Goal: Task Accomplishment & Management: Use online tool/utility

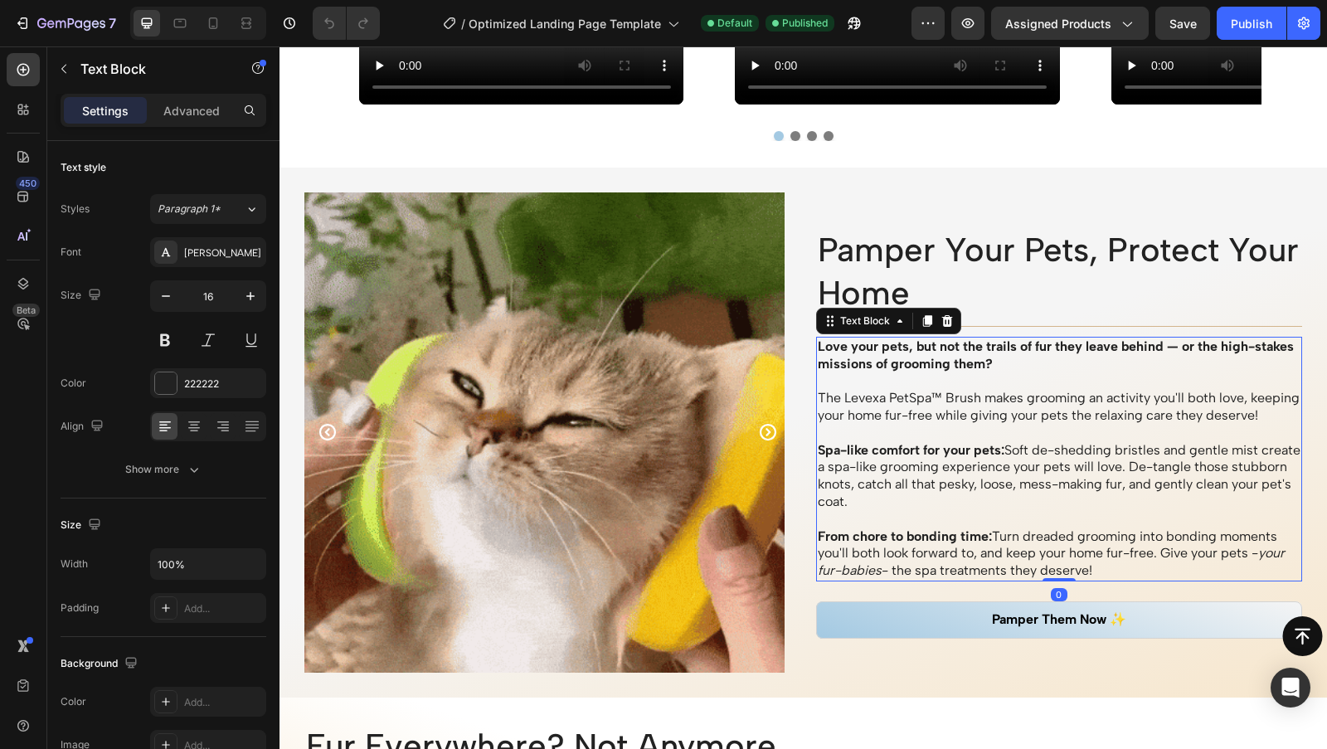
scroll to position [1375, 0]
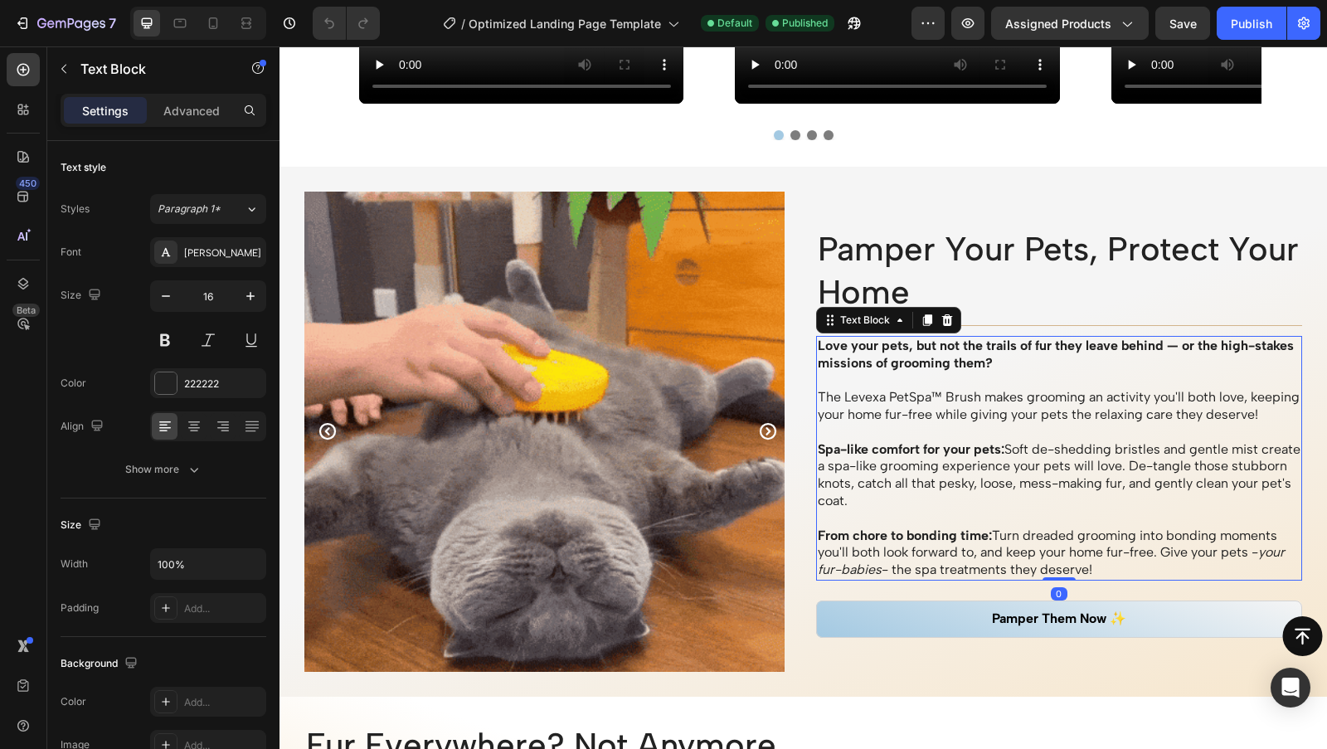
click at [1042, 241] on h2 "Pamper Your Pets, Protect Your Home" at bounding box center [1059, 271] width 487 height 90
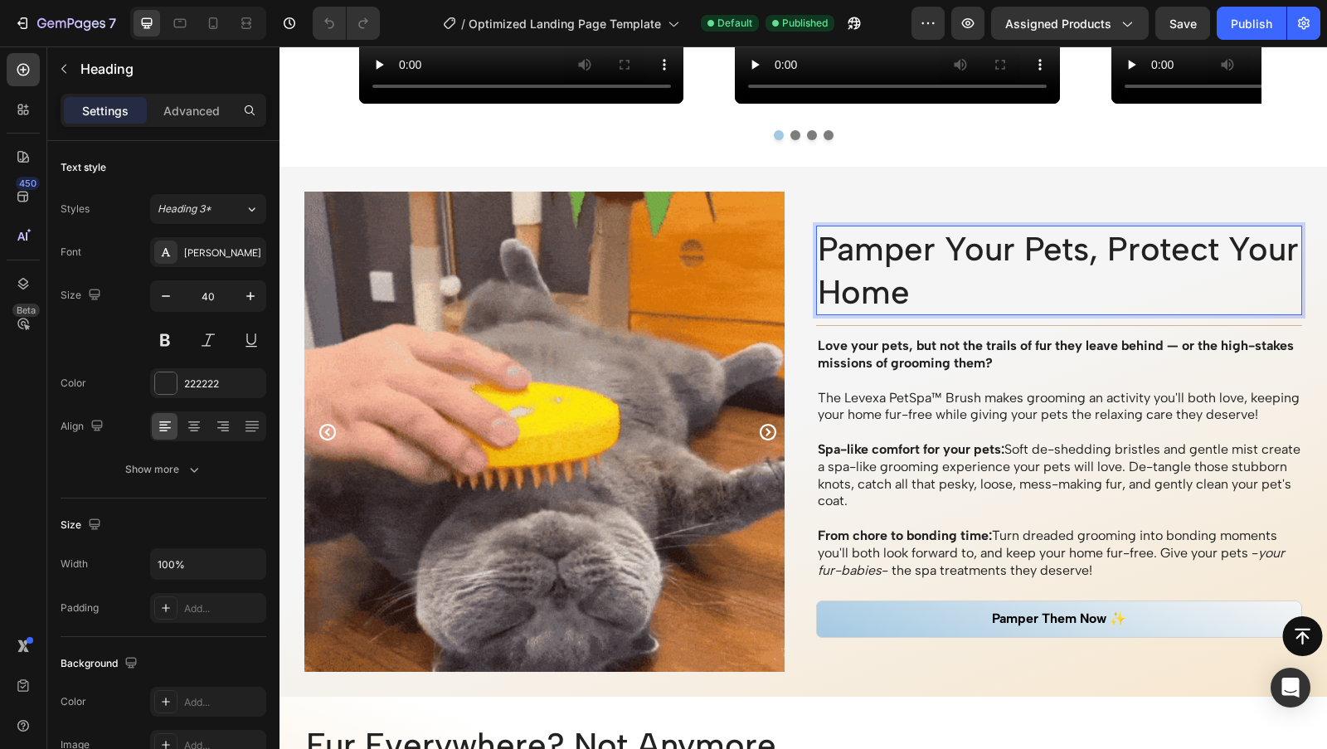
click at [998, 287] on p "Pamper Your Pets, Protect Your Home" at bounding box center [1060, 270] width 484 height 86
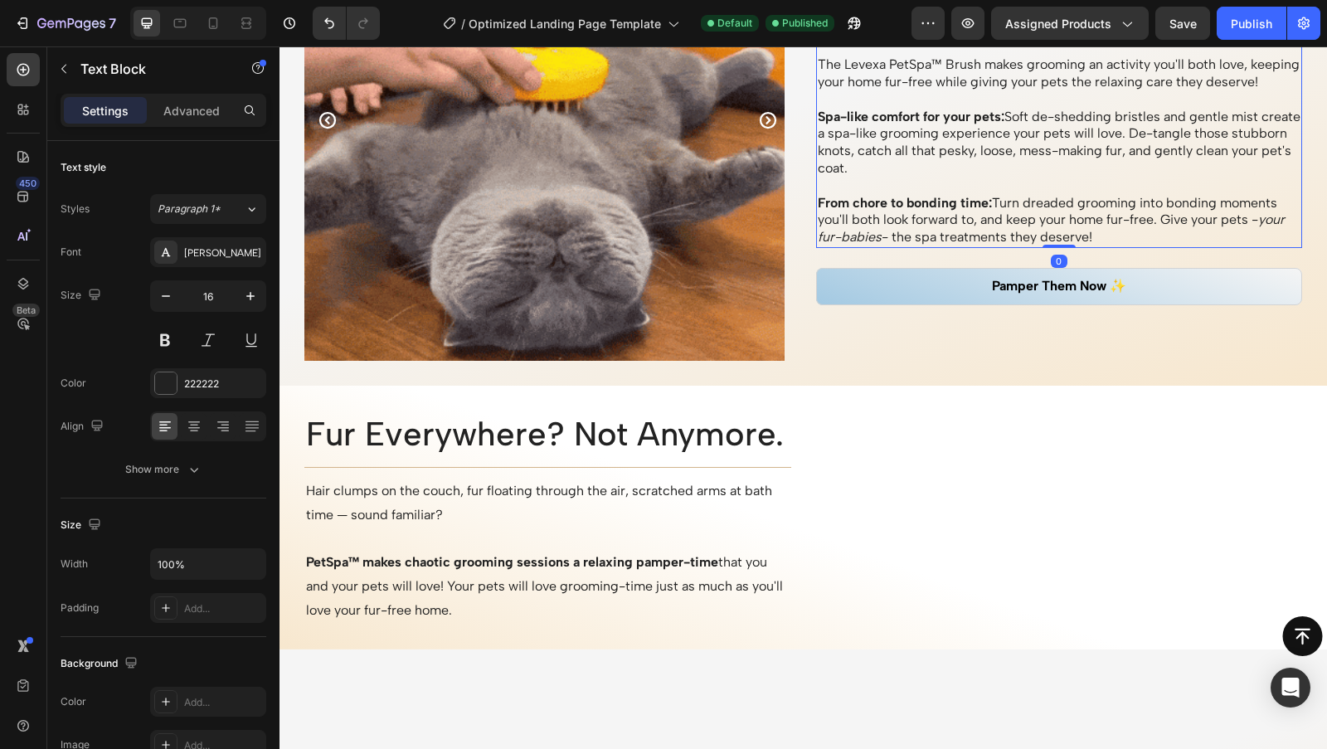
scroll to position [1488, 0]
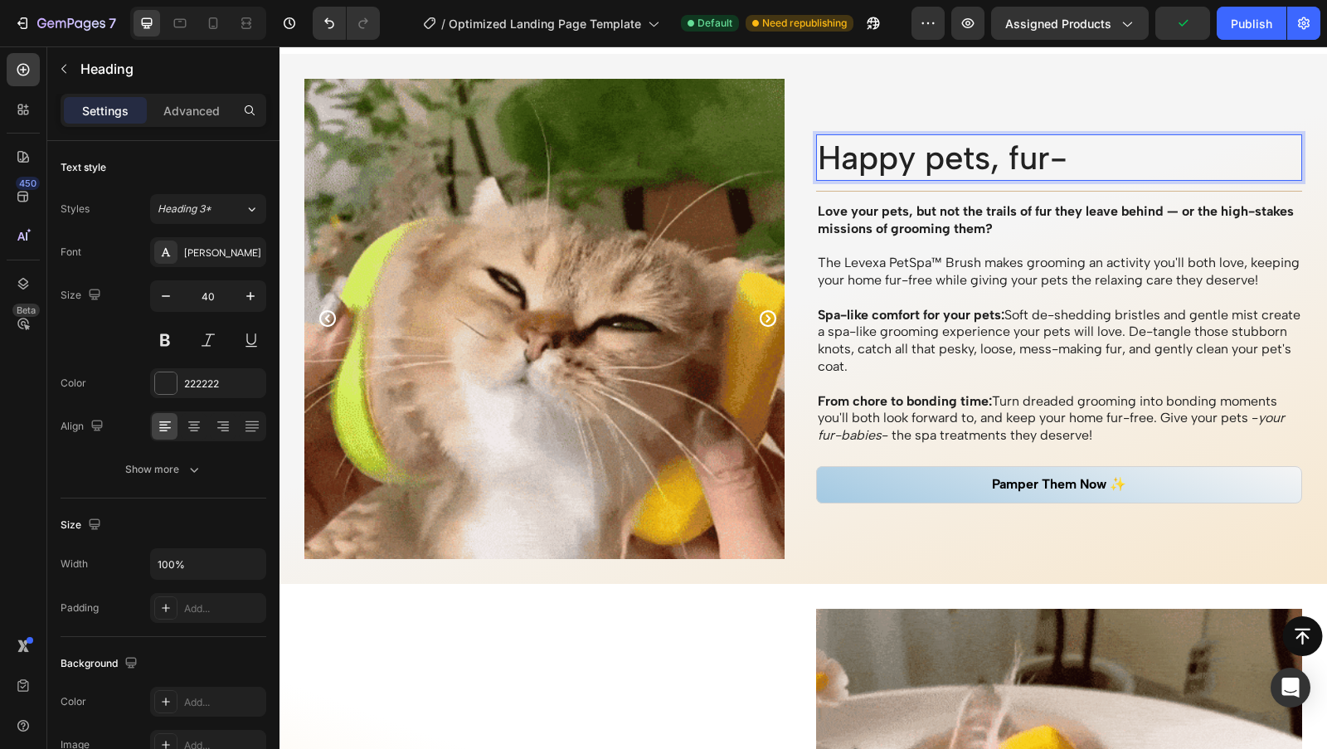
click at [937, 151] on p "Happy pets, fur-" at bounding box center [1060, 157] width 484 height 43
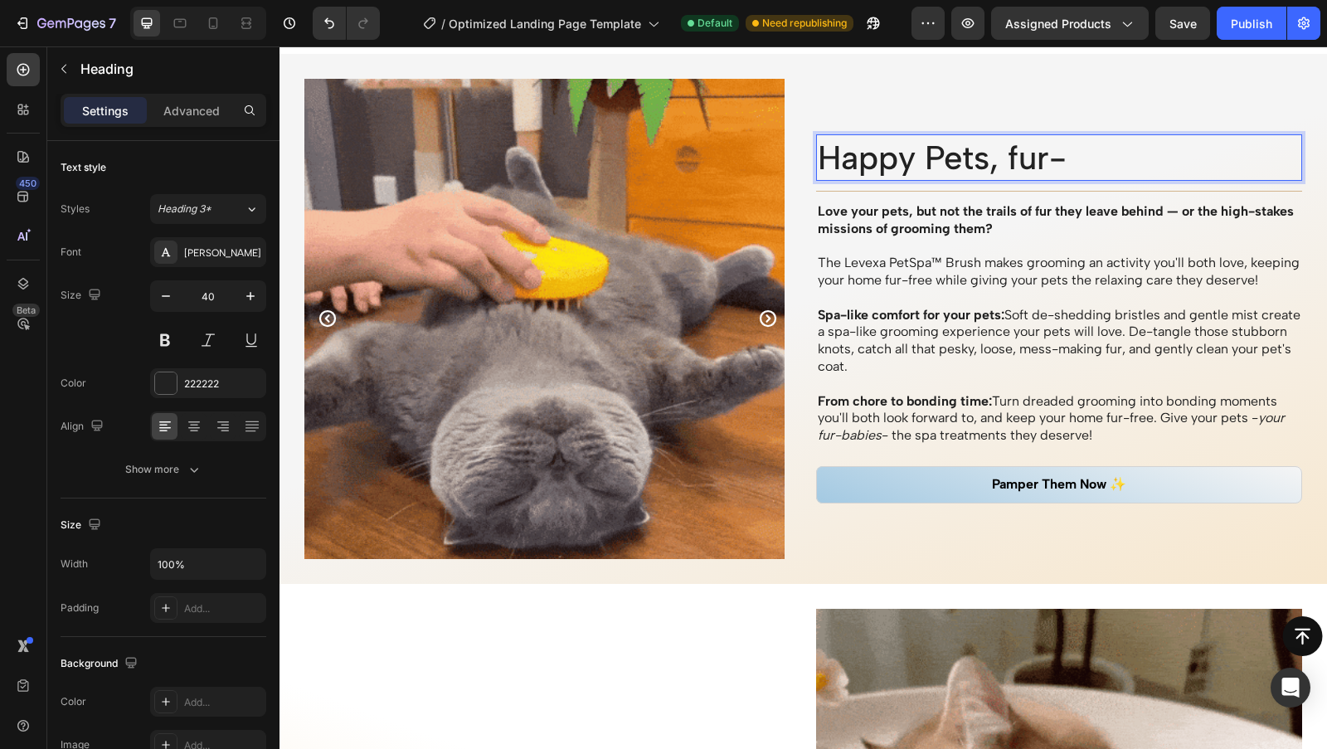
click at [1008, 151] on p "Happy Pets, fur-" at bounding box center [1060, 157] width 484 height 43
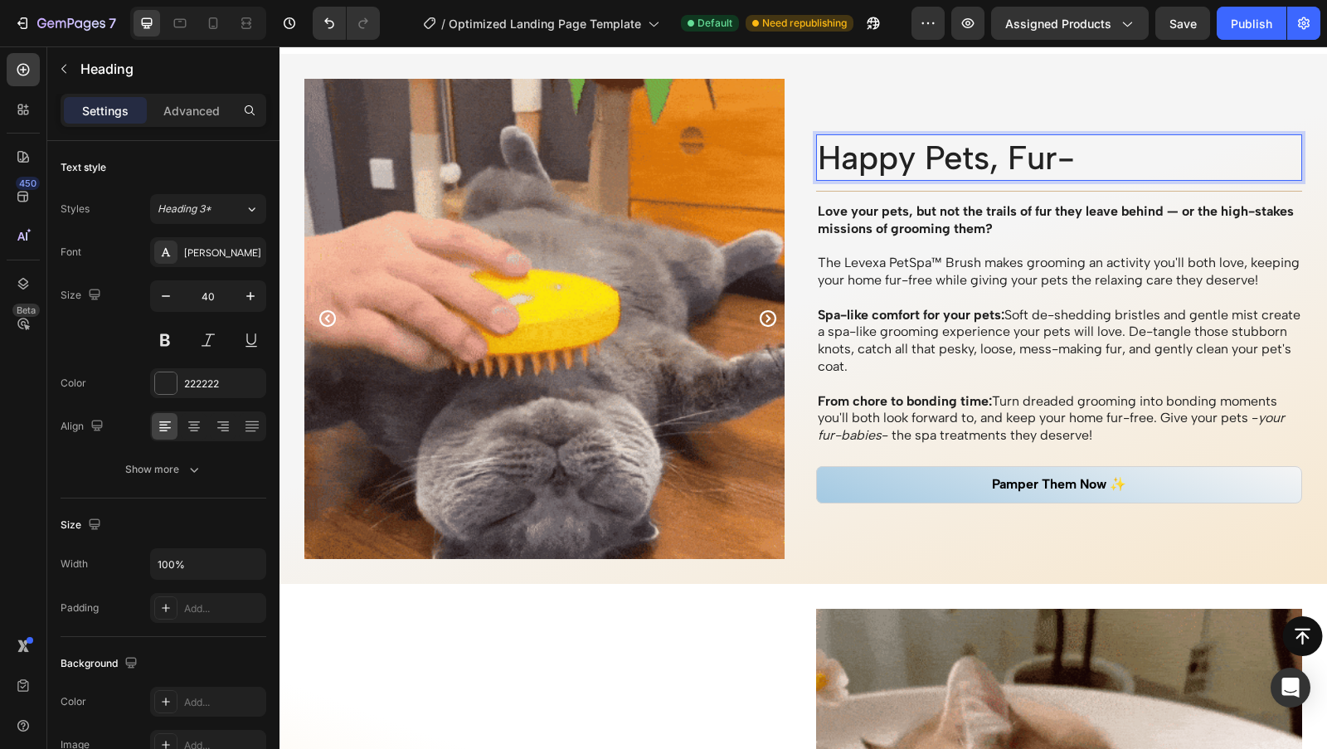
click at [1097, 168] on p "Happy Pets, Fur-" at bounding box center [1060, 157] width 484 height 43
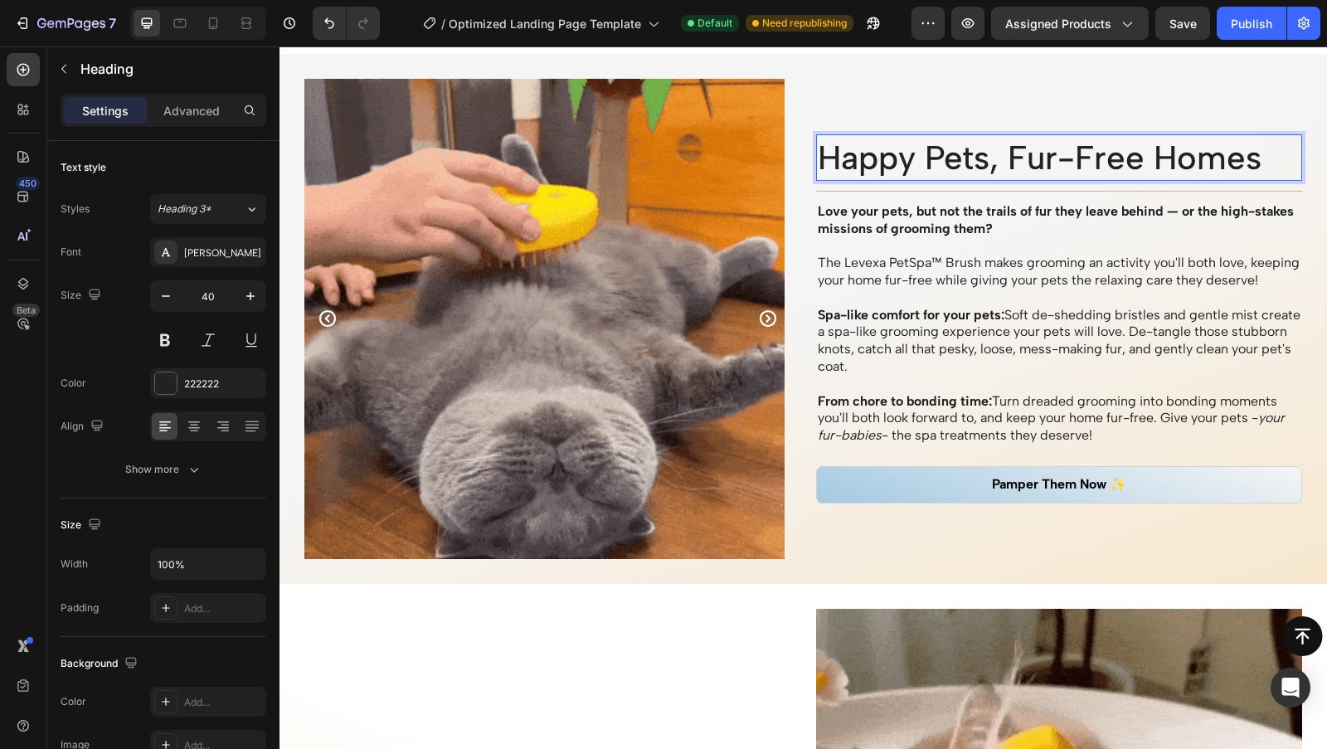
click at [1002, 255] on p "The Levexa PetSpa™ Brush makes grooming an activity you'll both love, keeping y…" at bounding box center [1060, 272] width 484 height 35
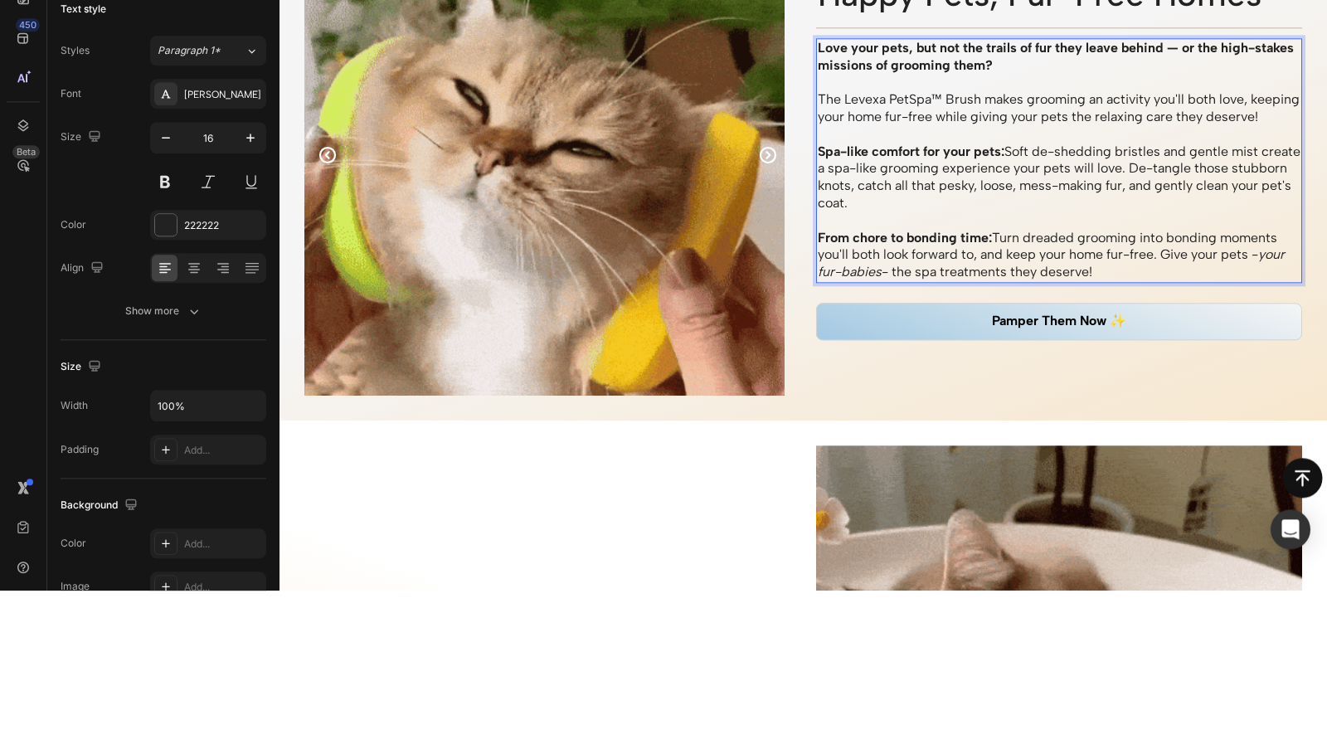
scroll to position [1511, 0]
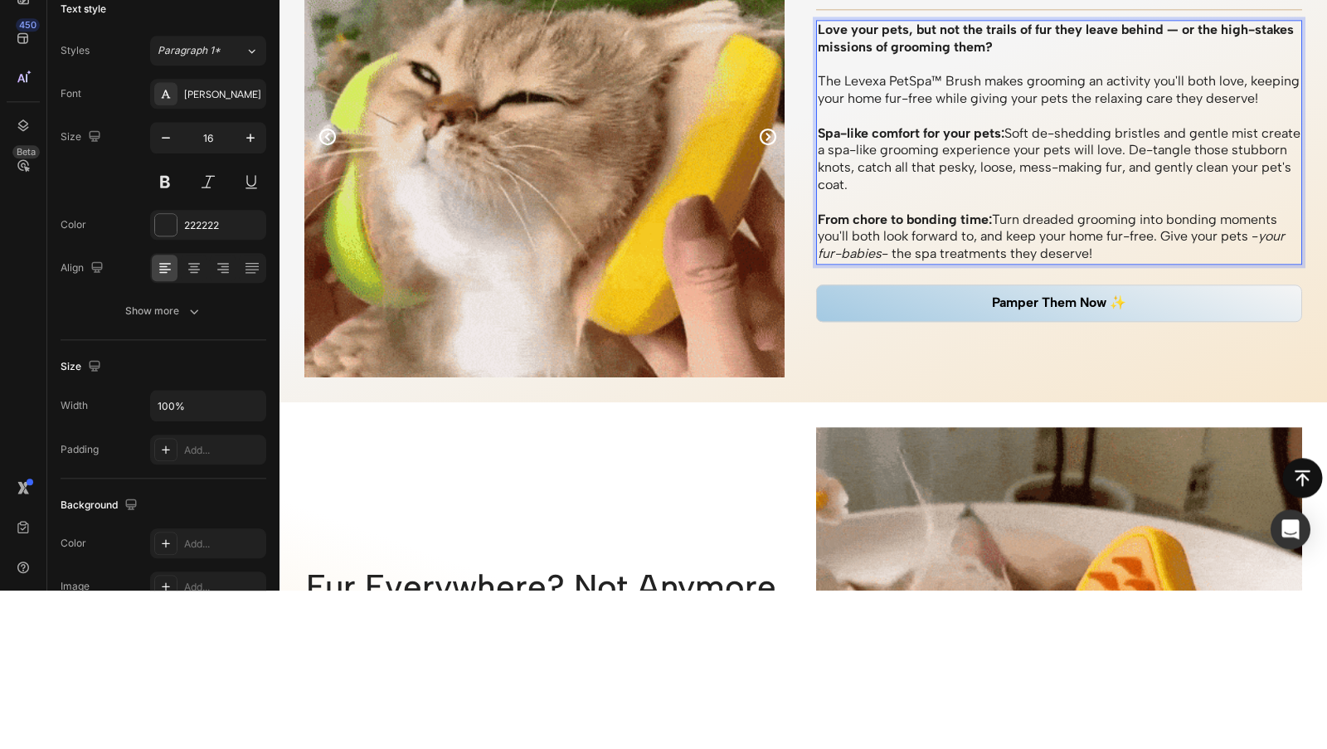
click at [967, 74] on p "The Levexa PetSpa™ Brush makes grooming an activity you'll both love, keeping y…" at bounding box center [1060, 91] width 484 height 35
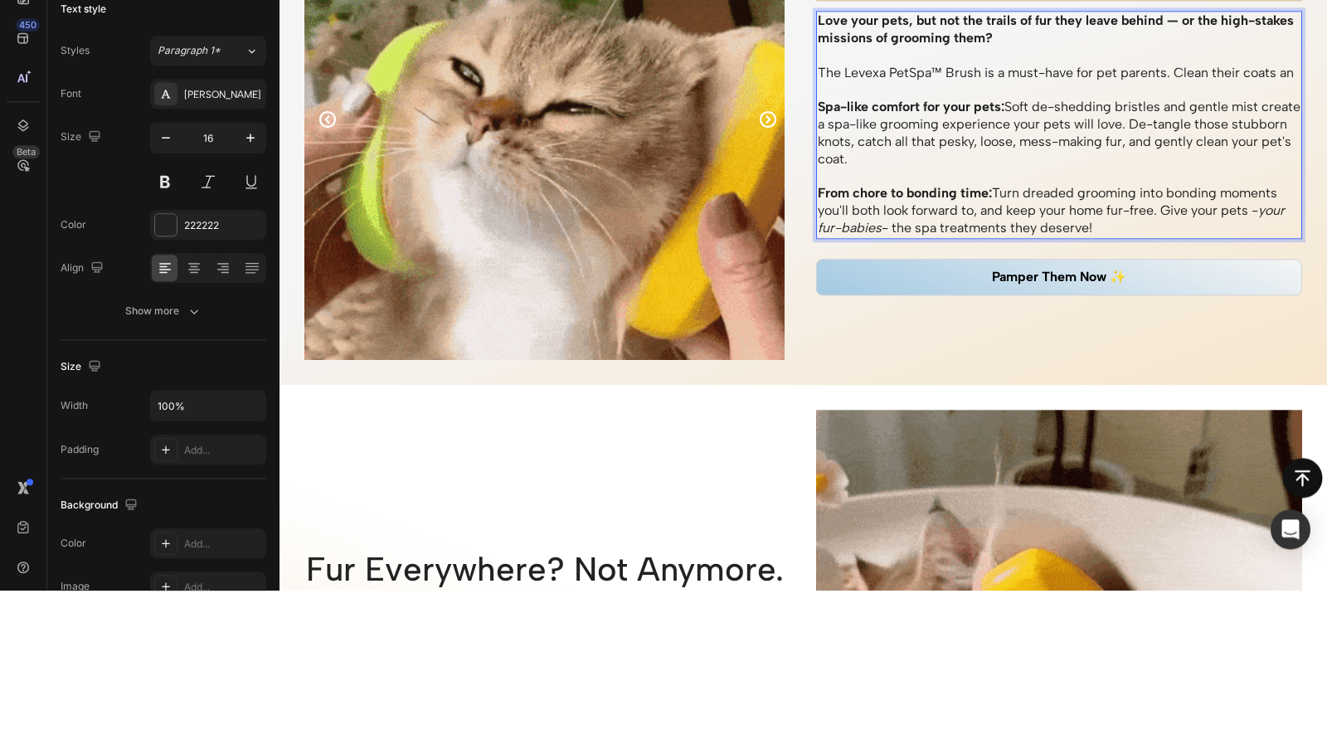
scroll to position [1520, 0]
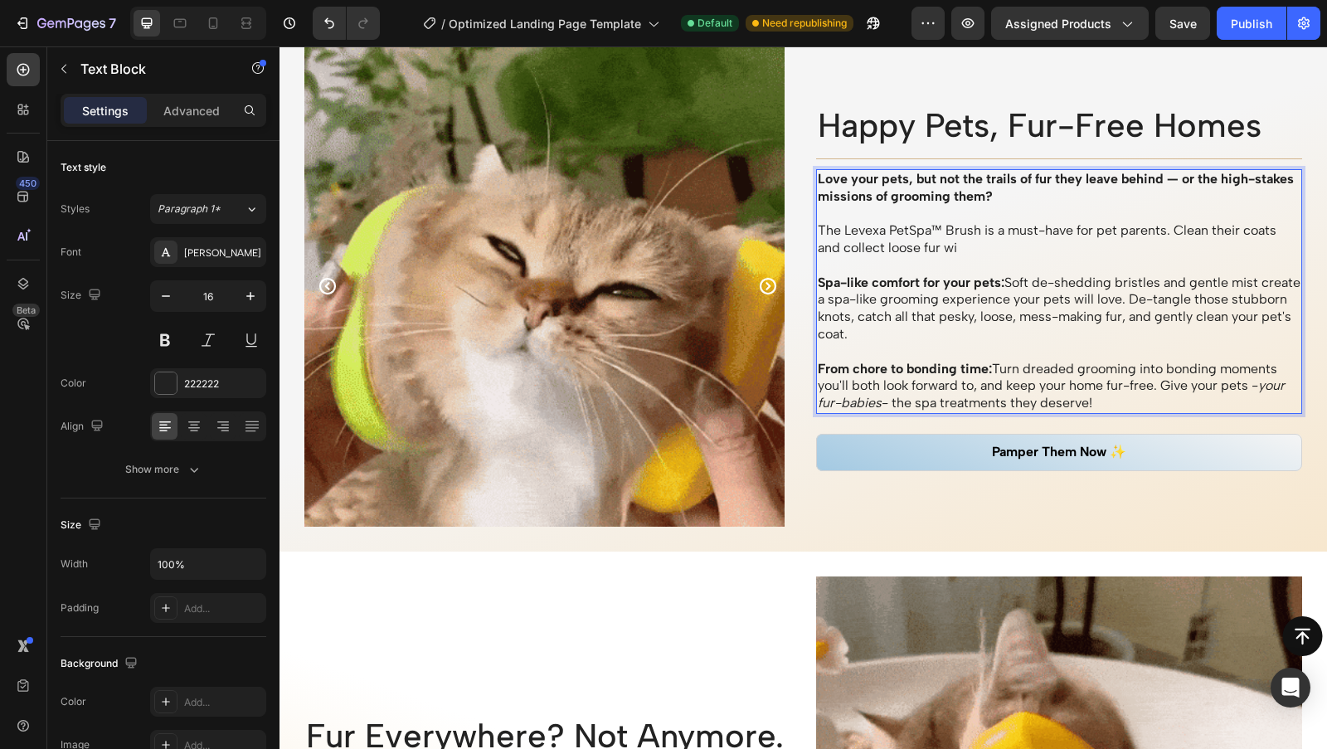
click at [1277, 376] on p "From chore to bonding time: Turn dreaded grooming into bonding moments you'll b…" at bounding box center [1060, 386] width 484 height 51
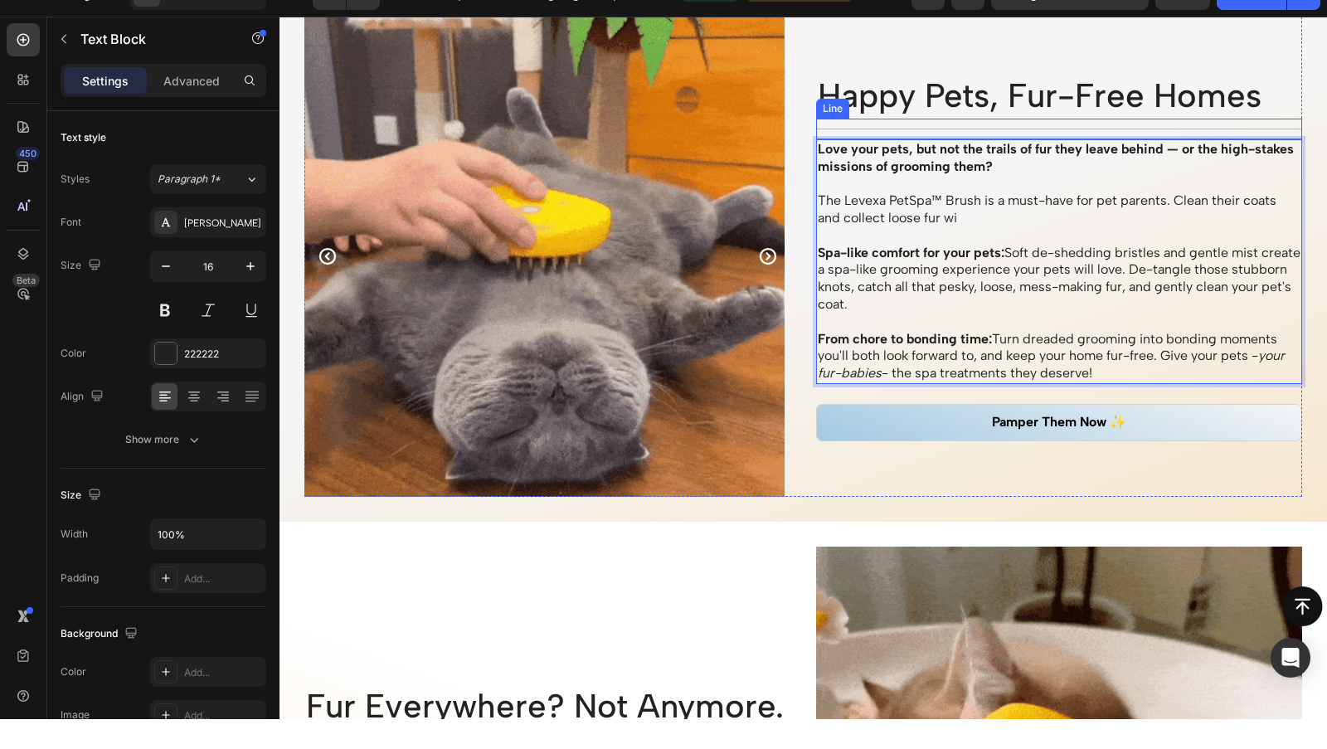
click at [989, 333] on strong "From chore to bonding time:" at bounding box center [905, 339] width 174 height 16
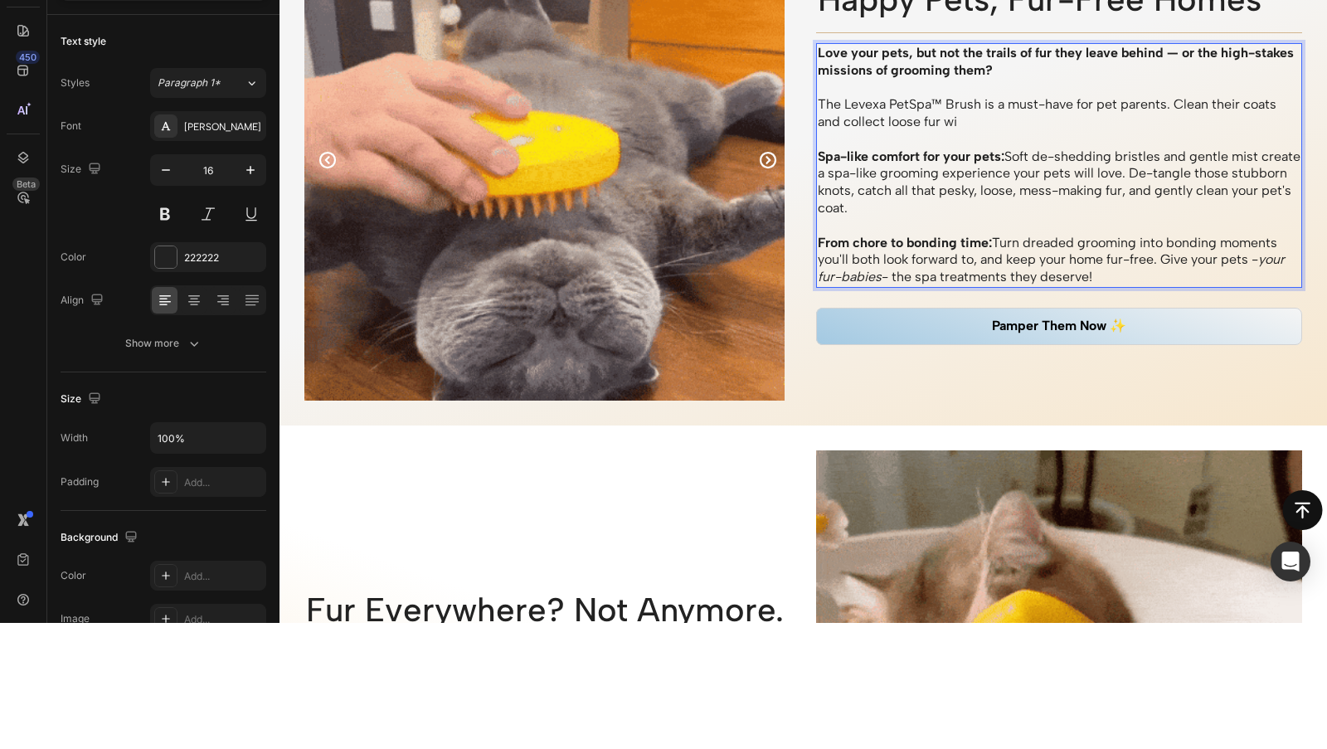
click at [974, 114] on p "The Levexa PetSpa™ Brush is a must-have for pet parents. Clean their coats and …" at bounding box center [1060, 113] width 484 height 35
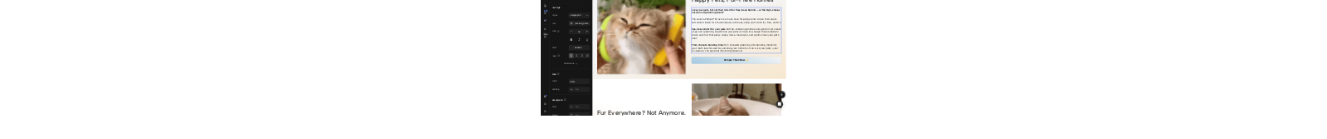
scroll to position [1511, 0]
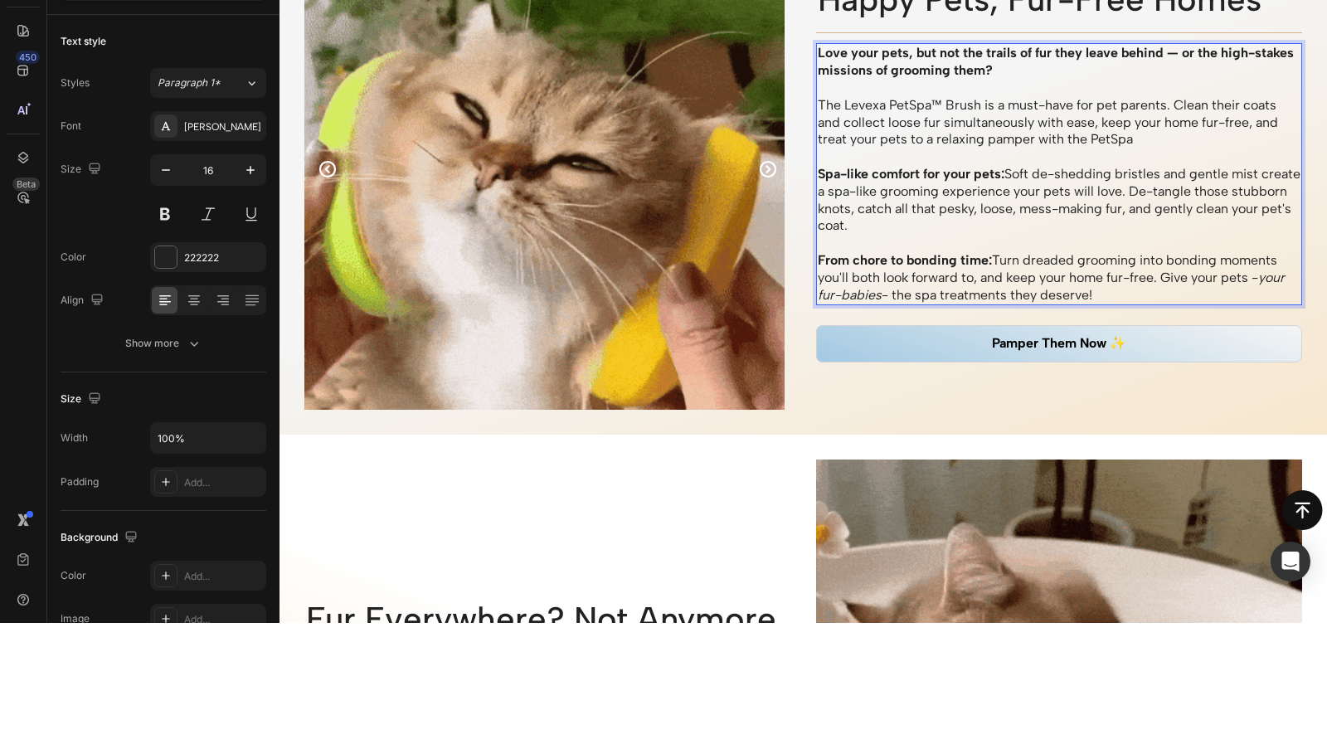
click at [929, 101] on p "The Levexa PetSpa™ Brush is a must-have for pet parents. Clean their coats and …" at bounding box center [1060, 122] width 484 height 51
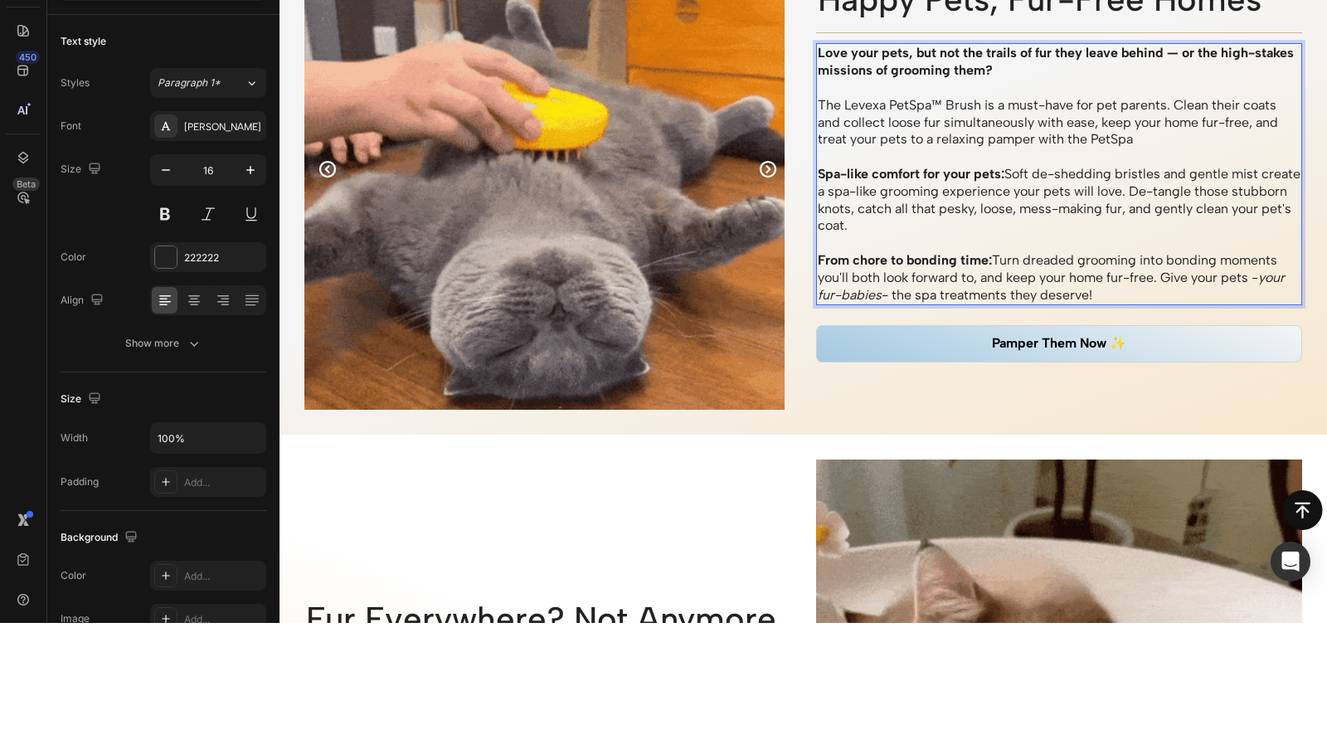
click at [928, 104] on p "The Levexa PetSpa™ Brush is a must-have for pet parents. Clean their coats and …" at bounding box center [1060, 122] width 484 height 51
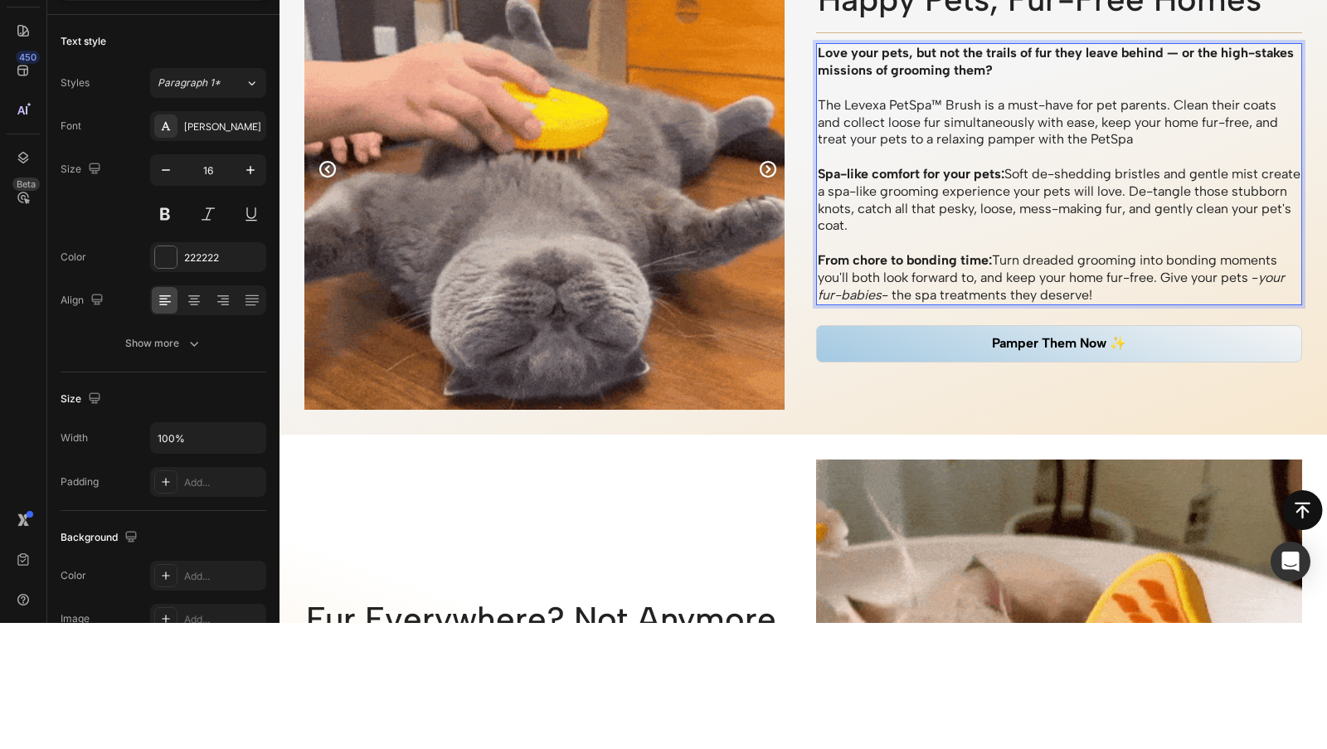
click at [928, 103] on p "The Levexa PetSpa™ Brush is a must-have for pet parents. Clean their coats and …" at bounding box center [1060, 122] width 484 height 51
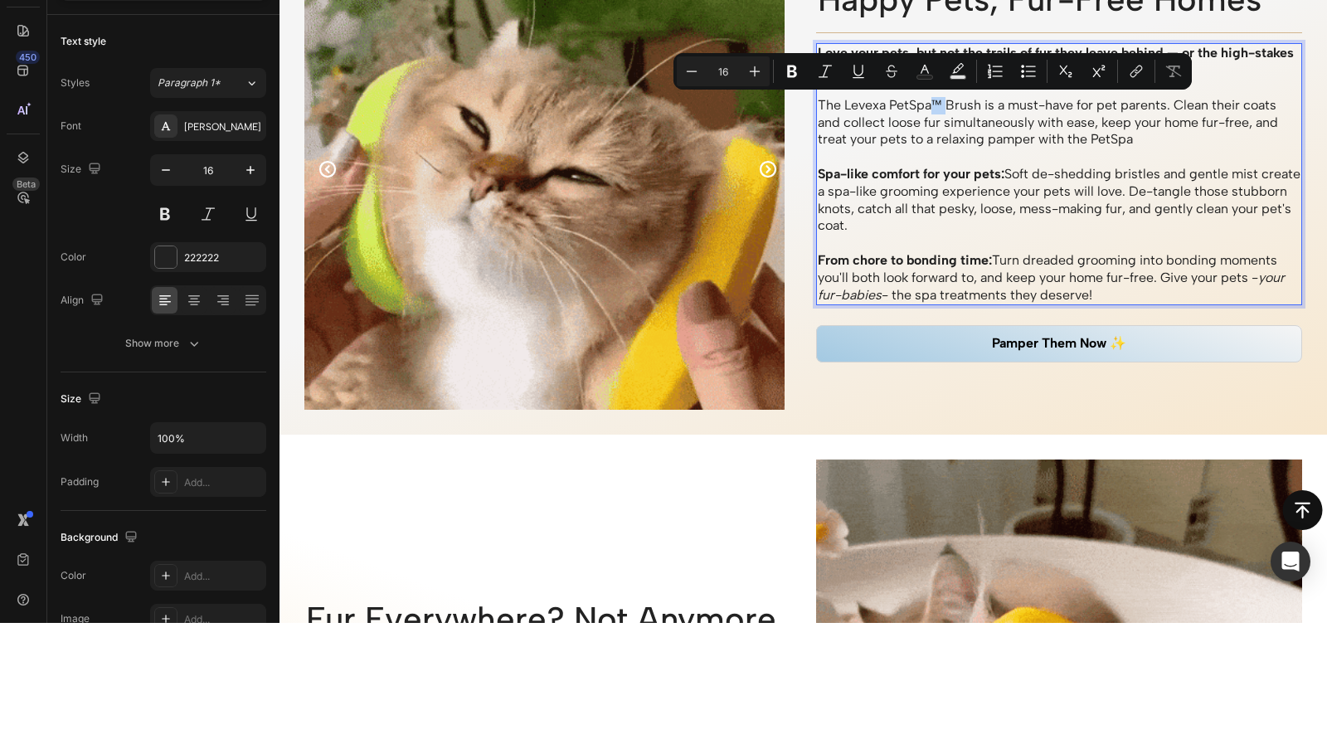
copy p "™"
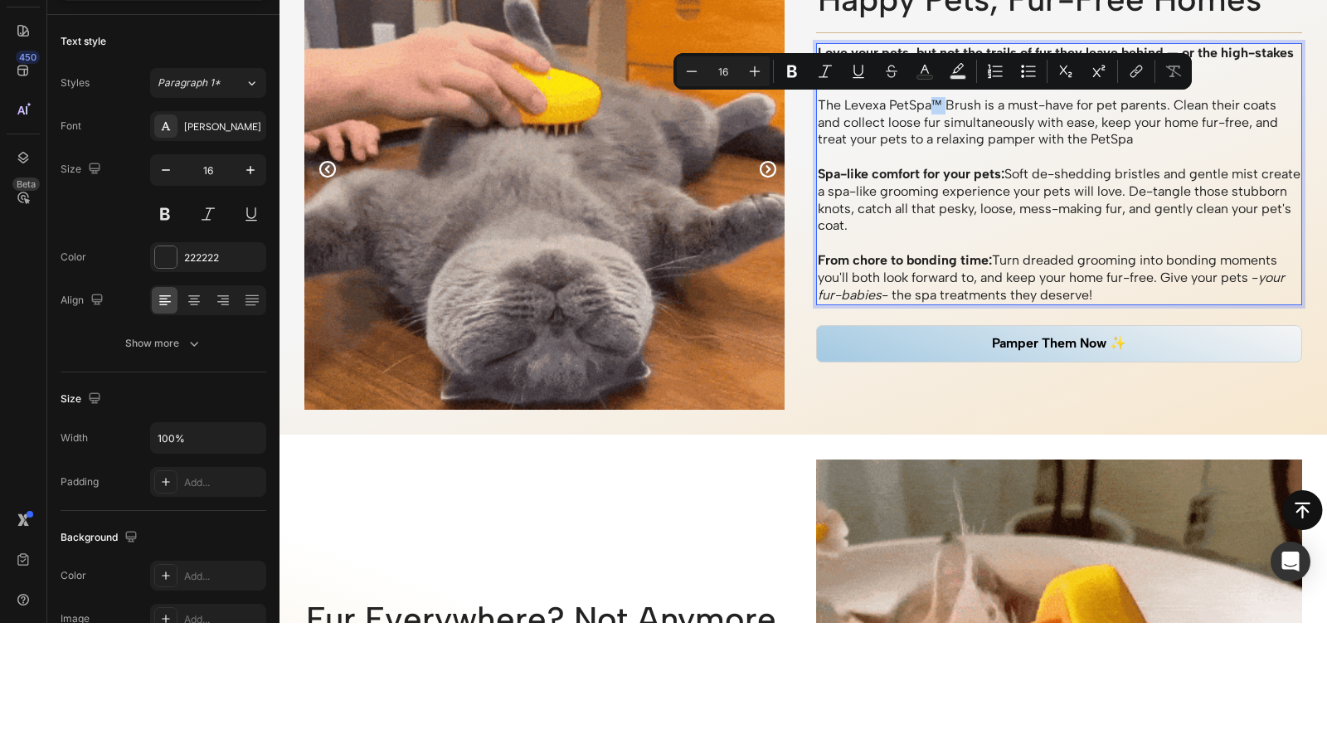
click at [1145, 136] on p "The Levexa PetSpa™ Brush is a must-have for pet parents. Clean their coats and …" at bounding box center [1060, 122] width 484 height 51
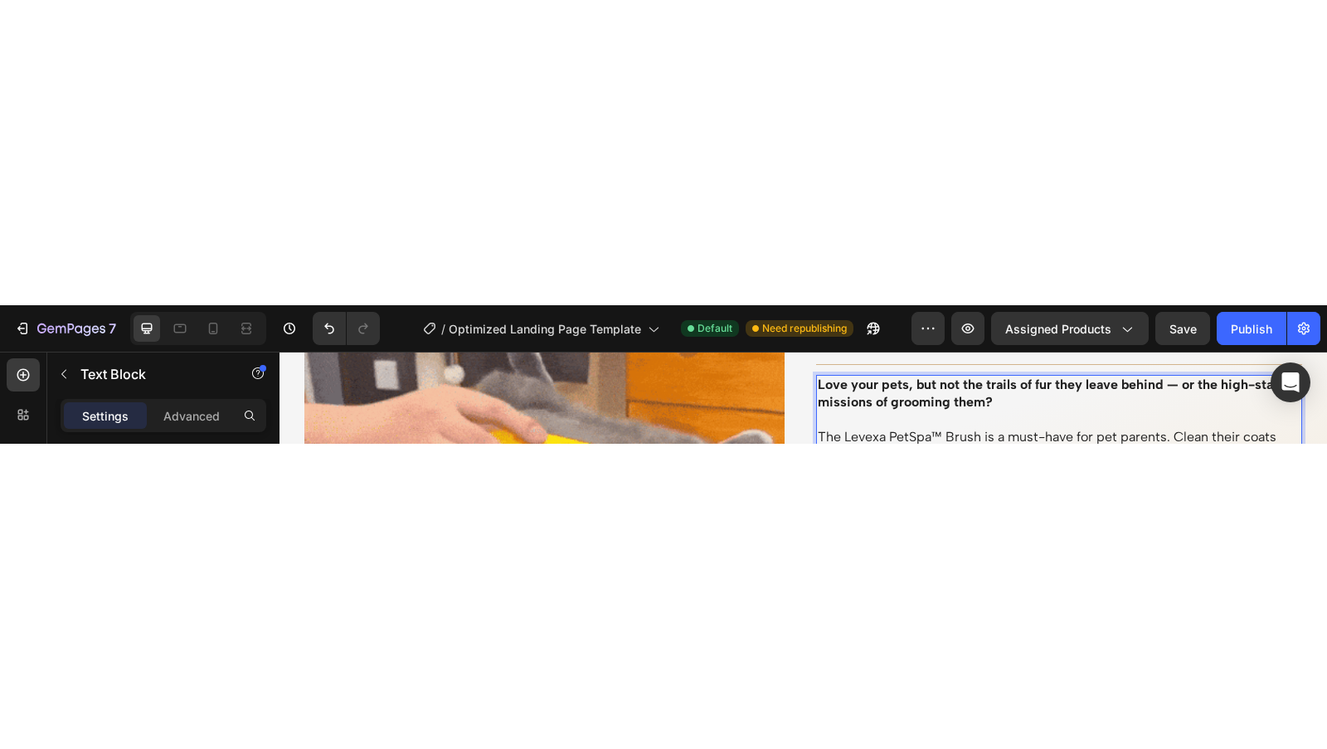
scroll to position [1646, 0]
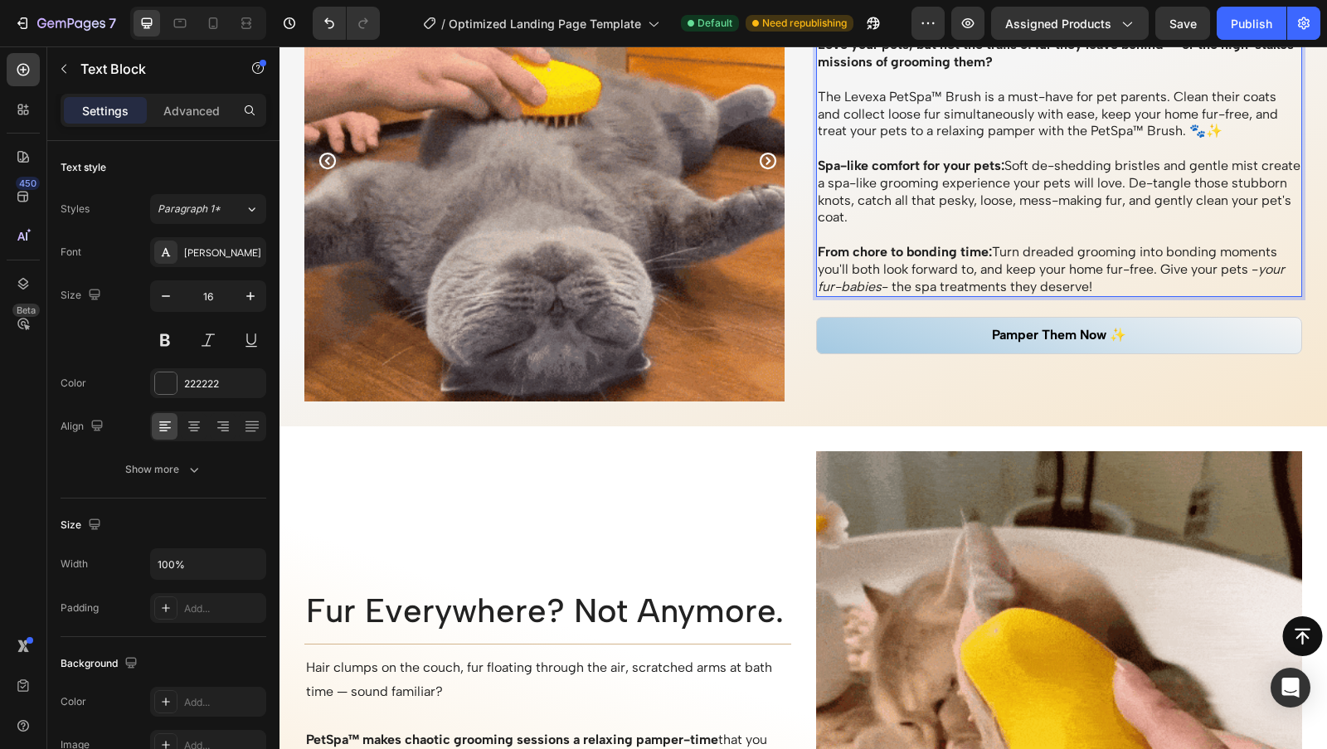
click at [1199, 131] on p "The Levexa PetSpa™ Brush is a must-have for pet parents. Clean their coats and …" at bounding box center [1060, 114] width 484 height 51
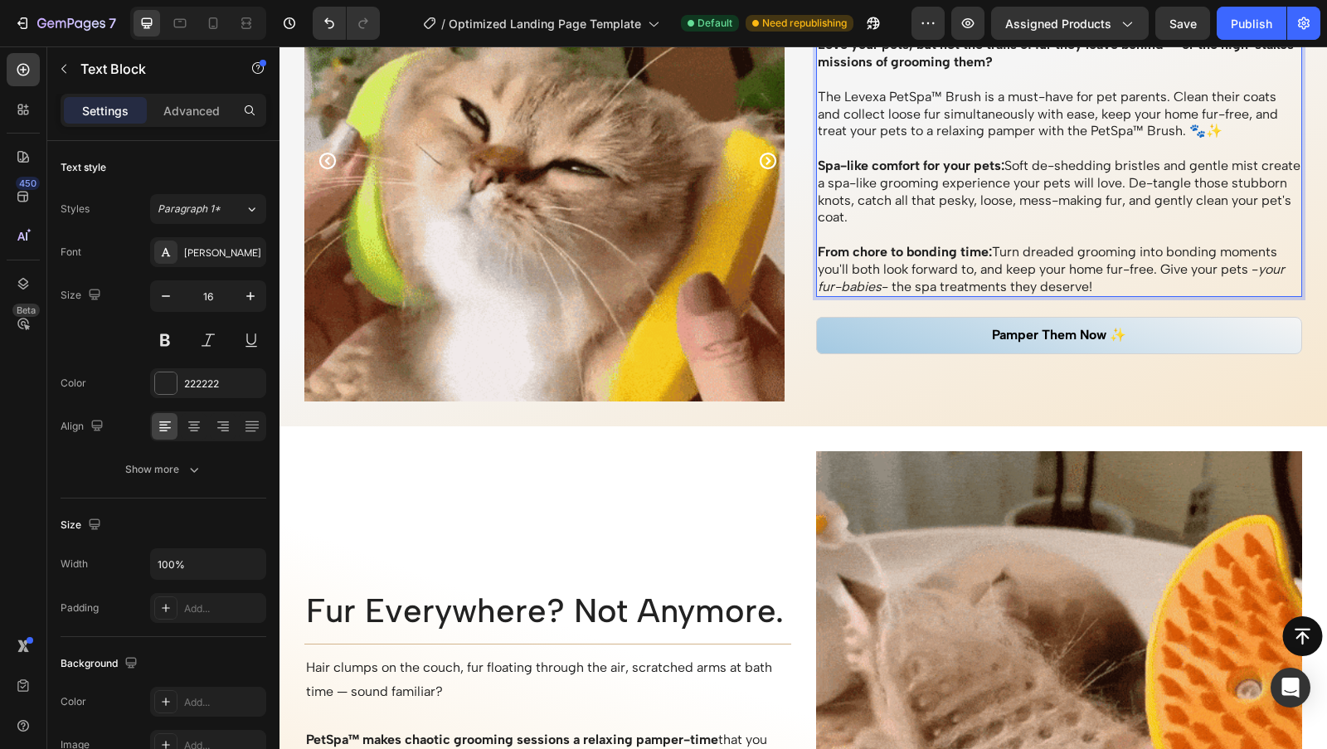
click at [837, 145] on p "Rich Text Editor. Editing area: main" at bounding box center [1060, 148] width 484 height 17
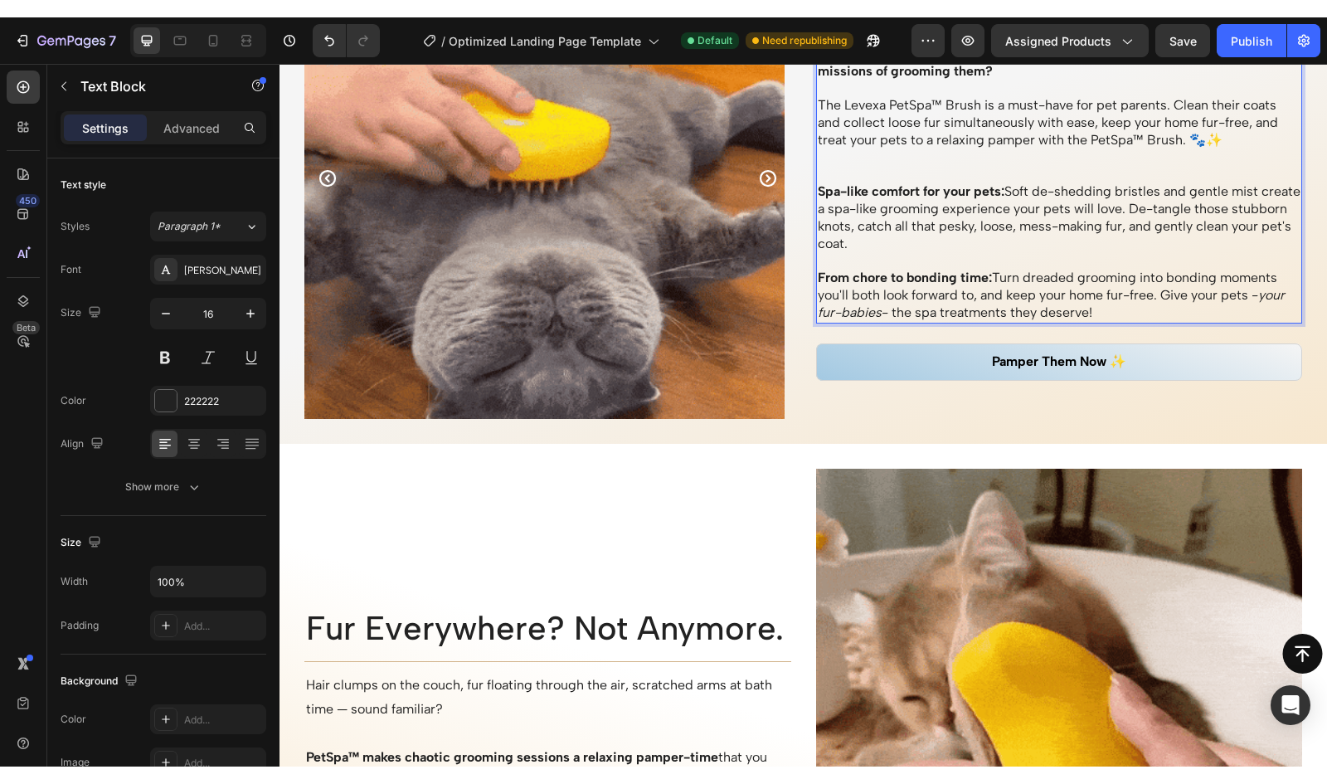
scroll to position [1637, 0]
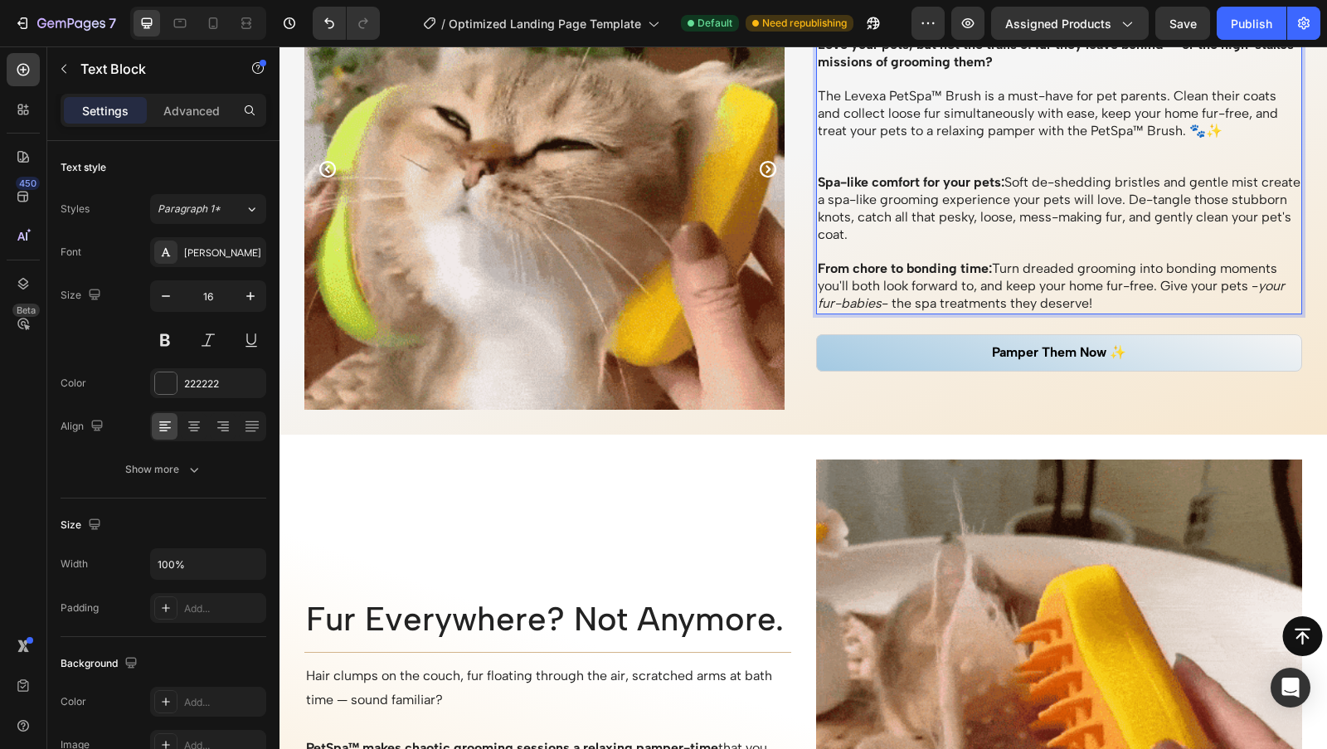
click at [875, 165] on p "Rich Text Editor. Editing area: main" at bounding box center [1060, 166] width 484 height 17
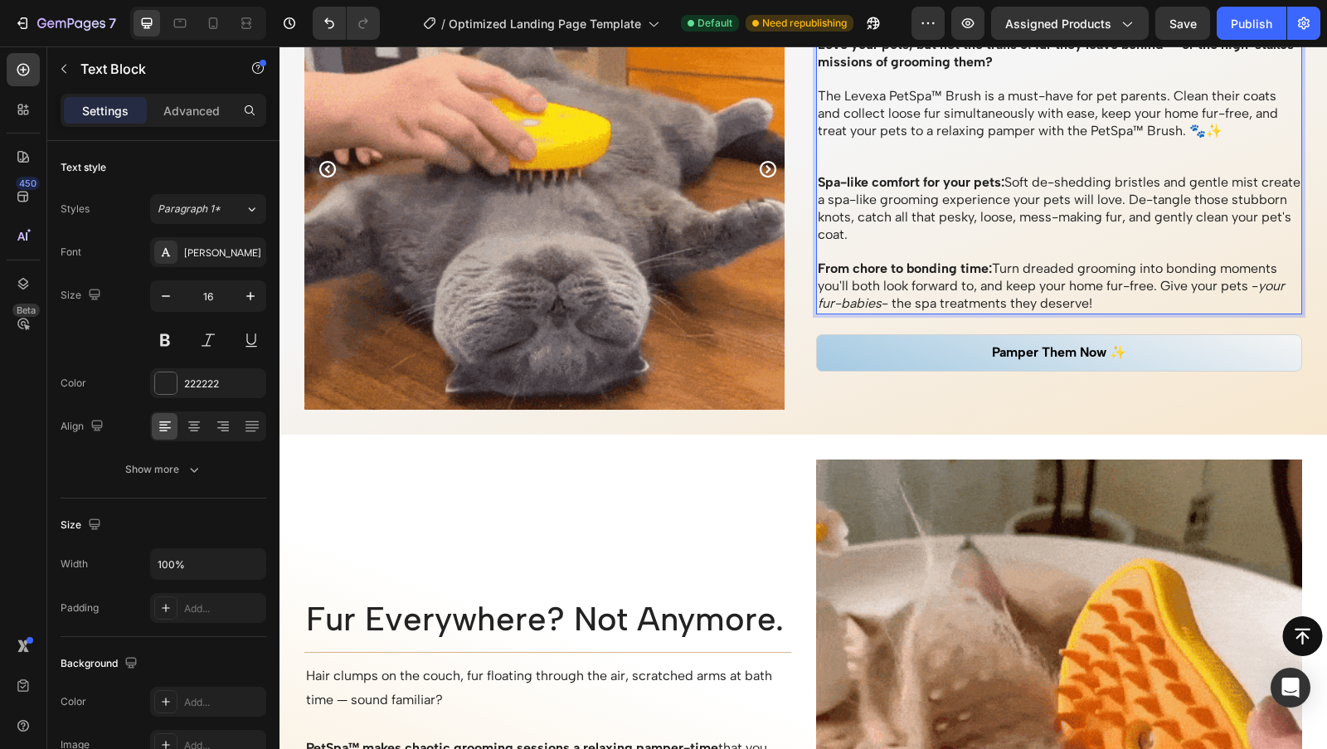
click at [849, 173] on p "Rich Text Editor. Editing area: main" at bounding box center [1060, 166] width 484 height 17
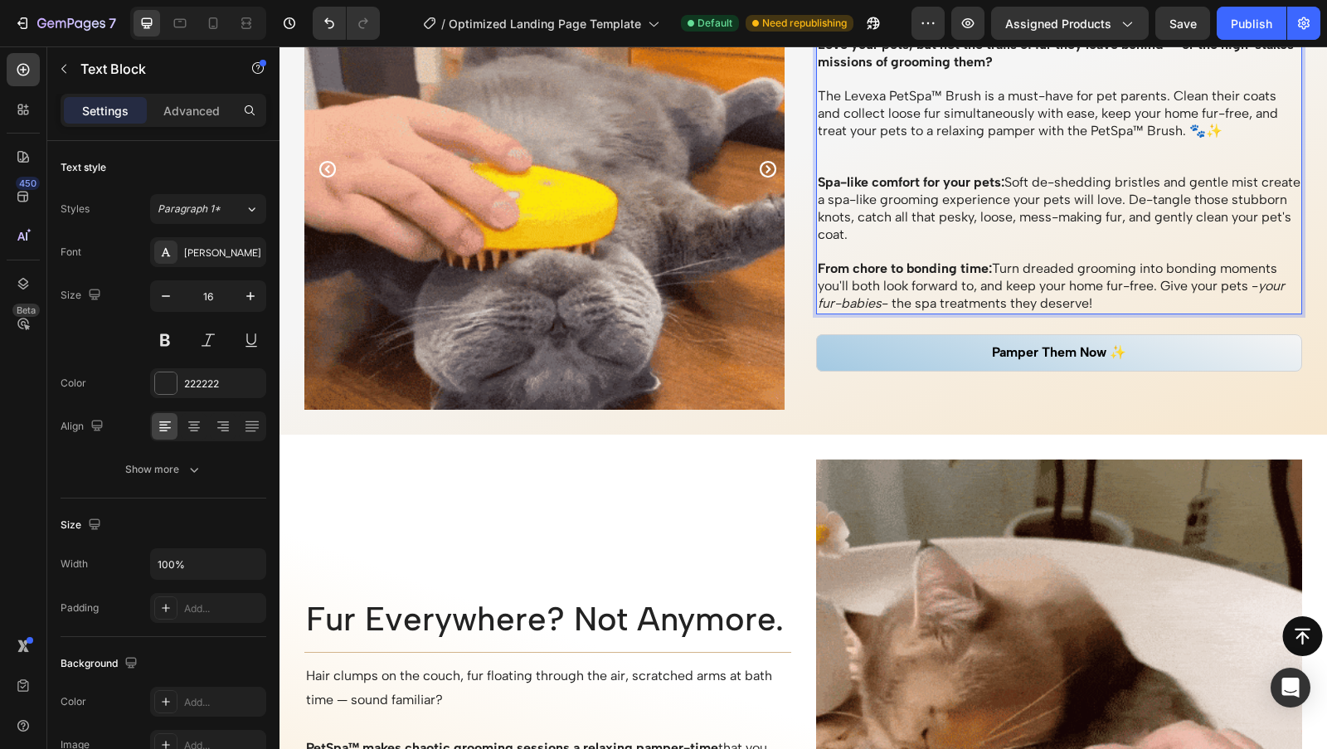
click at [860, 165] on p "Rich Text Editor. Editing area: main" at bounding box center [1060, 166] width 484 height 17
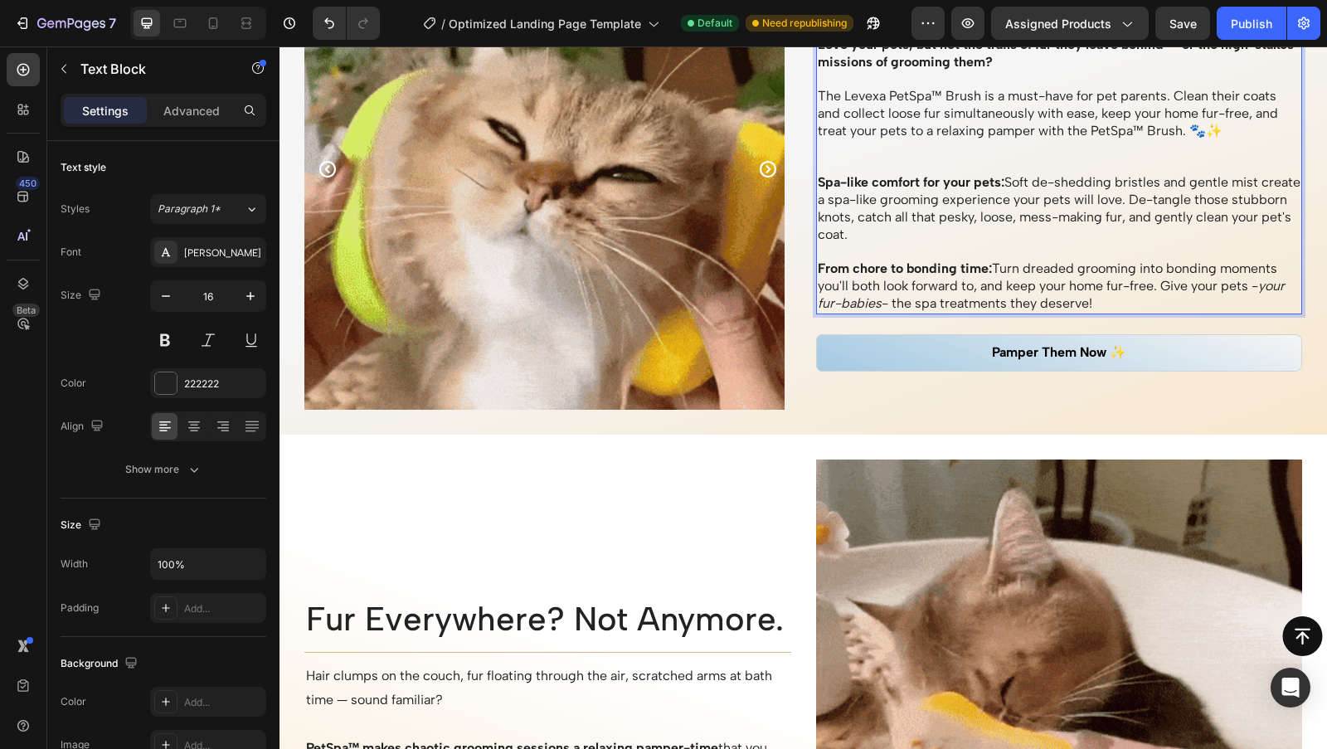
click at [864, 162] on p "Rich Text Editor. Editing area: main" at bounding box center [1060, 166] width 484 height 17
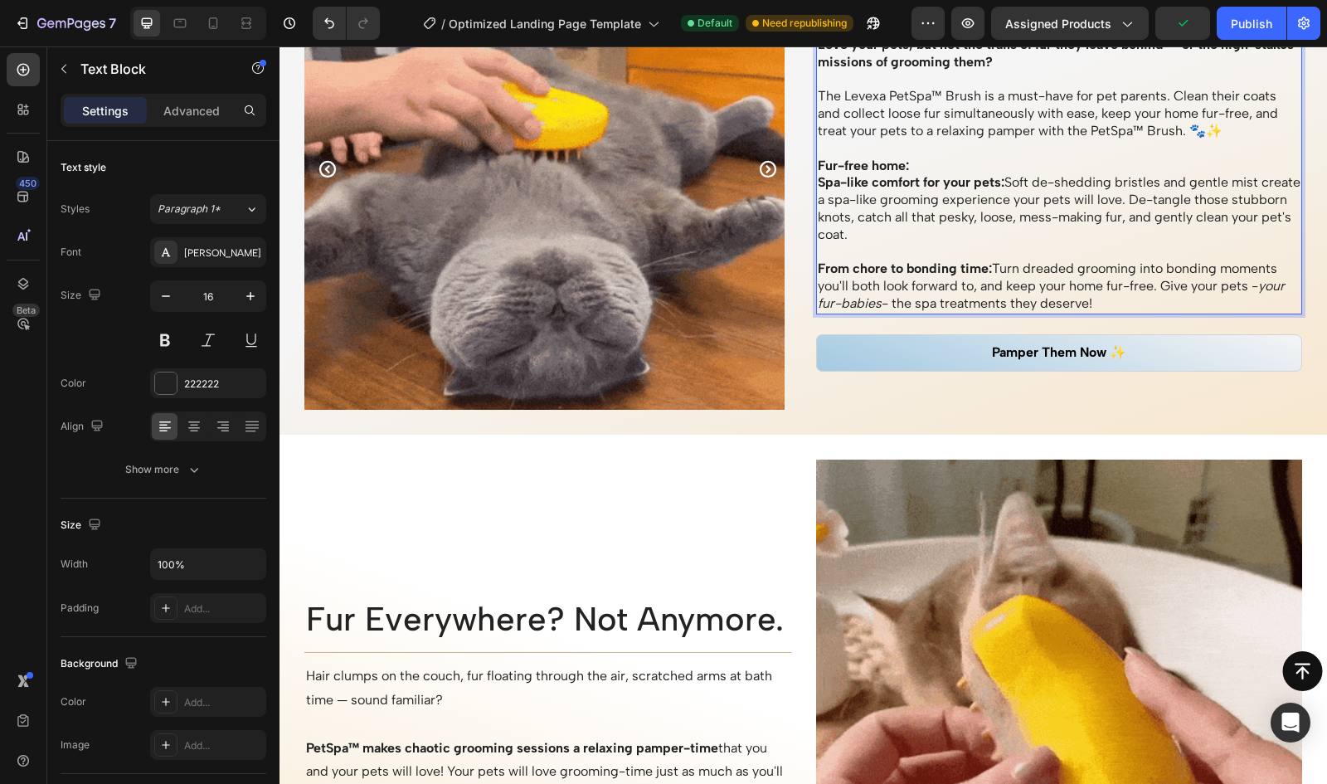
click at [818, 163] on strong "Fur-free home:" at bounding box center [863, 166] width 91 height 16
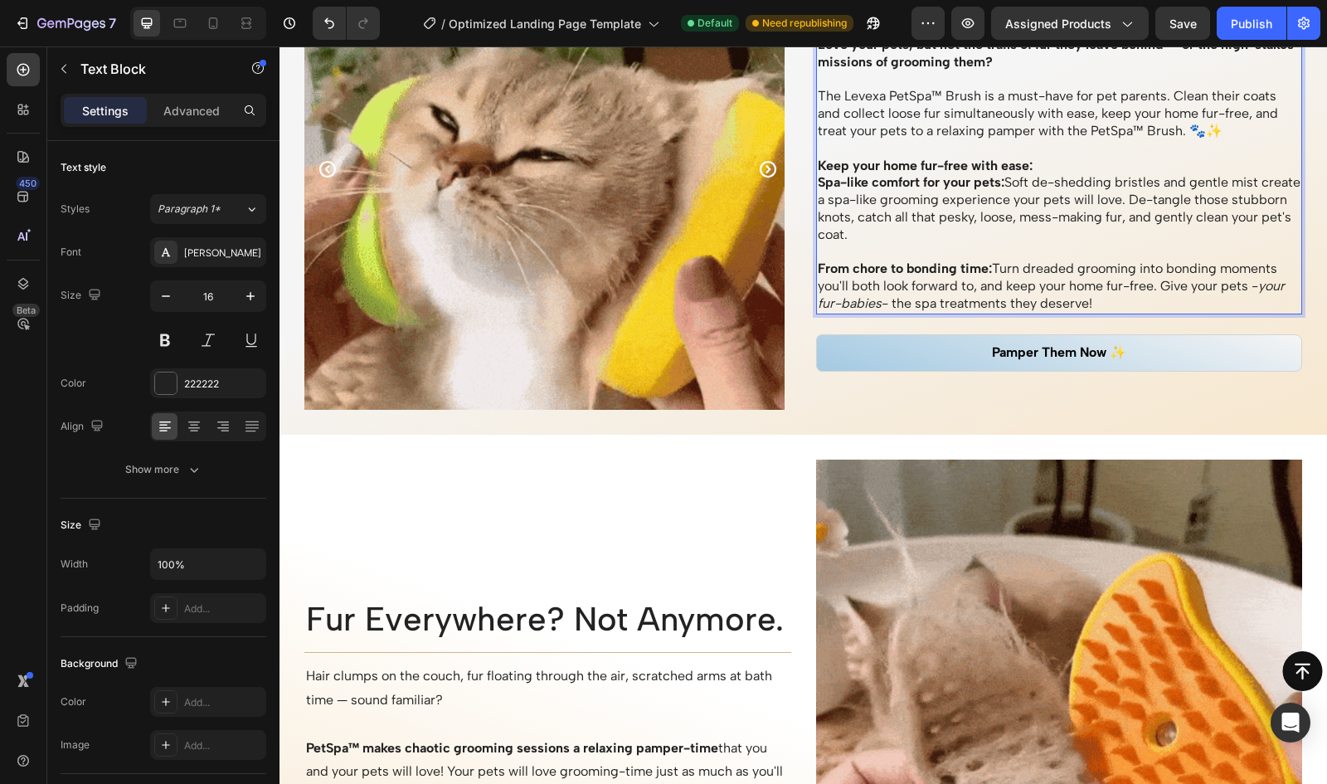
click at [1073, 160] on p "Keep your home fur-free with ease:" at bounding box center [1060, 166] width 484 height 17
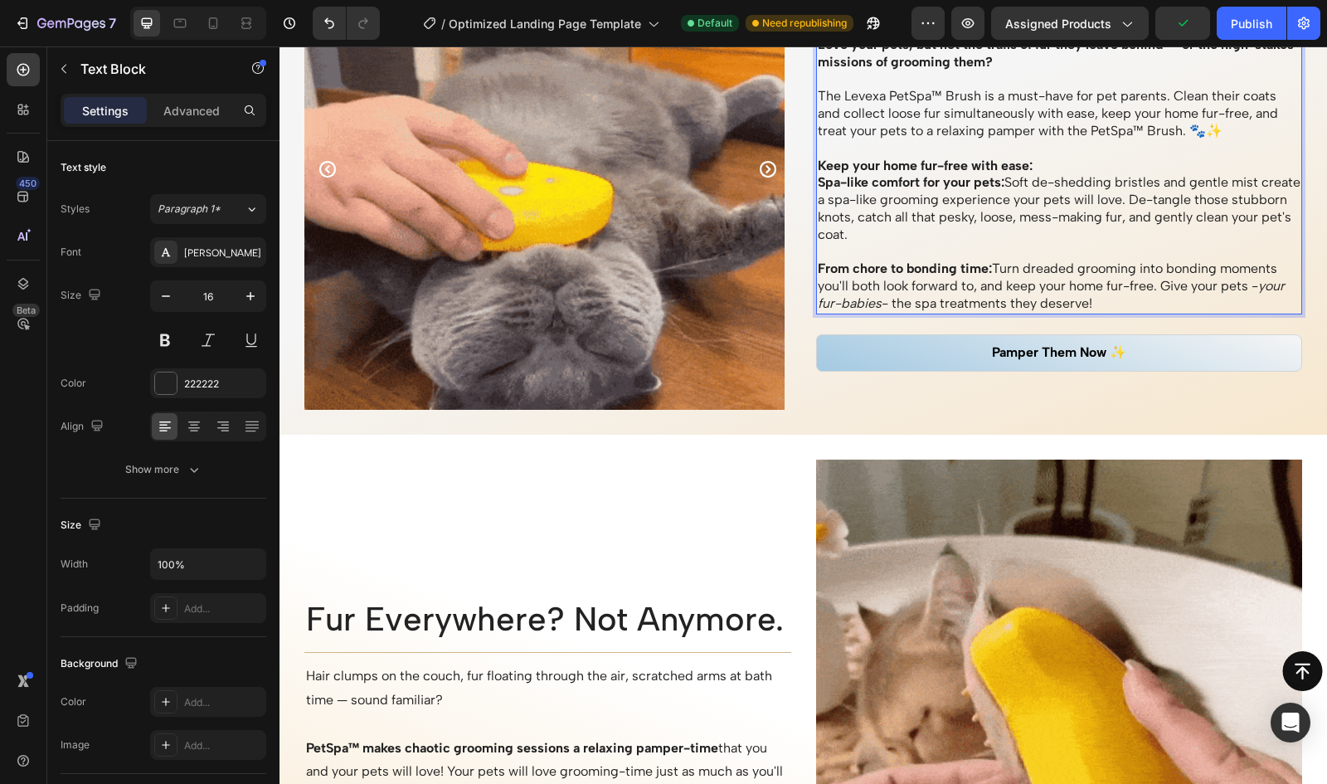
scroll to position [1629, 0]
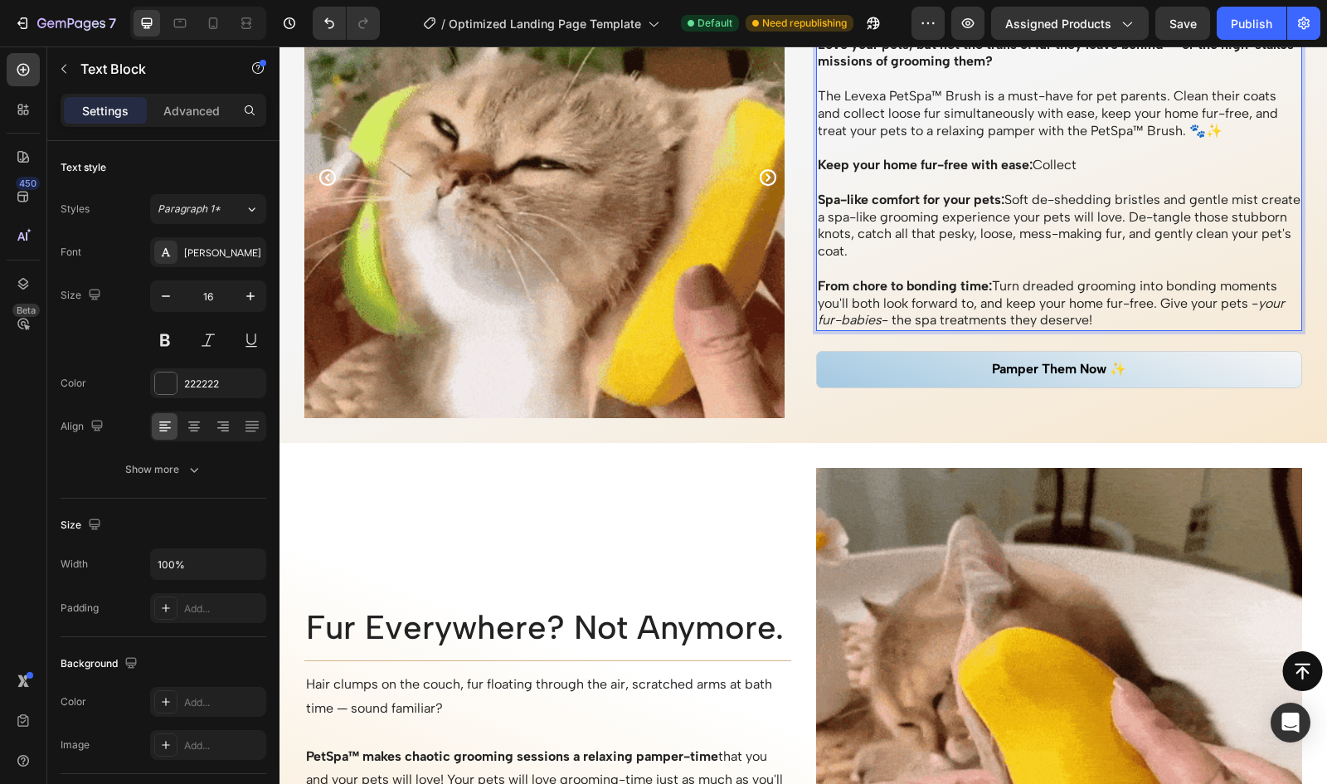
click at [1024, 162] on strong "Keep your home fur-free with ease:" at bounding box center [925, 165] width 215 height 16
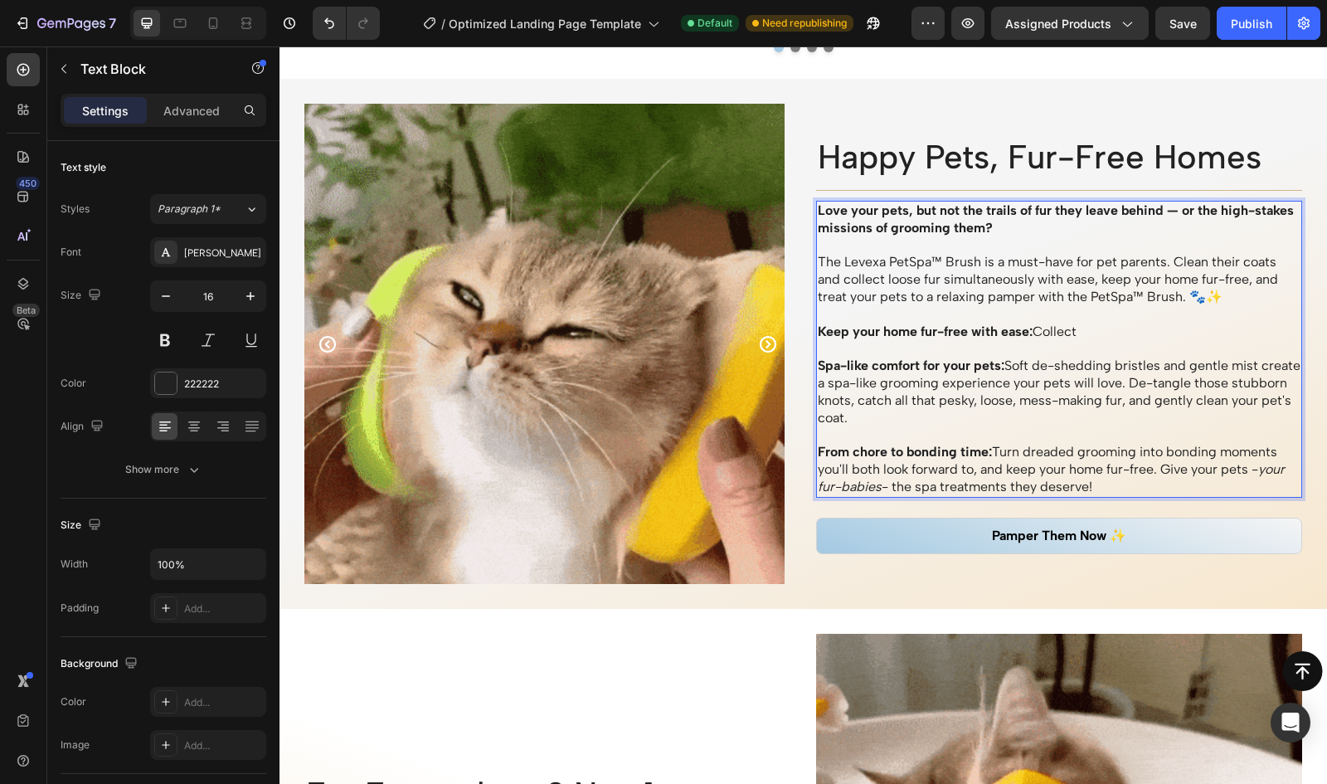
scroll to position [1465, 0]
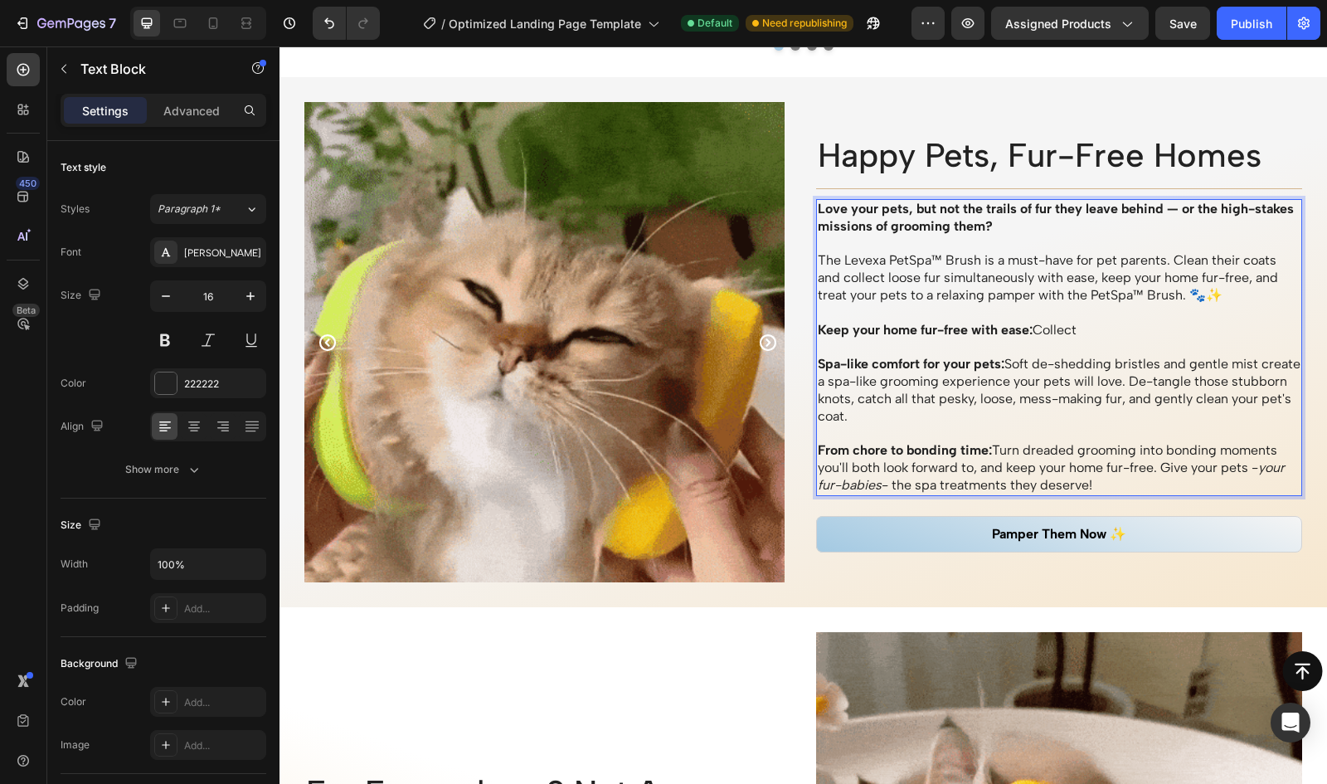
click at [1102, 334] on p "Keep your home fur-free with ease: Collect" at bounding box center [1060, 330] width 484 height 17
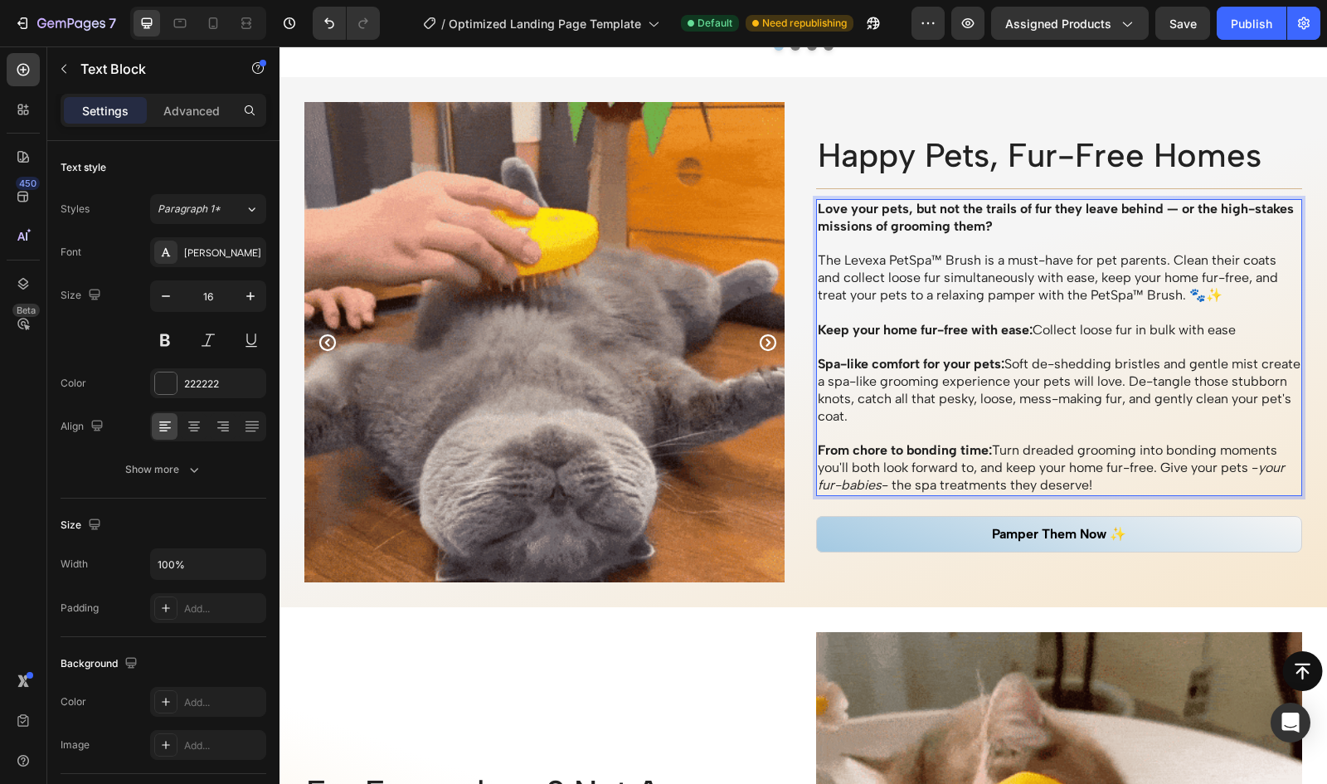
click at [1224, 333] on p "Keep your home fur-free with ease: Collect loose fur in bulk with ease" at bounding box center [1060, 330] width 484 height 17
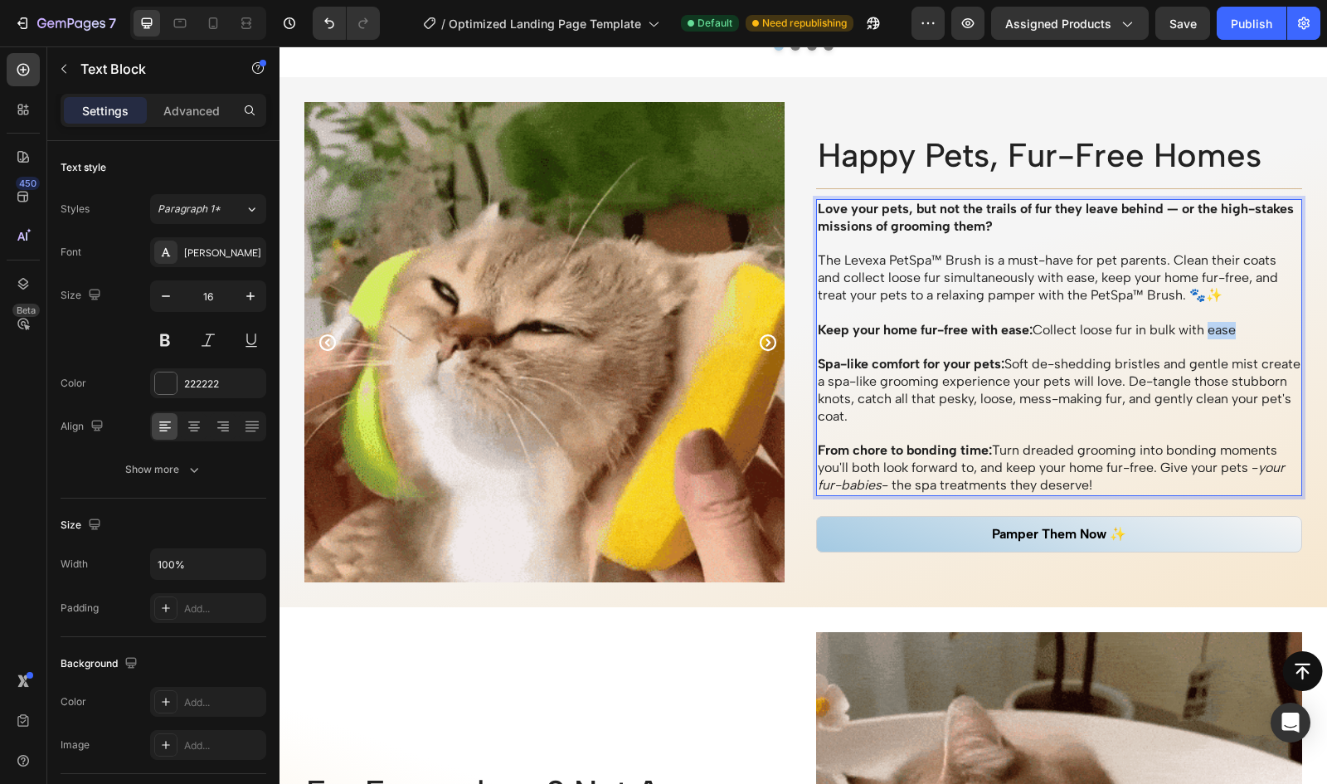
click at [1224, 333] on p "Keep your home fur-free with ease: Collect loose fur in bulk with ease" at bounding box center [1060, 330] width 484 height 17
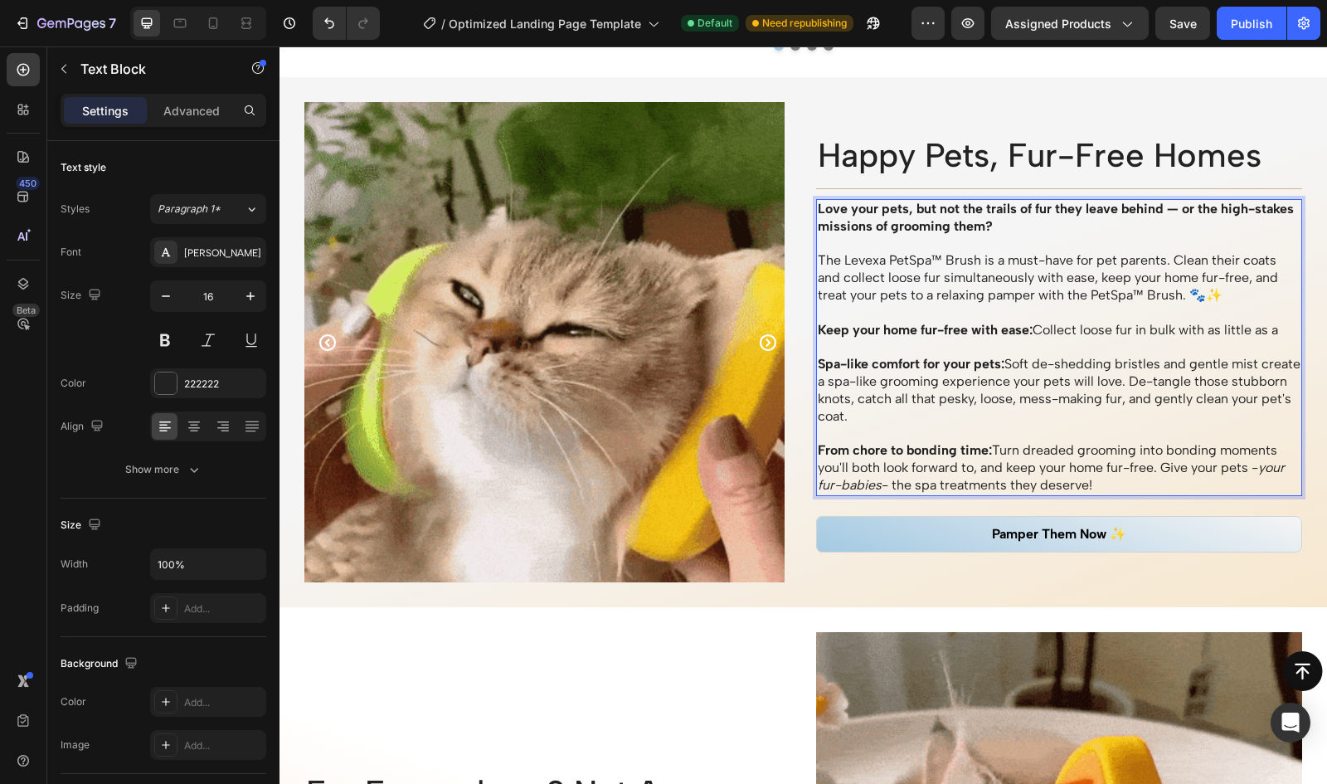
scroll to position [1456, 0]
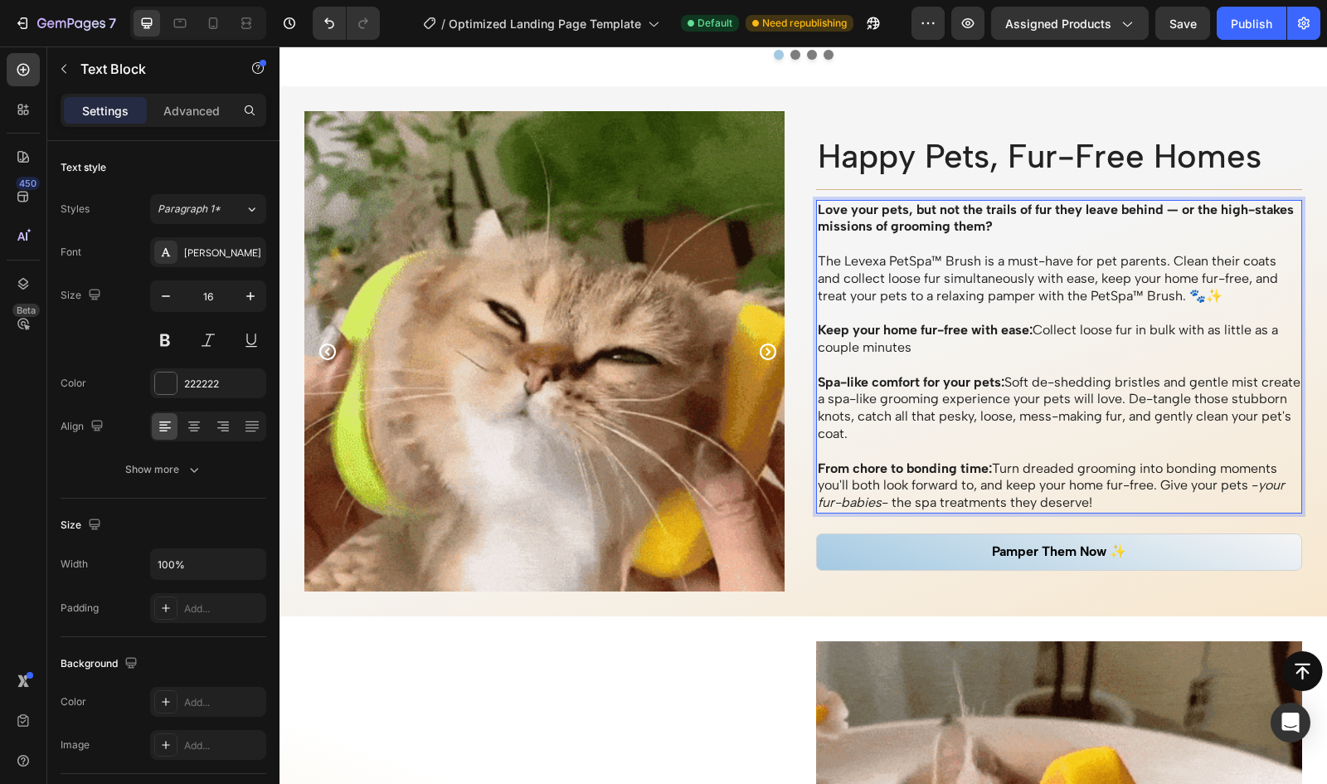
click at [1193, 333] on p "Keep your home fur-free with ease: Collect loose fur in bulk with as little as …" at bounding box center [1060, 339] width 484 height 35
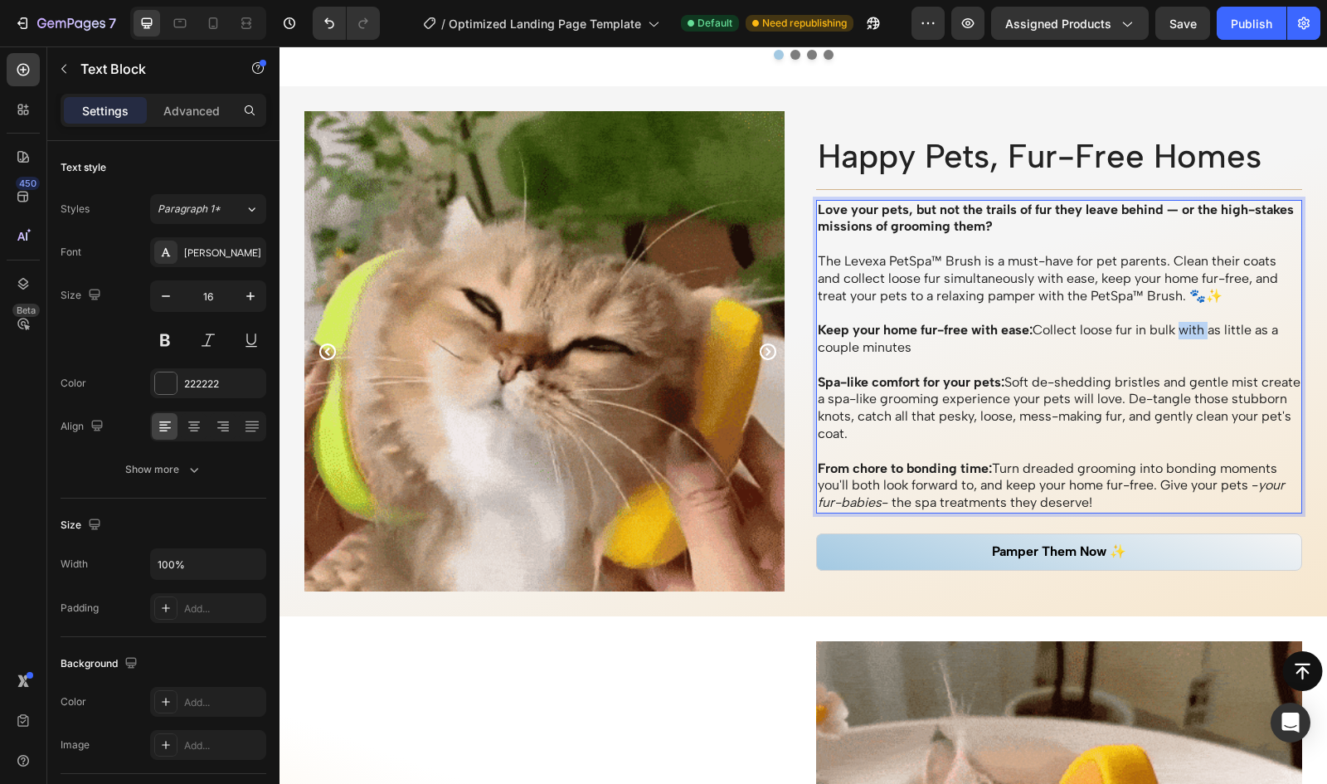
click at [1193, 333] on p "Keep your home fur-free with ease: Collect loose fur in bulk with as little as …" at bounding box center [1060, 339] width 484 height 35
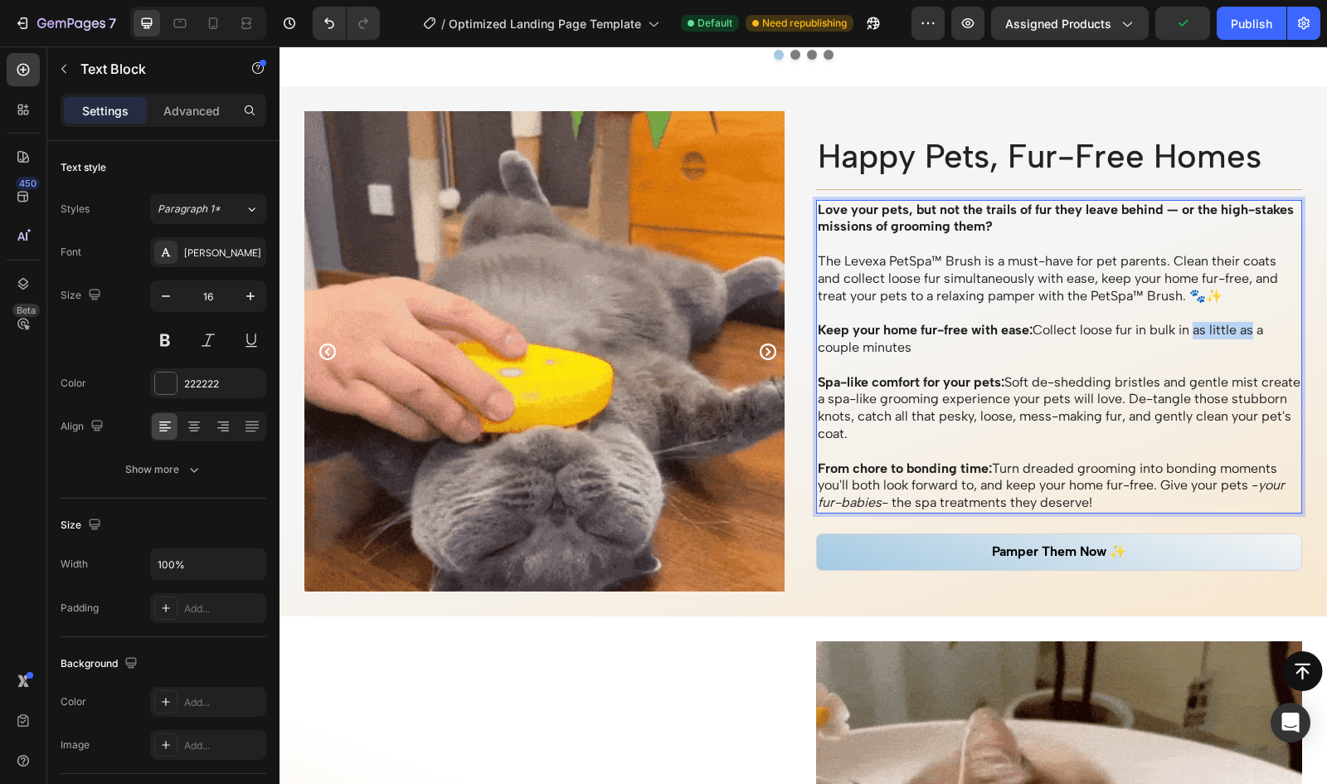
click at [1254, 332] on p "Keep your home fur-free with ease: Collect loose fur in bulk in as little as a …" at bounding box center [1060, 339] width 484 height 35
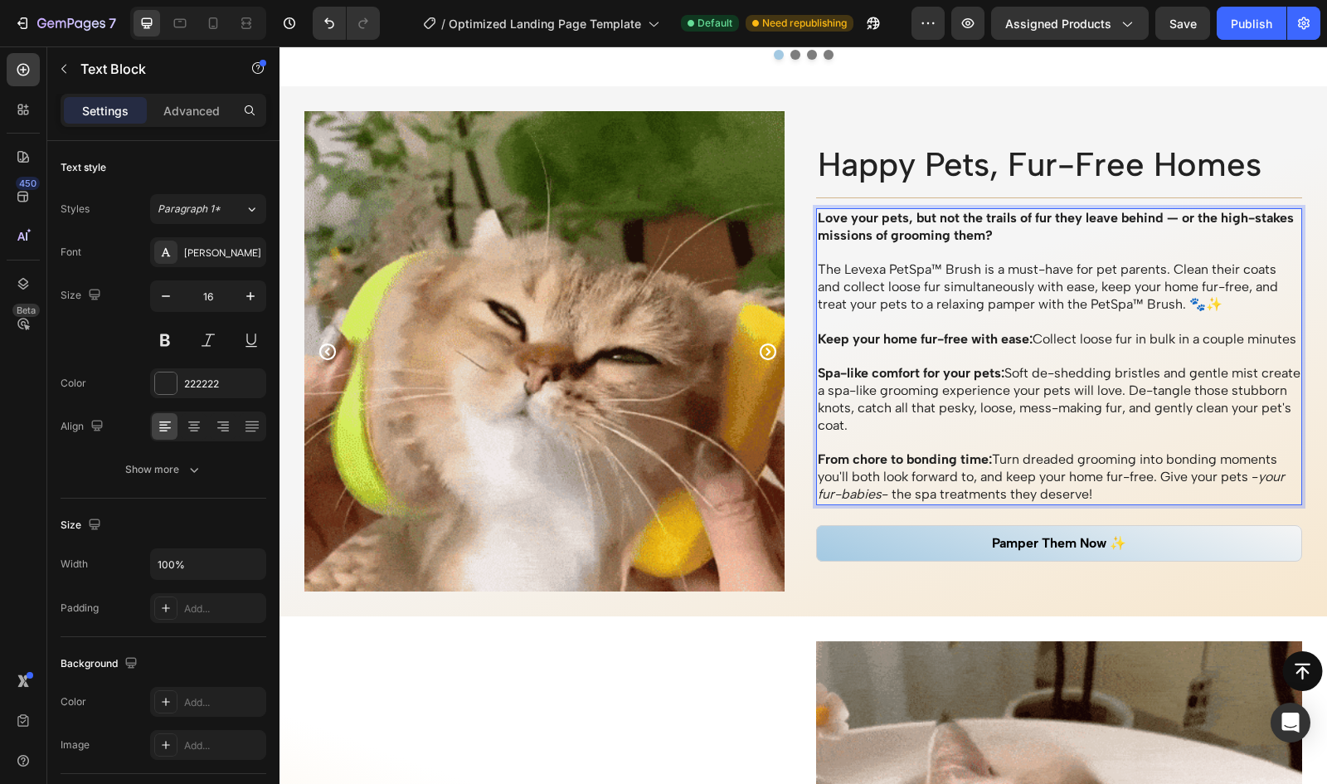
click at [1251, 338] on p "Keep your home fur-free with ease: Collect loose fur in bulk in a couple minutes" at bounding box center [1060, 339] width 484 height 17
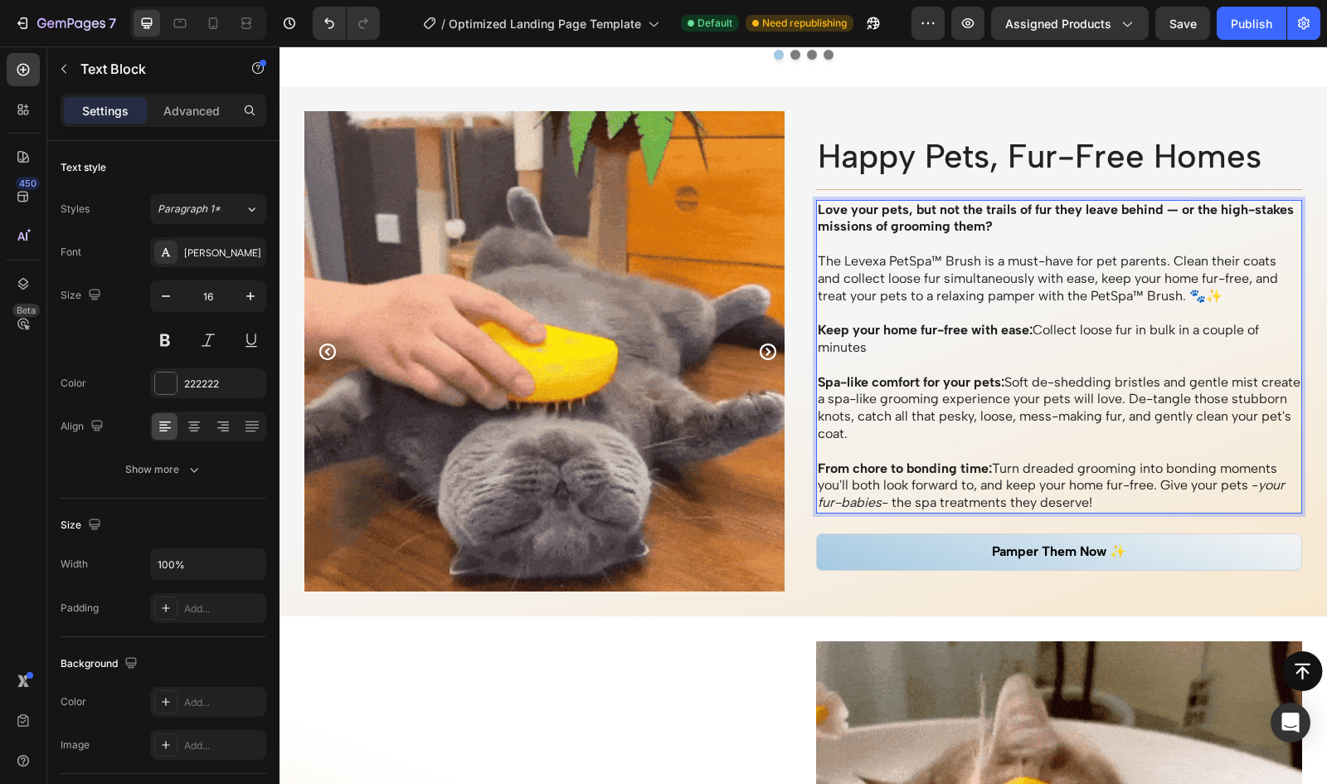
click at [1202, 331] on p "Keep your home fur-free with ease: Collect loose fur in bulk in a couple of min…" at bounding box center [1060, 339] width 484 height 35
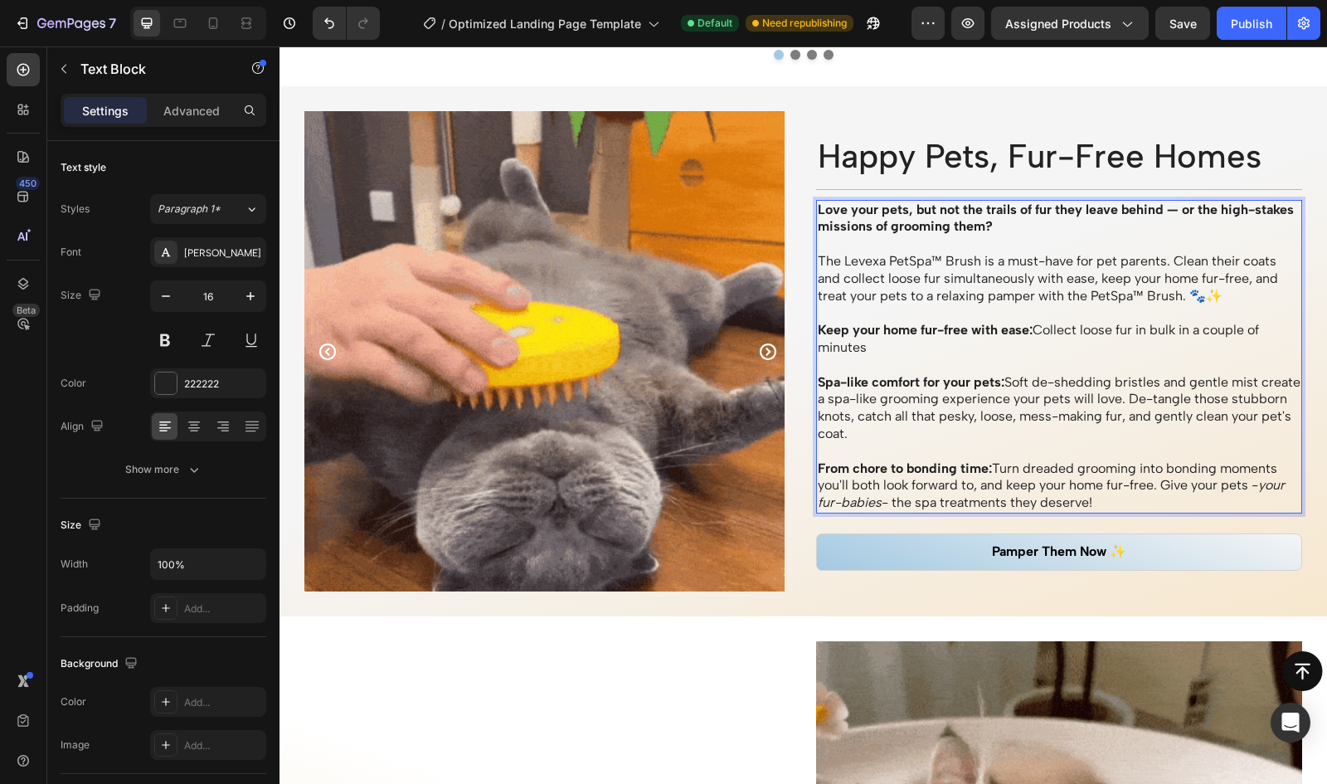
click at [1194, 331] on p "Keep your home fur-free with ease: Collect loose fur in bulk in a couple of min…" at bounding box center [1060, 339] width 484 height 35
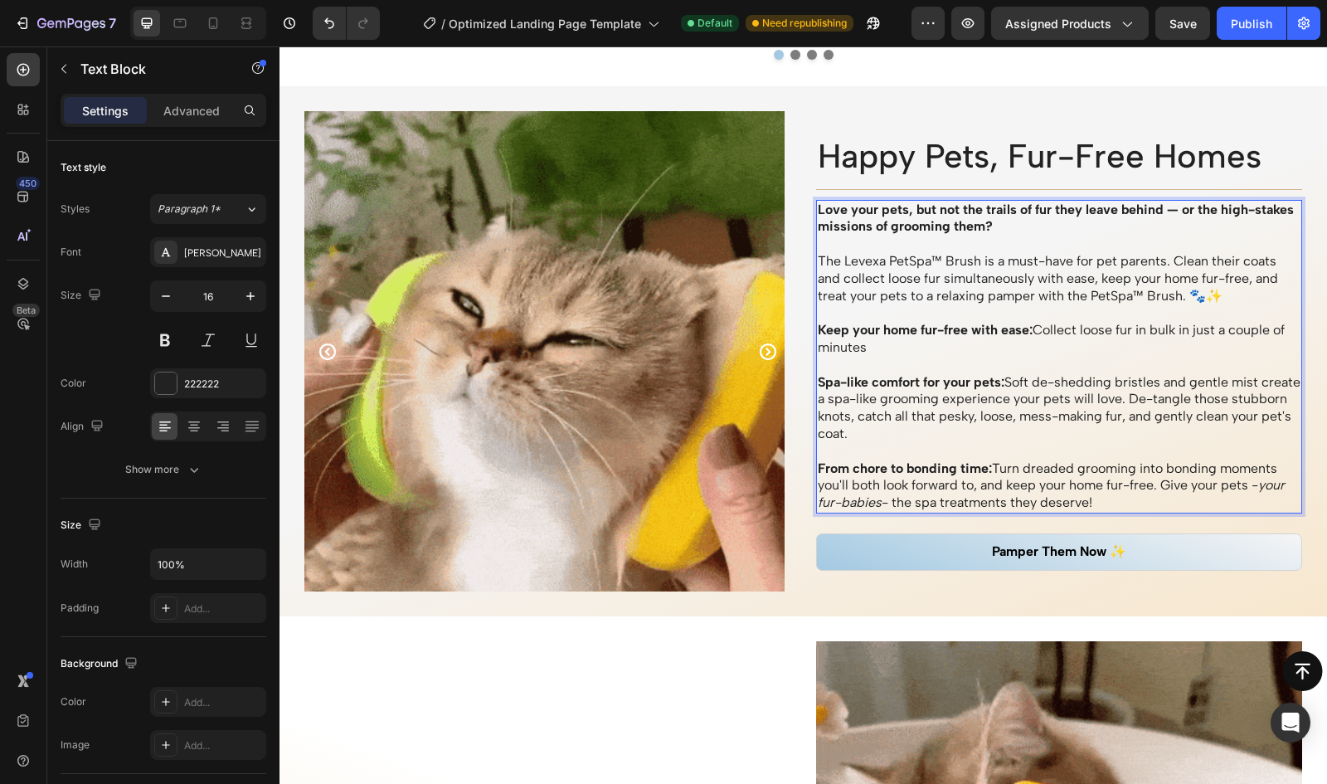
click at [1136, 346] on p "Keep your home fur-free with ease: Collect loose fur in bulk in just a couple o…" at bounding box center [1060, 339] width 484 height 35
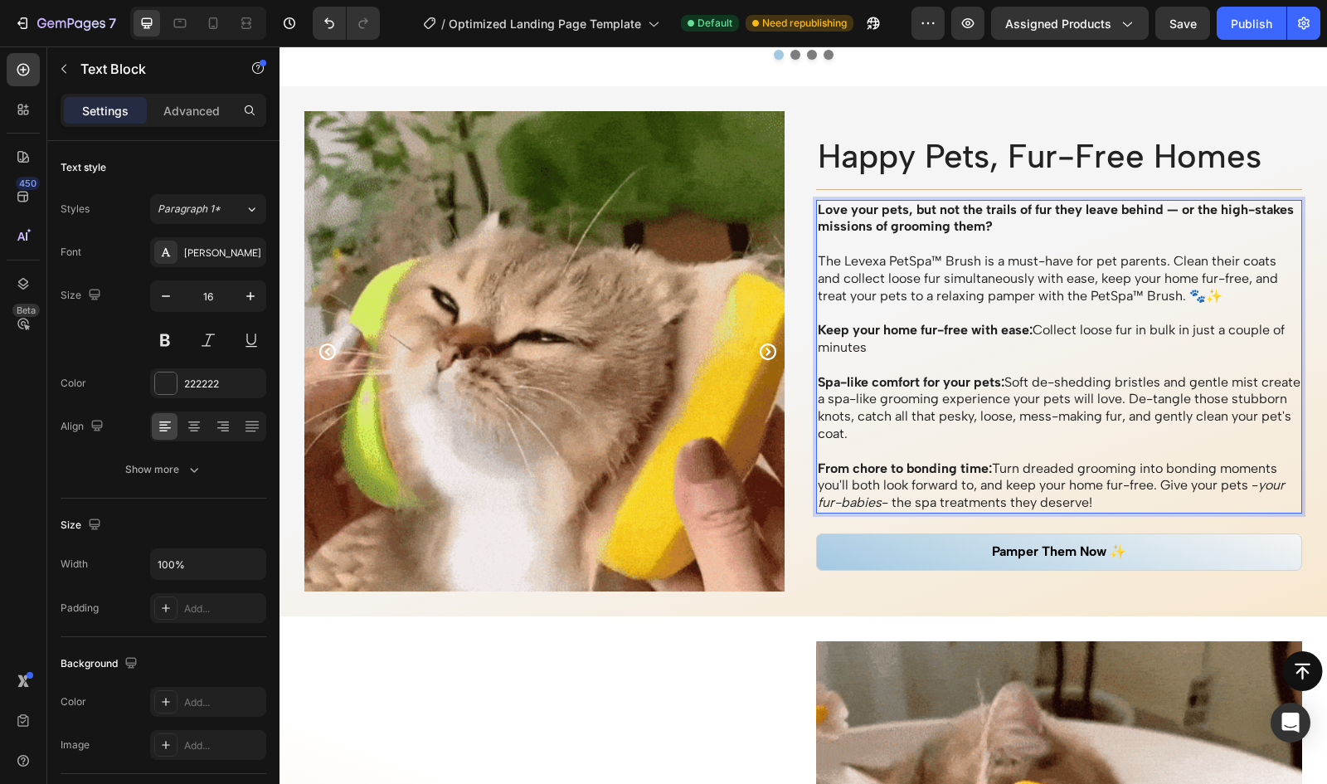
click at [851, 348] on p "Keep your home fur-free with ease: Collect loose fur in bulk in just a couple o…" at bounding box center [1060, 339] width 484 height 35
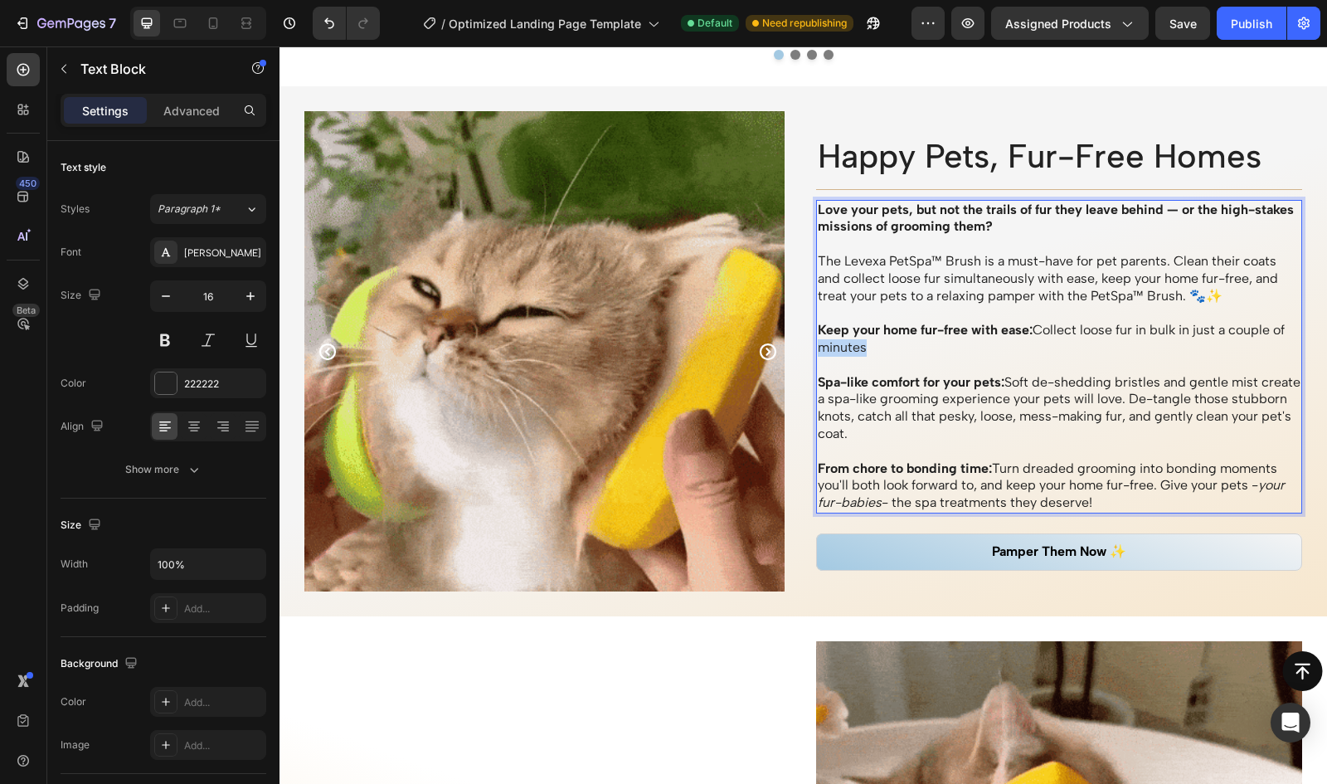
click at [851, 348] on p "Keep your home fur-free with ease: Collect loose fur in bulk in just a couple o…" at bounding box center [1060, 339] width 484 height 35
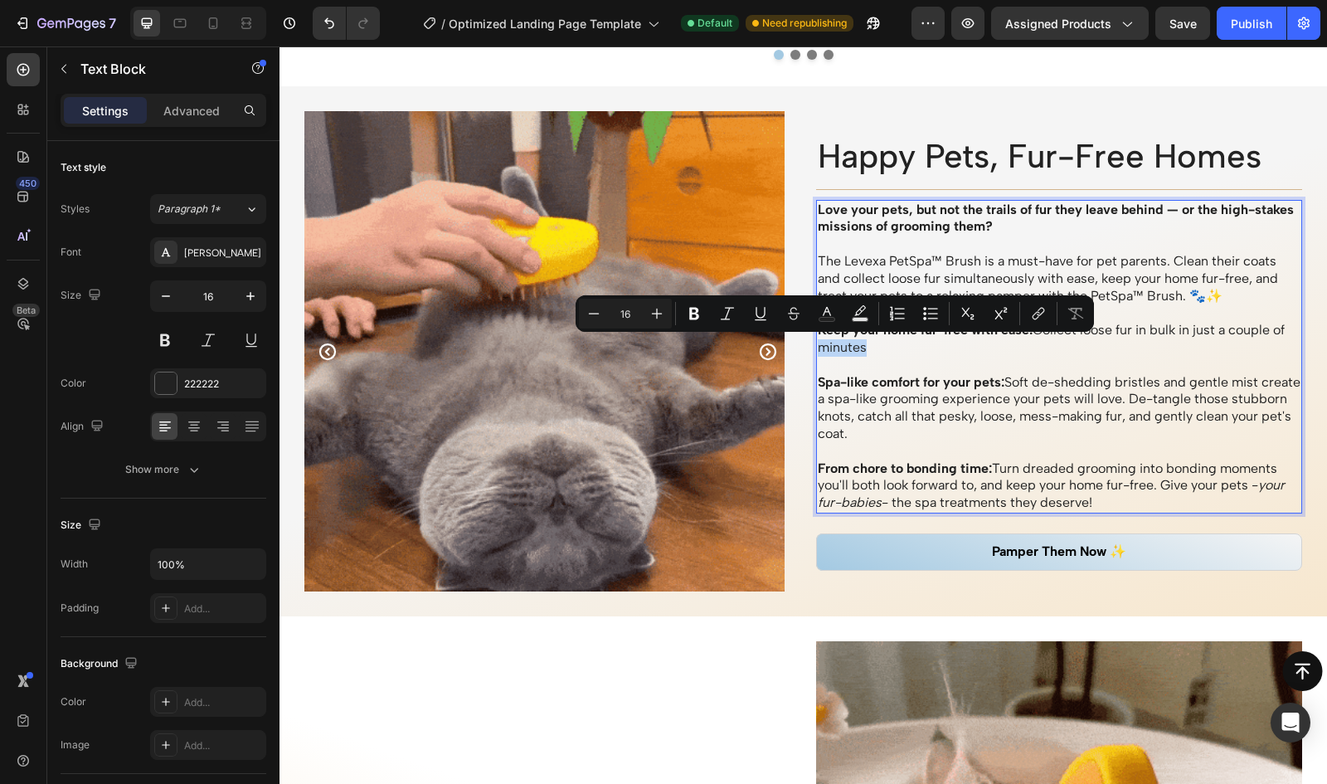
click at [881, 347] on p "Keep your home fur-free with ease: Collect loose fur in bulk in just a couple o…" at bounding box center [1060, 339] width 484 height 35
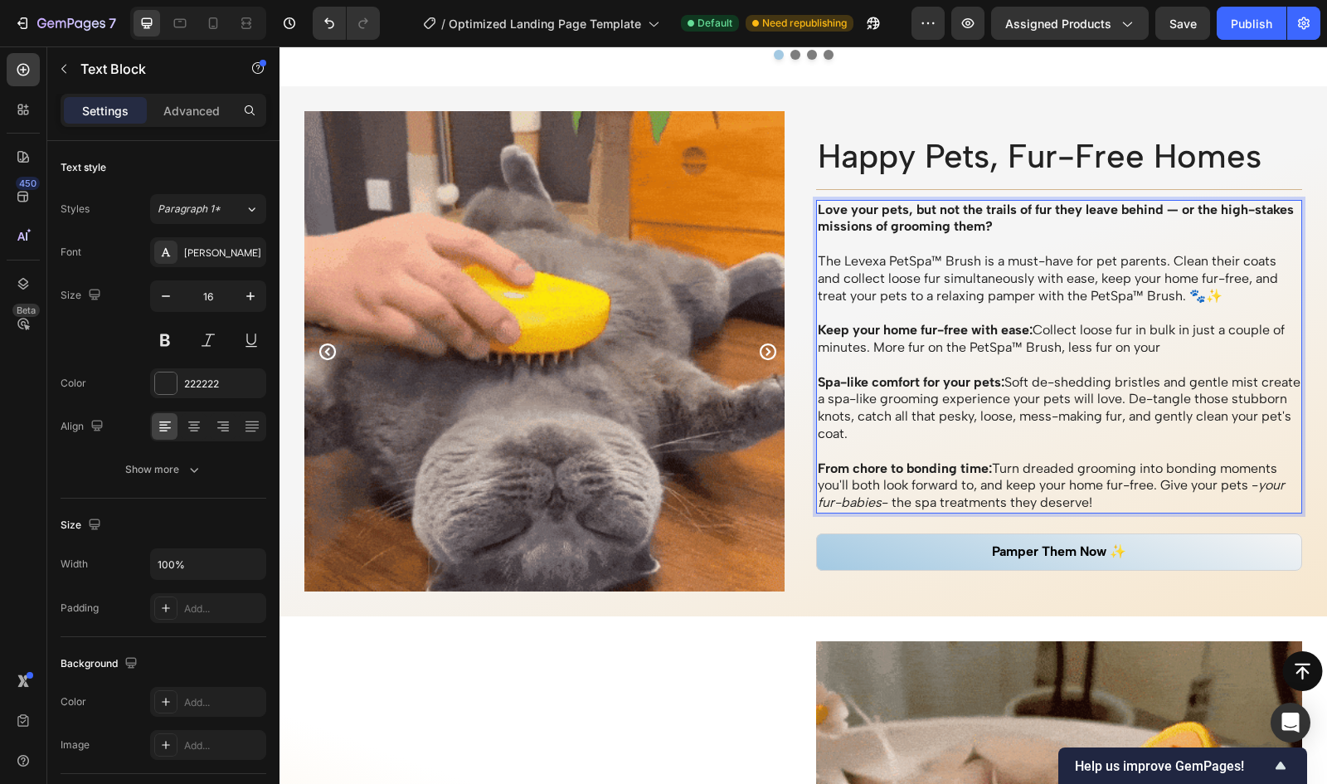
click at [1112, 345] on p "Keep your home fur-free with ease: Collect loose fur in bulk in just a couple o…" at bounding box center [1060, 339] width 484 height 35
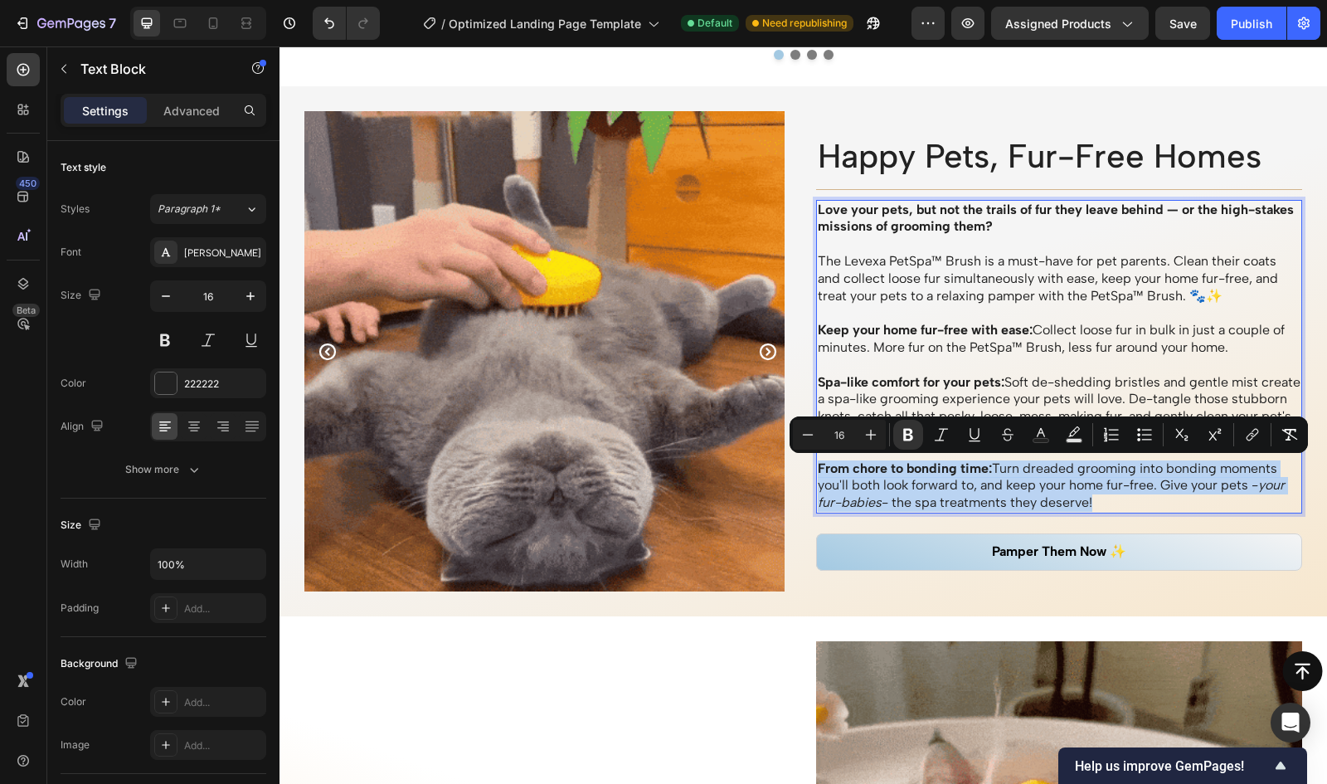
drag, startPoint x: 1099, startPoint y: 504, endPoint x: 813, endPoint y: 475, distance: 287.6
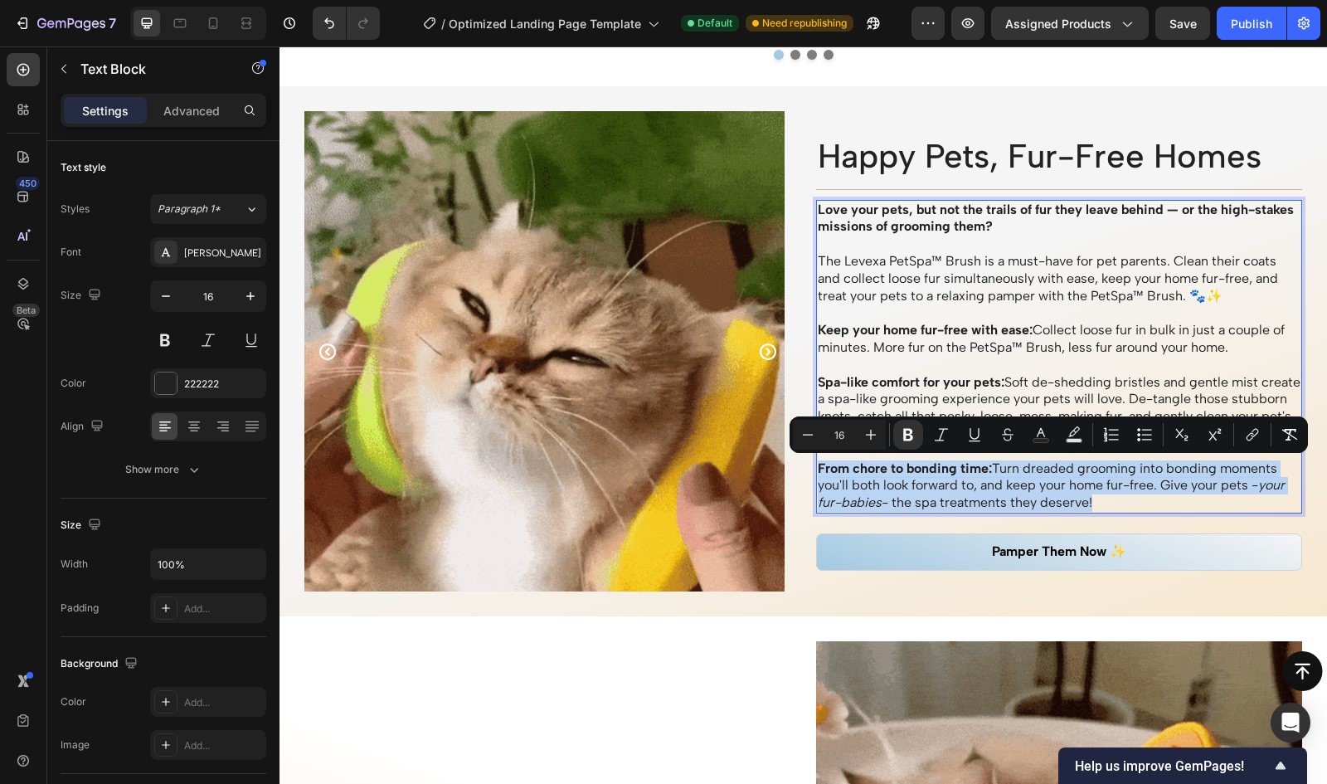
click at [818, 475] on p "From chore to bonding time: Turn dreaded grooming into bonding moments you'll b…" at bounding box center [1060, 485] width 484 height 51
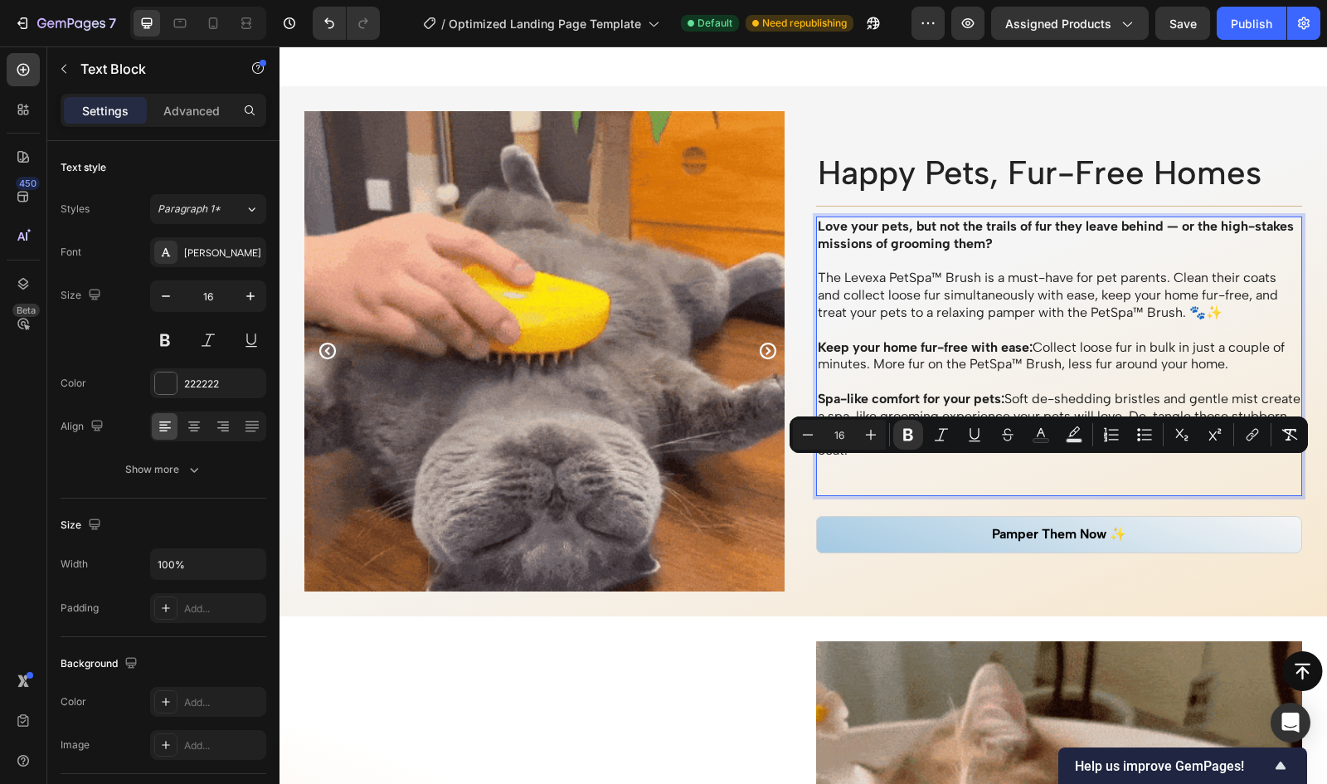
scroll to position [1473, 0]
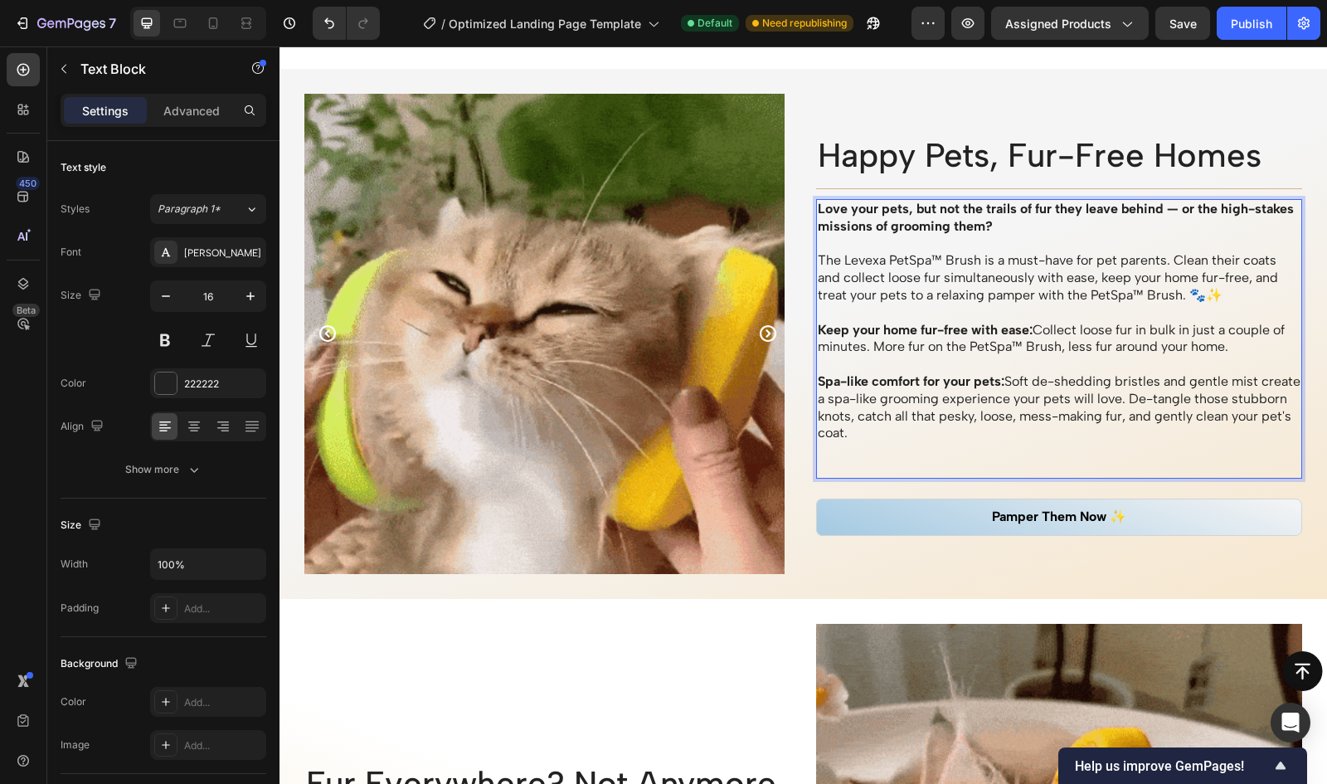
click at [1231, 351] on p "Keep your home fur-free with ease: Collect loose fur in bulk in just a couple o…" at bounding box center [1060, 339] width 484 height 35
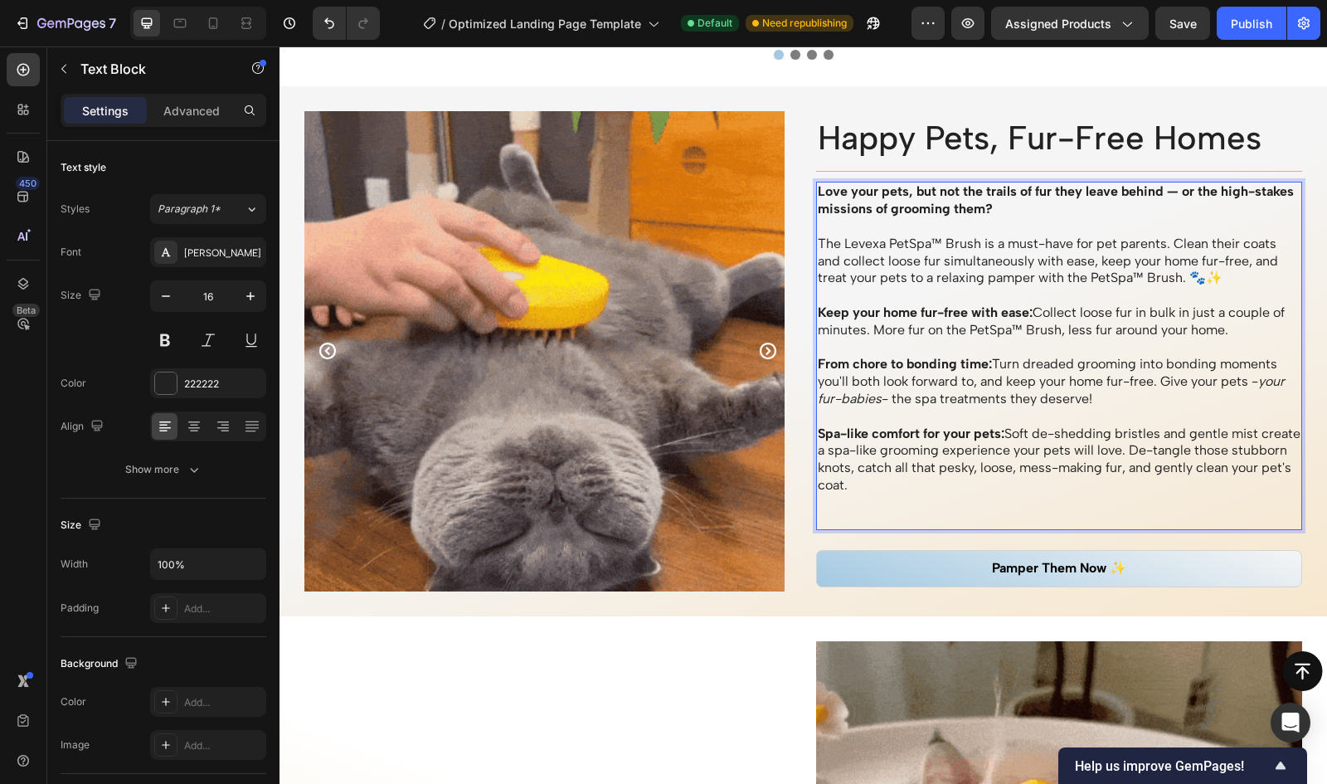
scroll to position [1438, 0]
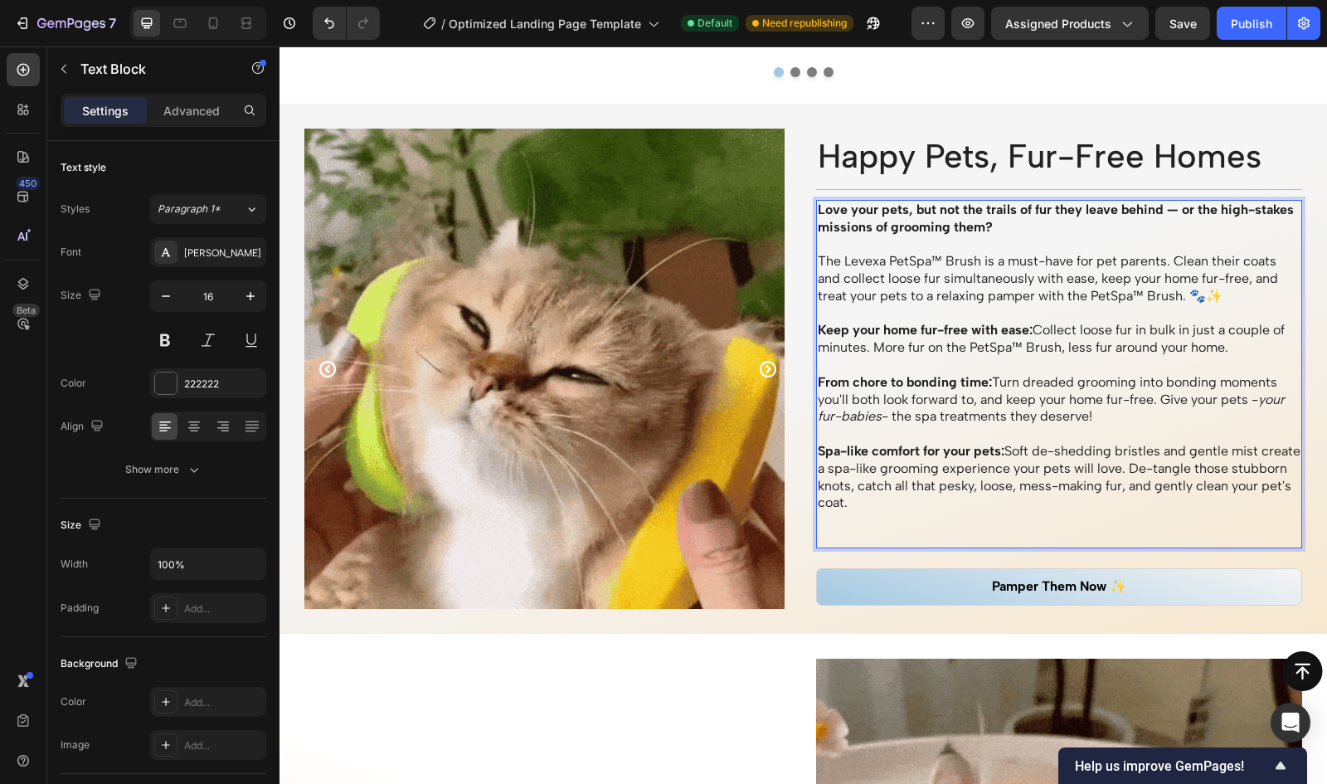
click at [922, 377] on strong "From chore to bonding time:" at bounding box center [905, 382] width 174 height 16
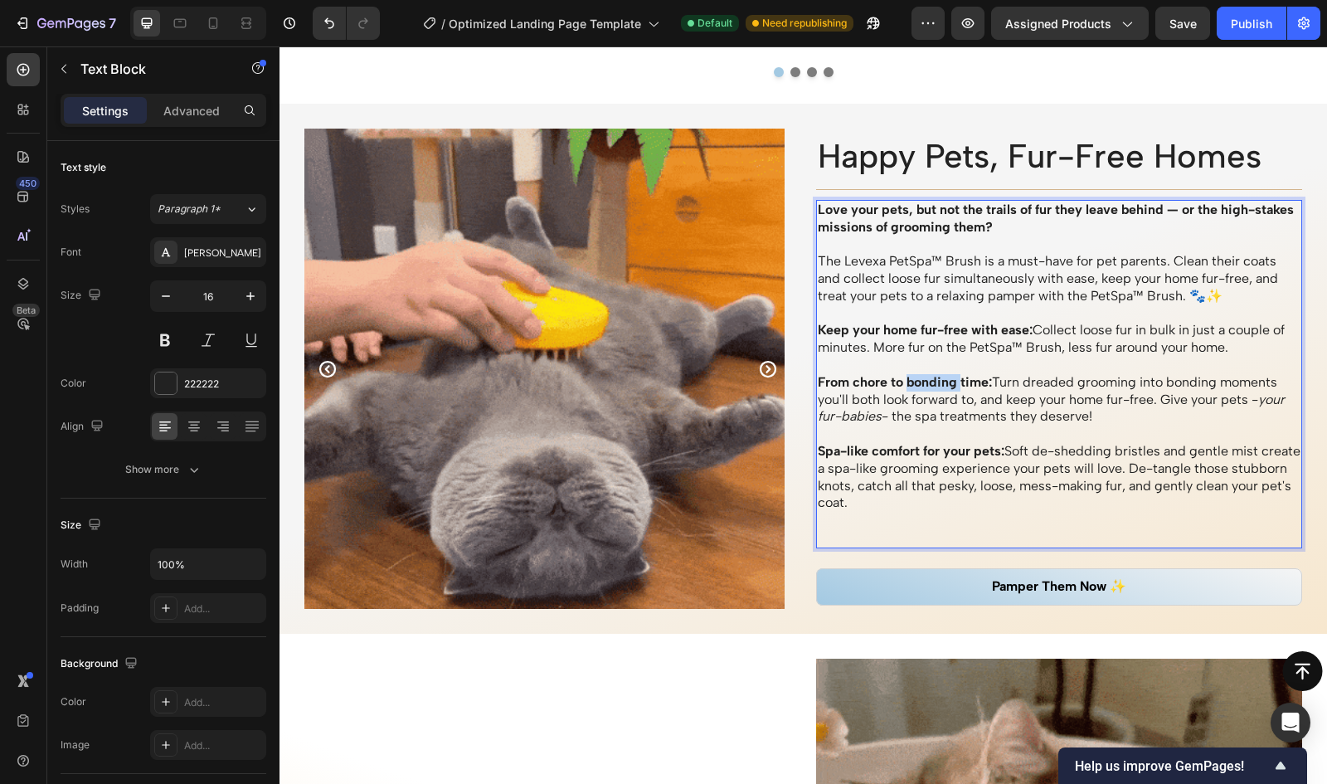
click at [922, 377] on strong "From chore to bonding time:" at bounding box center [905, 382] width 174 height 16
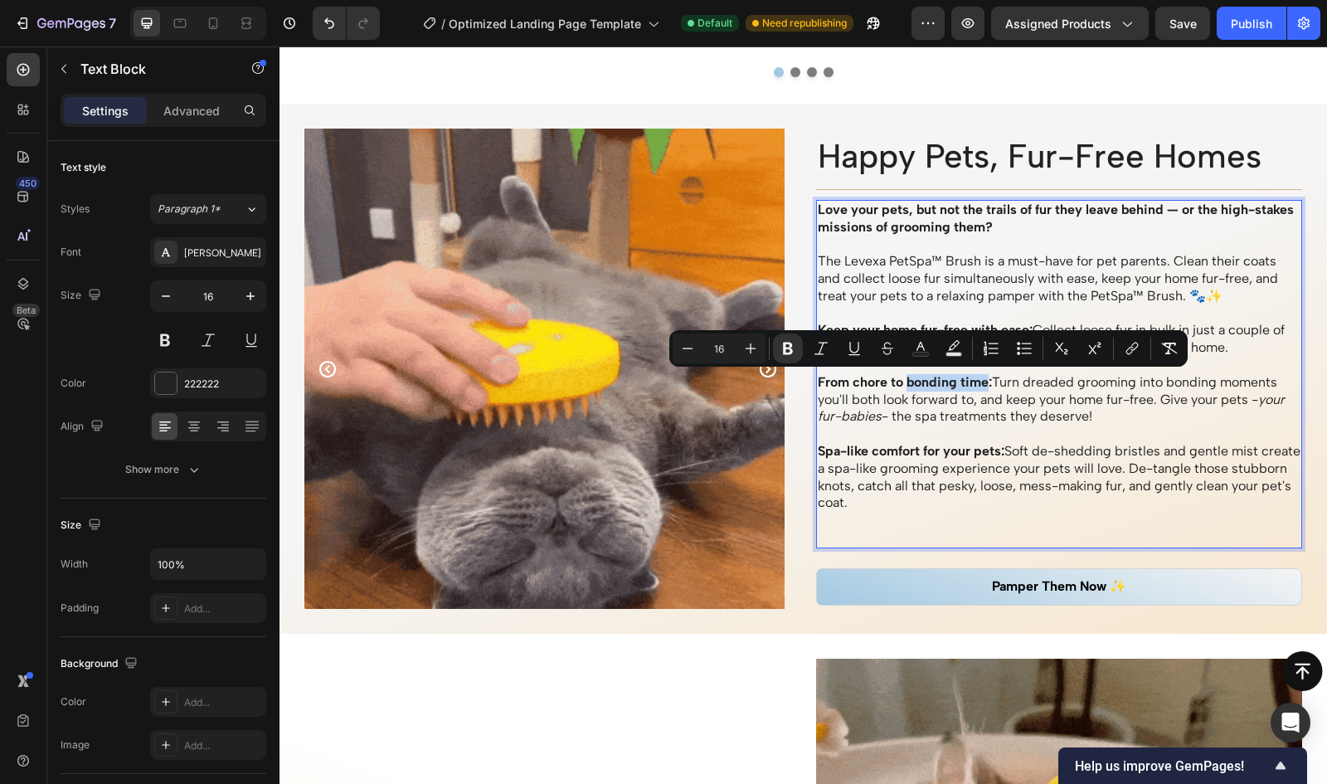
click at [979, 382] on strong "From chore to bonding time:" at bounding box center [905, 382] width 174 height 16
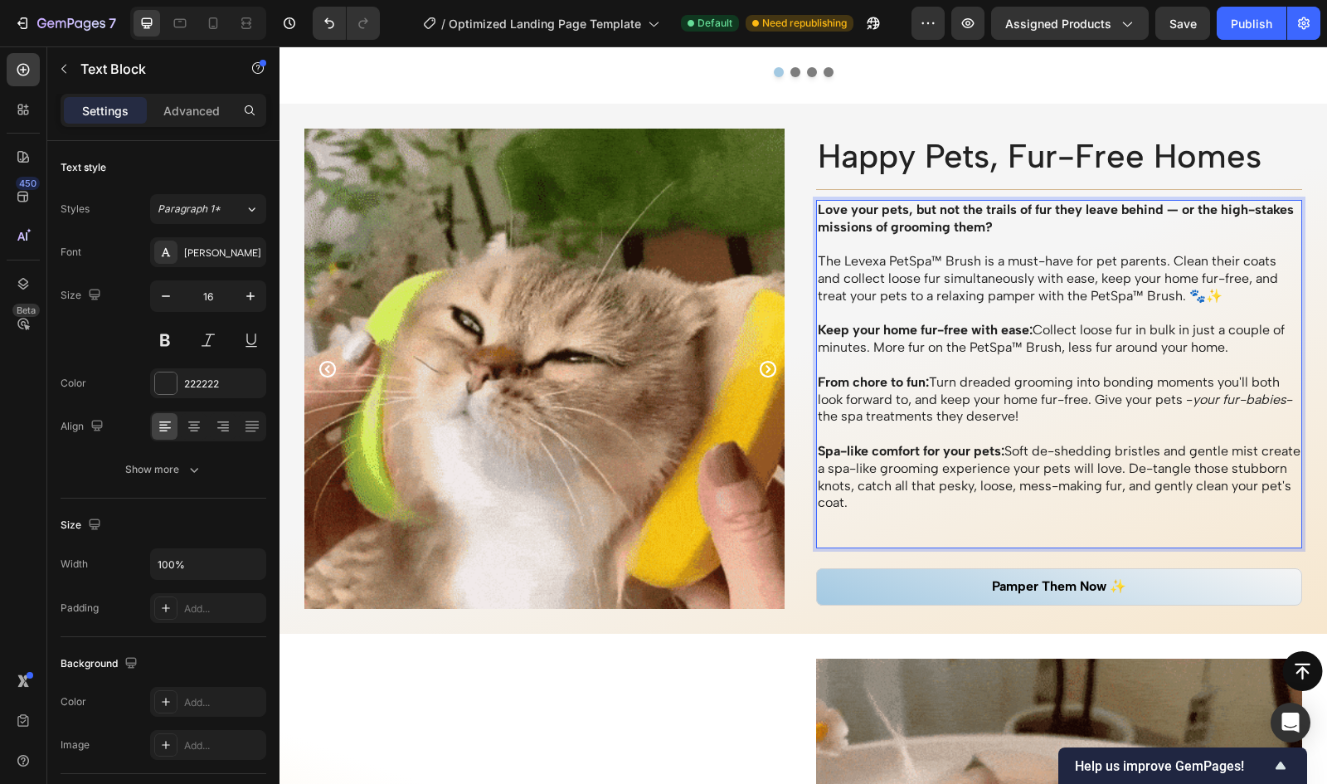
click at [1102, 384] on p "From chore to fun: Turn dreaded grooming into bonding moments you'll both look …" at bounding box center [1060, 399] width 484 height 51
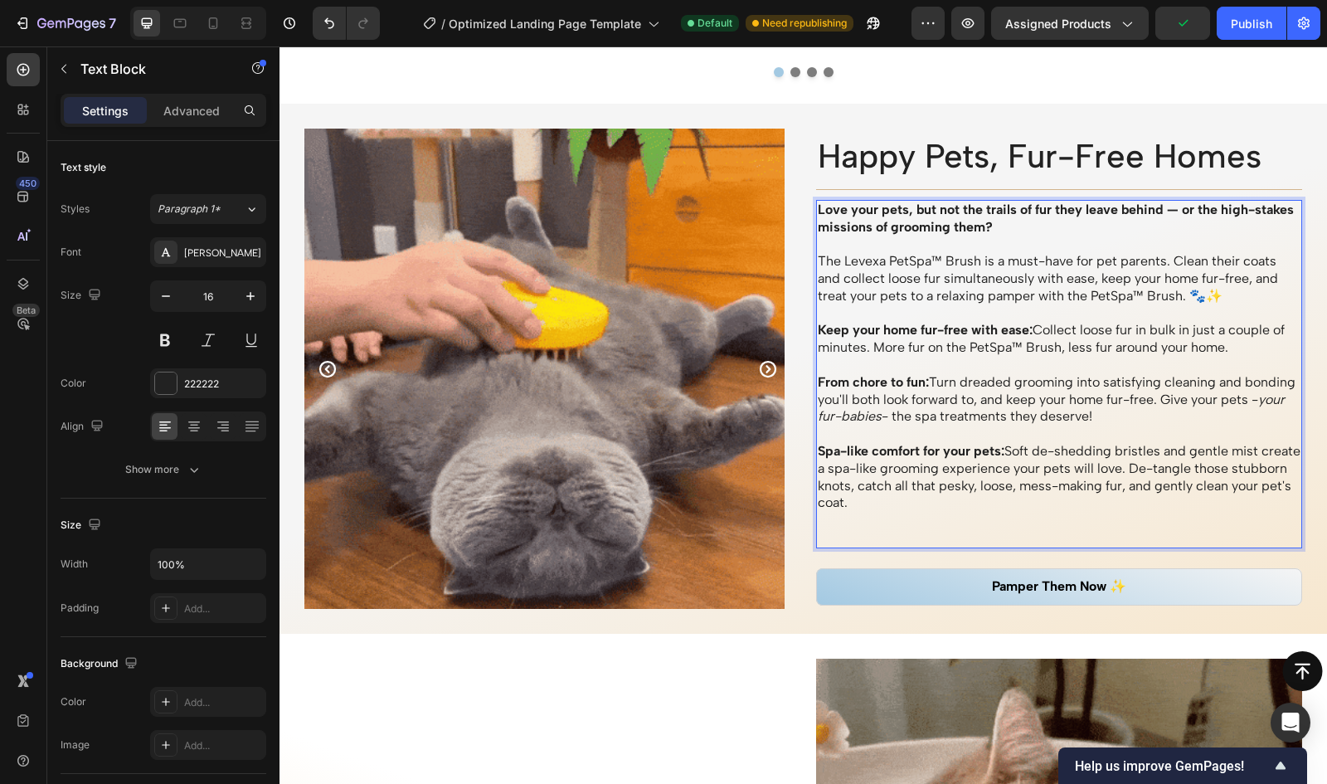
click at [1020, 398] on p "From chore to fun: Turn dreaded grooming into satisfying cleaning and bonding y…" at bounding box center [1060, 399] width 484 height 51
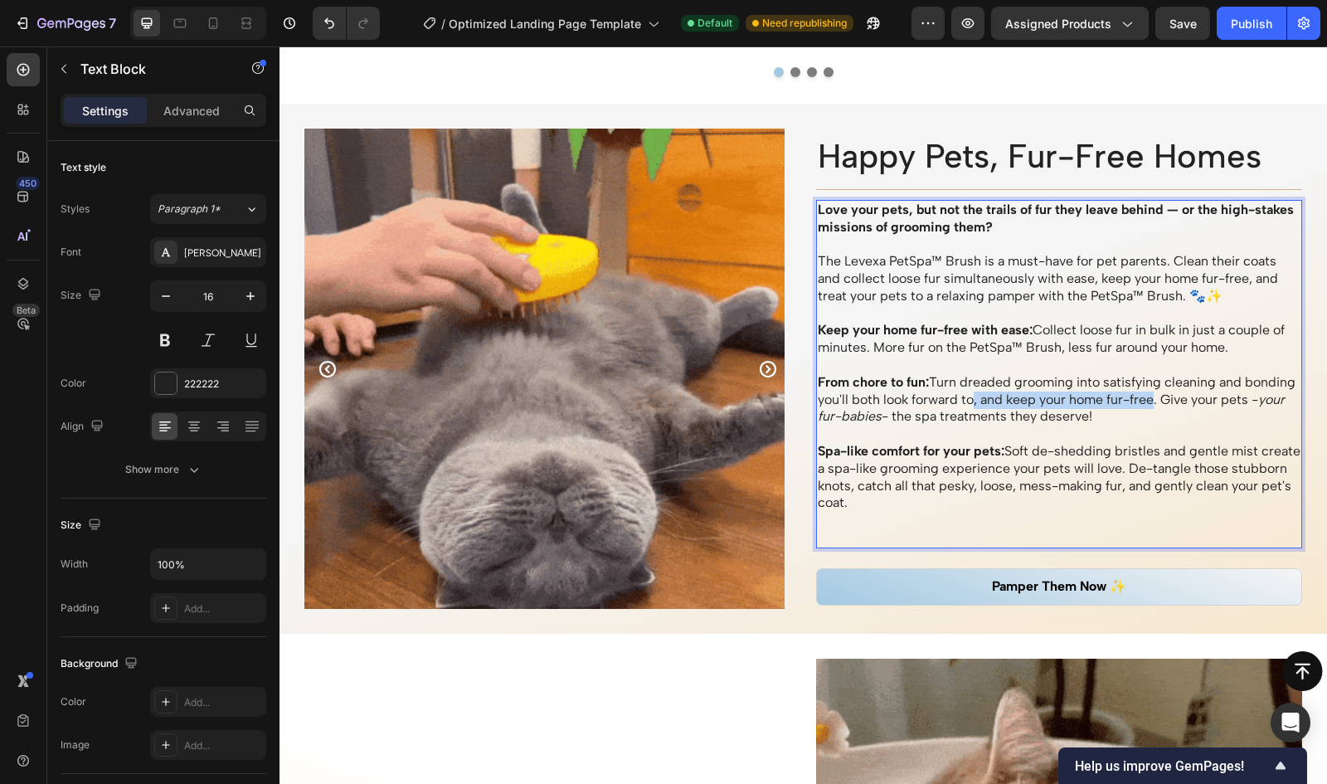
click at [1206, 398] on p "From chore to fun: Turn dreaded grooming into satisfying cleaning and bonding y…" at bounding box center [1060, 399] width 484 height 51
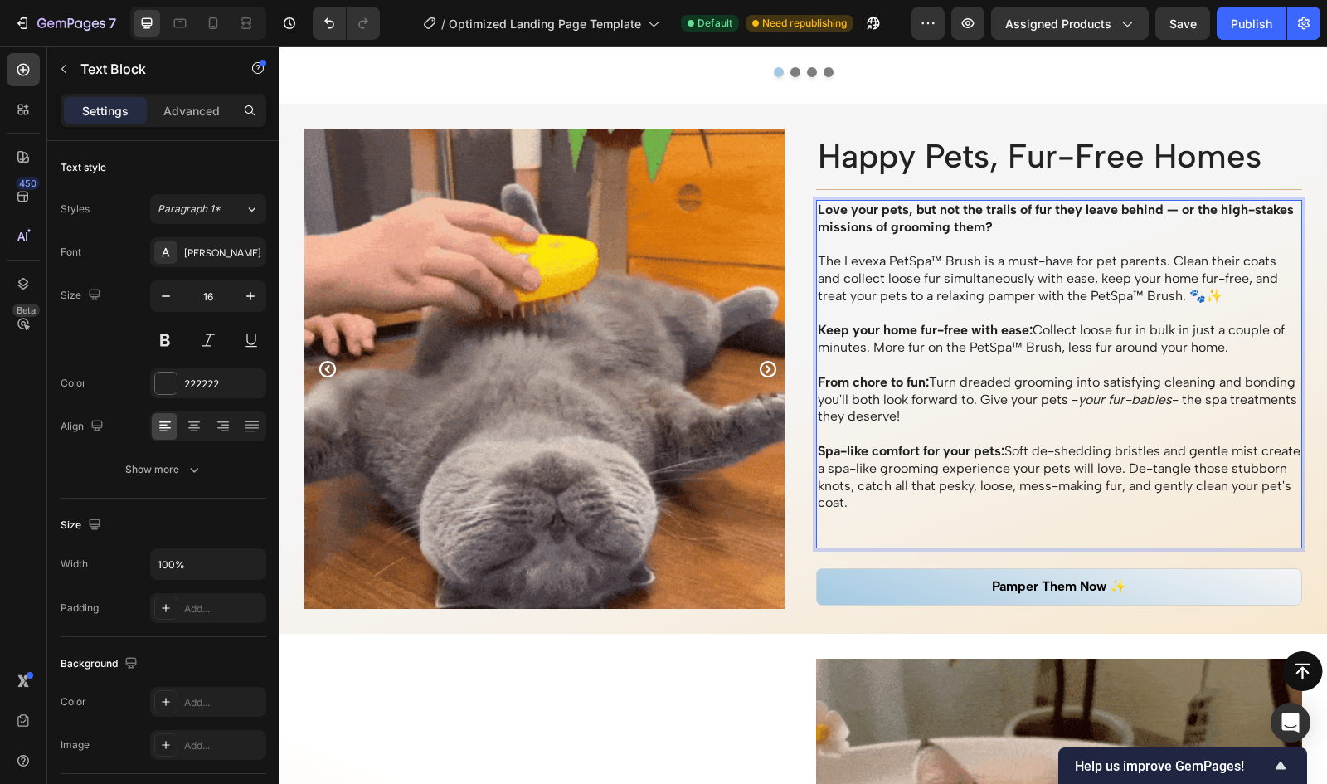
click at [932, 384] on p "From chore to fun: Turn dreaded grooming into satisfying cleaning and bonding y…" at bounding box center [1060, 399] width 484 height 51
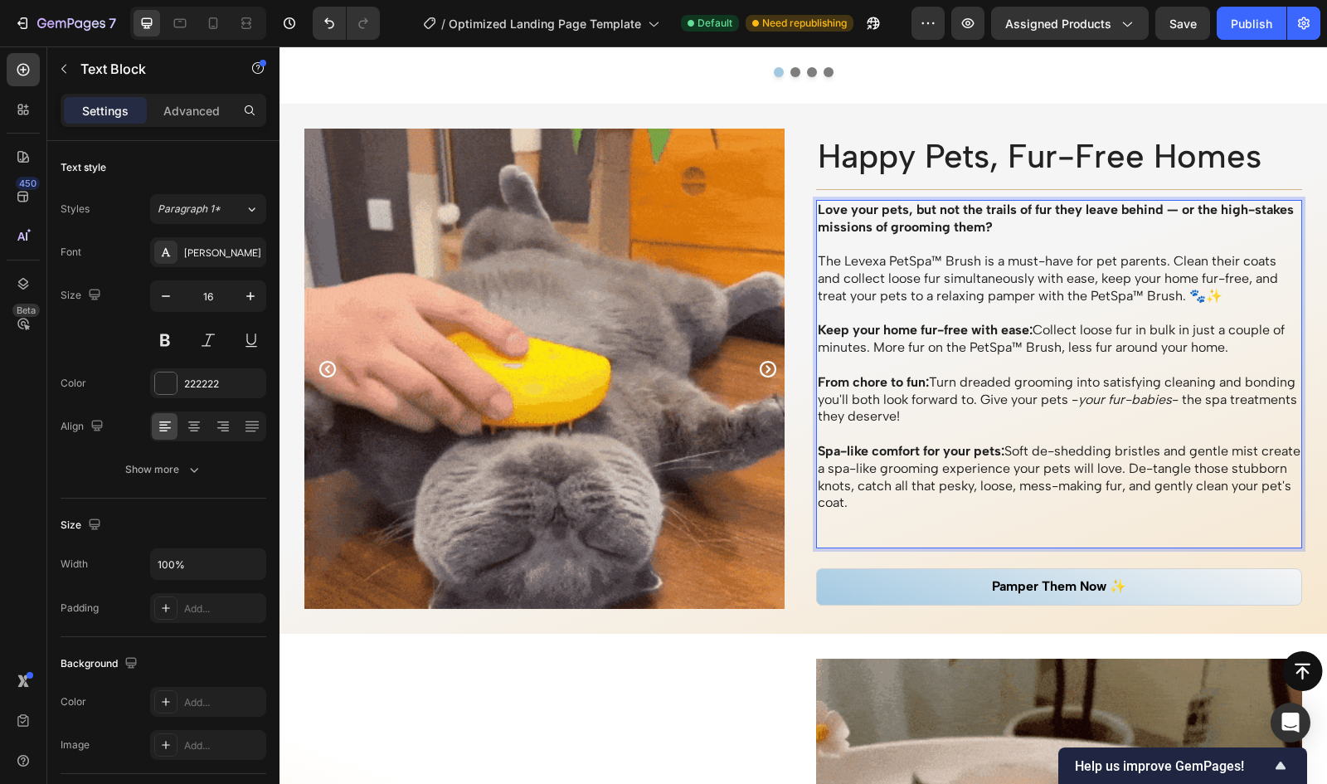
click at [1035, 399] on p "From chore to fun: Turn dreaded grooming into satisfying cleaning and bonding y…" at bounding box center [1060, 399] width 484 height 51
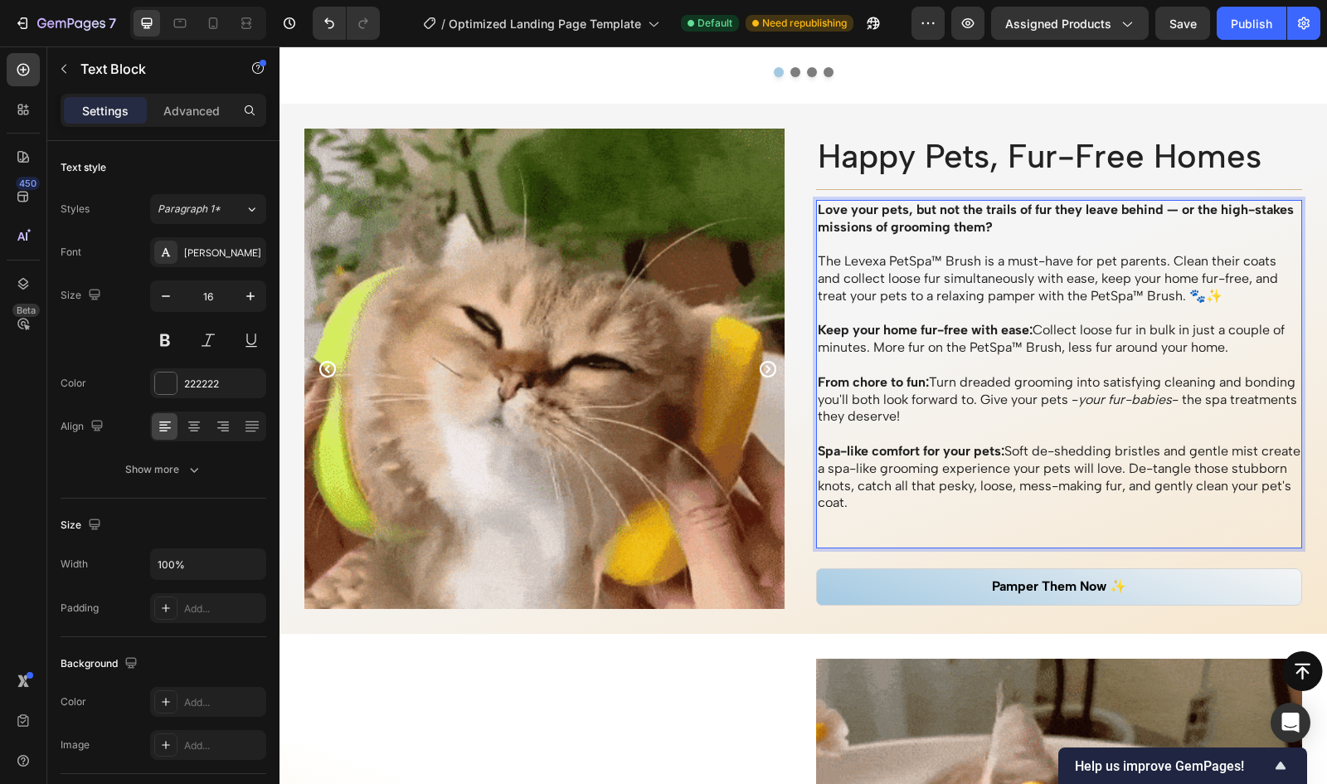
click at [1031, 399] on p "From chore to fun: Turn dreaded grooming into satisfying cleaning and bonding y…" at bounding box center [1060, 399] width 484 height 51
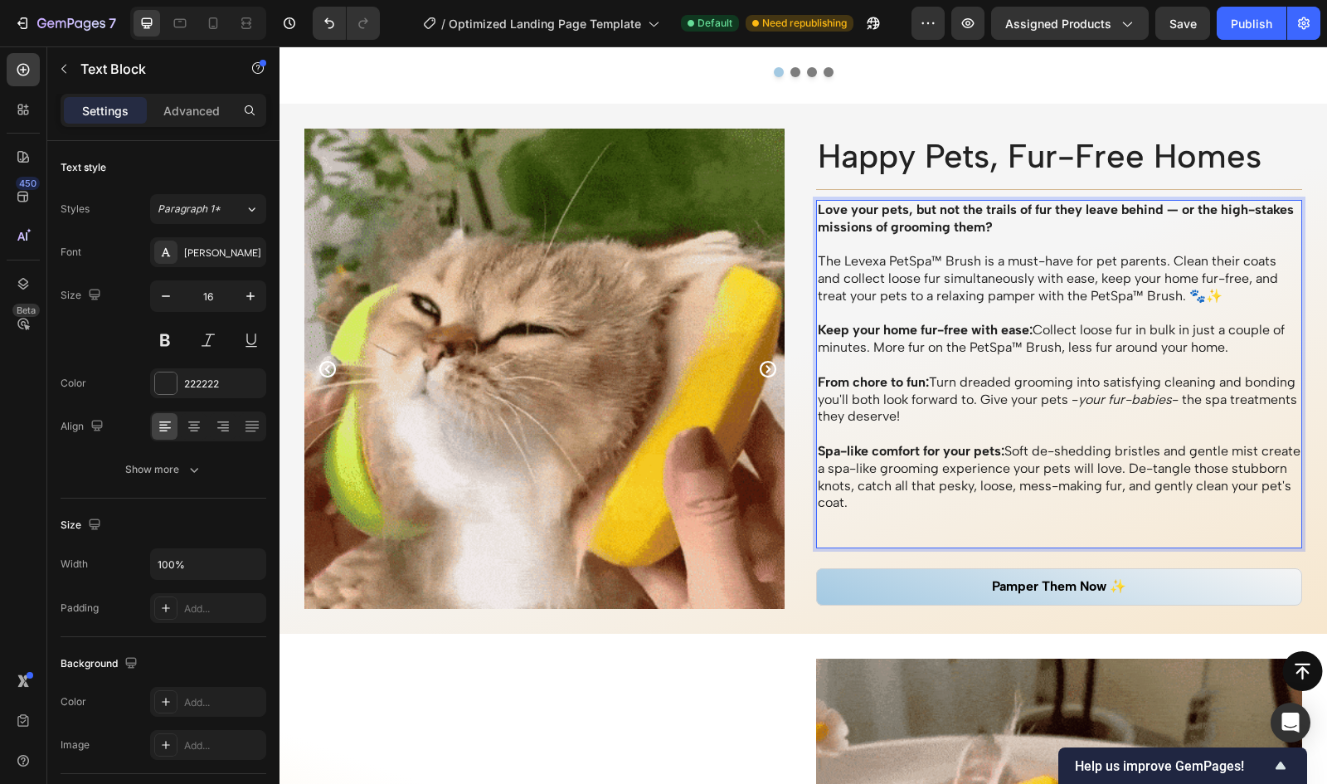
click at [1012, 382] on p "From chore to fun: Turn dreaded grooming into satisfying cleaning and bonding y…" at bounding box center [1060, 399] width 484 height 51
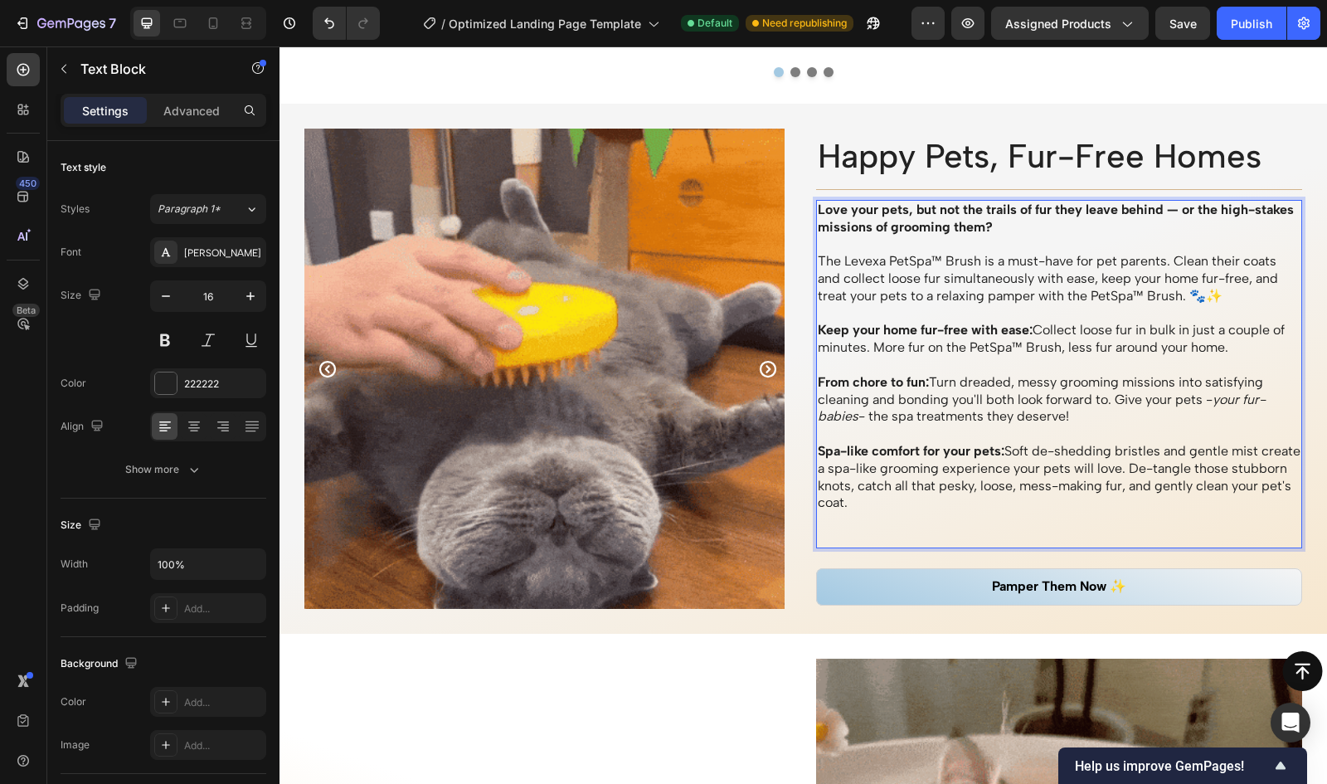
click at [1206, 376] on p "From chore to fun: Turn dreaded, messy grooming missions into satisfying cleani…" at bounding box center [1060, 399] width 484 height 51
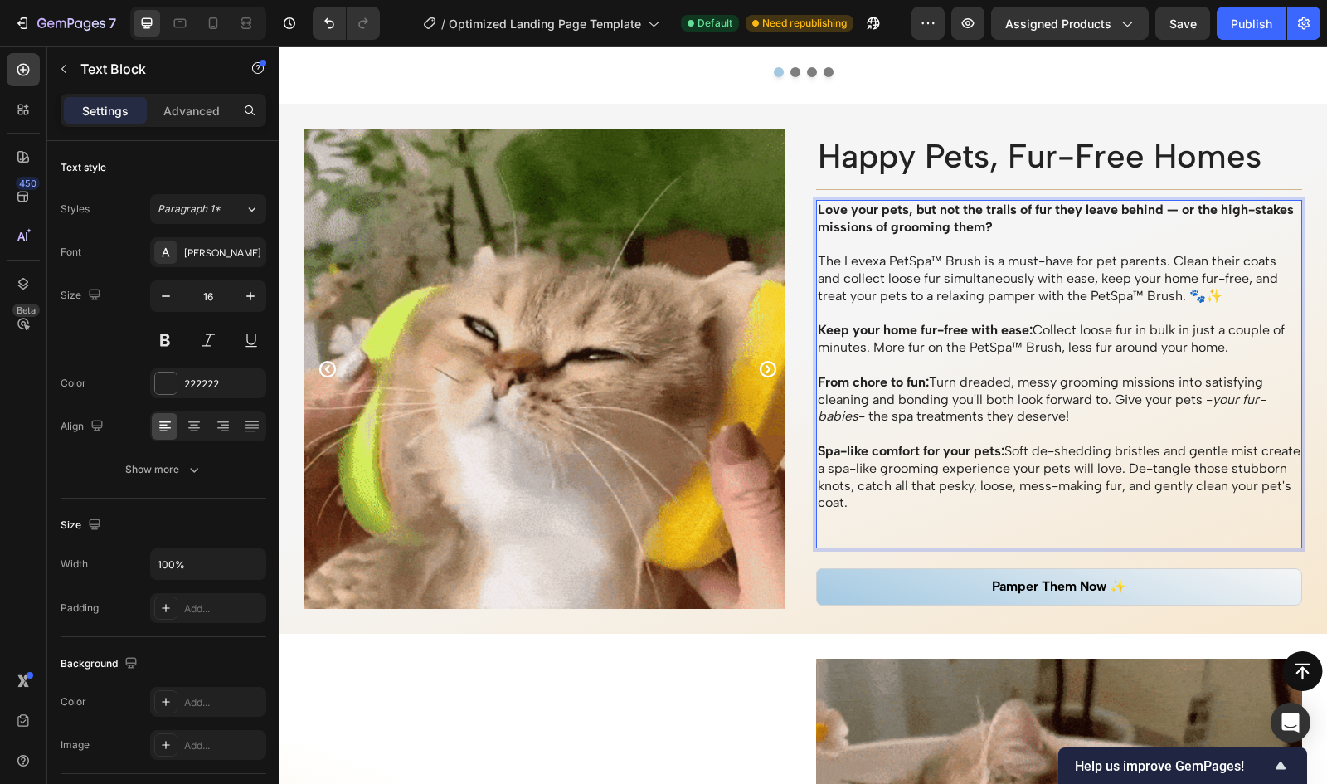
click at [903, 401] on p "From chore to fun: Turn dreaded, messy grooming missions into satisfying cleani…" at bounding box center [1060, 399] width 484 height 51
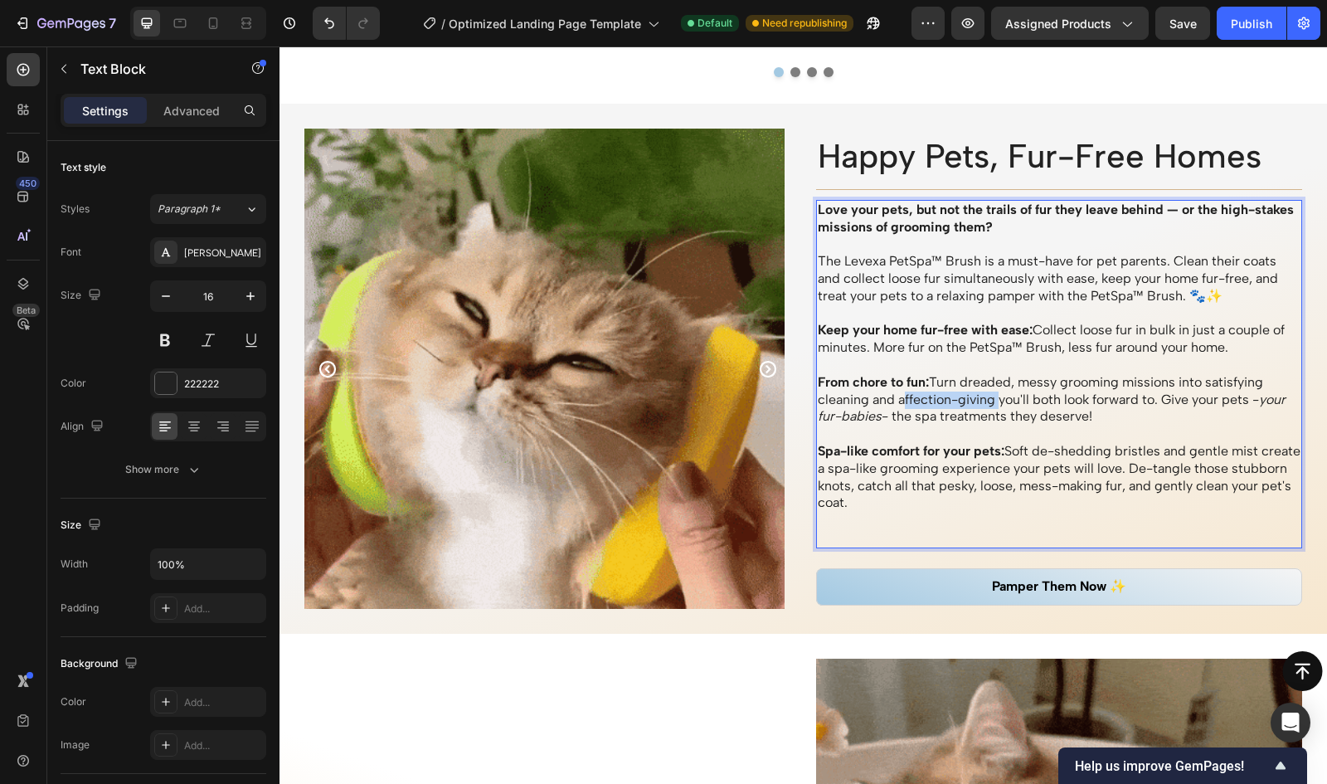
click at [896, 405] on p "From chore to fun: Turn dreaded, messy grooming missions into satisfying cleani…" at bounding box center [1060, 399] width 484 height 51
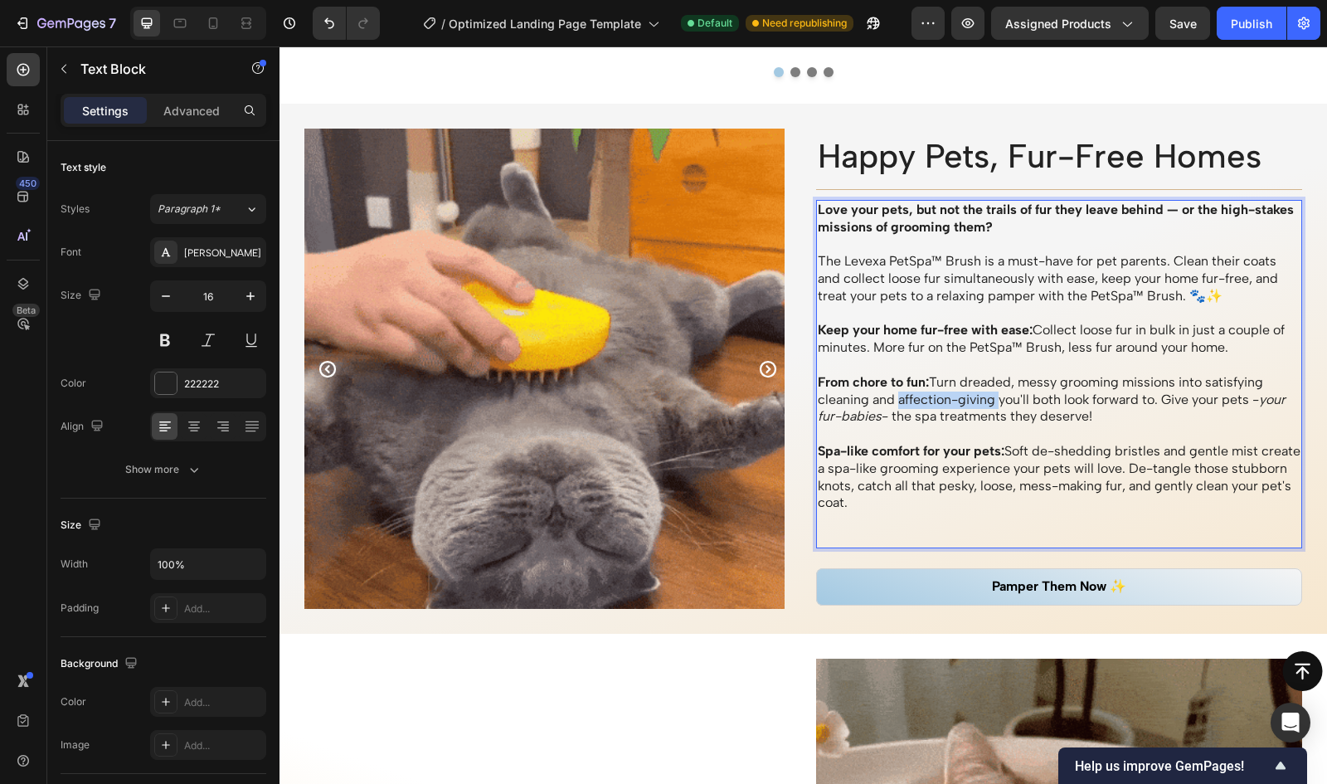
click at [891, 399] on p "From chore to fun: Turn dreaded, messy grooming missions into satisfying cleani…" at bounding box center [1060, 399] width 484 height 51
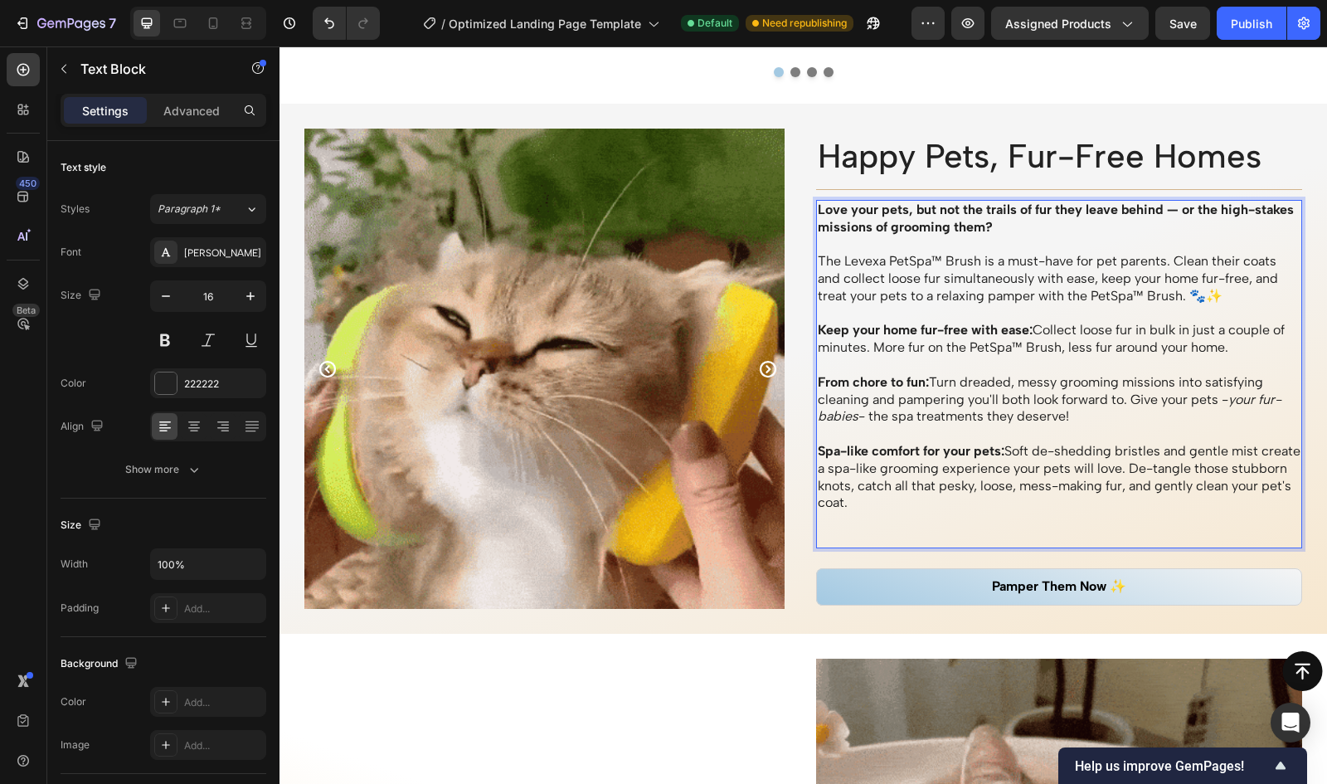
click at [1068, 411] on p "From chore to fun: Turn dreaded, messy grooming missions into satisfying cleani…" at bounding box center [1060, 399] width 484 height 51
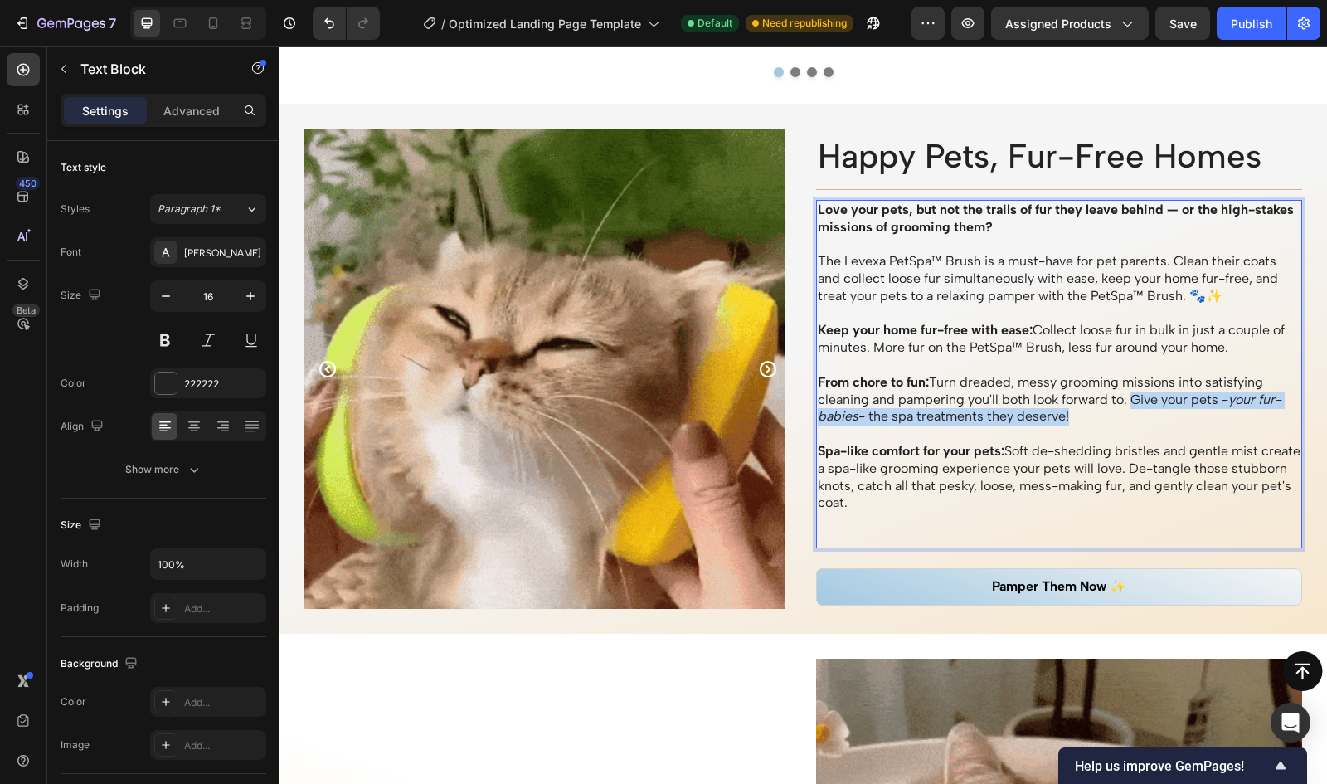
click at [1129, 401] on p "From chore to fun: Turn dreaded, messy grooming missions into satisfying cleani…" at bounding box center [1060, 399] width 484 height 51
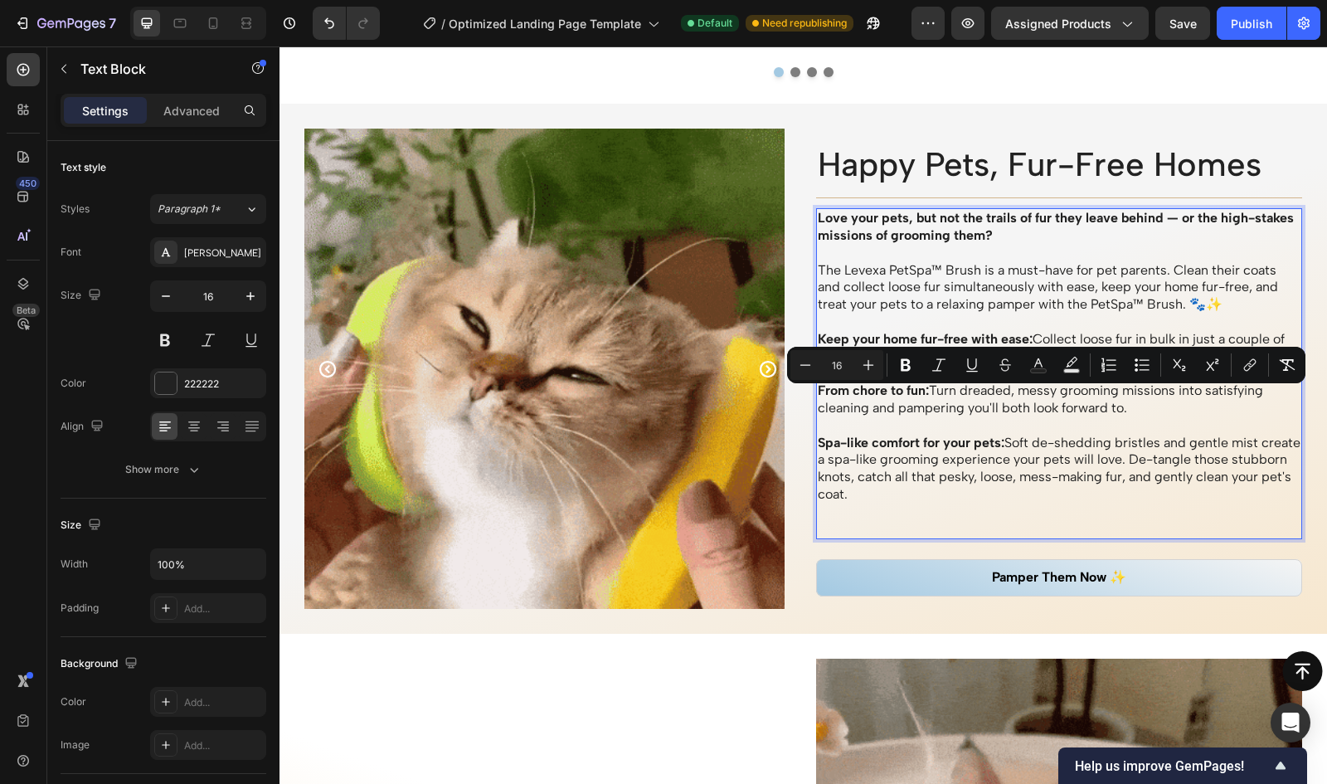
scroll to position [1447, 0]
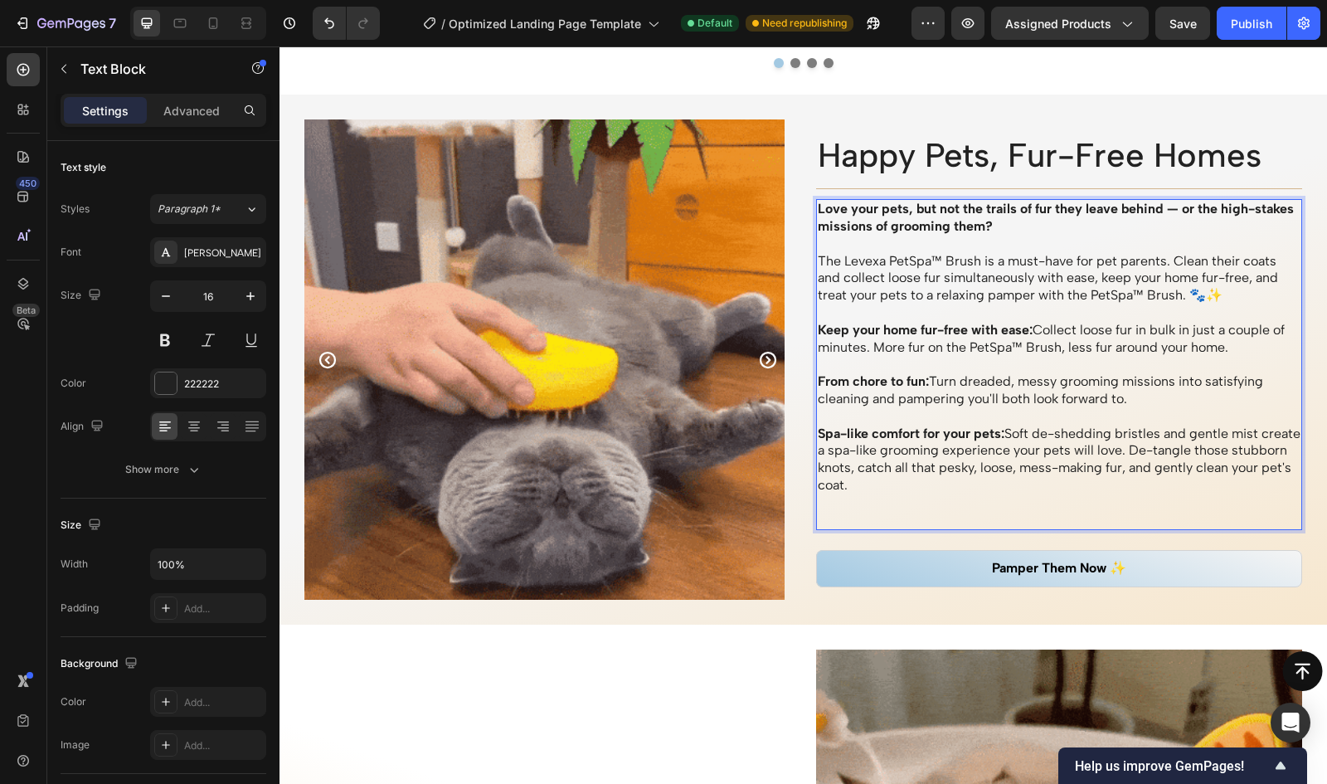
click at [1188, 431] on p "Spa-like comfort for your pets: Soft de-shedding bristles and gentle mist creat…" at bounding box center [1060, 460] width 484 height 69
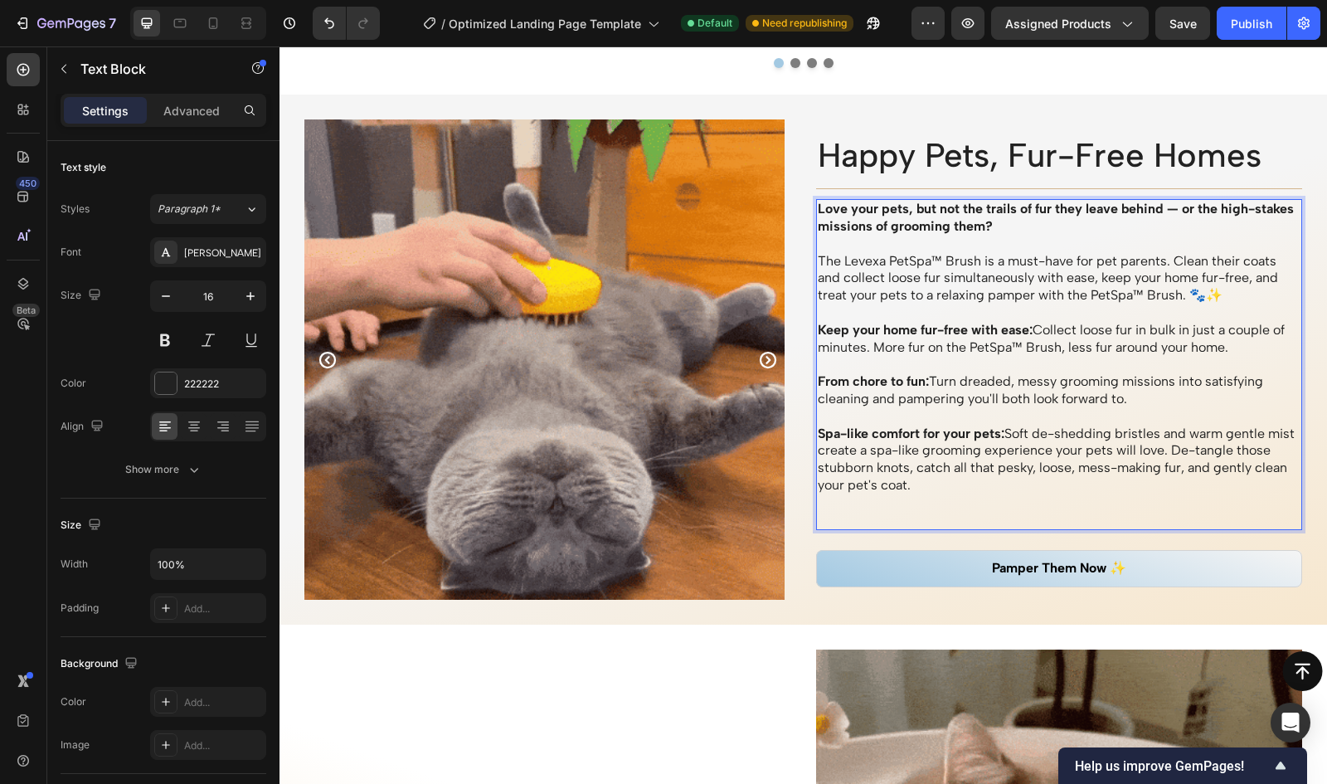
click at [826, 450] on p "Spa-like comfort for your pets: Soft de-shedding bristles and warm gentle mist …" at bounding box center [1060, 460] width 484 height 69
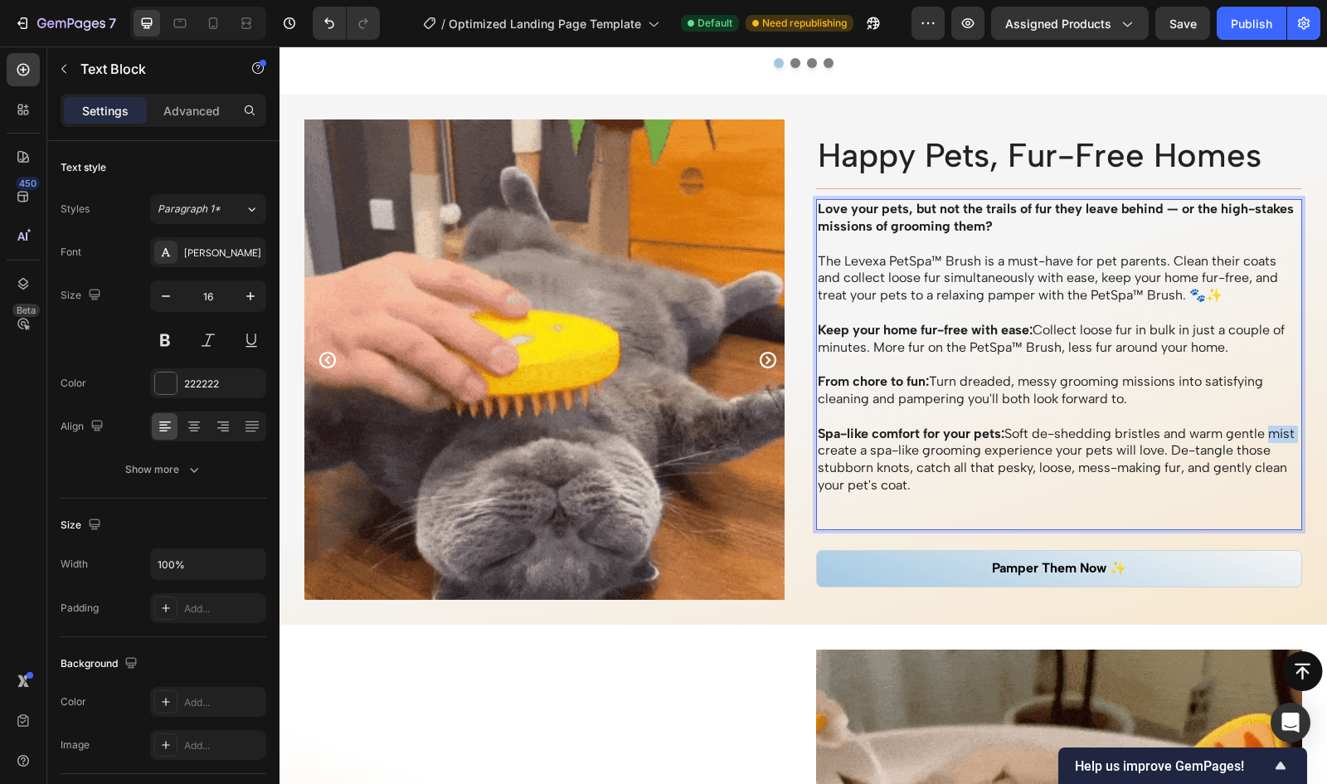
click at [826, 450] on p "Spa-like comfort for your pets: Soft de-shedding bristles and warm gentle mist …" at bounding box center [1060, 460] width 484 height 69
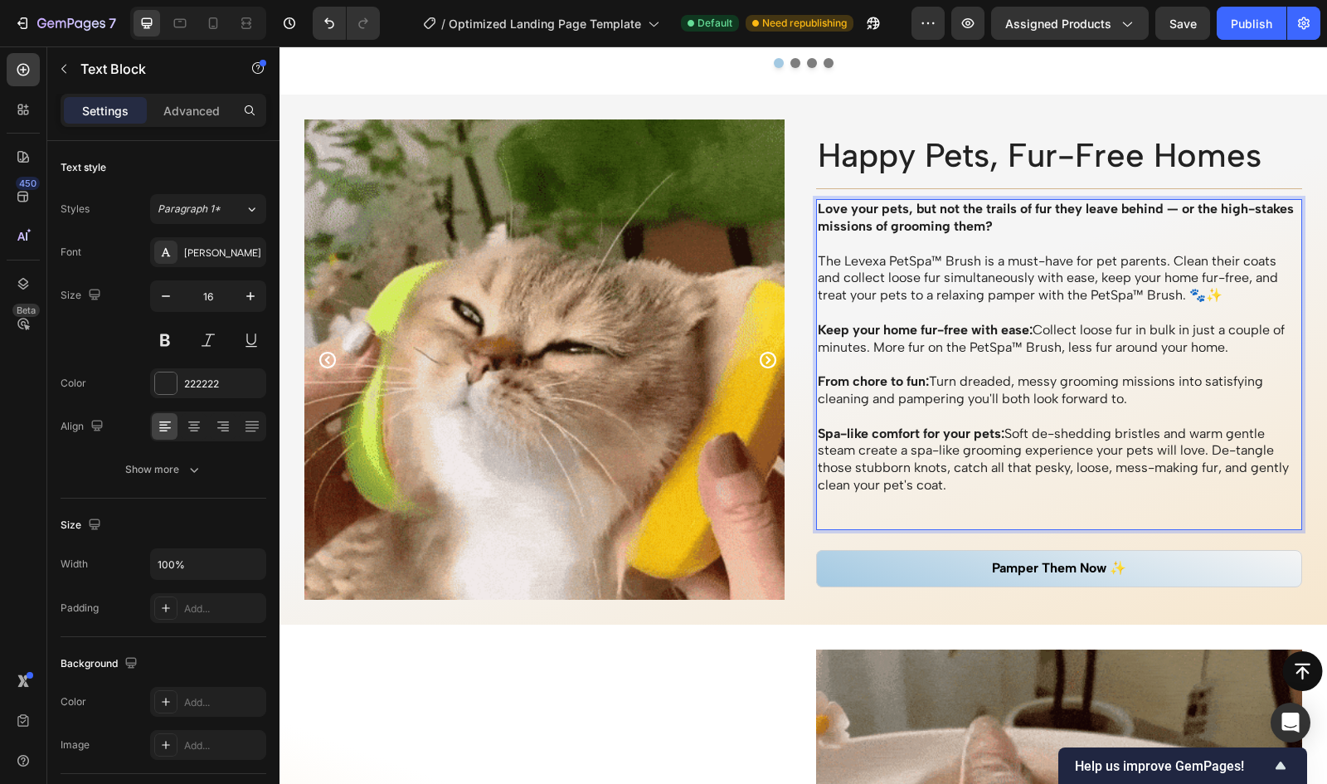
click at [1246, 427] on p "Spa-like comfort for your pets: Soft de-shedding bristles and warm gentle steam…" at bounding box center [1060, 460] width 484 height 69
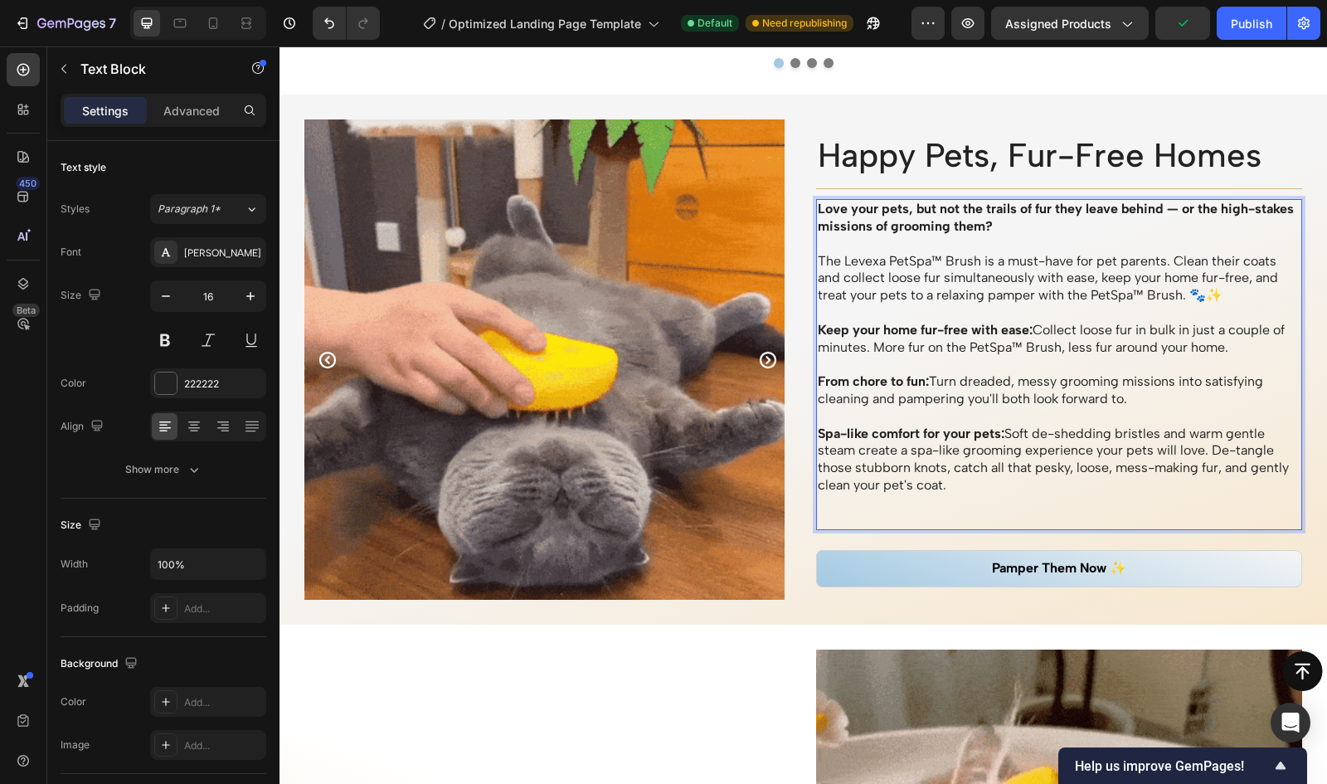
click at [1193, 432] on p "Spa-like comfort for your pets: Soft de-shedding bristles and warm gentle steam…" at bounding box center [1060, 460] width 484 height 69
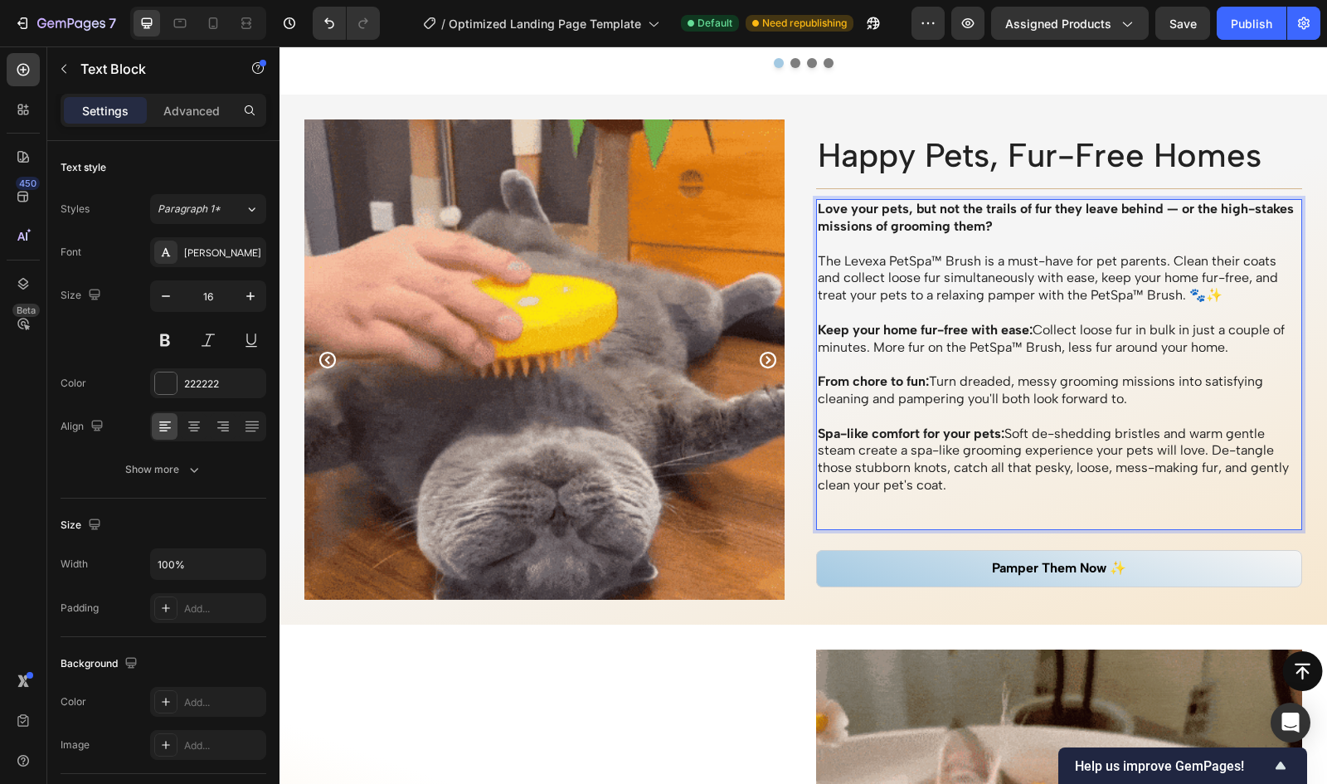
click at [1242, 435] on p "Spa-like comfort for your pets: Soft de-shedding bristles and warm gentle steam…" at bounding box center [1060, 460] width 484 height 69
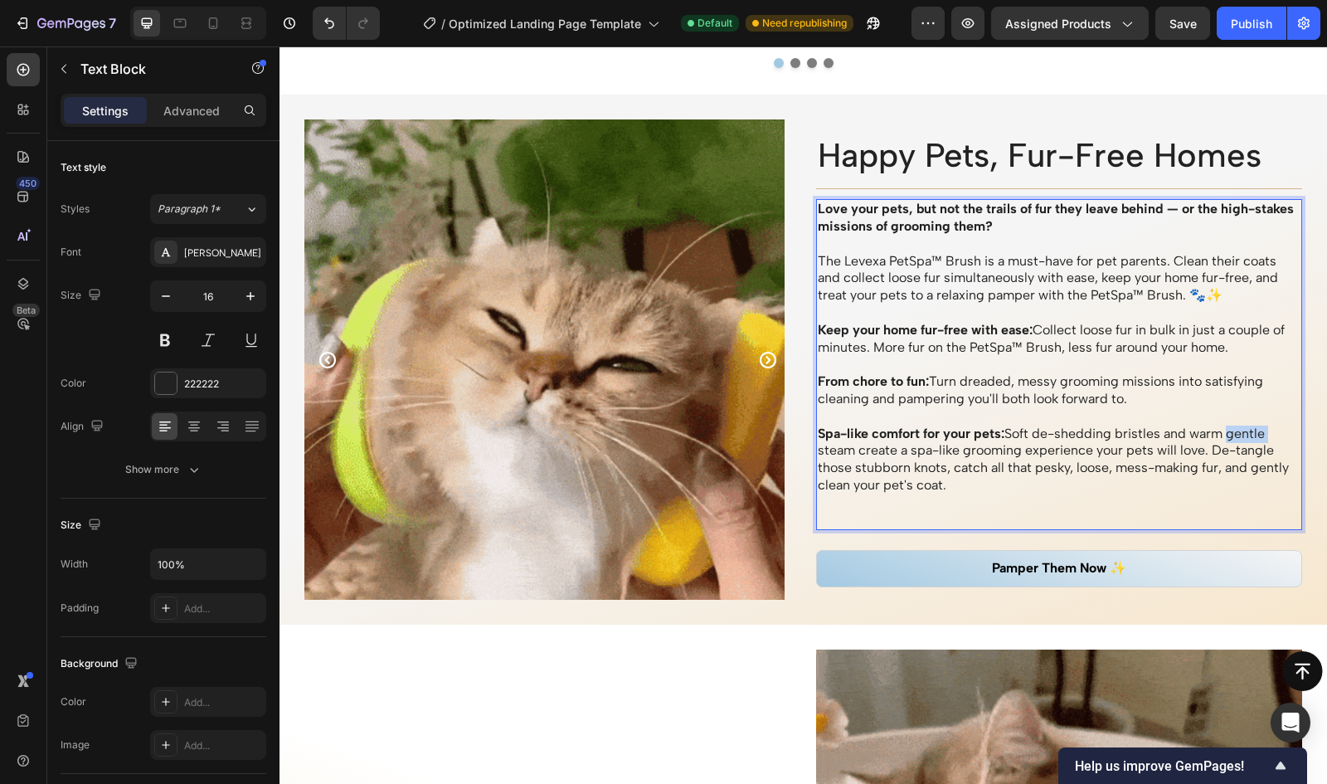
click at [1242, 435] on p "Spa-like comfort for your pets: Soft de-shedding bristles and warm gentle steam…" at bounding box center [1060, 460] width 484 height 69
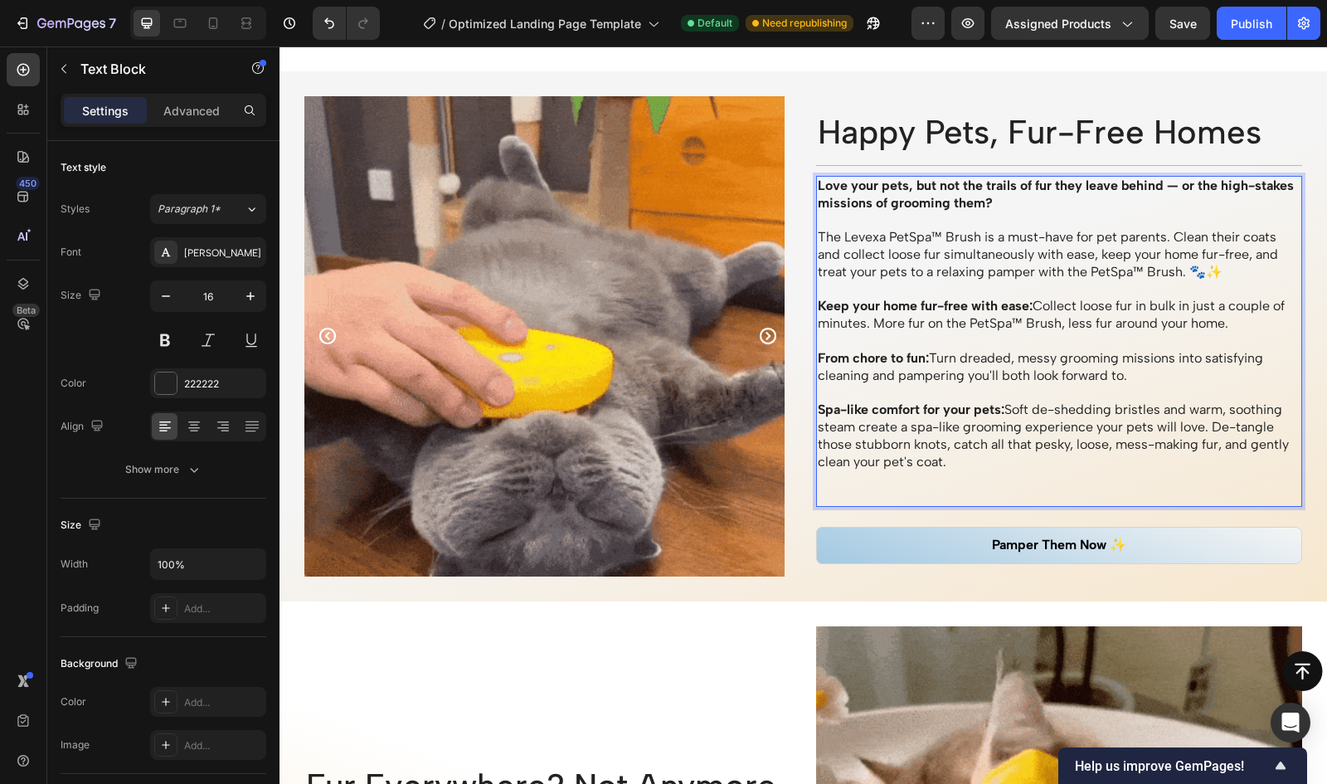
scroll to position [1472, 0]
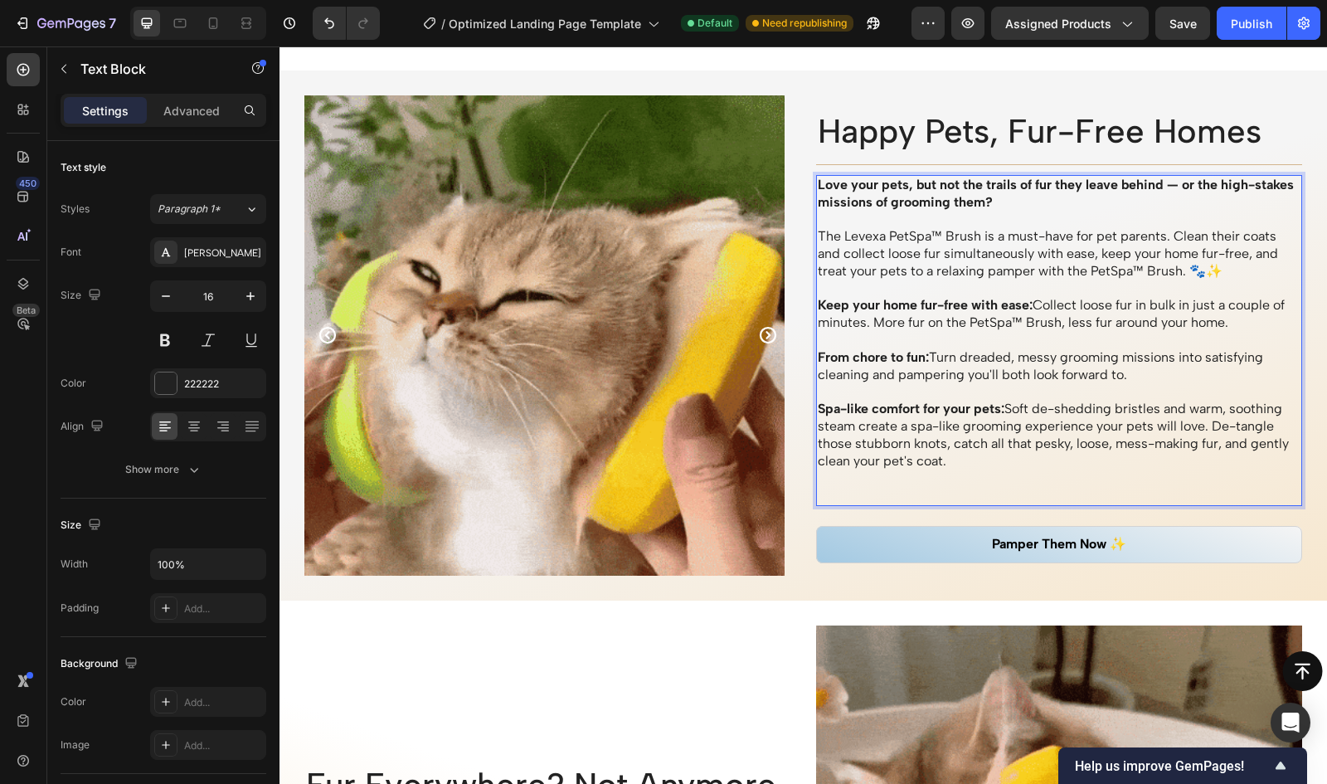
click at [859, 326] on p "Keep your home fur-free with ease: Collect loose fur in bulk in just a couple o…" at bounding box center [1060, 314] width 484 height 35
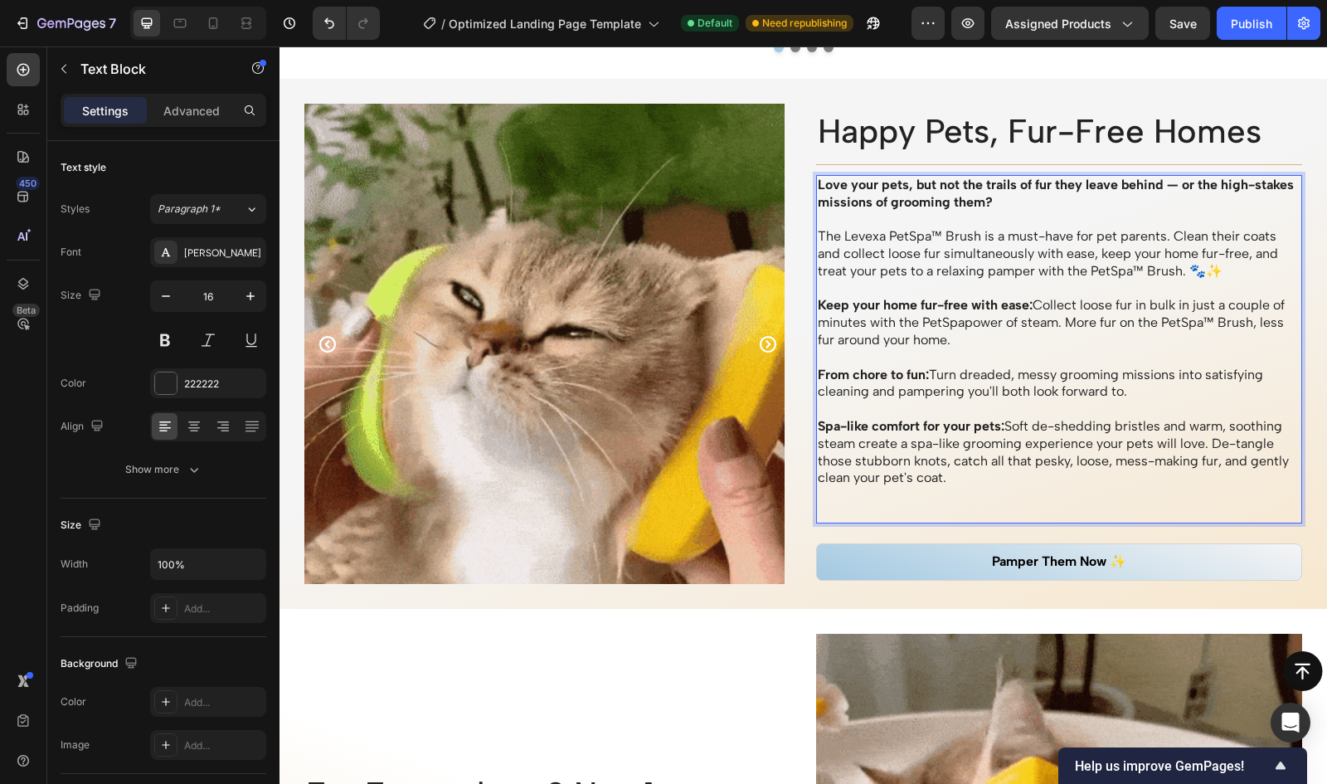
scroll to position [1459, 0]
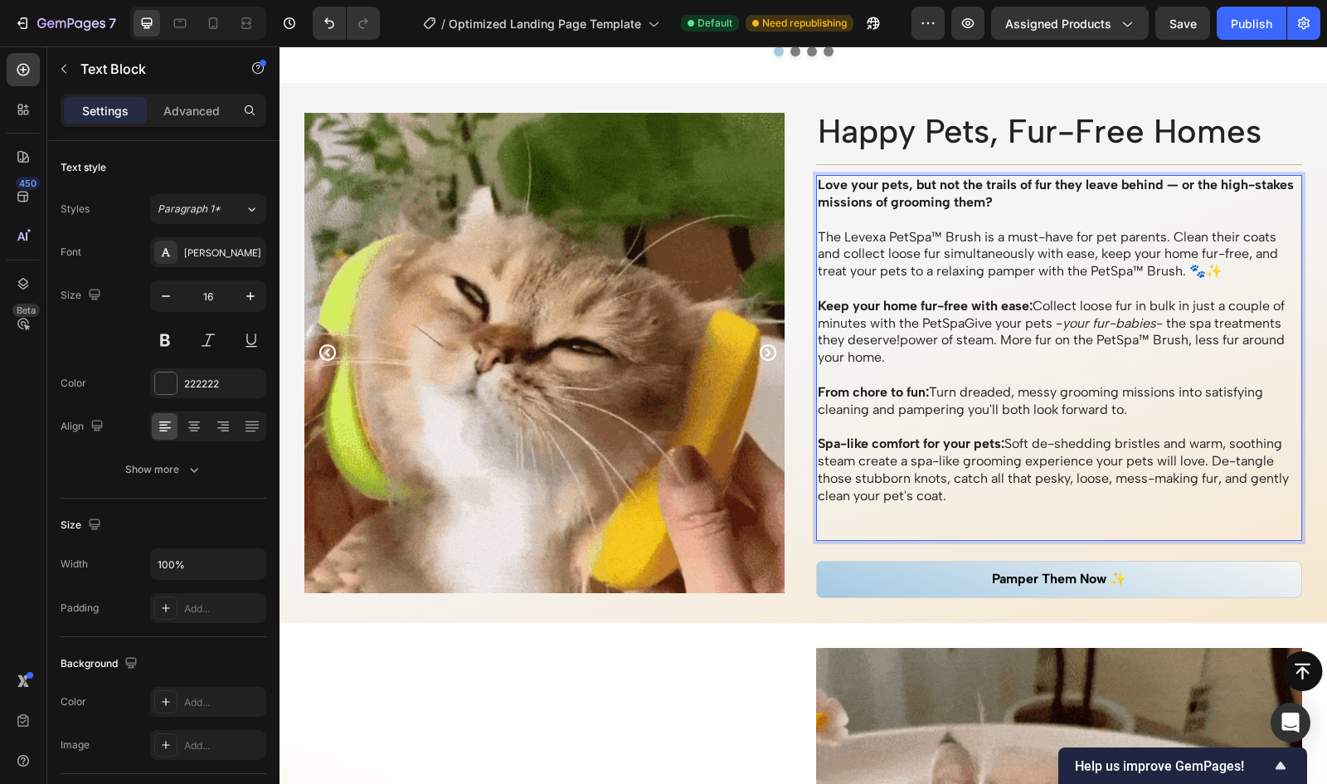
click at [929, 233] on p "The Levexa PetSpa™ Brush is a must-have for pet parents. Clean their coats and …" at bounding box center [1060, 254] width 484 height 51
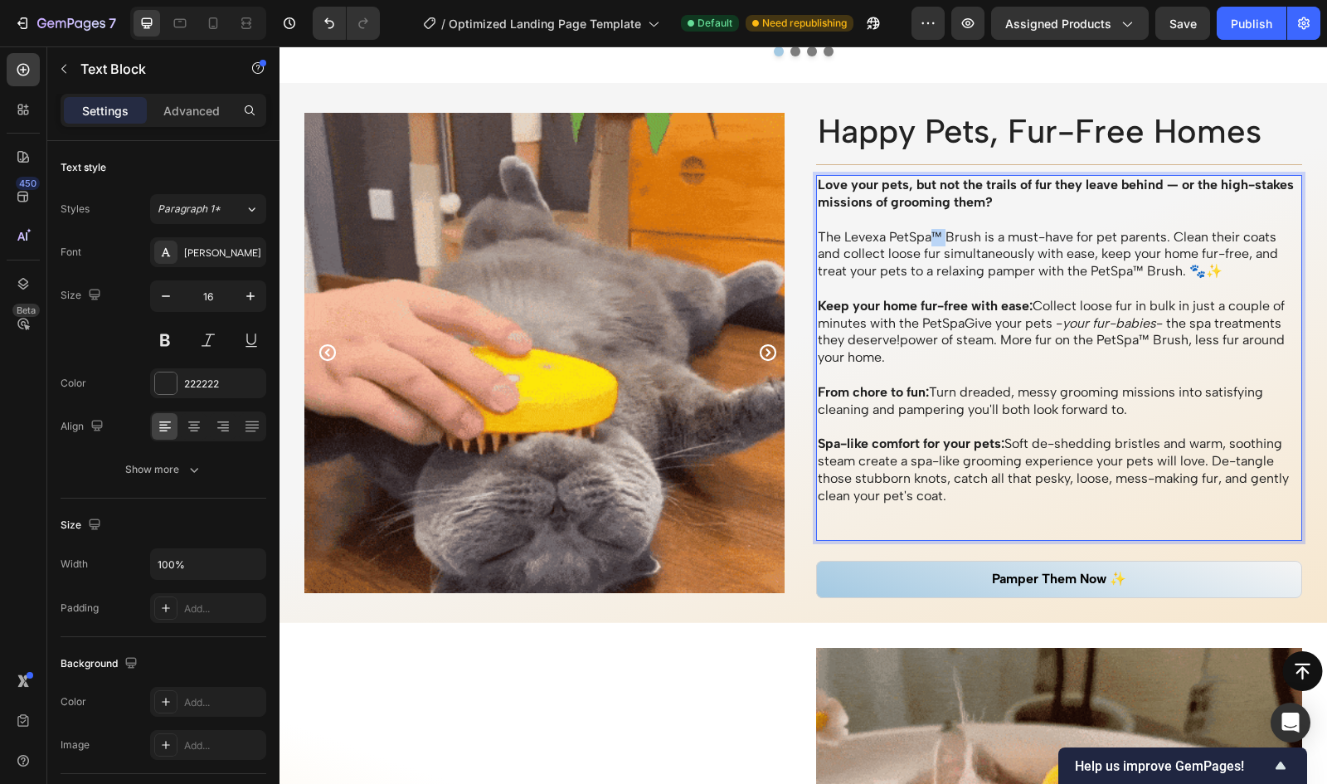
click at [929, 233] on p "The Levexa PetSpa™ Brush is a must-have for pet parents. Clean their coats and …" at bounding box center [1060, 254] width 484 height 51
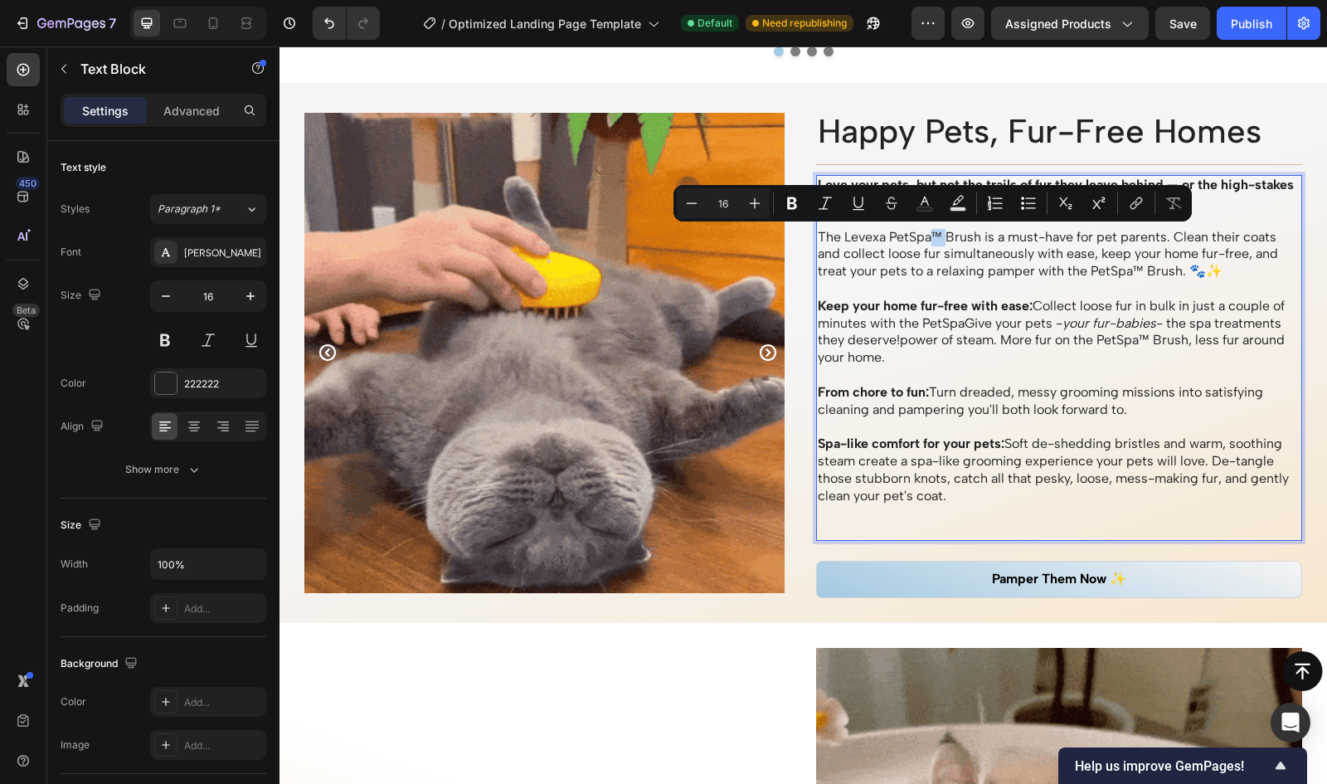
copy p "™"
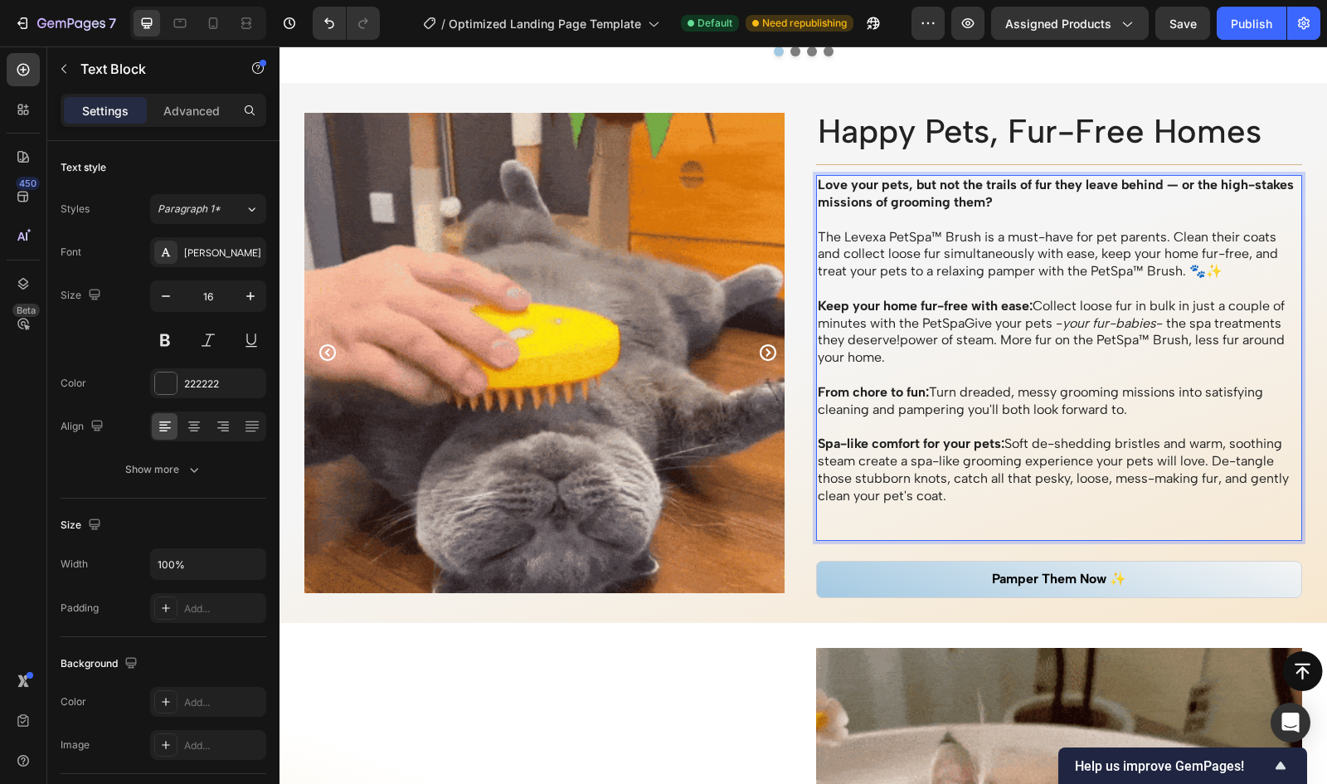
click at [957, 316] on p "Keep your home fur-free with ease: Collect loose fur in bulk in just a couple o…" at bounding box center [1060, 332] width 484 height 69
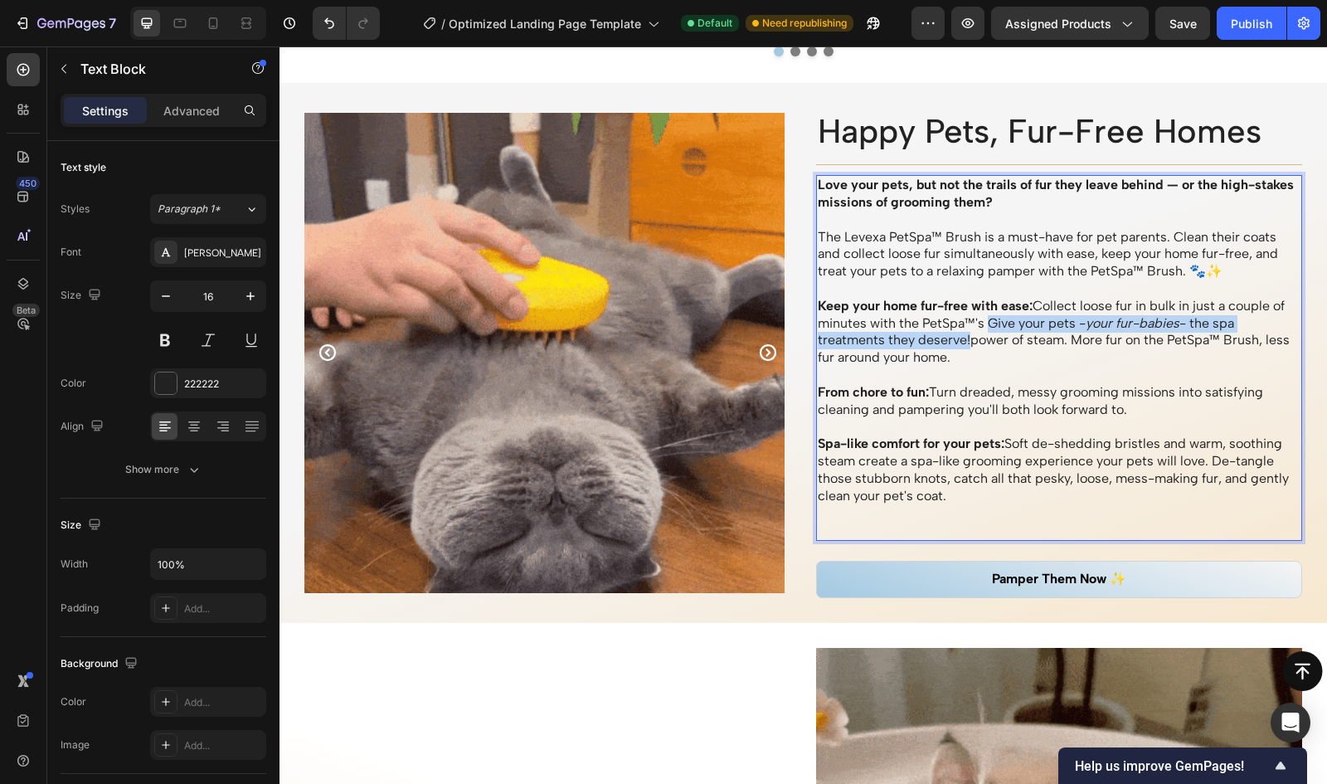
click at [965, 344] on p "Keep your home fur-free with ease: Collect loose fur in bulk in just a couple o…" at bounding box center [1060, 332] width 484 height 69
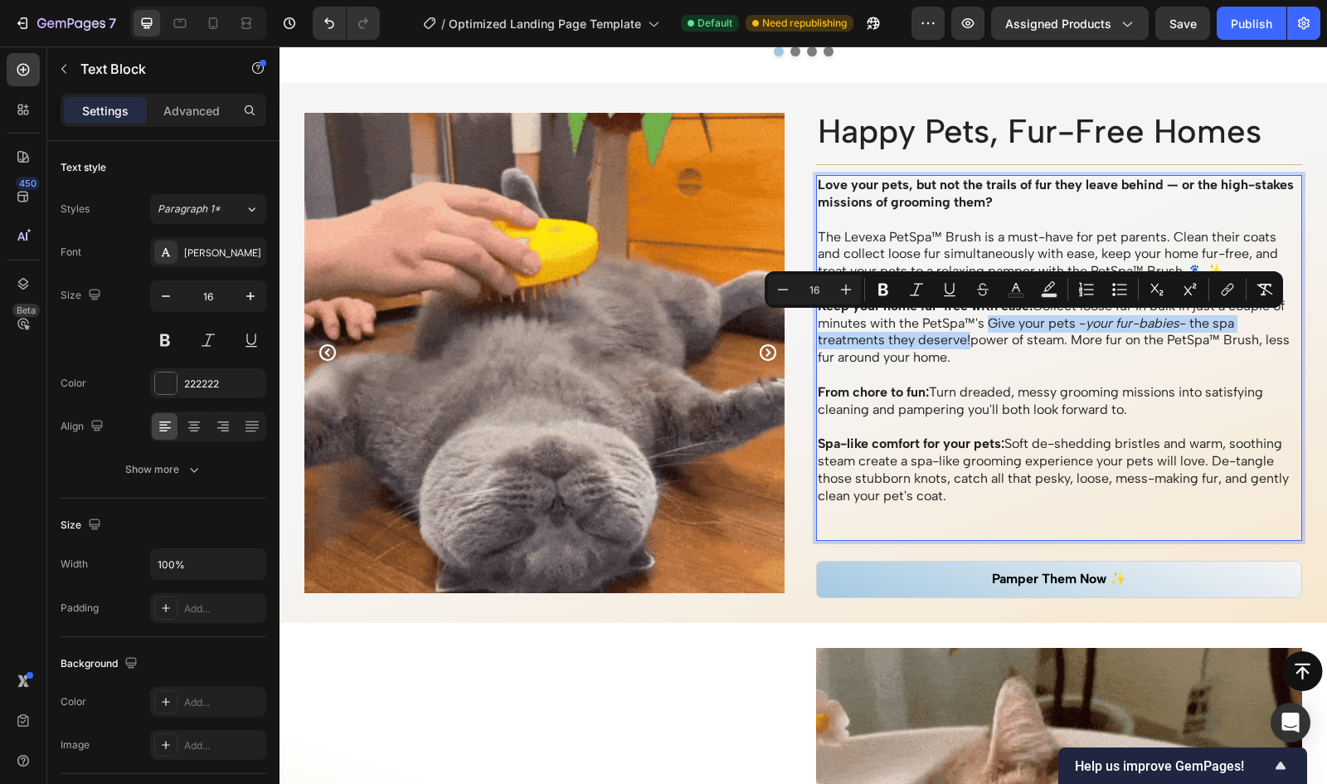
scroll to position [1463, 0]
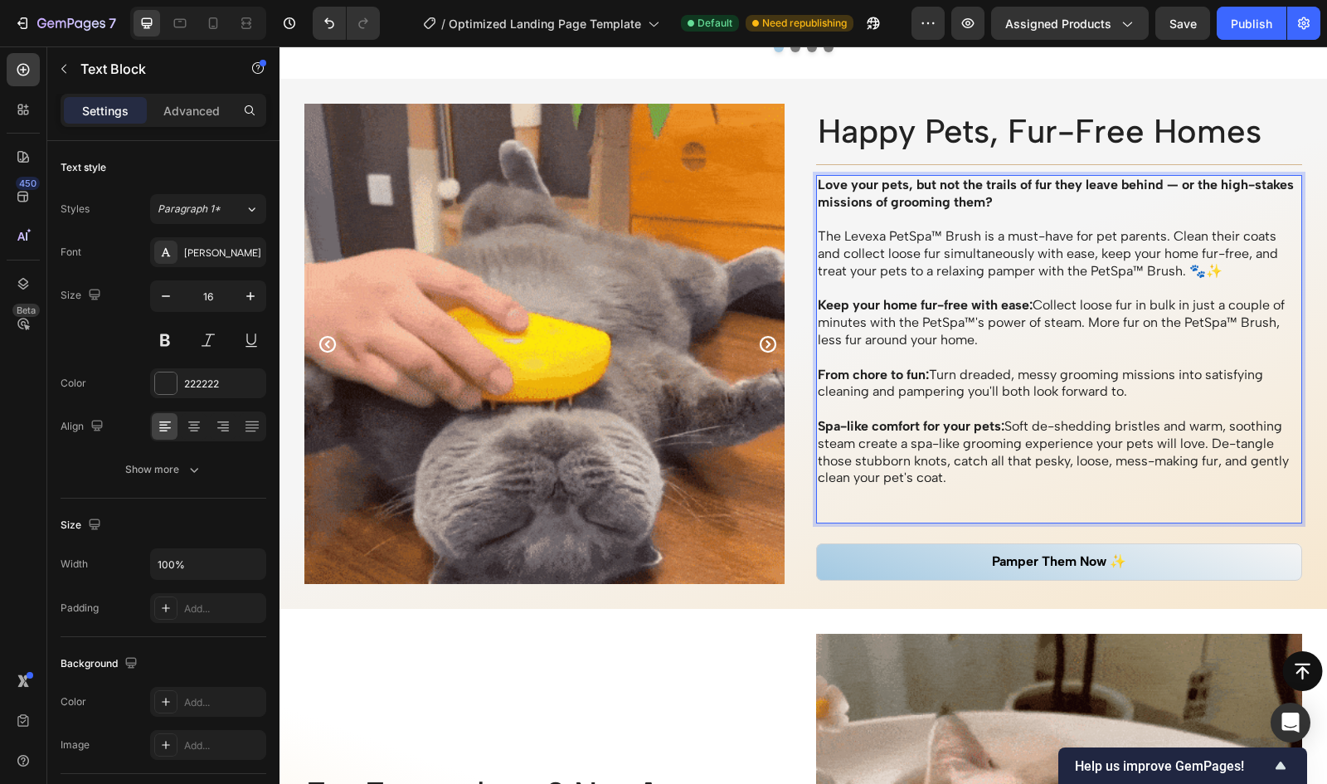
click at [1133, 388] on p "From chore to fun: Turn dreaded, messy grooming missions into satisfying cleani…" at bounding box center [1060, 384] width 484 height 35
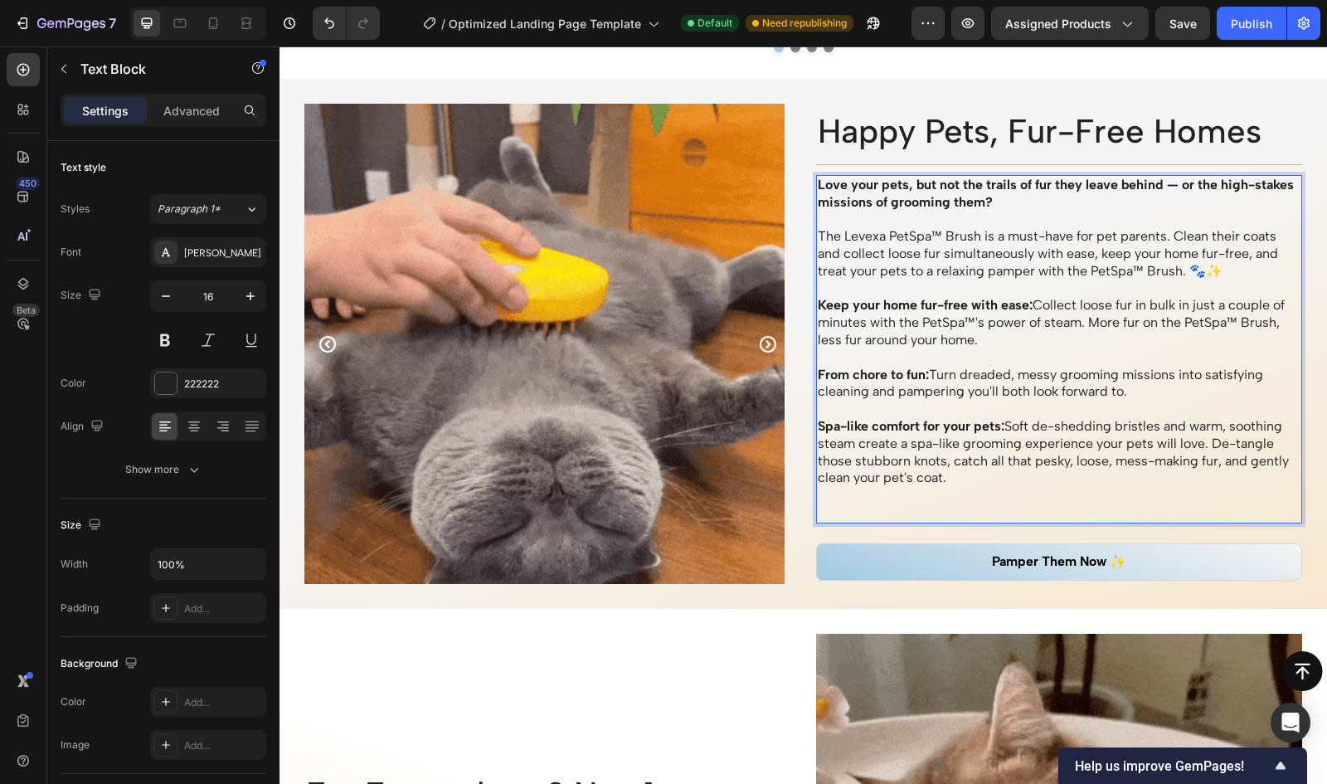
click at [836, 428] on strong "Spa-like comfort for your pets:" at bounding box center [911, 426] width 187 height 16
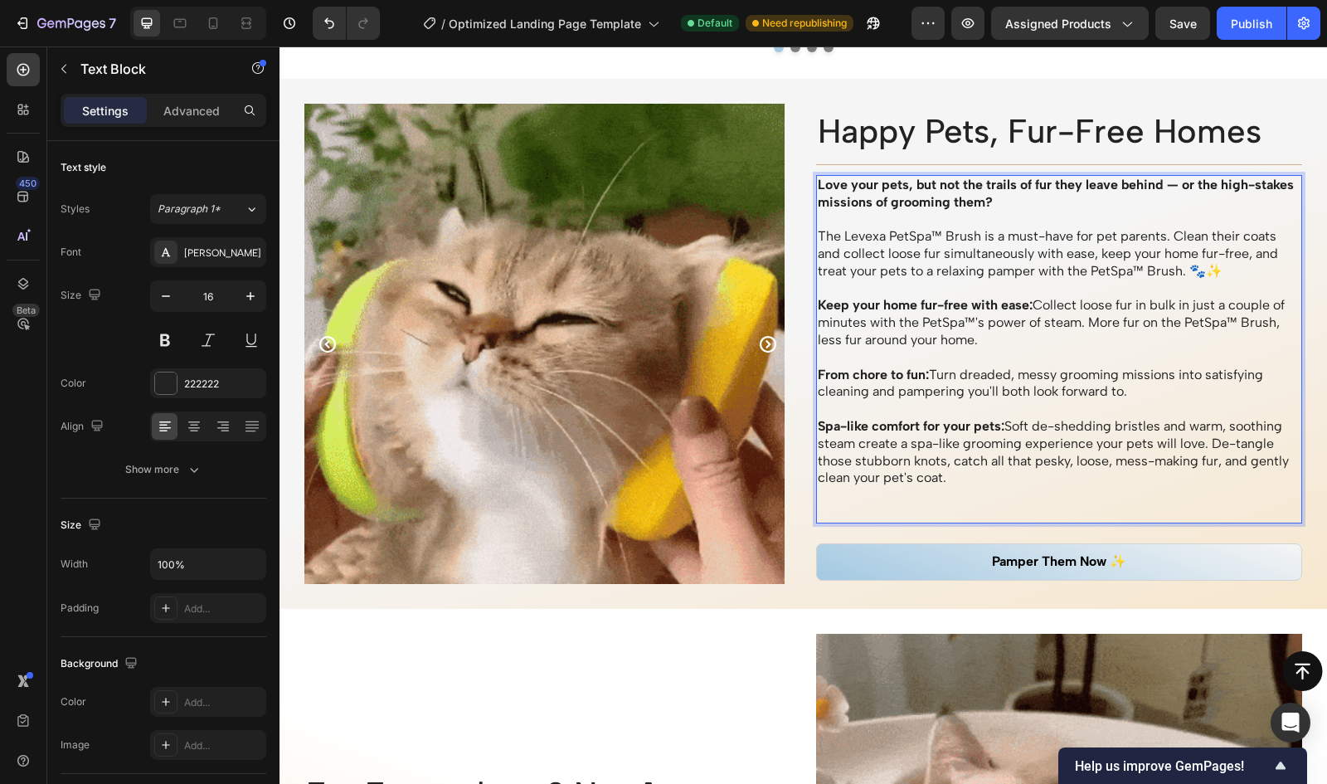
click at [954, 480] on p "Spa-like comfort for your pets: Soft de-shedding bristles and warm, soothing st…" at bounding box center [1060, 452] width 484 height 69
click at [1209, 443] on p "Spa-like comfort for your pets: Soft de-shedding bristles and warm, soothing st…" at bounding box center [1060, 452] width 484 height 69
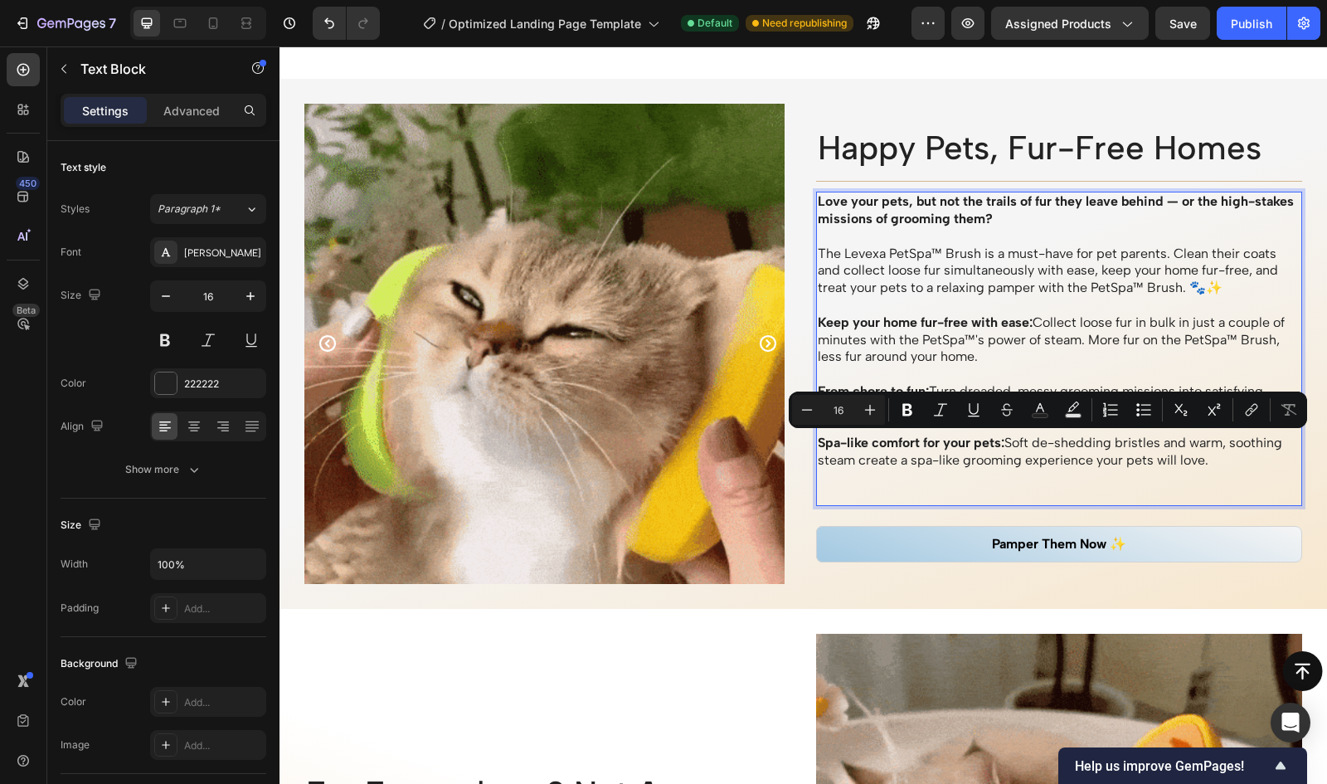
scroll to position [1480, 0]
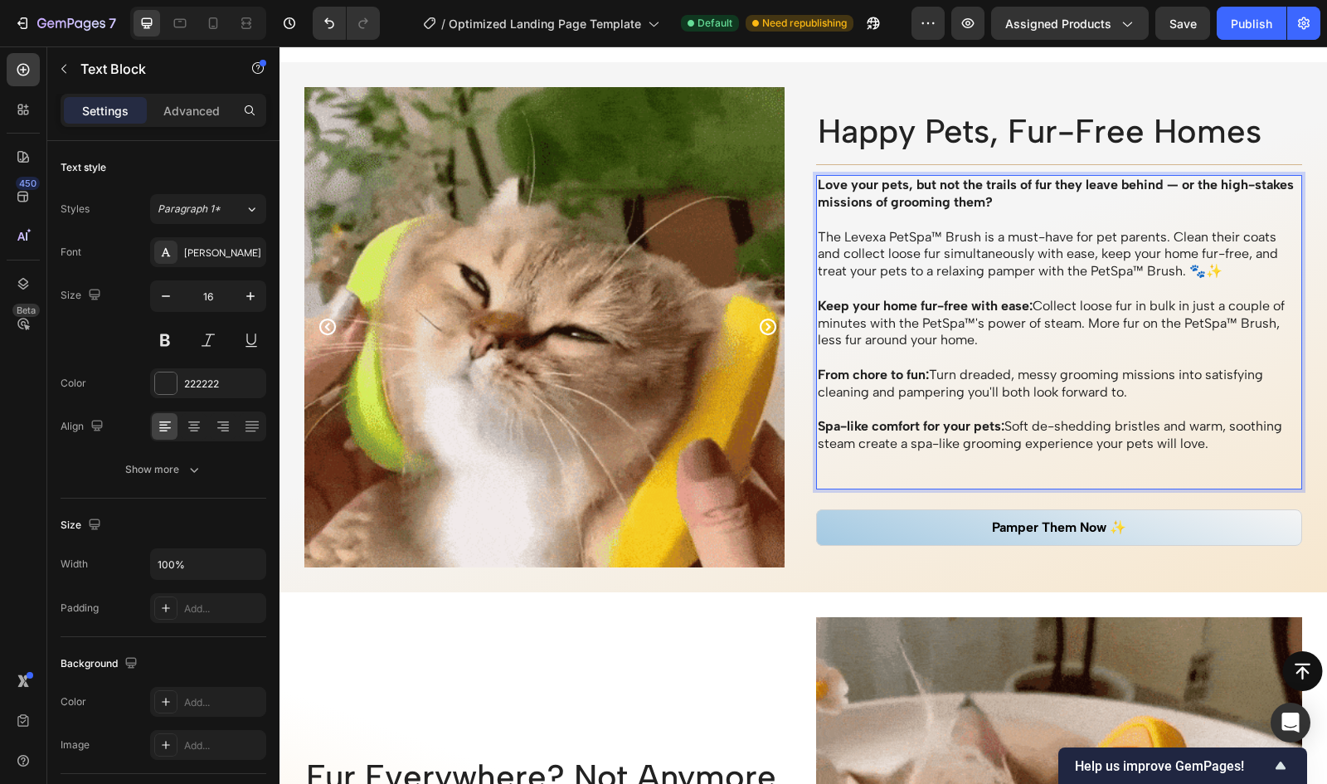
click at [1160, 387] on p "From chore to fun: Turn dreaded, messy grooming missions into satisfying cleani…" at bounding box center [1060, 384] width 484 height 35
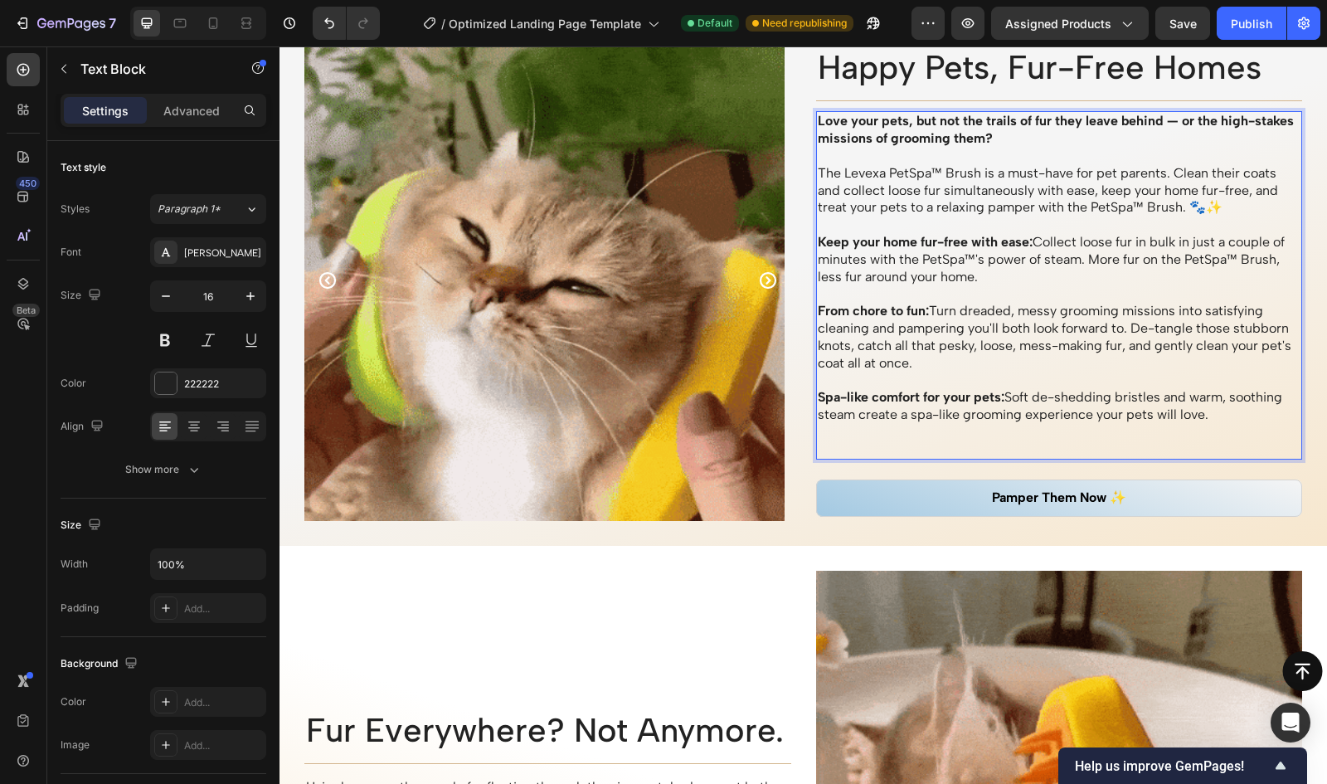
scroll to position [1526, 0]
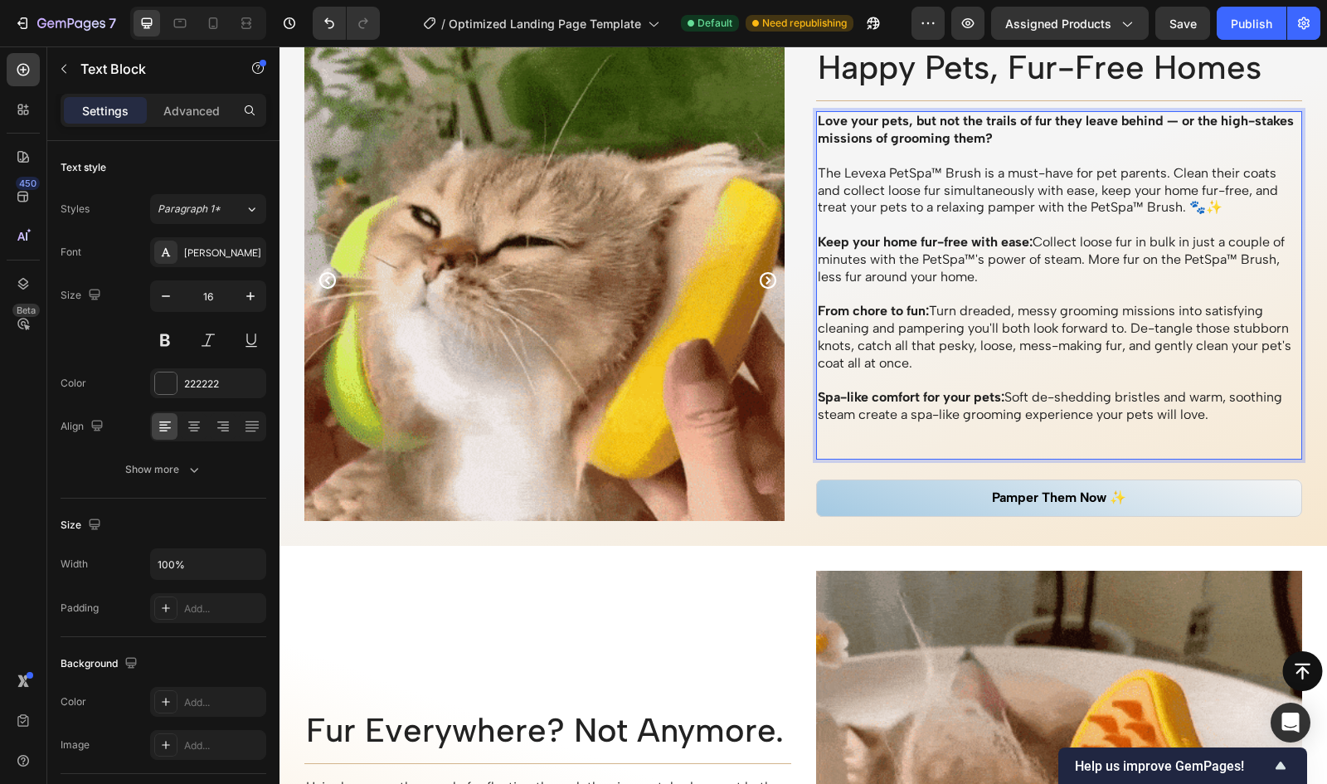
click at [1213, 414] on p "Spa-like comfort for your pets: Soft de-shedding bristles and warm, soothing st…" at bounding box center [1060, 406] width 484 height 35
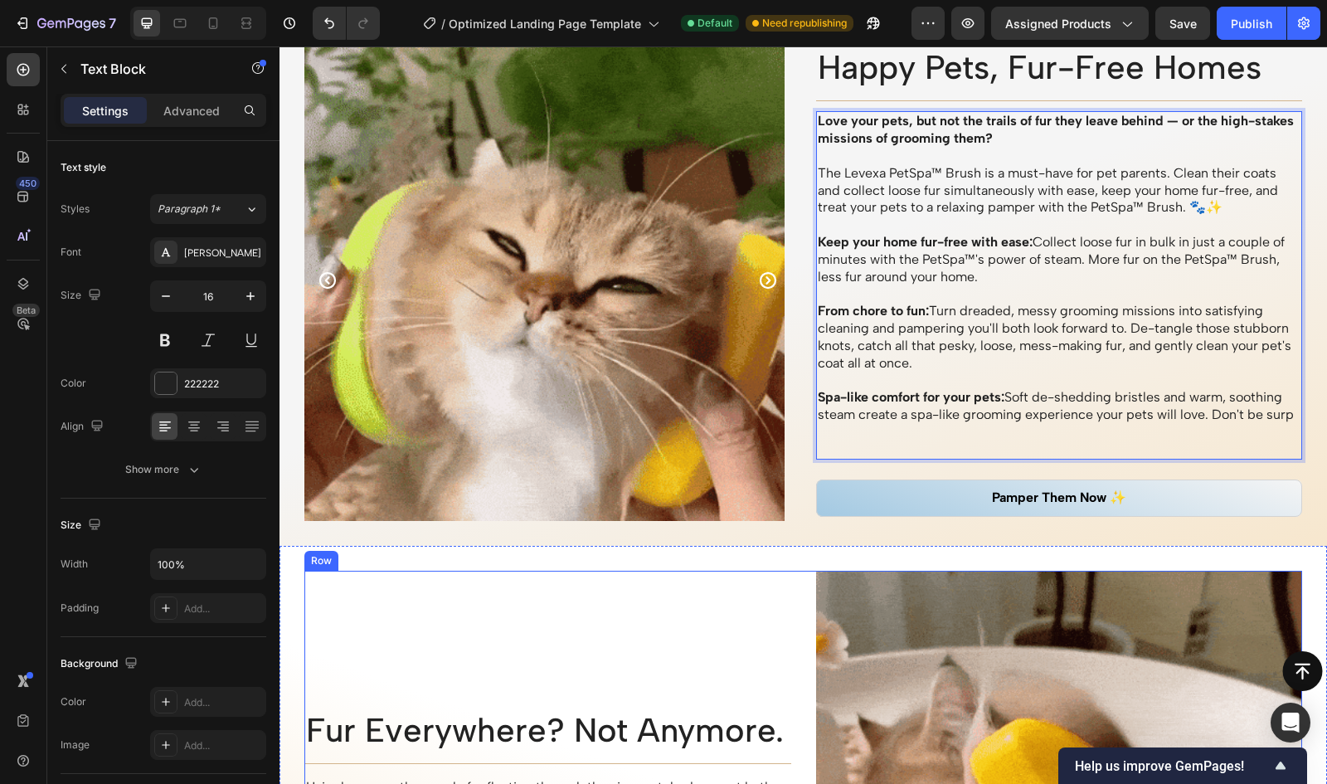
scroll to position [1523, 0]
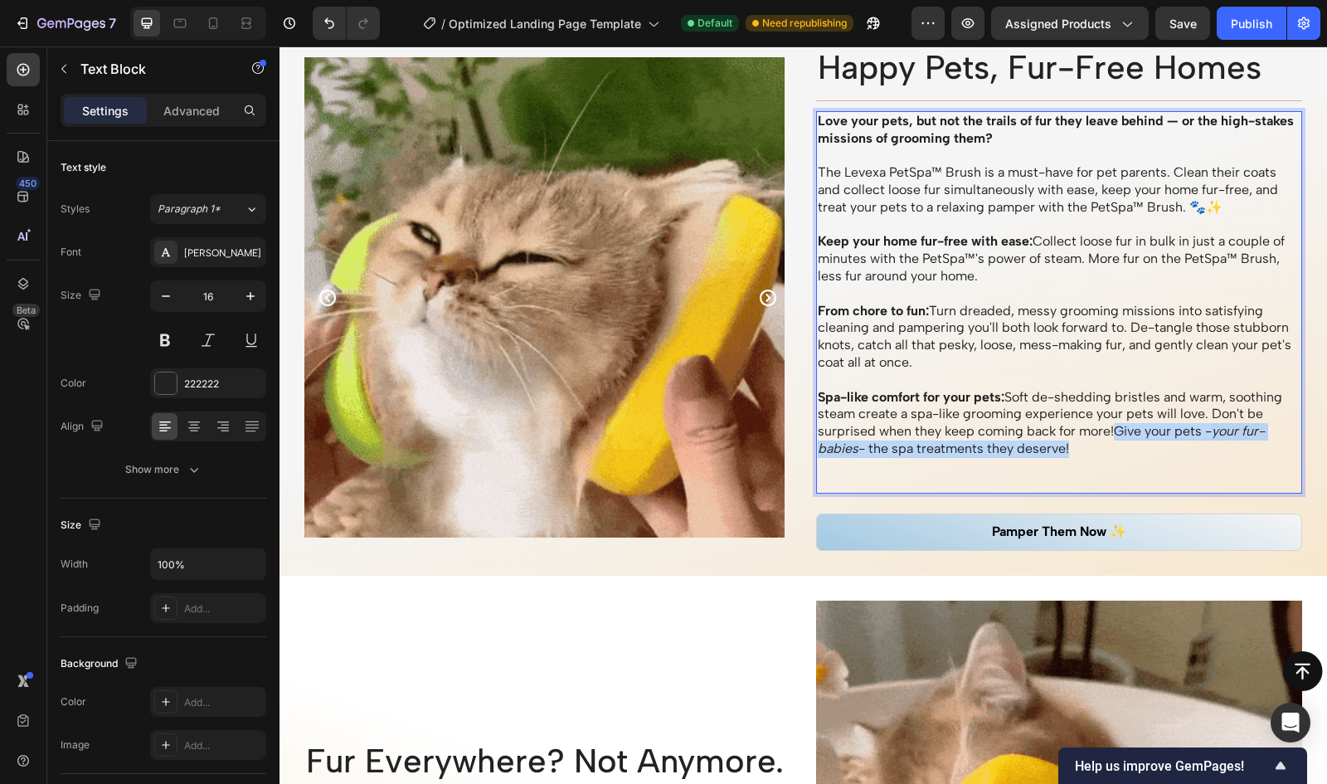
drag, startPoint x: 1074, startPoint y: 450, endPoint x: 1114, endPoint y: 429, distance: 45.3
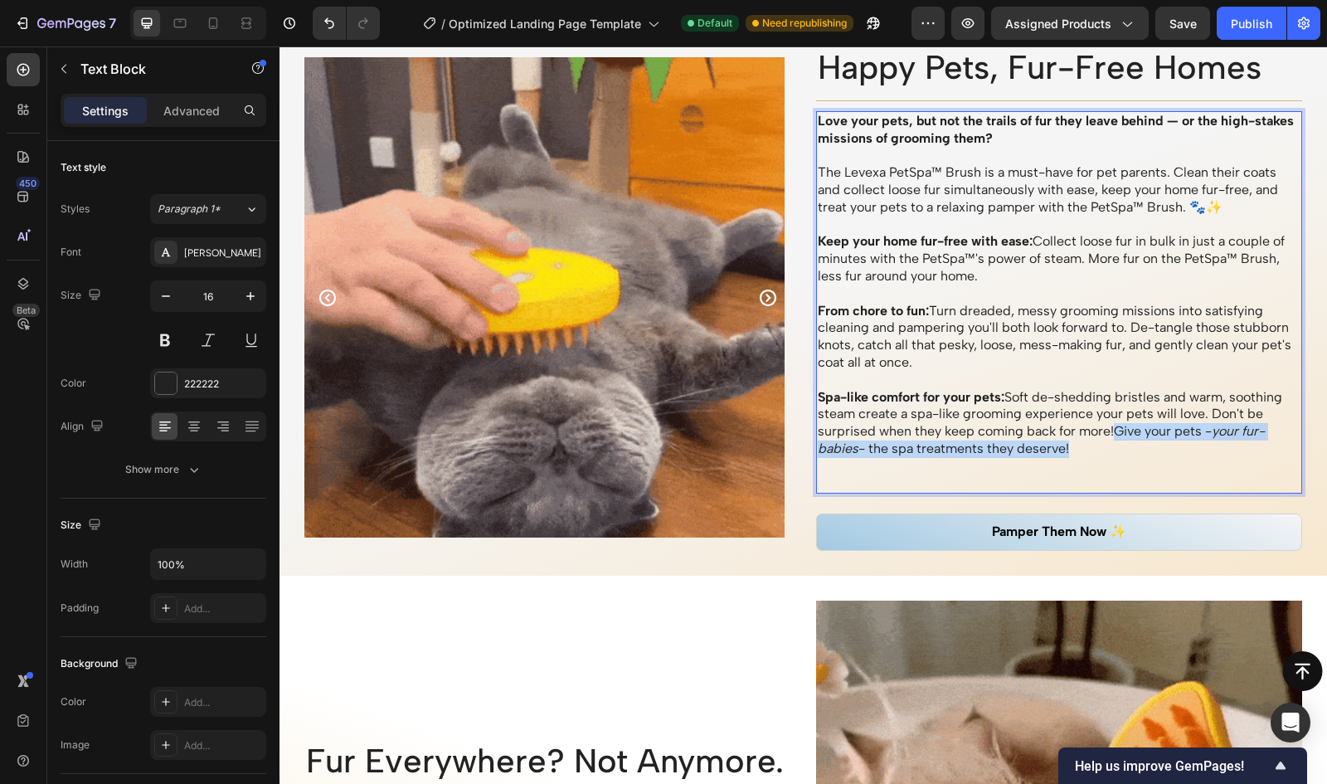
click at [1114, 429] on p "Spa-like comfort for your pets: Soft de-shedding bristles and warm, soothing st…" at bounding box center [1060, 423] width 484 height 69
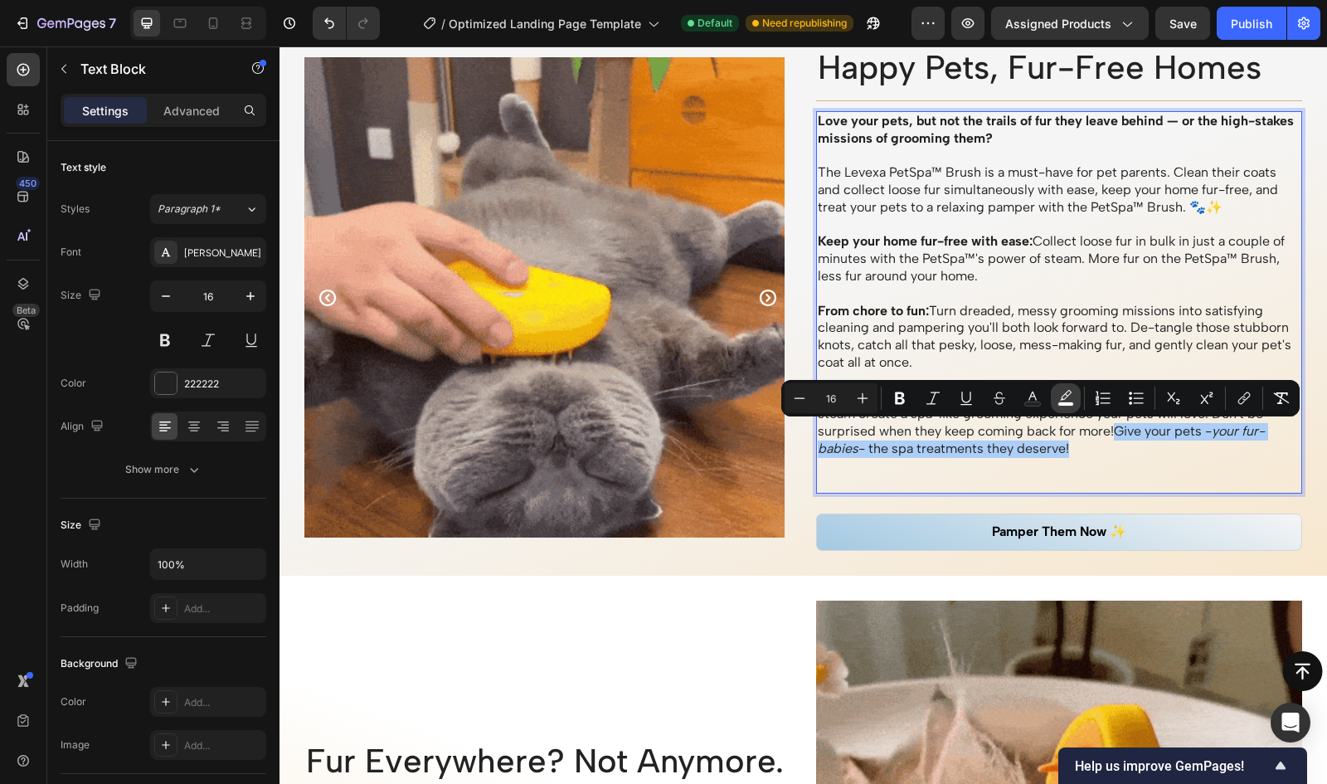
click at [1064, 400] on icon "Editor contextual toolbar" at bounding box center [1066, 398] width 17 height 17
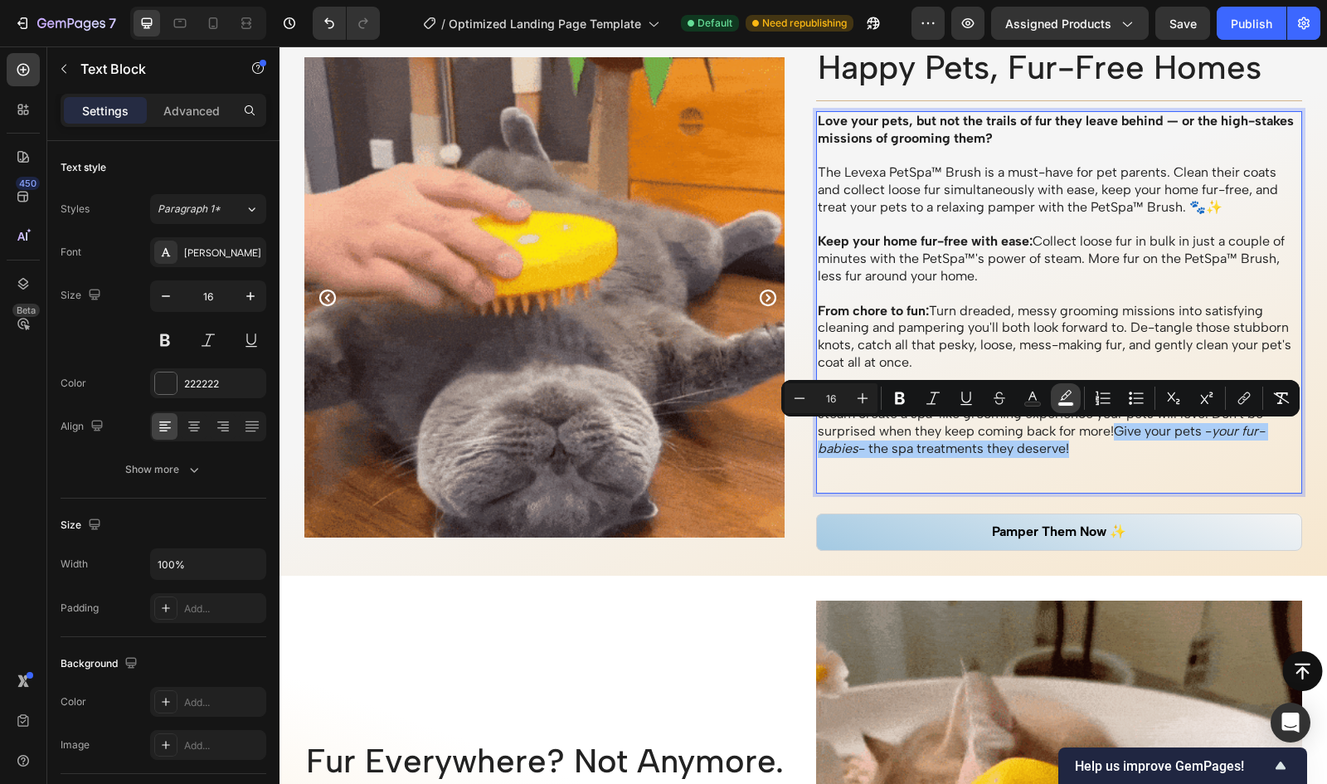
type input "FFFFFF"
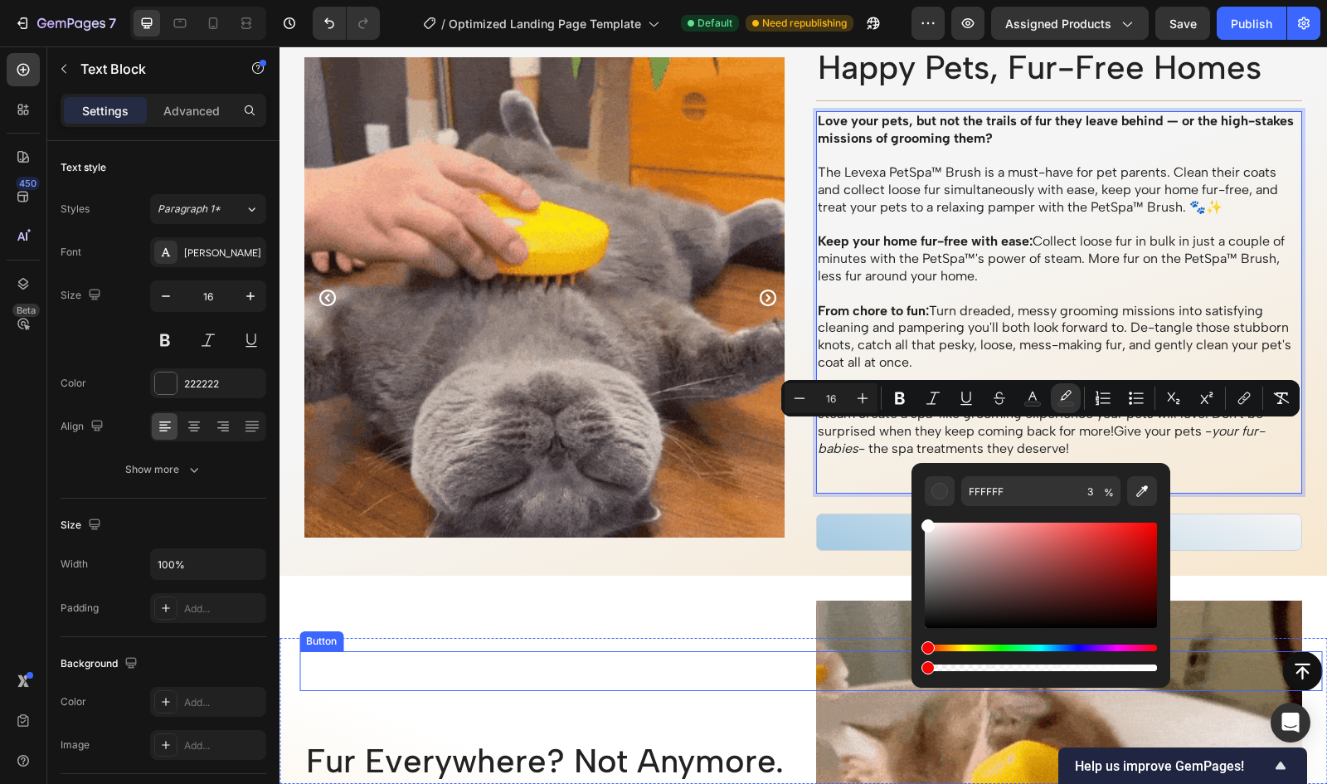
type input "0"
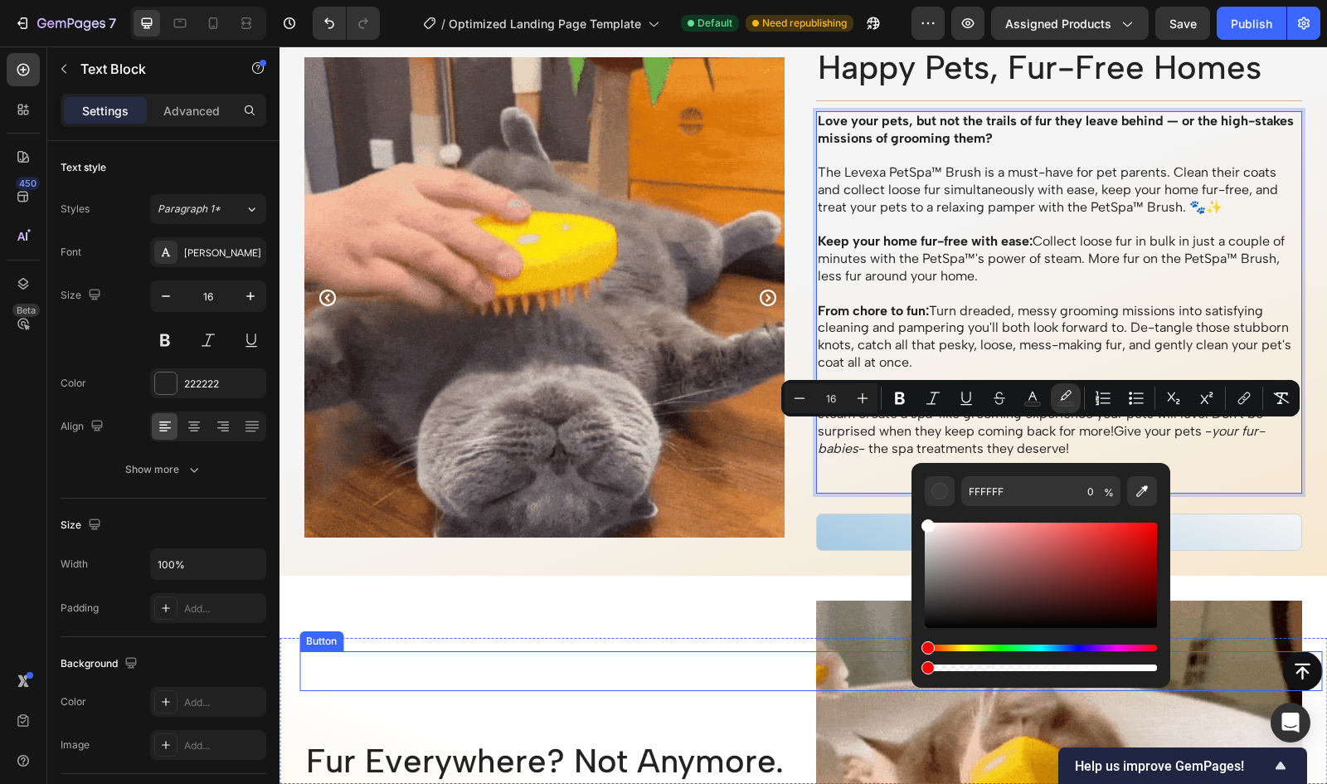
drag, startPoint x: 1212, startPoint y: 718, endPoint x: 896, endPoint y: 674, distance: 319.1
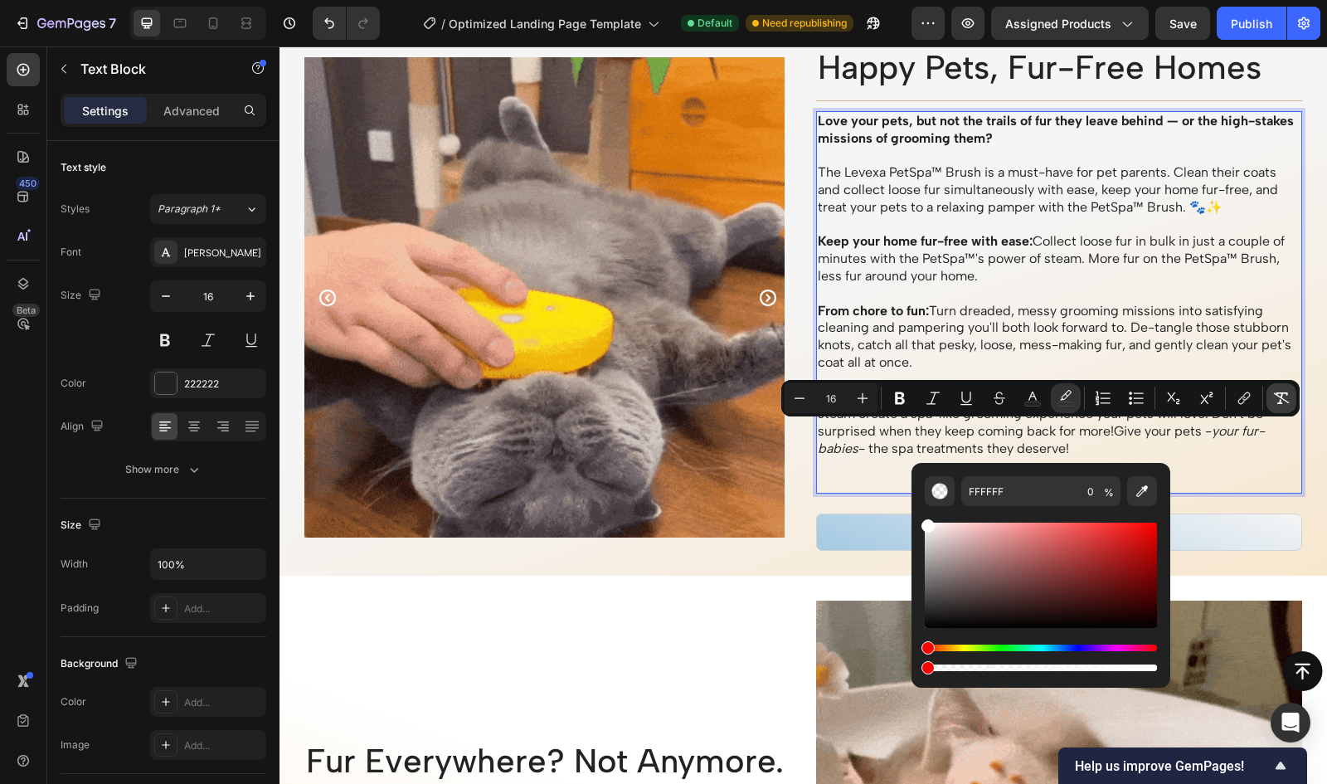
click at [1282, 399] on icon "Editor contextual toolbar" at bounding box center [1281, 398] width 17 height 17
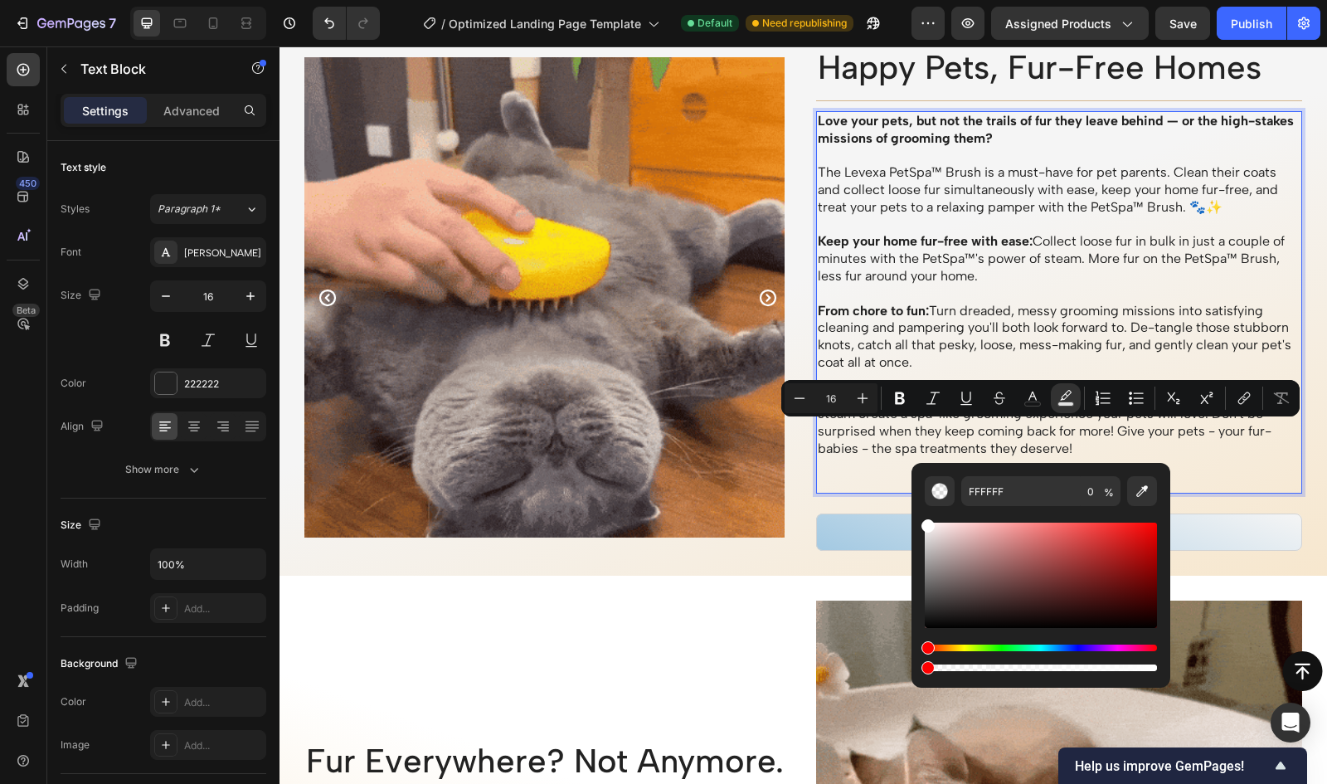
click at [1219, 429] on p "Spa-like comfort for your pets: Soft de-shedding bristles and warm, soothing st…" at bounding box center [1060, 423] width 484 height 69
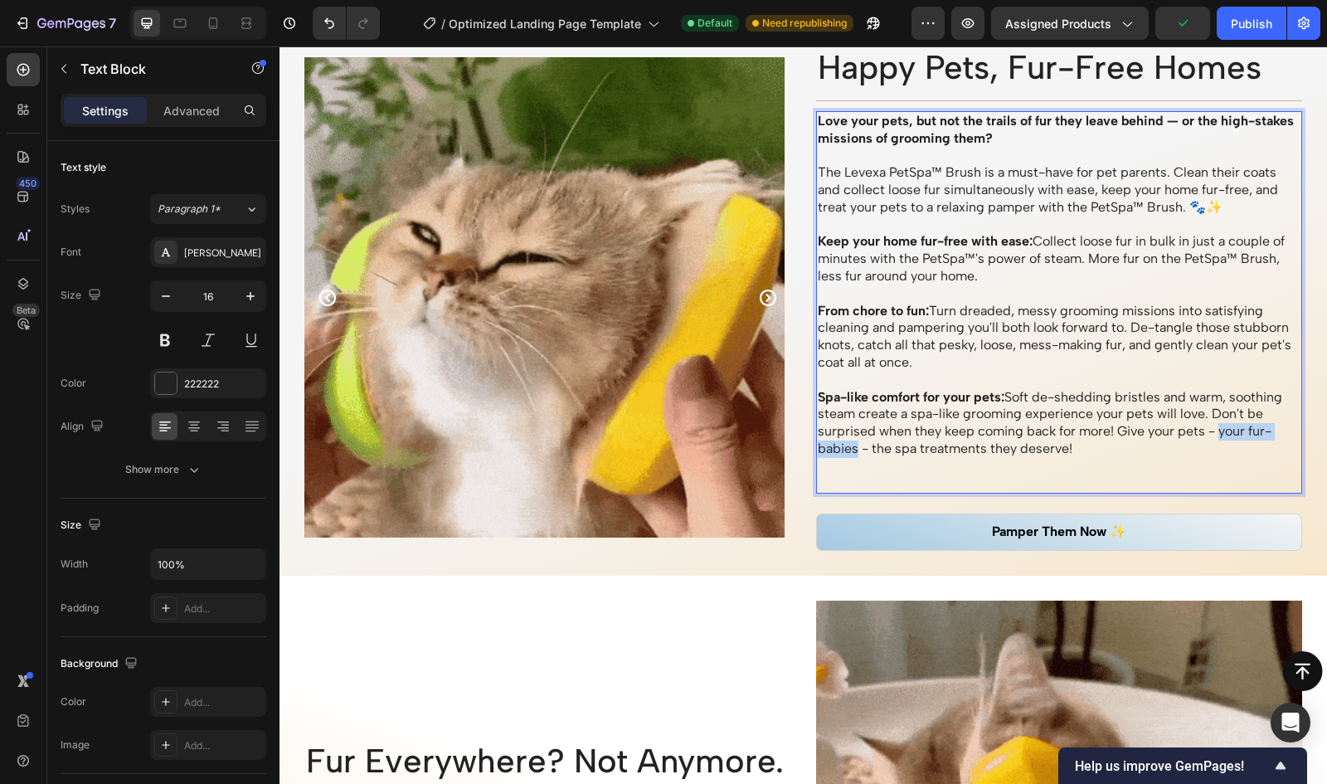
click at [853, 447] on p "Spa-like comfort for your pets: Soft de-shedding bristles and warm, soothing st…" at bounding box center [1060, 423] width 484 height 69
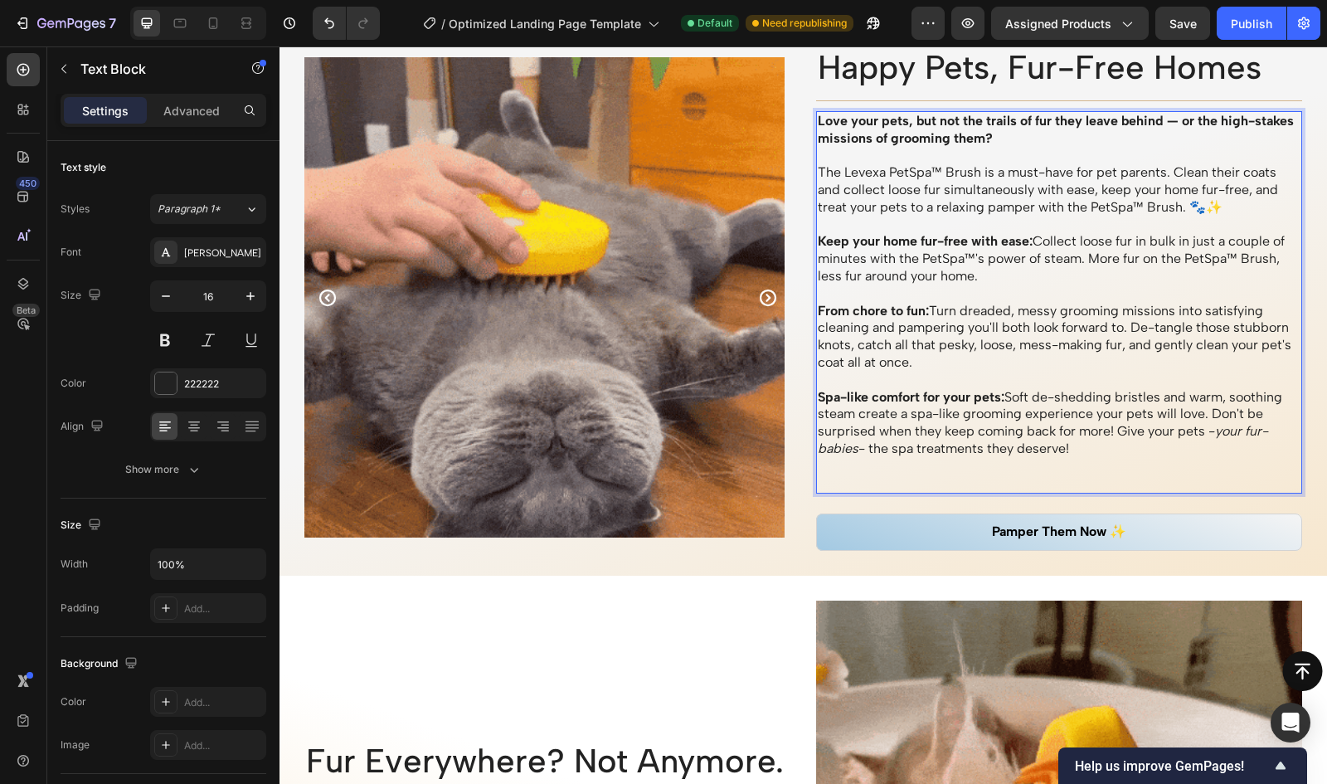
click at [856, 450] on p "Spa-like comfort for your pets: Soft de-shedding bristles and warm, soothing st…" at bounding box center [1060, 423] width 484 height 69
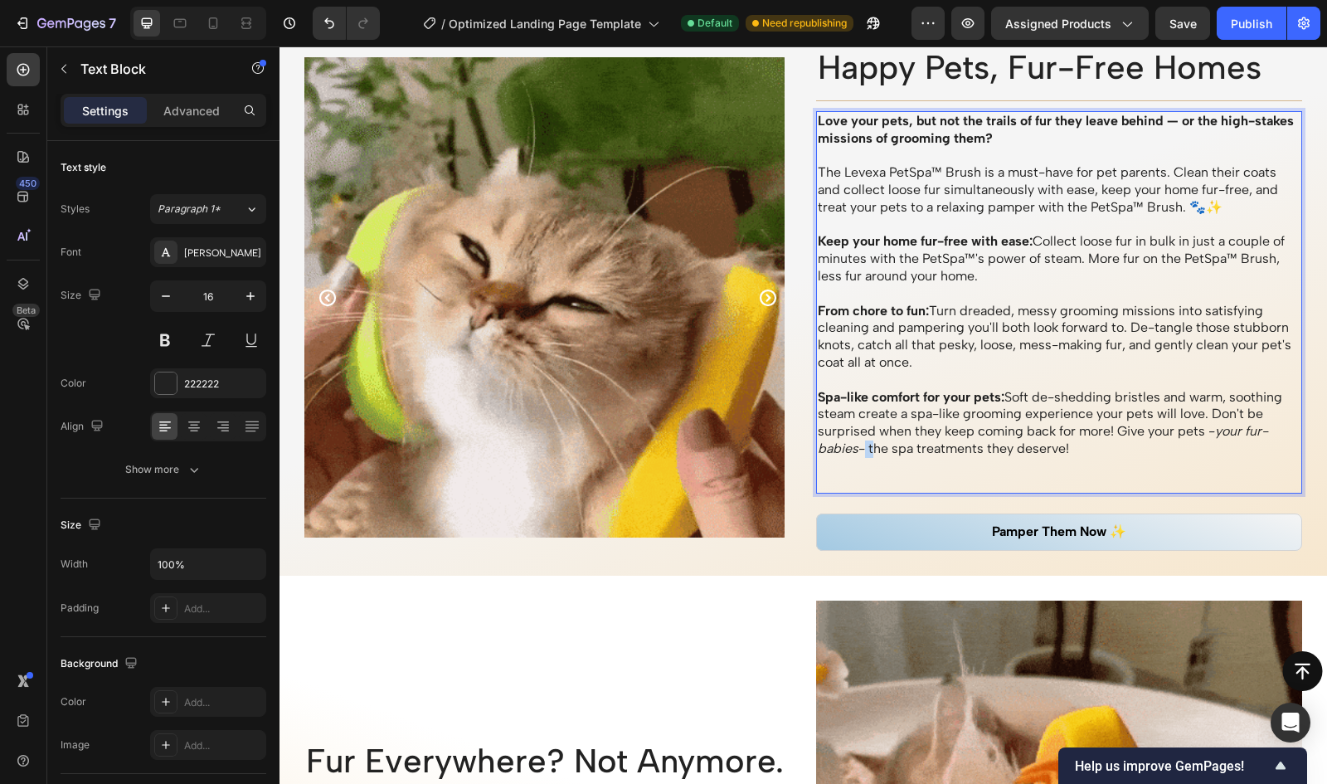
click at [856, 450] on p "Spa-like comfort for your pets: Soft de-shedding bristles and warm, soothing st…" at bounding box center [1060, 423] width 484 height 69
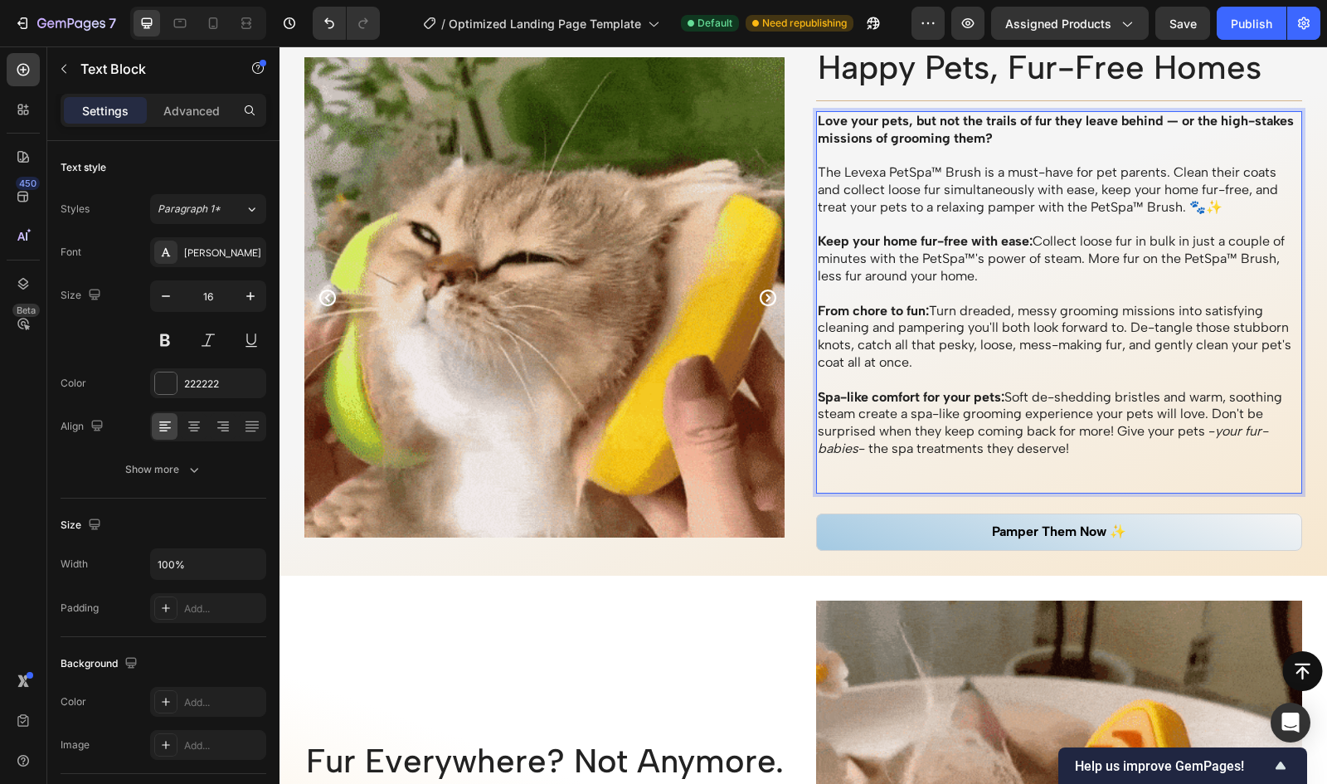
click at [1107, 454] on p "Spa-like comfort for your pets: Soft de-shedding bristles and warm, soothing st…" at bounding box center [1060, 423] width 484 height 69
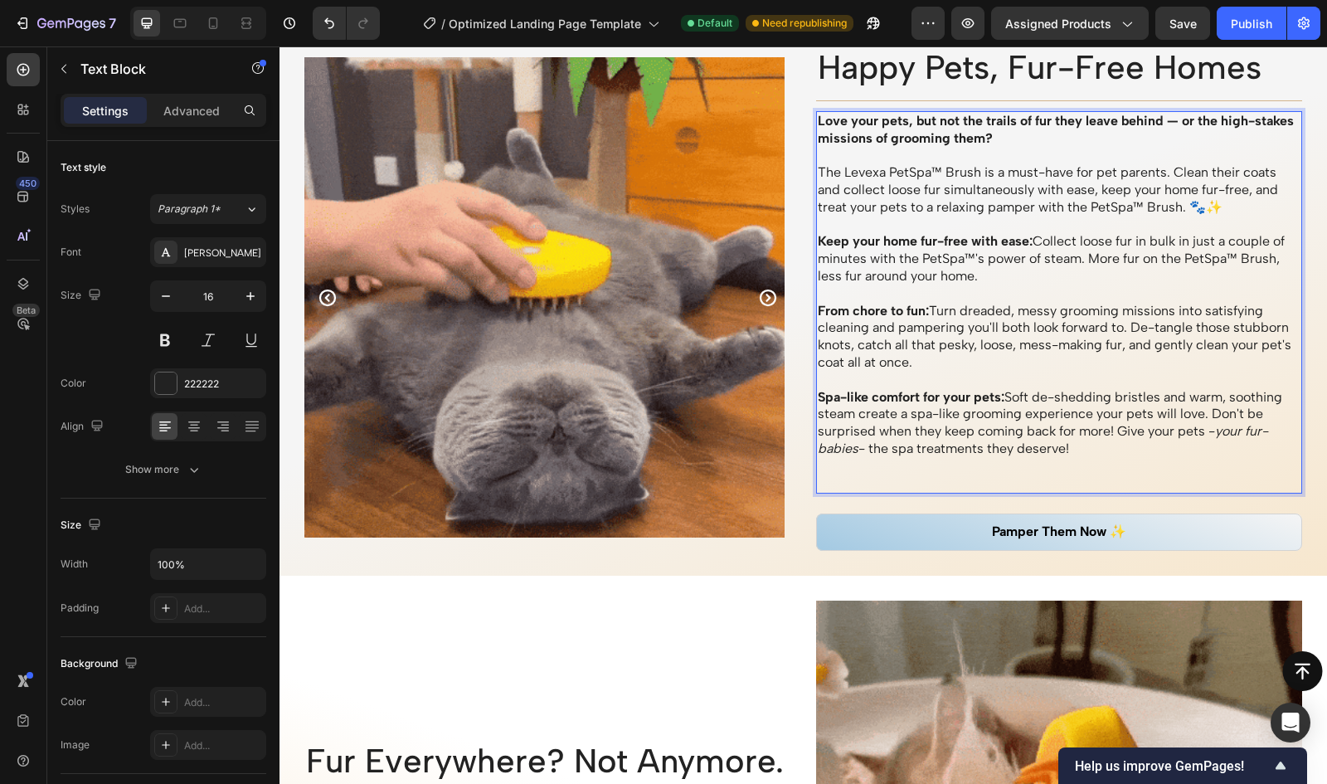
click at [858, 450] on p "Spa-like comfort for your pets: Soft de-shedding bristles and warm, soothing st…" at bounding box center [1060, 423] width 484 height 69
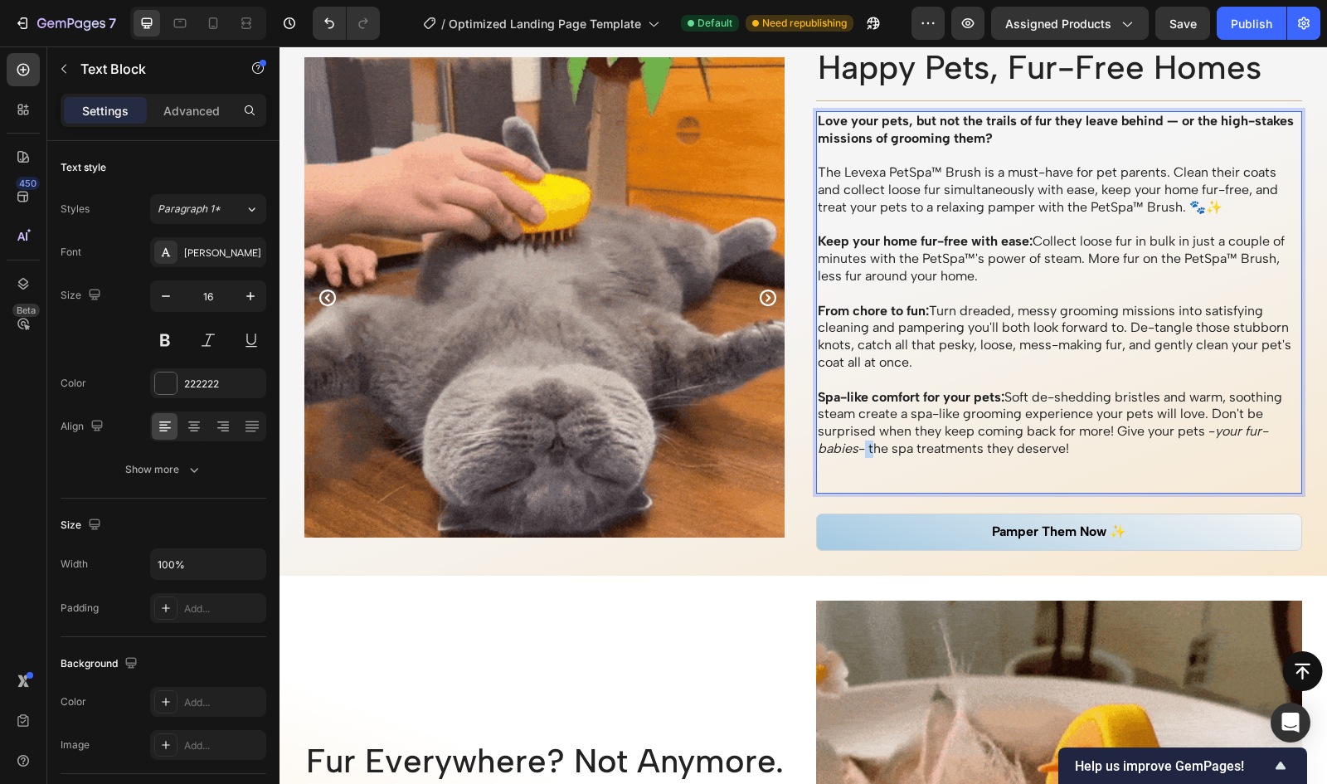
click at [858, 450] on p "Spa-like comfort for your pets: Soft de-shedding bristles and warm, soothing st…" at bounding box center [1060, 423] width 484 height 69
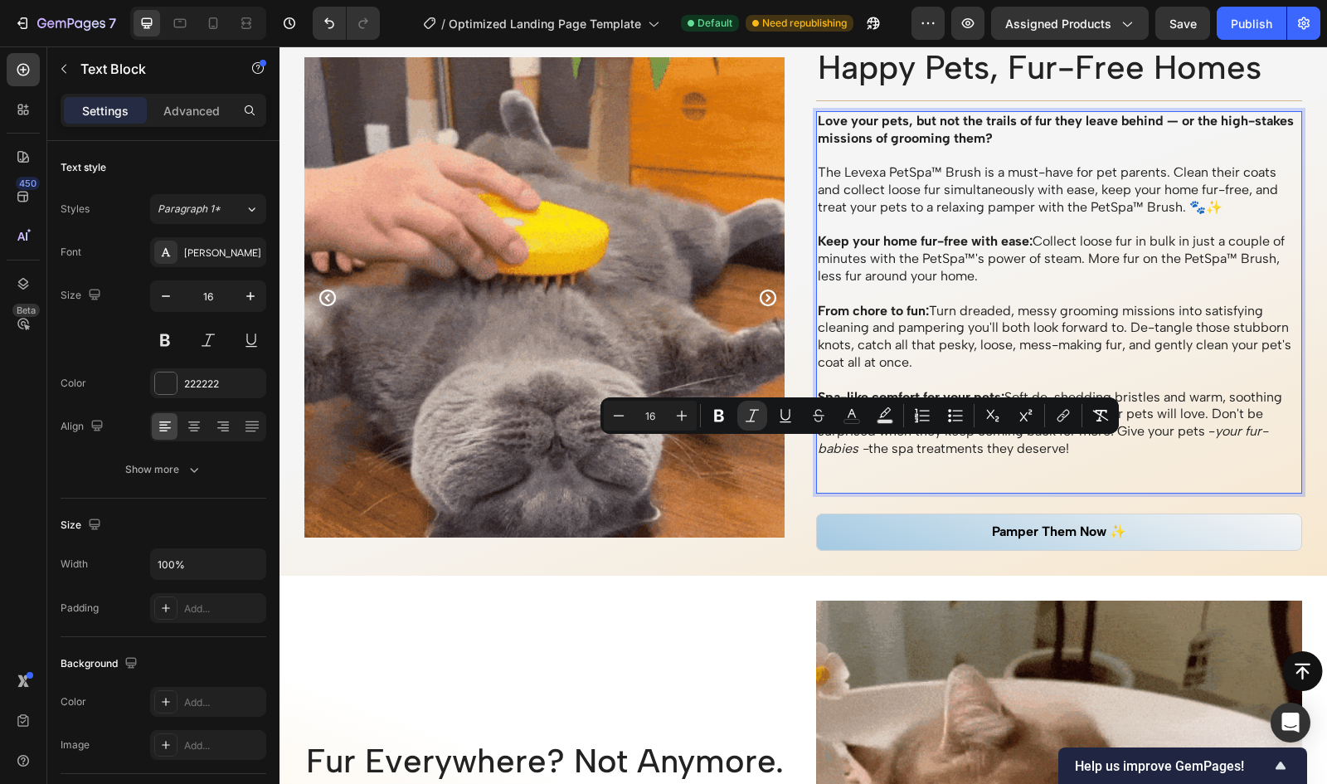
click at [1209, 432] on p "Spa-like comfort for your pets: Soft de-shedding bristles and warm, soothing st…" at bounding box center [1060, 423] width 484 height 69
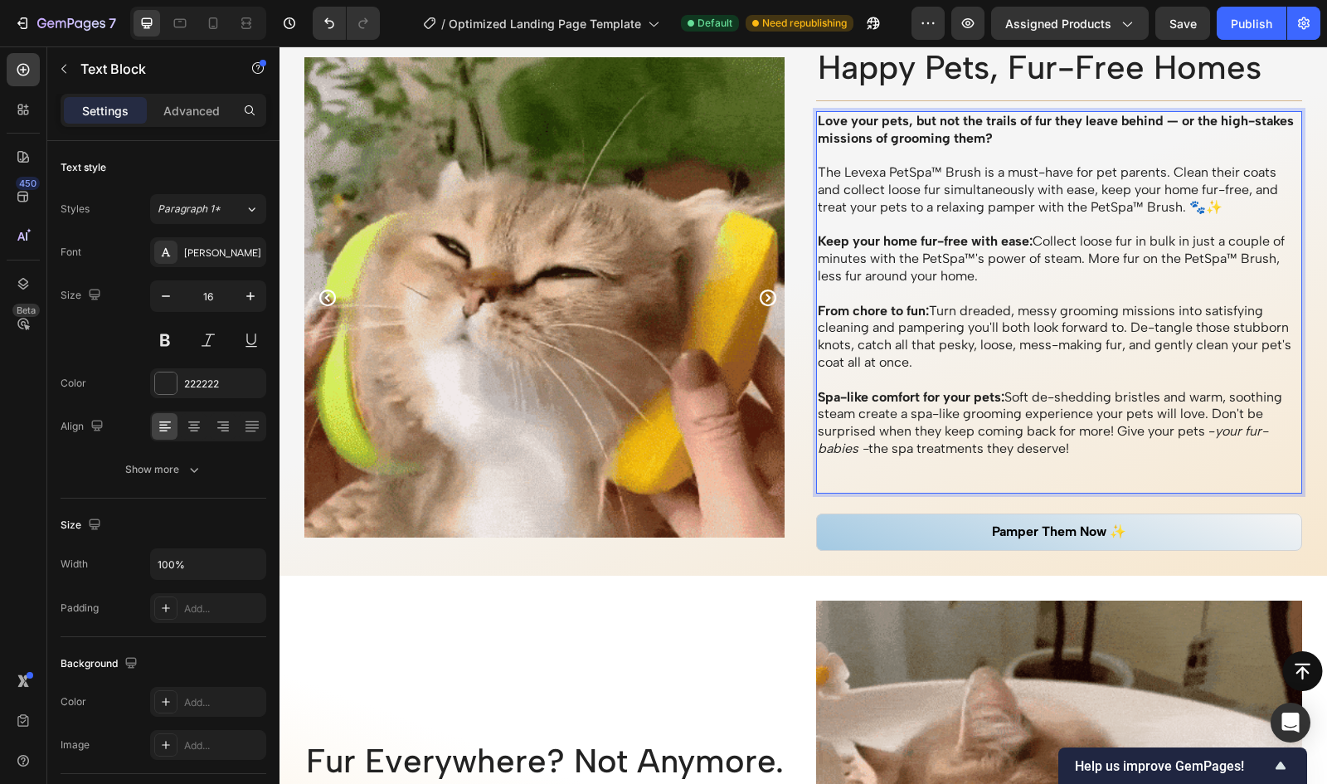
click at [1209, 432] on p "Spa-like comfort for your pets: Soft de-shedding bristles and warm, soothing st…" at bounding box center [1060, 423] width 484 height 69
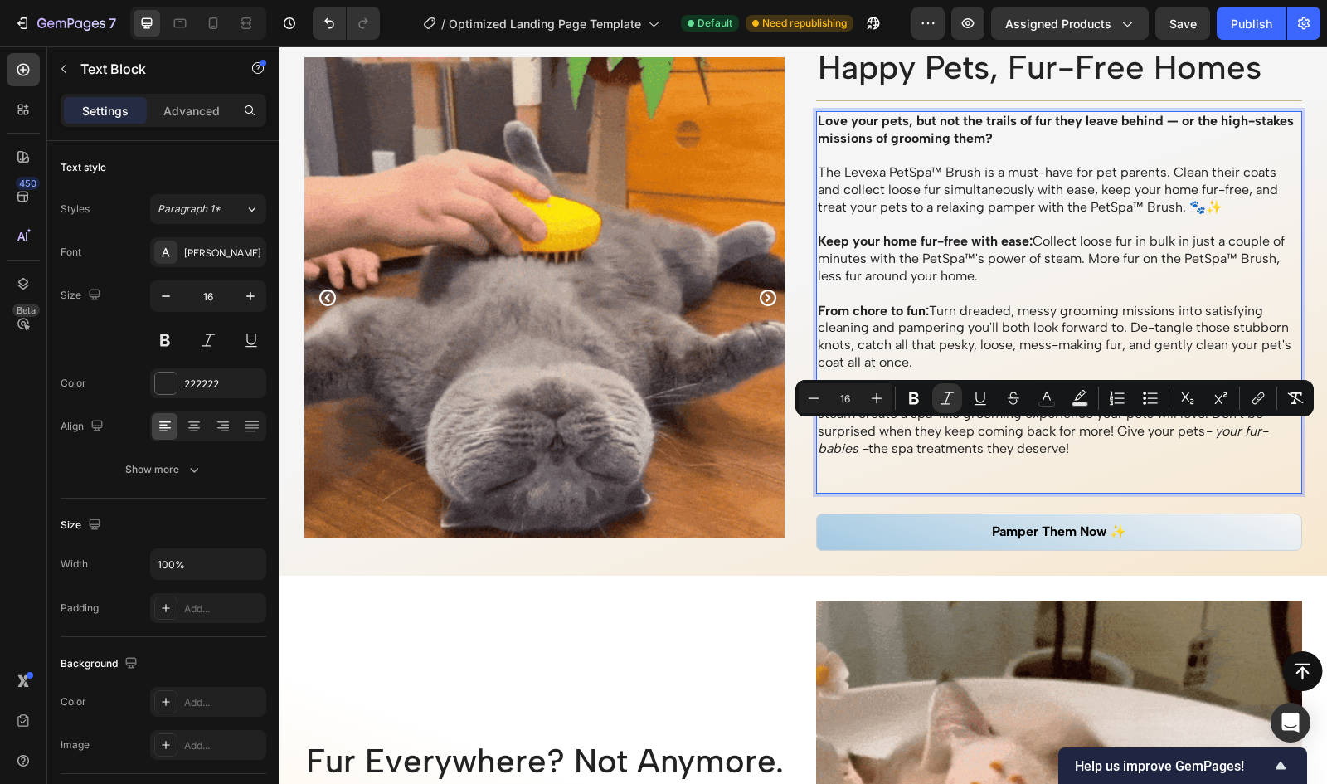
click at [1100, 455] on p "Spa-like comfort for your pets: Soft de-shedding bristles and warm, soothing st…" at bounding box center [1060, 423] width 484 height 69
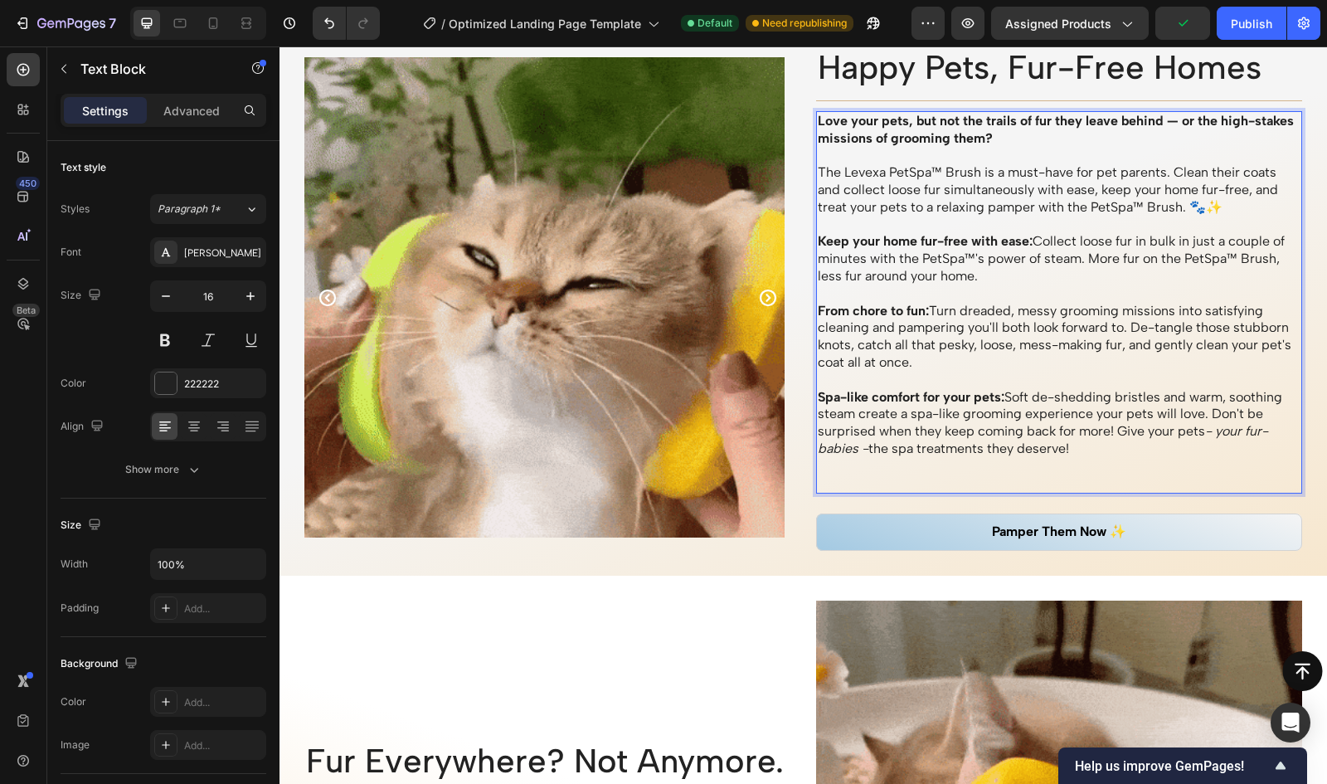
click at [889, 448] on p "Spa-like comfort for your pets: Soft de-shedding bristles and warm, soothing st…" at bounding box center [1060, 423] width 484 height 69
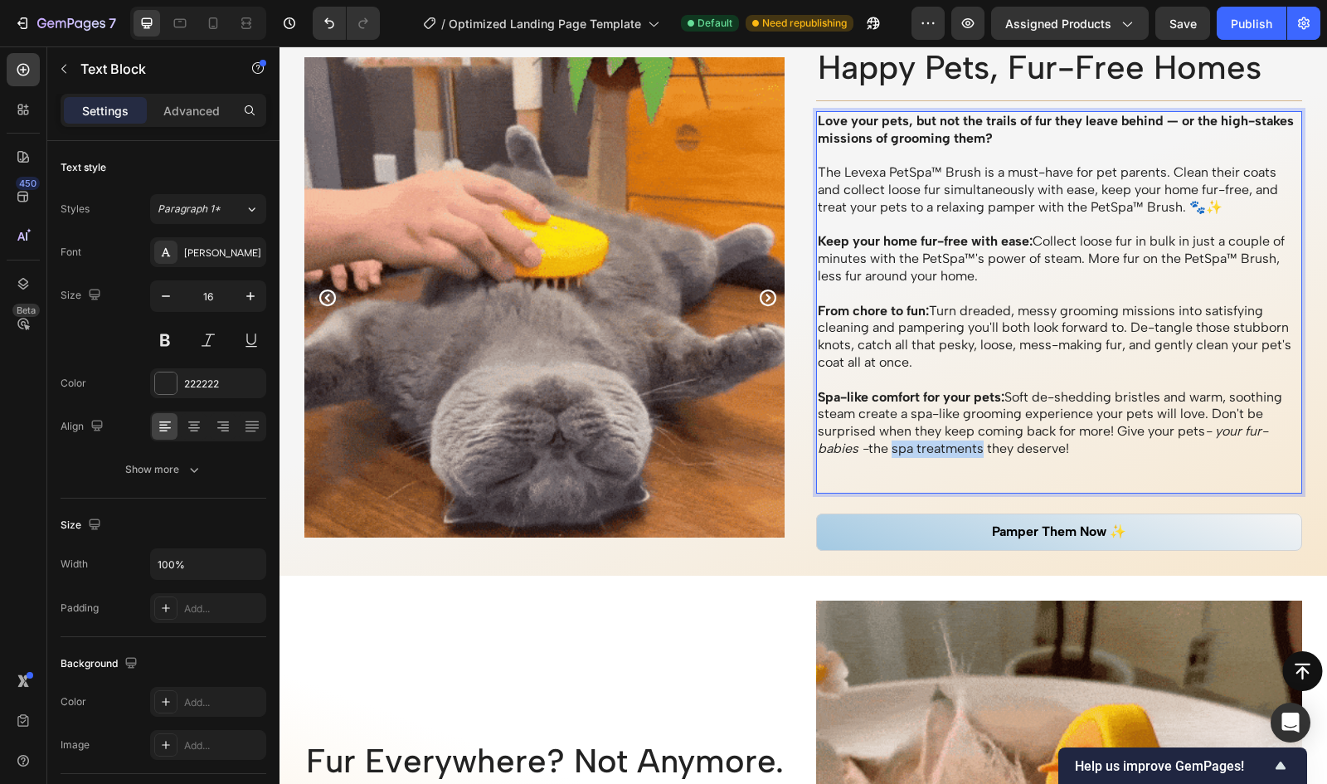
click at [980, 449] on p "Spa-like comfort for your pets: Soft de-shedding bristles and warm, soothing st…" at bounding box center [1060, 423] width 484 height 69
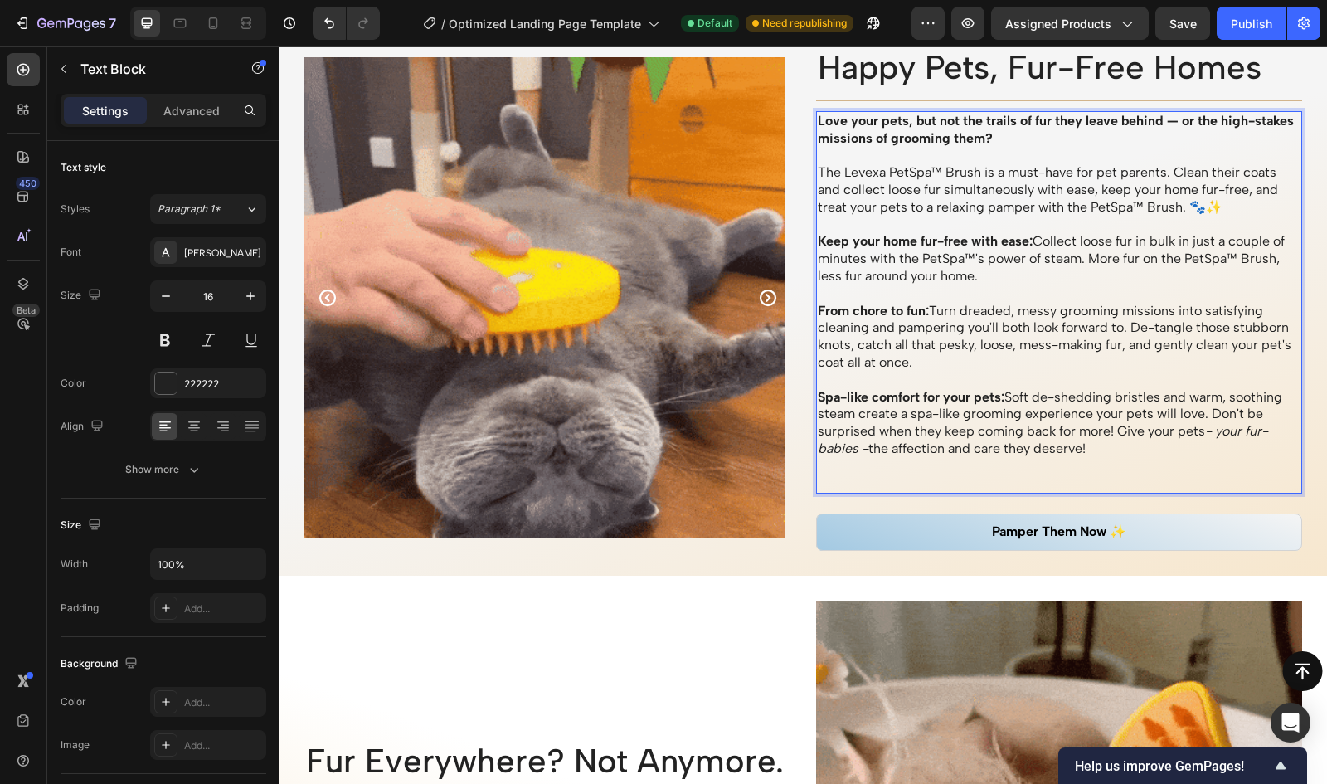
click at [916, 398] on strong "Spa-like comfort for your pets:" at bounding box center [911, 397] width 187 height 16
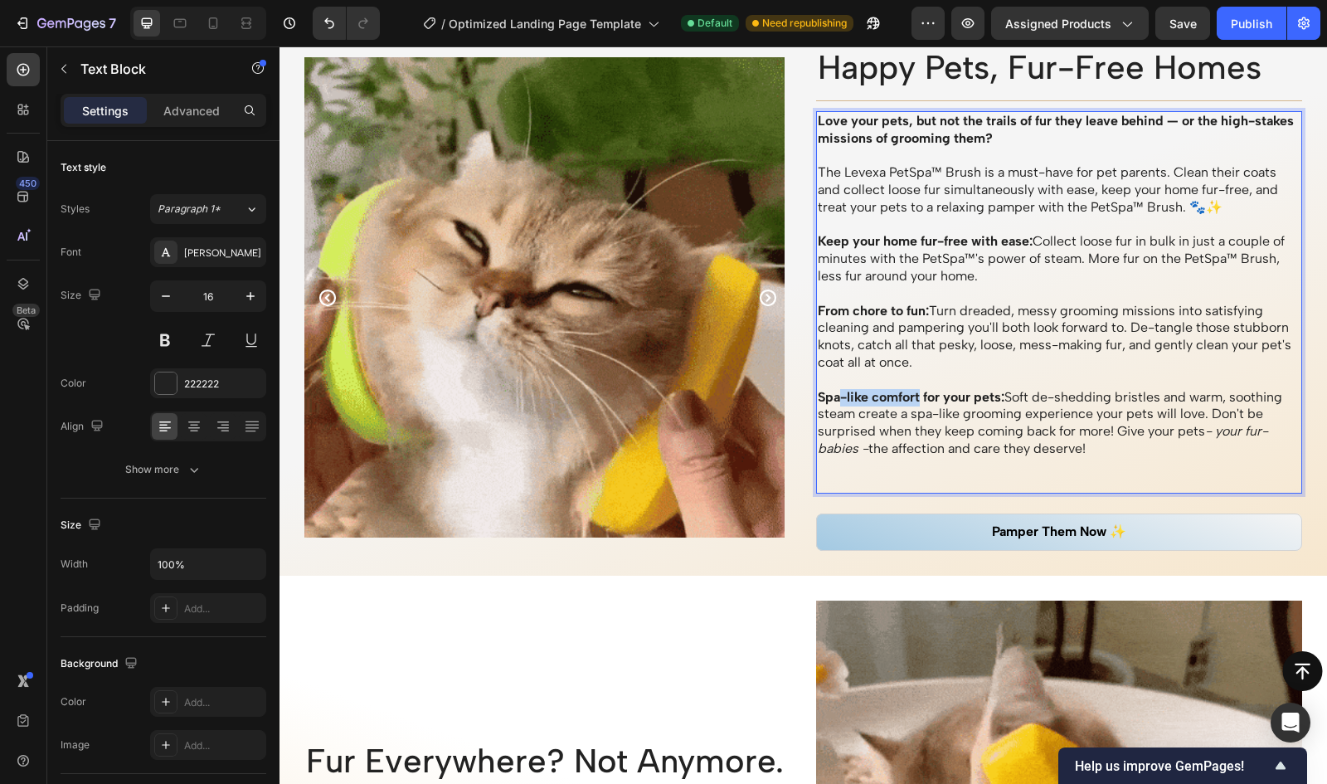
click at [834, 398] on strong "Spa-like comfort for your pets:" at bounding box center [911, 397] width 187 height 16
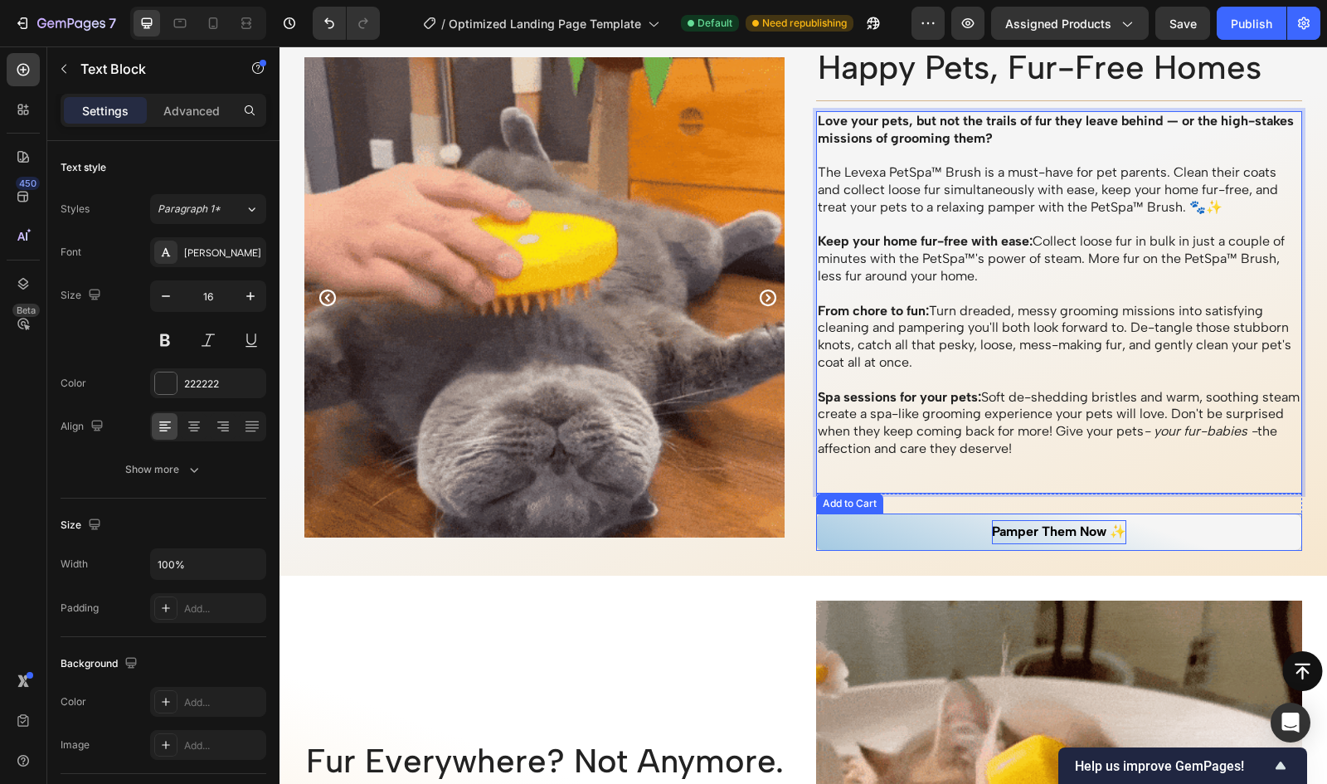
click at [1055, 533] on div "Pamper Them Now ✨" at bounding box center [1059, 532] width 134 height 24
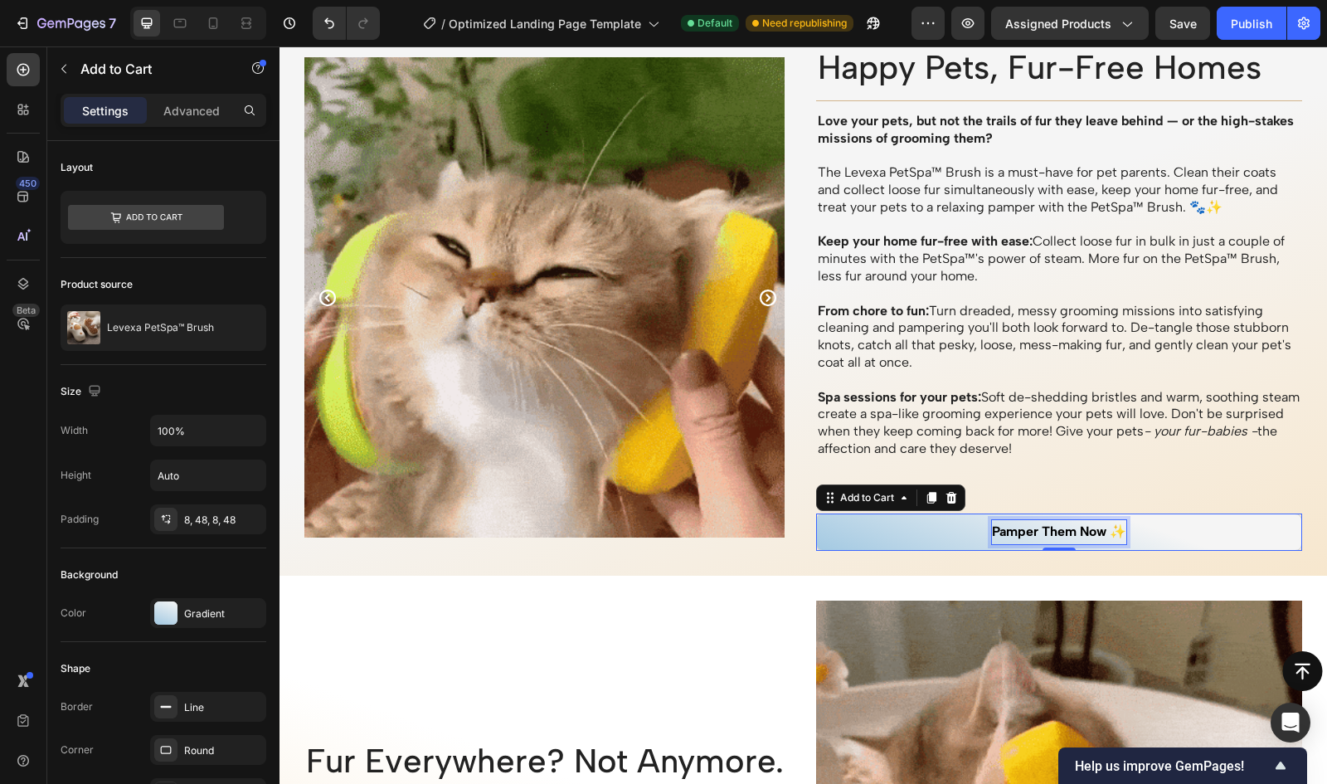
click at [1065, 533] on div "Pamper Them Now ✨" at bounding box center [1059, 532] width 134 height 24
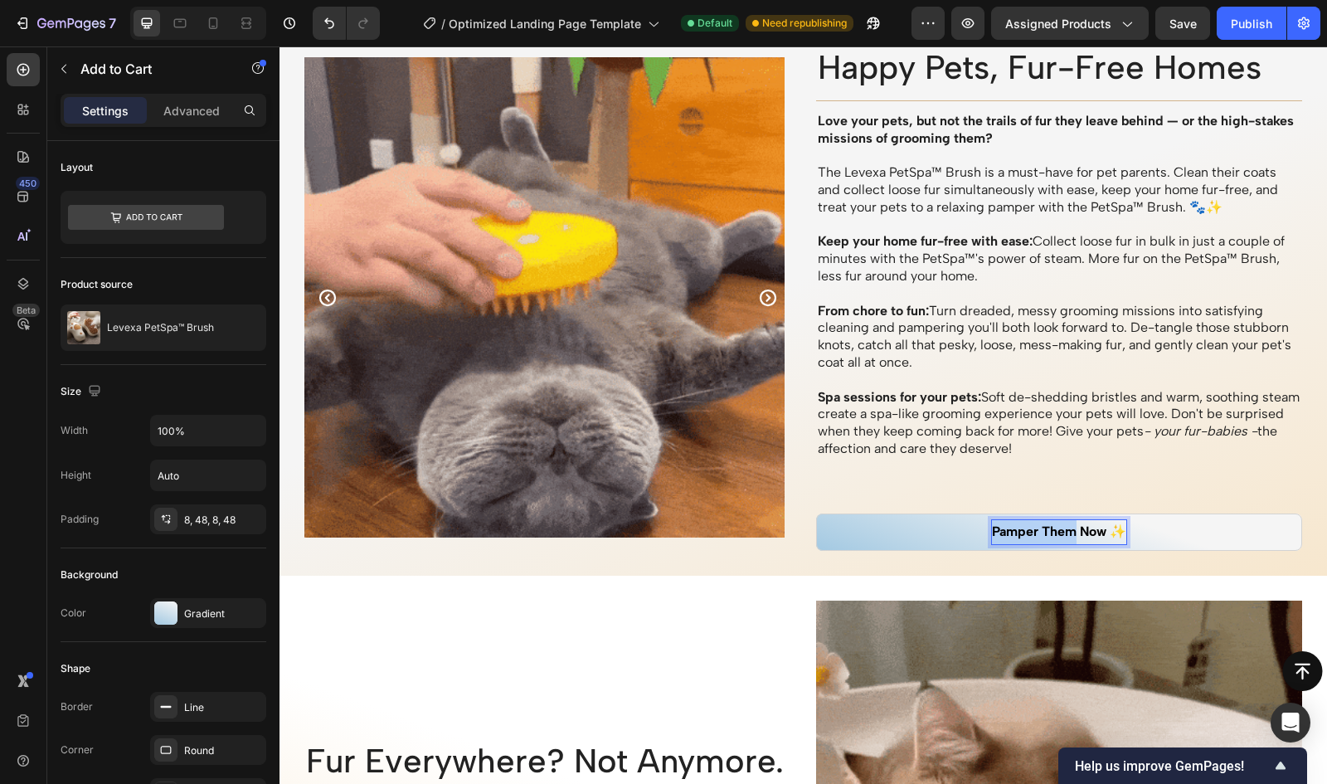
drag, startPoint x: 1065, startPoint y: 533, endPoint x: 975, endPoint y: 539, distance: 89.8
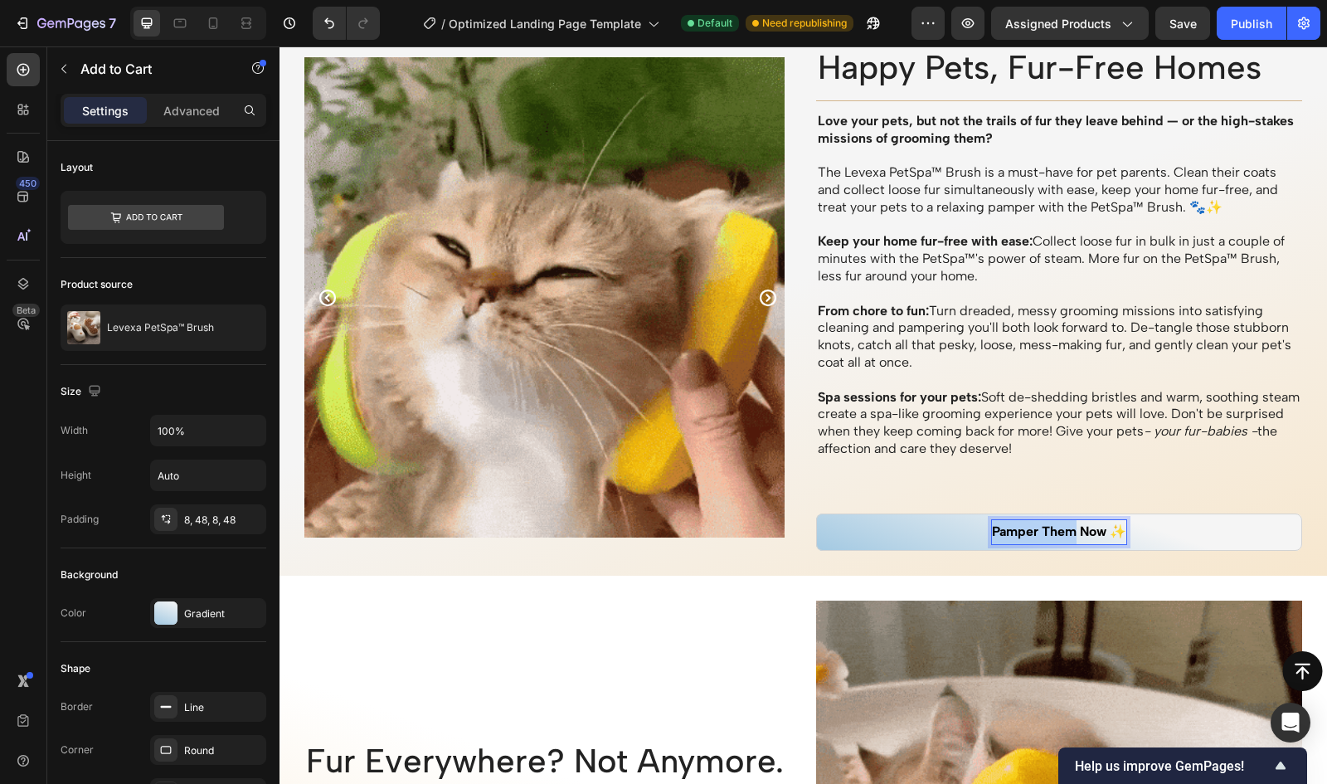
click at [975, 539] on button "Pamper Them Now ✨" at bounding box center [1059, 531] width 487 height 37
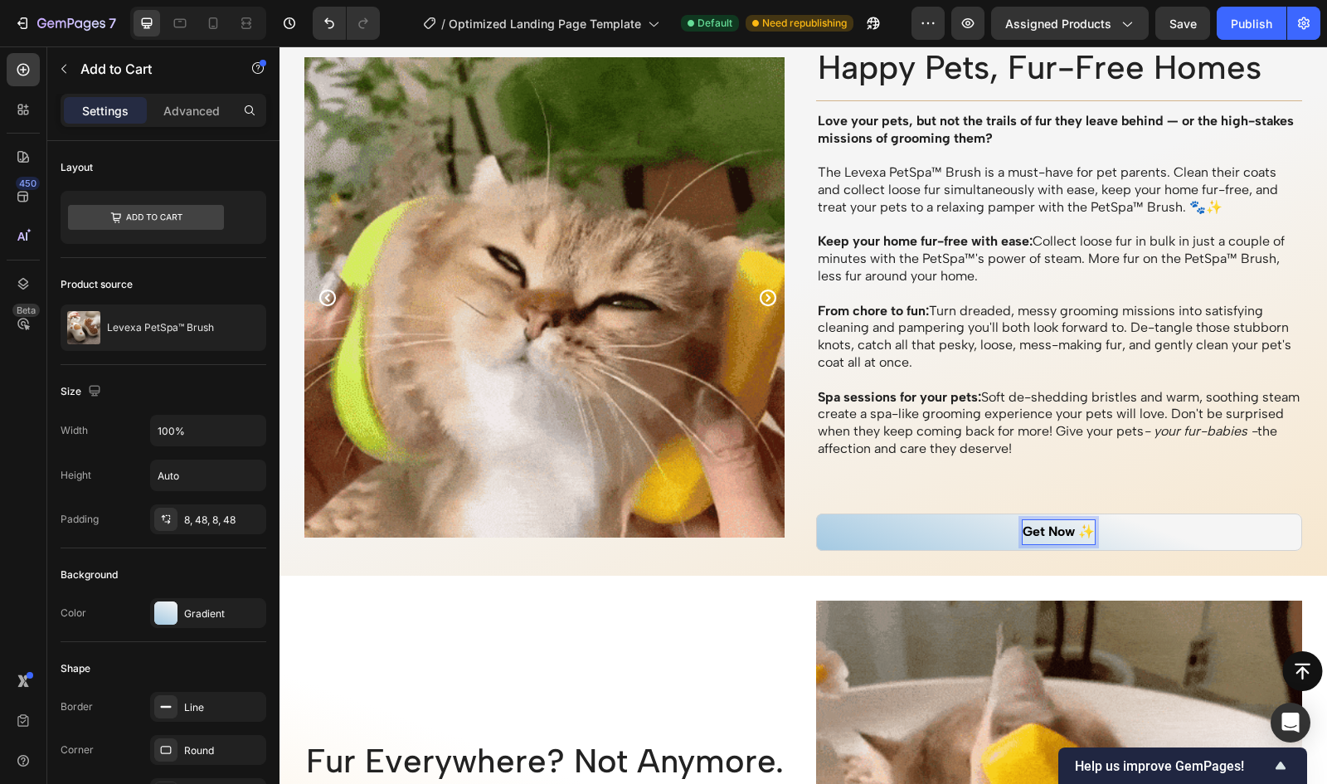
click at [816, 513] on button "Get Now ✨" at bounding box center [1059, 531] width 487 height 37
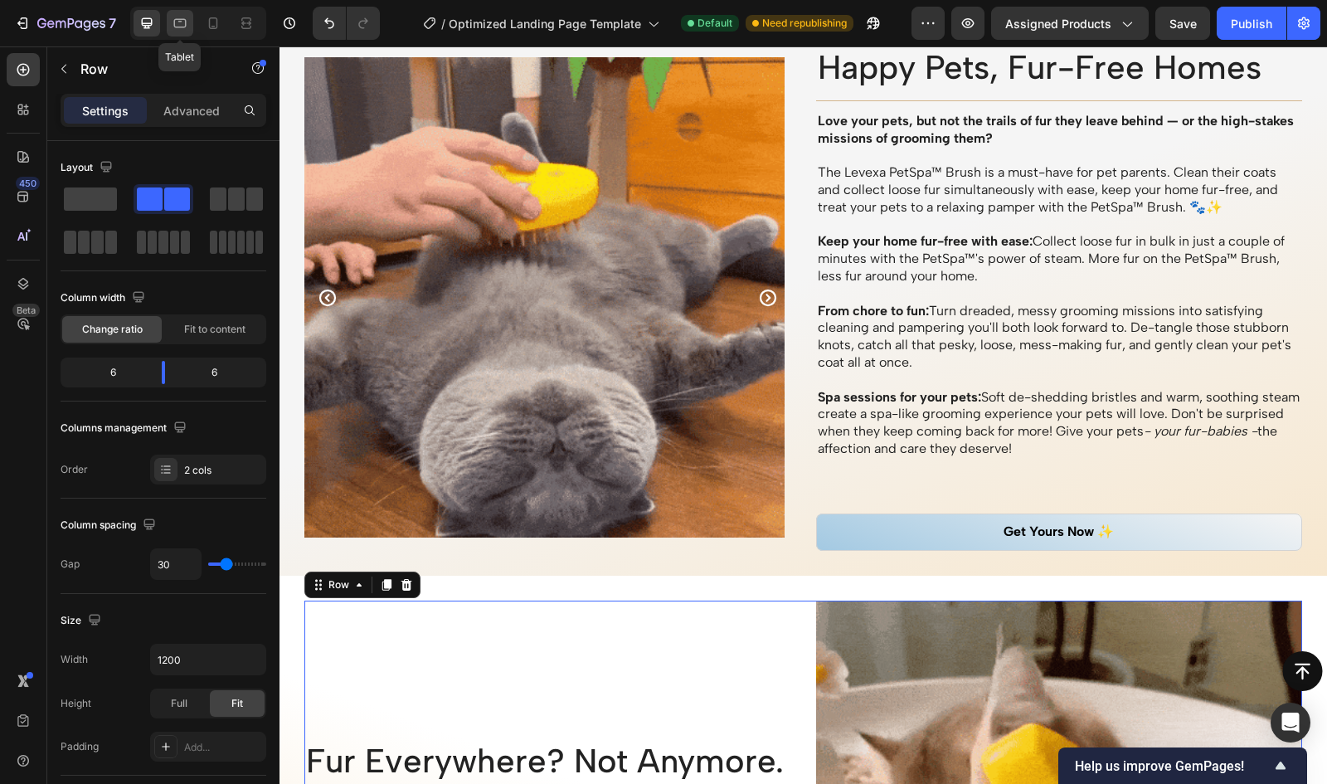
click at [180, 17] on icon at bounding box center [180, 23] width 17 height 17
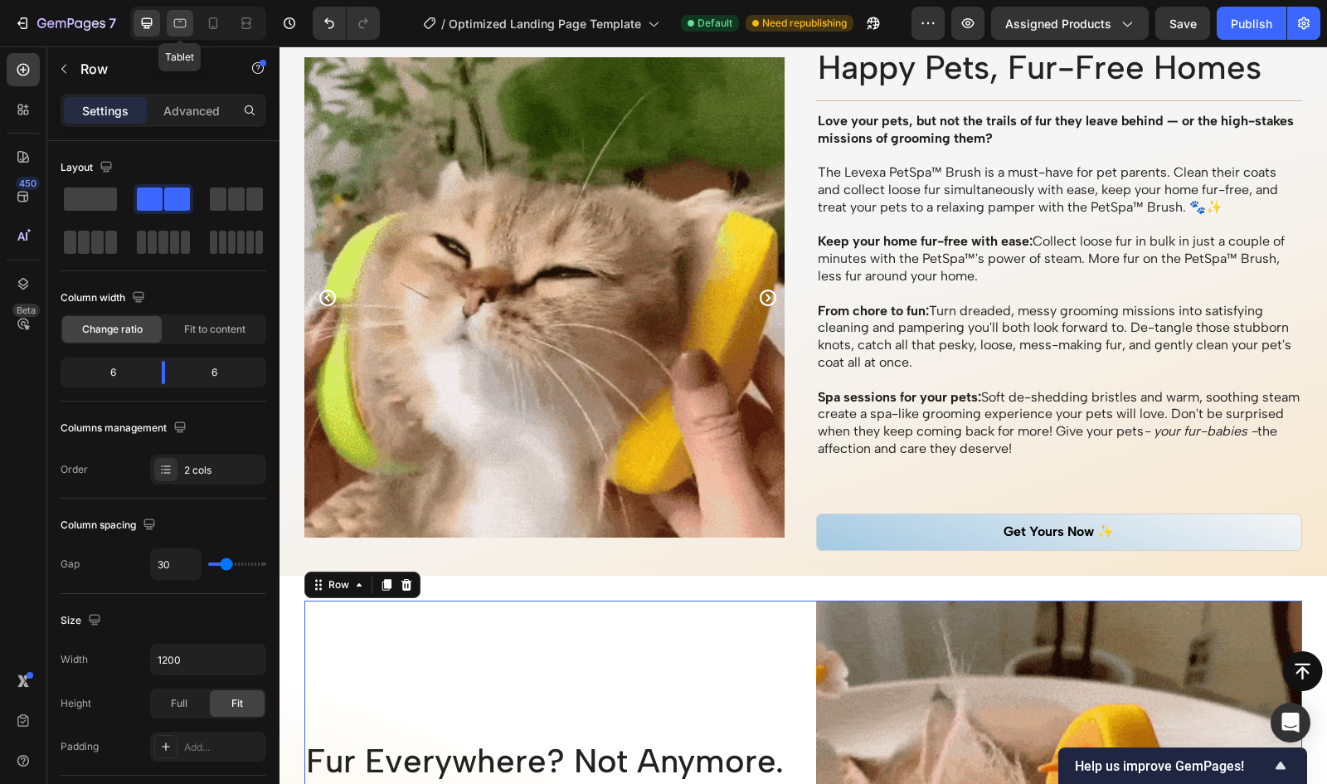
type input "100%"
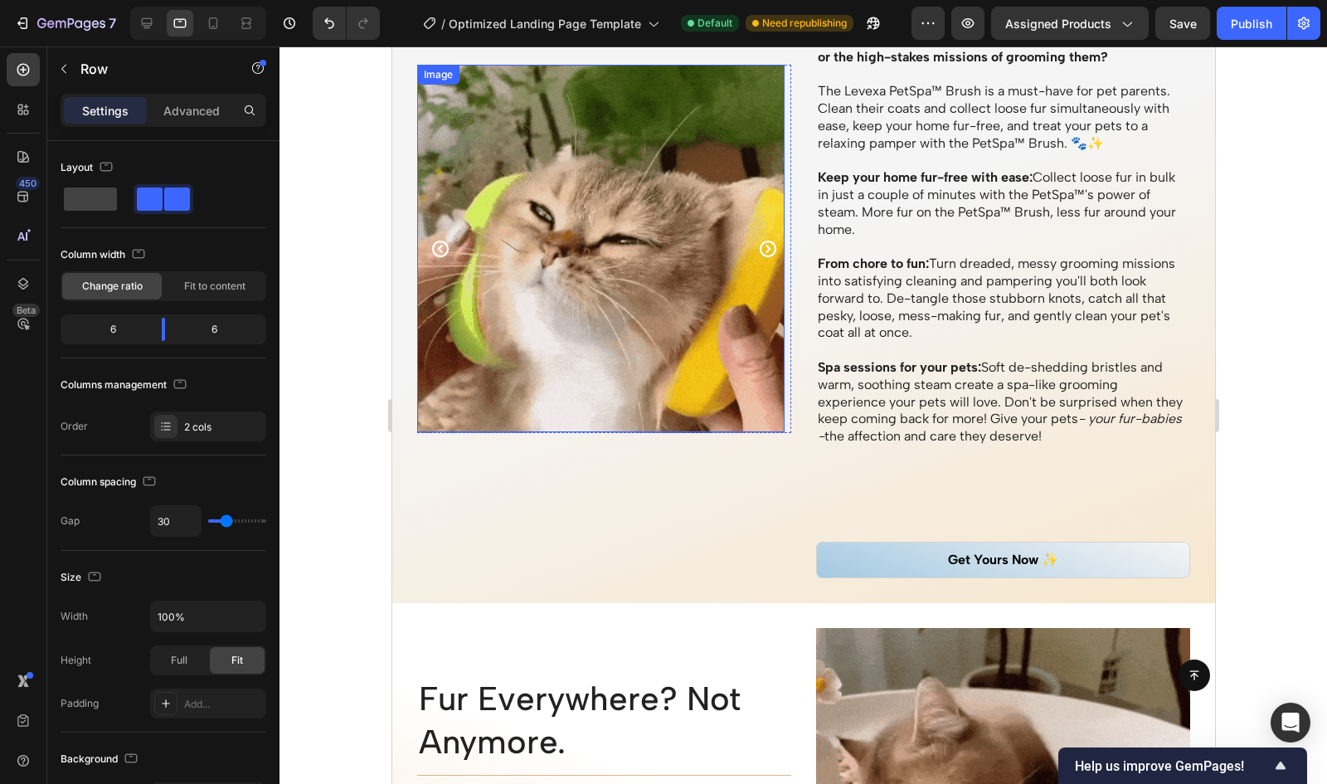
scroll to position [1646, 0]
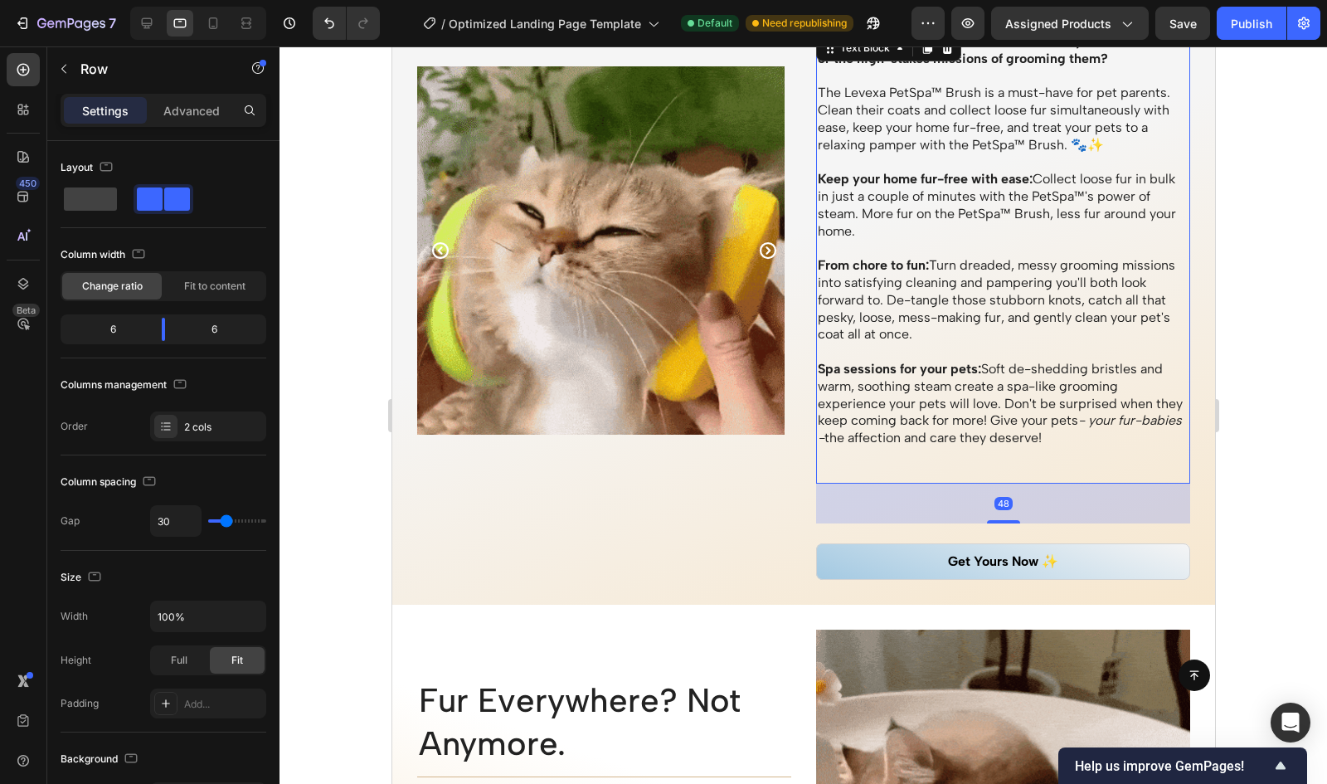
click at [889, 465] on p "Rich Text Editor. Editing area: main" at bounding box center [1002, 473] width 371 height 17
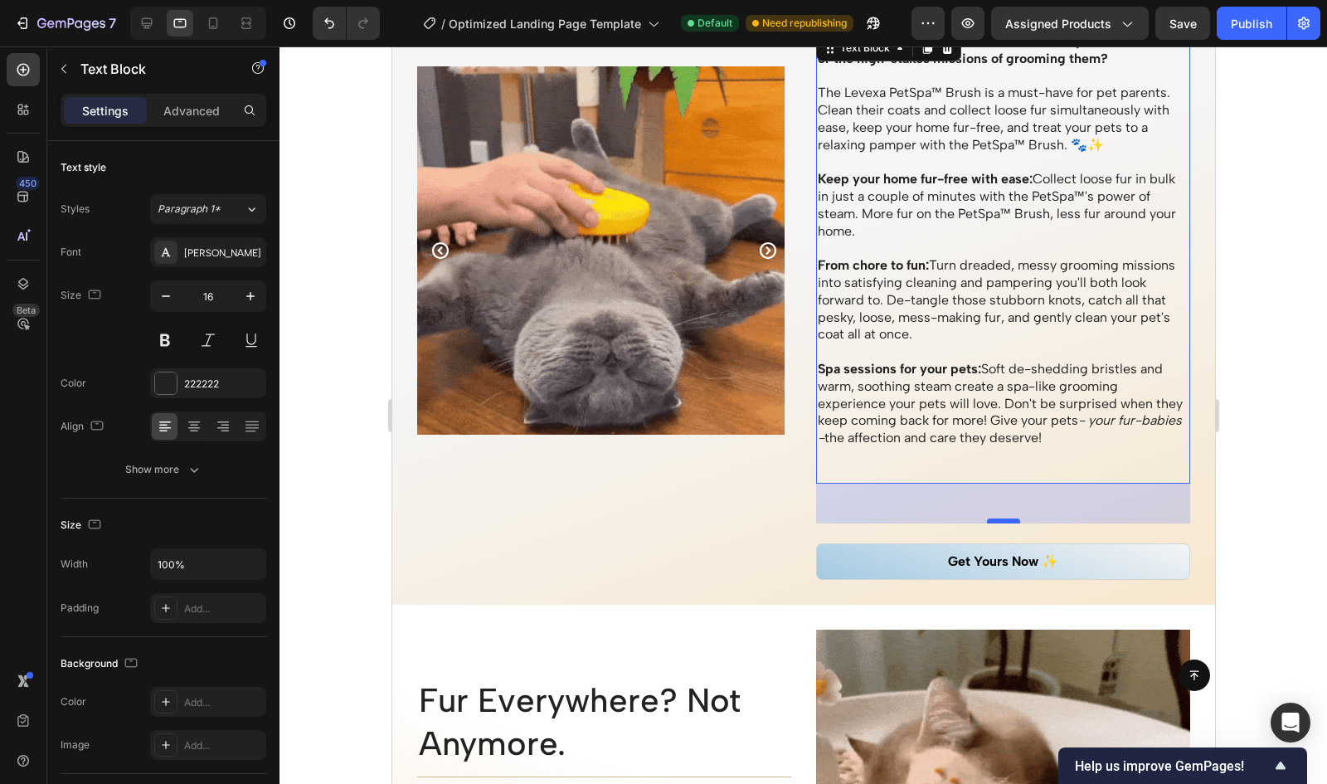
click at [986, 522] on div at bounding box center [1002, 520] width 33 height 5
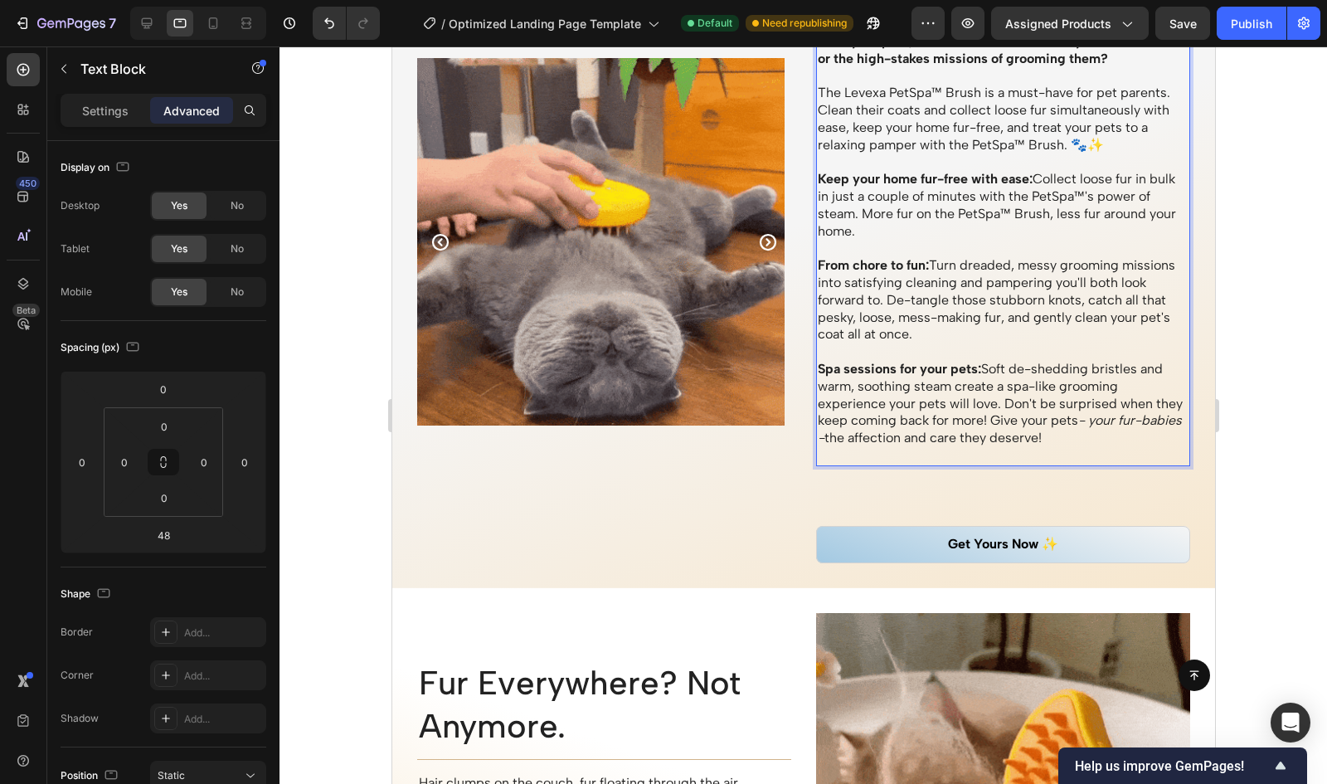
click at [858, 447] on p "Rich Text Editor. Editing area: main" at bounding box center [1002, 455] width 371 height 17
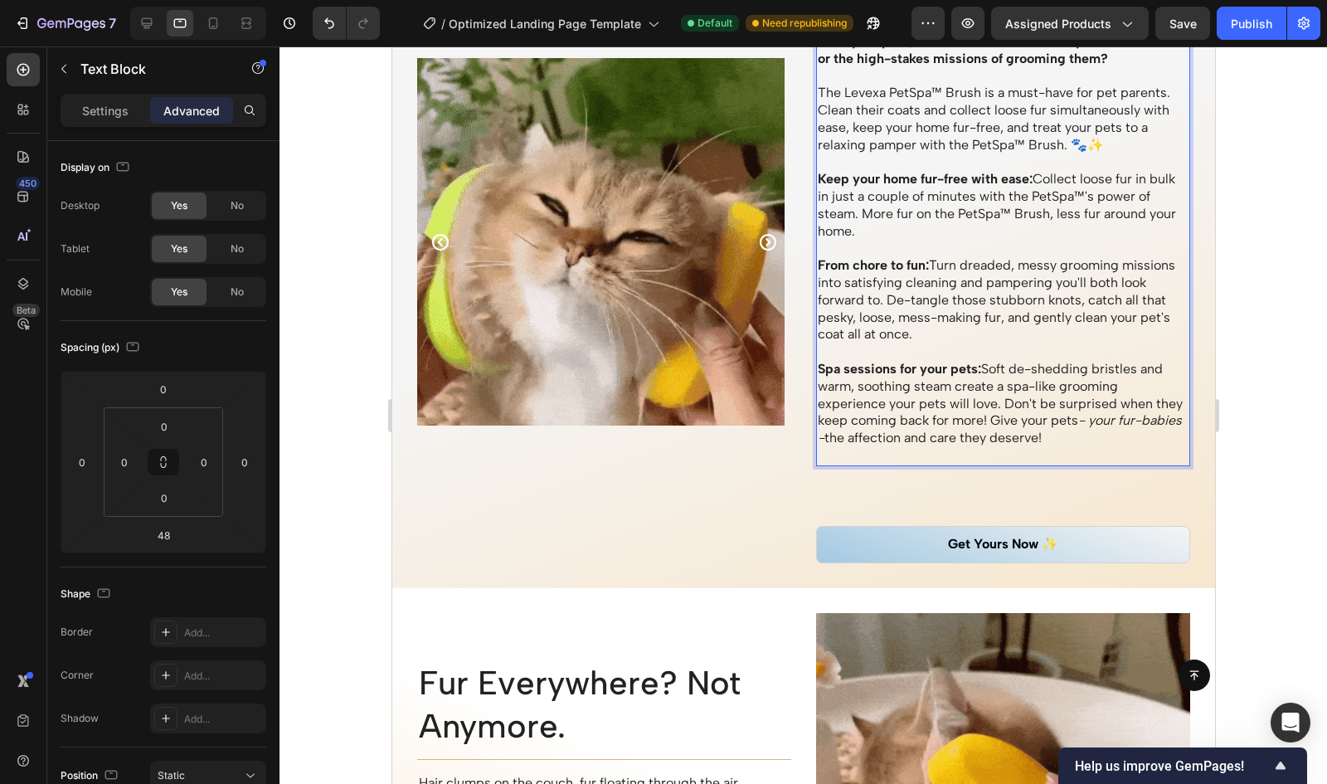
scroll to position [1616, 0]
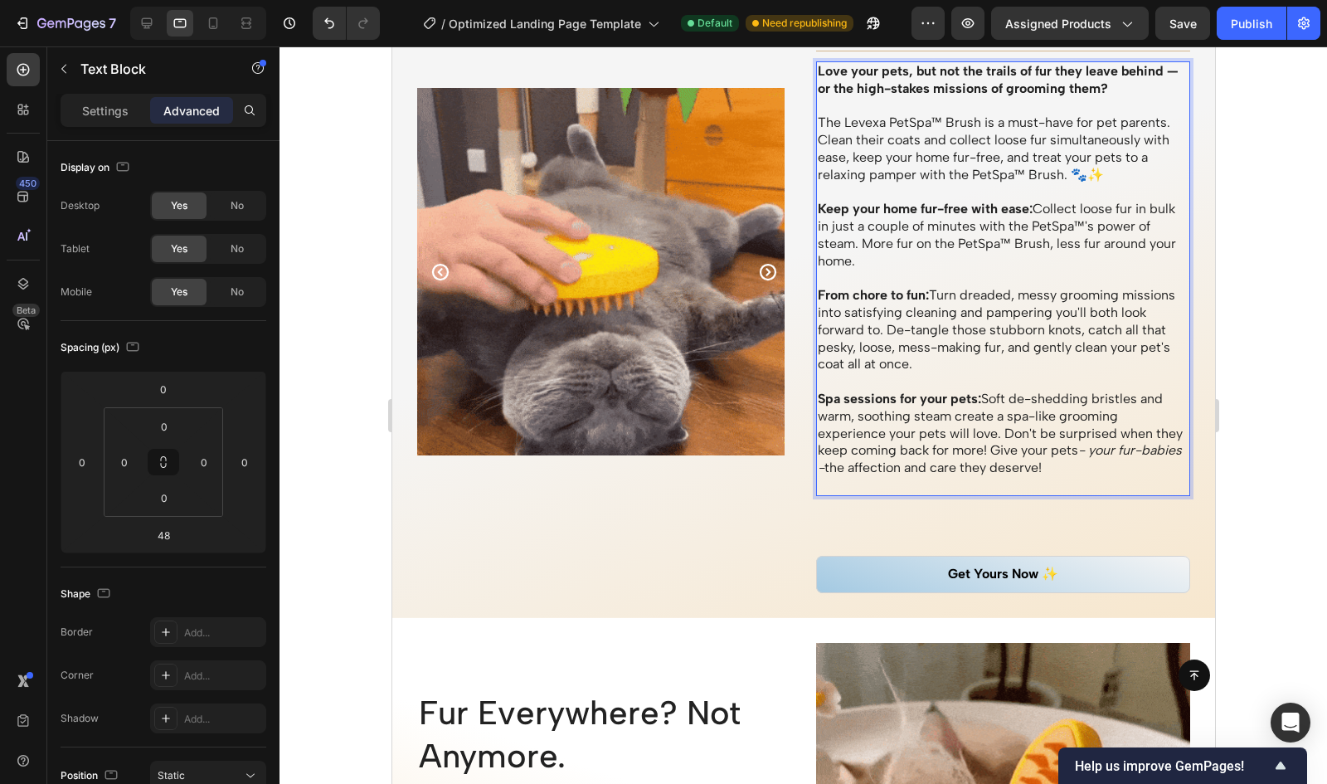
click at [844, 482] on p "Rich Text Editor. Editing area: main" at bounding box center [1002, 485] width 371 height 17
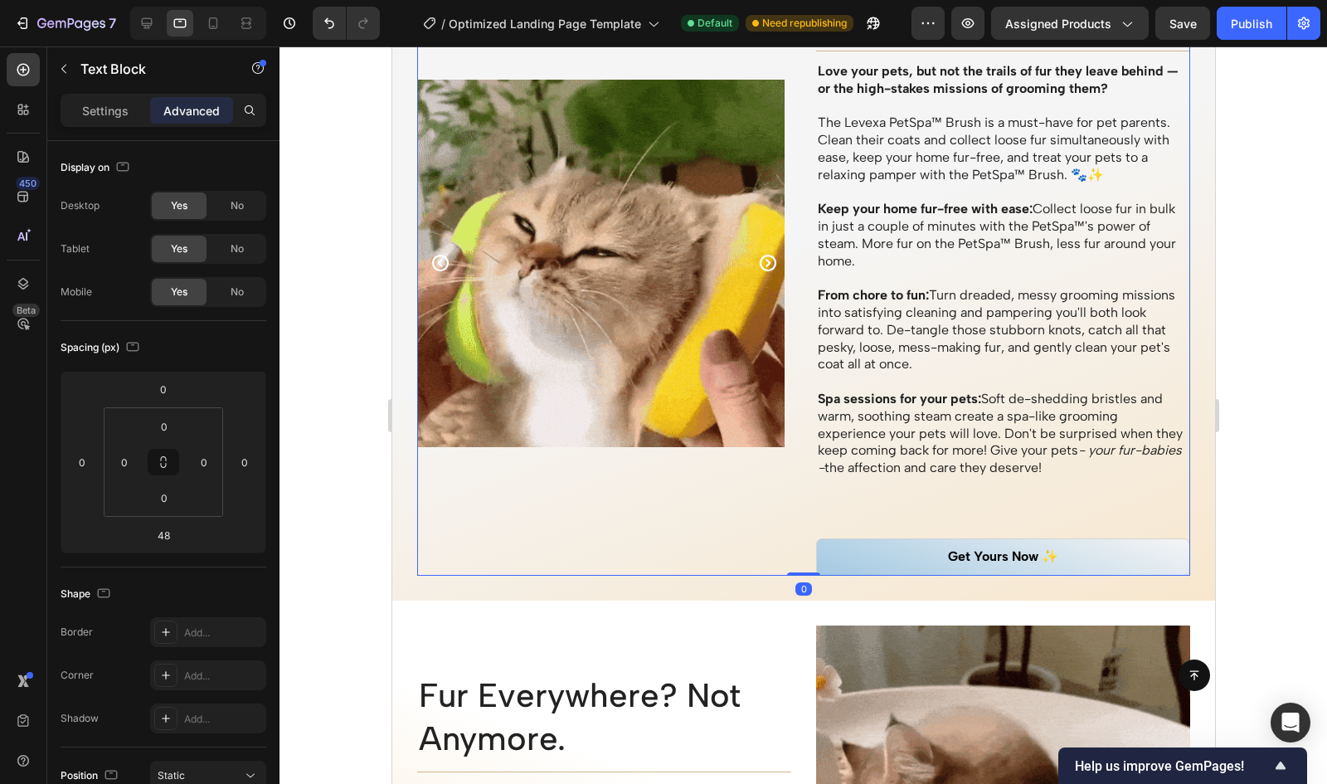
click at [1114, 497] on div "Happy Pets, Fur-Free Homes Heading Title Line Love your pets, but not the trail…" at bounding box center [1002, 263] width 374 height 625
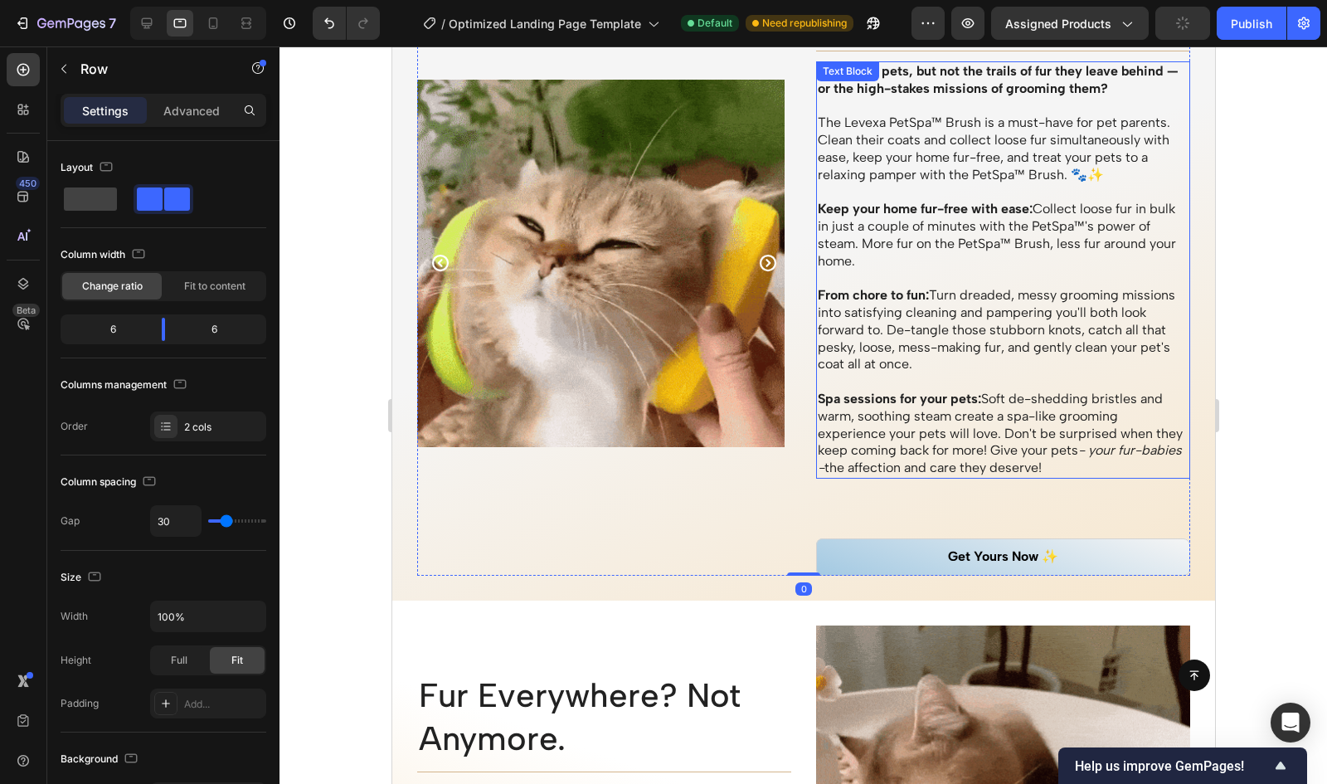
click at [1131, 460] on p "Spa sessions for your pets: Soft de-shedding bristles and warm, soothing steam …" at bounding box center [1002, 434] width 371 height 86
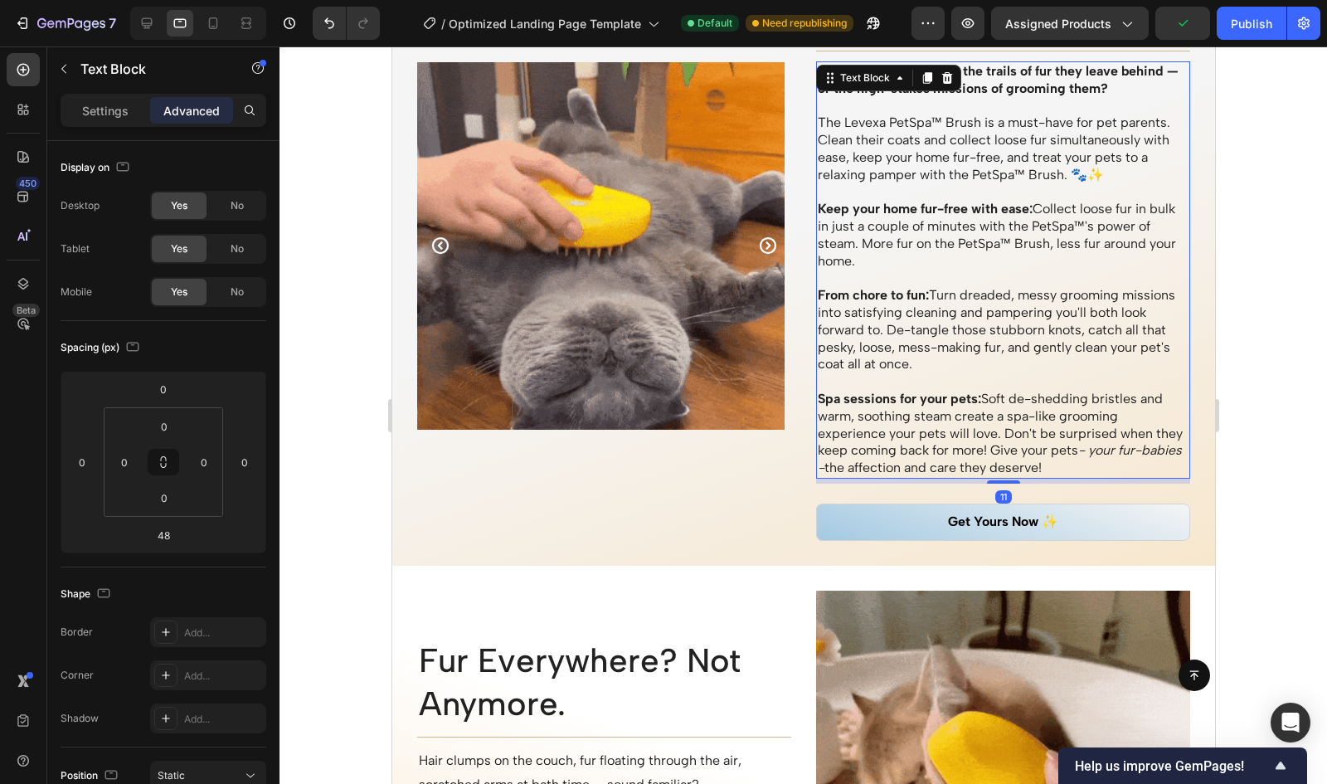
scroll to position [1596, 0]
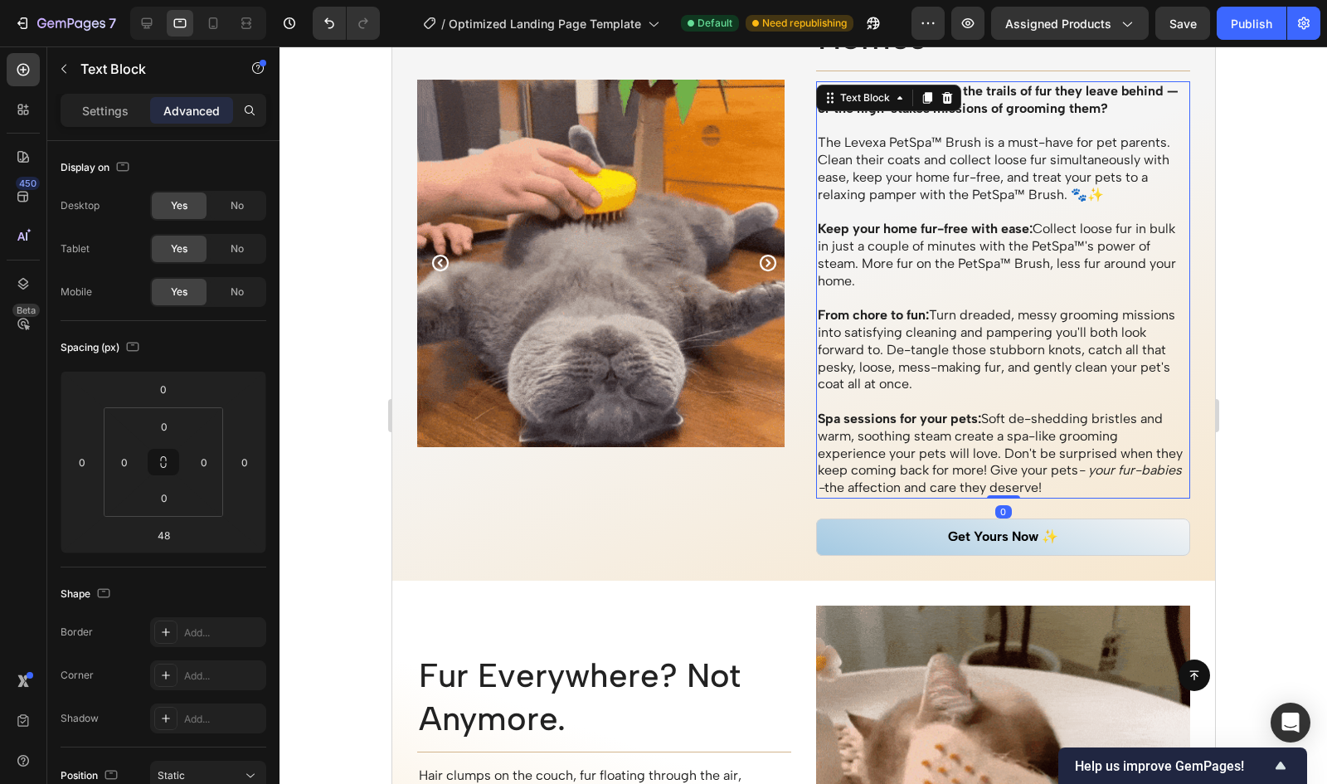
drag, startPoint x: 999, startPoint y: 515, endPoint x: 974, endPoint y: 437, distance: 81.8
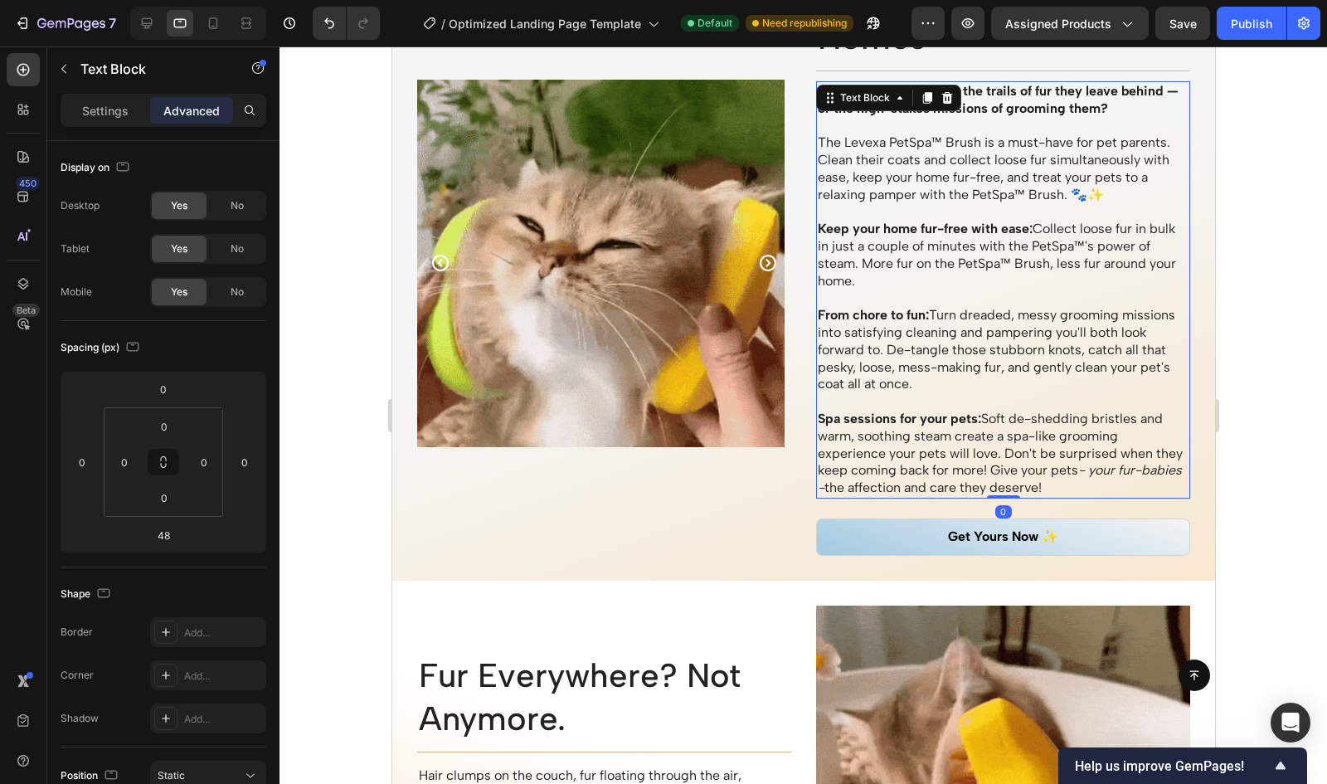
click at [974, 437] on div "Love your pets, but not the trails of fur they leave behind — or the high-stake…" at bounding box center [1002, 289] width 374 height 417
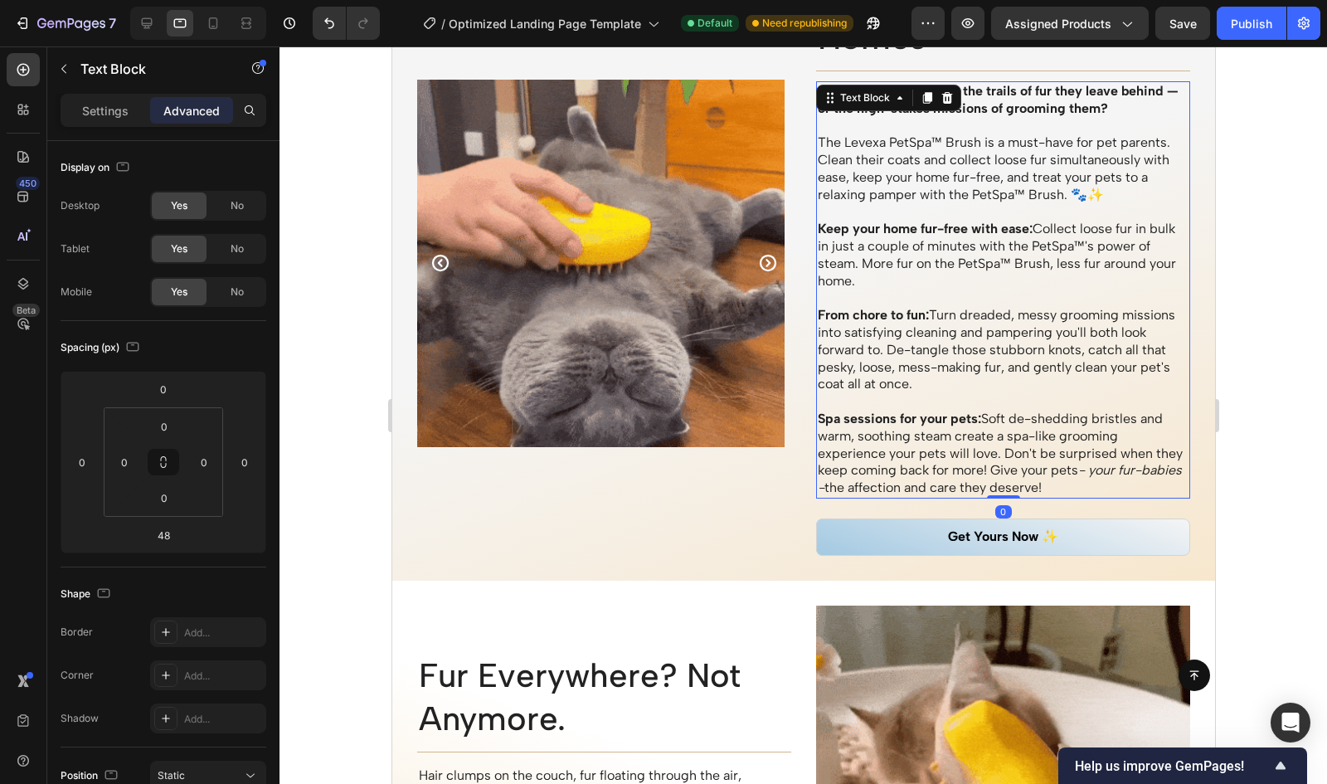
type input "0"
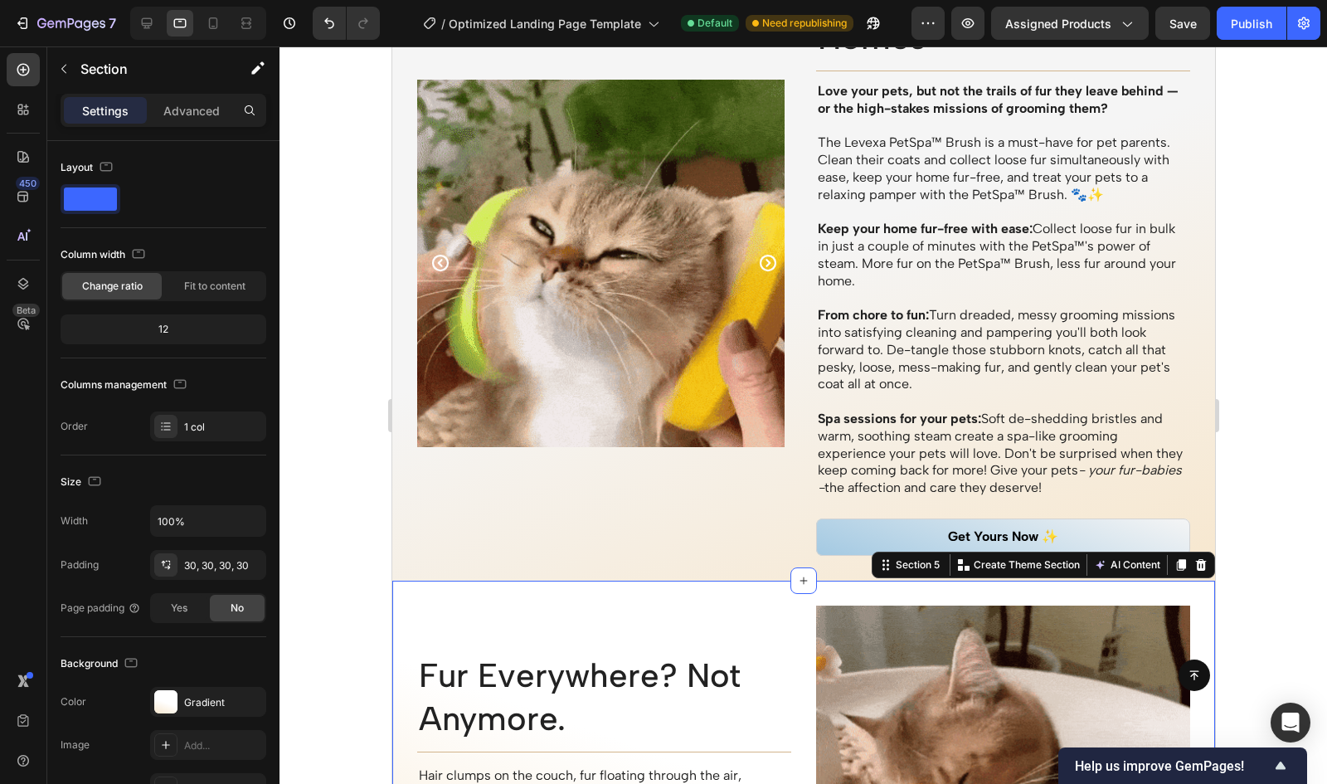
click at [650, 595] on div "Fur Everywhere? Not Anymore. Heading Title Line Row Hair clumps on the couch, f…" at bounding box center [803, 793] width 823 height 424
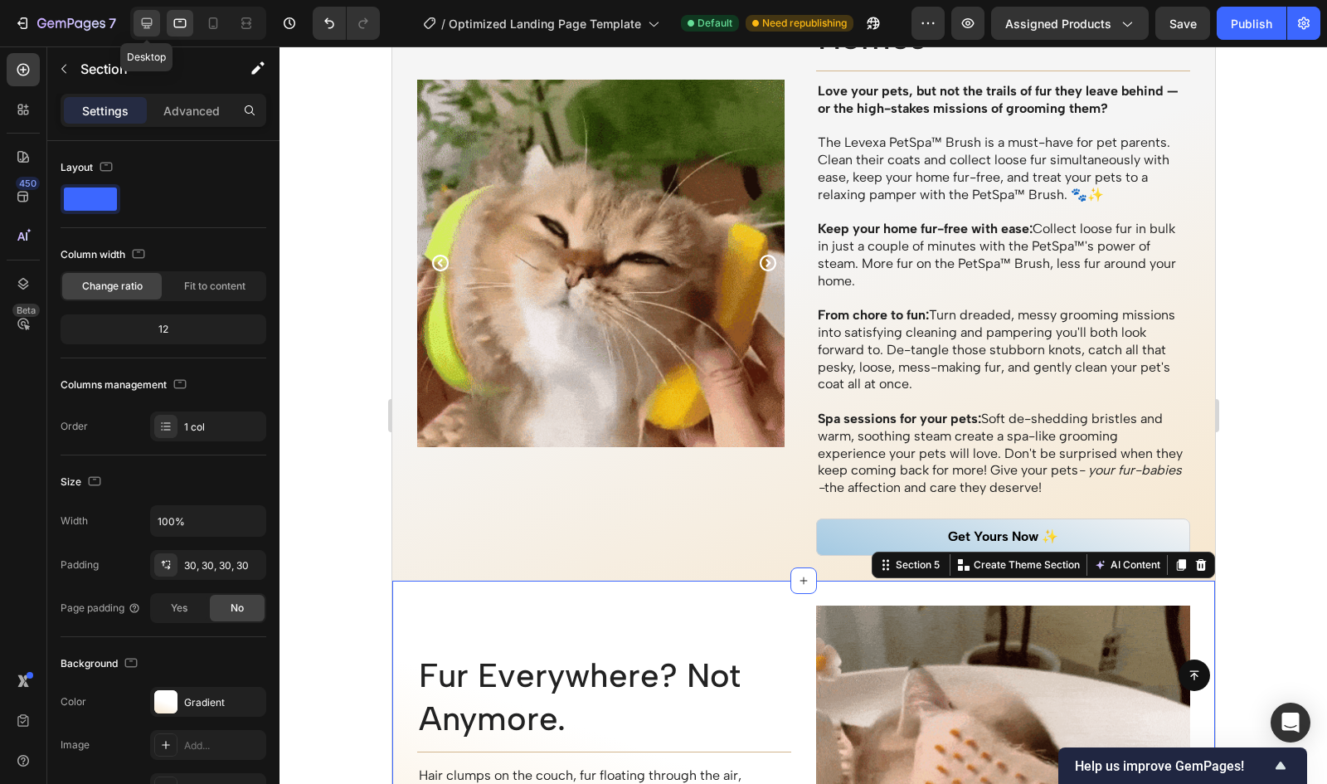
click at [136, 17] on div at bounding box center [147, 23] width 27 height 27
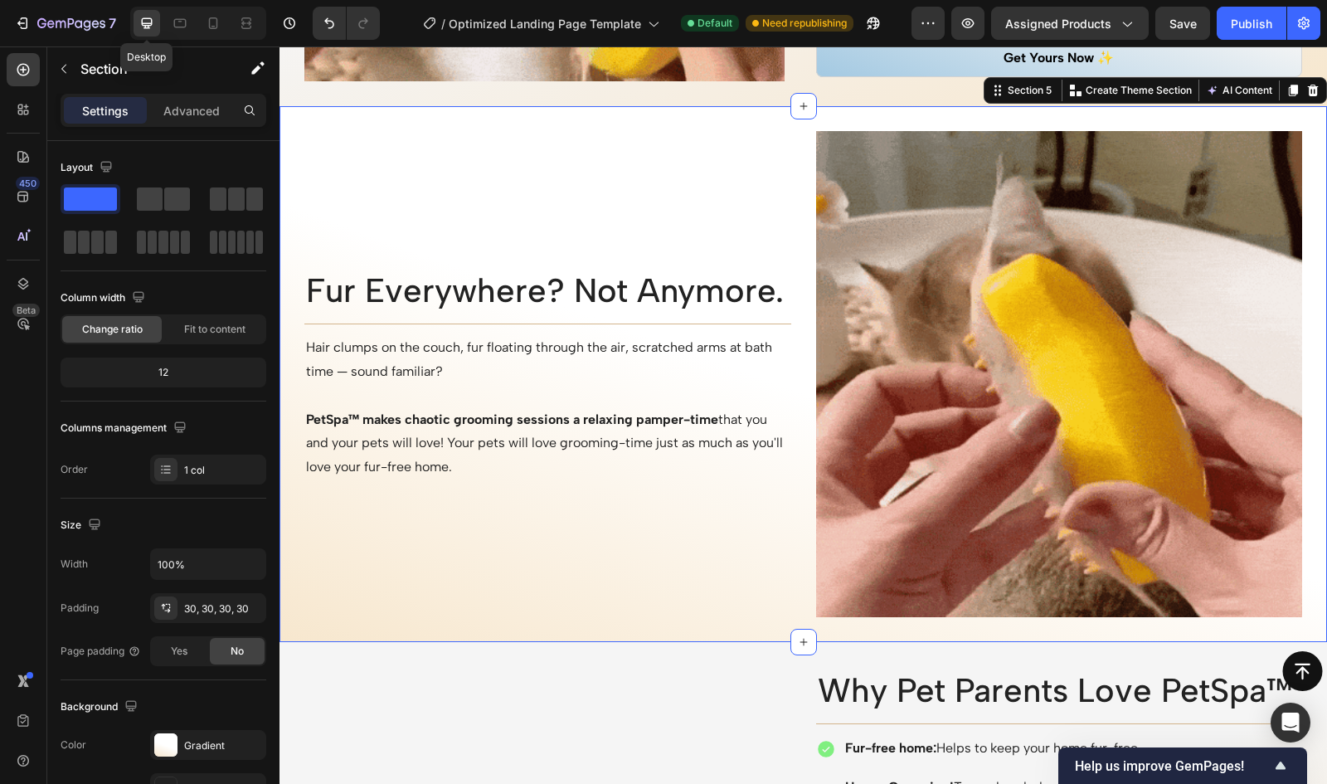
scroll to position [1967, 0]
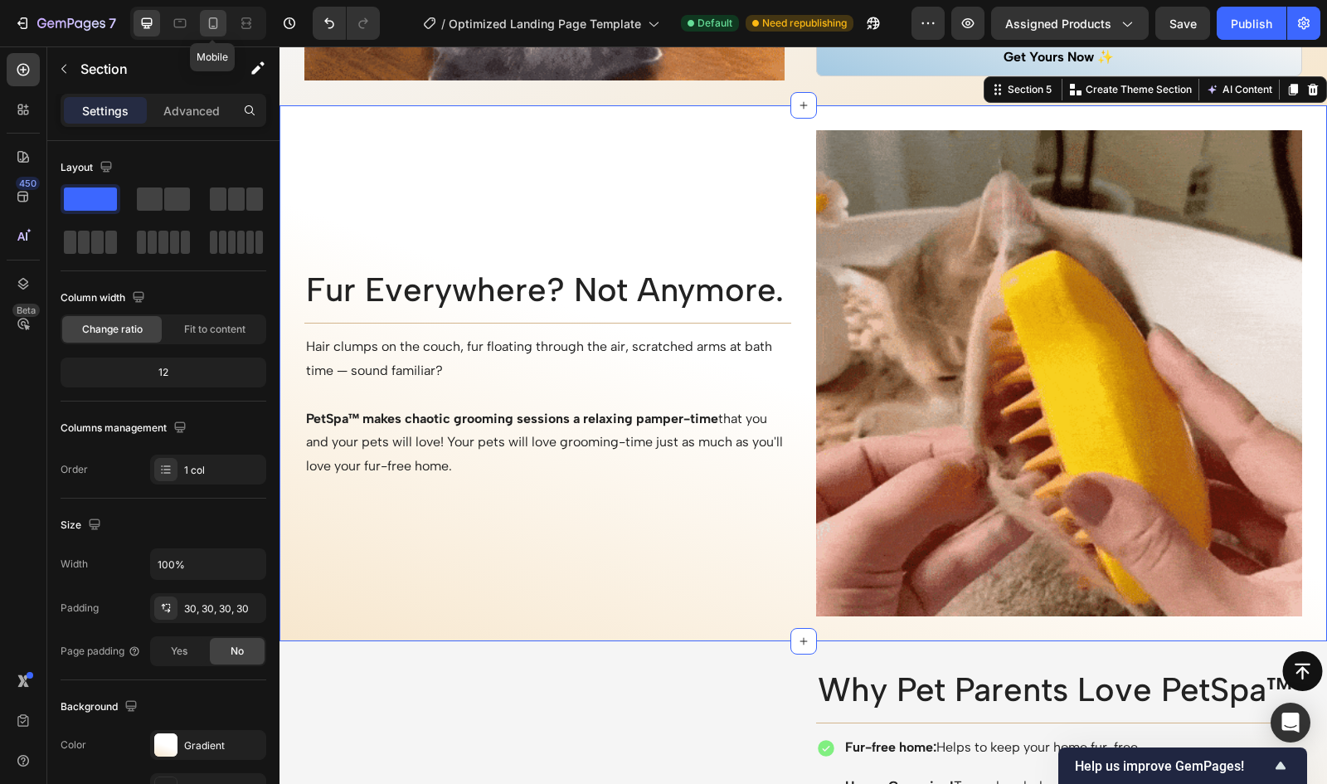
click at [212, 17] on icon at bounding box center [213, 23] width 17 height 17
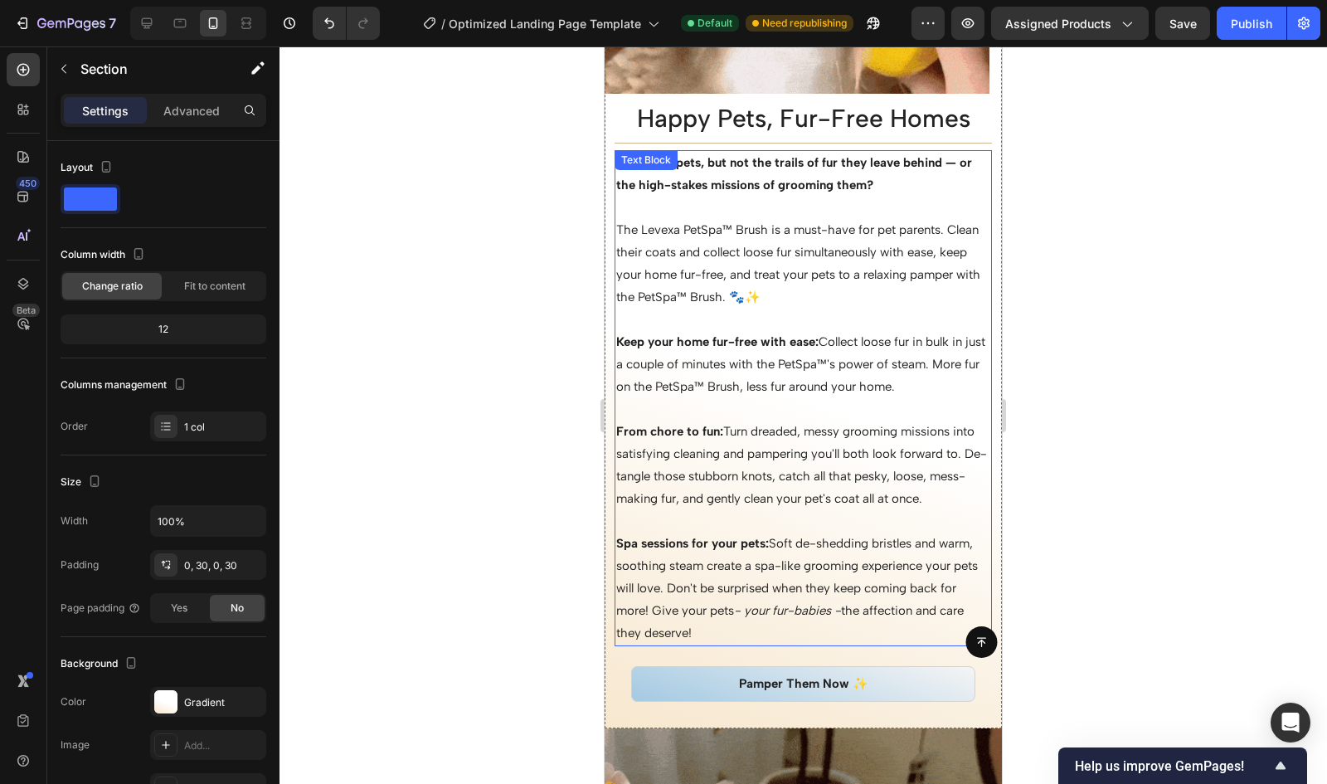
scroll to position [1833, 0]
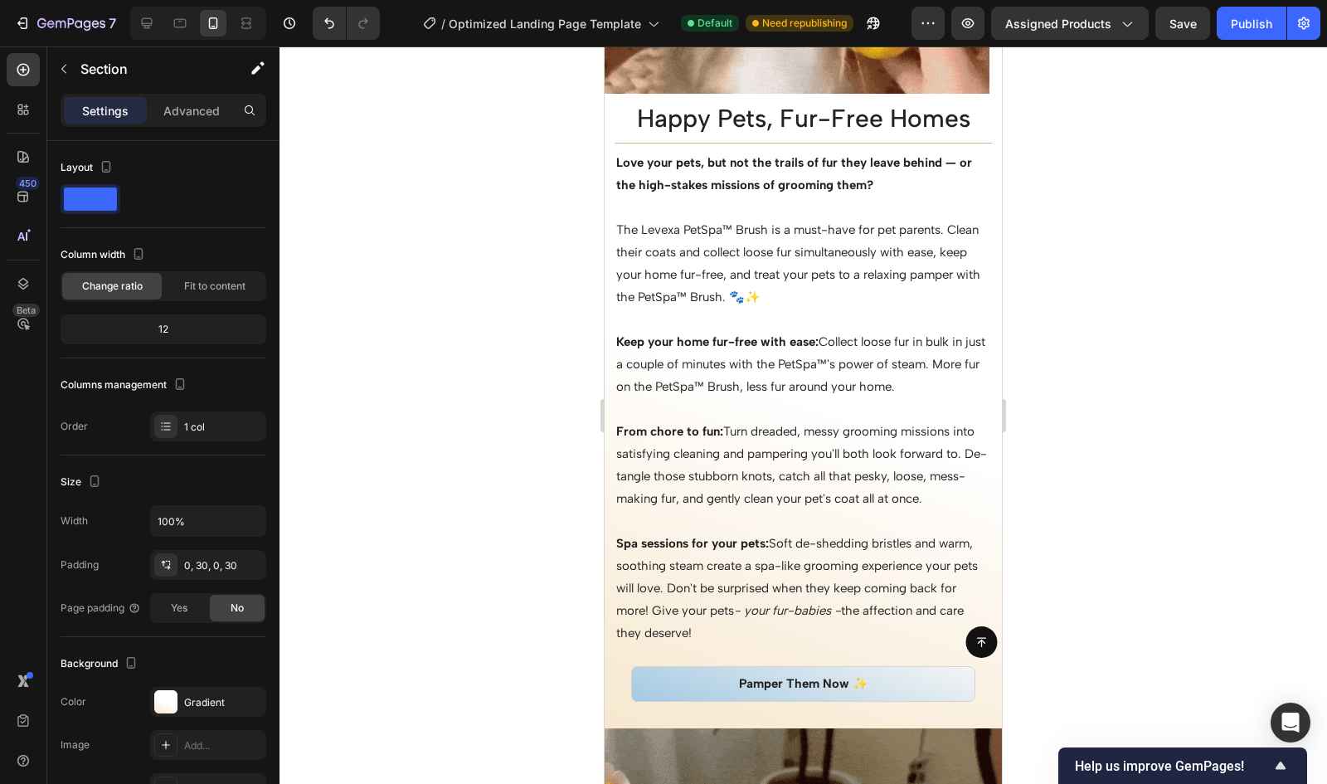
click at [1082, 248] on div at bounding box center [804, 414] width 1048 height 737
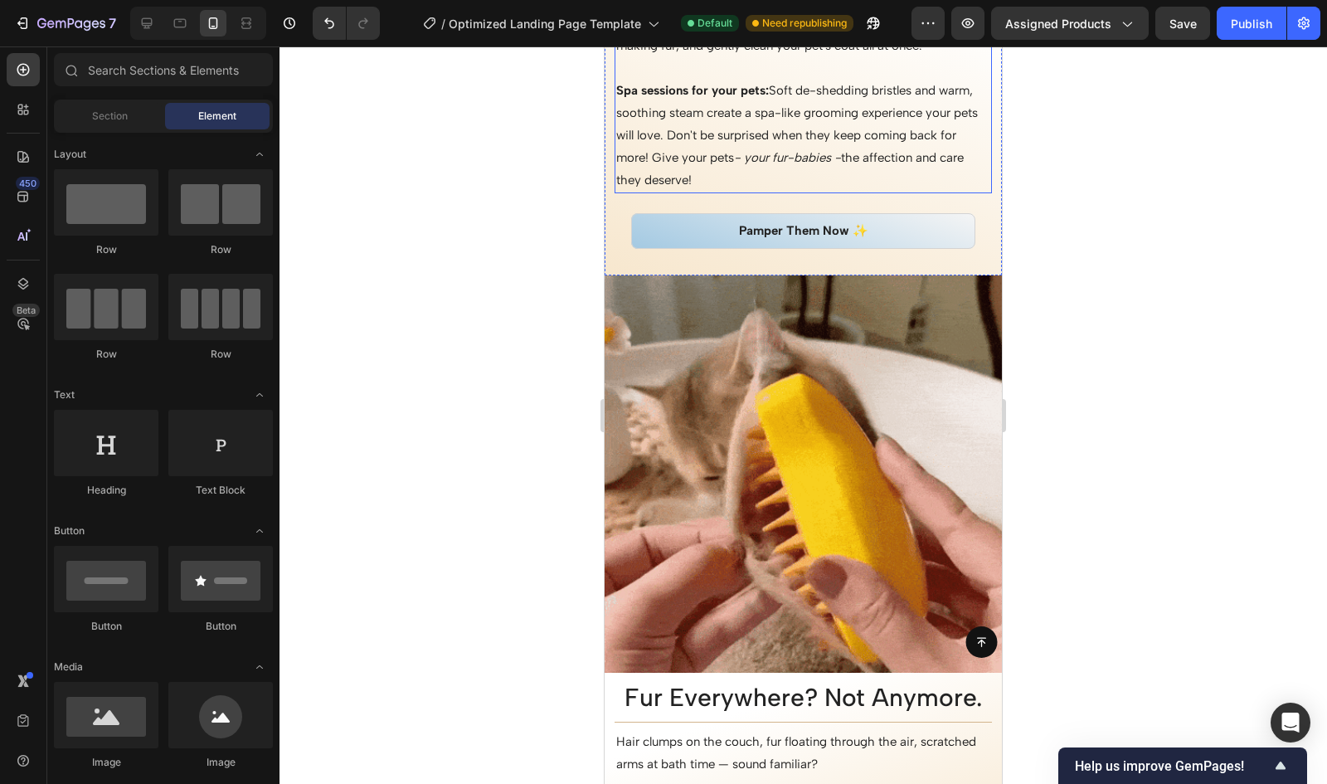
scroll to position [2303, 0]
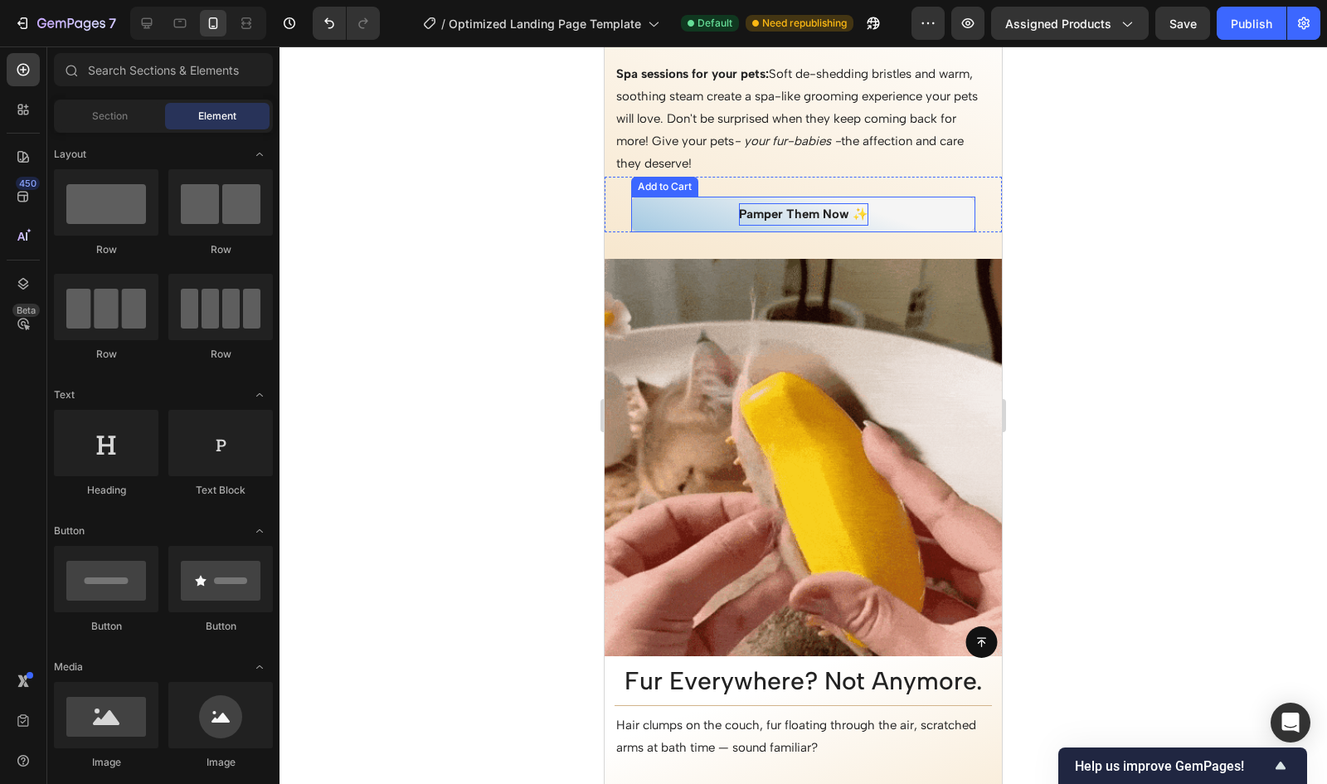
click at [765, 208] on div "Pamper Them Now ✨" at bounding box center [803, 214] width 129 height 22
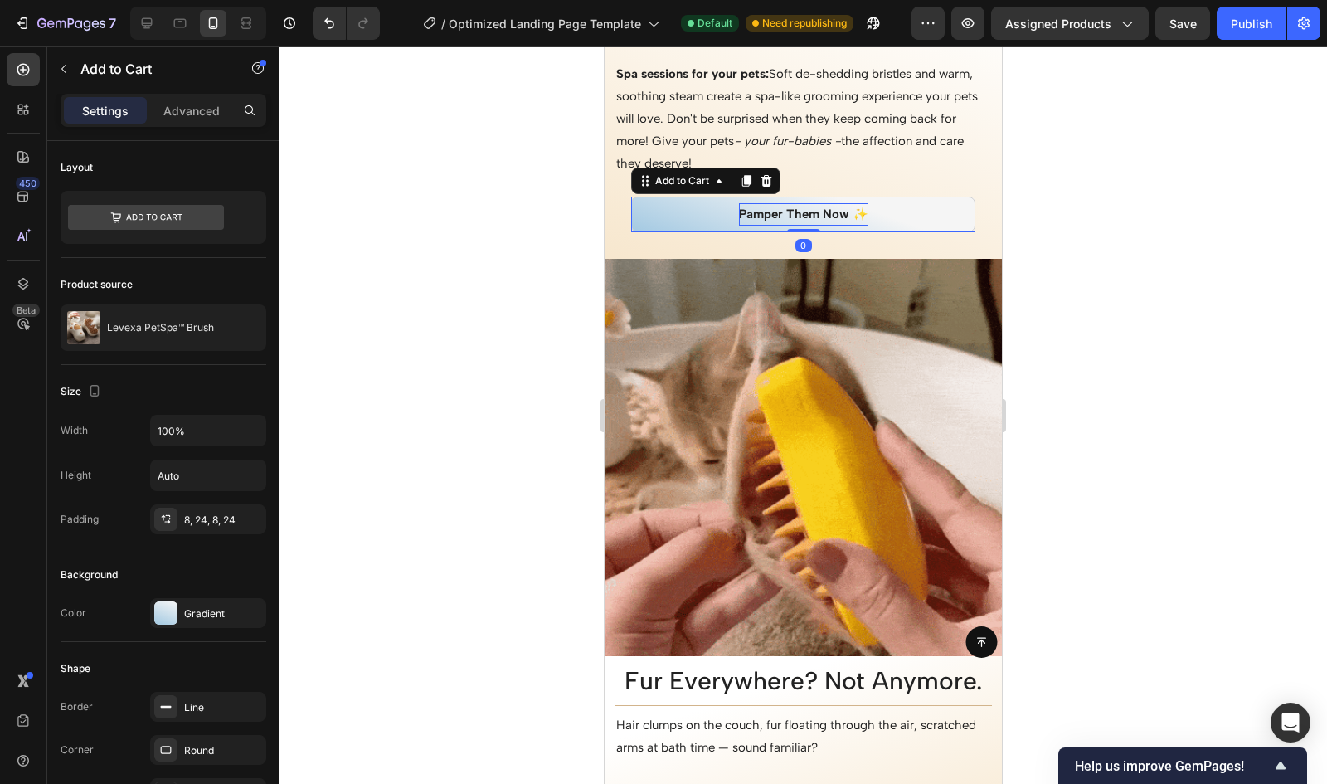
click at [765, 208] on div "Pamper Them Now ✨" at bounding box center [803, 214] width 129 height 22
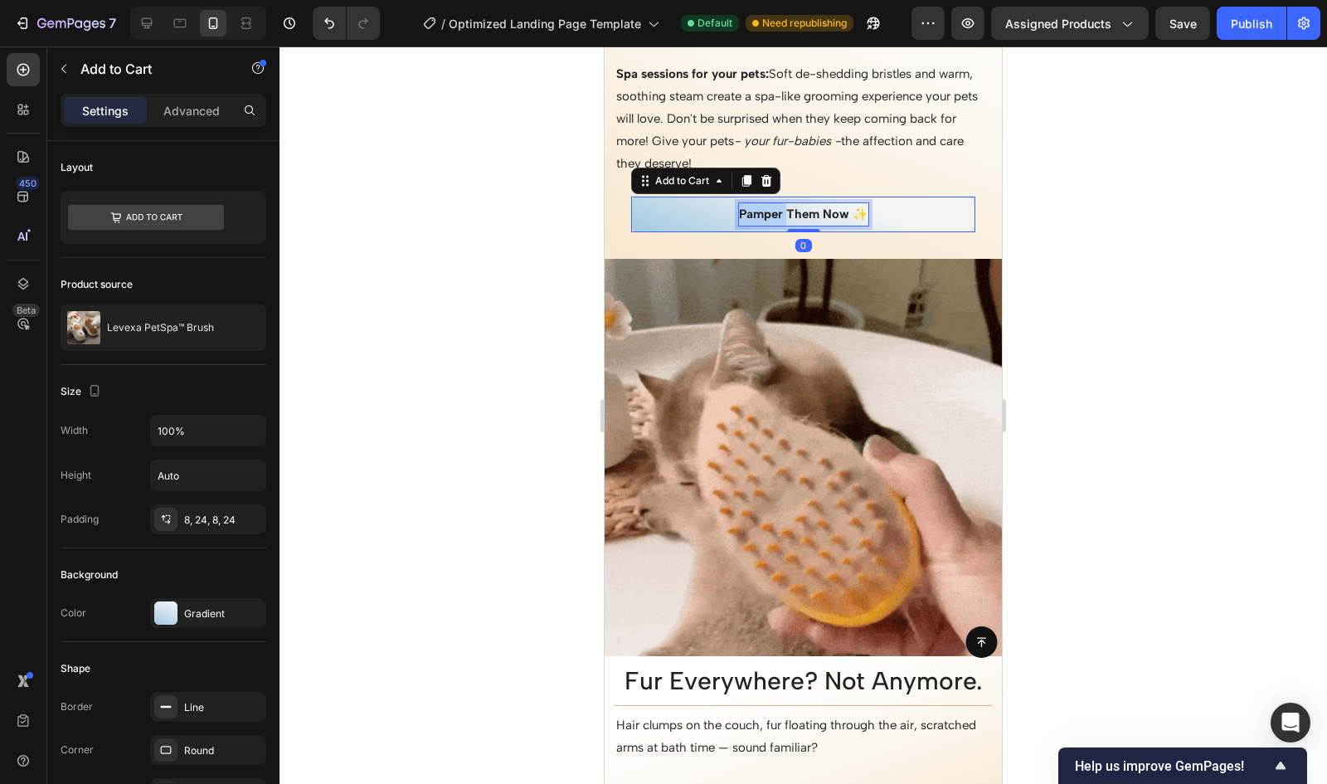
click at [765, 208] on p "Pamper Them Now ✨" at bounding box center [803, 214] width 129 height 22
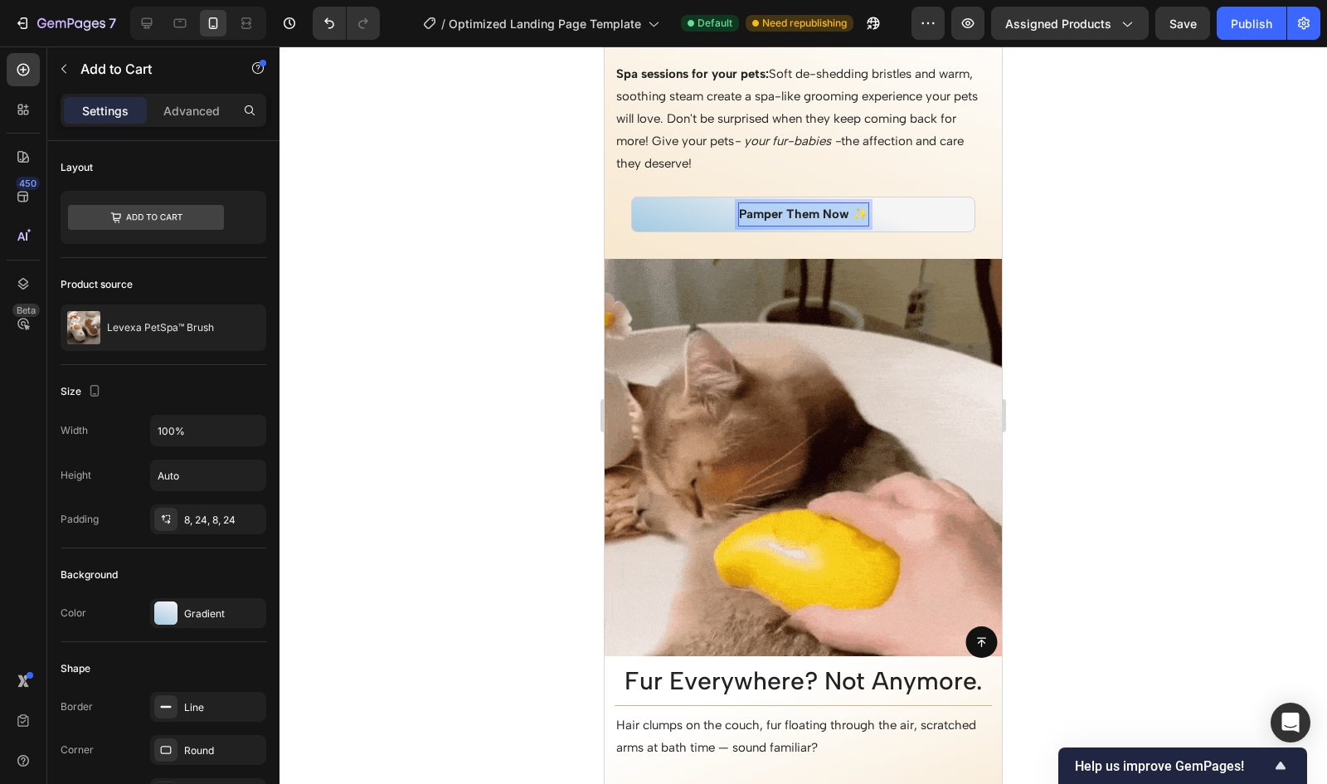
click at [765, 208] on p "Pamper Them Now ✨" at bounding box center [803, 214] width 129 height 22
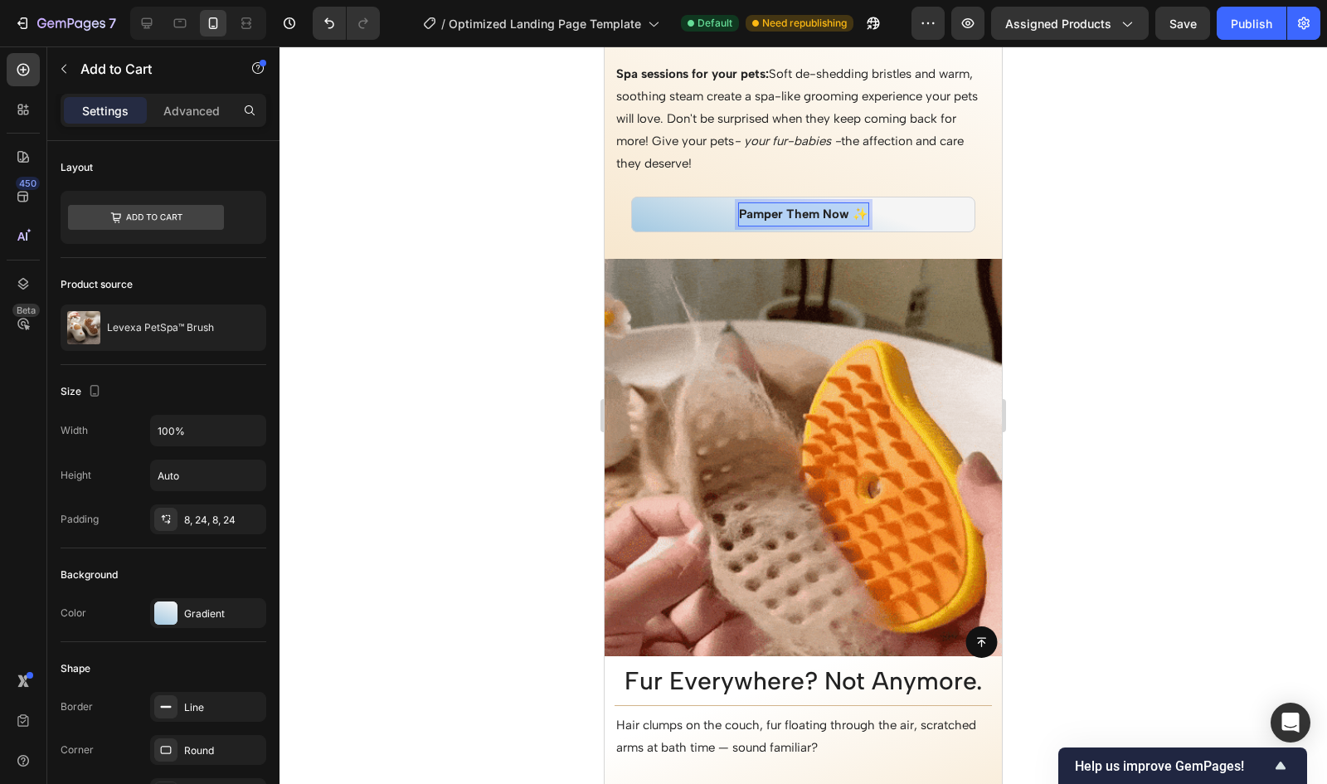
click at [817, 219] on p "Pamper Them Now ✨" at bounding box center [803, 214] width 129 height 22
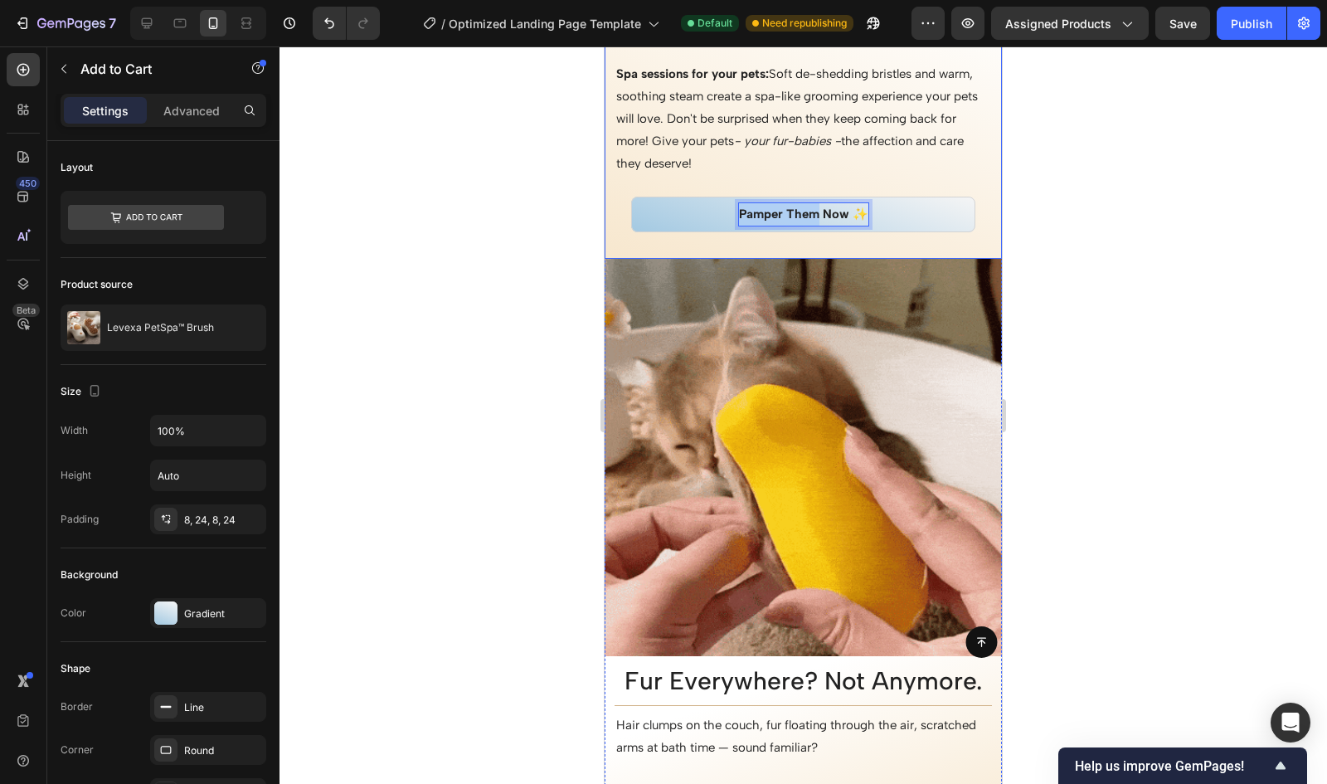
drag, startPoint x: 813, startPoint y: 217, endPoint x: 625, endPoint y: 236, distance: 188.5
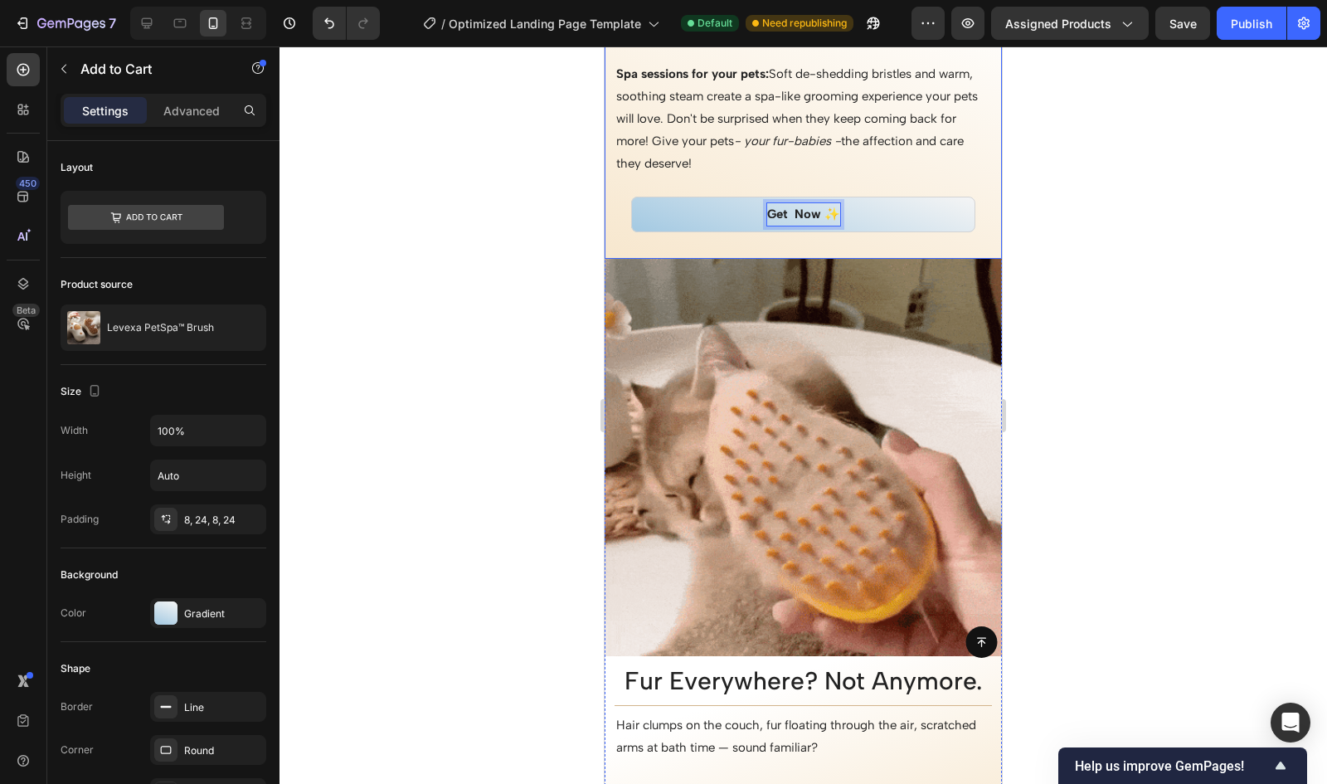
click at [631, 197] on button "Get Now ✨" at bounding box center [803, 215] width 344 height 36
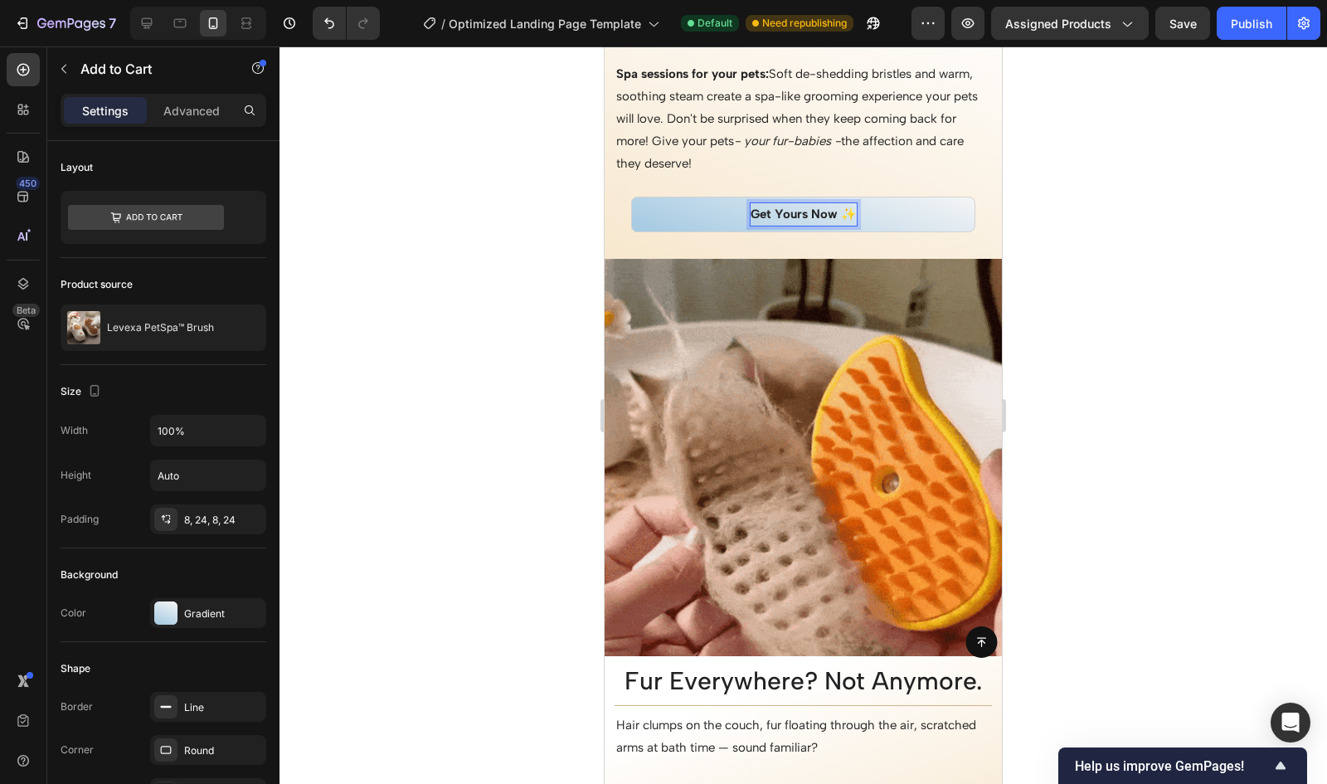
click at [511, 369] on div at bounding box center [804, 414] width 1048 height 737
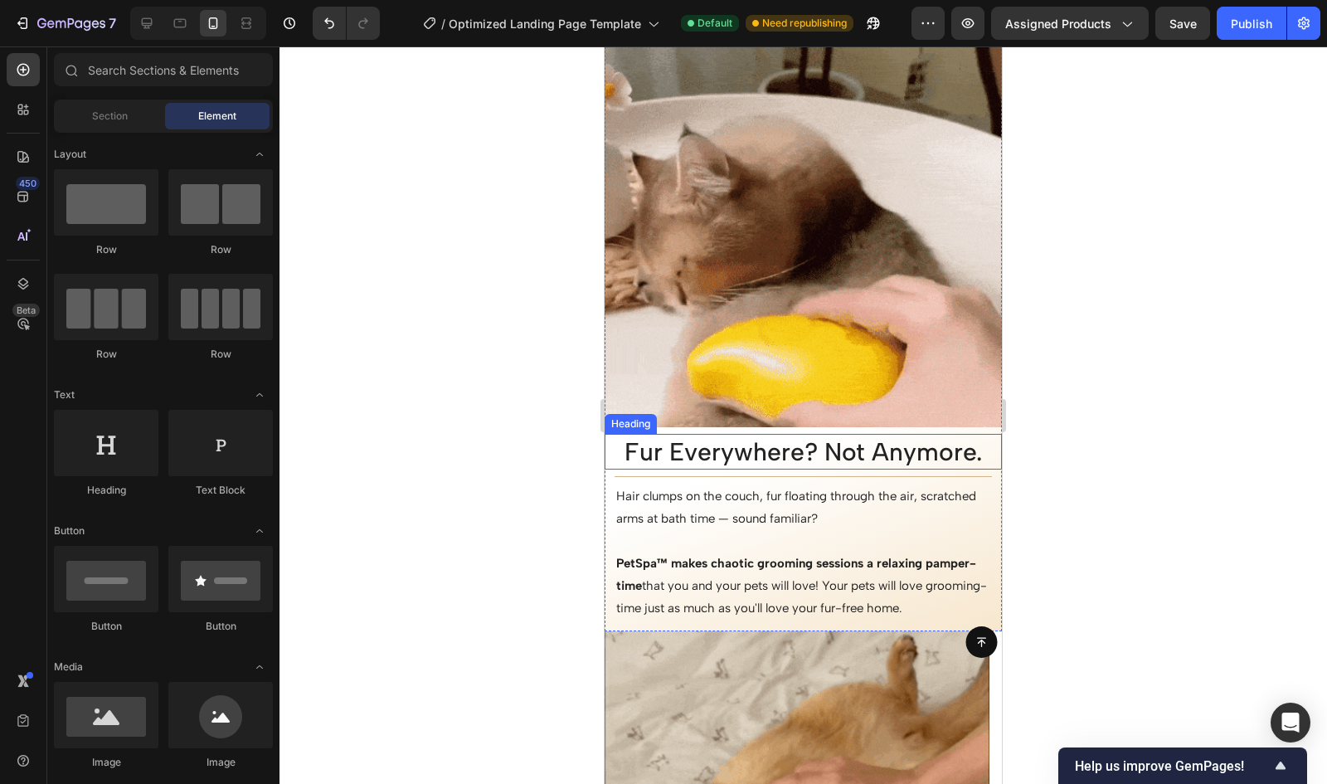
scroll to position [2615, 0]
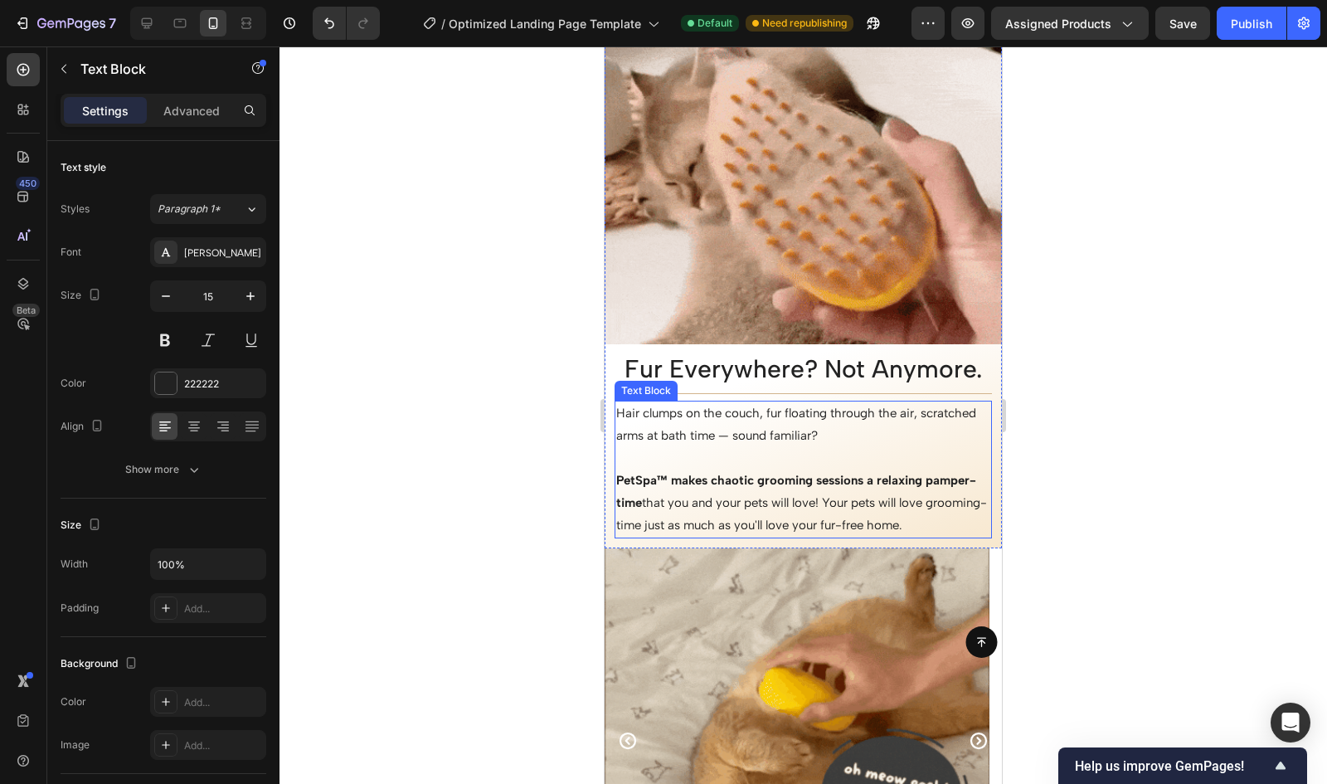
click at [893, 421] on p "Hair clumps on the couch, fur floating through the air, scratched arms at bath …" at bounding box center [803, 424] width 374 height 45
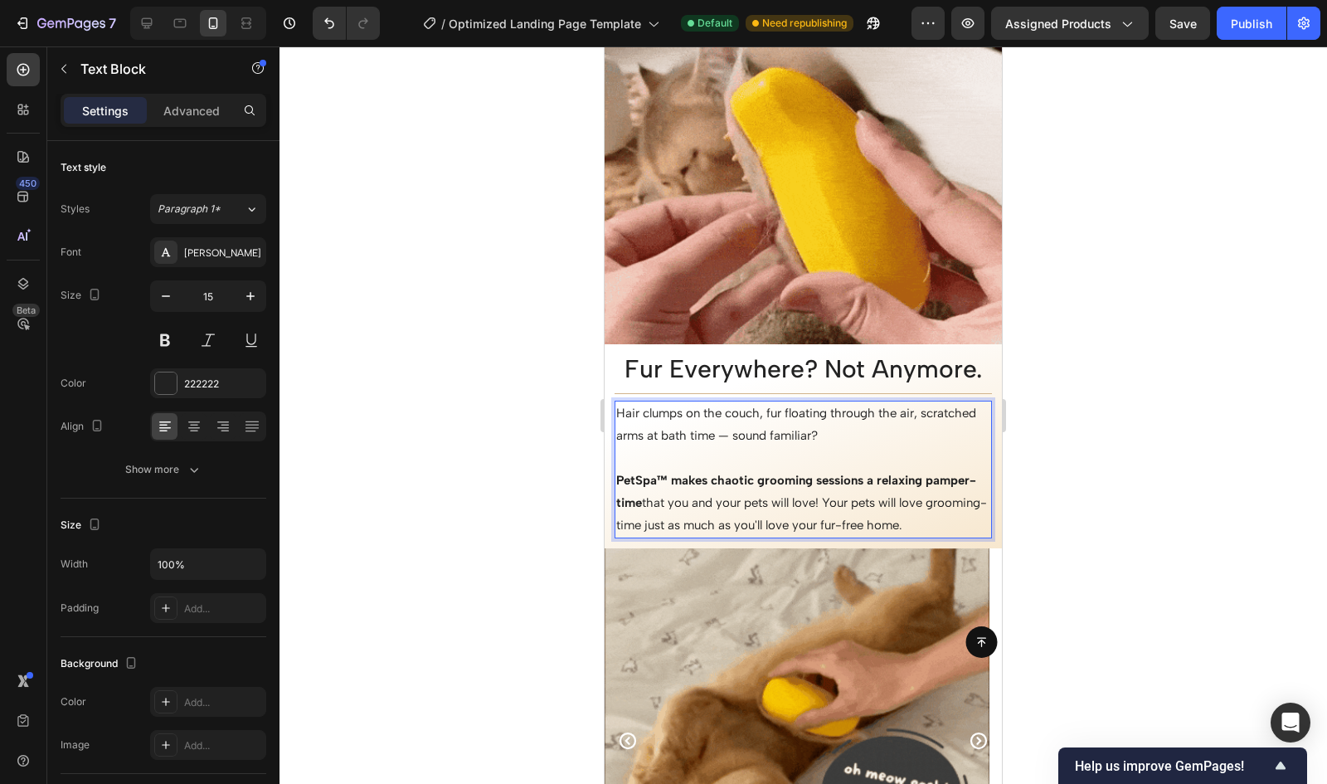
click at [880, 422] on p "Hair clumps on the couch, fur floating through the air, scratched arms at bath …" at bounding box center [803, 424] width 374 height 45
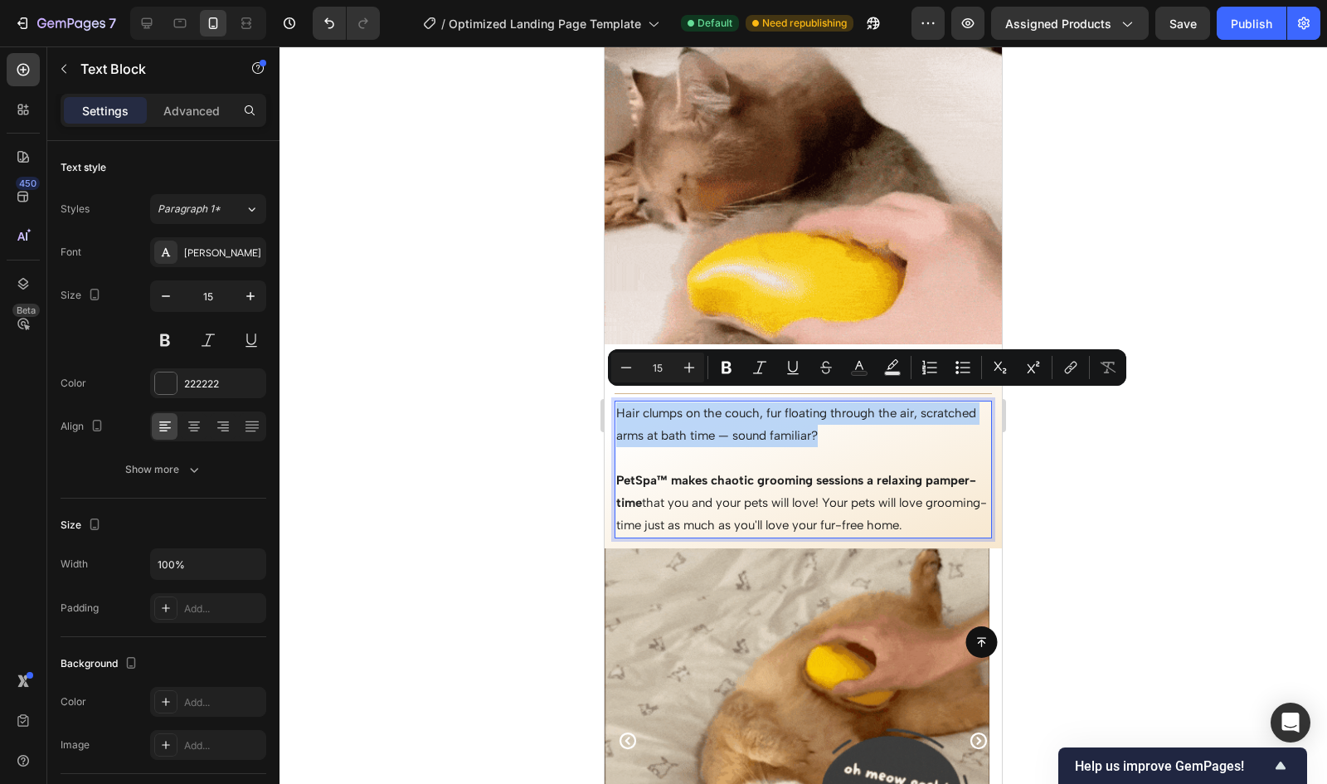
drag, startPoint x: 889, startPoint y: 422, endPoint x: 619, endPoint y: 404, distance: 271.0
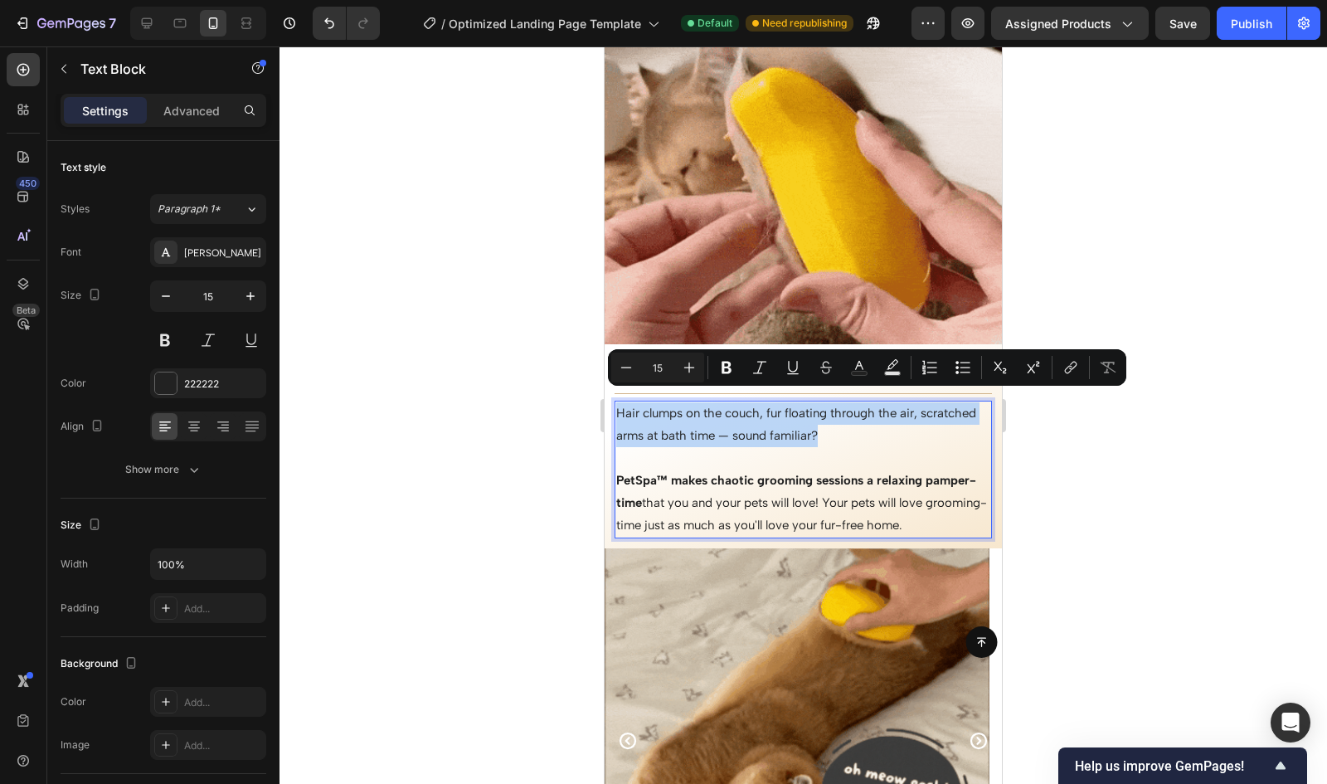
click at [619, 404] on p "Hair clumps on the couch, fur floating through the air, scratched arms at bath …" at bounding box center [803, 424] width 374 height 45
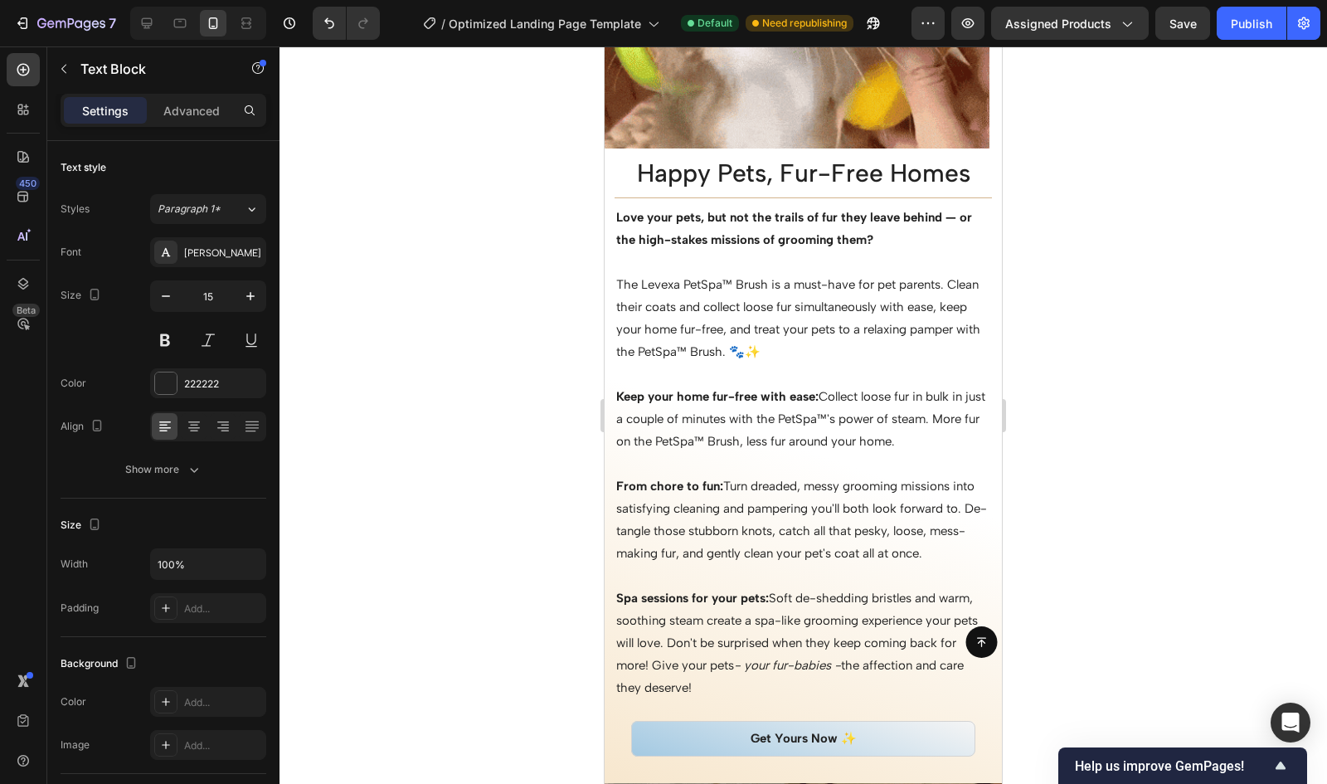
scroll to position [1778, 0]
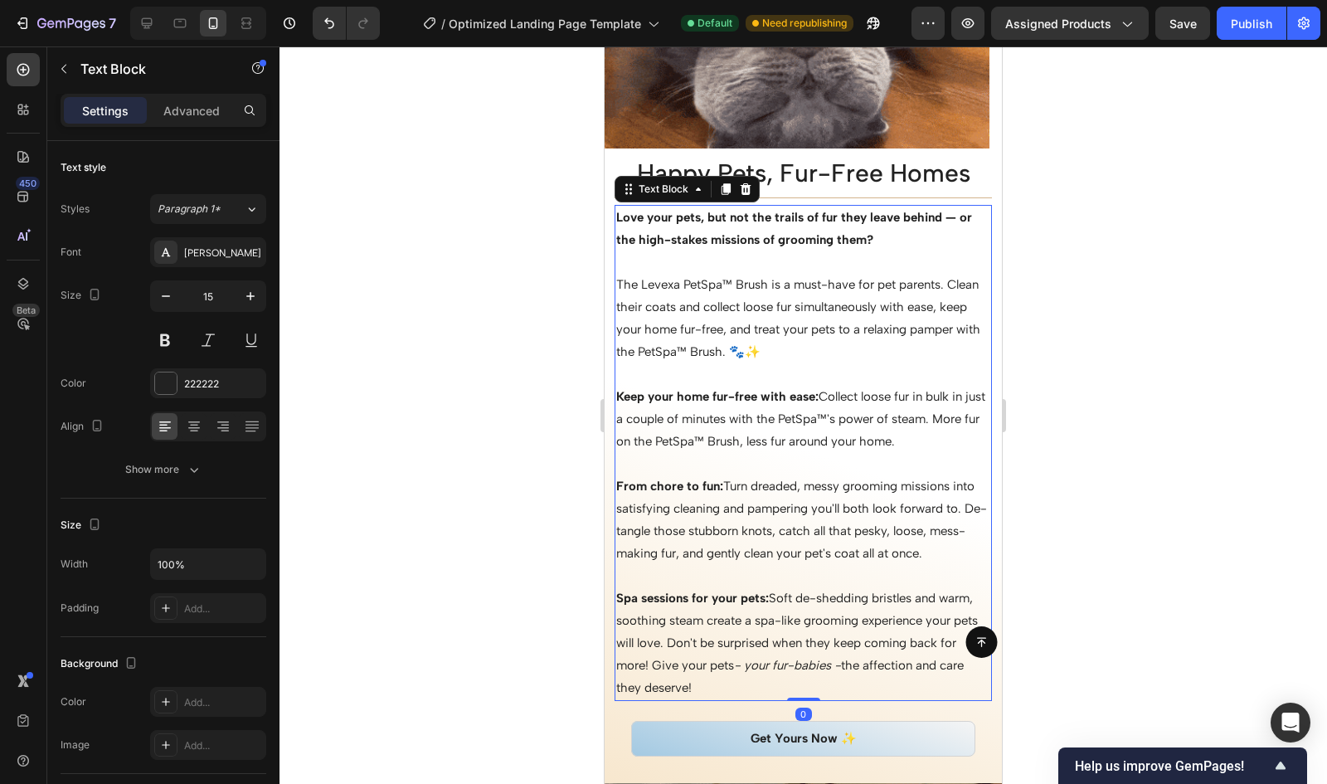
click at [617, 219] on strong "Love your pets, but not the trails of fur they leave behind — or the high-stake…" at bounding box center [794, 228] width 356 height 37
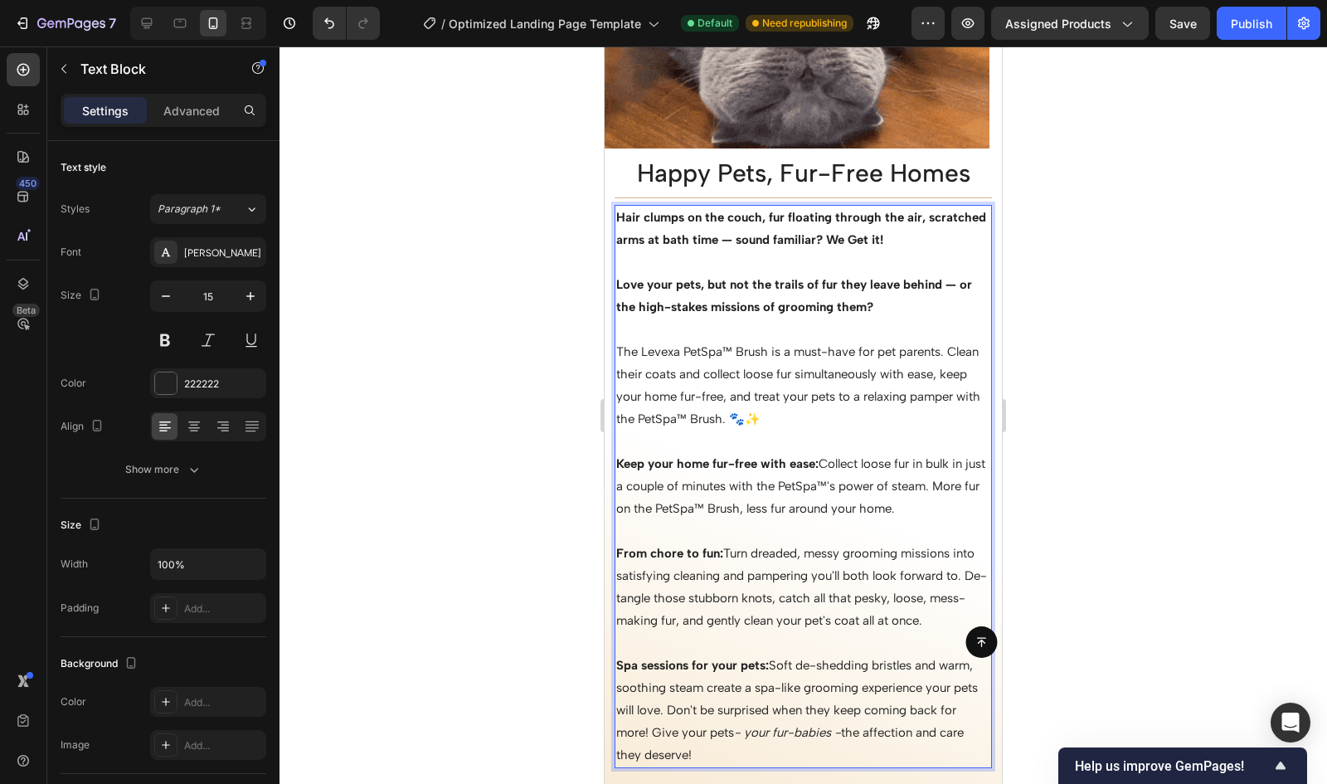
click at [881, 235] on strong "Hair clumps on the couch, fur floating through the air, scratched arms at bath …" at bounding box center [801, 228] width 370 height 37
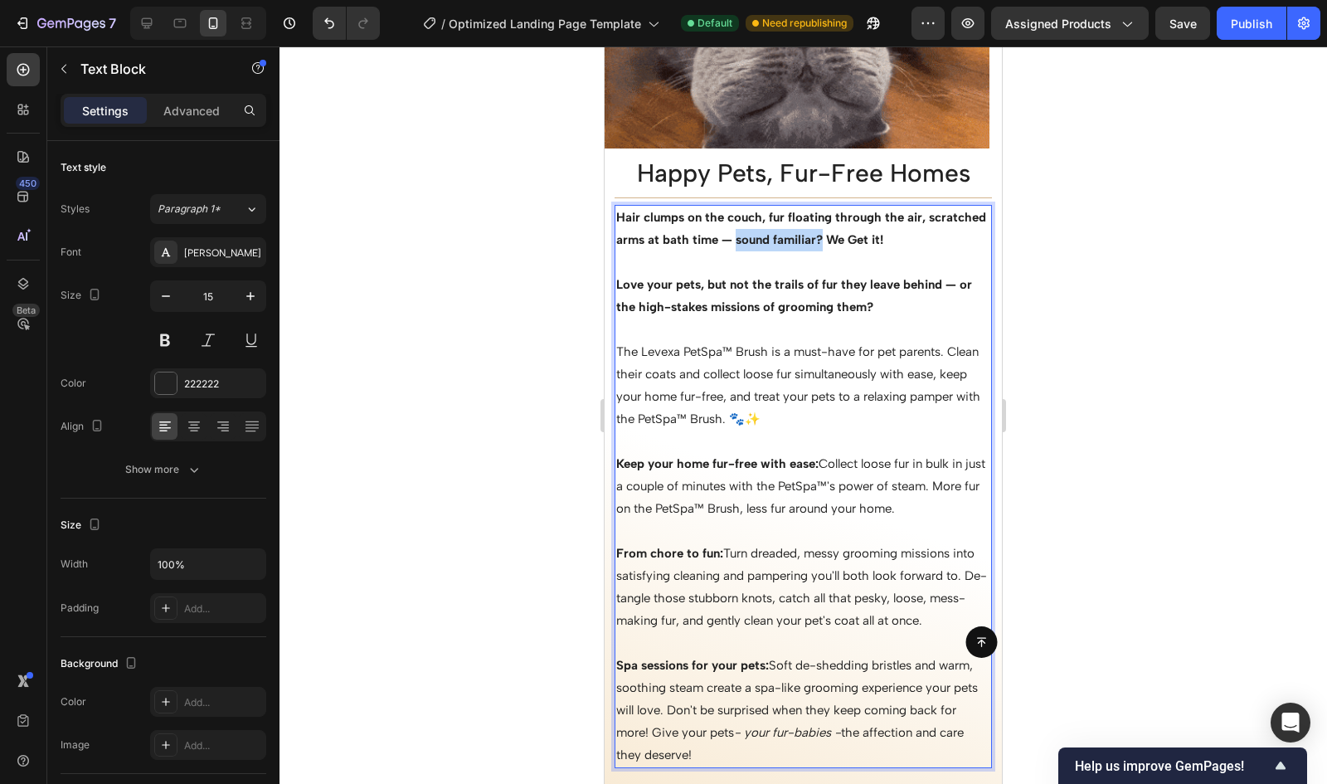
click at [796, 238] on strong "Hair clumps on the couch, fur floating through the air, scratched arms at bath …" at bounding box center [801, 228] width 370 height 37
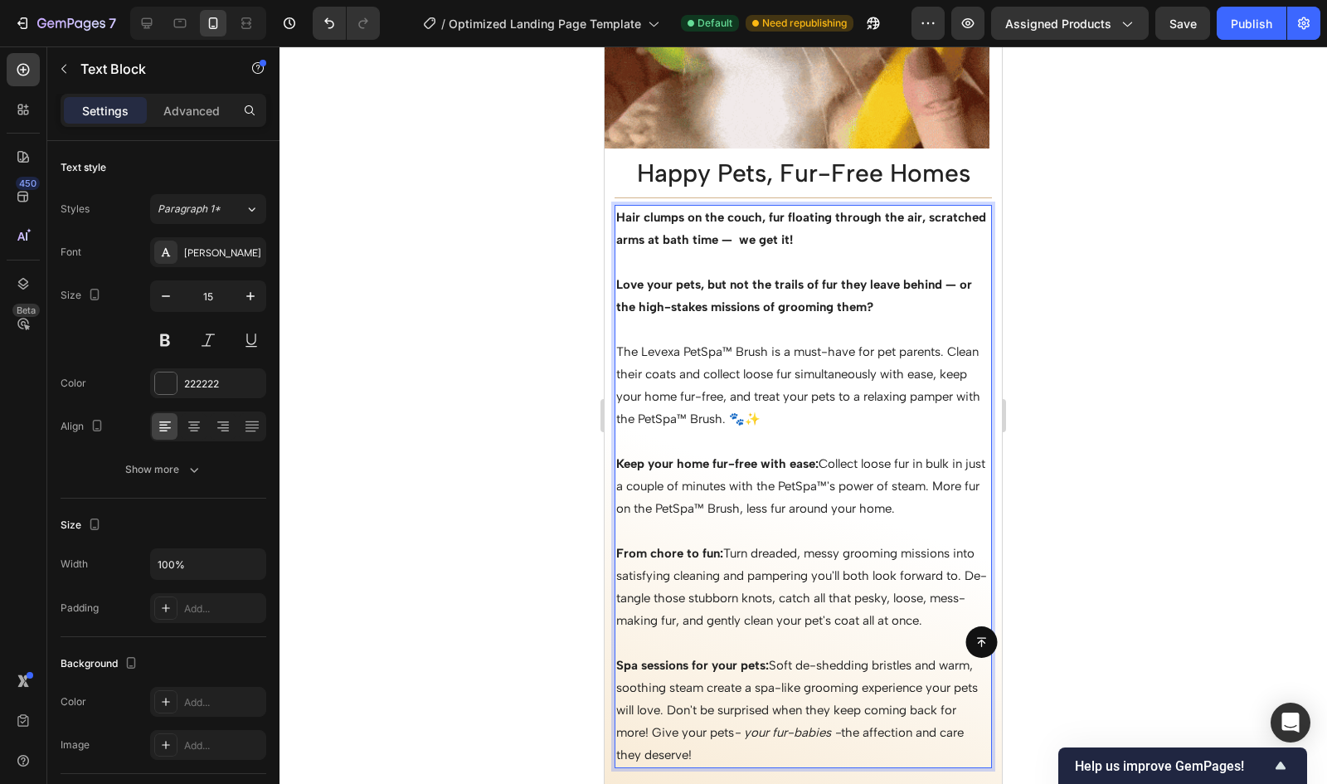
click at [620, 284] on strong "Love your pets, but not the trails of fur they leave behind — or the high-stake…" at bounding box center [794, 295] width 356 height 37
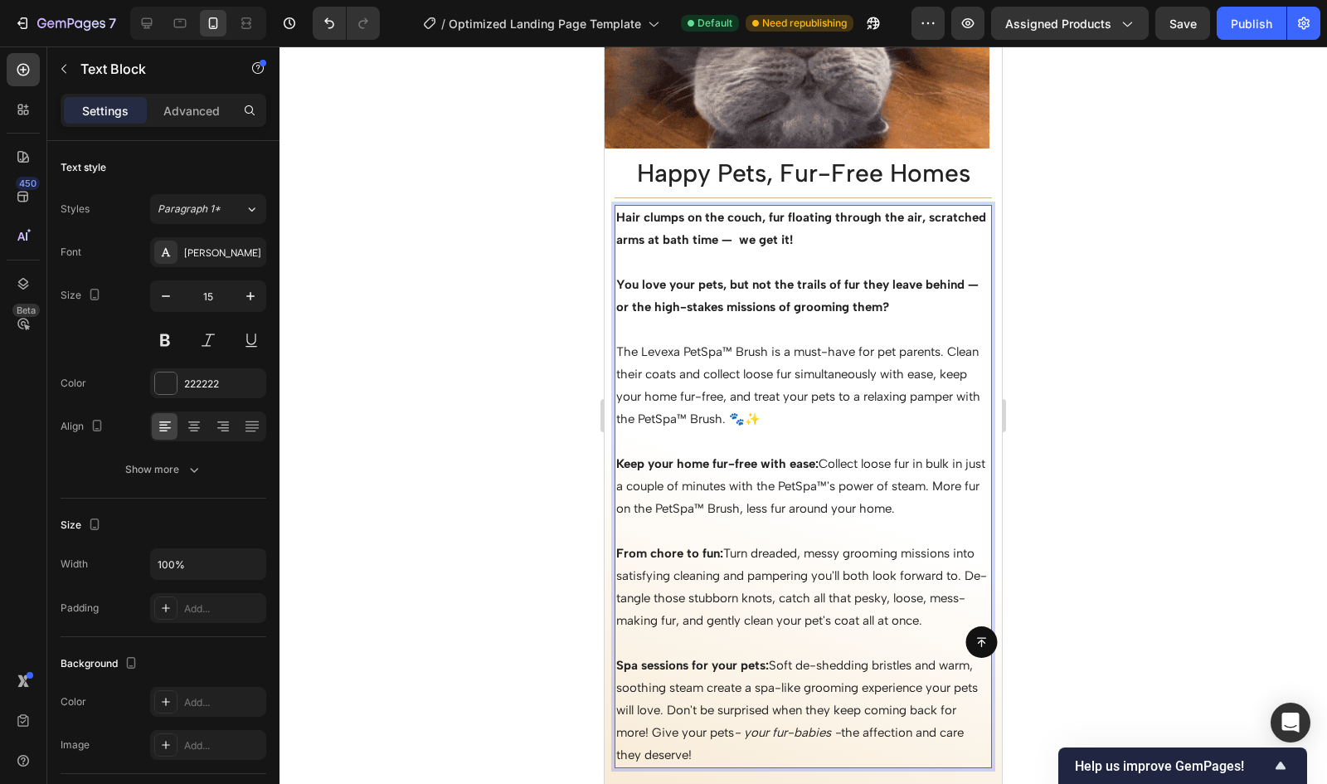
click at [872, 304] on strong "You love your pets, but not the trails of fur they leave behind — or the high-s…" at bounding box center [797, 295] width 362 height 37
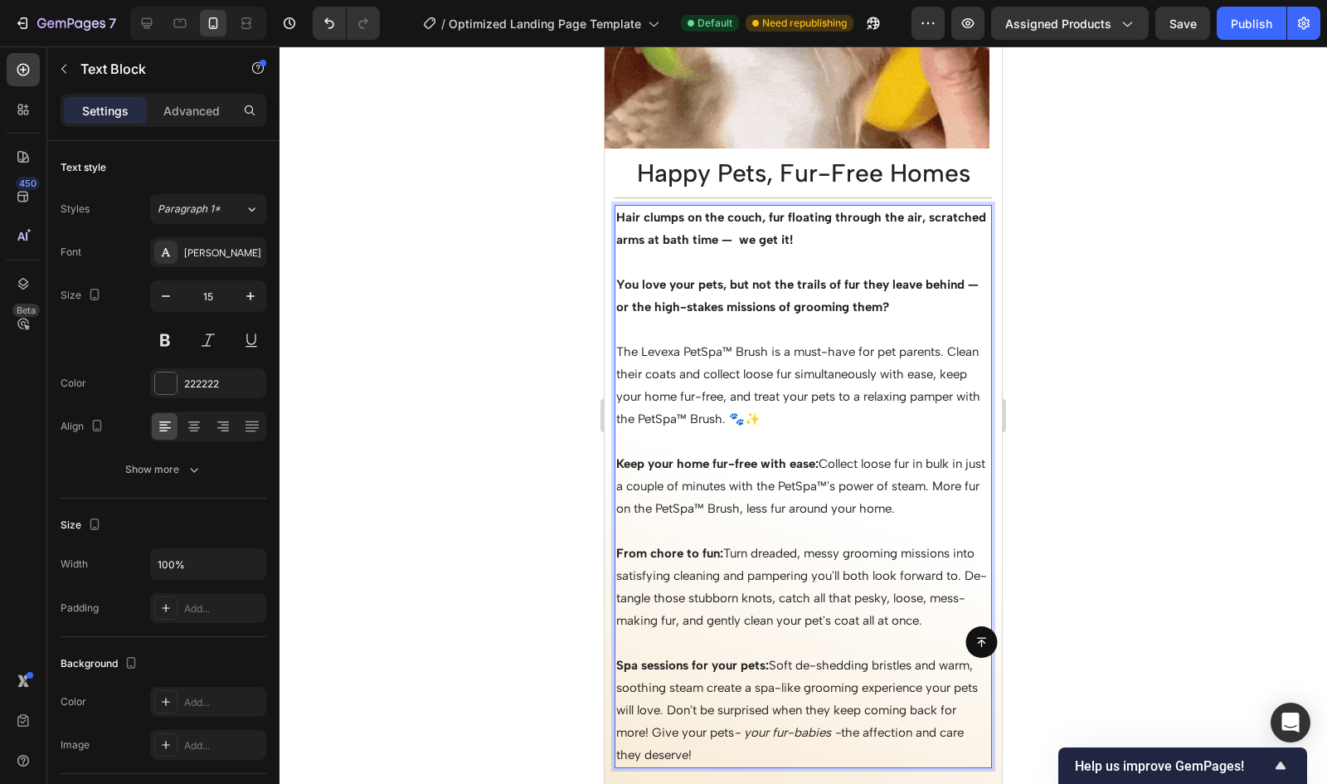
click at [911, 313] on p "You love your pets, but not the trails of fur they leave behind — or the high-s…" at bounding box center [803, 296] width 374 height 45
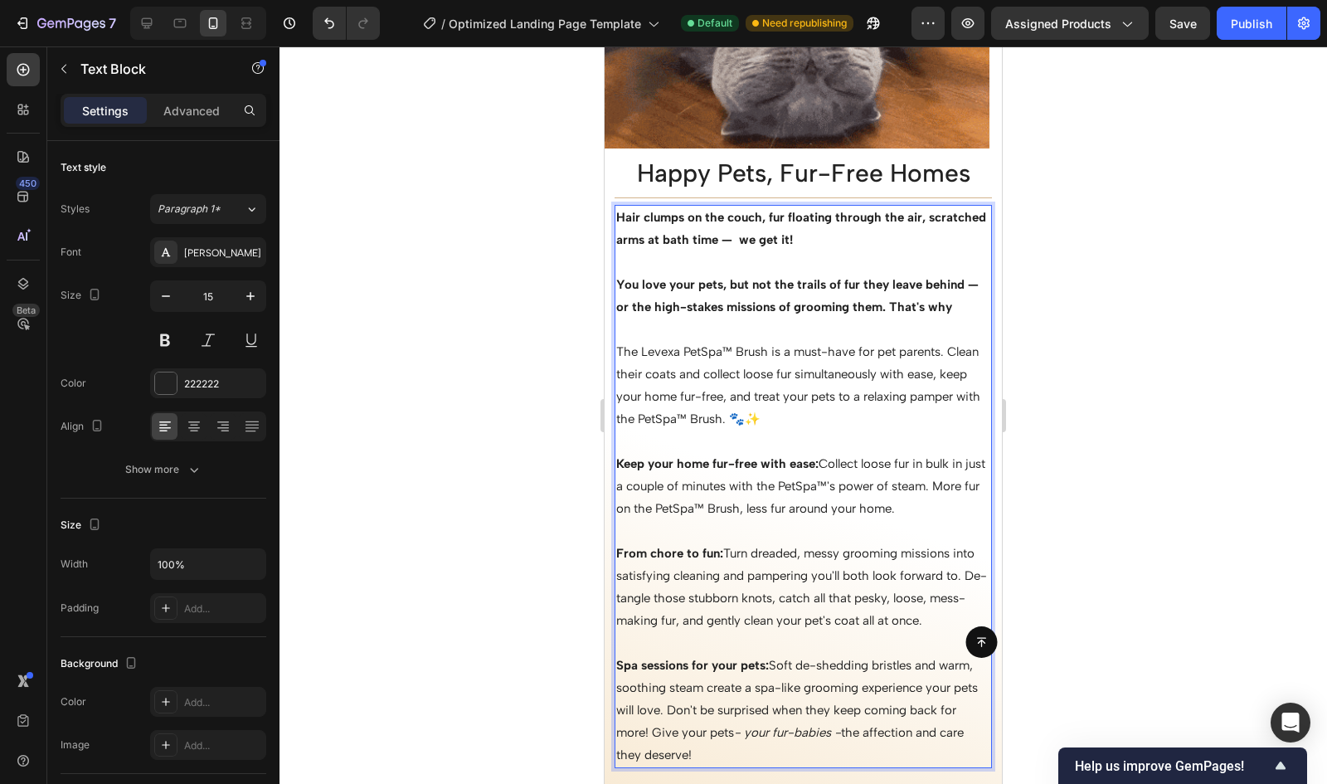
click at [617, 346] on p "The Levexa PetSpa™ Brush is a must-have for pet parents. Clean their coats and …" at bounding box center [803, 386] width 374 height 90
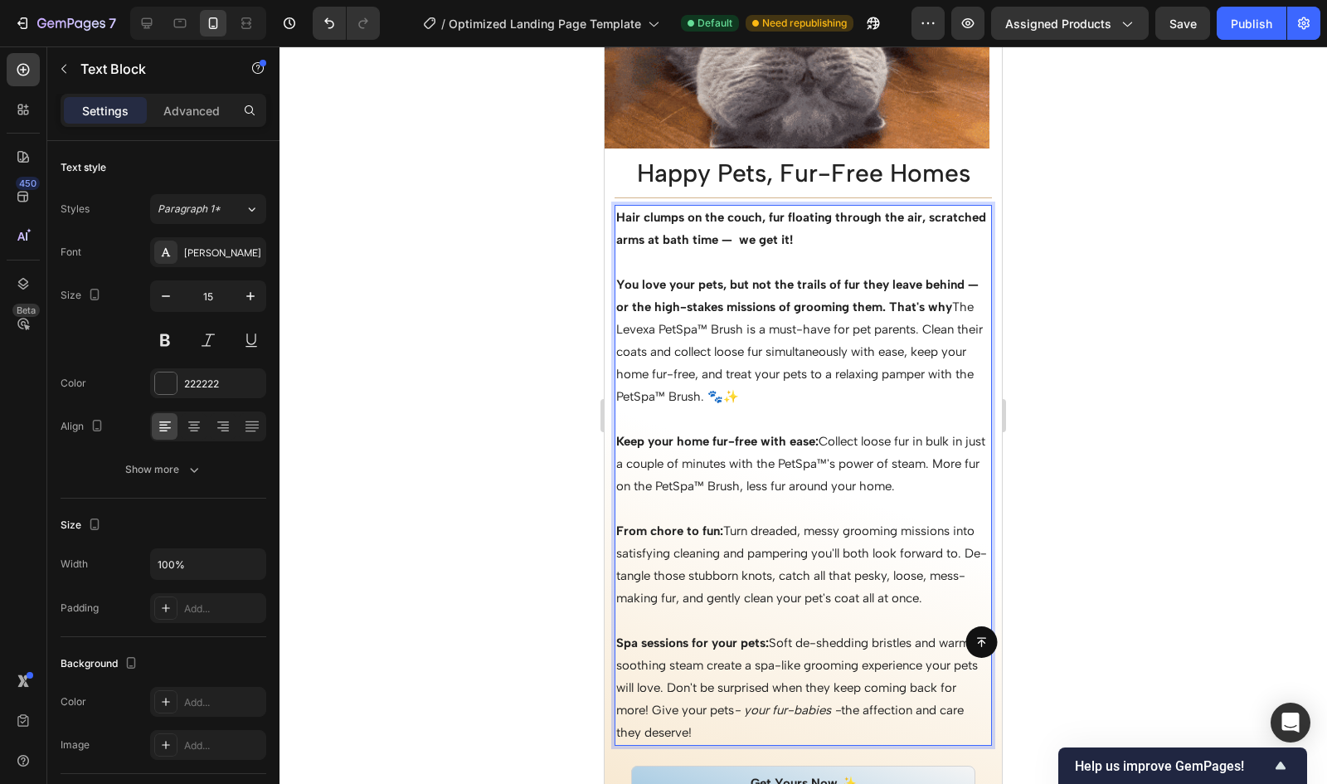
click at [618, 285] on strong "You love your pets, but not the trails of fur they leave behind — or the high-s…" at bounding box center [797, 295] width 362 height 37
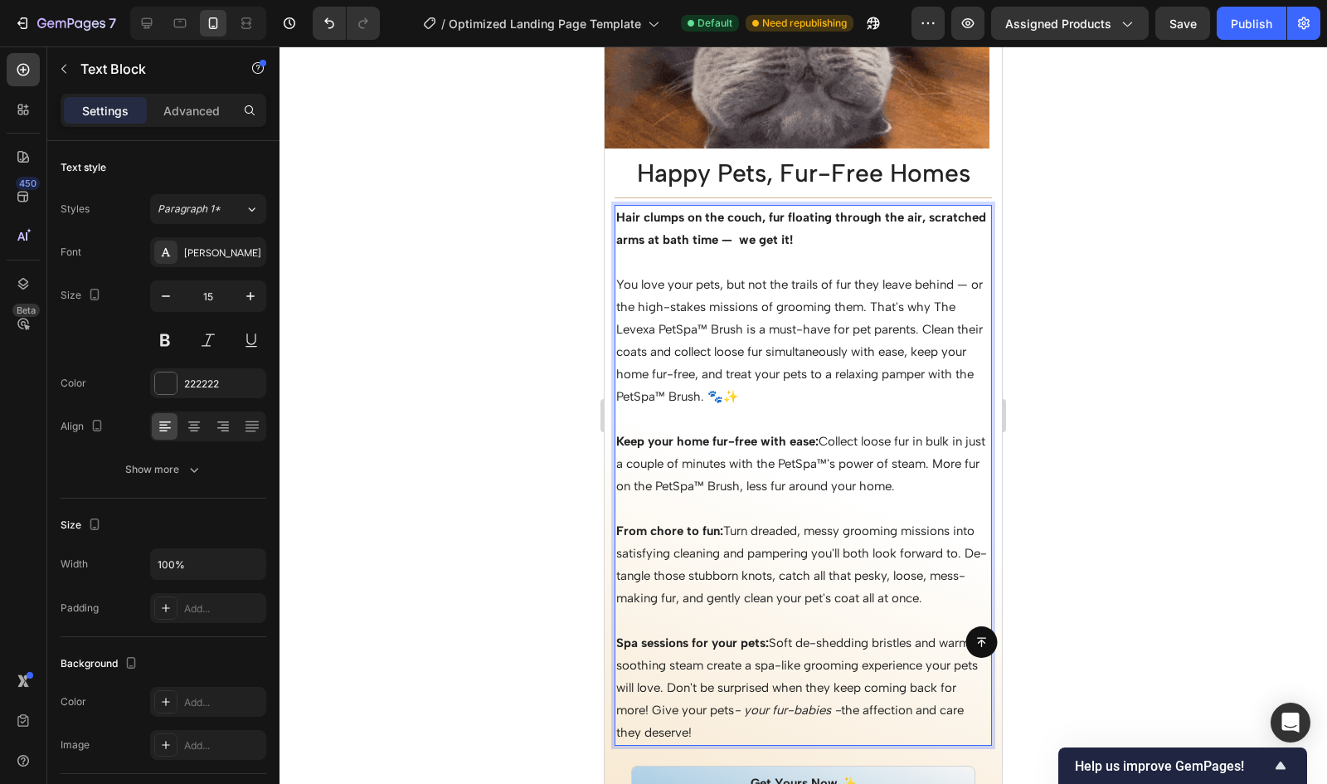
click at [860, 351] on p "You love your pets, but not the trails of fur they leave behind — or the high-s…" at bounding box center [803, 341] width 374 height 134
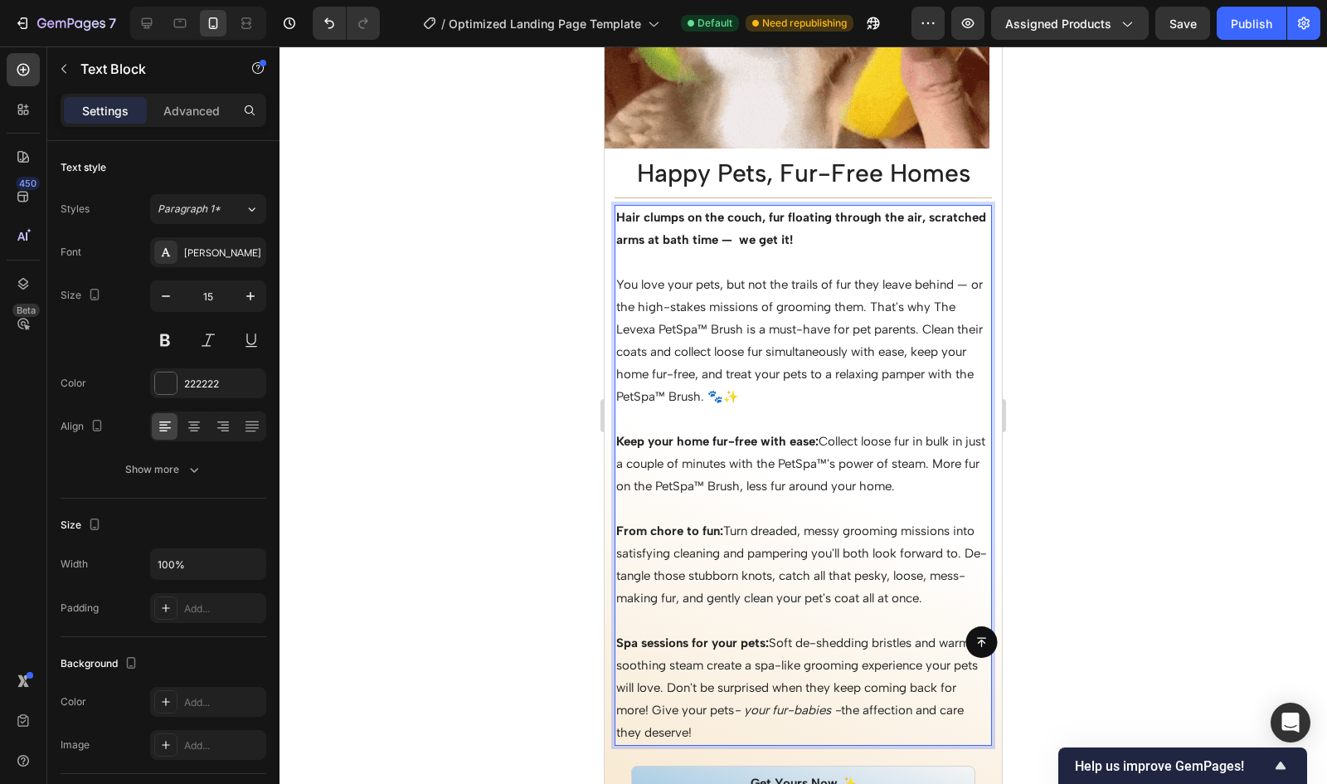
click at [804, 285] on p "You love your pets, but not the trails of fur they leave behind — or the high-s…" at bounding box center [803, 341] width 374 height 134
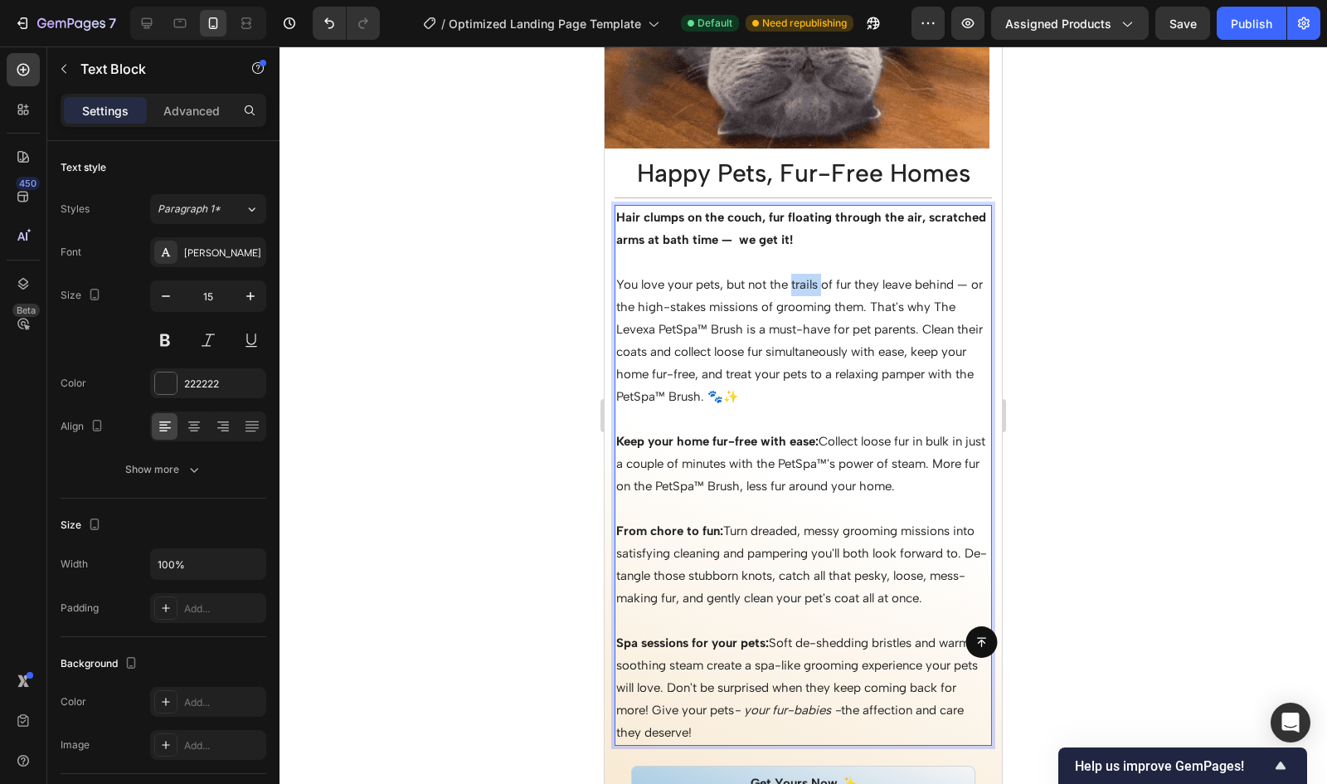
click at [804, 285] on p "You love your pets, but not the trails of fur they leave behind — or the high-s…" at bounding box center [803, 341] width 374 height 134
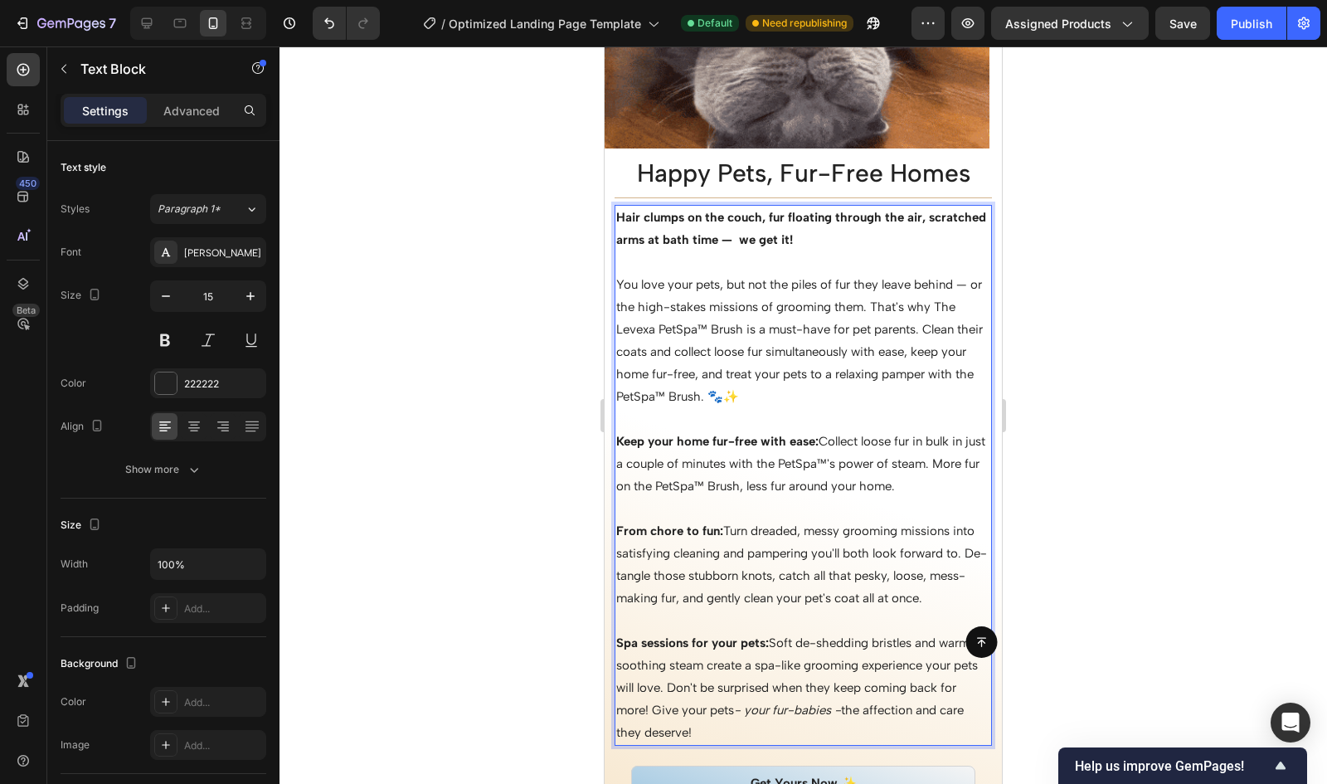
click at [883, 314] on p "You love your pets, but not the piles of fur they leave behind — or the high-st…" at bounding box center [803, 341] width 374 height 134
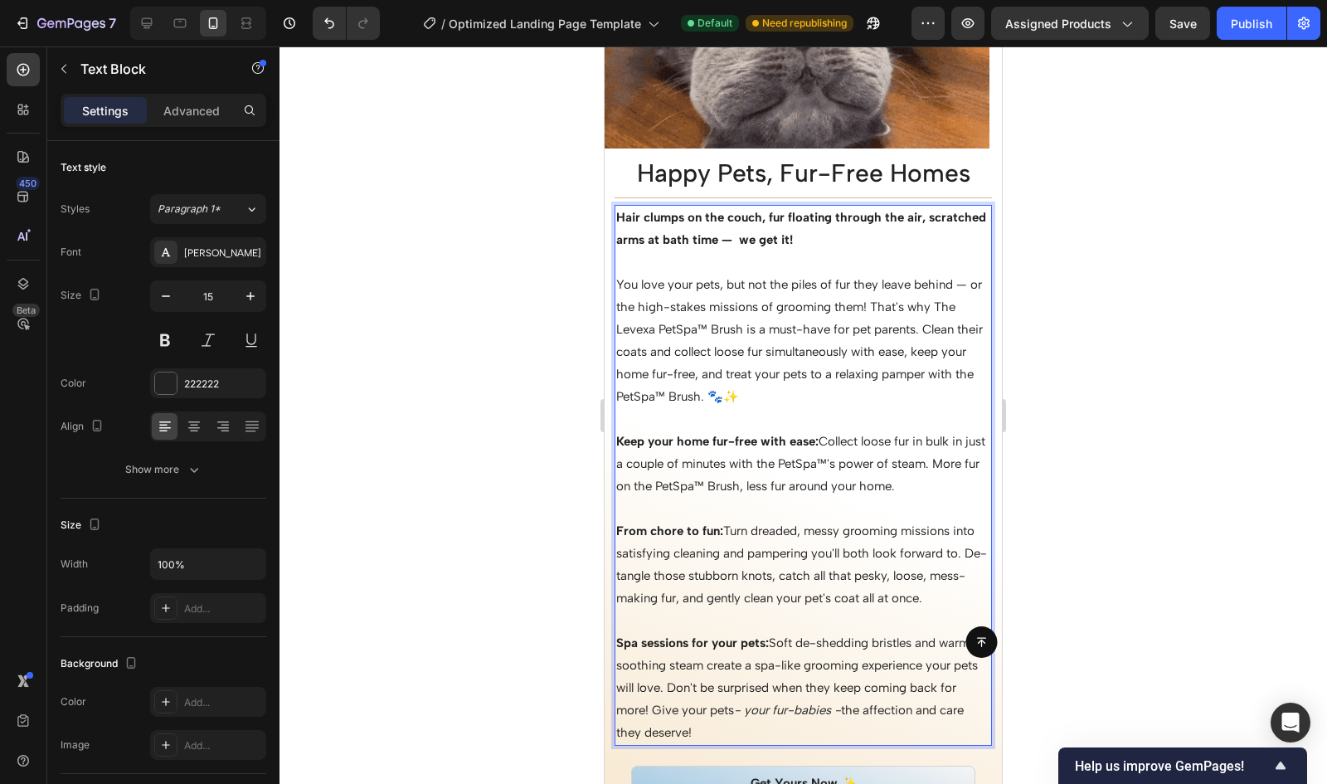
click at [959, 305] on p "You love your pets, but not the piles of fur they leave behind — or the high-st…" at bounding box center [803, 341] width 374 height 134
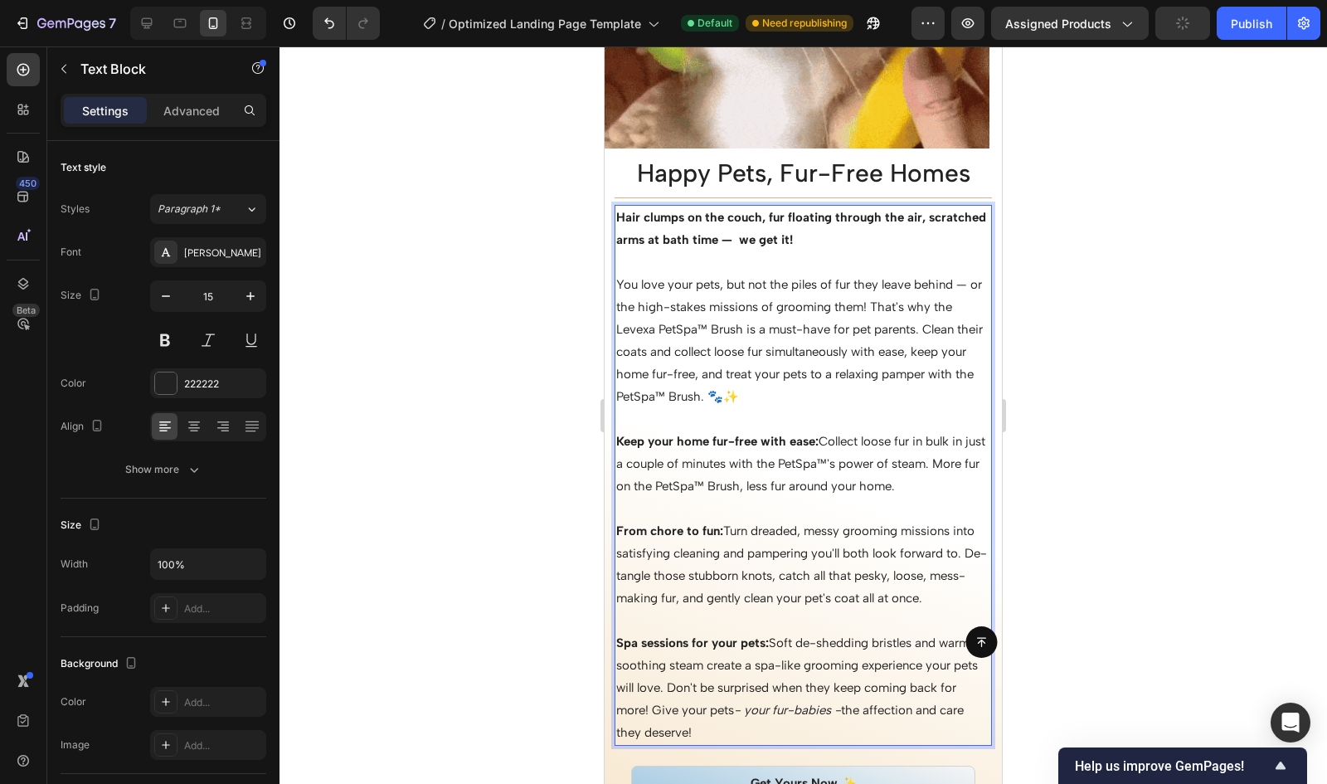
click at [733, 260] on p "Rich Text Editor. Editing area: main" at bounding box center [803, 262] width 374 height 22
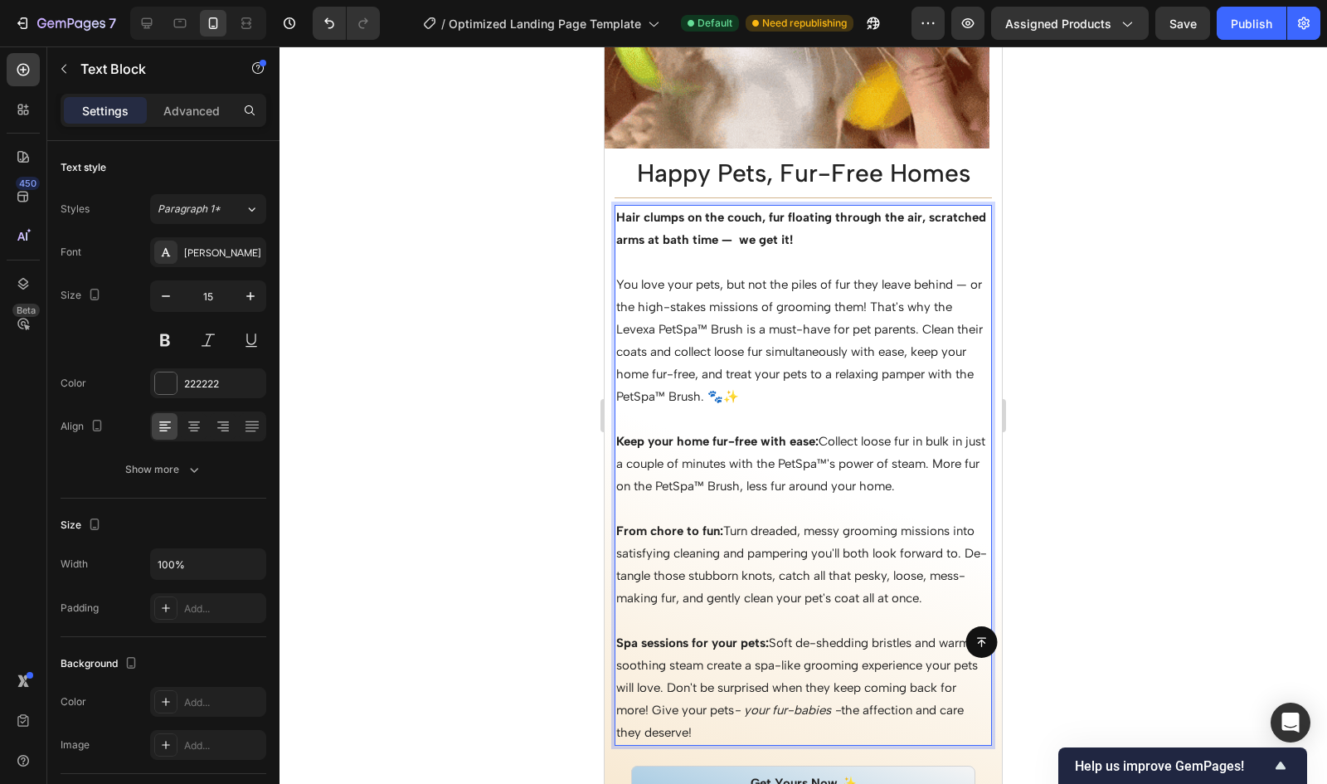
click at [887, 431] on p "Keep your home fur-free with ease: Collect loose fur in bulk in just a couple o…" at bounding box center [803, 464] width 374 height 67
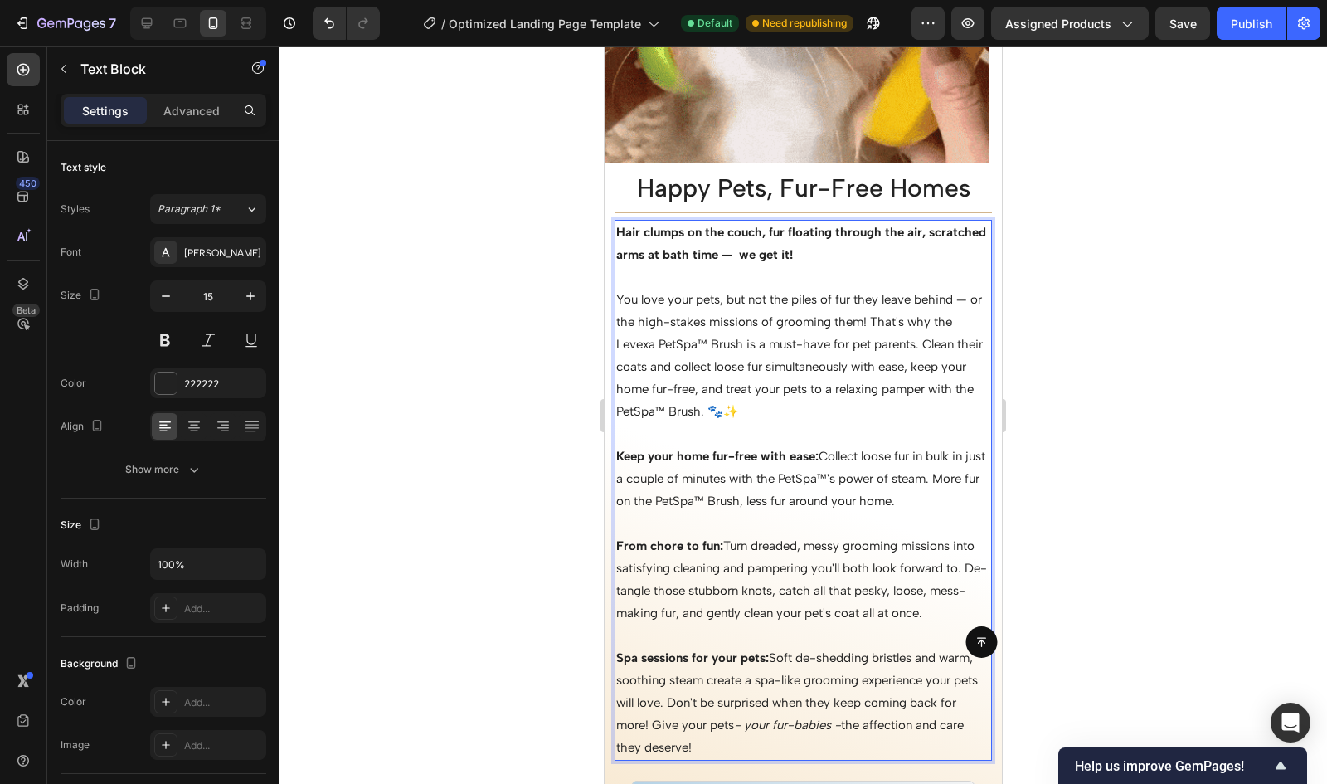
scroll to position [1757, 0]
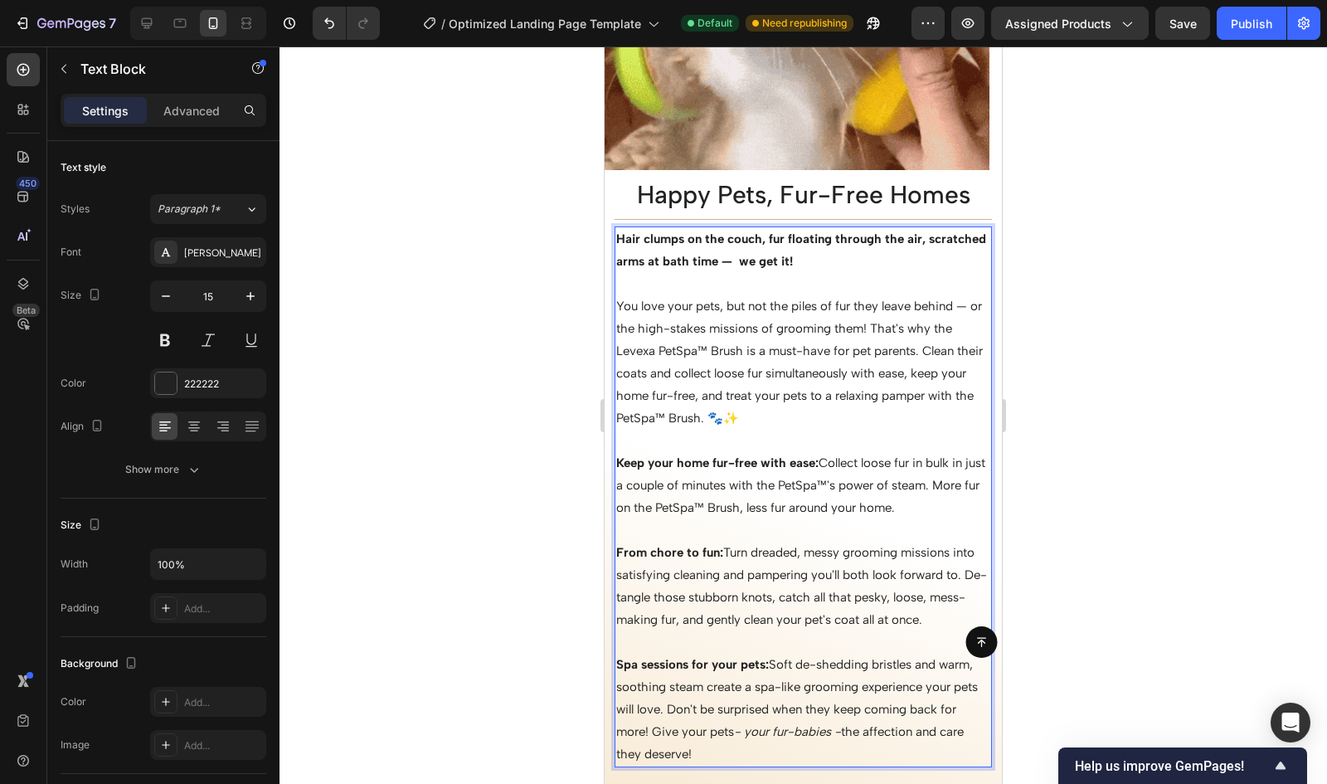
click at [754, 318] on p "You love your pets, but not the piles of fur they leave behind — or the high-st…" at bounding box center [803, 362] width 374 height 134
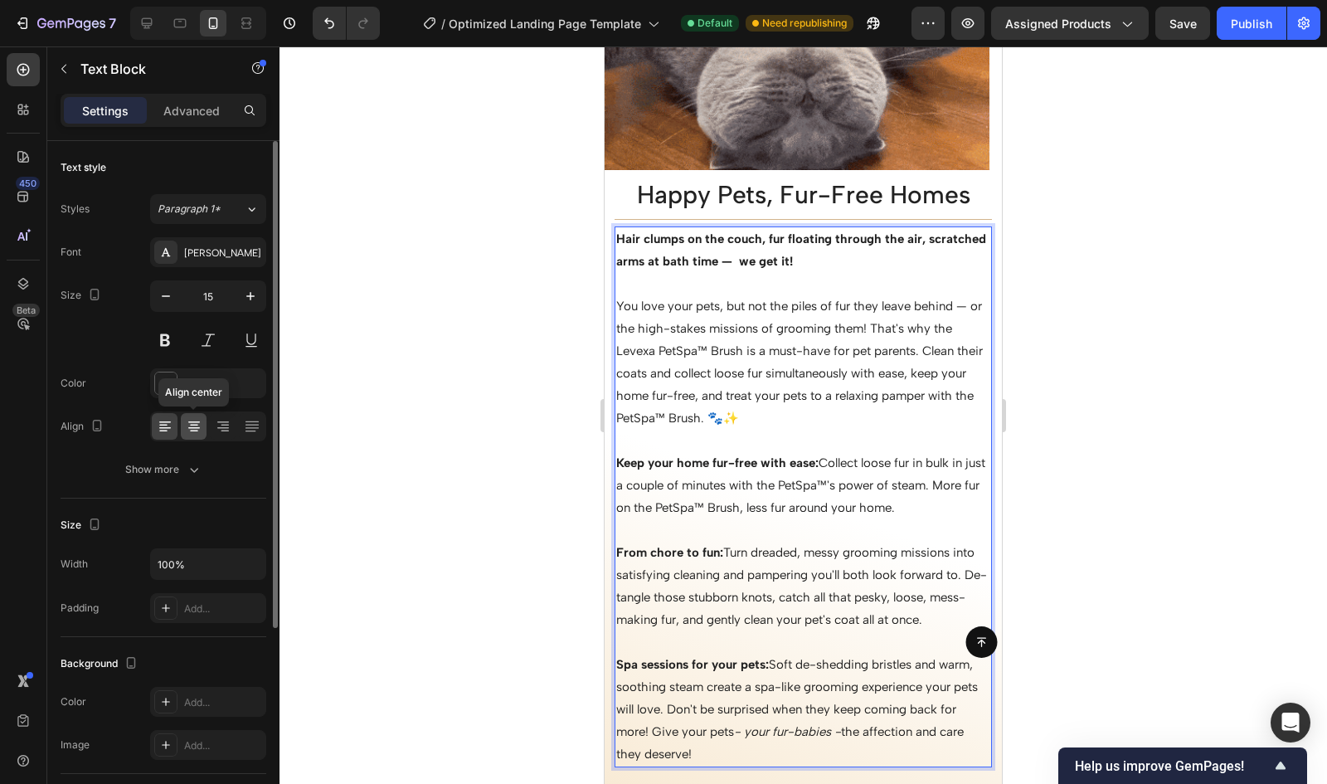
click at [183, 424] on div at bounding box center [194, 426] width 26 height 27
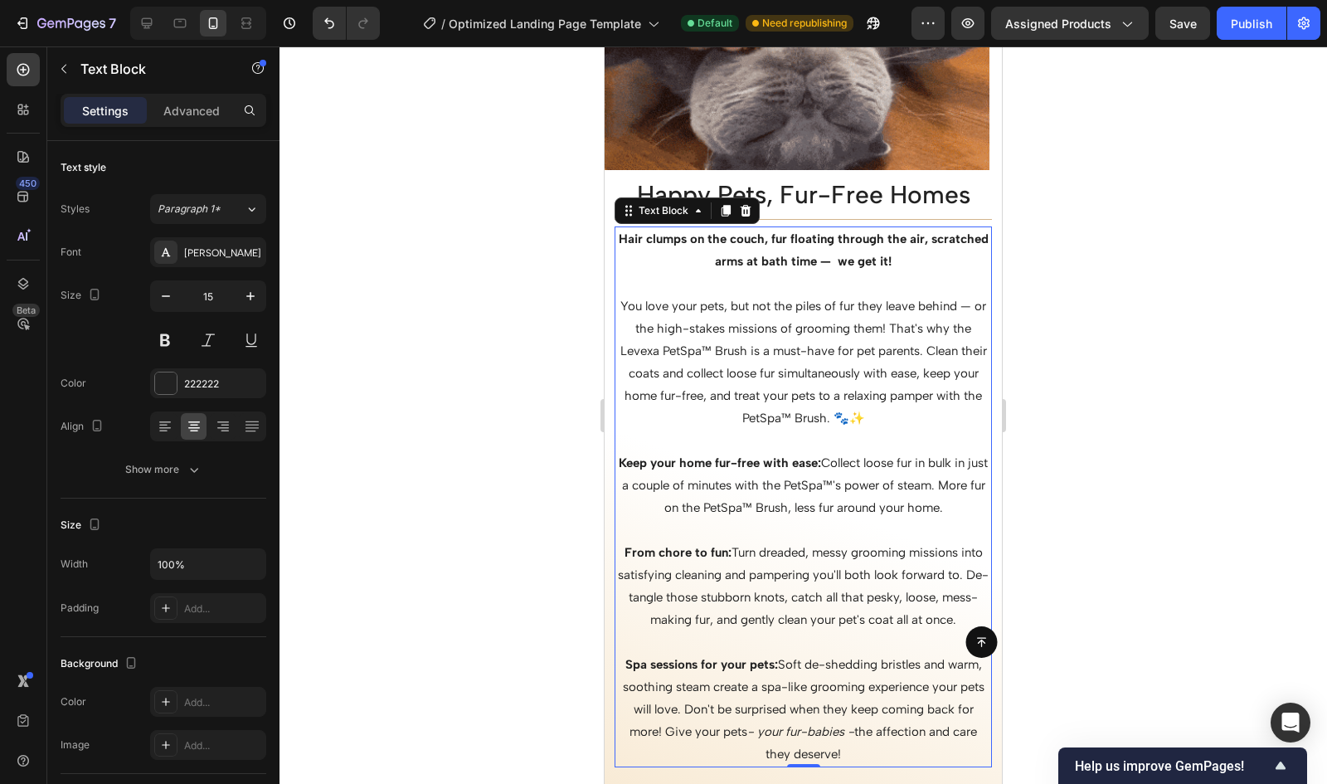
click at [826, 461] on p "Keep your home fur-free with ease: Collect loose fur in bulk in just a couple o…" at bounding box center [803, 485] width 374 height 67
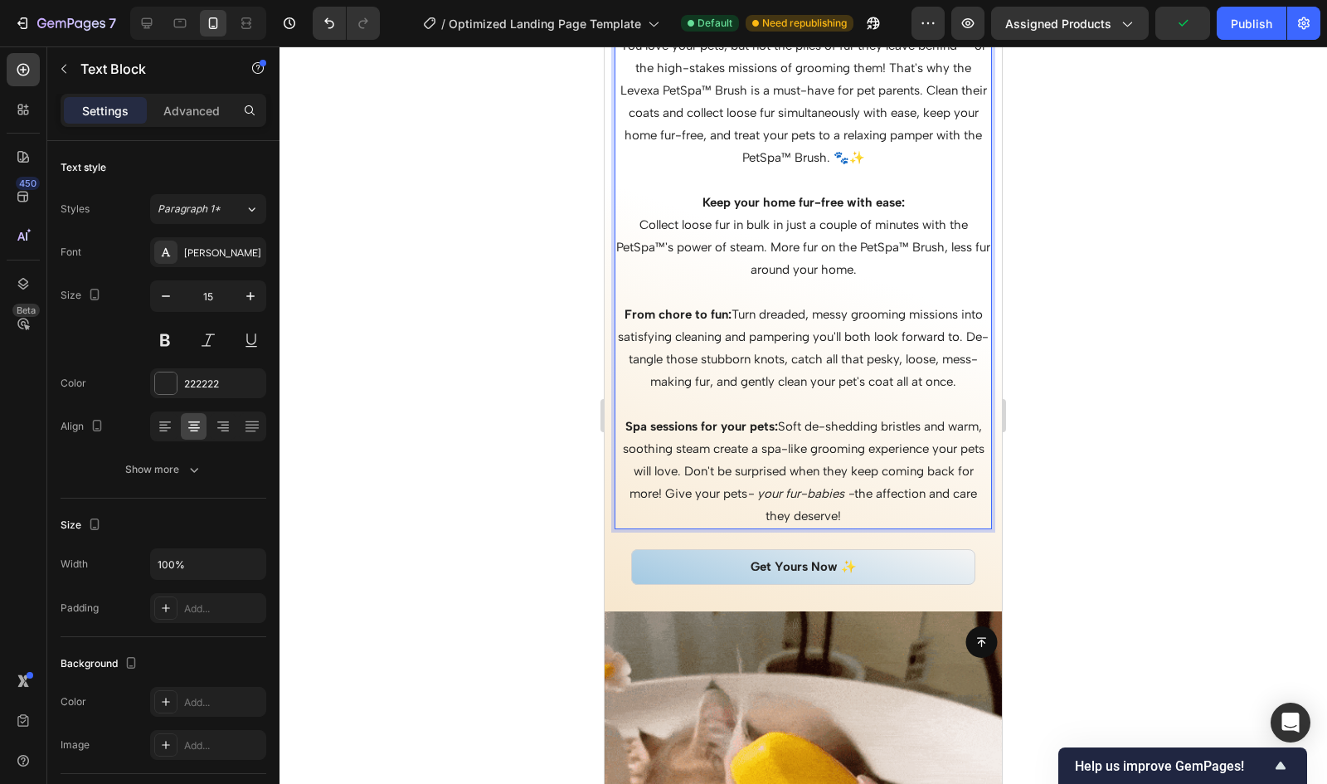
scroll to position [2019, 0]
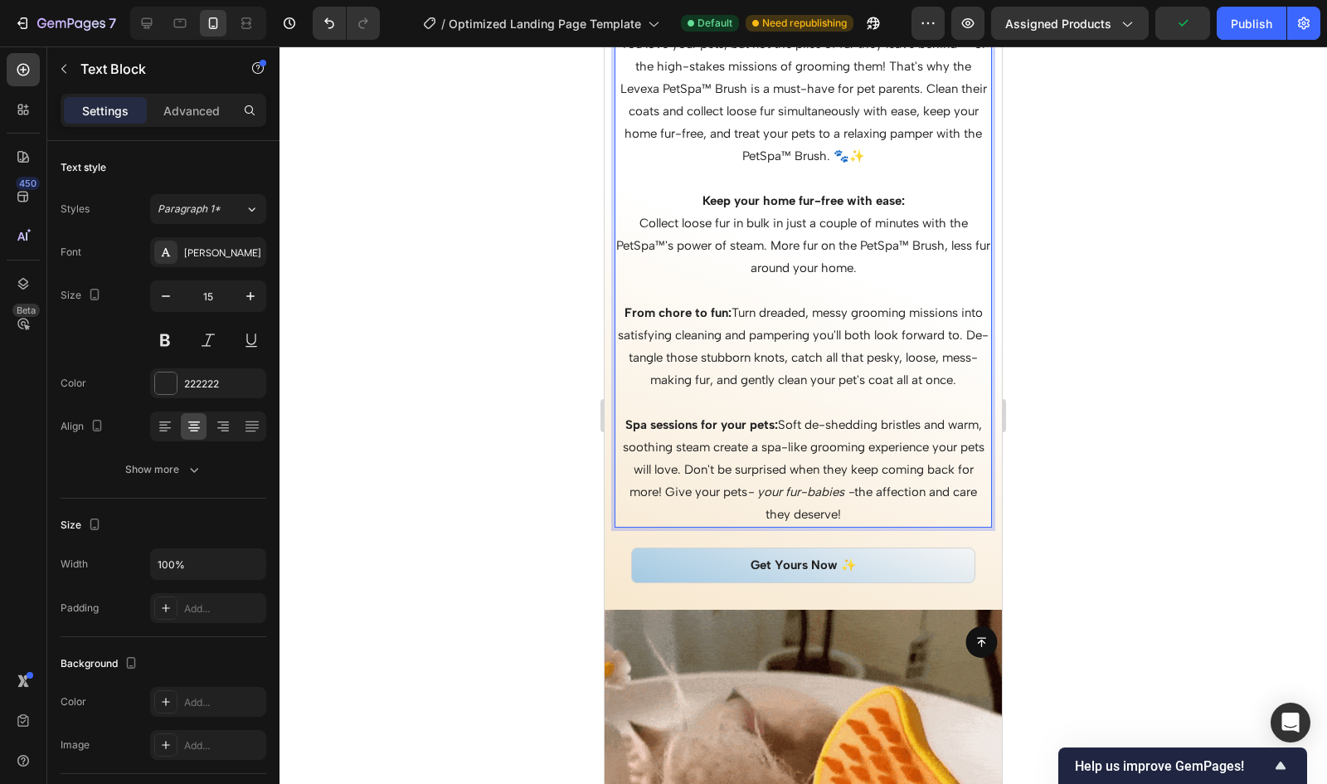
click at [737, 313] on p "From chore to fun: Turn dreaded, messy grooming missions into satisfying cleani…" at bounding box center [803, 347] width 374 height 90
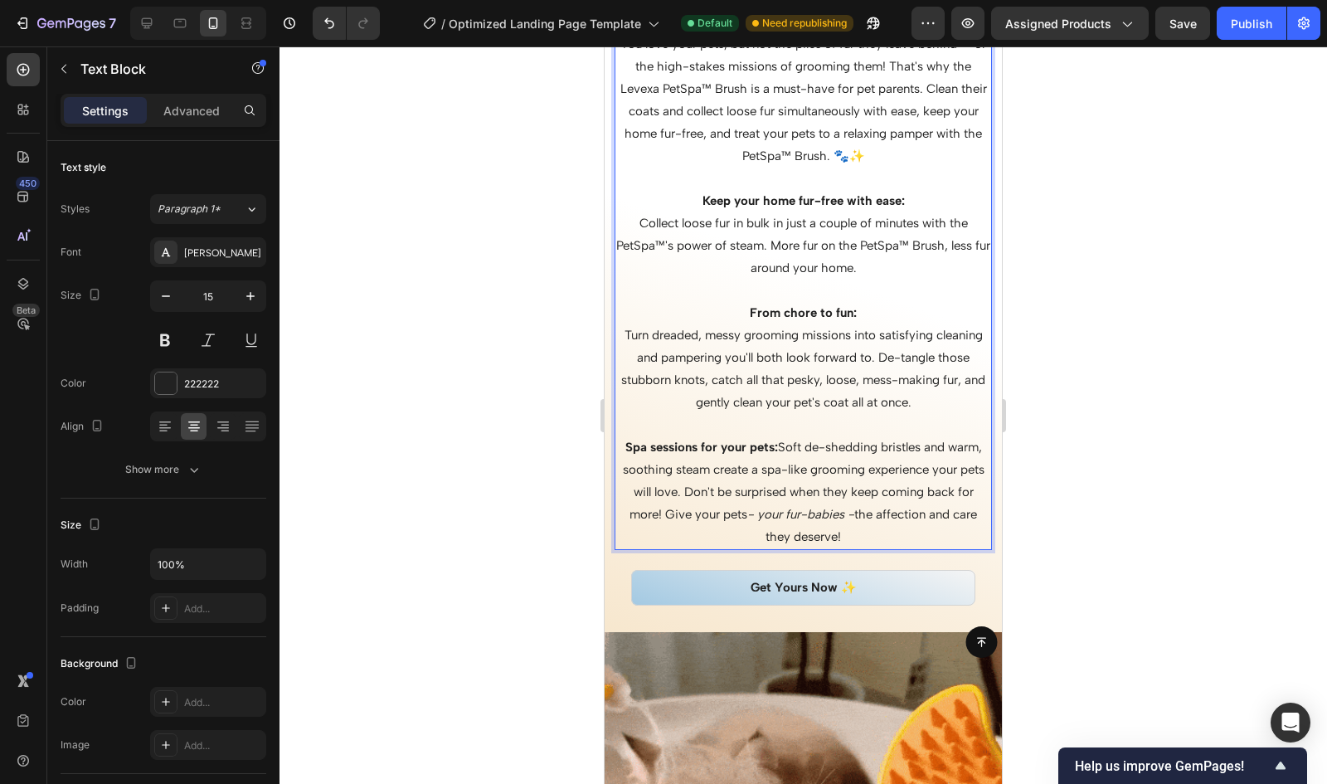
click at [792, 446] on p "Spa sessions for your pets: Soft de-shedding bristles and warm, soothing steam …" at bounding box center [803, 492] width 374 height 112
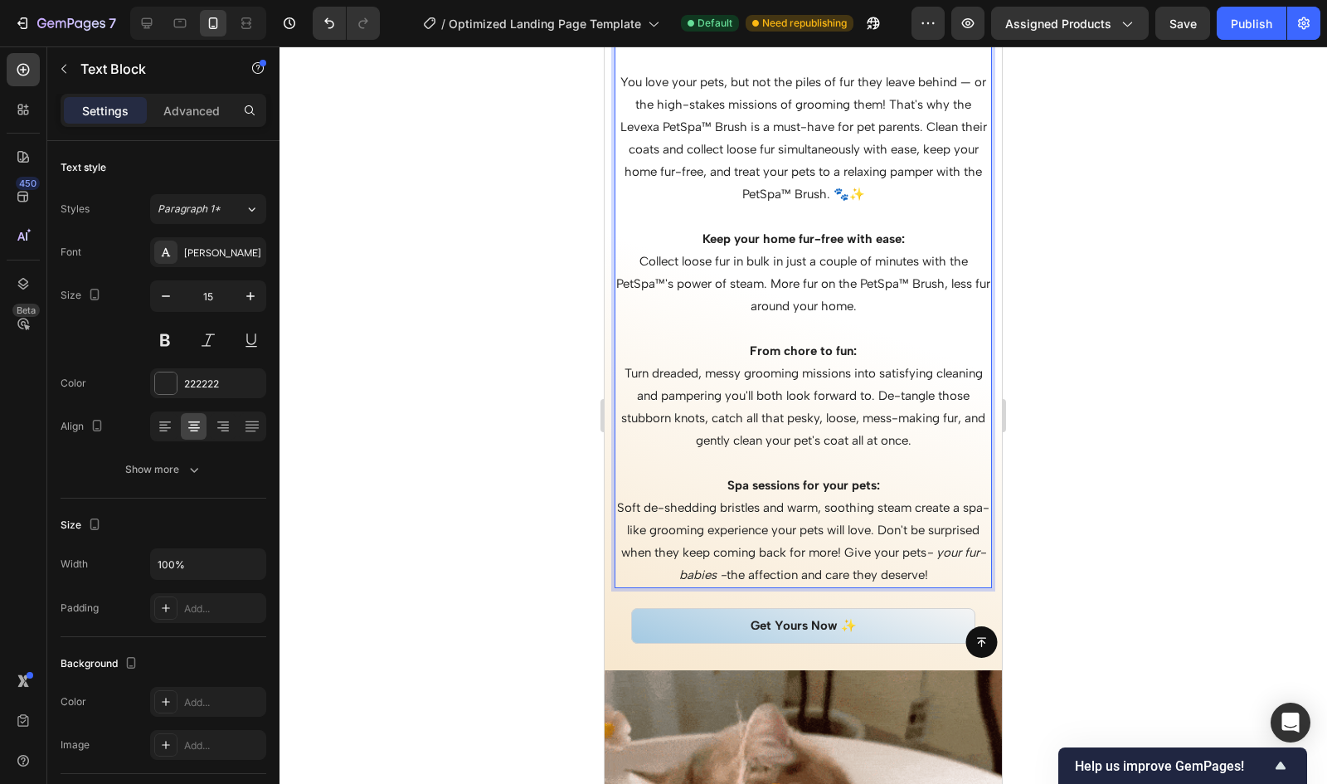
scroll to position [1992, 0]
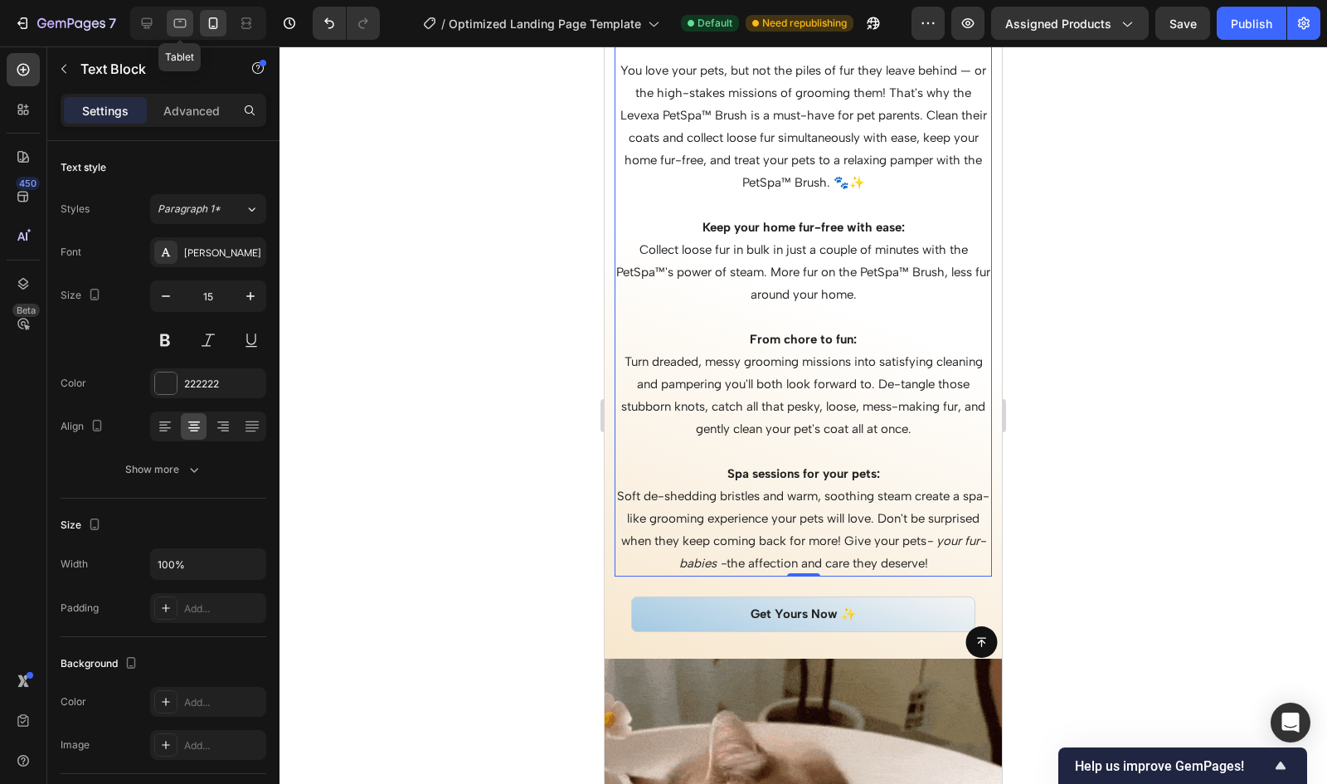
click at [179, 27] on icon at bounding box center [180, 23] width 12 height 9
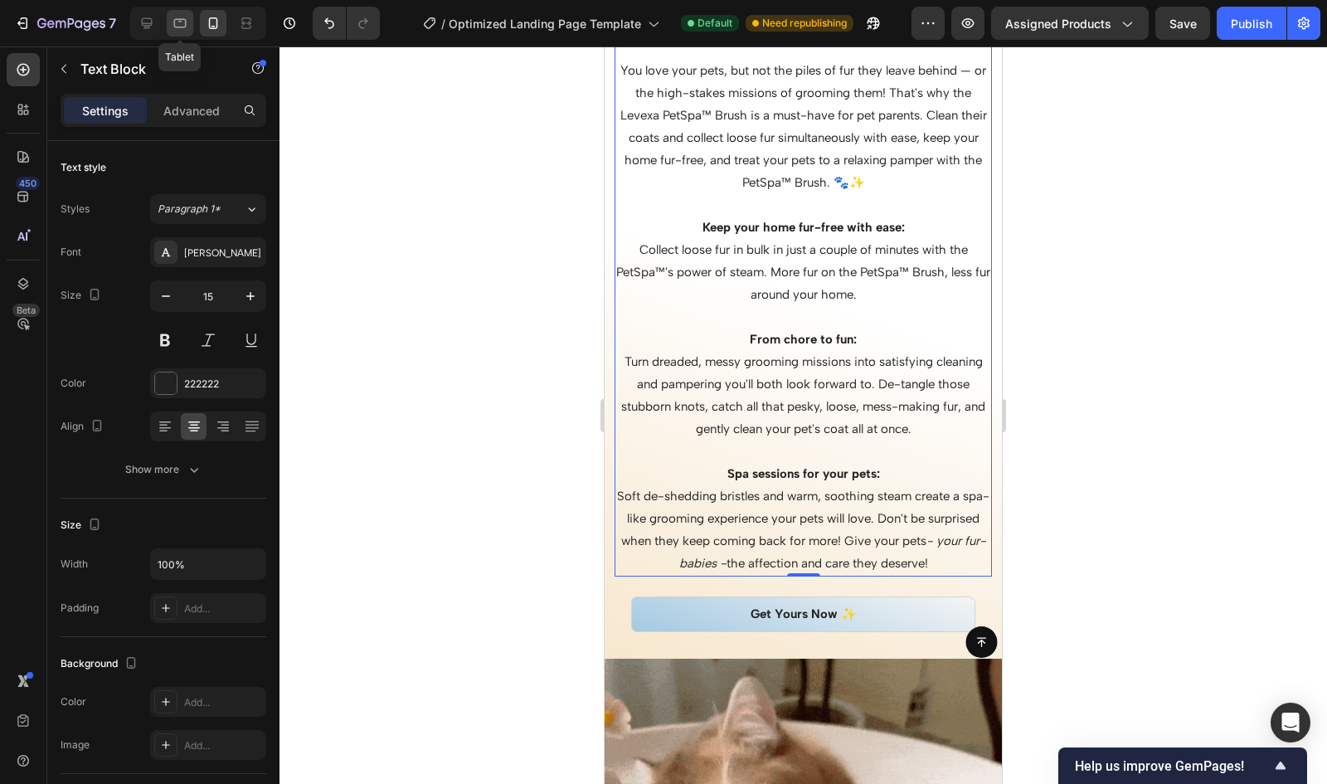
type input "16"
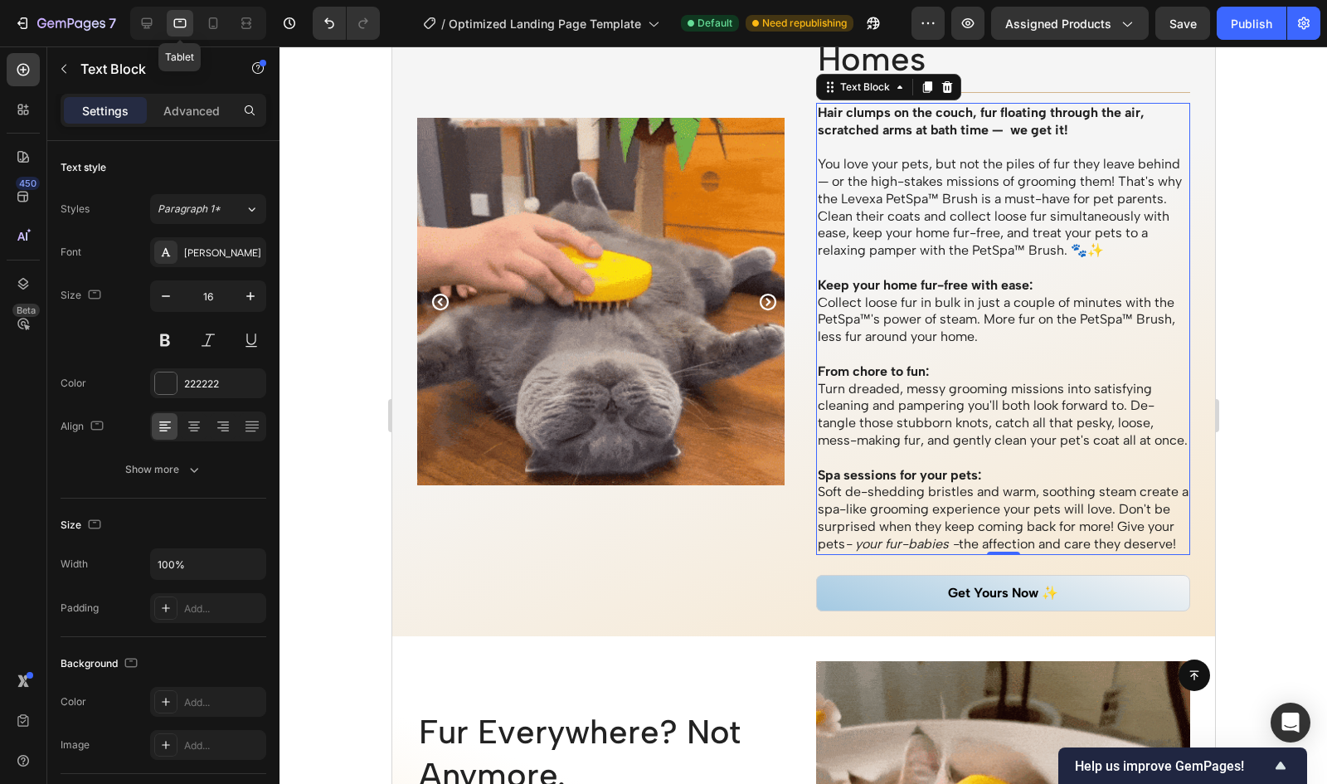
scroll to position [1572, 0]
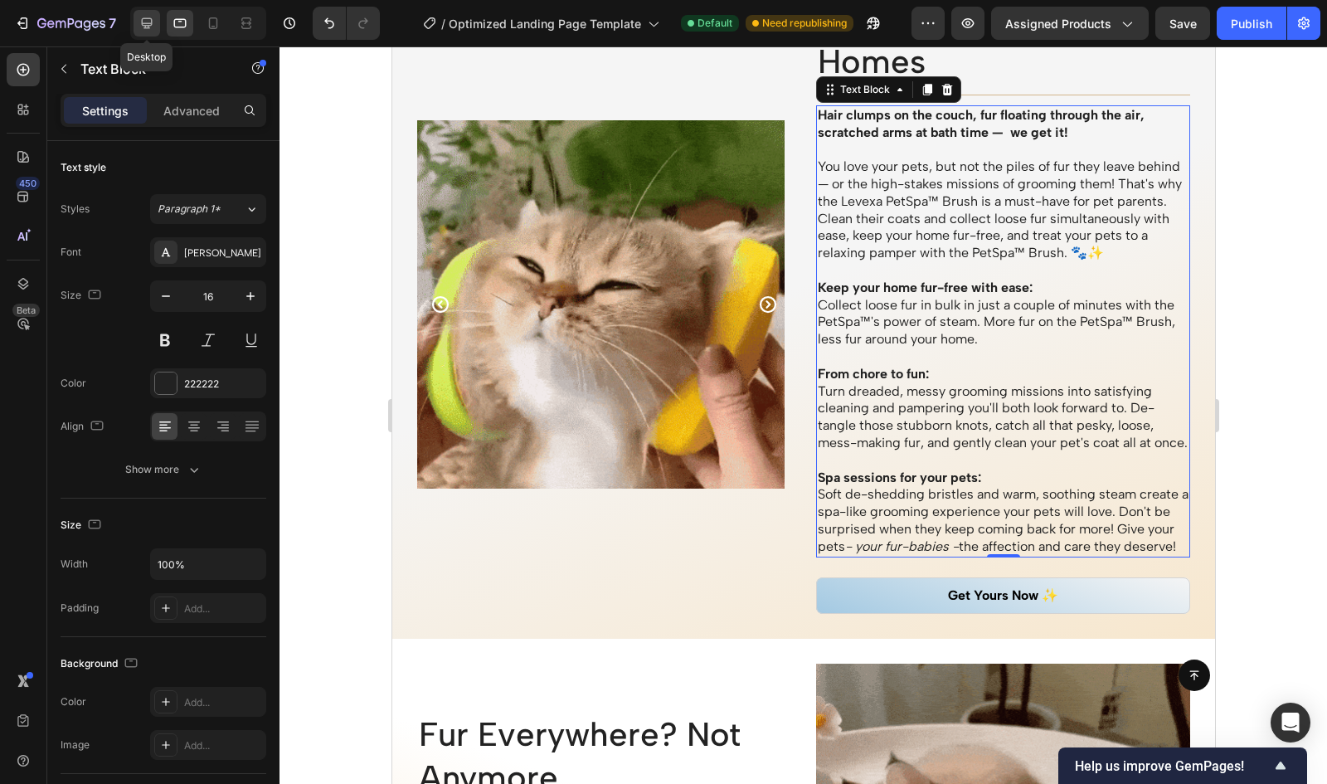
click at [151, 22] on icon at bounding box center [147, 23] width 11 height 11
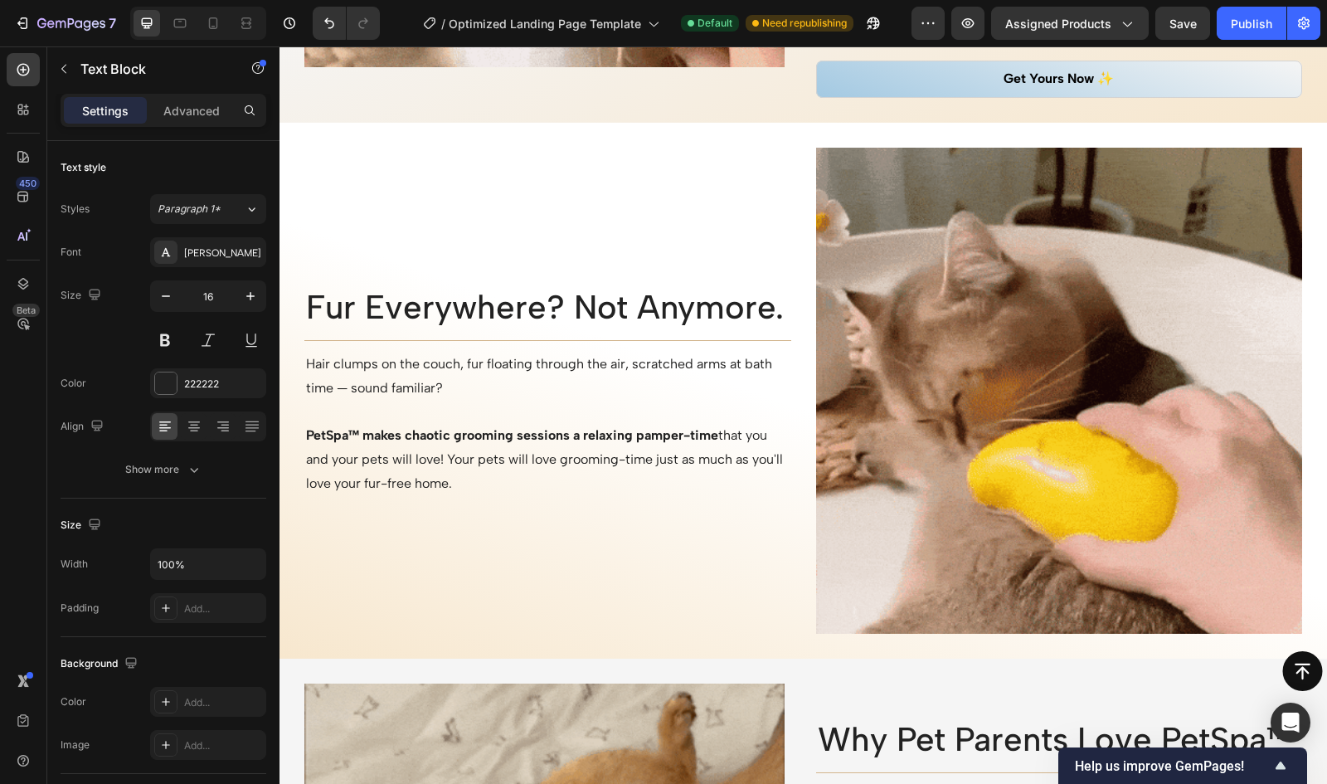
scroll to position [2009, 0]
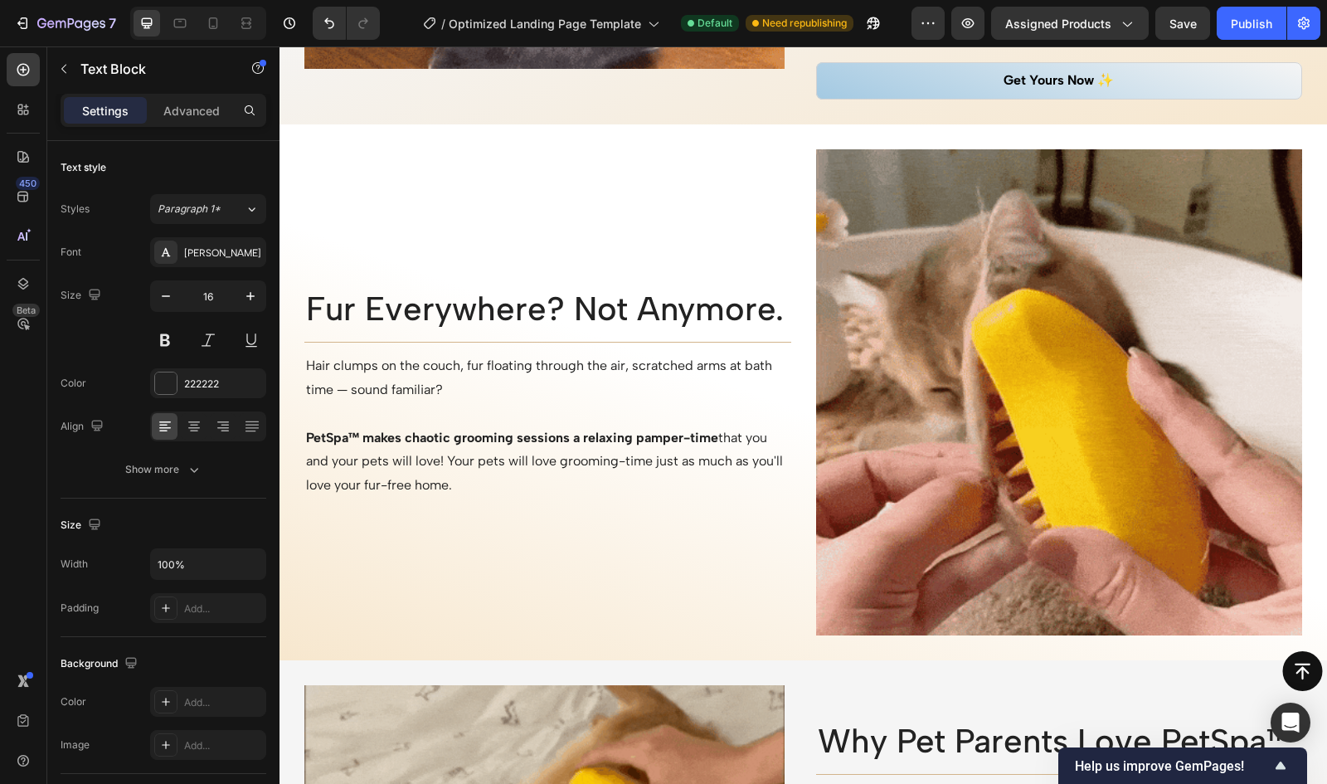
click at [455, 402] on p at bounding box center [548, 414] width 484 height 24
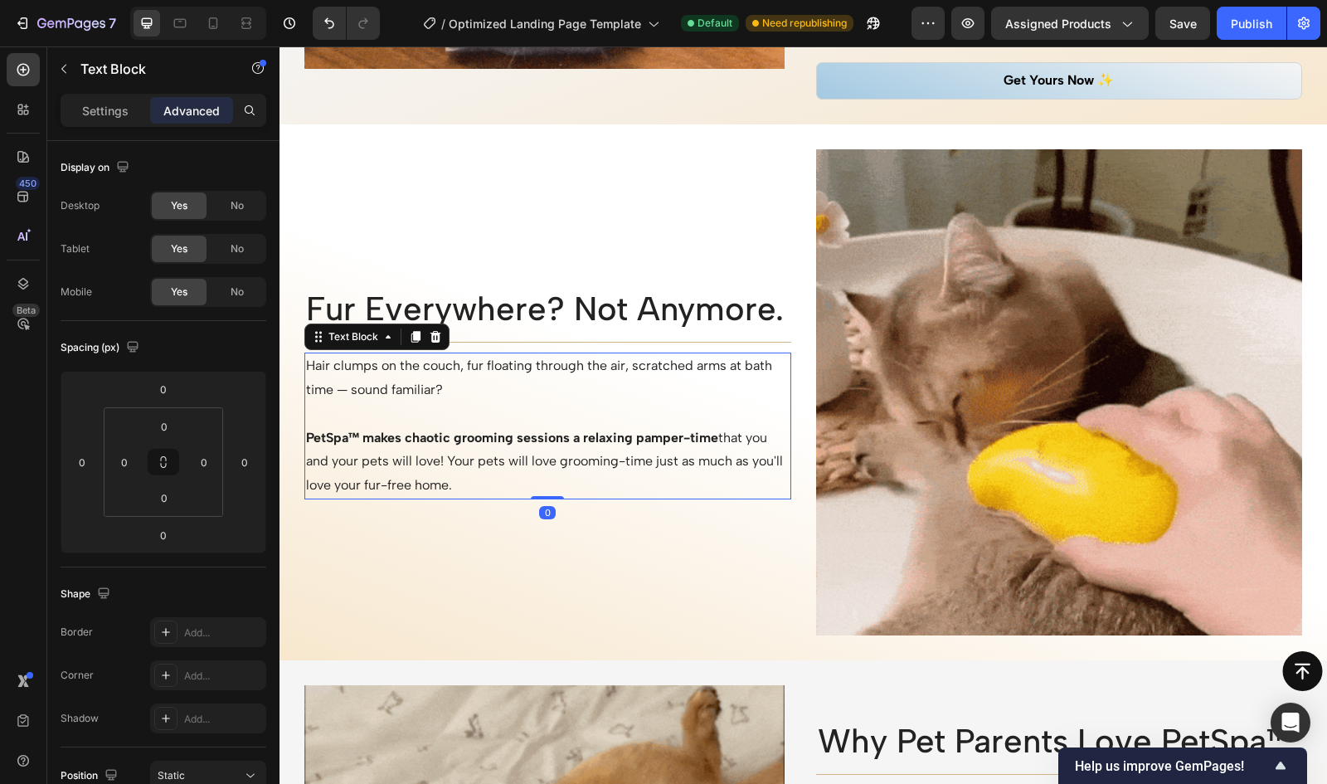
click at [463, 389] on p "Hair clumps on the couch, fur floating through the air, scratched arms at bath …" at bounding box center [548, 378] width 484 height 48
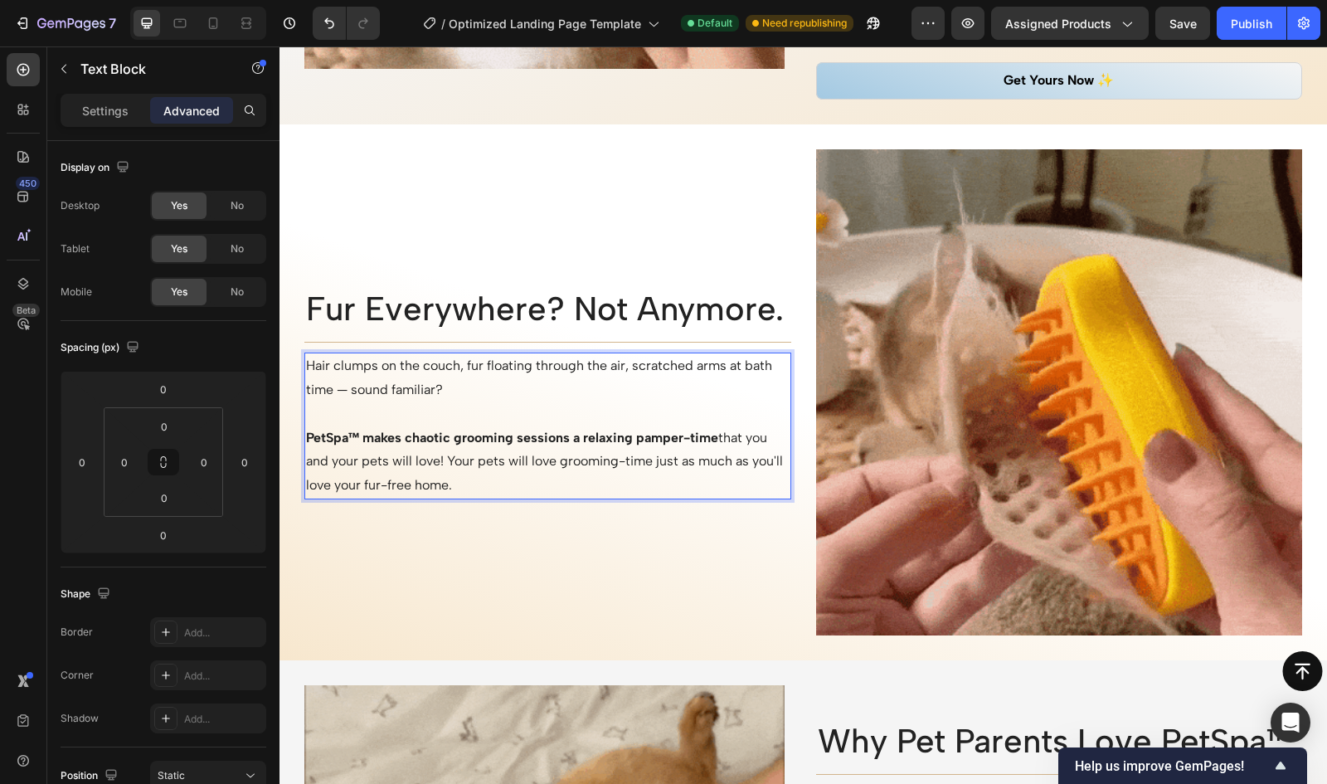
drag, startPoint x: 513, startPoint y: 474, endPoint x: 304, endPoint y: 354, distance: 240.5
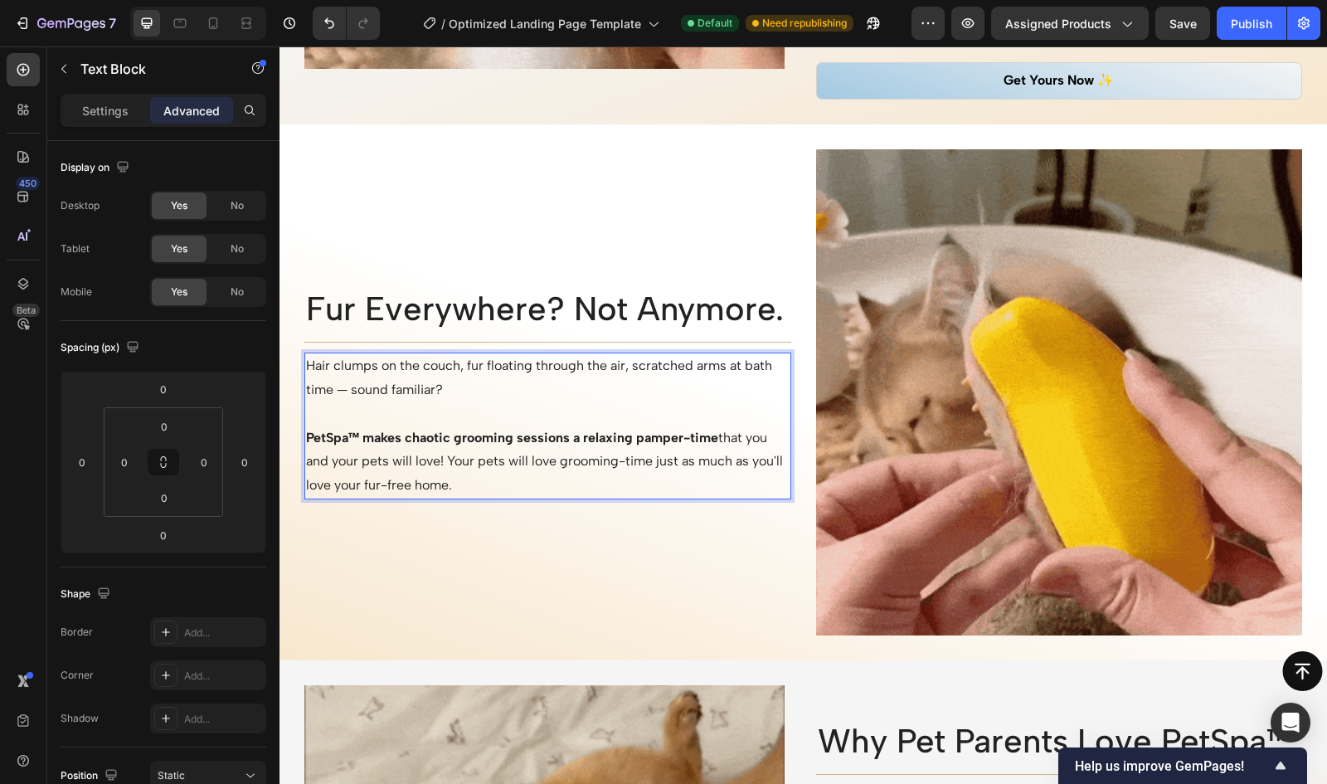
click at [304, 354] on div "Hair clumps on the couch, fur floating through the air, scratched arms at bath …" at bounding box center [547, 426] width 487 height 147
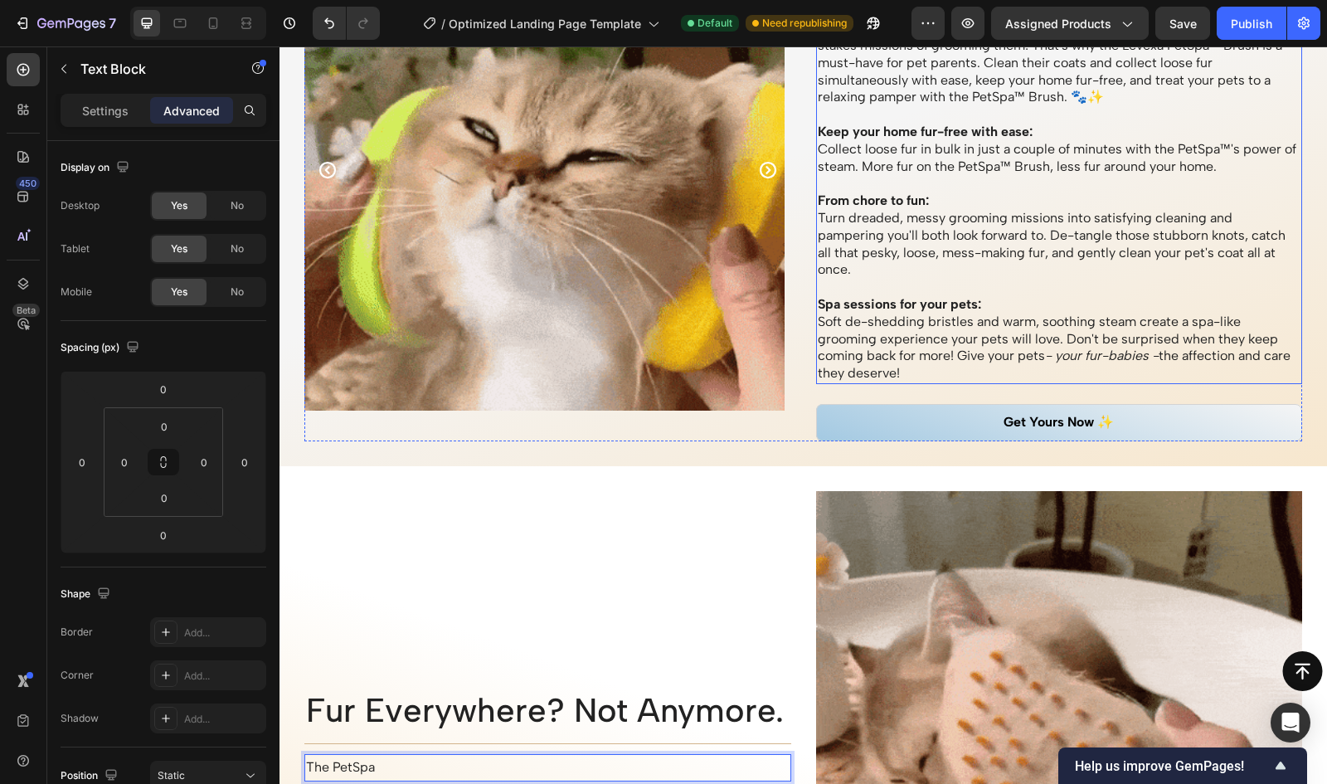
scroll to position [1641, 0]
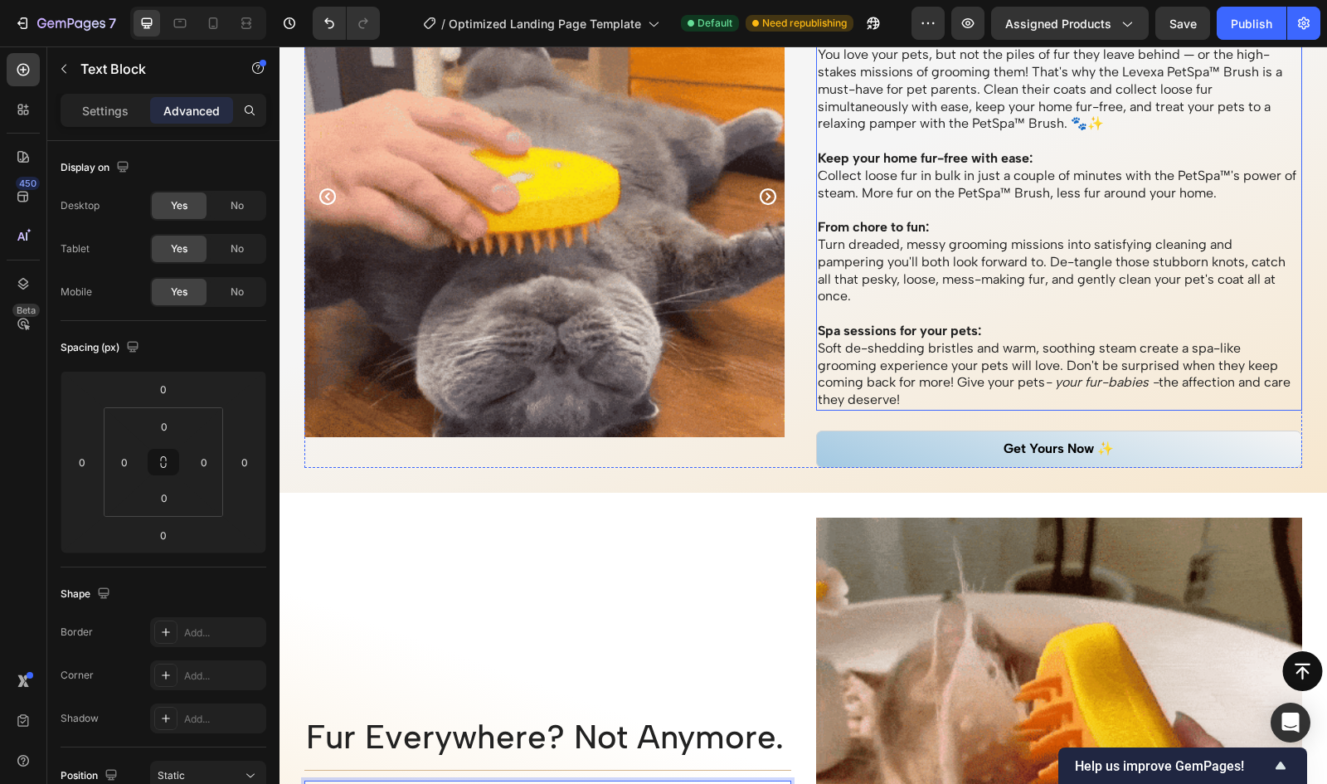
click at [1019, 191] on p "Collect loose fur in bulk in just a couple of minutes with the PetSpa™'s power …" at bounding box center [1060, 185] width 484 height 35
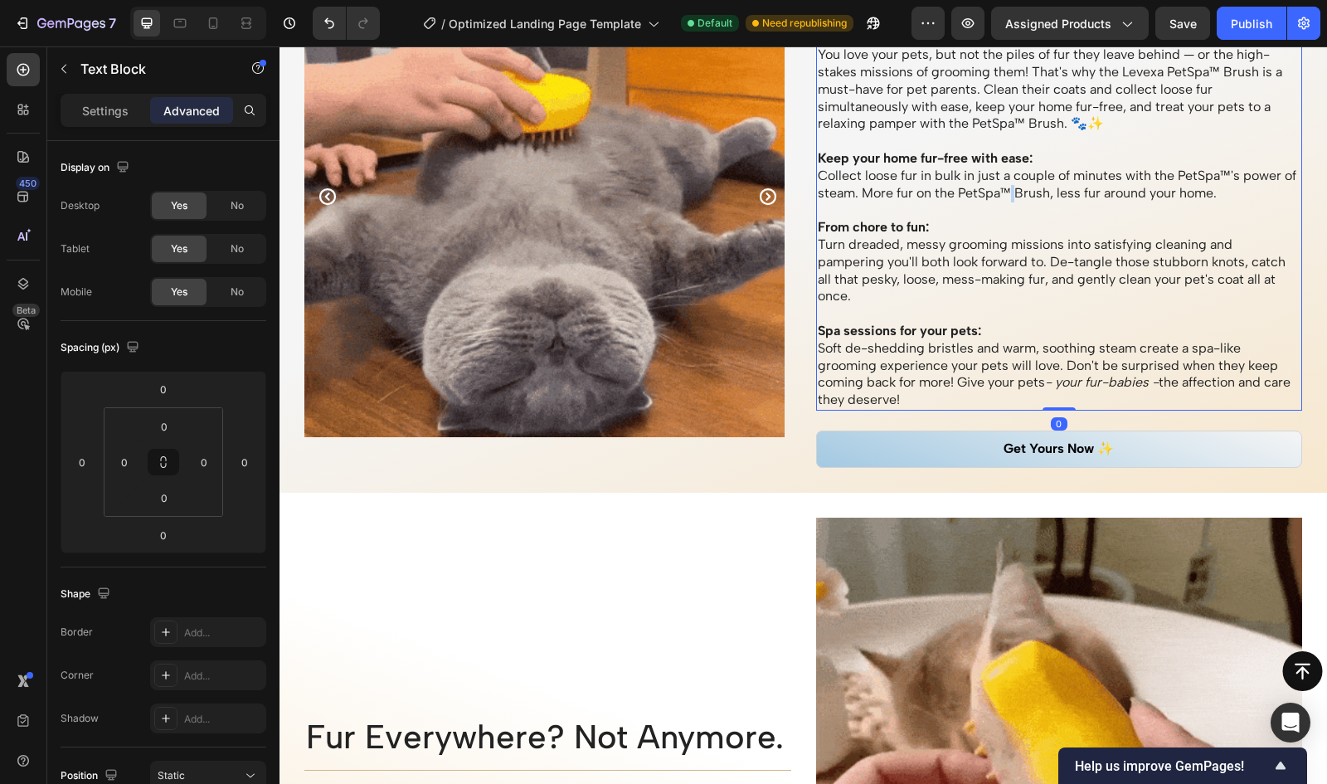
click at [1019, 191] on p "Collect loose fur in bulk in just a couple of minutes with the PetSpa™'s power …" at bounding box center [1060, 185] width 484 height 35
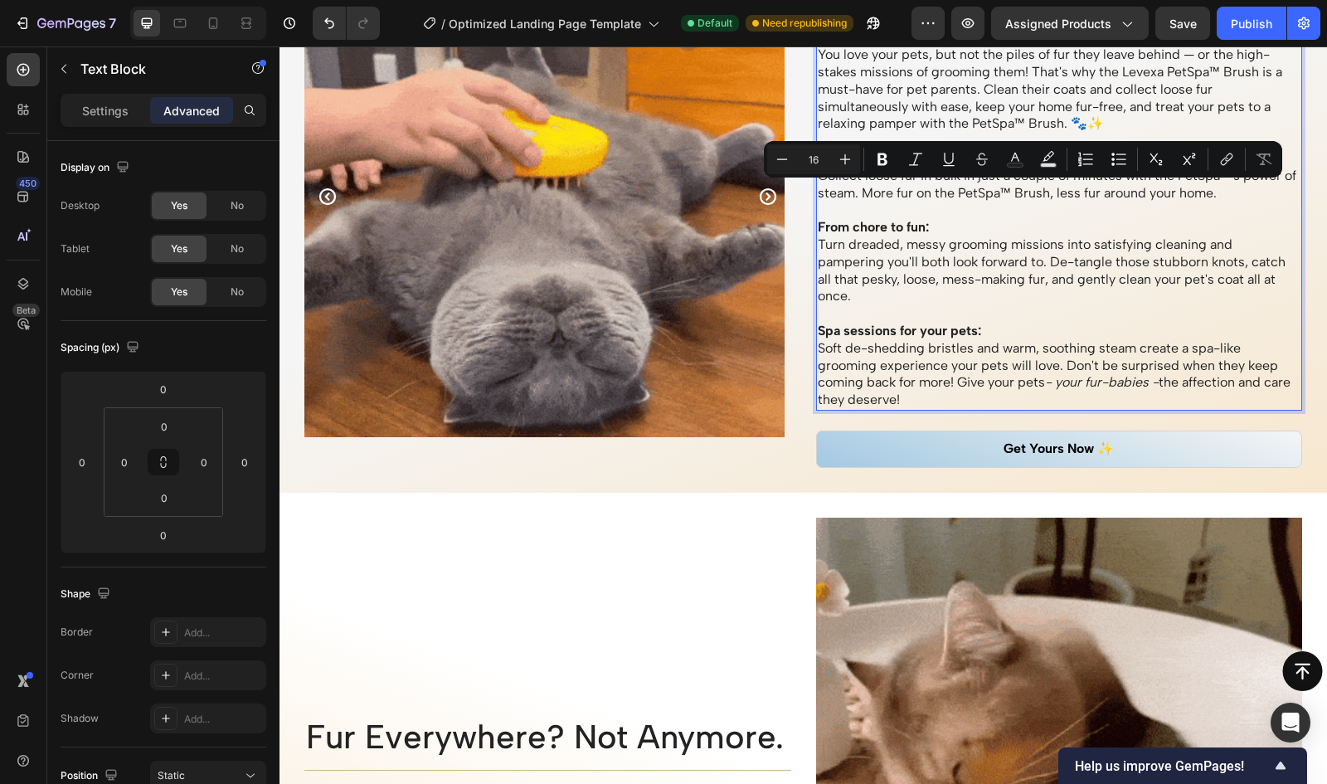
click at [1014, 190] on p "Collect loose fur in bulk in just a couple of minutes with the PetSpa™'s power …" at bounding box center [1060, 185] width 484 height 35
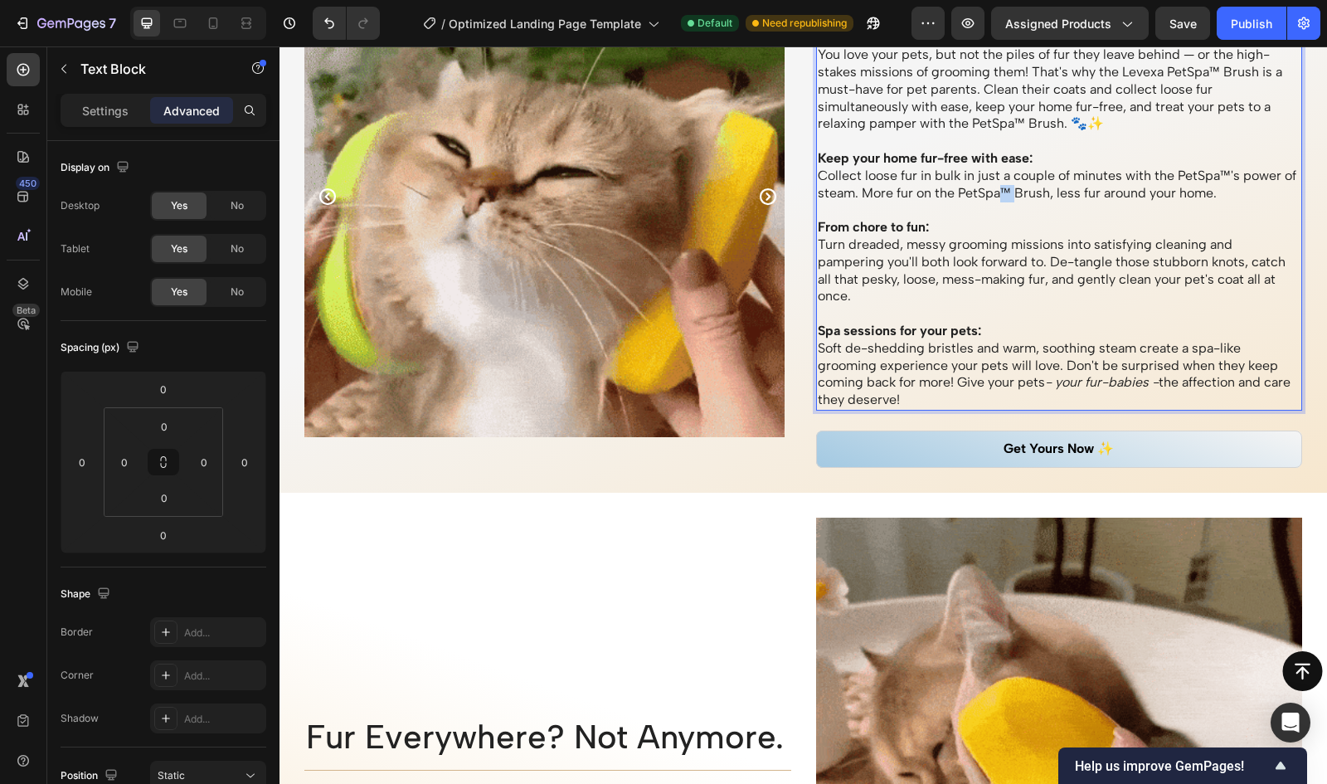
click at [1014, 190] on p "Collect loose fur in bulk in just a couple of minutes with the PetSpa™'s power …" at bounding box center [1060, 185] width 484 height 35
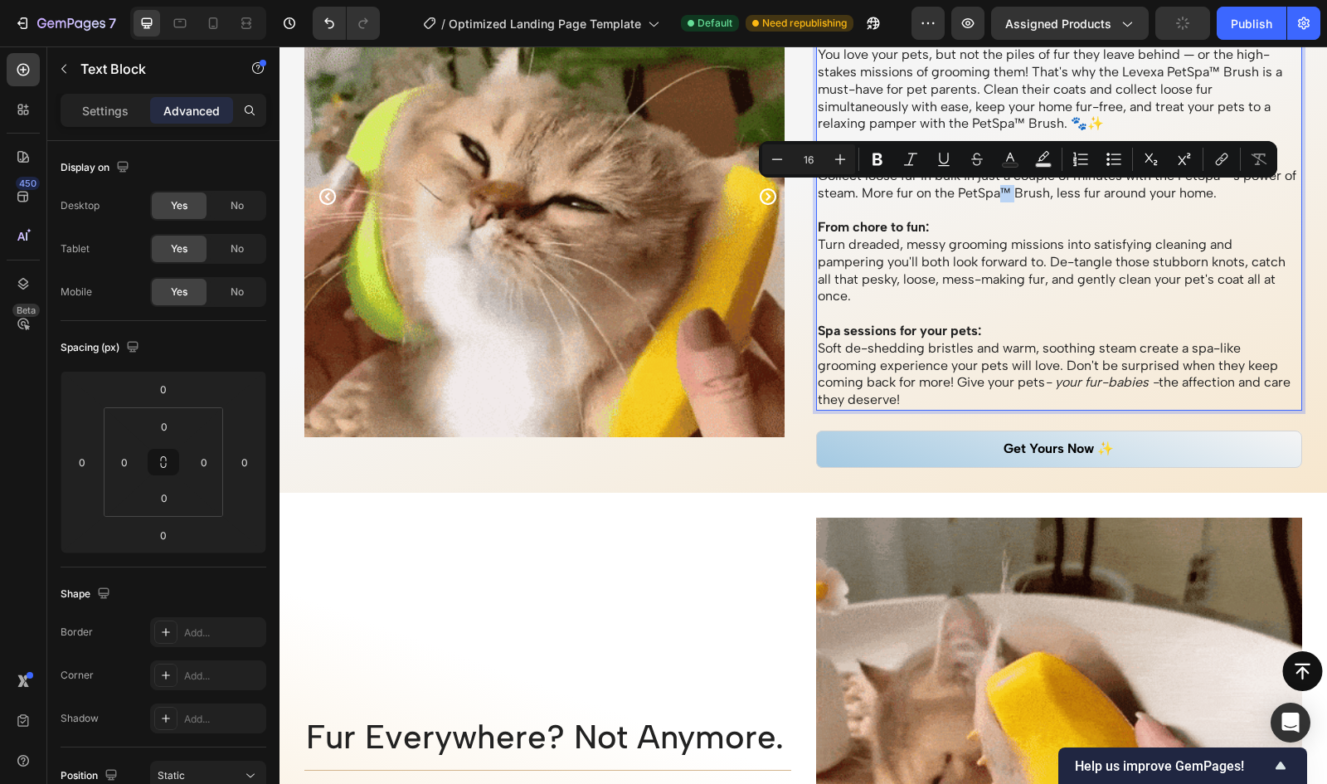
copy p "™"
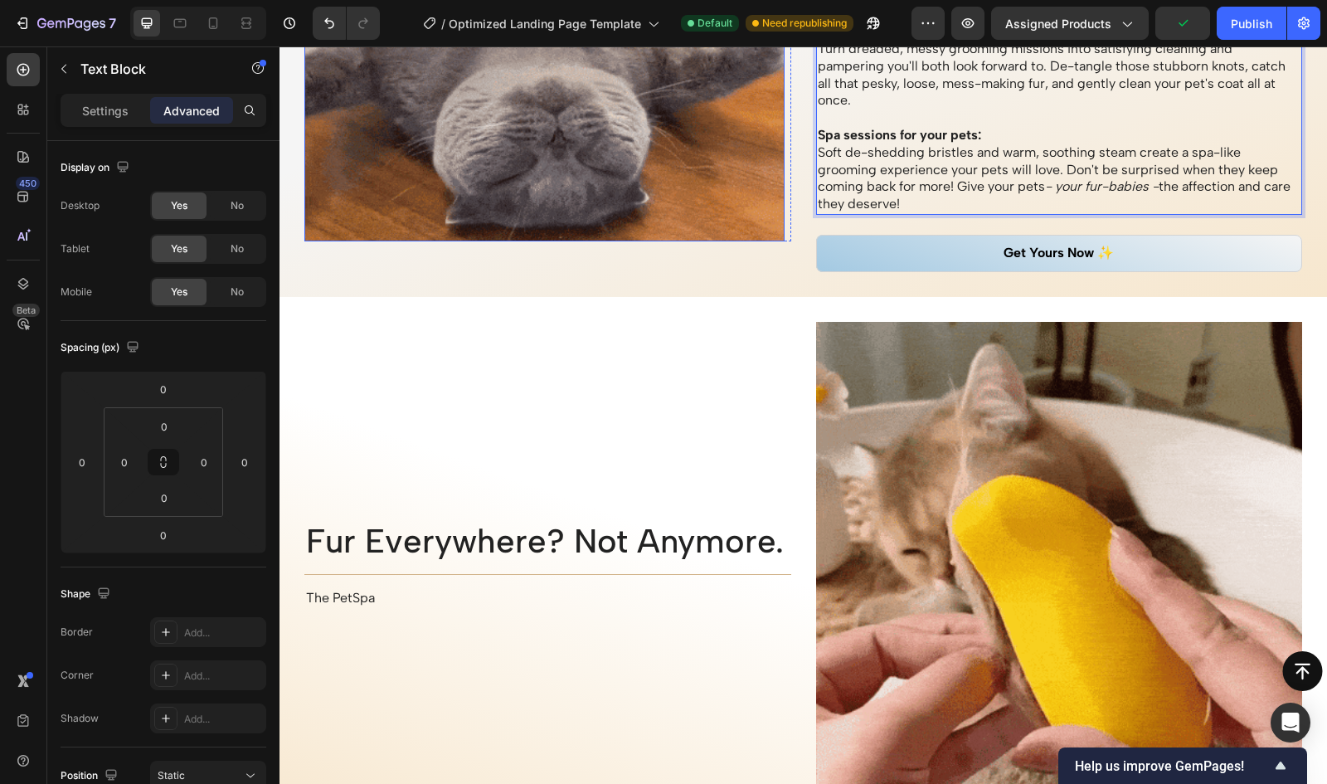
scroll to position [2004, 0]
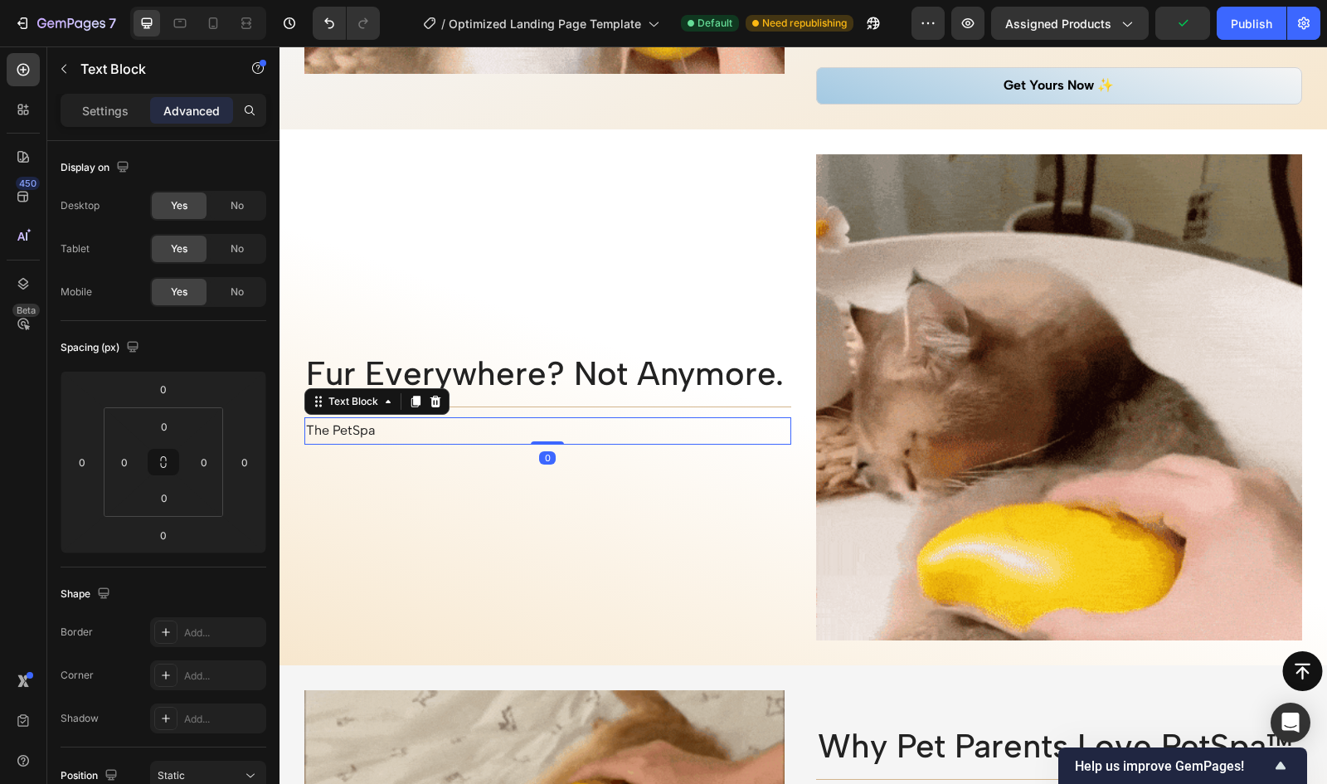
click at [425, 419] on p "The PetSpa" at bounding box center [548, 431] width 484 height 24
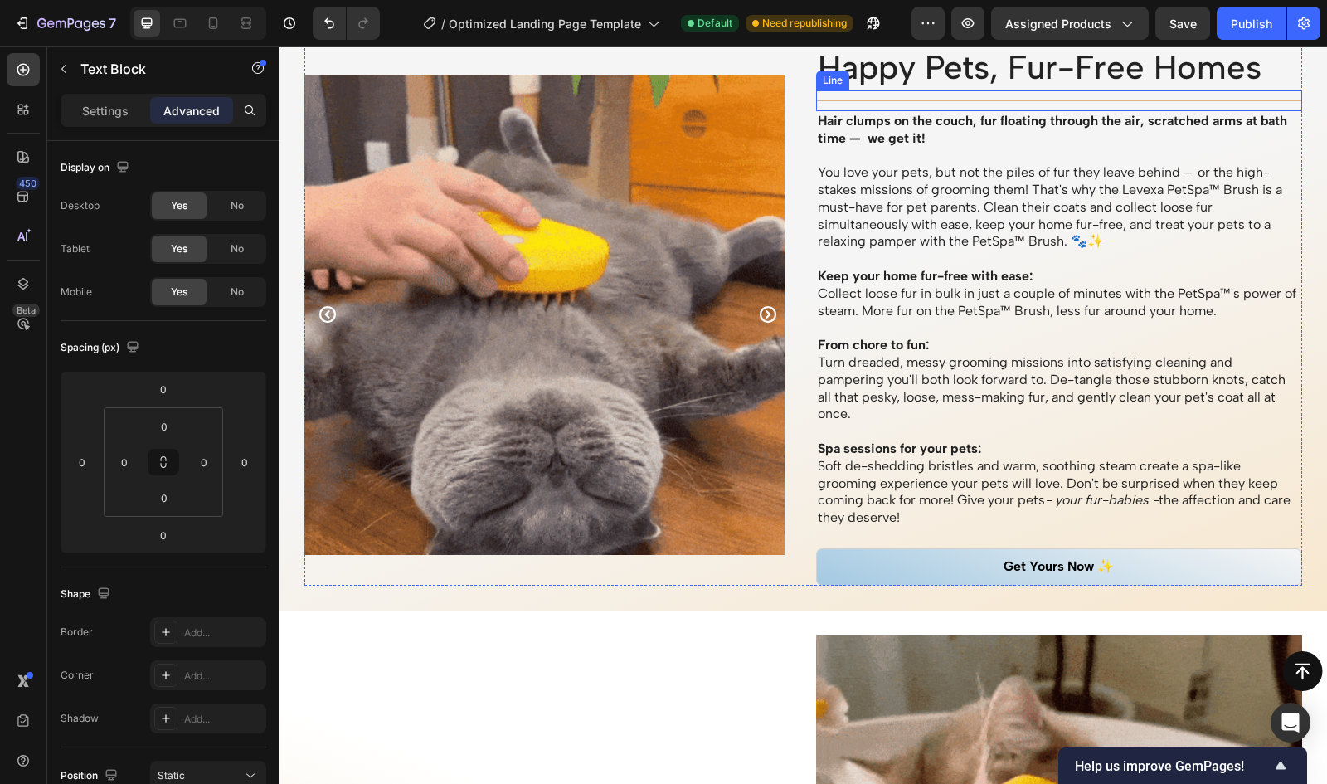
scroll to position [1525, 0]
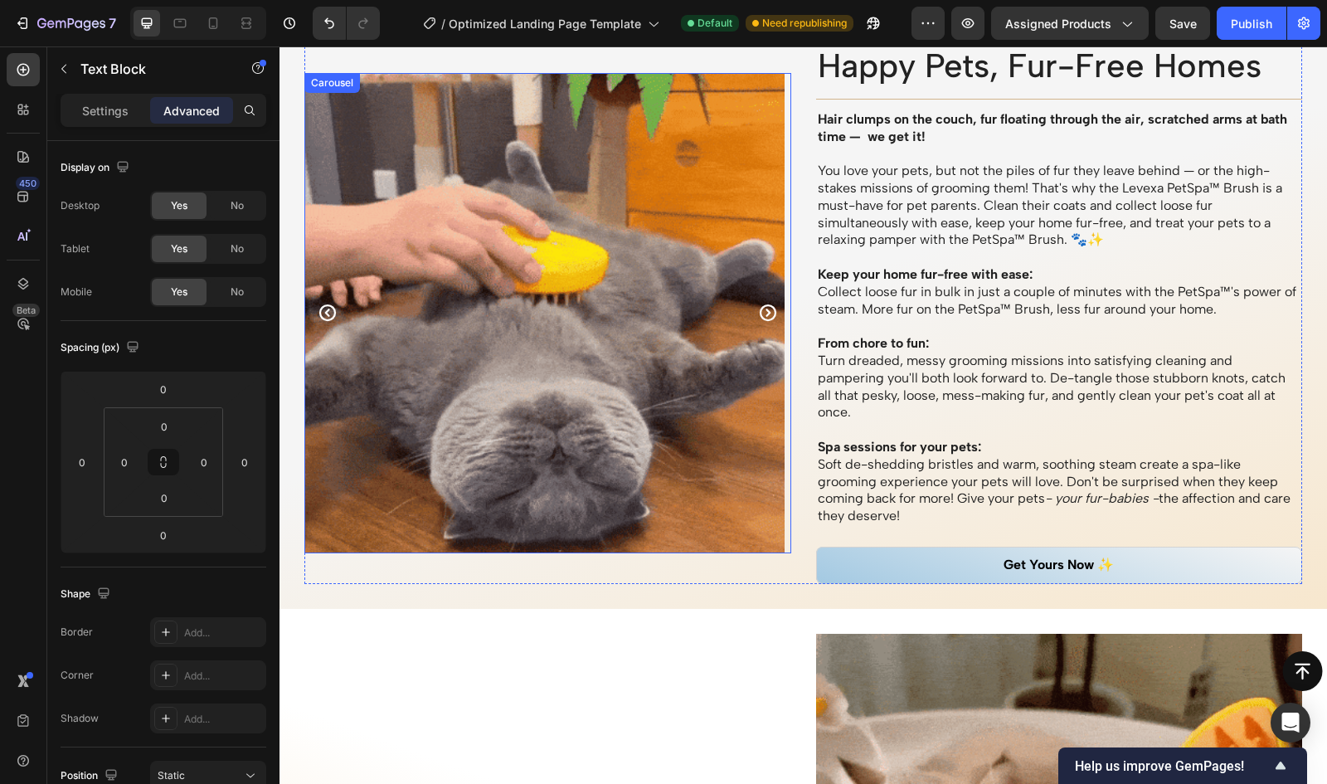
click at [761, 314] on icon "Carousel Next Arrow" at bounding box center [767, 312] width 17 height 17
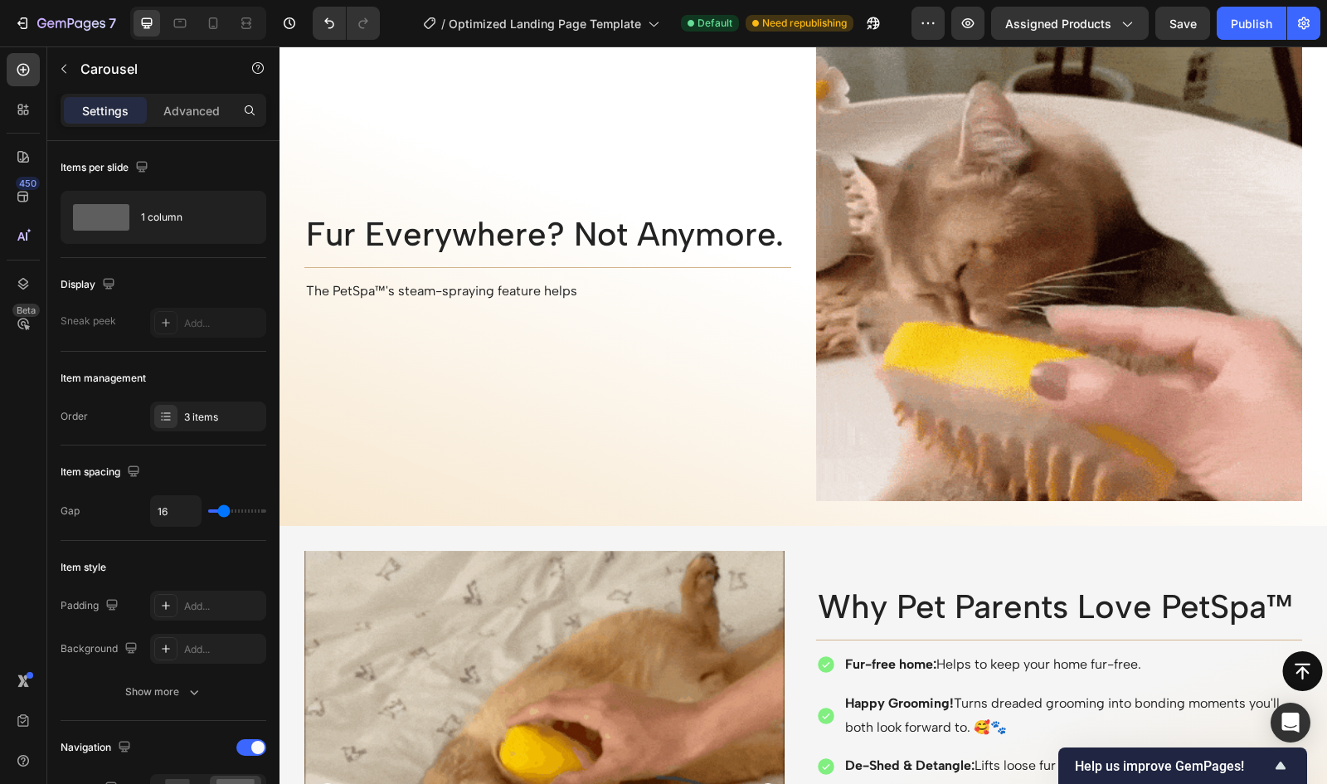
scroll to position [2072, 0]
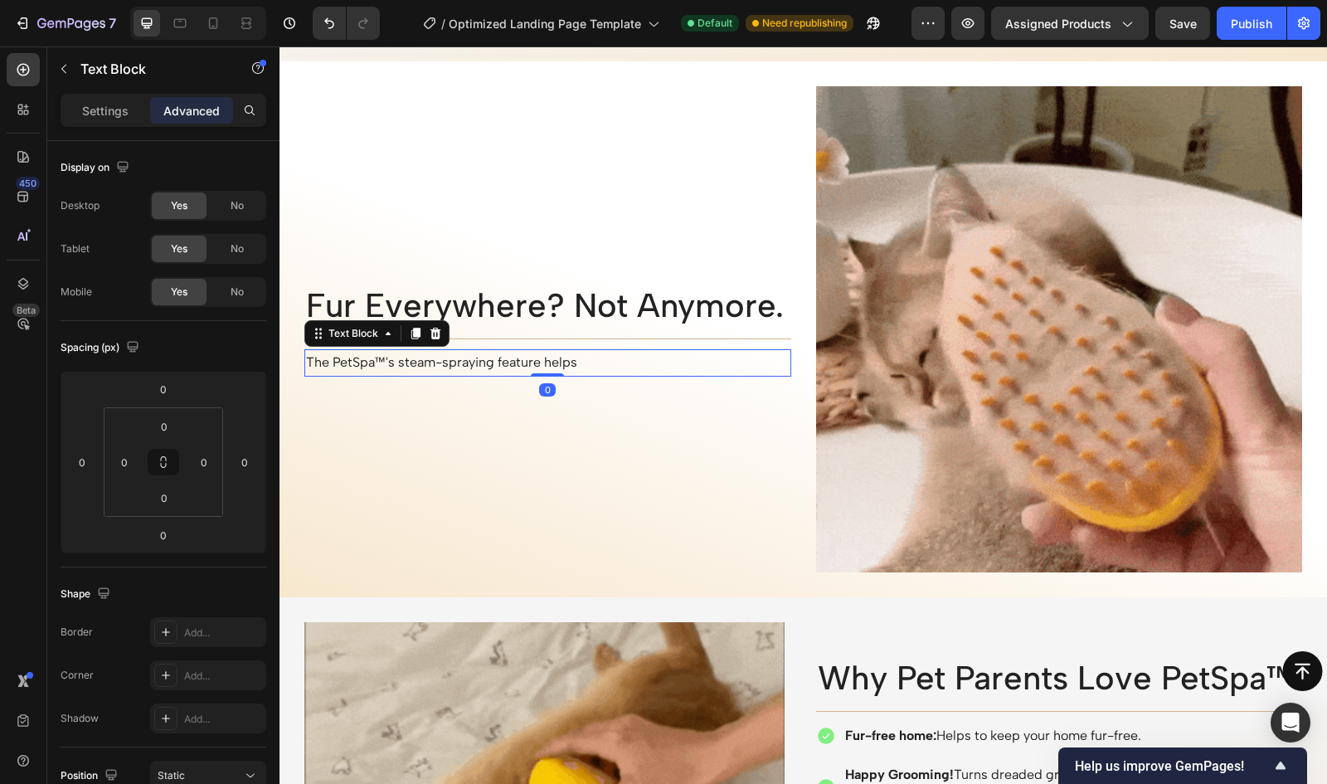
click at [610, 361] on p "The PetSpa™'s steam-spraying feature helps" at bounding box center [548, 363] width 484 height 24
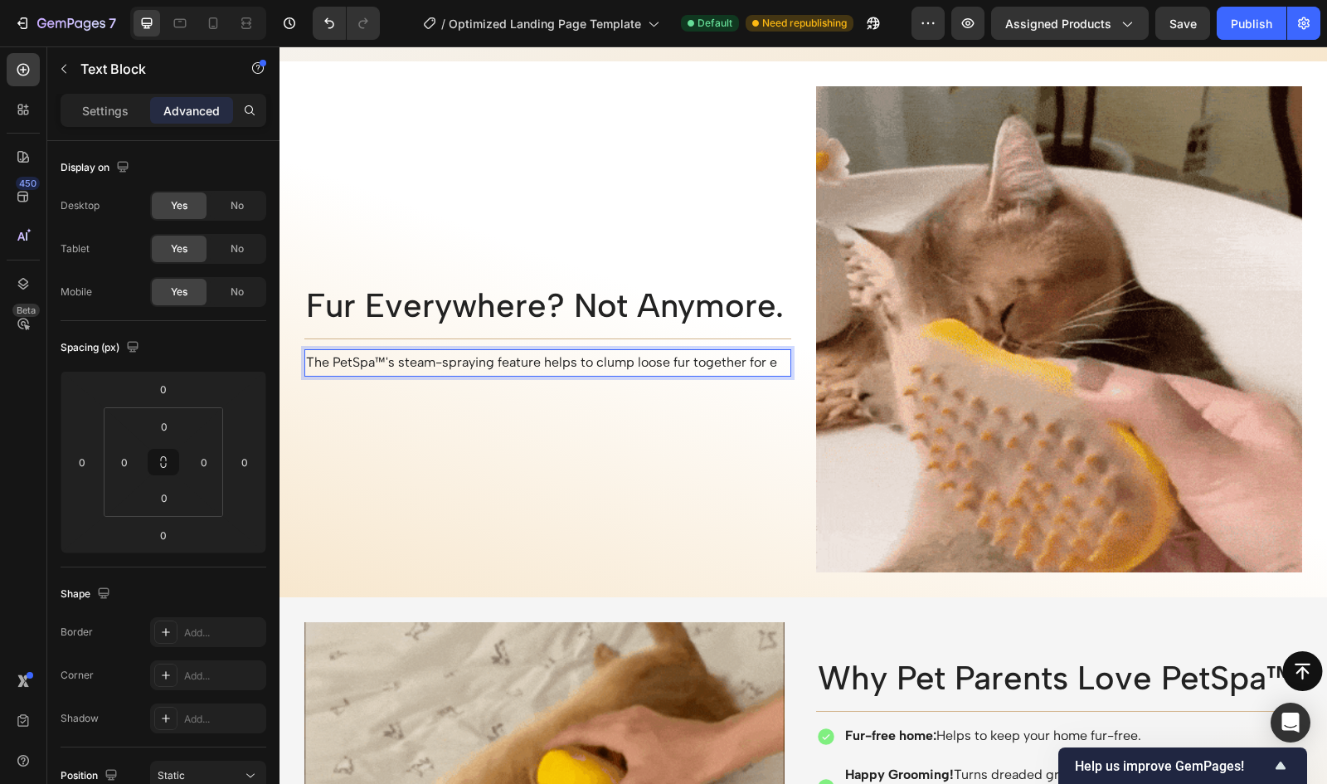
scroll to position [2060, 0]
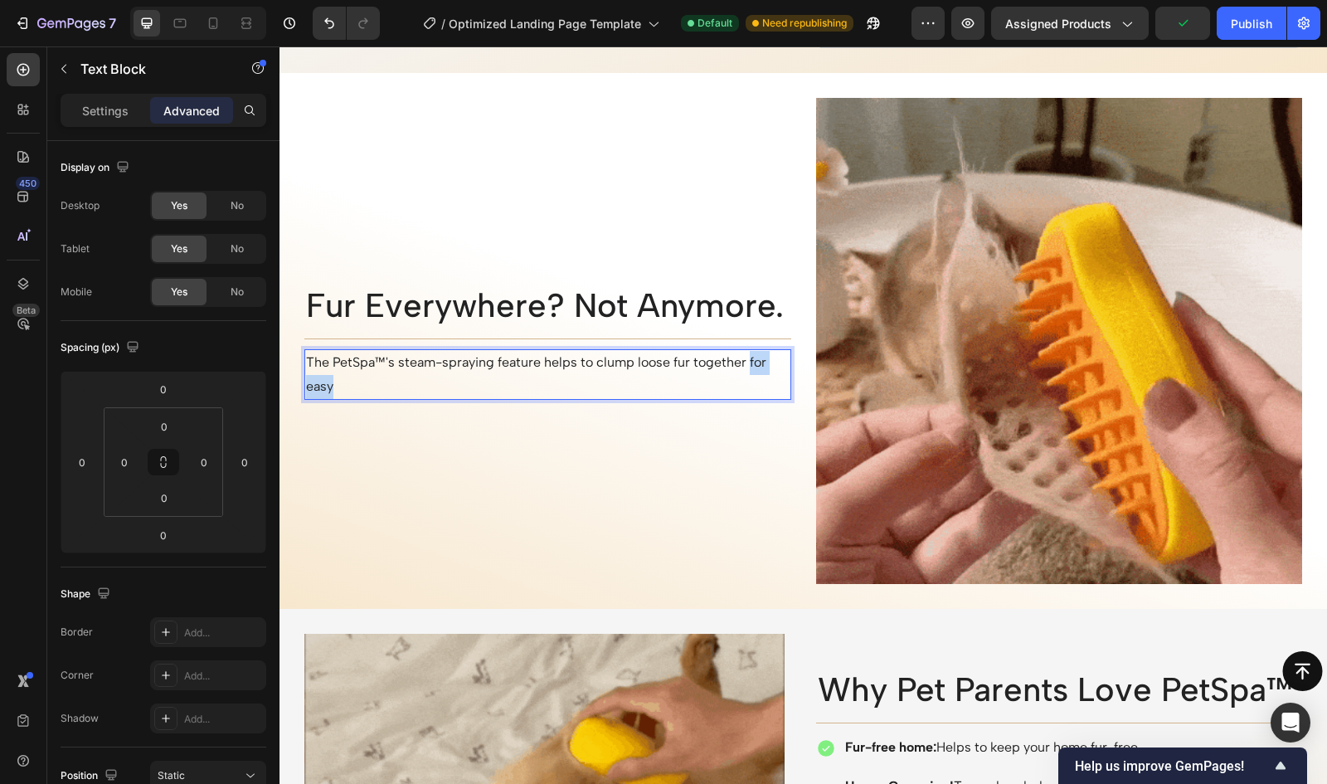
click at [749, 359] on p "The PetSpa™'s steam-spraying feature helps to clump loose fur together for easy" at bounding box center [548, 375] width 484 height 48
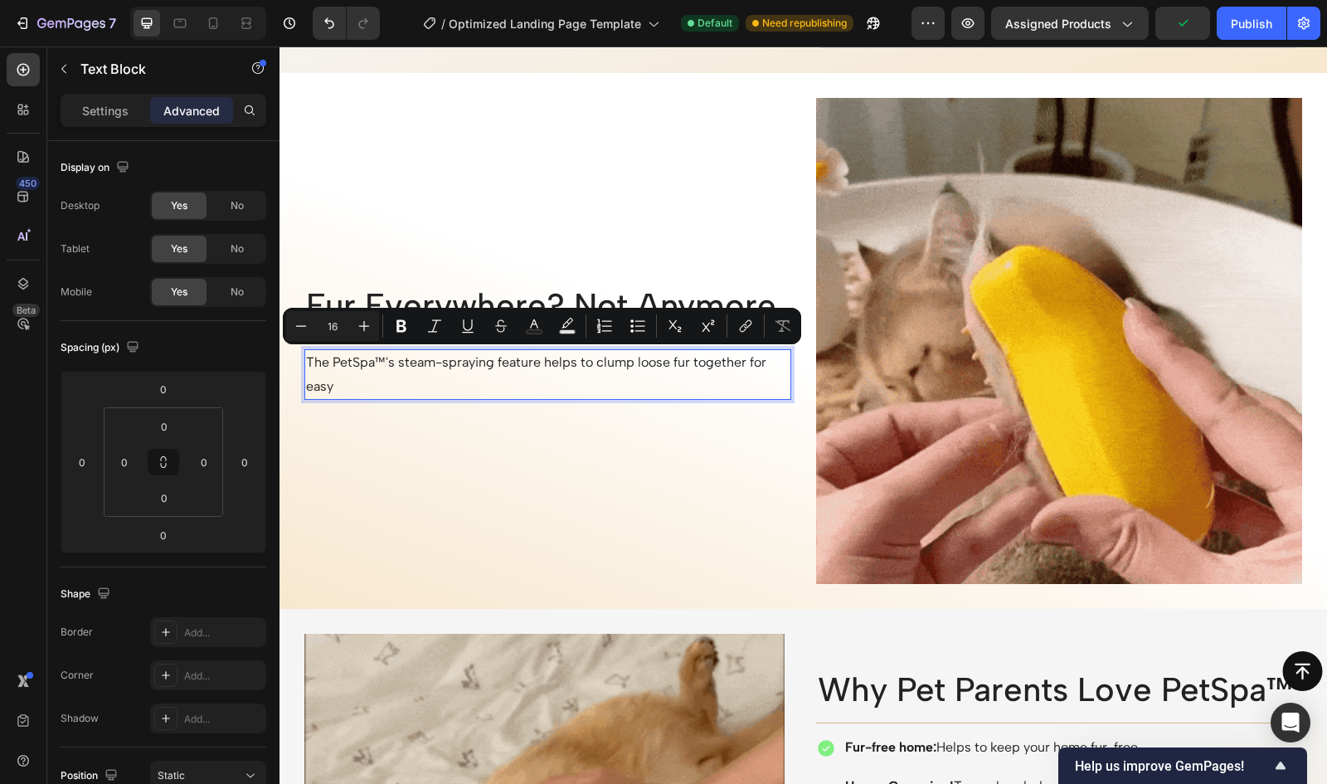
scroll to position [2072, 0]
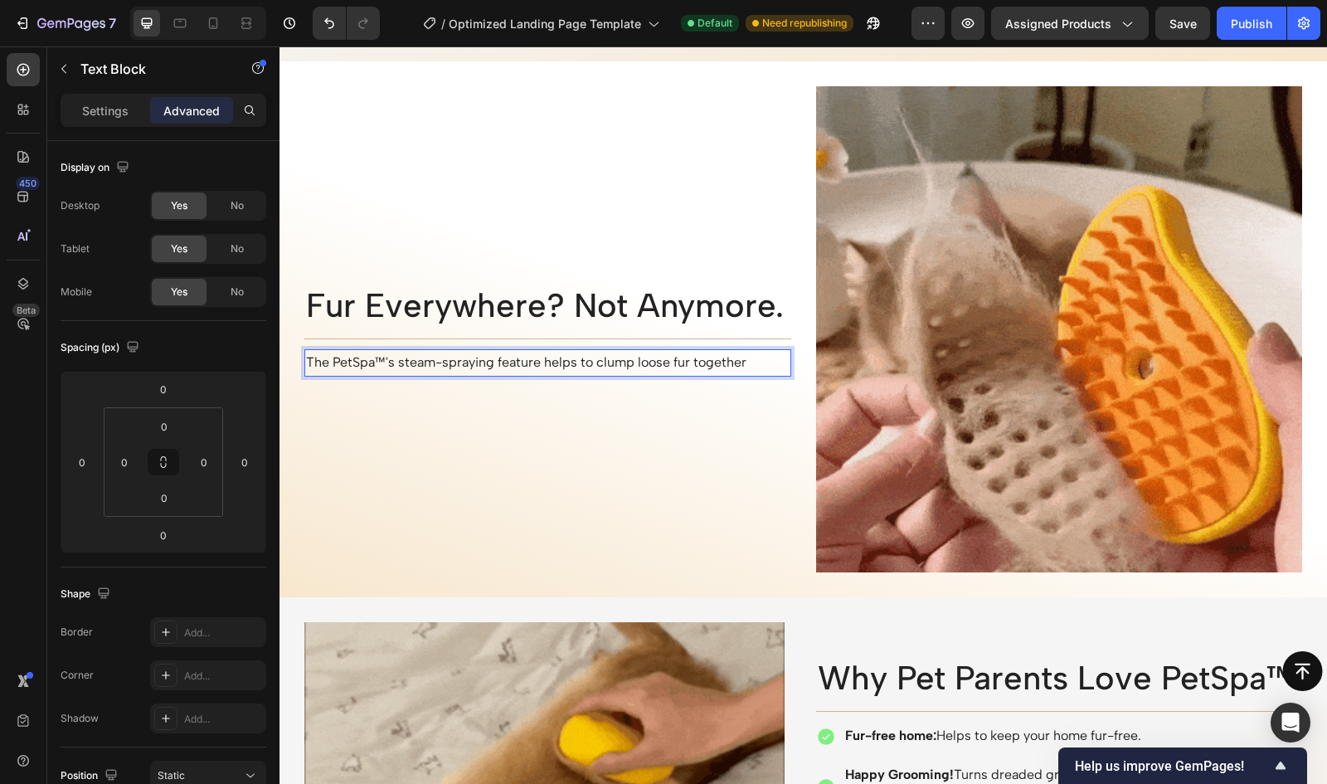
click at [598, 361] on p "The PetSpa™'s steam-spraying feature helps to clump loose fur together" at bounding box center [548, 363] width 484 height 24
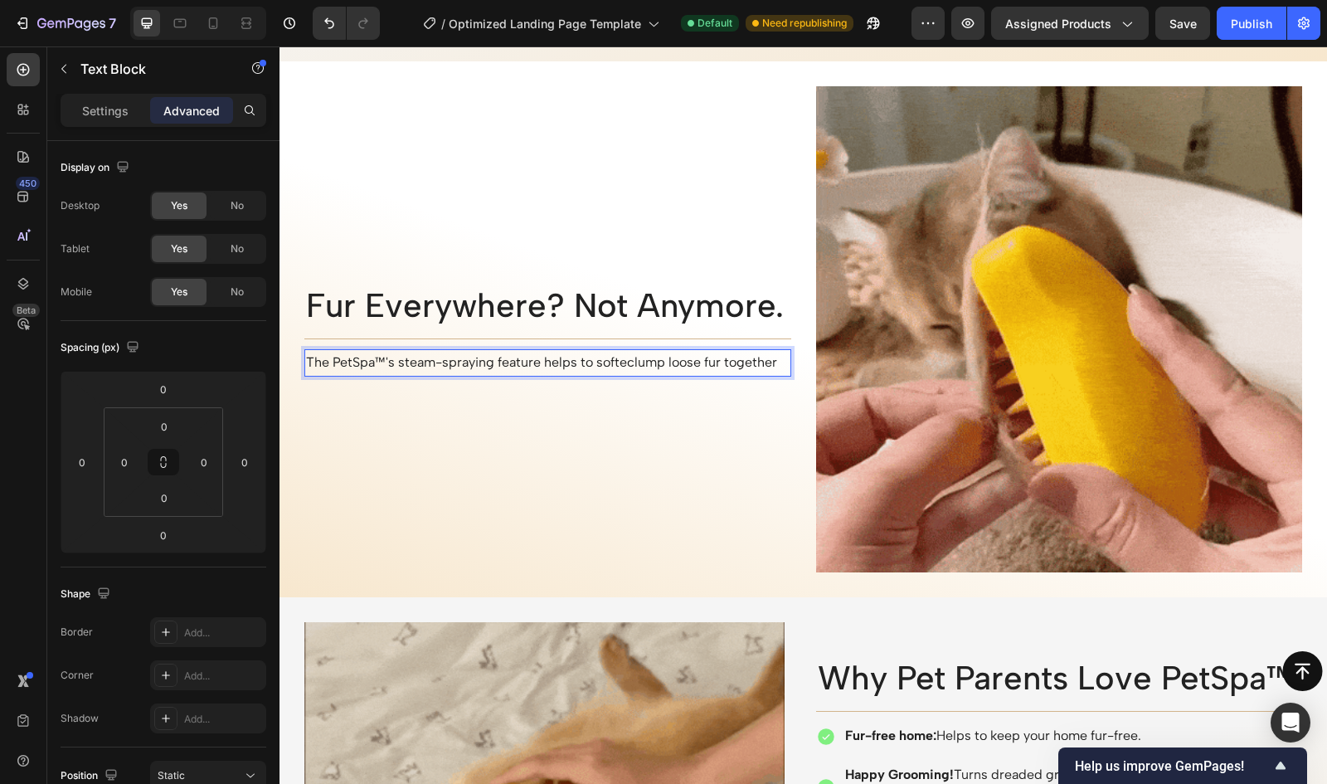
scroll to position [2060, 0]
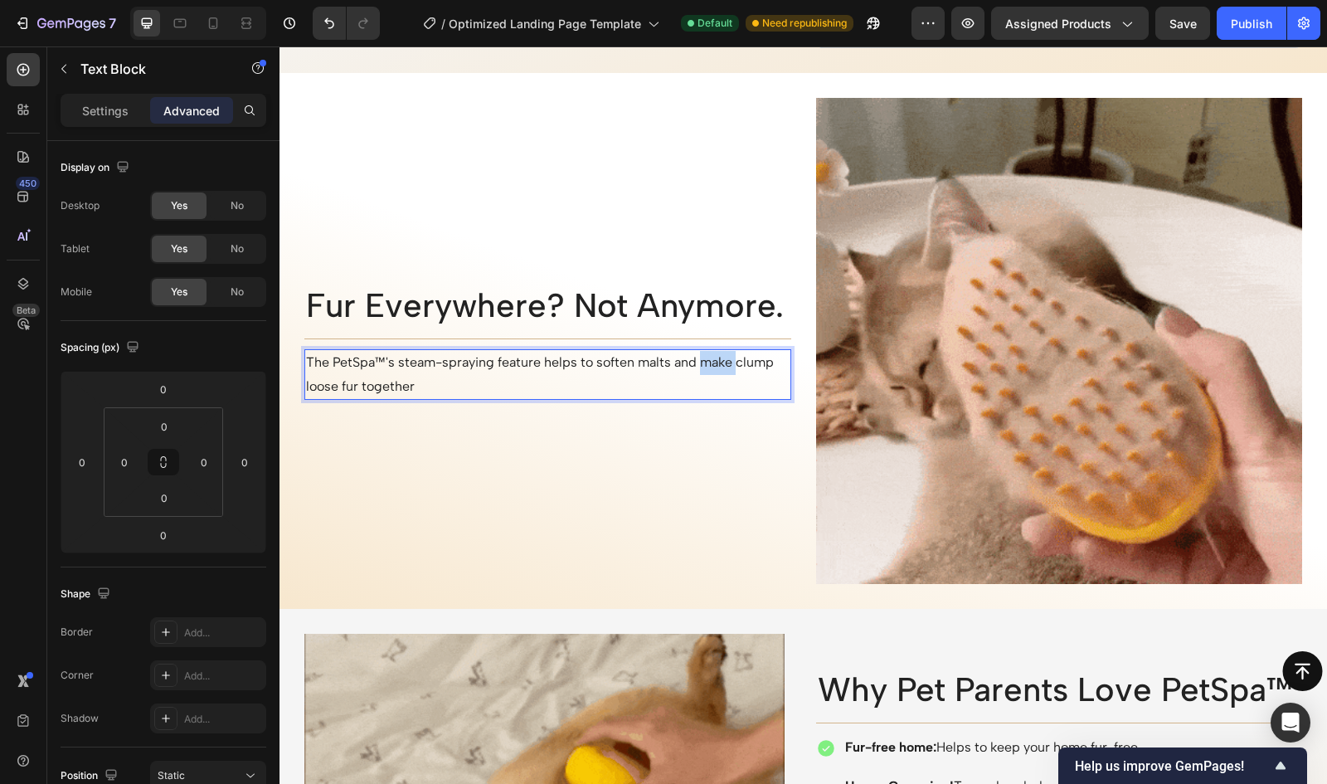
click at [703, 364] on p "The PetSpa™'s steam-spraying feature helps to soften malts and make clump loose…" at bounding box center [548, 375] width 484 height 48
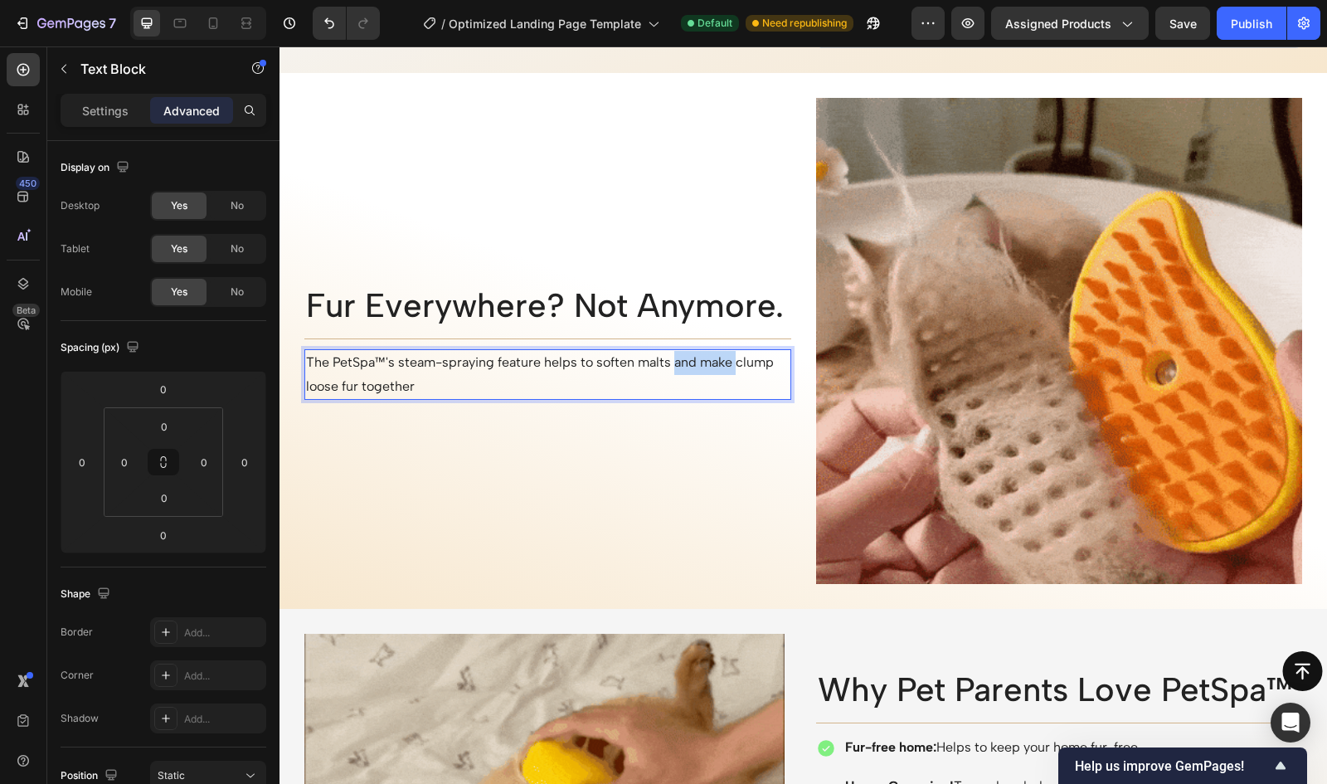
click at [676, 362] on p "The PetSpa™'s steam-spraying feature helps to soften malts and make clump loose…" at bounding box center [548, 375] width 484 height 48
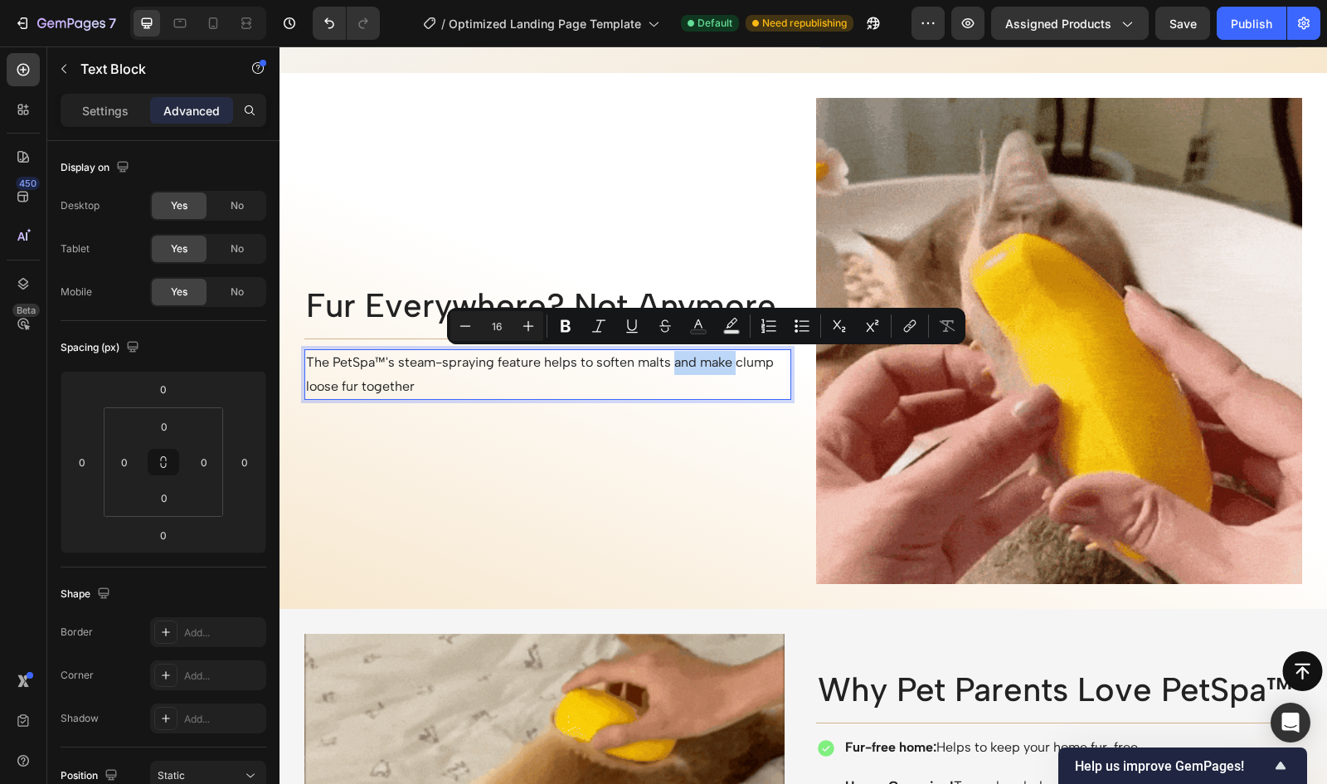
click at [738, 365] on p "The PetSpa™'s steam-spraying feature helps to soften malts and make clump loose…" at bounding box center [548, 375] width 484 height 48
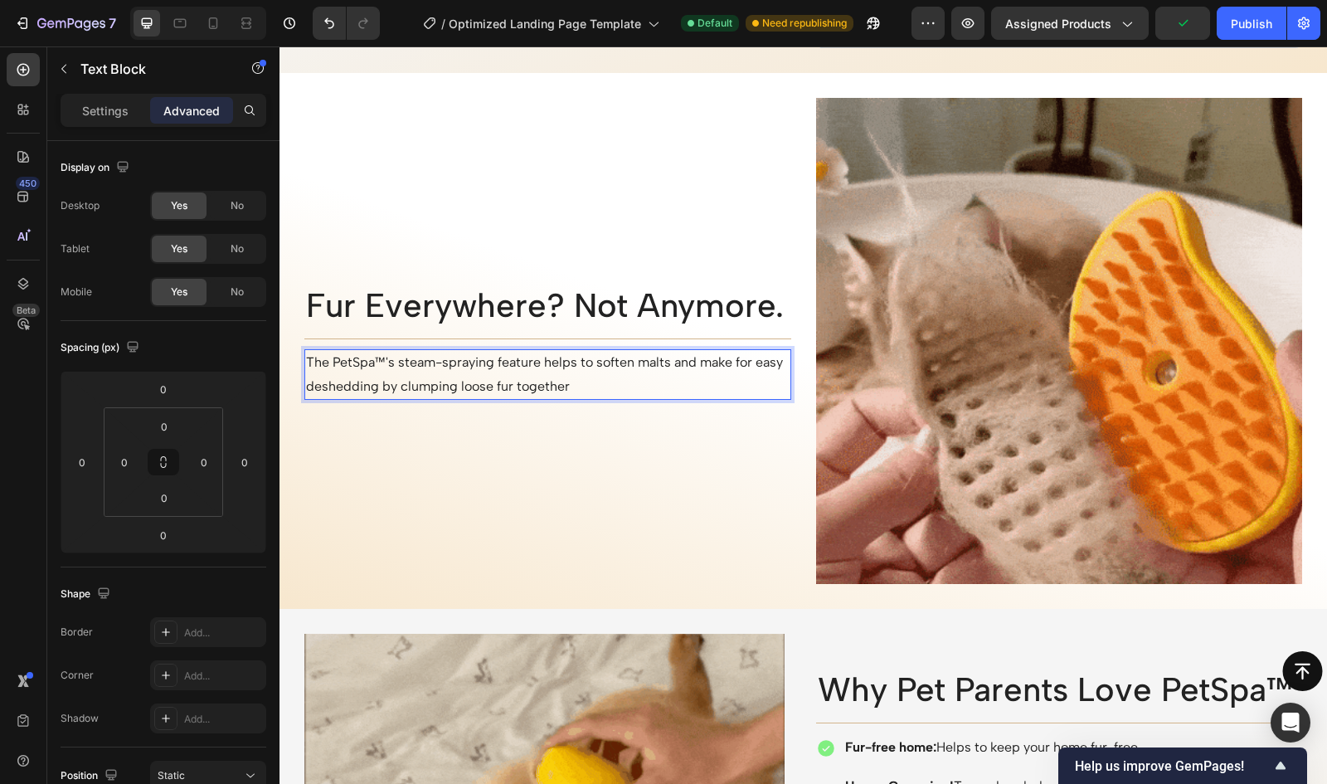
click at [352, 378] on p "The PetSpa™'s steam-spraying feature helps to soften malts and make for easy de…" at bounding box center [548, 375] width 484 height 48
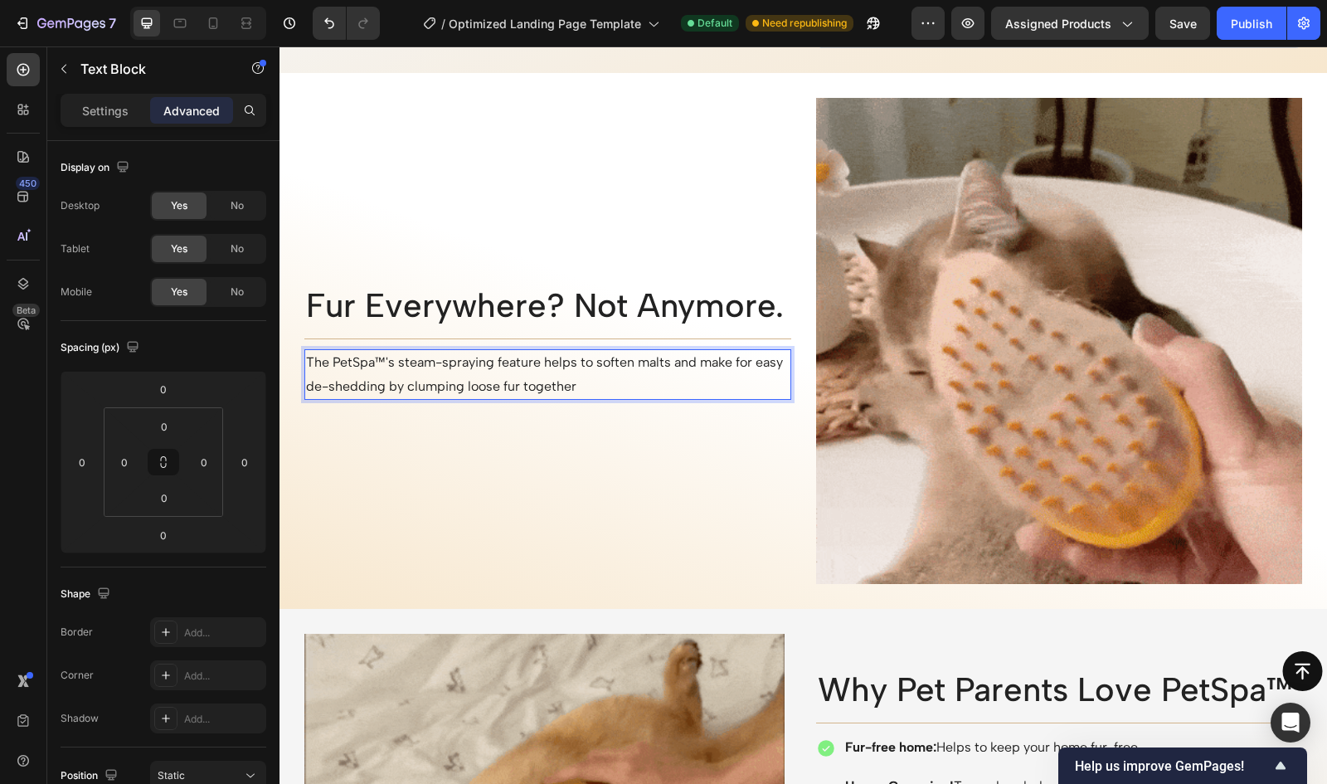
click at [613, 392] on p "The PetSpa™'s steam-spraying feature helps to soften malts and make for easy de…" at bounding box center [548, 375] width 484 height 48
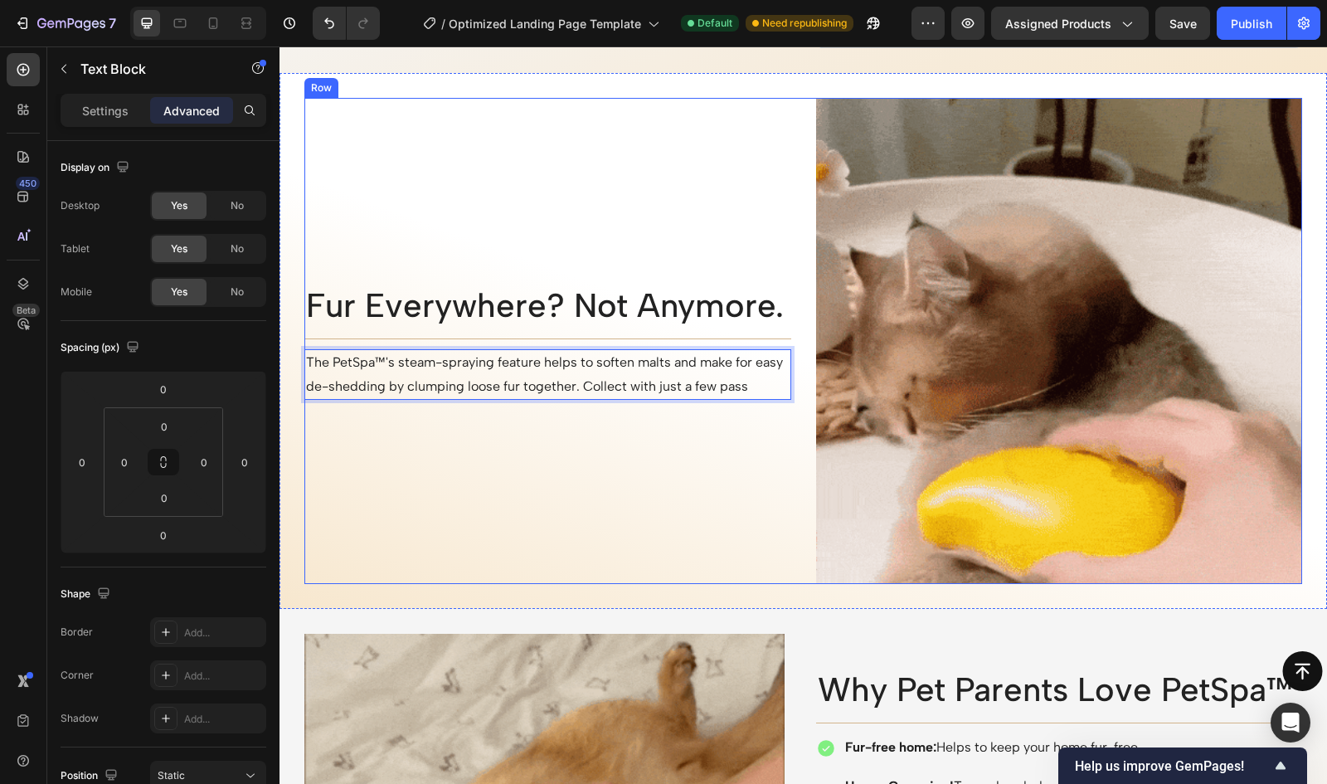
scroll to position [2049, 0]
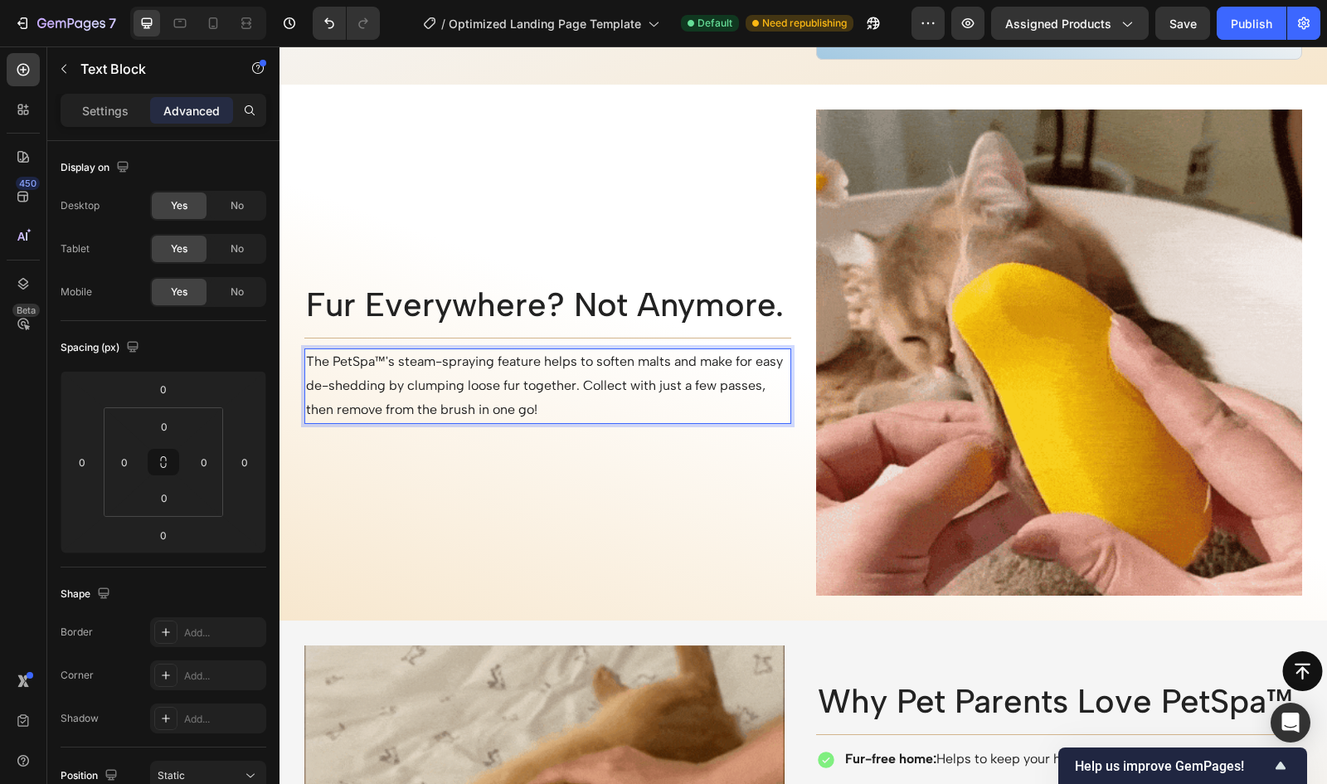
click at [665, 390] on p "The PetSpa™'s steam-spraying feature helps to soften malts and make for easy de…" at bounding box center [548, 385] width 484 height 71
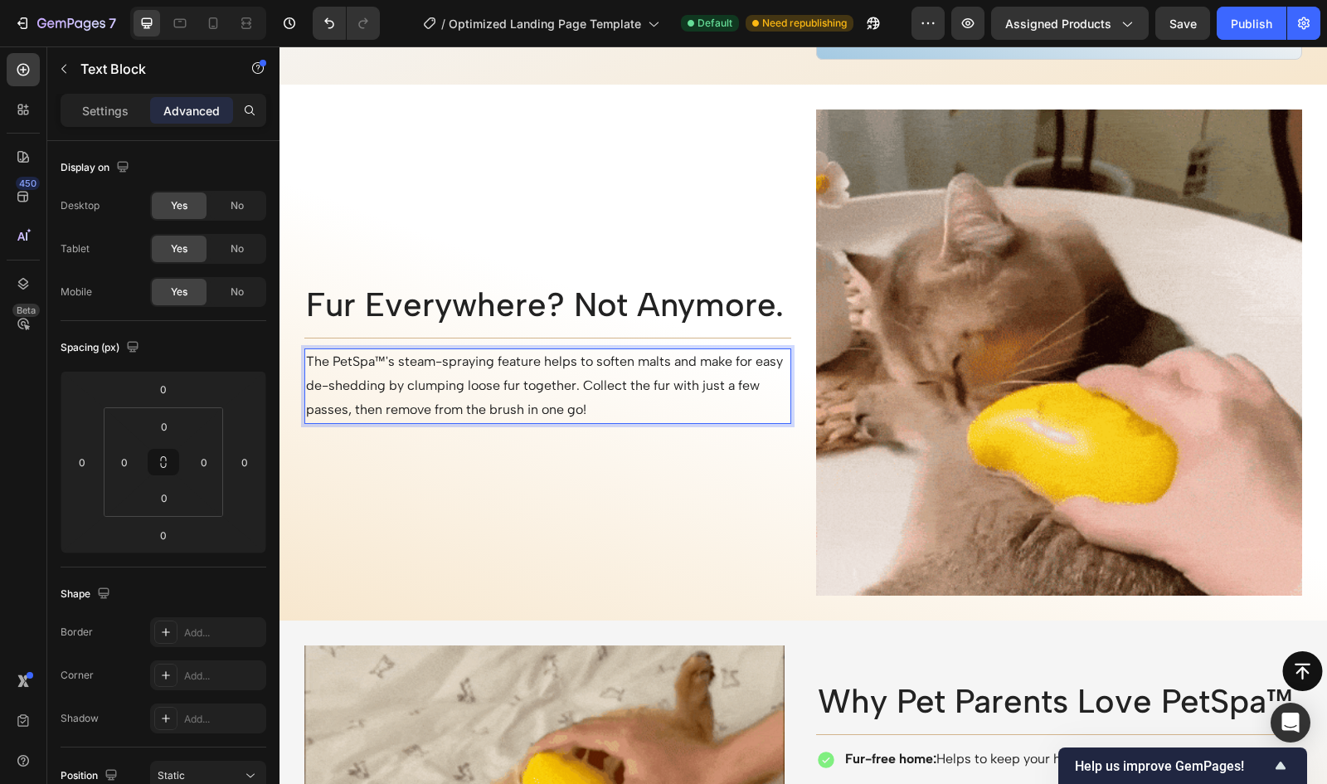
click at [461, 409] on p "The PetSpa™'s steam-spraying feature helps to soften malts and make for easy de…" at bounding box center [548, 385] width 484 height 71
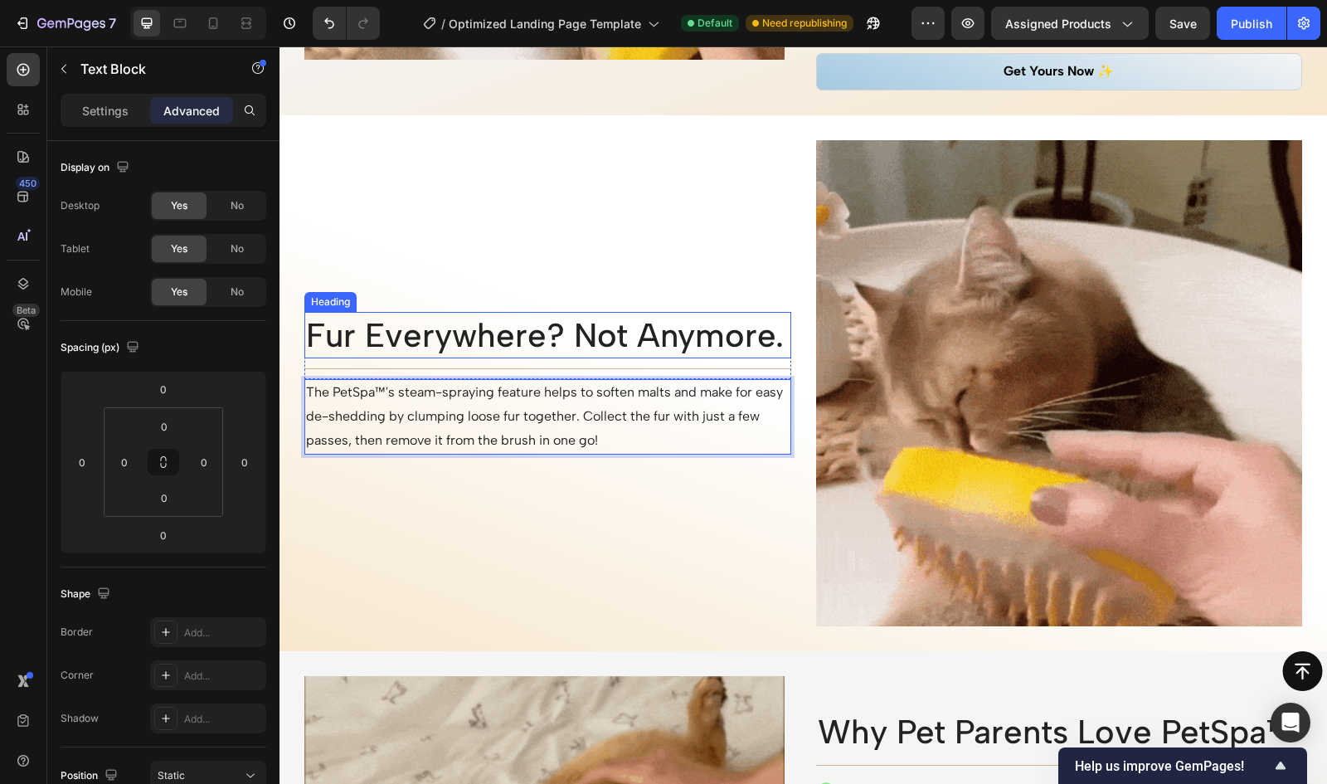
scroll to position [2019, 0]
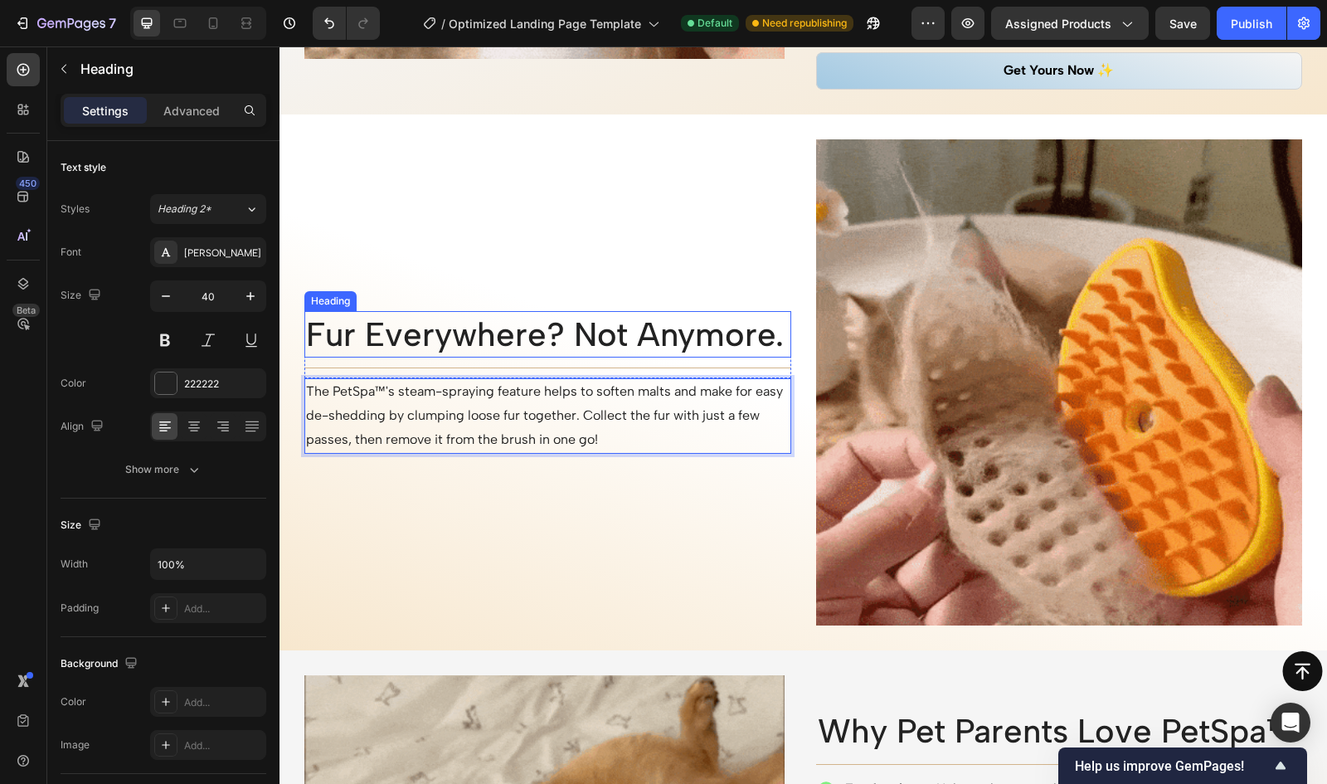
click at [685, 319] on h2 "Fur Everywhere? Not Anymore." at bounding box center [547, 334] width 487 height 46
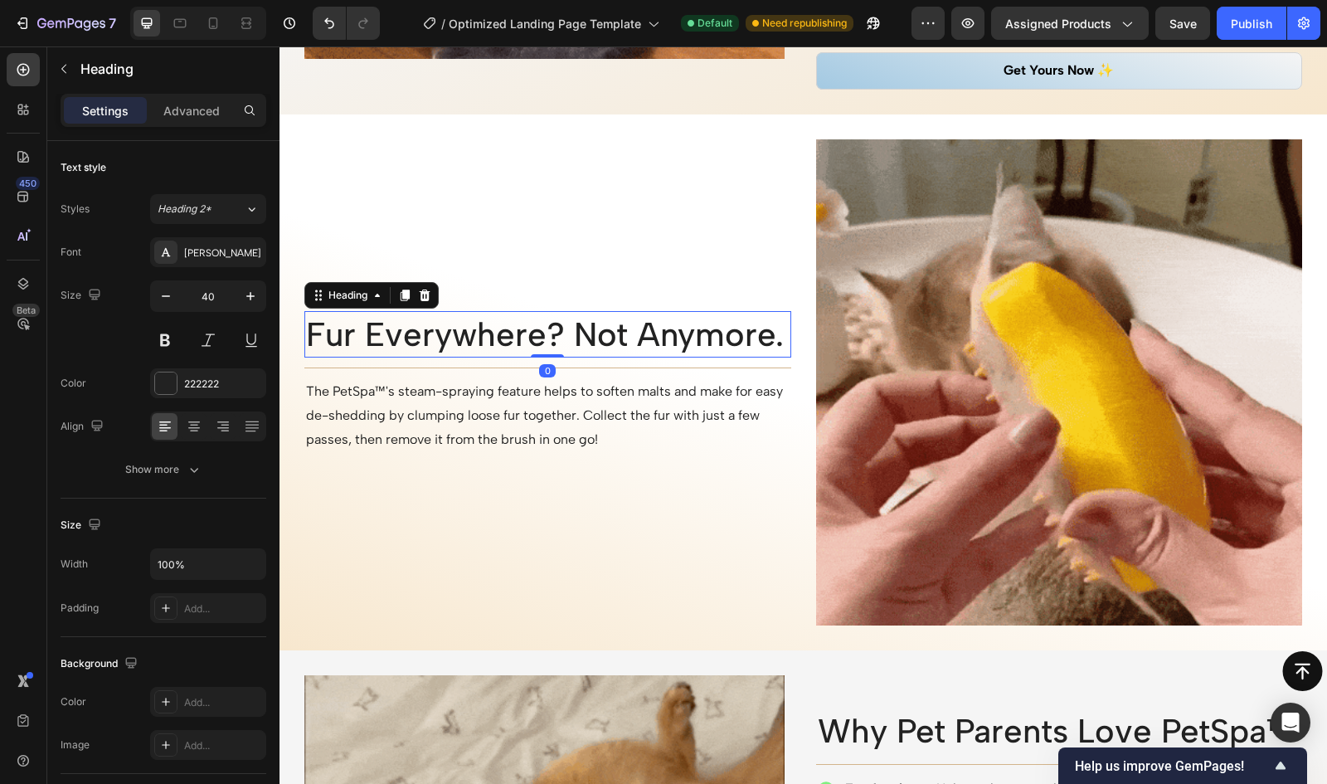
click at [685, 319] on h2 "Fur Everywhere? Not Anymore." at bounding box center [547, 334] width 487 height 46
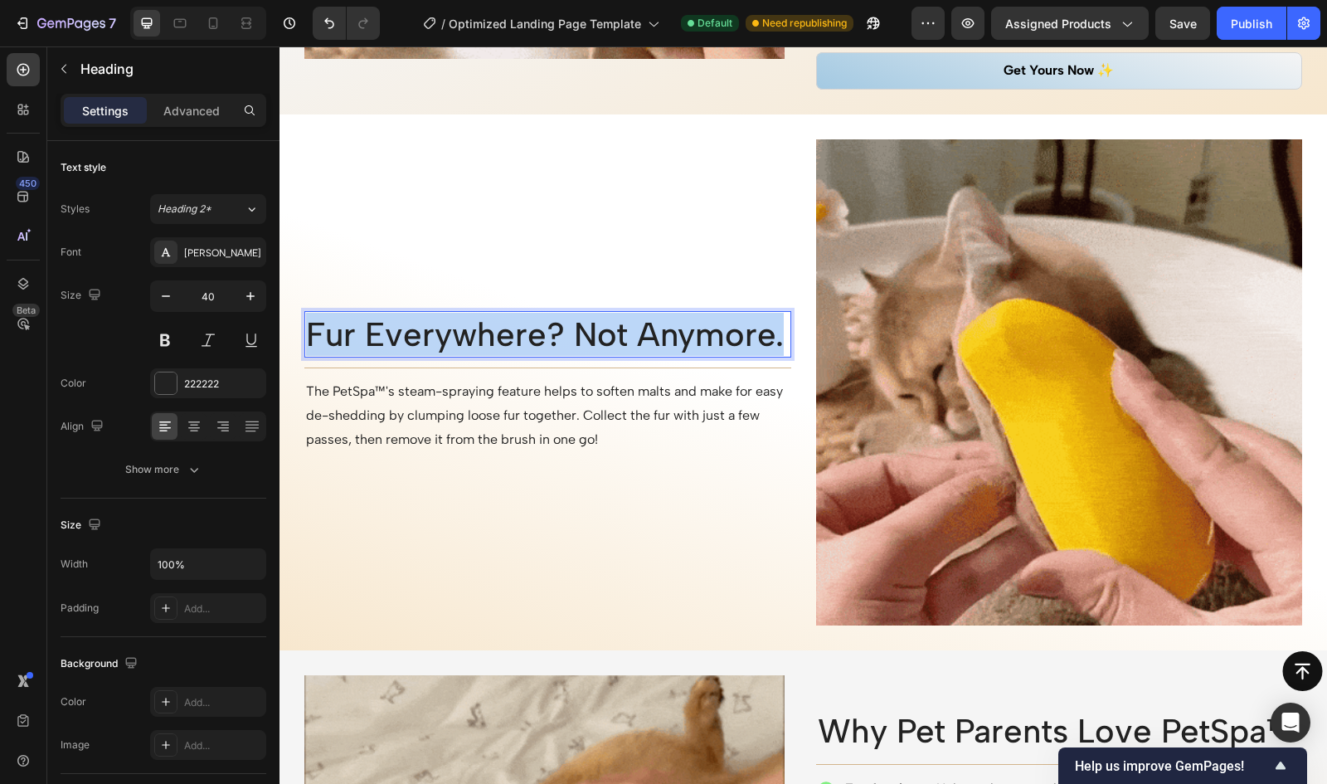
click at [685, 319] on p "Fur Everywhere? Not Anymore." at bounding box center [548, 334] width 484 height 43
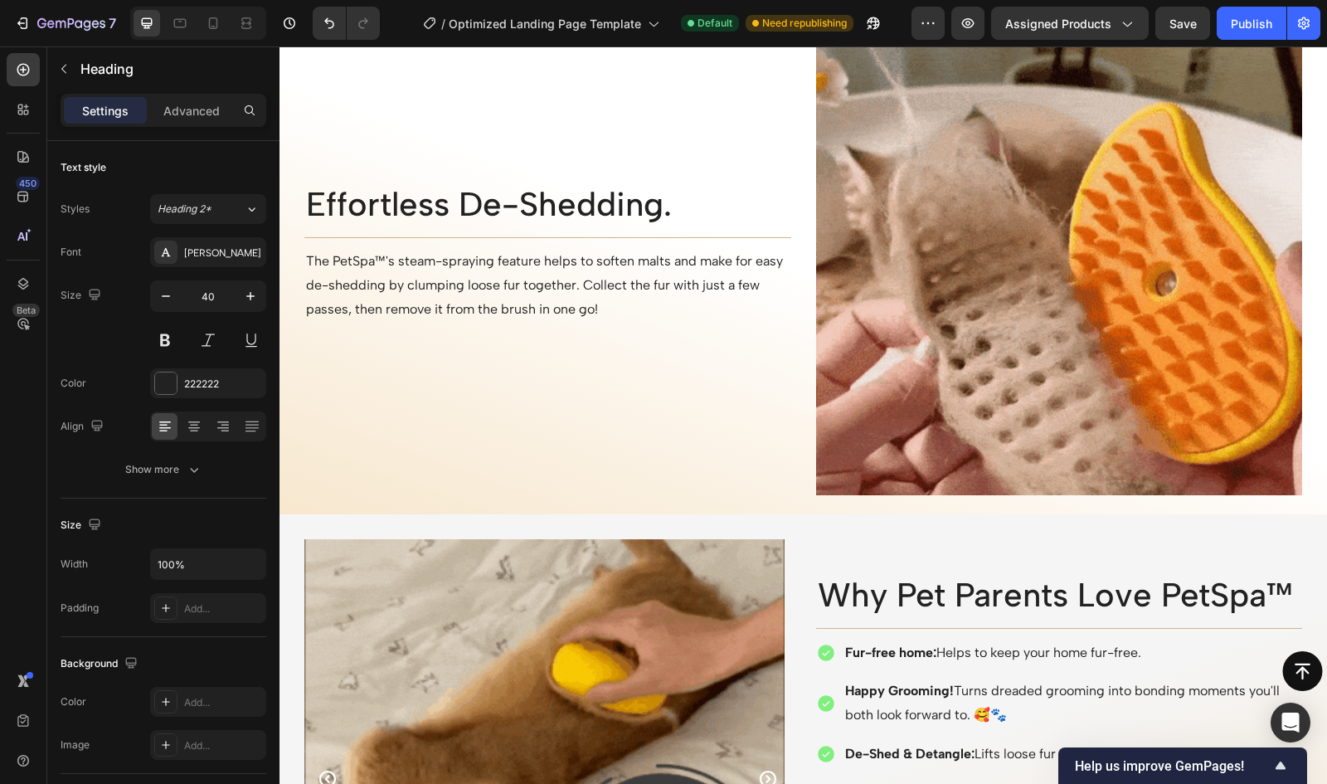
scroll to position [2212, 0]
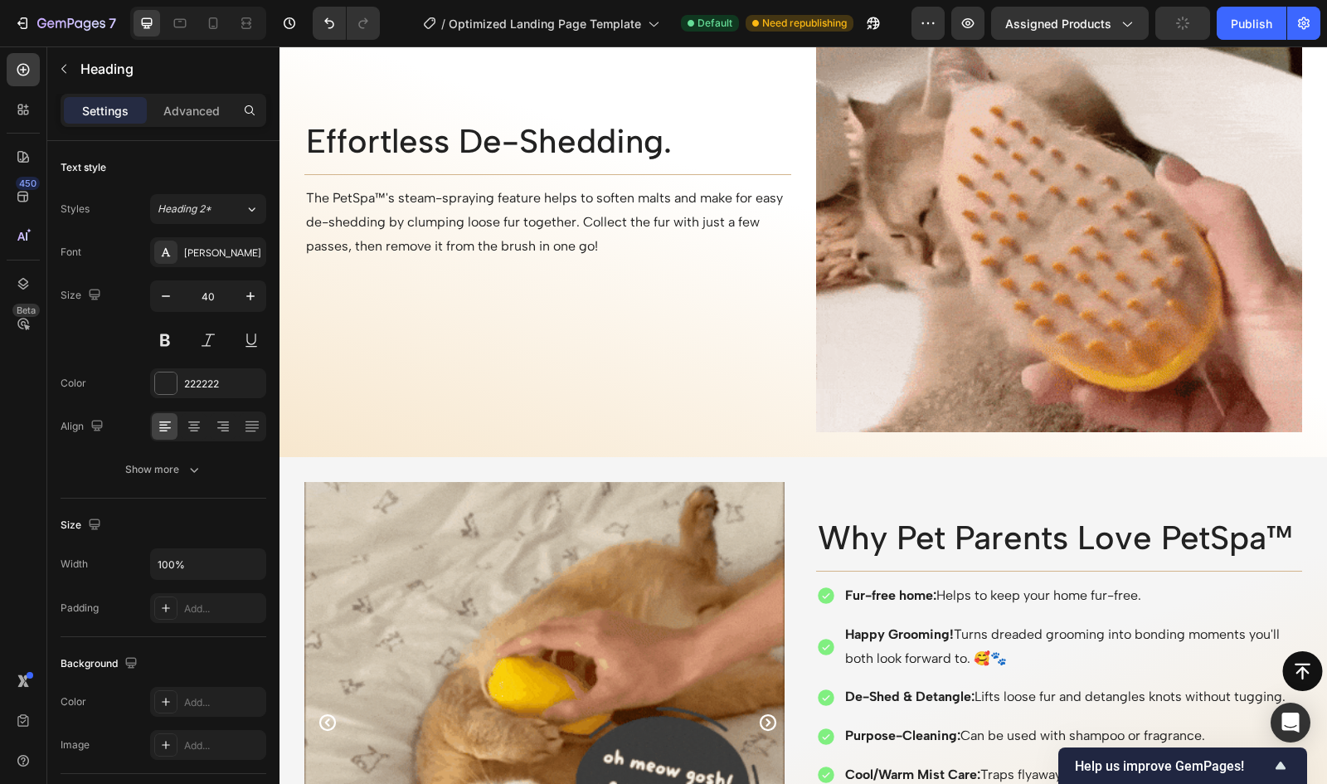
click at [664, 143] on h2 "Effortless De-Shedding." at bounding box center [547, 141] width 487 height 46
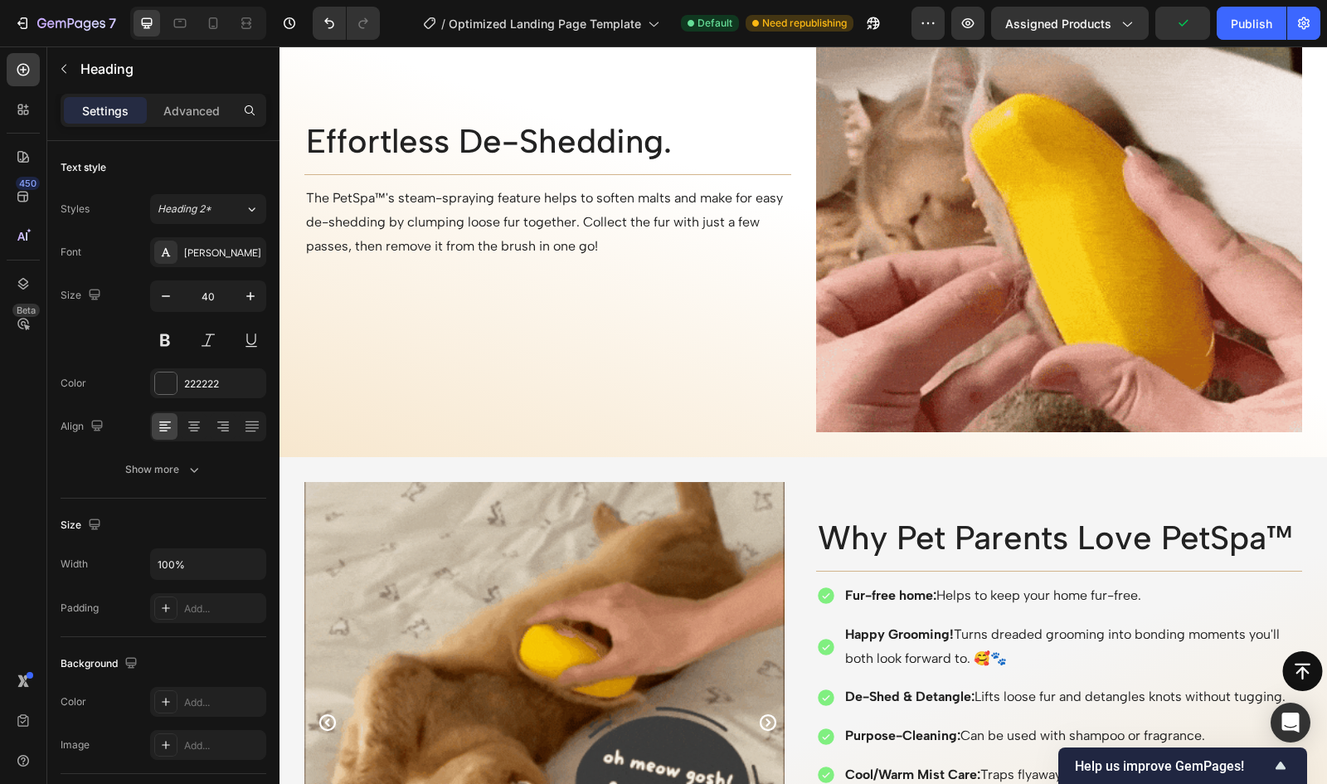
click at [669, 144] on p "Effortless De-Shedding." at bounding box center [548, 140] width 484 height 43
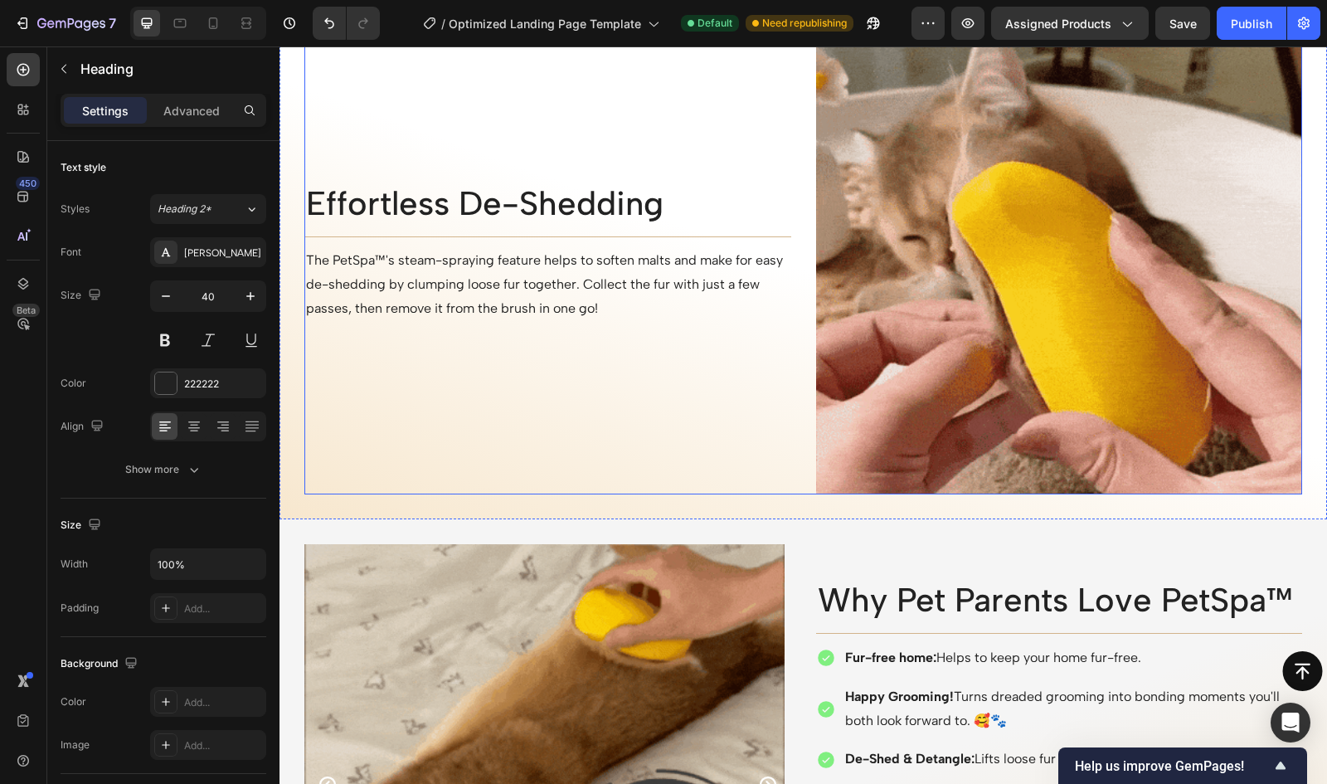
scroll to position [1823, 0]
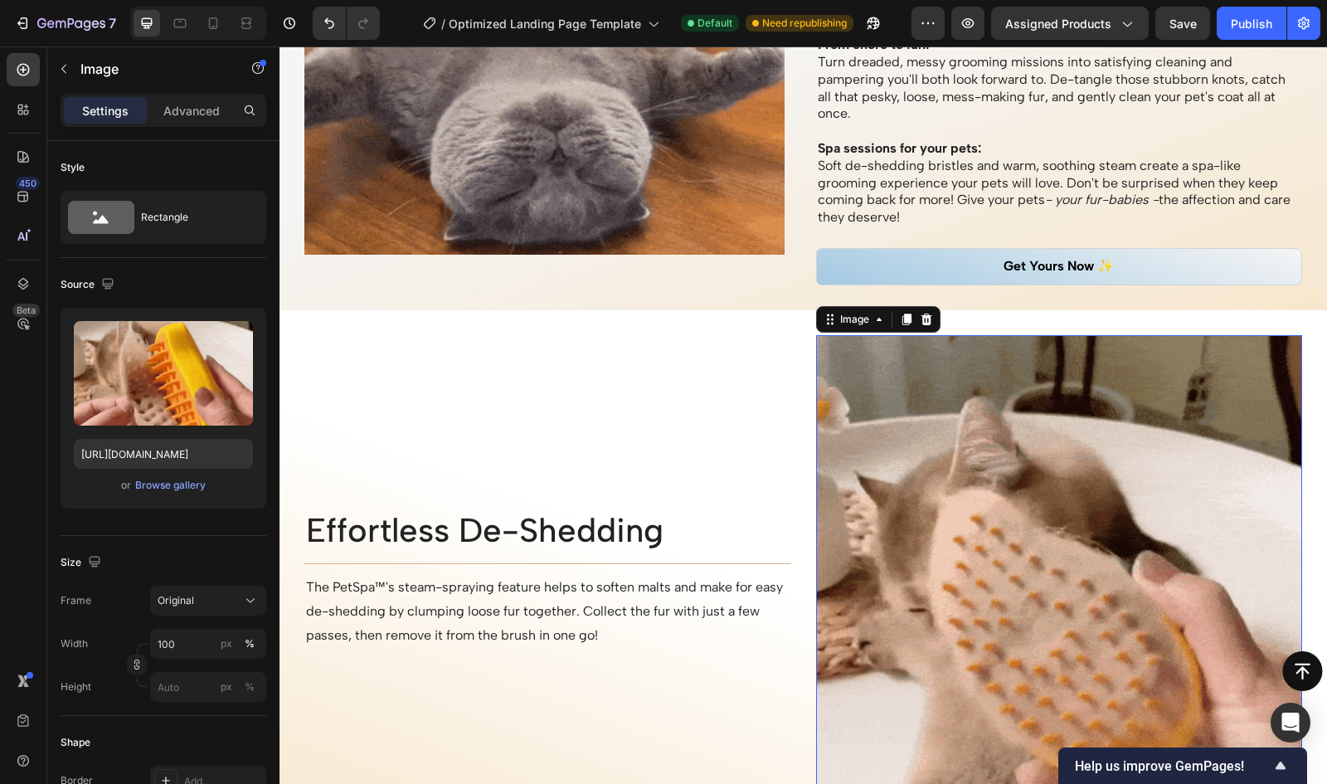
click at [1075, 547] on img at bounding box center [1059, 578] width 487 height 487
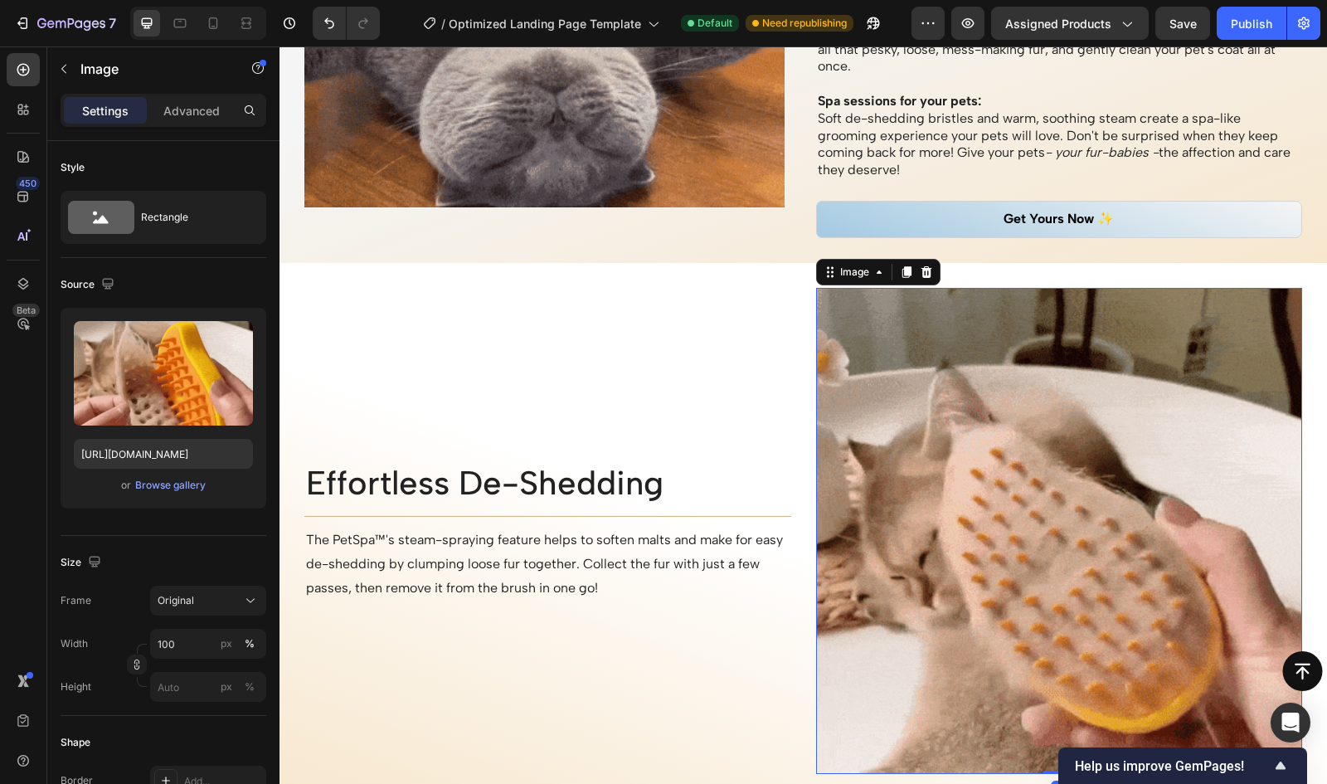
scroll to position [2019, 0]
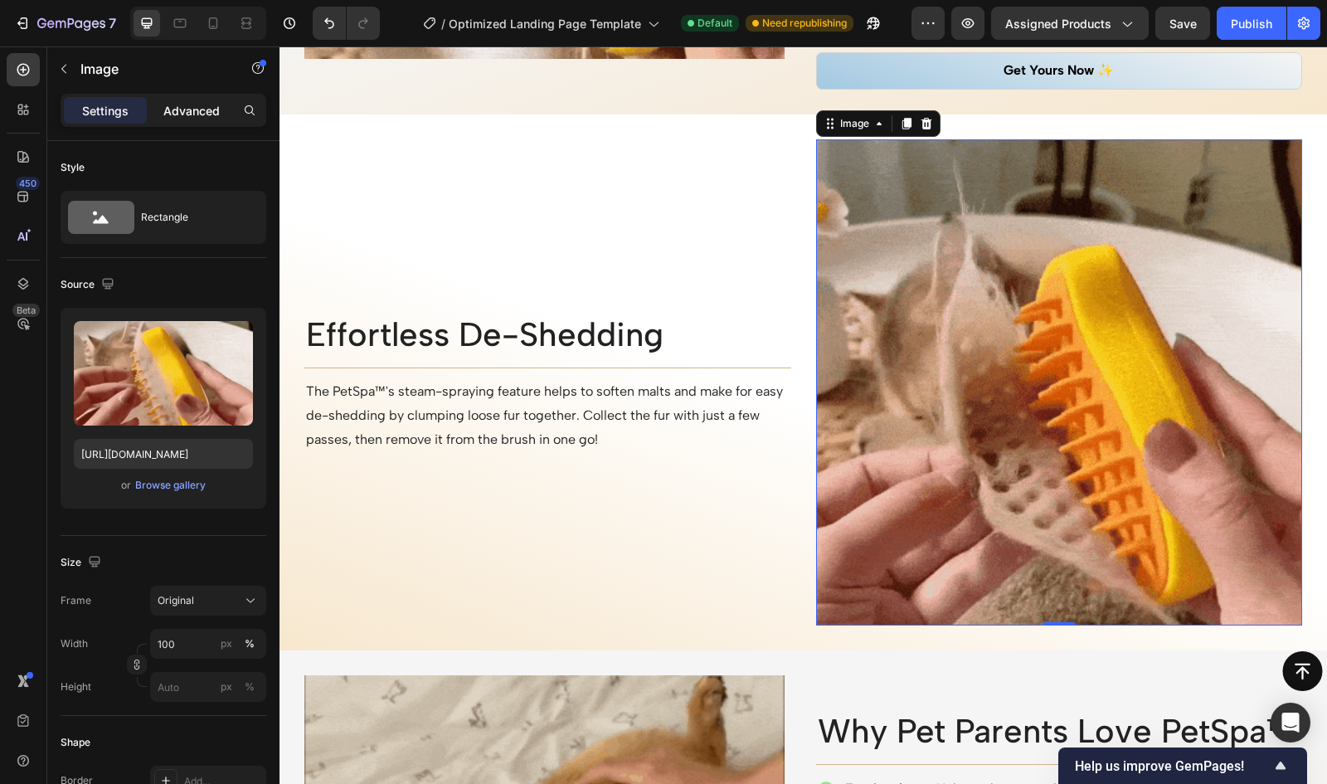
click at [196, 106] on p "Advanced" at bounding box center [191, 110] width 56 height 17
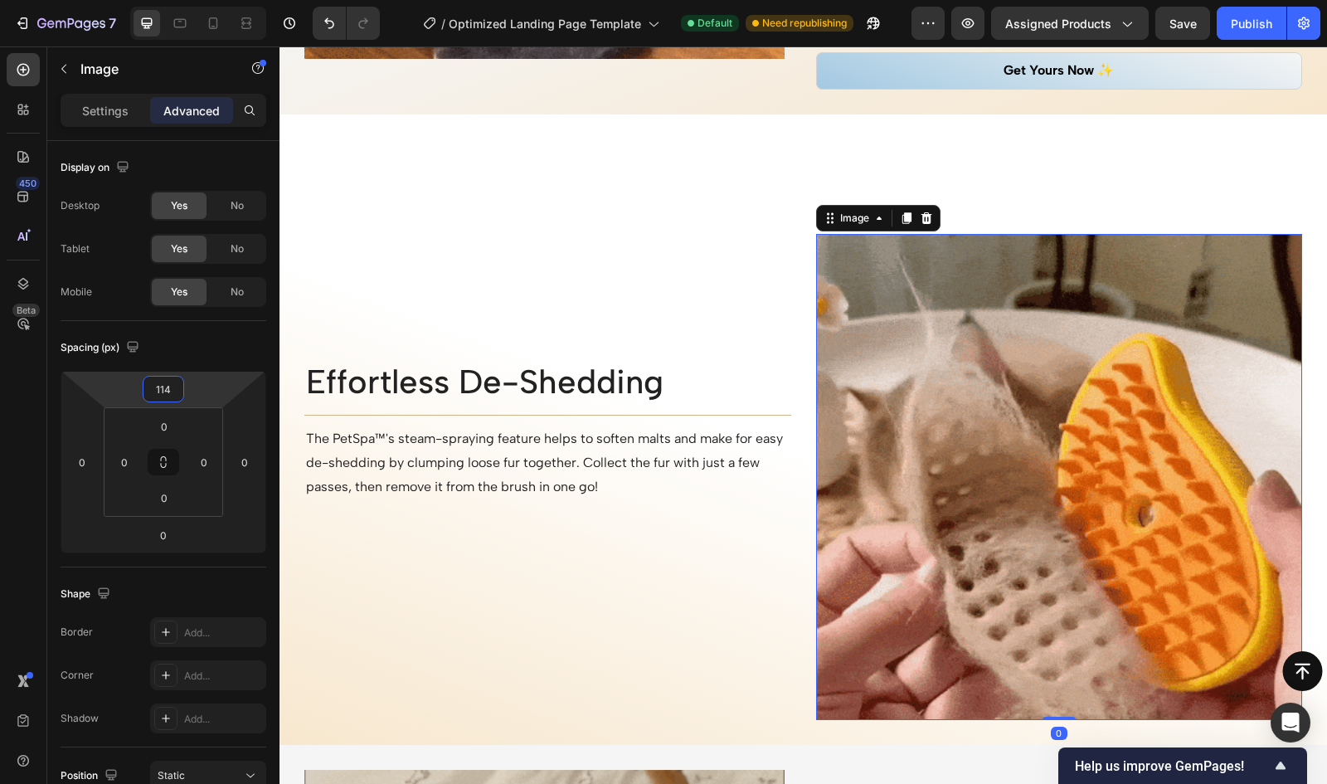
type input "146"
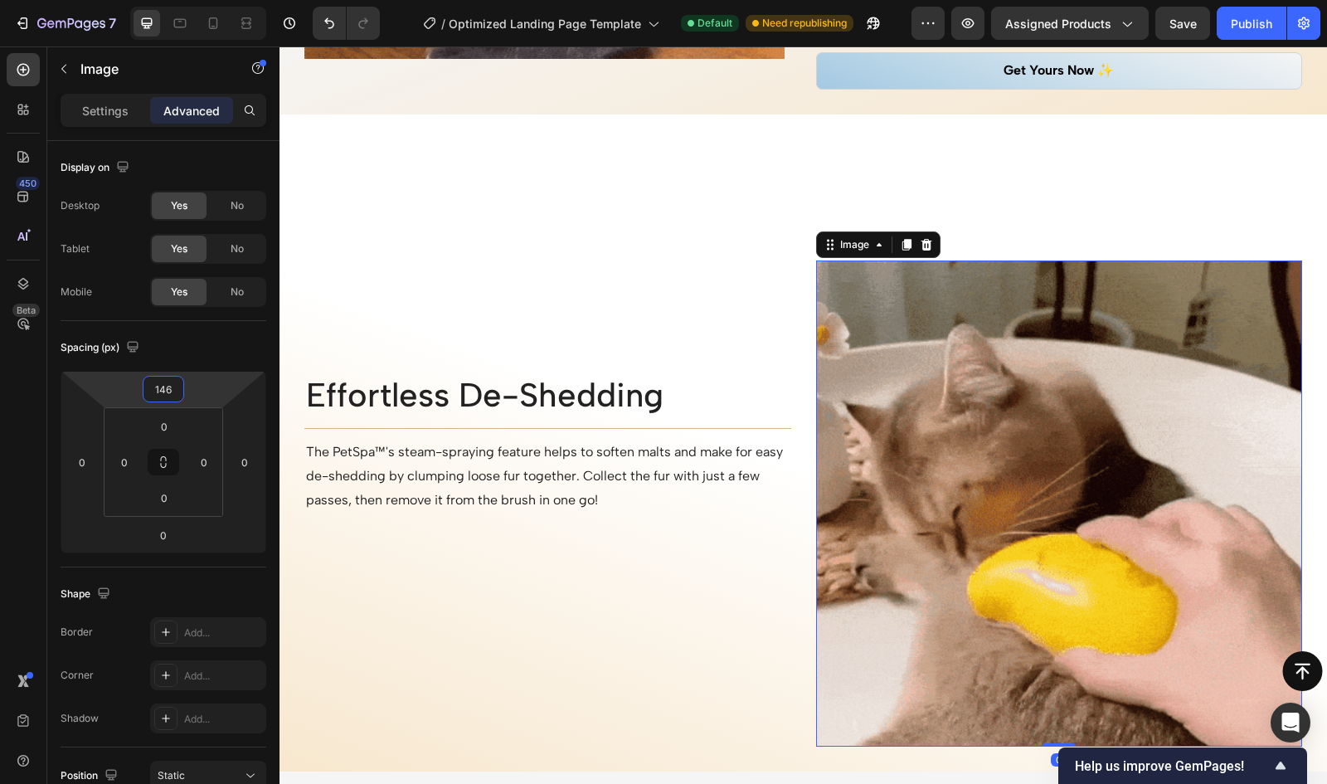
drag, startPoint x: 207, startPoint y: 390, endPoint x: 199, endPoint y: 329, distance: 61.0
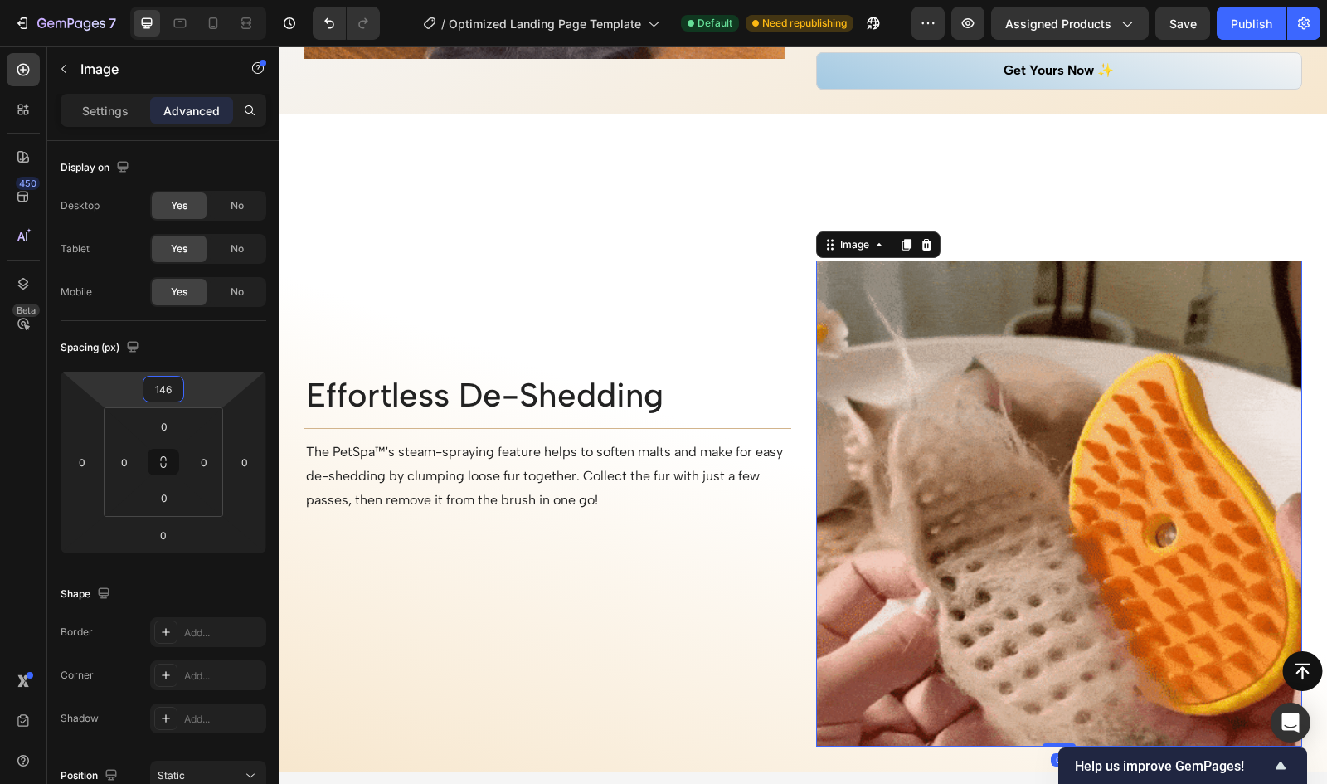
click at [199, 0] on html "7 / Optimized Landing Page Template Default Need republishing Preview Assigned …" at bounding box center [663, 0] width 1327 height 0
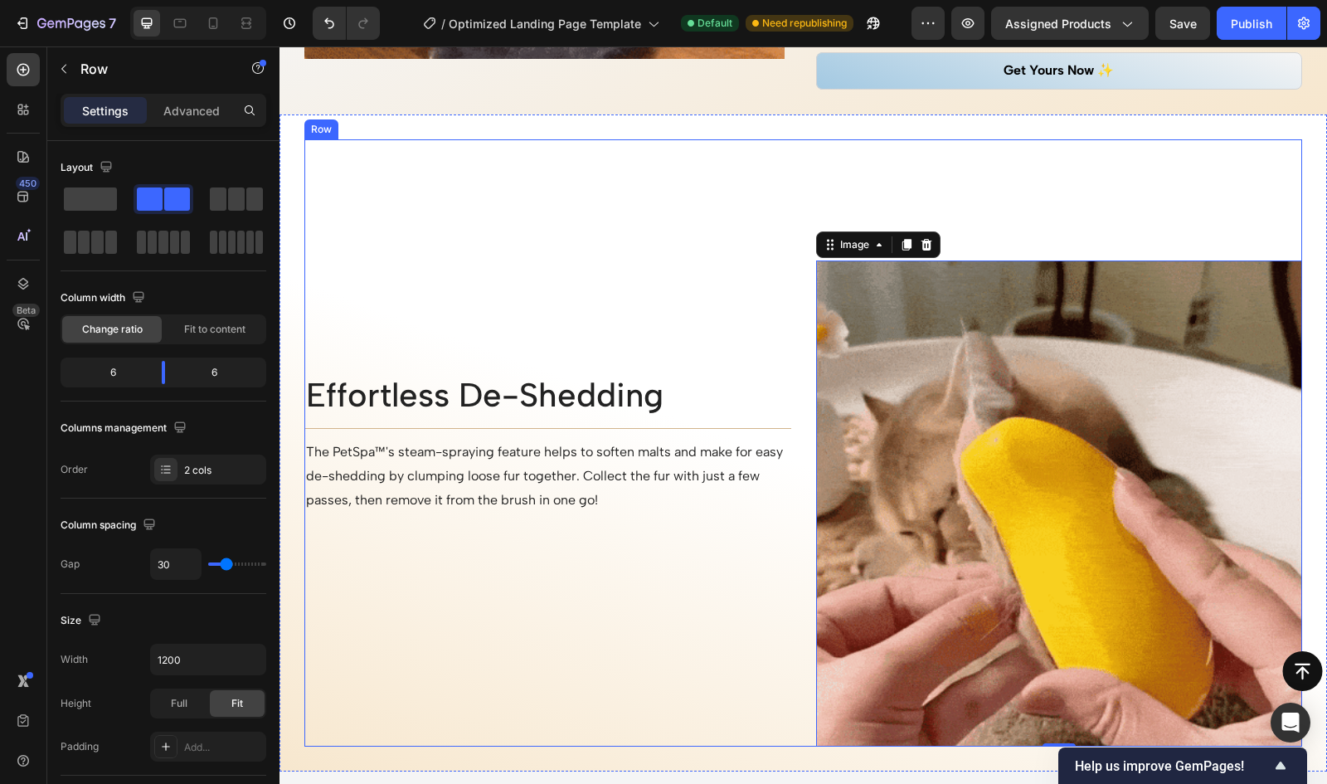
click at [991, 221] on div "Image 0" at bounding box center [1059, 443] width 487 height 608
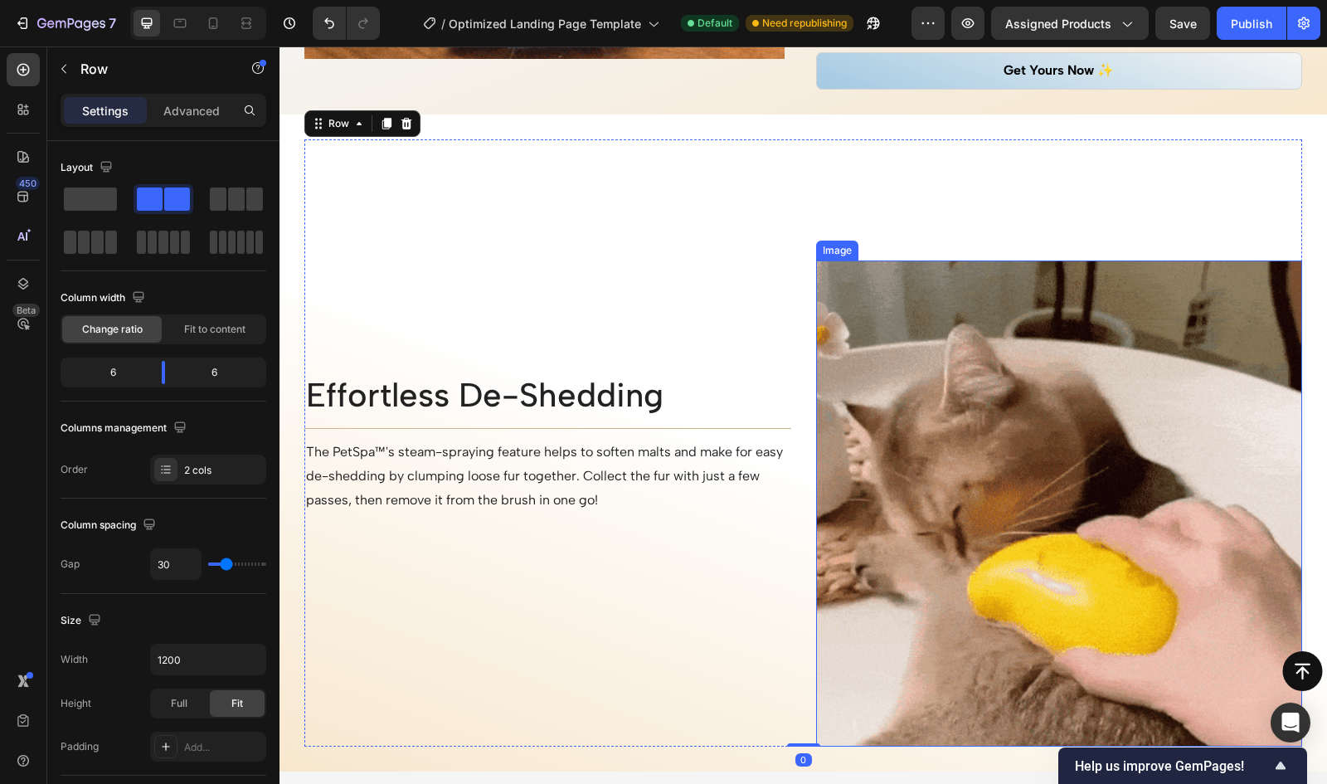
click at [956, 344] on img at bounding box center [1059, 503] width 487 height 487
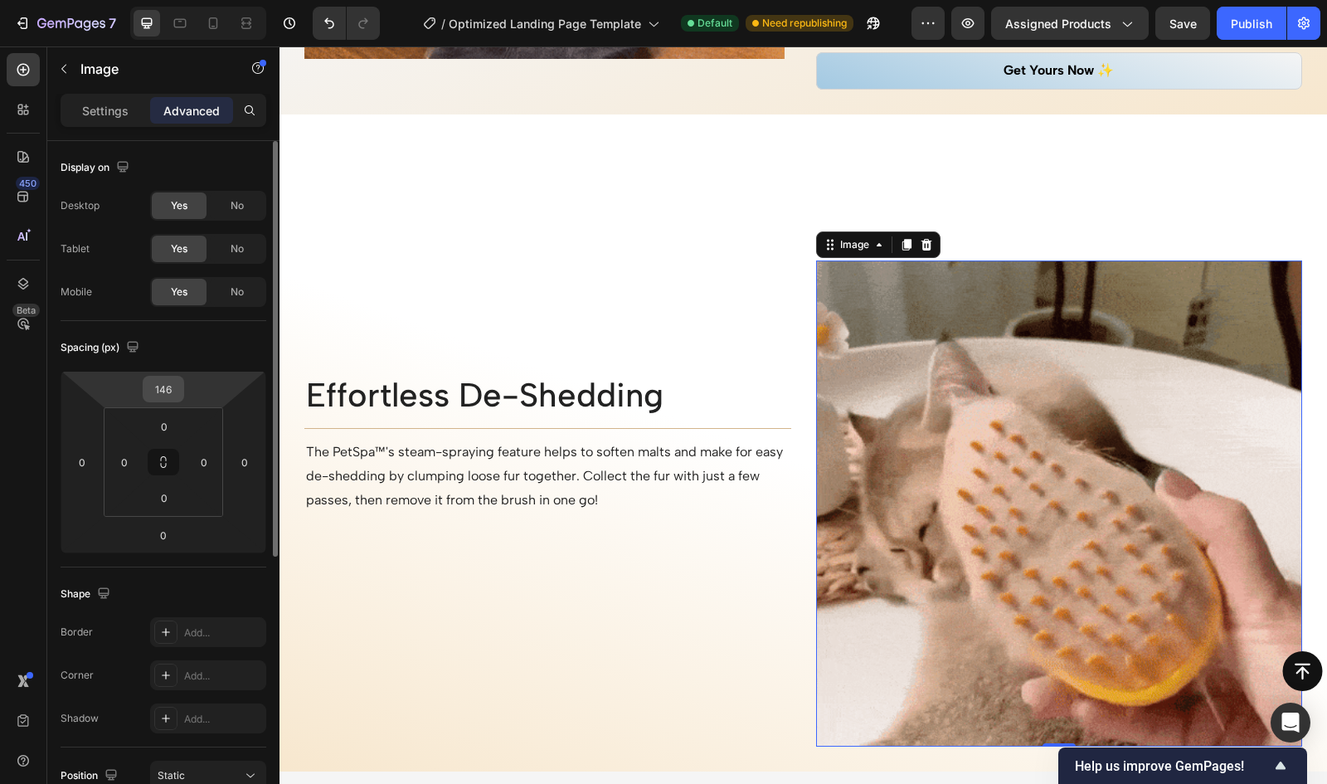
click at [170, 387] on input "146" at bounding box center [163, 389] width 33 height 25
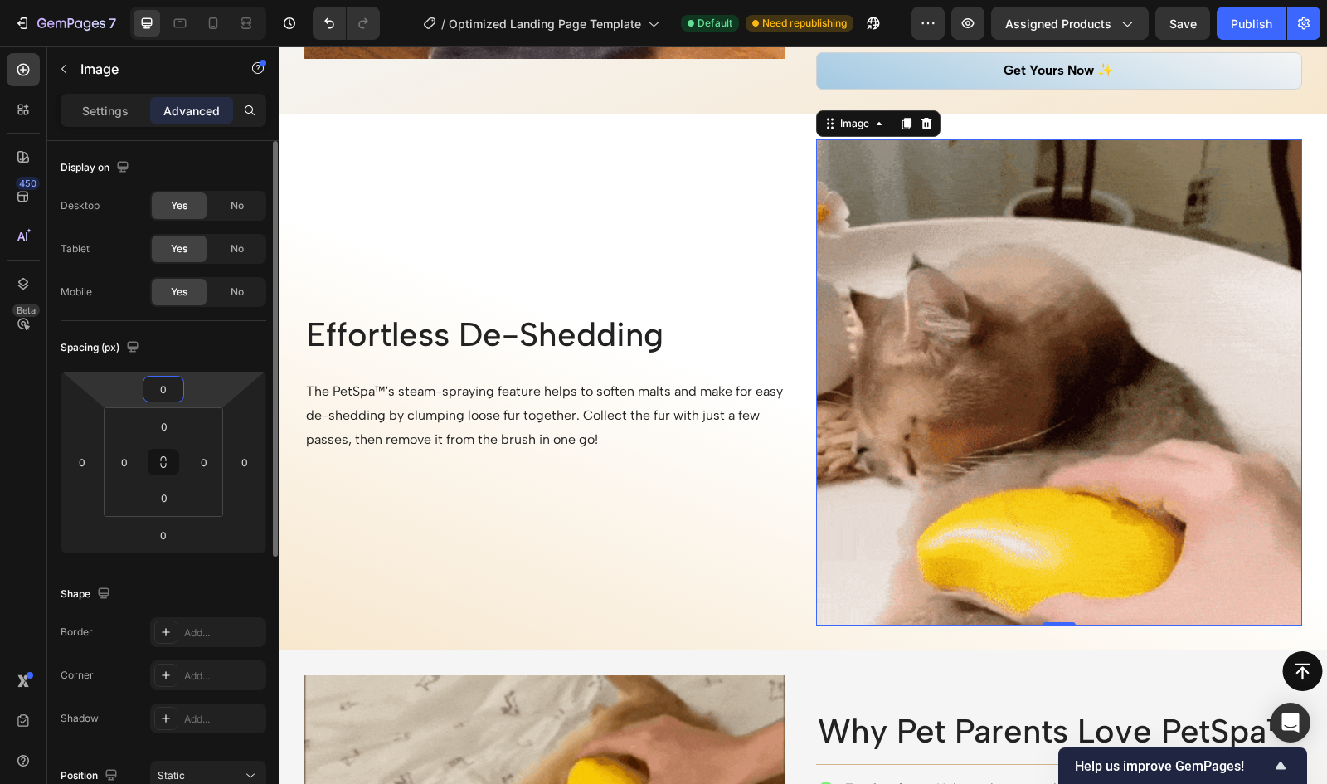
type input "0"
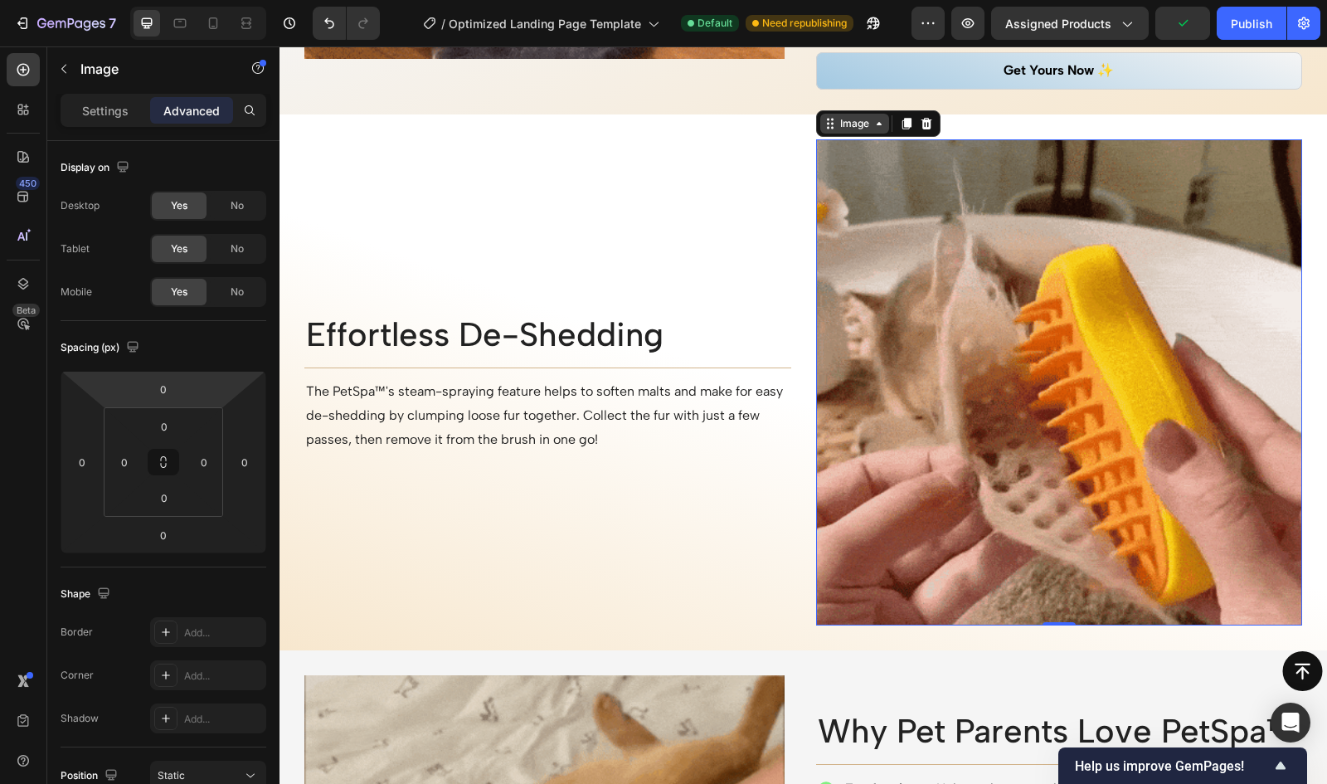
click at [839, 127] on div "Image" at bounding box center [855, 123] width 36 height 15
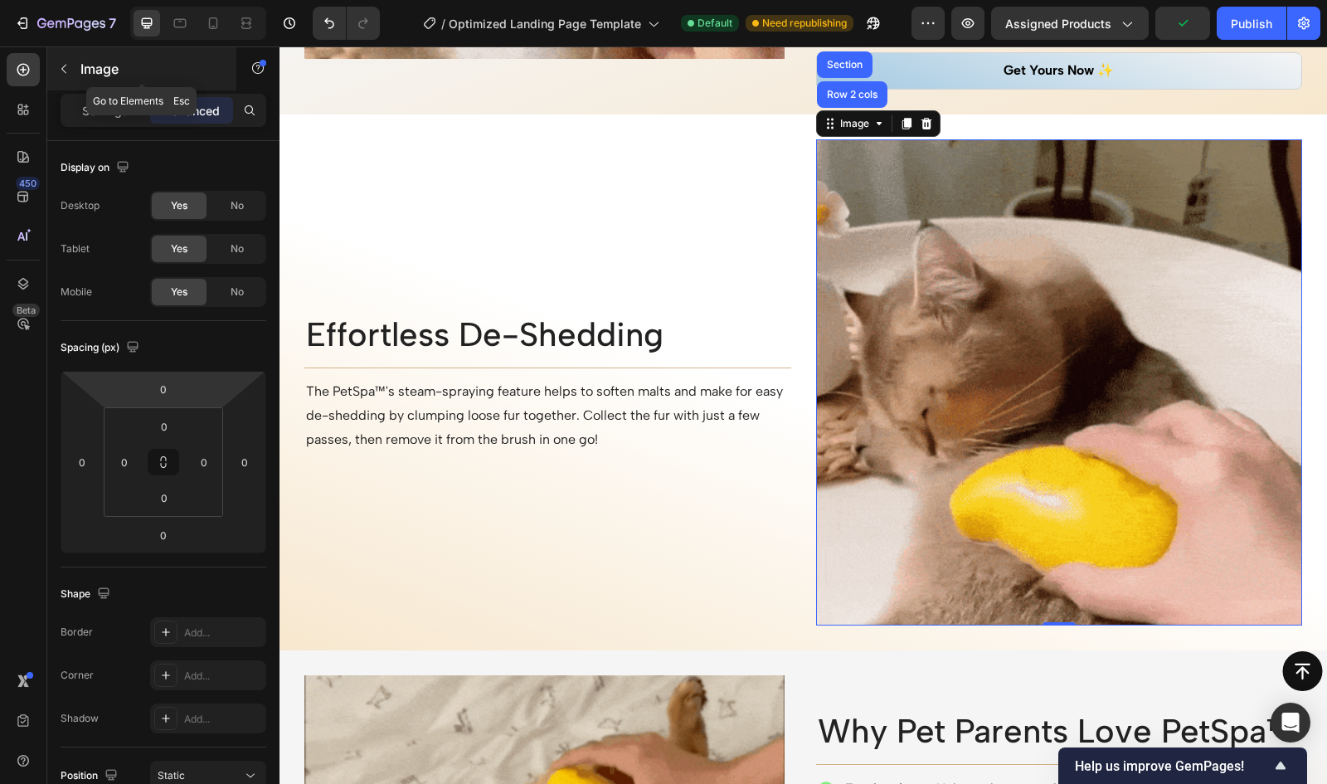
click at [63, 60] on button "button" at bounding box center [64, 69] width 27 height 27
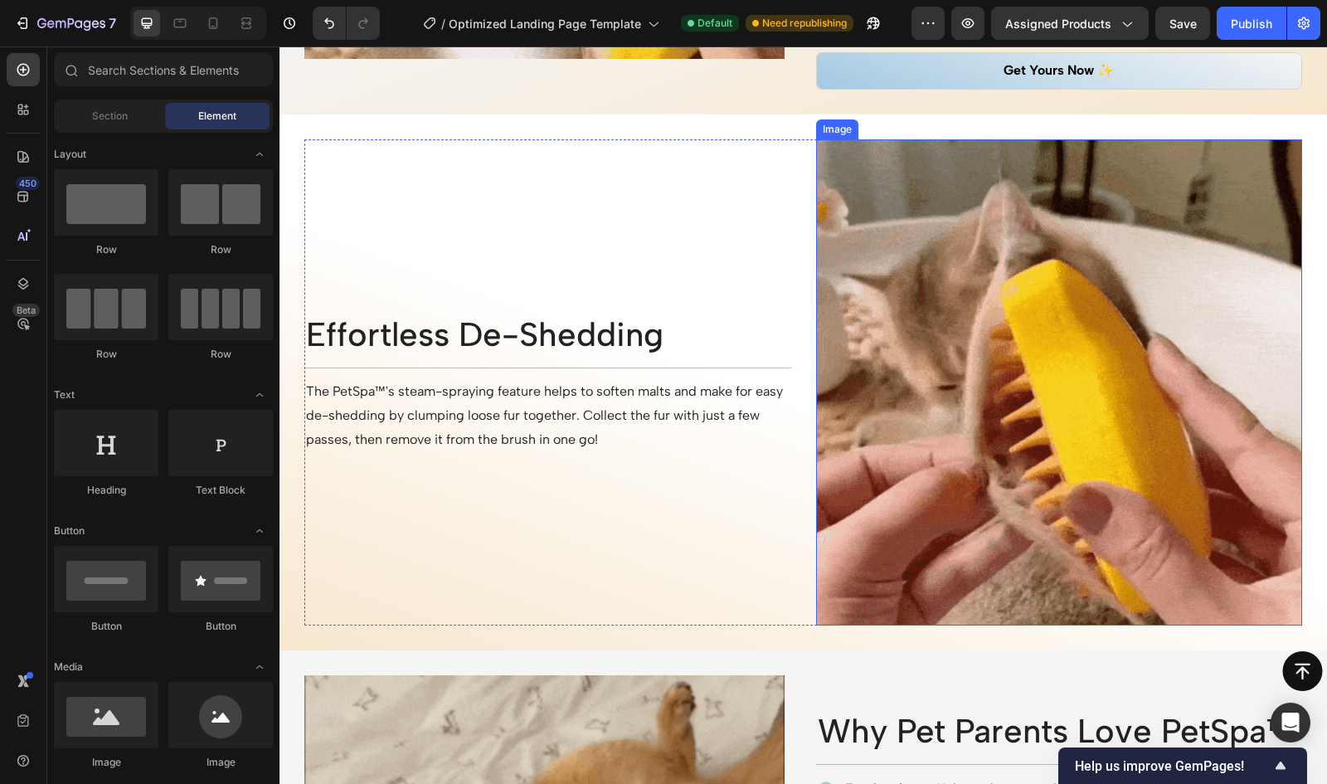
click at [880, 139] on img at bounding box center [1059, 382] width 487 height 487
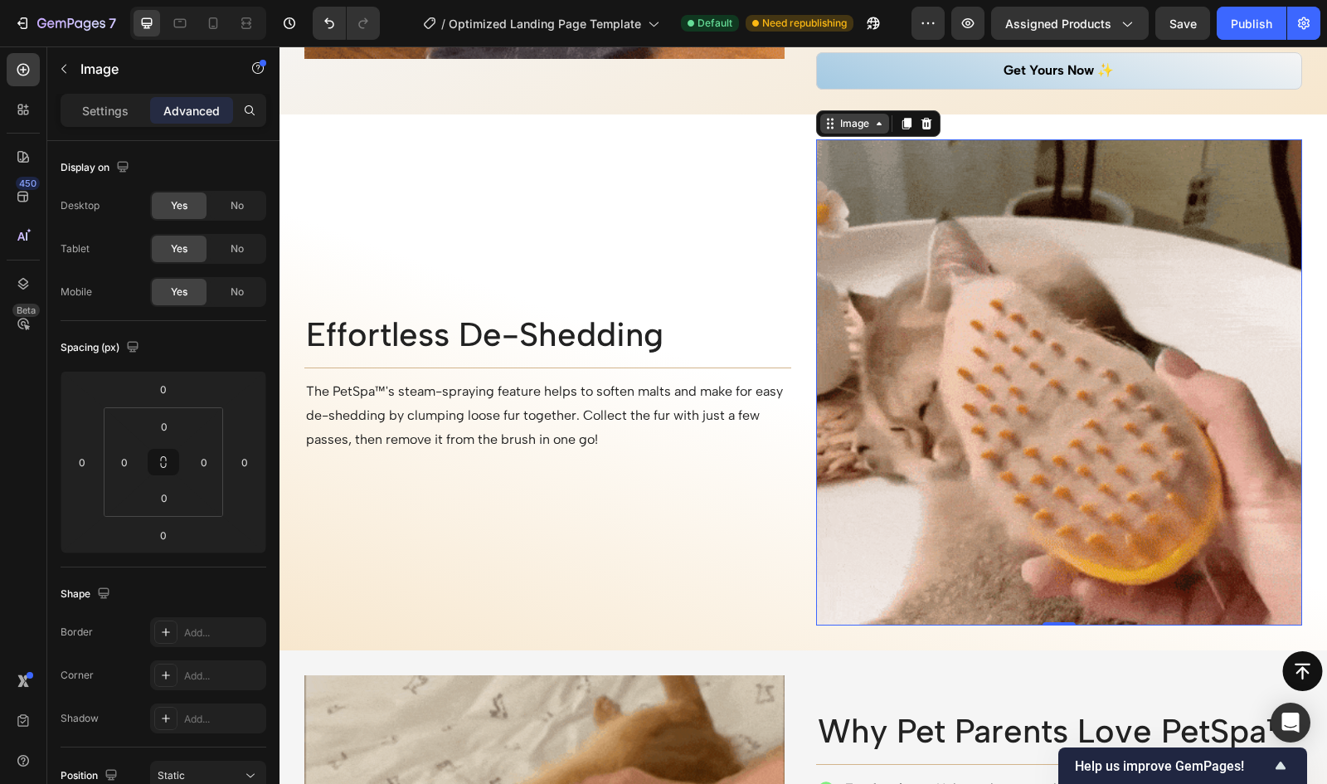
click at [837, 120] on div "Image" at bounding box center [855, 123] width 36 height 15
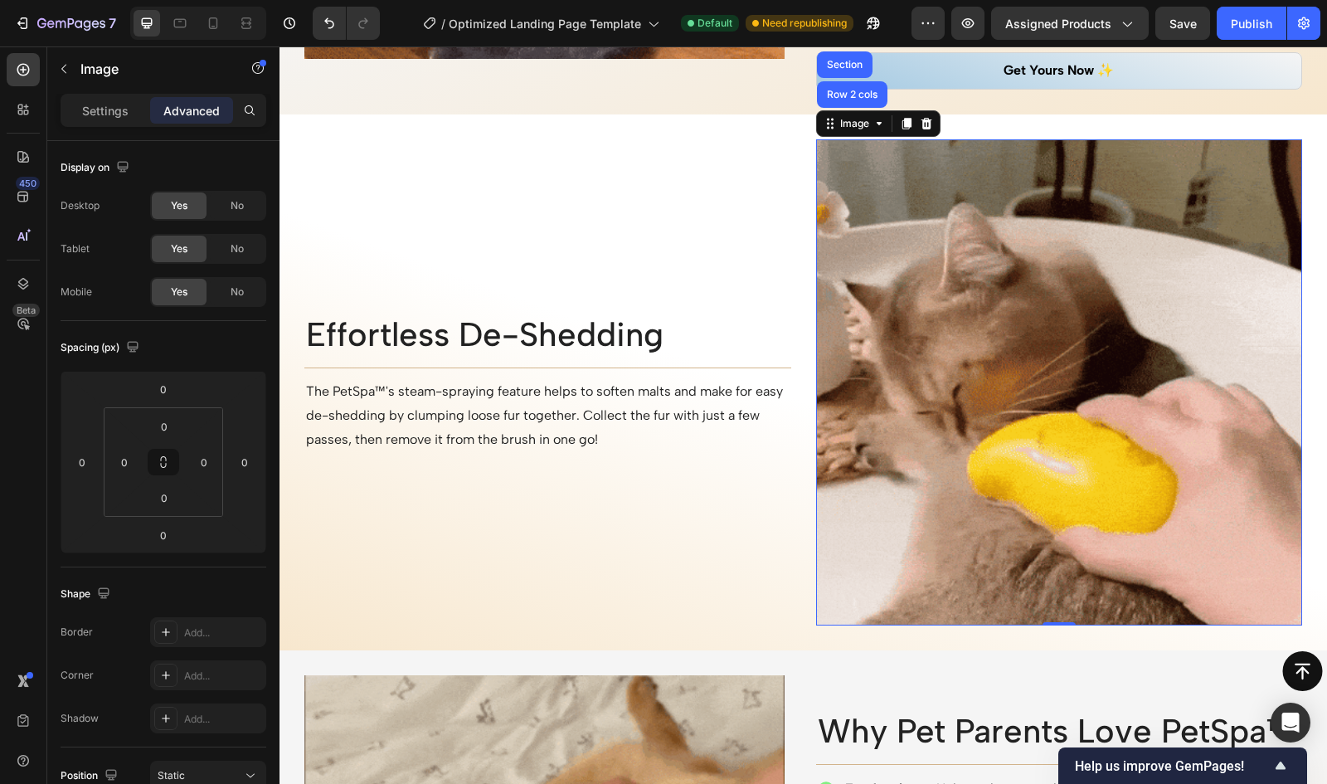
click at [849, 187] on img at bounding box center [1059, 382] width 487 height 487
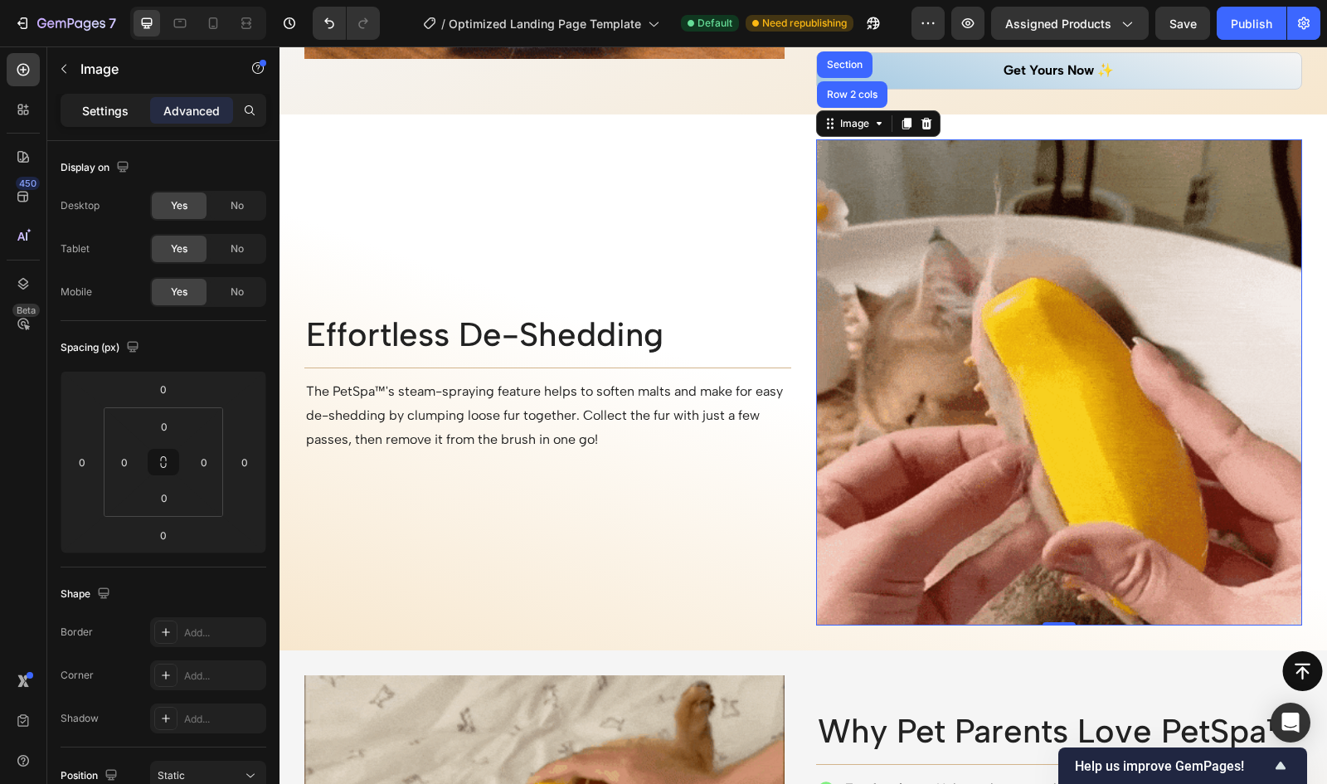
click at [124, 110] on p "Settings" at bounding box center [105, 110] width 46 height 17
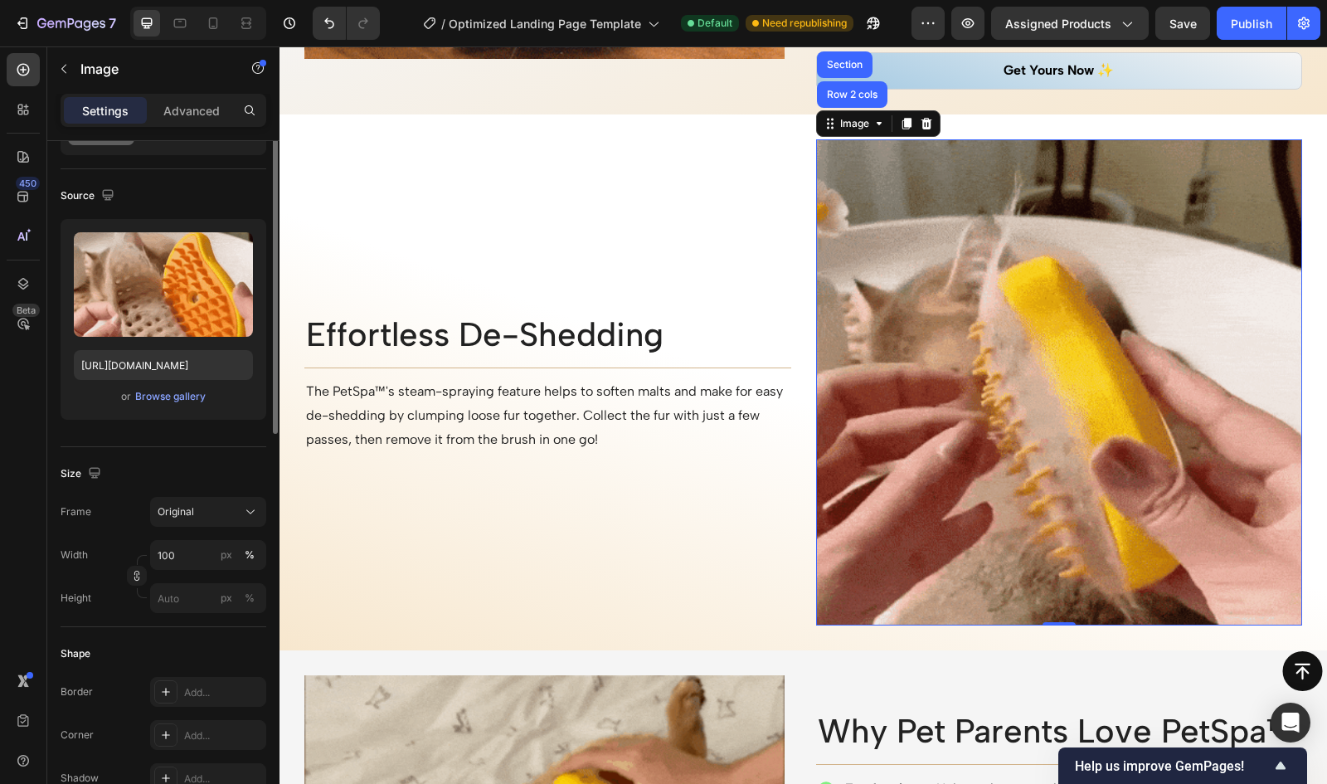
scroll to position [0, 0]
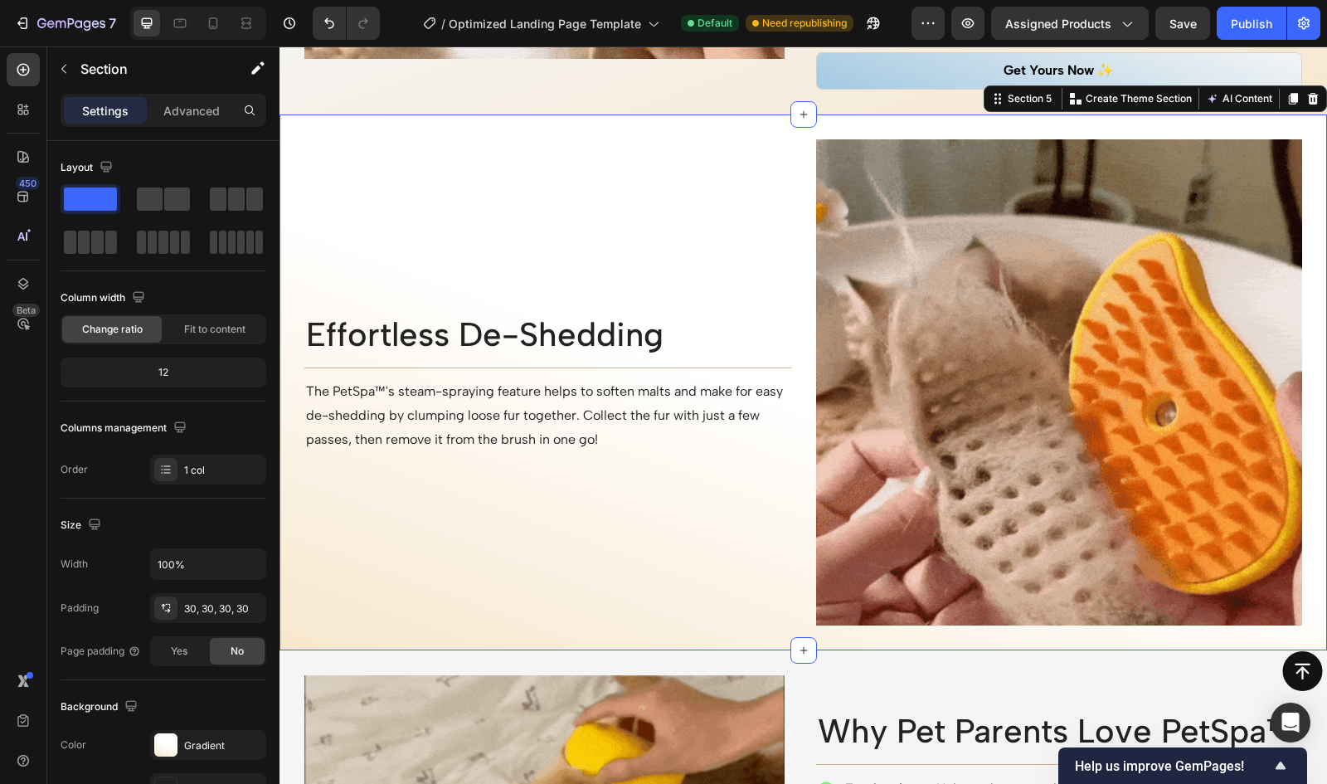
click at [886, 138] on div "Effortless De-Shedding Heading Title Line Row The PetSpa™'s steam-spraying feat…" at bounding box center [804, 382] width 1048 height 537
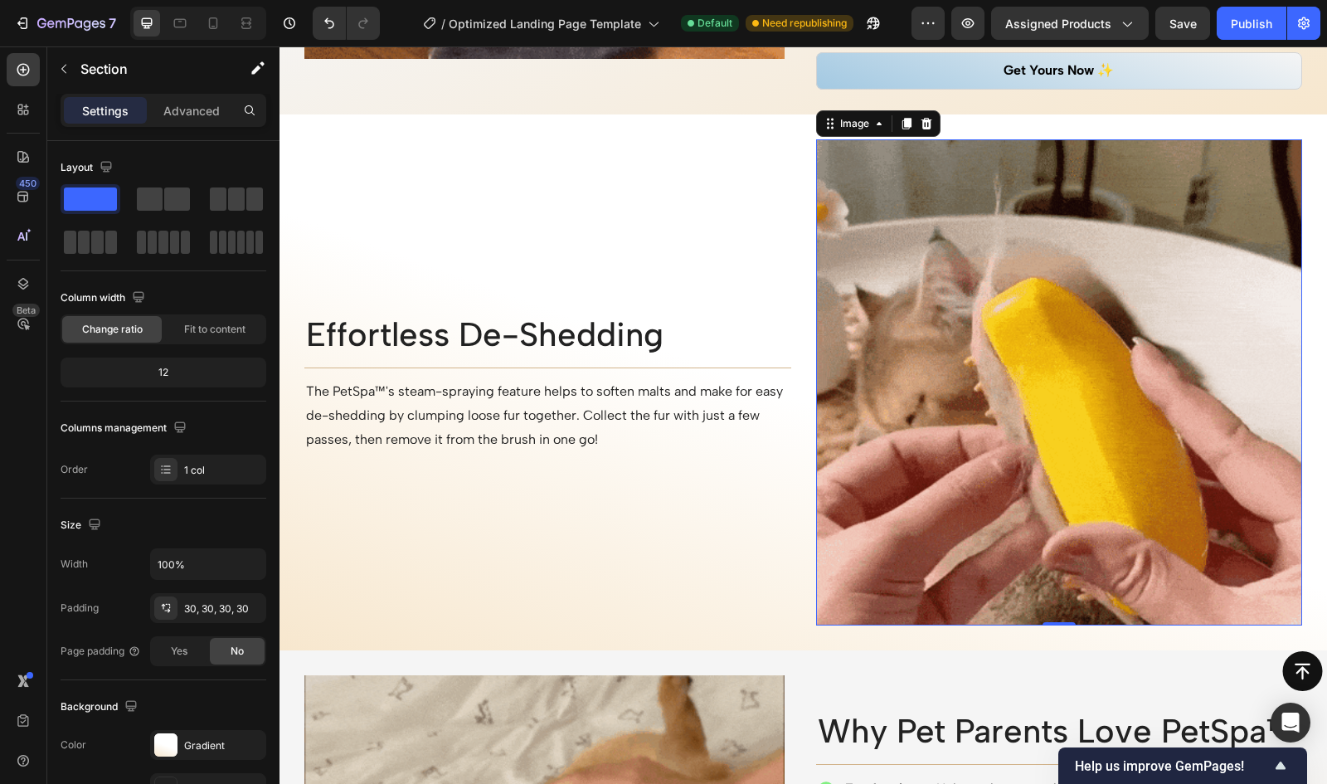
click at [879, 268] on img at bounding box center [1059, 382] width 487 height 487
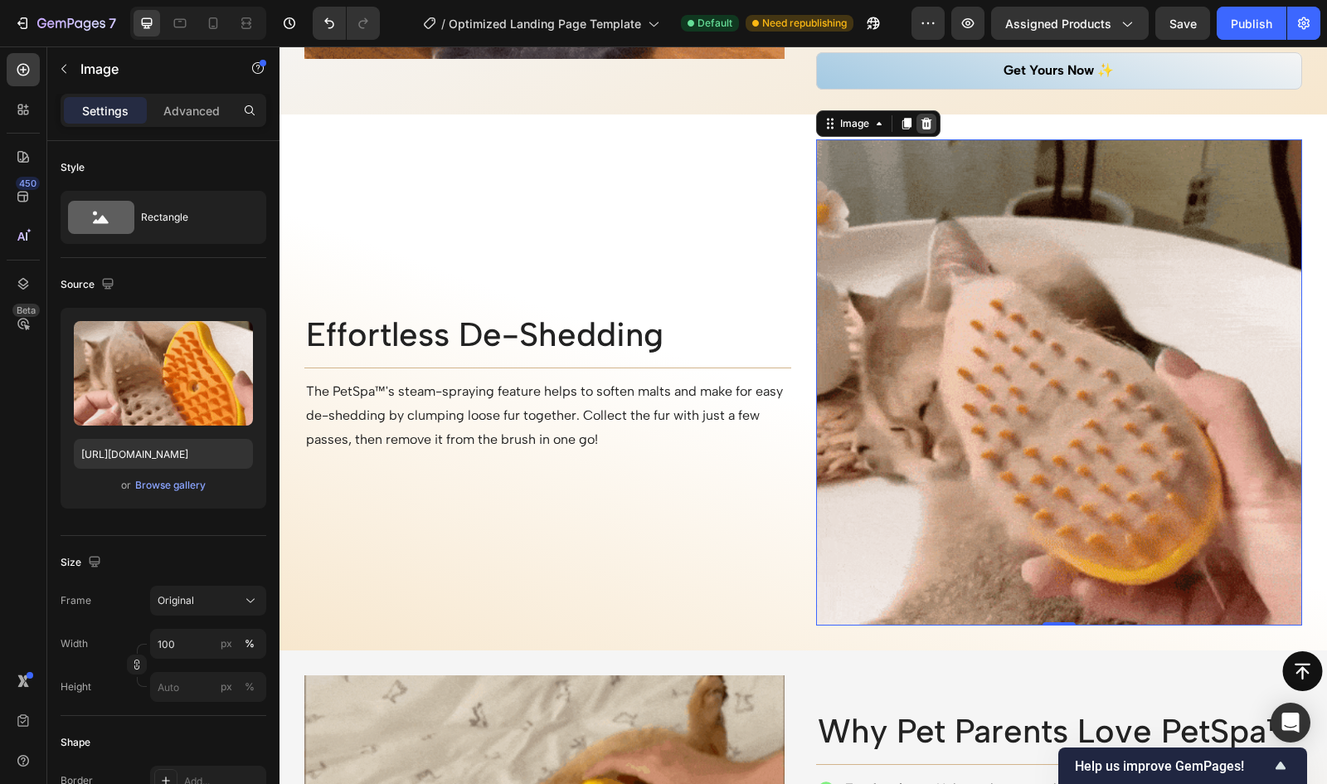
click at [921, 119] on icon at bounding box center [926, 124] width 11 height 12
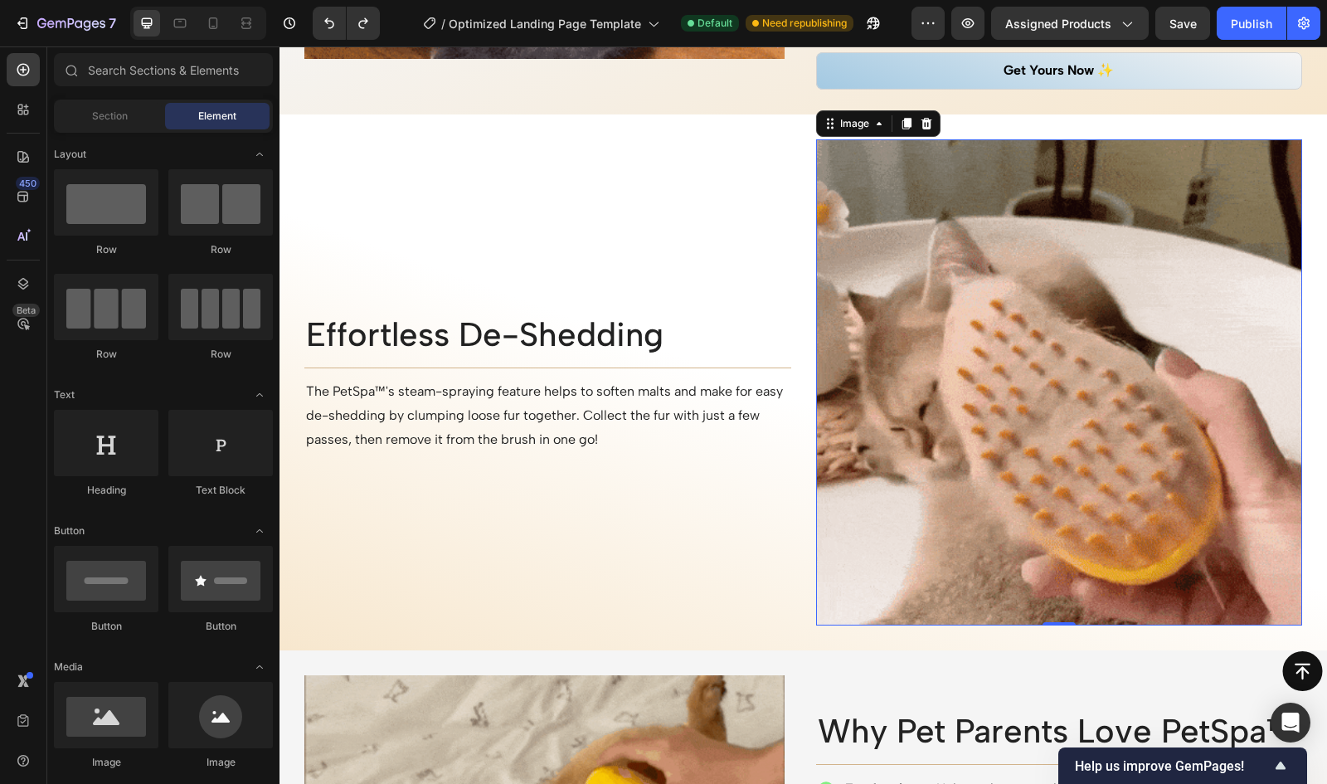
click at [949, 271] on img at bounding box center [1059, 382] width 487 height 487
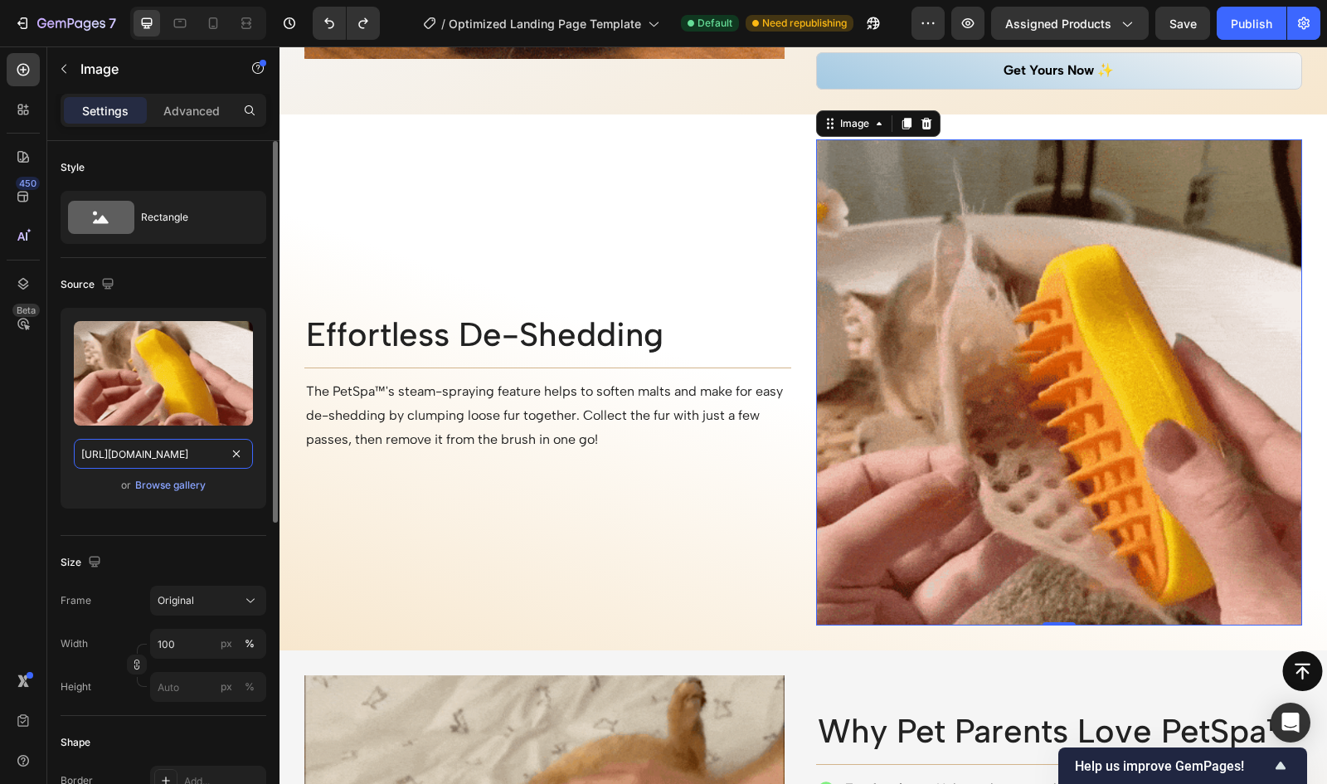
click at [149, 460] on input "https://cdn.shopify.com/s/files/1/0630/8551/0722/files/gempages_578404644351378…" at bounding box center [163, 454] width 179 height 30
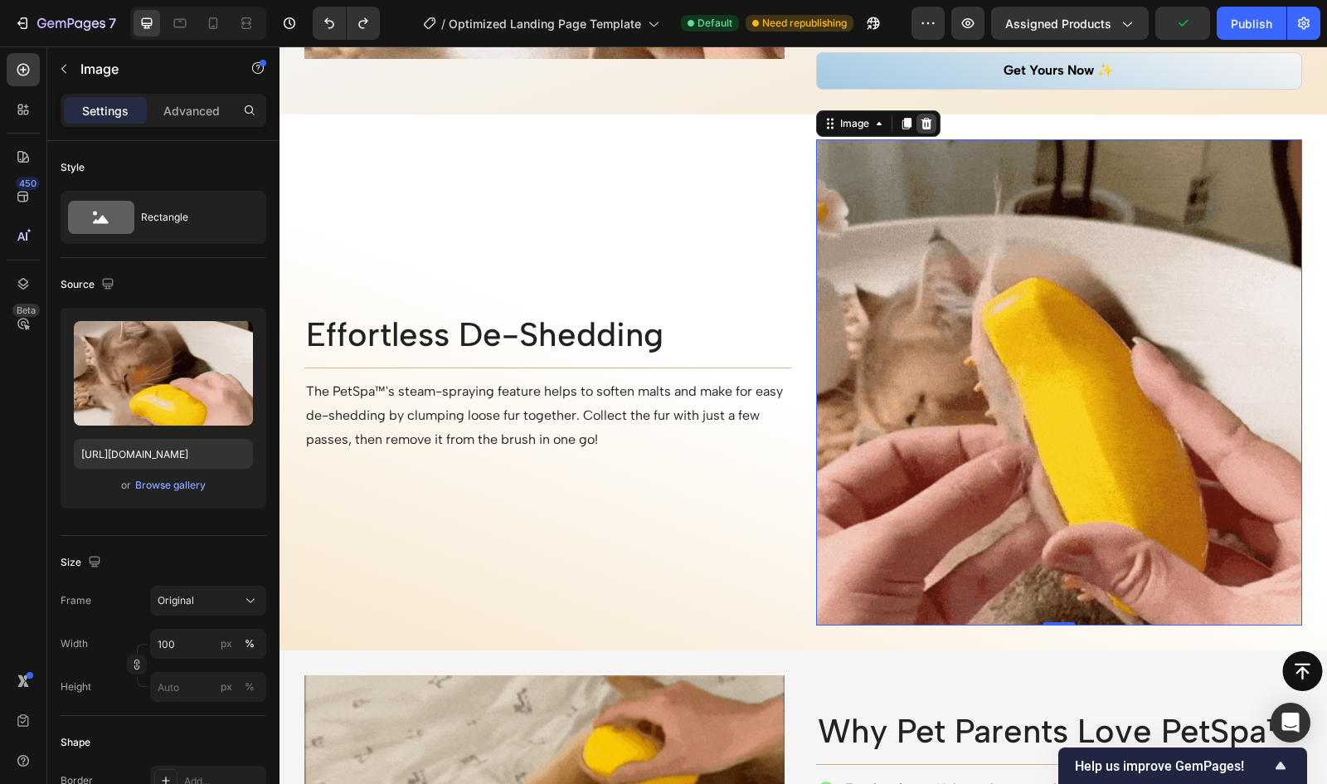
click at [920, 130] on div at bounding box center [927, 124] width 20 height 20
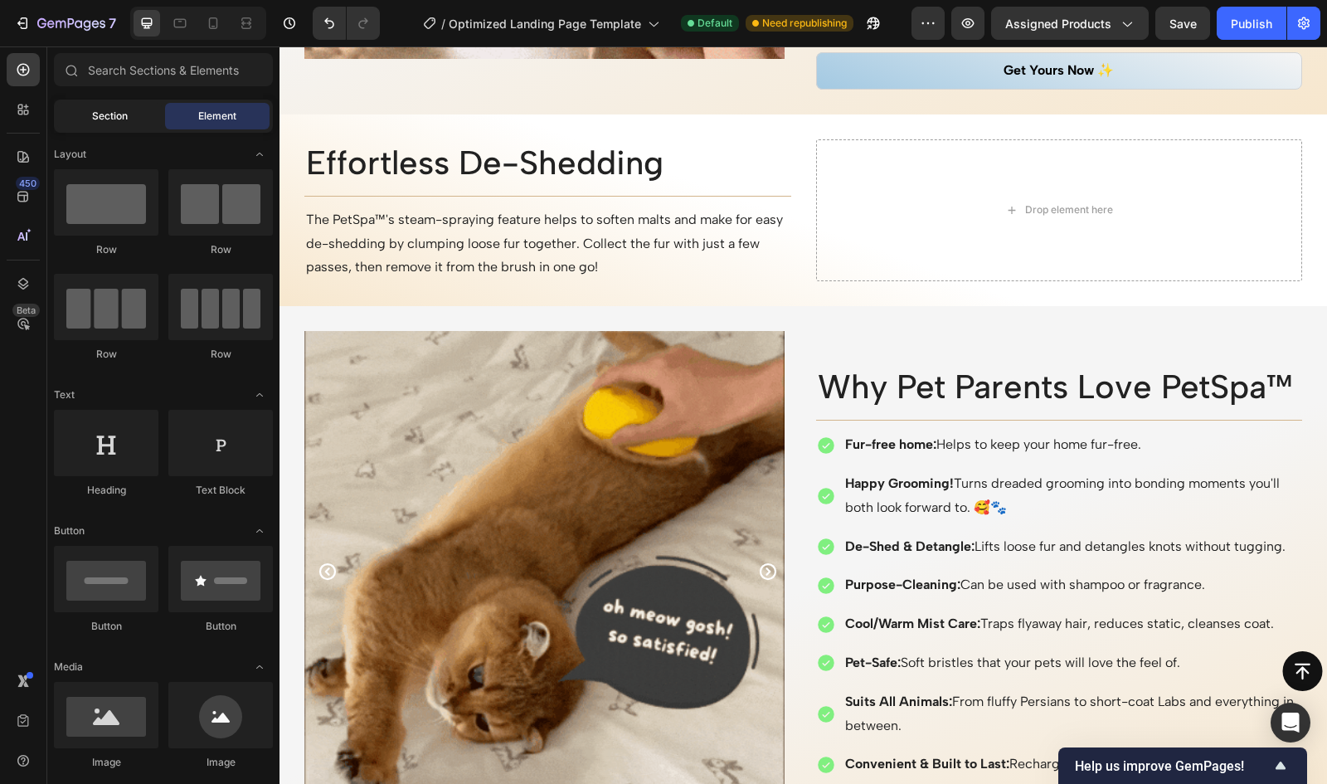
click at [62, 109] on div "Section" at bounding box center [109, 116] width 105 height 27
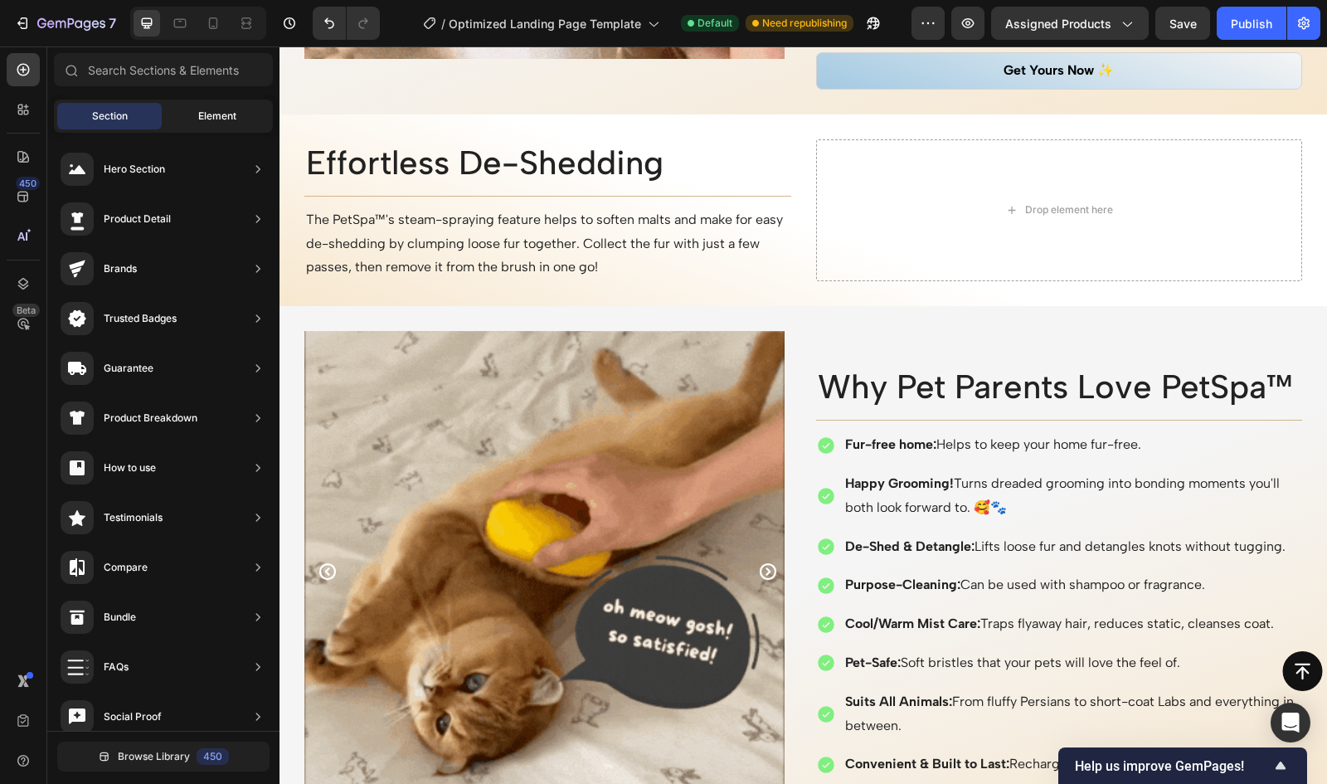
click at [202, 106] on div "Element" at bounding box center [217, 116] width 105 height 27
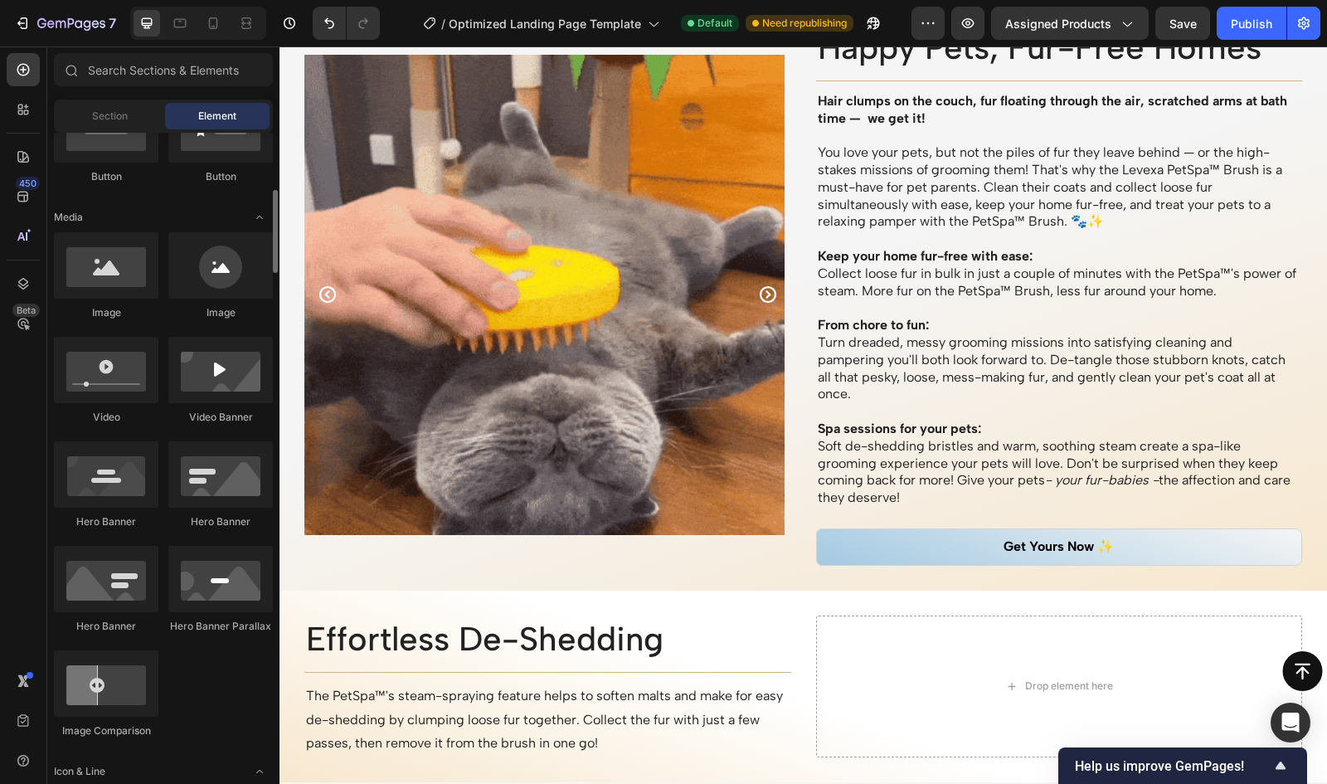
scroll to position [1368, 0]
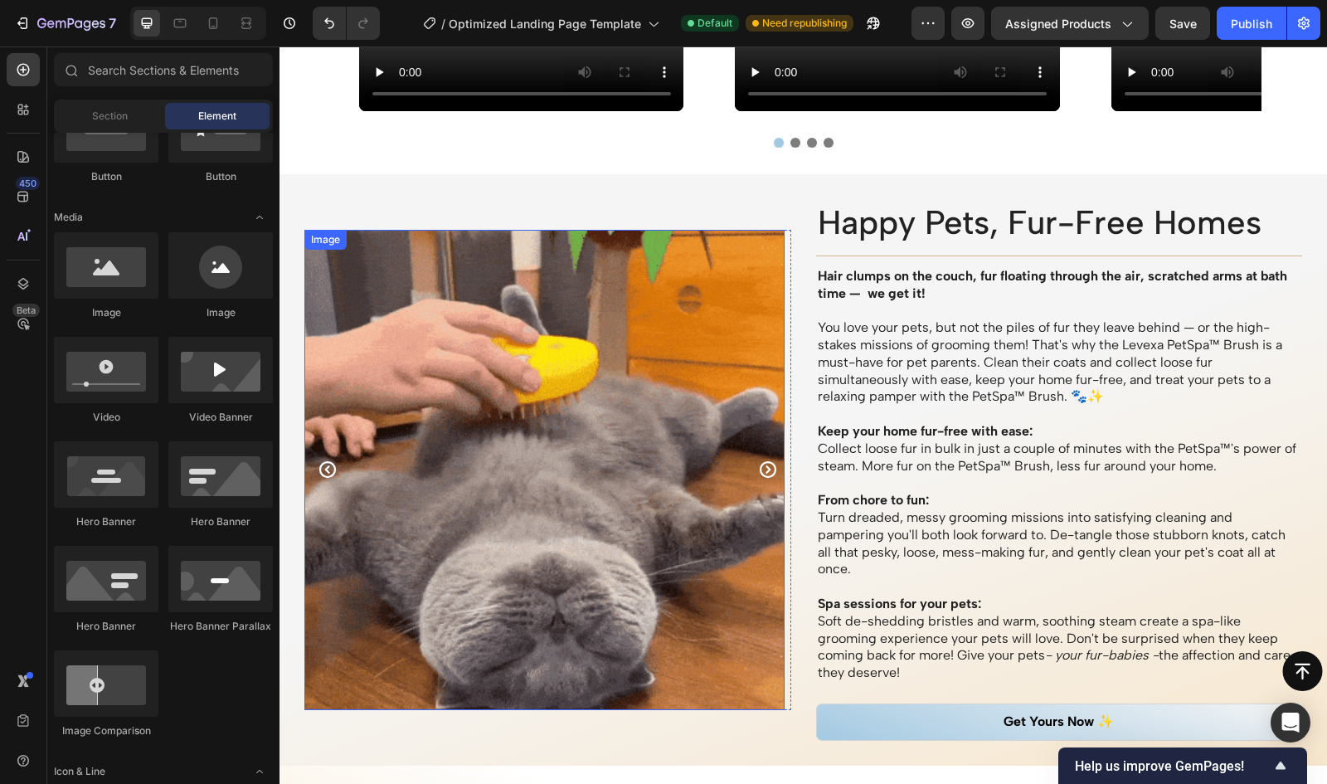
click at [569, 359] on img at bounding box center [544, 470] width 480 height 480
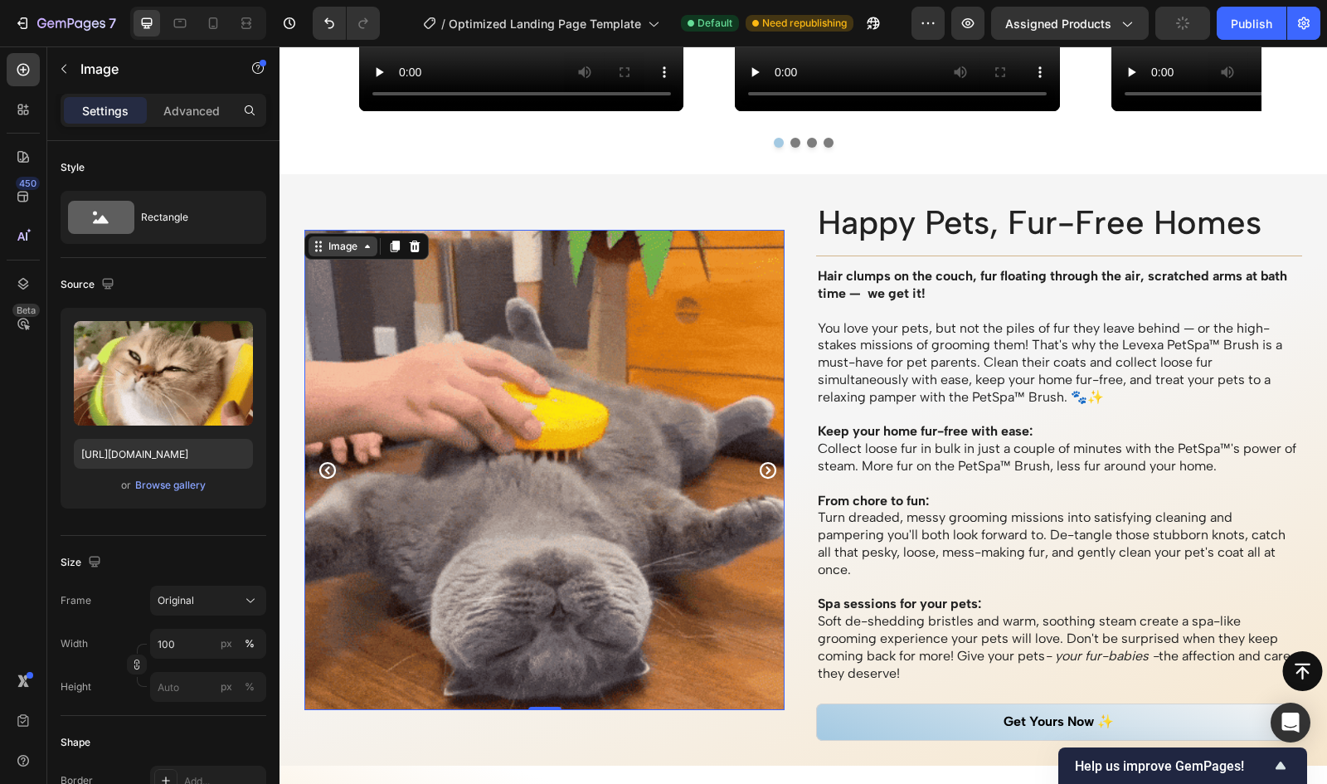
click at [319, 245] on icon at bounding box center [318, 246] width 13 height 13
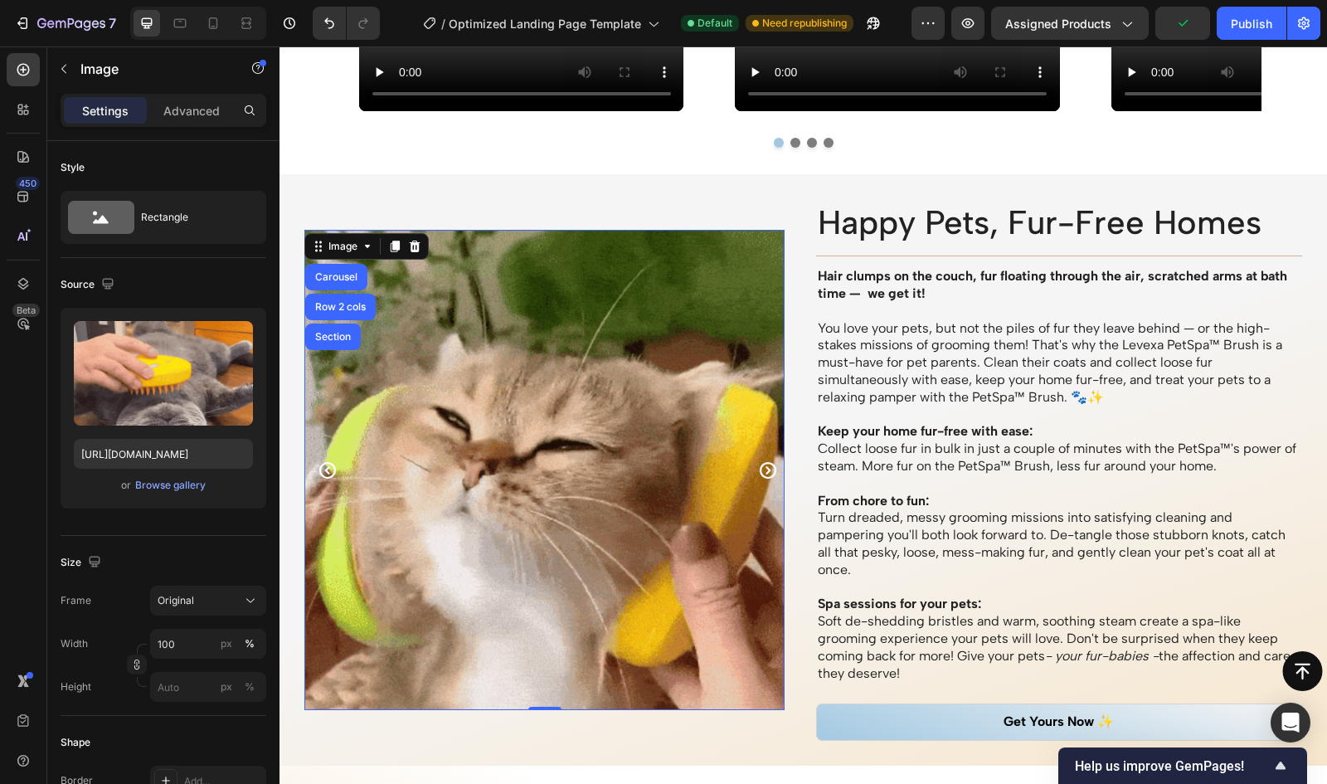
click at [377, 233] on div "Image Carousel Row 2 cols Section" at bounding box center [366, 246] width 124 height 27
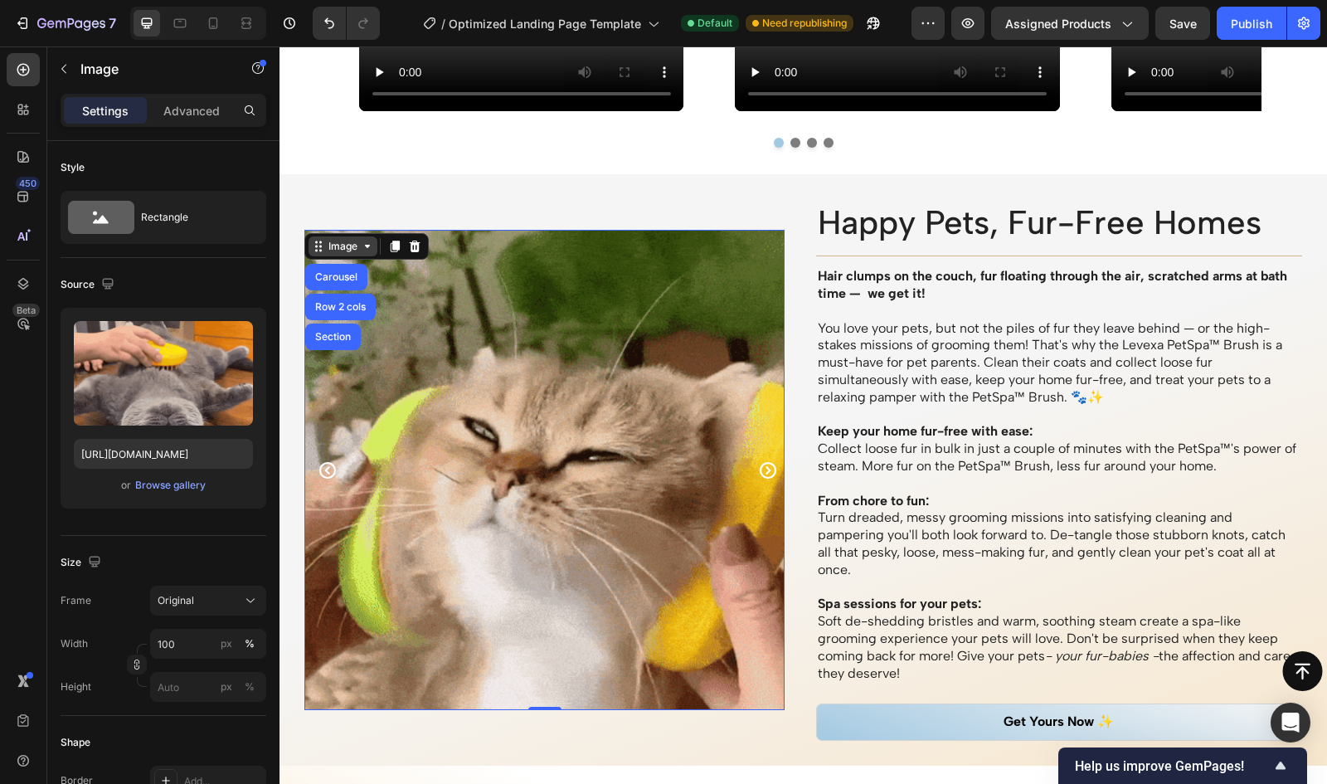
click at [367, 241] on icon at bounding box center [367, 246] width 13 height 13
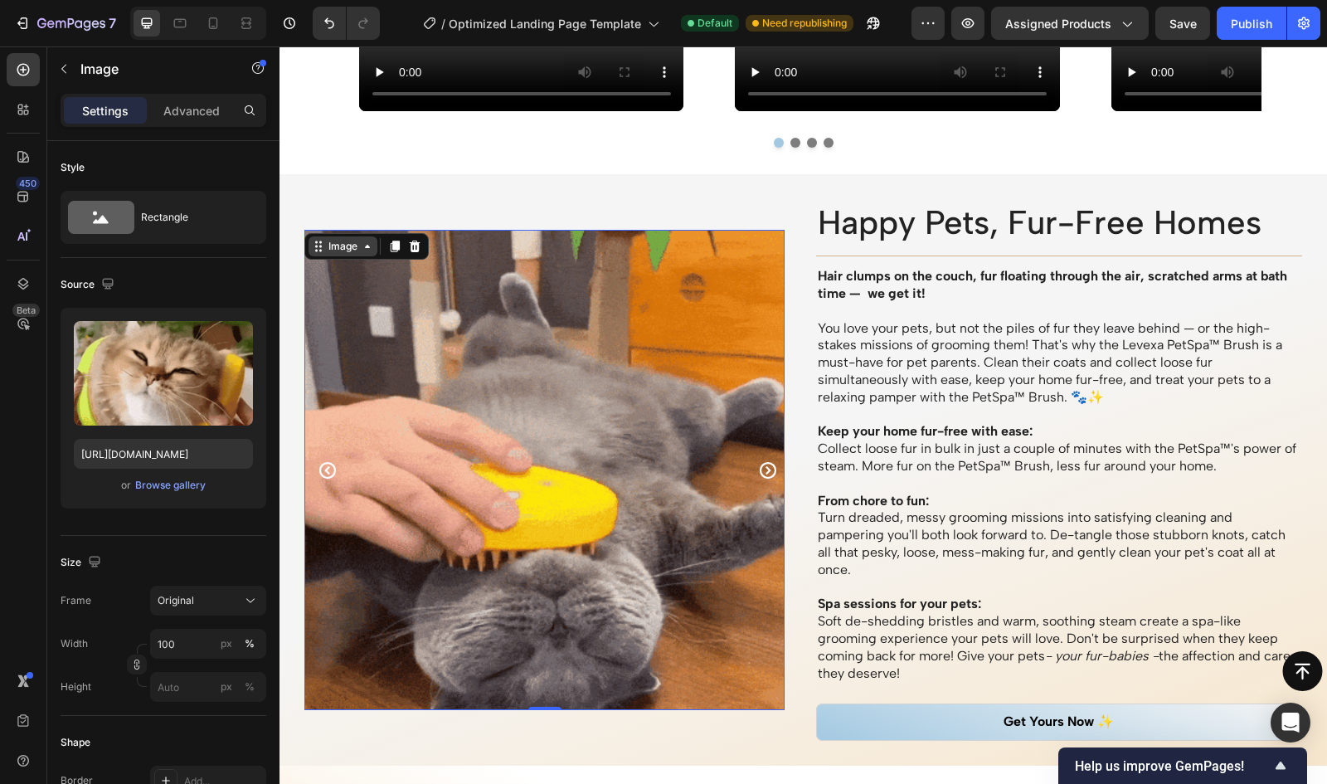
click at [350, 247] on div "Image" at bounding box center [343, 246] width 36 height 15
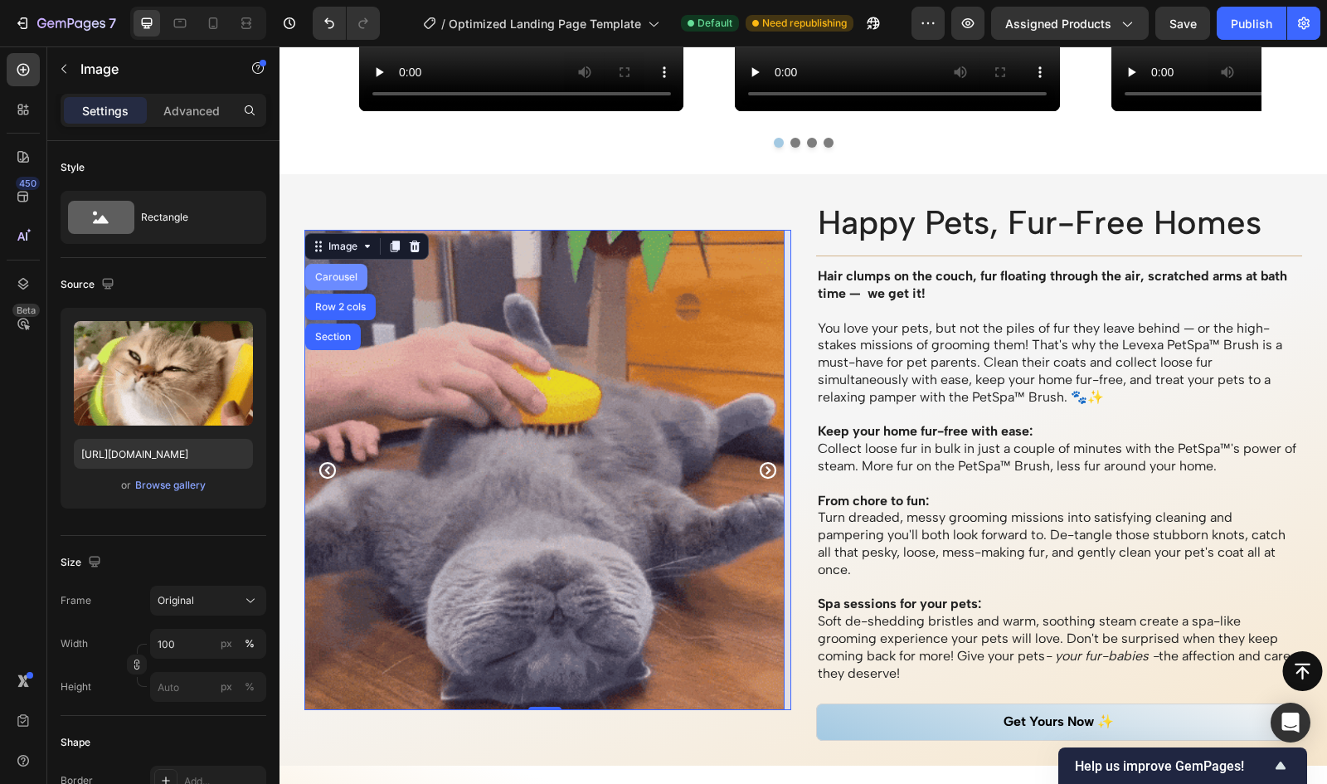
click at [341, 278] on div "Carousel" at bounding box center [336, 277] width 49 height 10
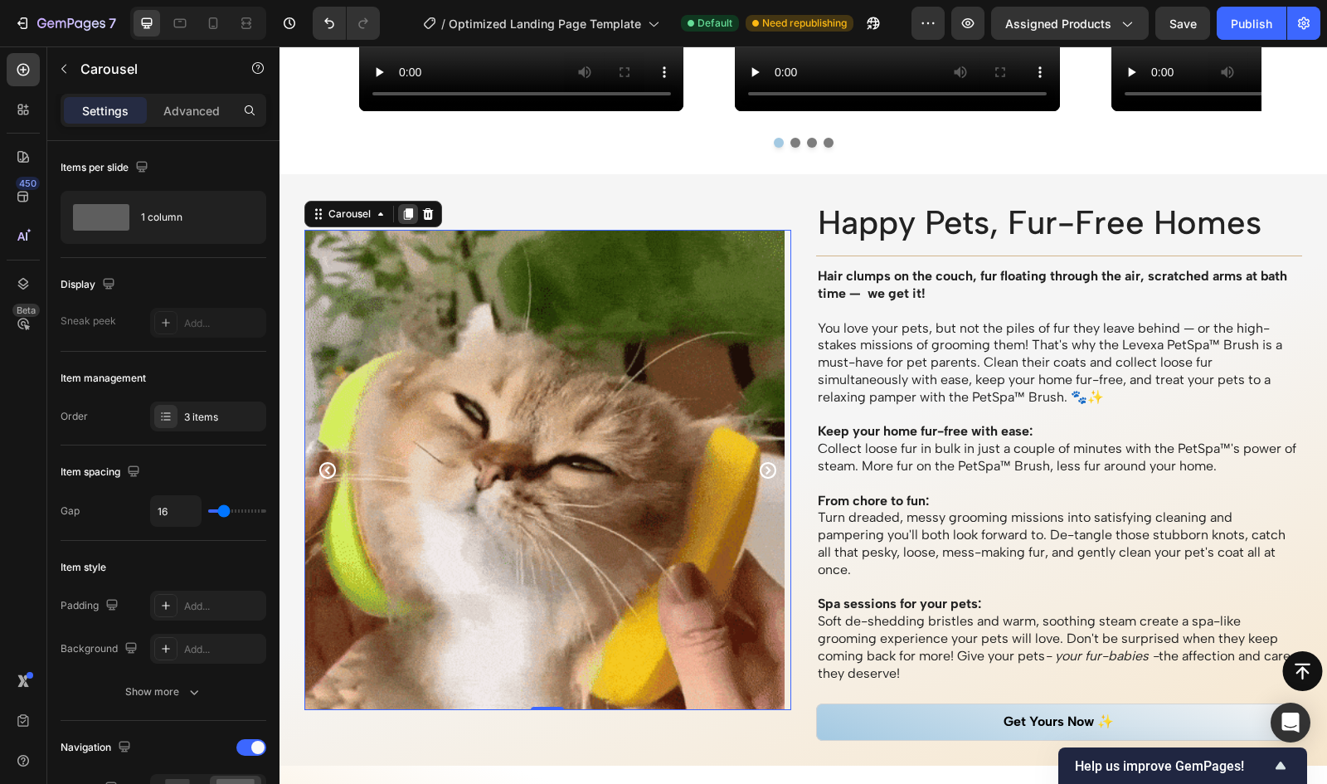
click at [409, 210] on icon at bounding box center [408, 214] width 9 height 12
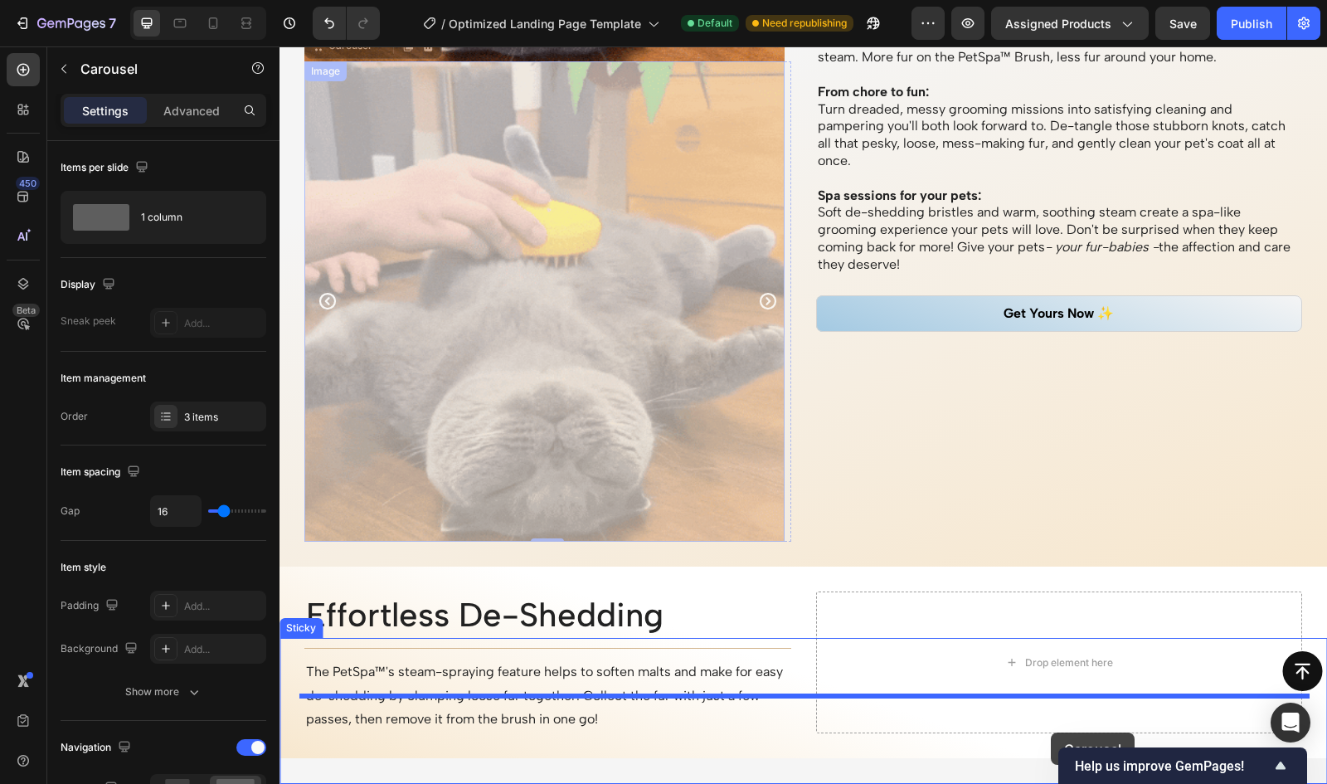
scroll to position [1991, 0]
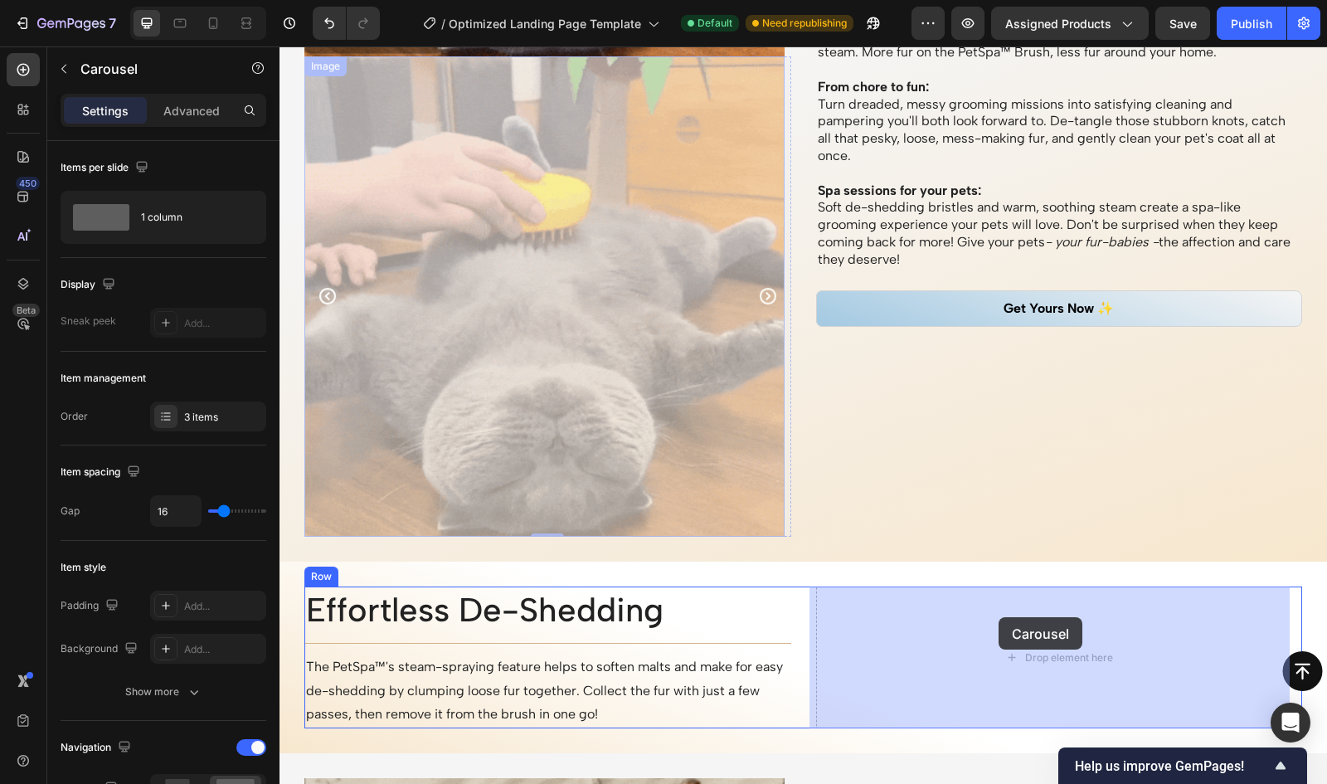
drag, startPoint x: 350, startPoint y: 96, endPoint x: 999, endPoint y: 617, distance: 831.9
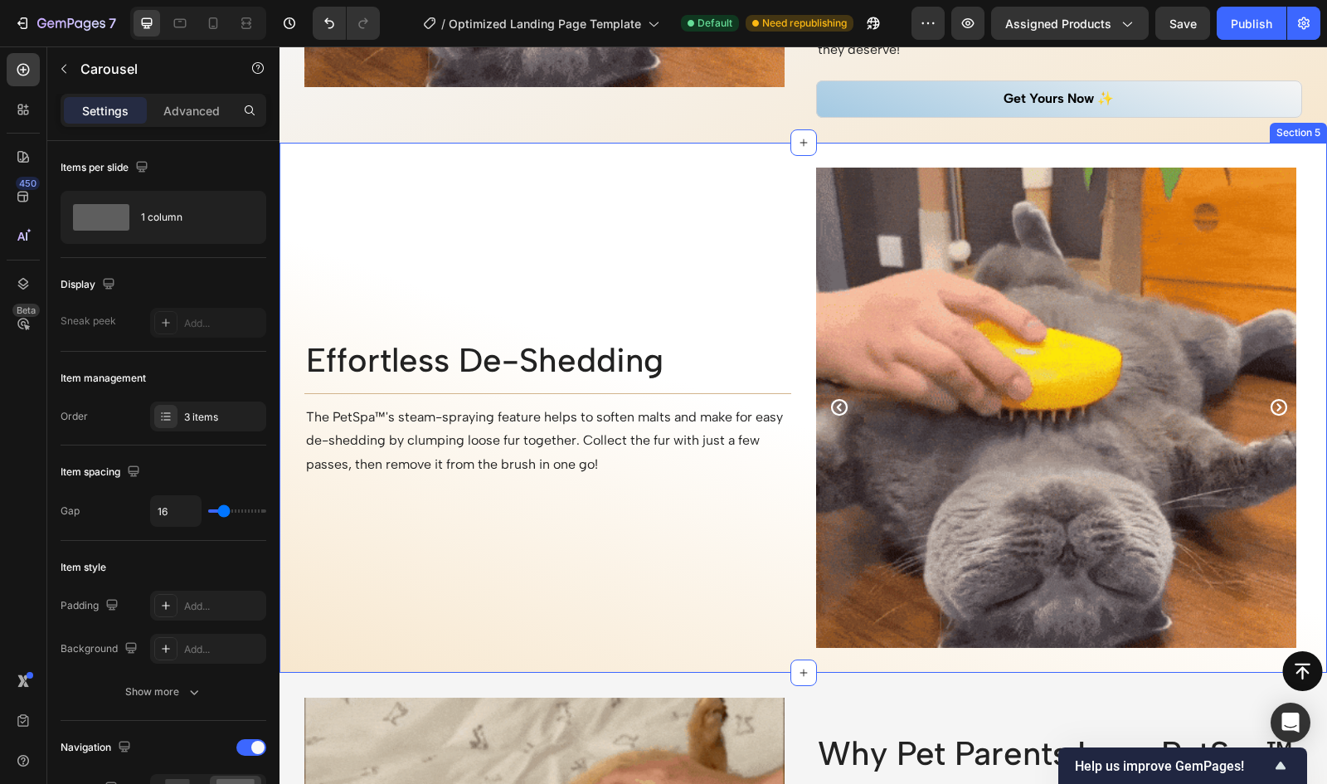
scroll to position [2021, 0]
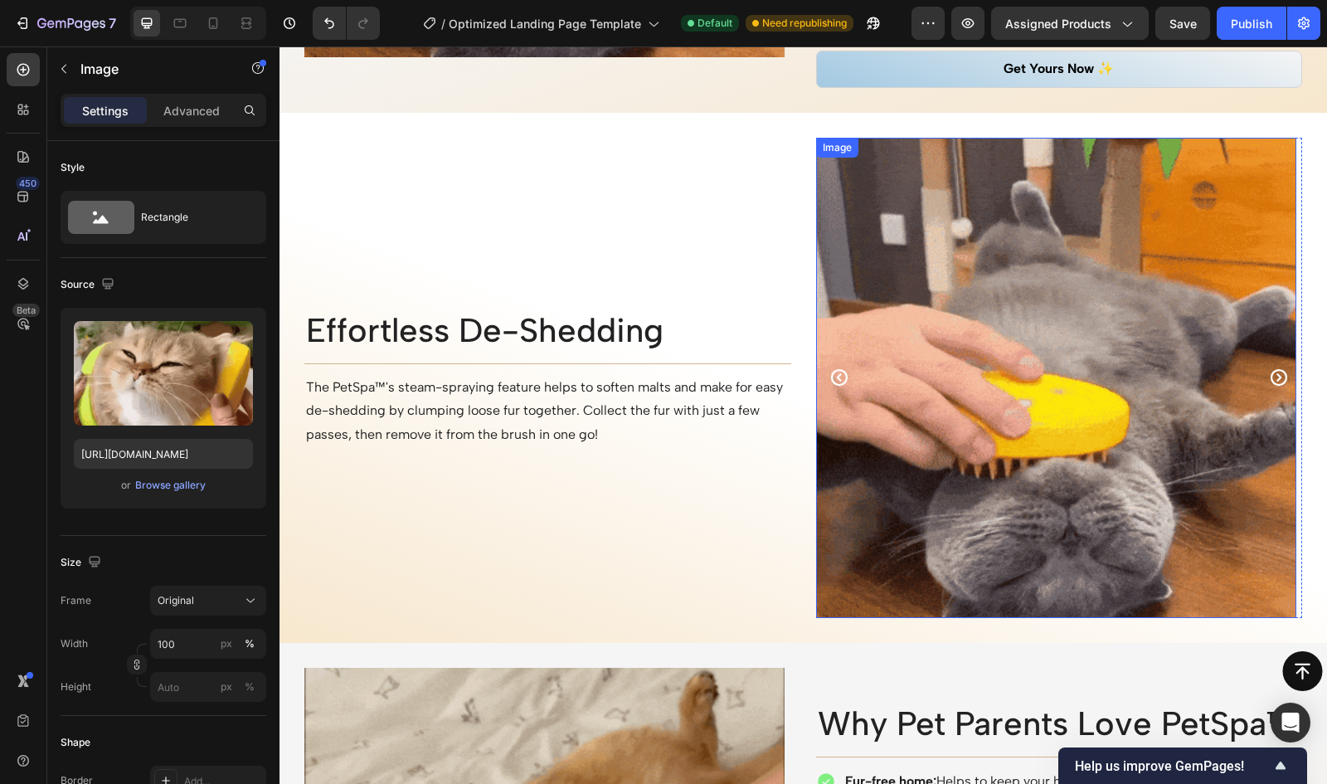
click at [1047, 353] on img at bounding box center [1056, 378] width 480 height 480
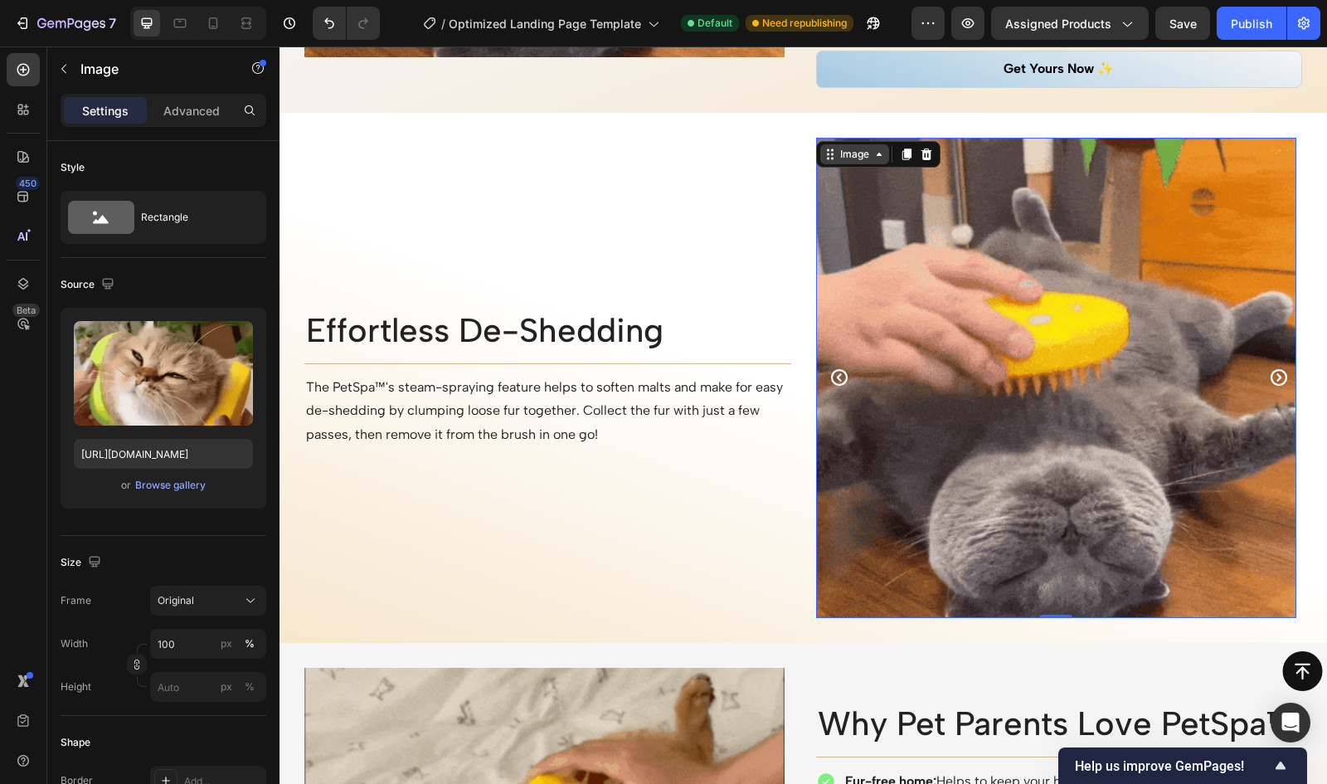
click at [851, 160] on div "Image" at bounding box center [854, 154] width 69 height 20
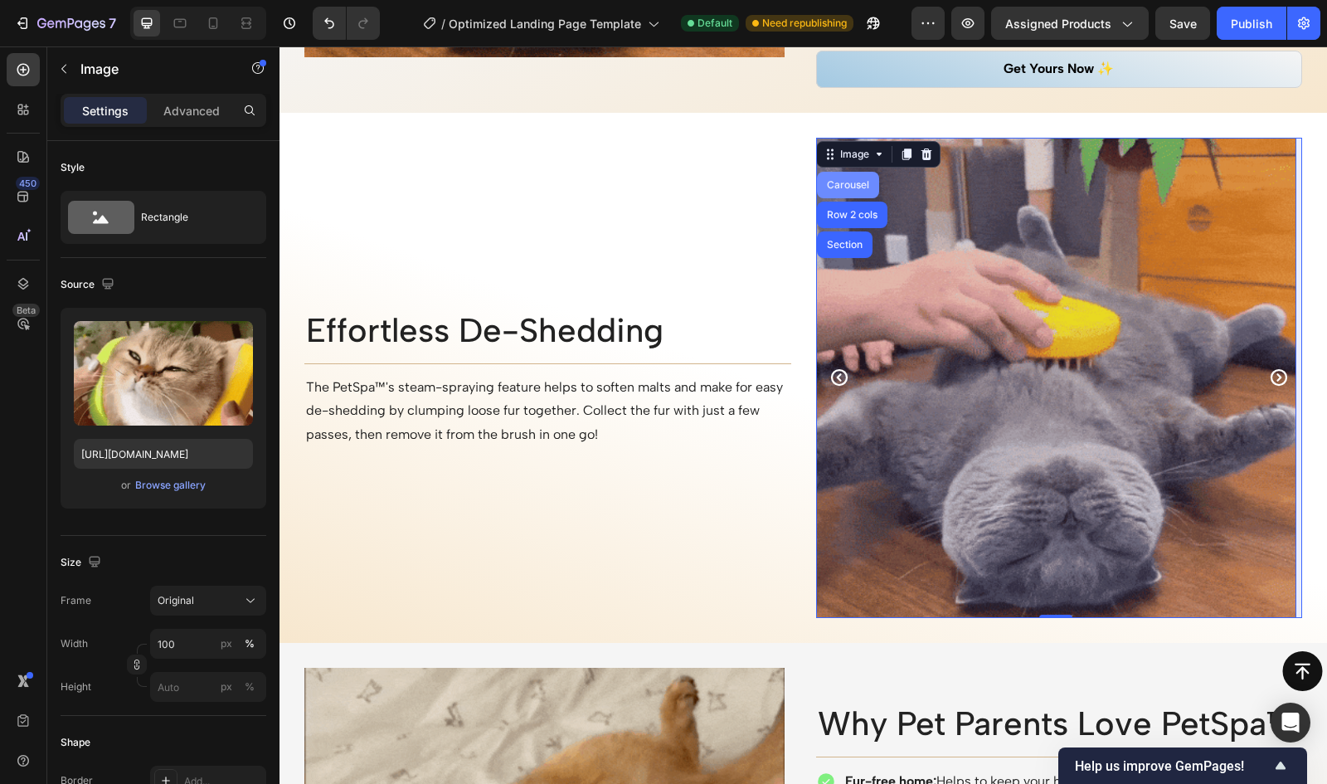
click at [848, 181] on div "Carousel" at bounding box center [848, 185] width 49 height 10
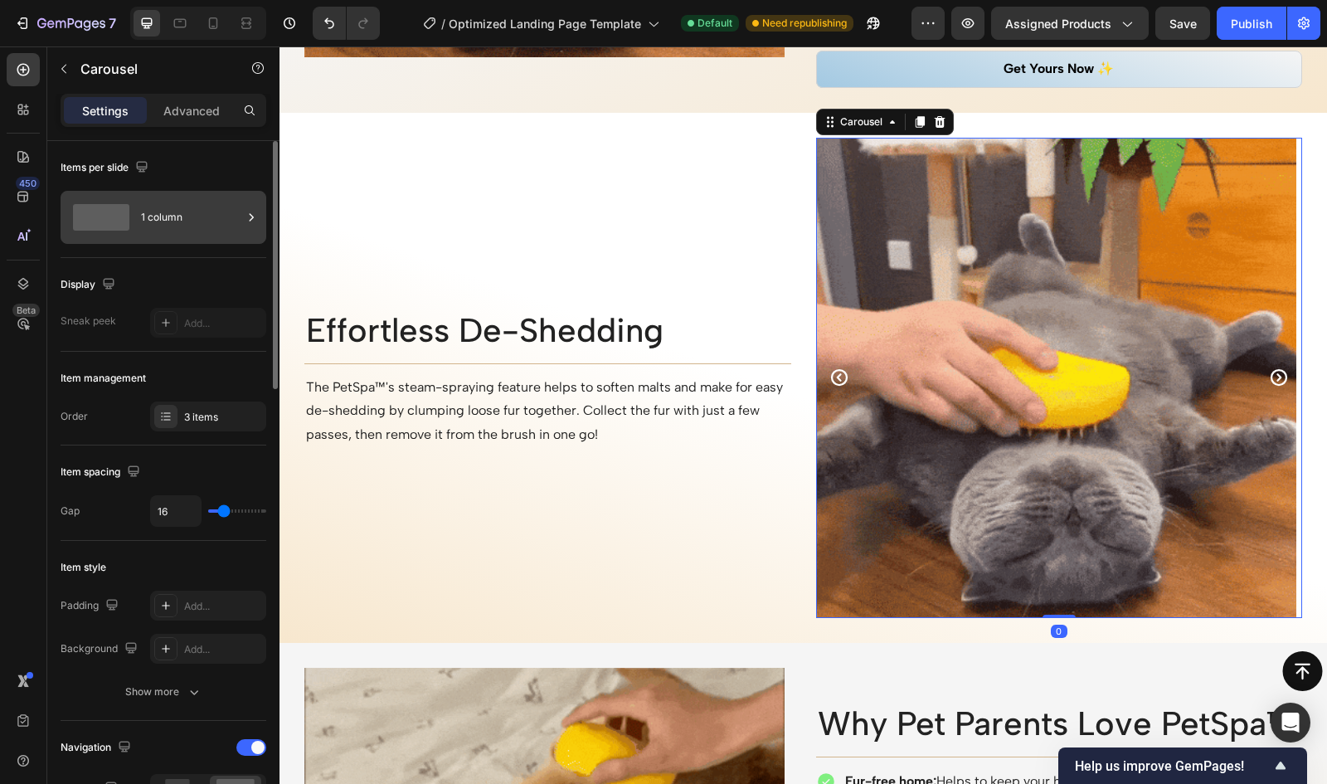
click at [148, 207] on div "1 column" at bounding box center [191, 217] width 101 height 38
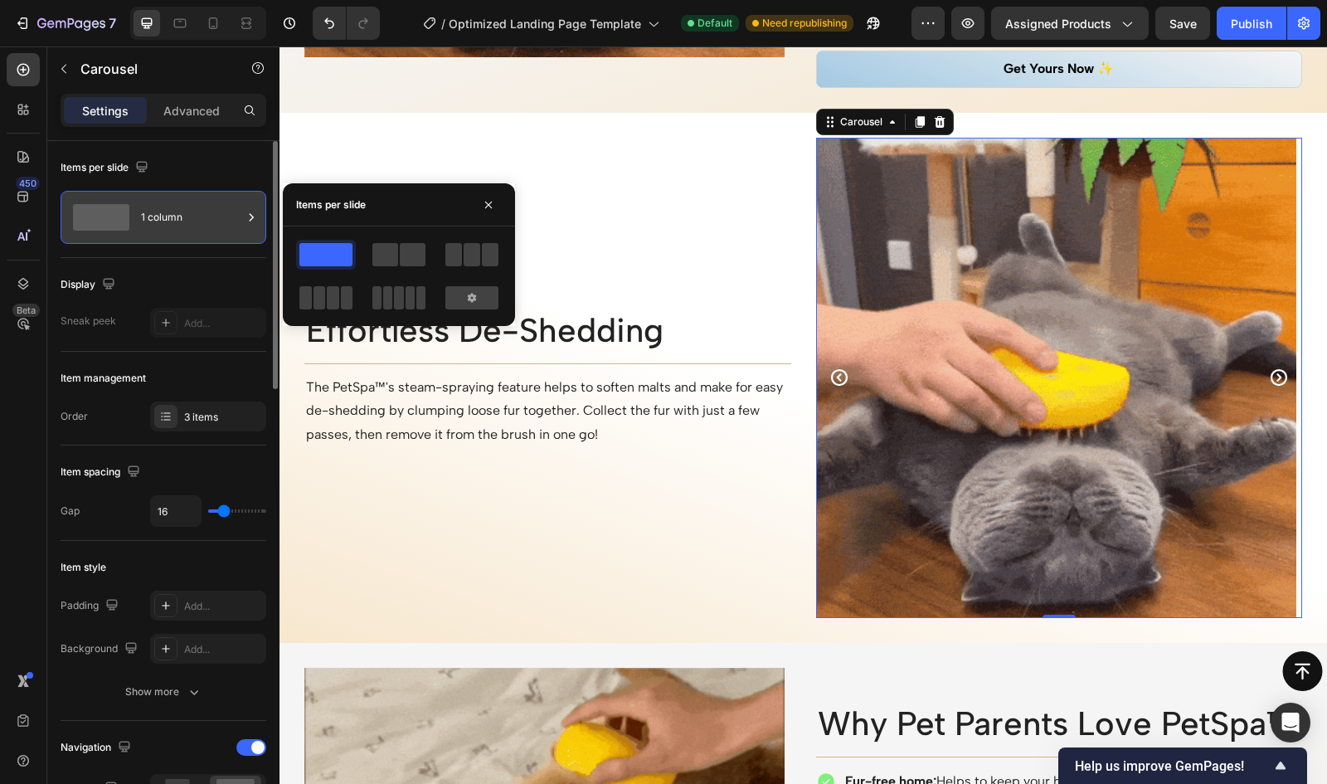
click at [148, 207] on div "1 column" at bounding box center [191, 217] width 101 height 38
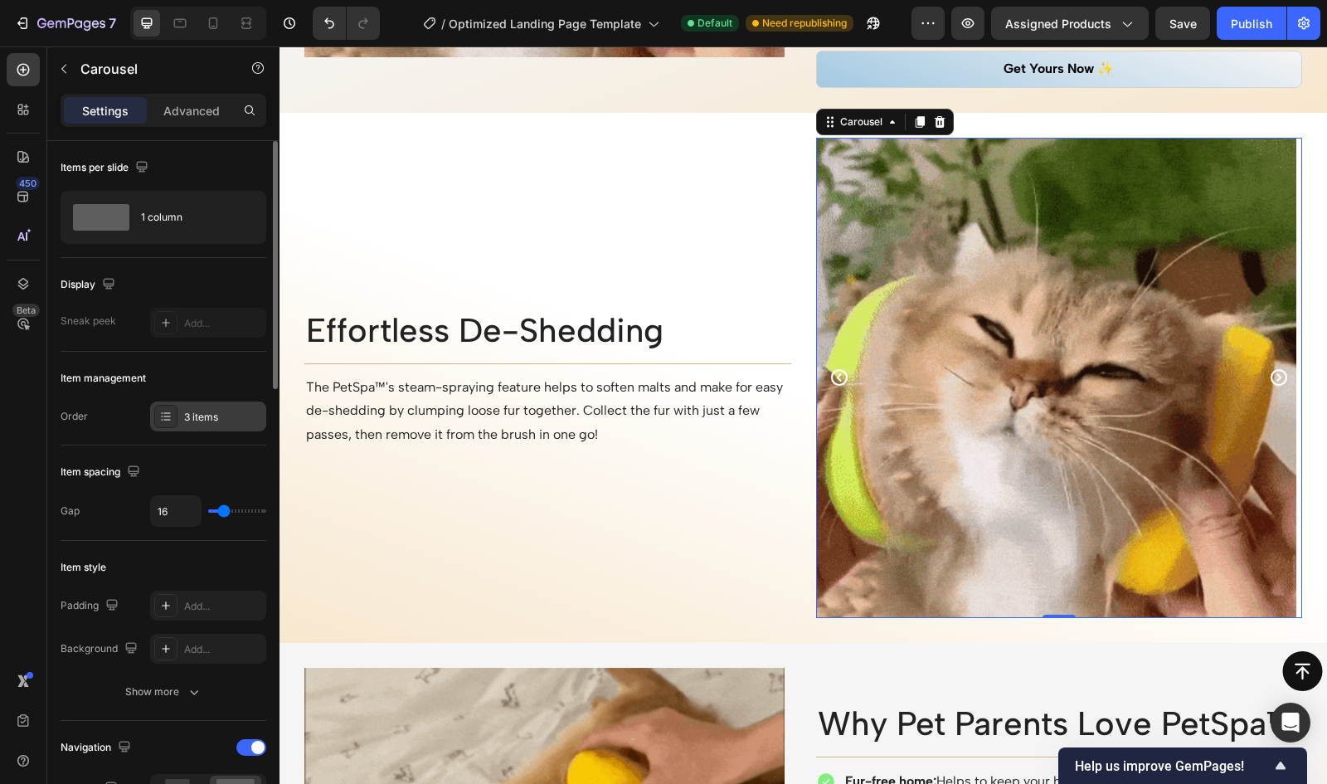
click at [188, 410] on div "3 items" at bounding box center [223, 417] width 78 height 15
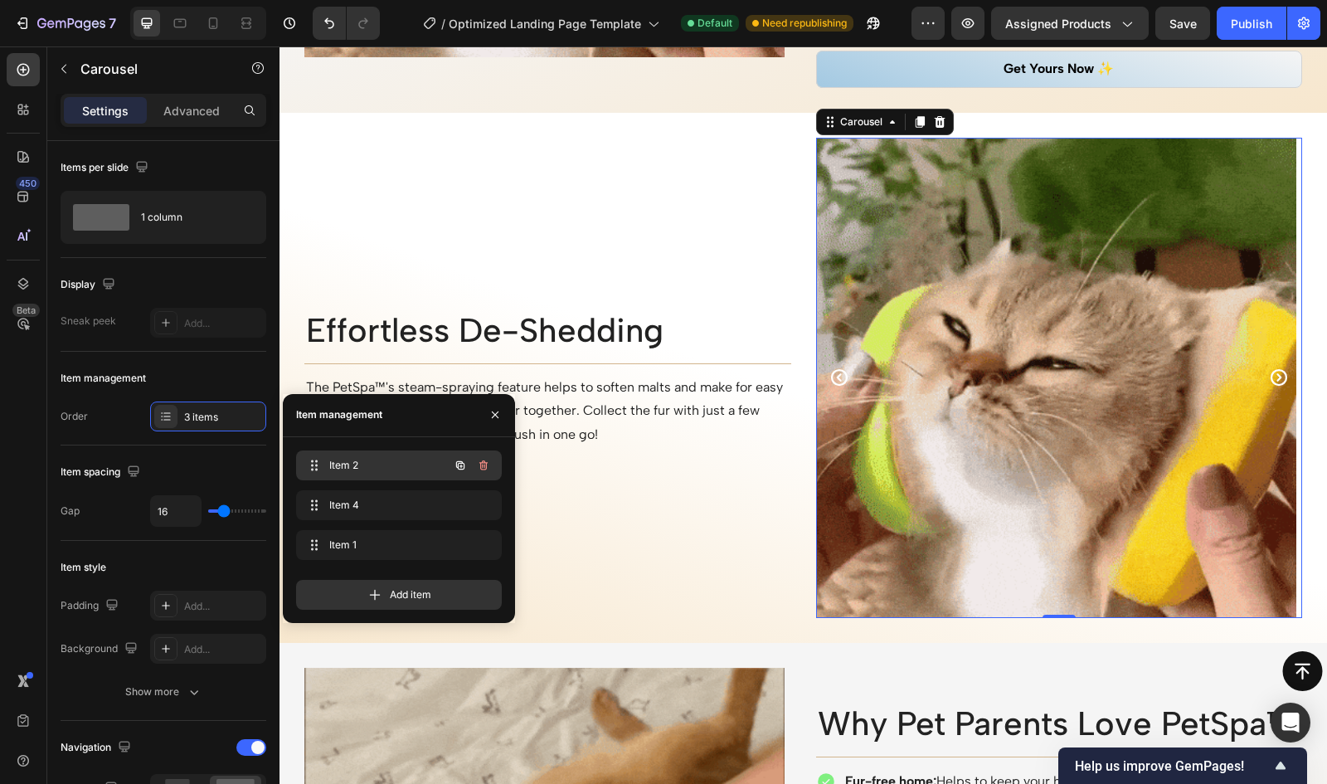
click at [348, 454] on div "Item 2 Item 2" at bounding box center [376, 465] width 146 height 23
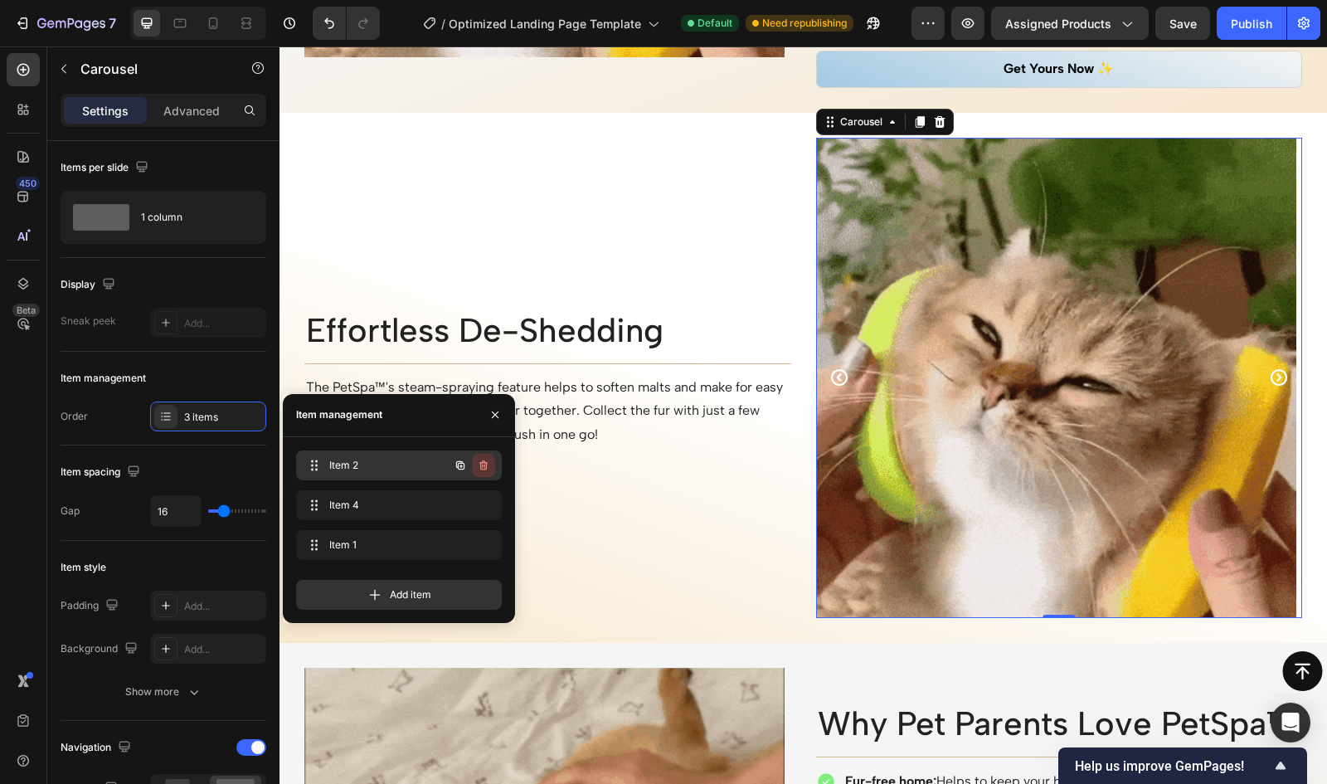
click at [488, 462] on icon "button" at bounding box center [483, 465] width 13 height 13
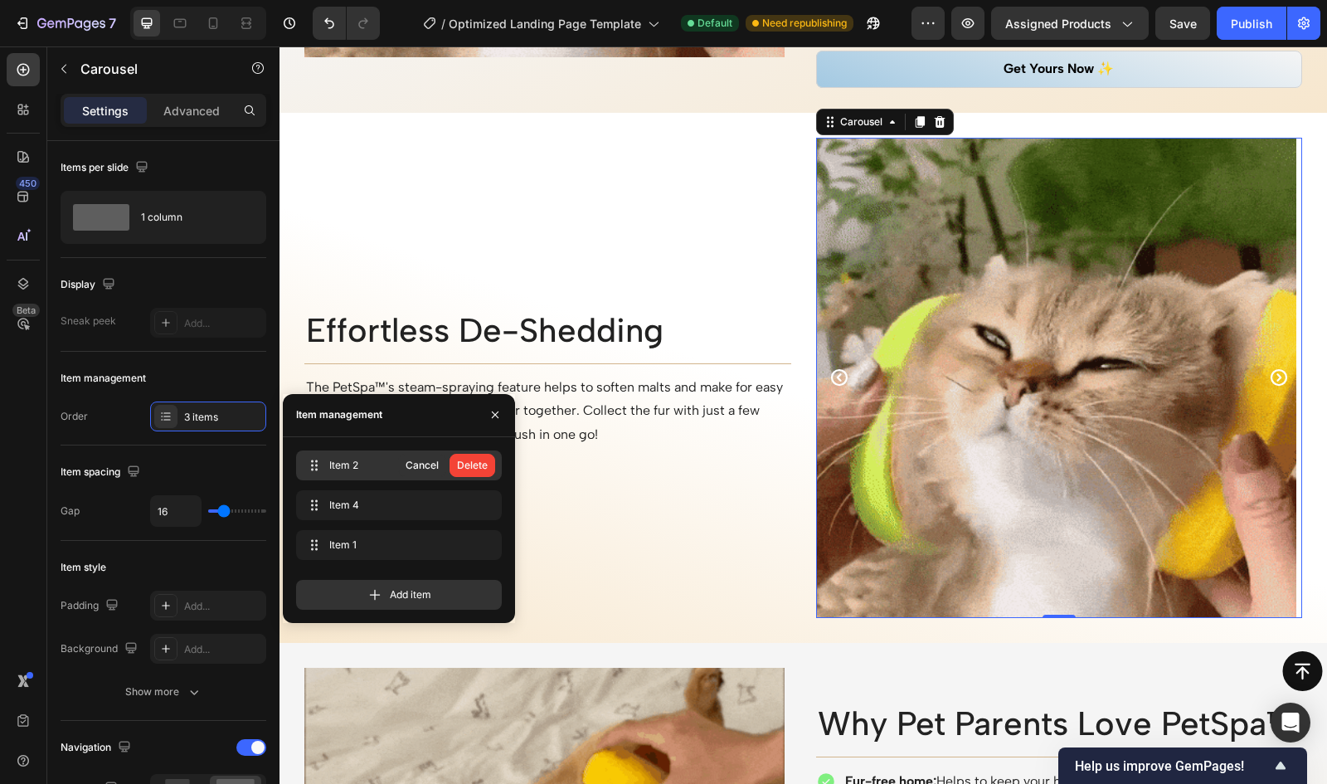
click at [488, 462] on button "Delete" at bounding box center [473, 465] width 46 height 23
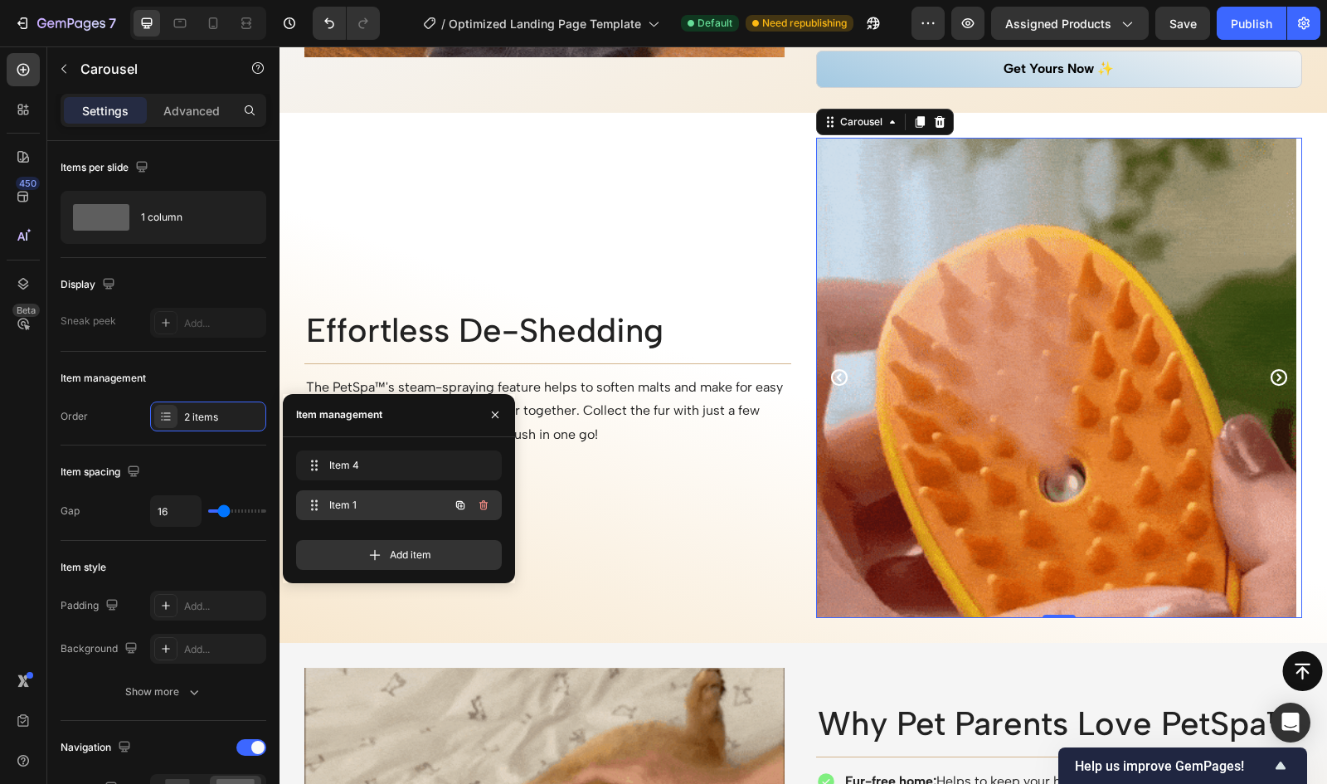
click at [361, 506] on span "Item 1" at bounding box center [376, 505] width 94 height 15
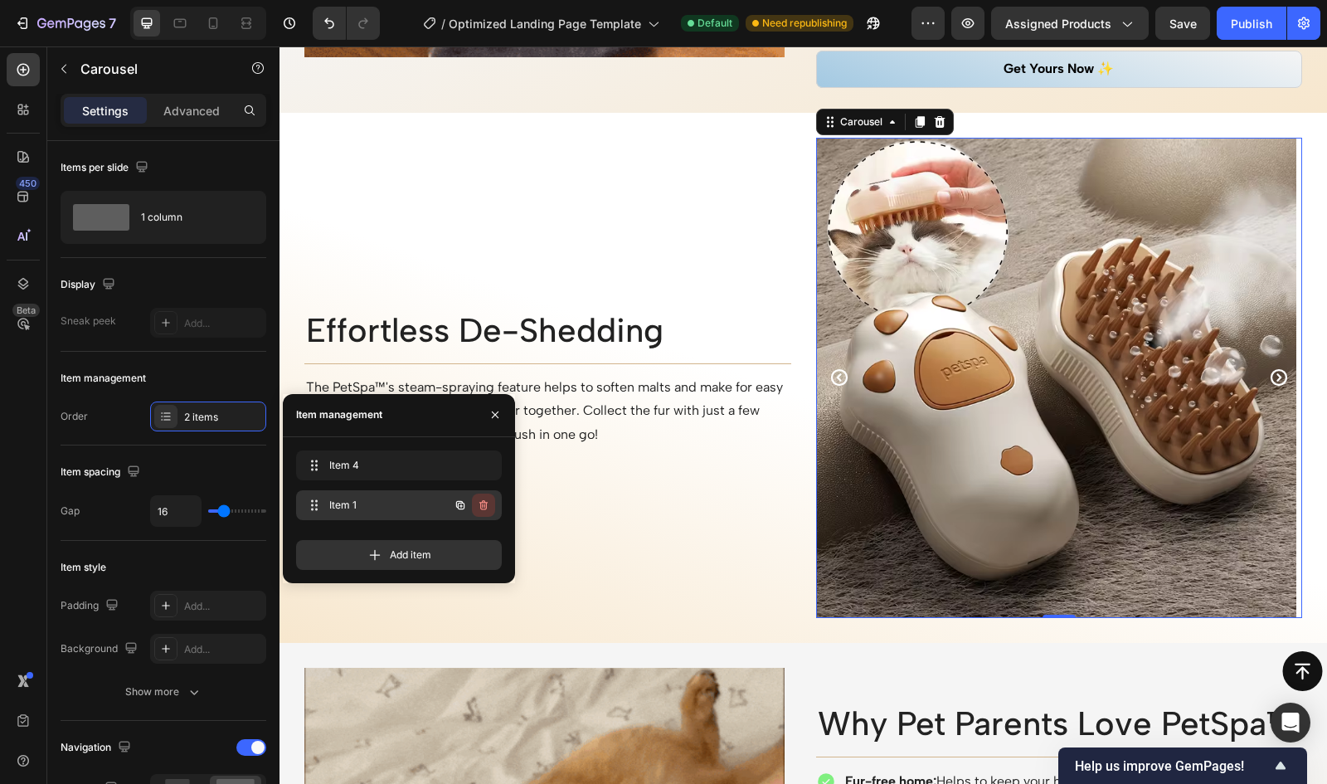
click at [484, 500] on icon "button" at bounding box center [483, 505] width 13 height 13
click at [465, 505] on div "Delete" at bounding box center [472, 505] width 31 height 15
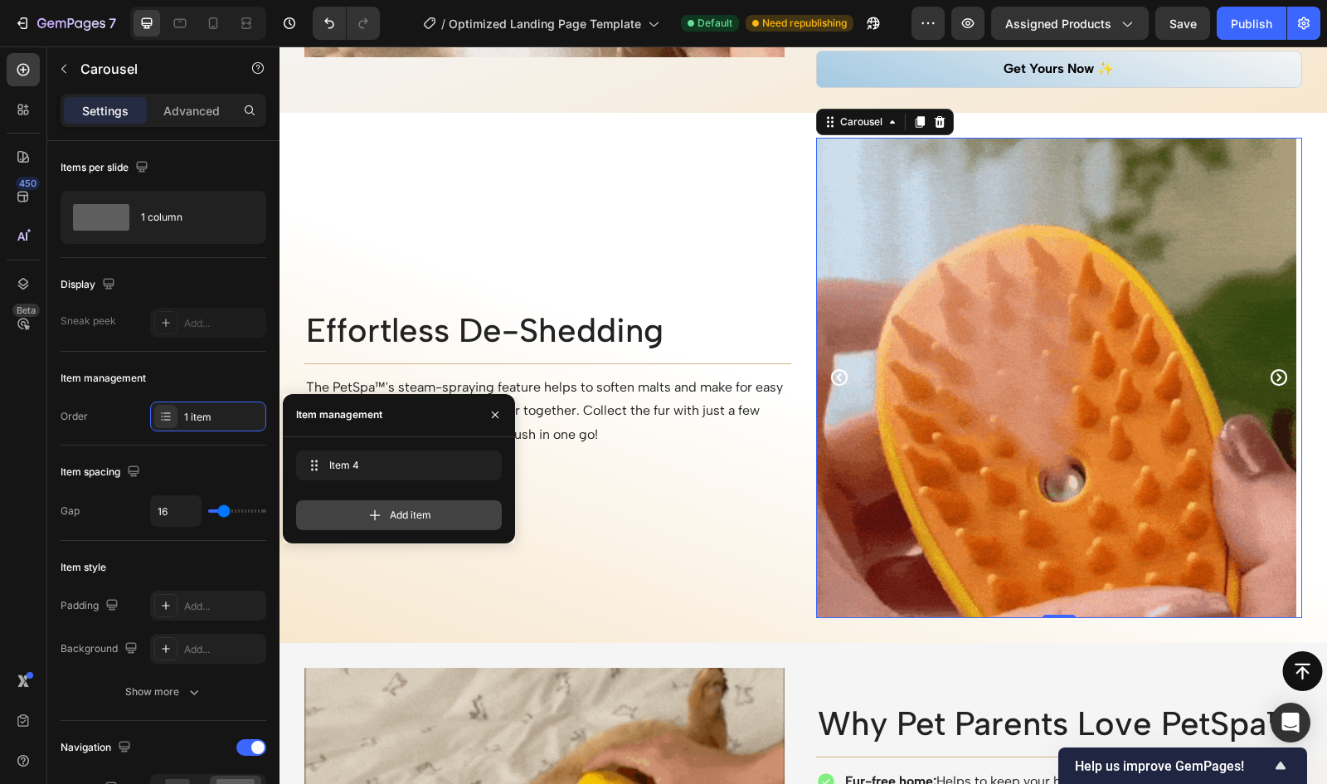
click at [435, 510] on div "Add item" at bounding box center [399, 515] width 206 height 30
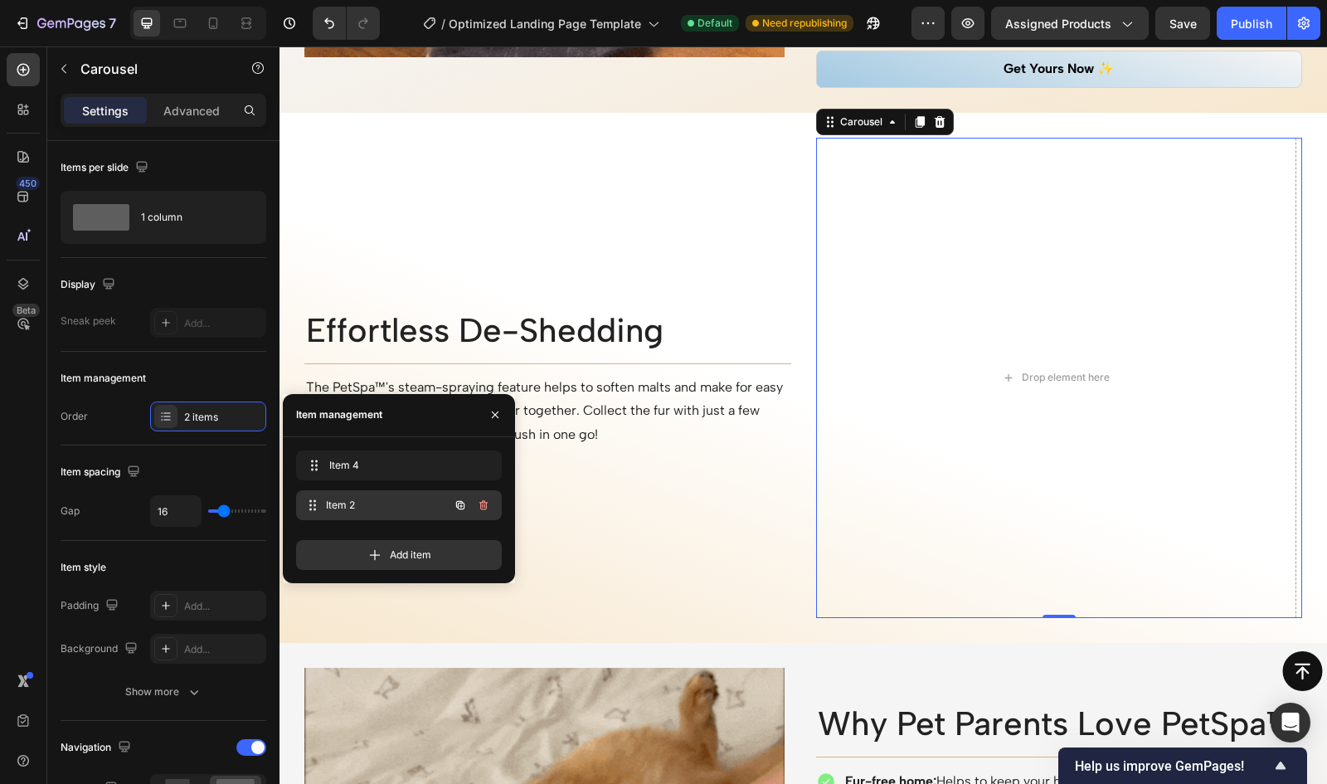
click at [338, 494] on div "Item 2 Item 2" at bounding box center [376, 505] width 146 height 23
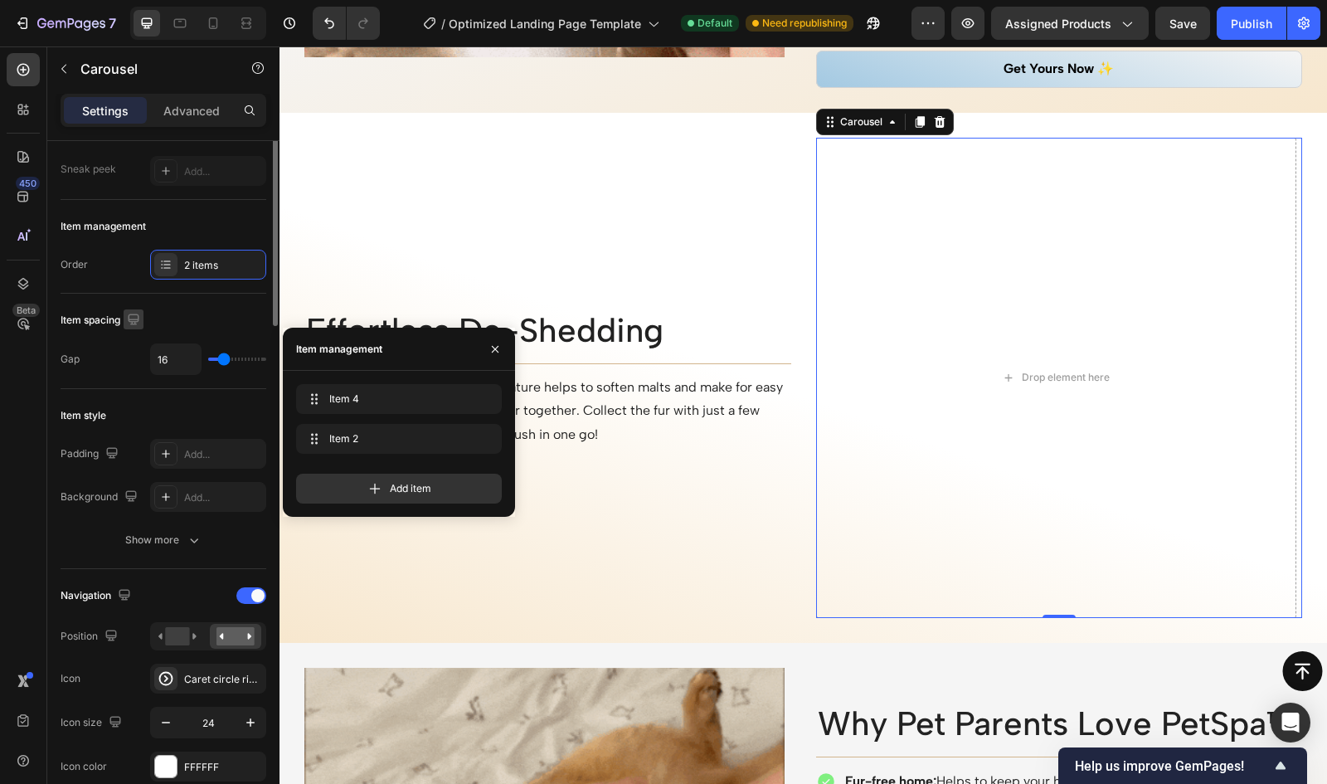
scroll to position [0, 0]
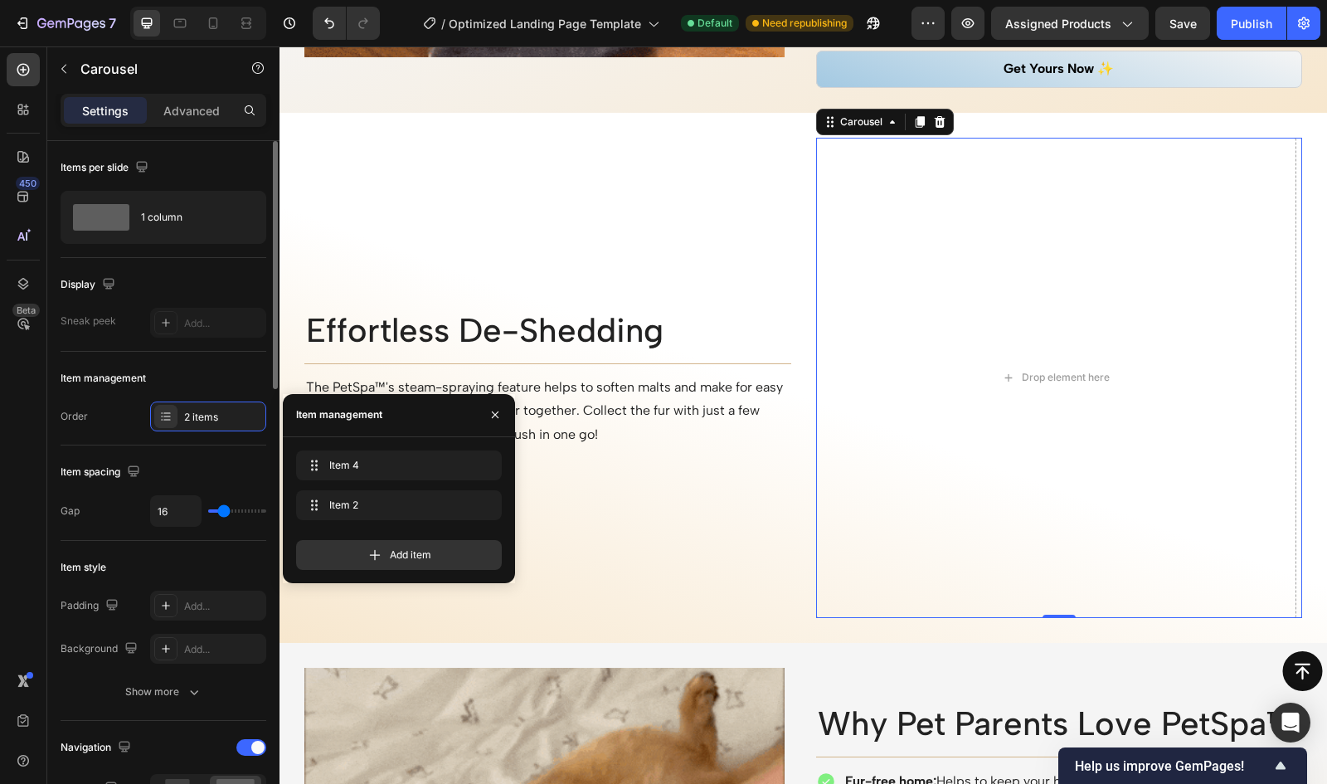
click at [128, 368] on div "Item management" at bounding box center [164, 378] width 206 height 27
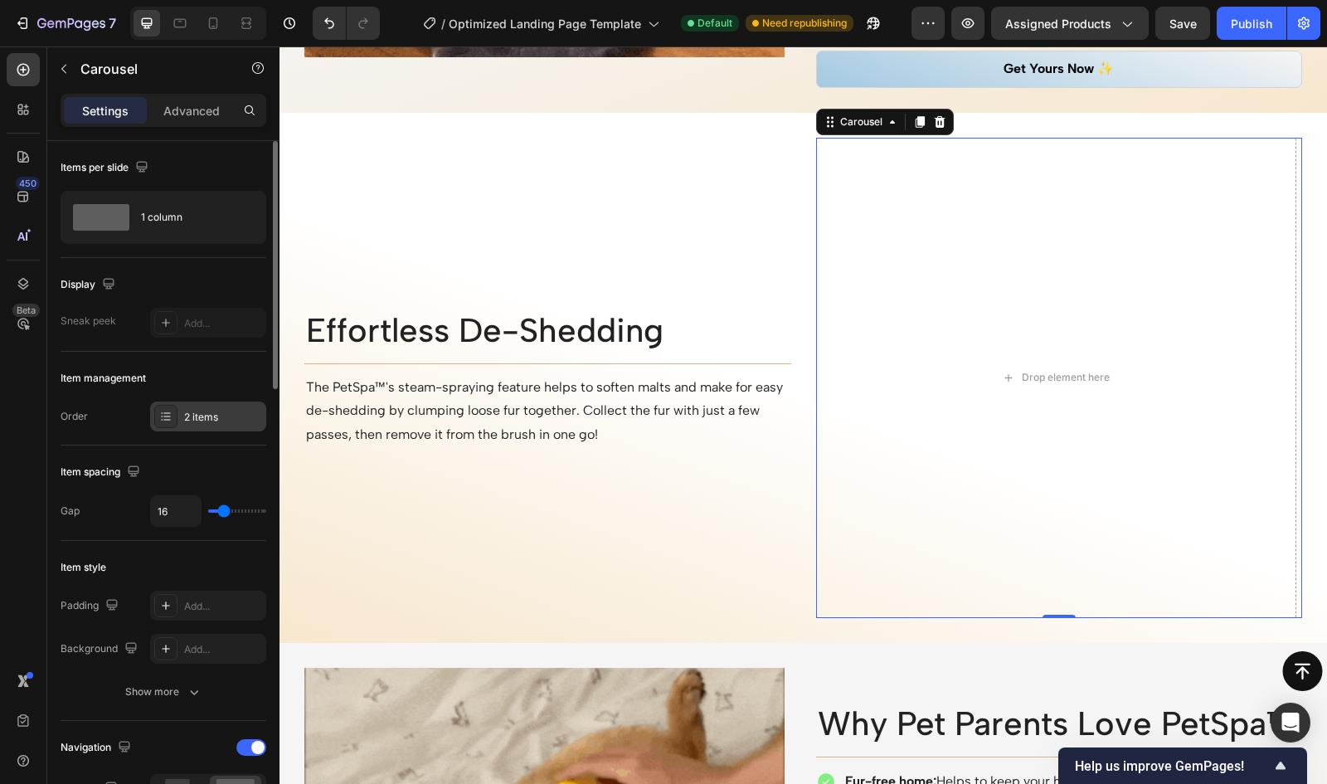
click at [189, 422] on div "2 items" at bounding box center [223, 417] width 78 height 15
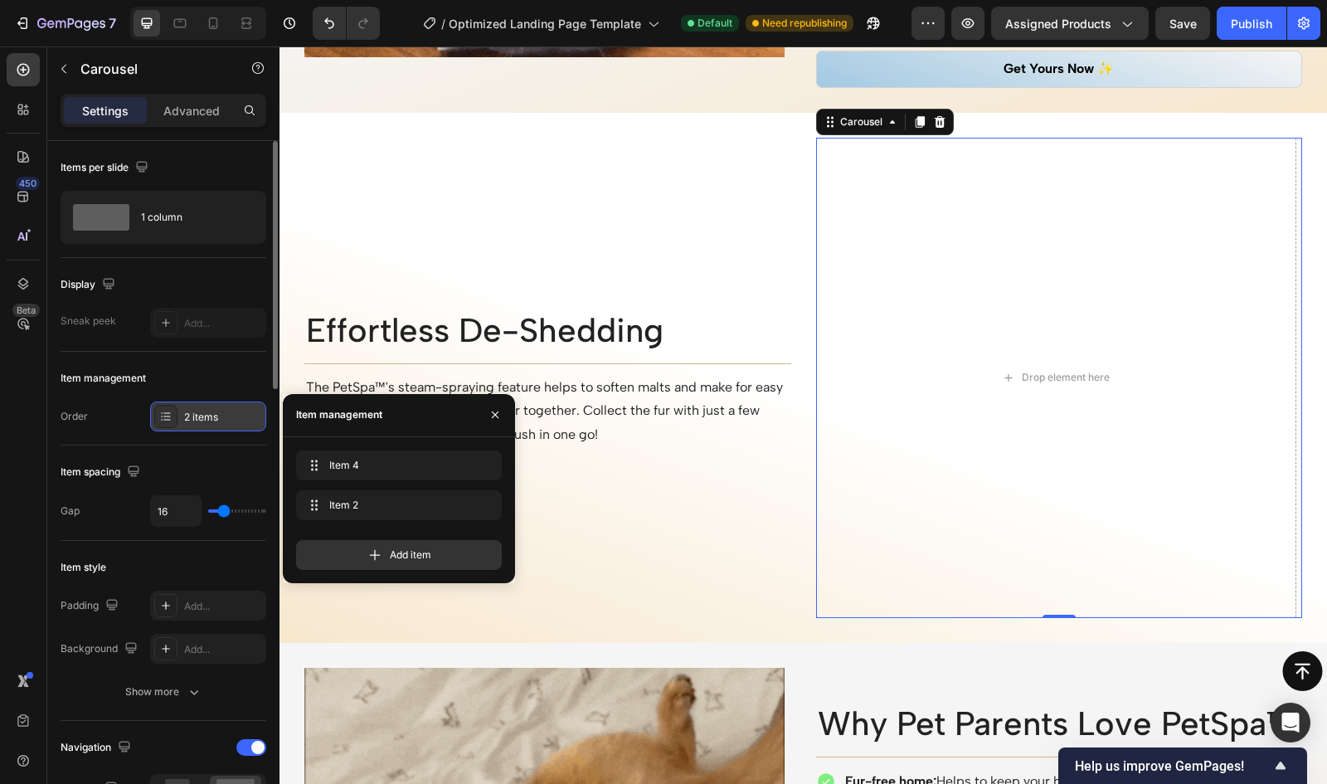
click at [189, 422] on div "2 items" at bounding box center [223, 417] width 78 height 15
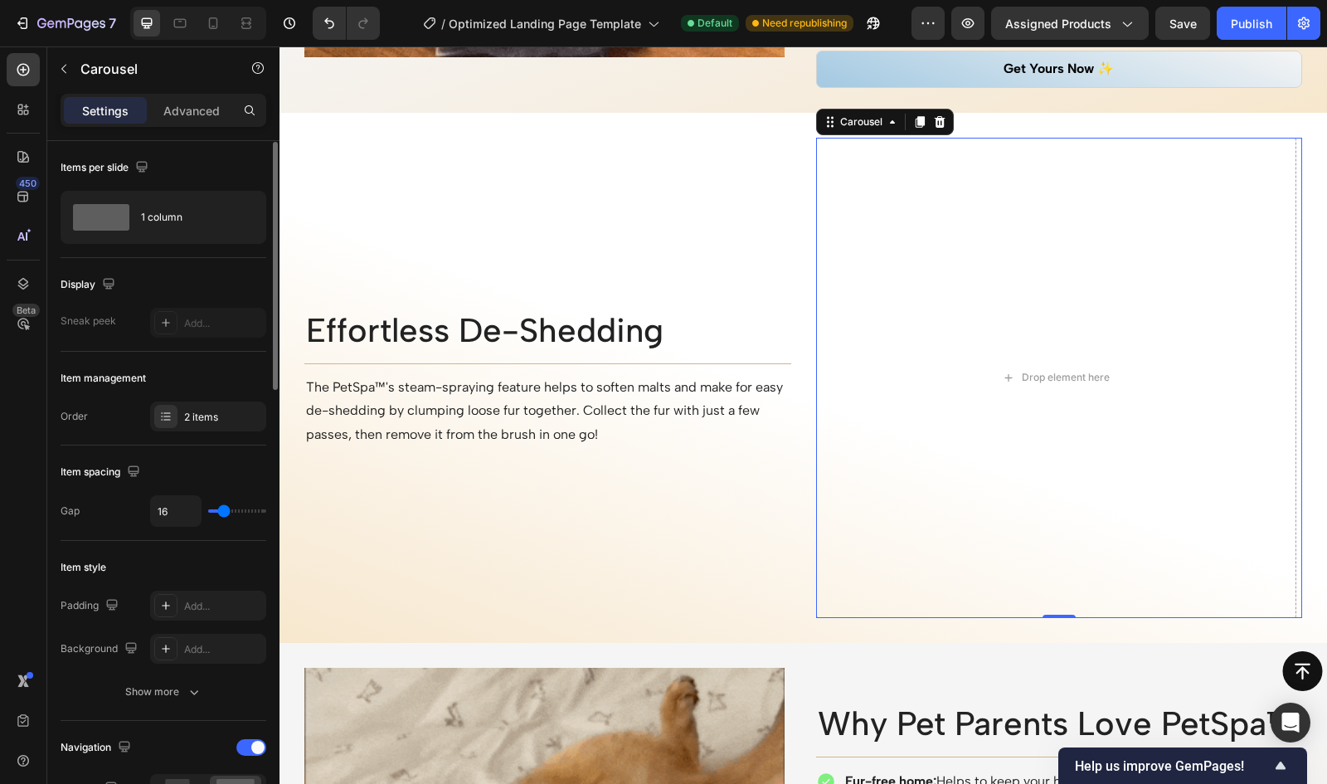
scroll to position [1, 0]
click at [61, 69] on icon "button" at bounding box center [63, 68] width 13 height 13
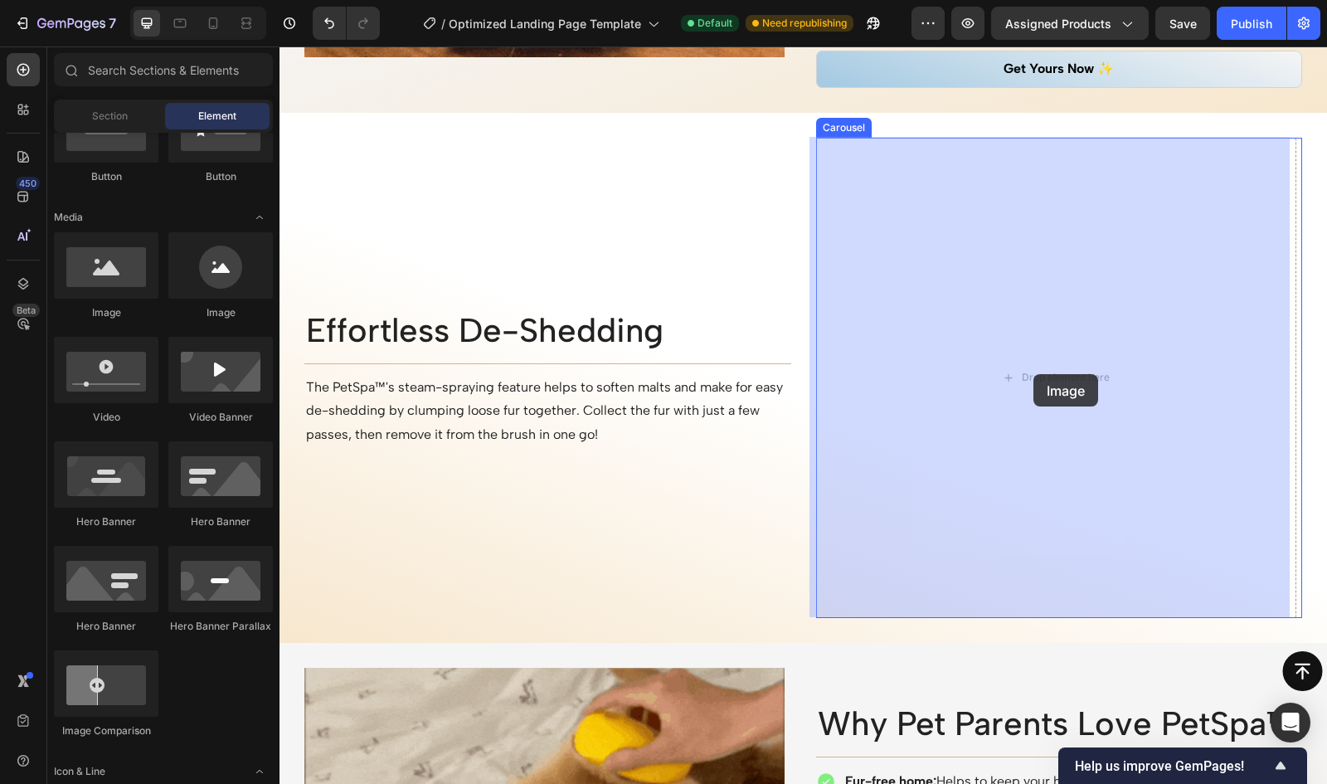
drag, startPoint x: 399, startPoint y: 313, endPoint x: 1034, endPoint y: 374, distance: 637.5
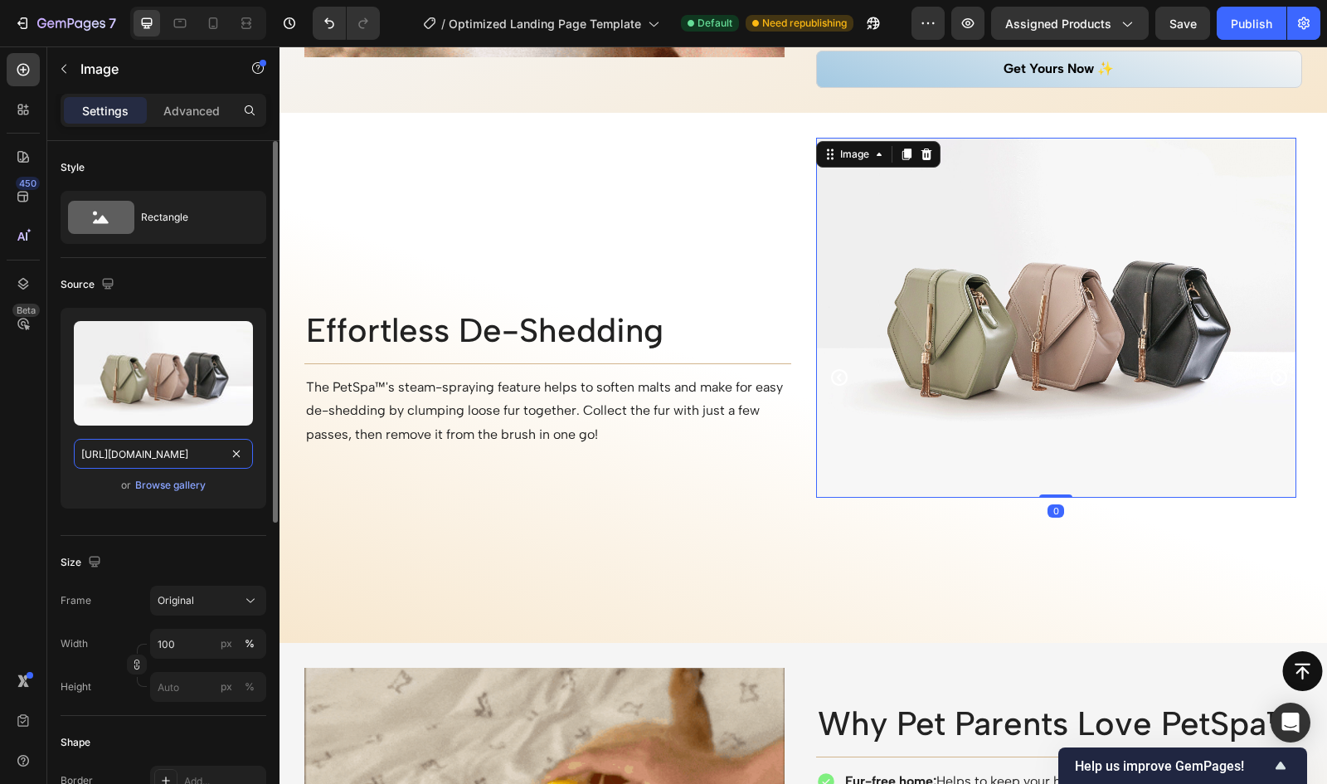
click at [178, 443] on input "https://cdn.shopify.com/s/files/1/2005/9307/files/image_demo.jpg" at bounding box center [163, 454] width 179 height 30
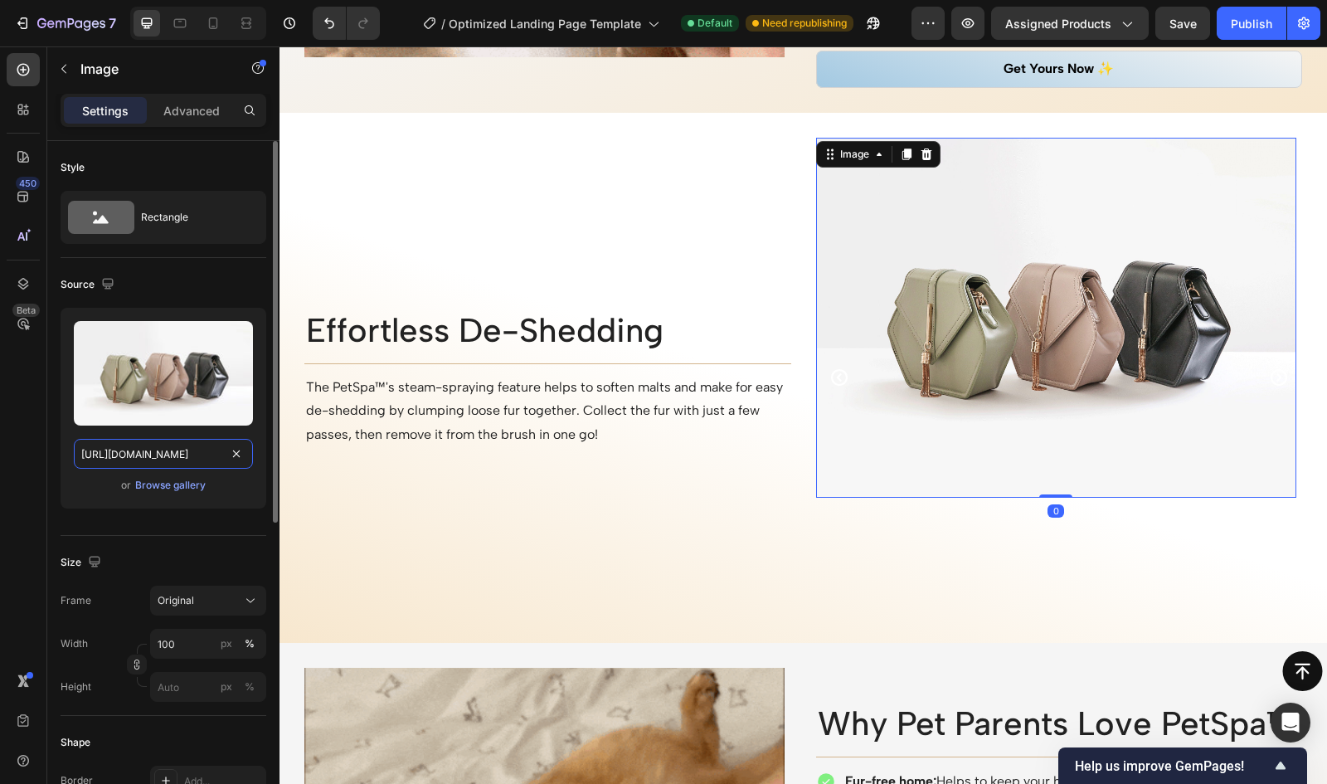
paste input "0630/8551/0722/files/gempages_578404644351378305-071a306b-a856-4114-9af6-4194e5…"
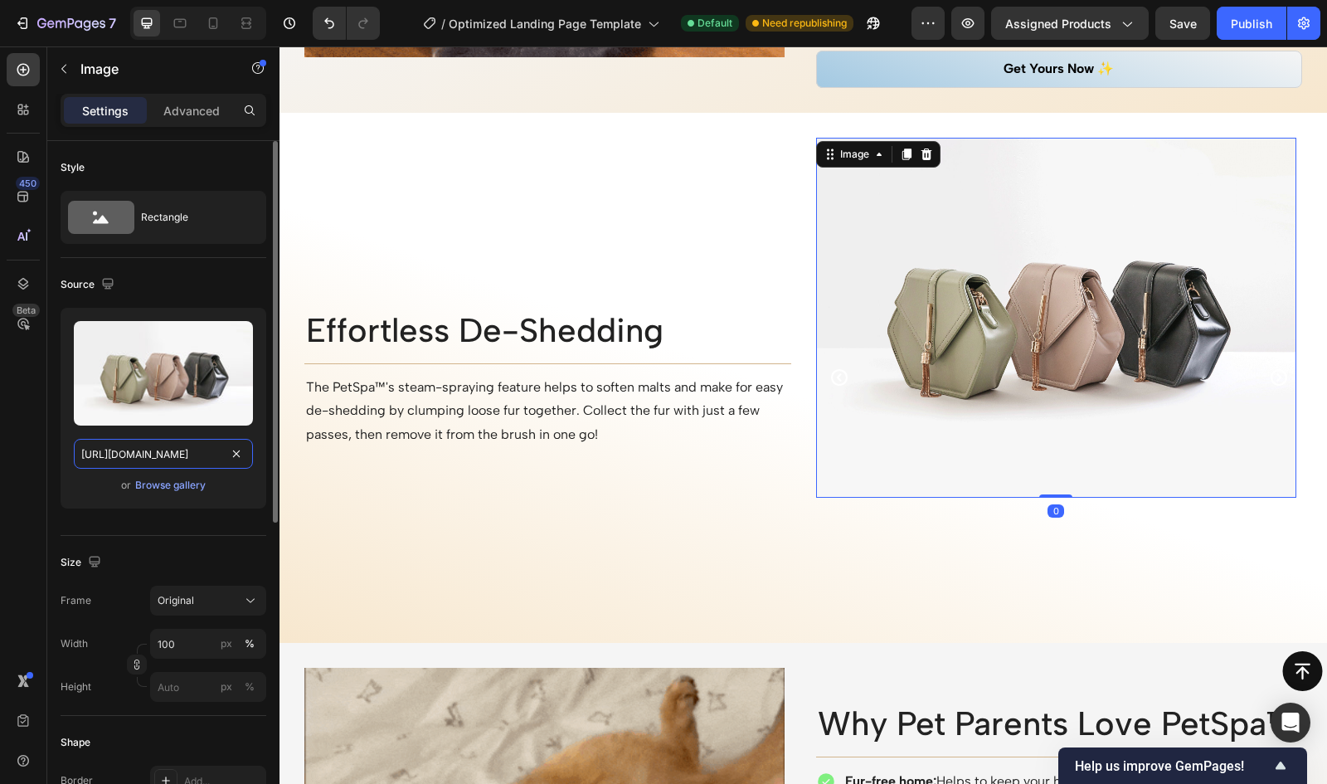
type input "https://cdn.shopify.com/s/files/1/0630/8551/0722/files/gempages_578404644351378…"
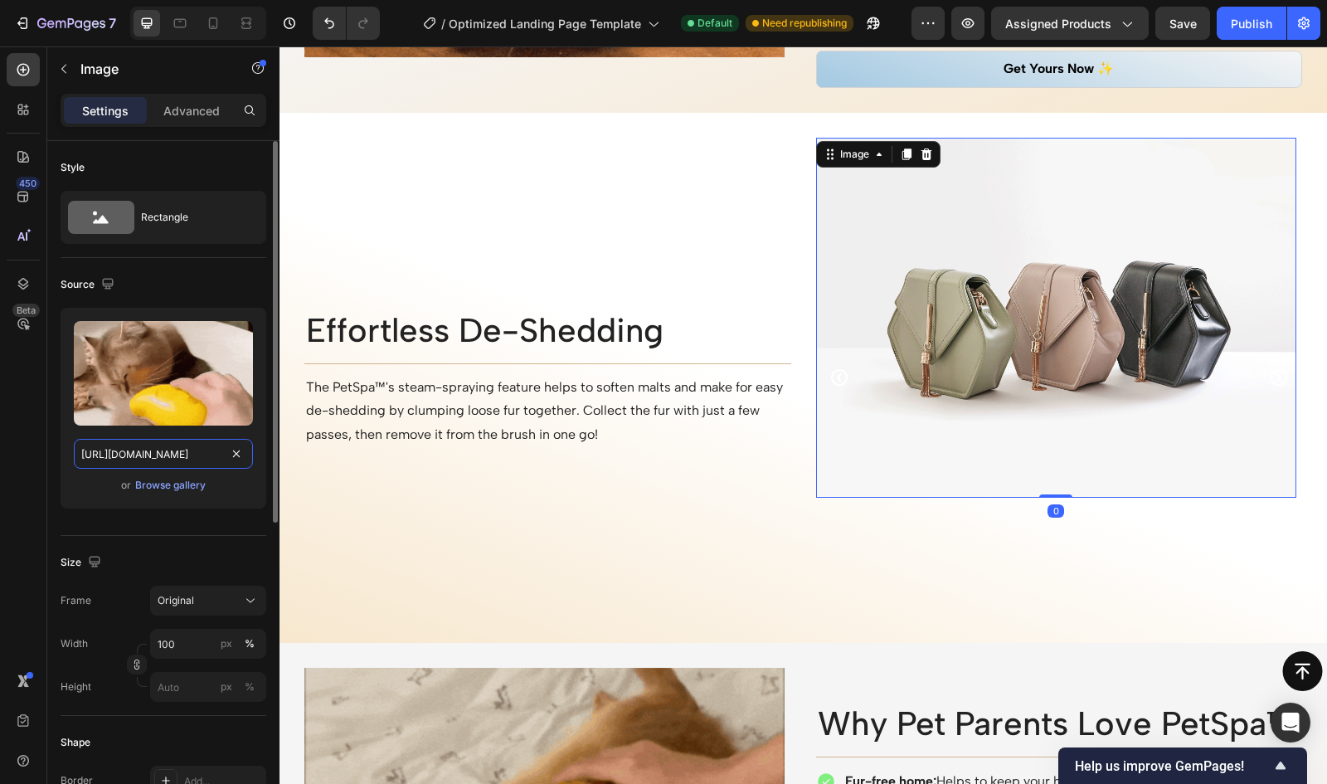
scroll to position [0, 499]
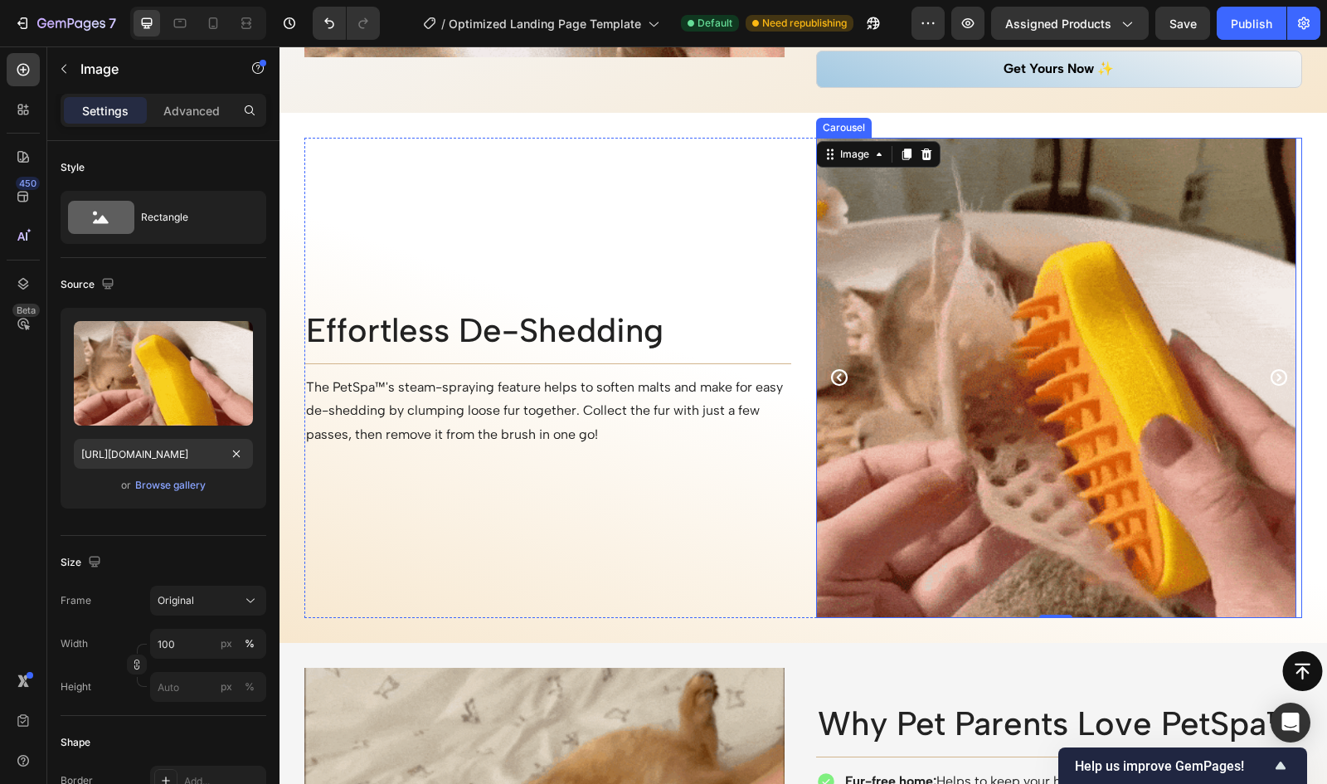
click at [830, 372] on icon "Carousel Back Arrow" at bounding box center [840, 377] width 20 height 20
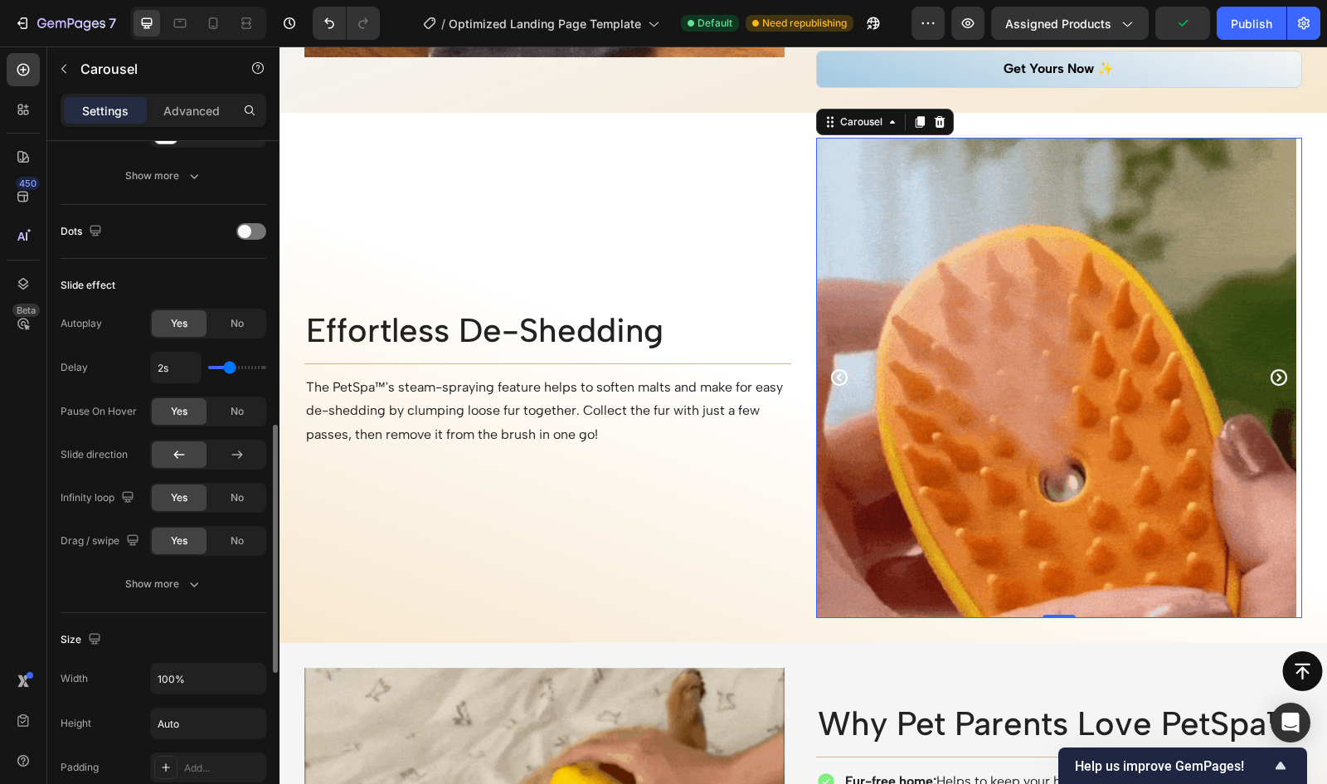
scroll to position [789, 0]
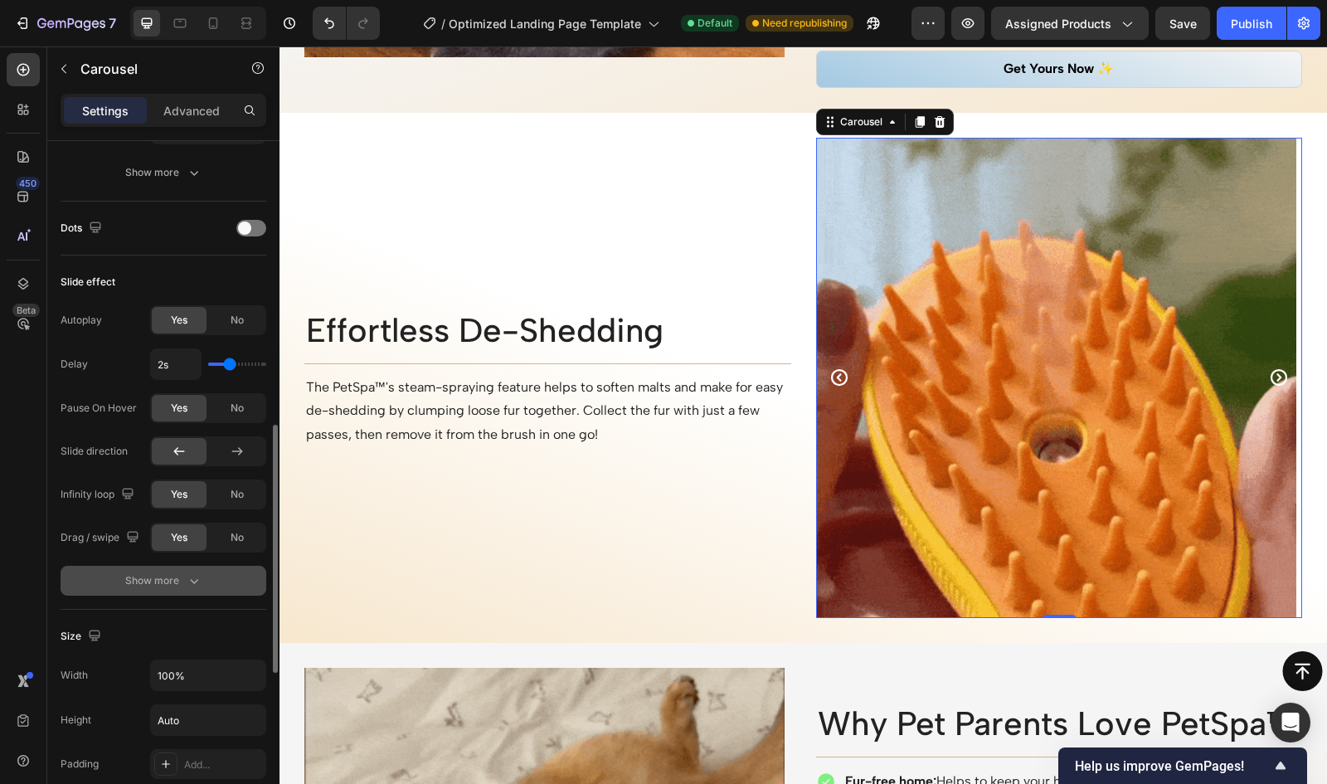
click at [192, 581] on icon "button" at bounding box center [194, 580] width 17 height 17
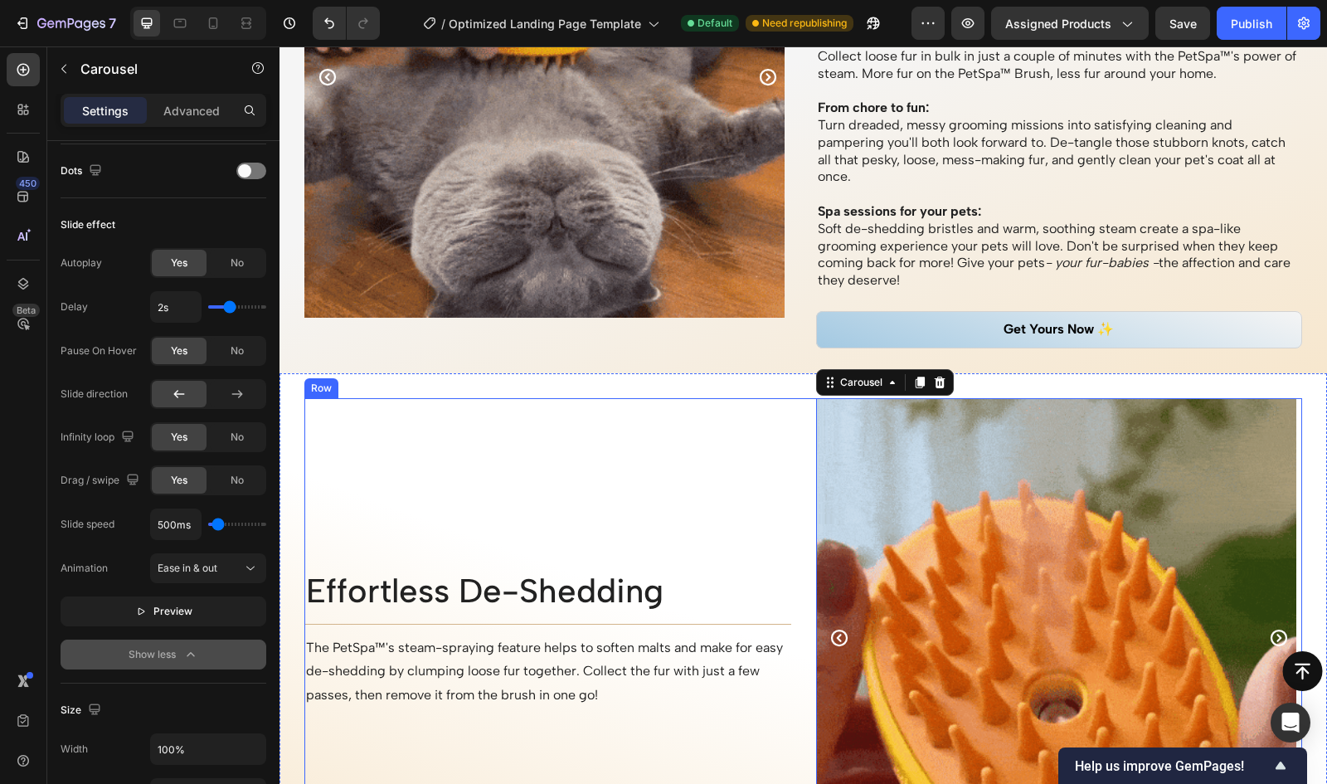
scroll to position [1755, 0]
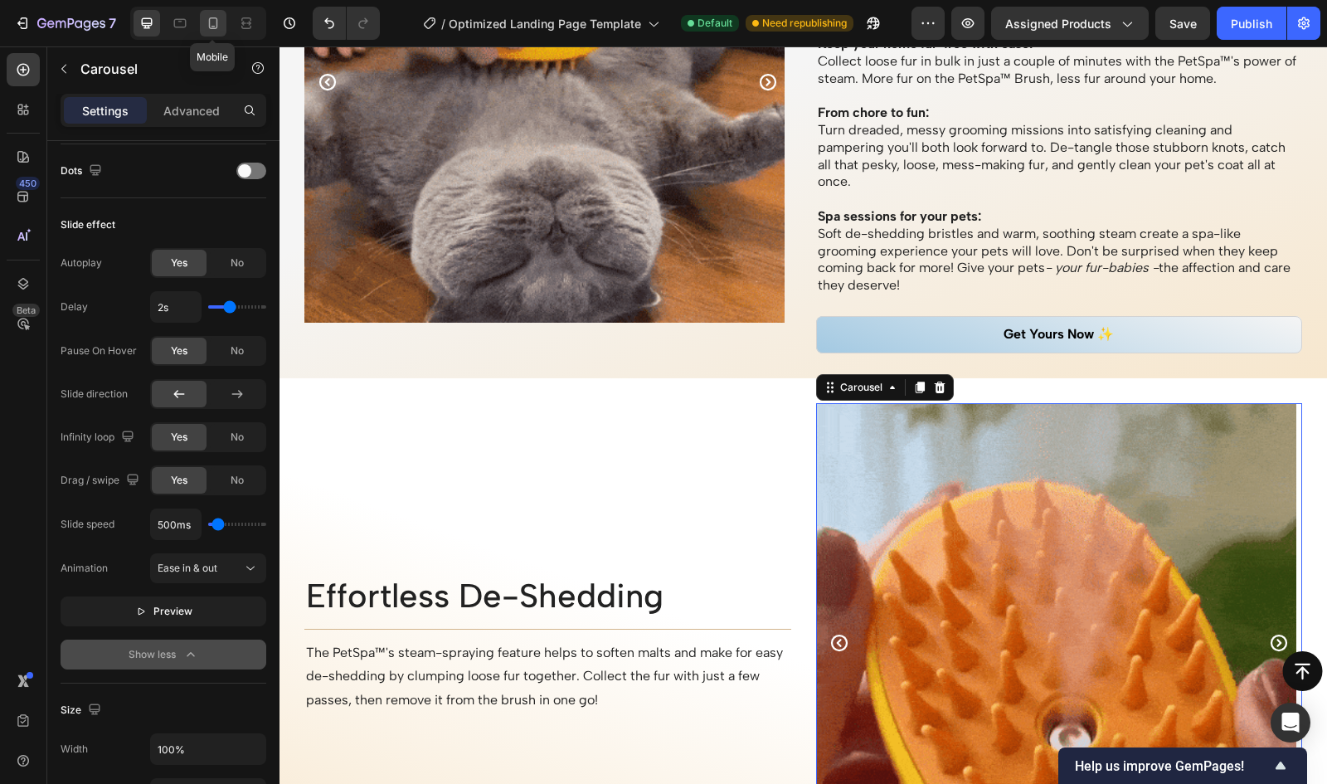
click at [219, 17] on icon at bounding box center [213, 23] width 17 height 17
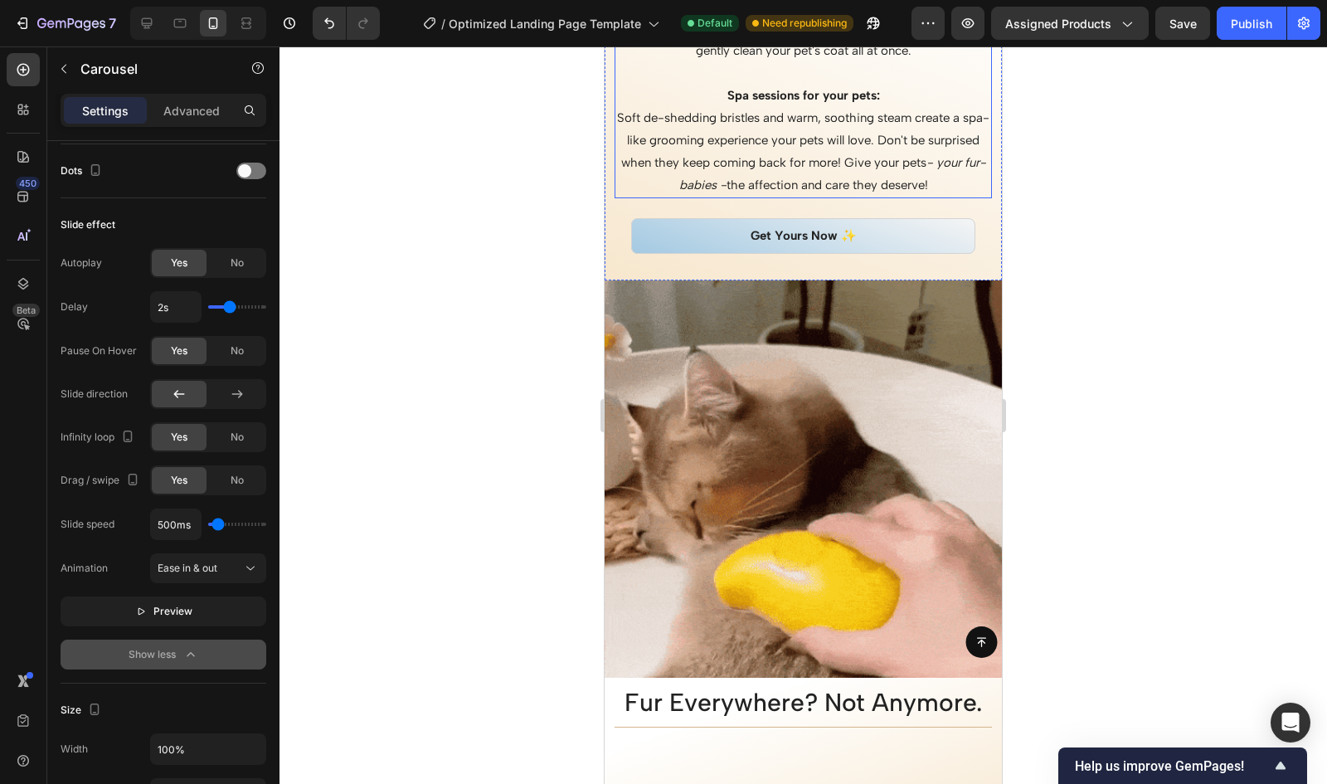
scroll to position [2712, 0]
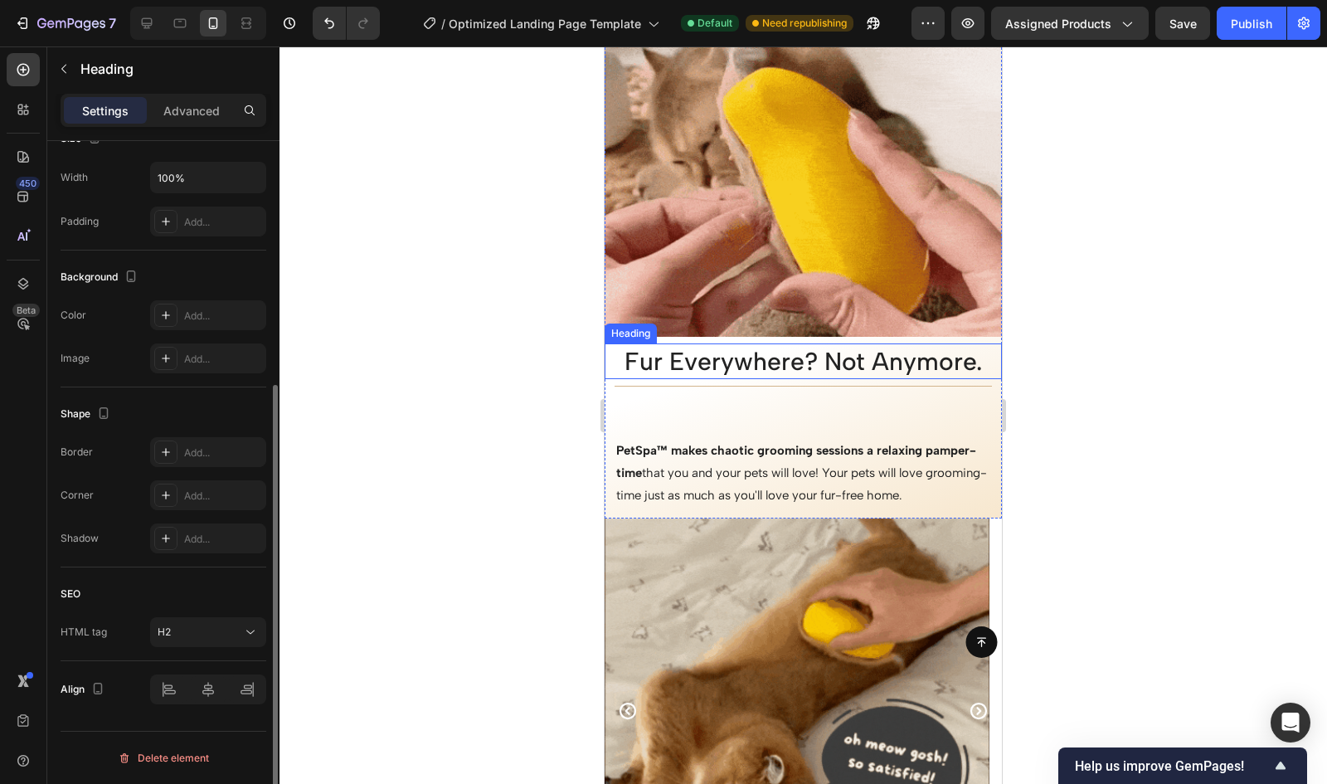
click at [772, 343] on h2 "Fur Everywhere? Not Anymore." at bounding box center [803, 361] width 397 height 36
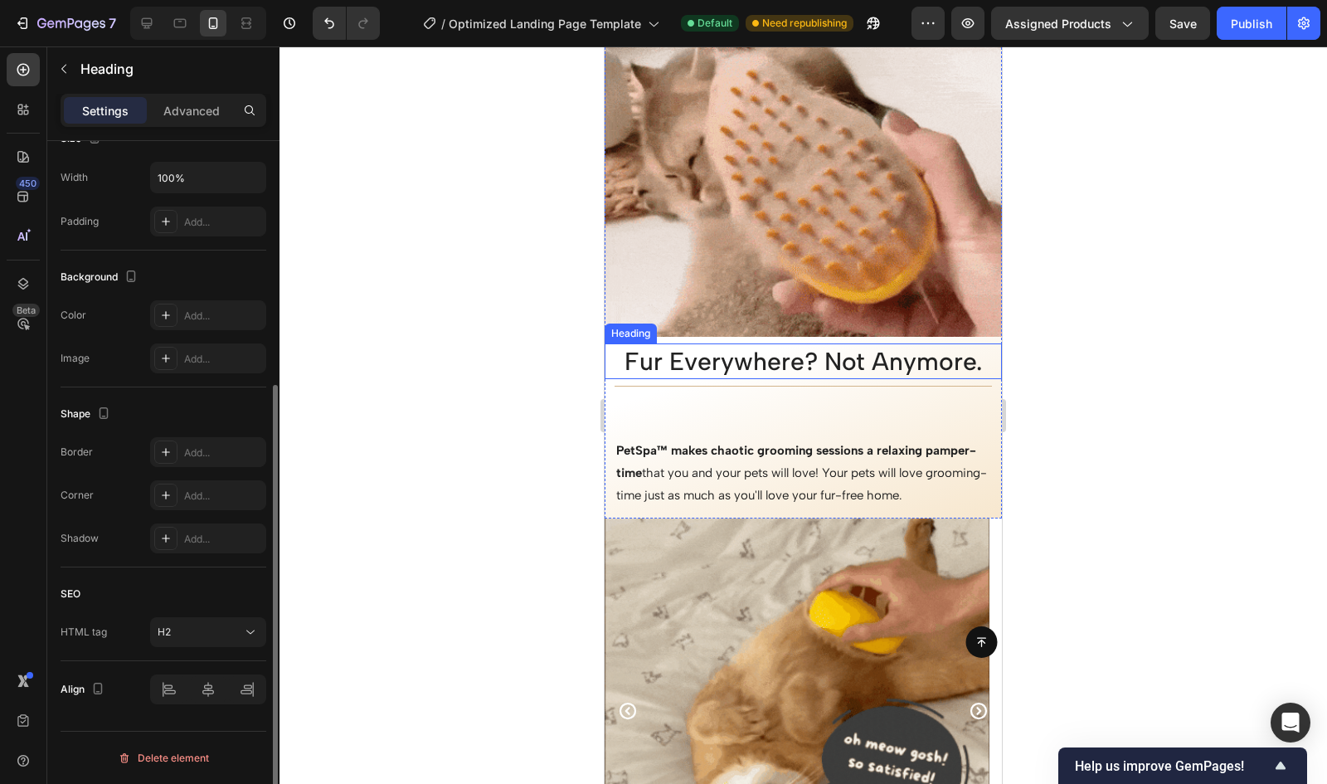
scroll to position [0, 0]
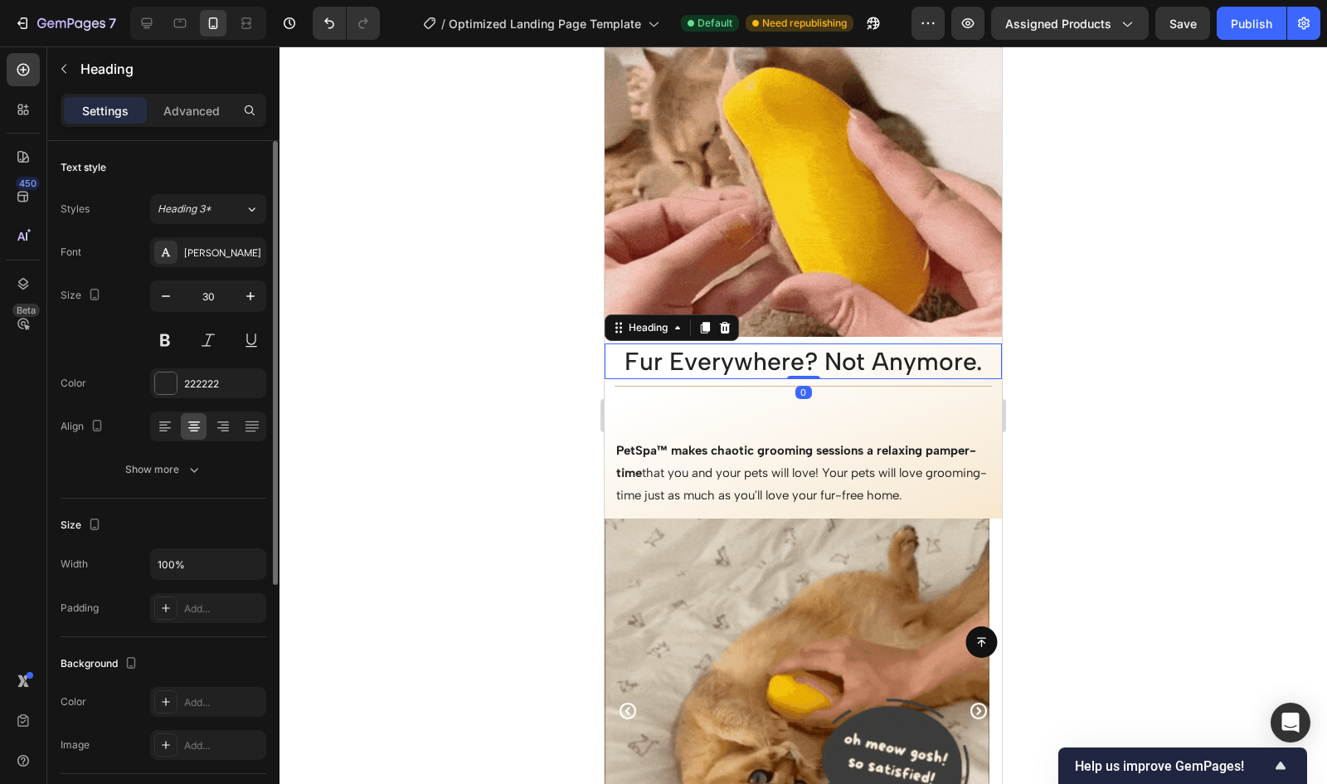
click at [772, 343] on h2 "Fur Everywhere? Not Anymore." at bounding box center [803, 361] width 397 height 36
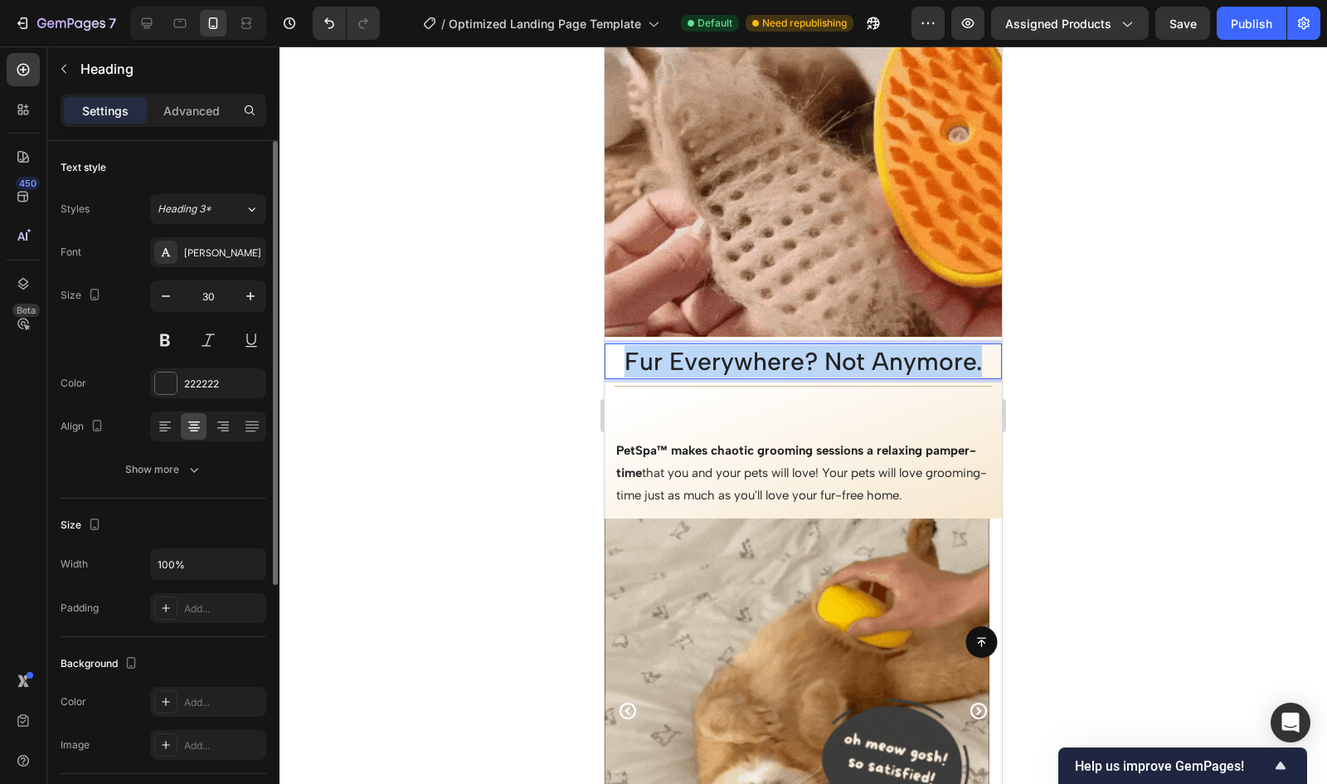
click at [772, 345] on p "Fur Everywhere? Not Anymore." at bounding box center [803, 361] width 394 height 32
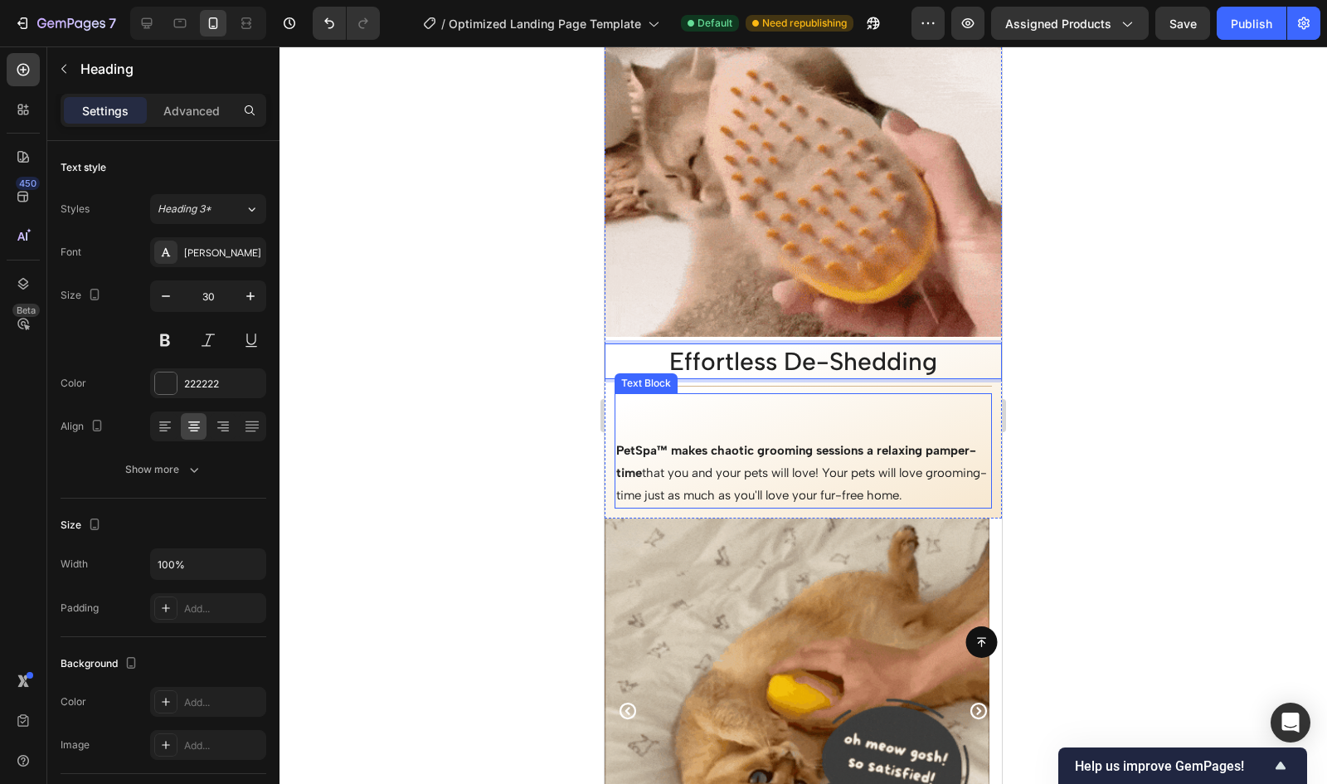
click at [727, 458] on p "PetSpa™ makes chaotic grooming sessions a relaxing pamper-time that you and you…" at bounding box center [803, 473] width 374 height 67
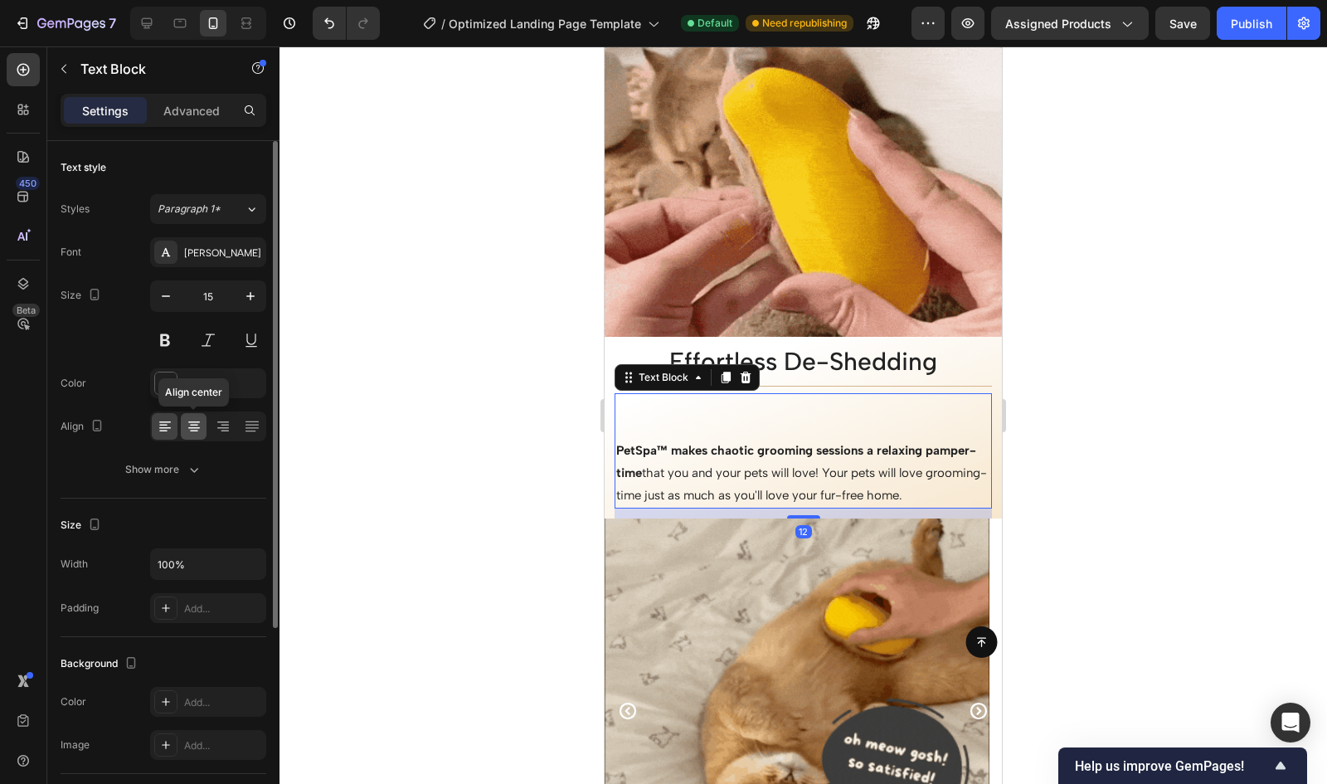
click at [189, 418] on icon at bounding box center [194, 426] width 17 height 17
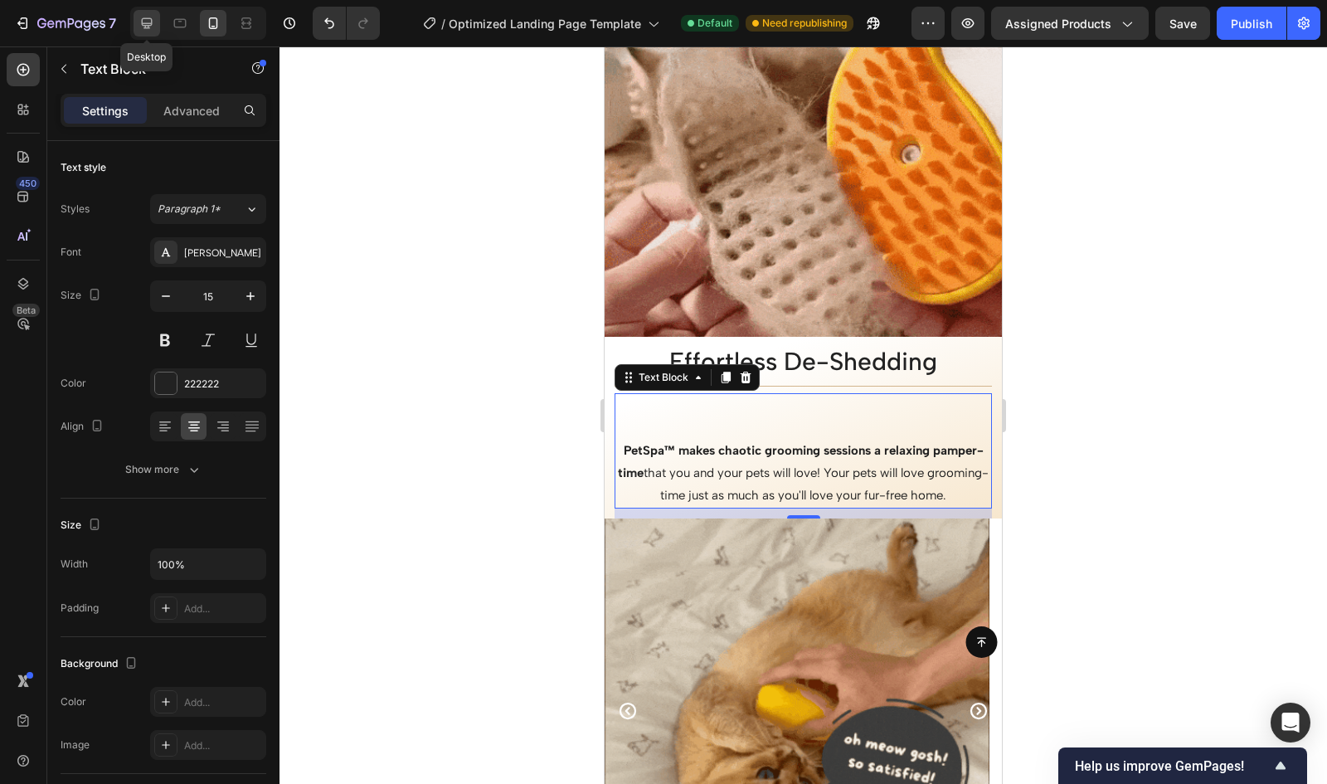
click at [146, 28] on icon at bounding box center [147, 23] width 11 height 11
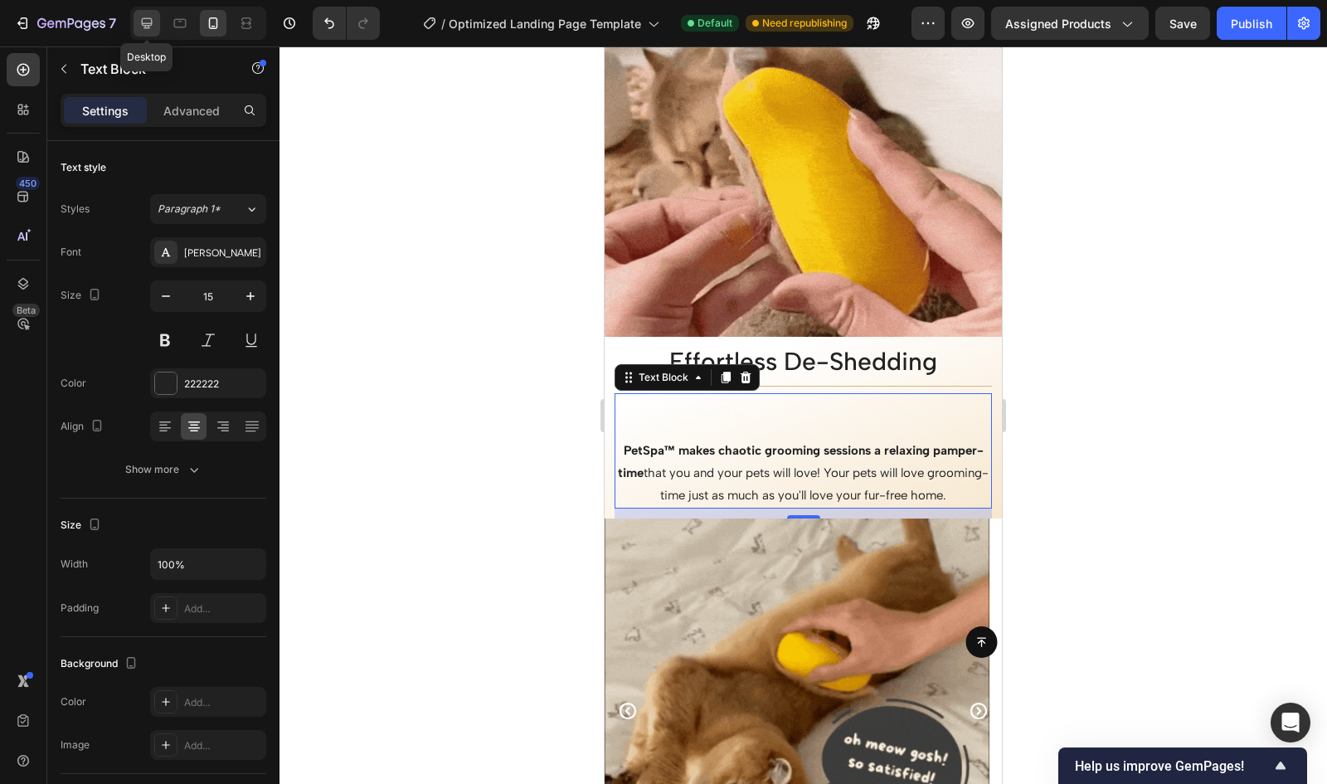
type input "16"
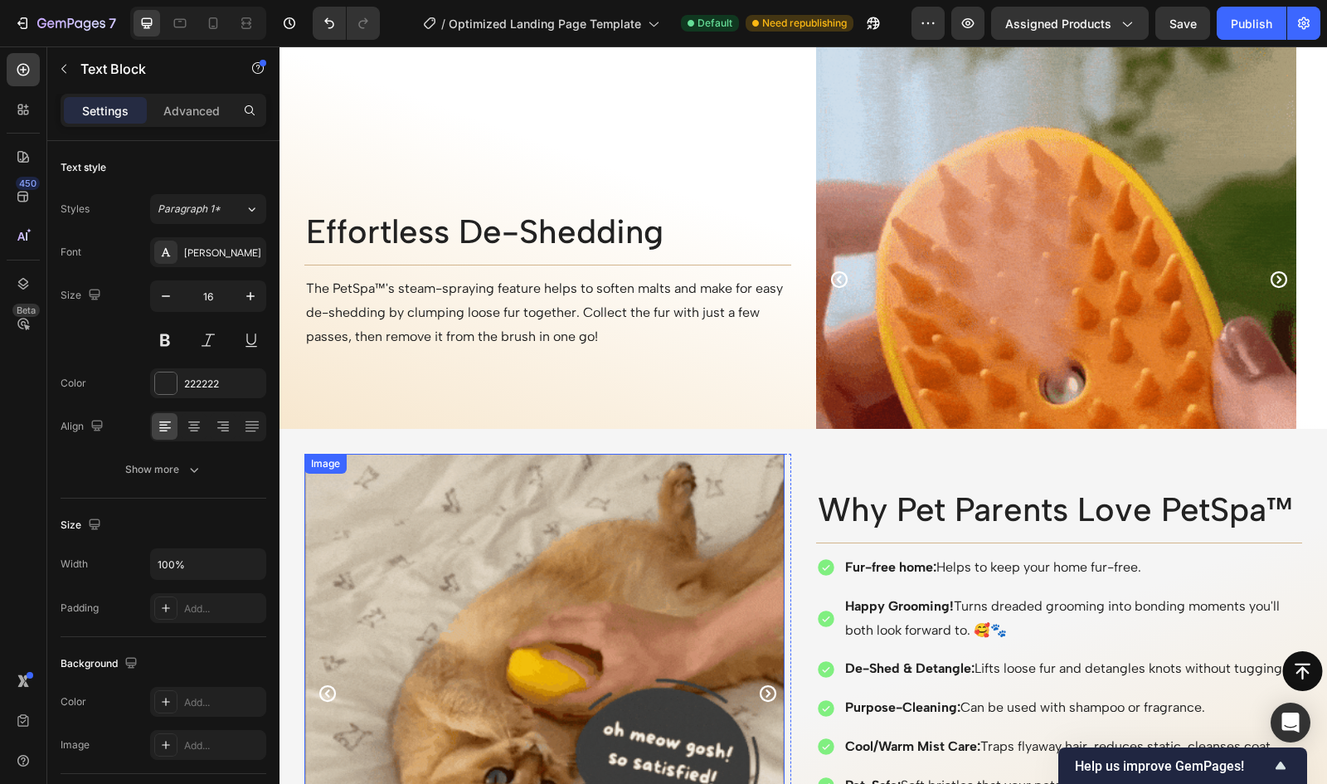
scroll to position [2138, 0]
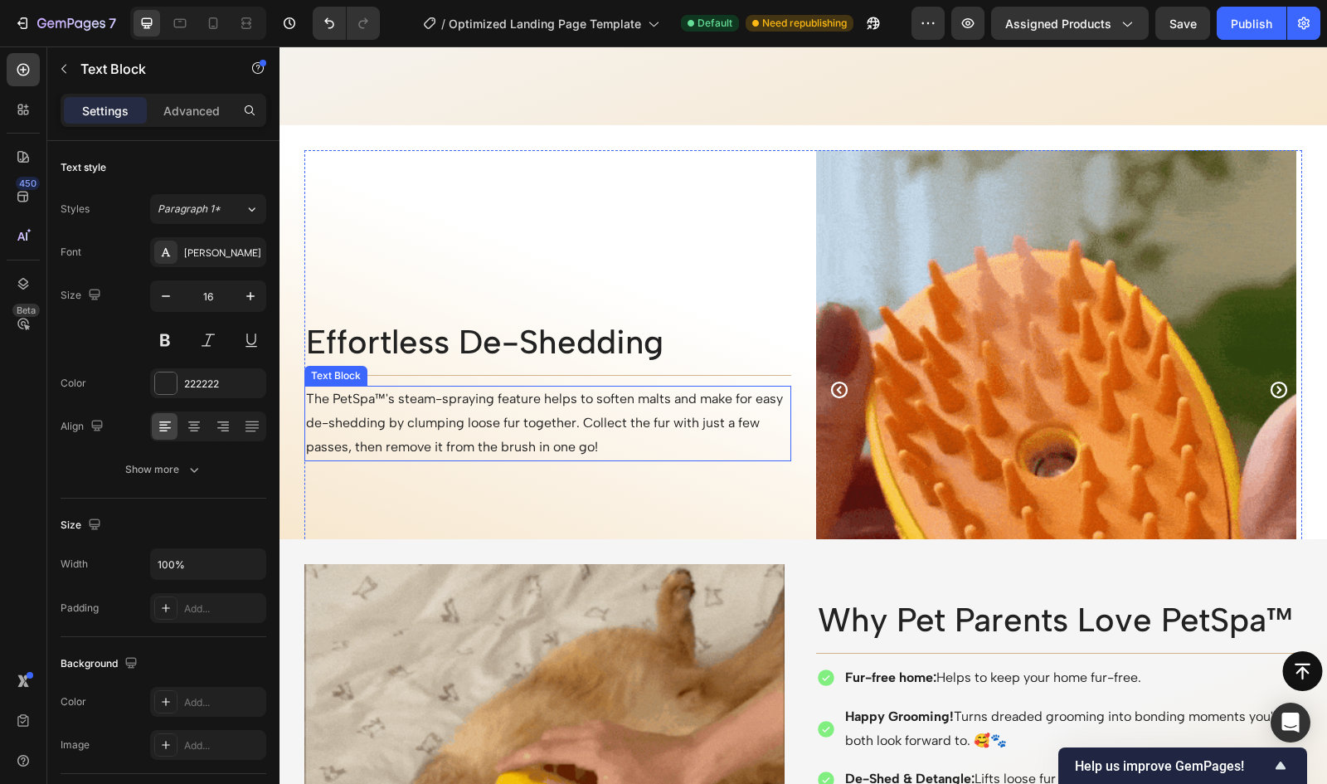
click at [554, 394] on p "The PetSpa™'s steam-spraying feature helps to soften malts and make for easy de…" at bounding box center [548, 422] width 484 height 71
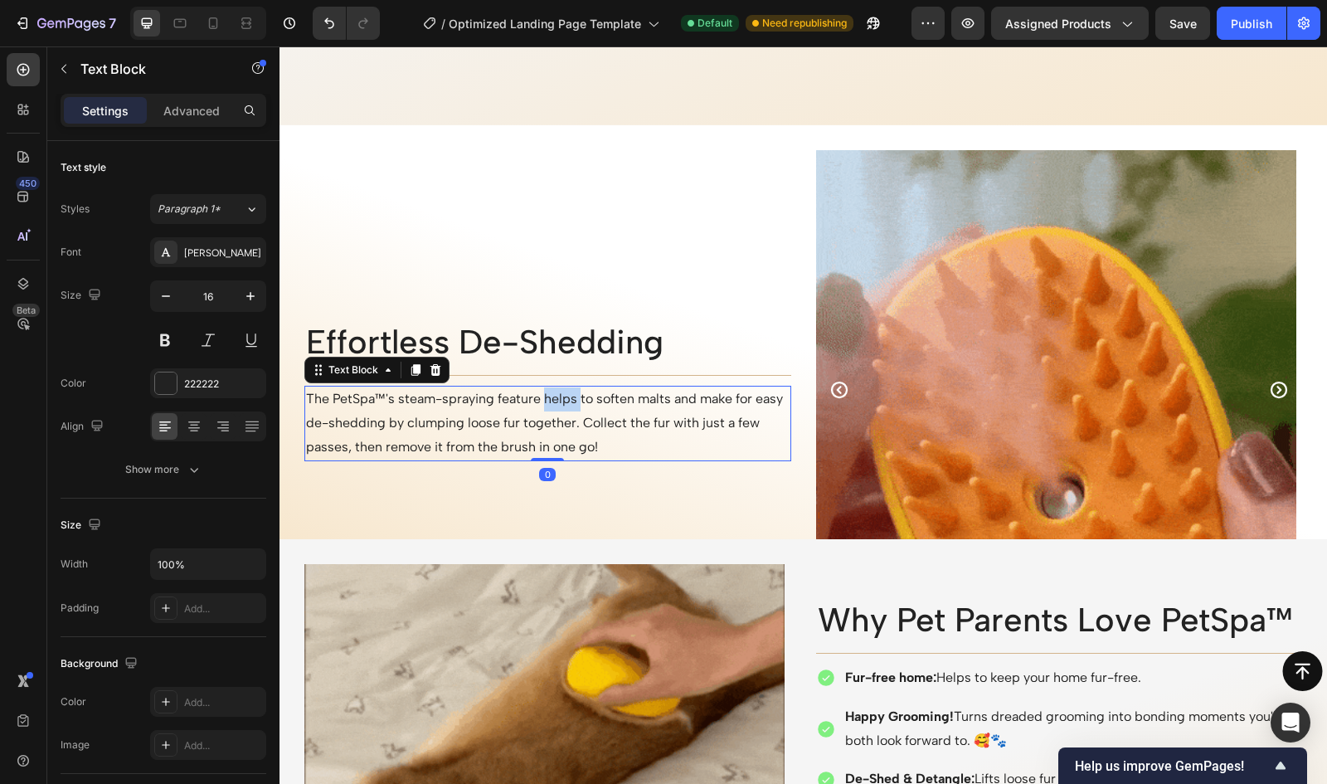
click at [554, 394] on p "The PetSpa™'s steam-spraying feature helps to soften malts and make for easy de…" at bounding box center [548, 422] width 484 height 71
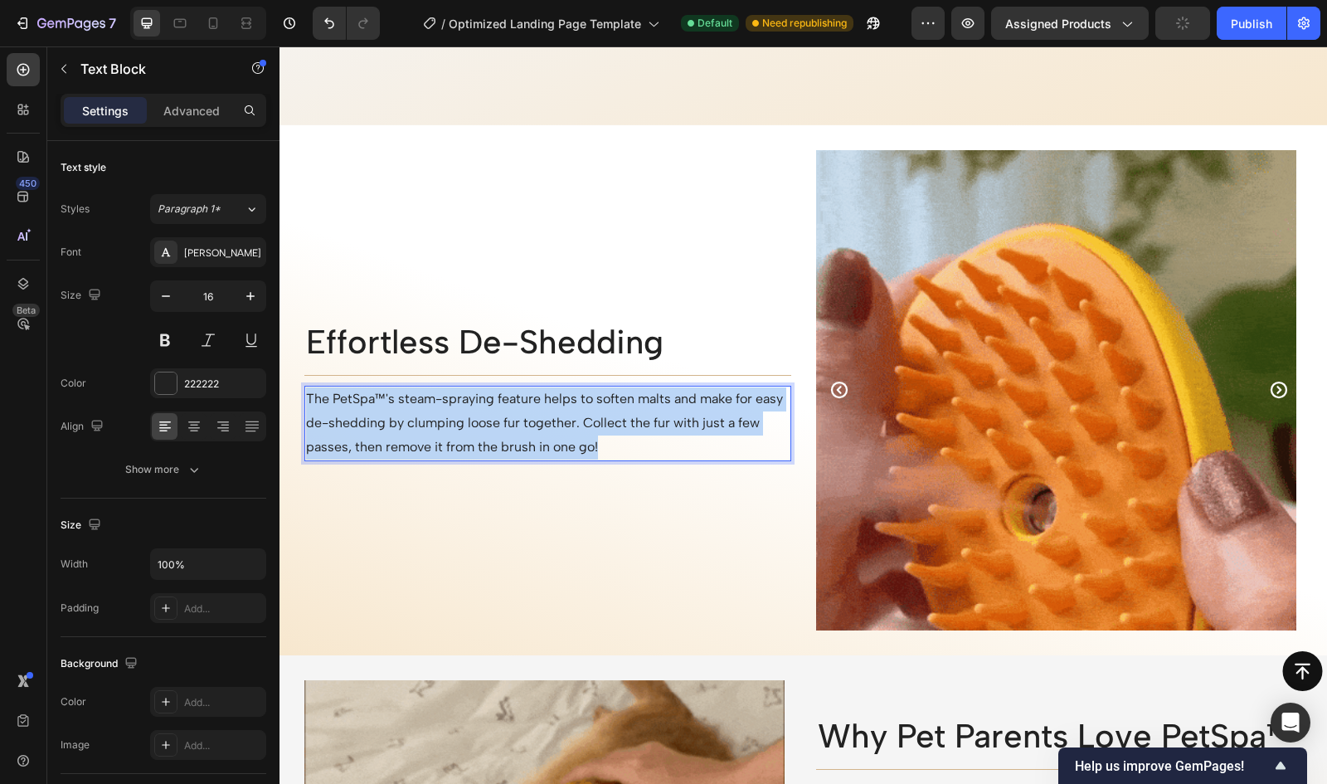
click at [554, 394] on p "The PetSpa™'s steam-spraying feature helps to soften malts and make for easy de…" at bounding box center [548, 422] width 484 height 71
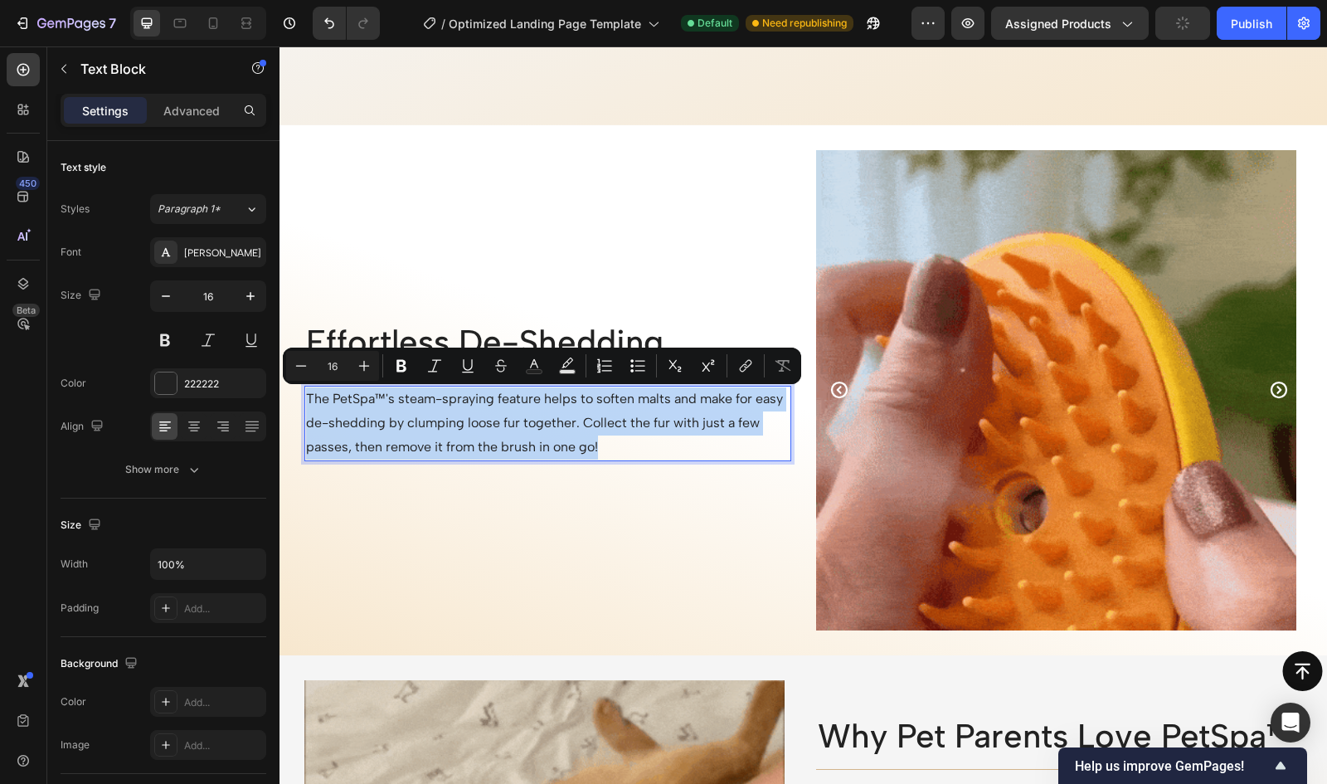
scroll to position [2008, 0]
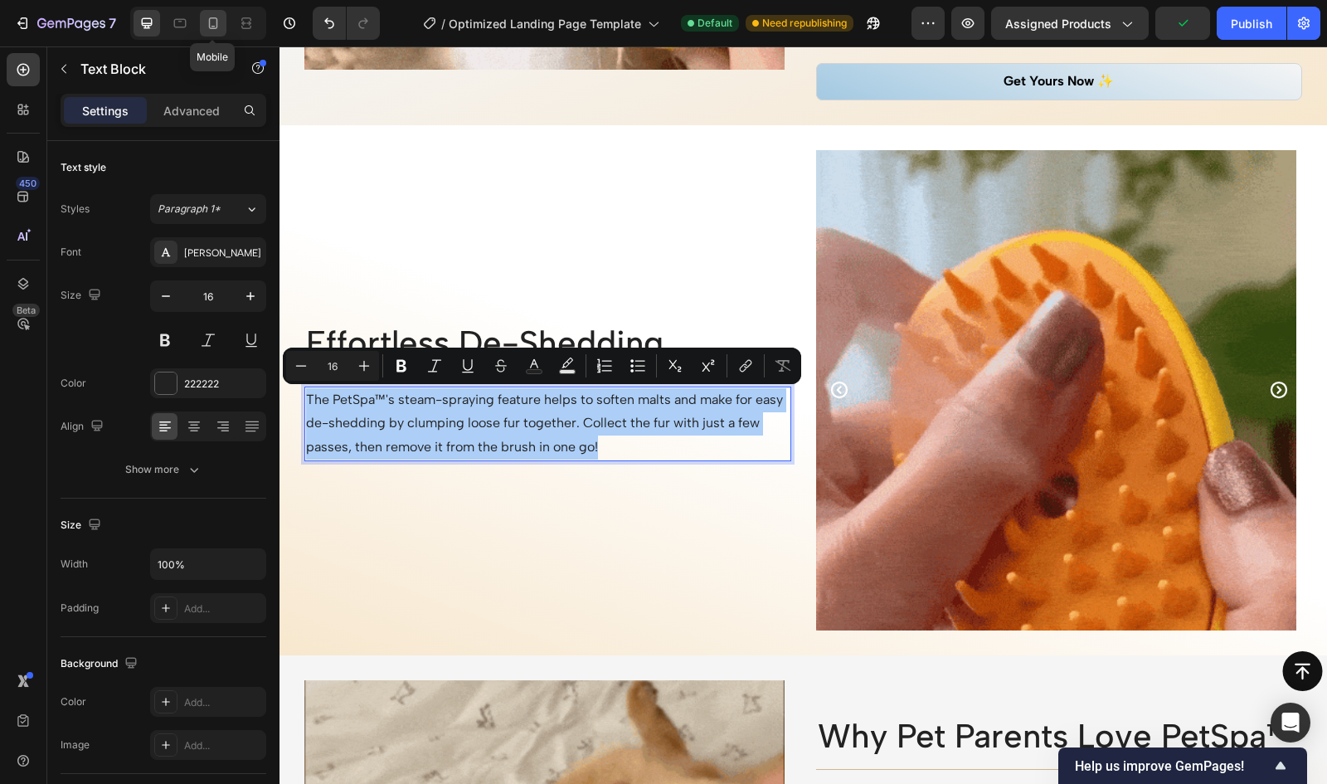
click at [209, 17] on icon at bounding box center [213, 23] width 17 height 17
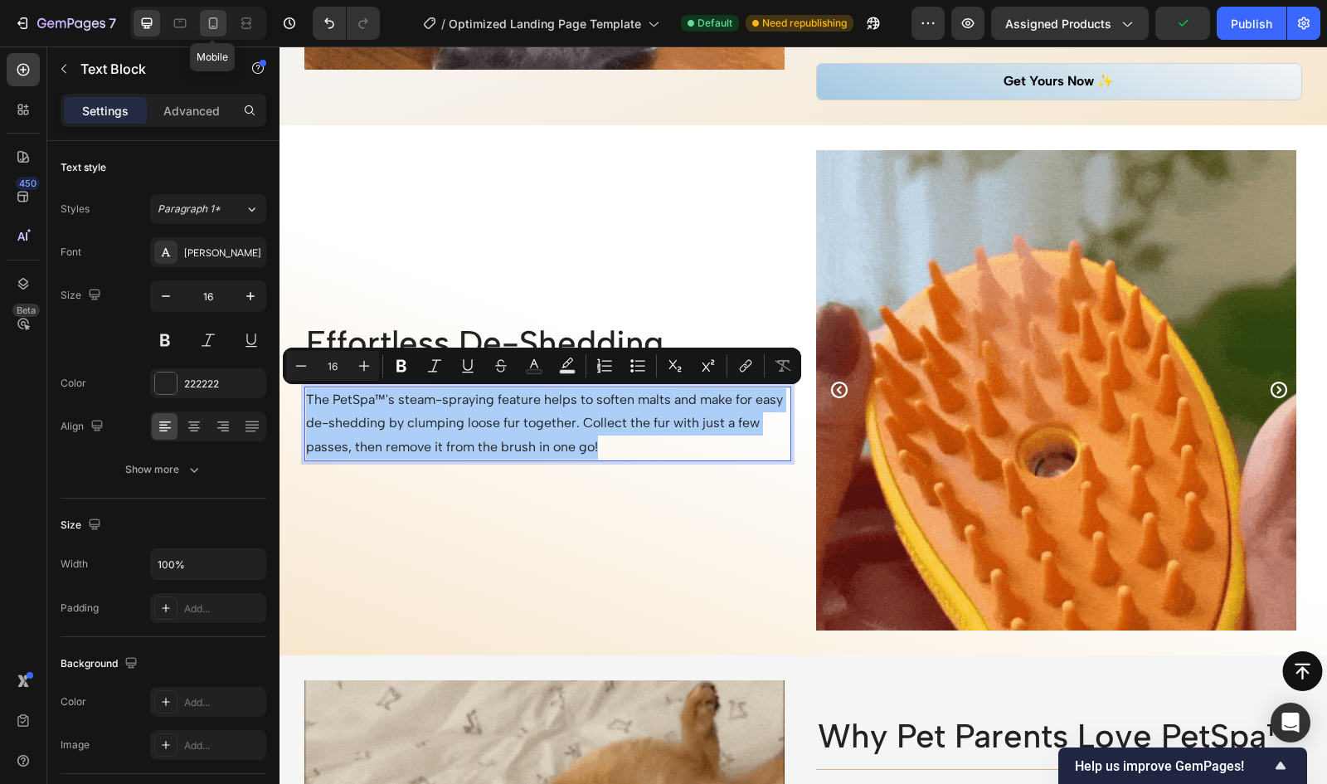
type input "14"
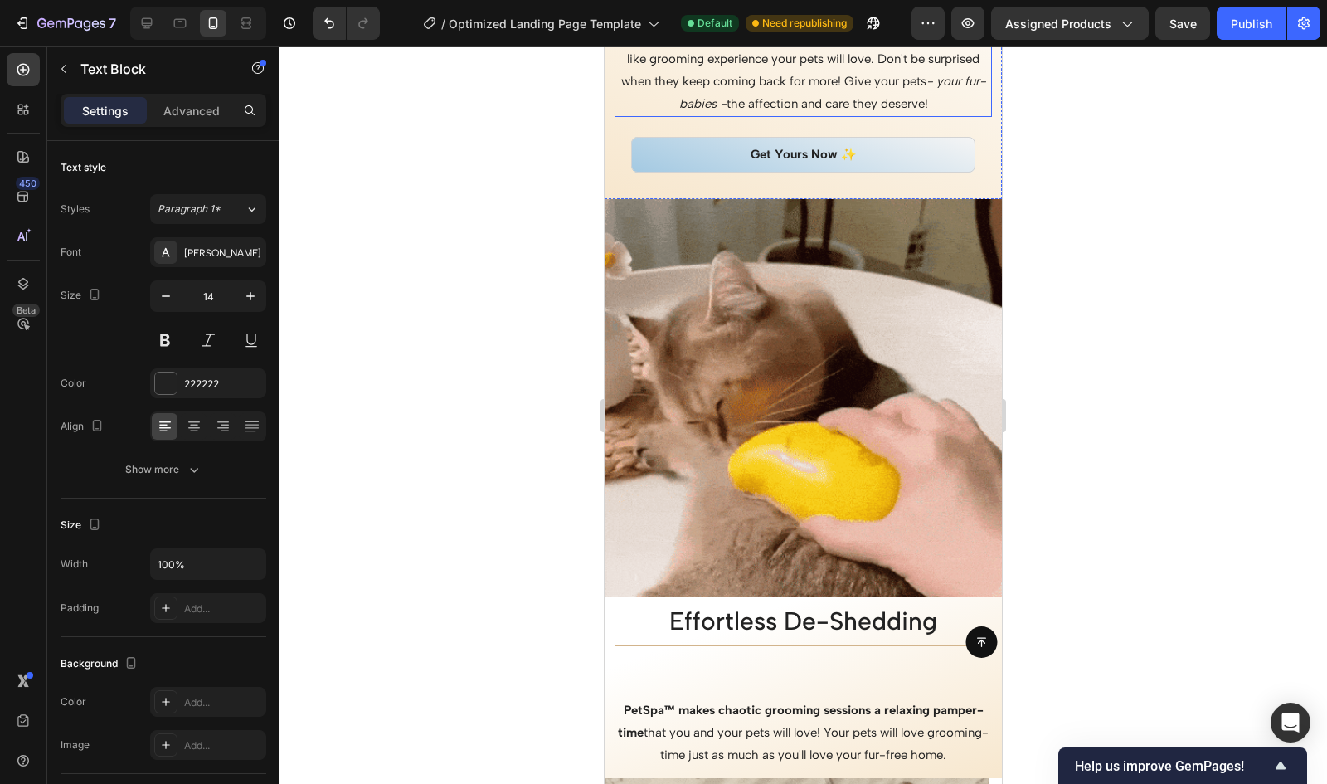
scroll to position [2901, 0]
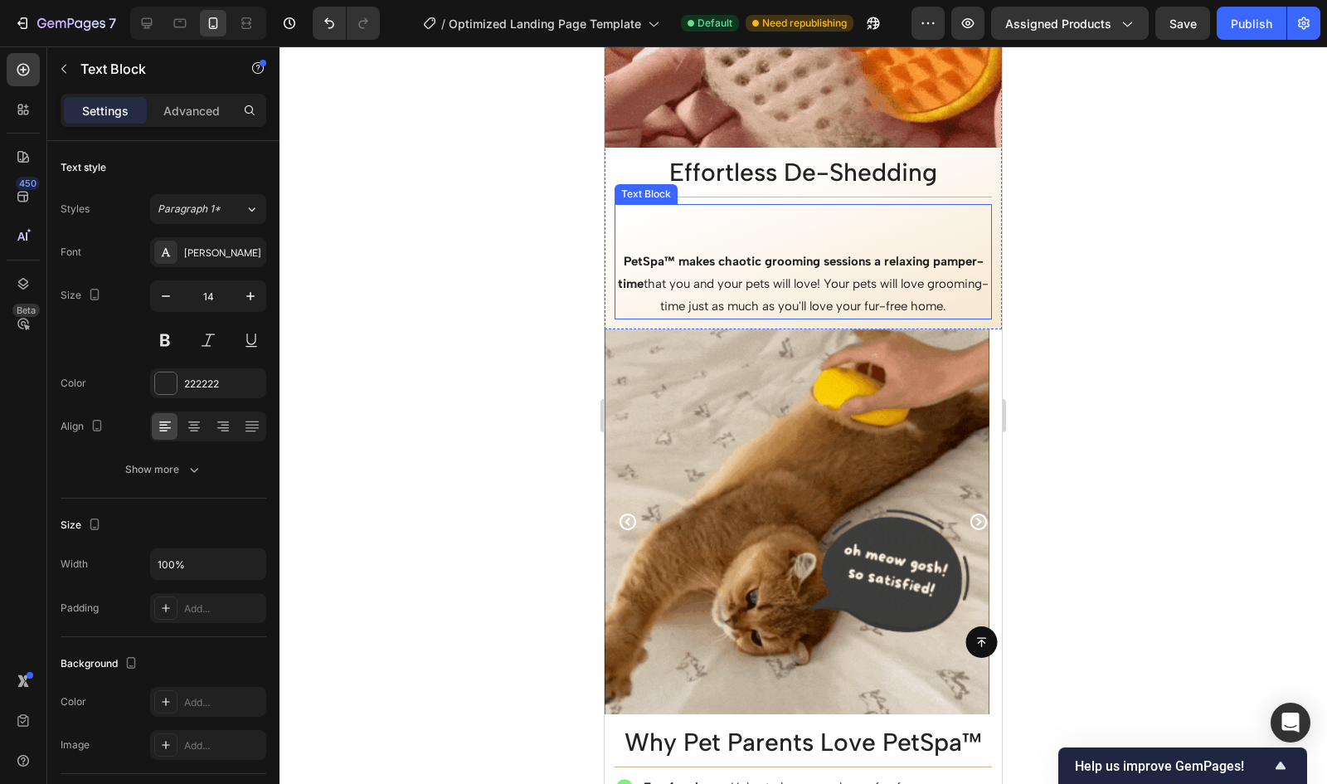
click at [799, 283] on p "PetSpa™ makes chaotic grooming sessions a relaxing pamper-time that you and you…" at bounding box center [803, 284] width 374 height 67
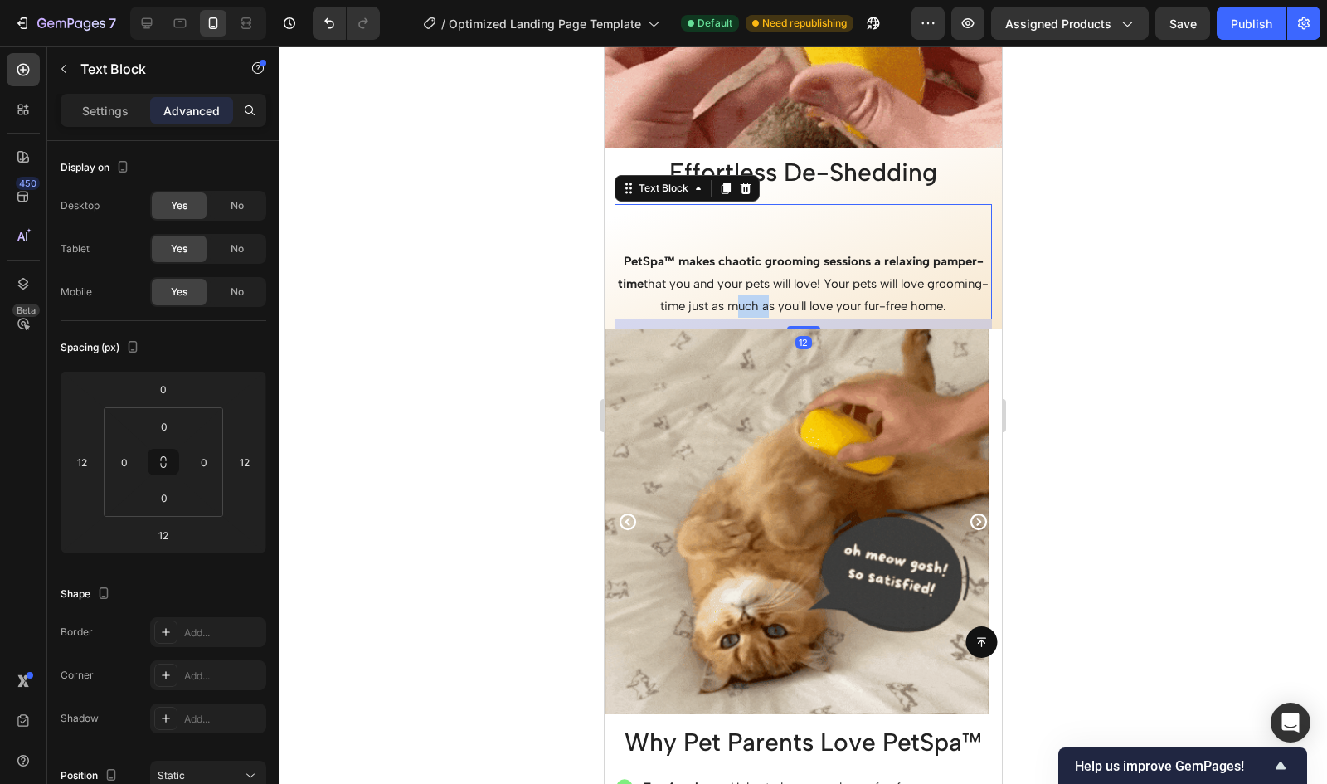
click at [799, 283] on p "PetSpa™ makes chaotic grooming sessions a relaxing pamper-time that you and you…" at bounding box center [803, 284] width 374 height 67
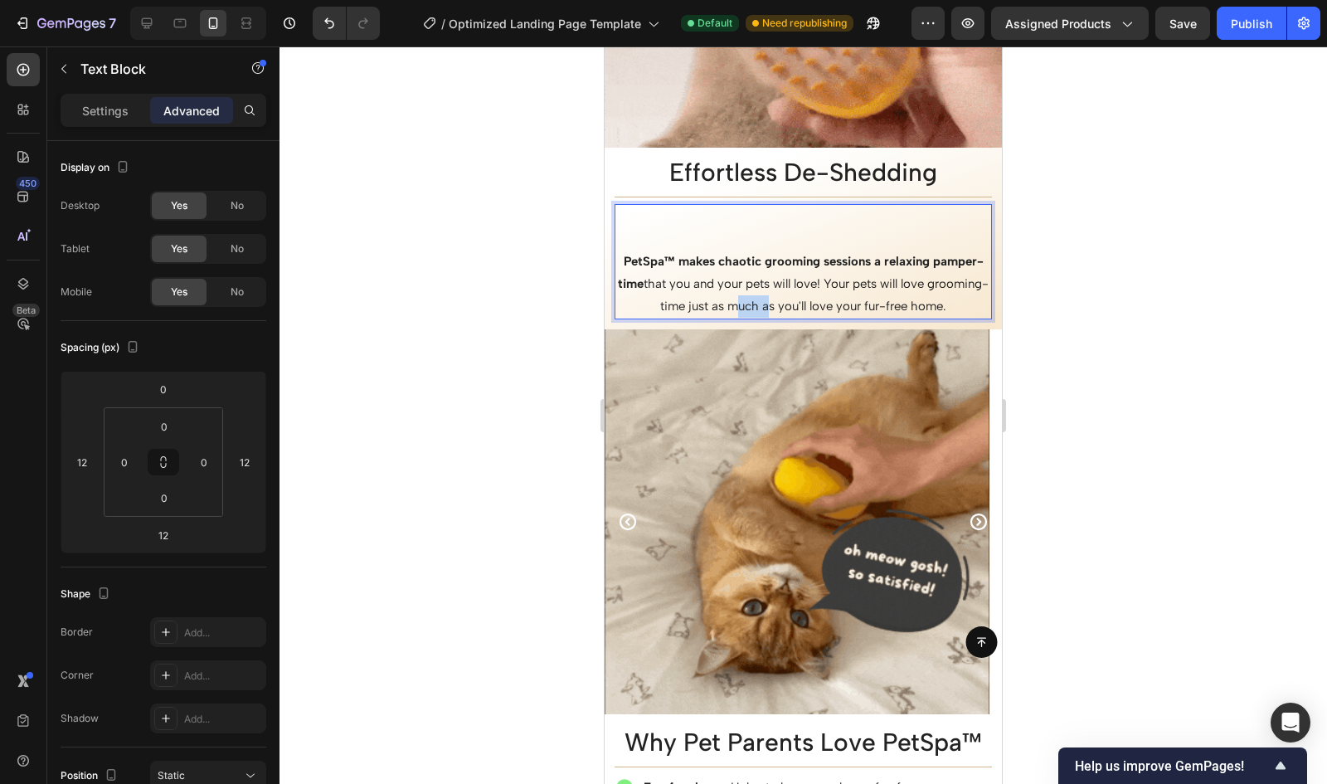
click at [799, 283] on p "PetSpa™ makes chaotic grooming sessions a relaxing pamper-time that you and you…" at bounding box center [803, 284] width 374 height 67
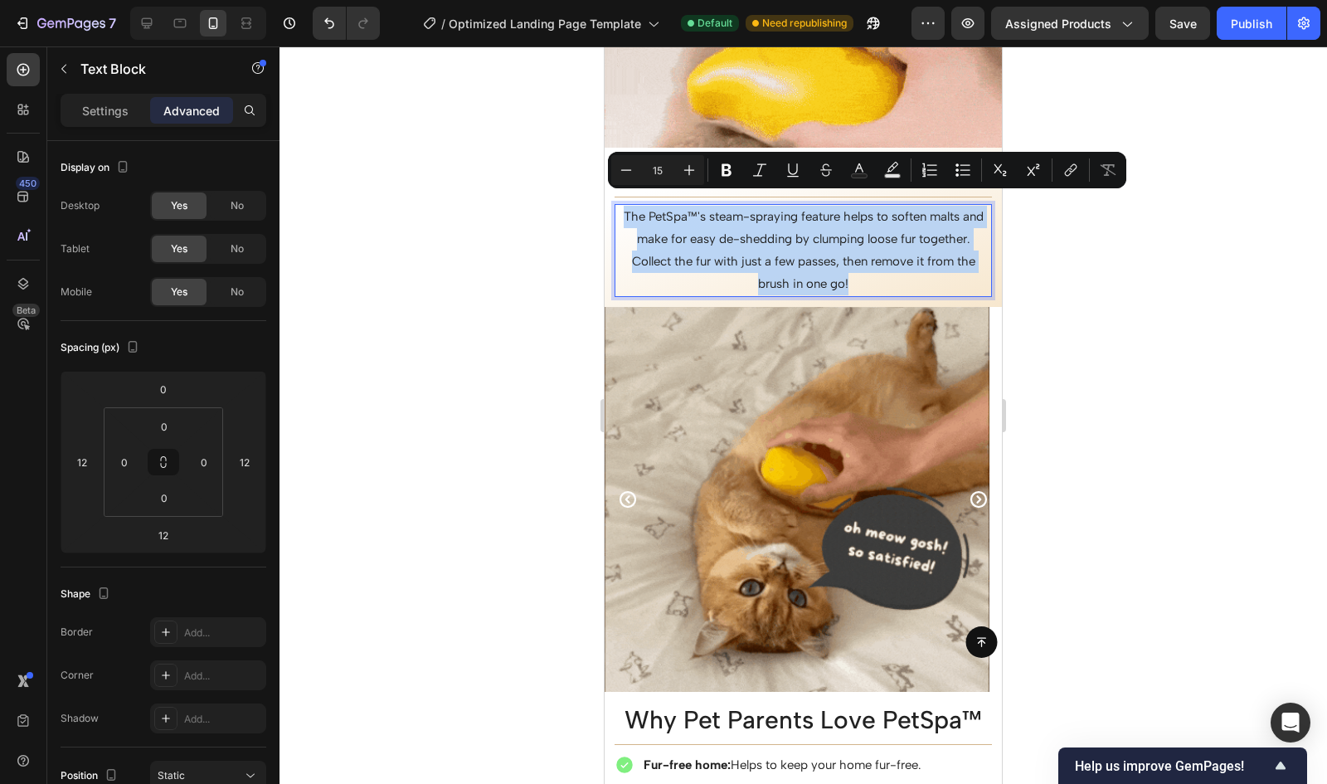
click at [840, 207] on p "The PetSpa™'s steam-spraying feature helps to soften malts and make for easy de…" at bounding box center [803, 251] width 374 height 90
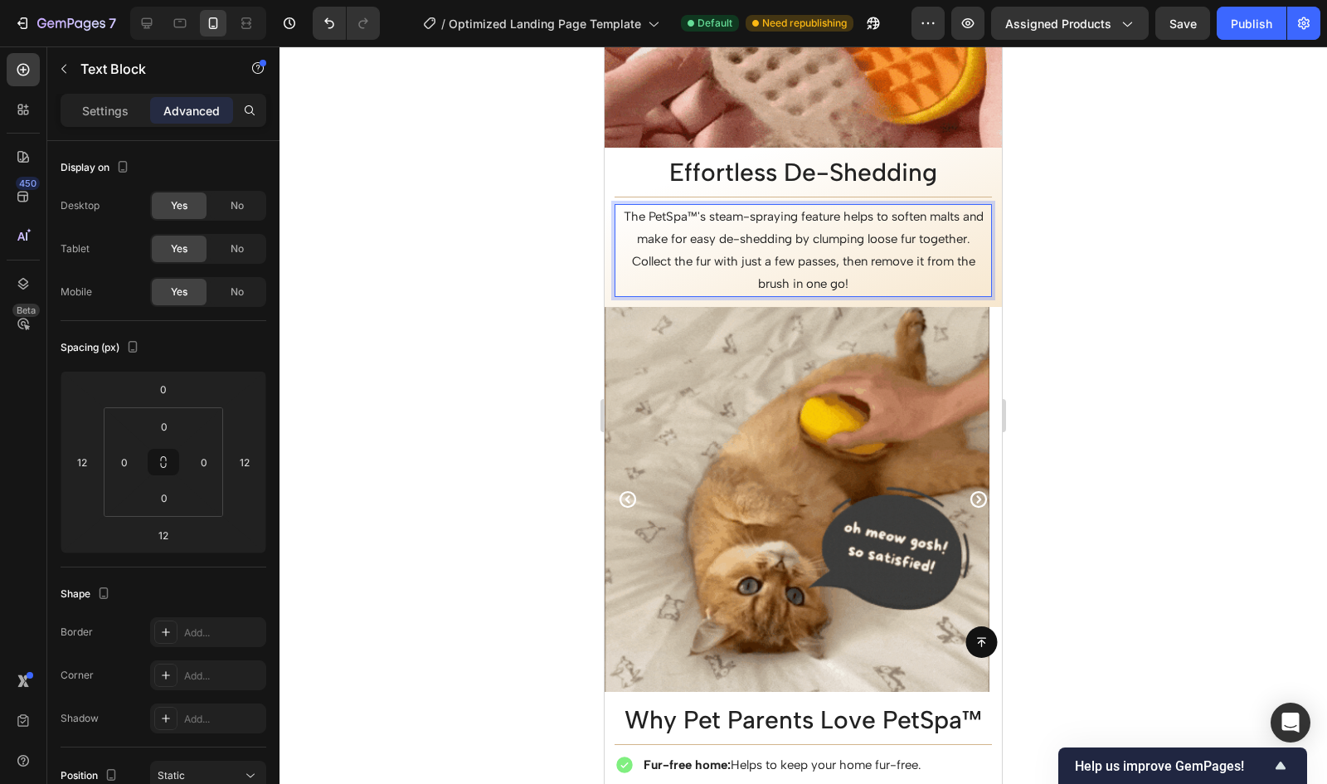
click at [712, 208] on p "The PetSpa™'s steam-spraying feature helps to soften malts and make for easy de…" at bounding box center [803, 251] width 374 height 90
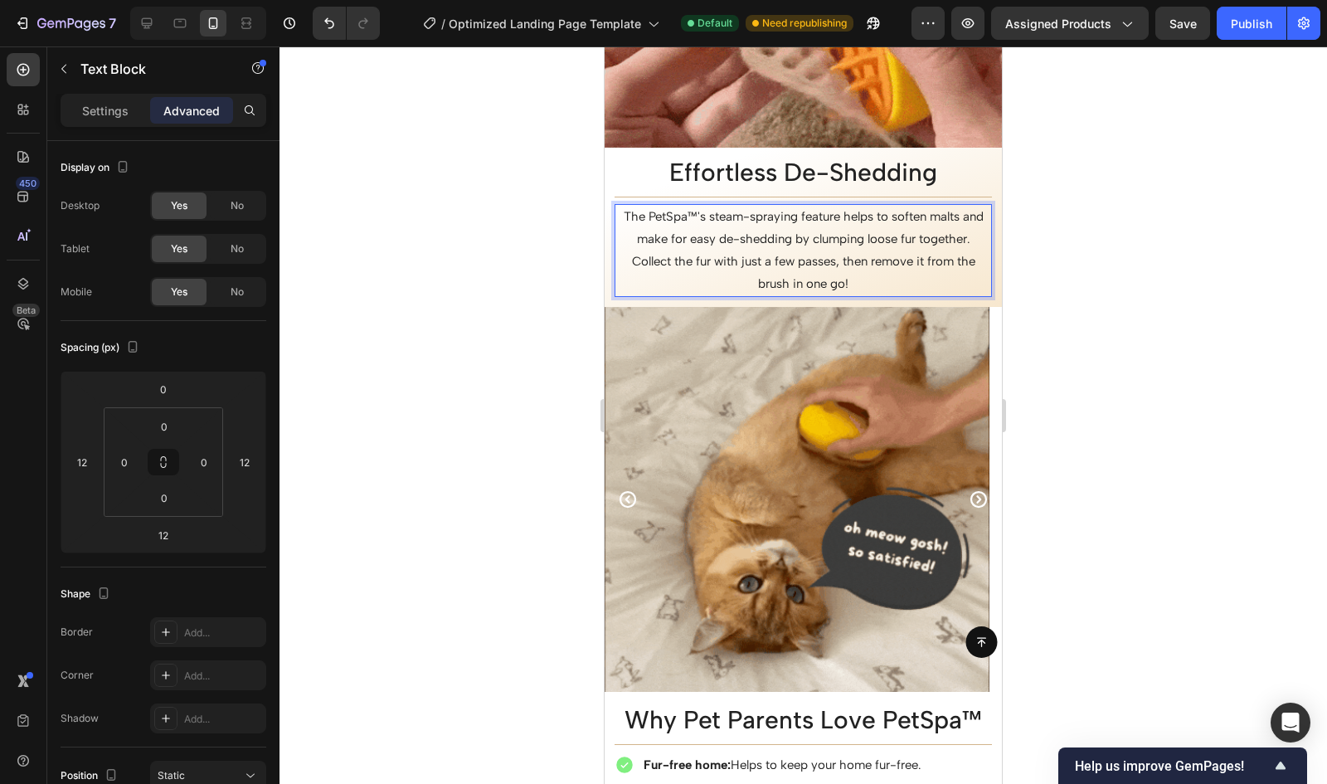
click at [843, 206] on p "The PetSpa™'s steam-spraying feature helps to soften malts and make for easy de…" at bounding box center [803, 251] width 374 height 90
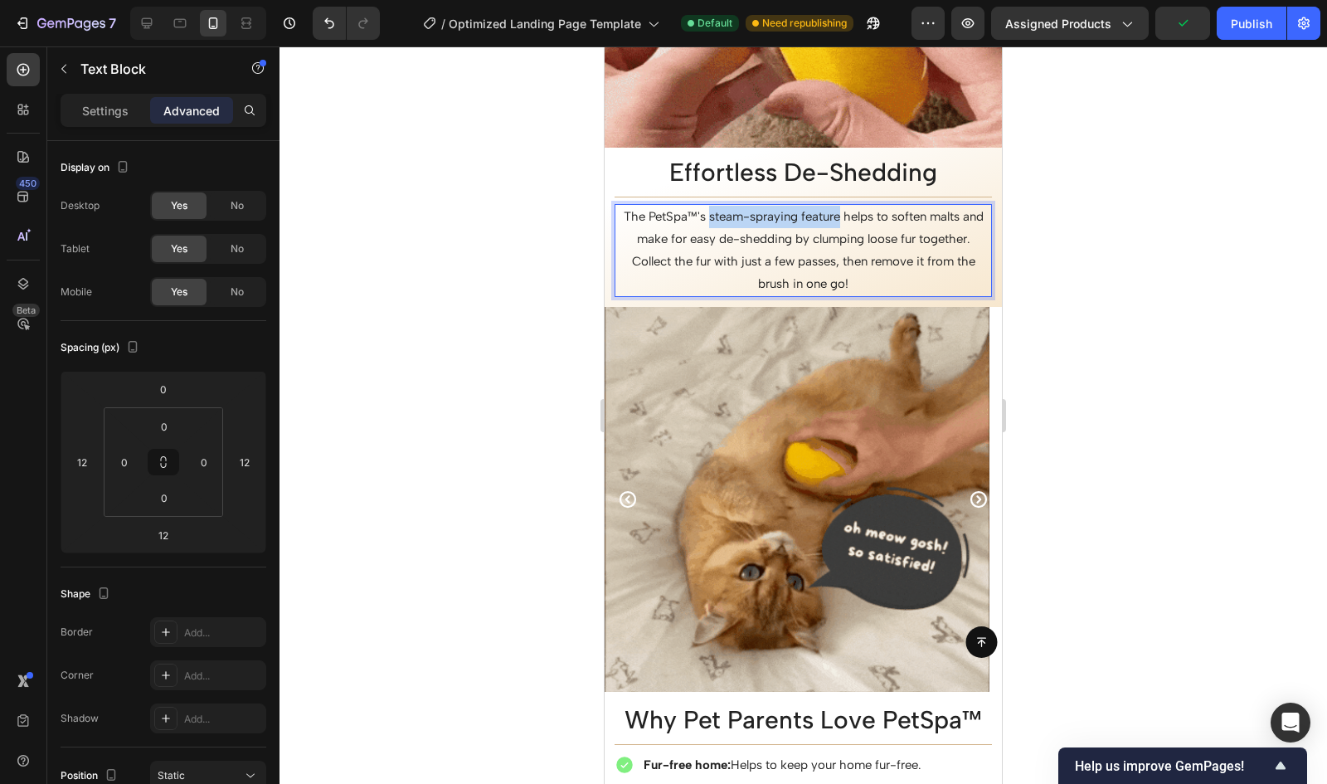
click at [713, 206] on p "The PetSpa™'s steam-spraying feature helps to soften malts and make for easy de…" at bounding box center [803, 251] width 374 height 90
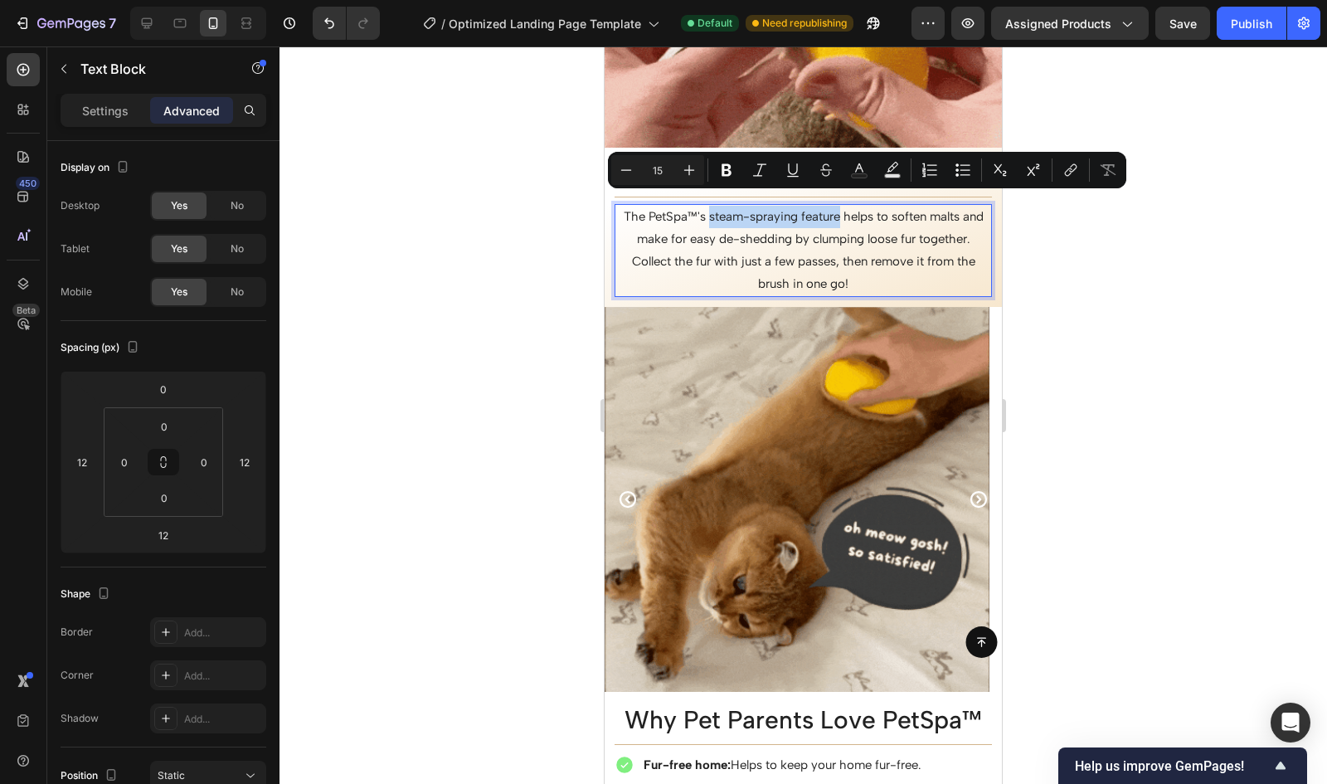
click at [713, 206] on p "The PetSpa™'s steam-spraying feature helps to soften malts and make for easy de…" at bounding box center [803, 251] width 374 height 90
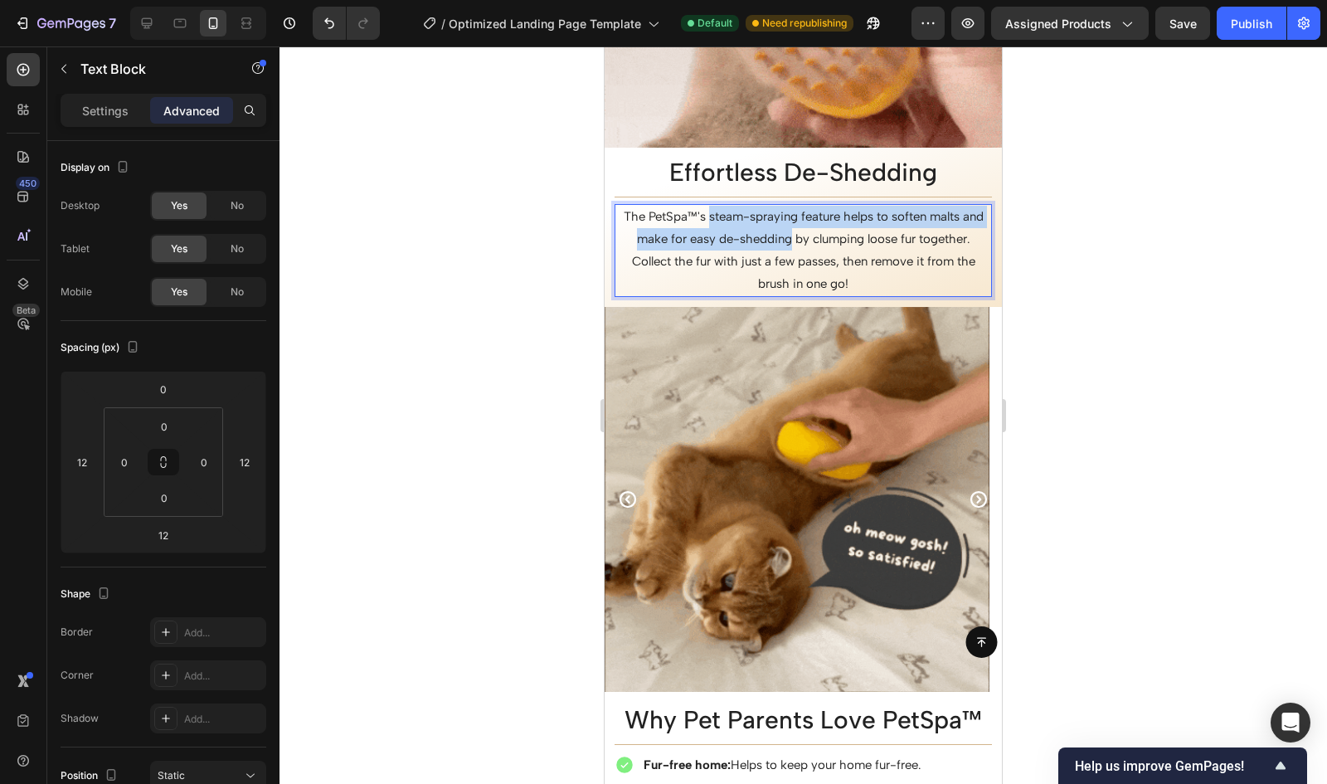
click at [823, 226] on p "The PetSpa™'s steam-spraying feature helps to soften malts and make for easy de…" at bounding box center [803, 251] width 374 height 90
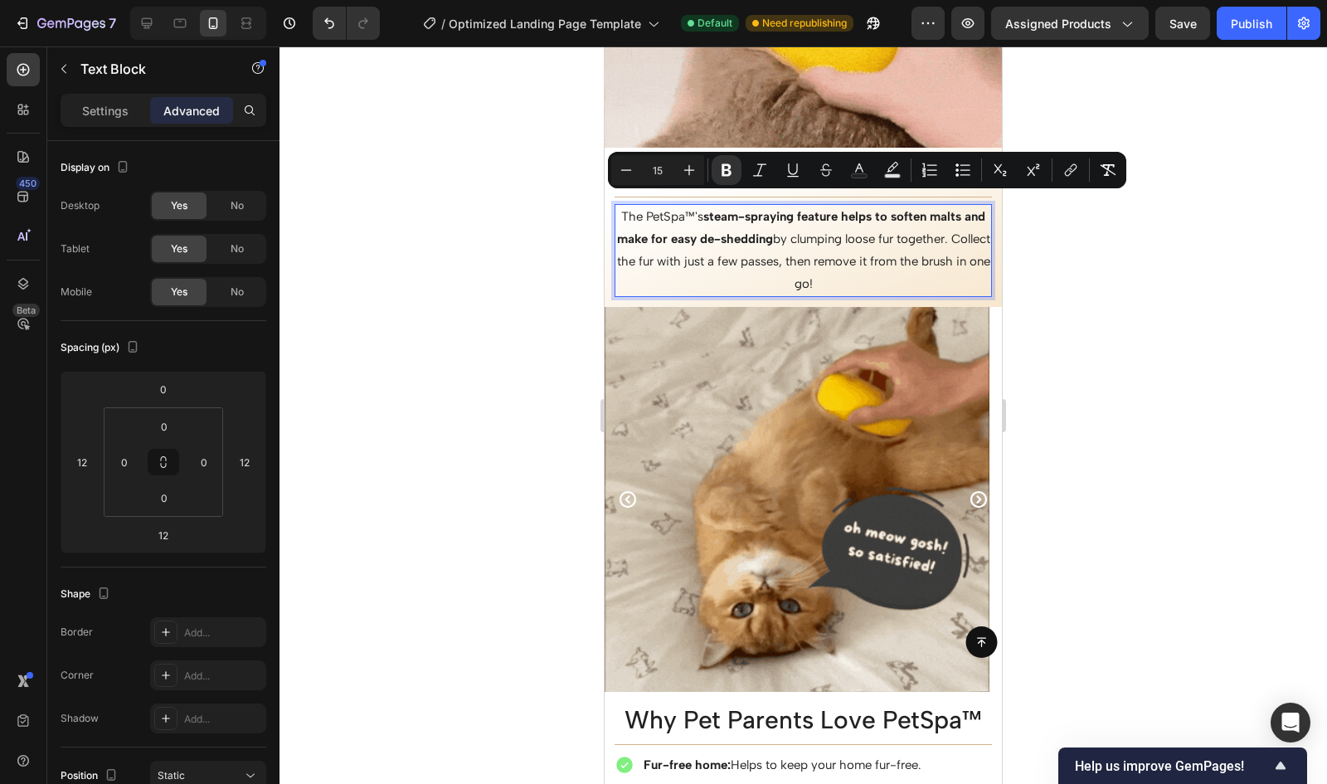
click at [883, 241] on p "The PetSpa™'s steam-spraying feature helps to soften malts and make for easy de…" at bounding box center [803, 251] width 374 height 90
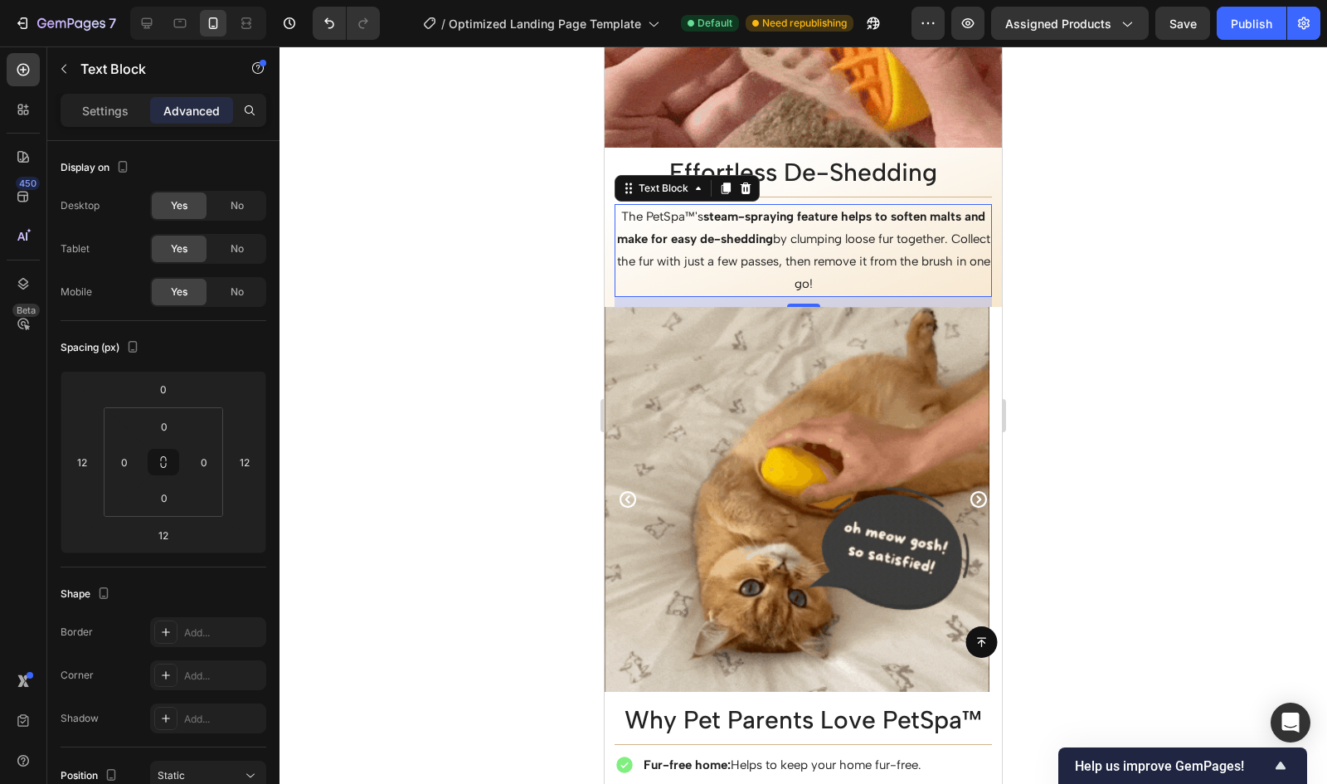
click at [1176, 441] on div at bounding box center [804, 414] width 1048 height 737
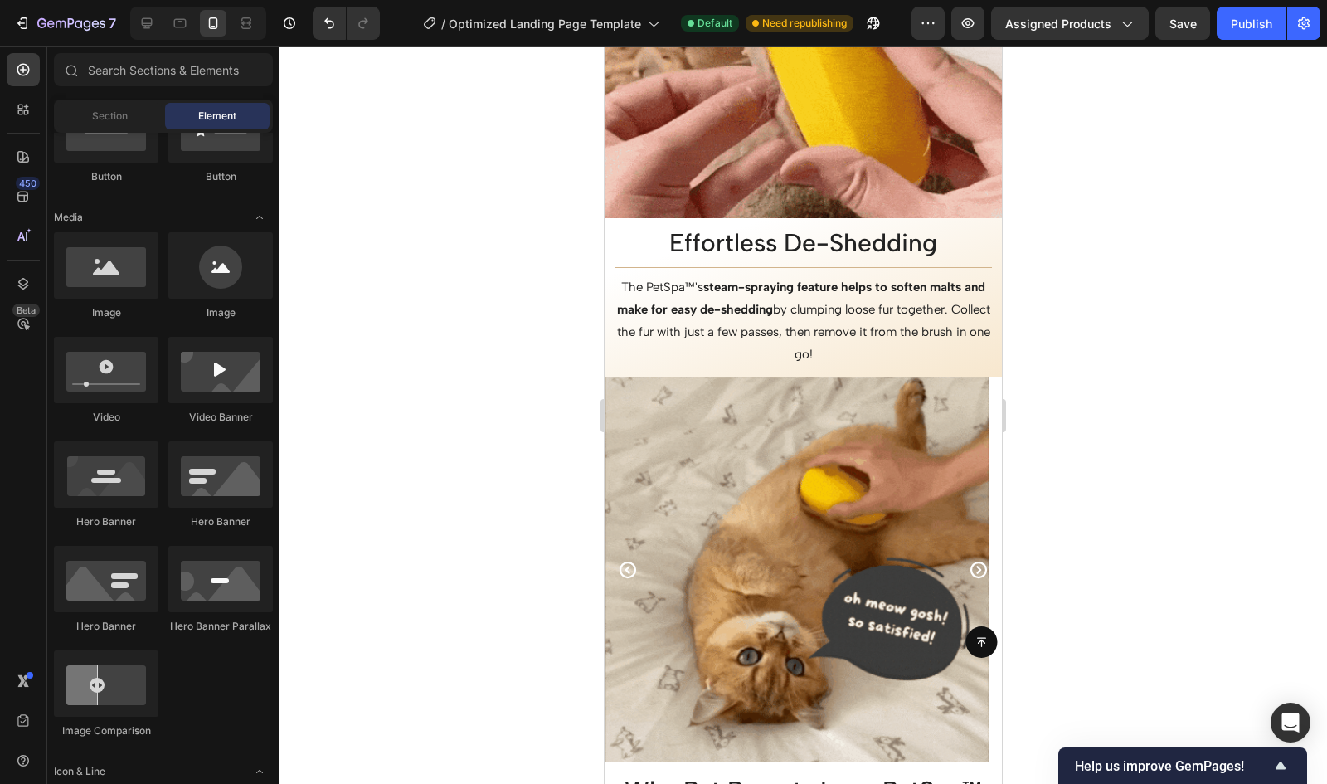
scroll to position [2831, 0]
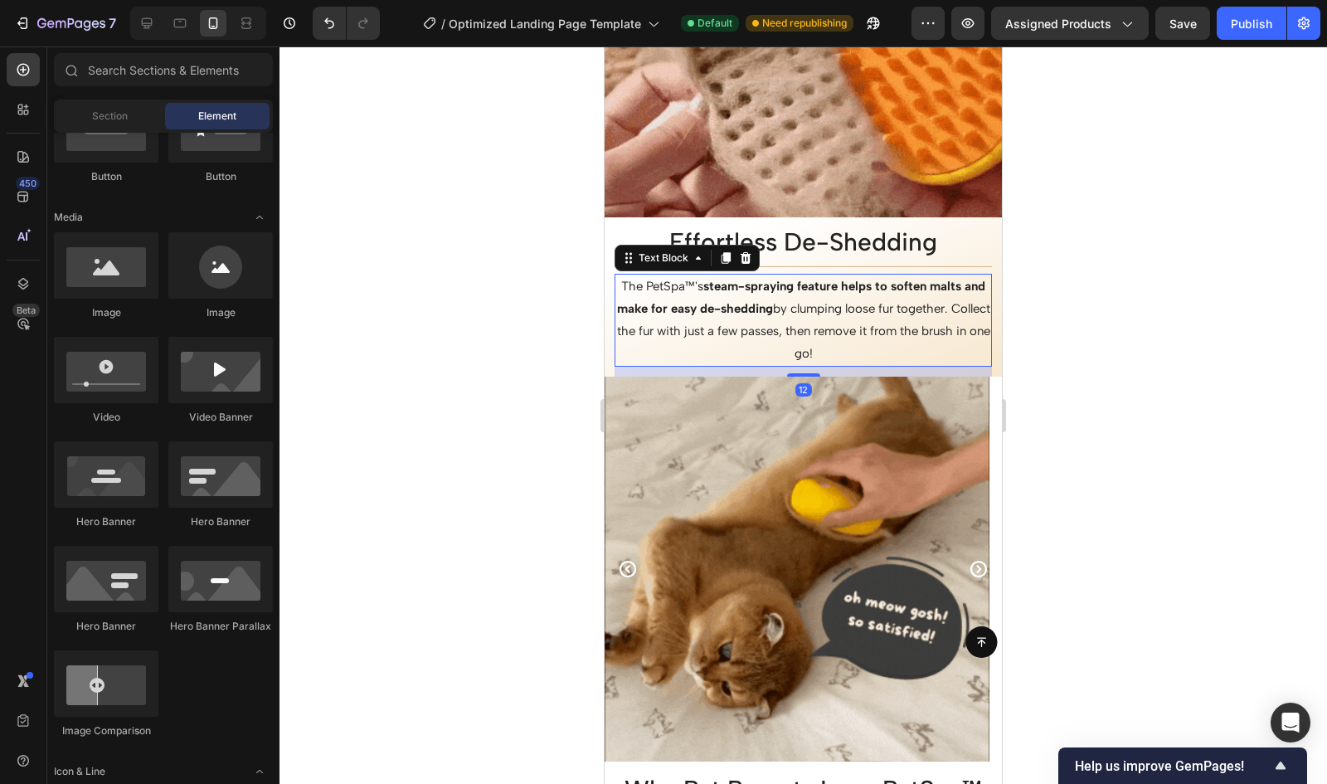
click at [832, 302] on p "The PetSpa™'s steam-spraying feature helps to soften malts and make for easy de…" at bounding box center [803, 320] width 374 height 90
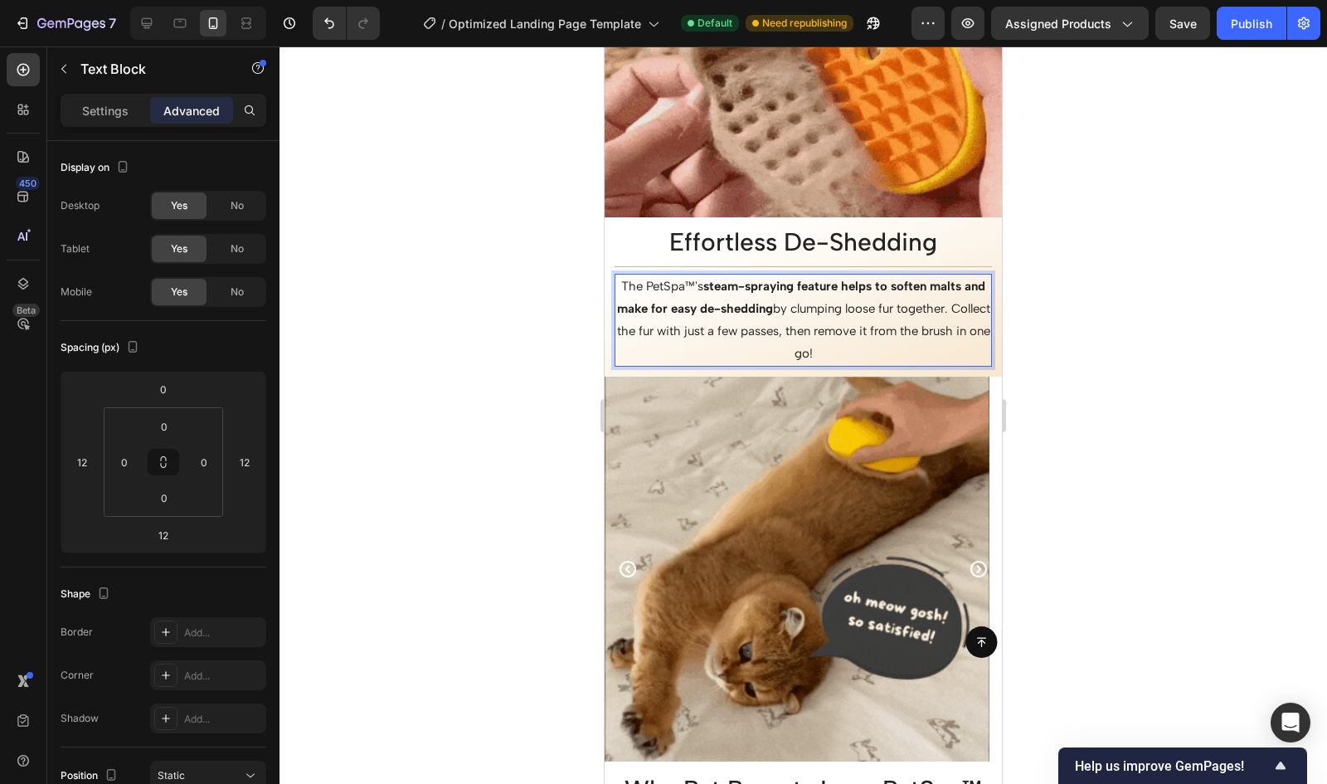
click at [828, 294] on p "The PetSpa™'s steam-spraying feature helps to soften malts and make for easy de…" at bounding box center [803, 320] width 374 height 90
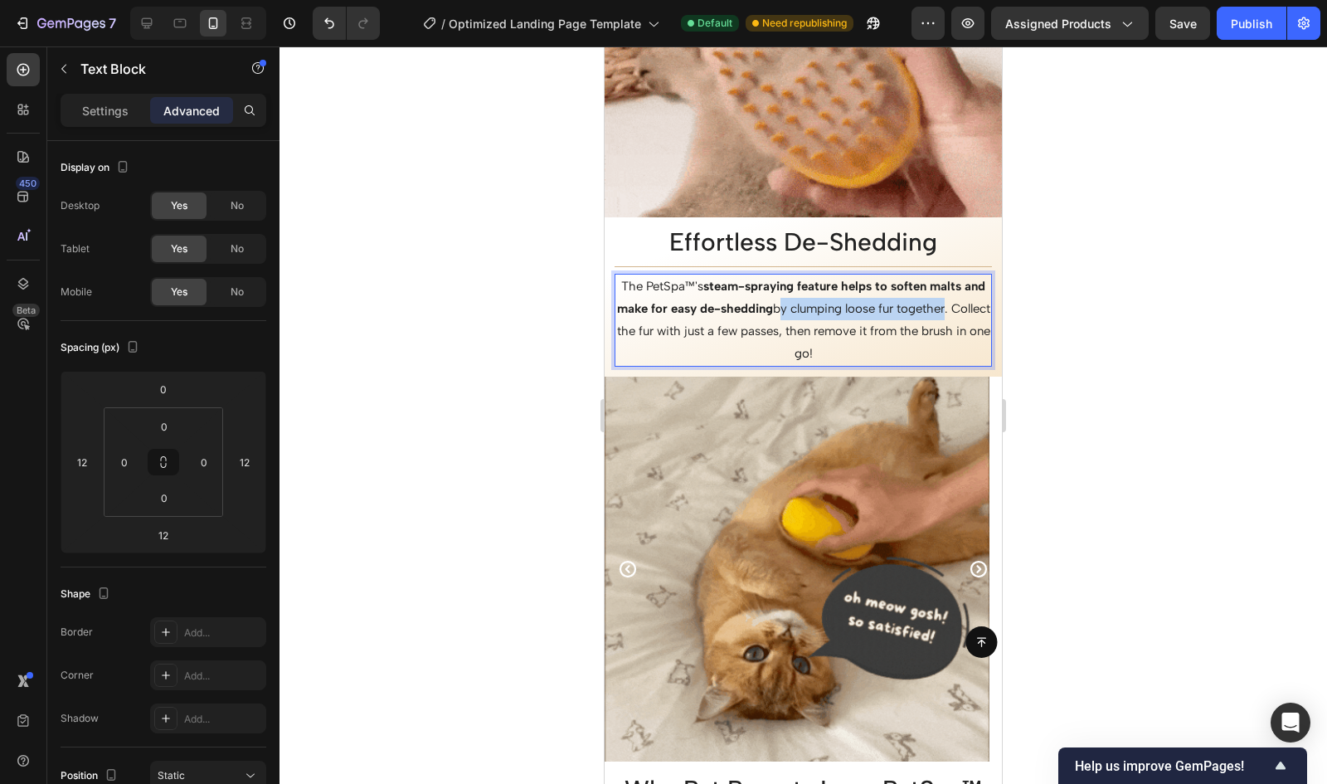
click at [664, 315] on p "The PetSpa™'s steam-spraying feature helps to soften malts and make for easy de…" at bounding box center [803, 320] width 374 height 90
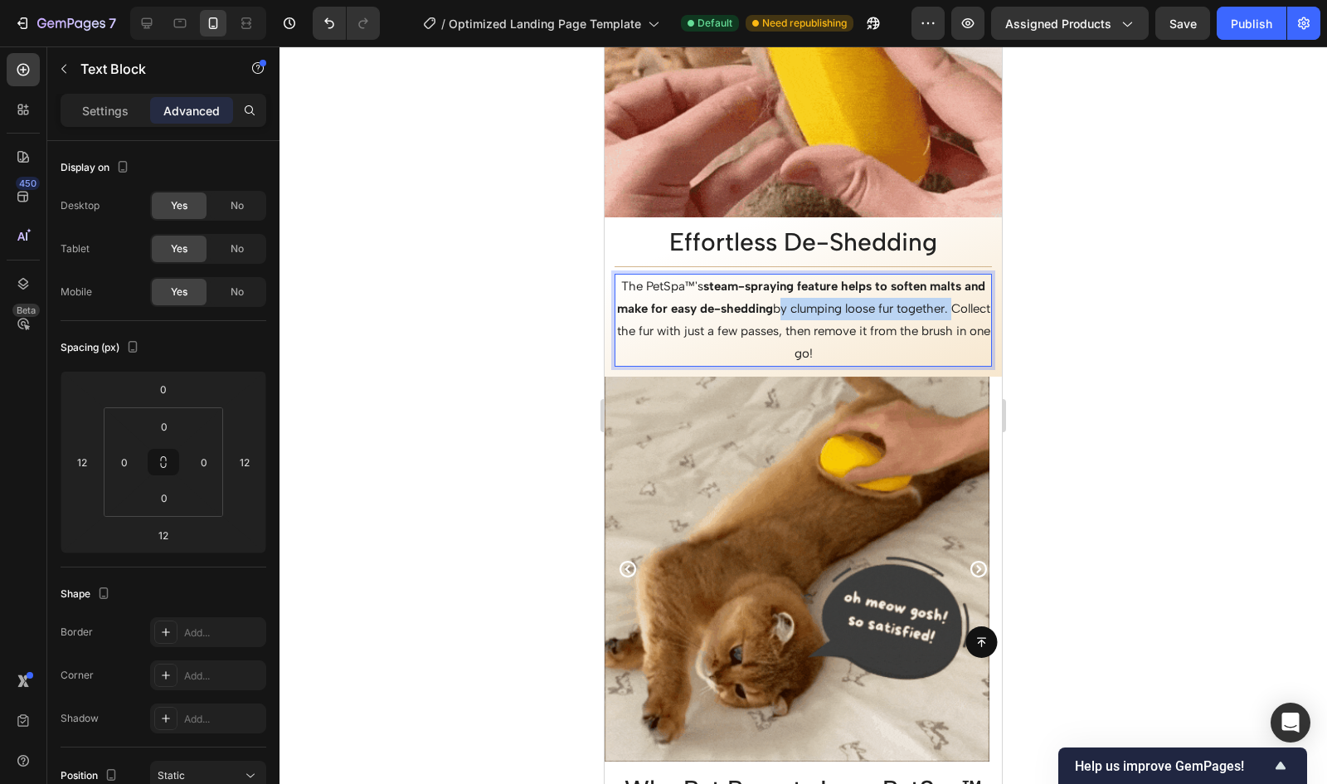
click at [671, 324] on p "The PetSpa™'s steam-spraying feature helps to soften malts and make for easy de…" at bounding box center [803, 320] width 374 height 90
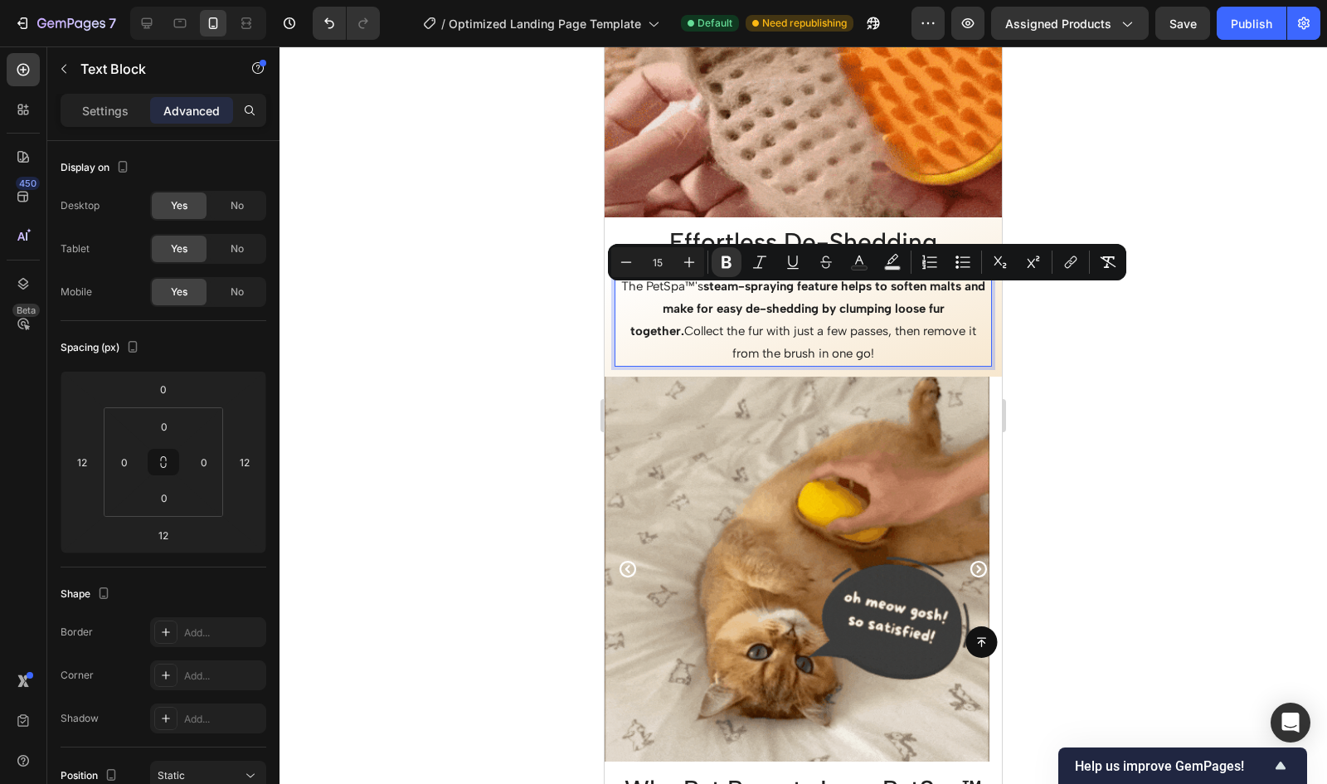
click at [1178, 301] on div at bounding box center [804, 414] width 1048 height 737
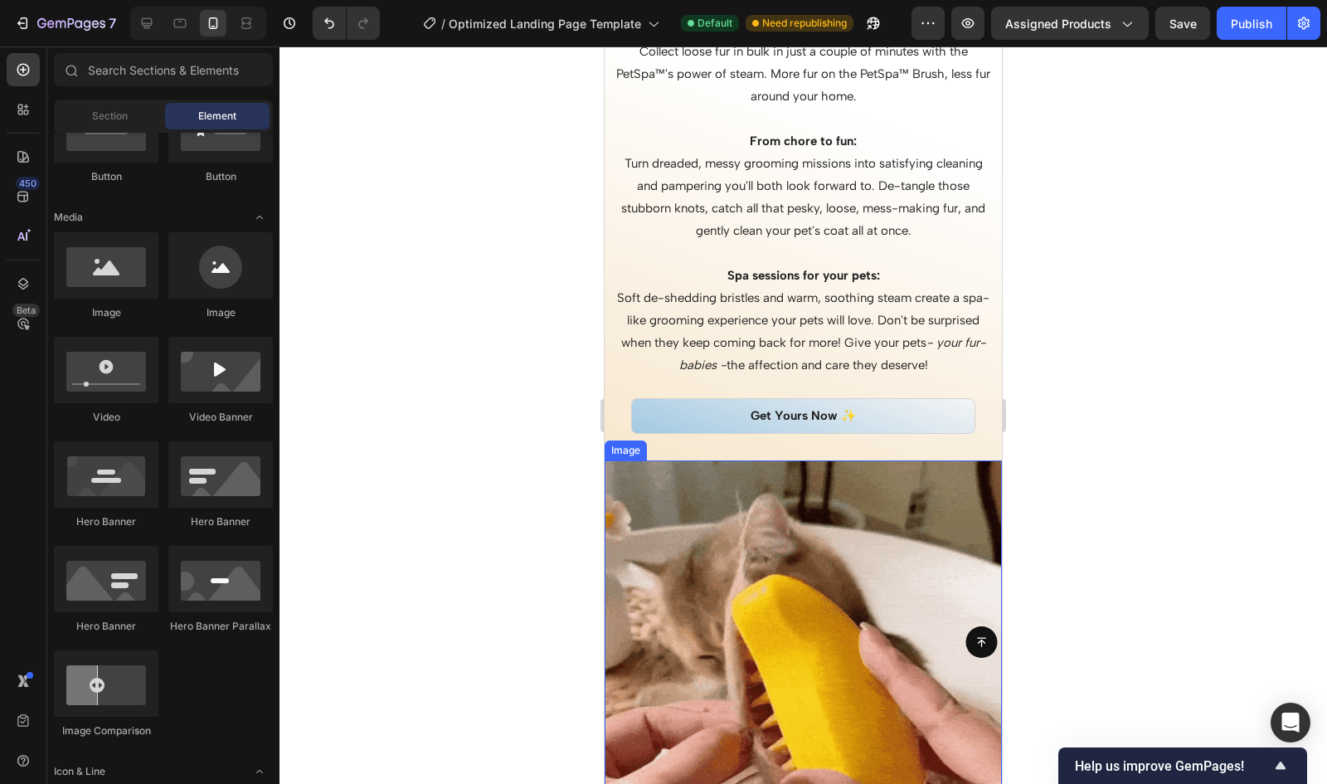
scroll to position [2603, 0]
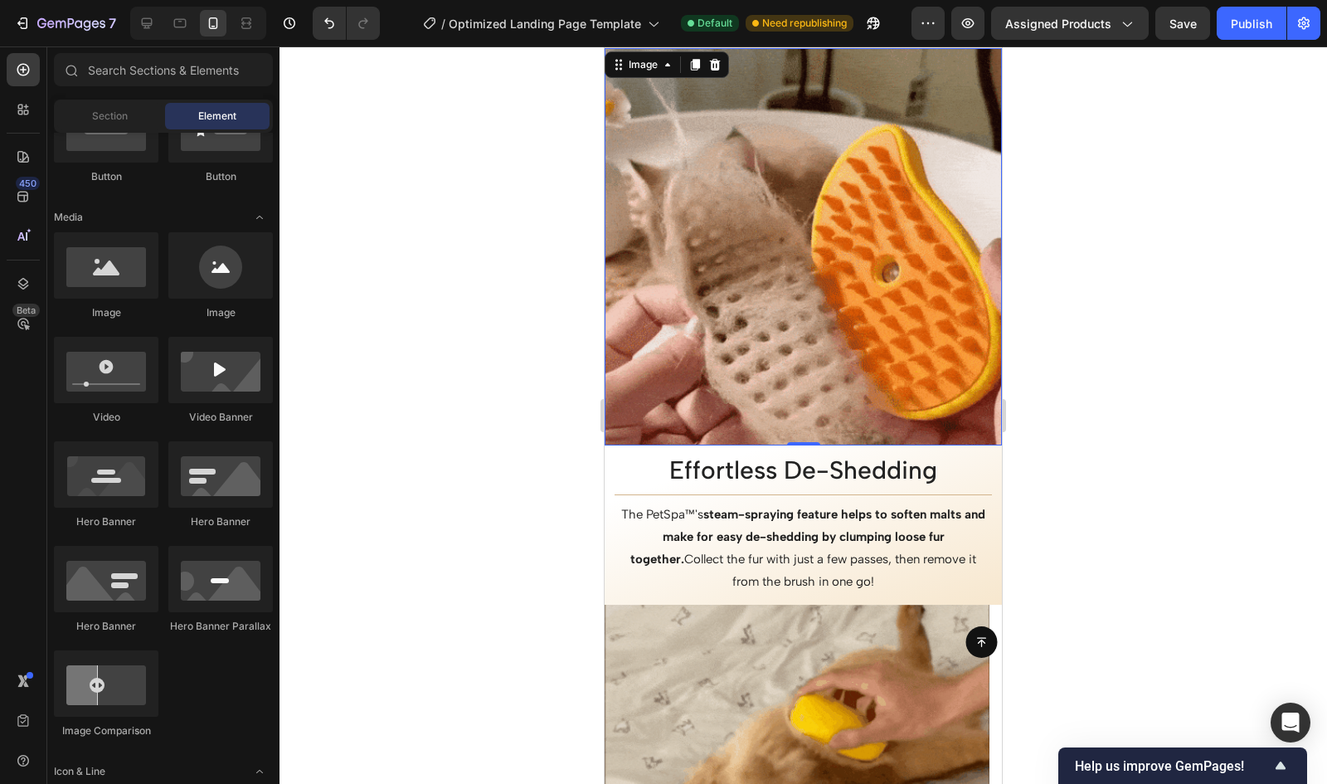
click at [814, 241] on img at bounding box center [803, 246] width 397 height 397
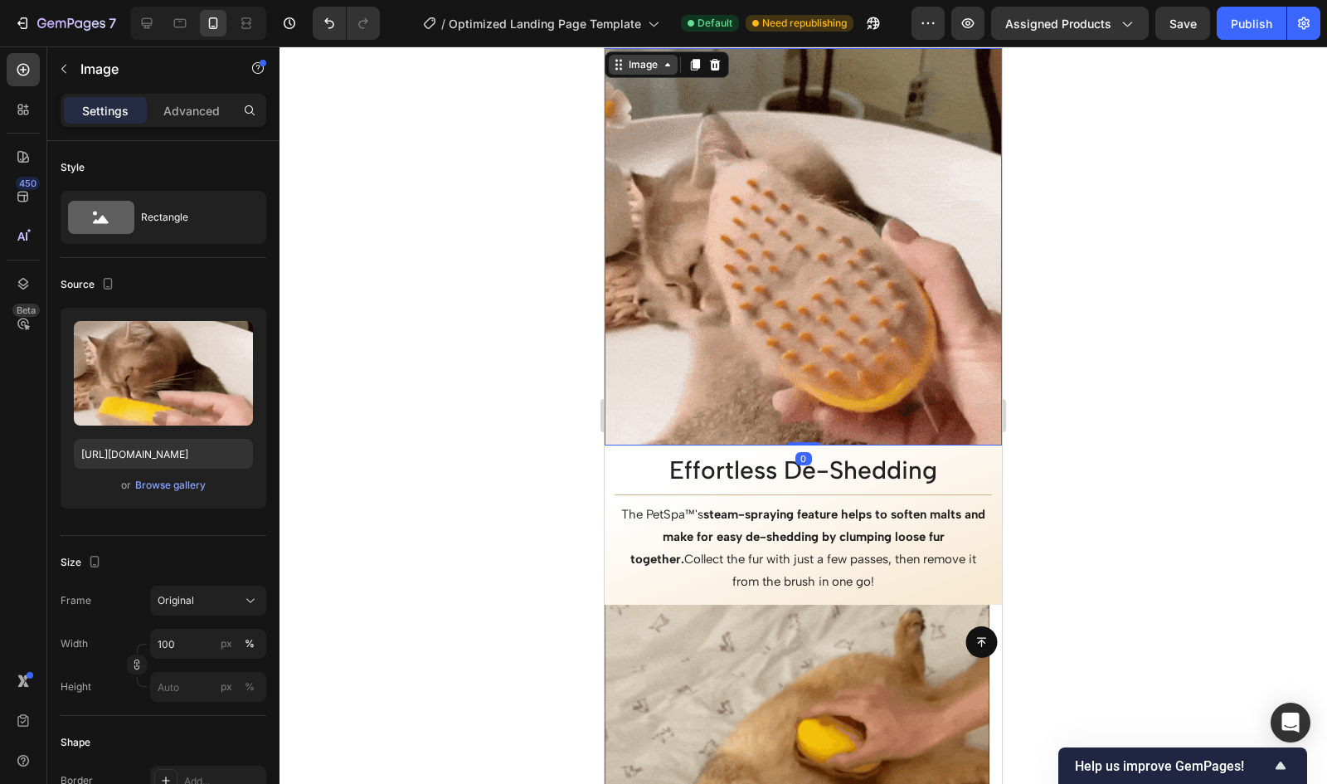
click at [647, 67] on div "Image" at bounding box center [643, 64] width 36 height 15
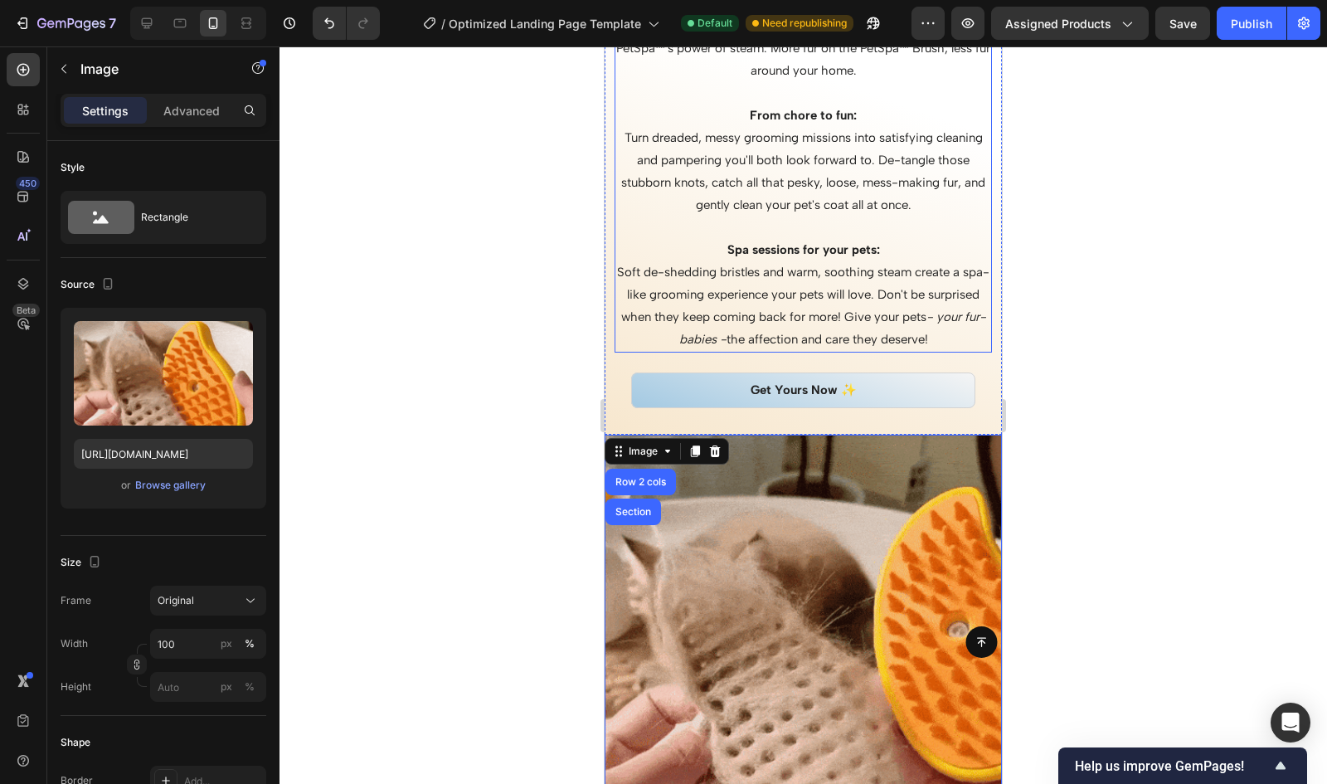
scroll to position [2498, 0]
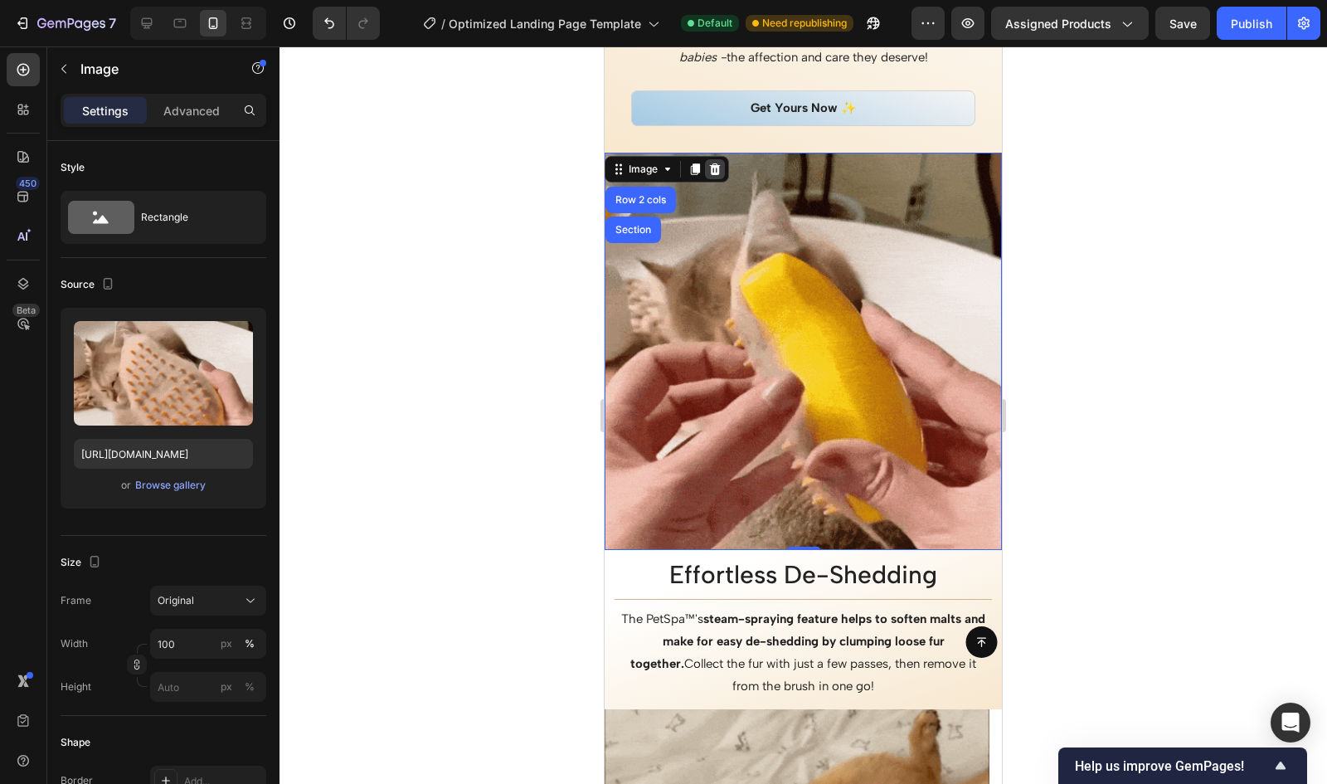
click at [716, 168] on icon at bounding box center [714, 169] width 13 height 13
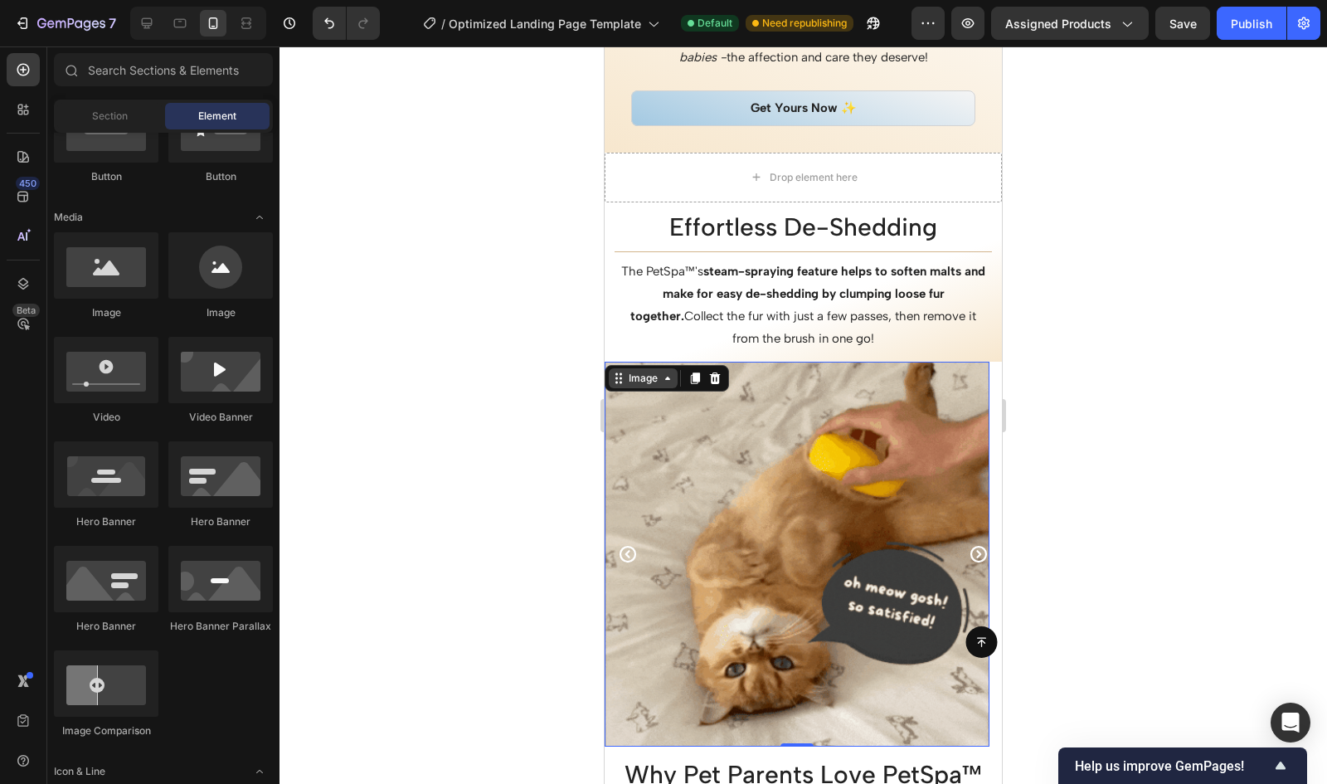
click at [637, 375] on div "Image" at bounding box center [643, 378] width 36 height 15
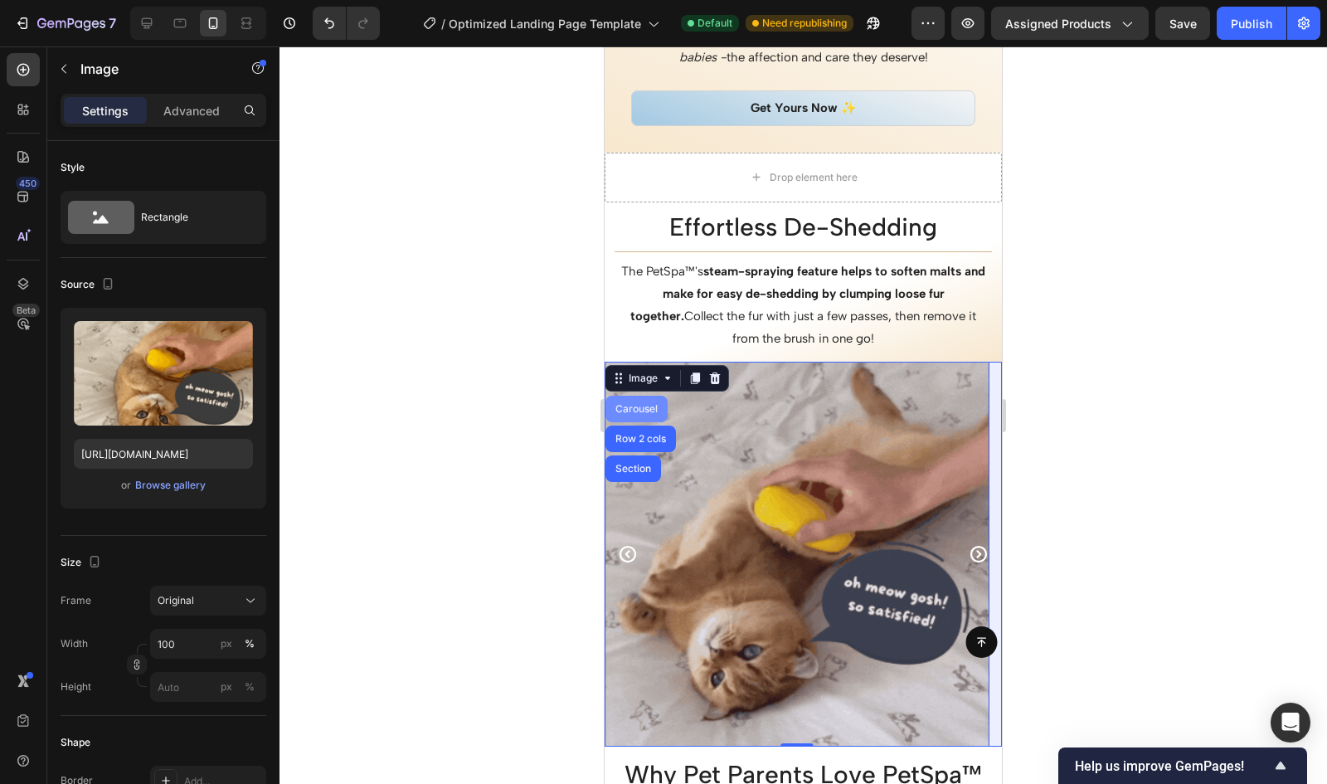
click at [635, 407] on div "Carousel" at bounding box center [636, 409] width 49 height 10
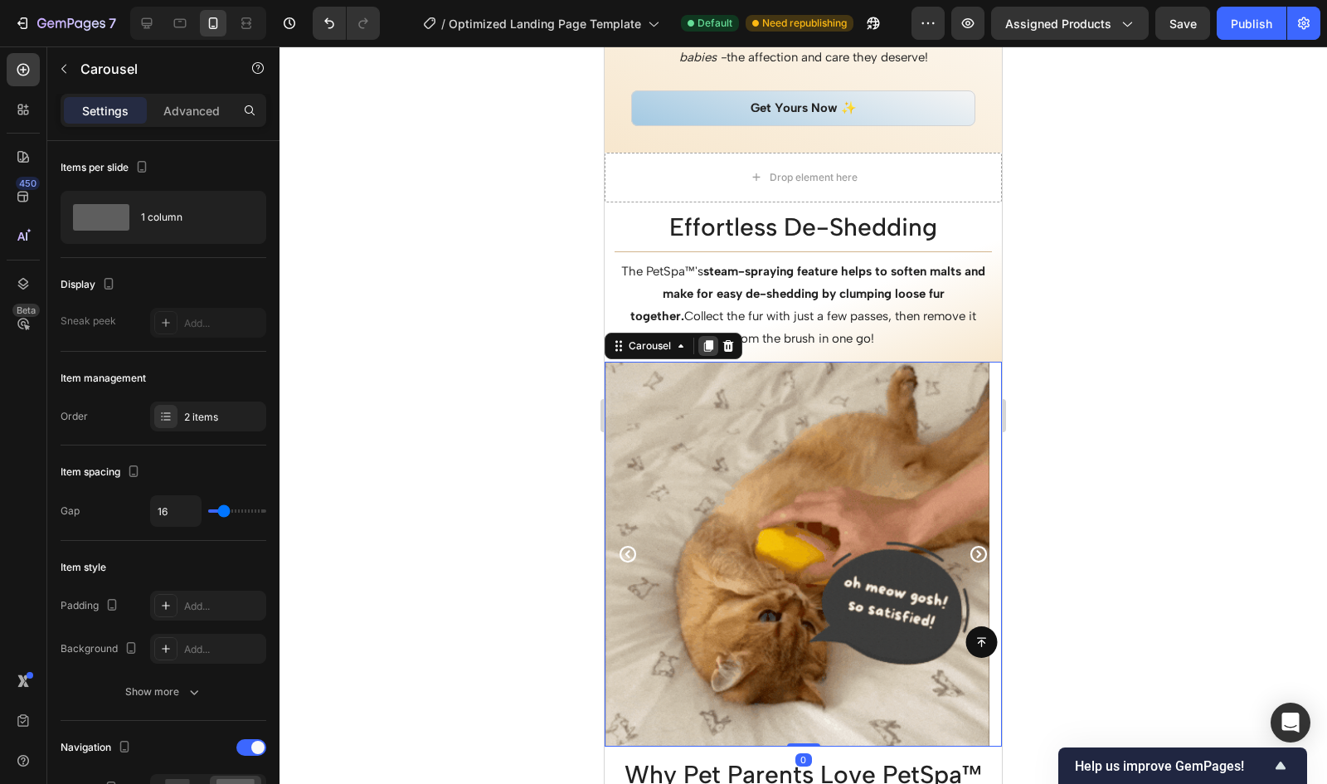
click at [707, 349] on icon at bounding box center [708, 345] width 13 height 13
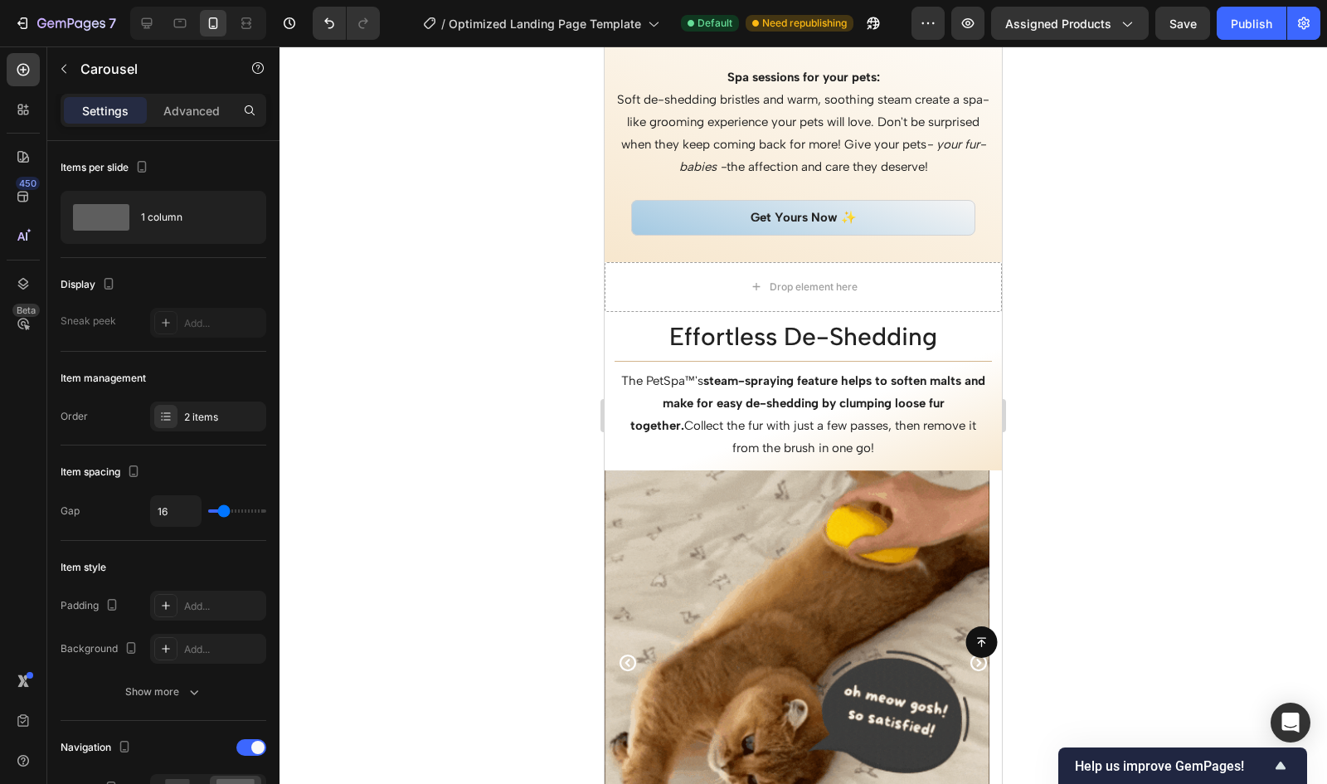
scroll to position [2389, 0]
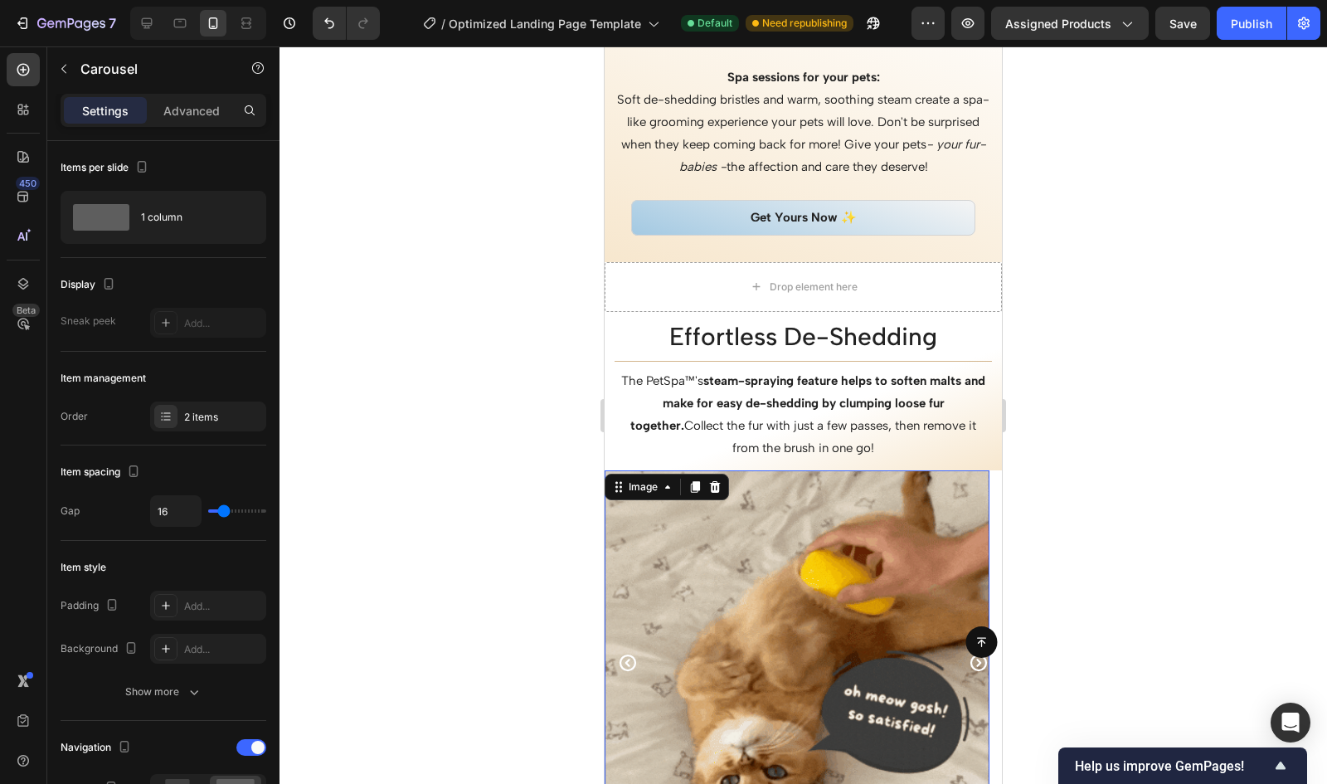
click at [687, 510] on img at bounding box center [797, 662] width 385 height 385
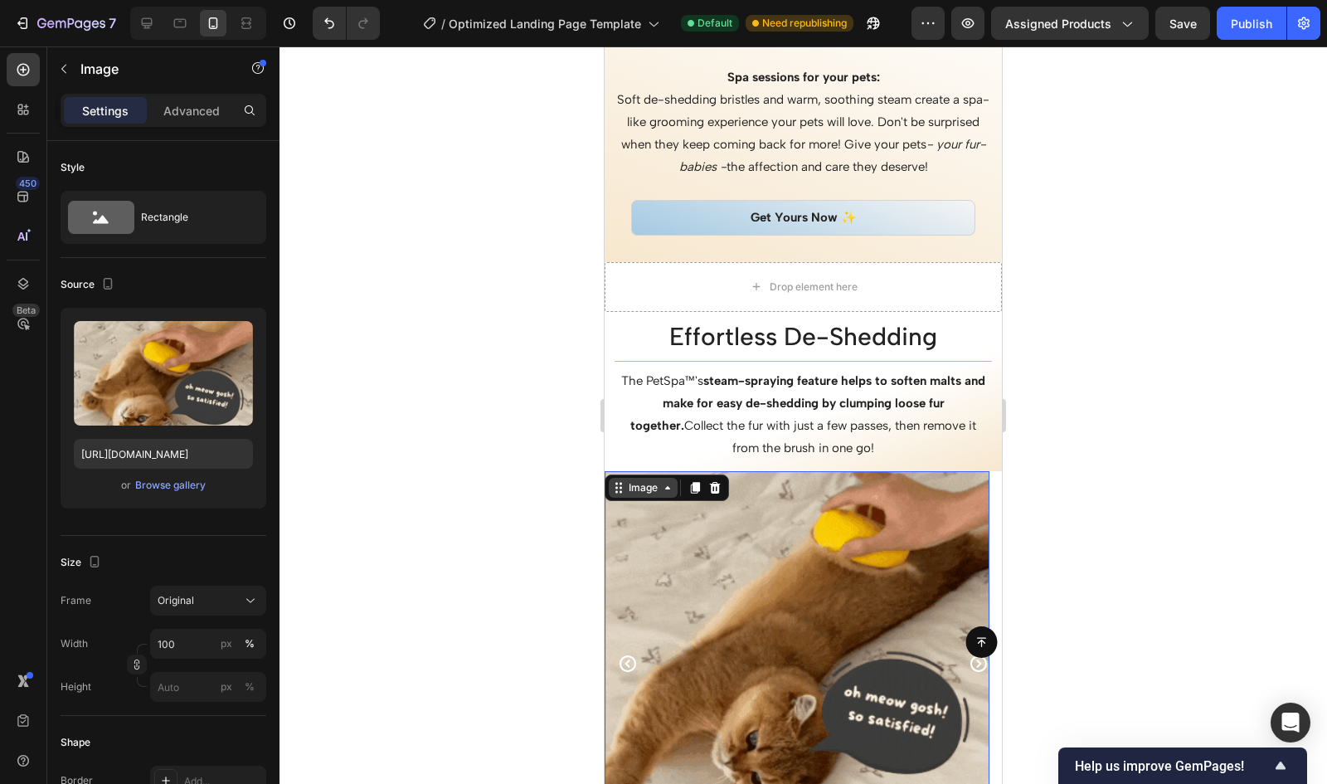
click at [655, 489] on div "Image" at bounding box center [643, 487] width 36 height 15
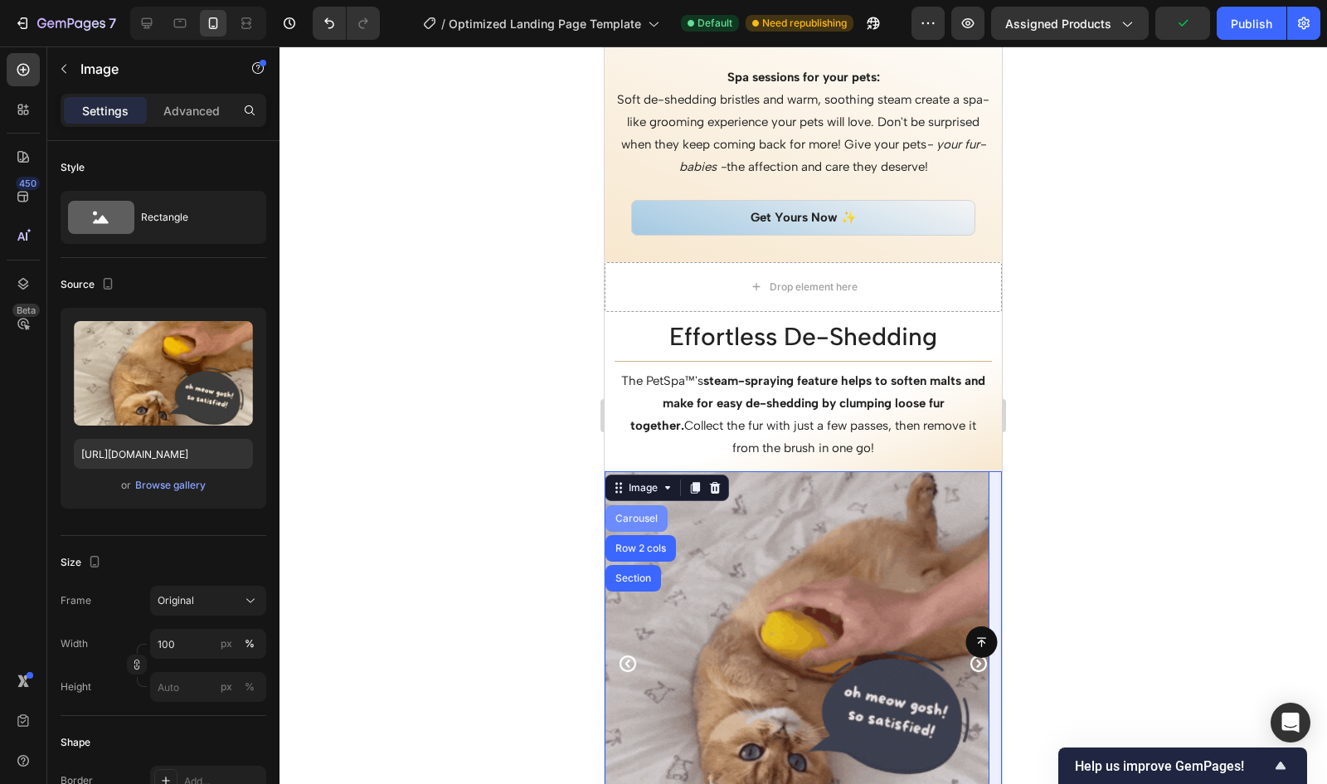
click at [641, 513] on div "Carousel" at bounding box center [636, 518] width 49 height 10
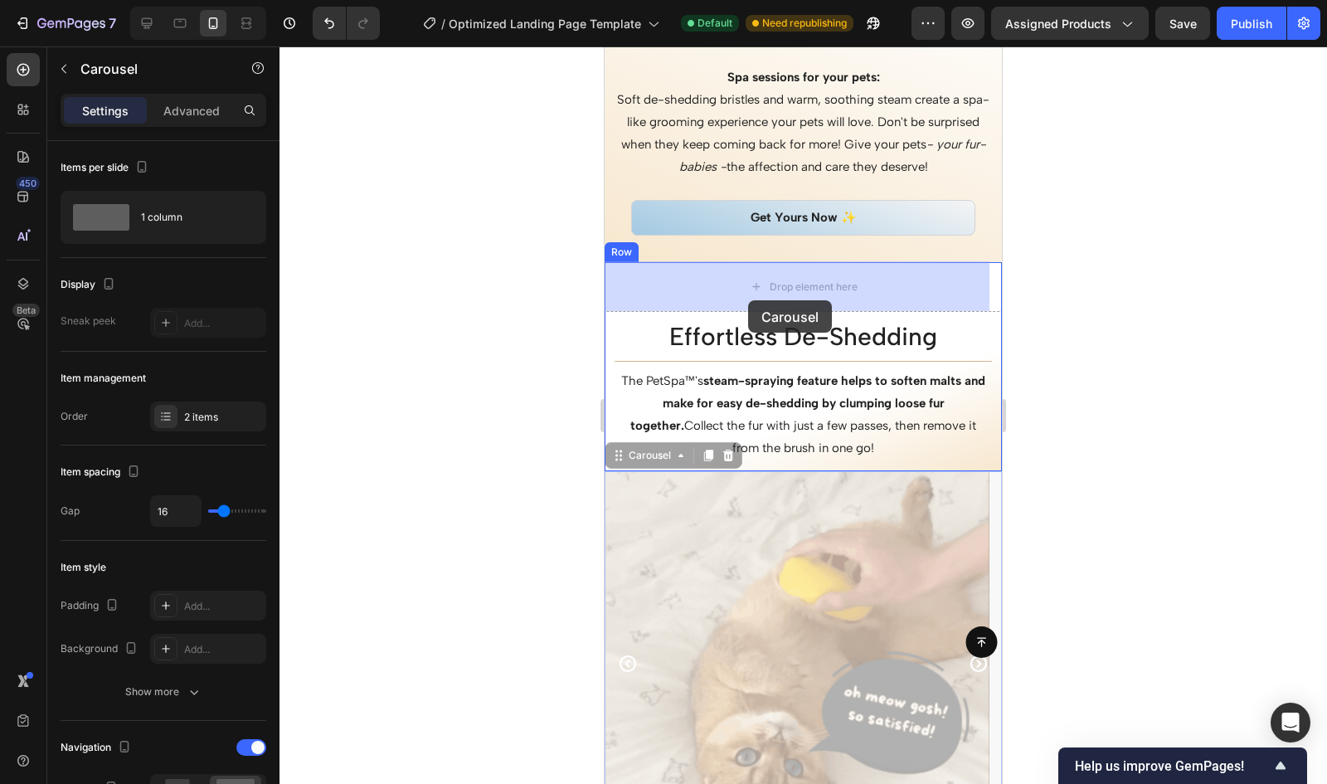
drag, startPoint x: 645, startPoint y: 455, endPoint x: 748, endPoint y: 300, distance: 186.6
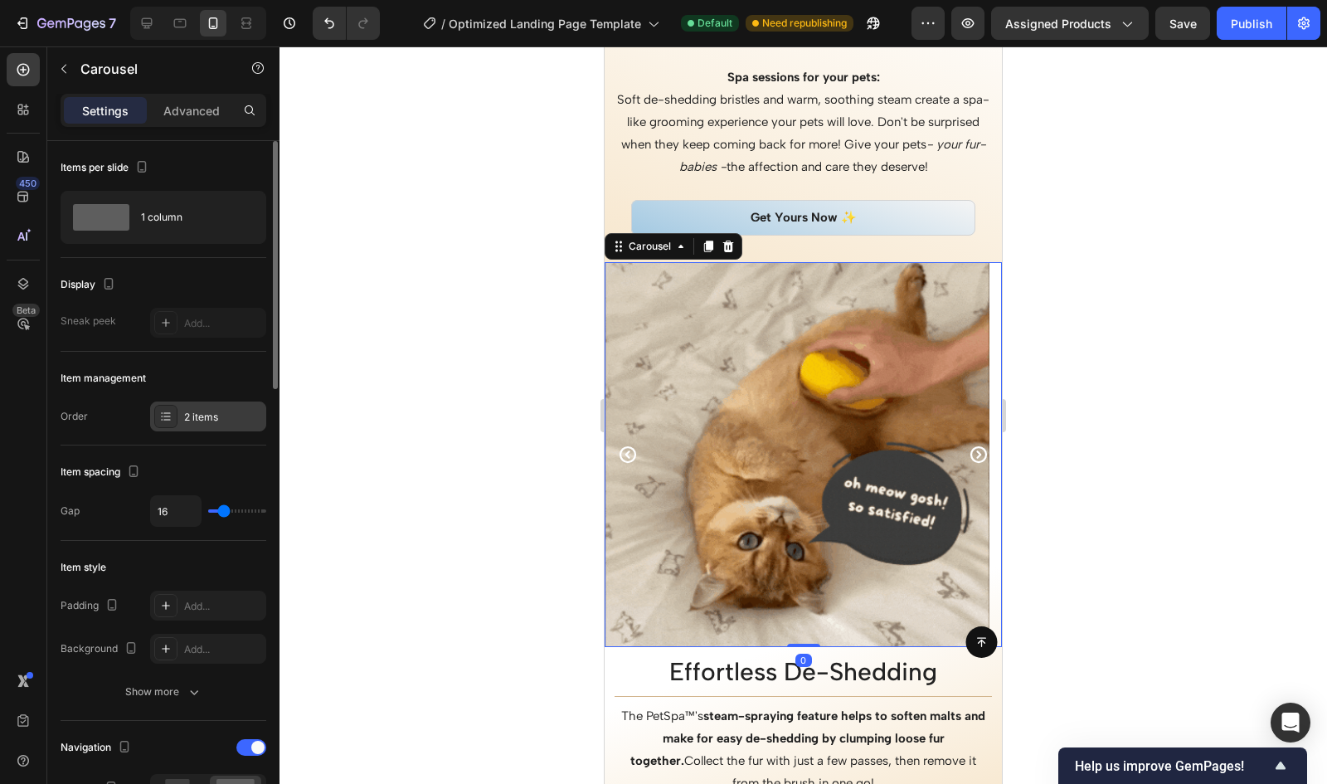
click at [189, 416] on div "2 items" at bounding box center [223, 417] width 78 height 15
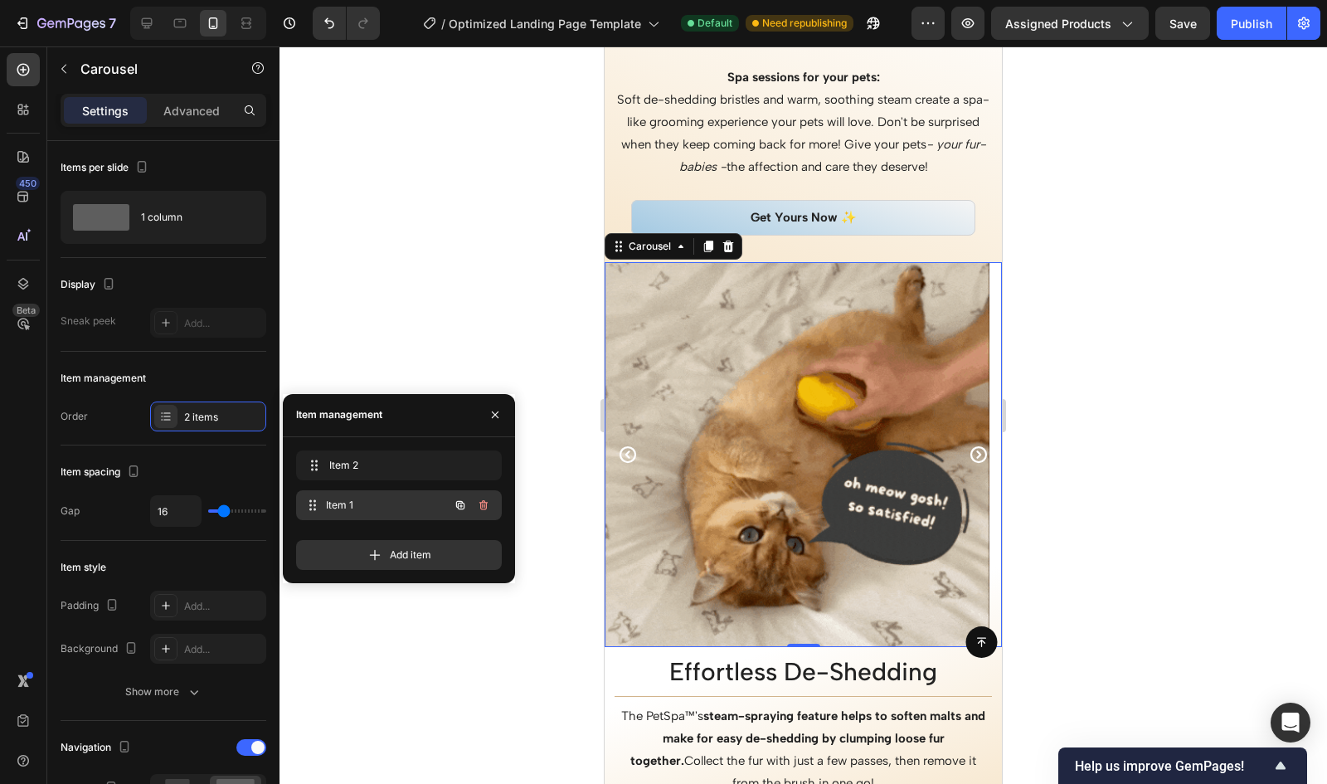
click at [408, 504] on span "Item 1" at bounding box center [387, 505] width 123 height 15
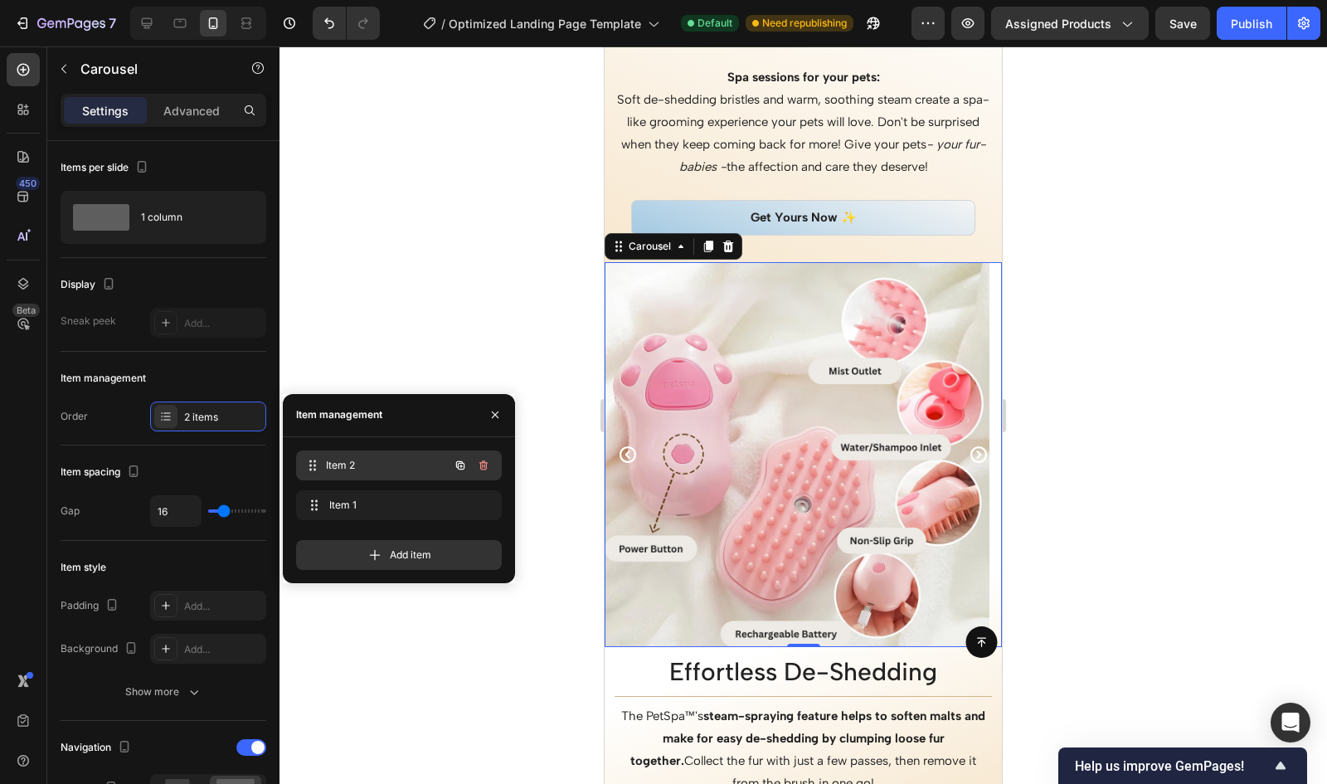
click at [379, 471] on span "Item 2" at bounding box center [387, 465] width 123 height 15
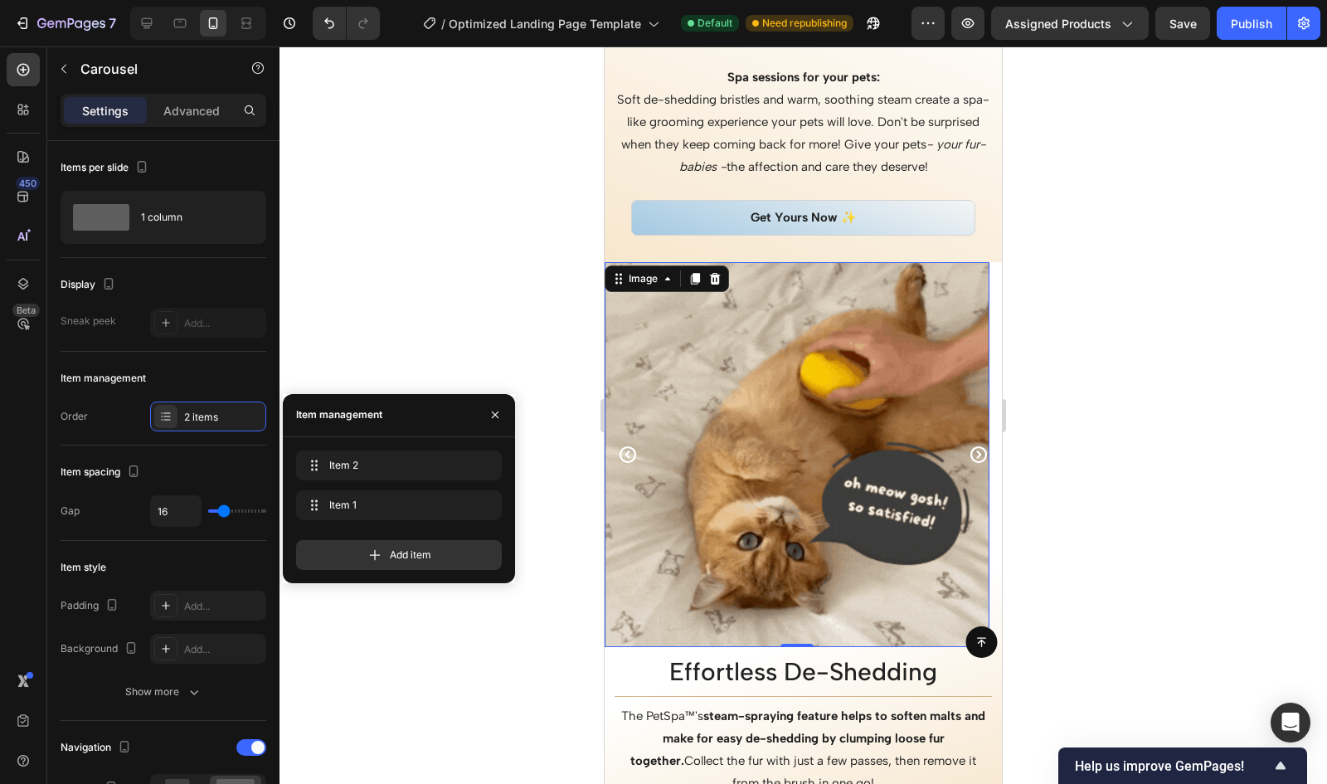
click at [753, 394] on img at bounding box center [797, 454] width 385 height 385
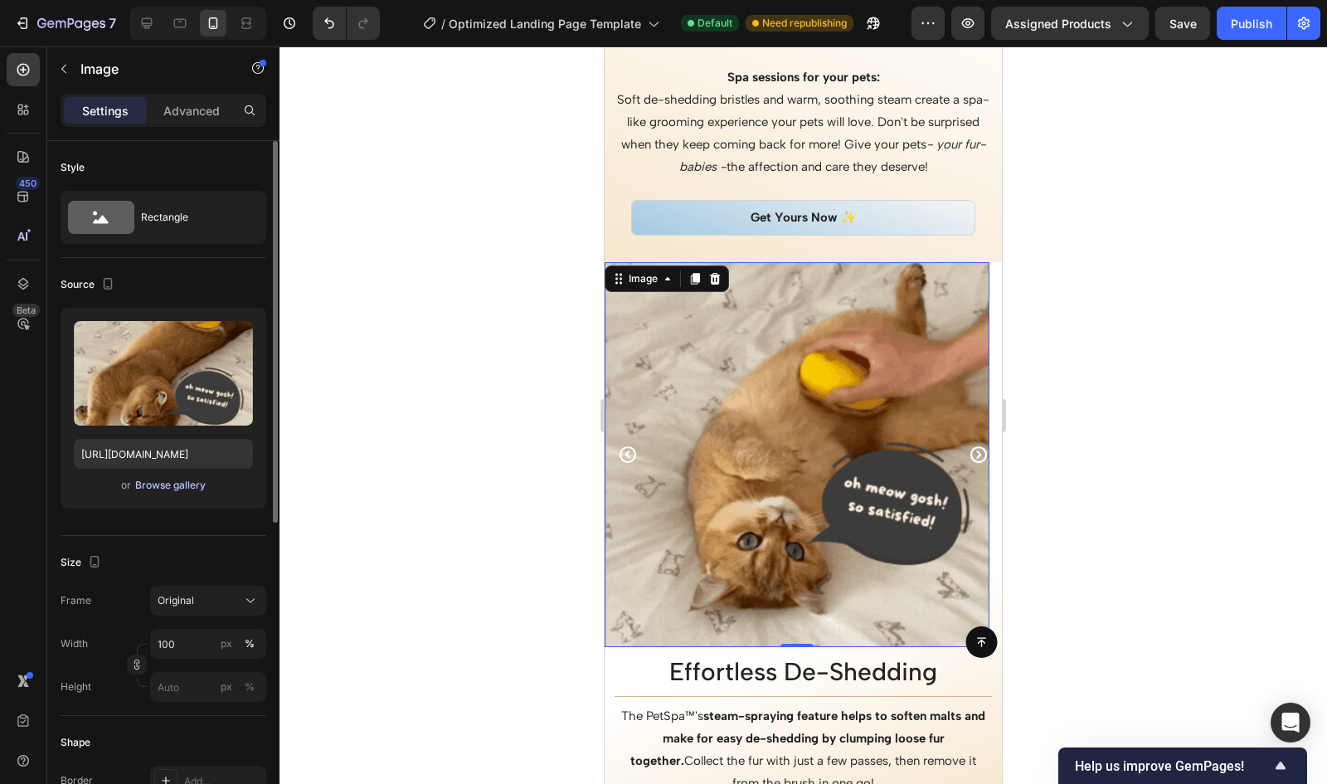
click at [178, 482] on div "Browse gallery" at bounding box center [170, 485] width 71 height 15
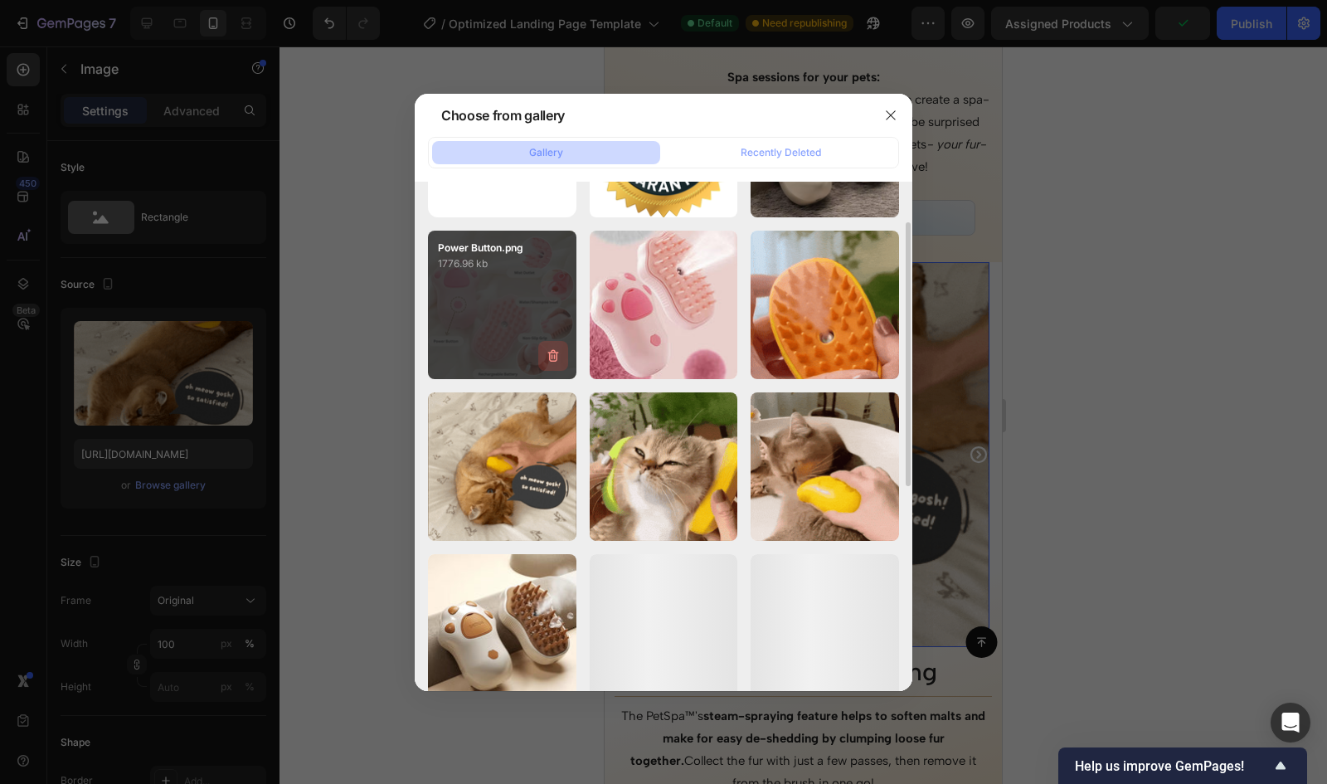
scroll to position [129, 0]
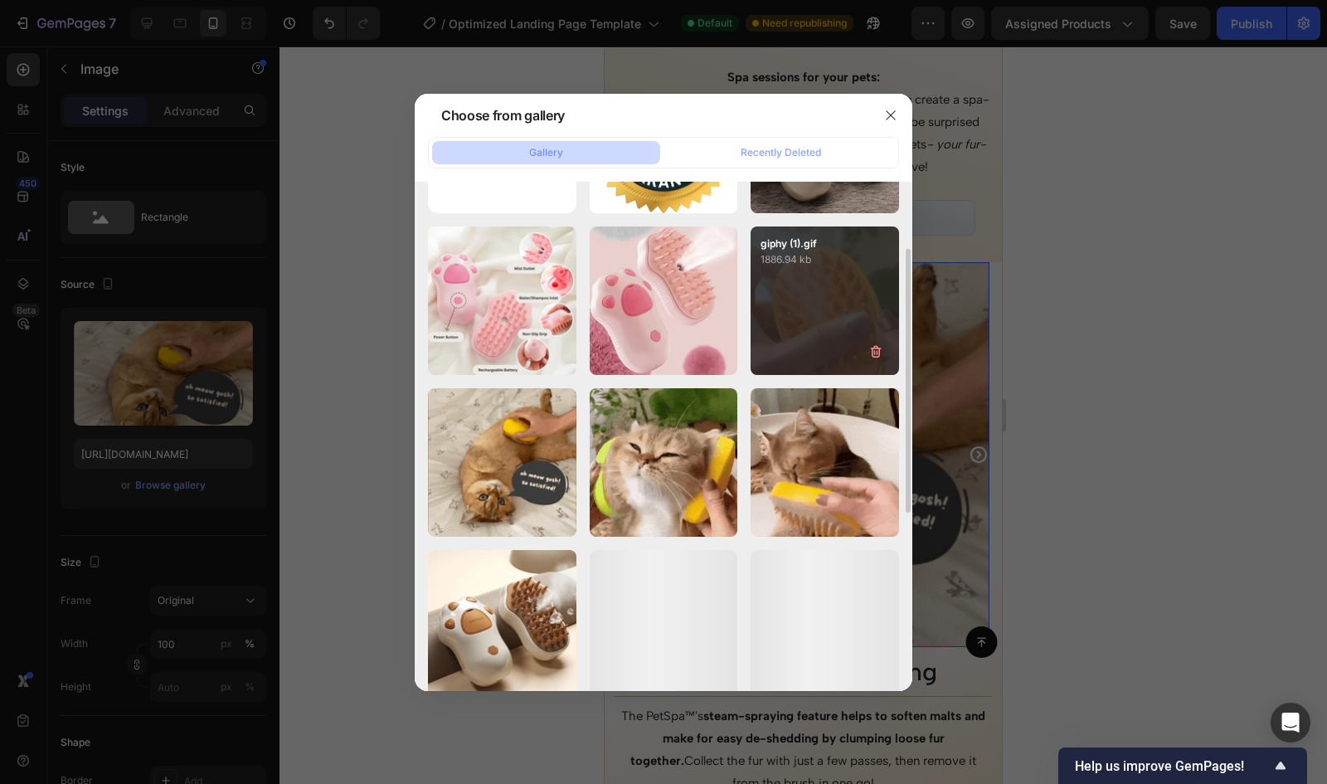
click at [815, 321] on div "giphy (1).gif 1886.94 kb" at bounding box center [825, 300] width 148 height 148
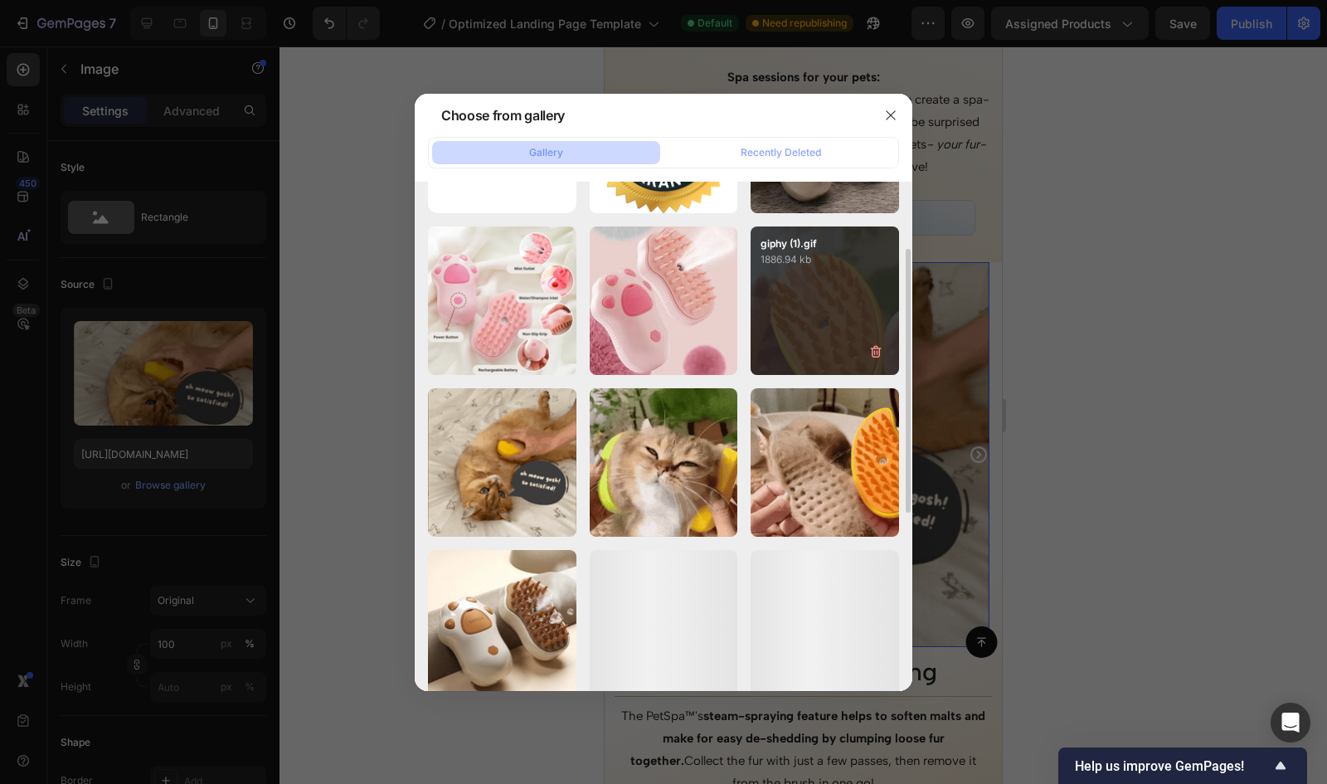
type input "https://cdn.shopify.com/s/files/1/0630/8551/0722/files/gempages_578404644351378…"
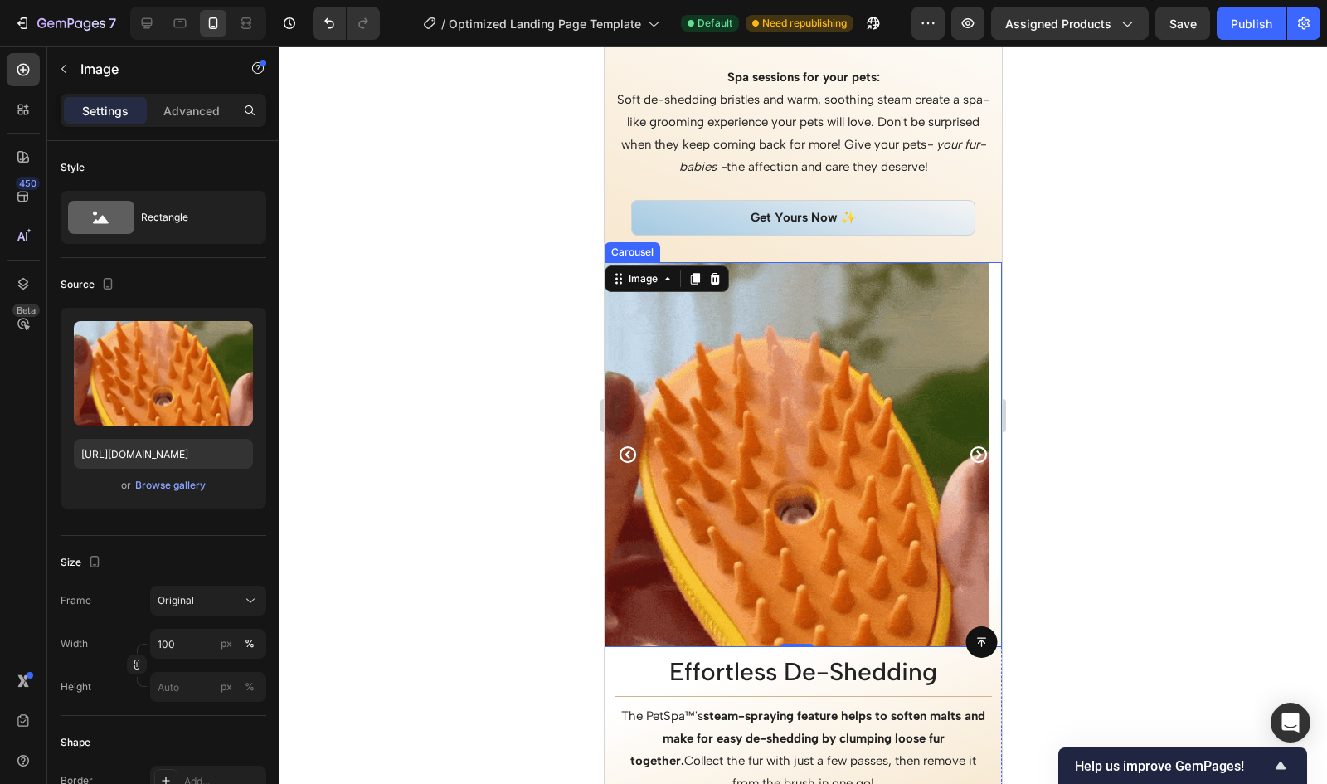
click at [971, 453] on icon "Carousel Next Arrow" at bounding box center [979, 454] width 17 height 17
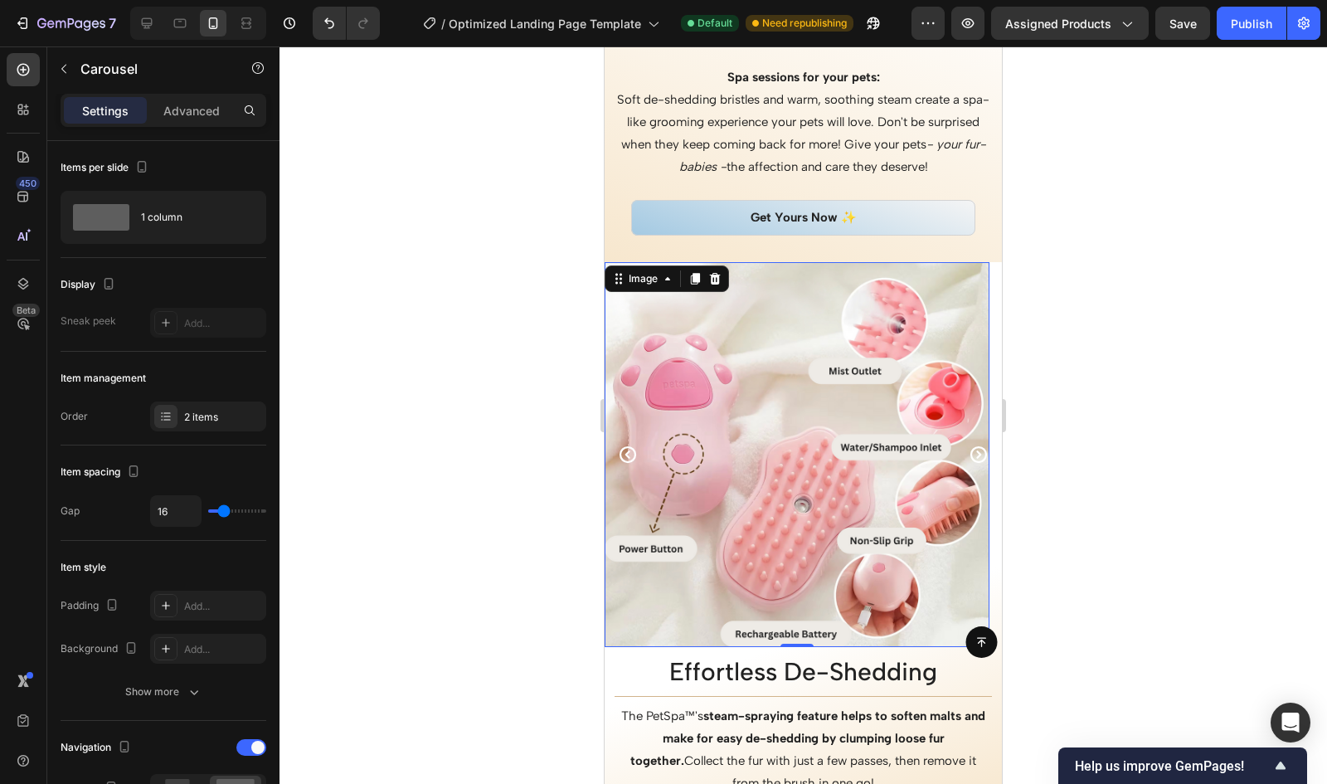
click at [775, 426] on img at bounding box center [797, 454] width 385 height 385
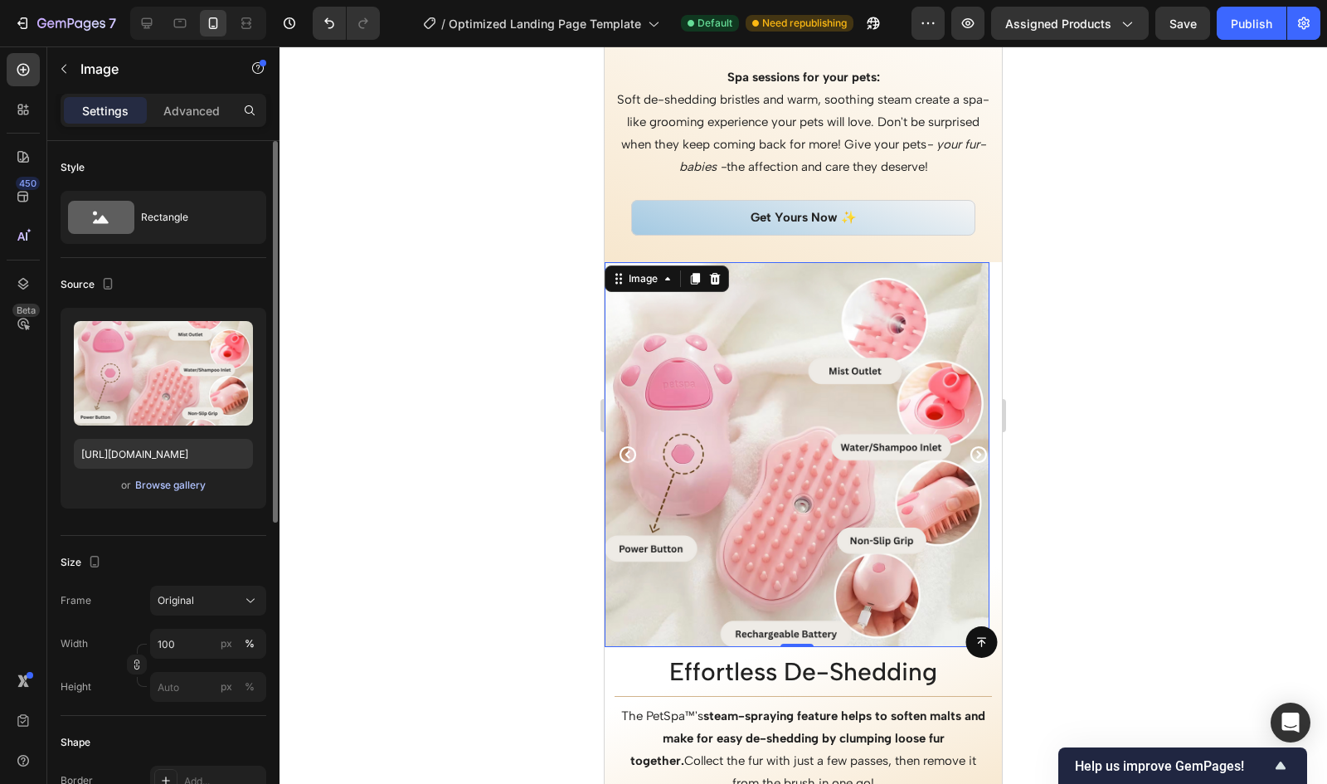
click at [178, 480] on div "Browse gallery" at bounding box center [170, 485] width 71 height 15
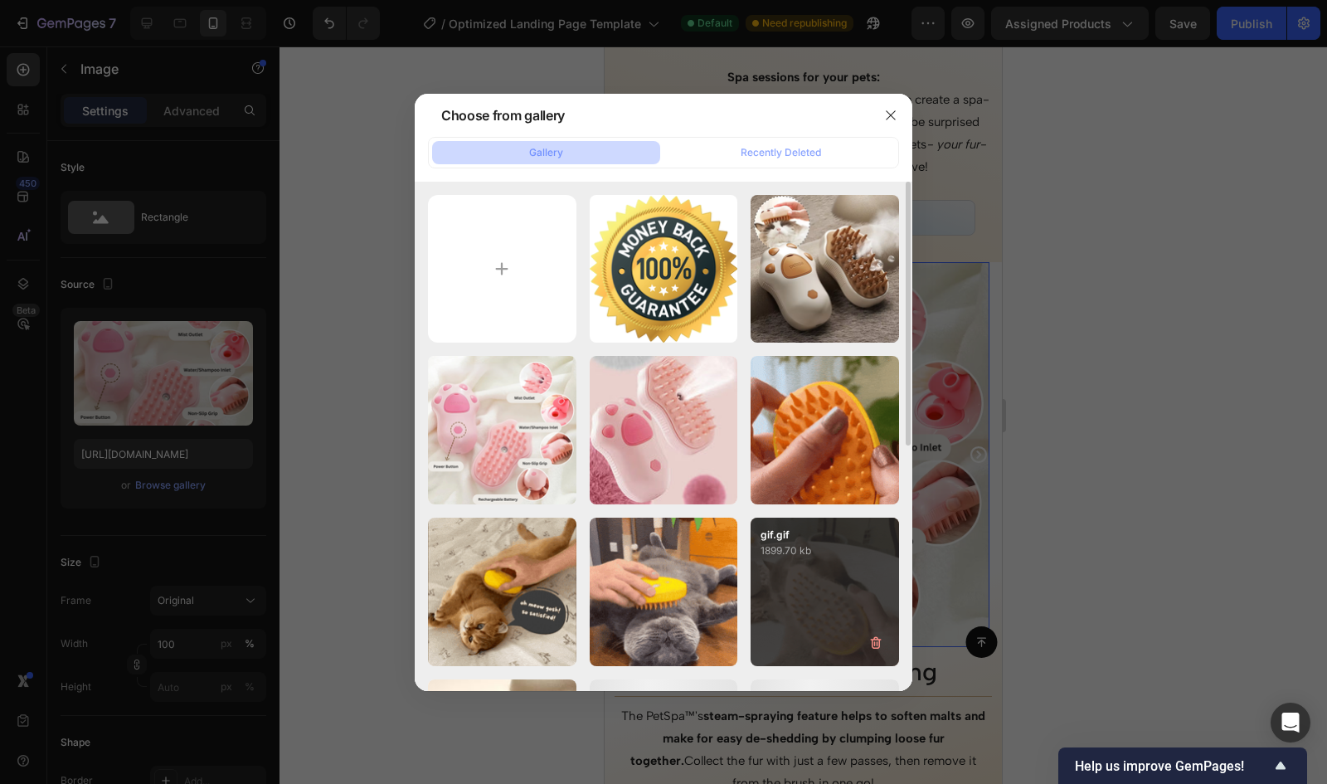
click at [781, 558] on div "gif.gif 1899.70 kb" at bounding box center [825, 592] width 148 height 148
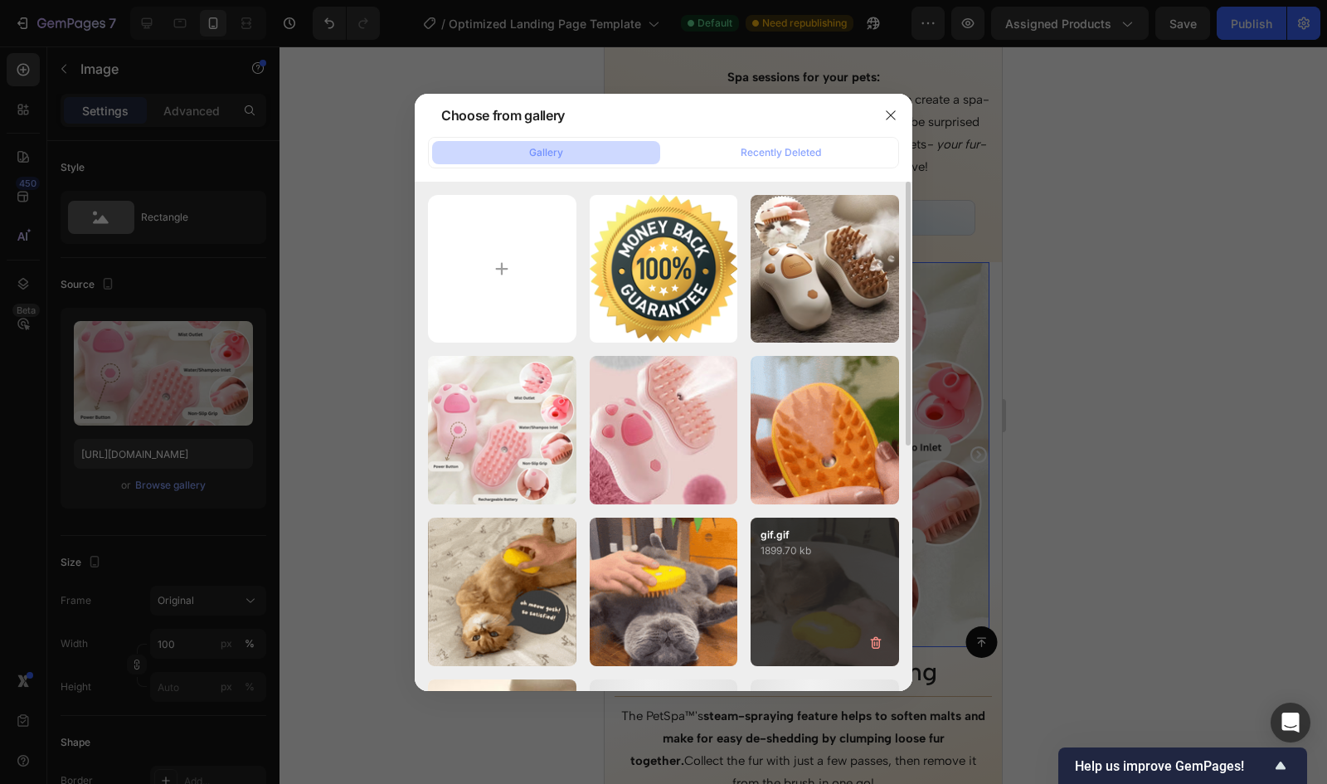
type input "https://cdn.shopify.com/s/files/1/0630/8551/0722/files/gempages_578404644351378…"
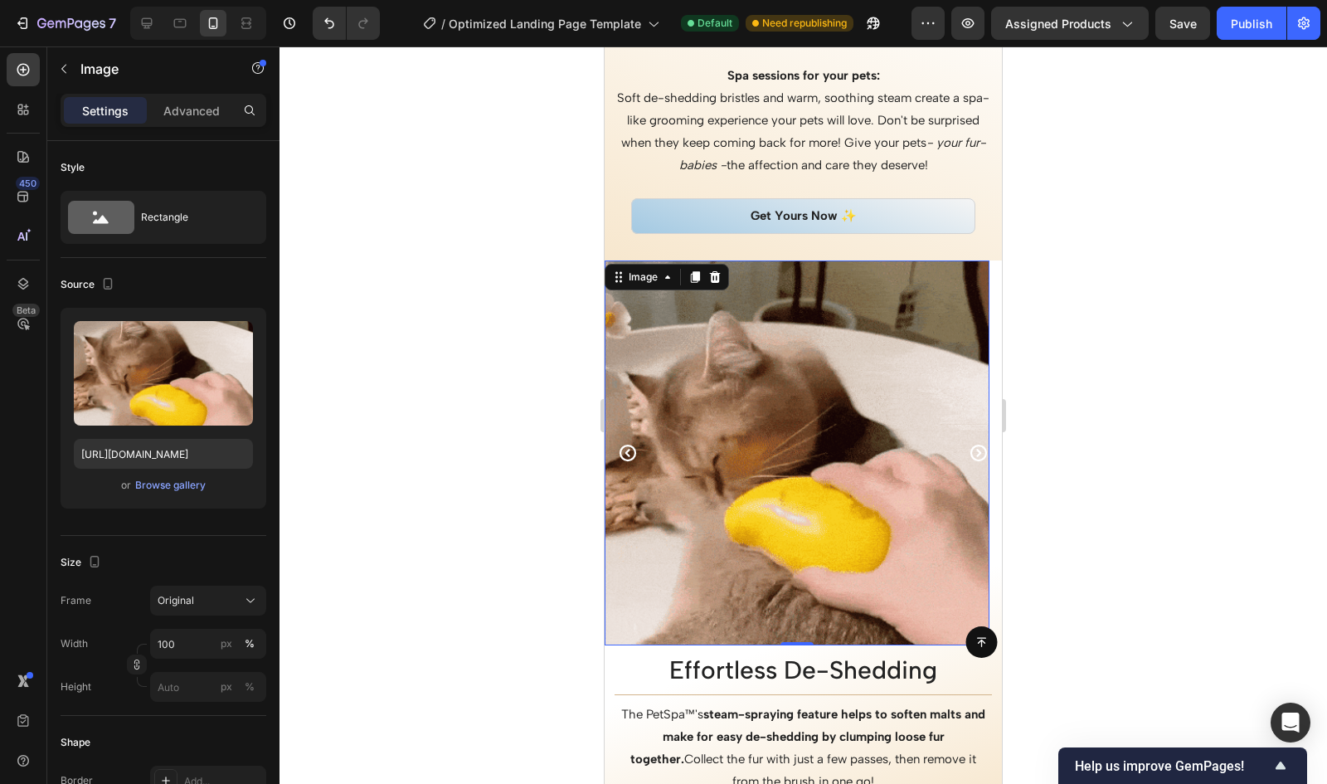
scroll to position [2512, 0]
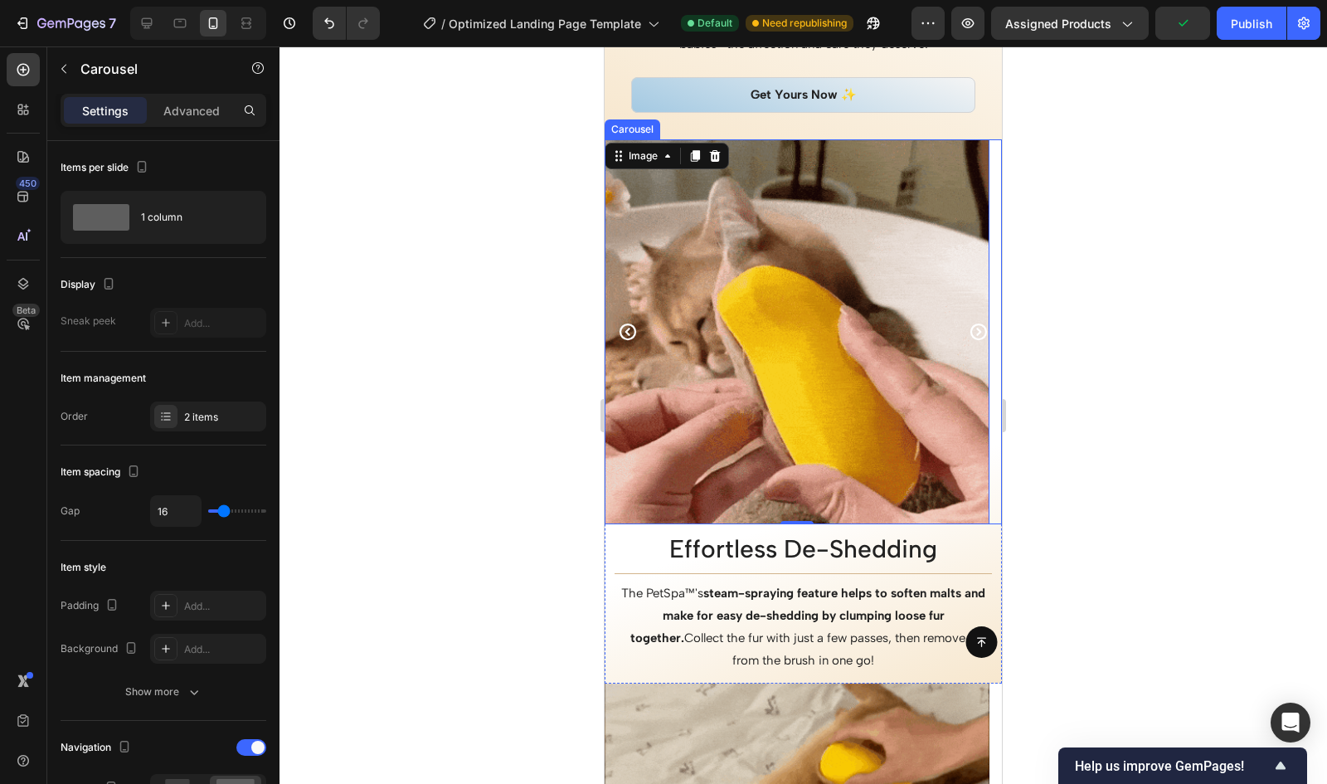
click at [961, 346] on button "Carousel Next Arrow" at bounding box center [979, 332] width 46 height 46
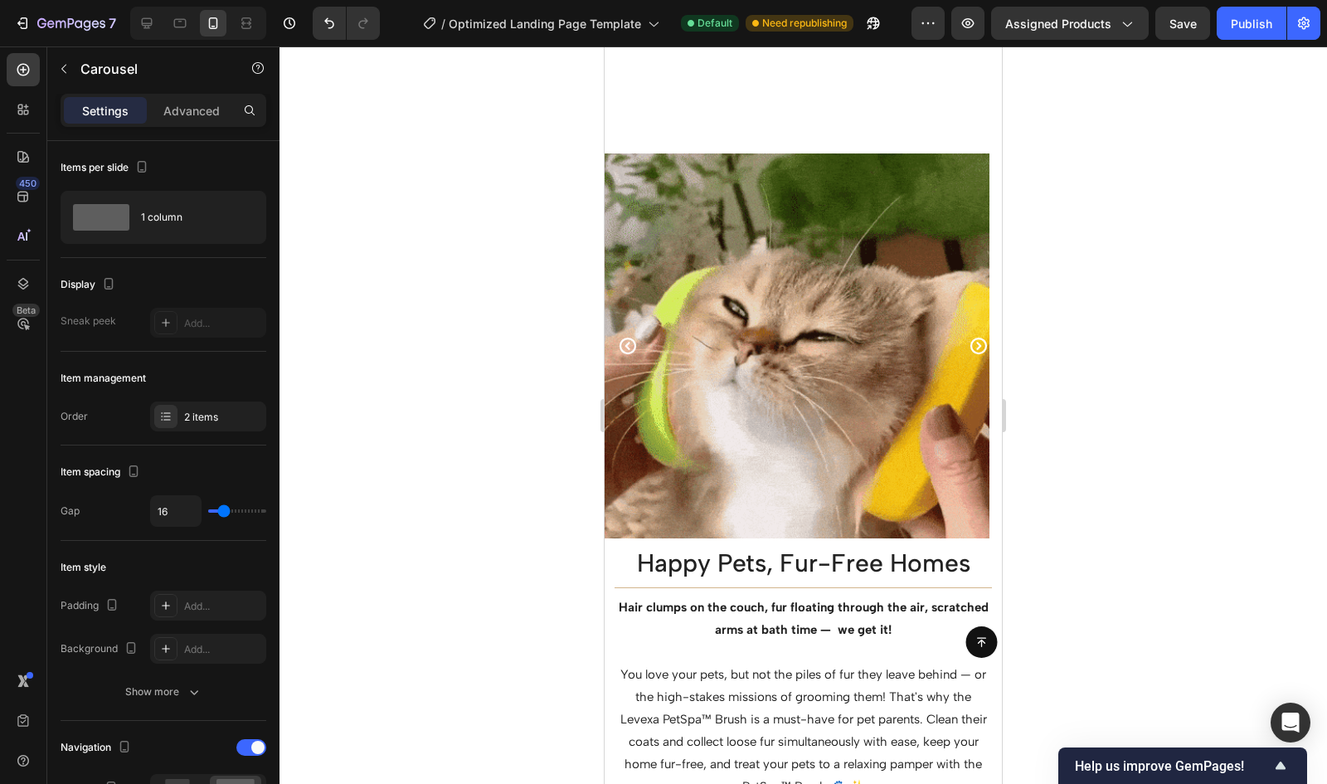
scroll to position [1387, 0]
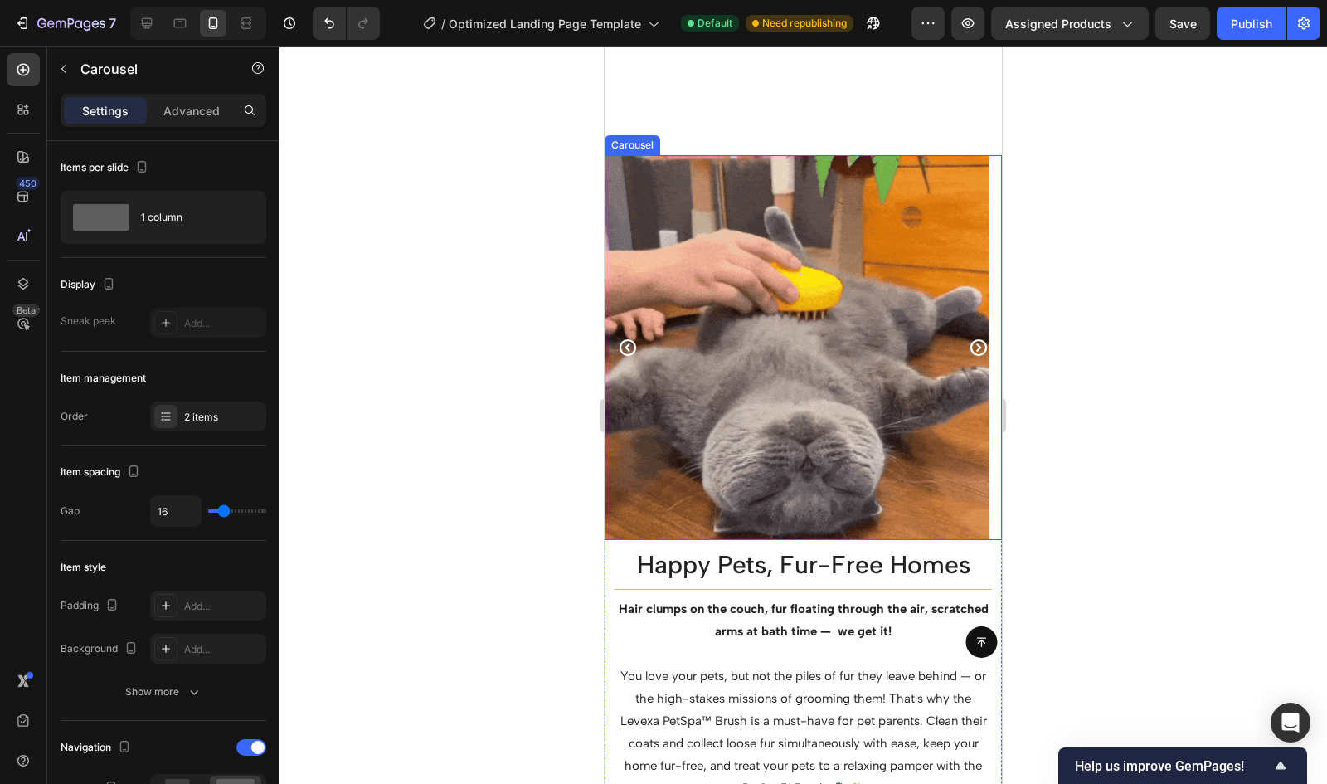
click at [969, 343] on icon "Carousel Next Arrow" at bounding box center [979, 348] width 20 height 20
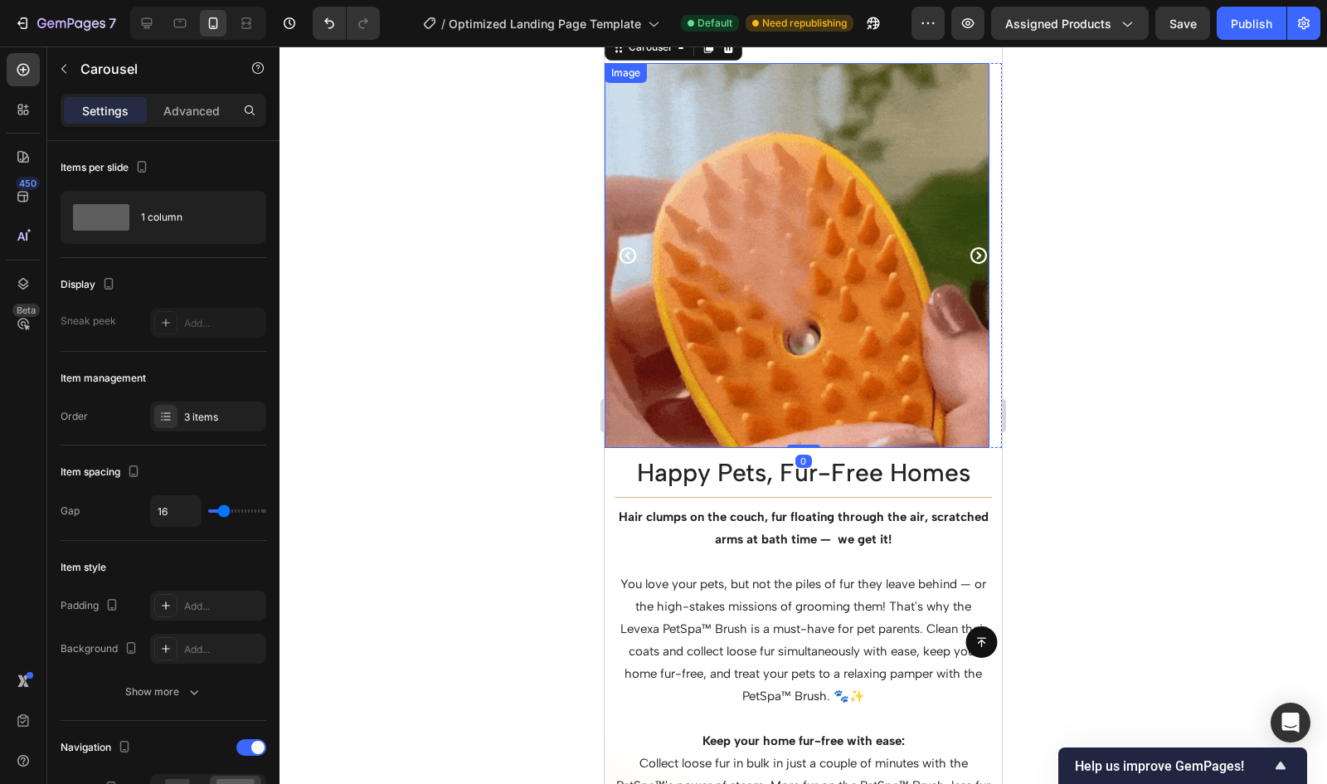
click at [847, 354] on img at bounding box center [797, 255] width 385 height 385
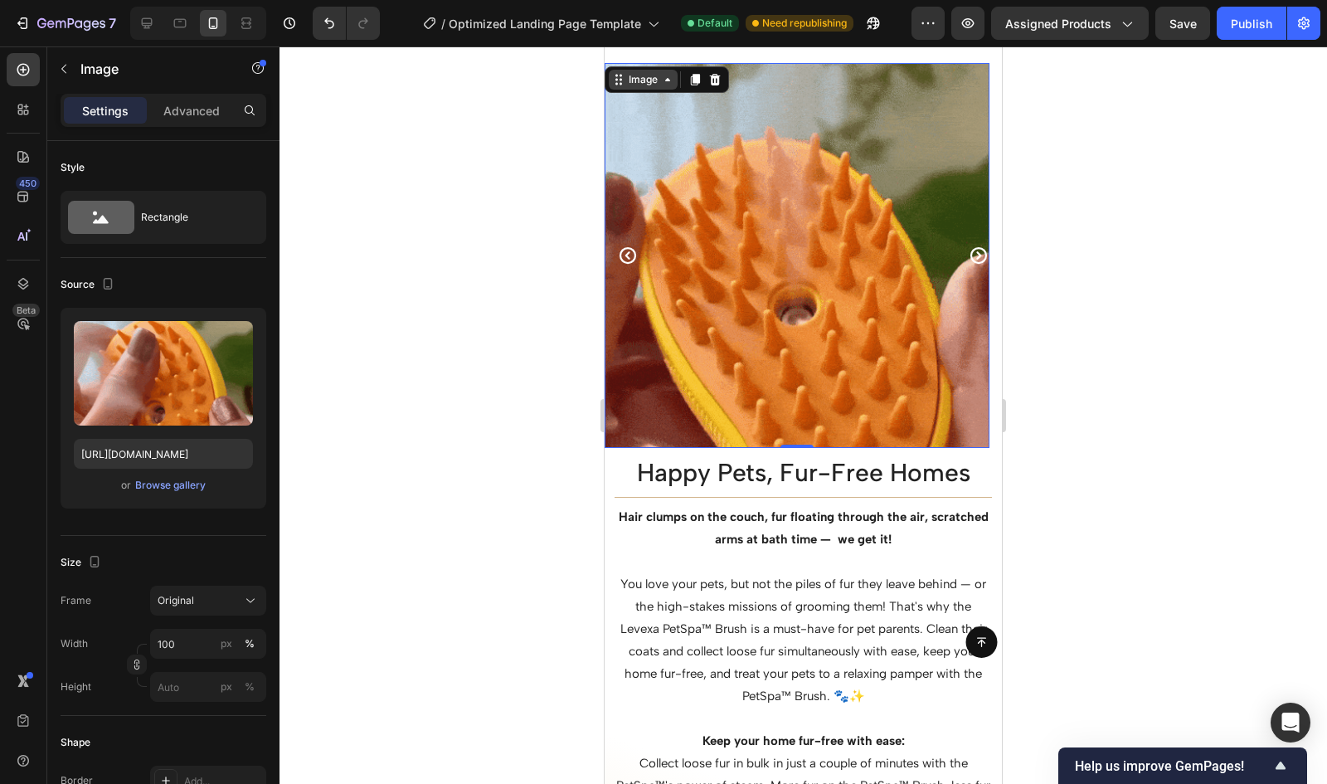
click at [647, 82] on div "Image" at bounding box center [643, 79] width 36 height 15
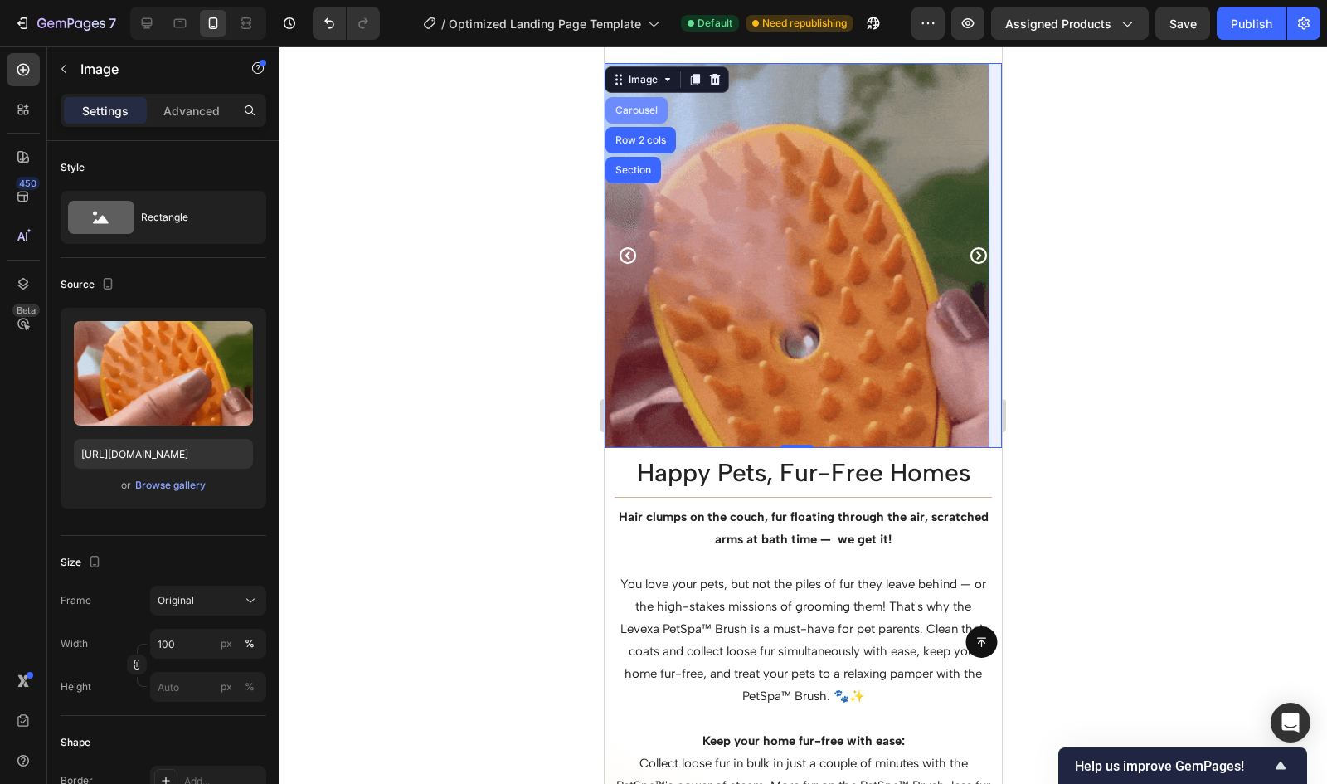
click at [639, 112] on div "Carousel" at bounding box center [636, 110] width 49 height 10
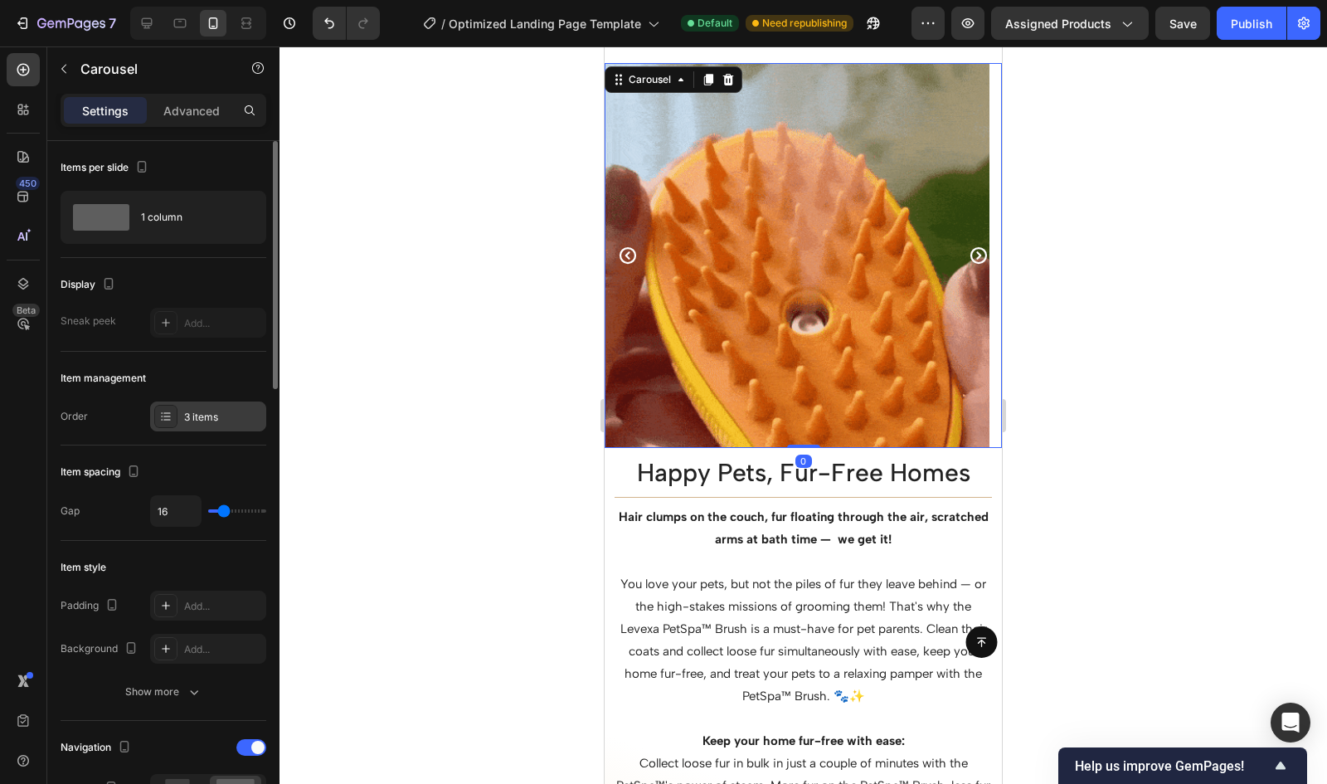
click at [197, 416] on div "3 items" at bounding box center [223, 417] width 78 height 15
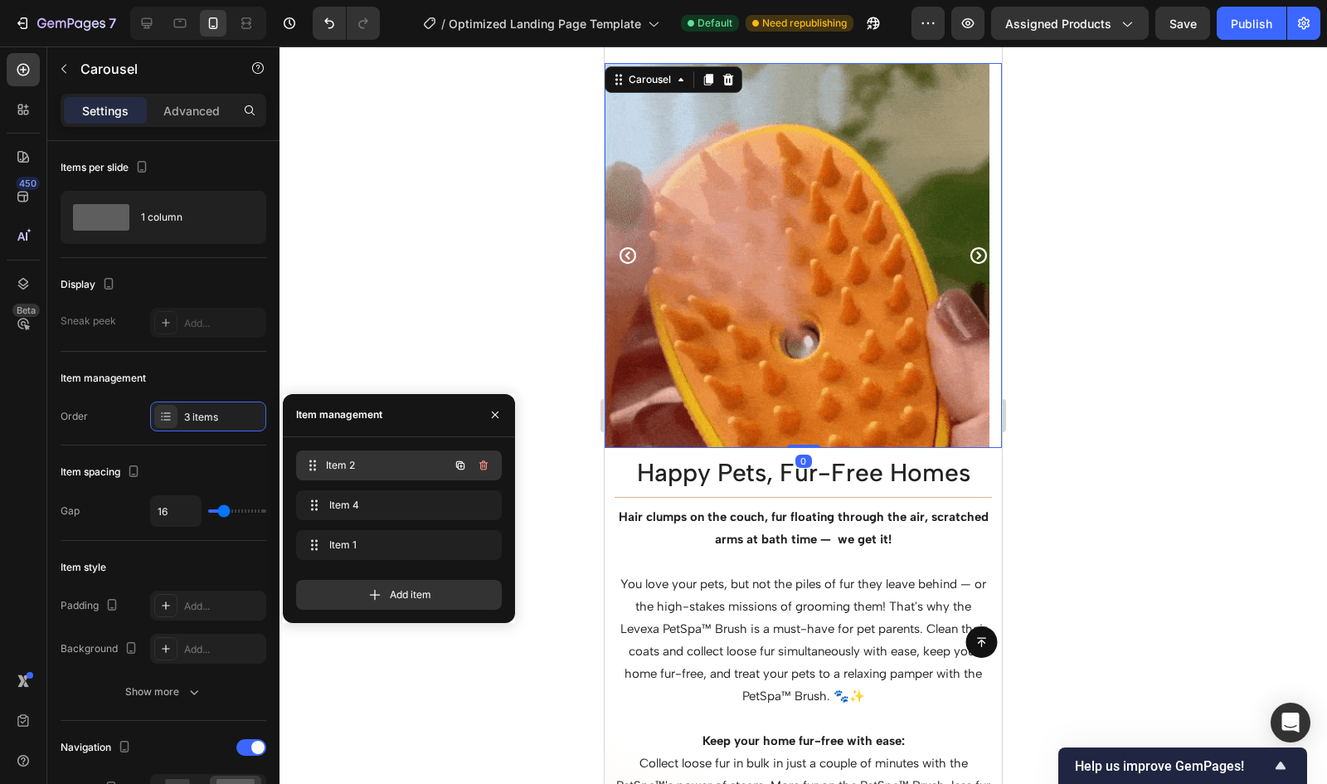
click at [338, 460] on span "Item 2" at bounding box center [387, 465] width 123 height 15
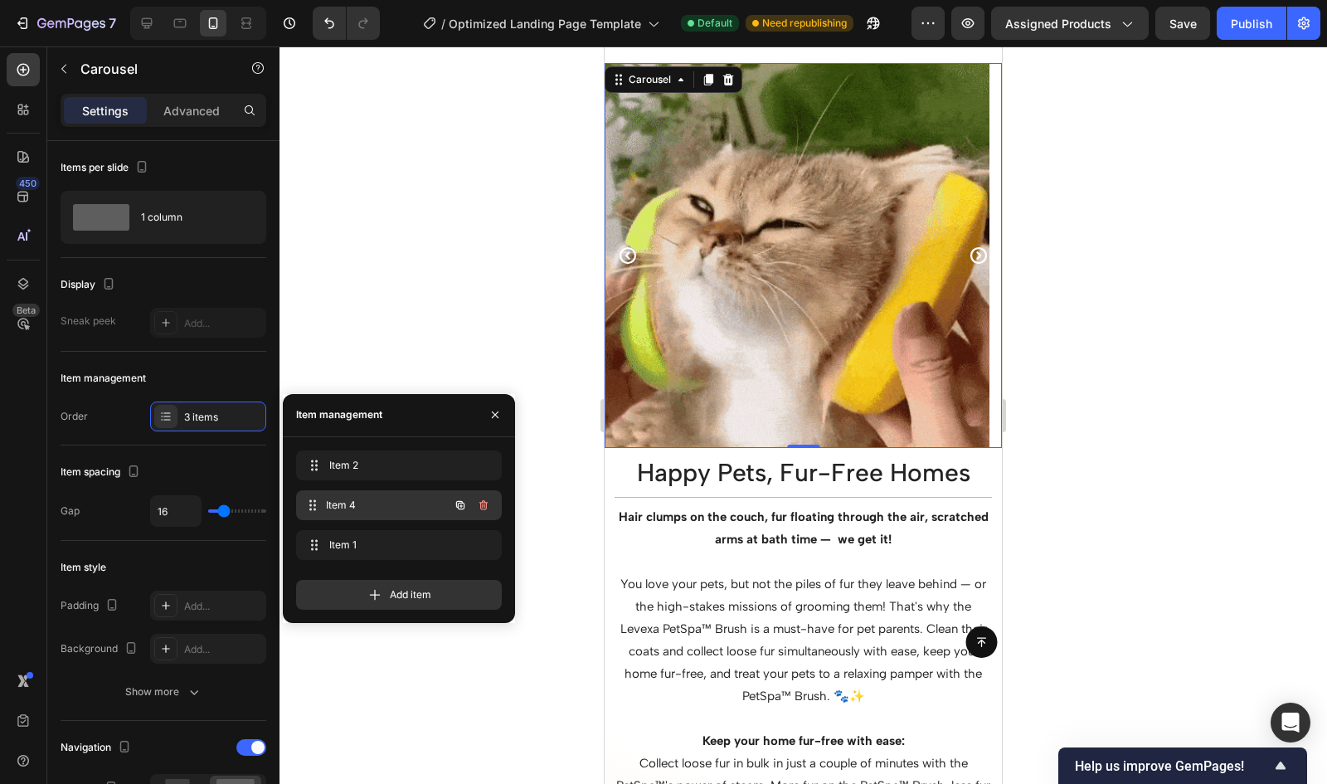
click at [382, 500] on span "Item 4" at bounding box center [387, 505] width 123 height 15
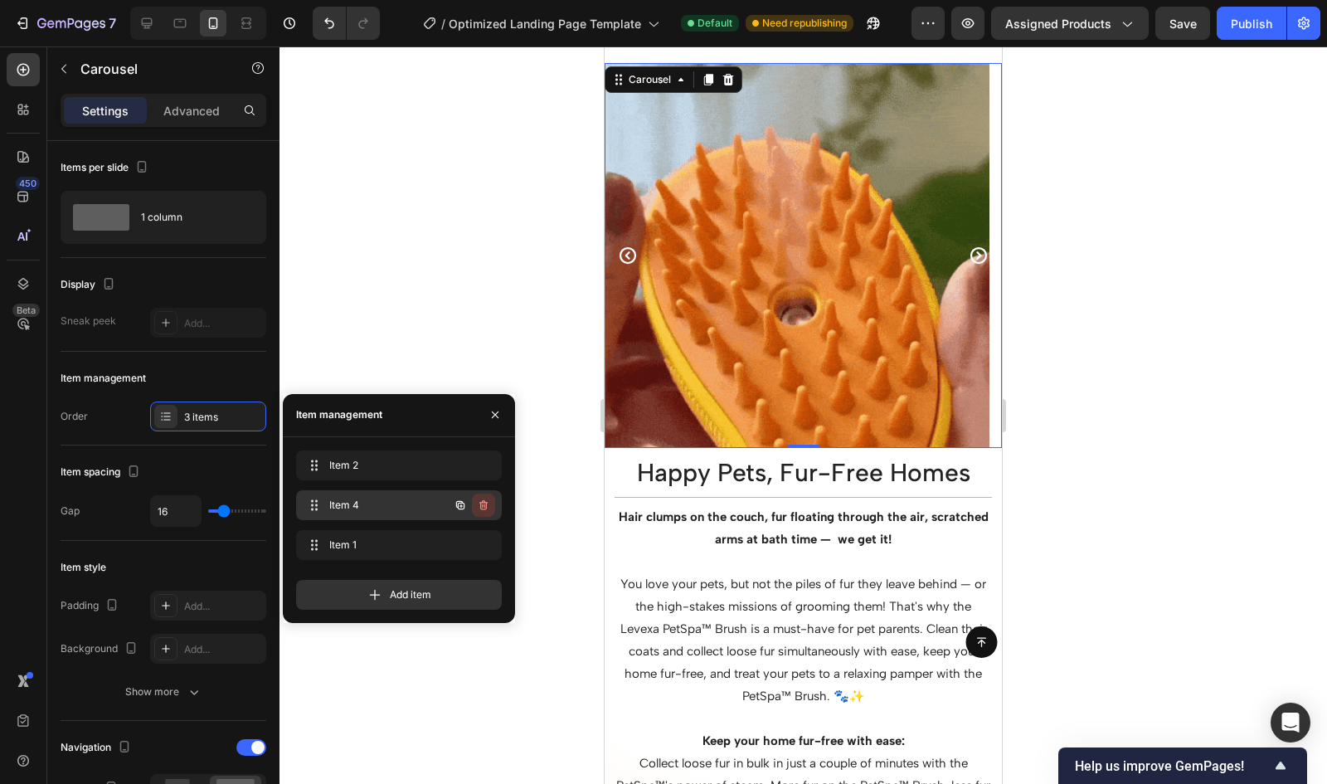
click at [482, 506] on icon "button" at bounding box center [482, 506] width 1 height 4
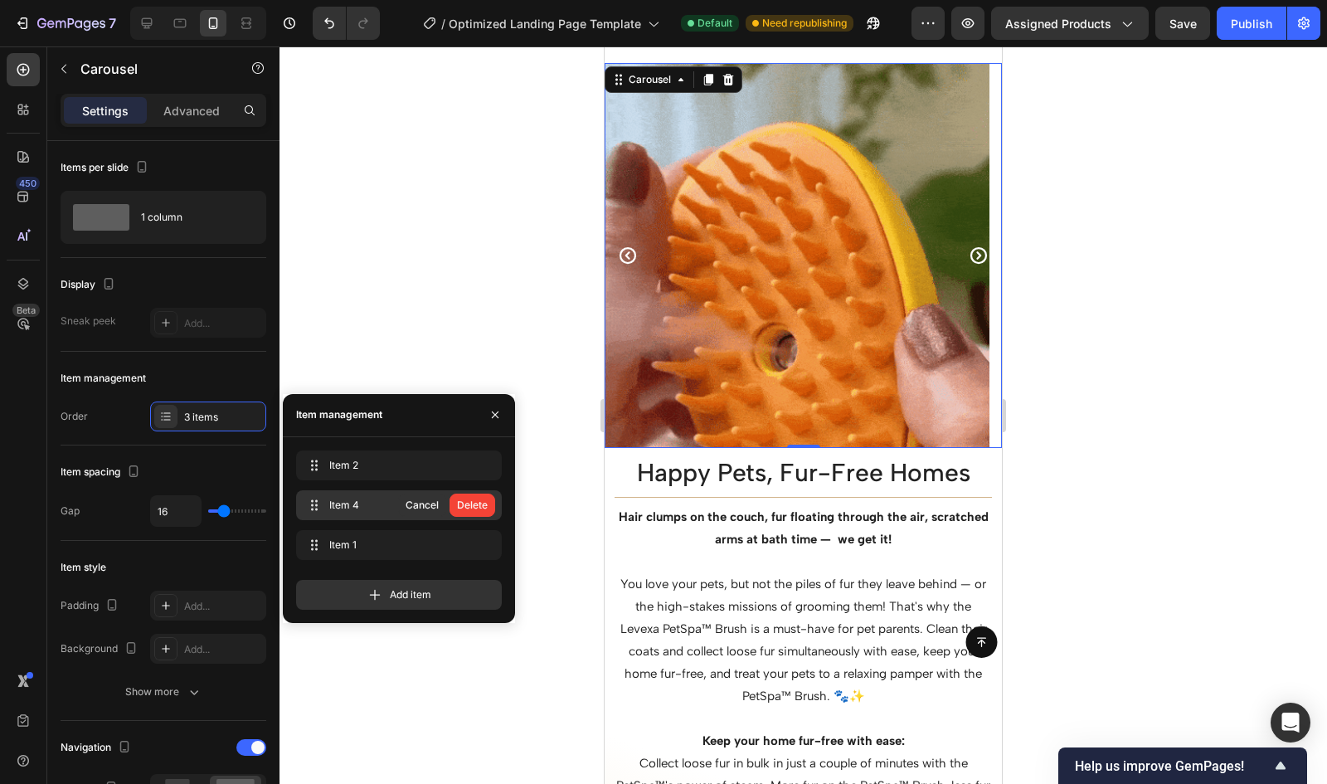
click at [482, 506] on div "Delete" at bounding box center [472, 505] width 31 height 15
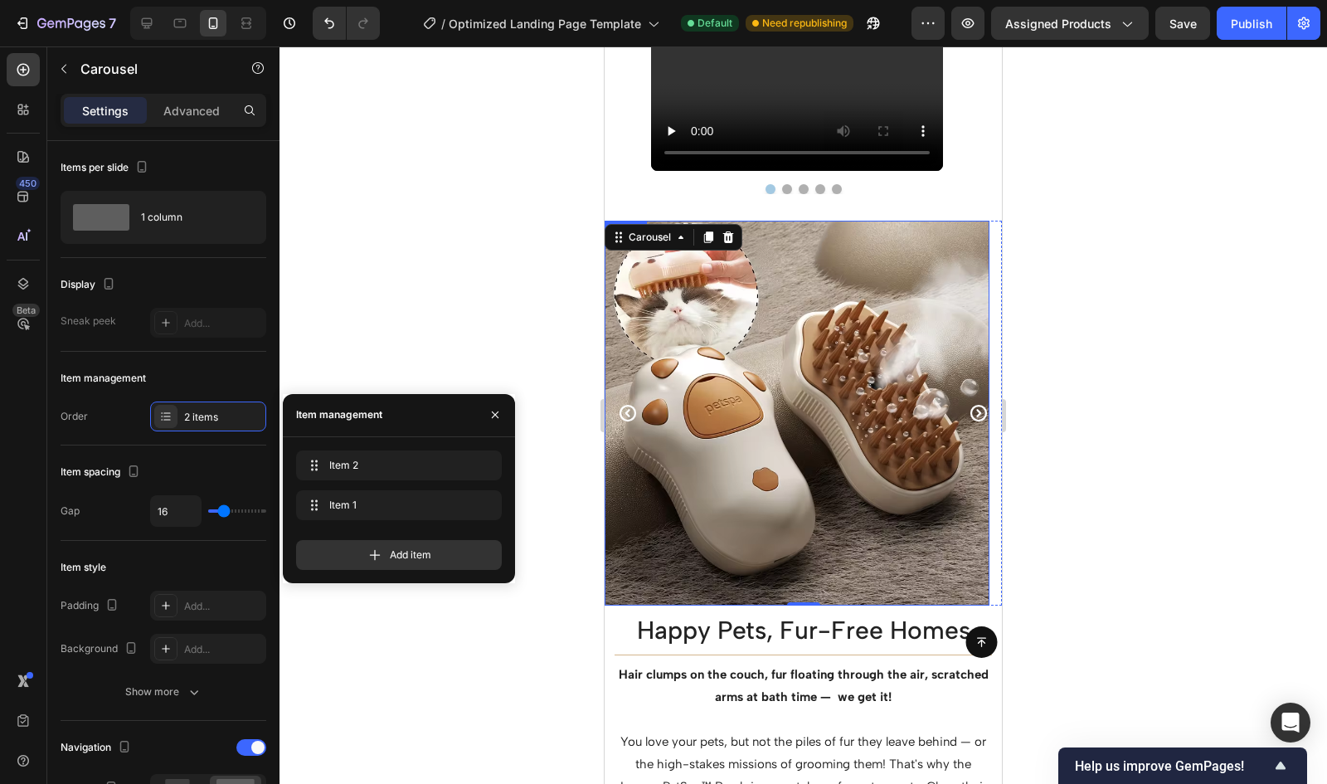
scroll to position [1271, 0]
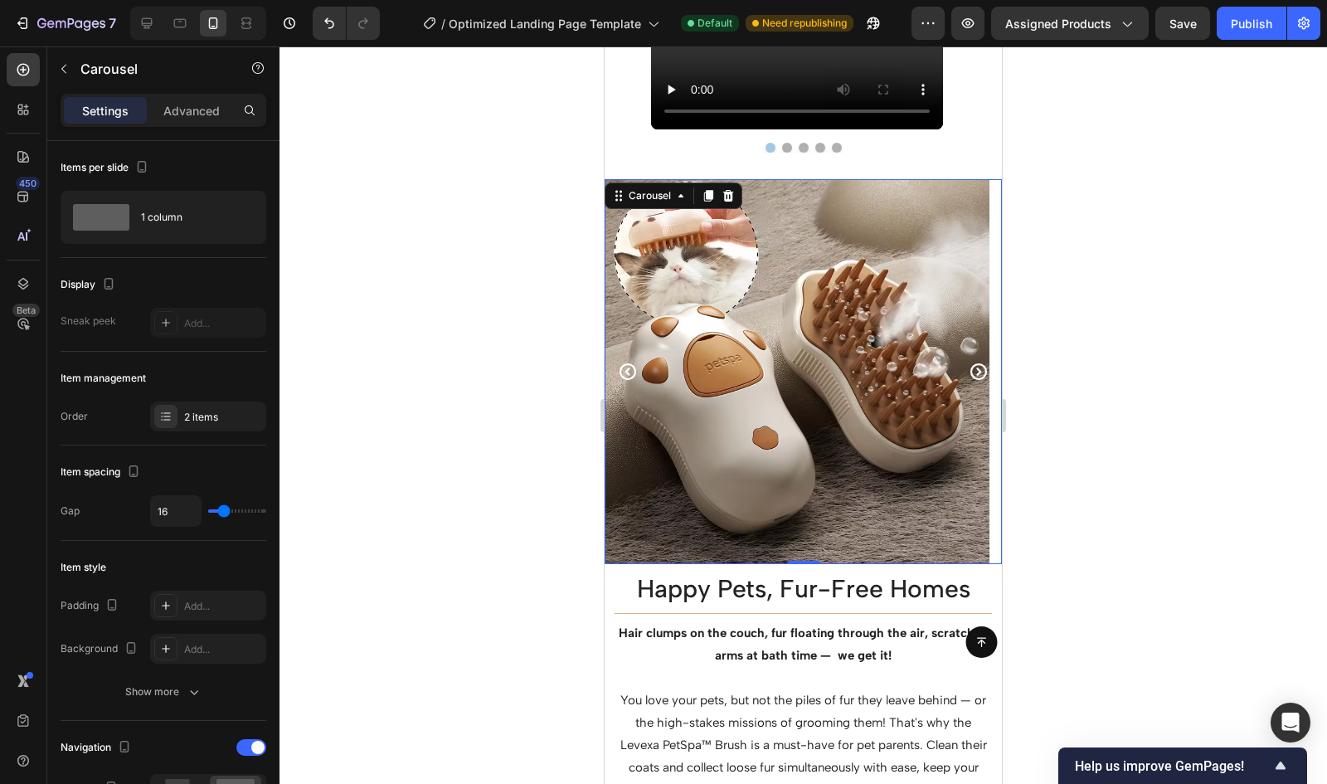
click at [977, 370] on button "Carousel Next Arrow" at bounding box center [979, 371] width 46 height 46
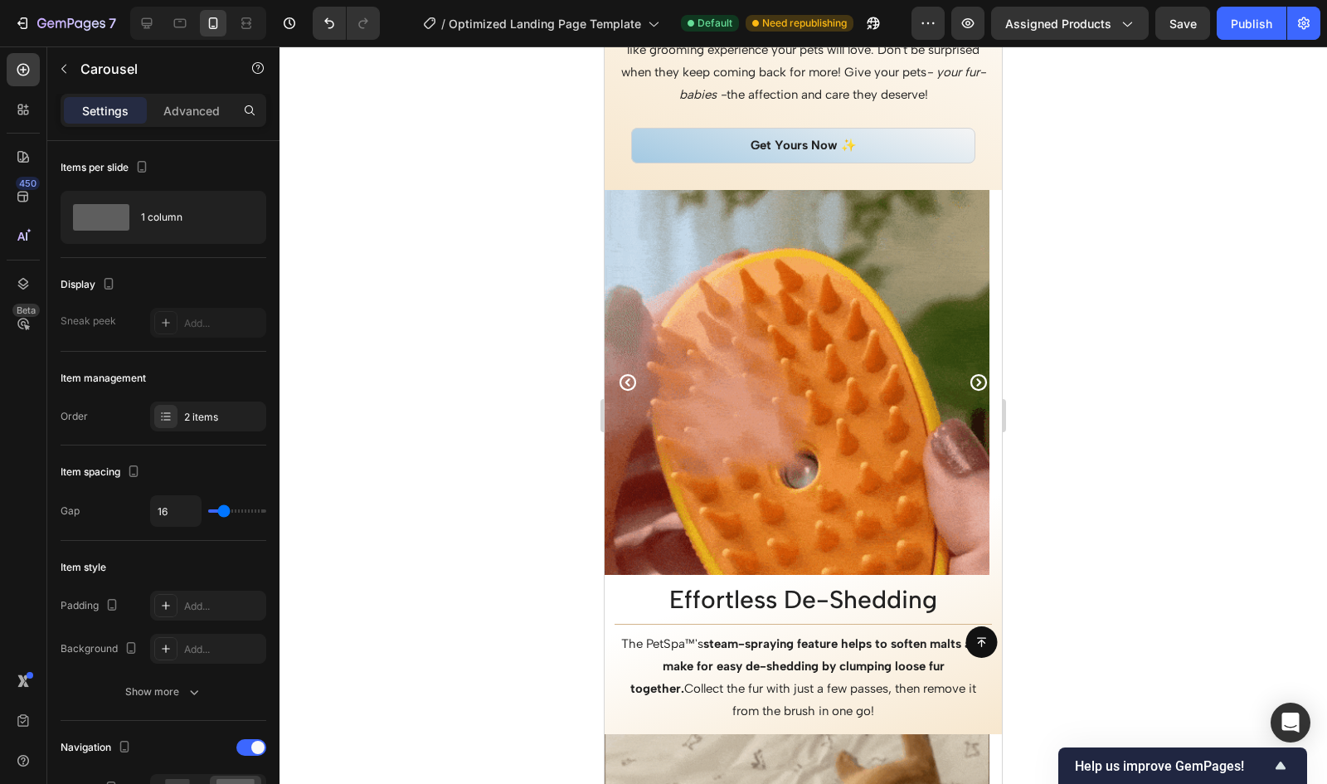
scroll to position [2371, 0]
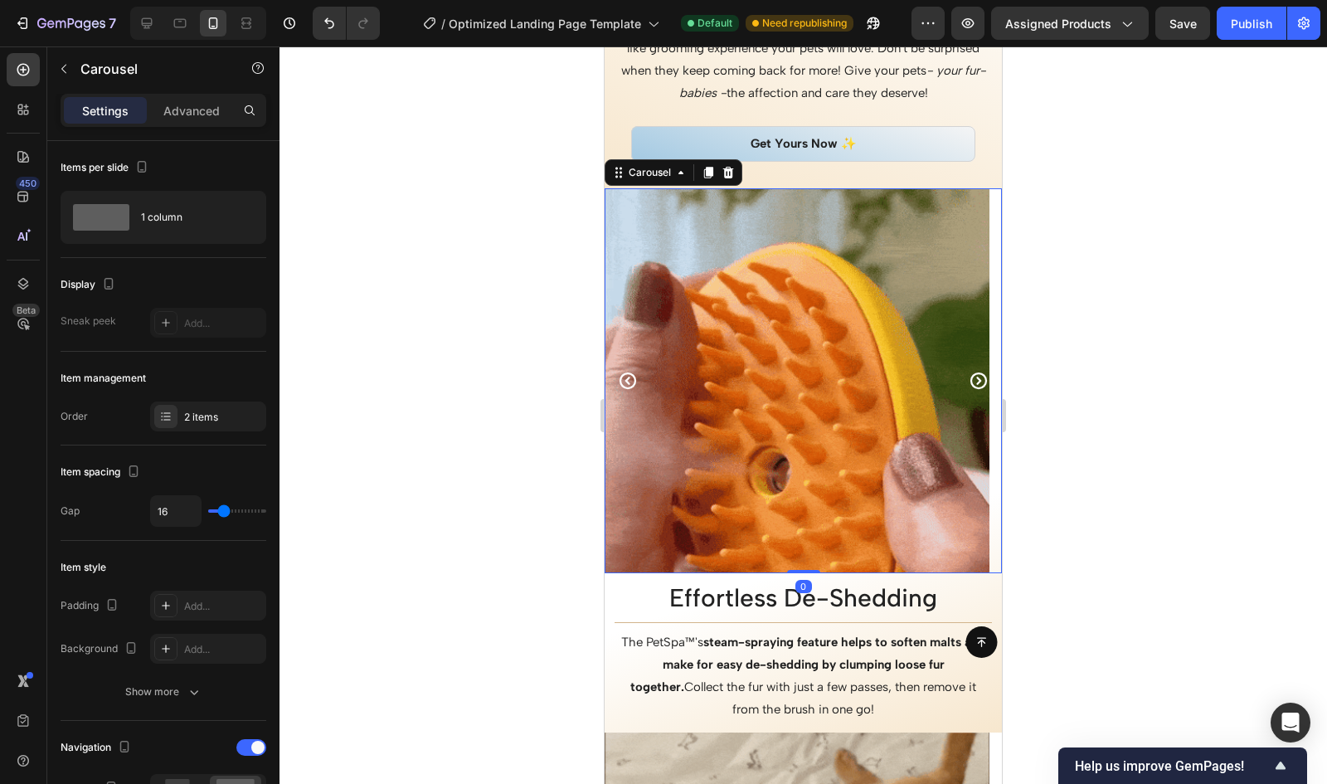
click at [969, 382] on icon "Carousel Next Arrow" at bounding box center [979, 381] width 20 height 20
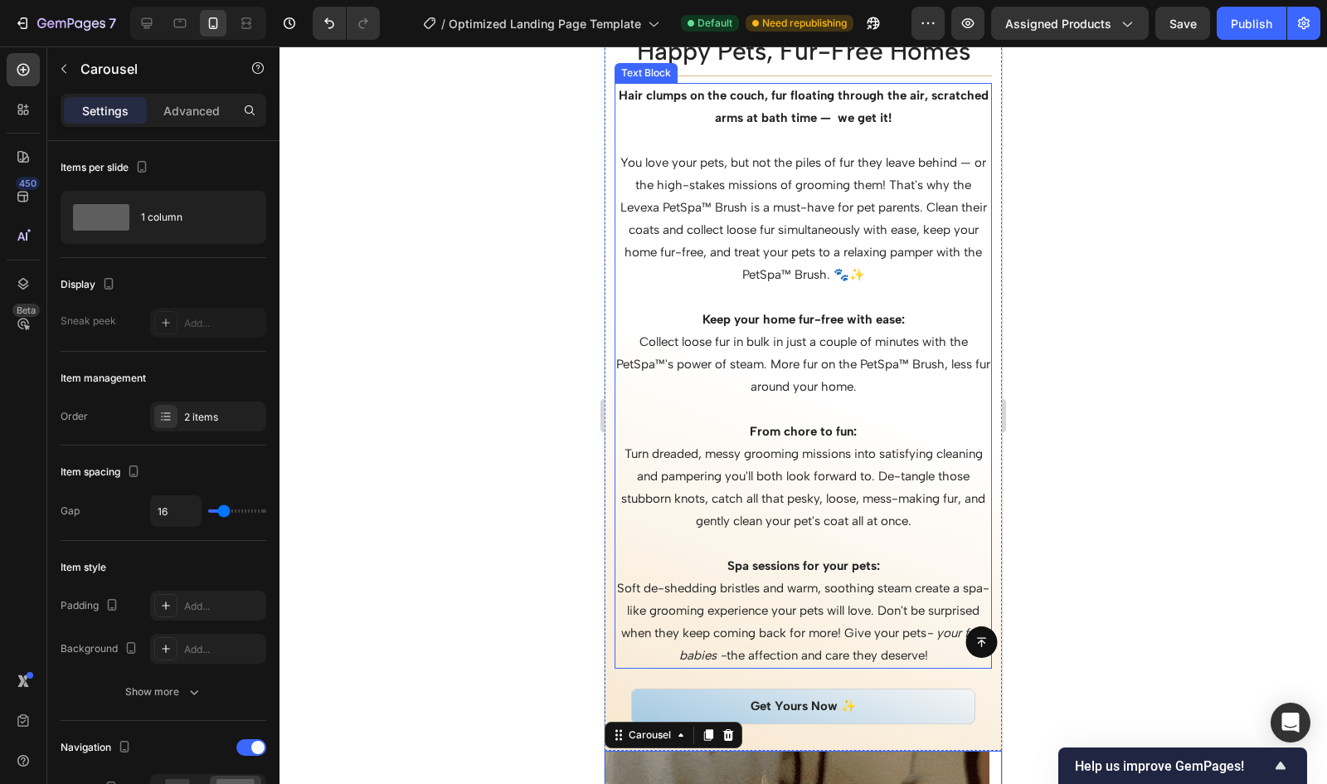
scroll to position [1808, 0]
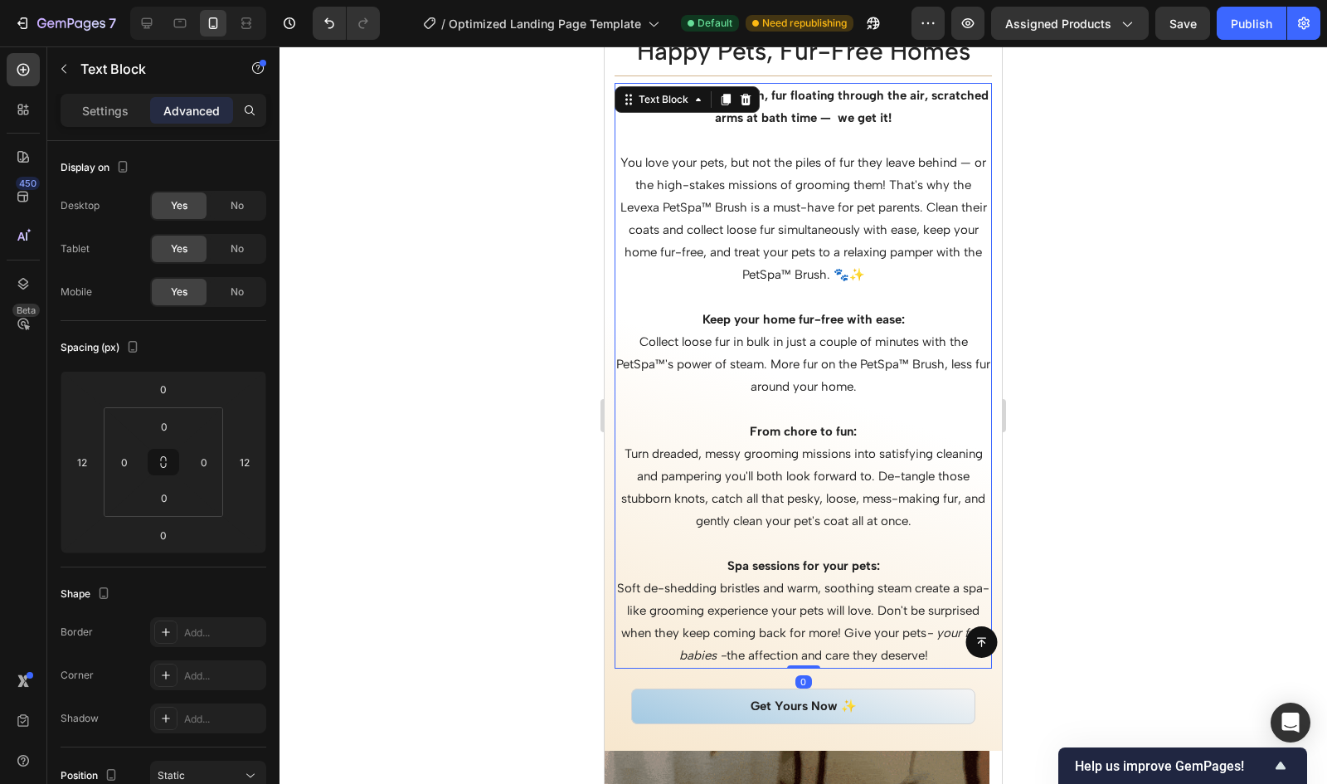
click at [954, 182] on p "You love your pets, but not the piles of fur they leave behind — or the high-st…" at bounding box center [803, 219] width 374 height 134
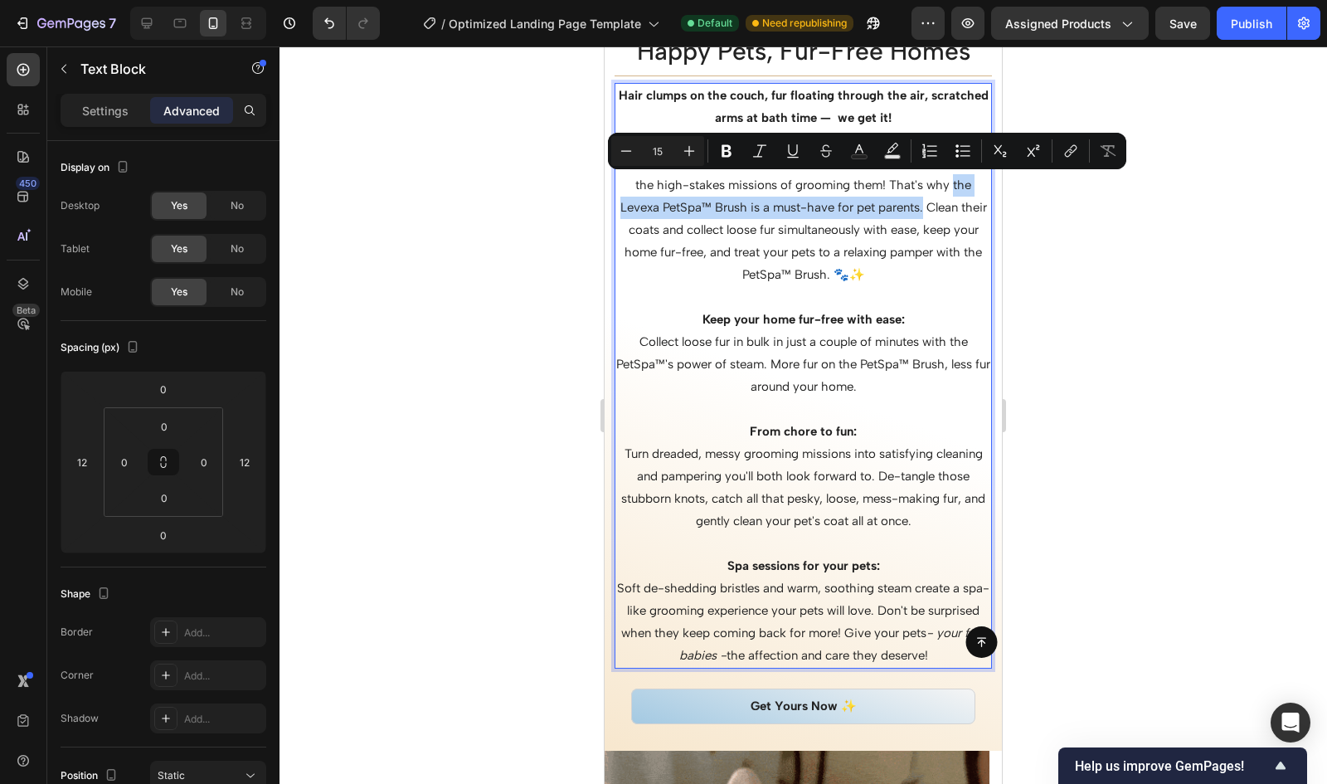
drag, startPoint x: 956, startPoint y: 182, endPoint x: 932, endPoint y: 200, distance: 30.4
click at [932, 200] on p "You love your pets, but not the piles of fur they leave behind — or the high-st…" at bounding box center [803, 219] width 374 height 134
click at [893, 271] on p "You love your pets, but not the piles of fur they leave behind — or the high-st…" at bounding box center [803, 219] width 374 height 134
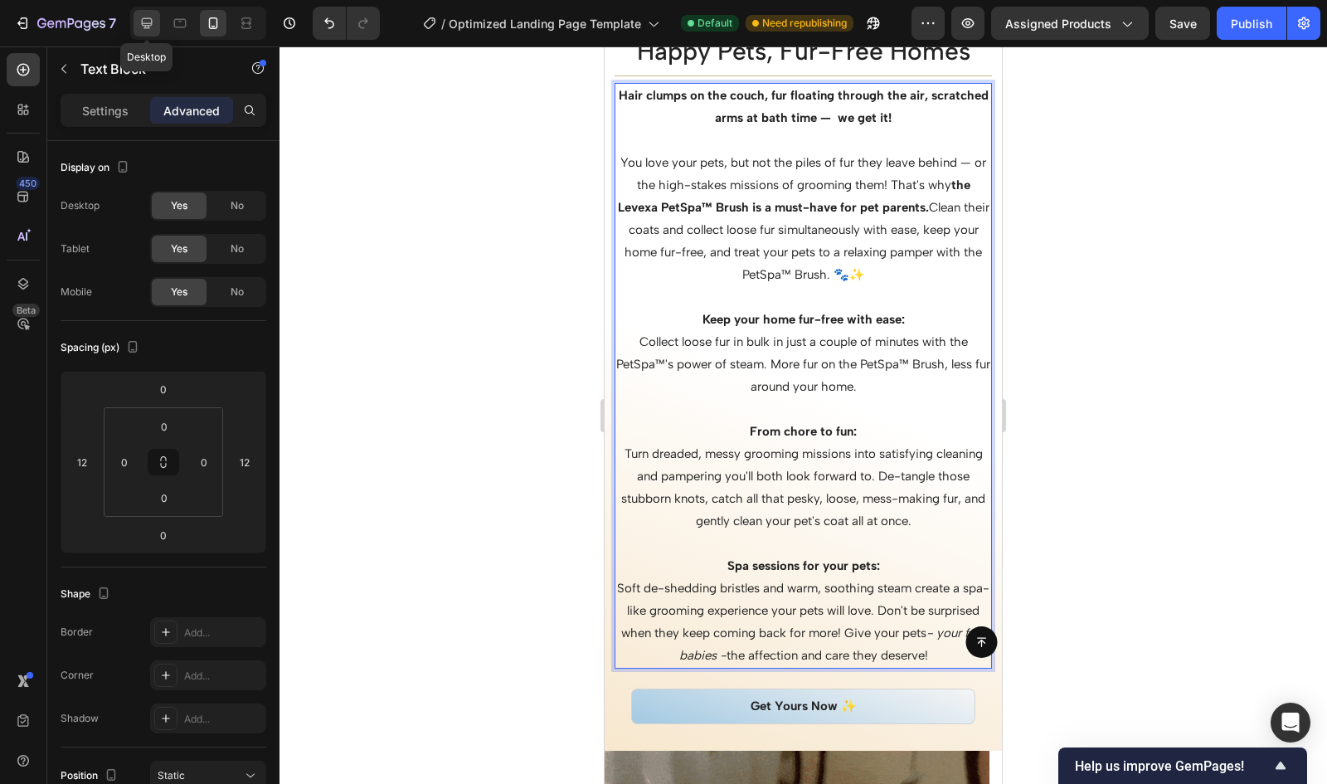
click at [140, 22] on icon at bounding box center [147, 23] width 17 height 17
type input "0"
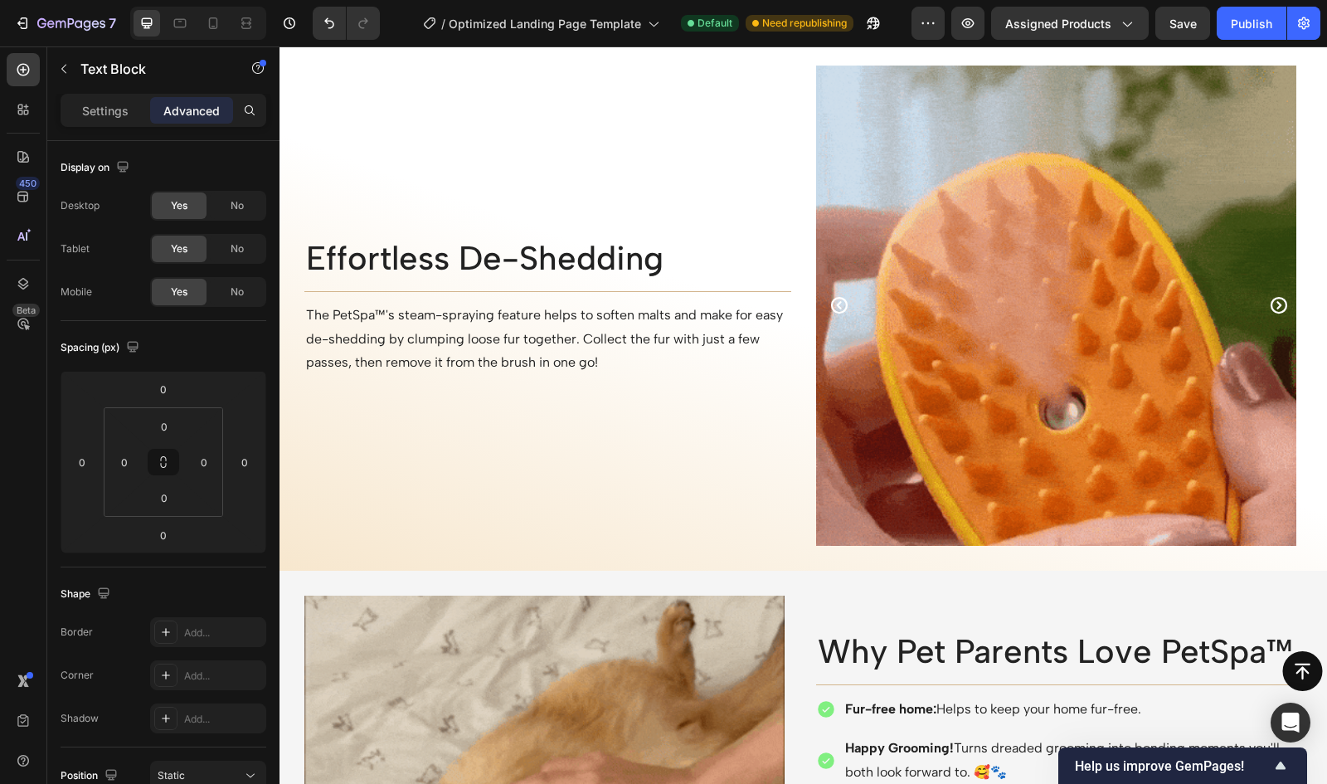
scroll to position [1992, 0]
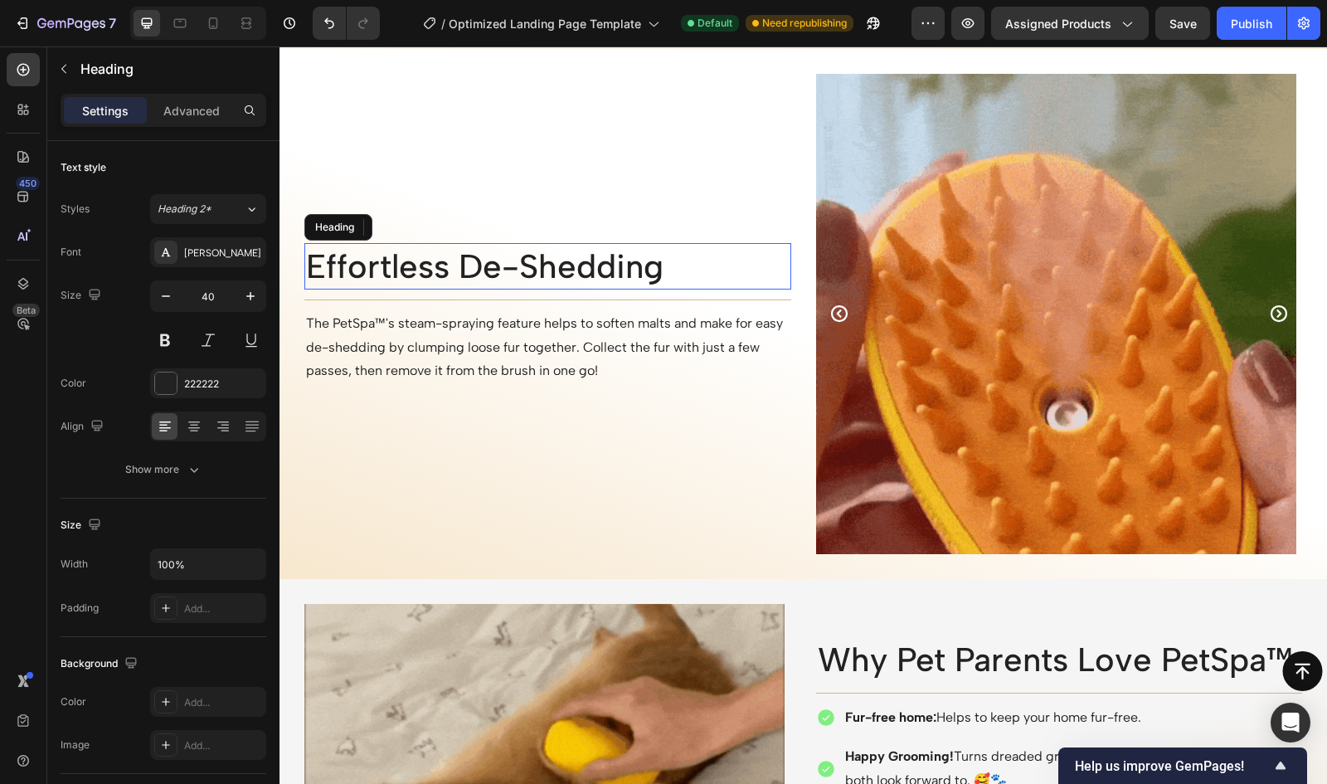
click at [708, 268] on h2 "Effortless De-Shedding" at bounding box center [547, 266] width 487 height 46
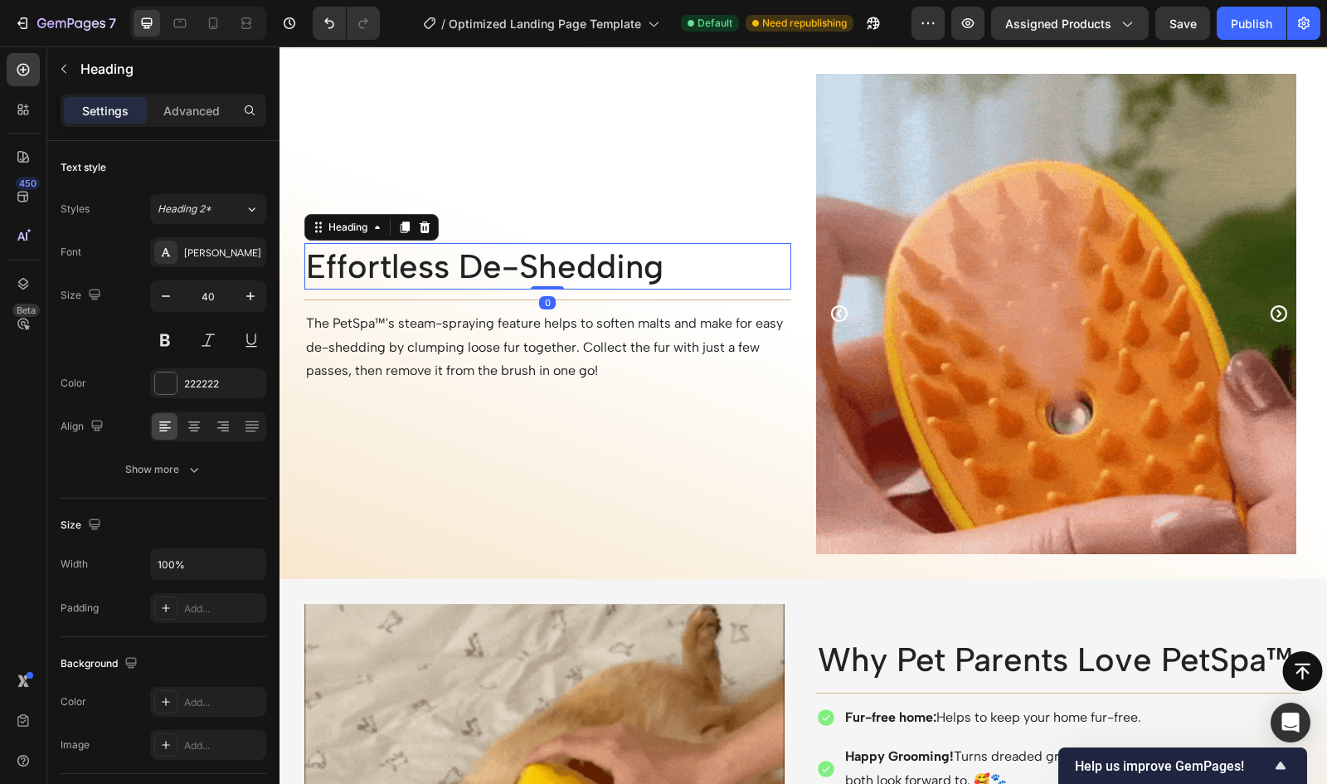
click at [671, 270] on h2 "Effortless De-Shedding" at bounding box center [547, 266] width 487 height 46
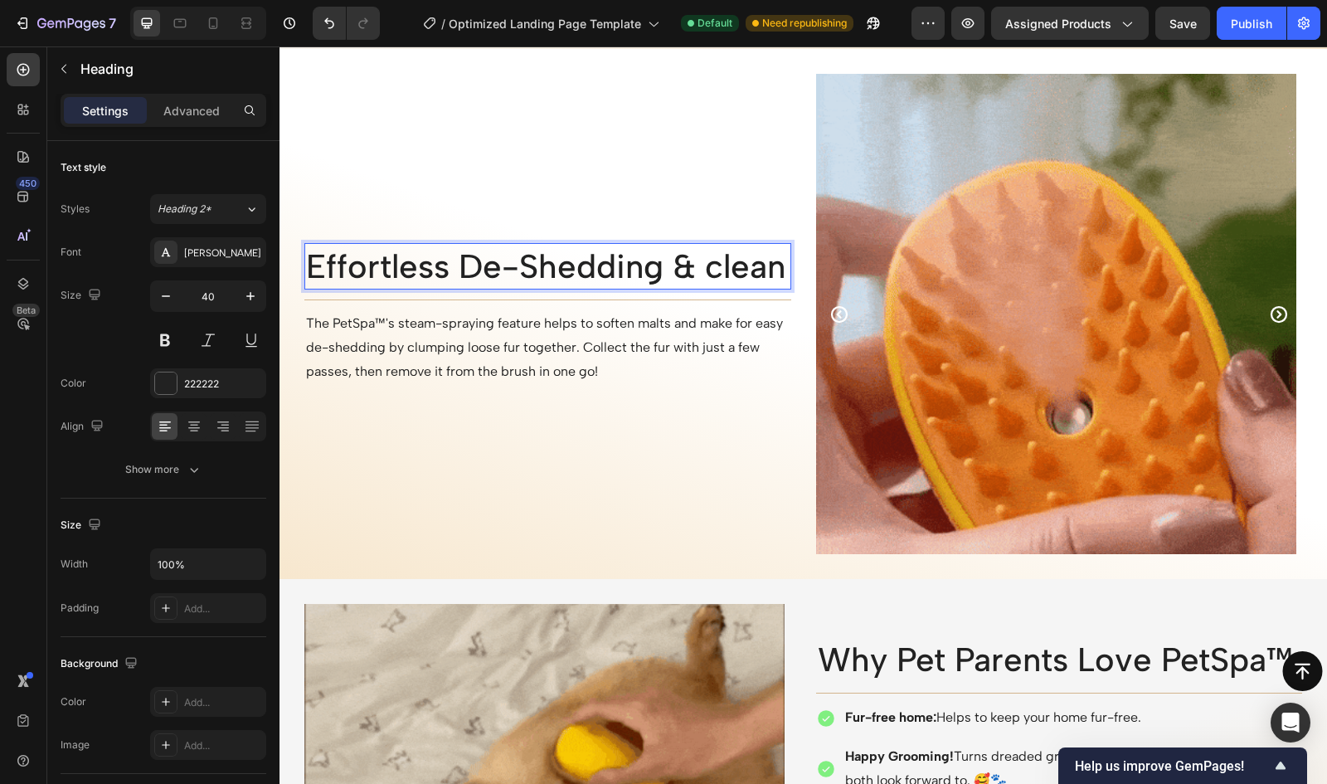
scroll to position [1971, 0]
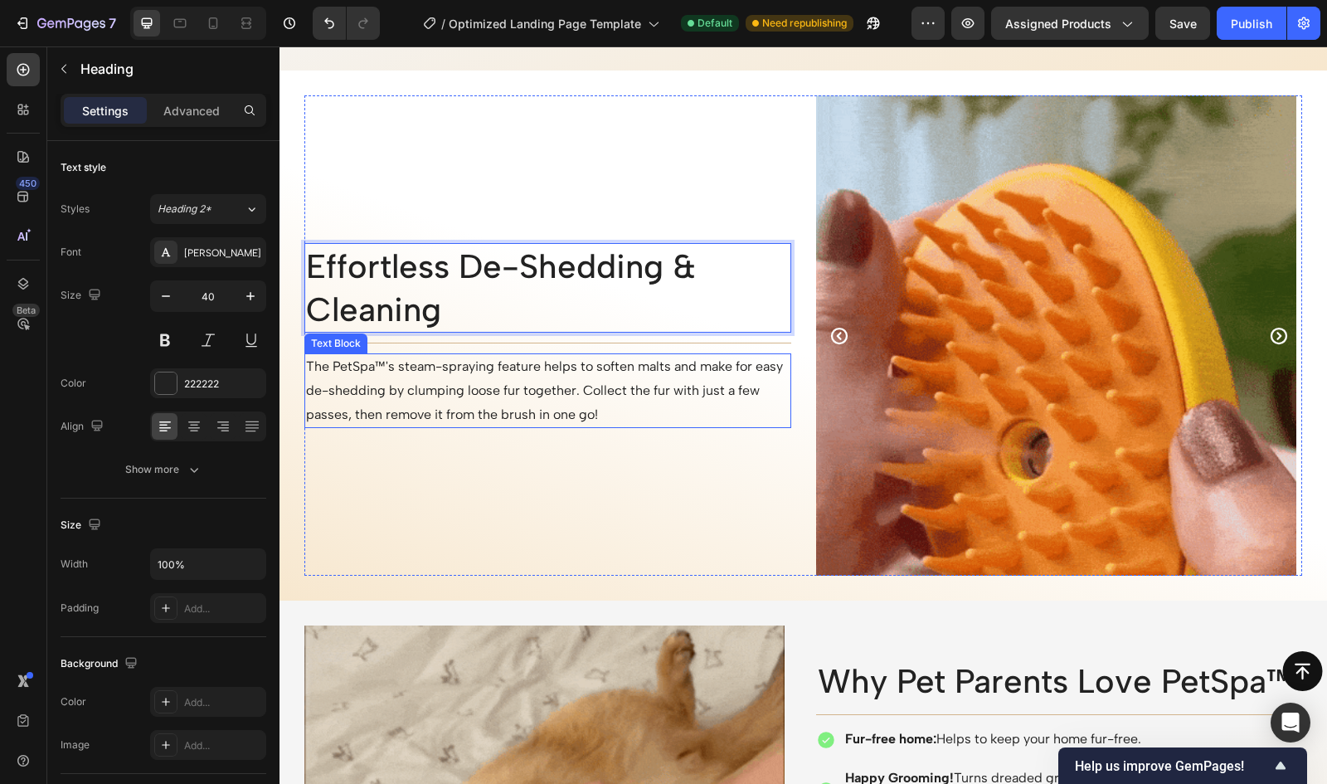
click at [606, 393] on p "The PetSpa™'s steam-spraying feature helps to soften malts and make for easy de…" at bounding box center [548, 390] width 484 height 71
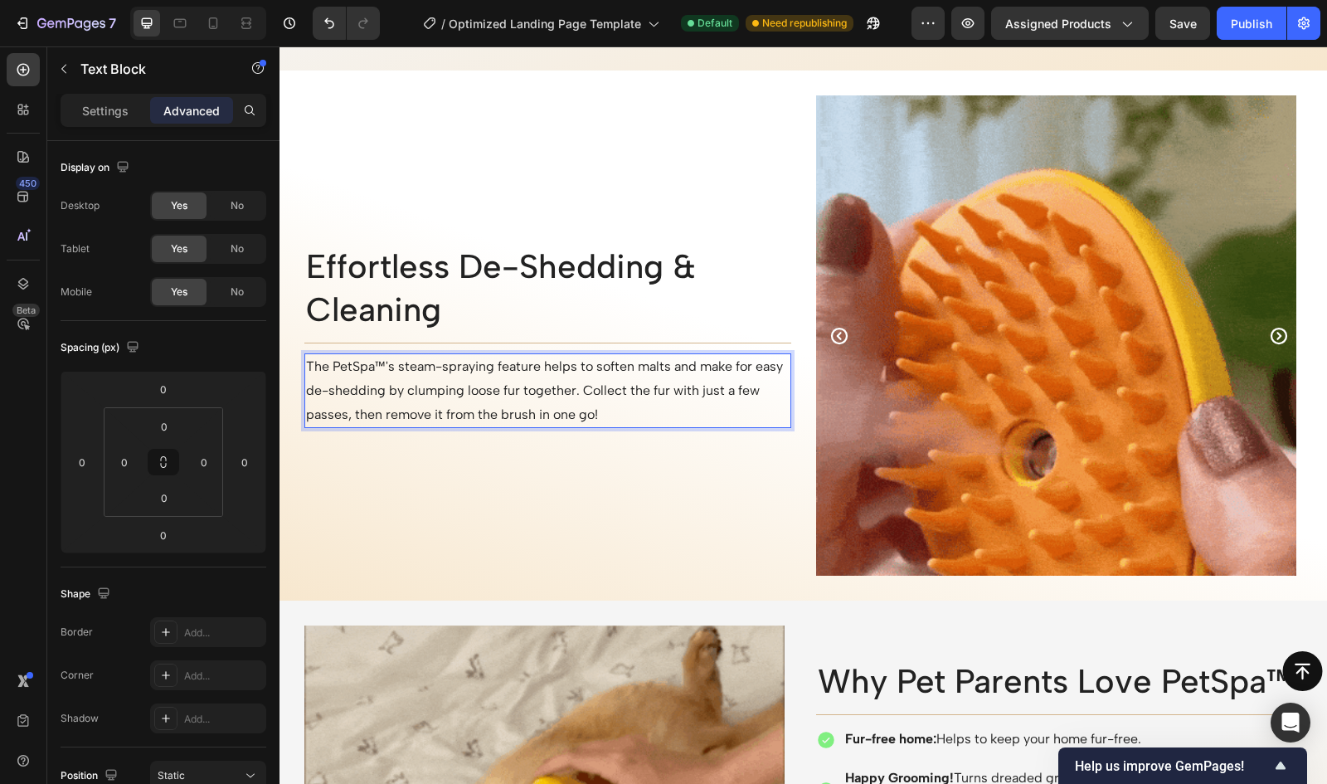
click at [607, 391] on p "The PetSpa™'s steam-spraying feature helps to soften malts and make for easy de…" at bounding box center [548, 390] width 484 height 71
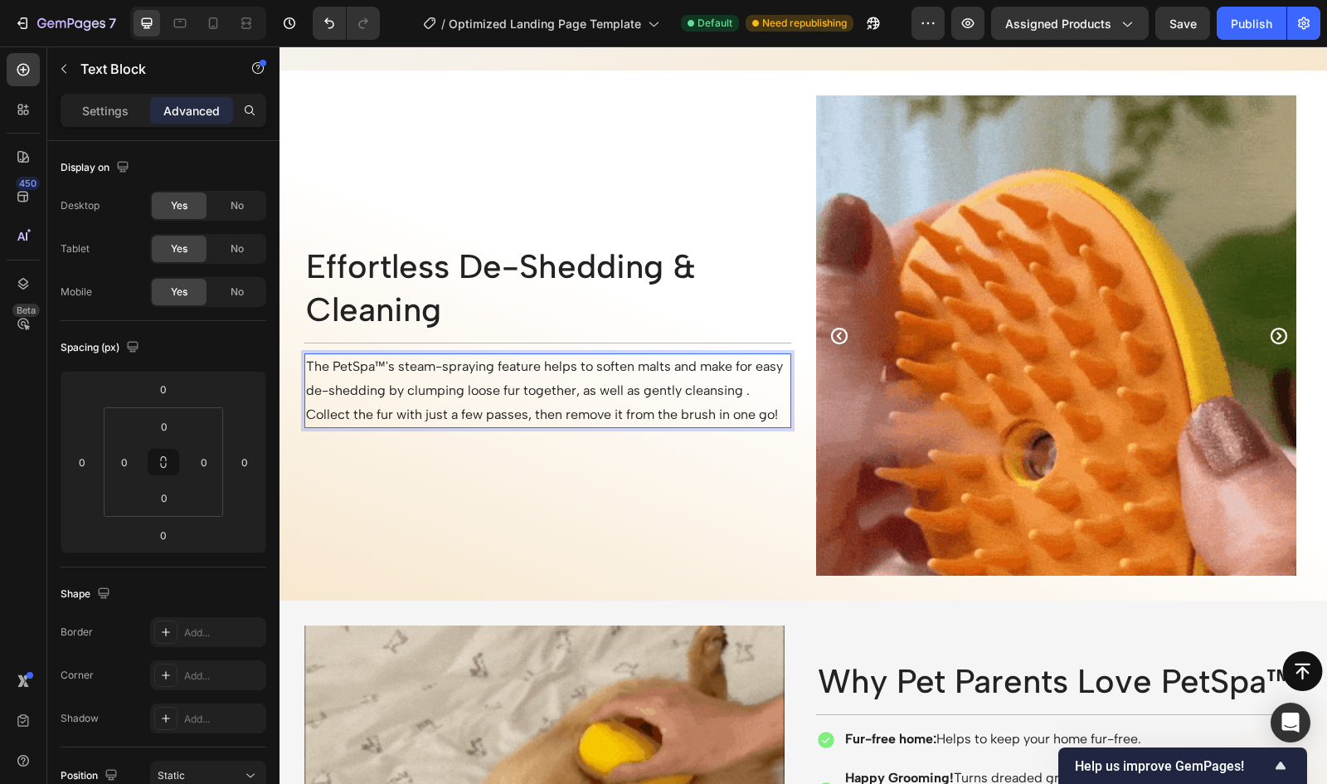
scroll to position [1959, 0]
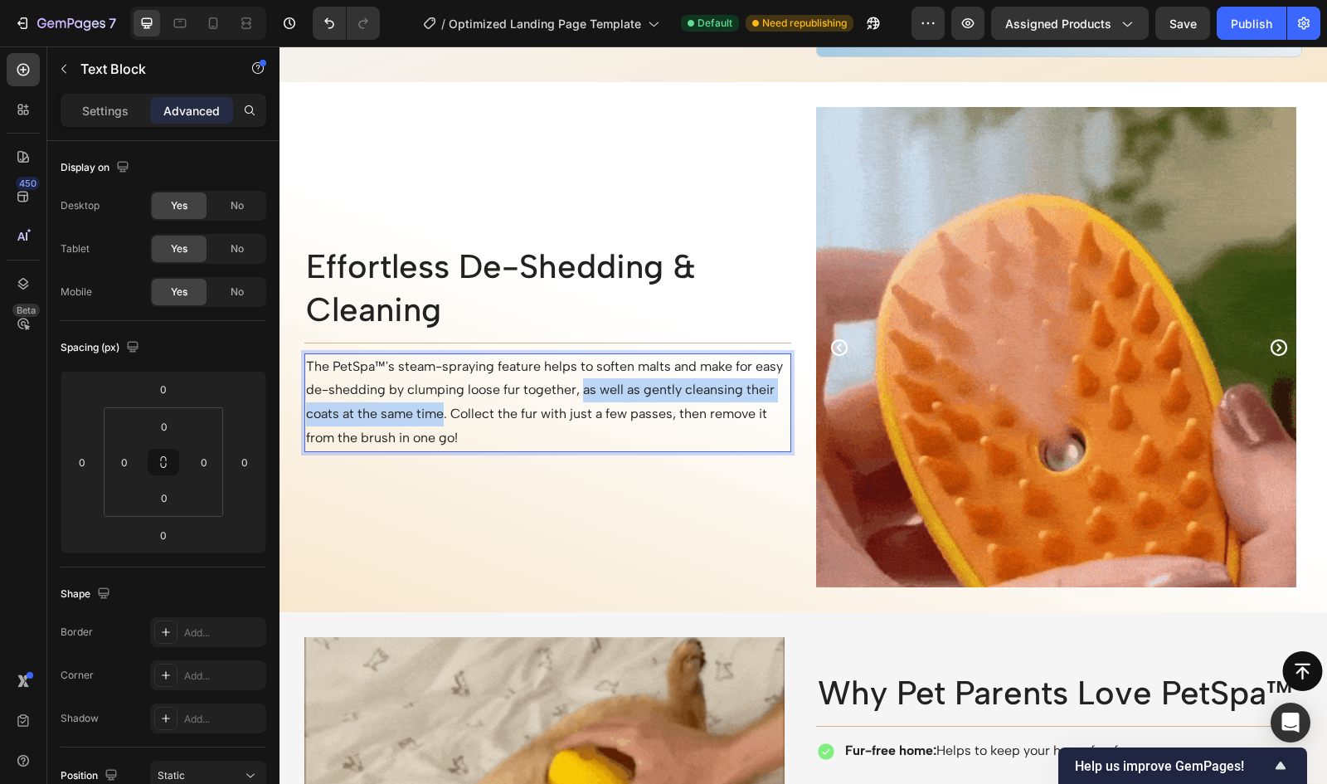
click at [613, 389] on p "The PetSpa™'s steam-spraying feature helps to soften malts and make for easy de…" at bounding box center [548, 402] width 484 height 95
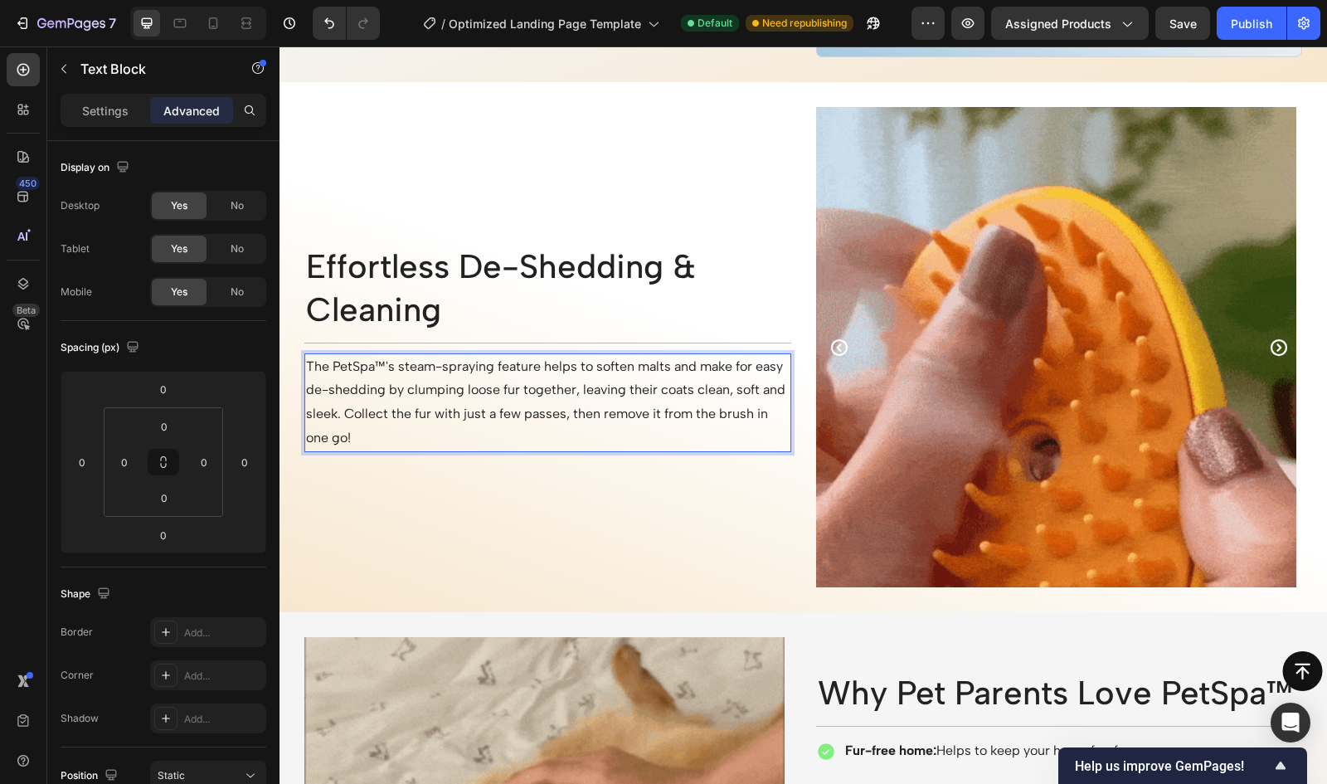
click at [398, 412] on p "The PetSpa™'s steam-spraying feature helps to soften malts and make for easy de…" at bounding box center [548, 402] width 484 height 95
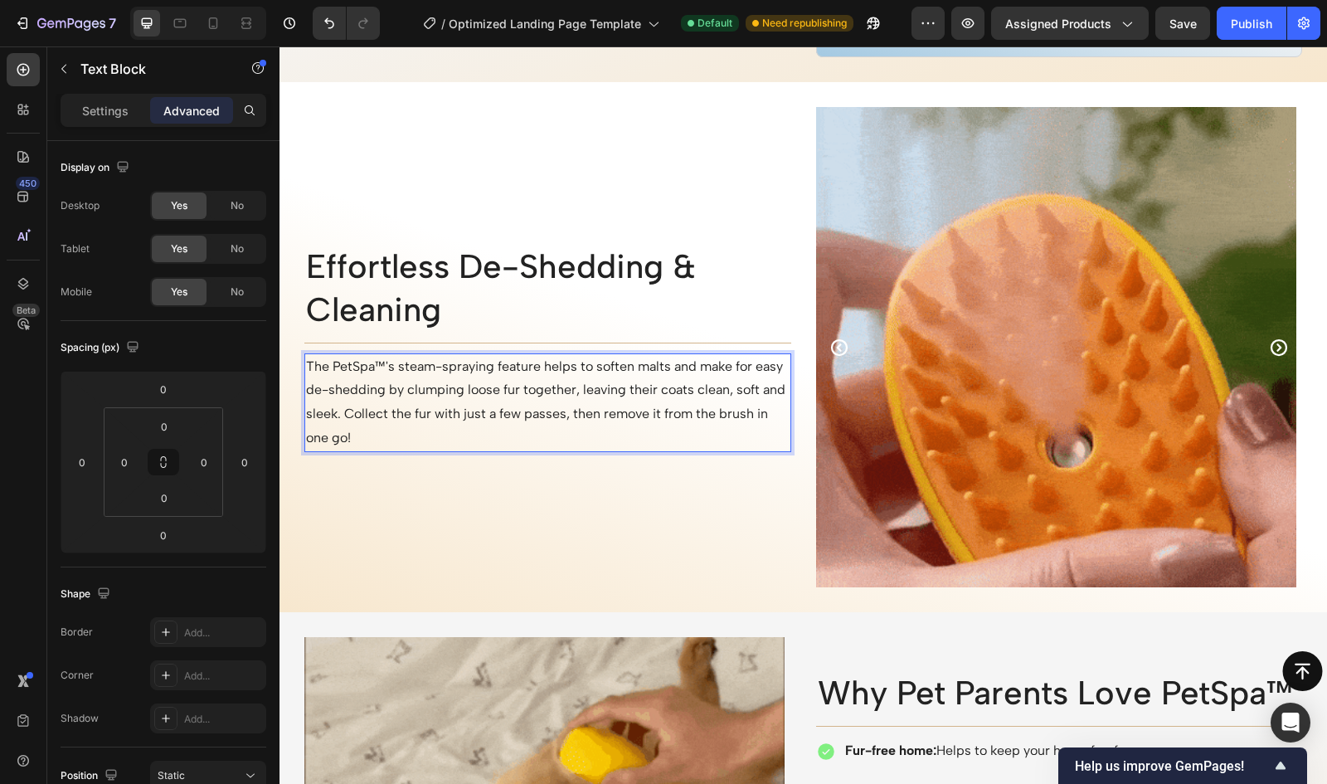
click at [405, 412] on p "The PetSpa™'s steam-spraying feature helps to soften malts and make for easy de…" at bounding box center [548, 402] width 484 height 95
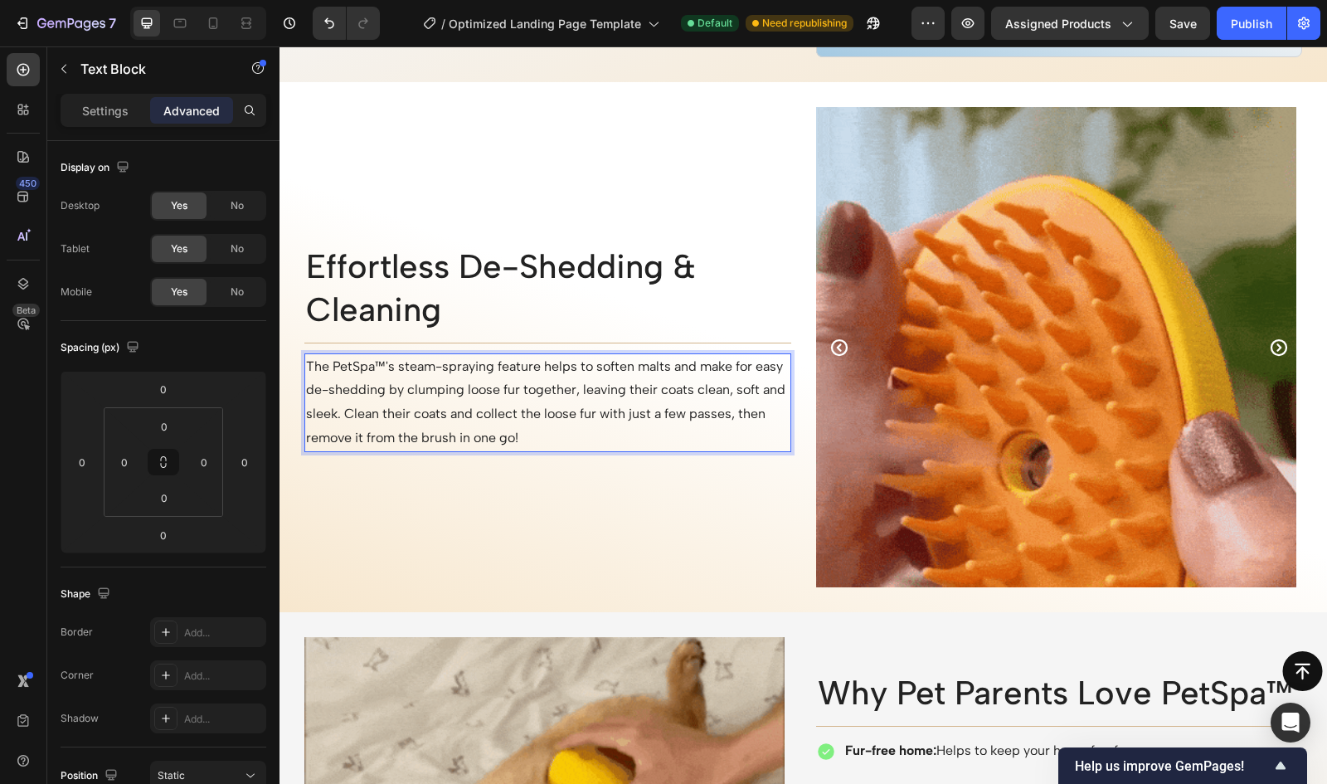
click at [587, 419] on p "The PetSpa™'s steam-spraying feature helps to soften malts and make for easy de…" at bounding box center [548, 402] width 484 height 95
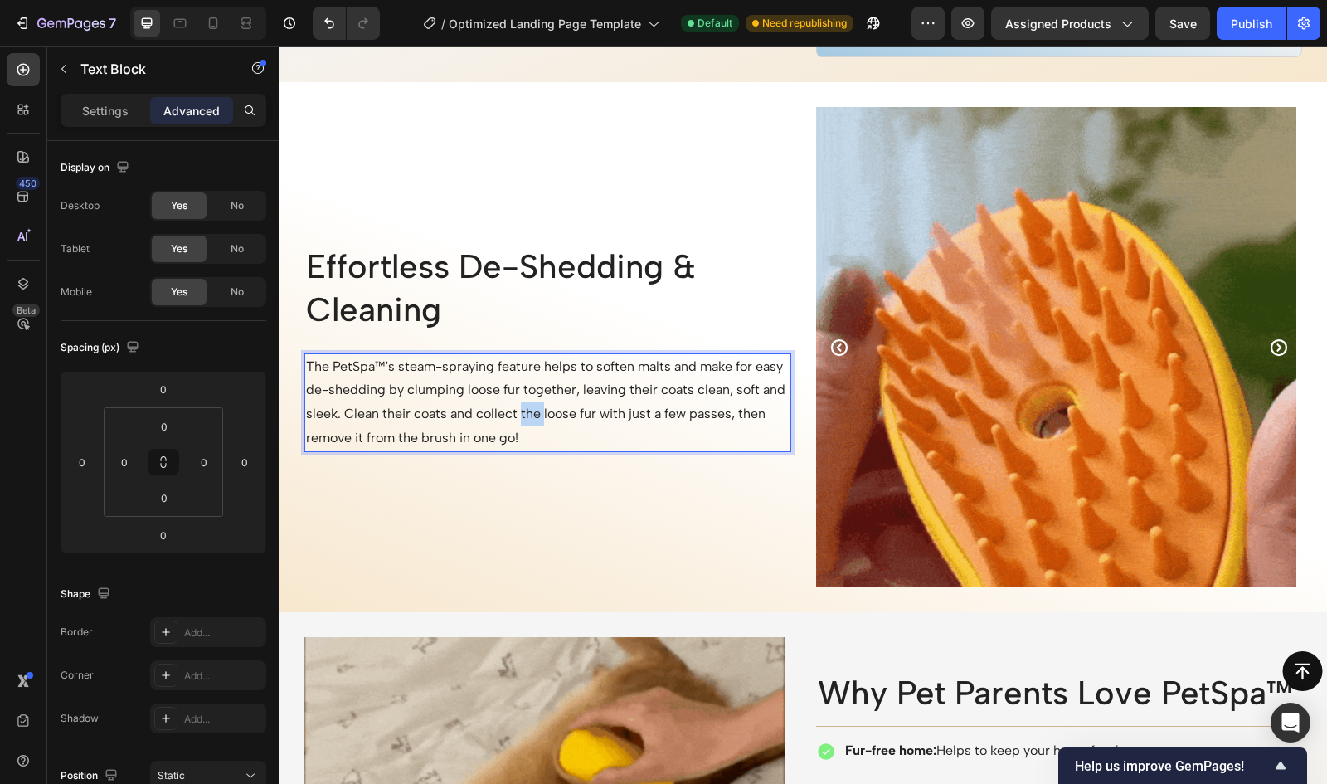
click at [587, 419] on p "The PetSpa™'s steam-spraying feature helps to soften malts and make for easy de…" at bounding box center [548, 402] width 484 height 95
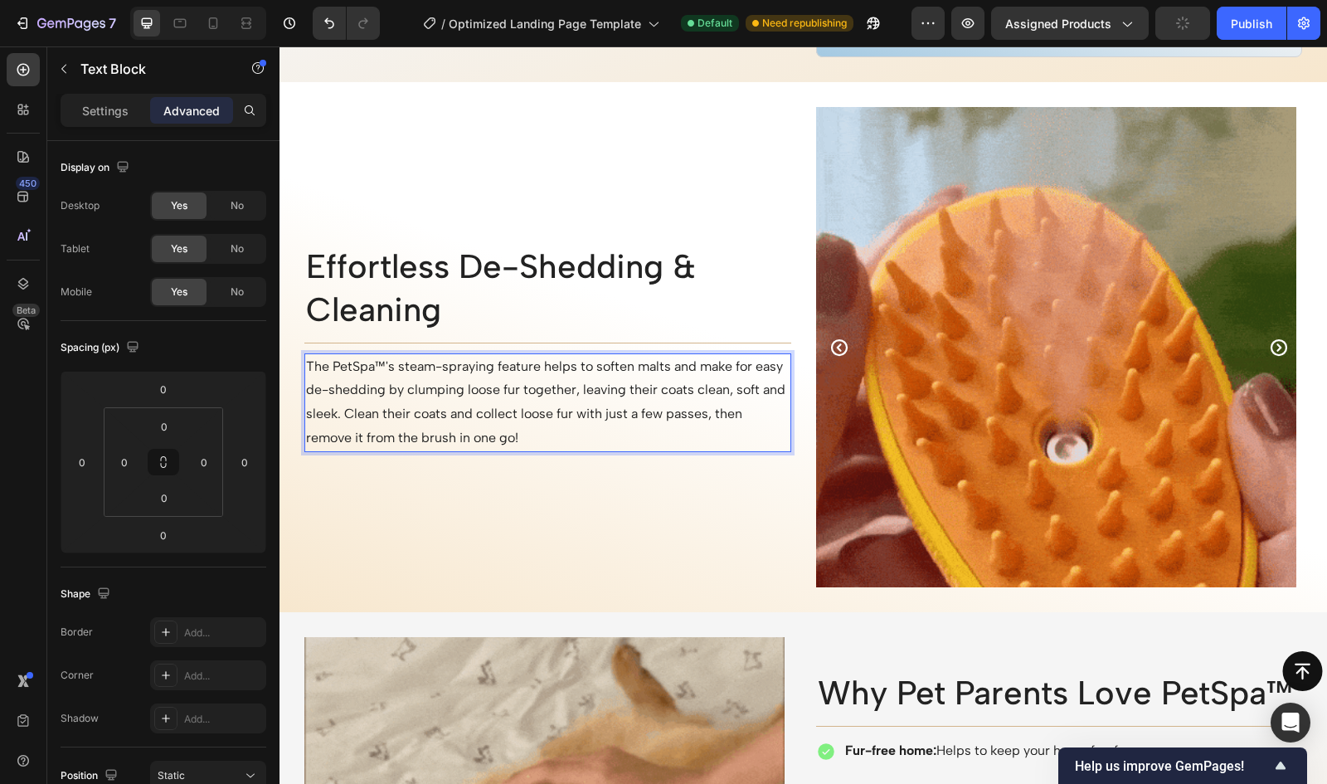
click at [392, 440] on p "The PetSpa™'s steam-spraying feature helps to soften malts and make for easy de…" at bounding box center [548, 402] width 484 height 95
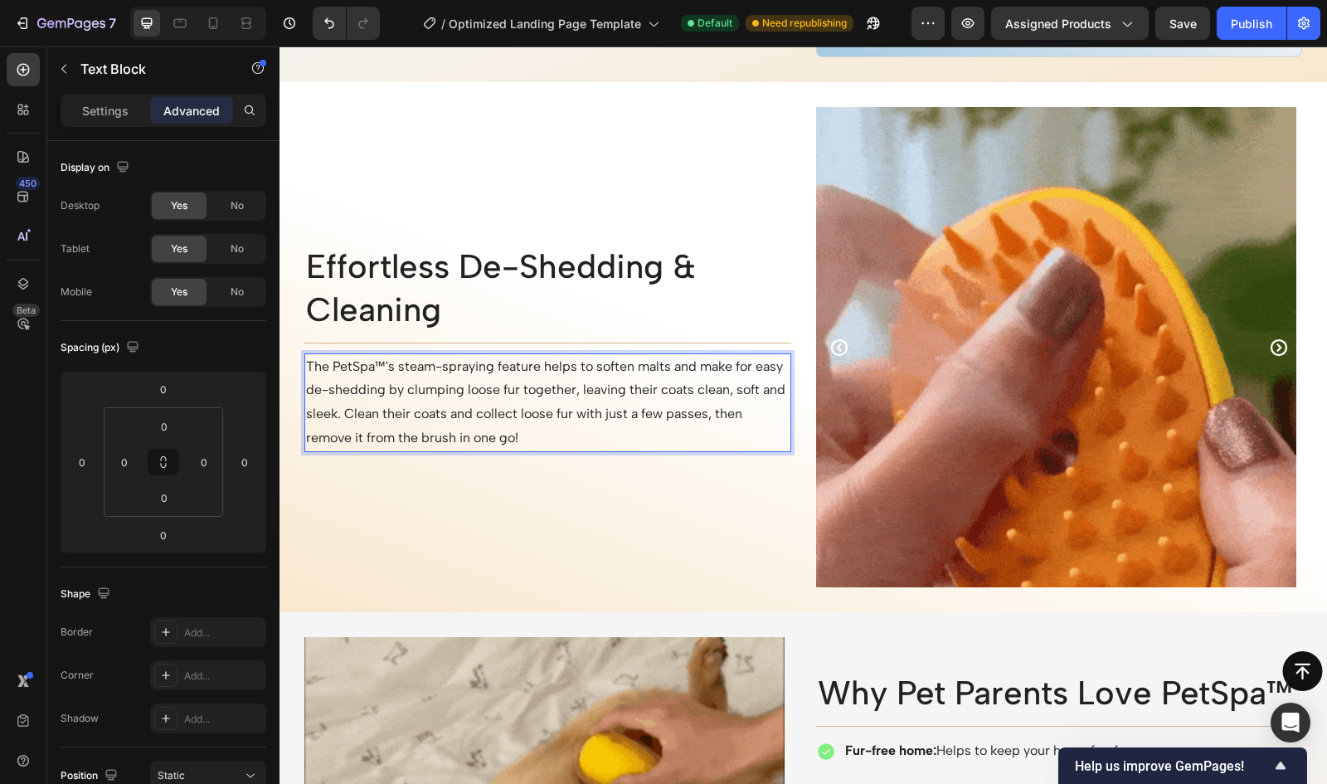
click at [392, 438] on p "The PetSpa™'s steam-spraying feature helps to soften malts and make for easy de…" at bounding box center [548, 402] width 484 height 95
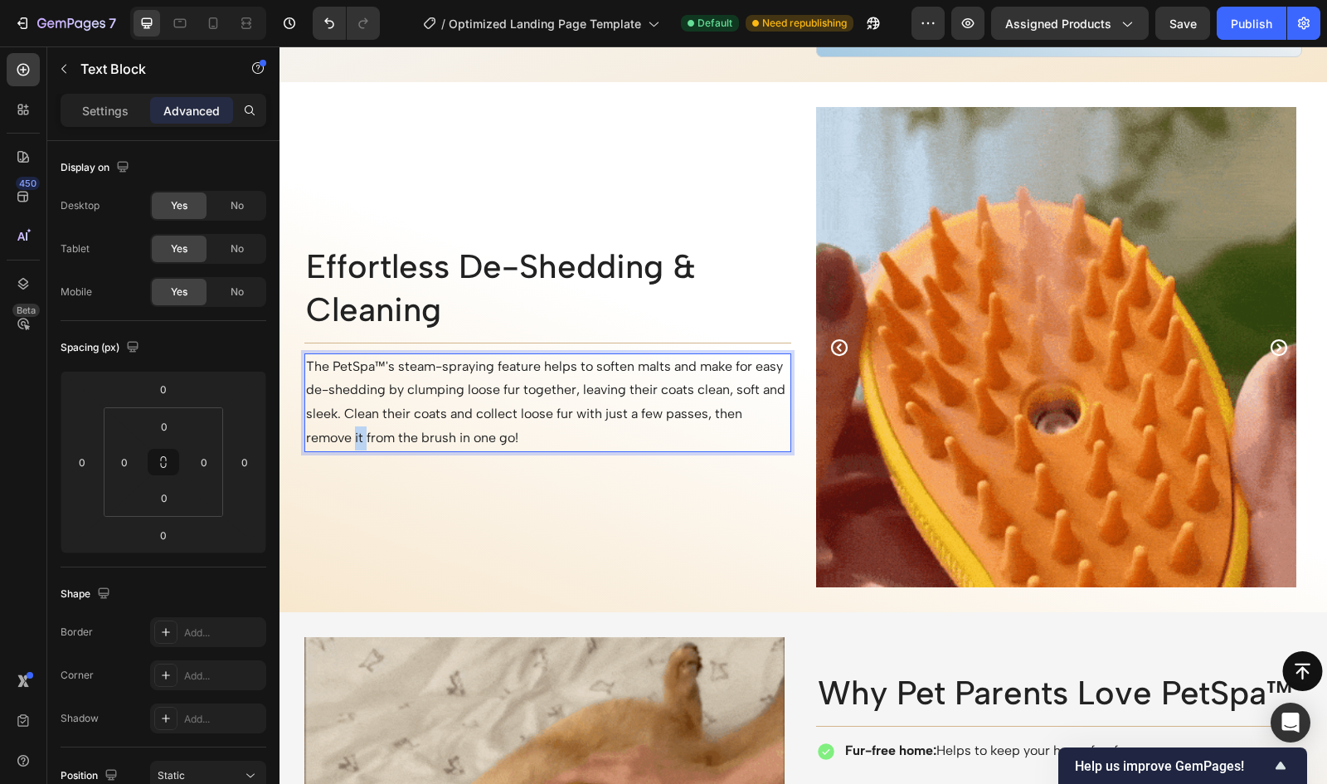
click at [392, 438] on p "The PetSpa™'s steam-spraying feature helps to soften malts and make for easy de…" at bounding box center [548, 402] width 484 height 95
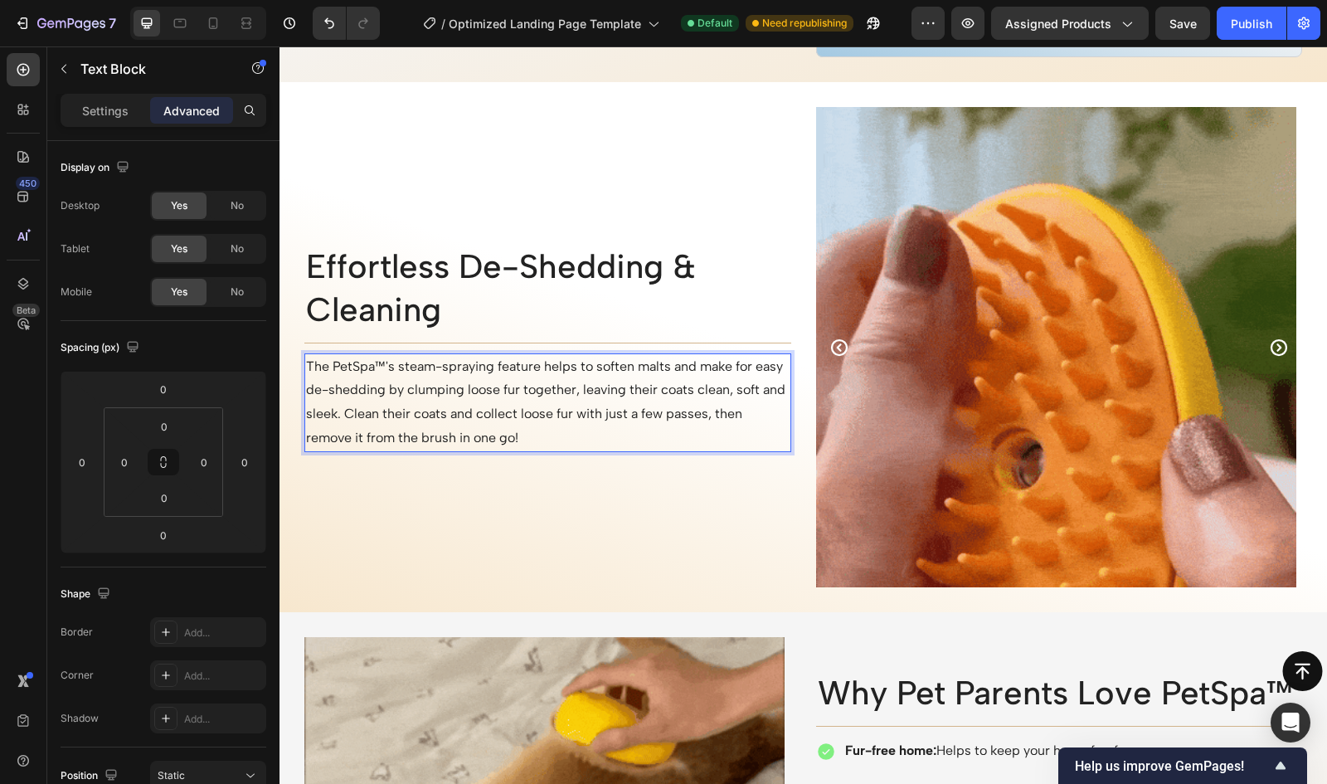
click at [581, 437] on p "The PetSpa™'s steam-spraying feature helps to soften malts and make for easy de…" at bounding box center [548, 402] width 484 height 95
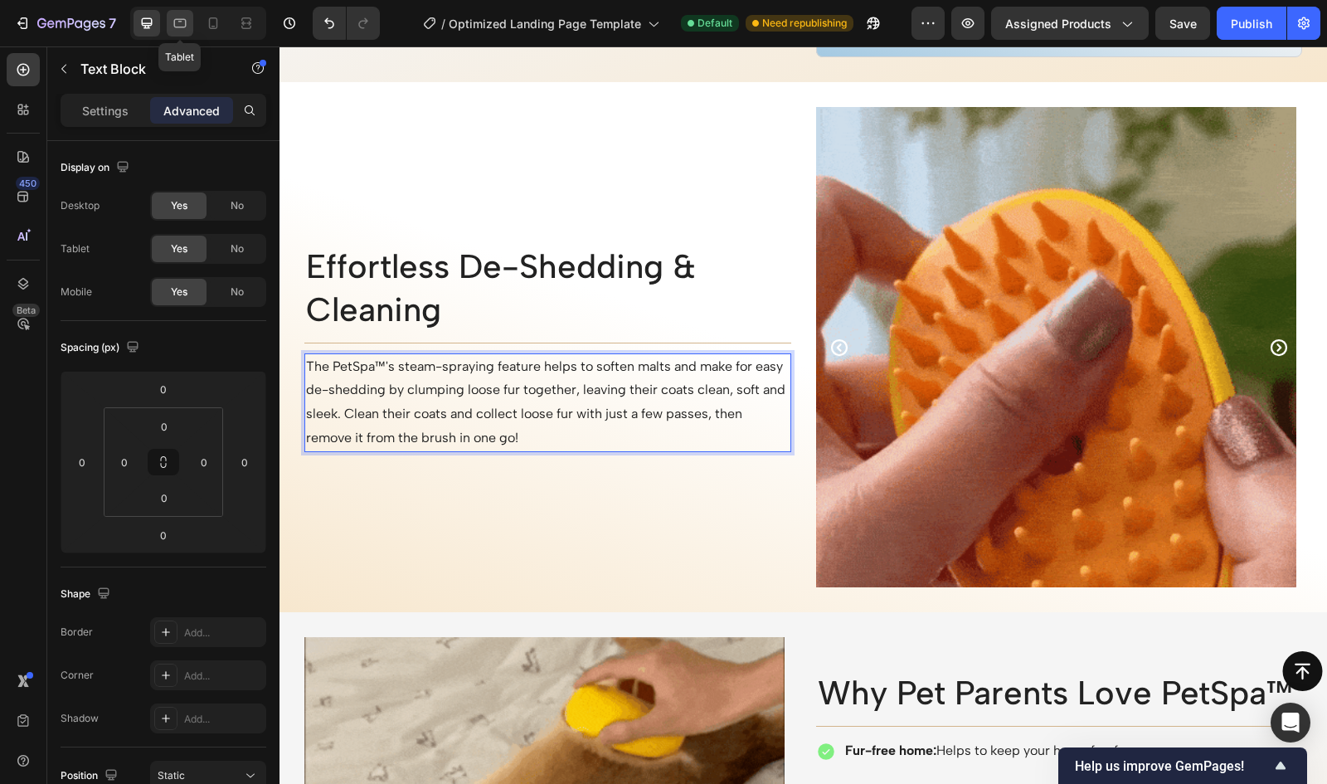
click at [184, 26] on icon at bounding box center [180, 23] width 12 height 9
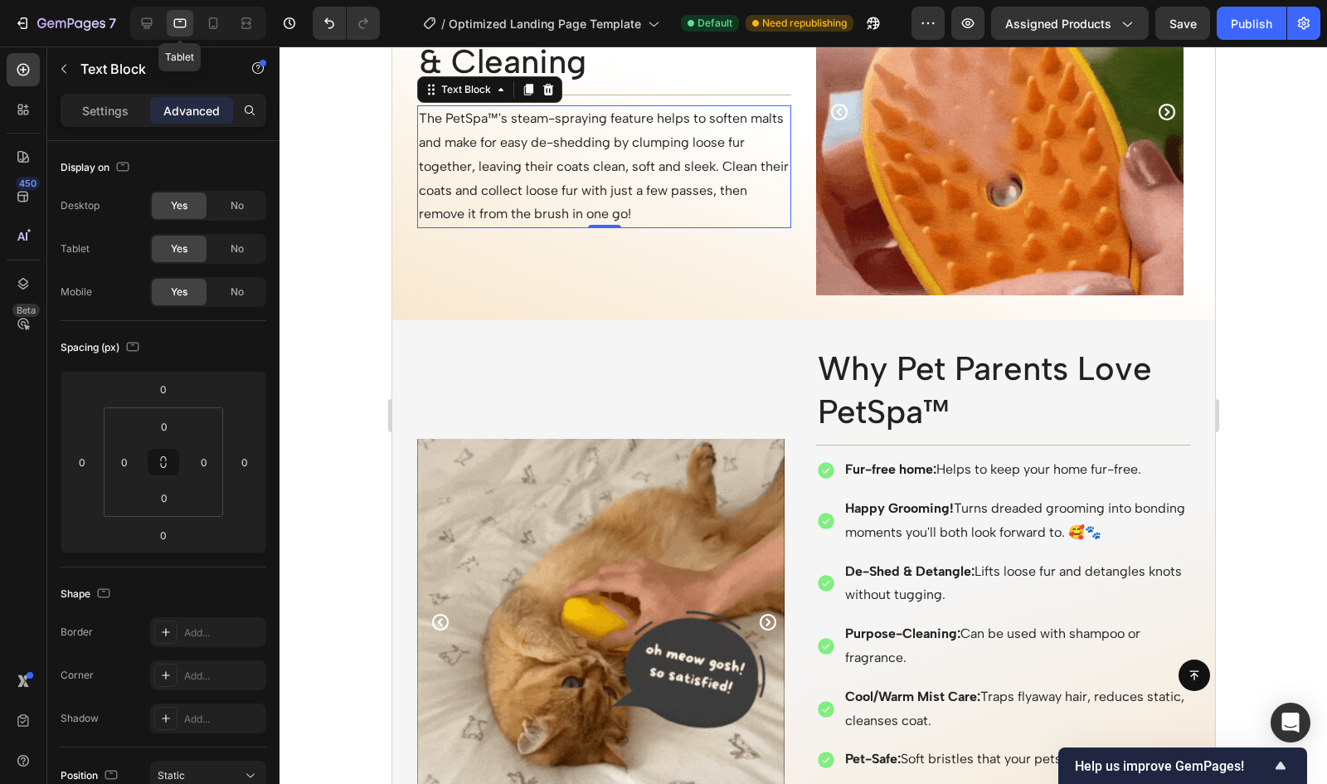
scroll to position [2268, 0]
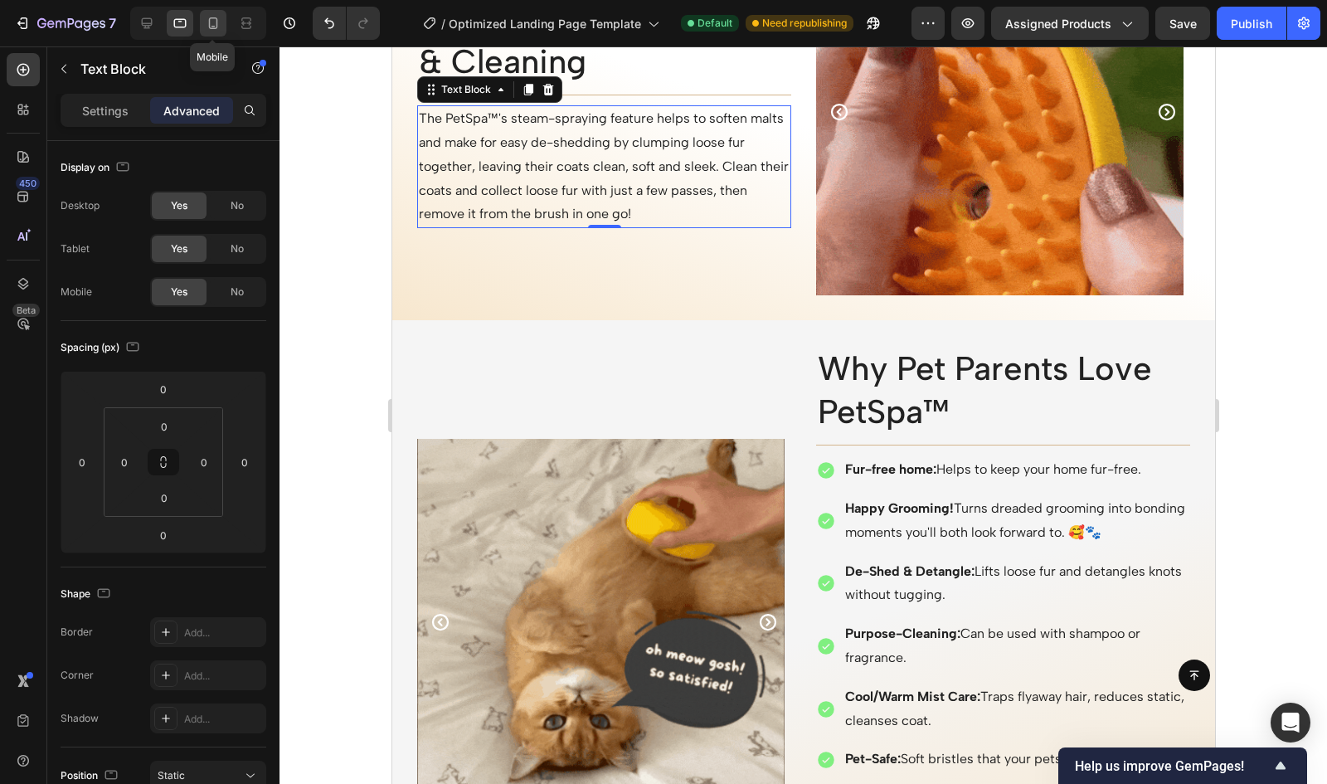
click at [220, 22] on icon at bounding box center [213, 23] width 17 height 17
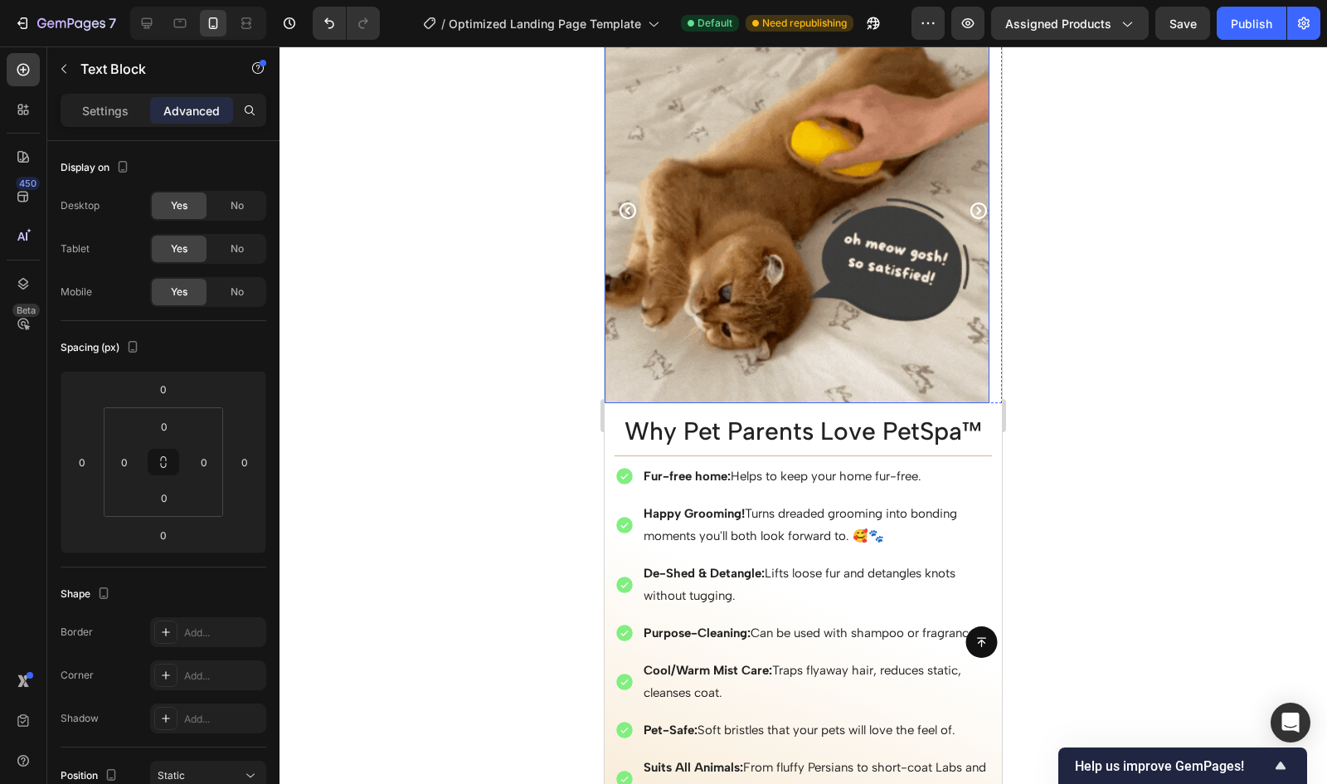
scroll to position [1637, 0]
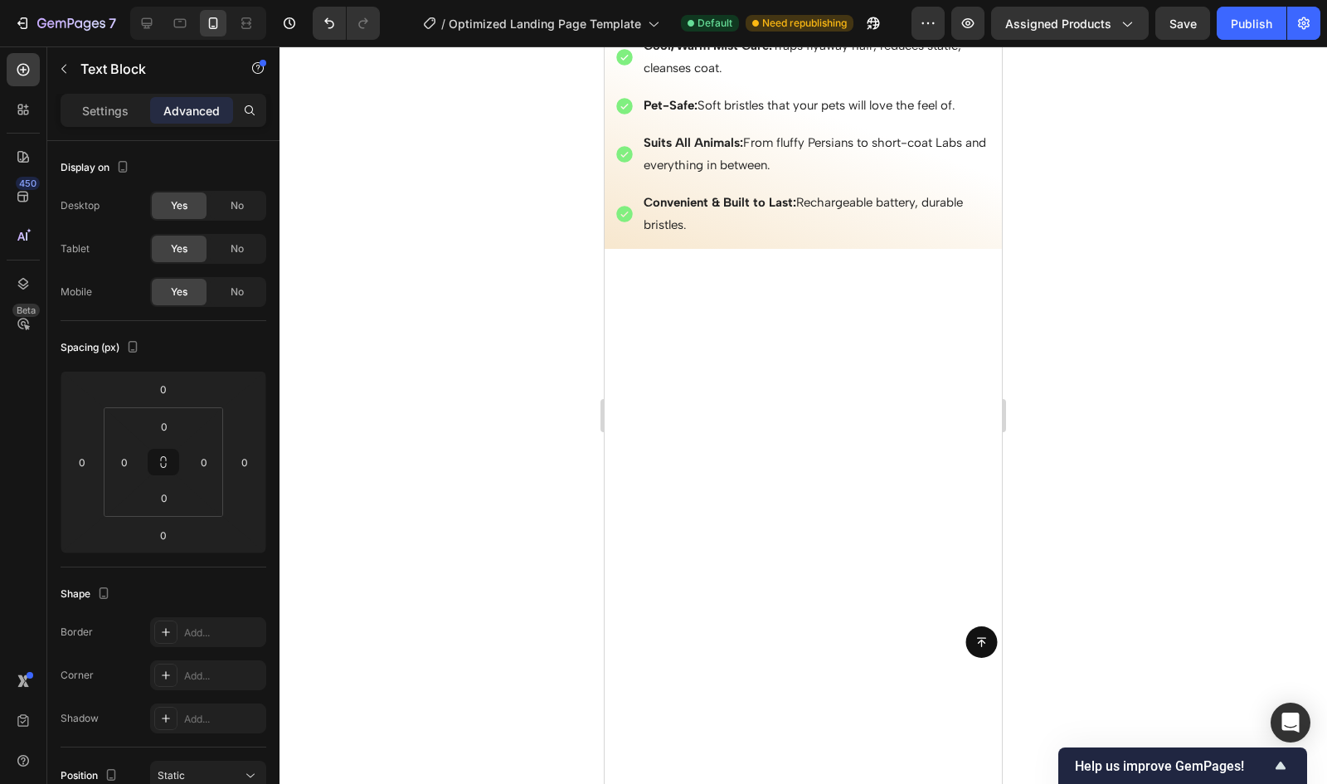
scroll to position [2557, 0]
click at [179, 24] on icon at bounding box center [180, 23] width 17 height 17
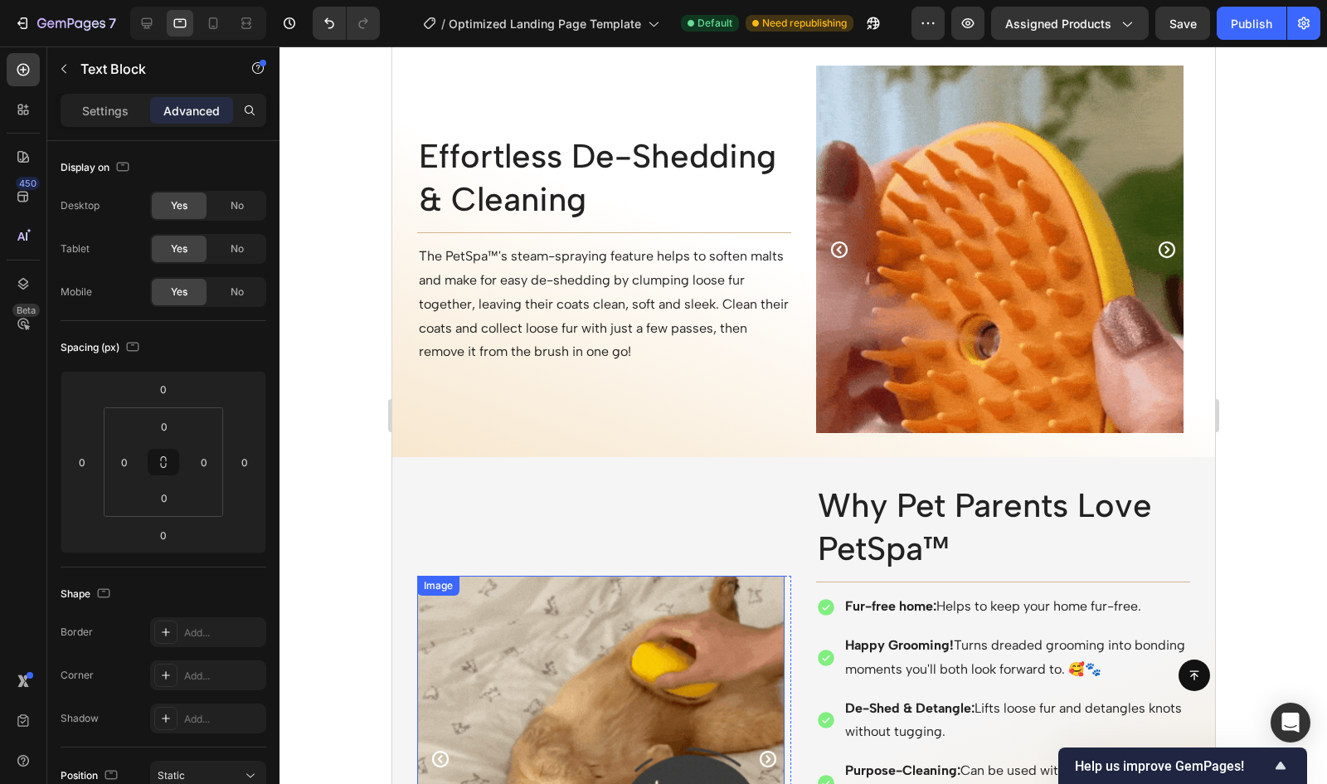
scroll to position [2069, 0]
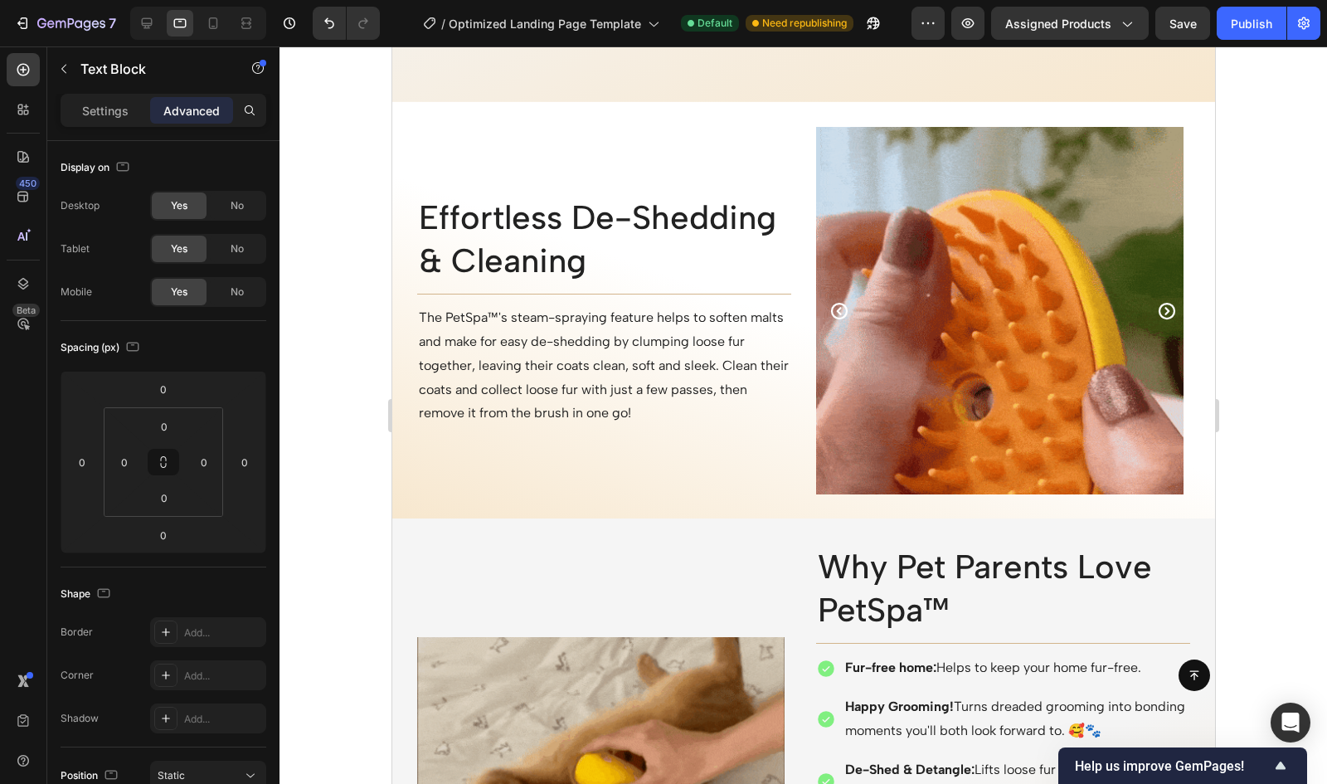
click at [551, 343] on p "The PetSpa™'s steam-spraying feature helps to soften malts and make for easy de…" at bounding box center [603, 365] width 371 height 119
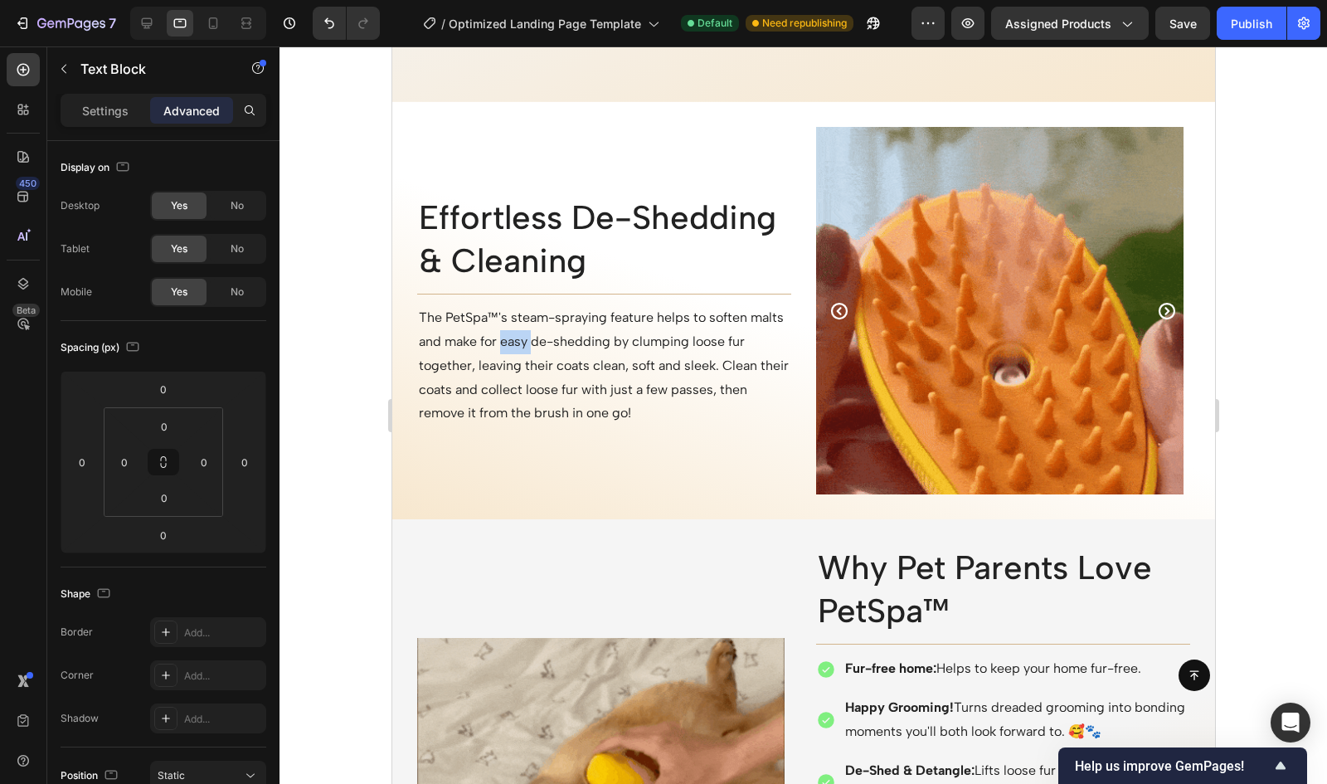
click at [551, 343] on p "The PetSpa™'s steam-spraying feature helps to soften malts and make for easy de…" at bounding box center [603, 365] width 371 height 119
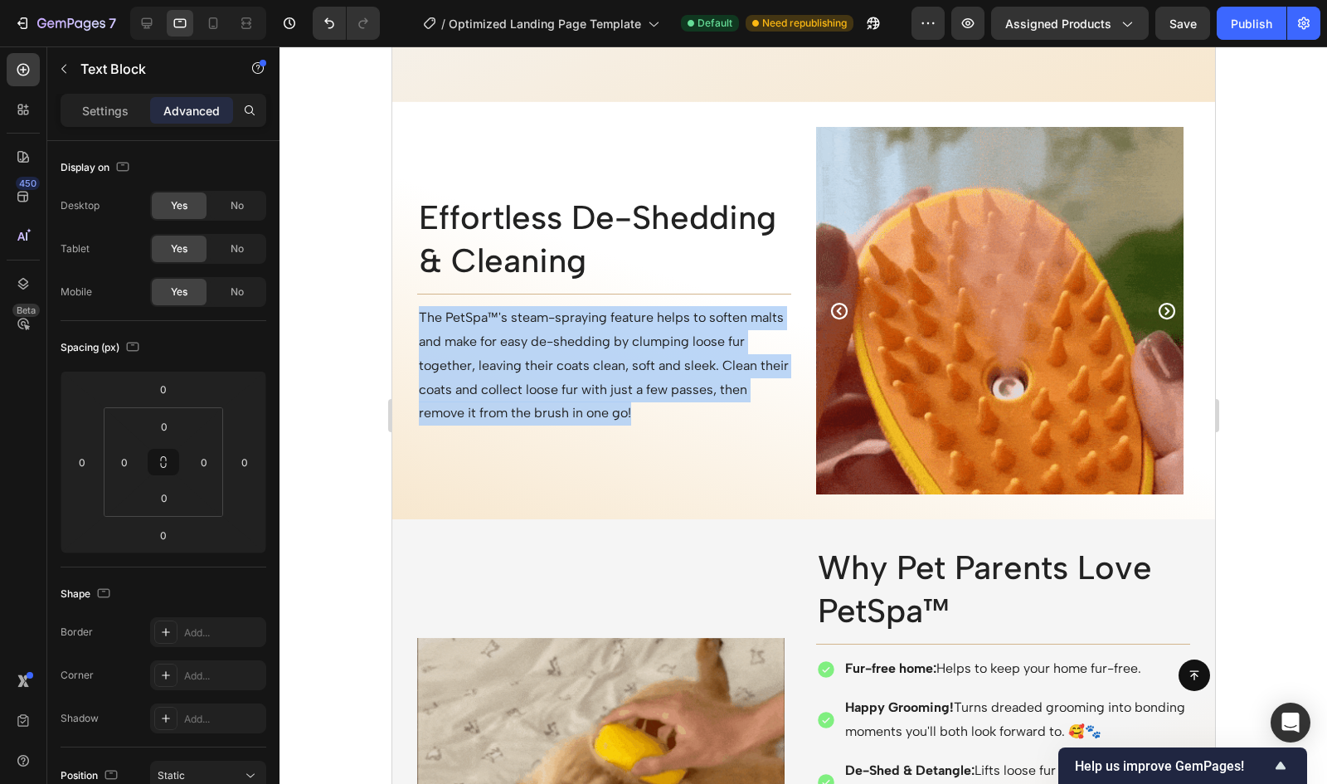
click at [551, 343] on p "The PetSpa™'s steam-spraying feature helps to soften malts and make for easy de…" at bounding box center [603, 365] width 371 height 119
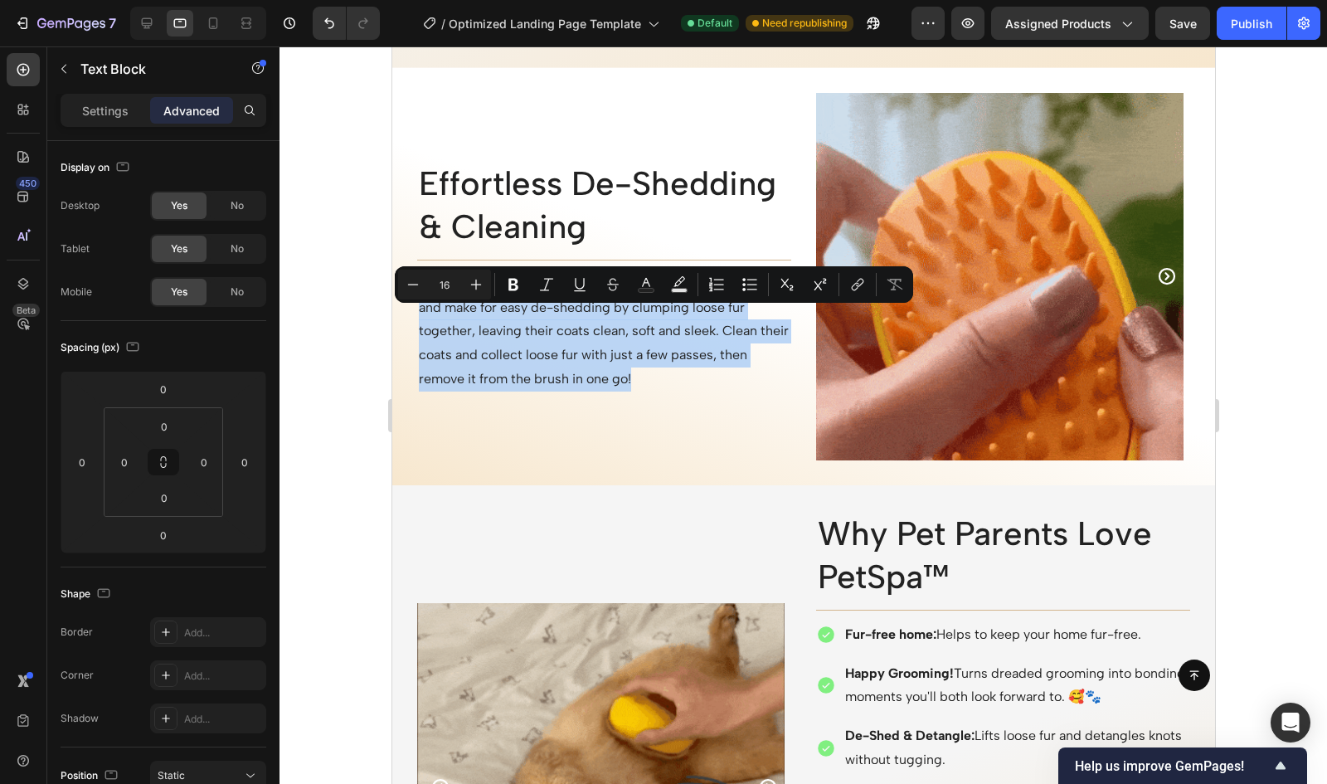
click at [509, 312] on p "The PetSpa™'s steam-spraying feature helps to soften malts and make for easy de…" at bounding box center [603, 331] width 371 height 119
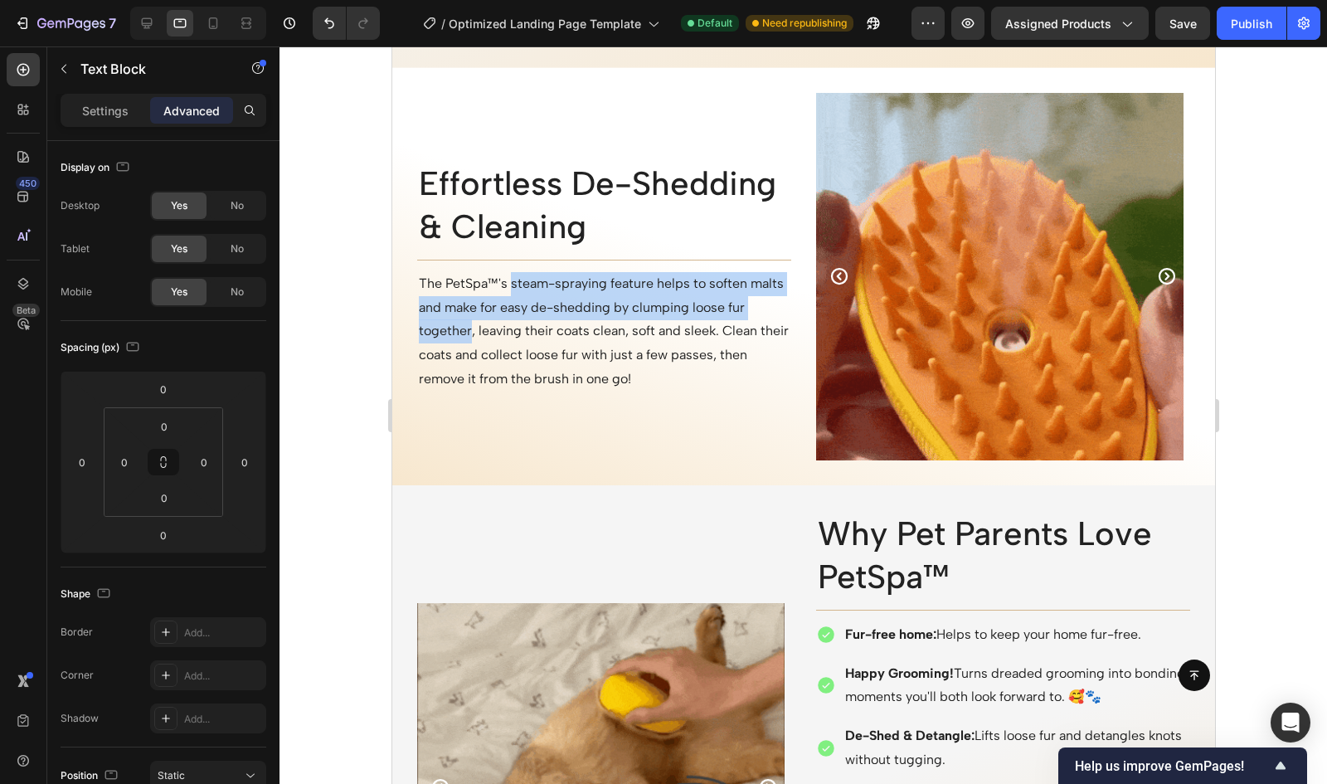
click at [489, 364] on p "The PetSpa™'s steam-spraying feature helps to soften malts and make for easy de…" at bounding box center [603, 331] width 371 height 119
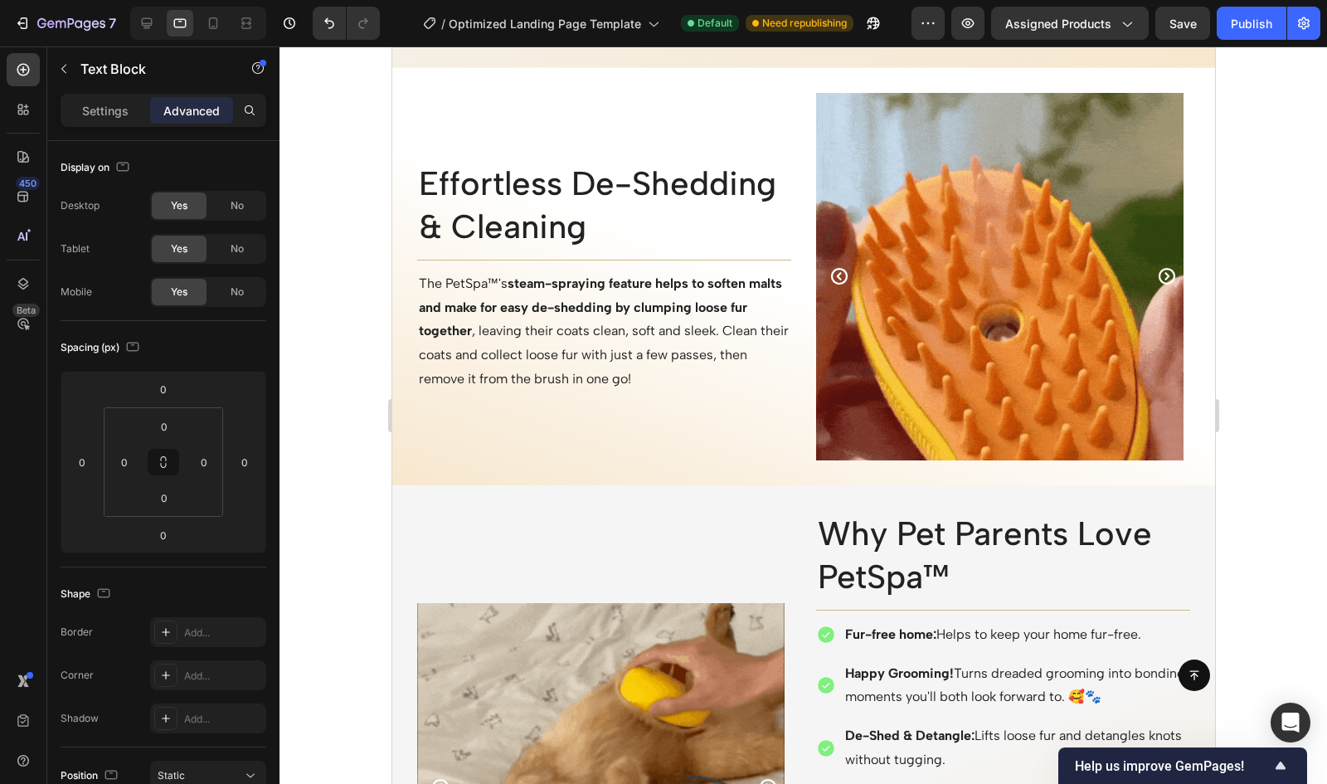
click at [586, 385] on p "The PetSpa™'s steam-spraying feature helps to soften malts and make for easy de…" at bounding box center [603, 331] width 371 height 119
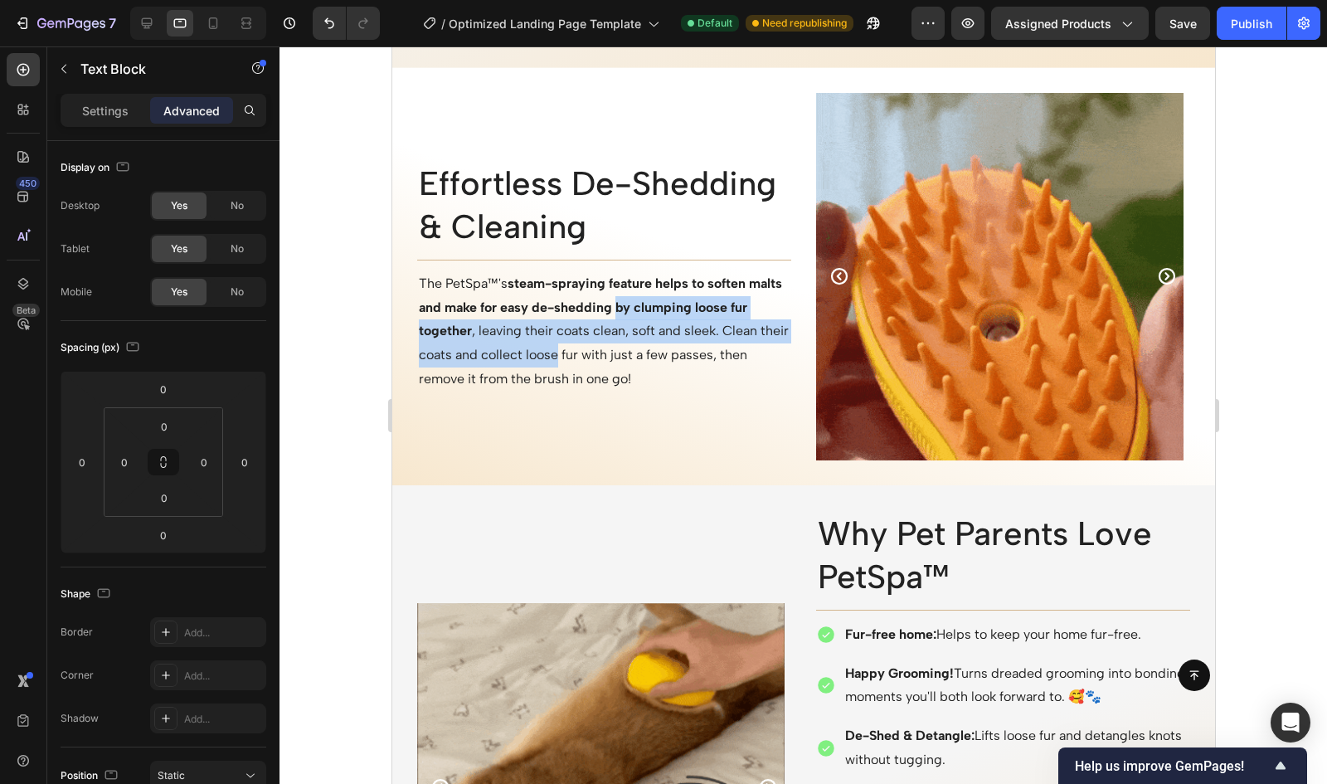
click at [654, 339] on strong "steam-spraying feature helps to soften malts and make for easy de-shedding by c…" at bounding box center [599, 307] width 363 height 64
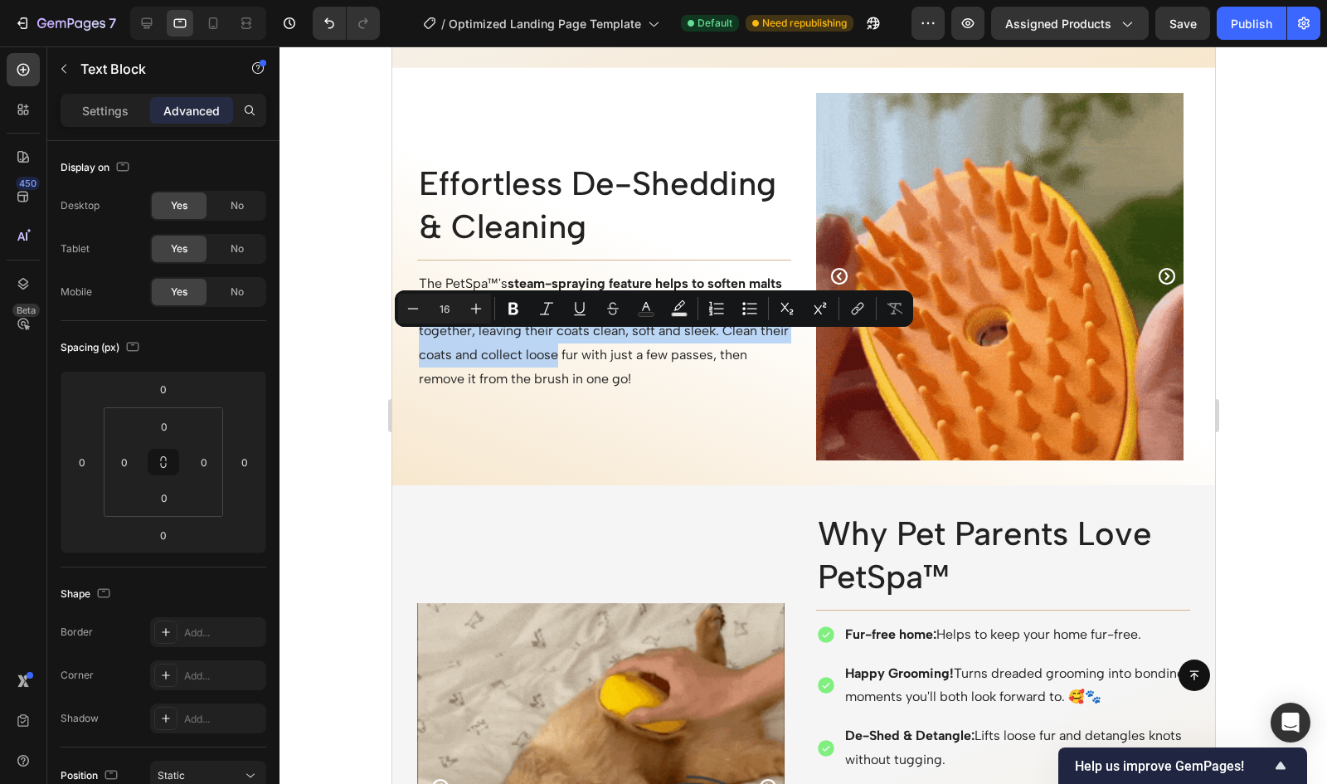
click at [654, 345] on p "The PetSpa™'s steam-spraying feature helps to soften malts and make for easy de…" at bounding box center [603, 331] width 371 height 119
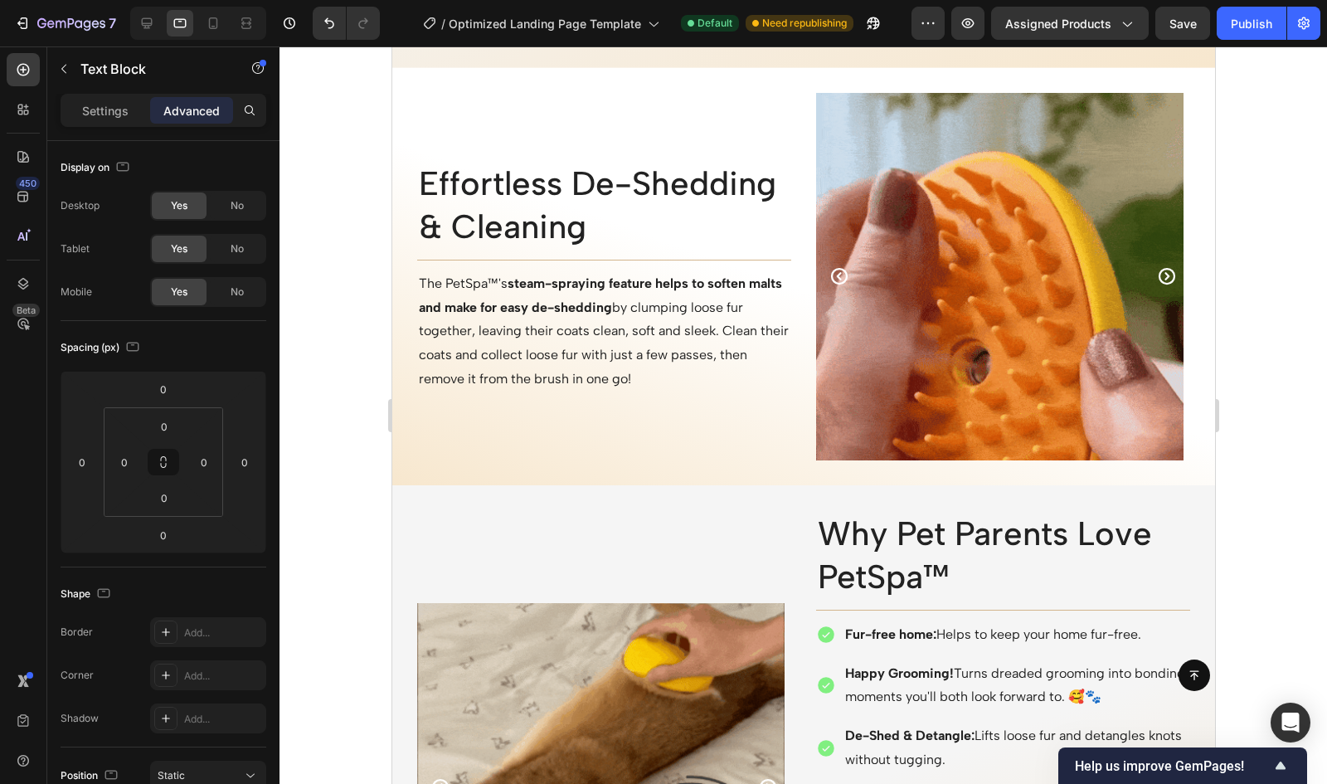
click at [664, 381] on p "The PetSpa™'s steam-spraying feature helps to soften malts and make for easy de…" at bounding box center [603, 331] width 371 height 119
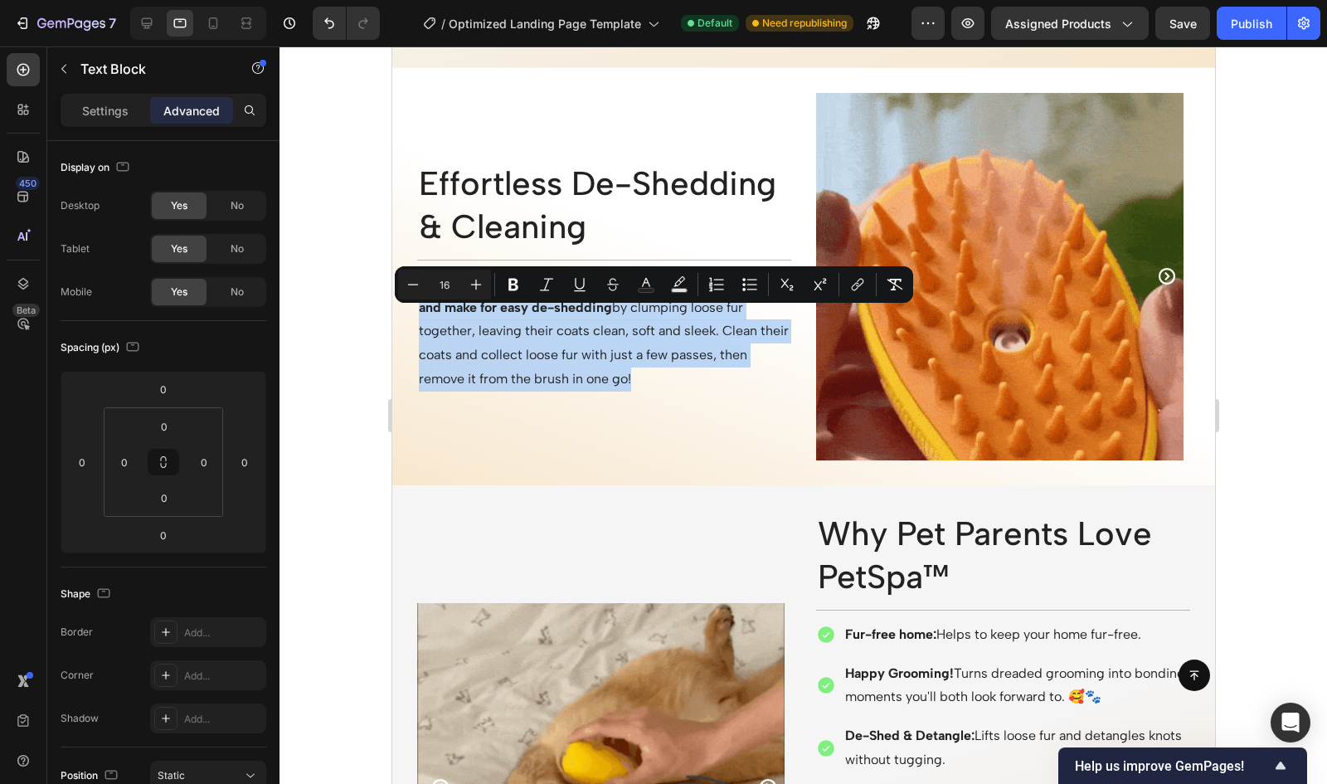
copy p "The PetSpa™'s steam-spraying feature helps to soften malts and make for easy de…"
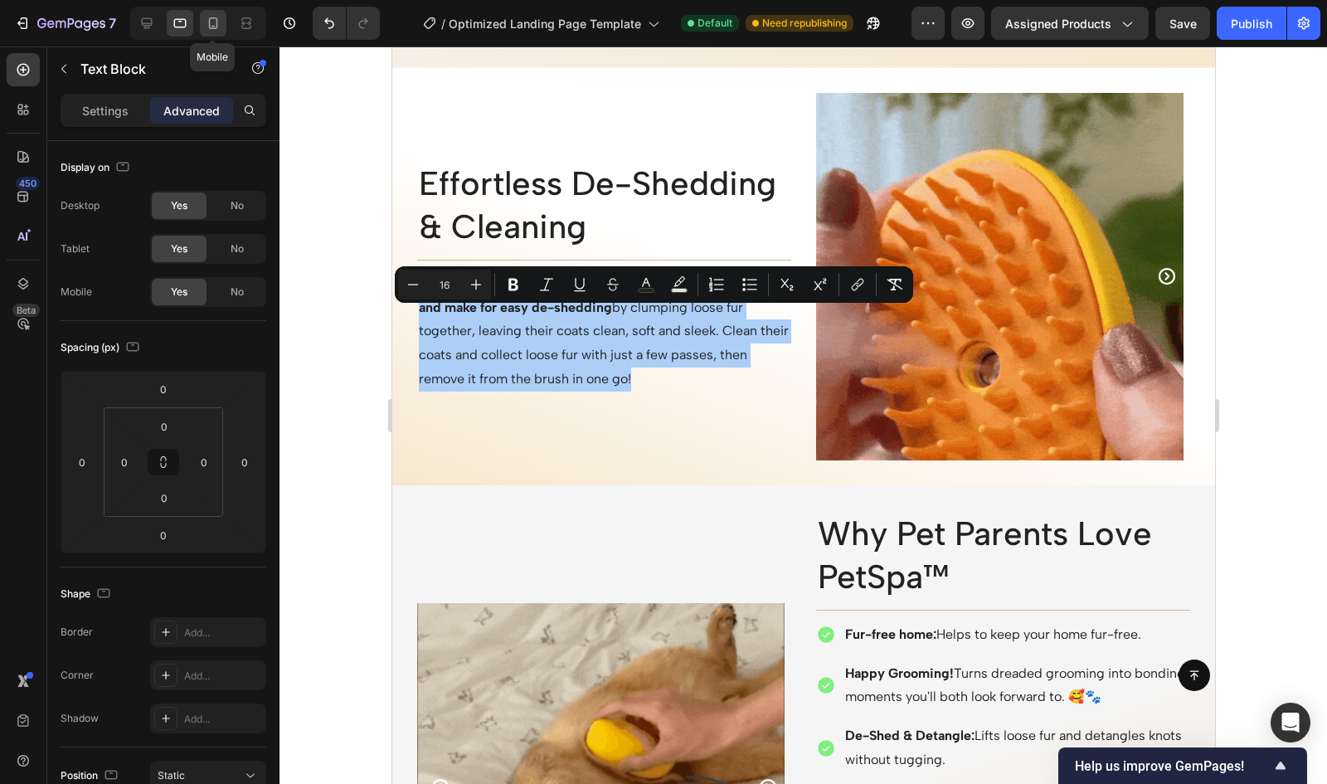
click at [207, 18] on icon at bounding box center [213, 23] width 17 height 17
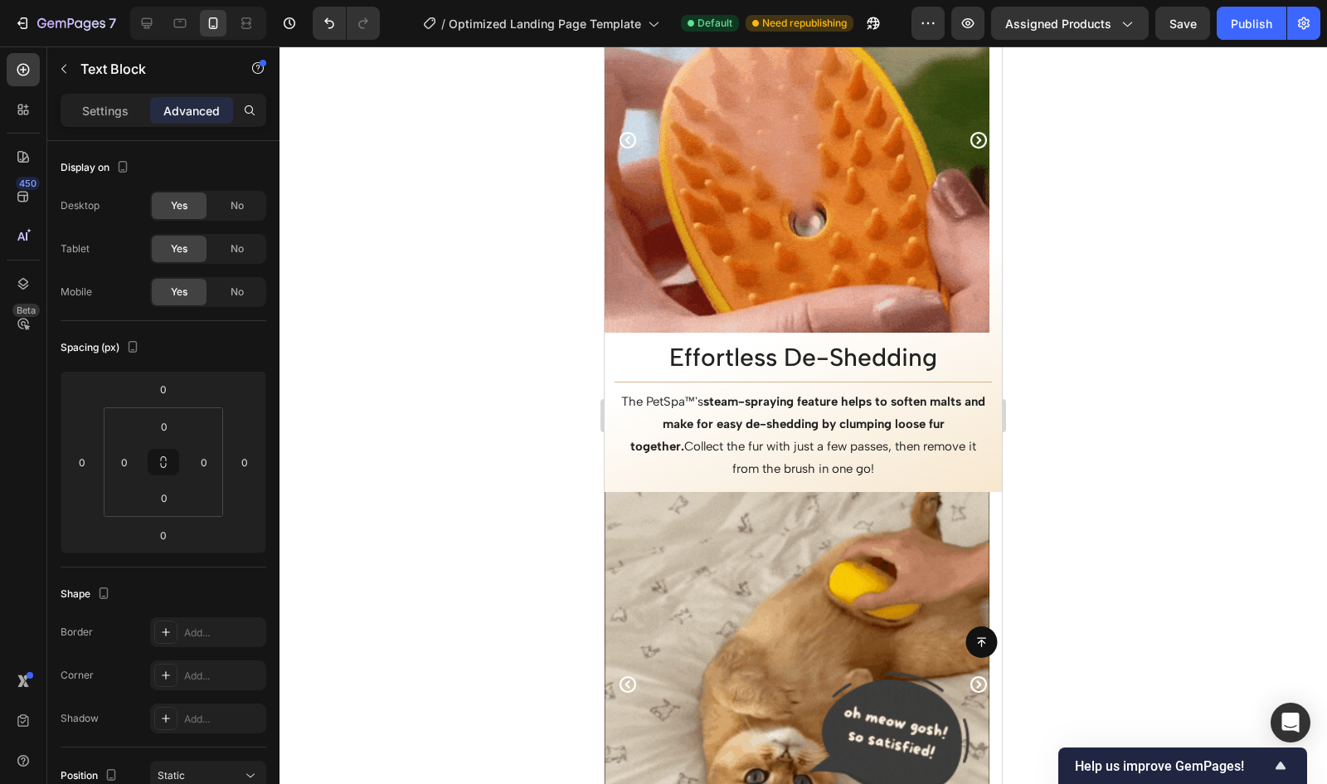
scroll to position [2610, 0]
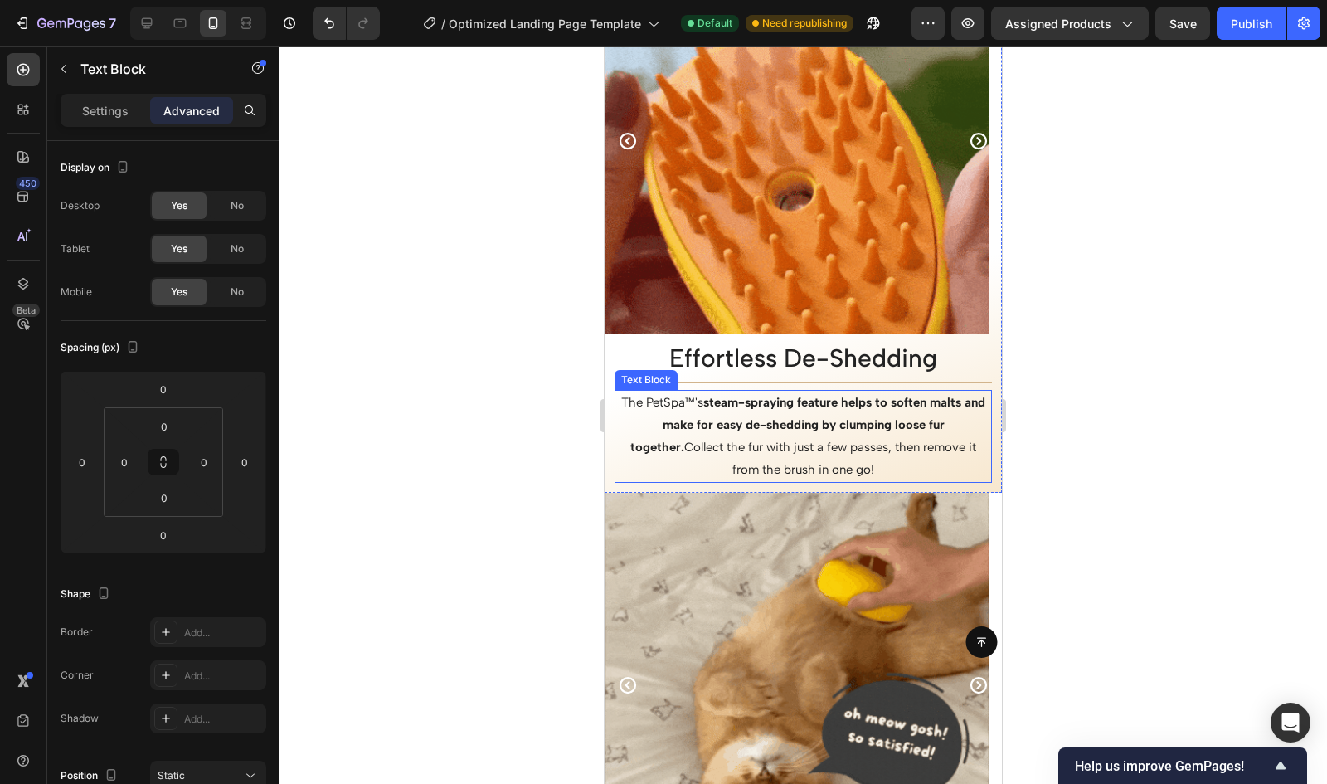
click at [841, 449] on p "The PetSpa™'s steam-spraying feature helps to soften malts and make for easy de…" at bounding box center [803, 437] width 374 height 90
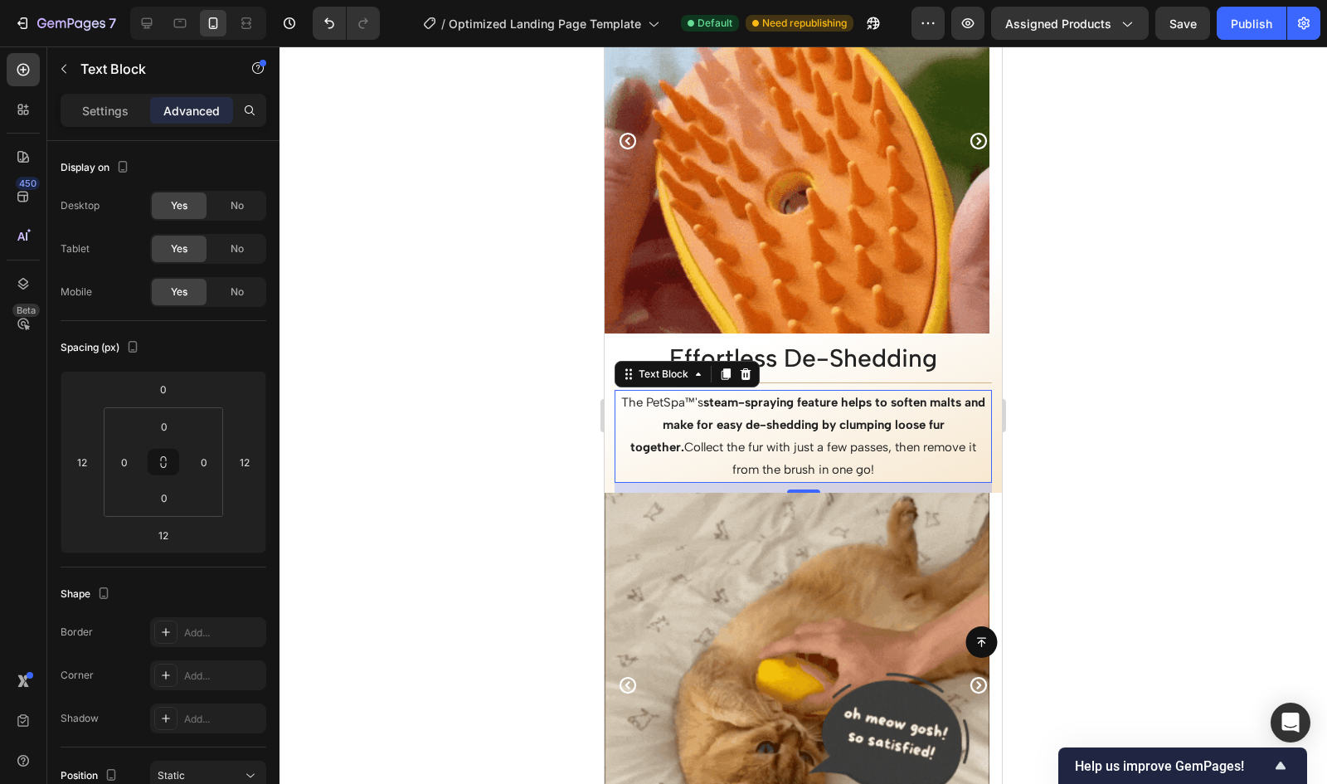
click at [841, 449] on p "The PetSpa™'s steam-spraying feature helps to soften malts and make for easy de…" at bounding box center [803, 437] width 374 height 90
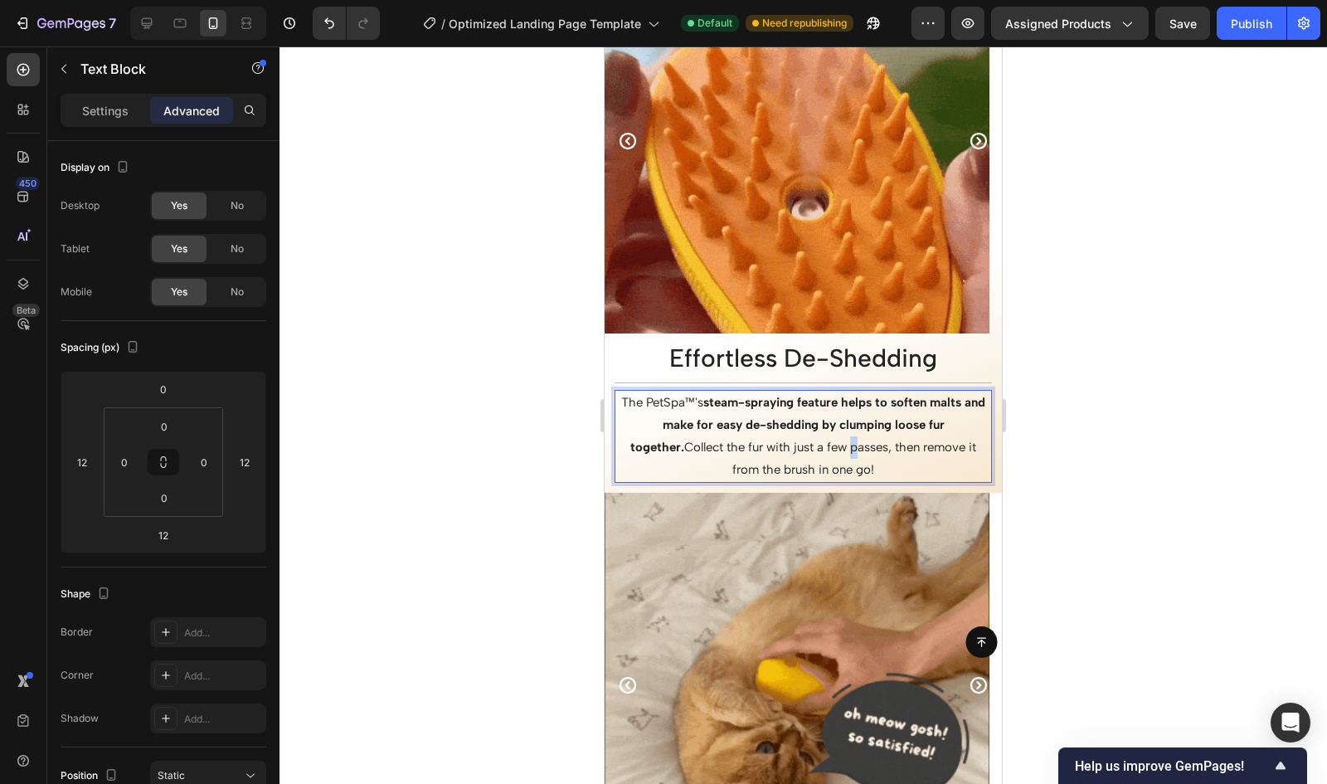
click at [841, 449] on p "The PetSpa™'s steam-spraying feature helps to soften malts and make for easy de…" at bounding box center [803, 437] width 374 height 90
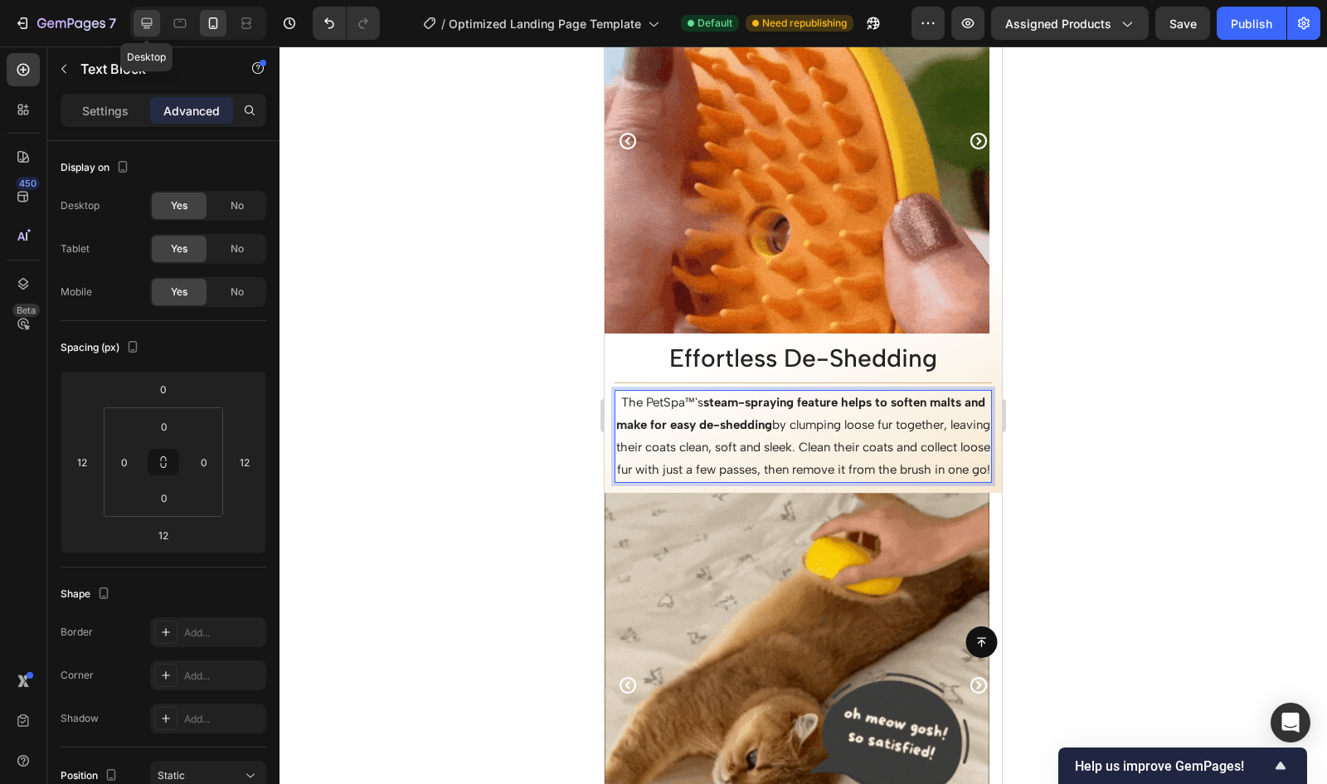
click at [153, 17] on icon at bounding box center [147, 23] width 17 height 17
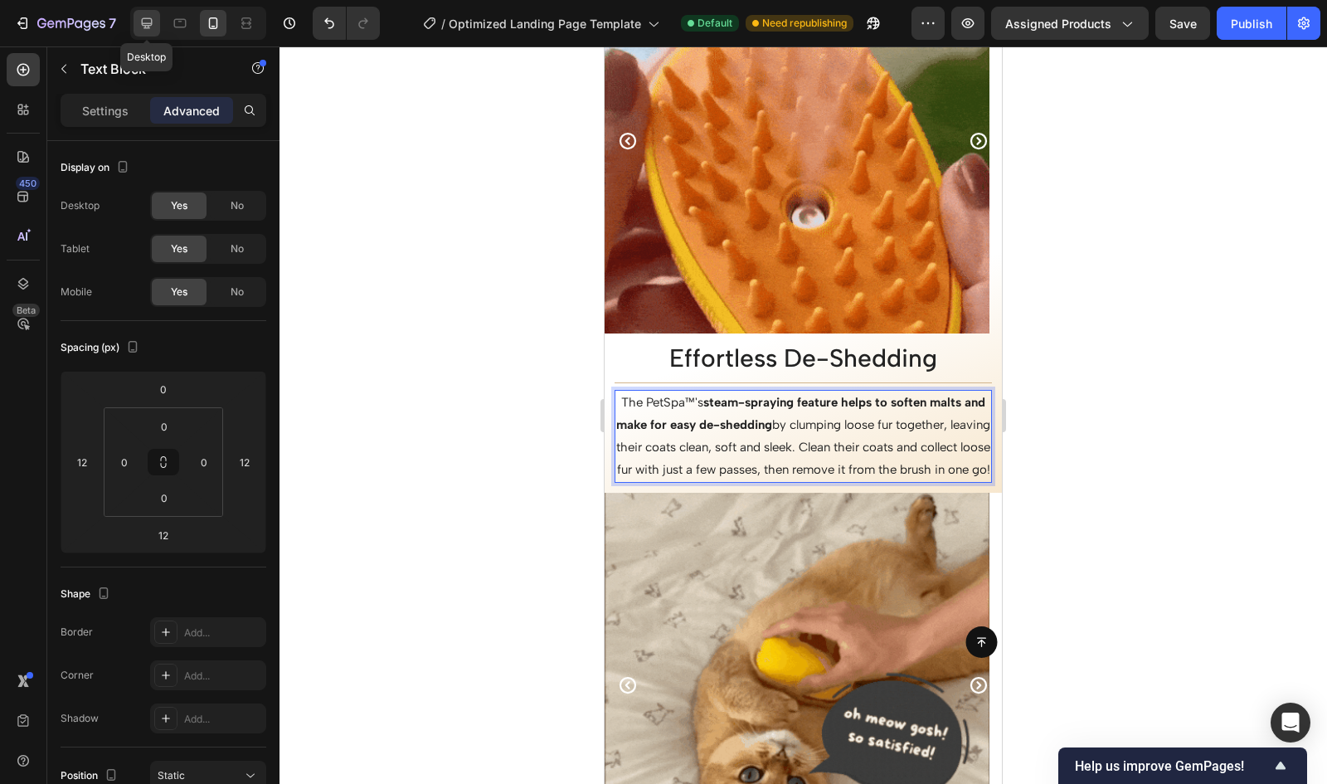
type input "0"
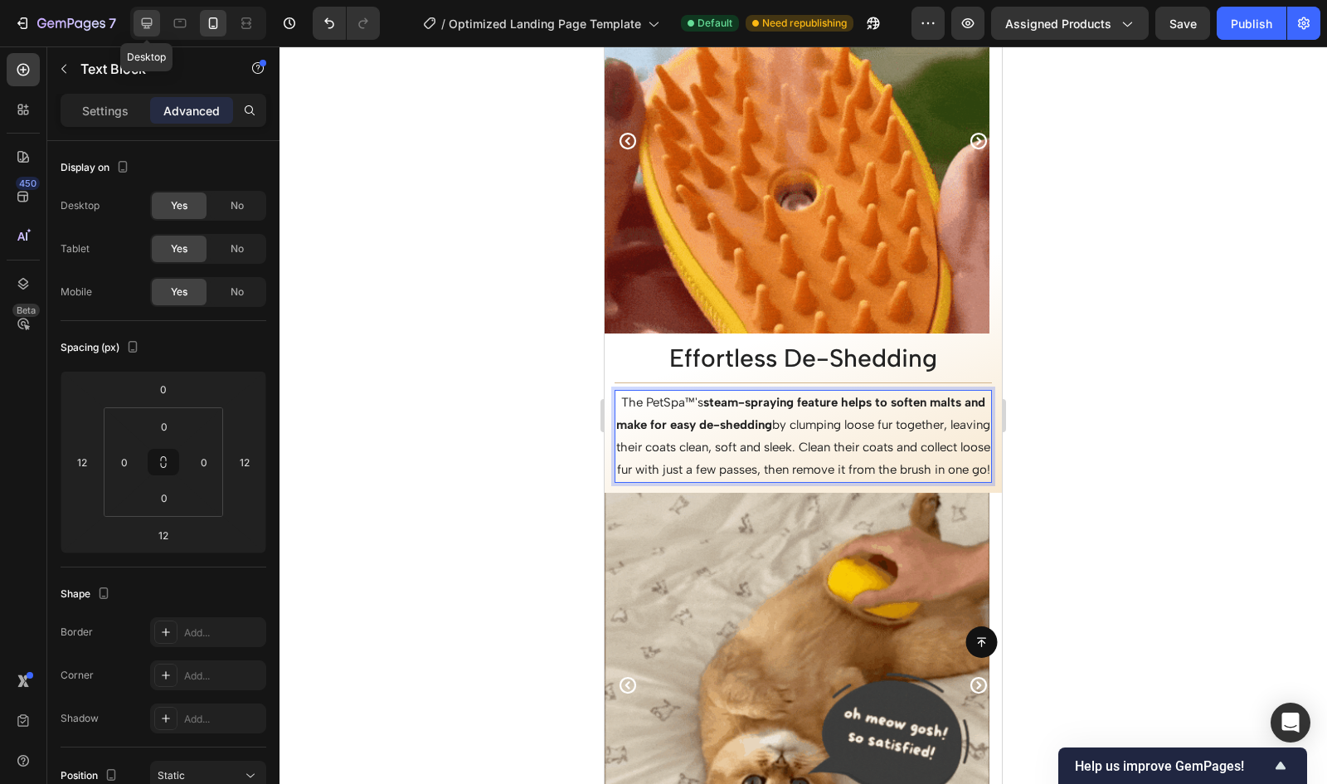
type input "0"
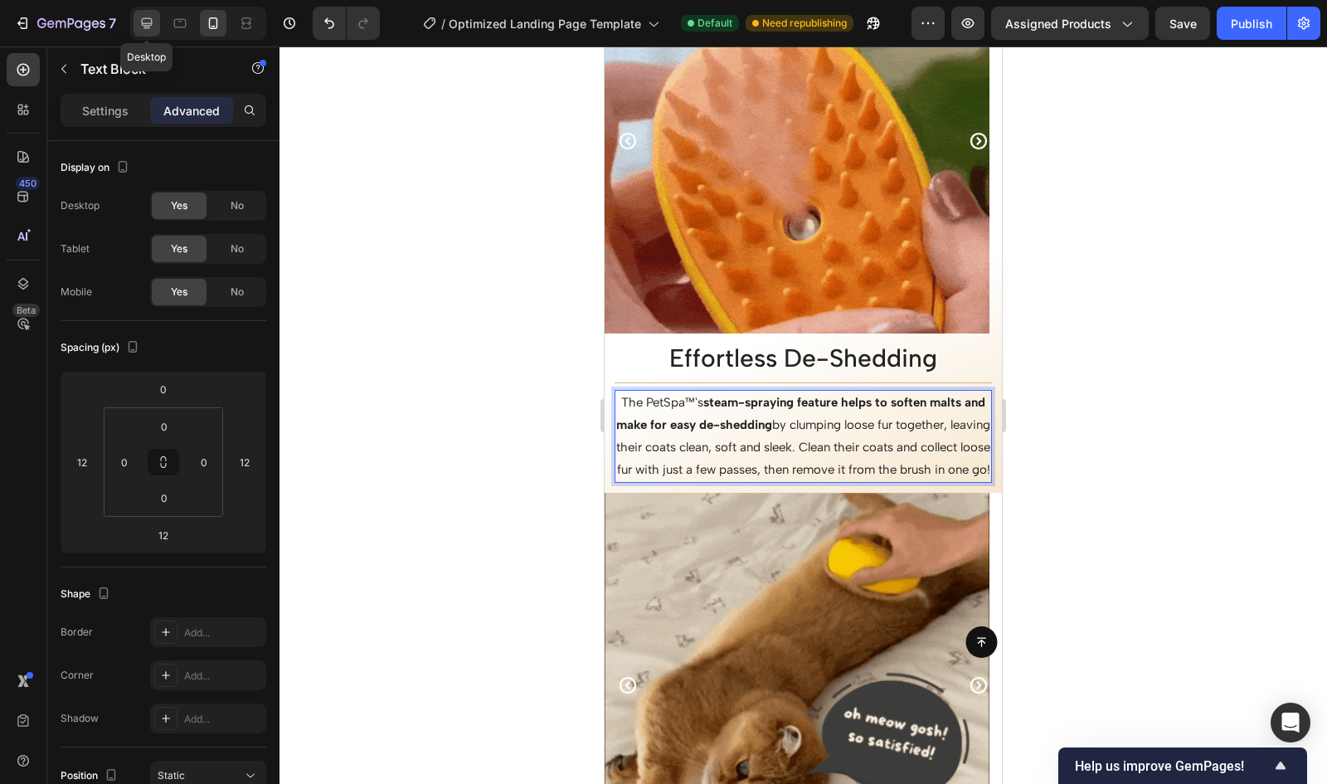
type input "0"
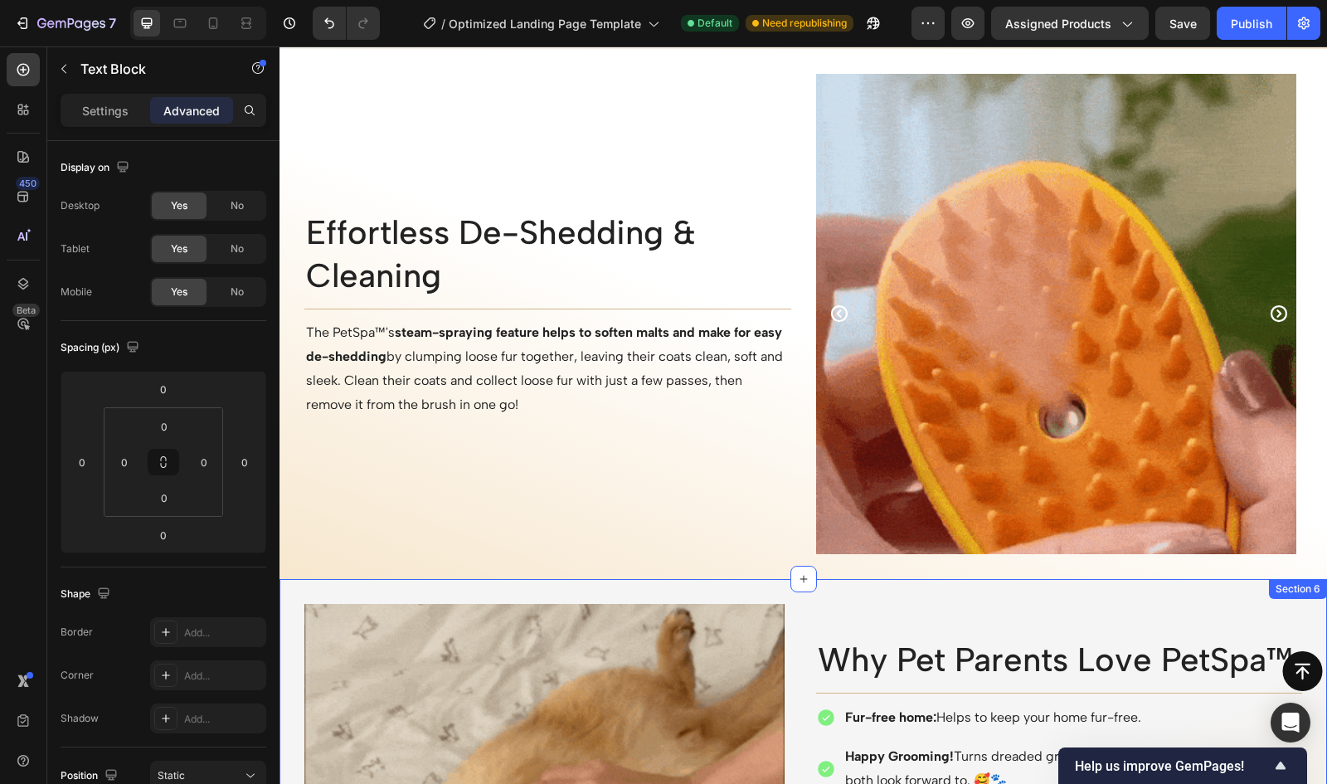
scroll to position [1996, 0]
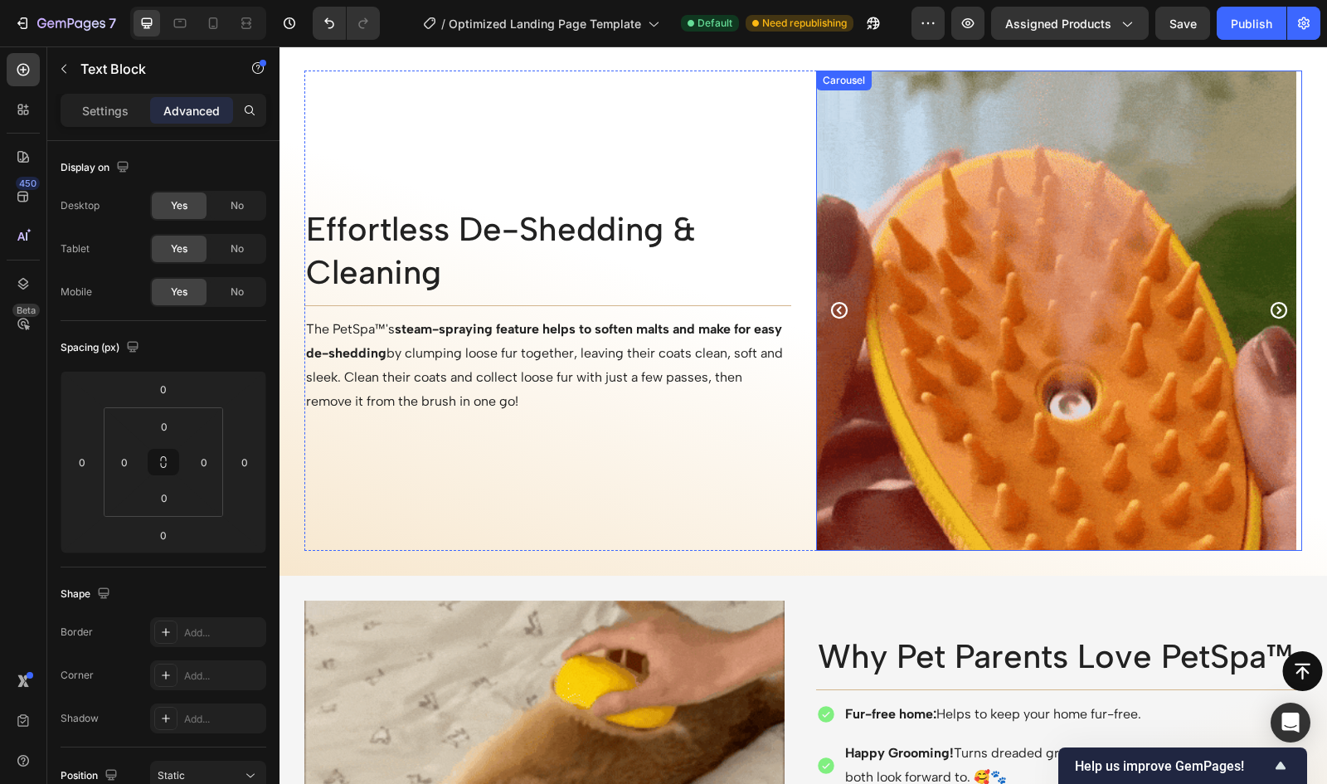
click at [1270, 306] on icon "Carousel Next Arrow" at bounding box center [1279, 310] width 20 height 20
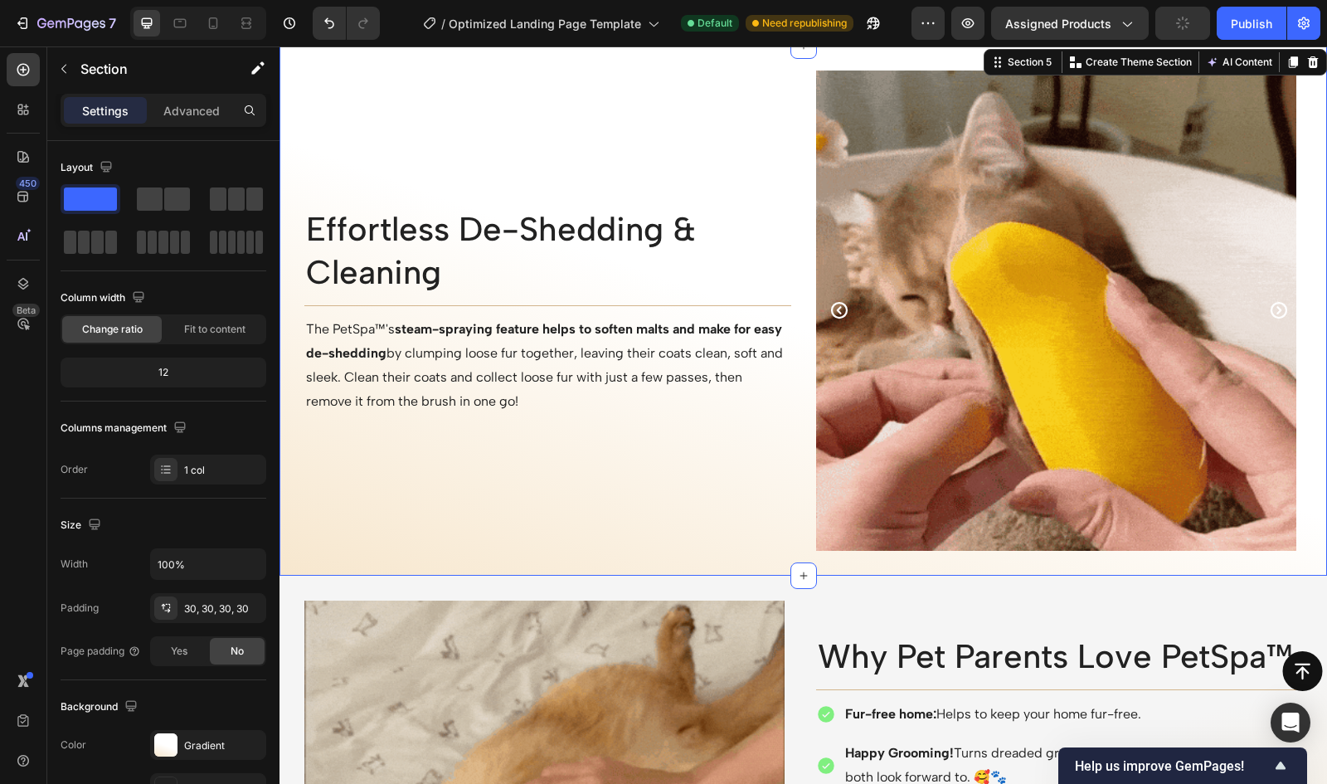
click at [841, 569] on div "Effortless De-Shedding & Cleaning Heading Title Line Row The PetSpa™'s steam-sp…" at bounding box center [804, 311] width 1048 height 530
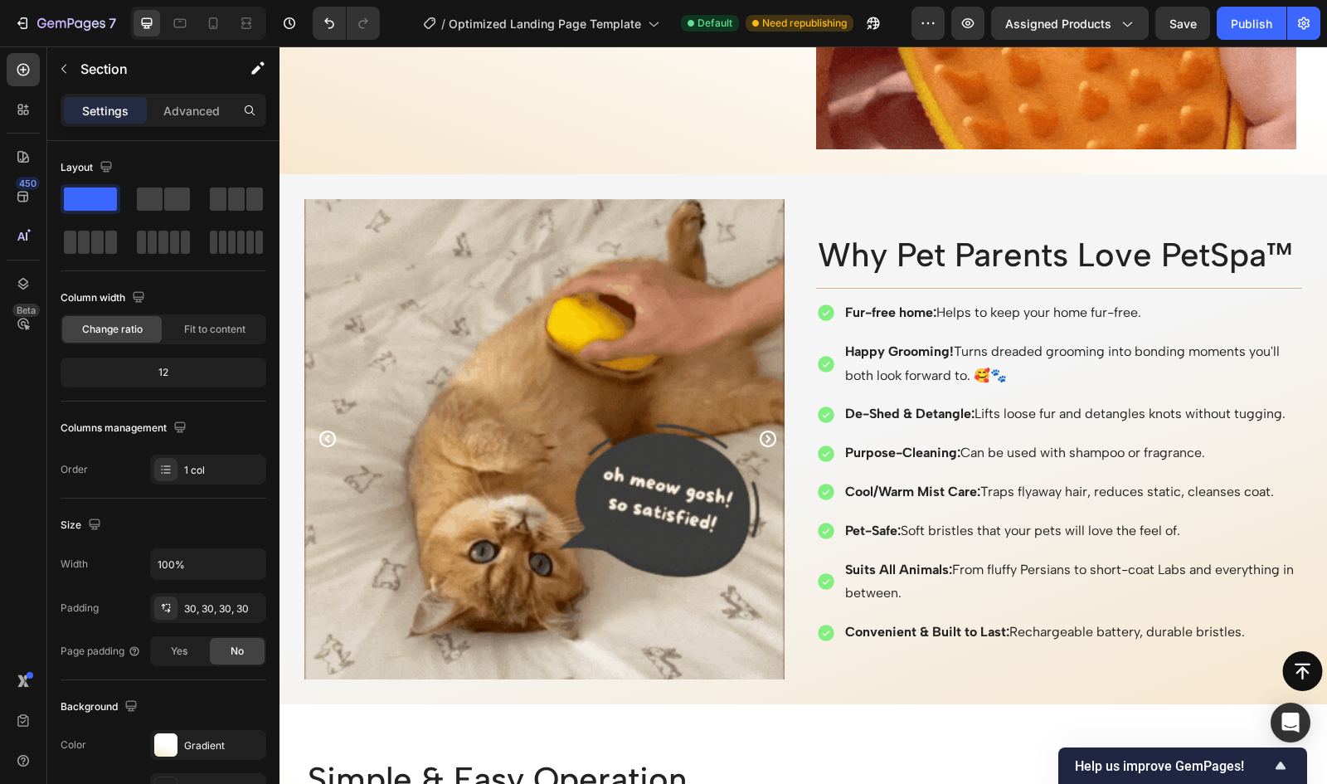
scroll to position [2396, 0]
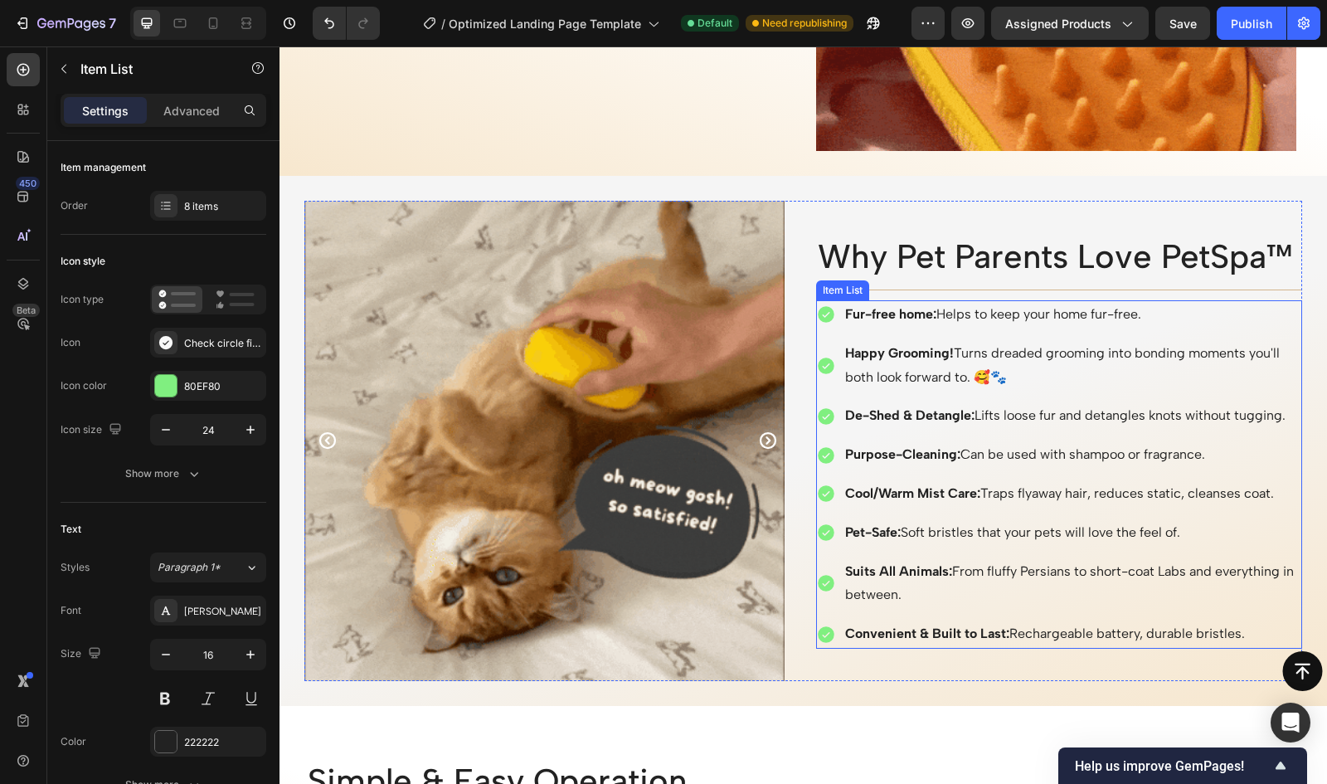
click at [1168, 346] on p "Happy Grooming! Turns dreaded grooming into bonding moments you'll both look fo…" at bounding box center [1072, 366] width 455 height 48
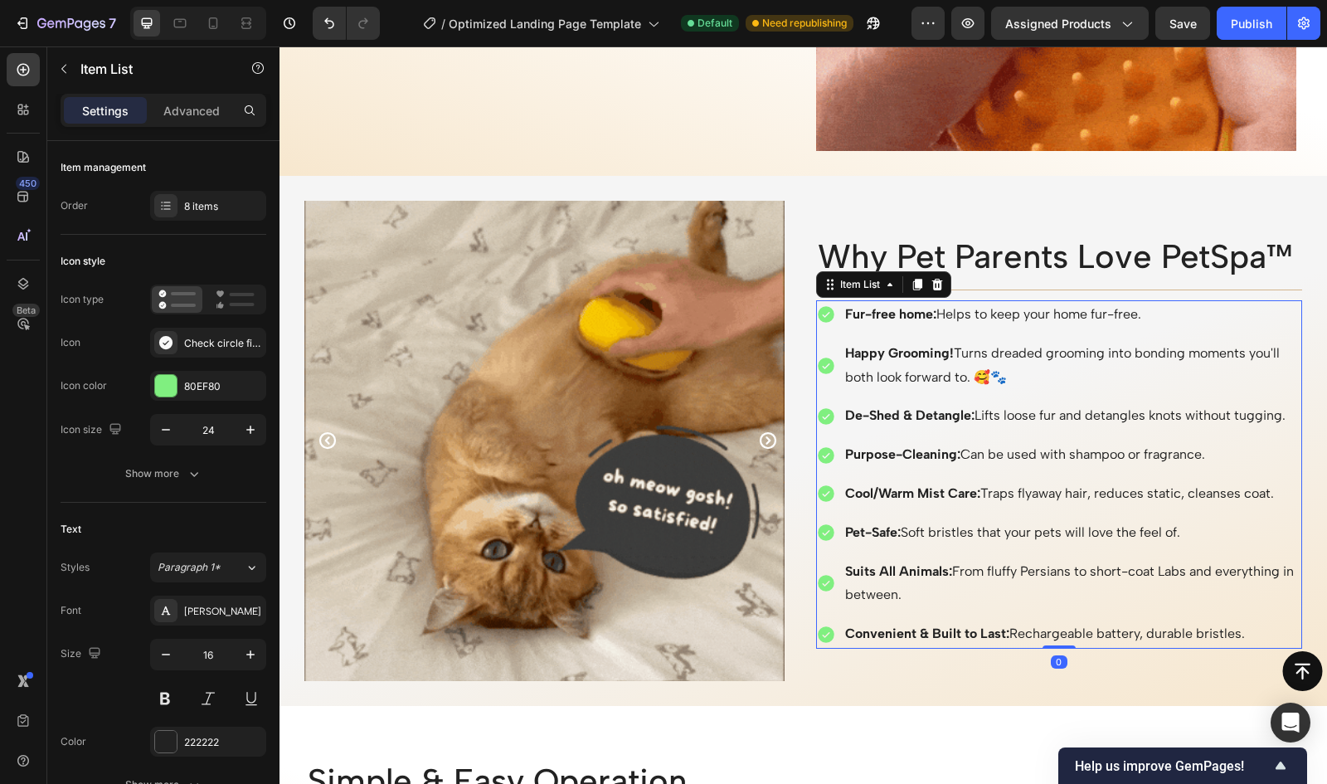
click at [1138, 355] on p "Happy Grooming! Turns dreaded grooming into bonding moments you'll both look fo…" at bounding box center [1072, 366] width 455 height 48
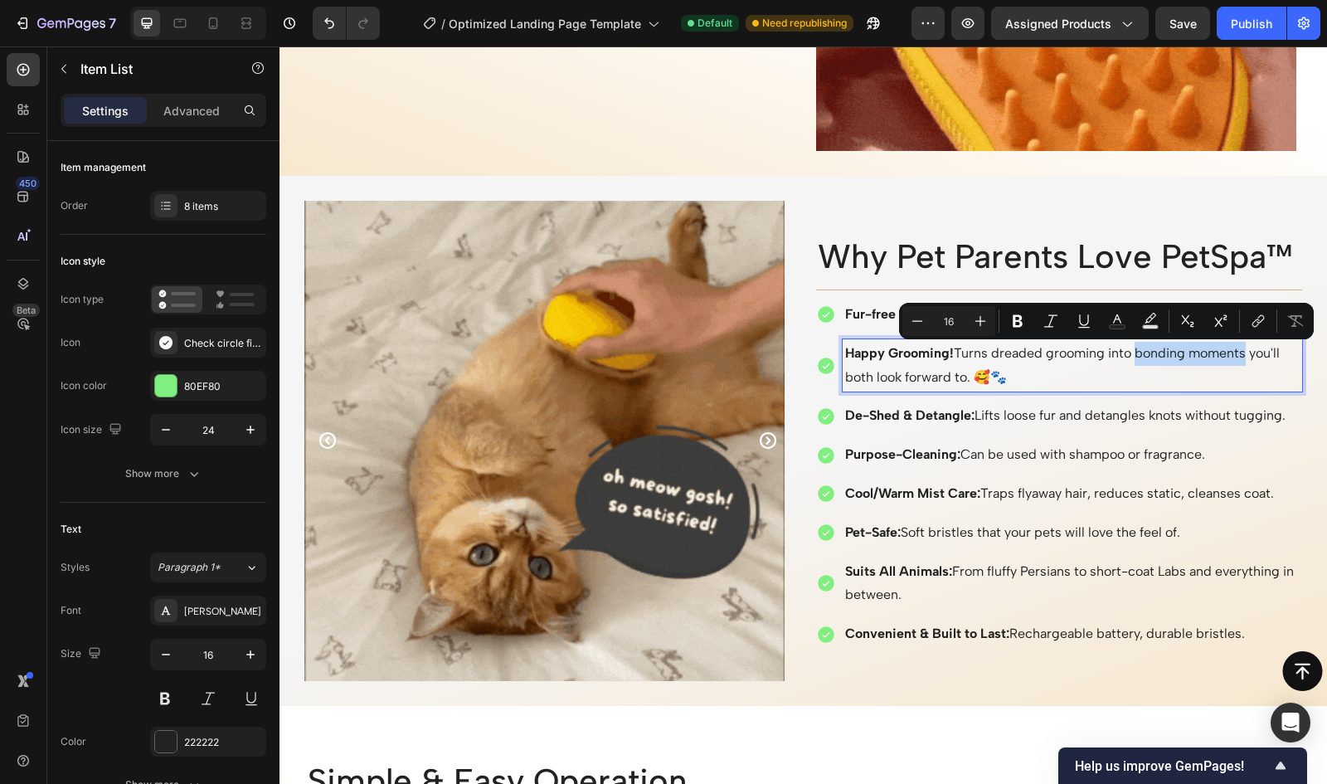
drag, startPoint x: 1131, startPoint y: 353, endPoint x: 1243, endPoint y: 359, distance: 112.1
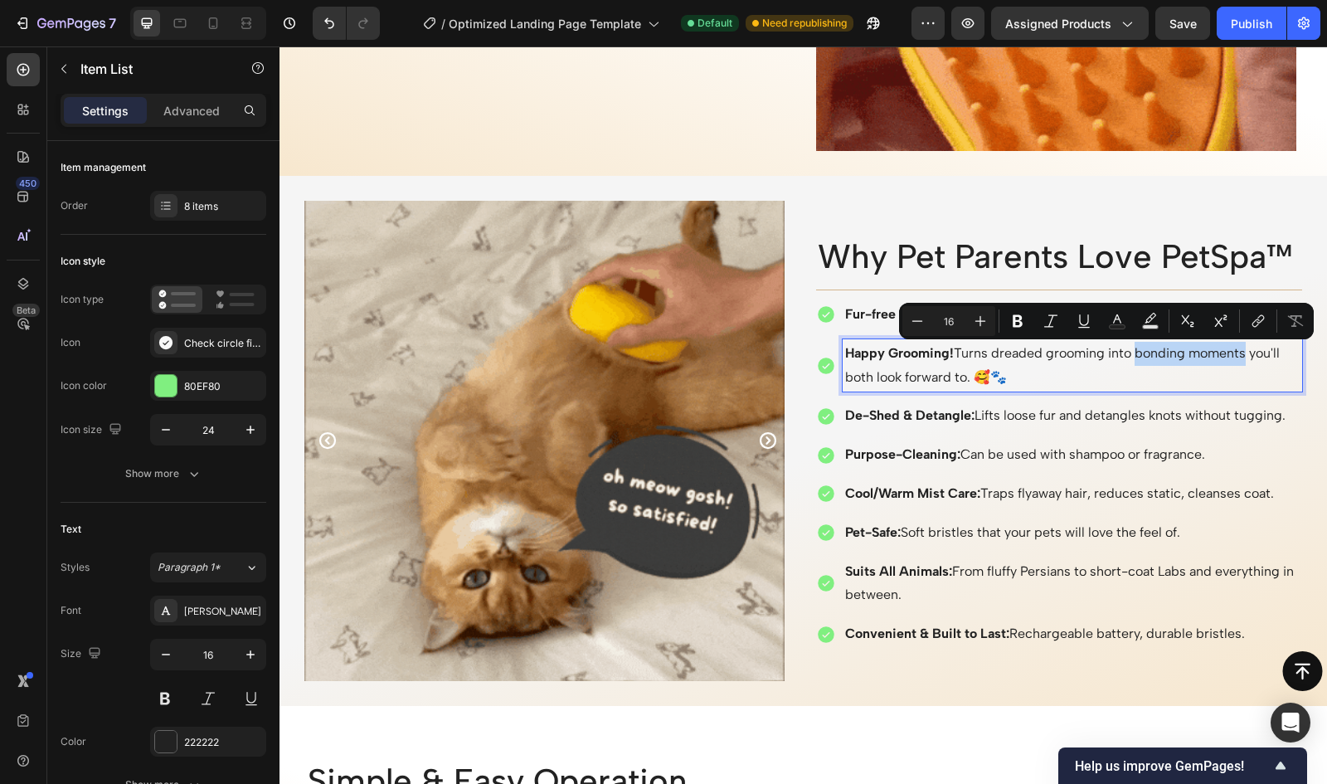
click at [1243, 359] on p "Happy Grooming! Turns dreaded grooming into bonding moments you'll both look fo…" at bounding box center [1072, 366] width 455 height 48
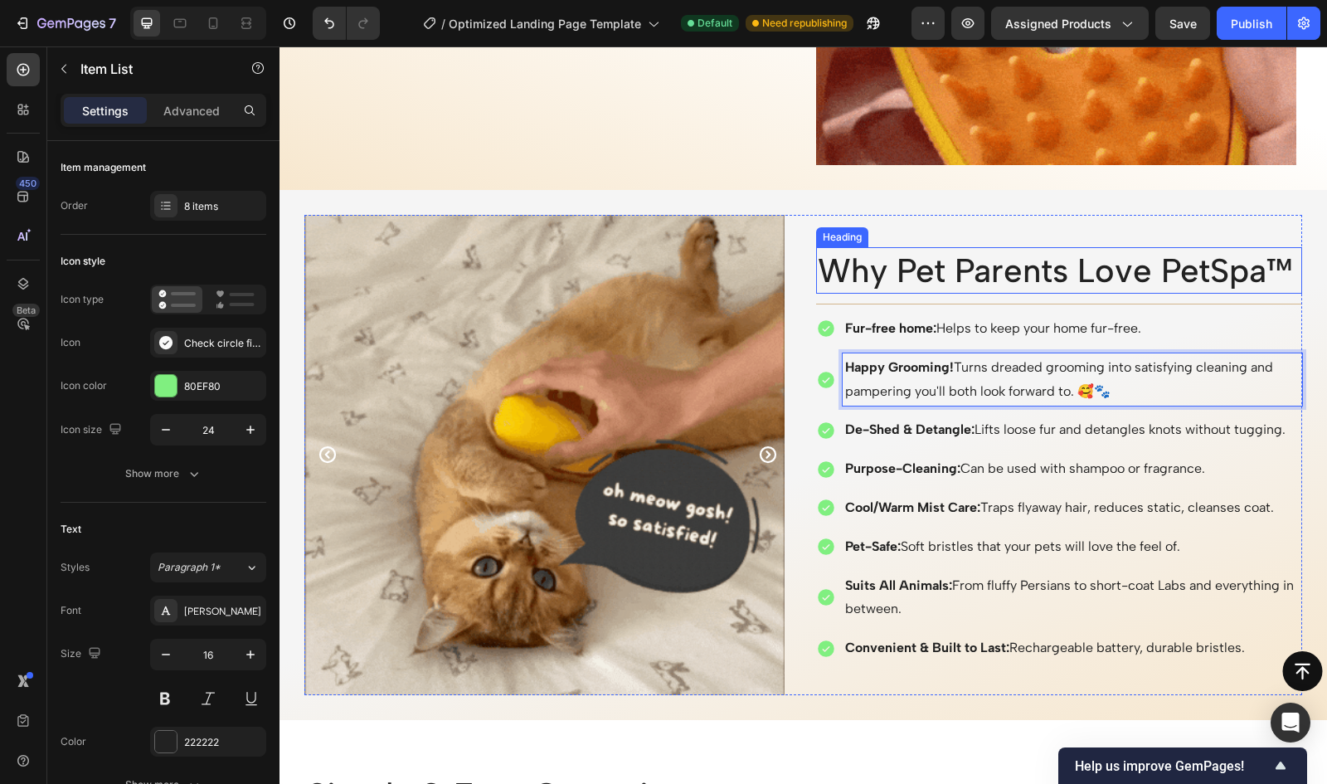
scroll to position [2381, 0]
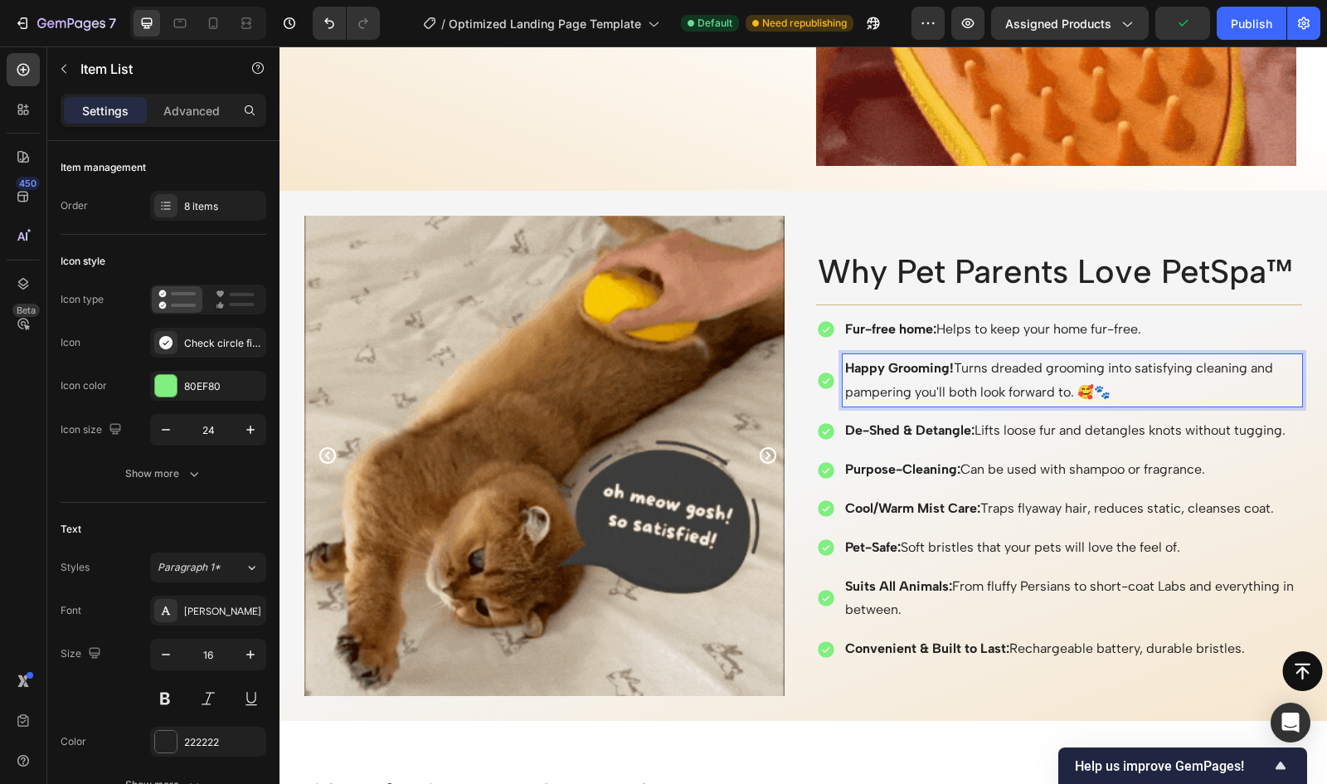
click at [986, 372] on p "Happy Grooming! Turns dreaded grooming into satisfying cleaning and pampering y…" at bounding box center [1072, 381] width 455 height 48
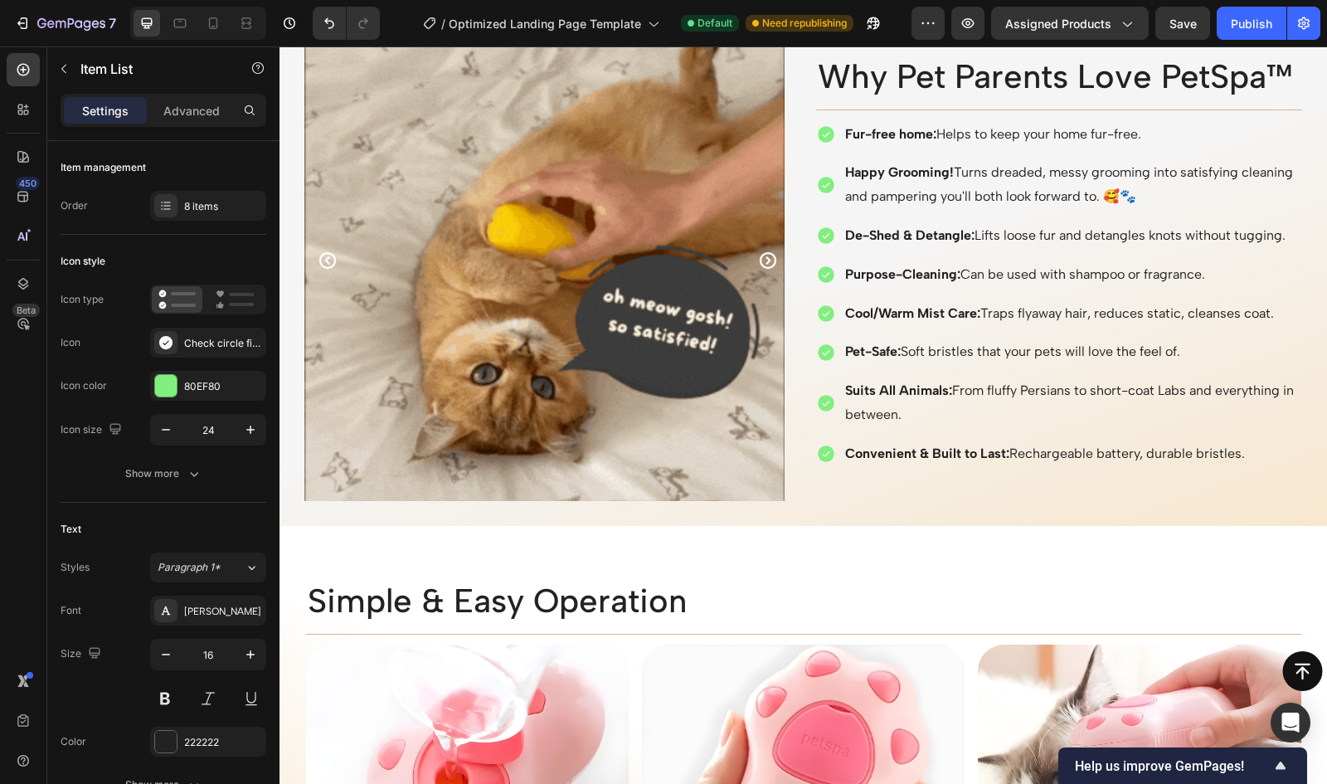
scroll to position [2564, 0]
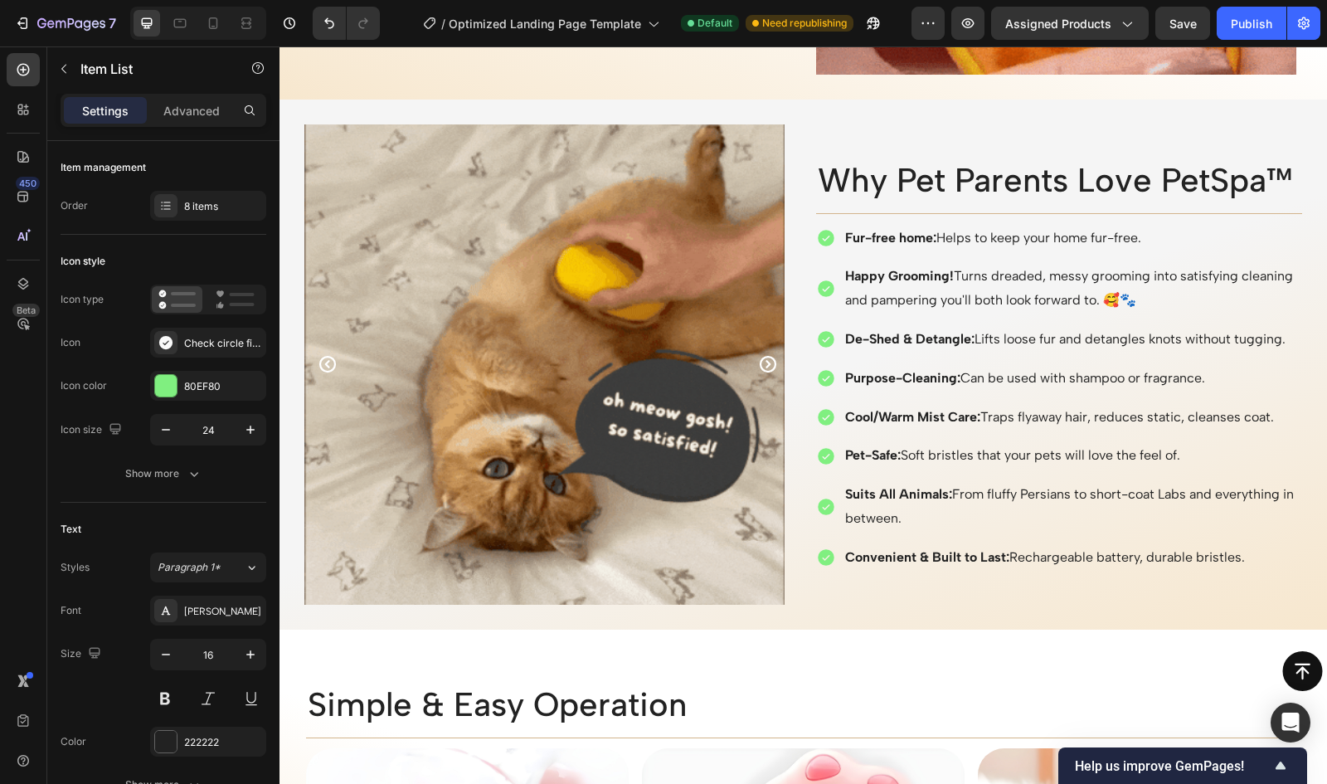
click at [1190, 294] on p "Happy Grooming! Turns dreaded, messy grooming into satisfying cleaning and pamp…" at bounding box center [1072, 289] width 455 height 48
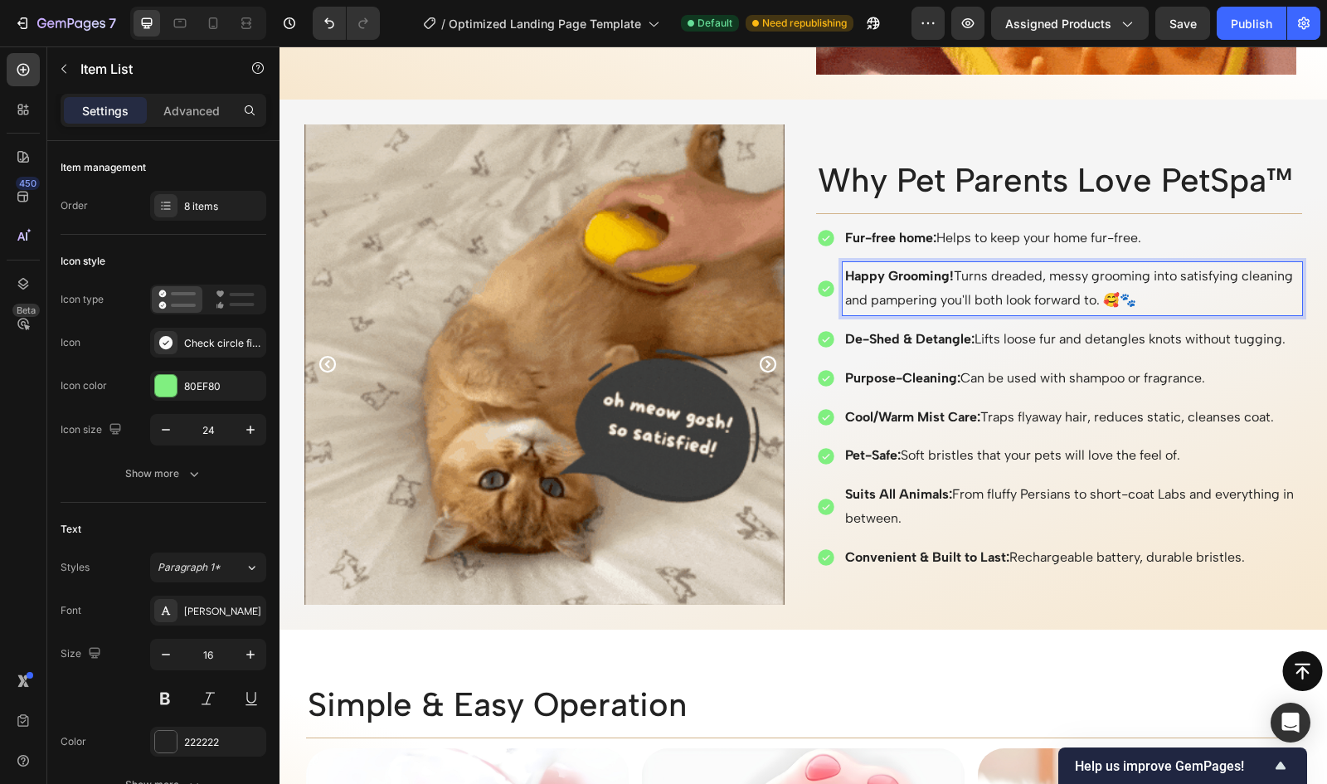
click at [1190, 294] on p "Happy Grooming! Turns dreaded, messy grooming into satisfying cleaning and pamp…" at bounding box center [1072, 289] width 455 height 48
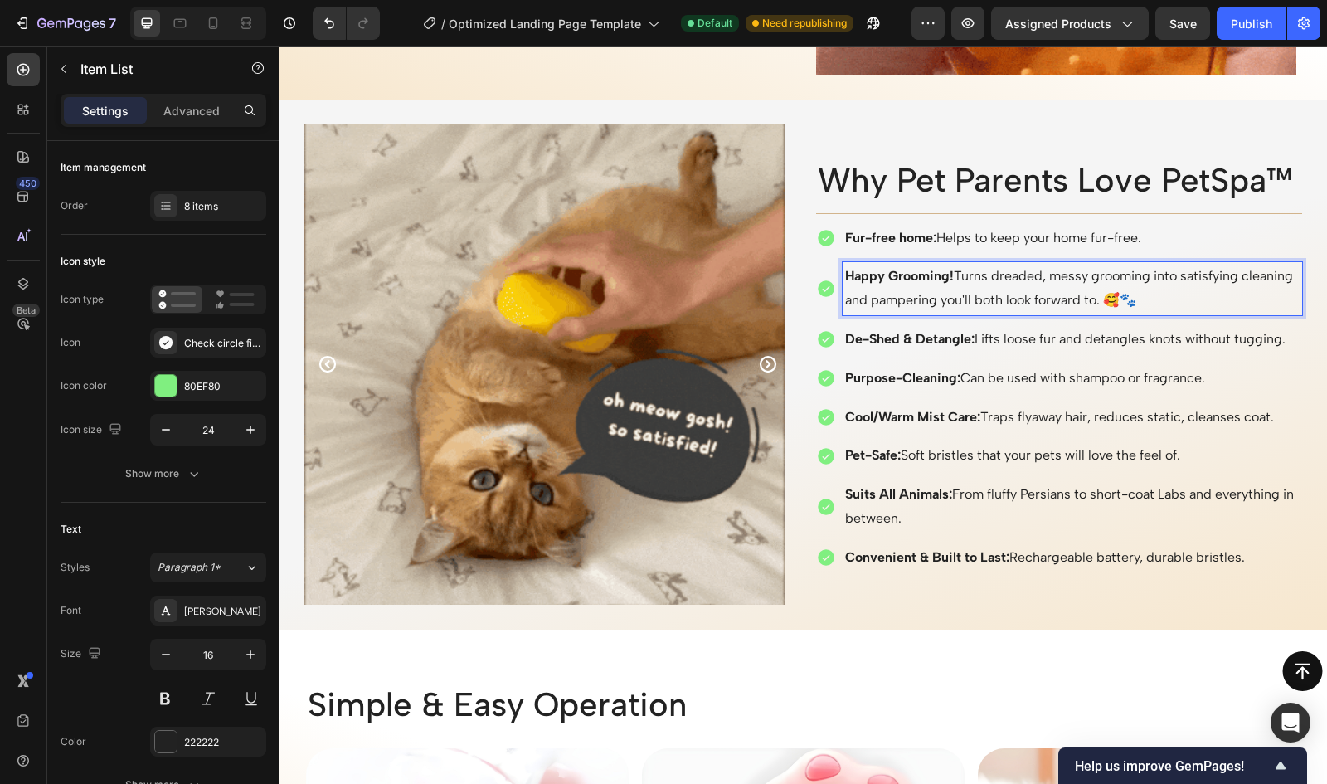
click at [1059, 344] on p "De-Shed & Detangle: Lifts loose fur and detangles knots without tugging." at bounding box center [1072, 340] width 455 height 24
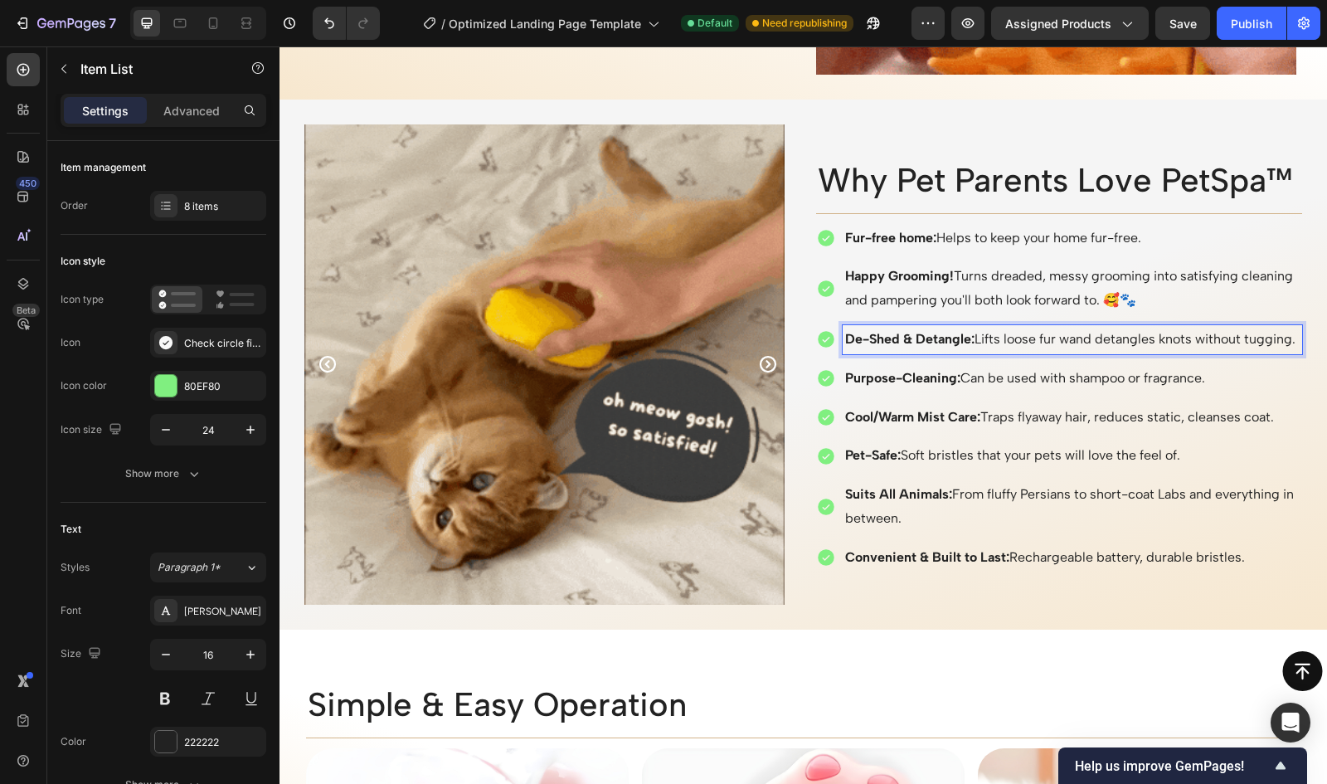
scroll to position [2552, 0]
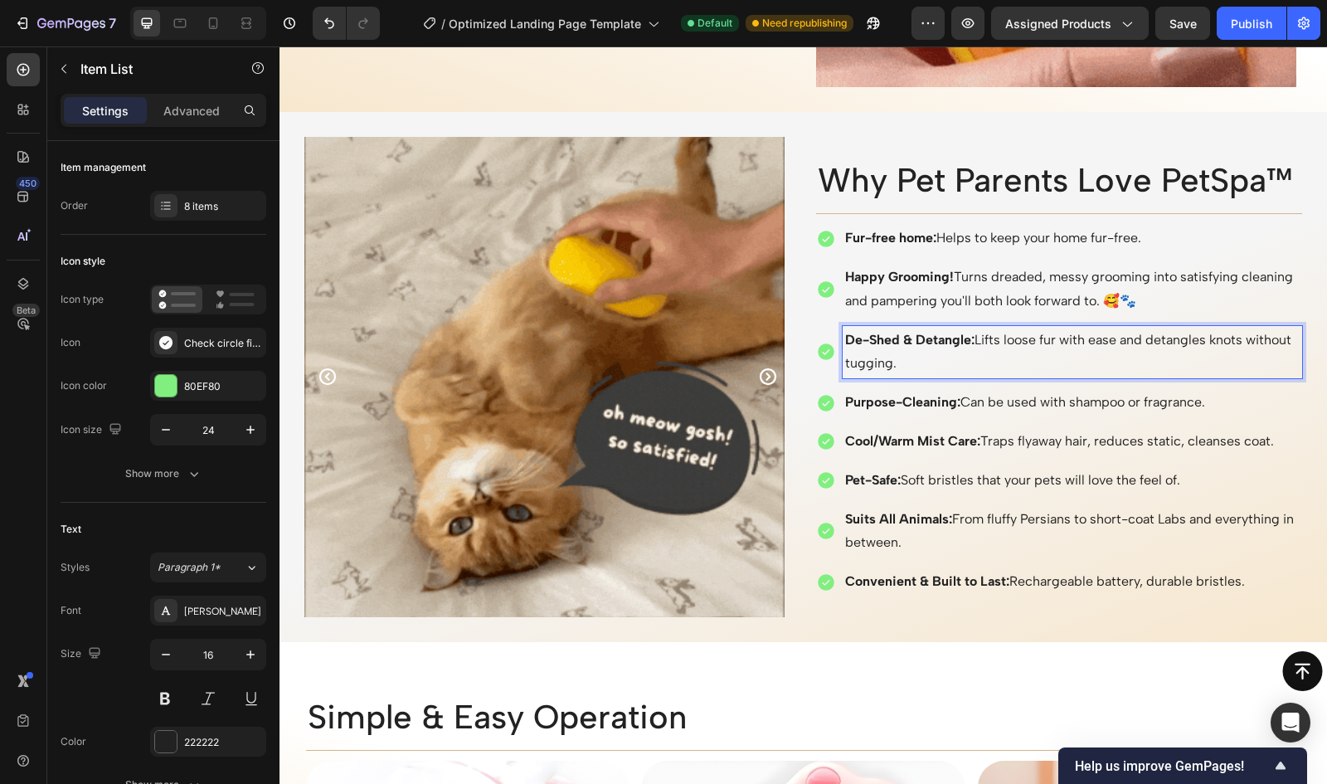
click at [925, 437] on strong "Cool/Warm Mist Care:" at bounding box center [912, 441] width 135 height 16
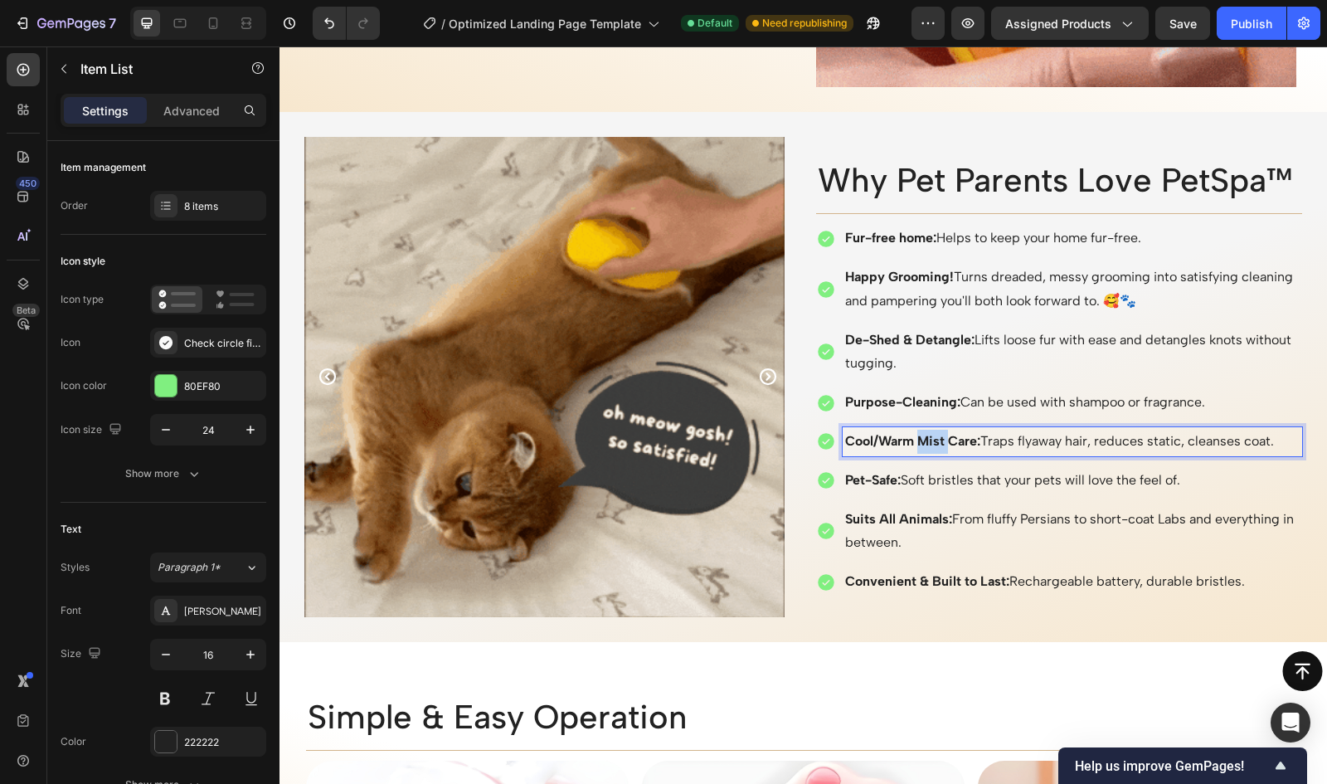
click at [925, 437] on strong "Cool/Warm Mist Care:" at bounding box center [912, 441] width 135 height 16
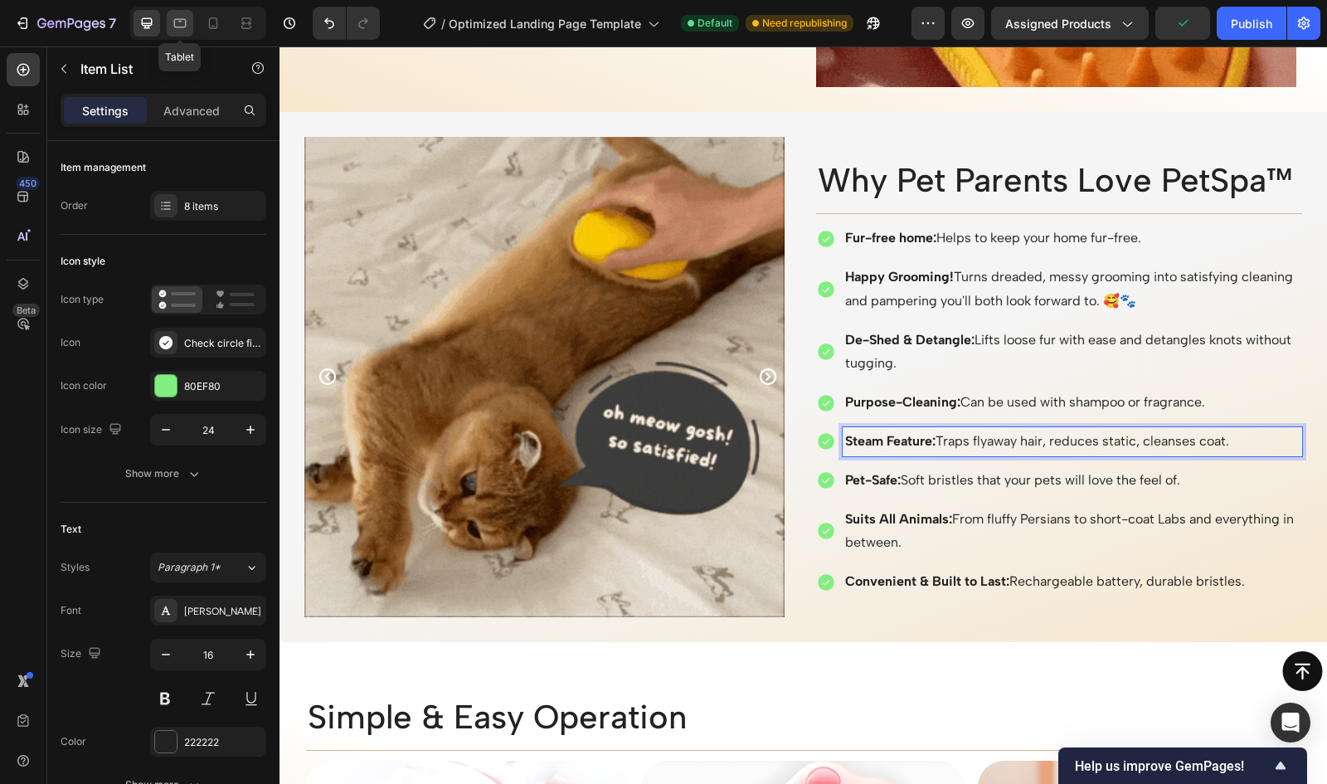
click at [177, 21] on icon at bounding box center [180, 23] width 17 height 17
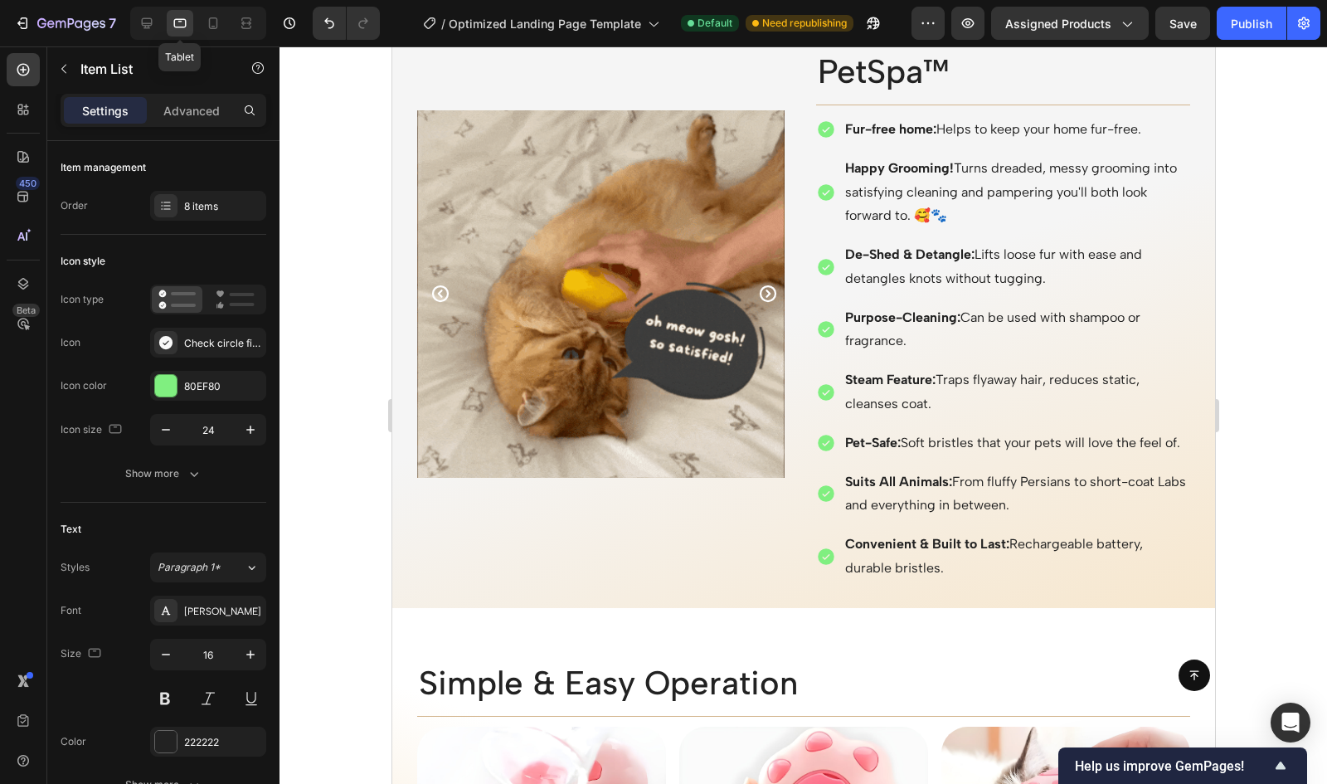
scroll to position [2620, 0]
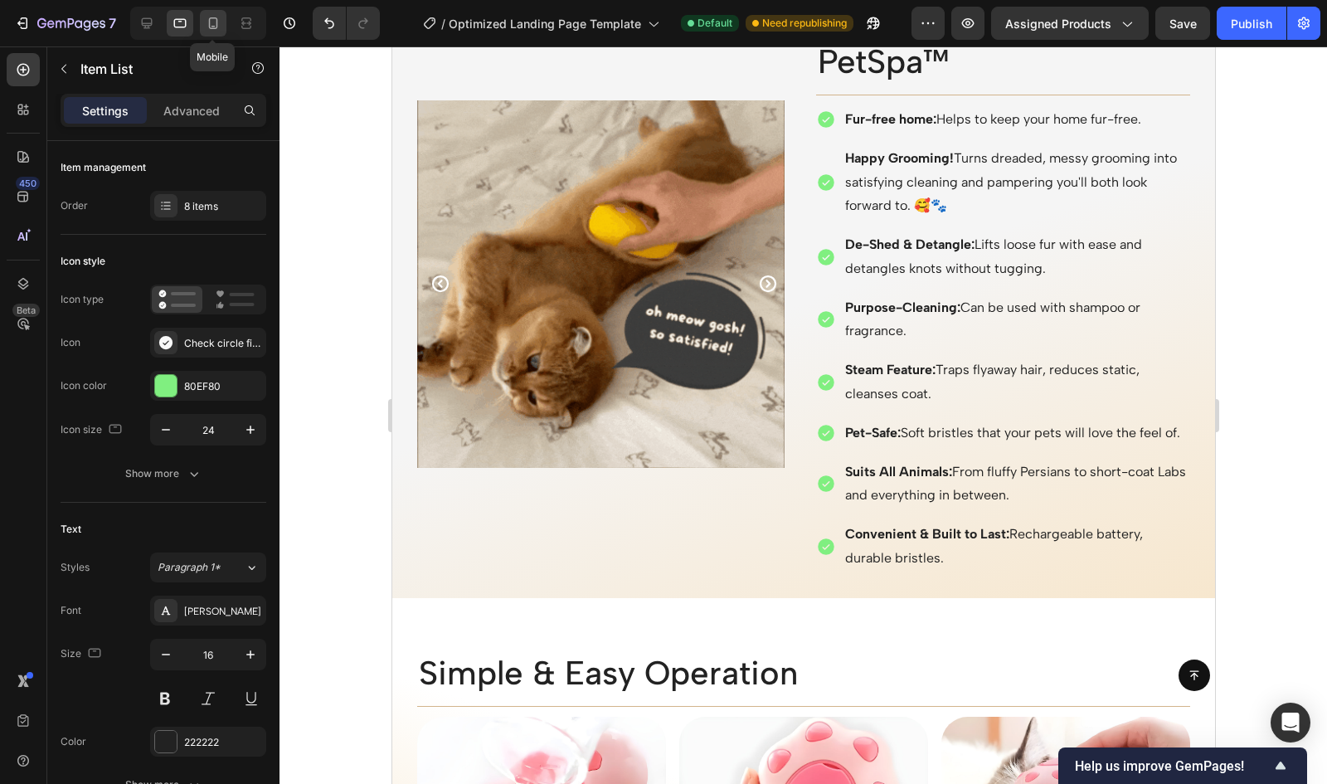
click at [214, 20] on icon at bounding box center [213, 23] width 17 height 17
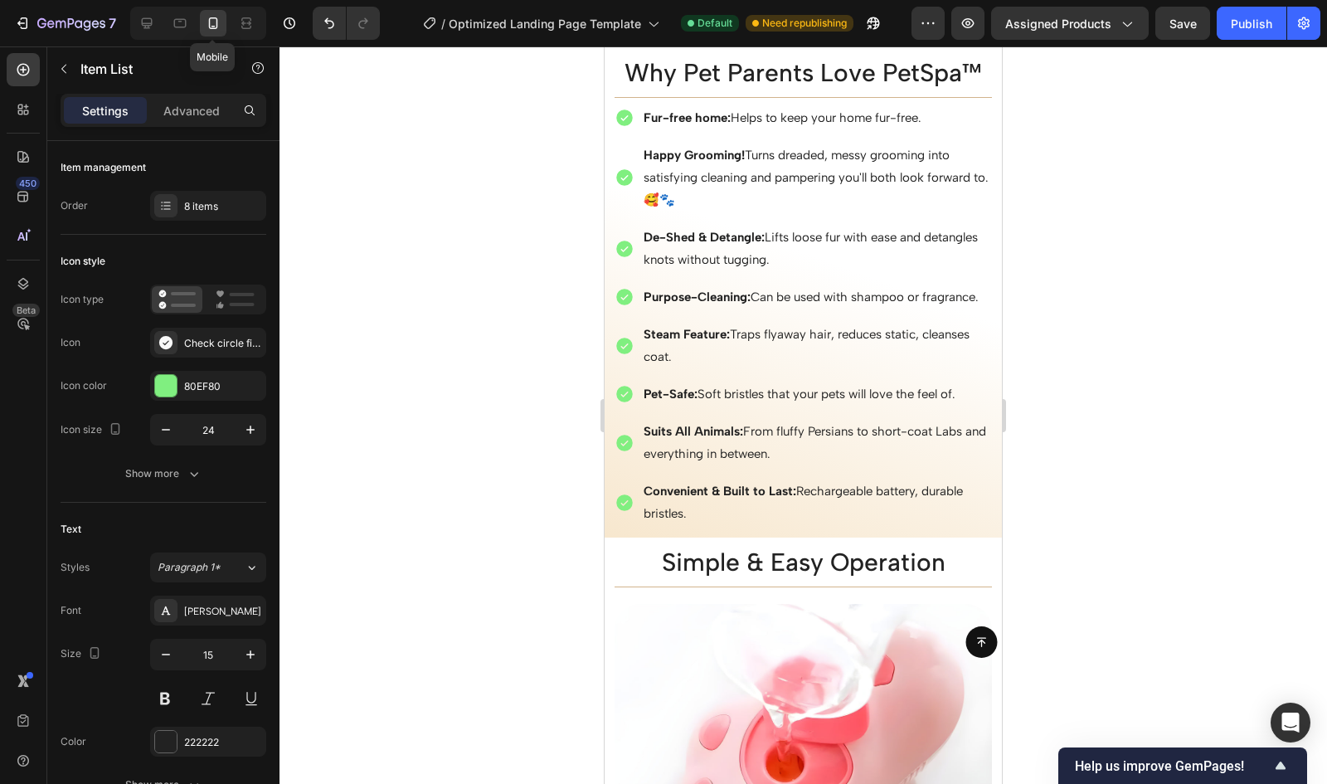
scroll to position [2472, 0]
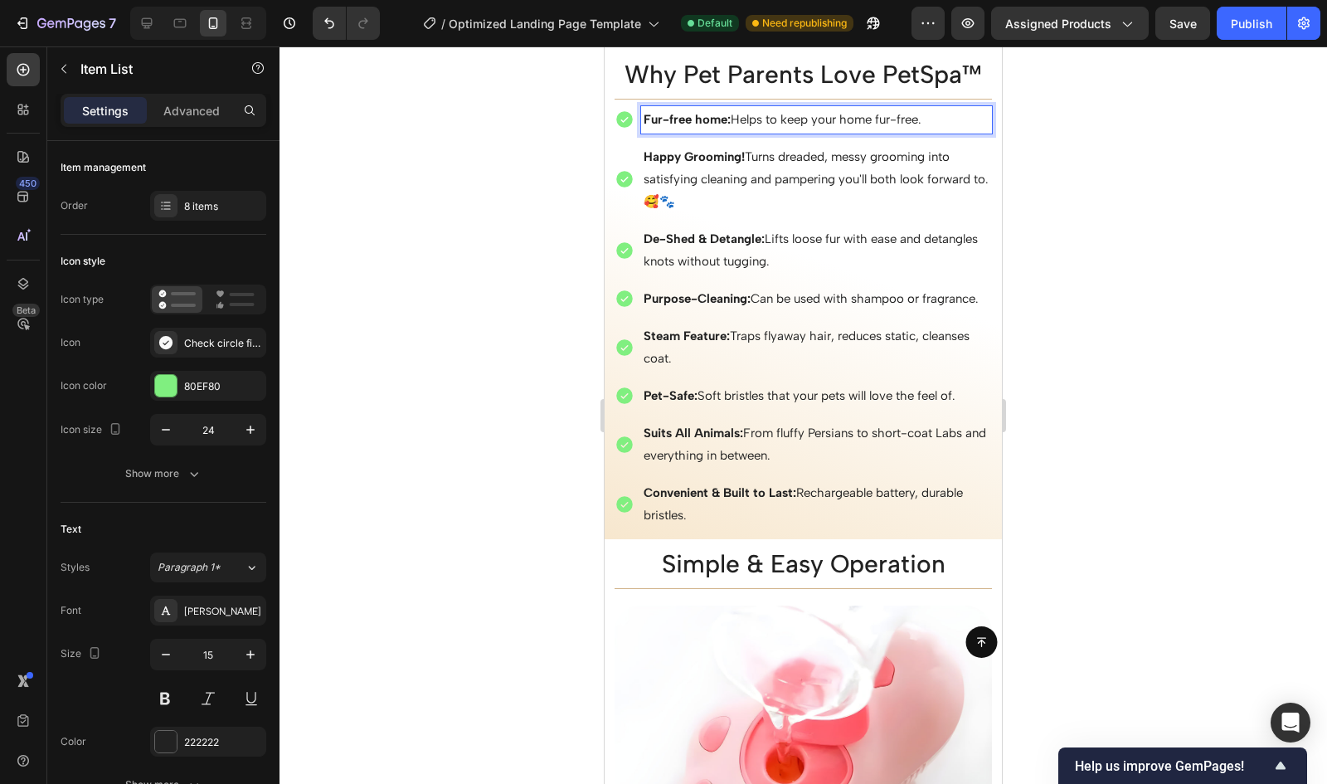
click at [700, 117] on strong "Fur-free home:" at bounding box center [687, 119] width 87 height 15
click at [178, 24] on icon at bounding box center [180, 23] width 17 height 17
type input "16"
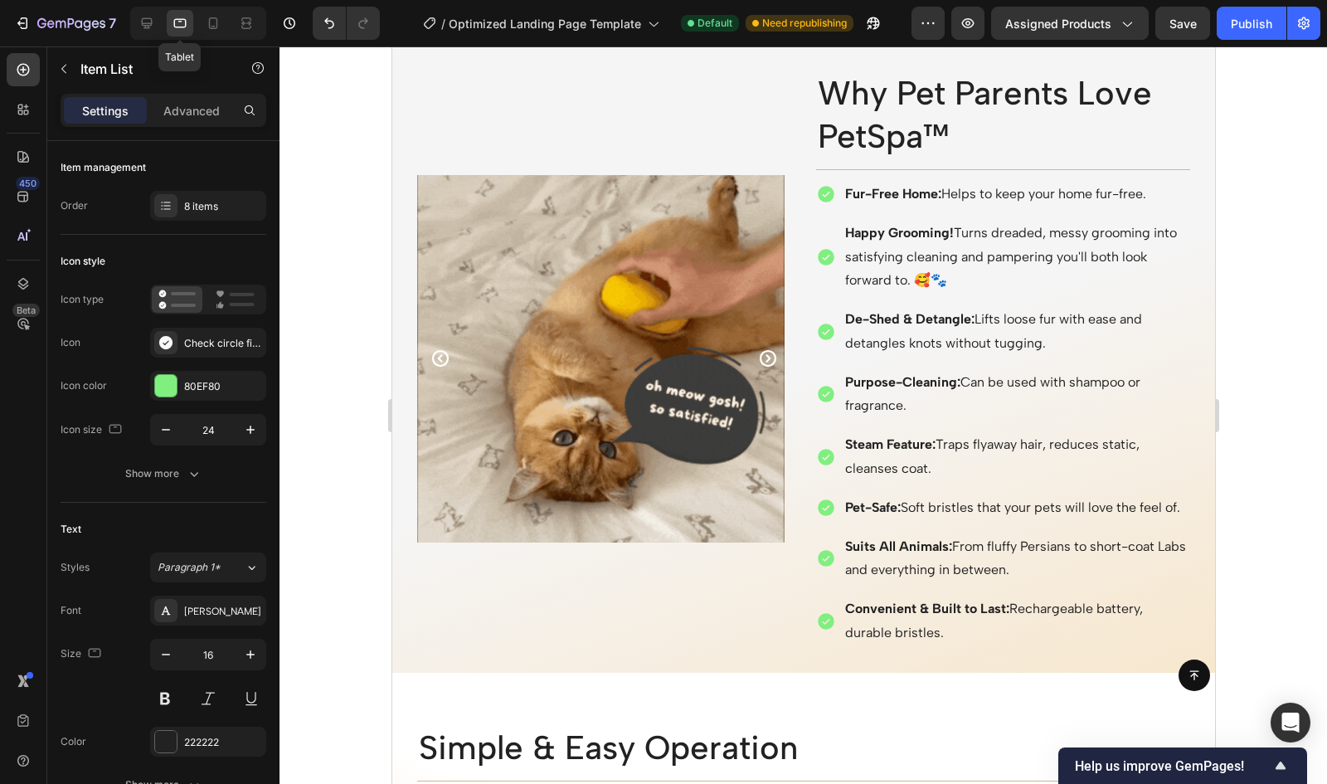
scroll to position [2547, 0]
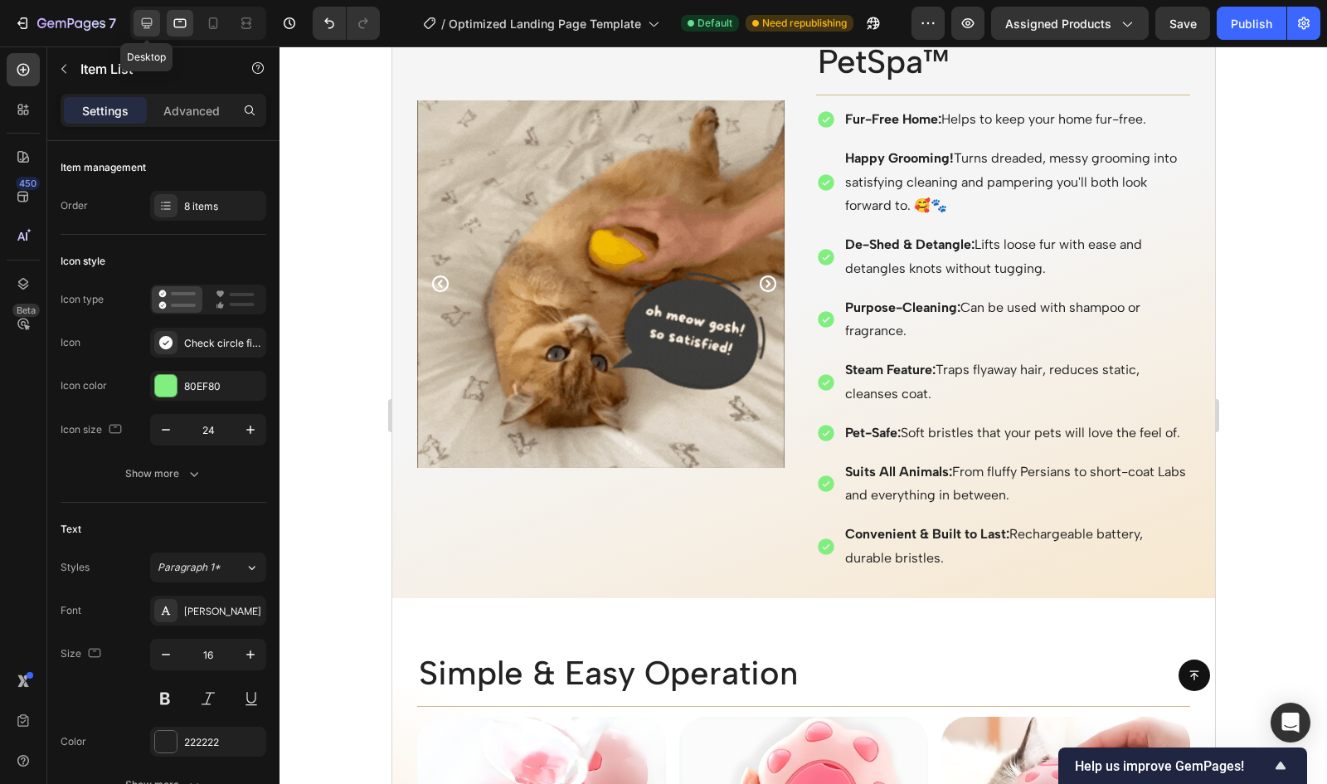
click at [148, 26] on icon at bounding box center [147, 23] width 11 height 11
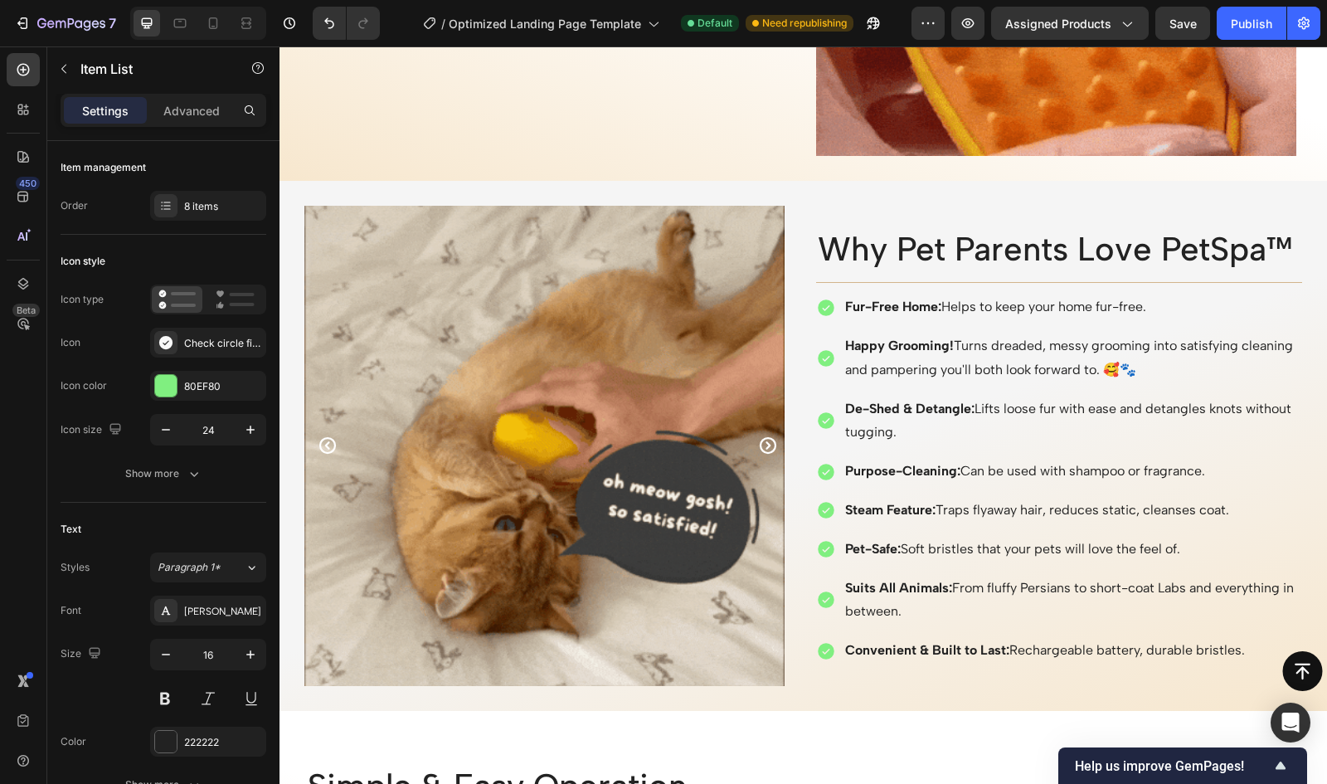
scroll to position [2484, 0]
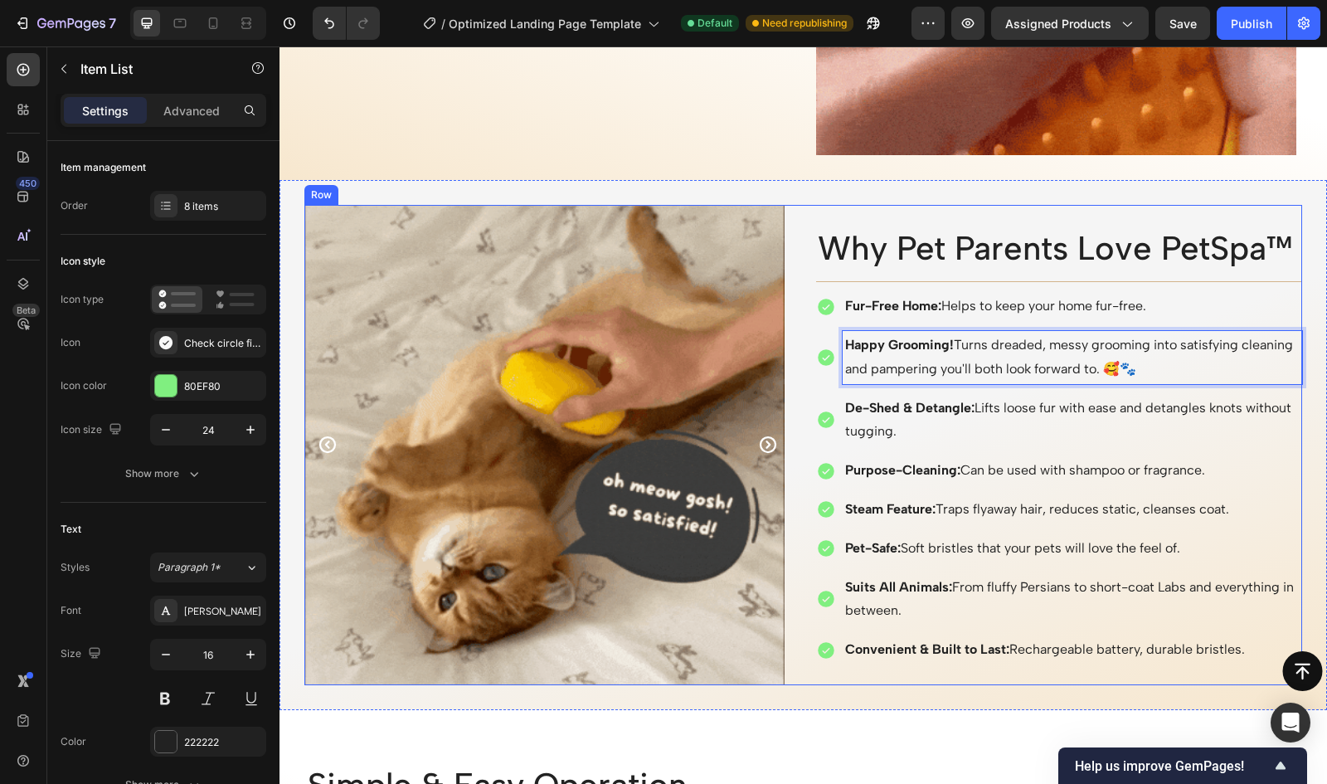
click at [793, 382] on div "Image Image Carousel Why Pet Parents Love PetSpa™ Heading Title Line Fur-Free H…" at bounding box center [803, 445] width 998 height 480
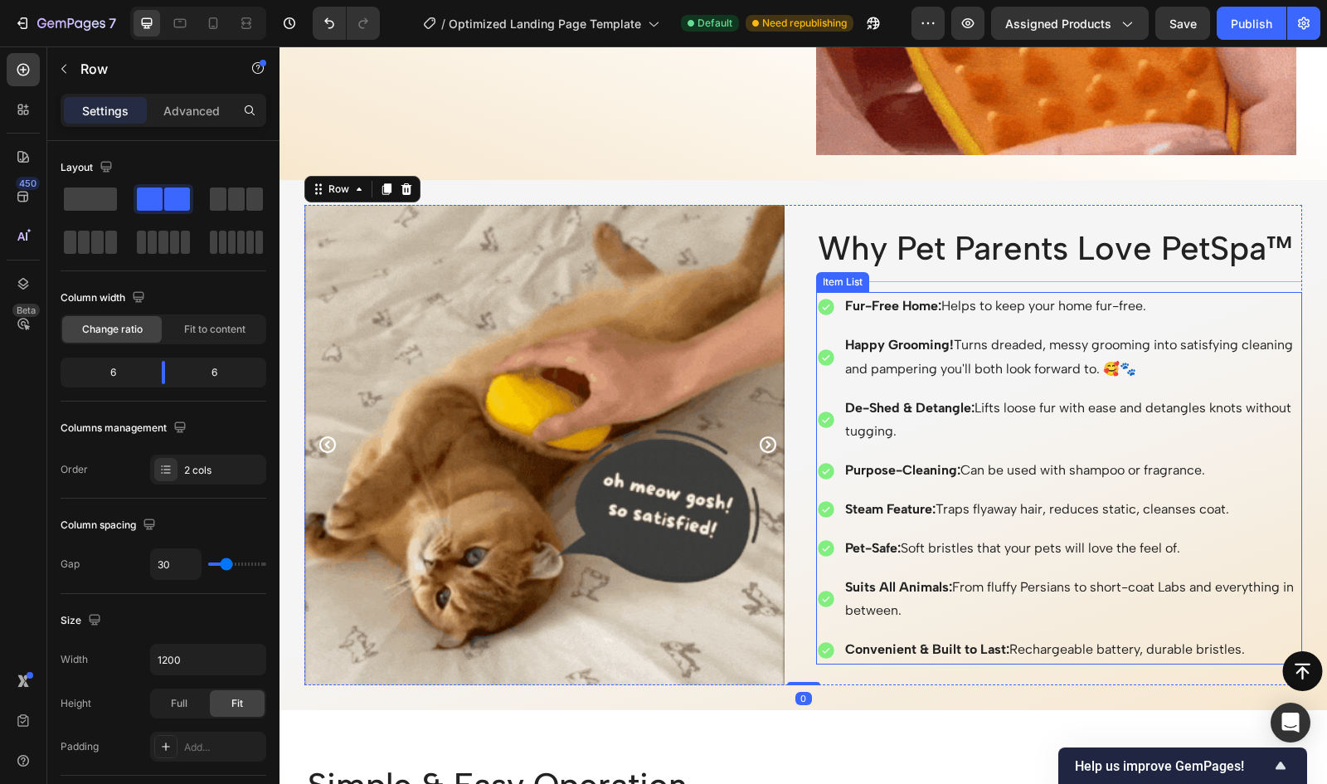
click at [954, 363] on p "Happy Grooming! Turns dreaded, messy grooming into satisfying cleaning and pamp…" at bounding box center [1072, 357] width 455 height 48
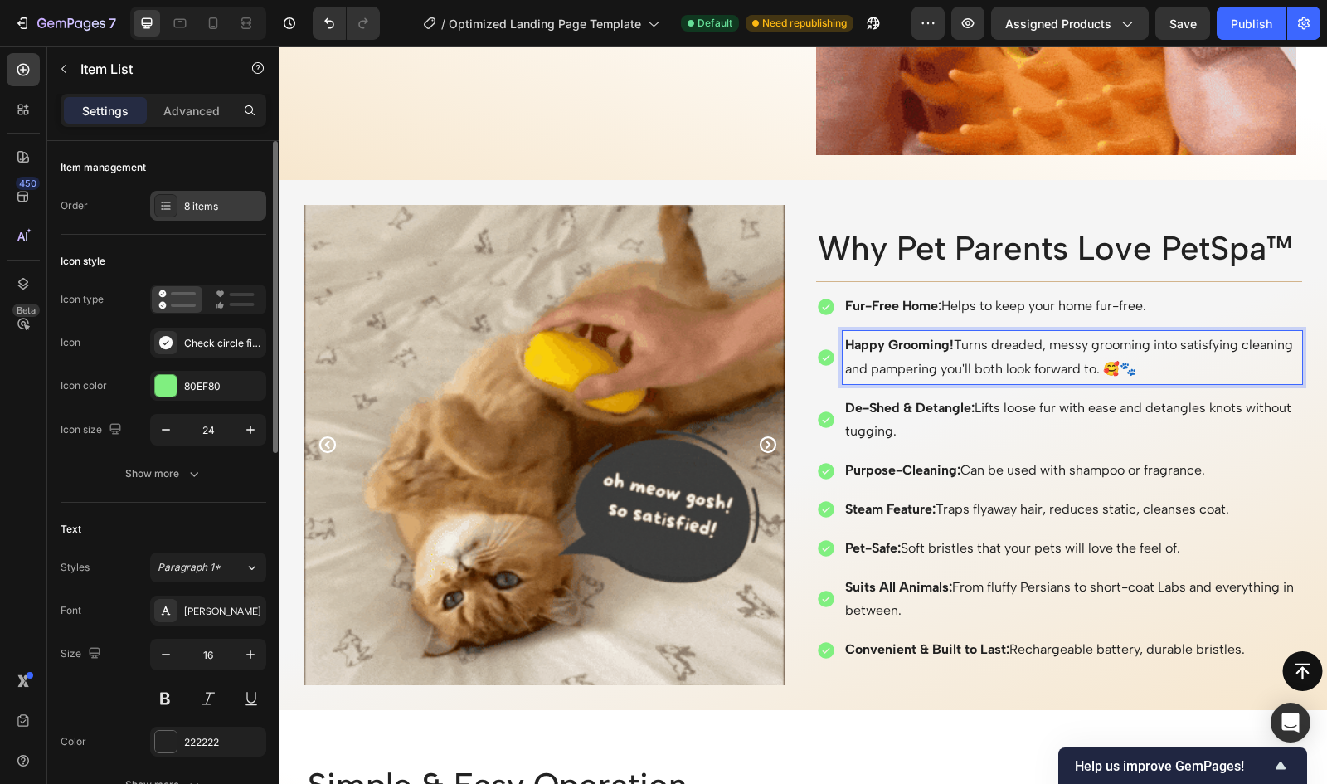
click at [187, 214] on div "8 items" at bounding box center [208, 206] width 116 height 30
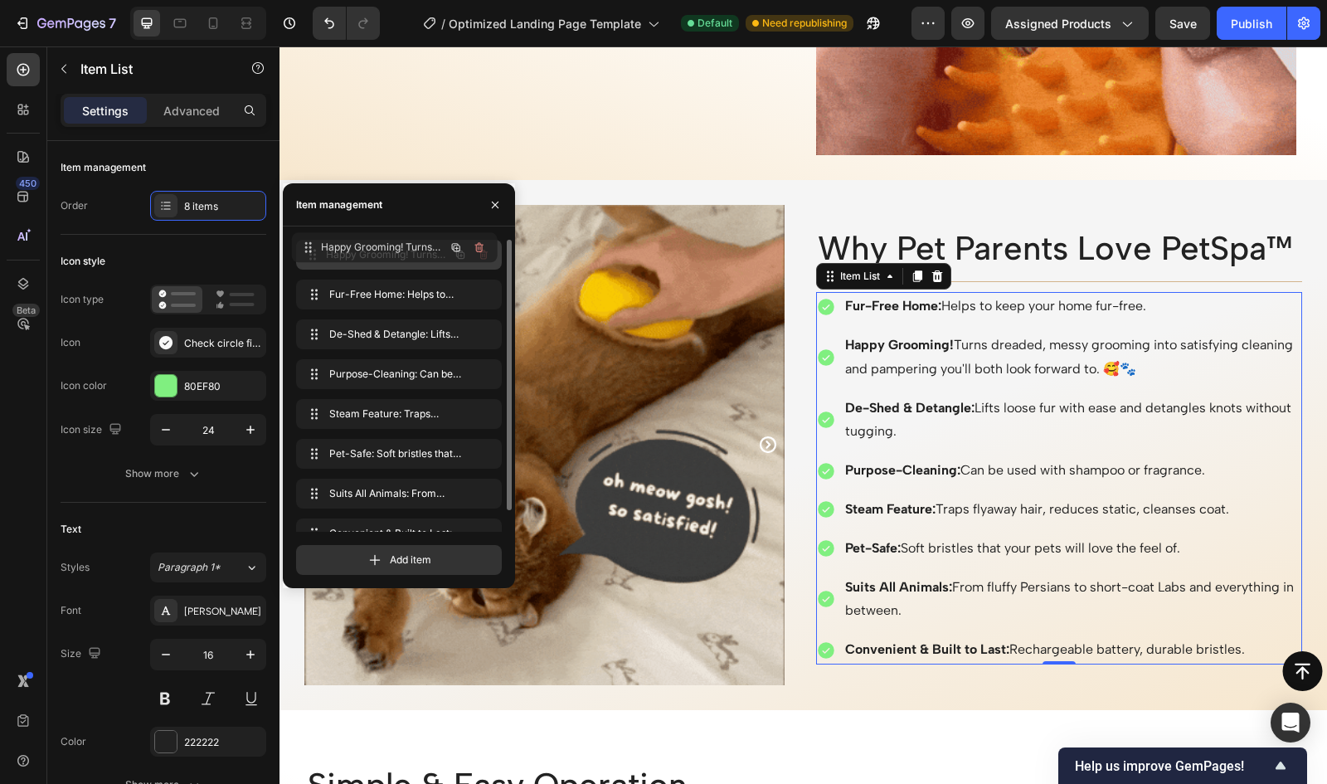
drag, startPoint x: 313, startPoint y: 294, endPoint x: 309, endPoint y: 246, distance: 47.5
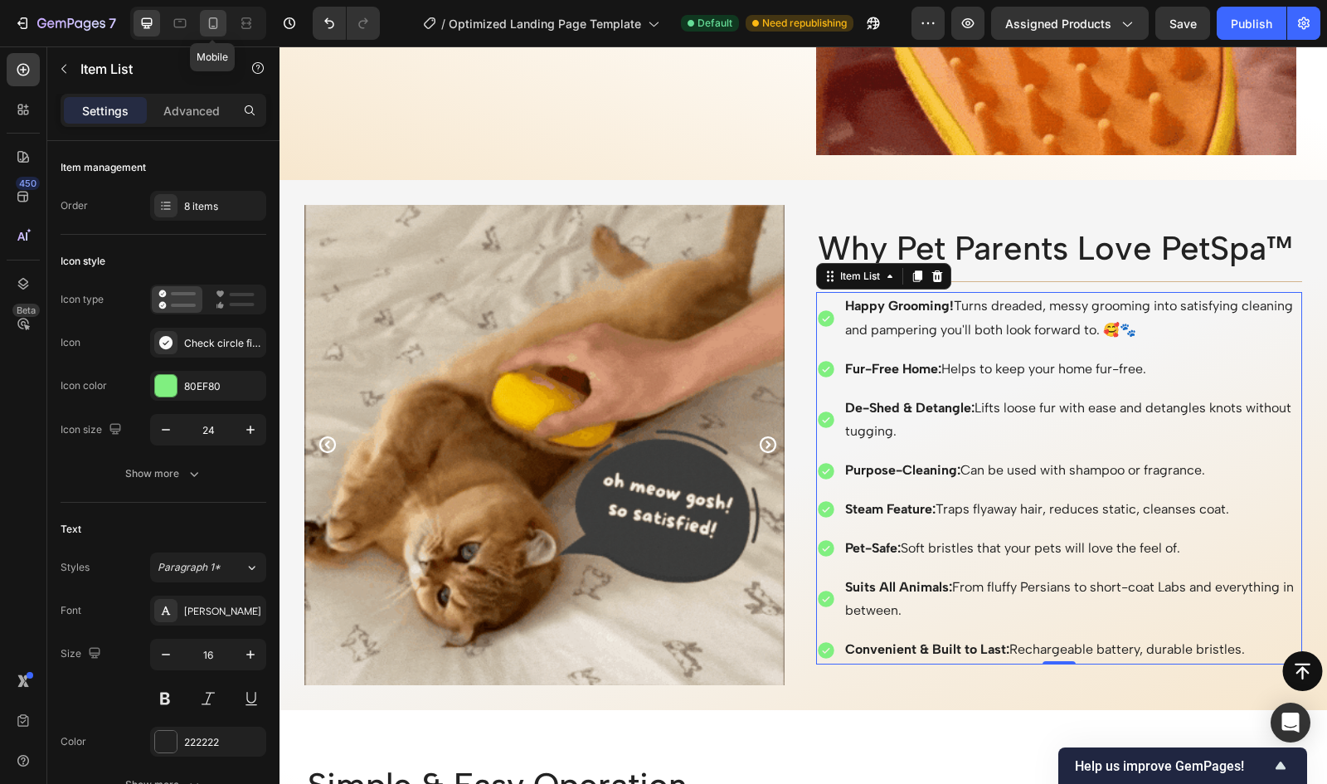
click at [201, 22] on div at bounding box center [213, 23] width 27 height 27
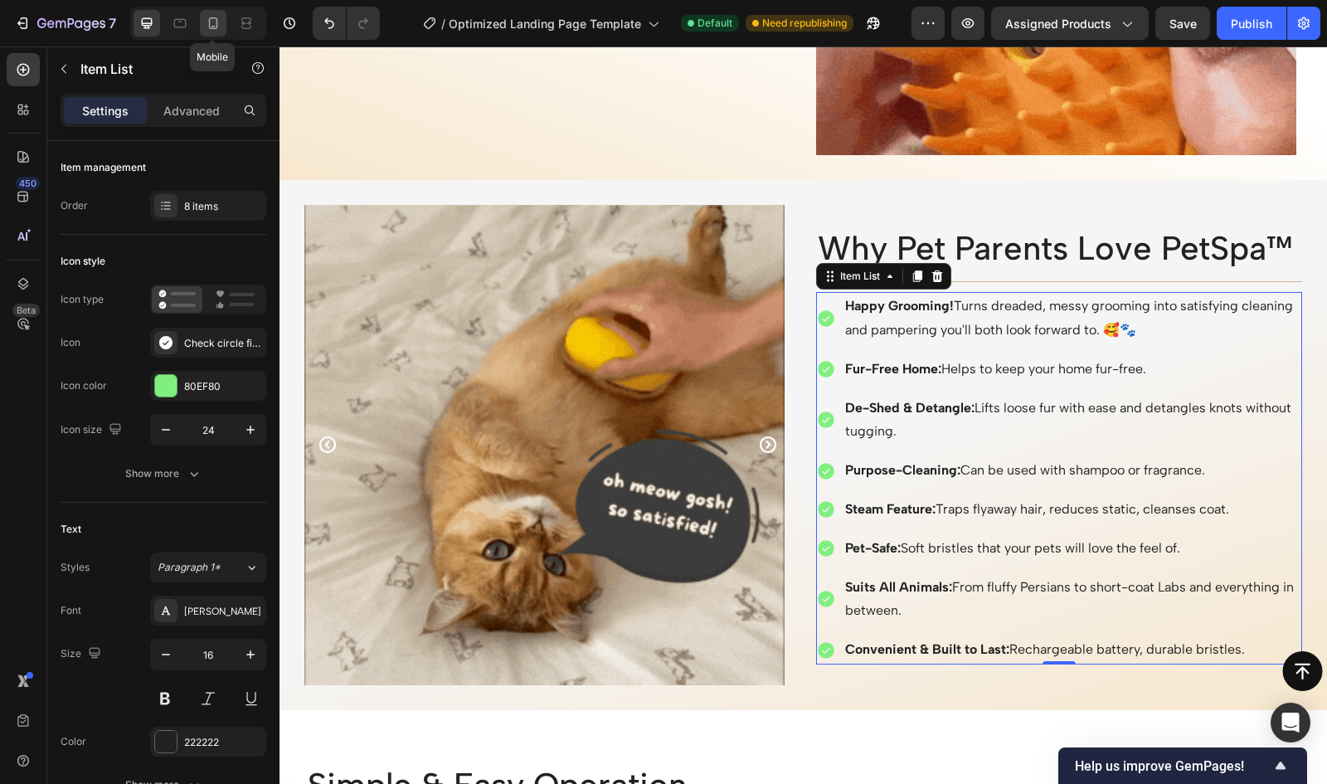
type input "15"
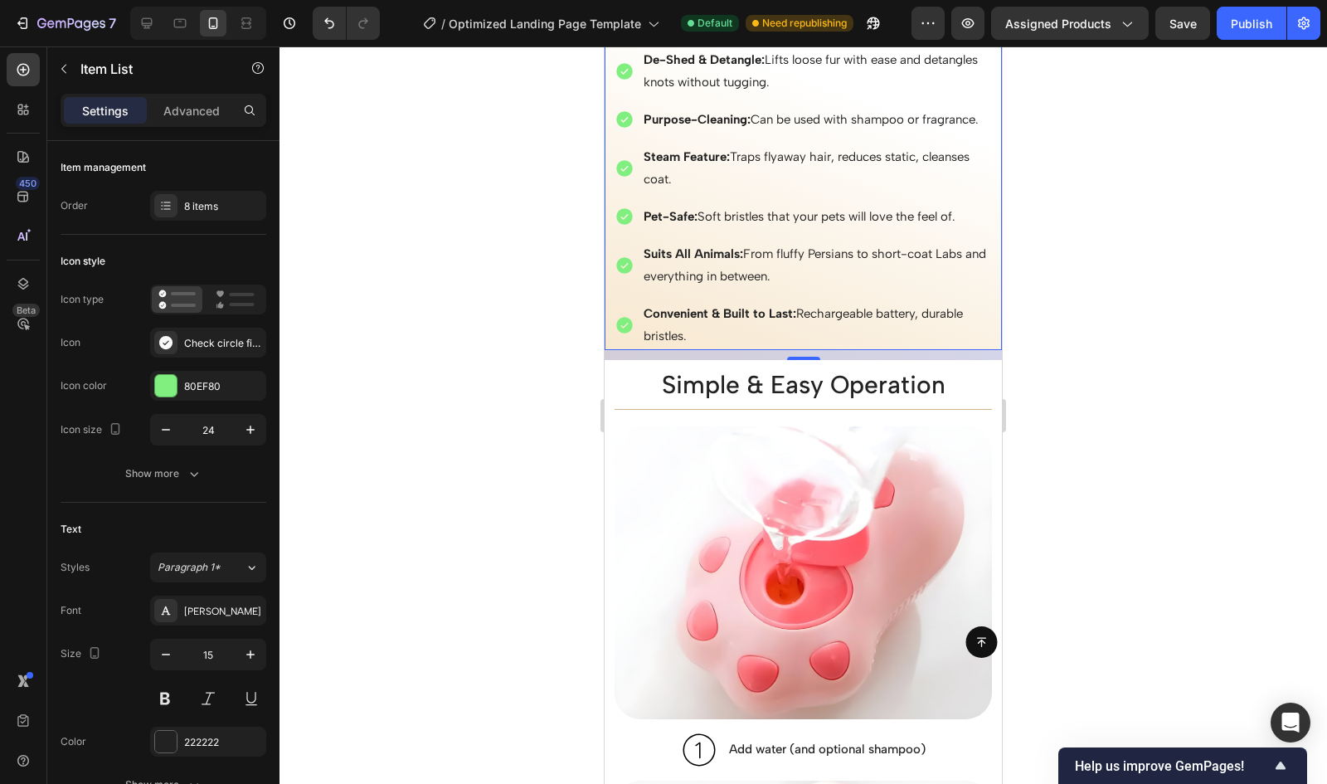
scroll to position [2653, 0]
click at [557, 323] on div at bounding box center [804, 414] width 1048 height 737
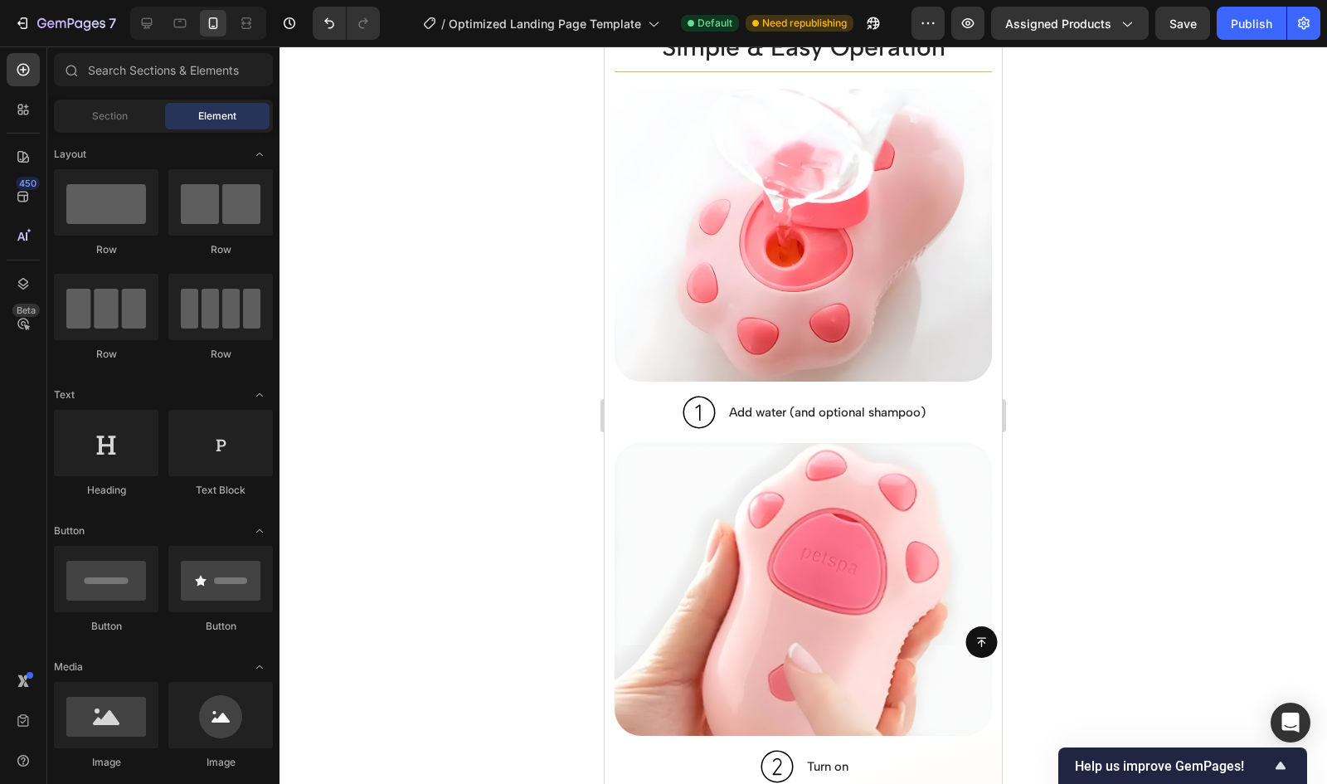
scroll to position [3008, 0]
drag, startPoint x: 169, startPoint y: 27, endPoint x: 302, endPoint y: 195, distance: 213.8
click at [169, 27] on div at bounding box center [180, 23] width 27 height 27
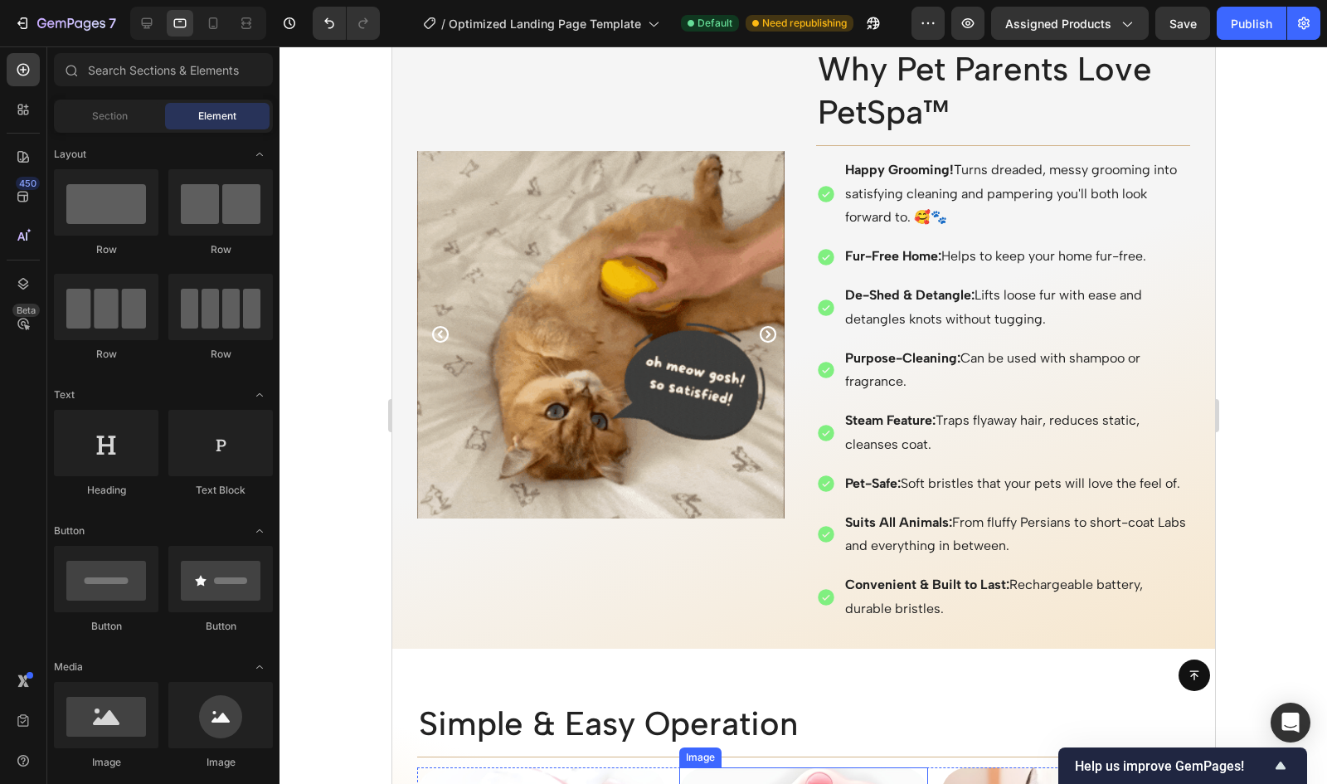
scroll to position [2485, 0]
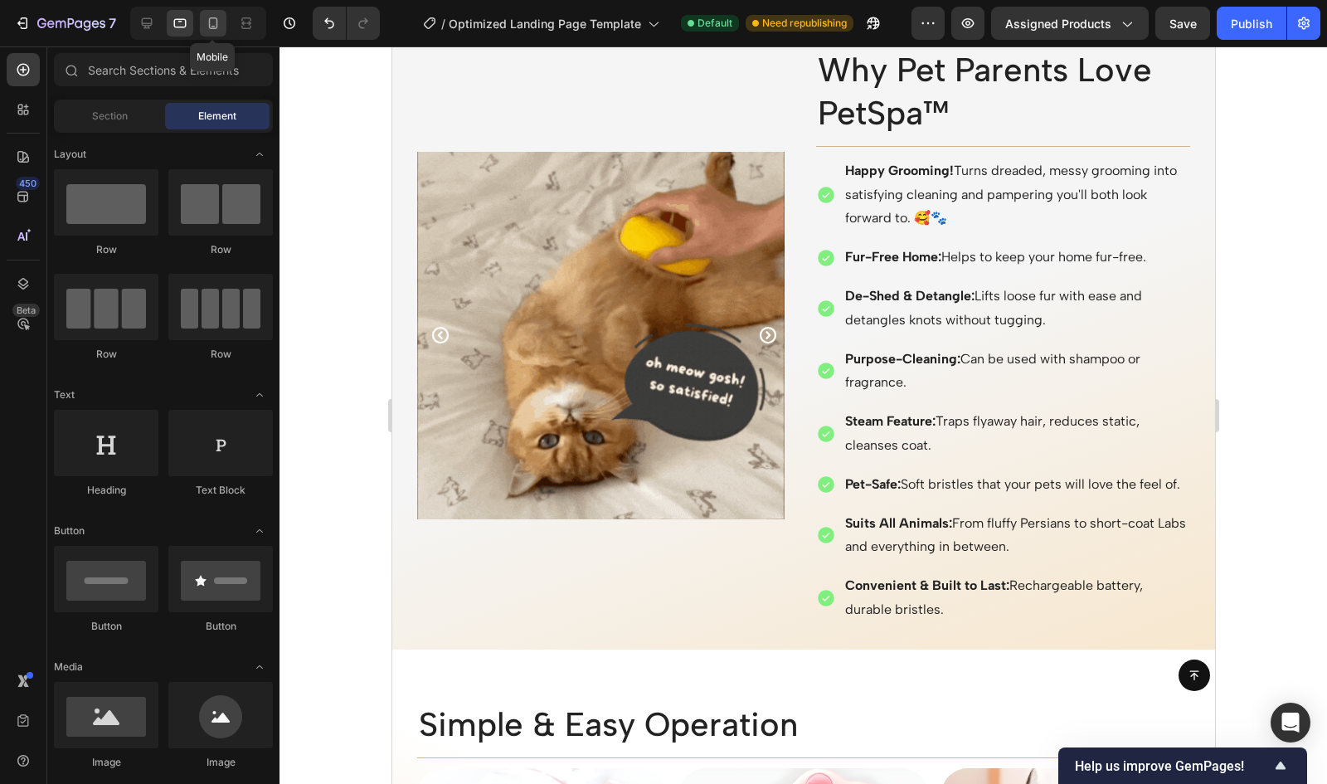
click at [201, 25] on div at bounding box center [213, 23] width 27 height 27
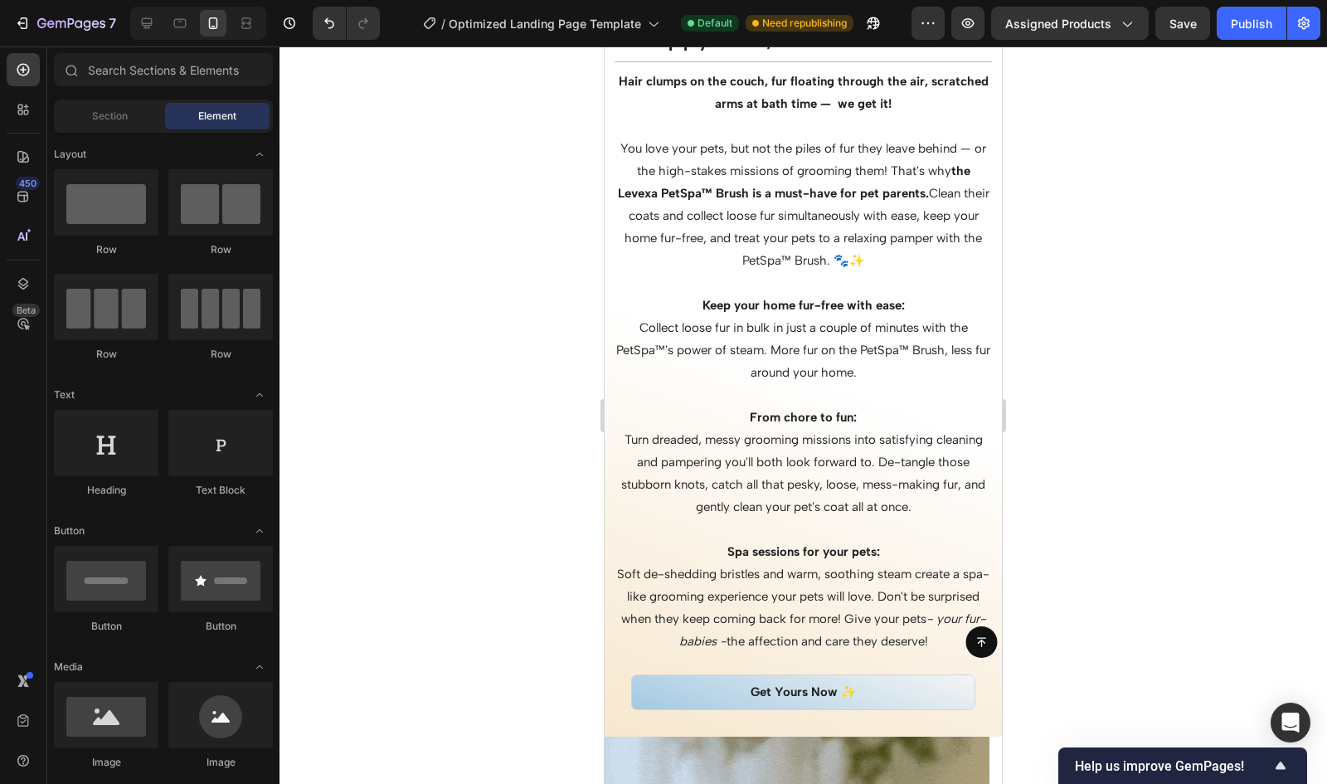
scroll to position [1917, 0]
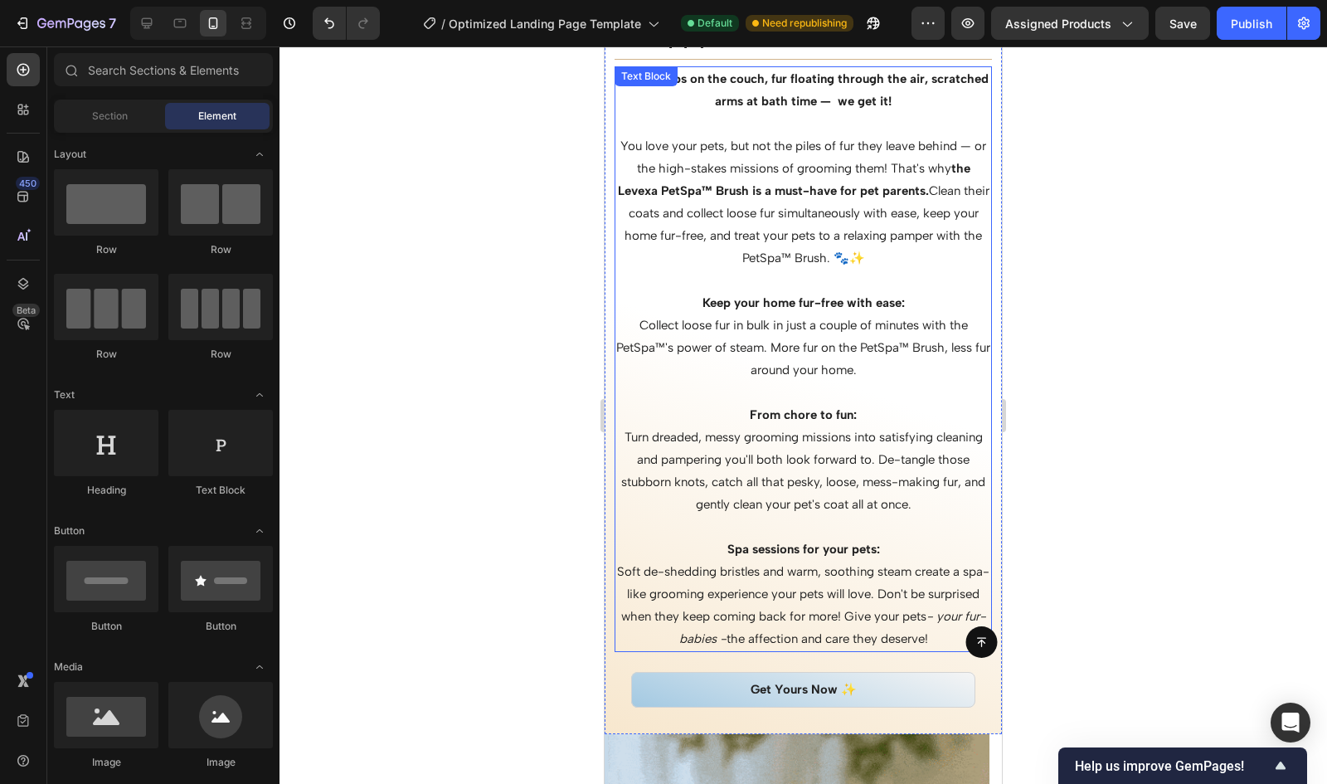
click at [737, 303] on strong "Keep your home fur-free with ease:" at bounding box center [804, 302] width 202 height 15
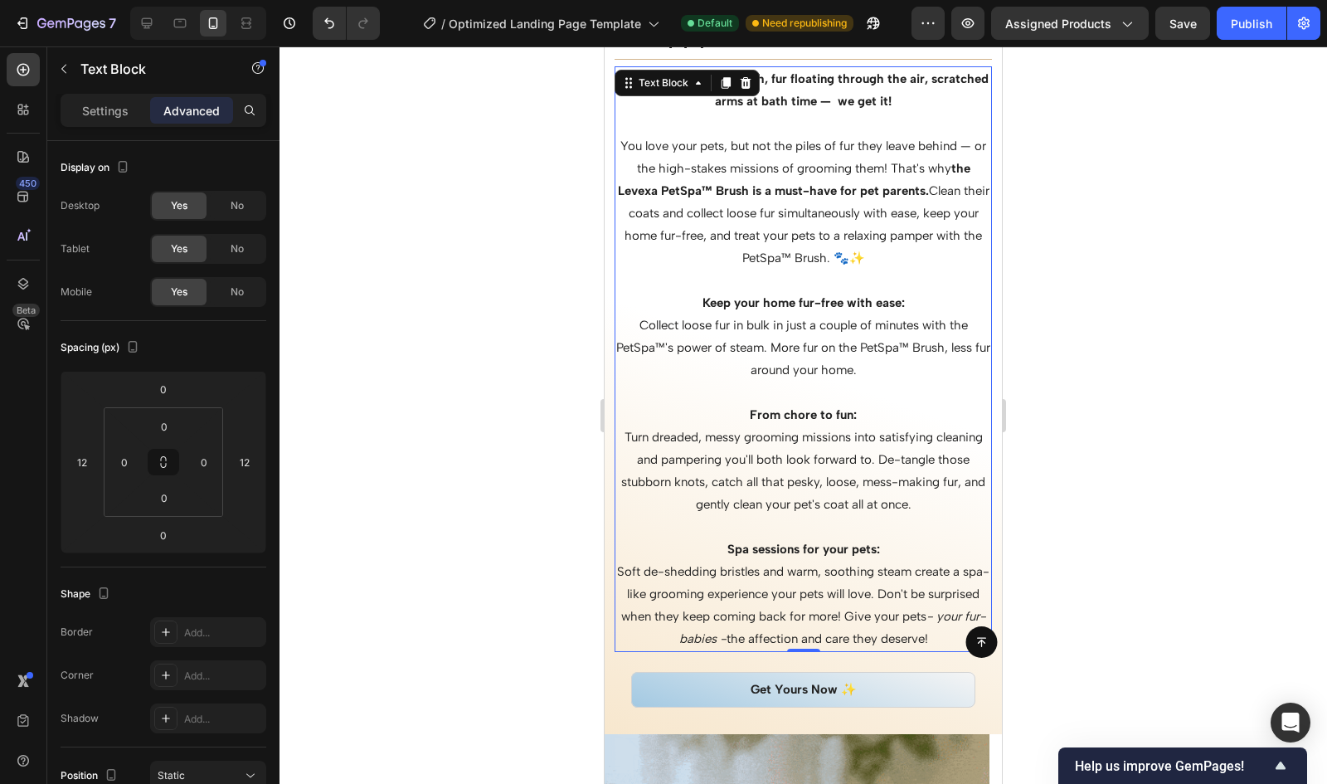
click at [731, 293] on p "Keep your home fur-free with ease:" at bounding box center [803, 303] width 374 height 22
click at [765, 304] on strong "Keep Your home fur-free with ease:" at bounding box center [804, 302] width 204 height 15
click at [798, 302] on strong "Keep Your Home fur-free with ease:" at bounding box center [804, 302] width 206 height 15
click at [788, 417] on strong "From chore to fun:" at bounding box center [803, 414] width 107 height 15
click at [785, 416] on strong "From chore to fun:" at bounding box center [803, 414] width 107 height 15
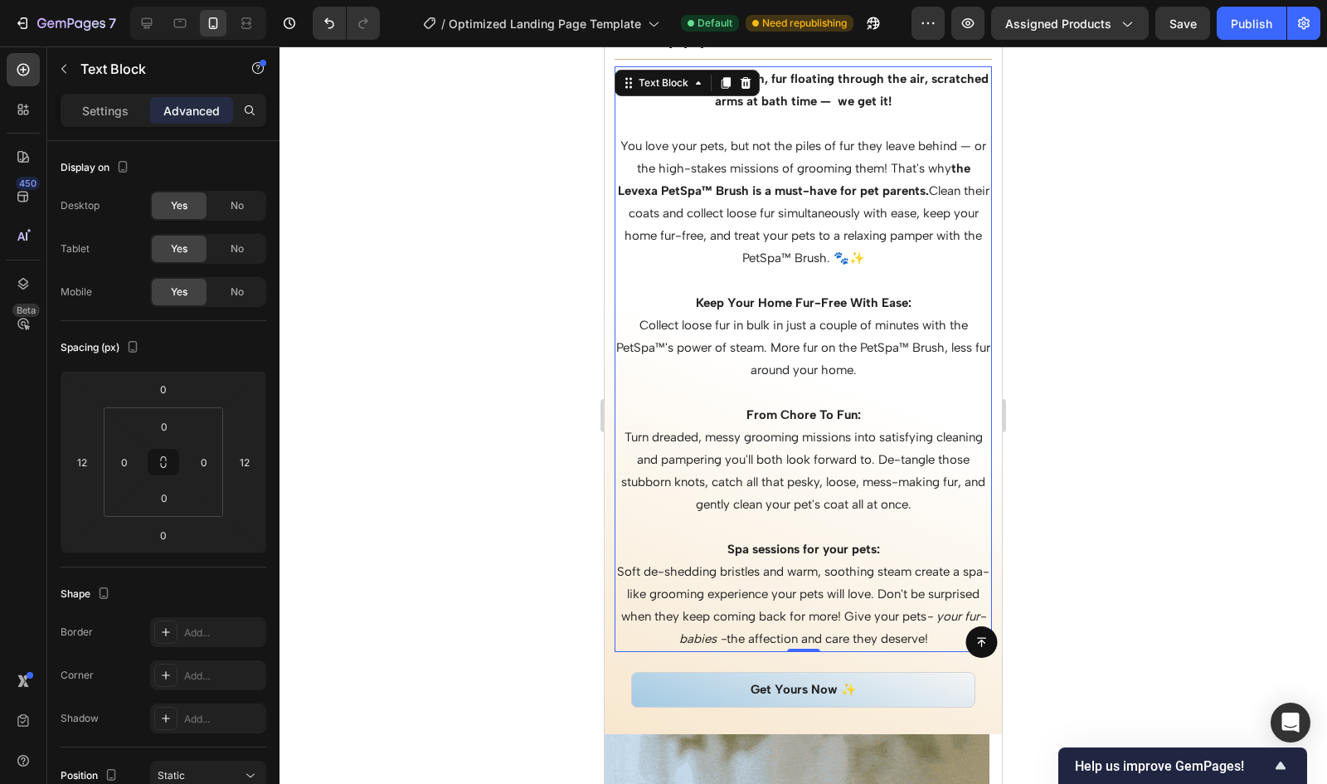
click at [820, 417] on strong "From Chore To Fun:" at bounding box center [804, 414] width 114 height 15
click at [794, 547] on strong "Spa sessions for your pets:" at bounding box center [803, 549] width 153 height 15
click at [816, 416] on strong "From Chore to Fun:" at bounding box center [803, 414] width 113 height 15
click at [789, 547] on strong "Spa sessions for your pets:" at bounding box center [803, 549] width 153 height 15
click at [749, 540] on p "Spa sessions for your pets:" at bounding box center [803, 549] width 374 height 22
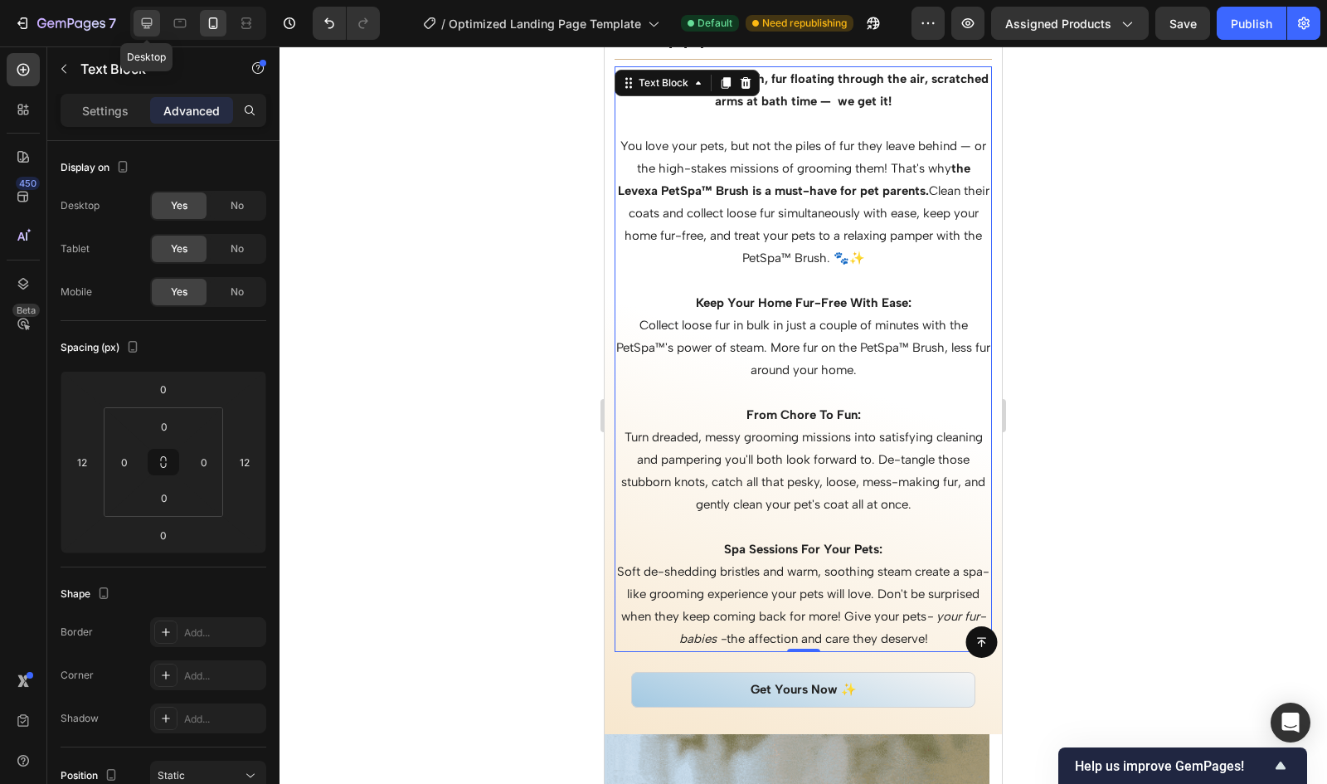
click at [141, 10] on div at bounding box center [147, 23] width 27 height 27
type input "0"
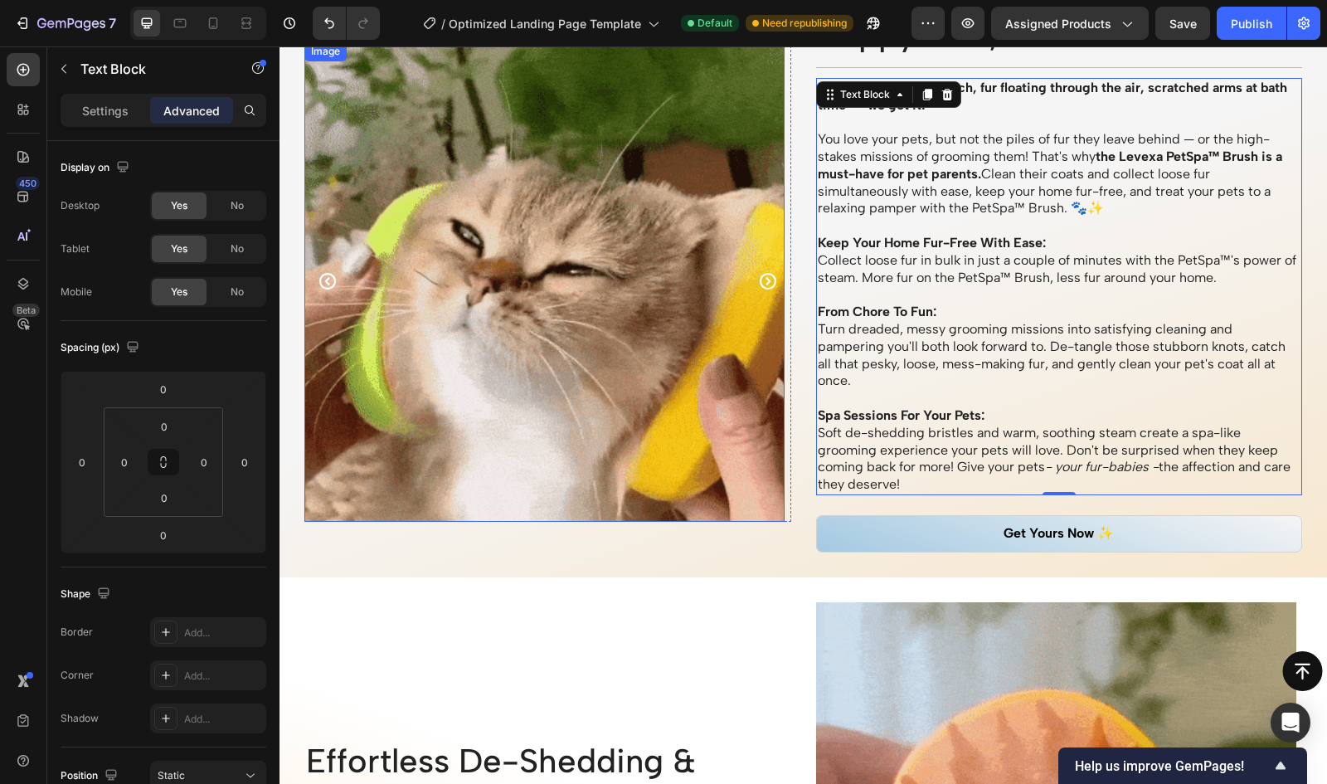
scroll to position [1529, 0]
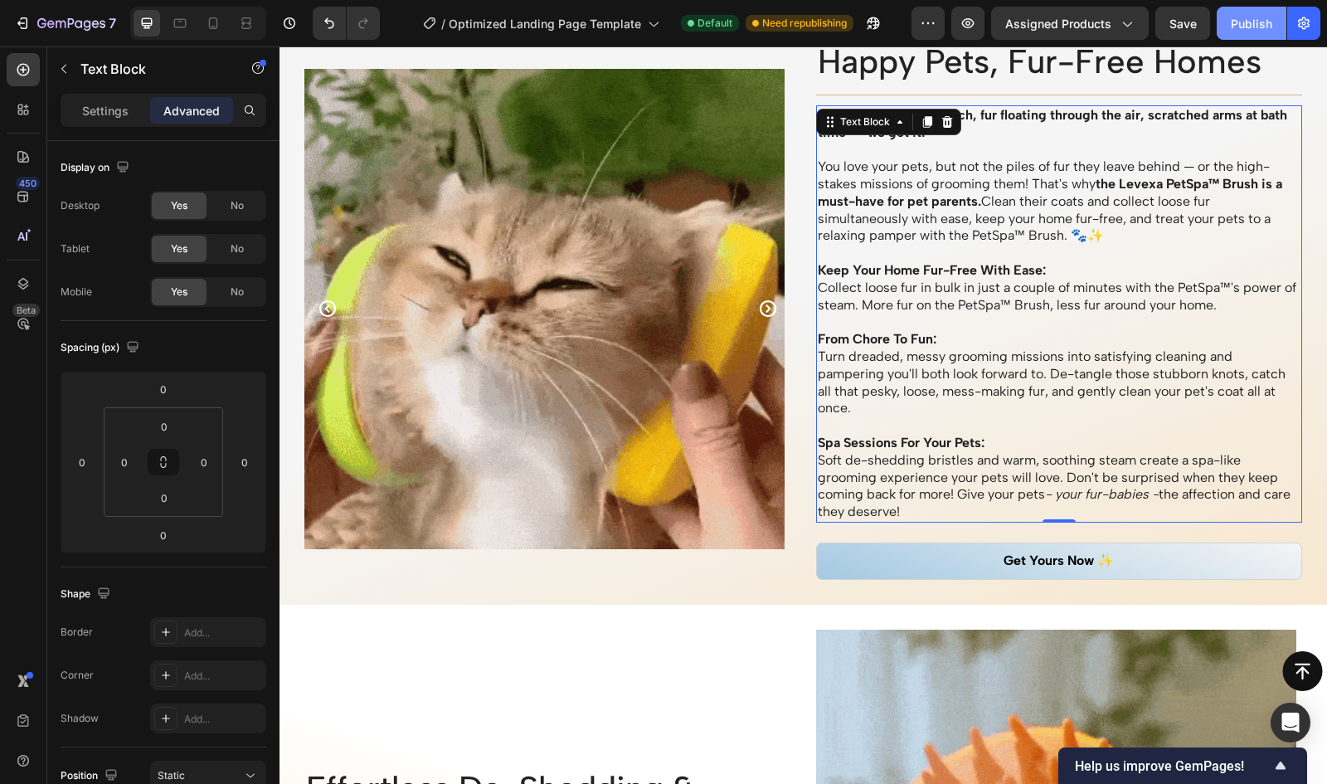
click at [1253, 22] on div "Publish" at bounding box center [1251, 23] width 41 height 17
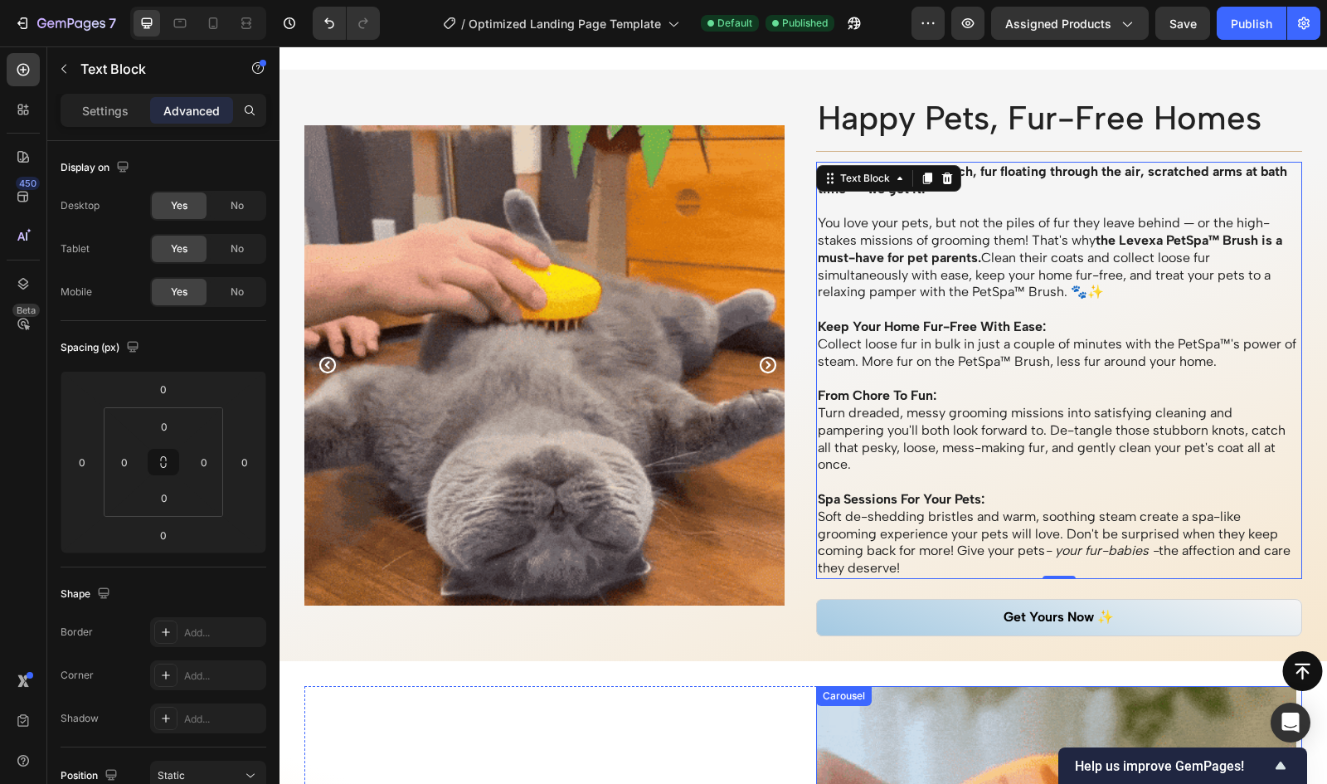
scroll to position [1413, 0]
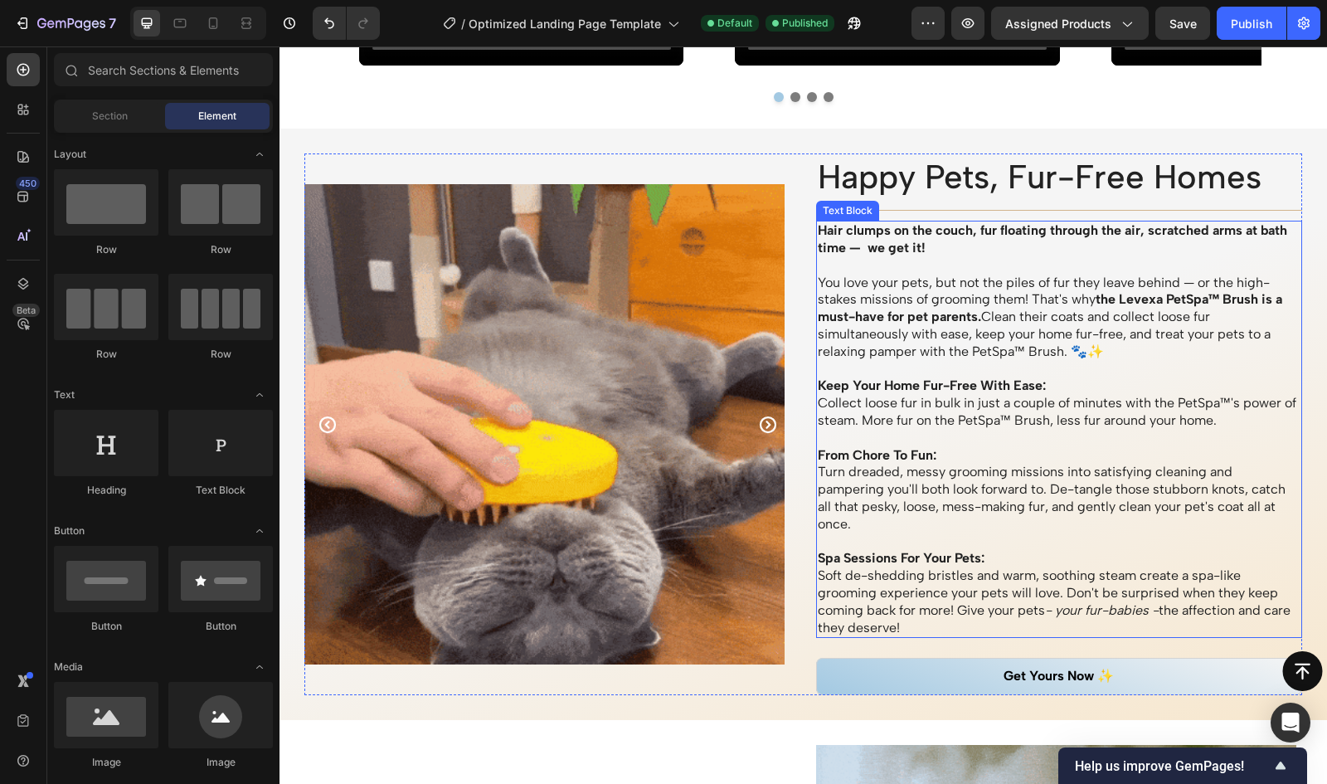
click at [879, 386] on strong "Keep Your Home Fur-Free With Ease:" at bounding box center [932, 385] width 228 height 16
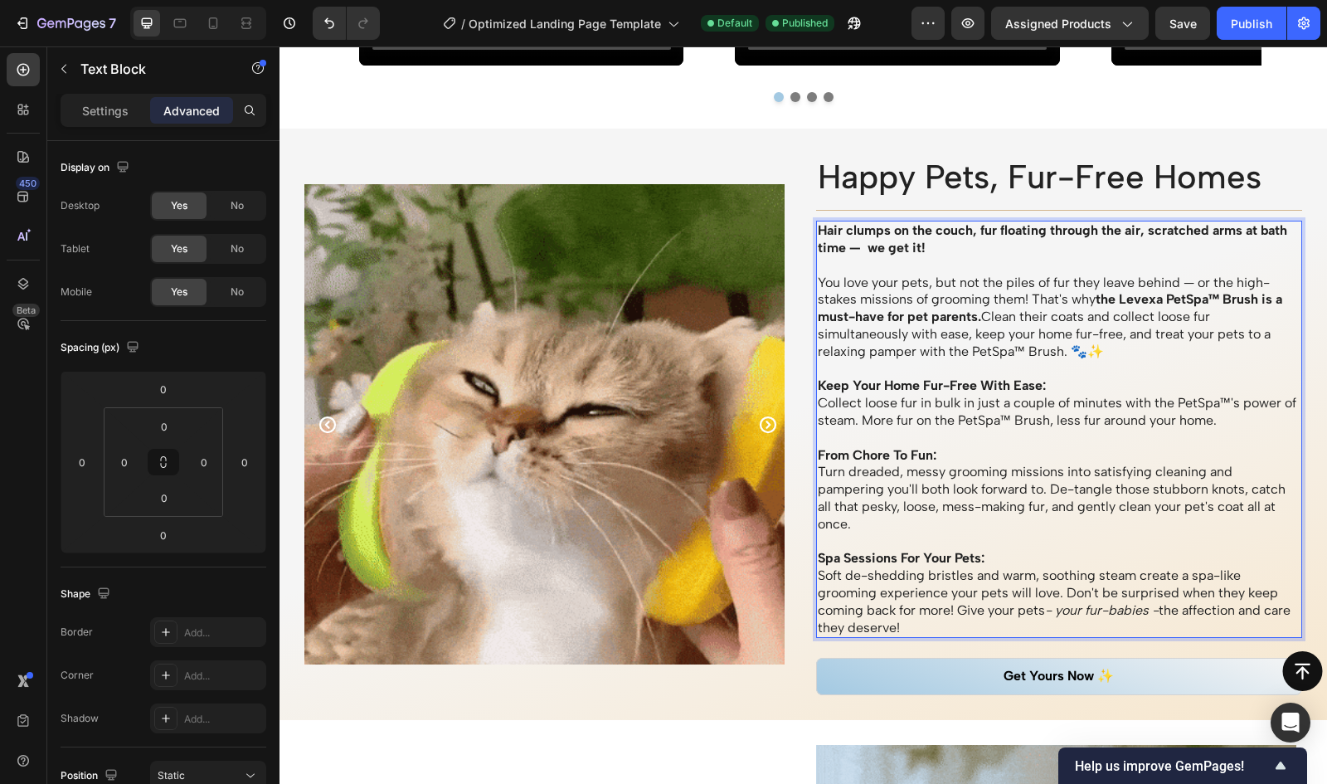
click at [916, 387] on strong "Keep Your Home Fur-Free With Ease:" at bounding box center [932, 385] width 228 height 16
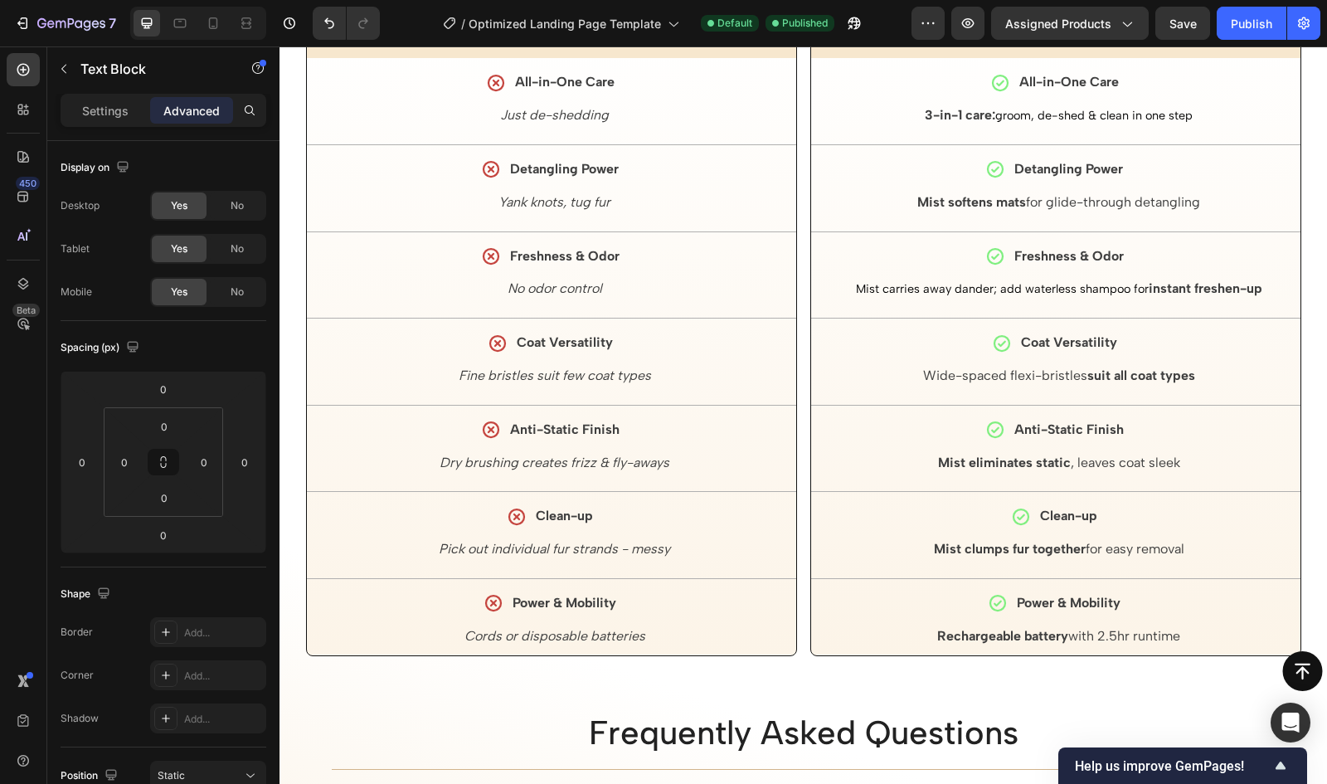
scroll to position [3705, 0]
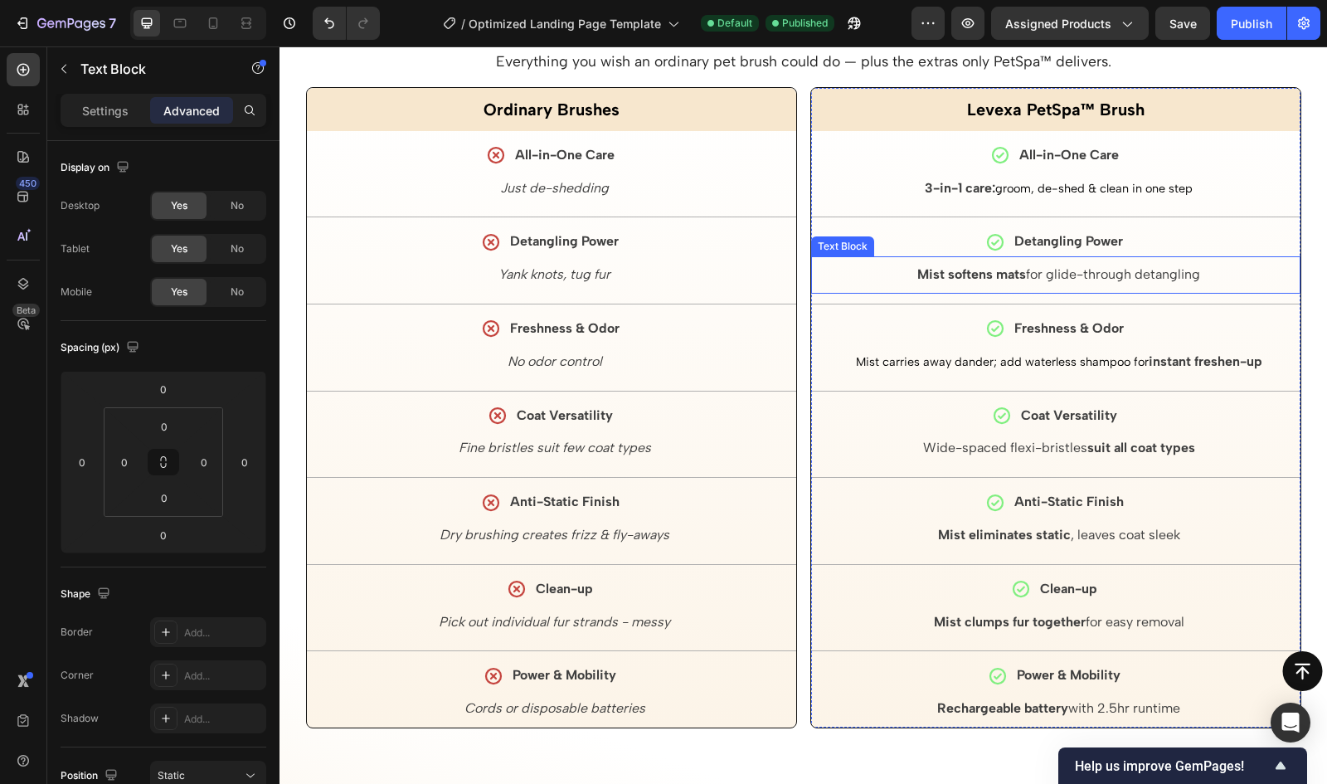
click at [923, 279] on strong "Mist softens mats" at bounding box center [971, 274] width 109 height 16
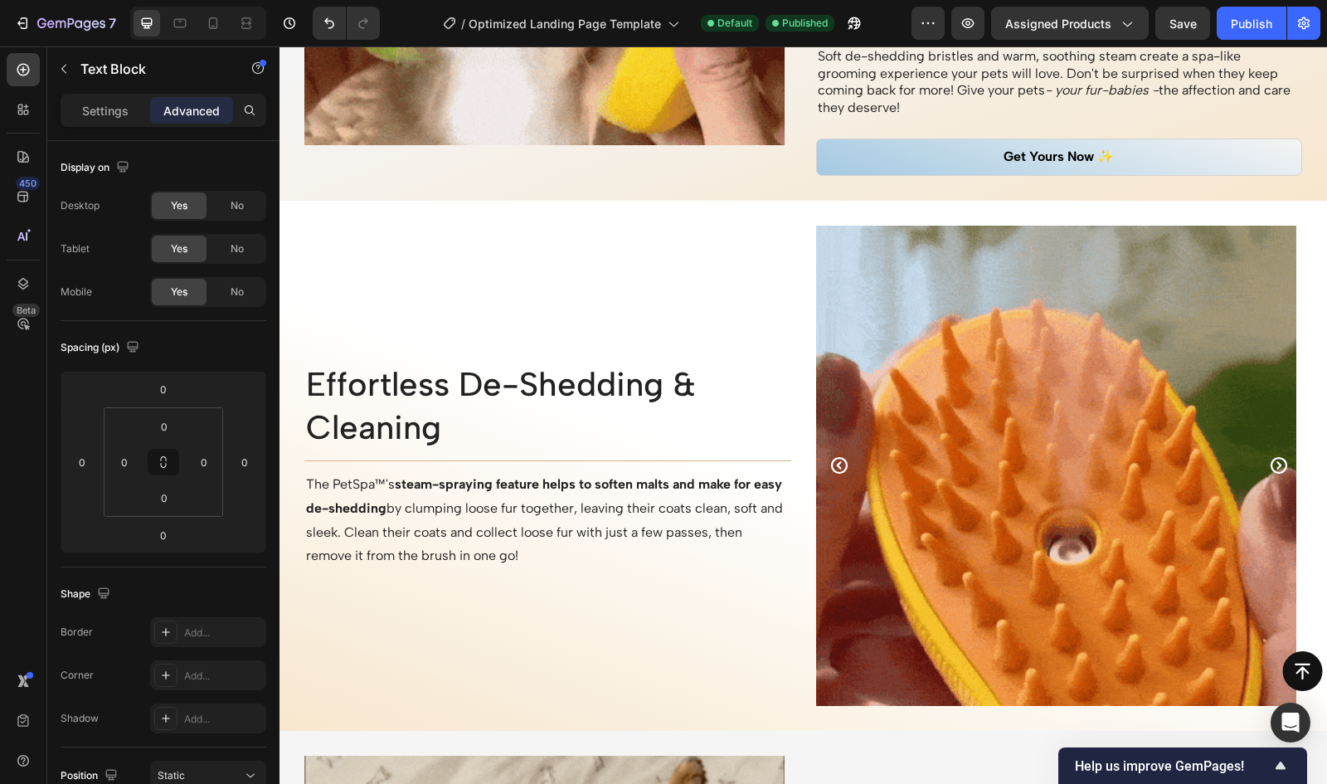
scroll to position [1932, 0]
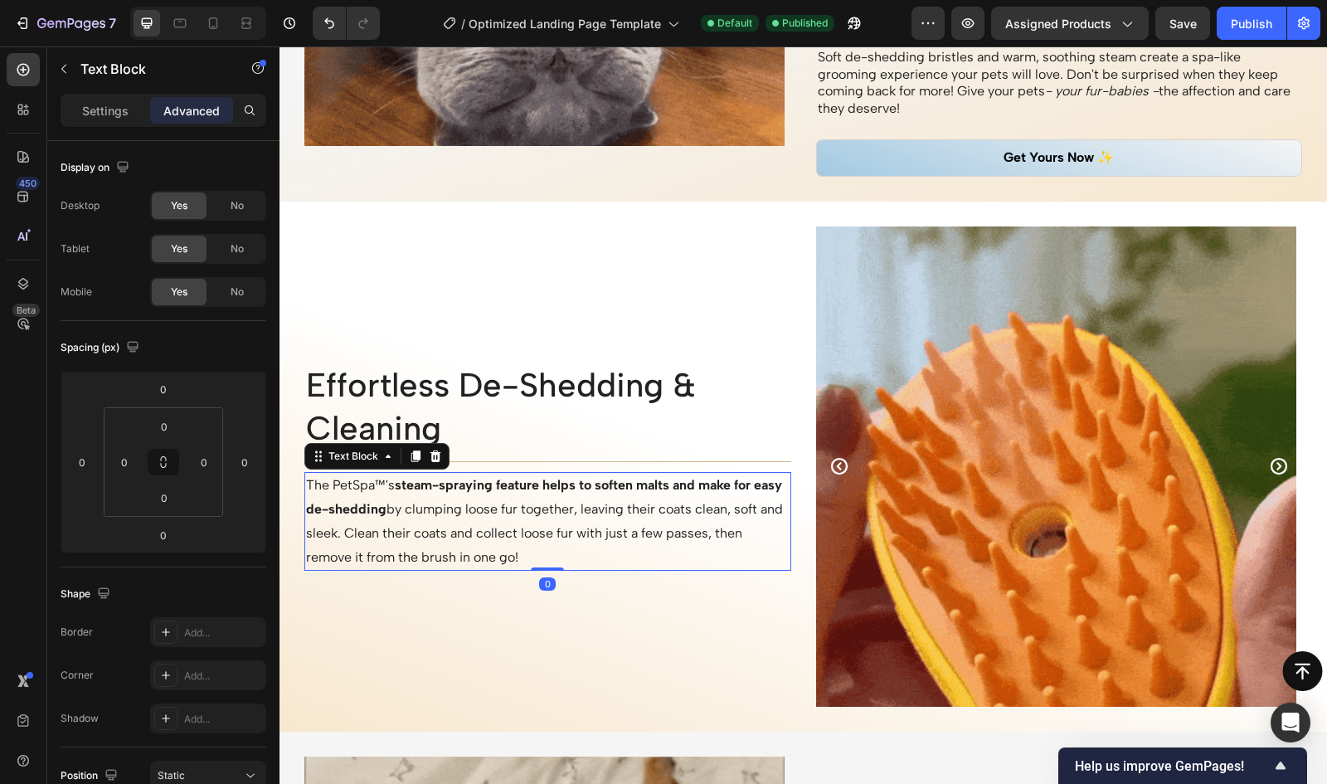
click at [665, 487] on strong "steam-spraying feature helps to soften malts and make for easy de-shedding" at bounding box center [544, 497] width 476 height 40
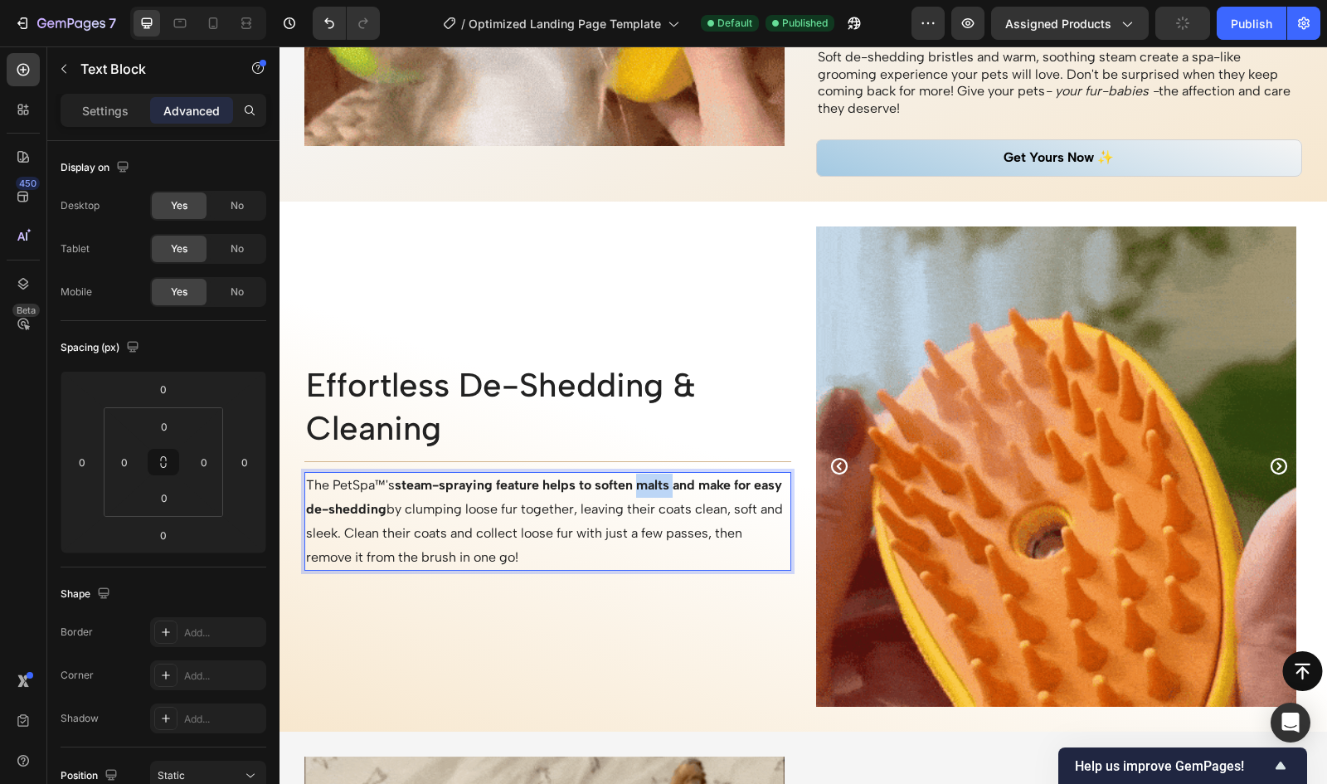
click at [665, 487] on strong "steam-spraying feature helps to soften malts and make for easy de-shedding" at bounding box center [544, 497] width 476 height 40
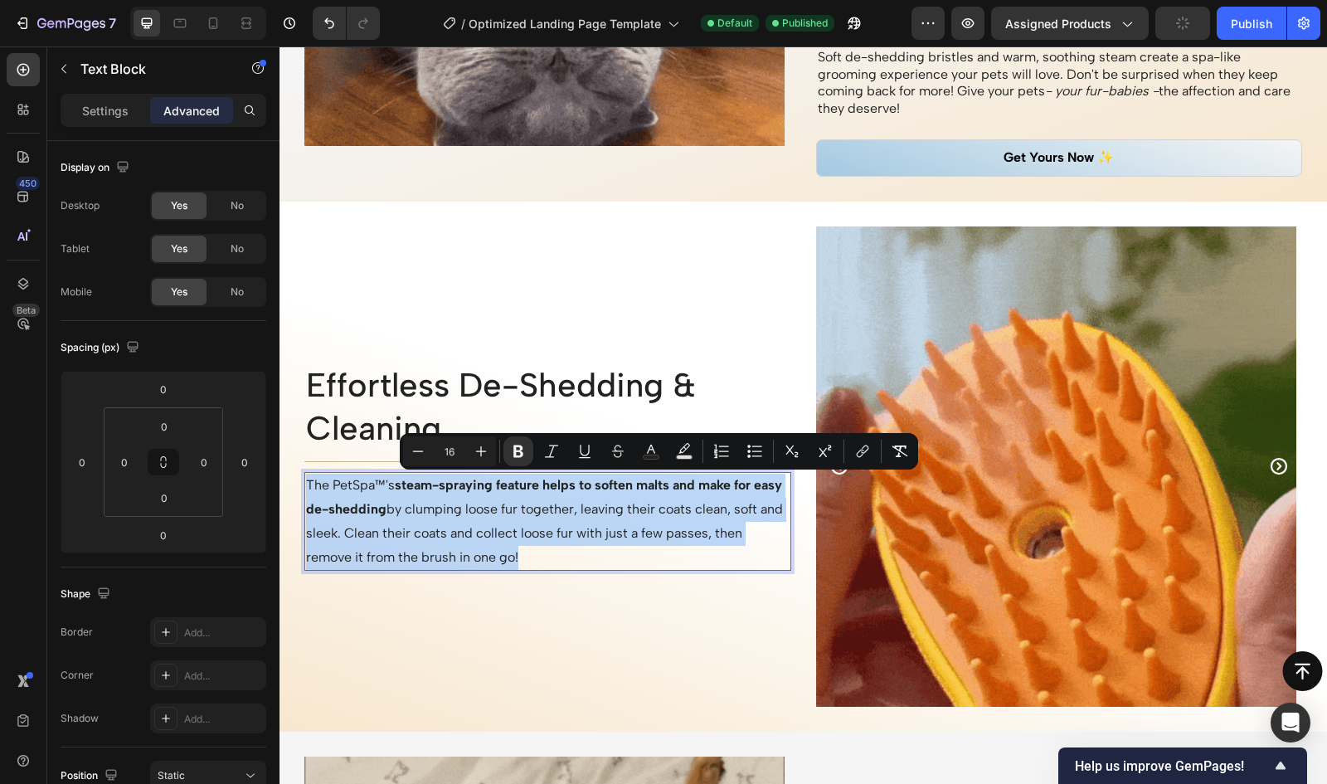
click at [665, 487] on strong "steam-spraying feature helps to soften malts and make for easy de-shedding" at bounding box center [544, 497] width 476 height 40
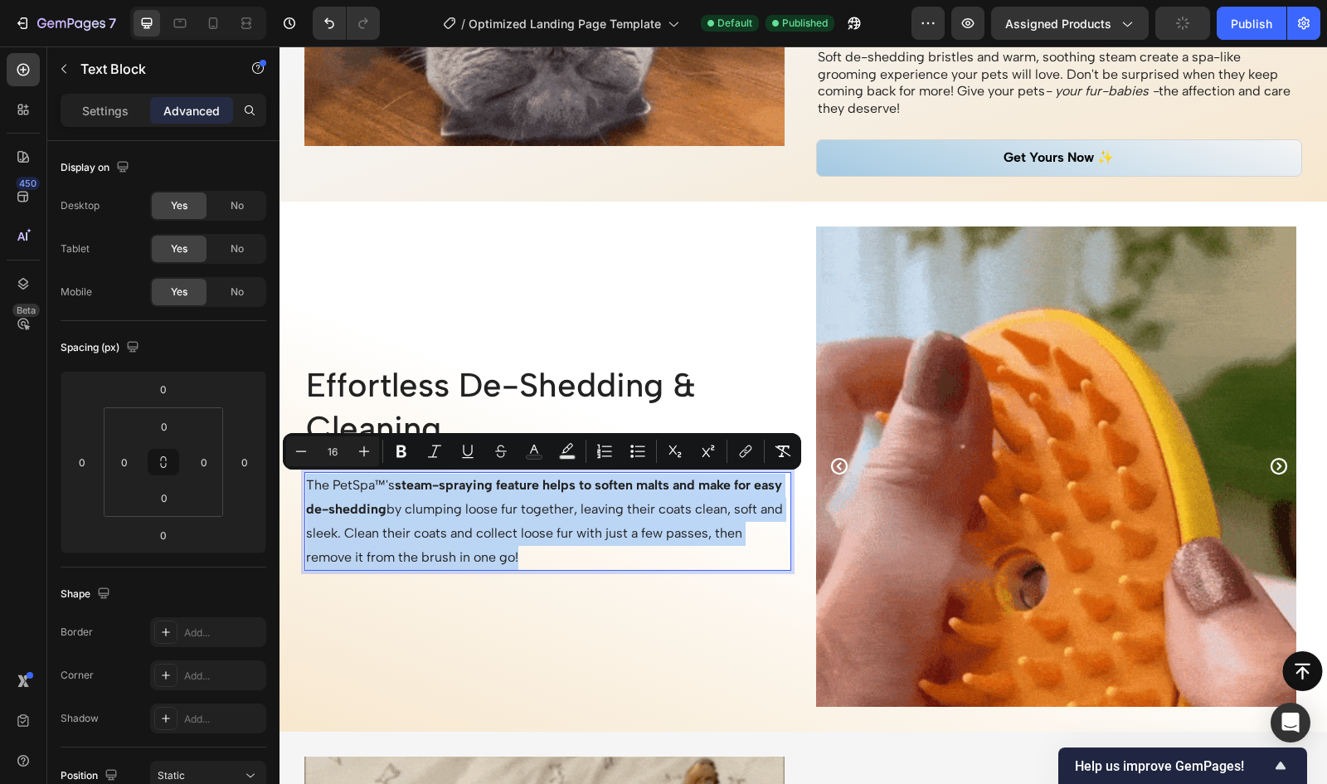
click at [665, 487] on strong "steam-spraying feature helps to soften malts and make for easy de-shedding" at bounding box center [544, 497] width 476 height 40
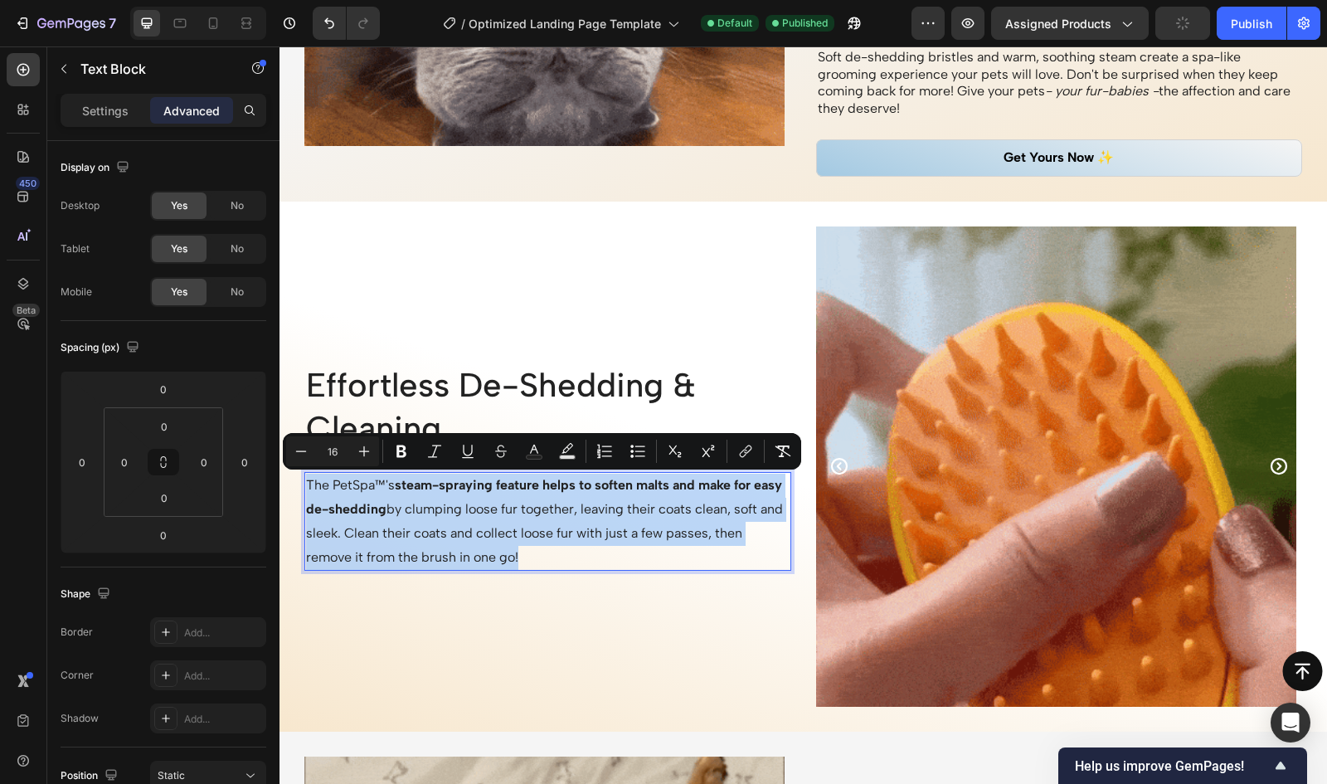
click at [665, 487] on strong "steam-spraying feature helps to soften malts and make for easy de-shedding" at bounding box center [544, 497] width 476 height 40
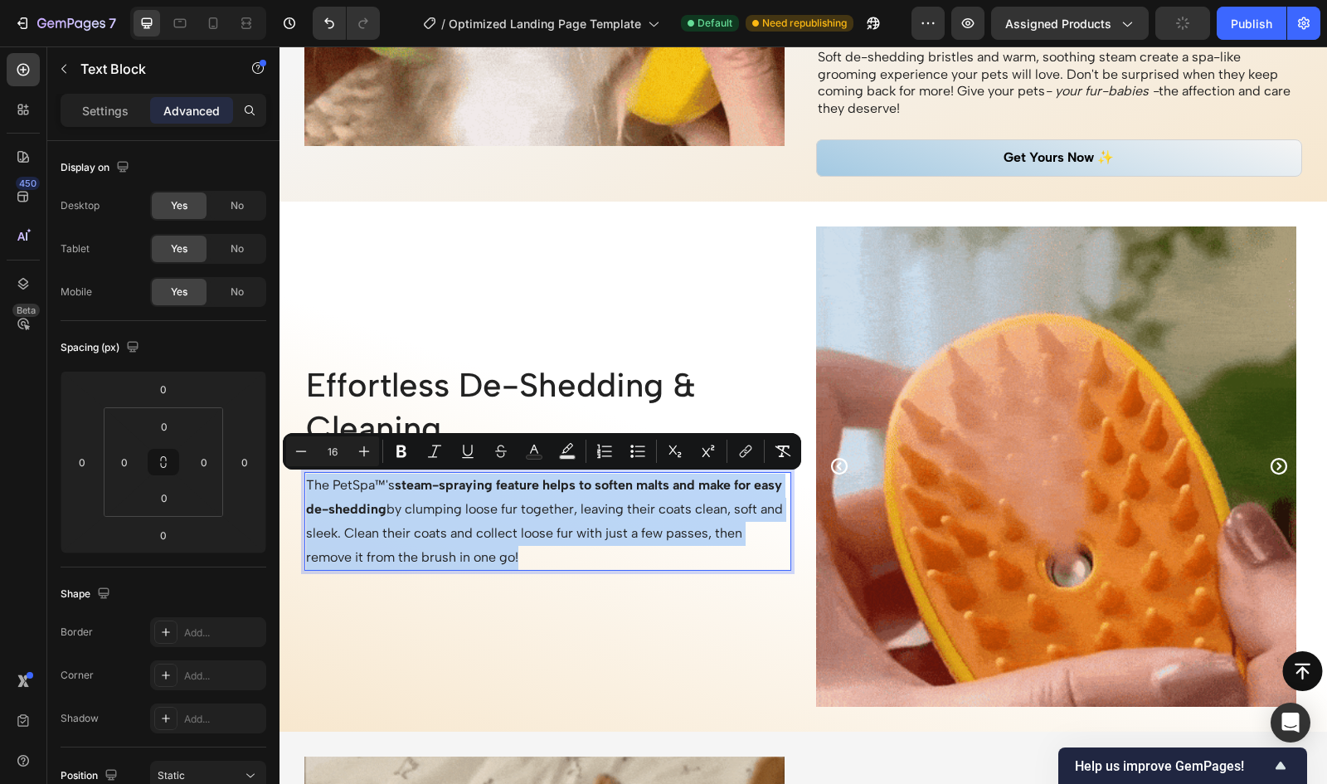
click at [665, 487] on strong "steam-spraying feature helps to soften malts and make for easy de-shedding" at bounding box center [544, 497] width 476 height 40
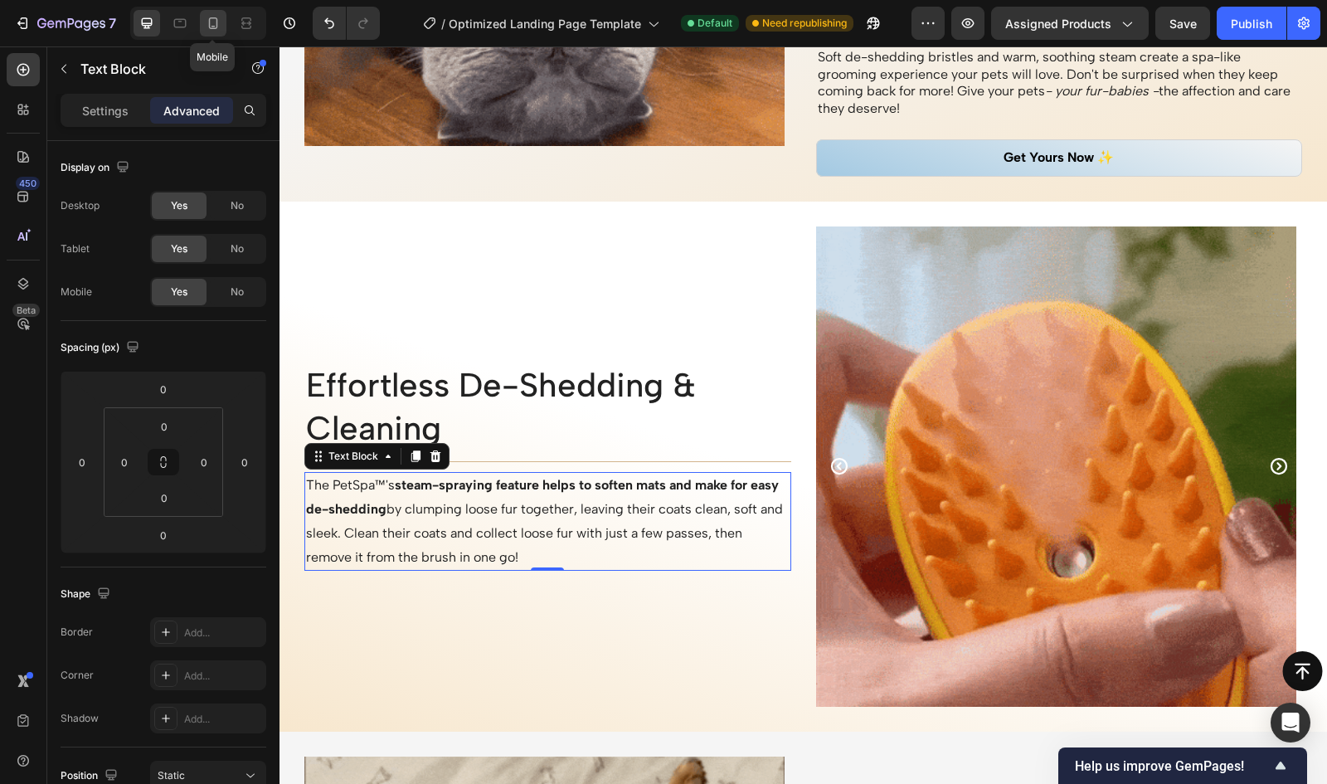
click at [210, 21] on icon at bounding box center [213, 23] width 17 height 17
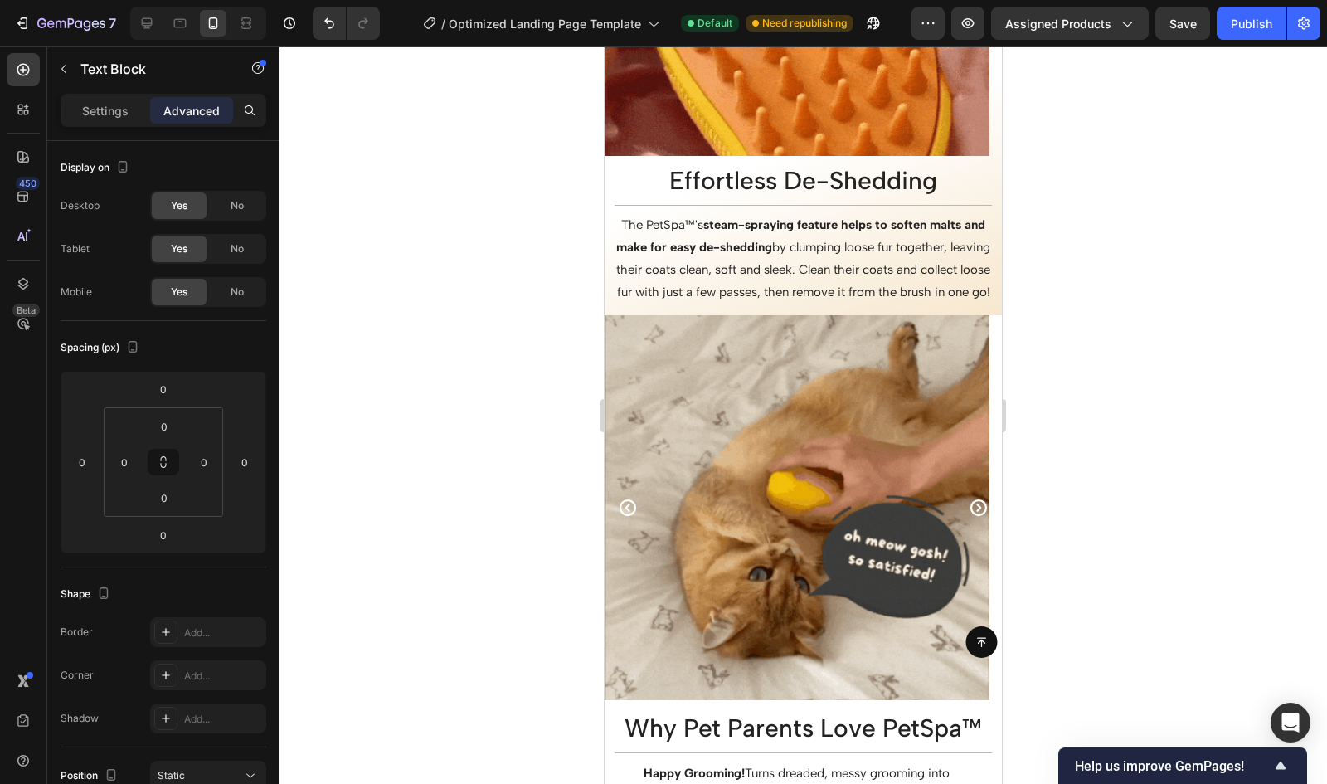
scroll to position [2881, 0]
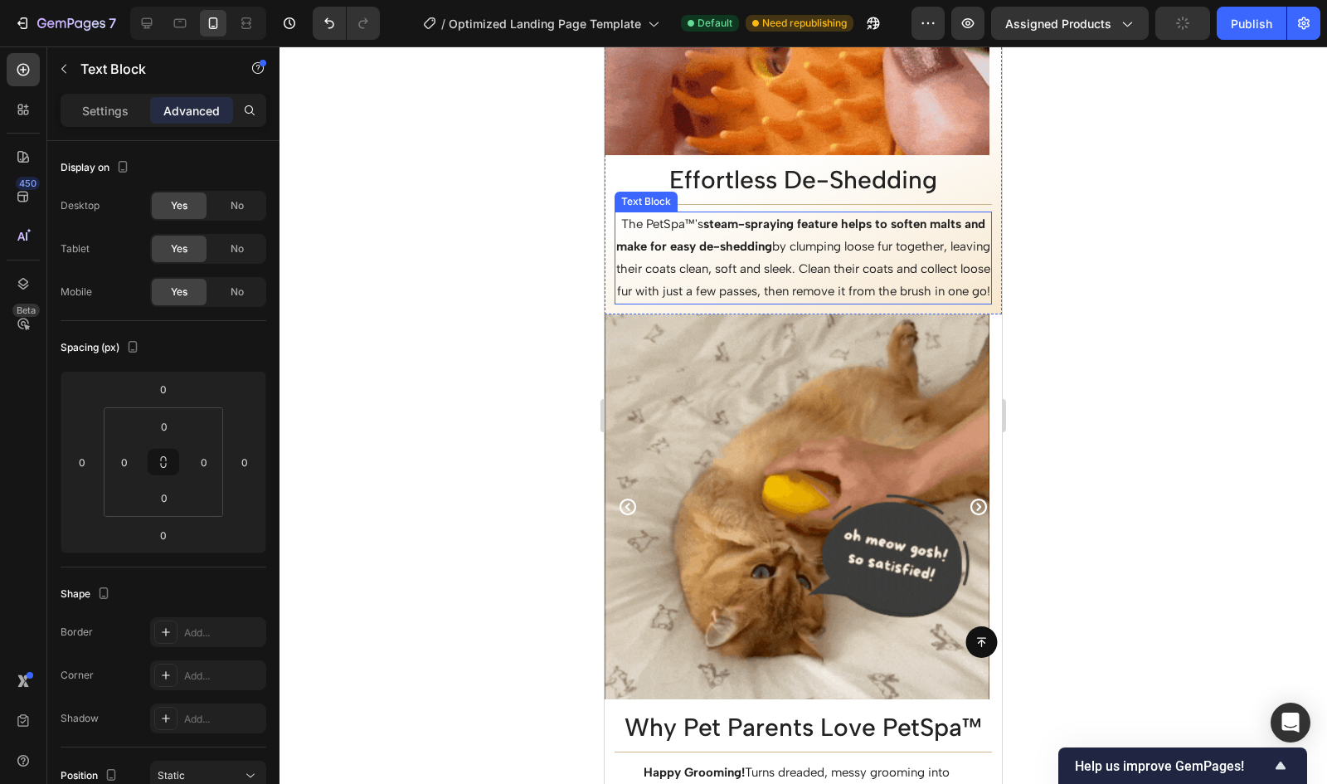
click at [961, 222] on strong "steam-spraying feature helps to soften malts and make for easy de-shedding" at bounding box center [800, 235] width 369 height 37
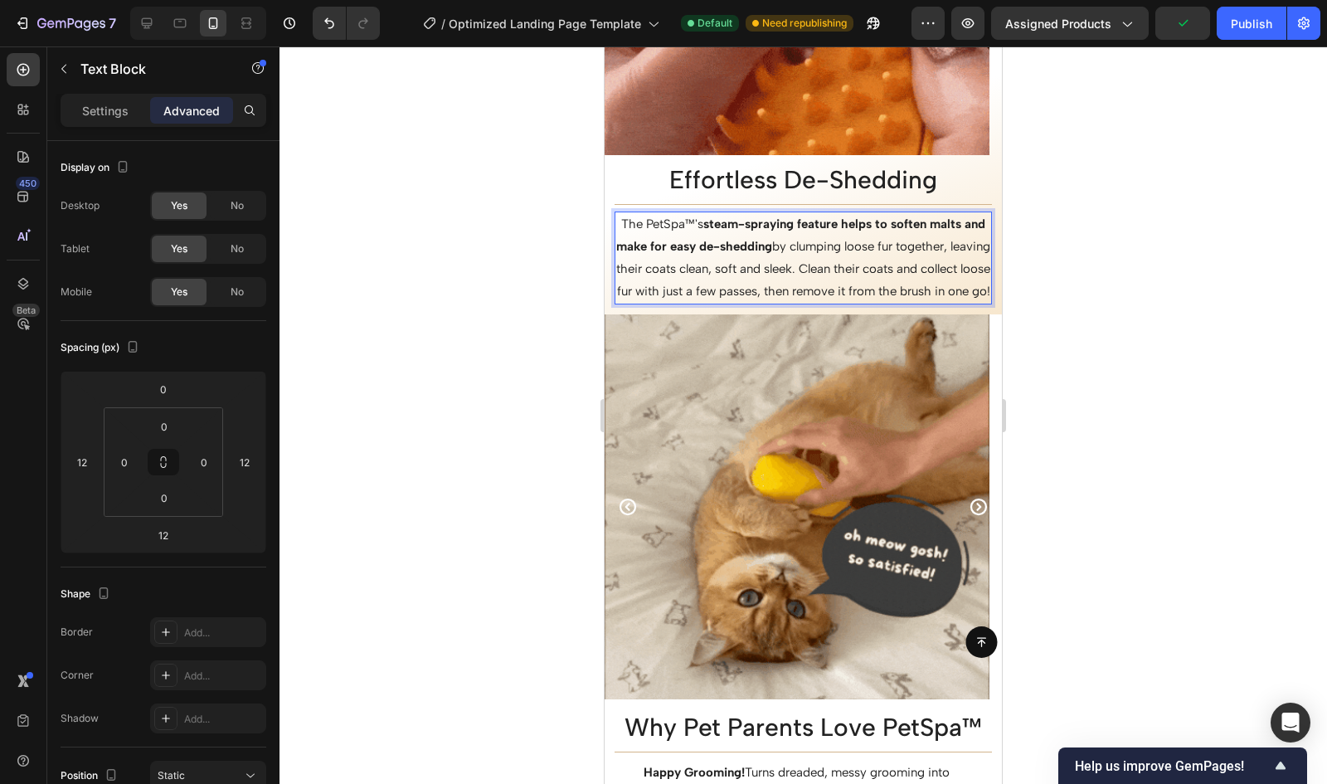
click at [961, 222] on strong "steam-spraying feature helps to soften malts and make for easy de-shedding" at bounding box center [800, 235] width 369 height 37
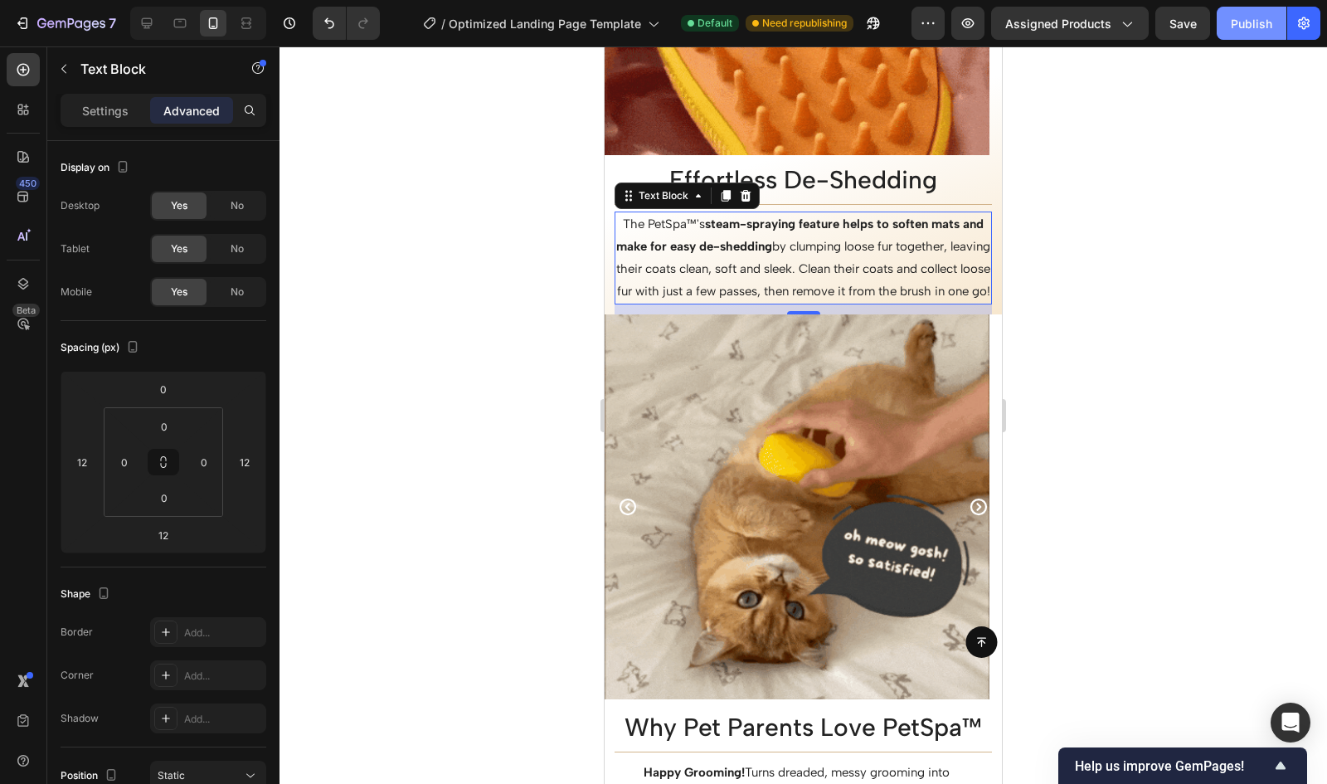
click at [1266, 33] on button "Publish" at bounding box center [1252, 23] width 70 height 33
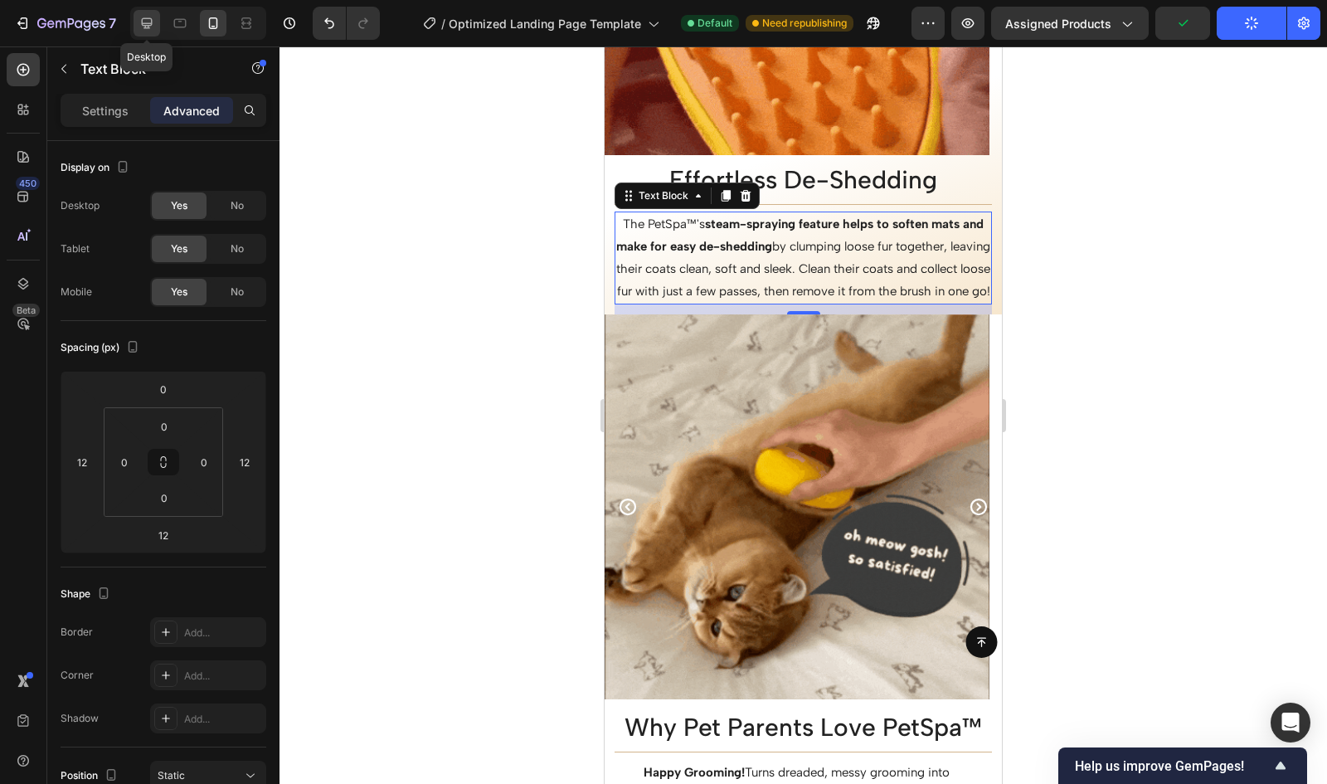
click at [149, 18] on icon at bounding box center [147, 23] width 11 height 11
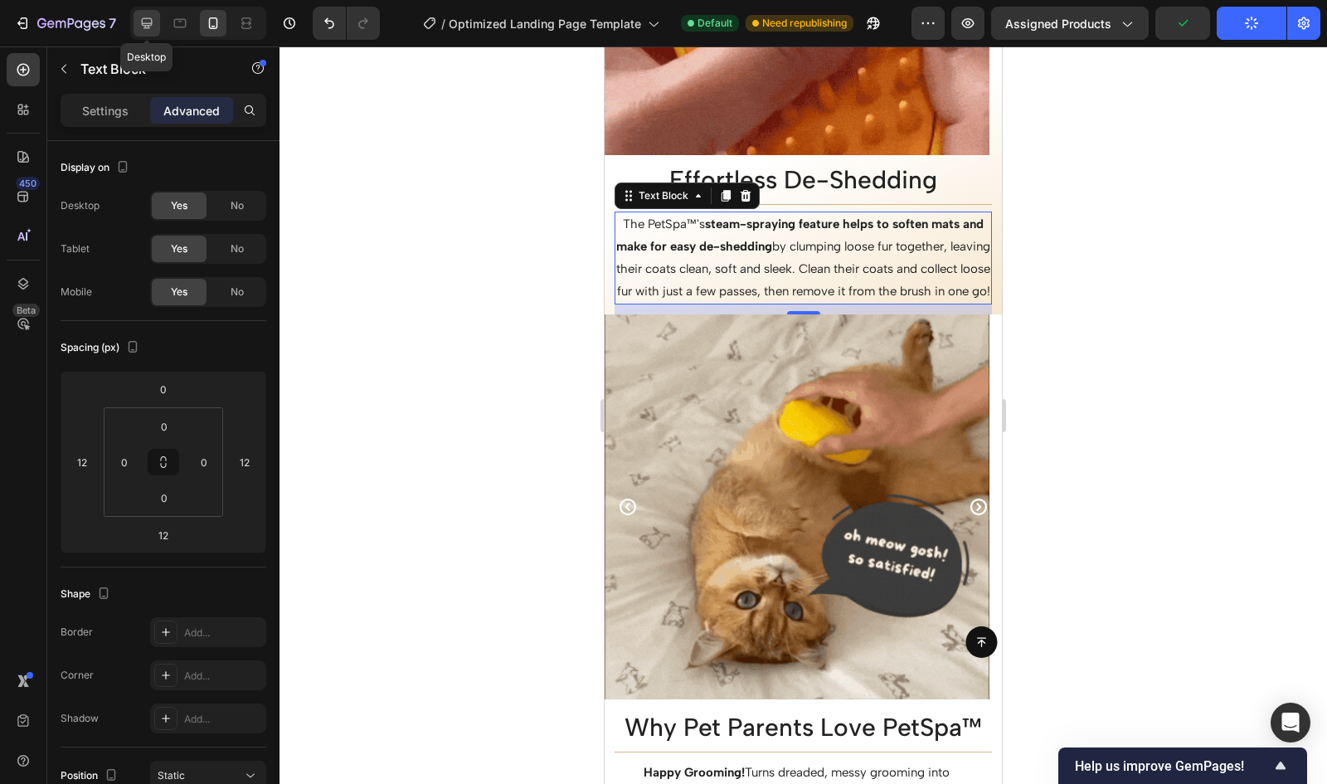
type input "0"
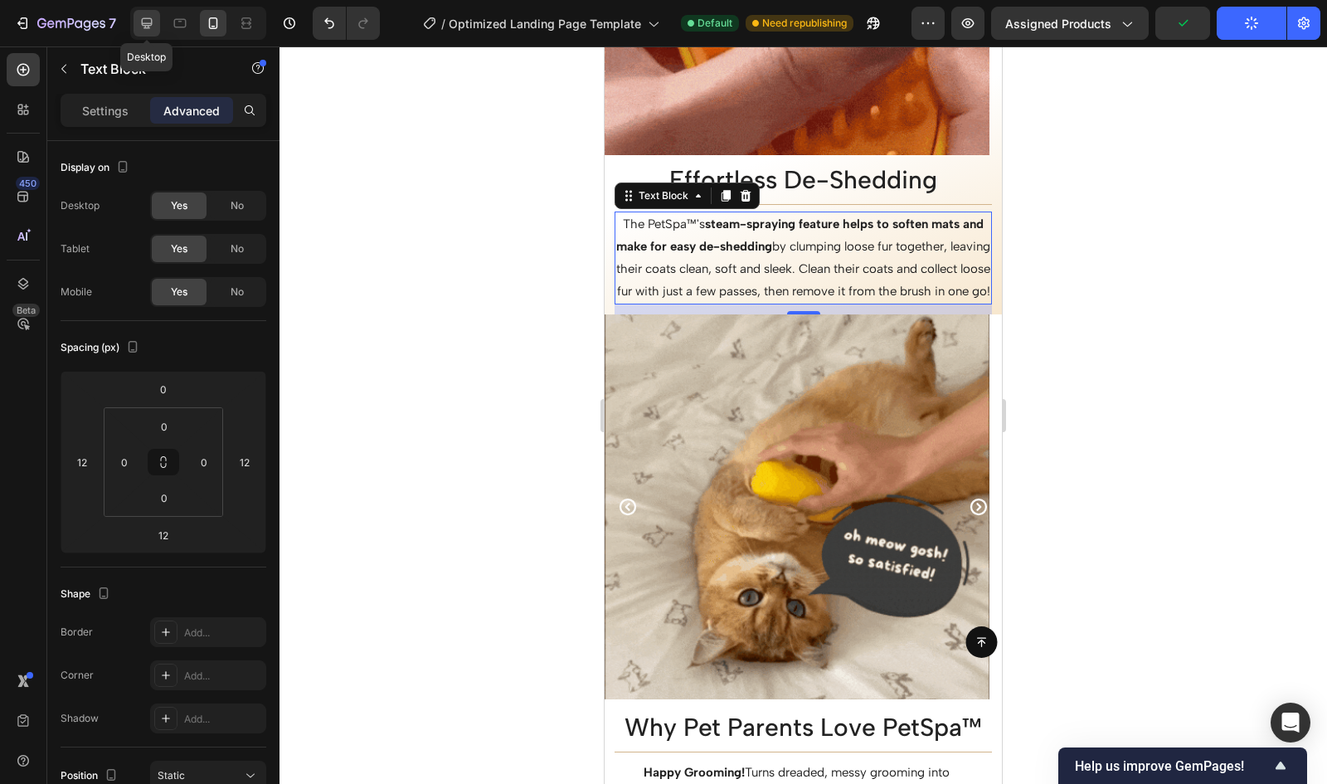
type input "0"
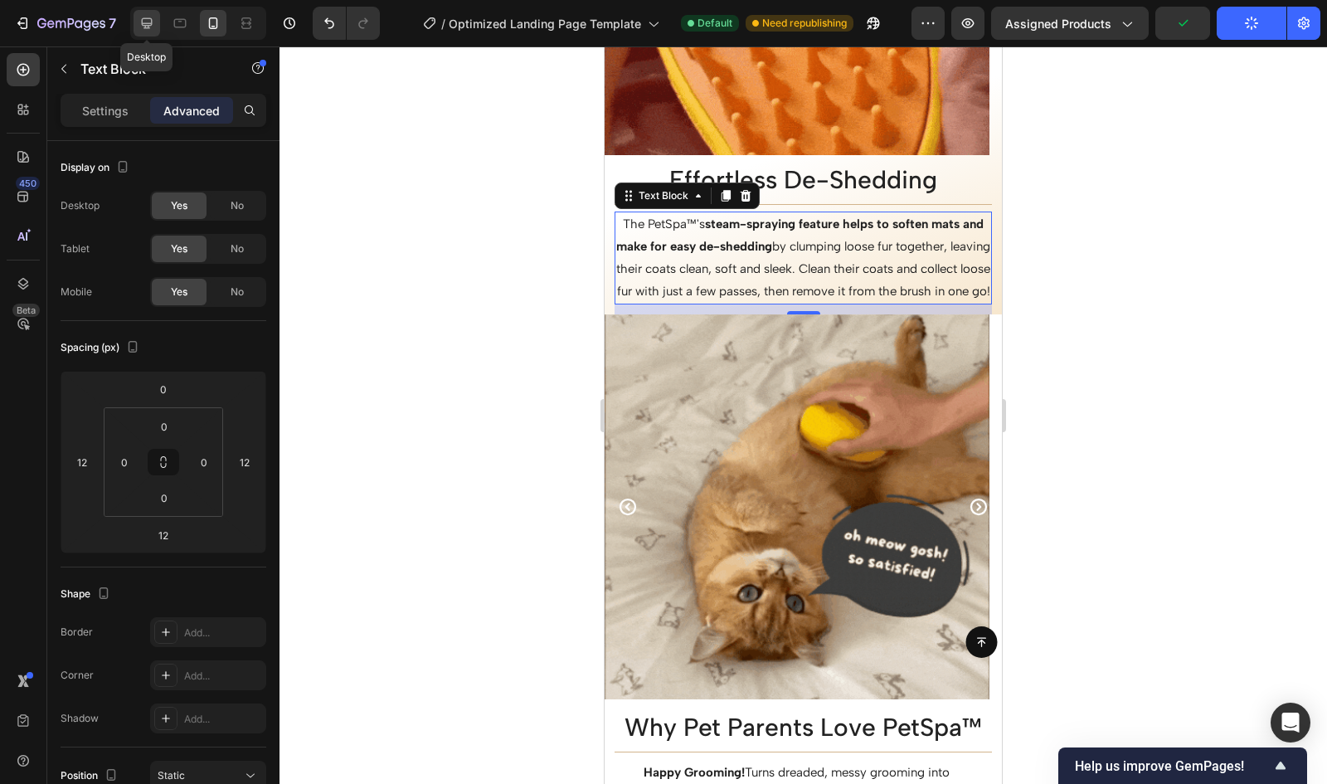
type input "0"
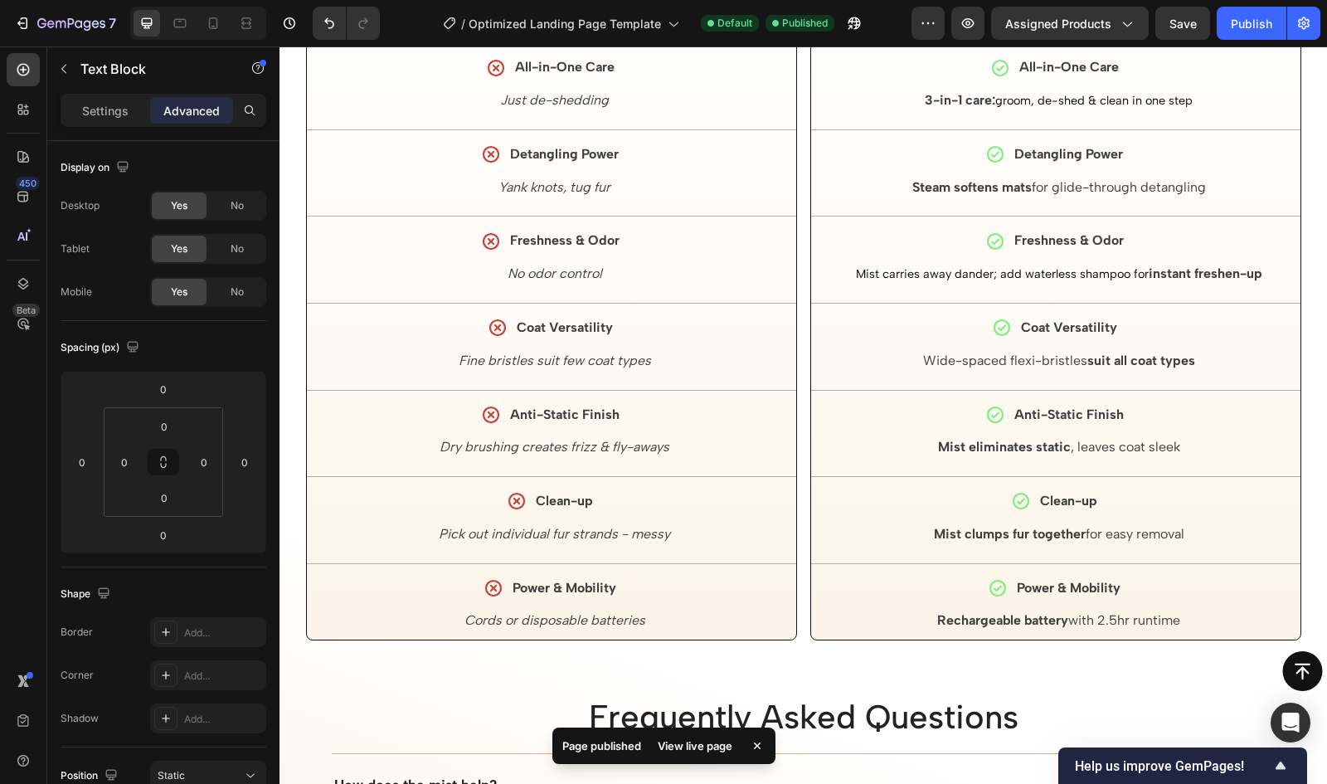
scroll to position [3807, 0]
click at [864, 271] on span "Mist carries away dander; add waterless shampoo for" at bounding box center [1002, 272] width 293 height 15
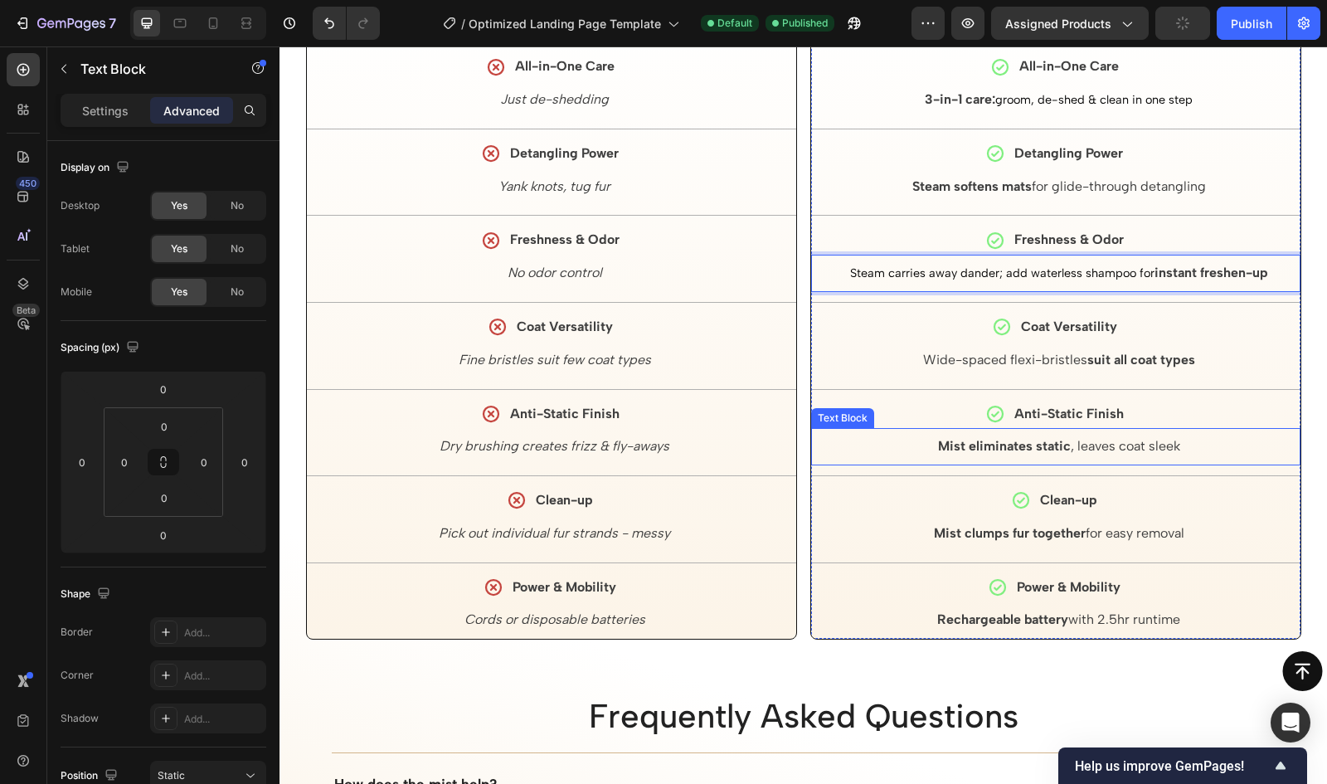
click at [938, 449] on strong "Mist eliminates static" at bounding box center [1004, 446] width 133 height 16
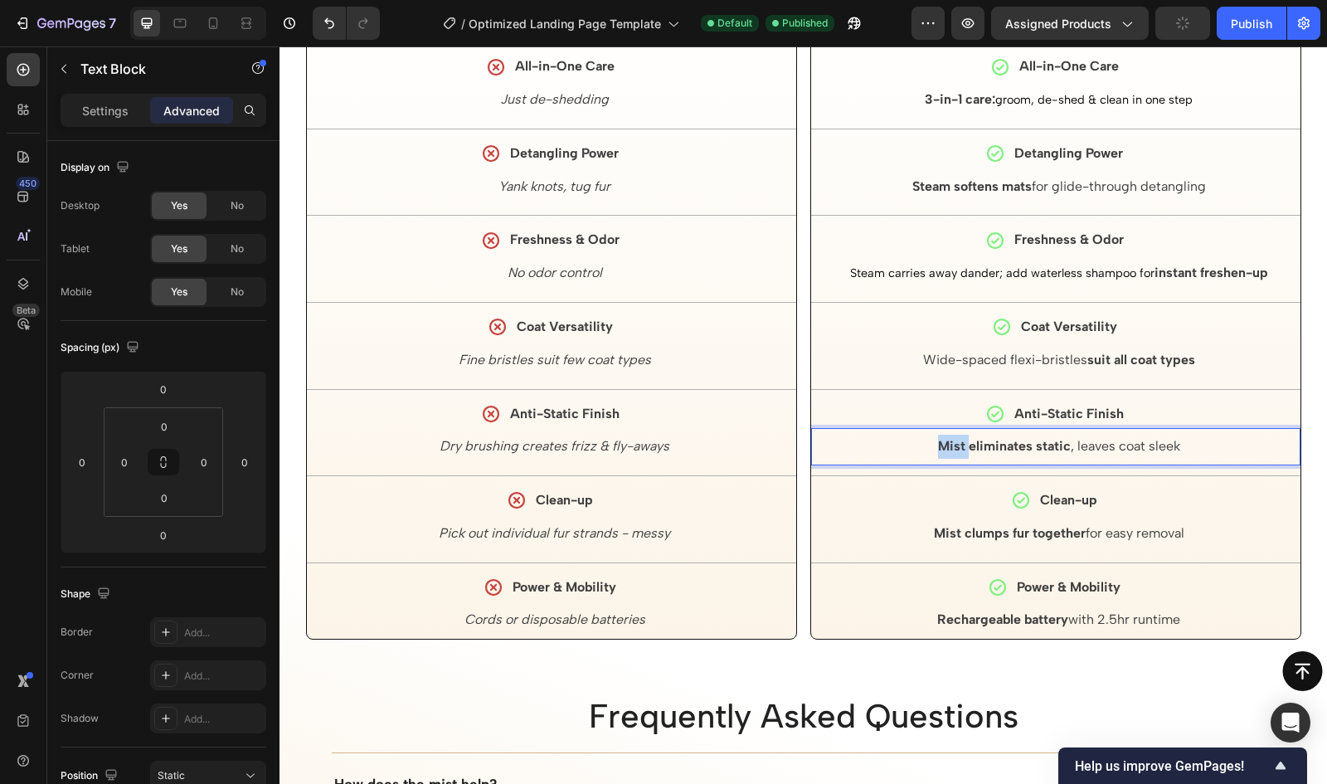
click at [938, 449] on strong "Mist eliminates static" at bounding box center [1004, 446] width 133 height 16
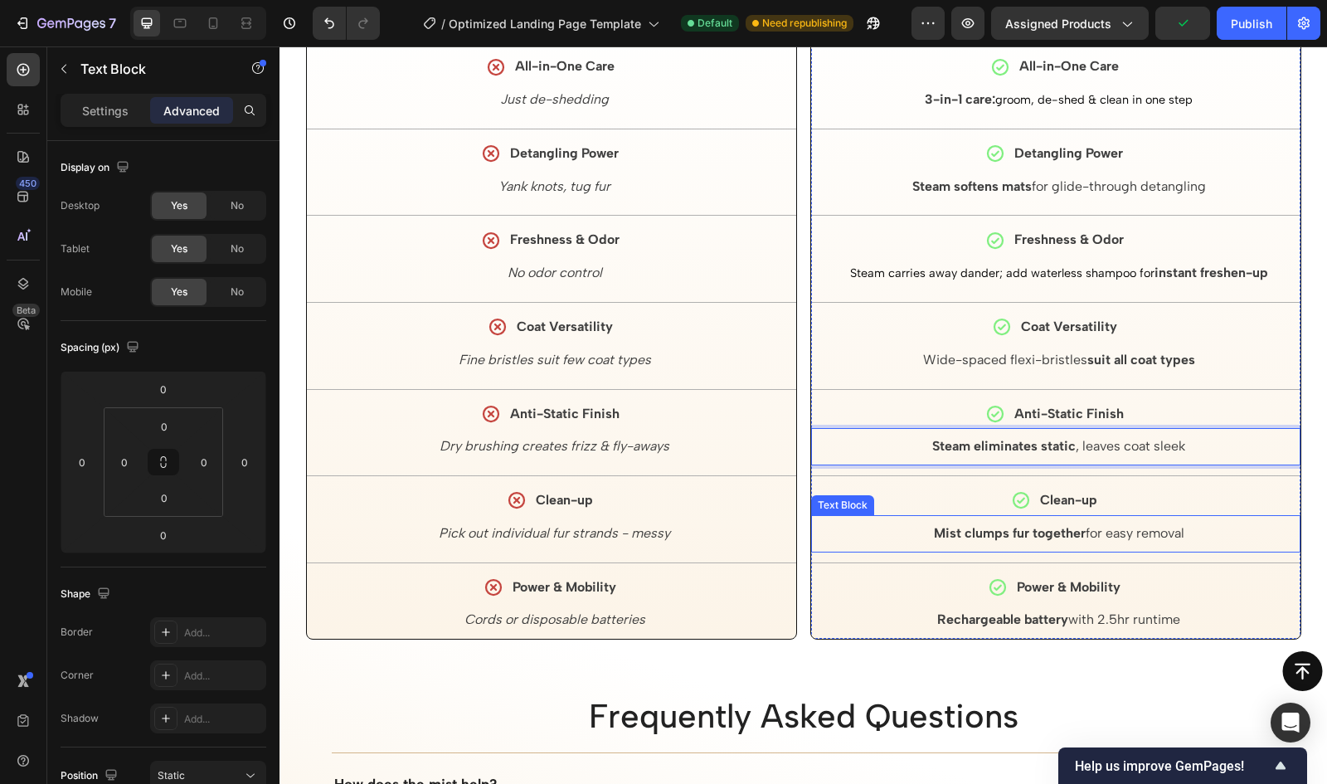
click at [934, 531] on strong "Mist clumps fur together" at bounding box center [1010, 533] width 152 height 16
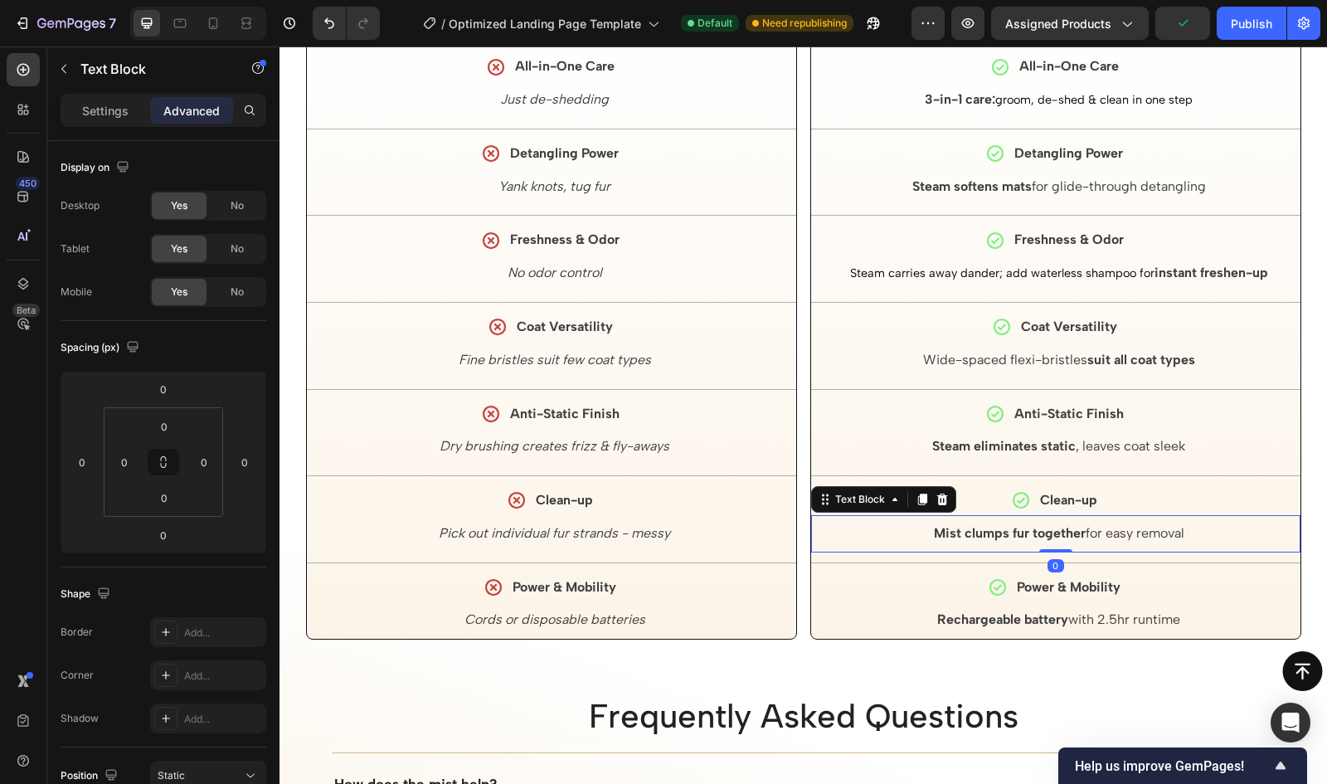
click at [934, 531] on strong "Mist clumps fur together" at bounding box center [1010, 533] width 152 height 16
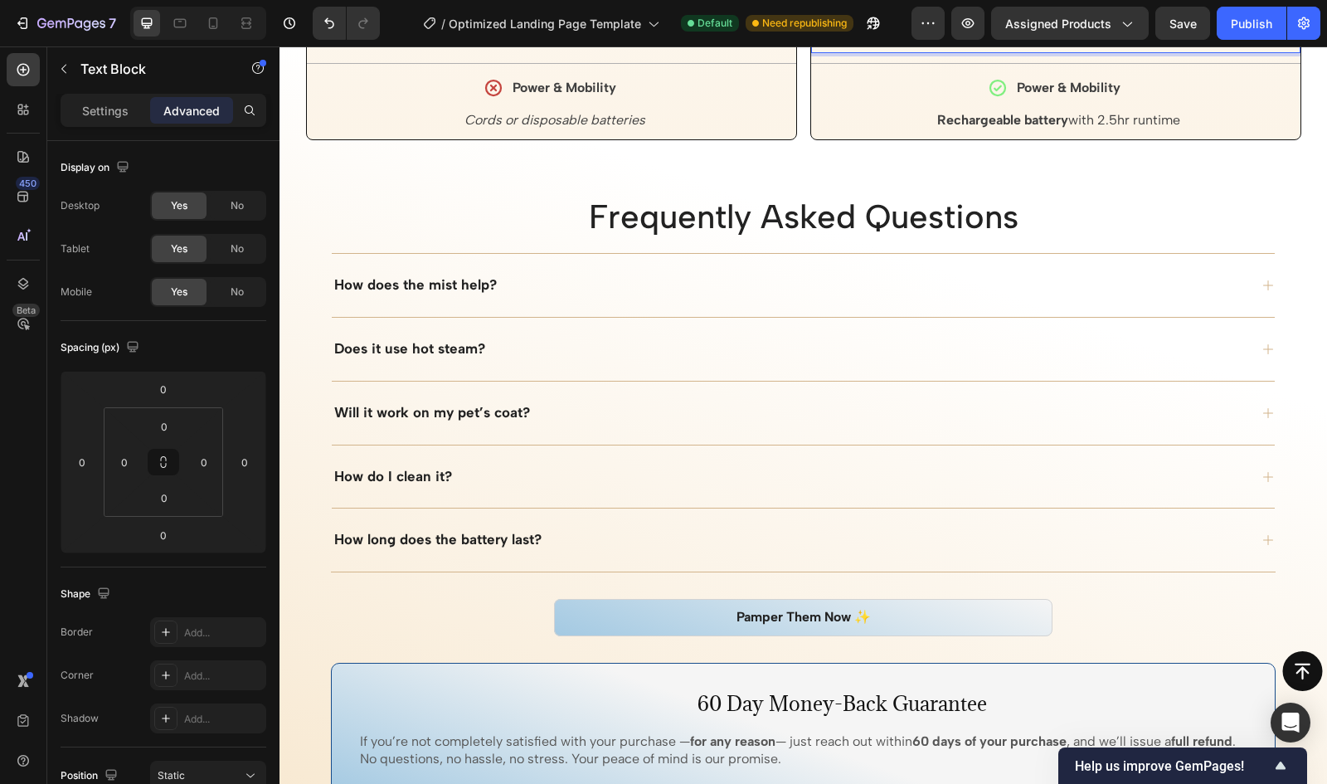
scroll to position [4308, 0]
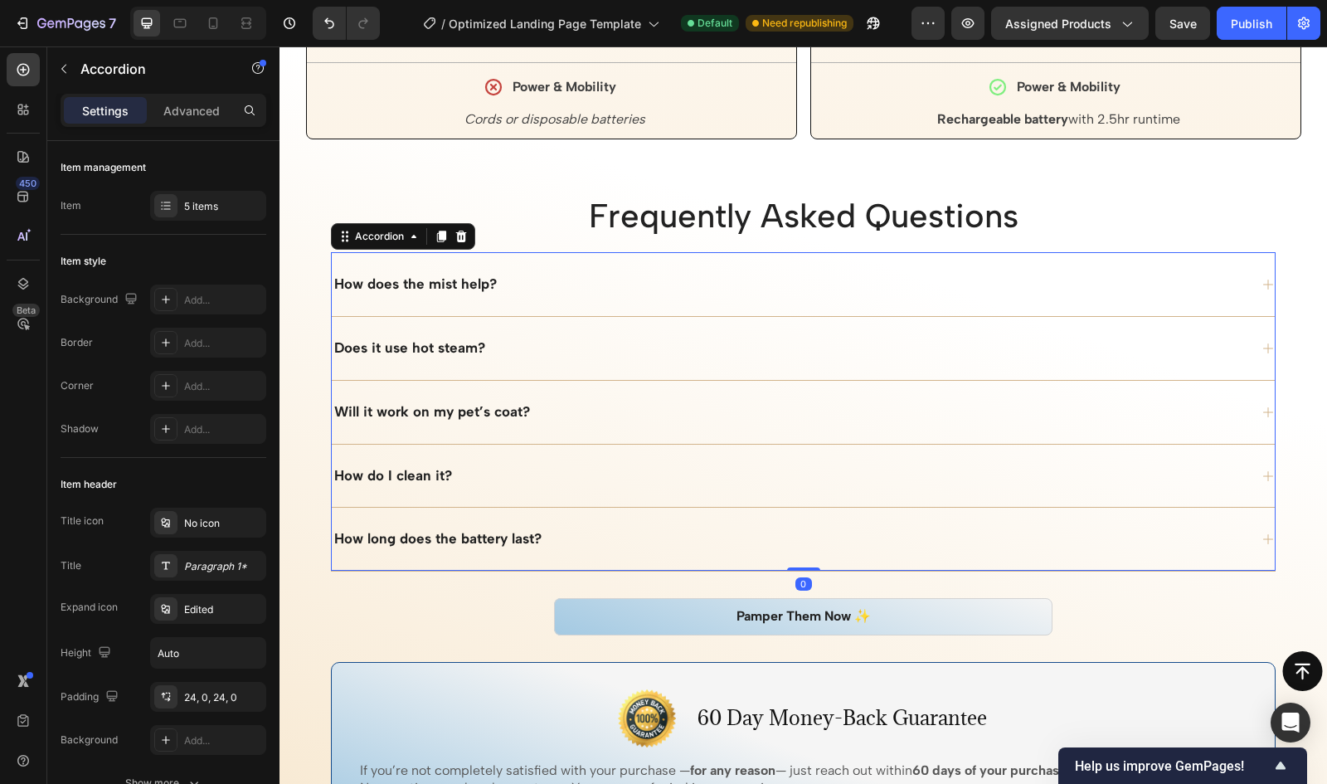
click at [409, 265] on div "How does the mist help?" at bounding box center [803, 284] width 943 height 64
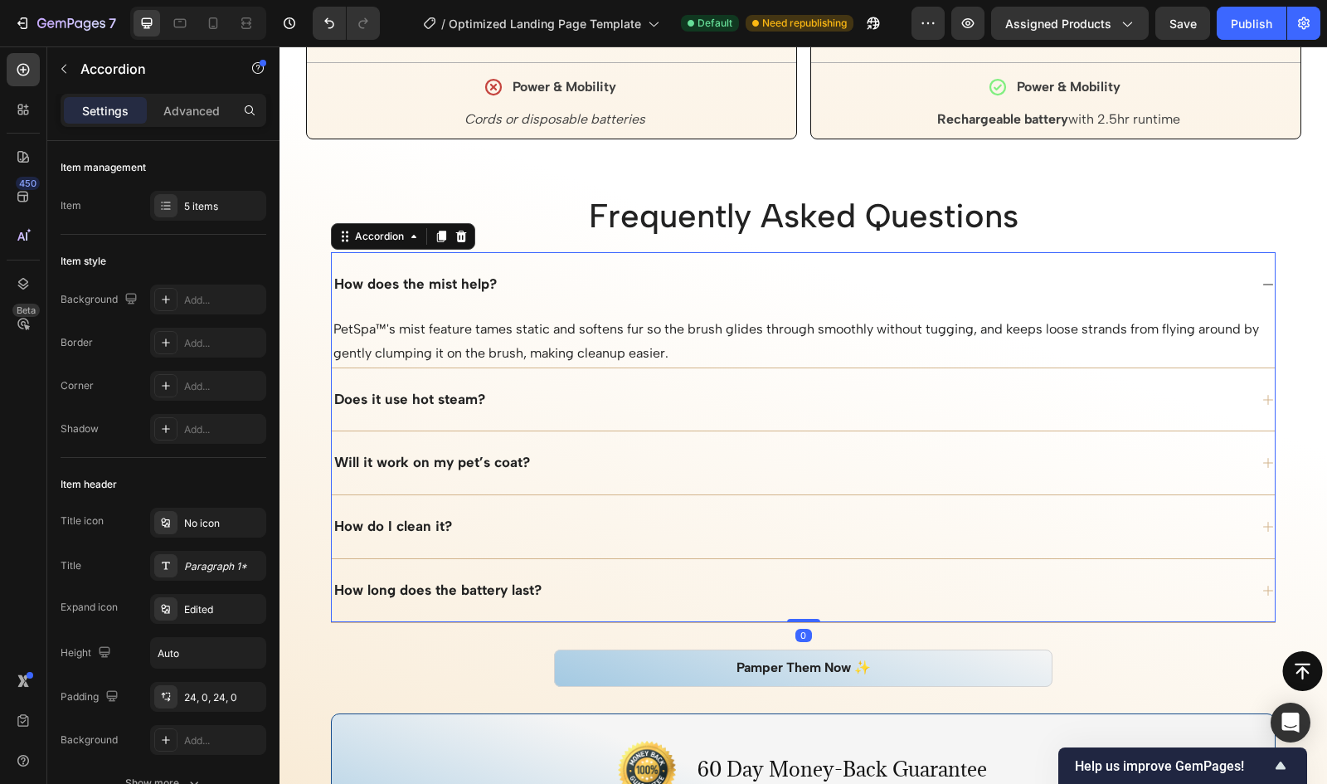
click at [449, 284] on strong "How does the mist help?" at bounding box center [415, 283] width 163 height 17
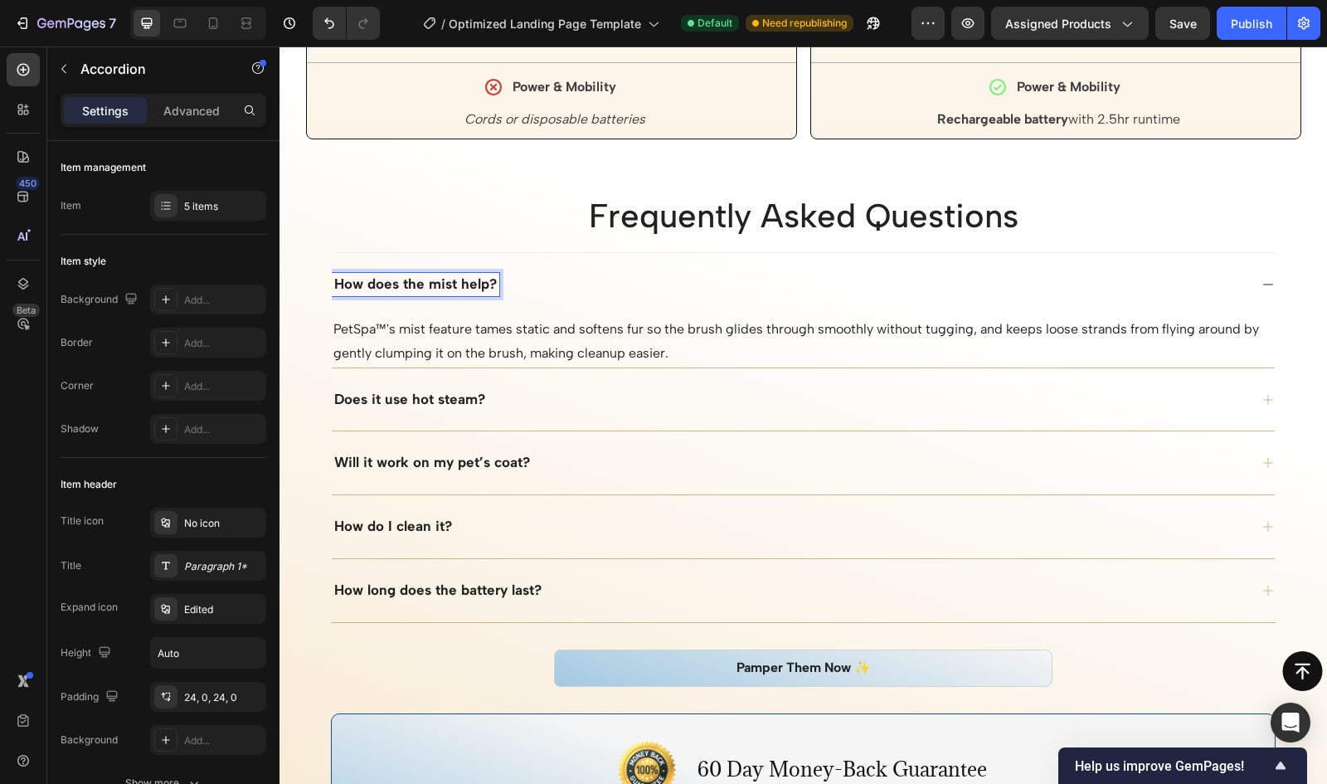
click at [445, 283] on strong "How does the mist help?" at bounding box center [415, 283] width 163 height 17
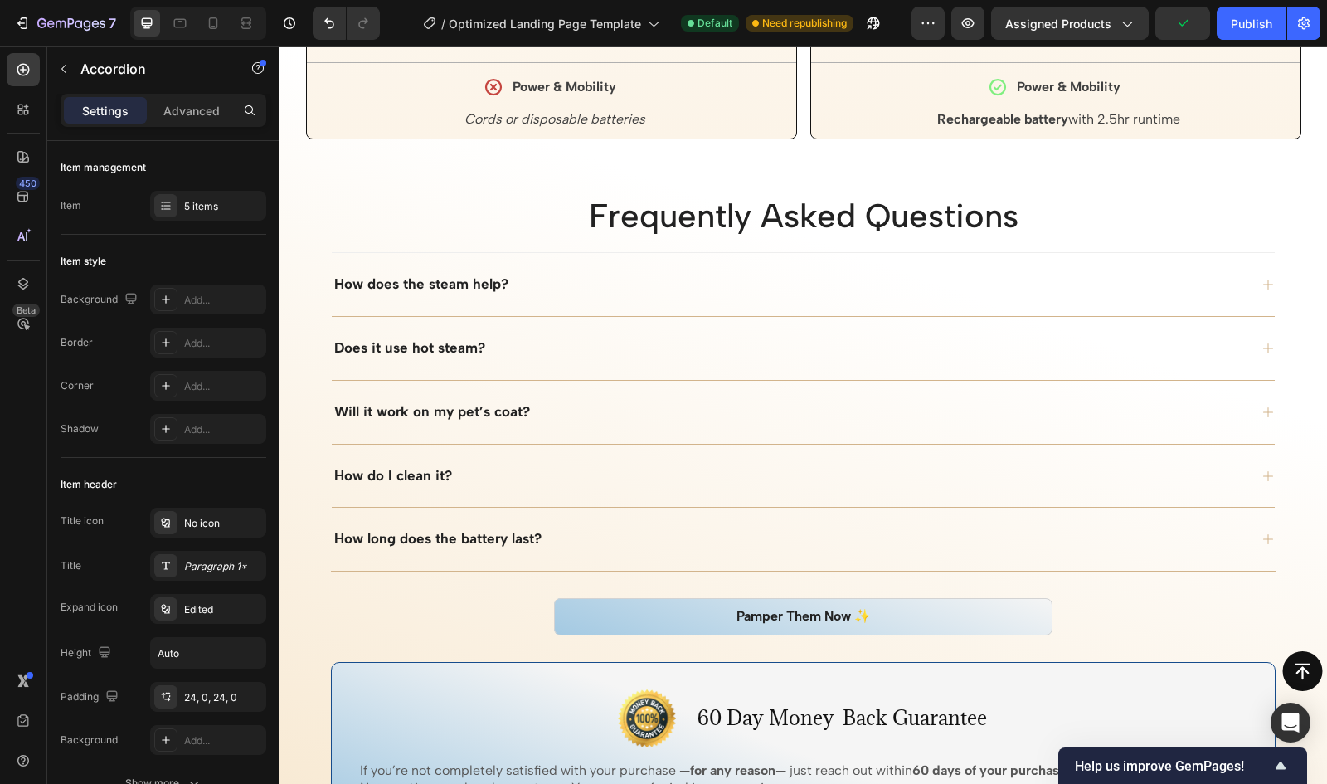
click at [408, 324] on div "Does it use hot steam?" at bounding box center [803, 348] width 943 height 64
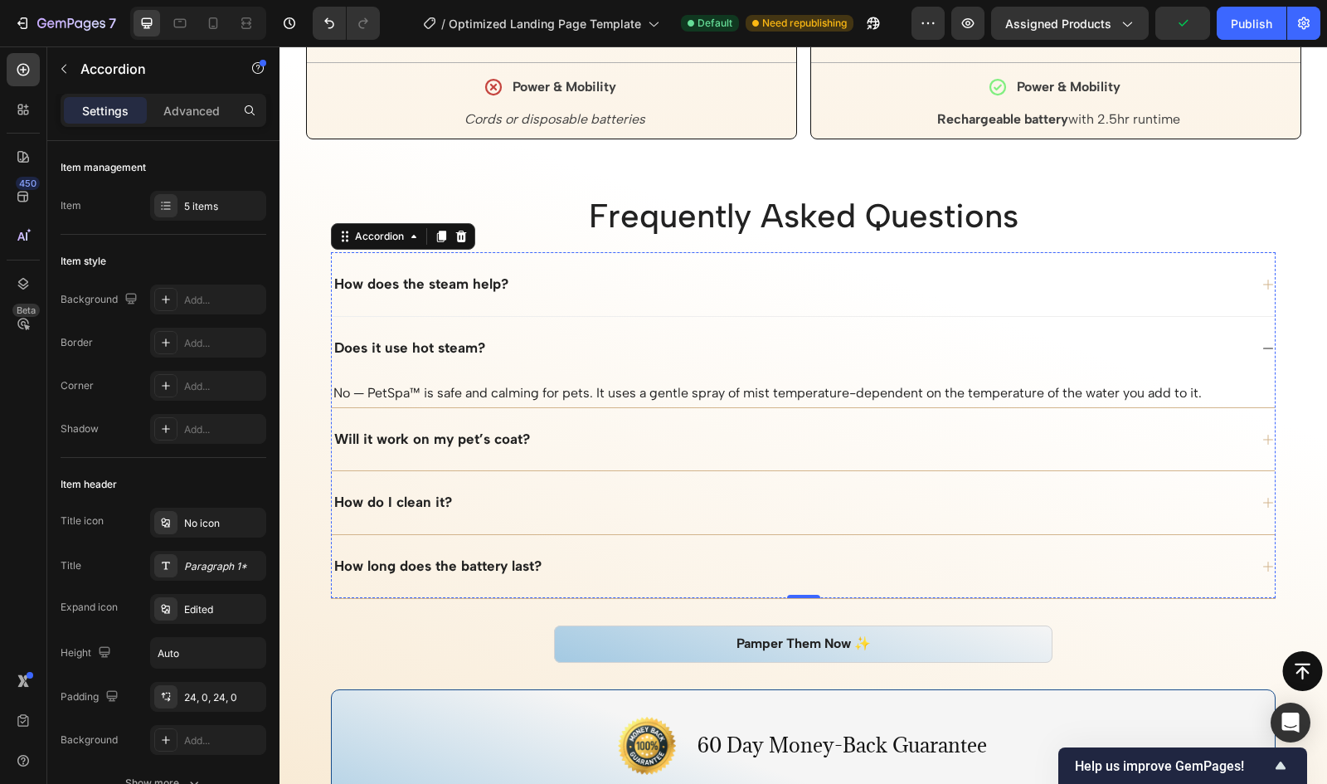
click at [408, 324] on div "Does it use hot steam?" at bounding box center [803, 348] width 943 height 64
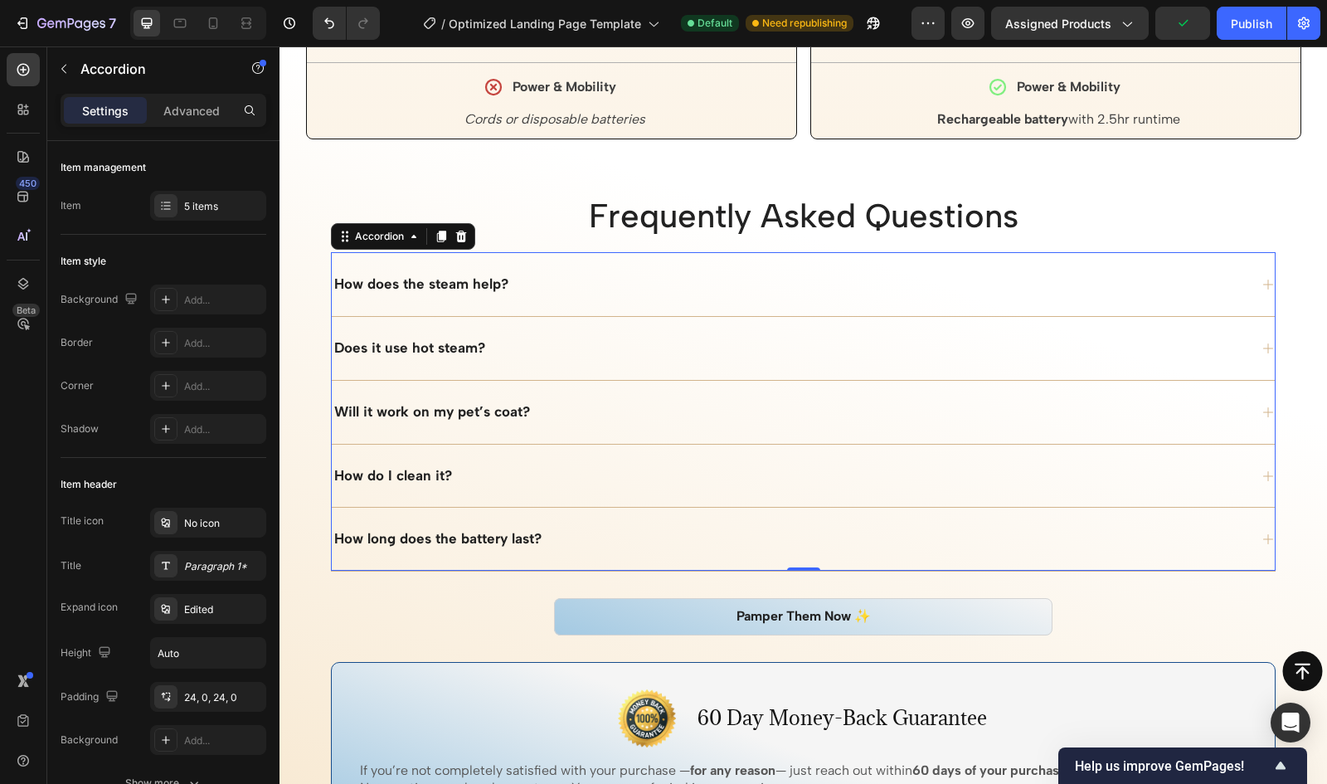
click at [461, 283] on strong "How does the steam help?" at bounding box center [421, 283] width 174 height 17
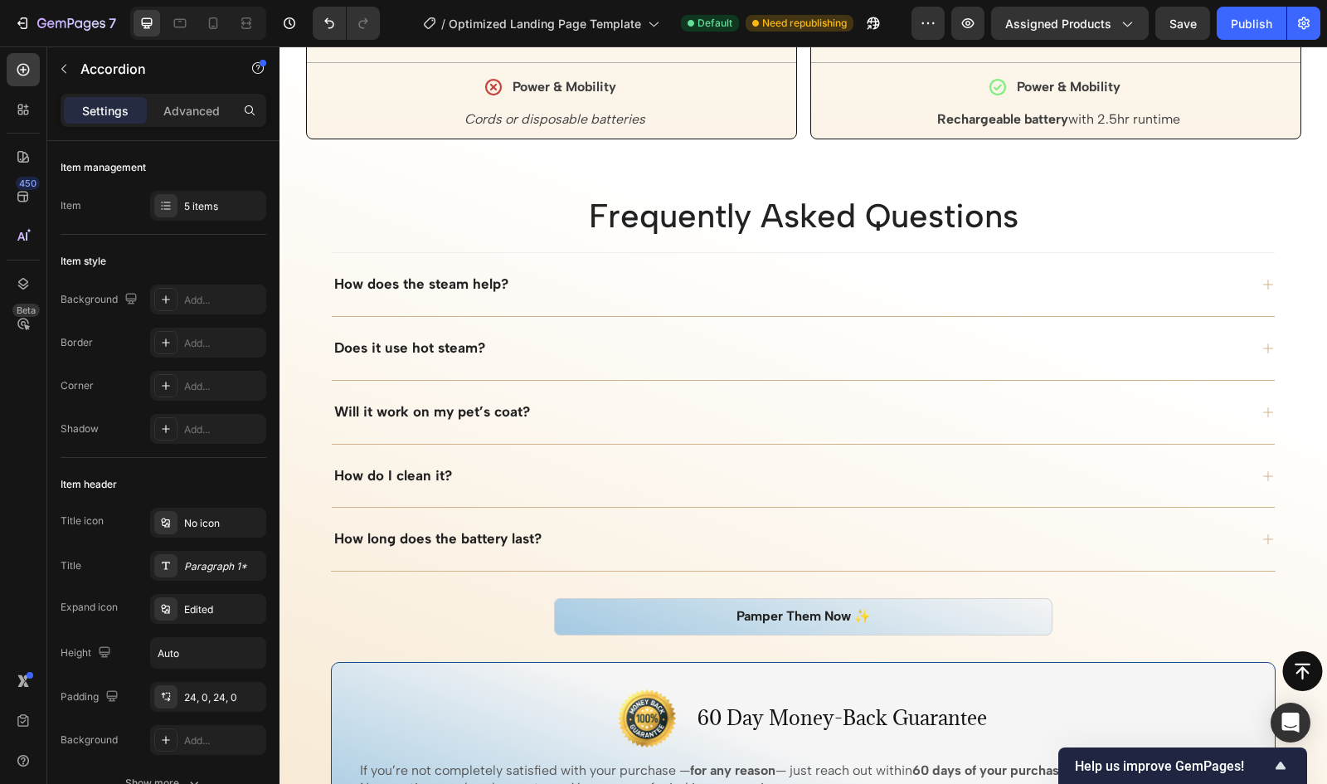
click at [524, 273] on div "How does the steam help?" at bounding box center [790, 284] width 917 height 23
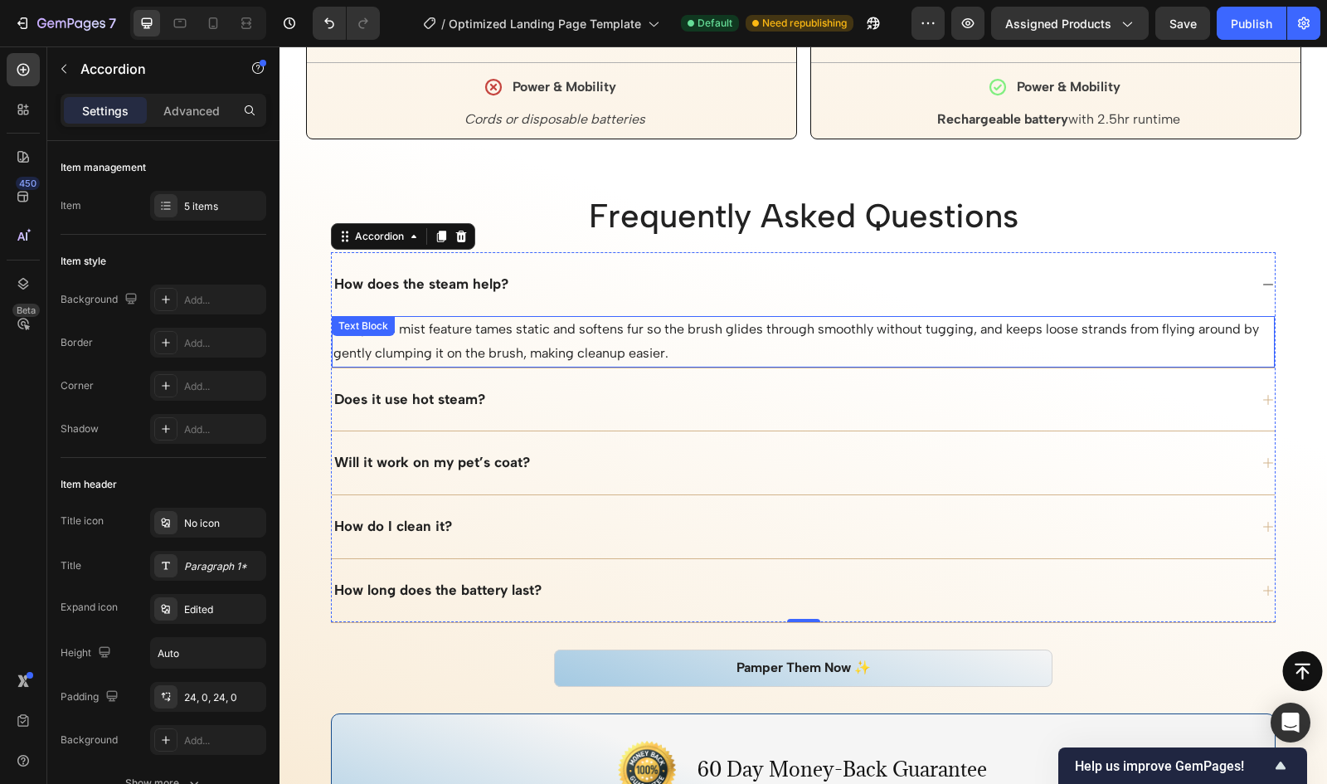
click at [415, 321] on div "PetSpa™'s mist feature tames static and softens fur so the brush glides through…" at bounding box center [803, 341] width 943 height 51
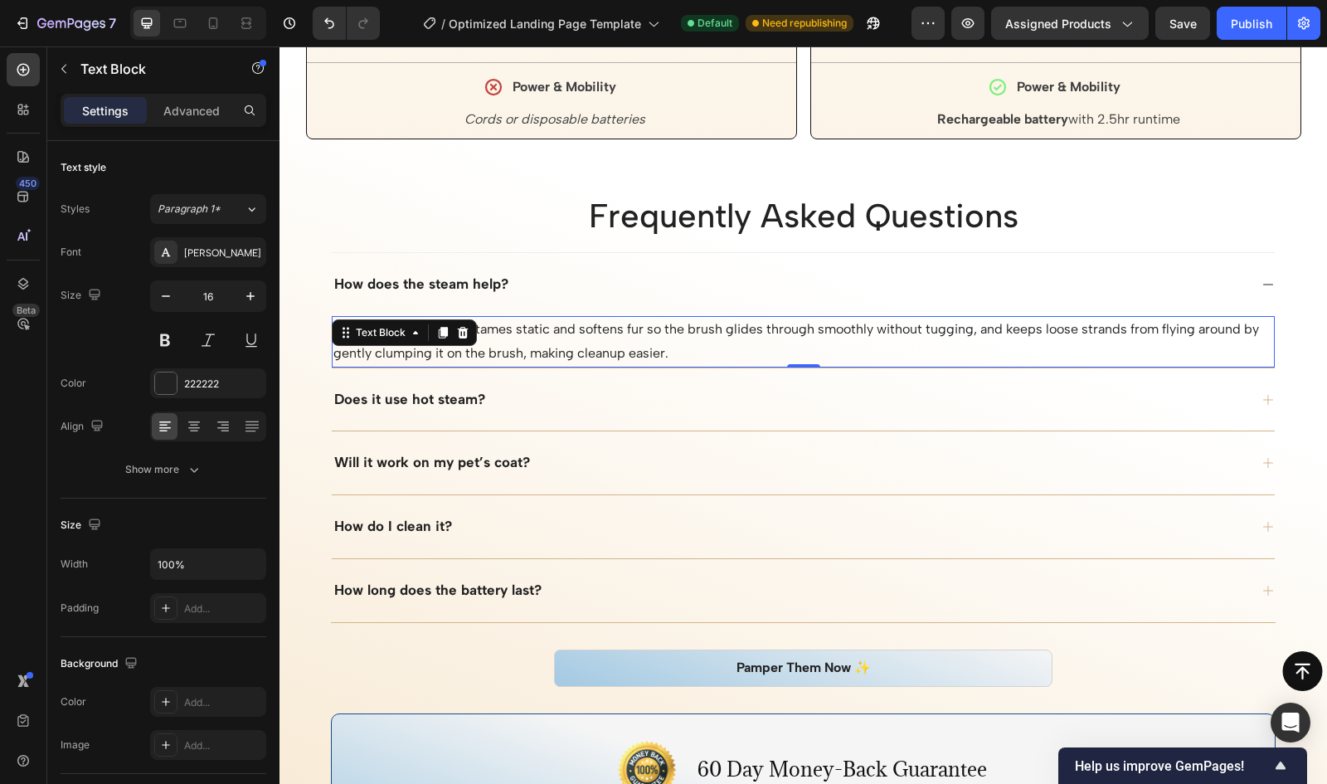
click at [415, 326] on icon at bounding box center [415, 332] width 13 height 13
click at [514, 331] on p "PetSpa™'s mist feature tames static and softens fur so the brush glides through…" at bounding box center [803, 342] width 940 height 48
click at [418, 322] on p "PetSpa™'s mist feature tames static and softens fur so the brush glides through…" at bounding box center [803, 342] width 940 height 48
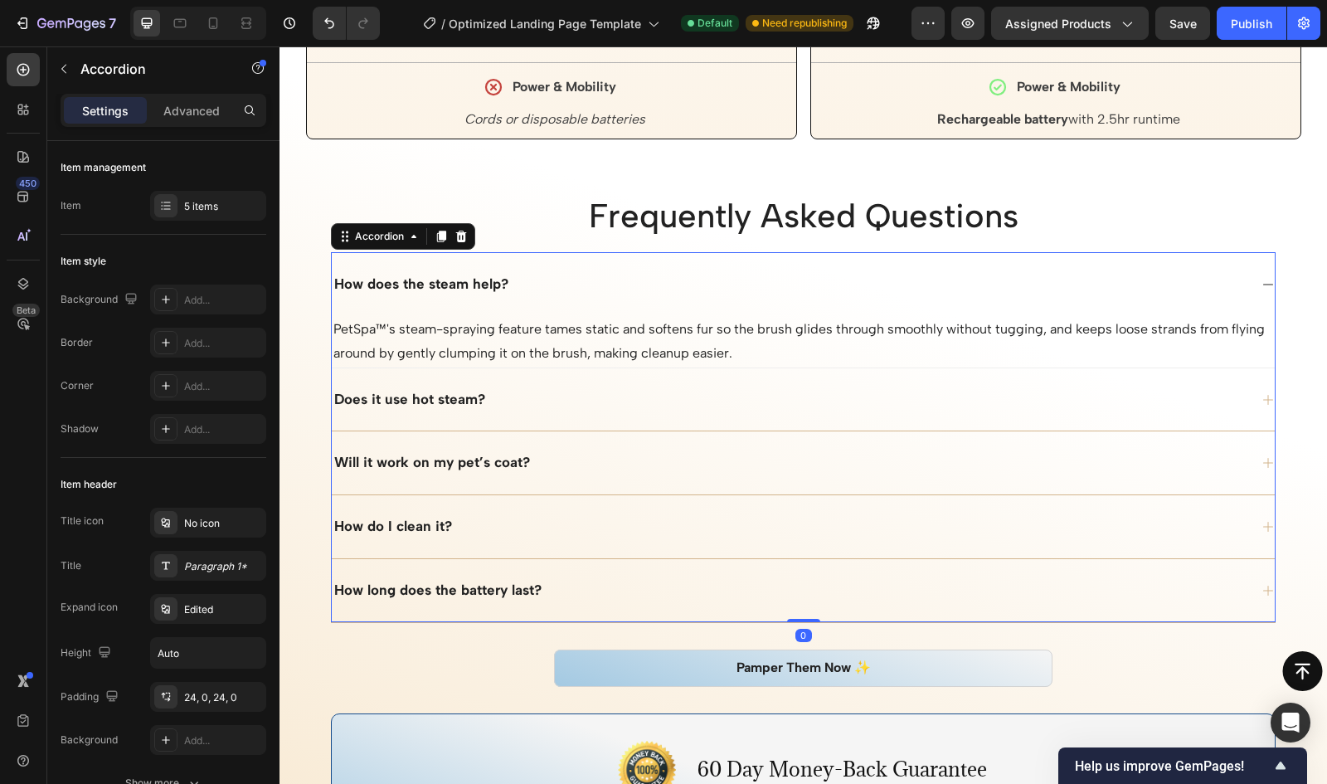
click at [524, 396] on div "Does it use hot steam?" at bounding box center [790, 399] width 917 height 23
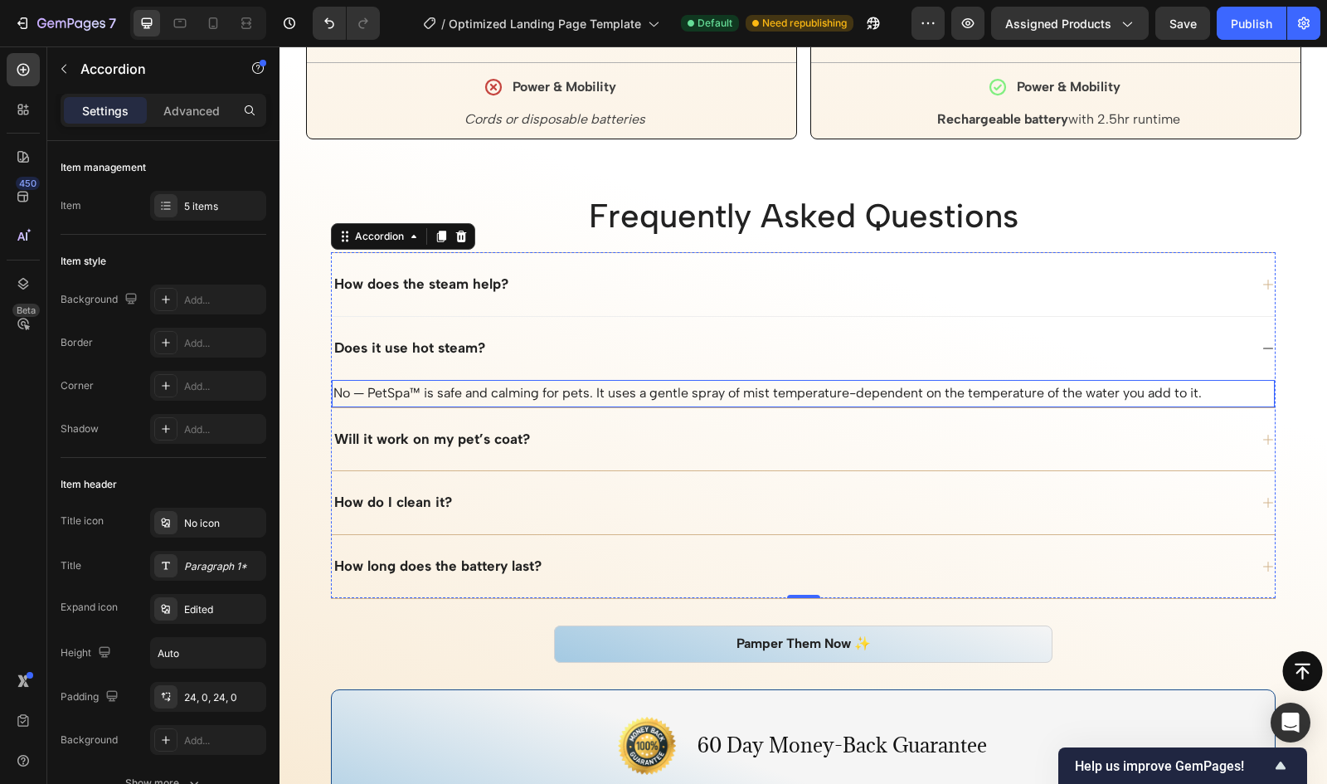
click at [516, 382] on p "No — PetSpa™ is safe and calming for pets. It uses a gentle spray of mist tempe…" at bounding box center [803, 394] width 940 height 24
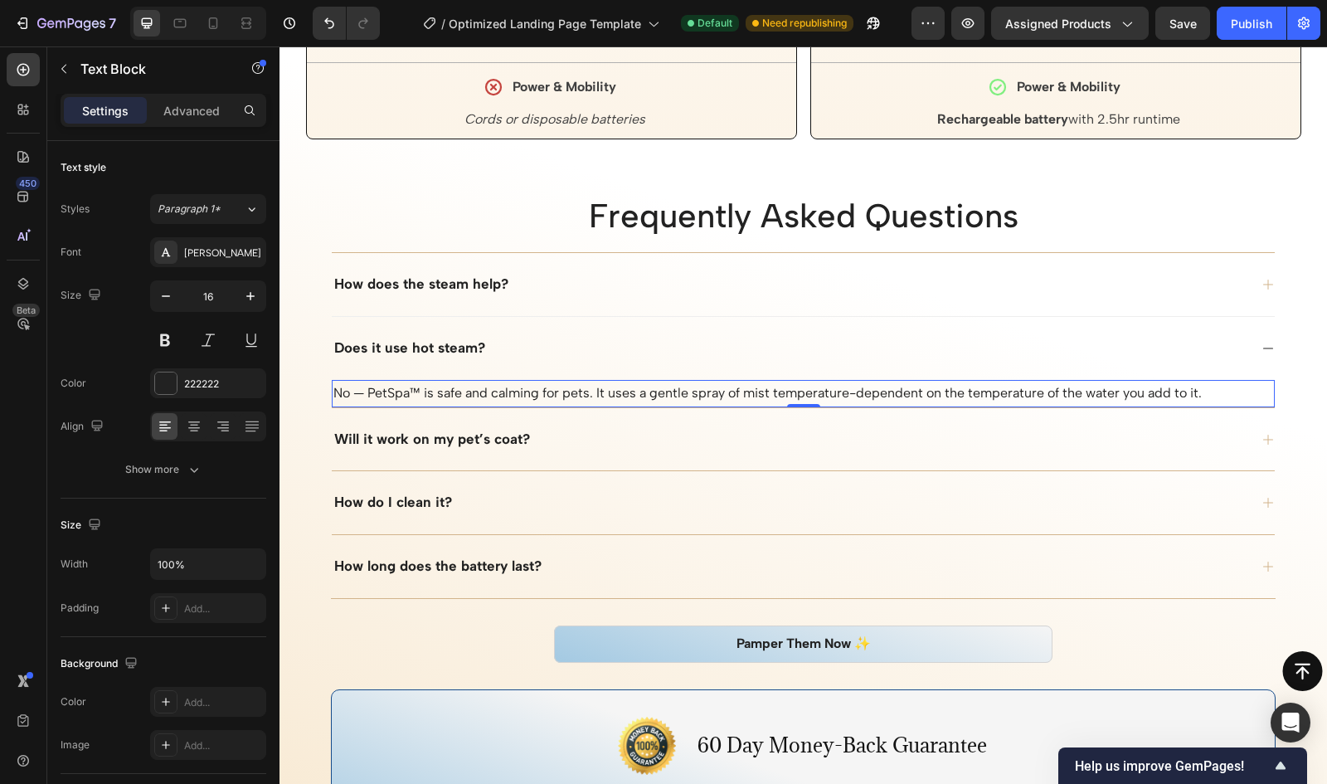
click at [516, 382] on p "No — PetSpa™ is safe and calming for pets. It uses a gentle spray of mist tempe…" at bounding box center [803, 394] width 940 height 24
click at [757, 385] on p "No — PetSpa™ is safe and relaxing for pets. It uses a gentle spray of mist temp…" at bounding box center [803, 394] width 940 height 24
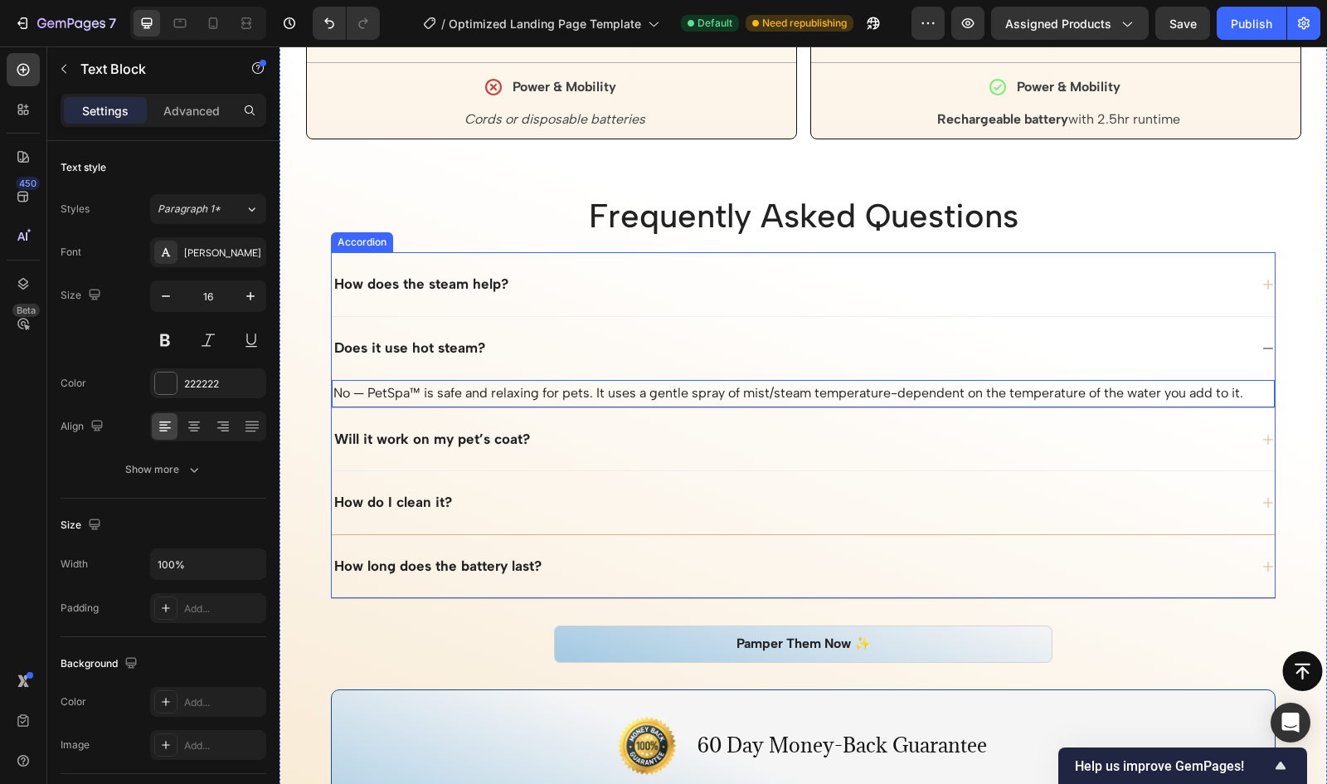
click at [478, 476] on div "How do I clean it?" at bounding box center [803, 502] width 943 height 64
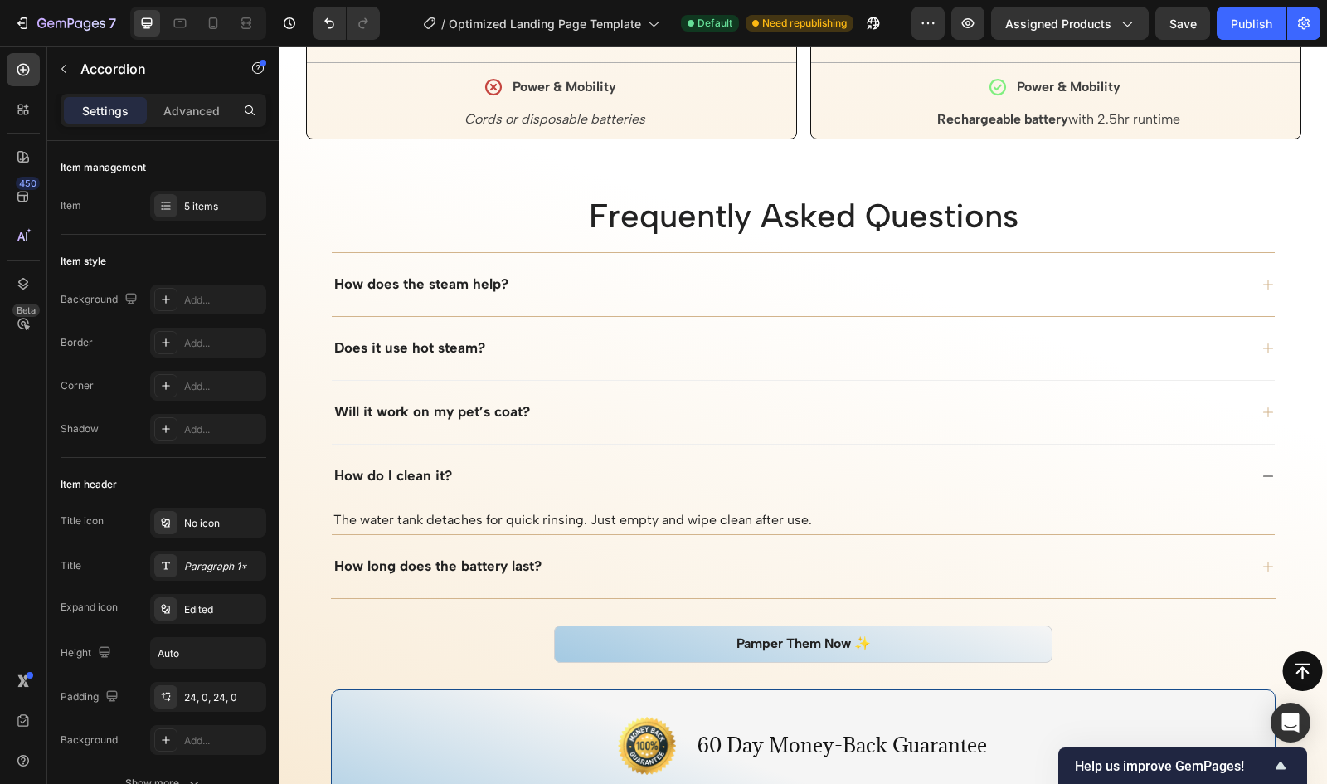
click at [563, 404] on div "Will it work on my pet’s coat?" at bounding box center [790, 412] width 917 height 23
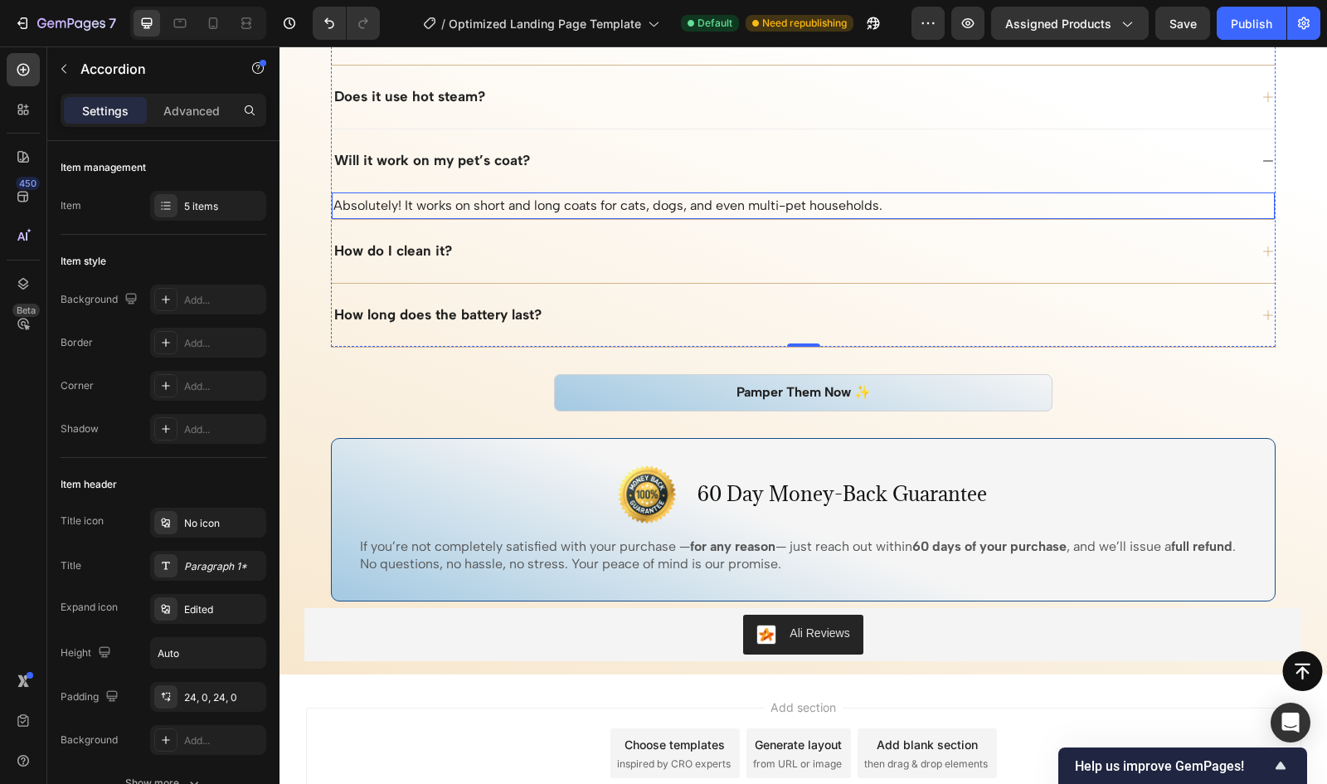
scroll to position [4560, 0]
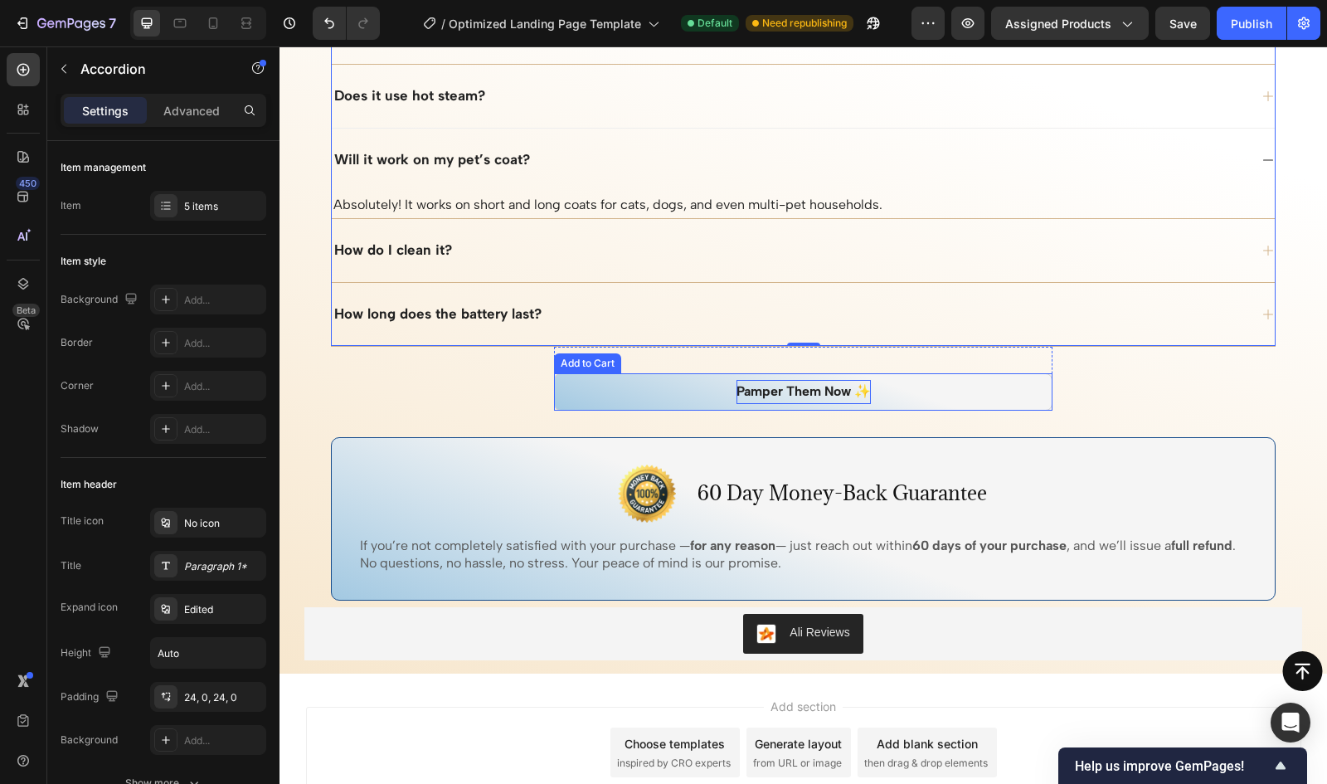
click at [800, 380] on div "Pamper Them Now ✨" at bounding box center [804, 392] width 134 height 24
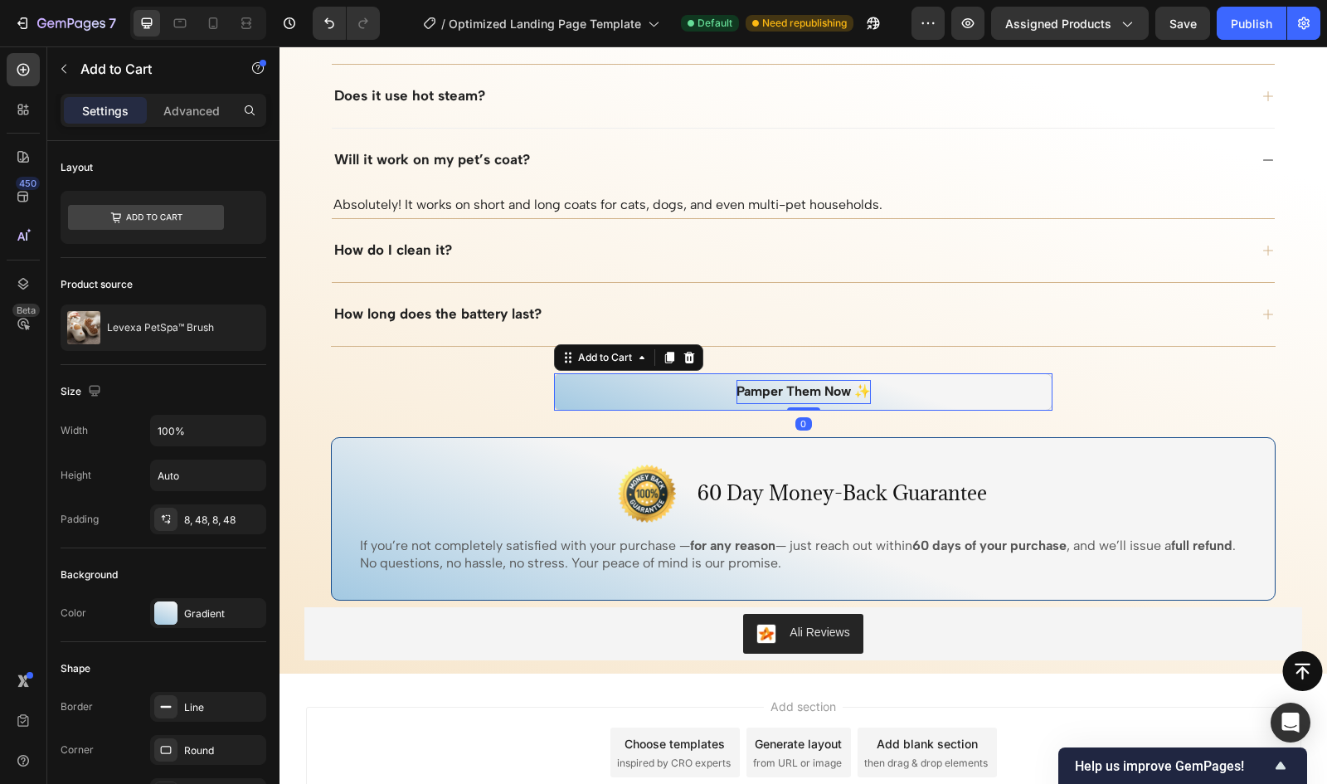
click at [816, 382] on div "Pamper Them Now ✨" at bounding box center [804, 392] width 134 height 24
drag, startPoint x: 814, startPoint y: 379, endPoint x: 727, endPoint y: 377, distance: 87.1
click at [727, 377] on button "Pamper Them Now ✨" at bounding box center [803, 391] width 499 height 37
click at [554, 373] on button "Get Now ✨" at bounding box center [803, 391] width 499 height 37
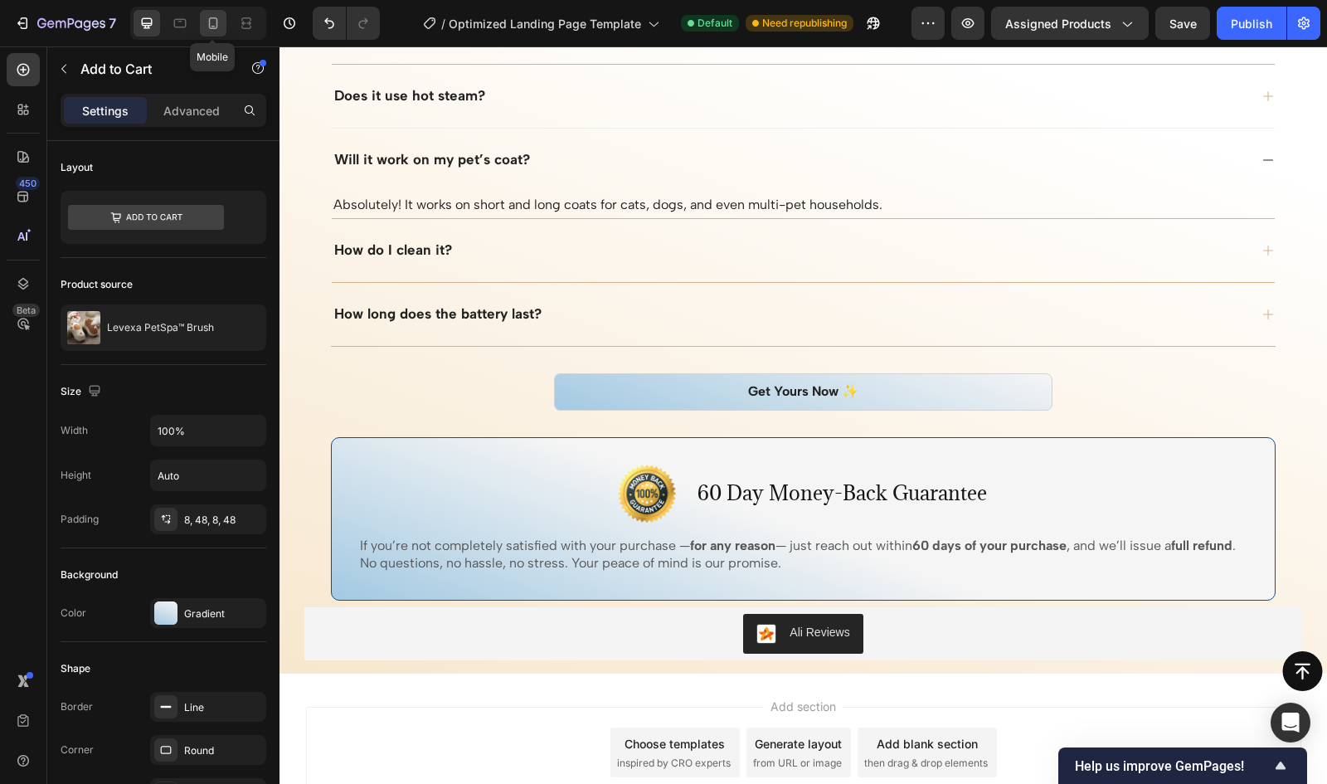
click at [217, 22] on icon at bounding box center [213, 23] width 17 height 17
type input "15"
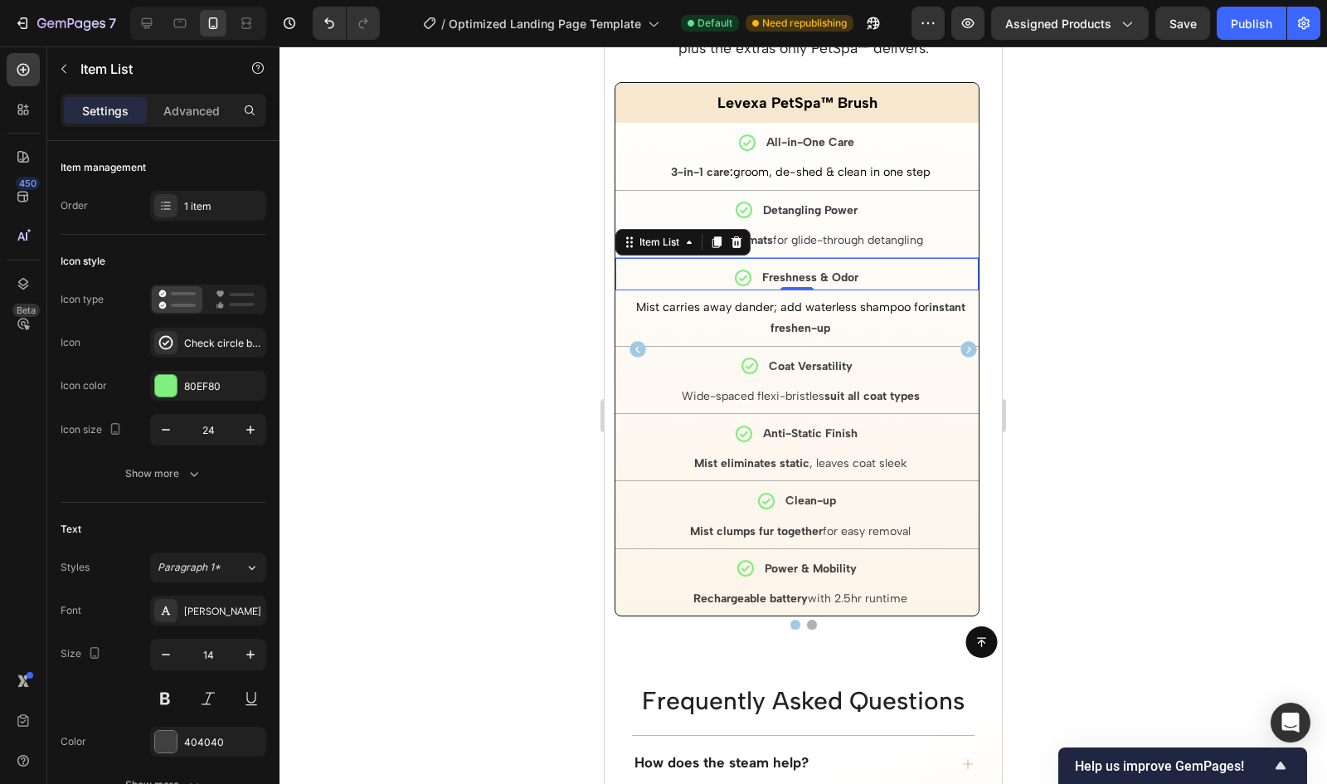
scroll to position [4182, 0]
click at [649, 299] on span "Mist carries away dander; add waterless shampoo for" at bounding box center [782, 306] width 293 height 15
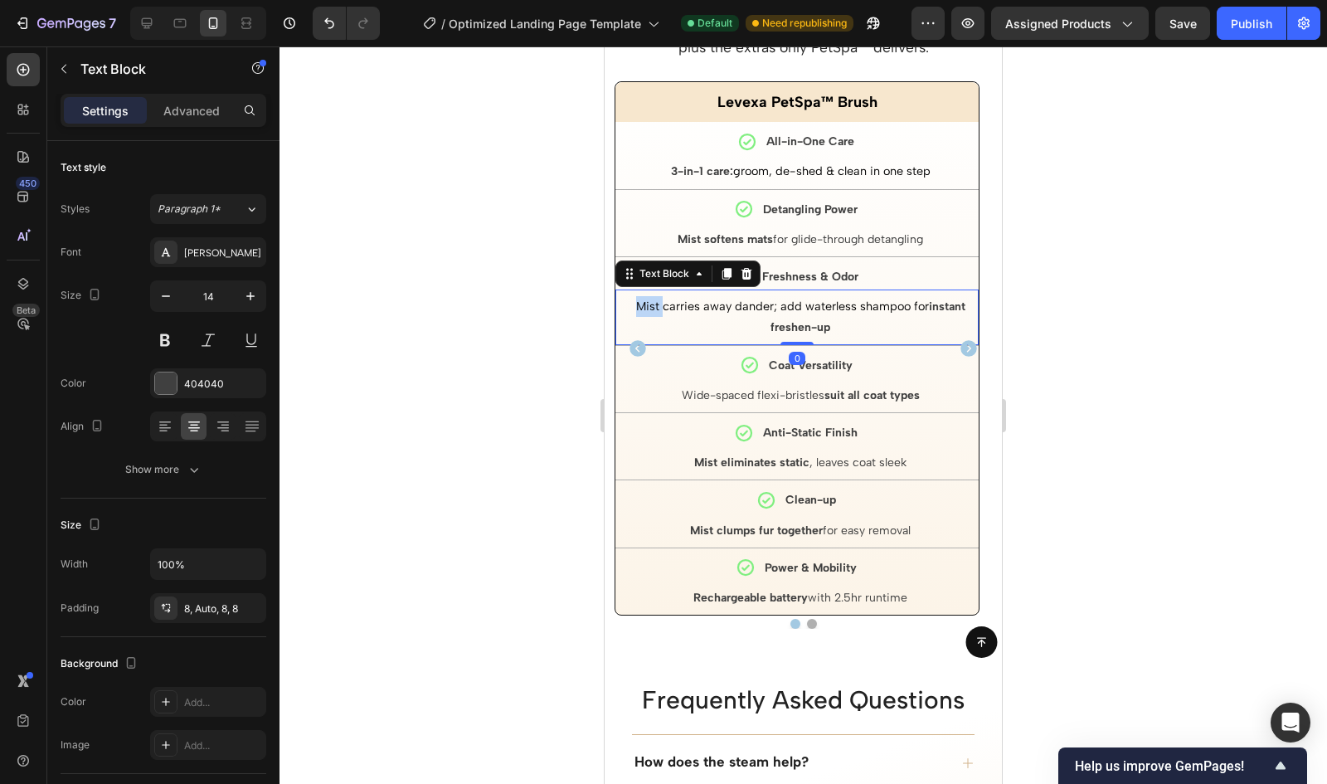
click at [649, 299] on span "Mist carries away dander; add waterless shampoo for" at bounding box center [782, 306] width 293 height 15
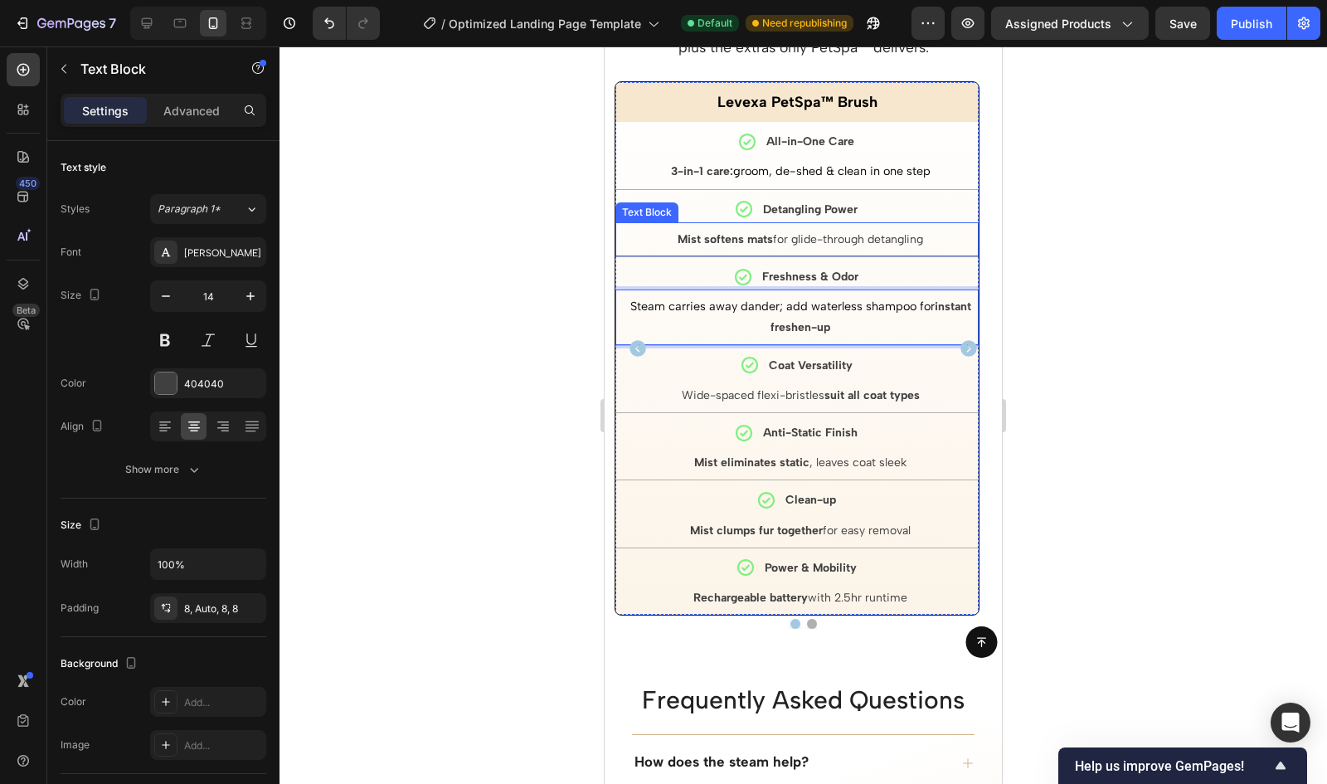
click at [678, 238] on strong "Mist softens mats" at bounding box center [725, 239] width 95 height 14
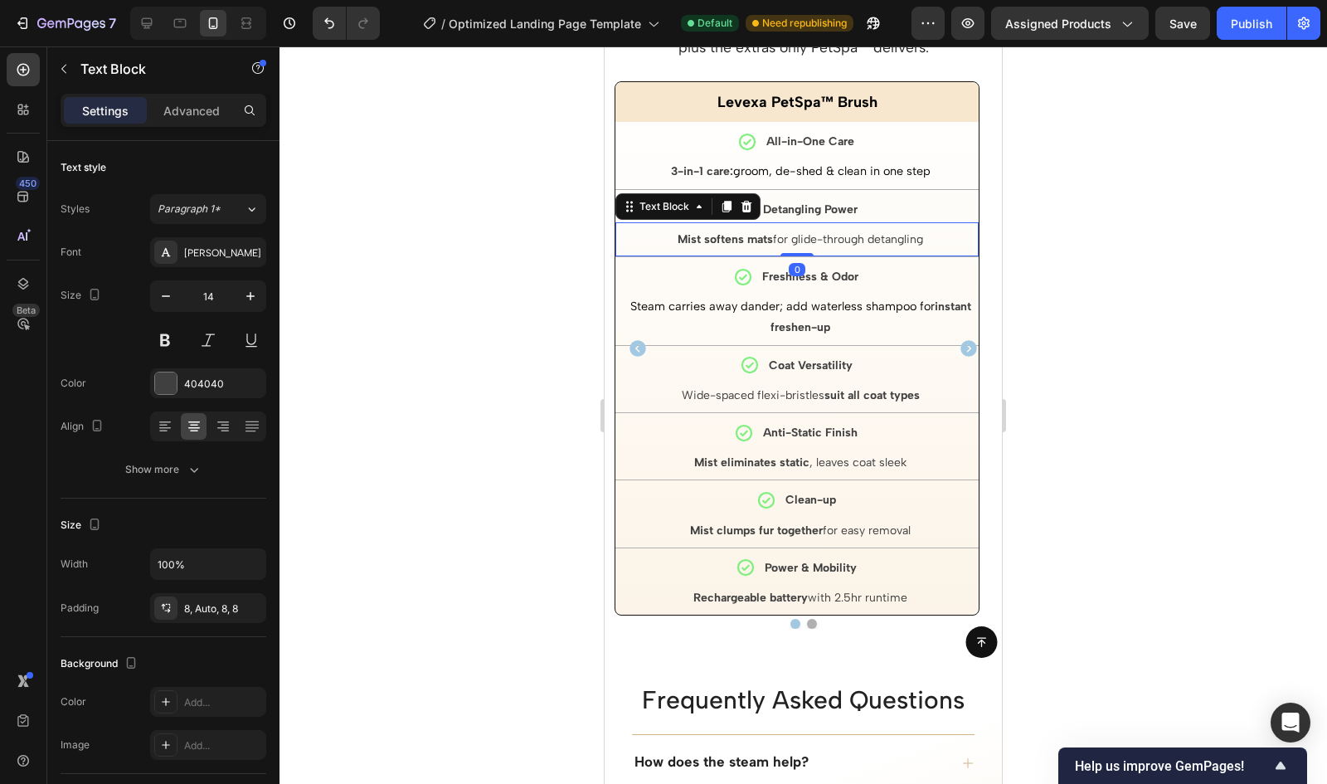
click at [678, 238] on strong "Mist softens mats" at bounding box center [725, 239] width 95 height 14
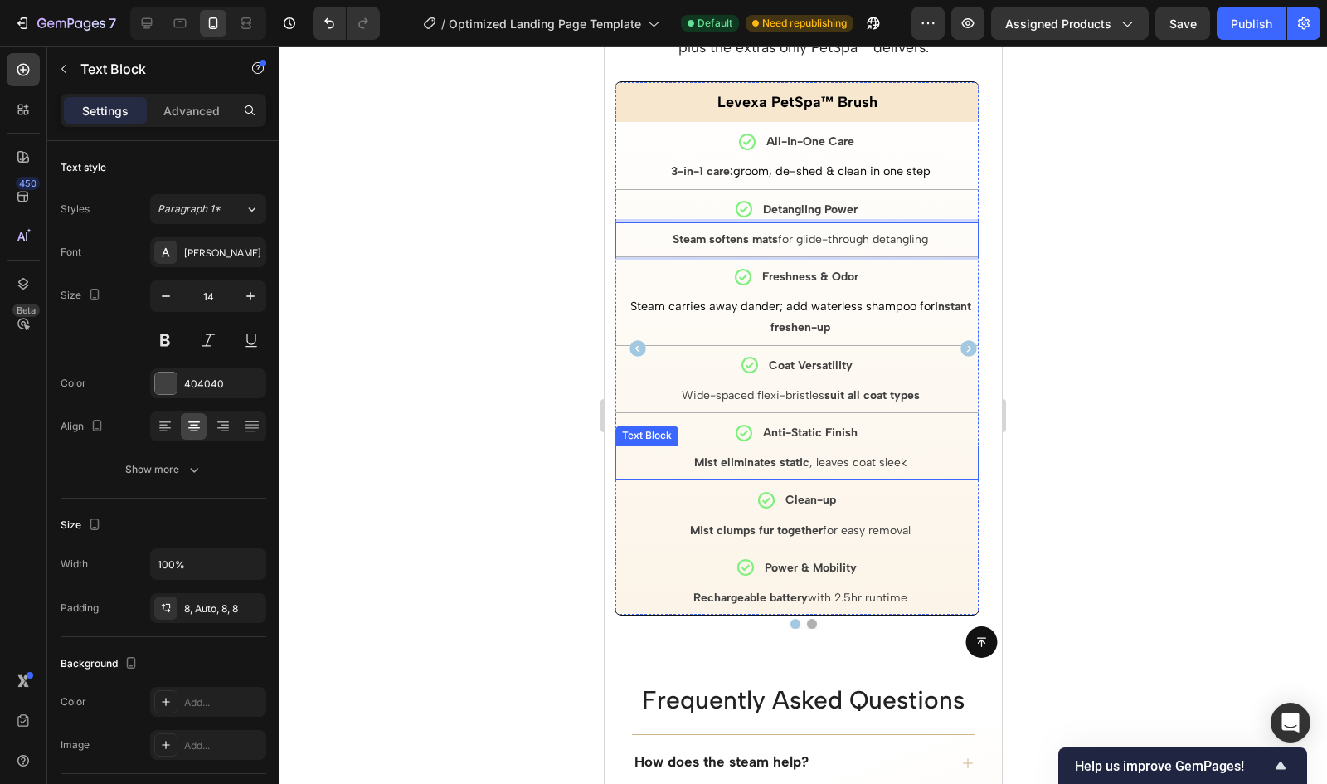
click at [703, 455] on strong "Mist eliminates static" at bounding box center [751, 462] width 115 height 14
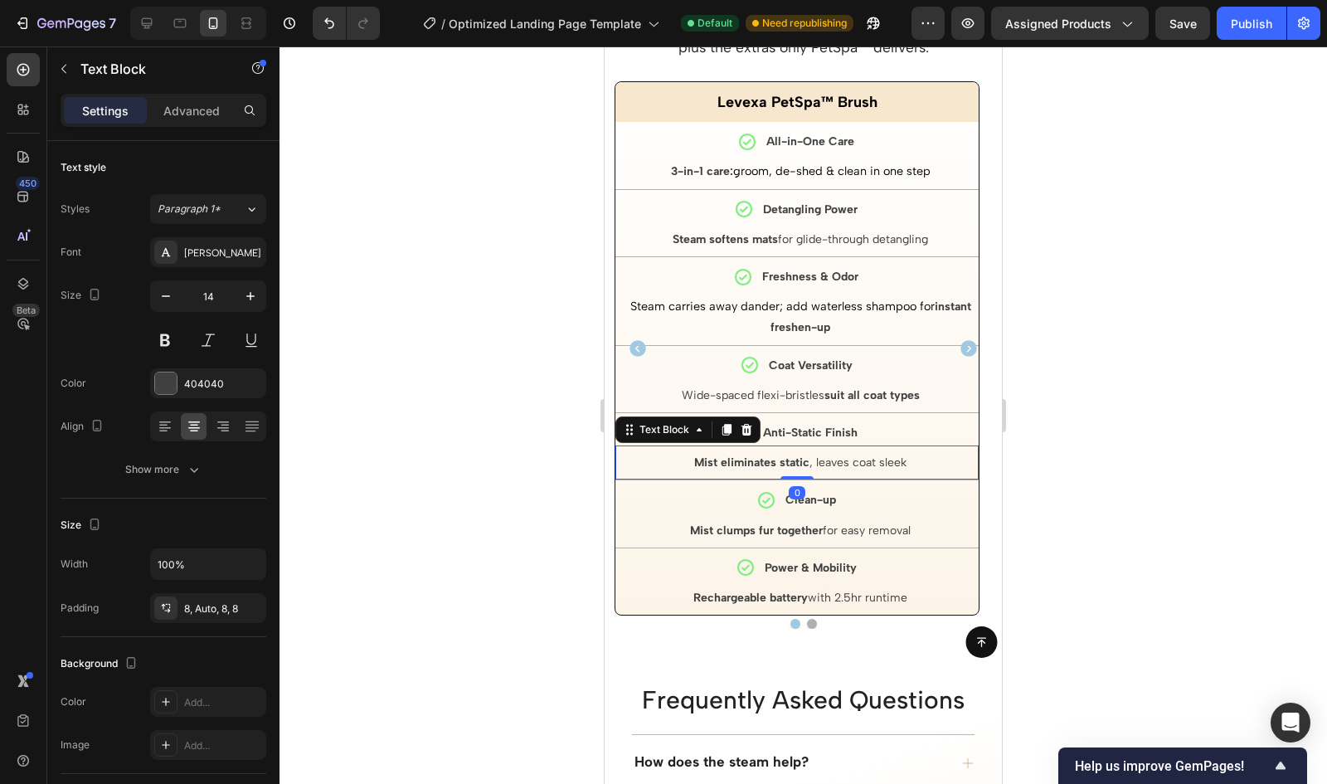
click at [703, 455] on strong "Mist eliminates static" at bounding box center [751, 462] width 115 height 14
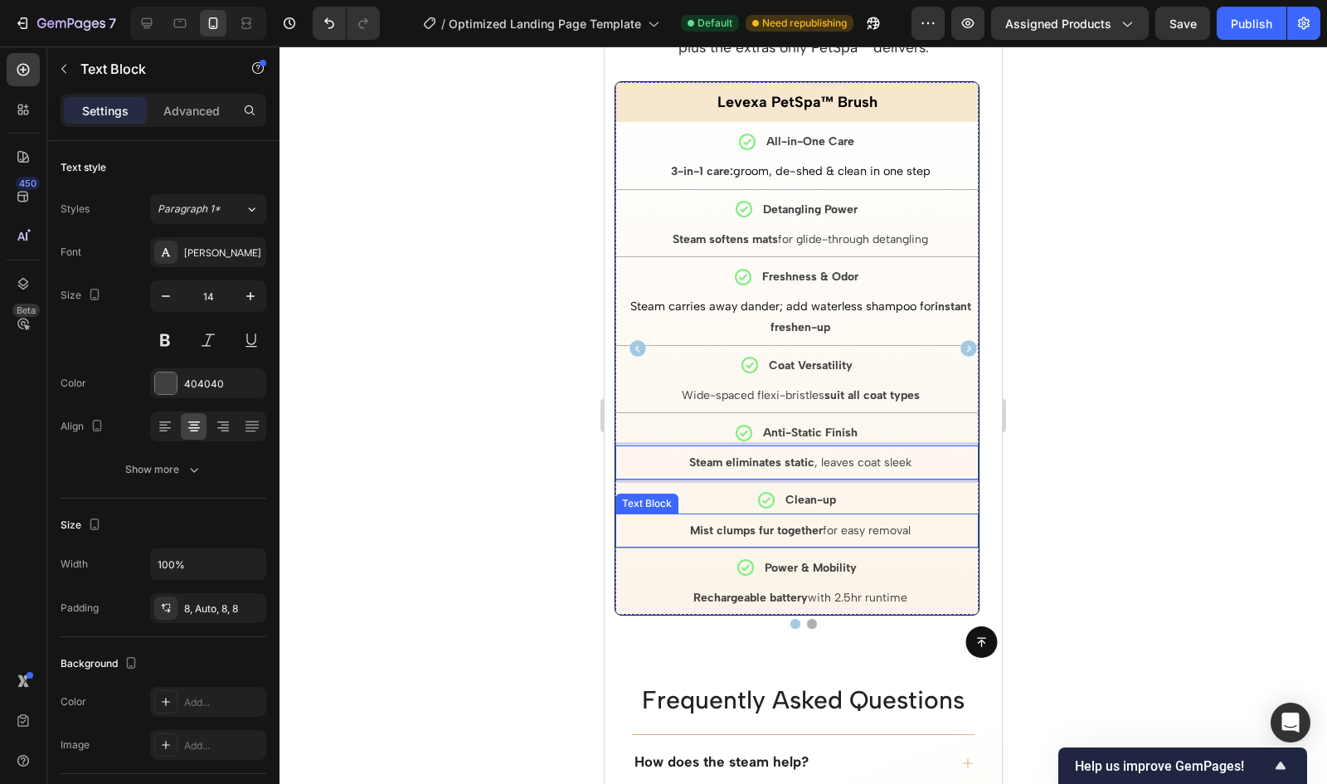
click at [697, 533] on div "Mist clumps fur together for easy removal" at bounding box center [796, 530] width 363 height 34
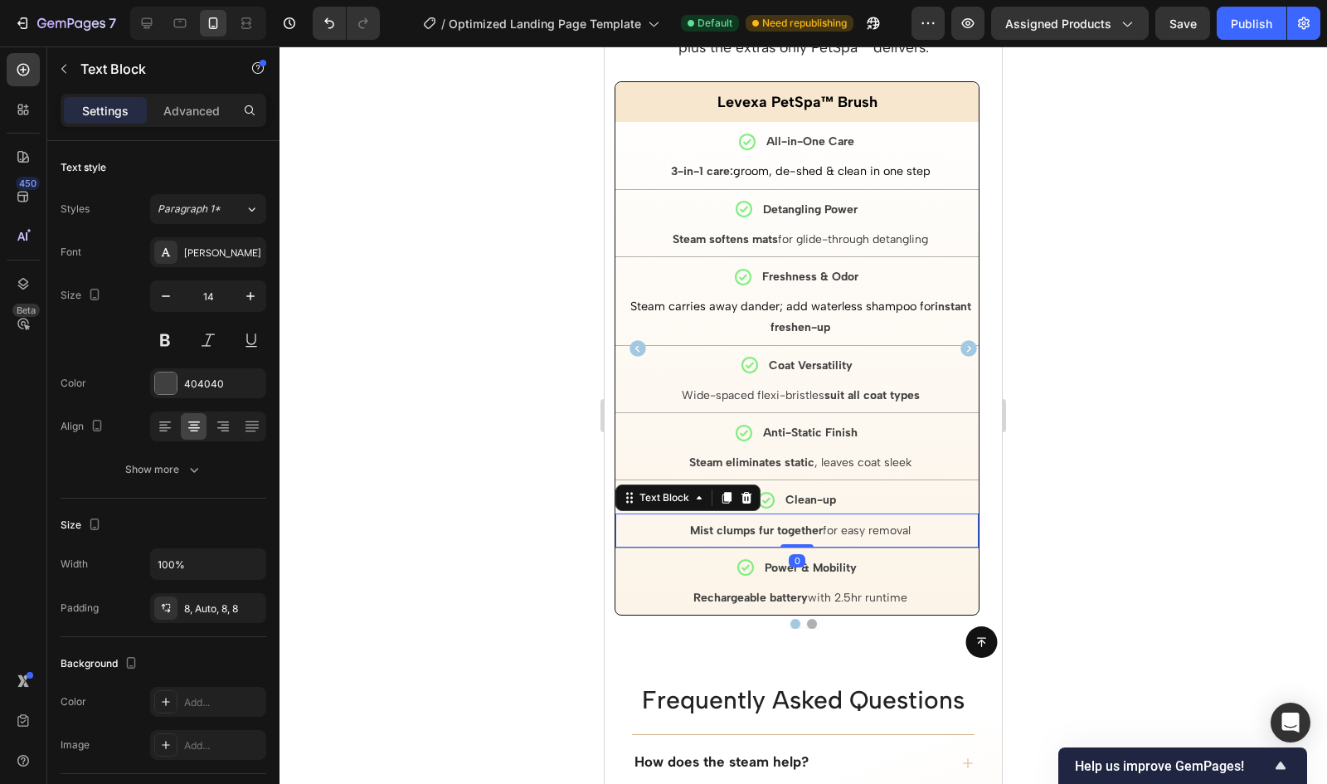
click at [699, 523] on strong "Mist clumps fur together" at bounding box center [756, 530] width 133 height 14
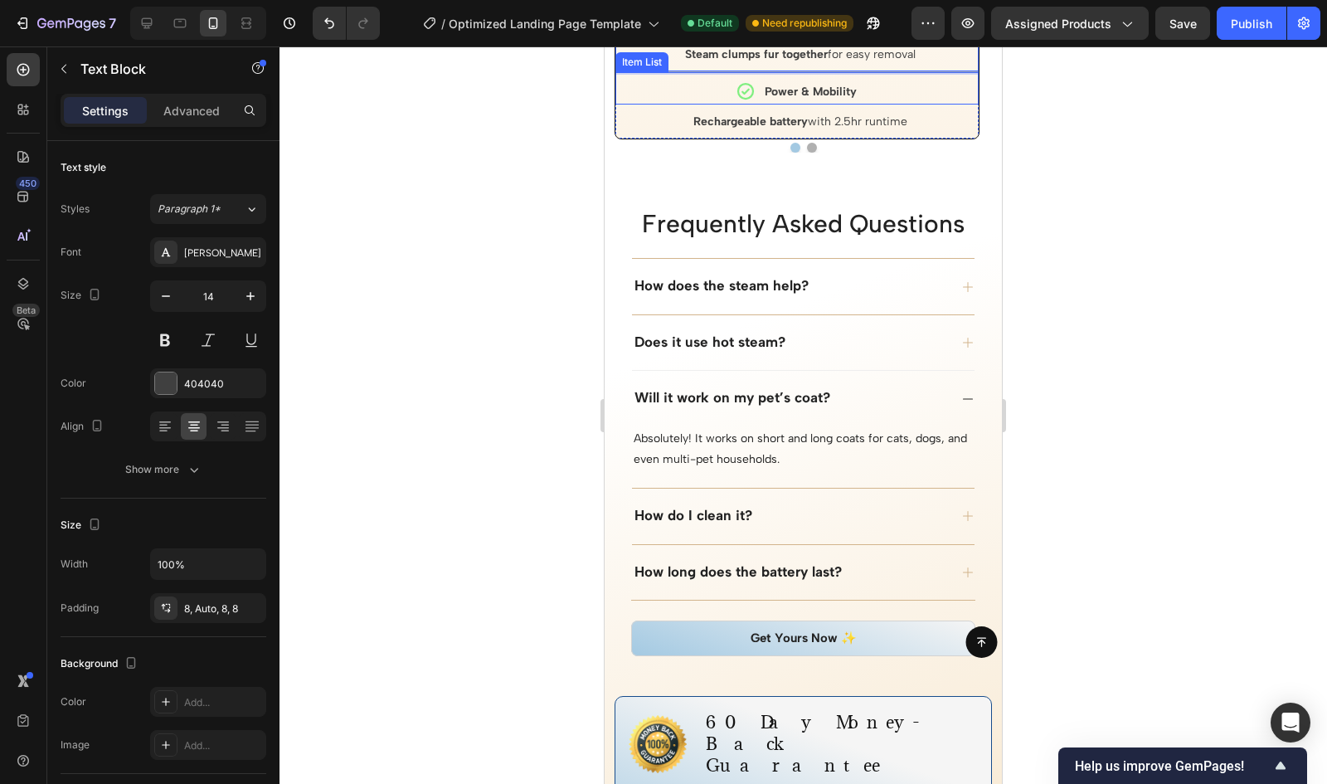
scroll to position [4661, 0]
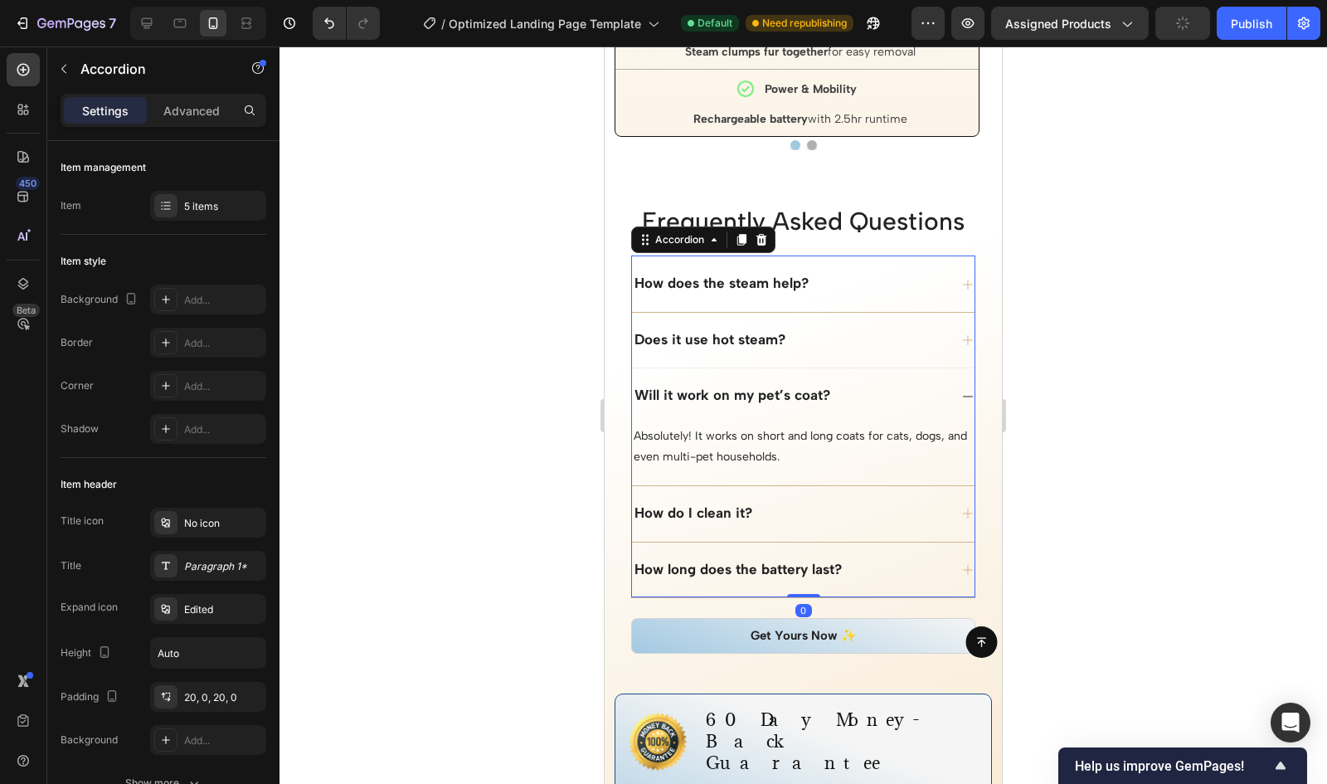
click at [831, 279] on div "How does the steam help?" at bounding box center [790, 284] width 316 height 22
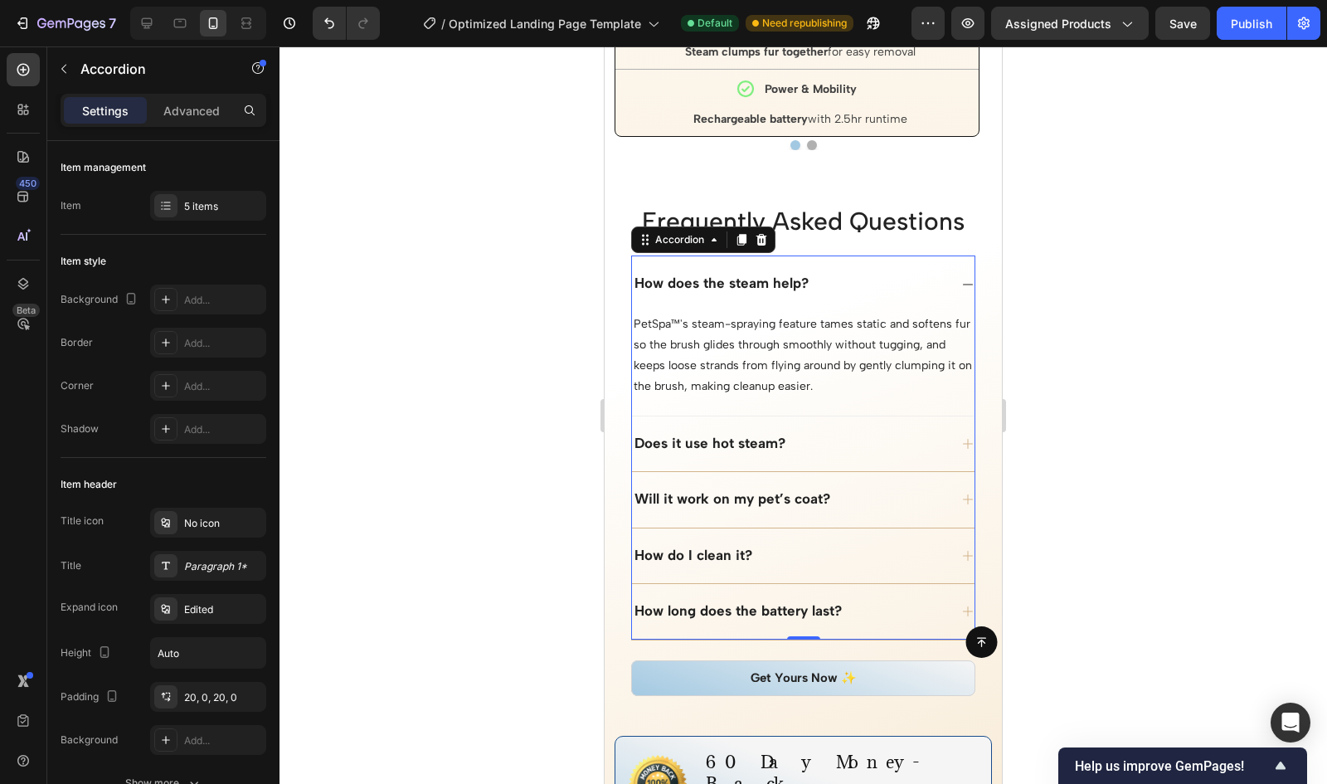
click at [821, 439] on div "Does it use hot steam?" at bounding box center [790, 444] width 316 height 22
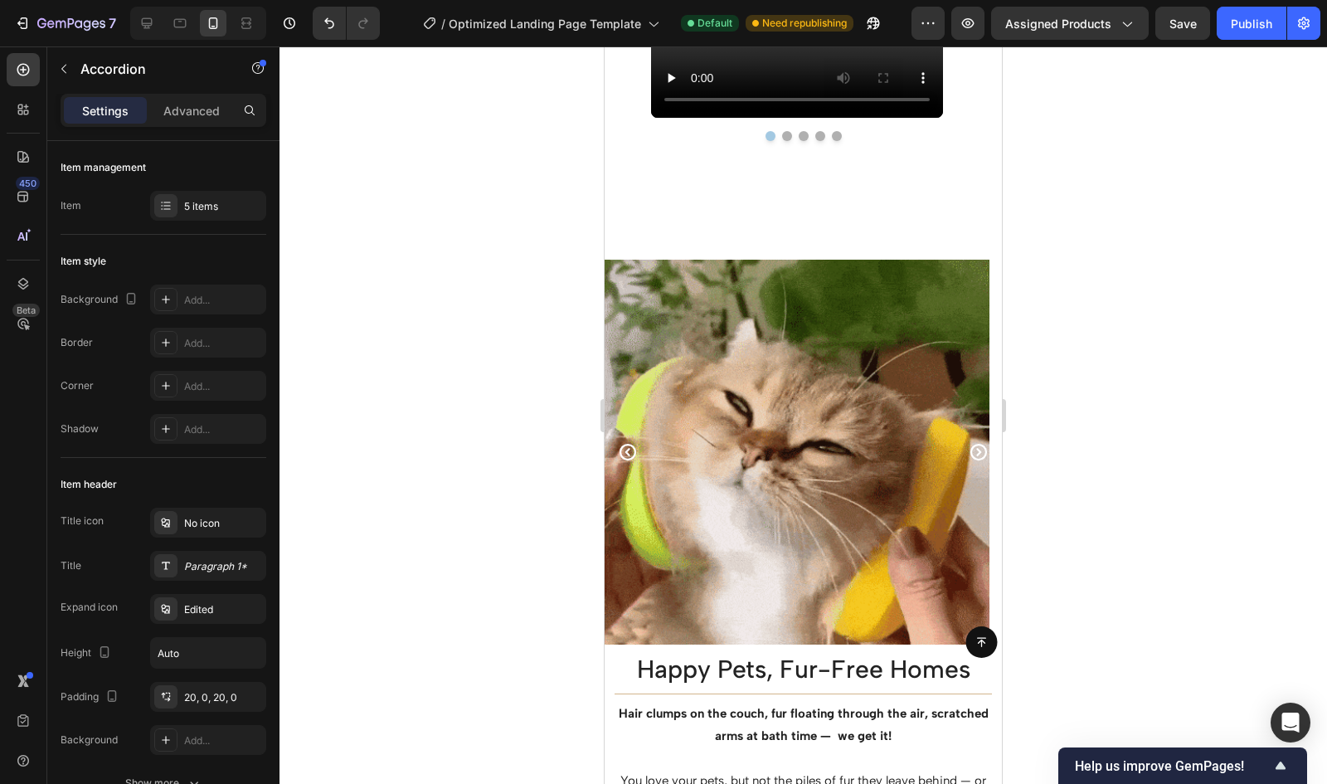
scroll to position [1281, 0]
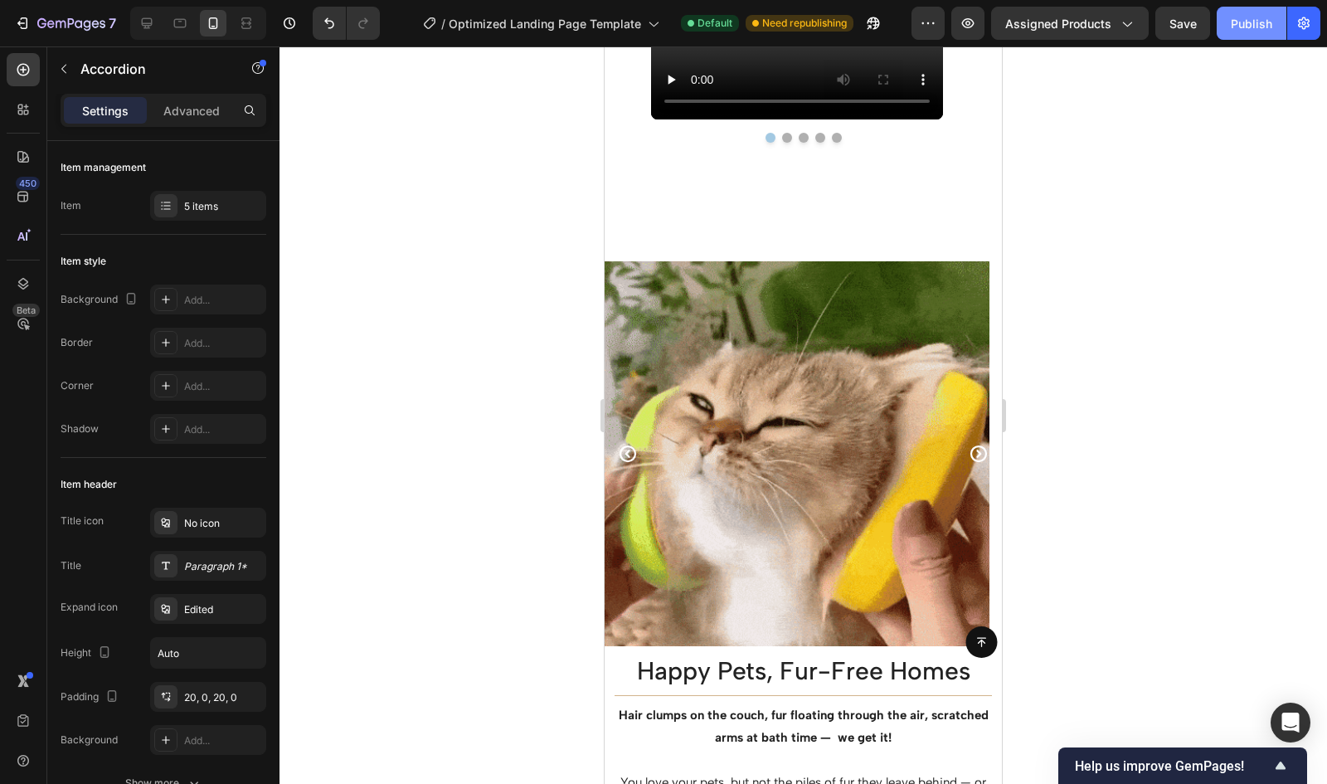
click at [1262, 21] on div "Publish" at bounding box center [1251, 23] width 41 height 17
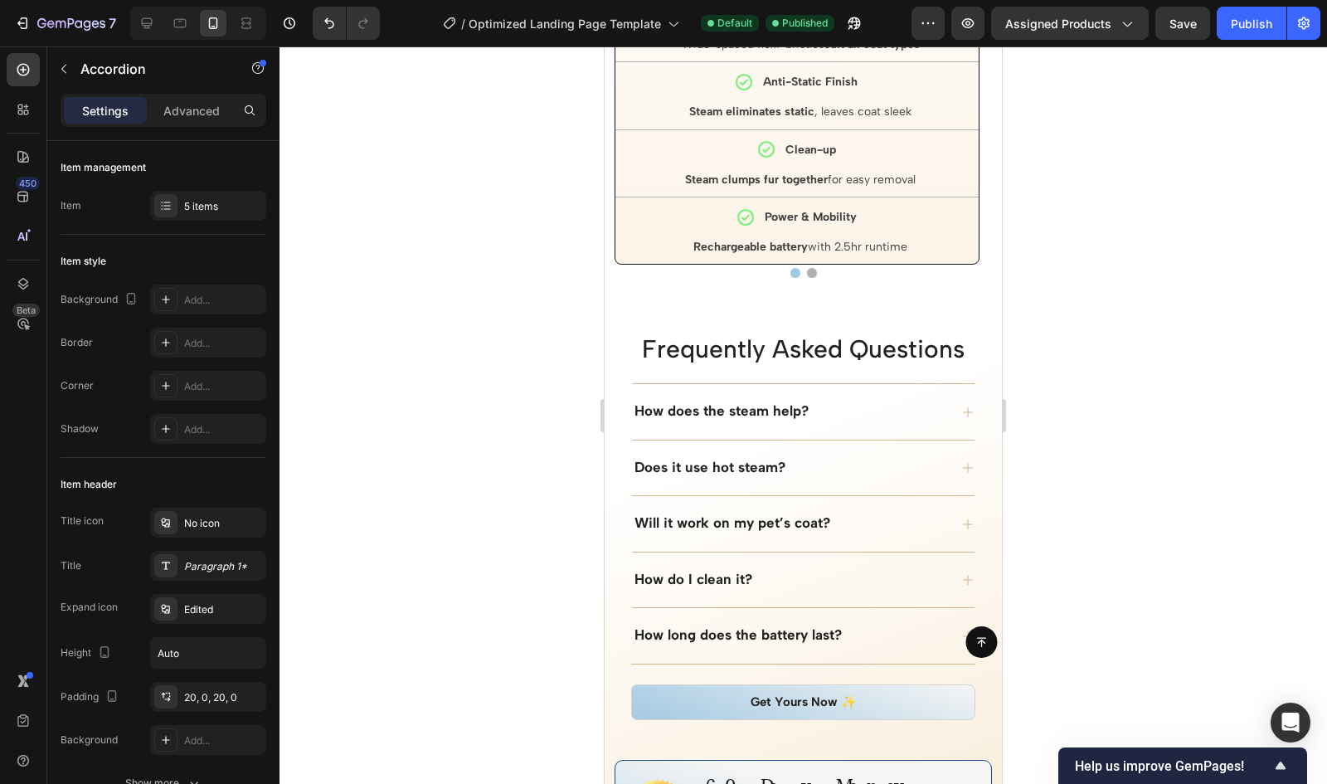
scroll to position [5206, 0]
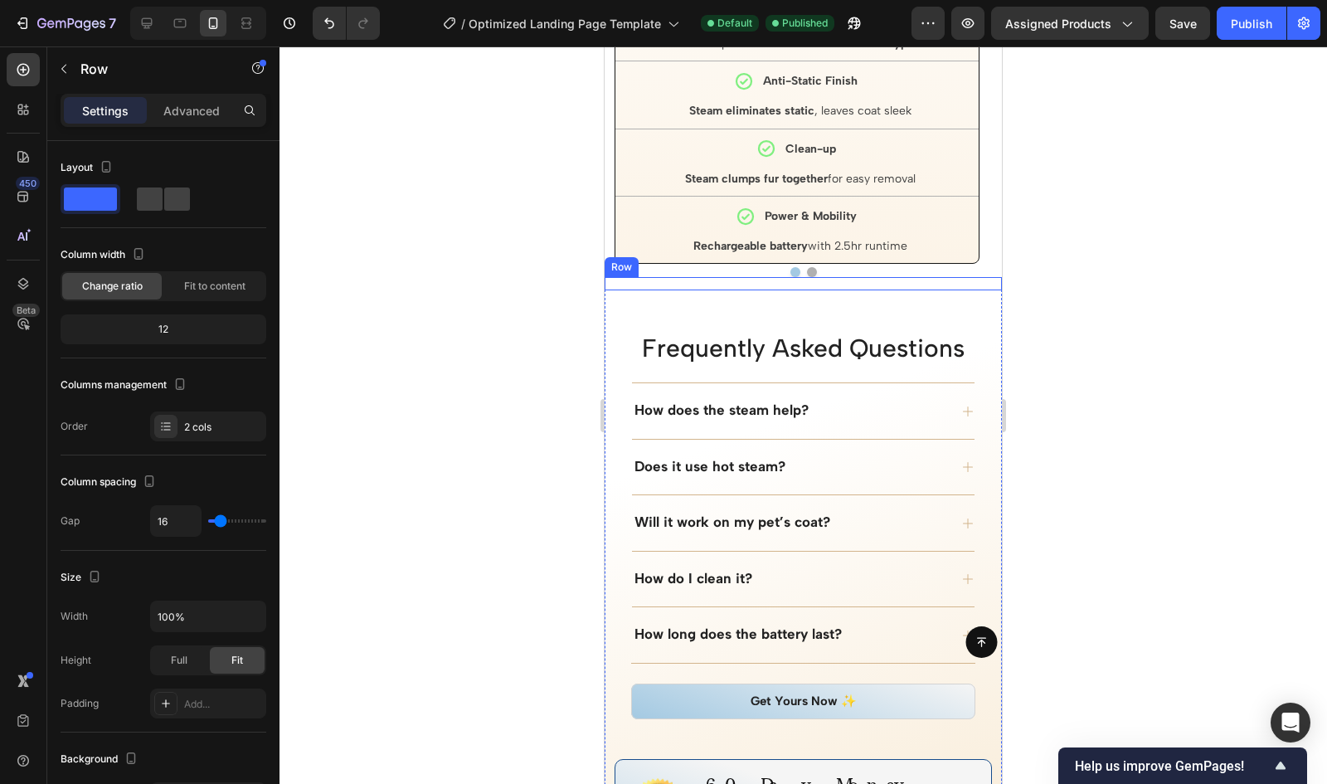
click at [845, 280] on div "Ordinary Brushes Text Block All-in-One Care Item List Just de-shedding Text Blo…" at bounding box center [803, 283] width 397 height 13
click at [703, 255] on icon at bounding box center [707, 261] width 11 height 12
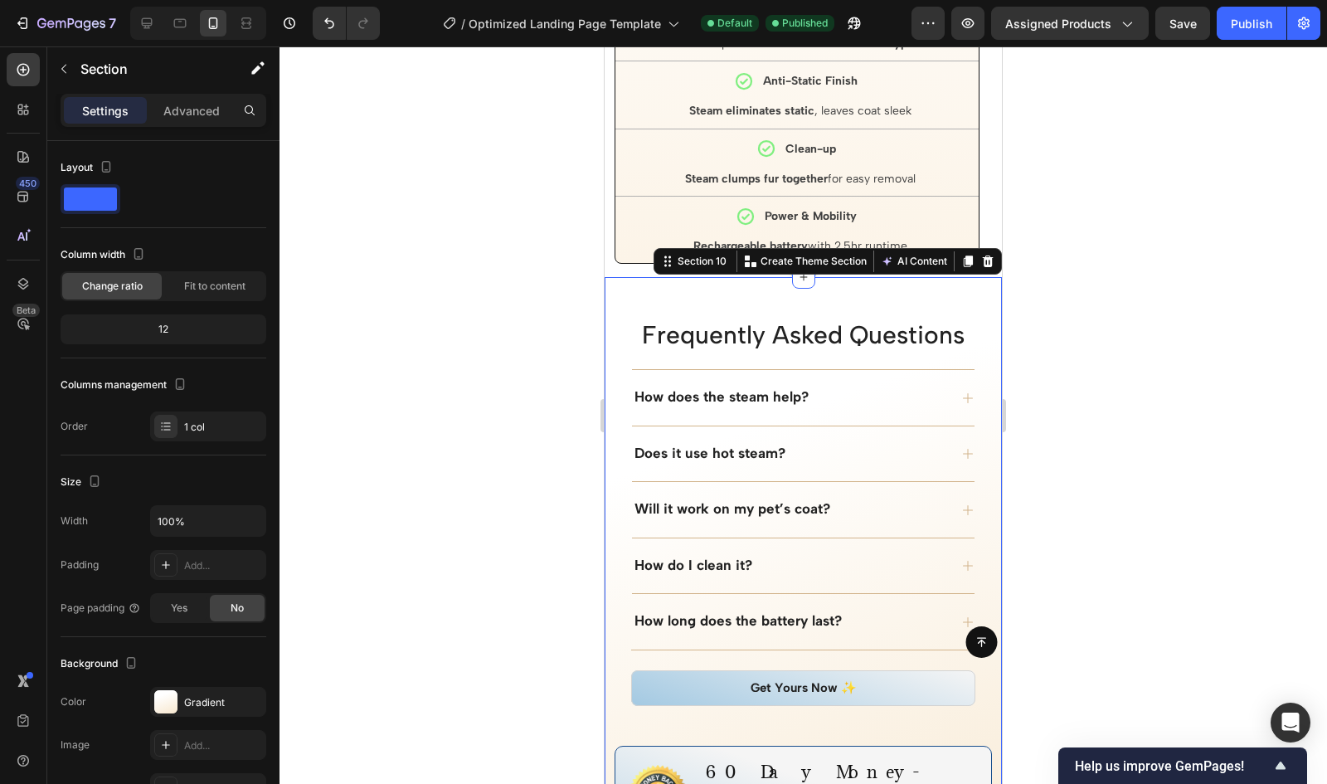
click at [786, 296] on div "Frequently Asked Questions Heading How does the steam help? Does it use hot ste…" at bounding box center [803, 630] width 397 height 706
click at [189, 113] on p "Advanced" at bounding box center [191, 110] width 56 height 17
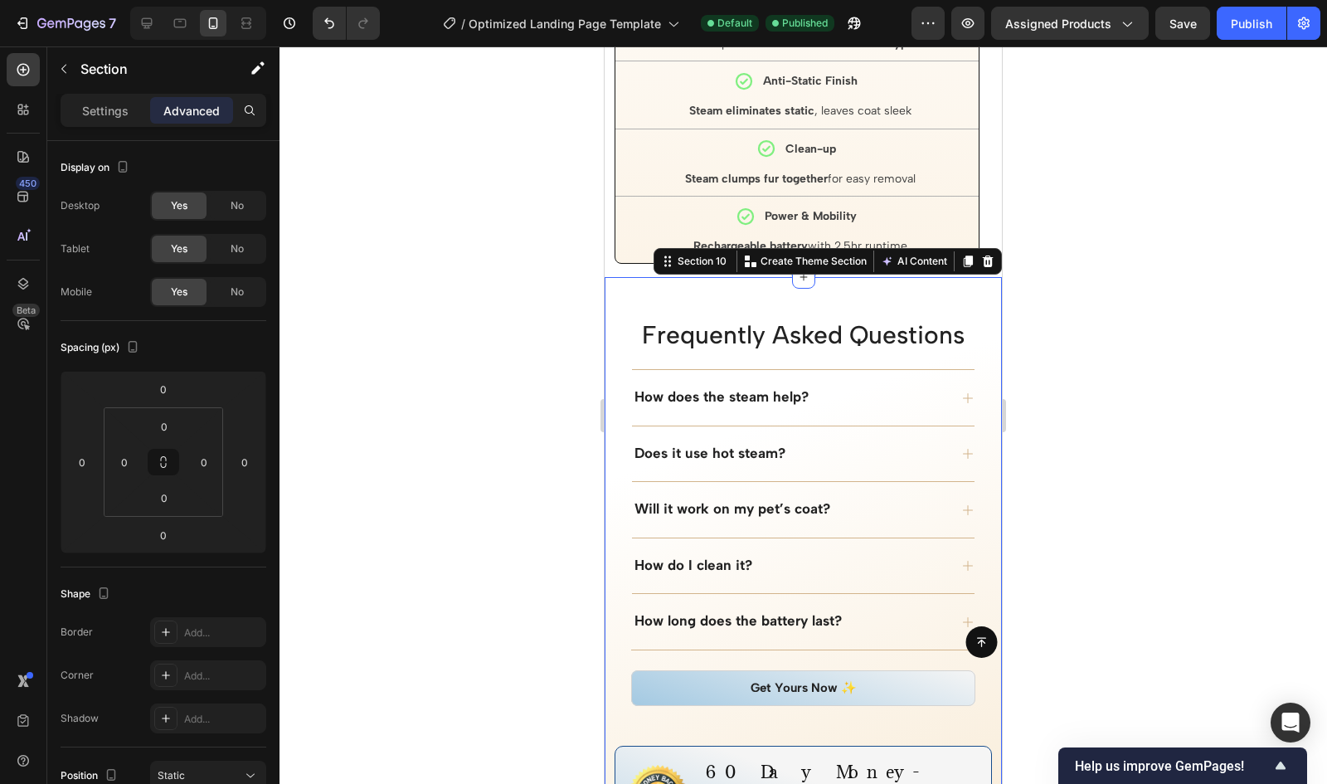
click at [445, 260] on div at bounding box center [804, 414] width 1048 height 737
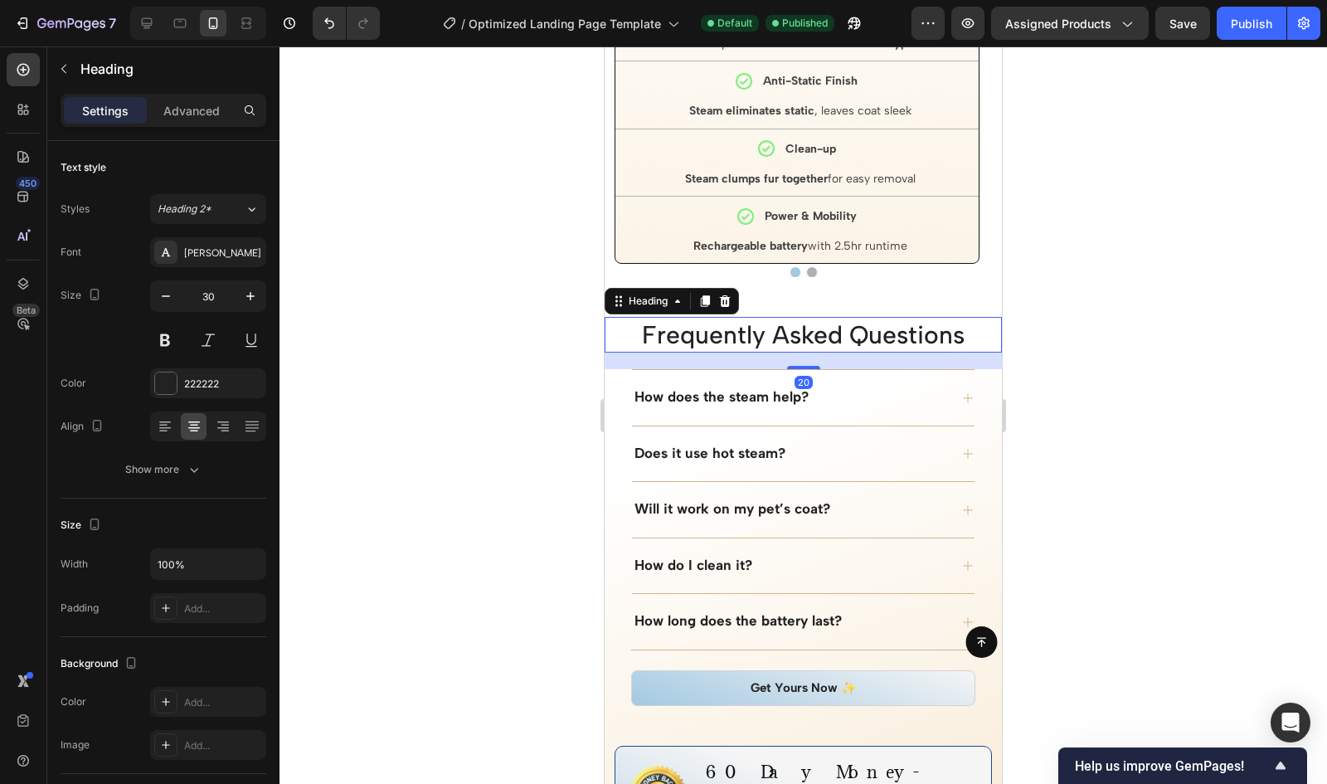
click at [654, 328] on h2 "Frequently Asked Questions" at bounding box center [803, 335] width 397 height 36
click at [192, 106] on p "Advanced" at bounding box center [191, 110] width 56 height 17
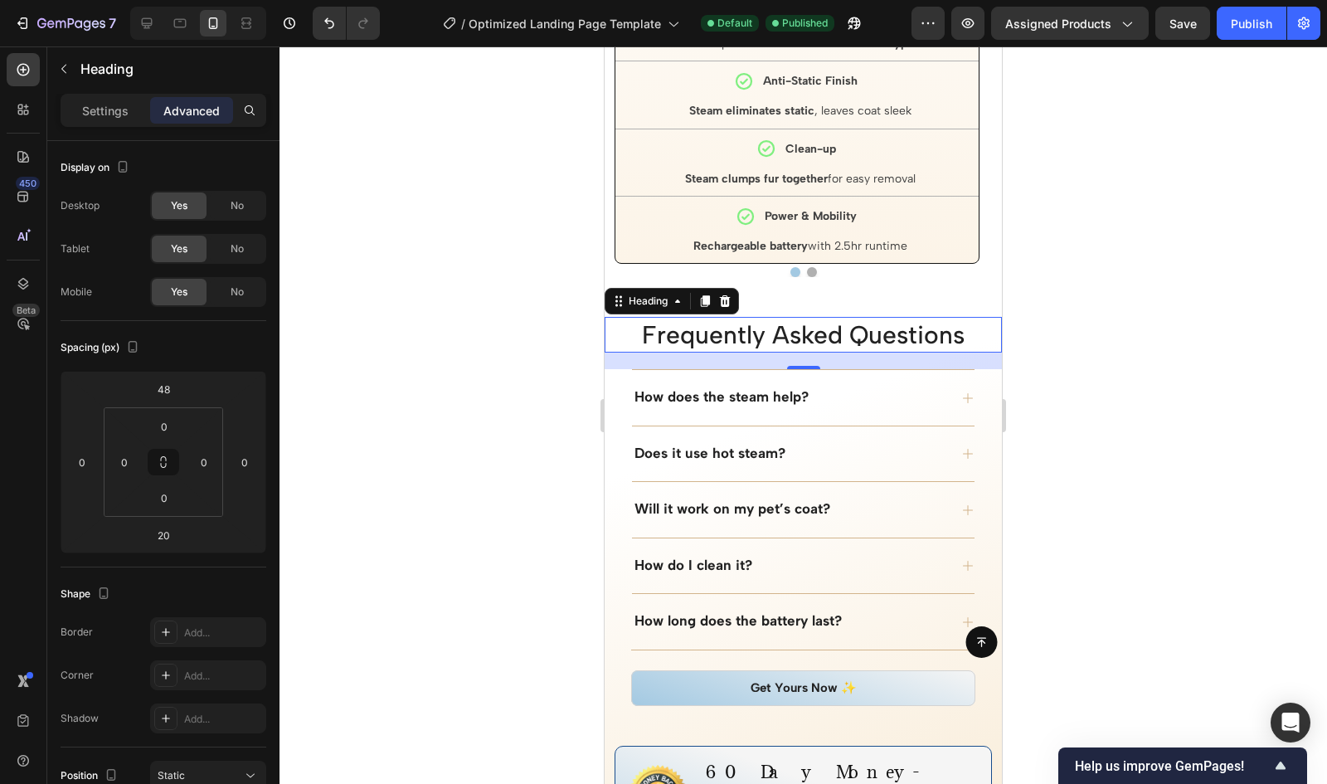
click at [426, 263] on div at bounding box center [804, 414] width 1048 height 737
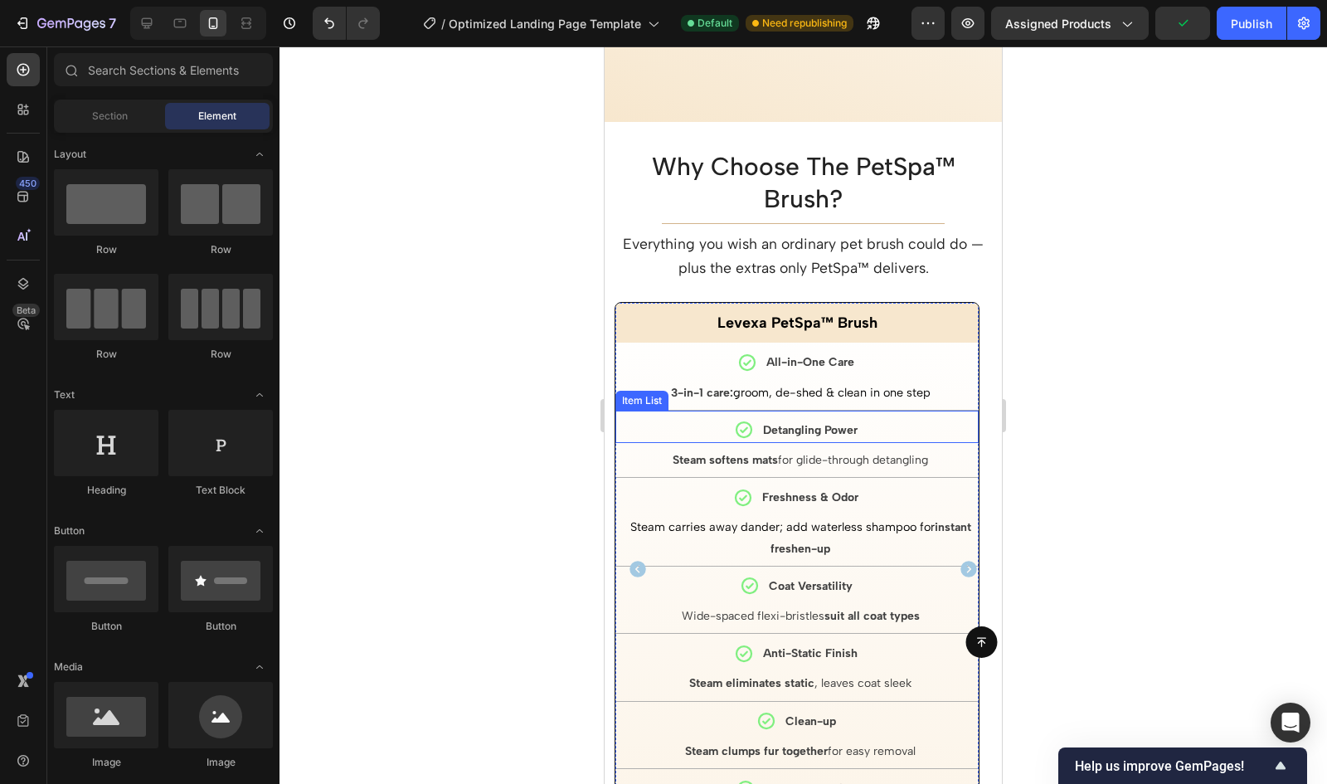
scroll to position [5155, 0]
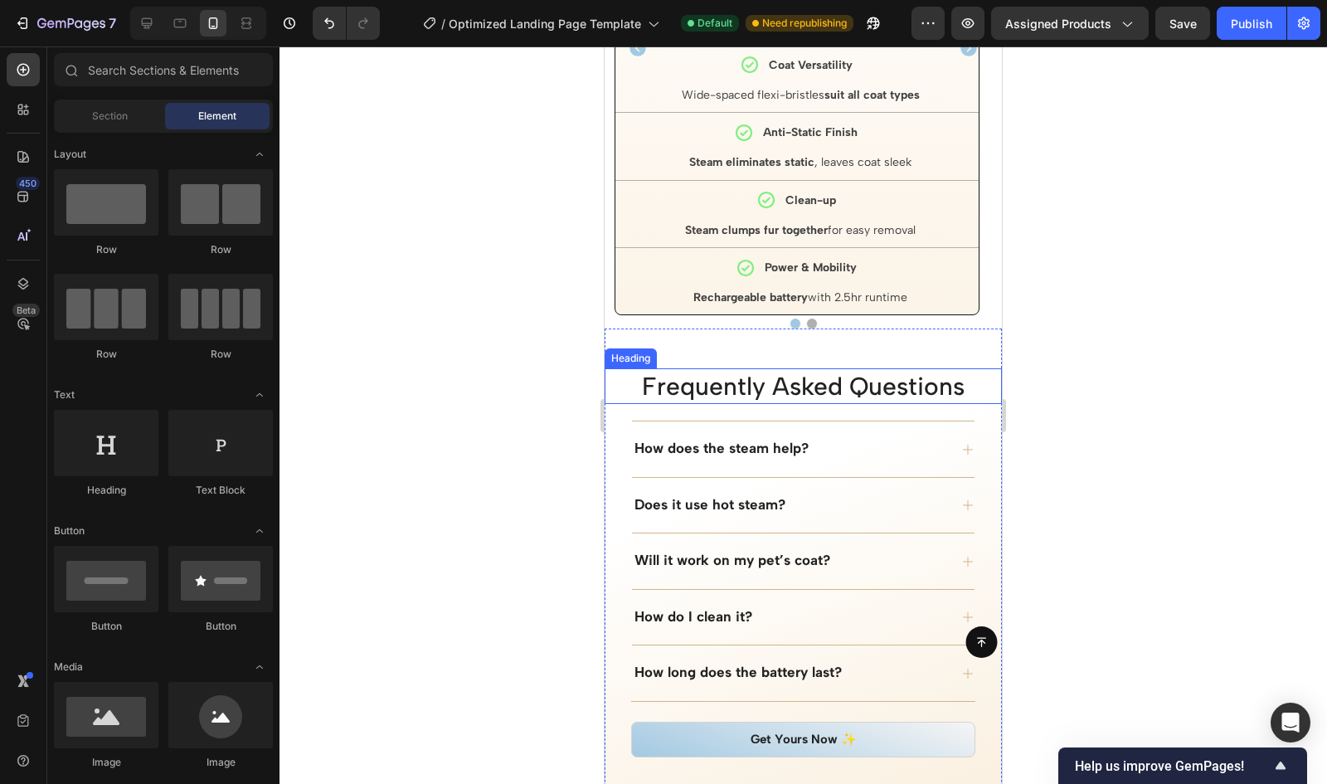
click at [667, 372] on h2 "Frequently Asked Questions" at bounding box center [803, 386] width 397 height 36
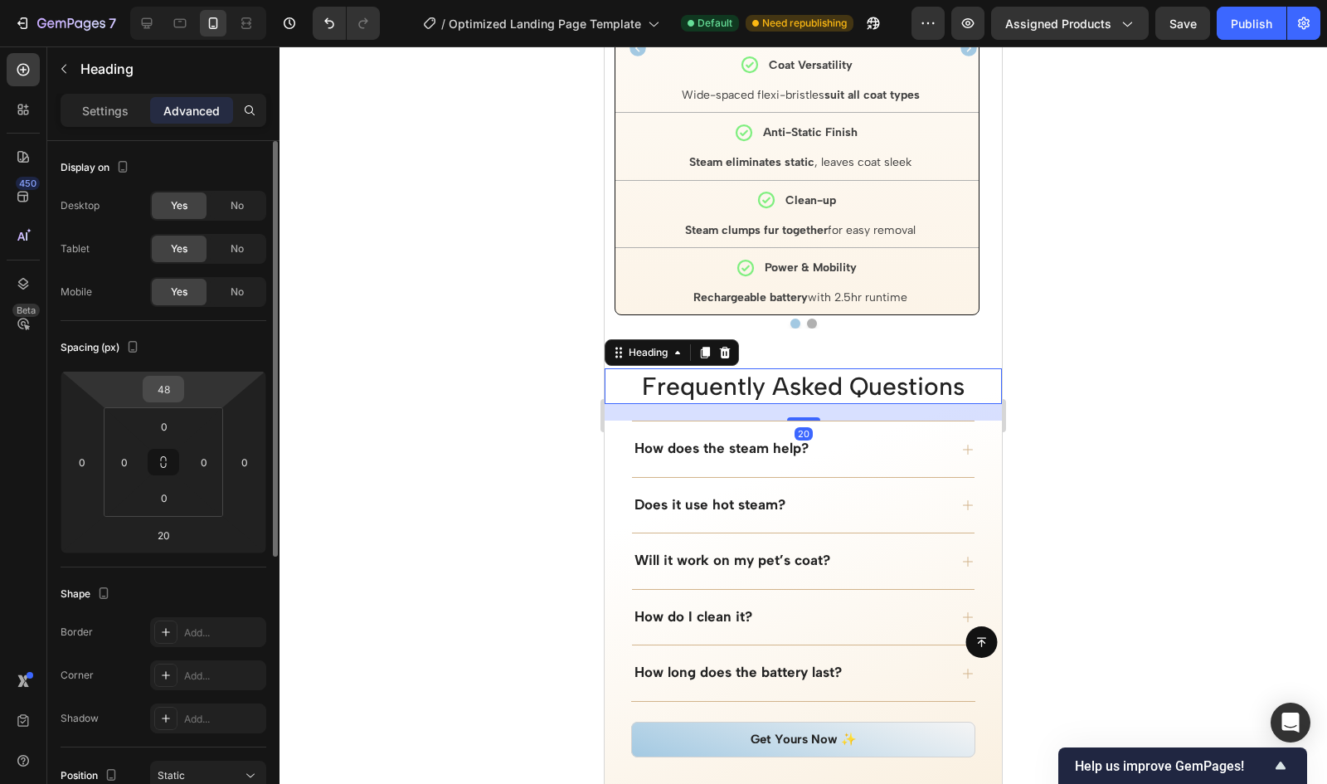
click at [161, 389] on input "48" at bounding box center [163, 389] width 33 height 25
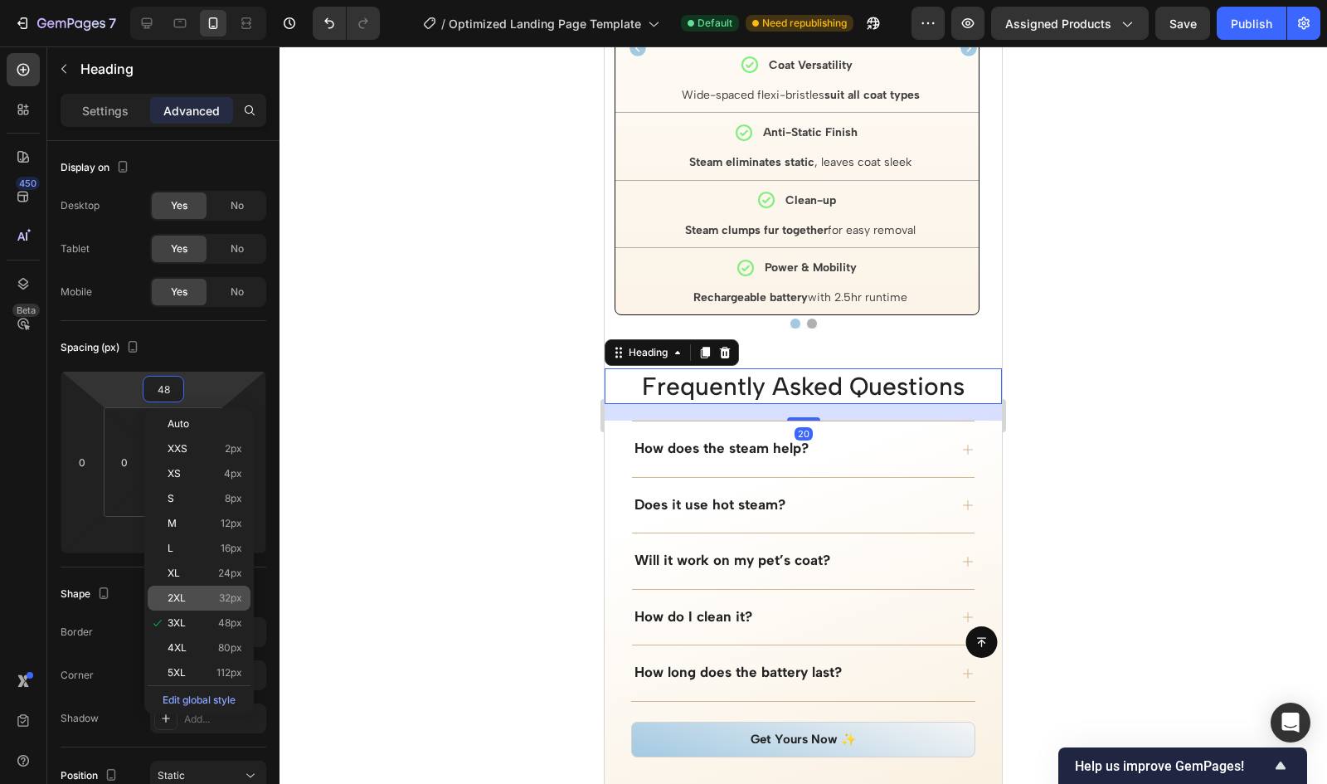
click at [221, 592] on span "32px" at bounding box center [230, 598] width 23 height 12
type input "32"
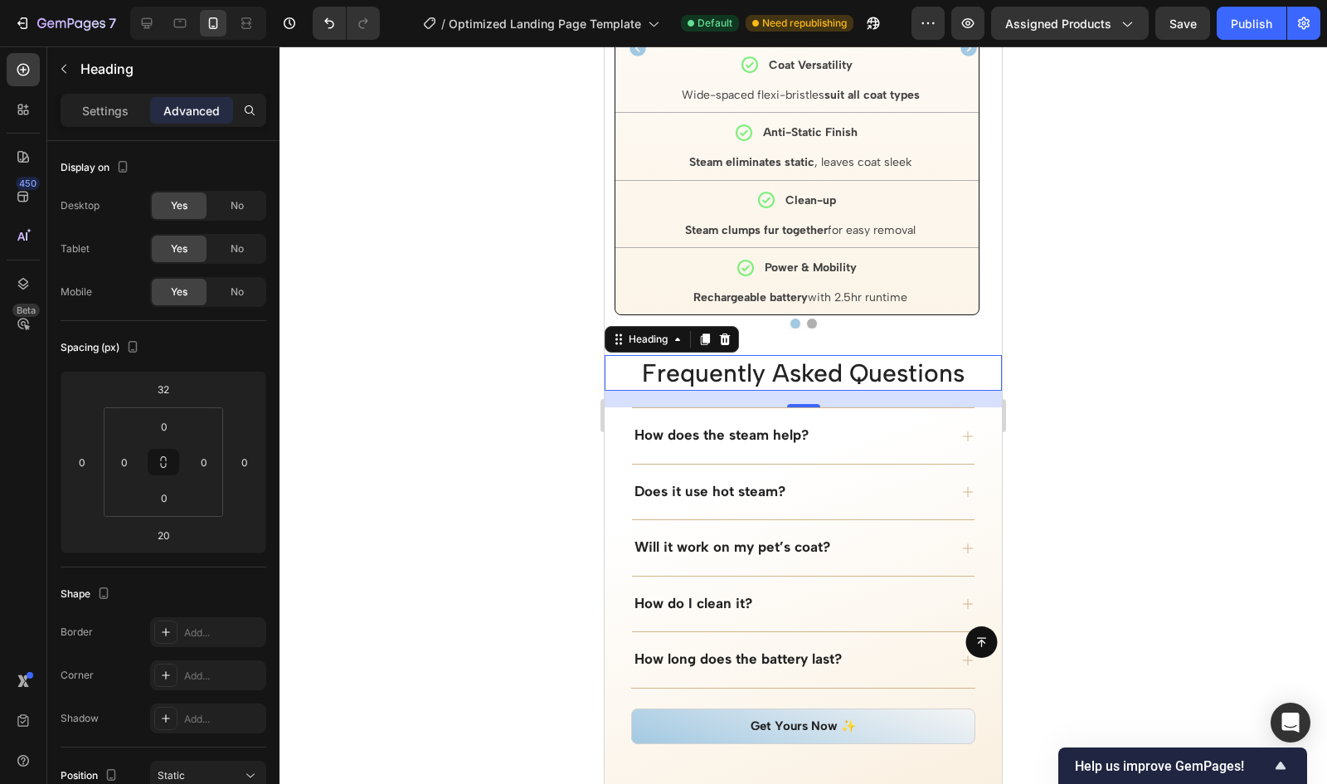
click at [381, 414] on div at bounding box center [804, 414] width 1048 height 737
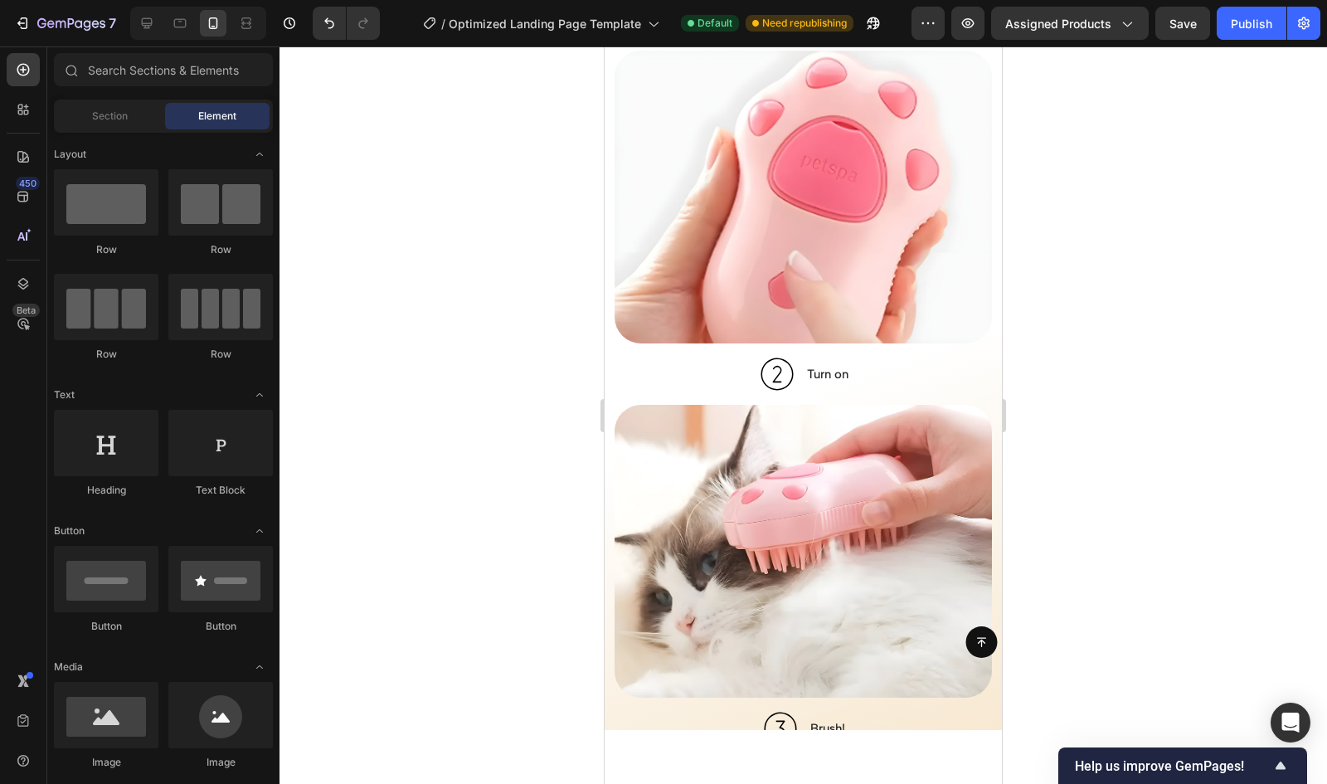
scroll to position [3535, 0]
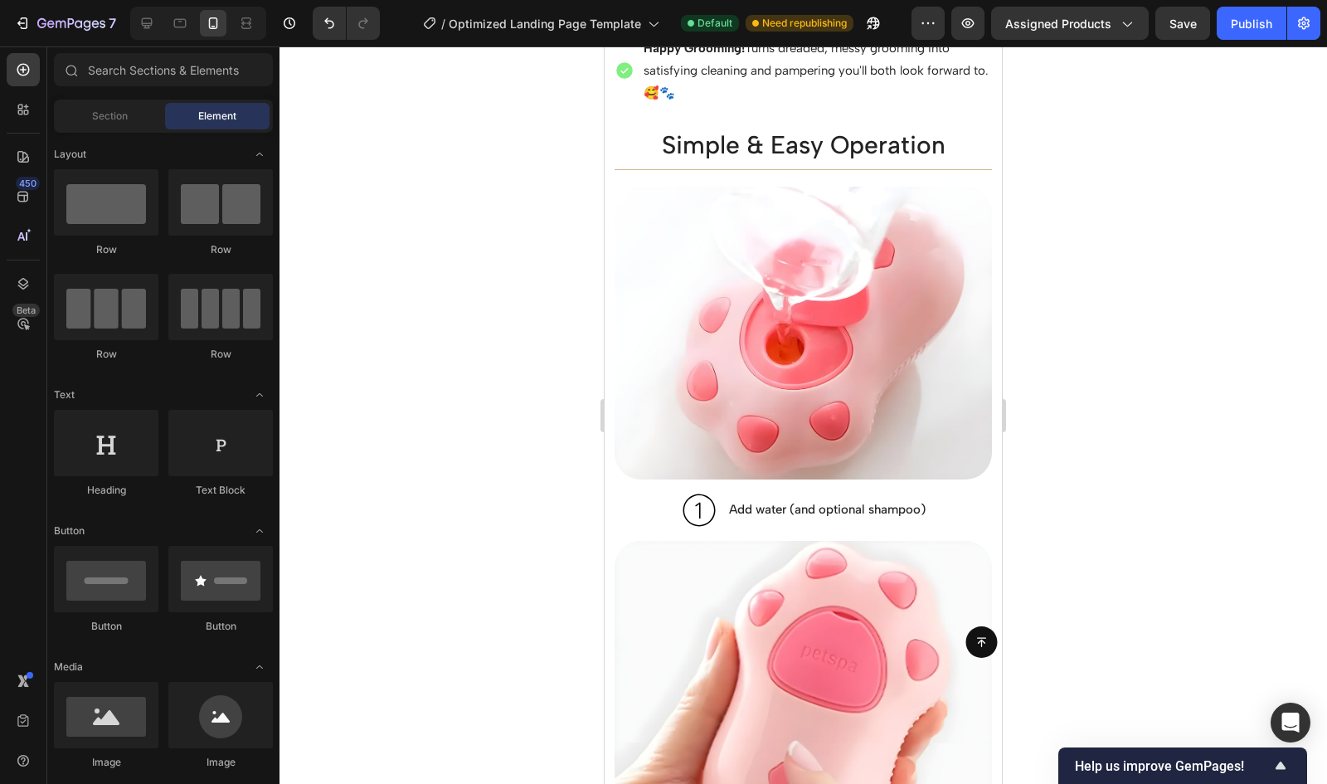
click at [144, 7] on div at bounding box center [198, 23] width 136 height 33
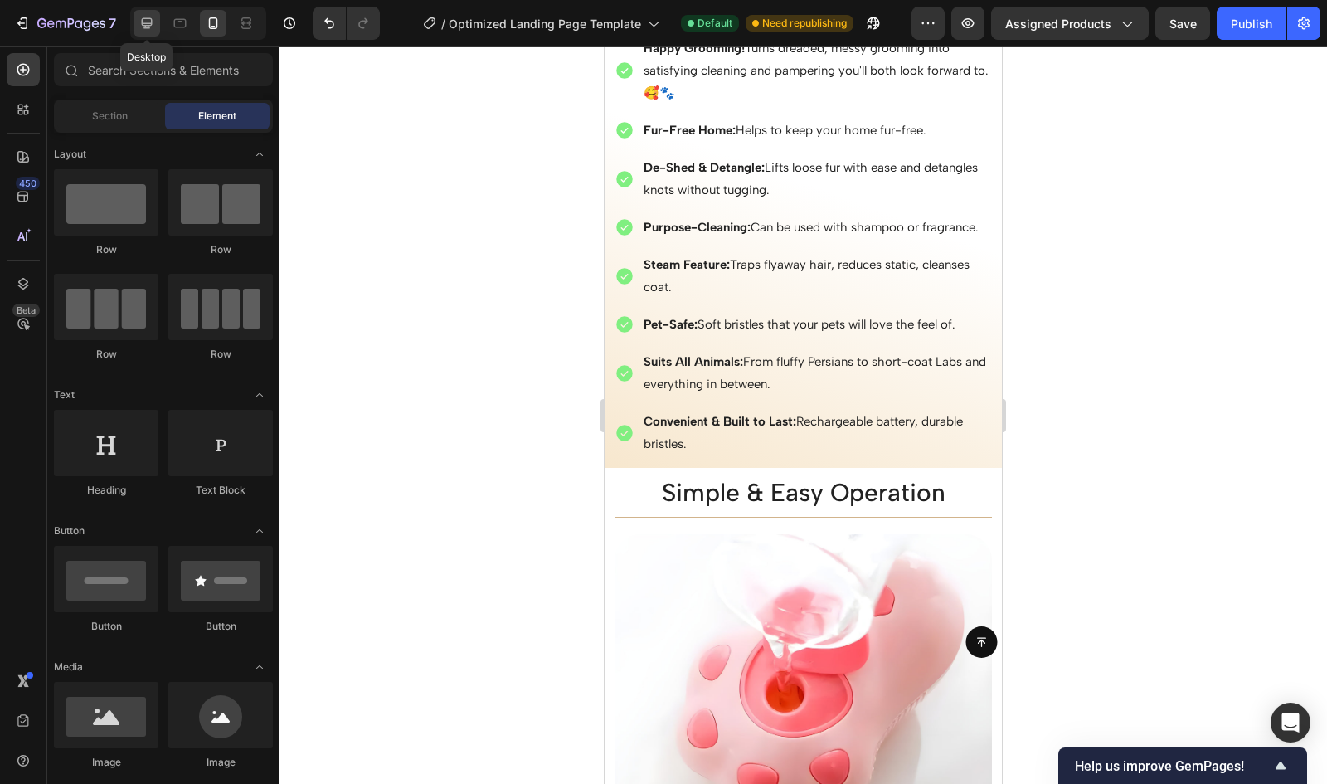
click at [144, 28] on icon at bounding box center [147, 23] width 11 height 11
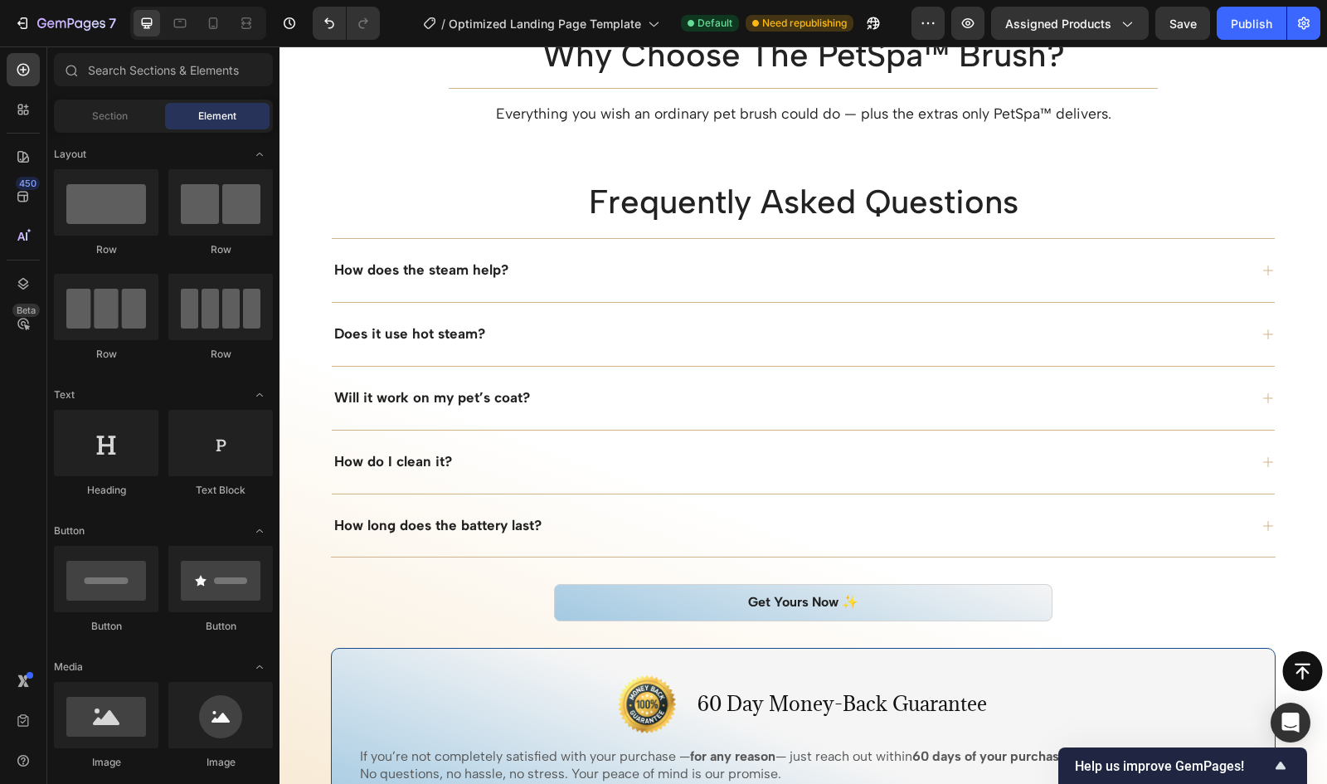
scroll to position [4289, 0]
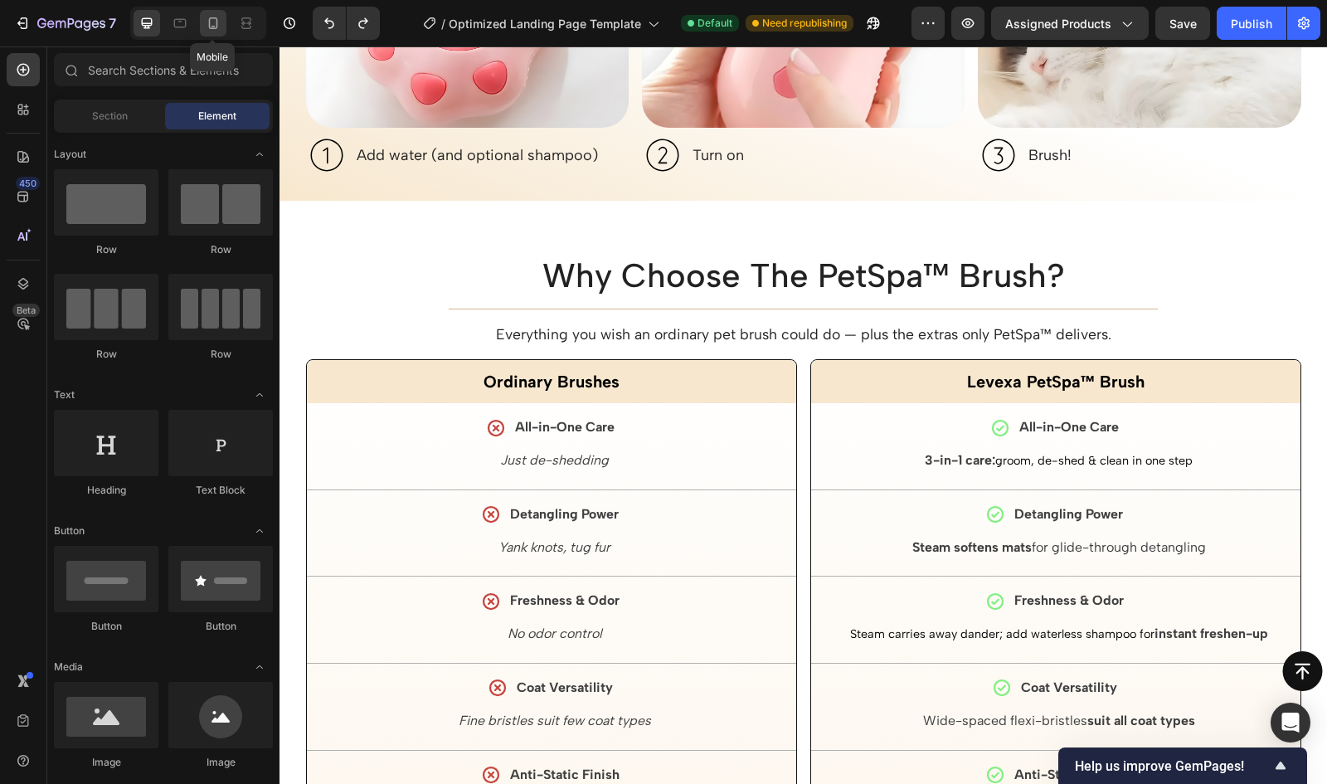
click at [217, 19] on icon at bounding box center [213, 23] width 17 height 17
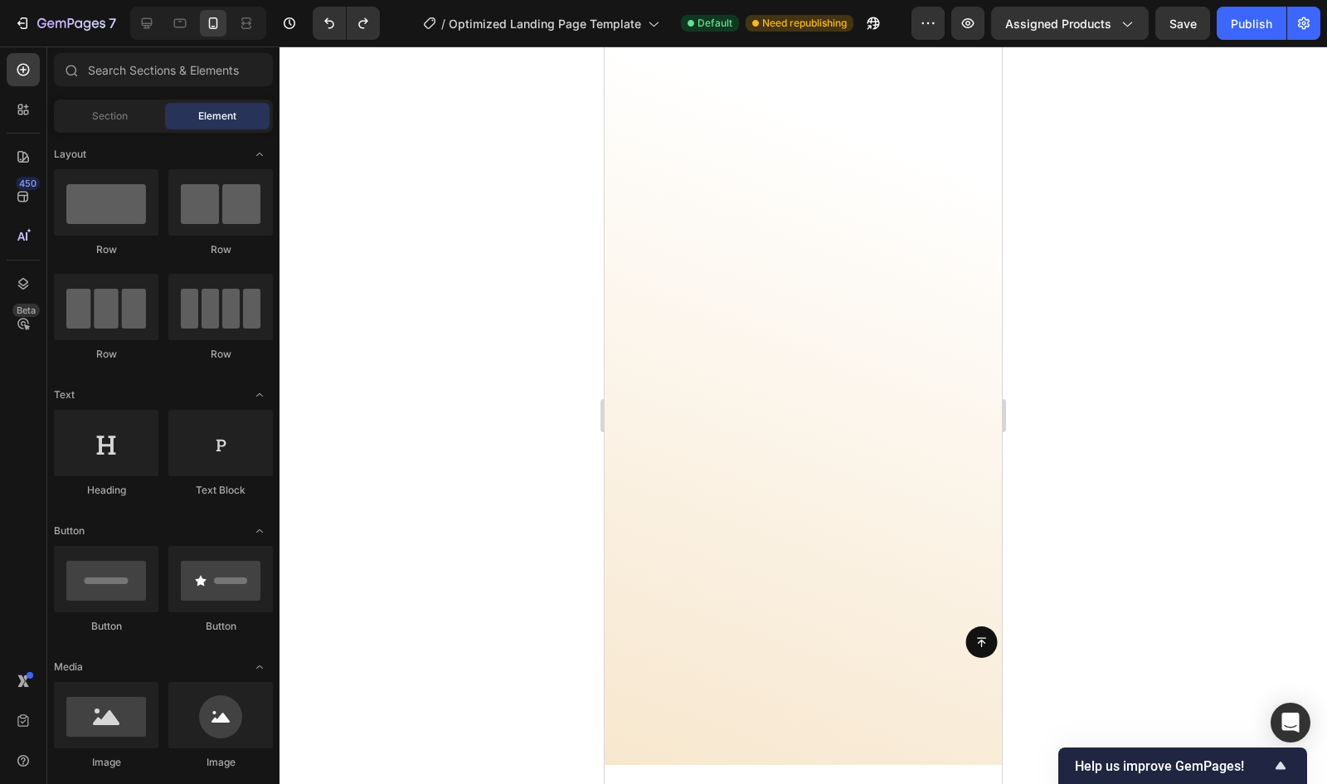
scroll to position [5269, 0]
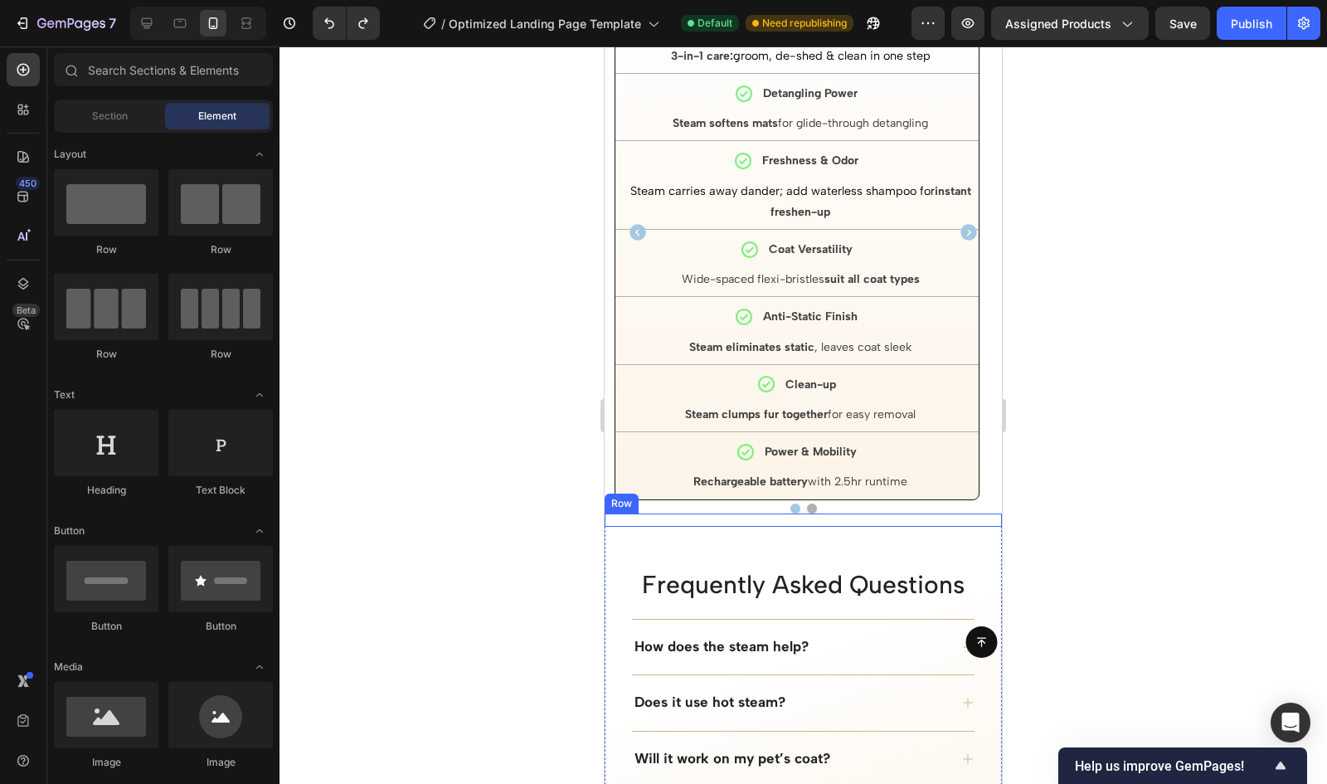
click at [755, 513] on div "Ordinary Brushes Text Block All-in-One Care Item List Just de-shedding Text Blo…" at bounding box center [803, 519] width 397 height 13
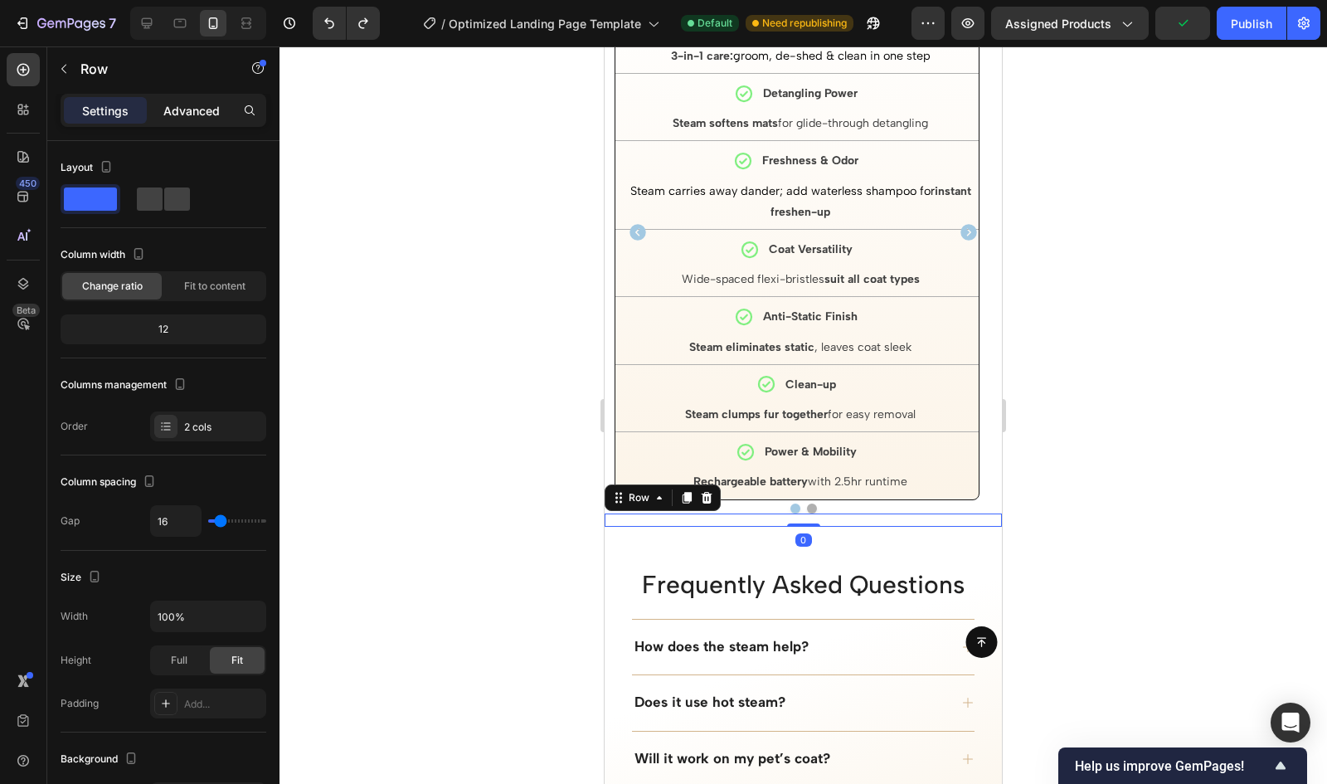
click at [199, 120] on div "Advanced" at bounding box center [191, 110] width 83 height 27
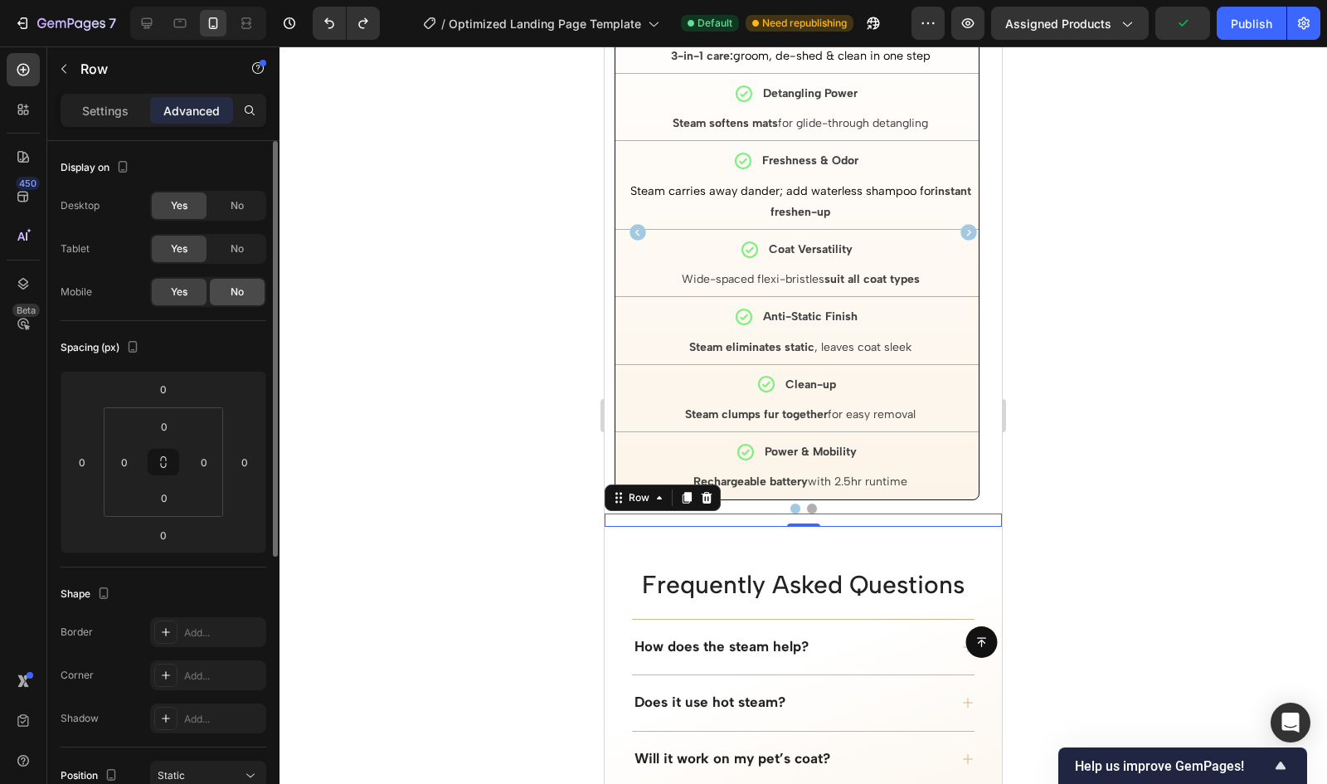
click at [227, 289] on div "No" at bounding box center [237, 292] width 55 height 27
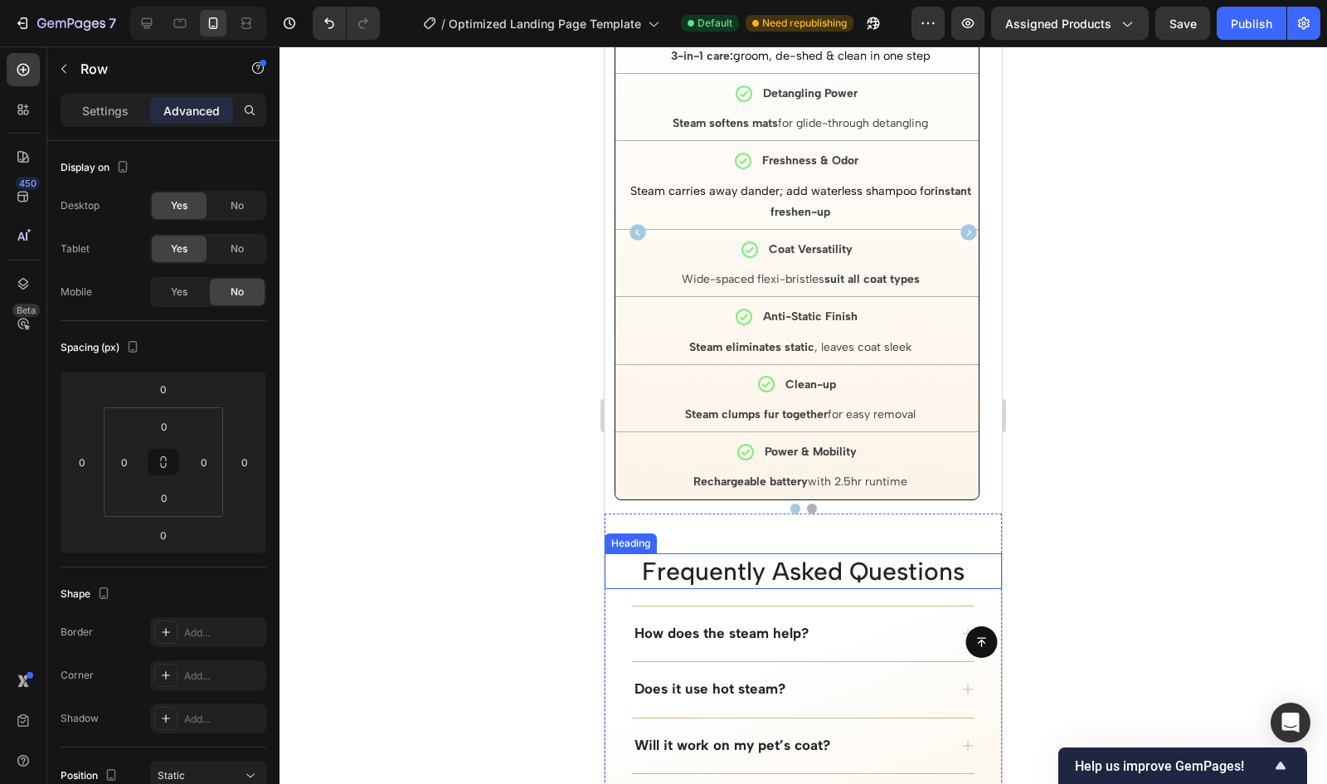
click at [723, 557] on h2 "Frequently Asked Questions" at bounding box center [803, 571] width 397 height 36
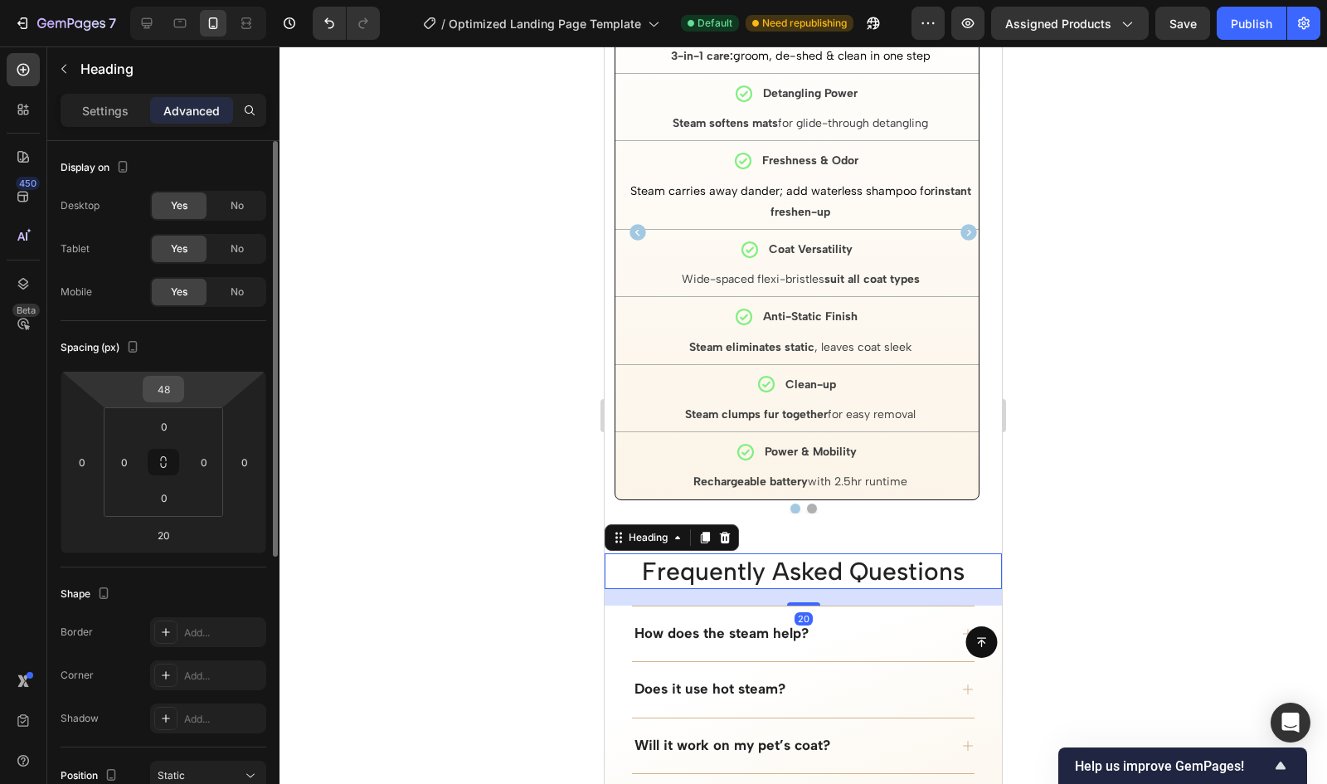
click at [144, 391] on div "48" at bounding box center [163, 389] width 41 height 27
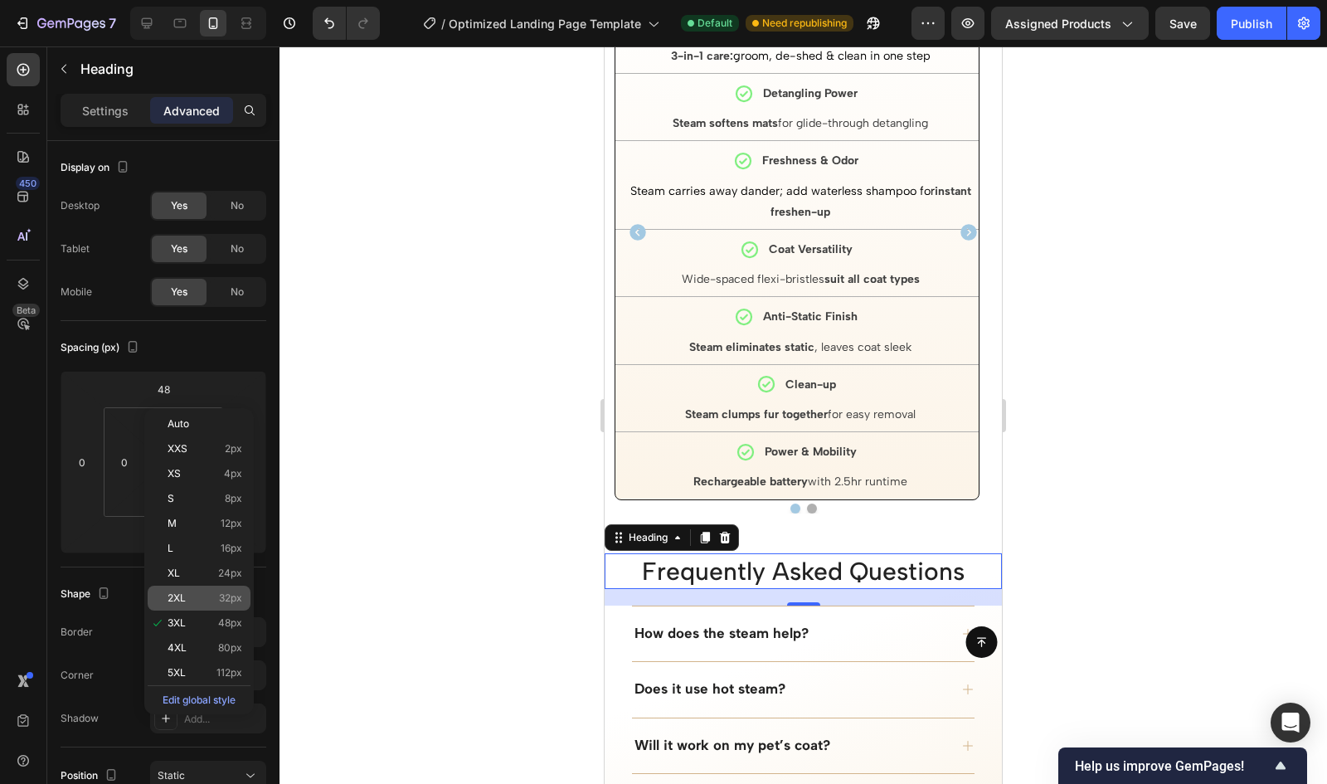
click at [217, 603] on p "2XL 32px" at bounding box center [205, 598] width 75 height 12
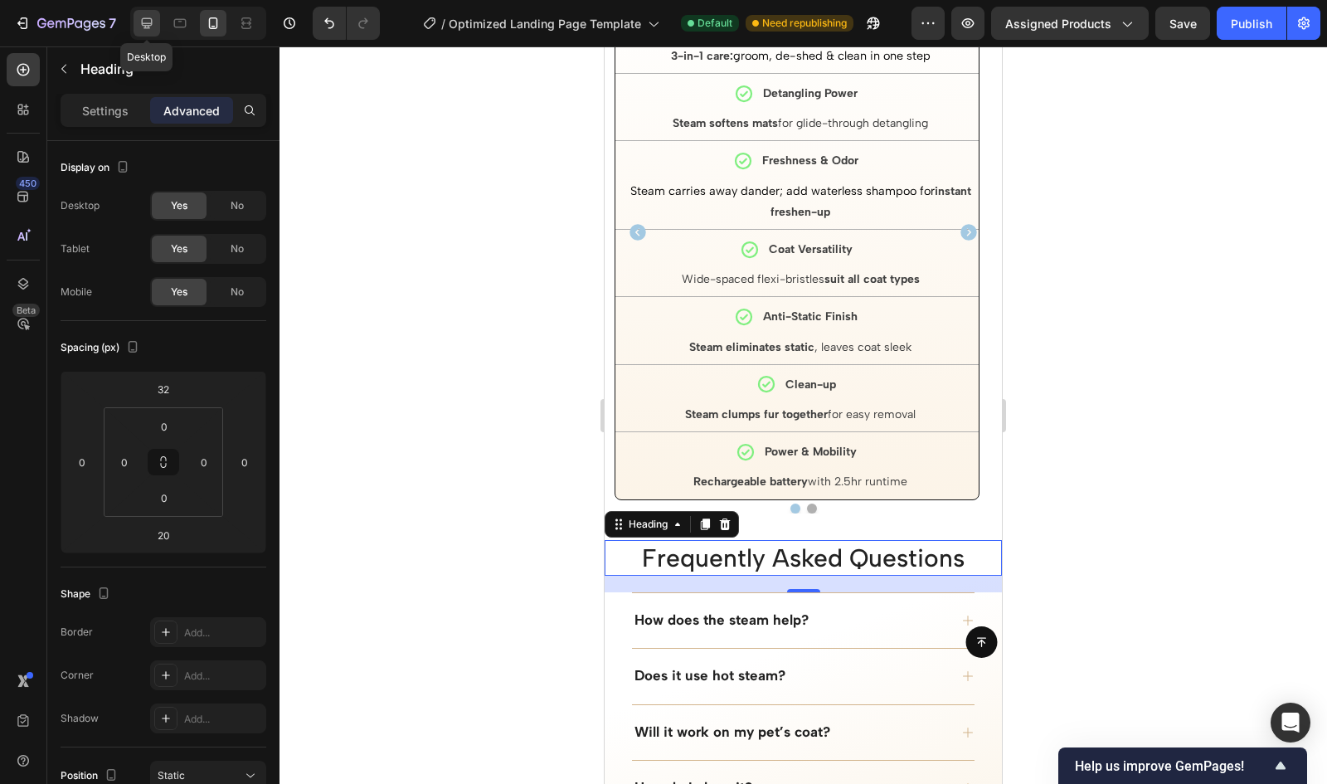
click at [143, 20] on icon at bounding box center [147, 23] width 17 height 17
type input "48"
type input "16"
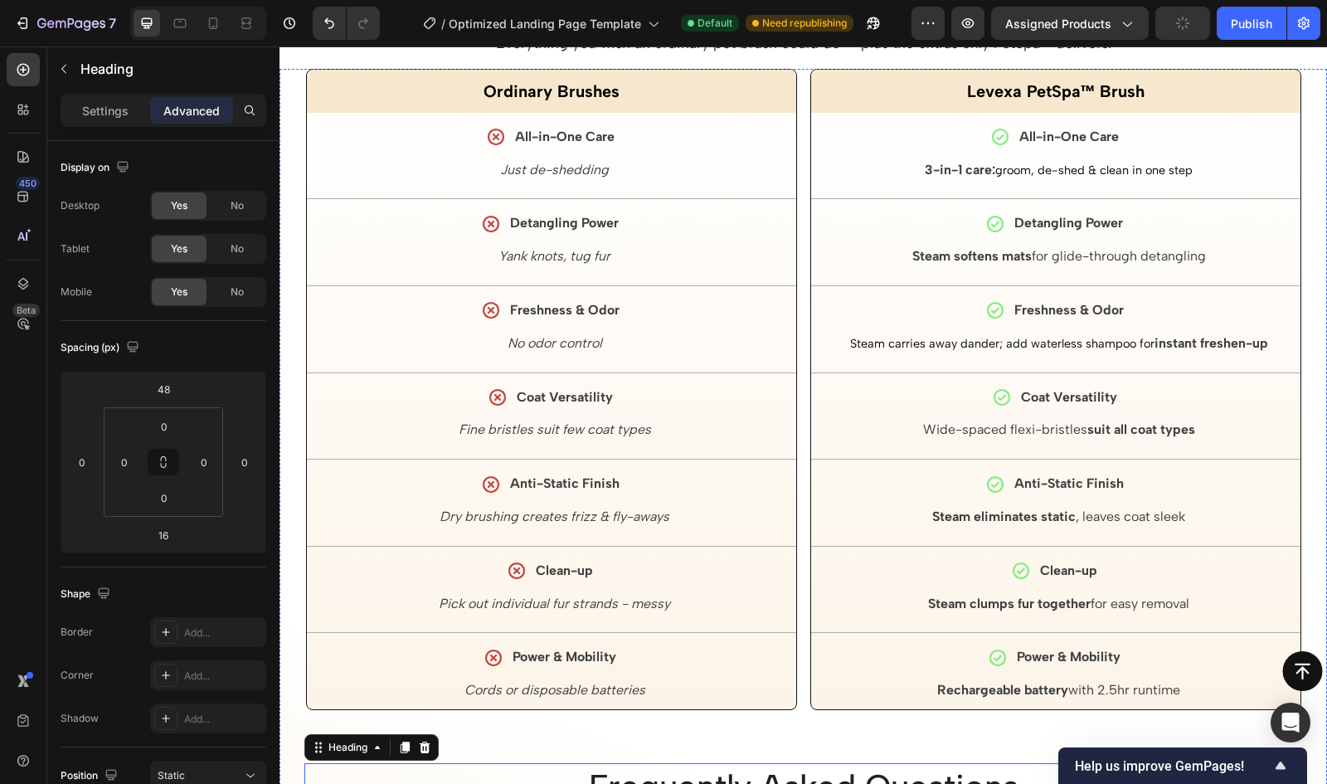
scroll to position [4233, 0]
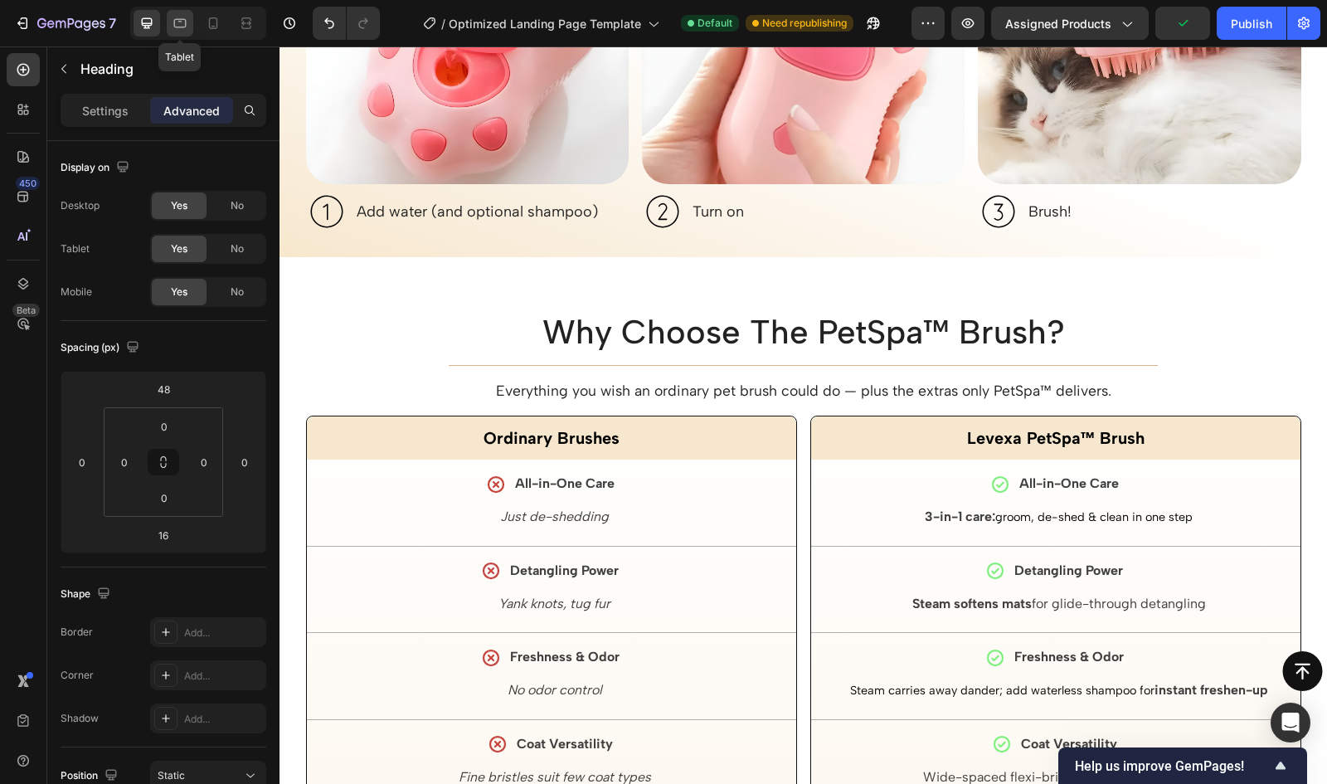
click at [182, 18] on icon at bounding box center [180, 23] width 17 height 17
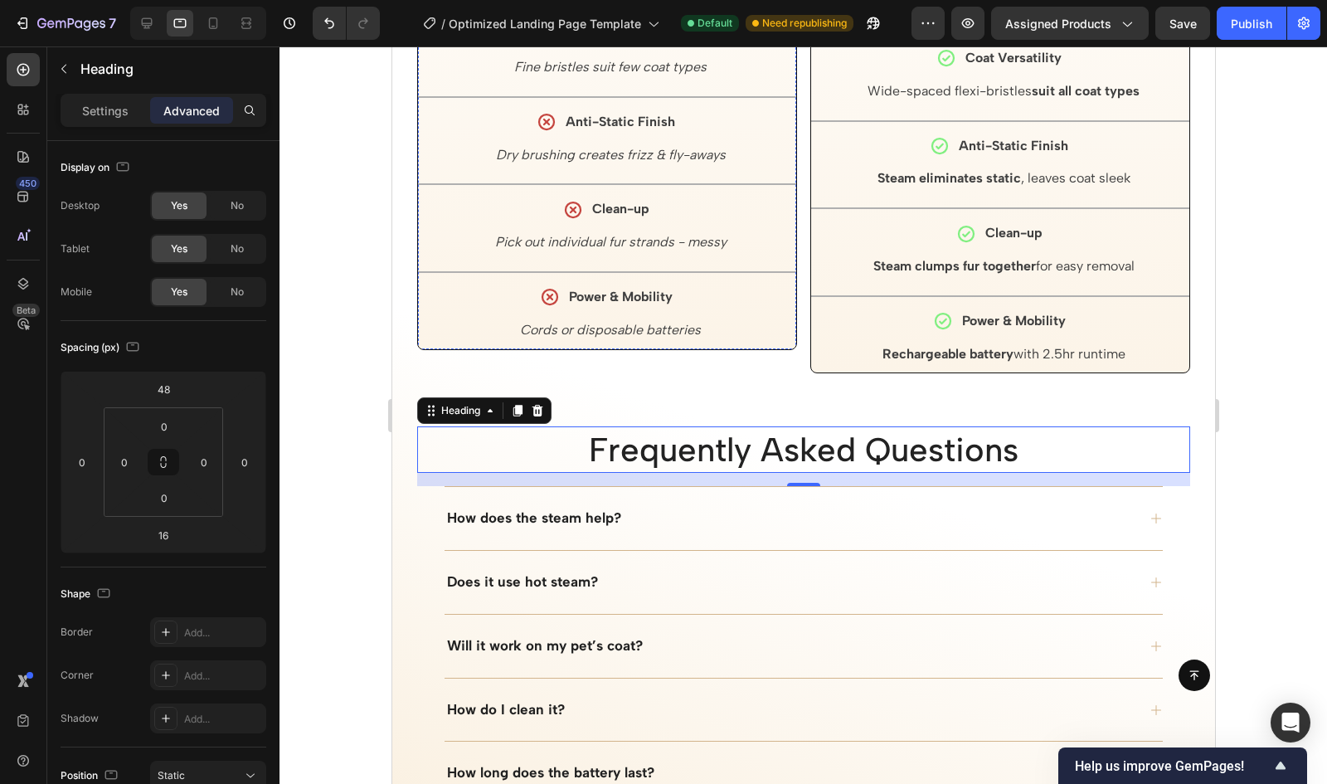
scroll to position [4887, 0]
click at [357, 283] on div at bounding box center [804, 414] width 1048 height 737
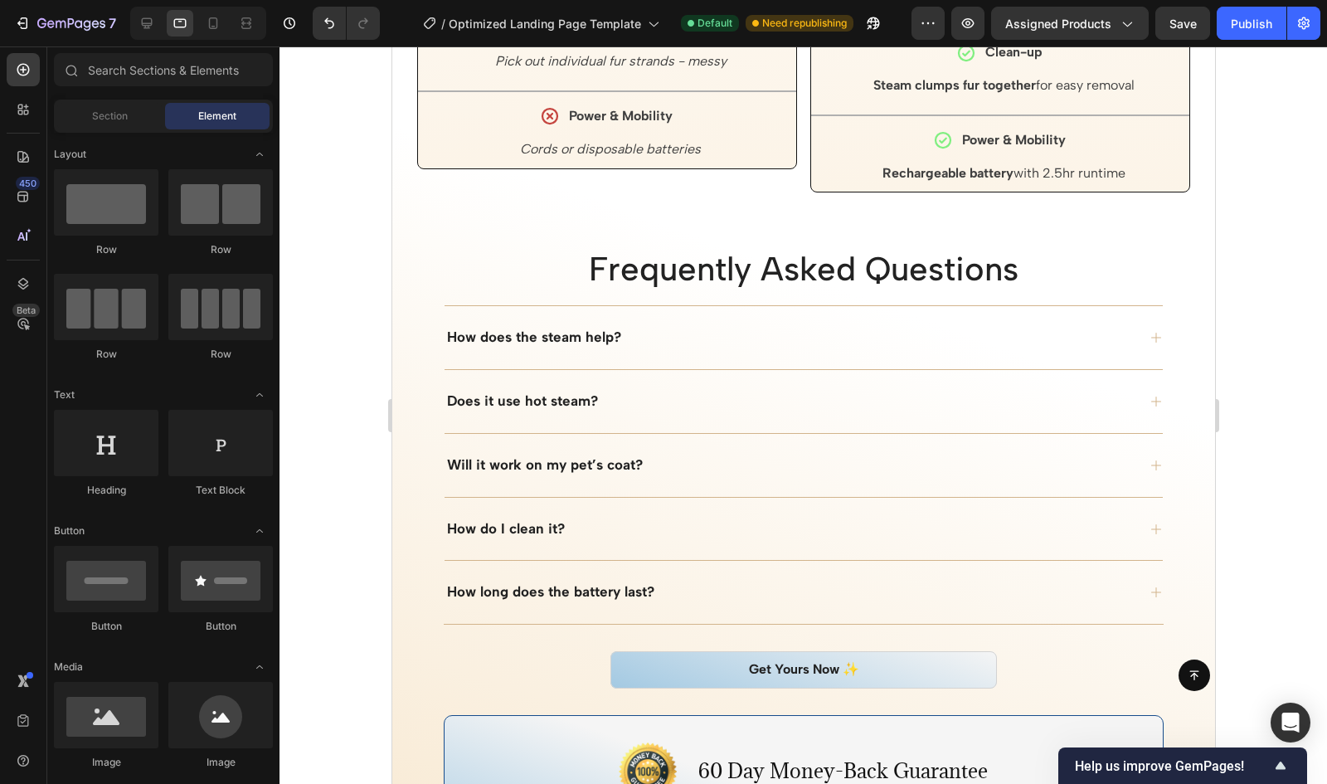
scroll to position [5079, 0]
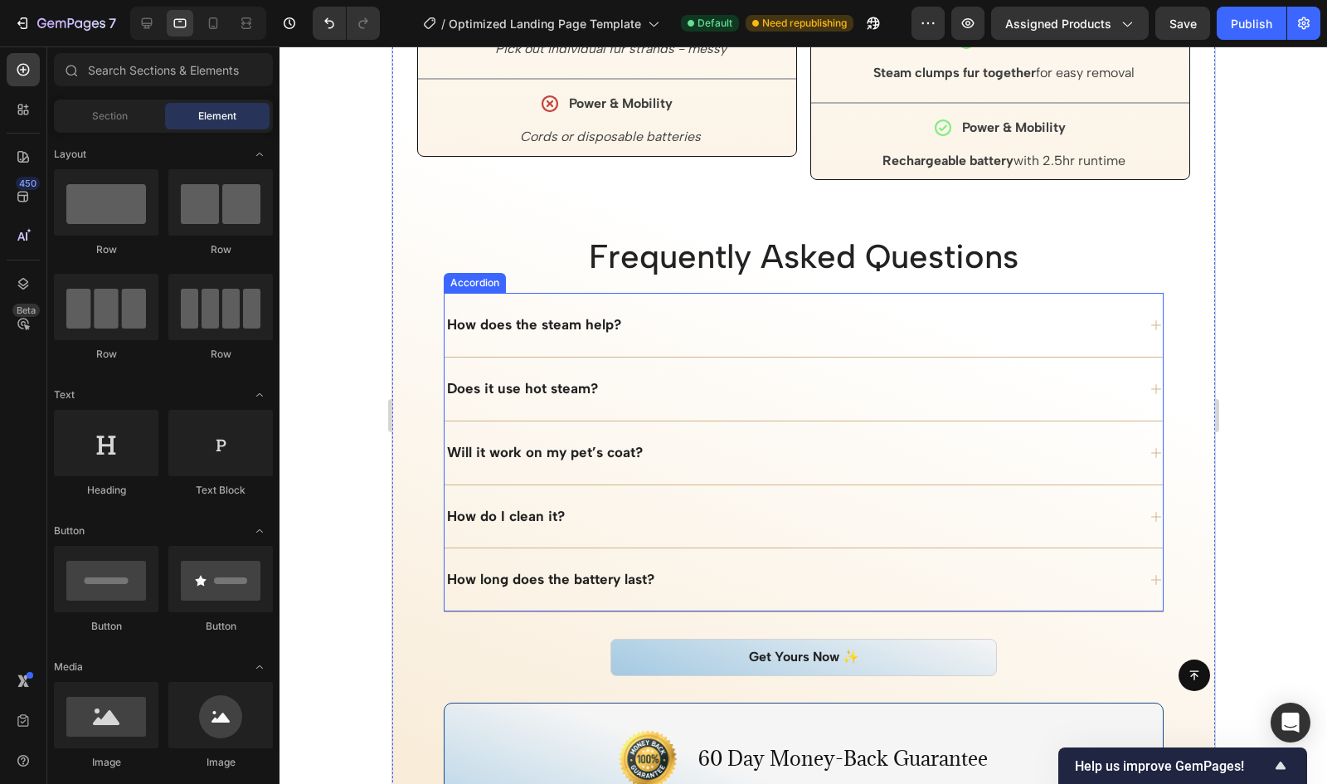
click at [692, 316] on div "How does the steam help?" at bounding box center [790, 325] width 692 height 23
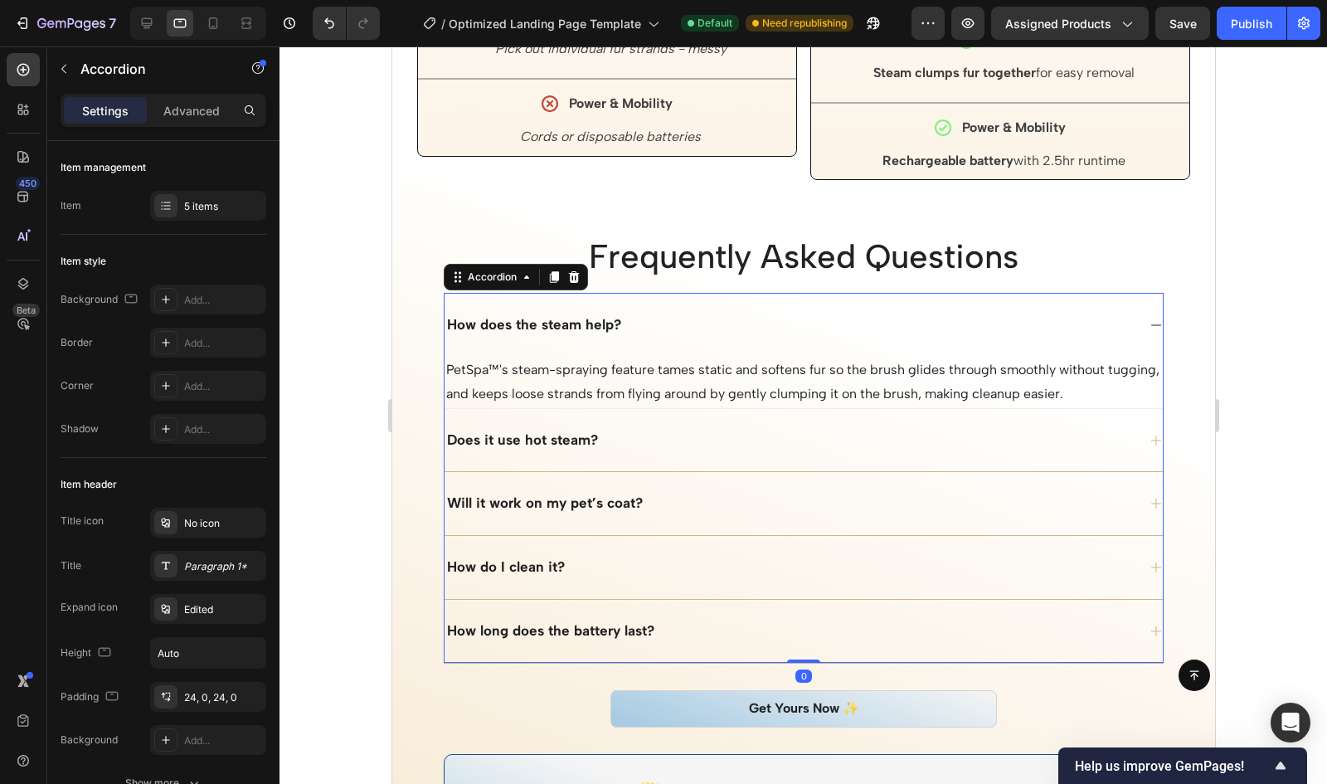
click at [647, 435] on div "Does it use hot steam?" at bounding box center [790, 440] width 692 height 23
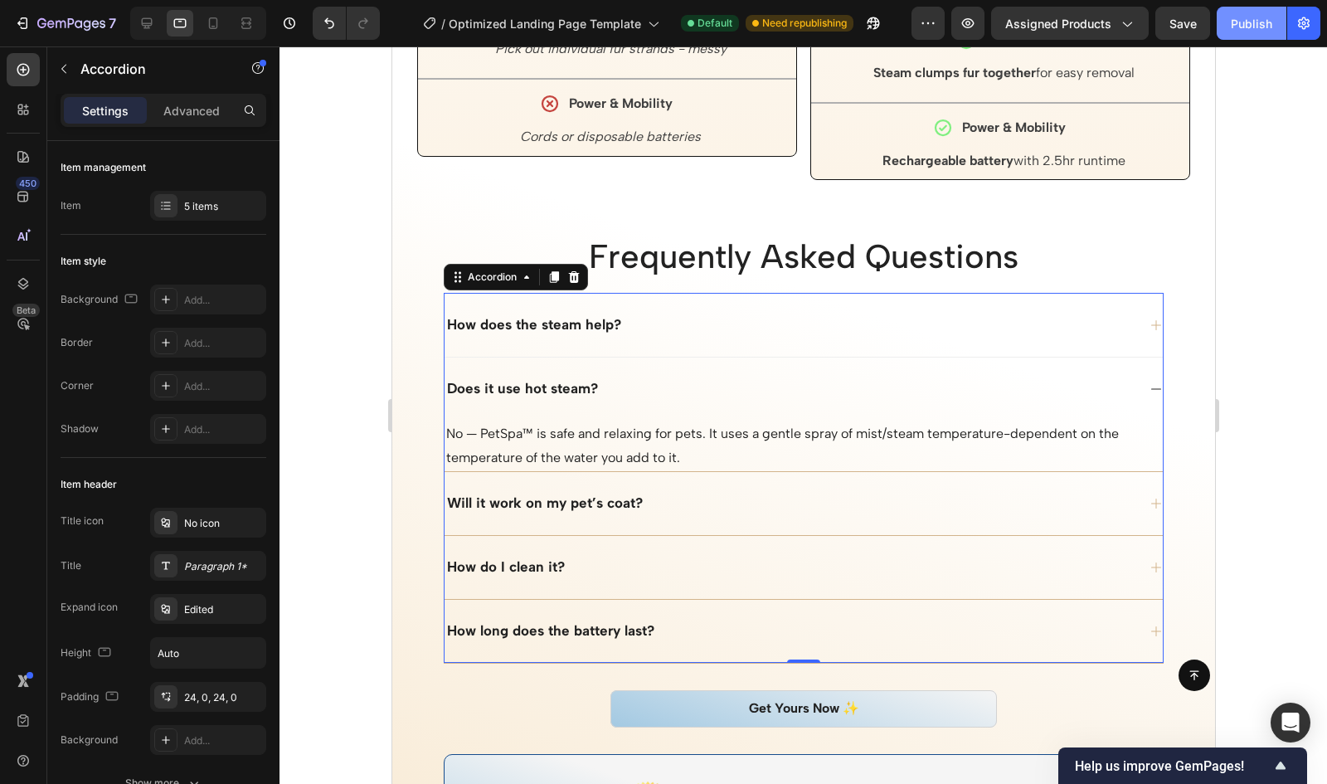
click at [1261, 36] on button "Publish" at bounding box center [1252, 23] width 70 height 33
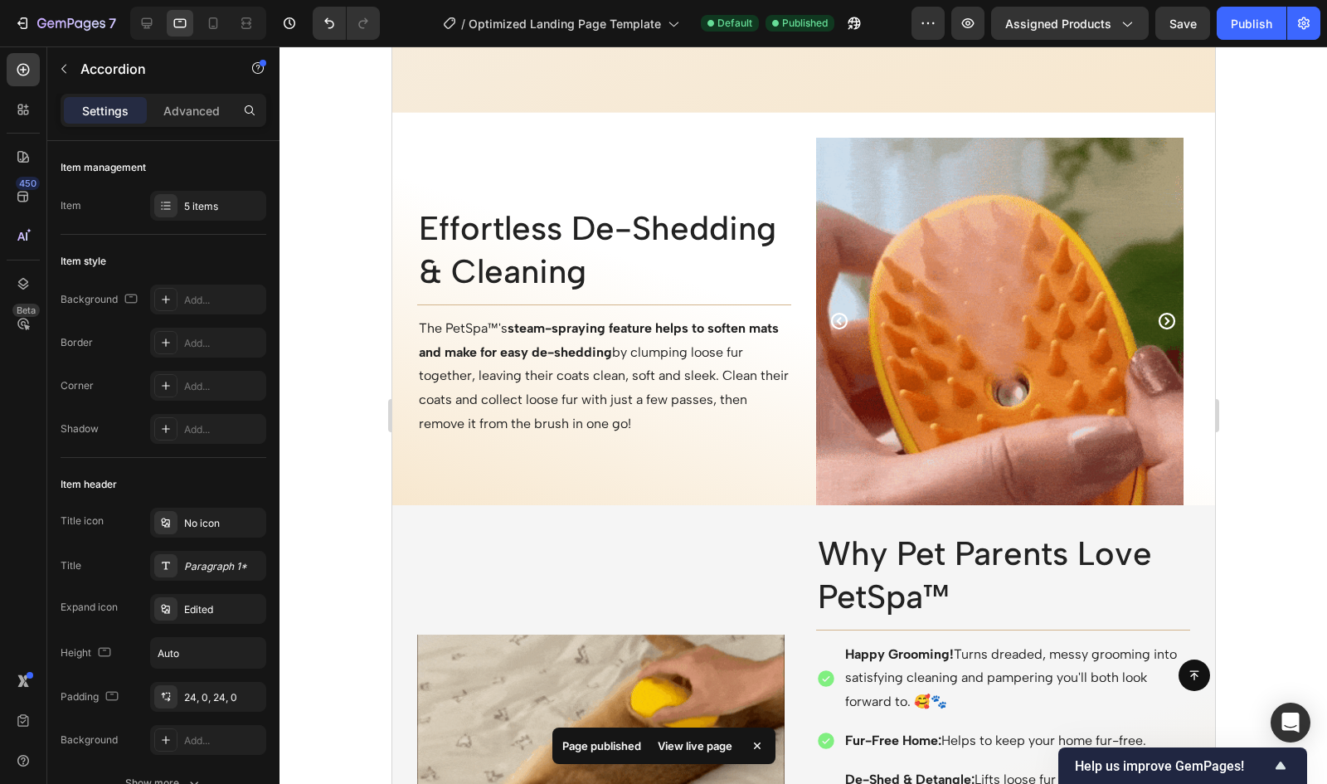
scroll to position [3424, 0]
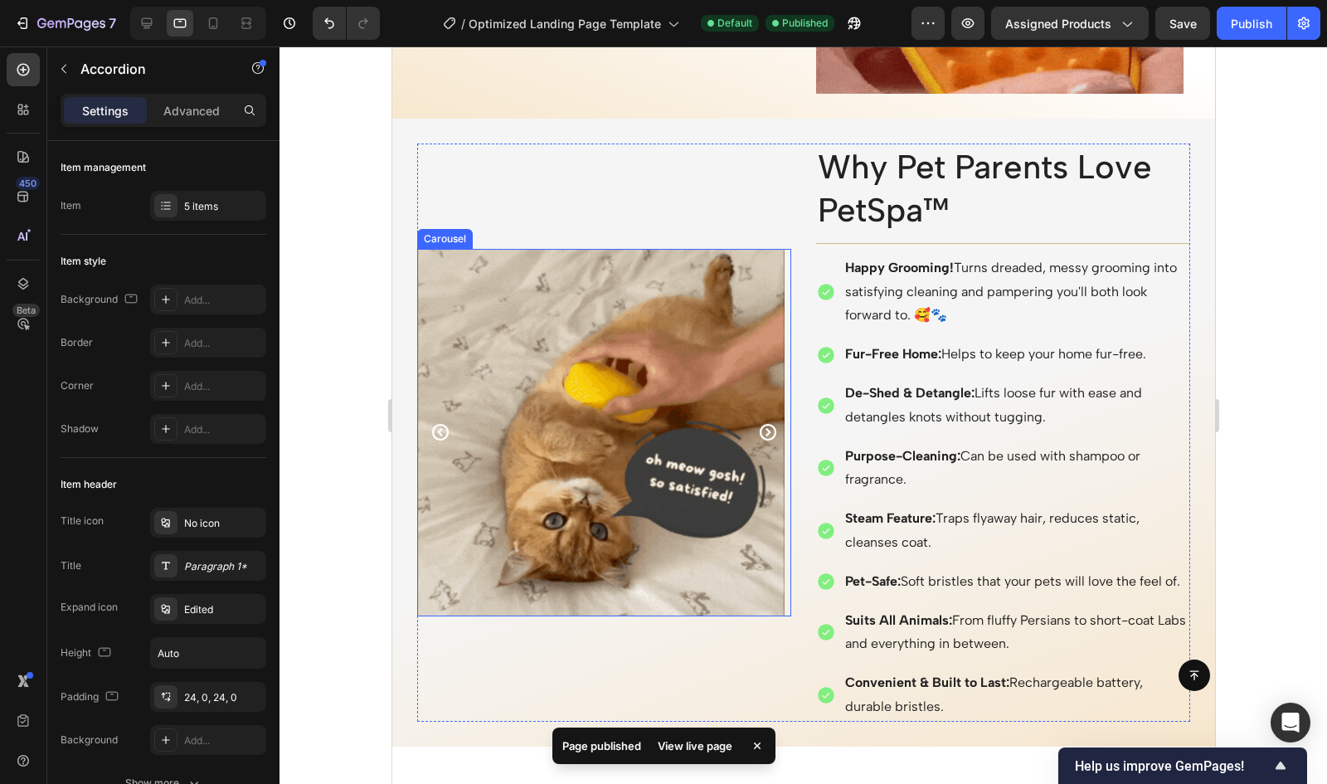
click at [759, 440] on icon "Carousel Next Arrow" at bounding box center [767, 432] width 17 height 17
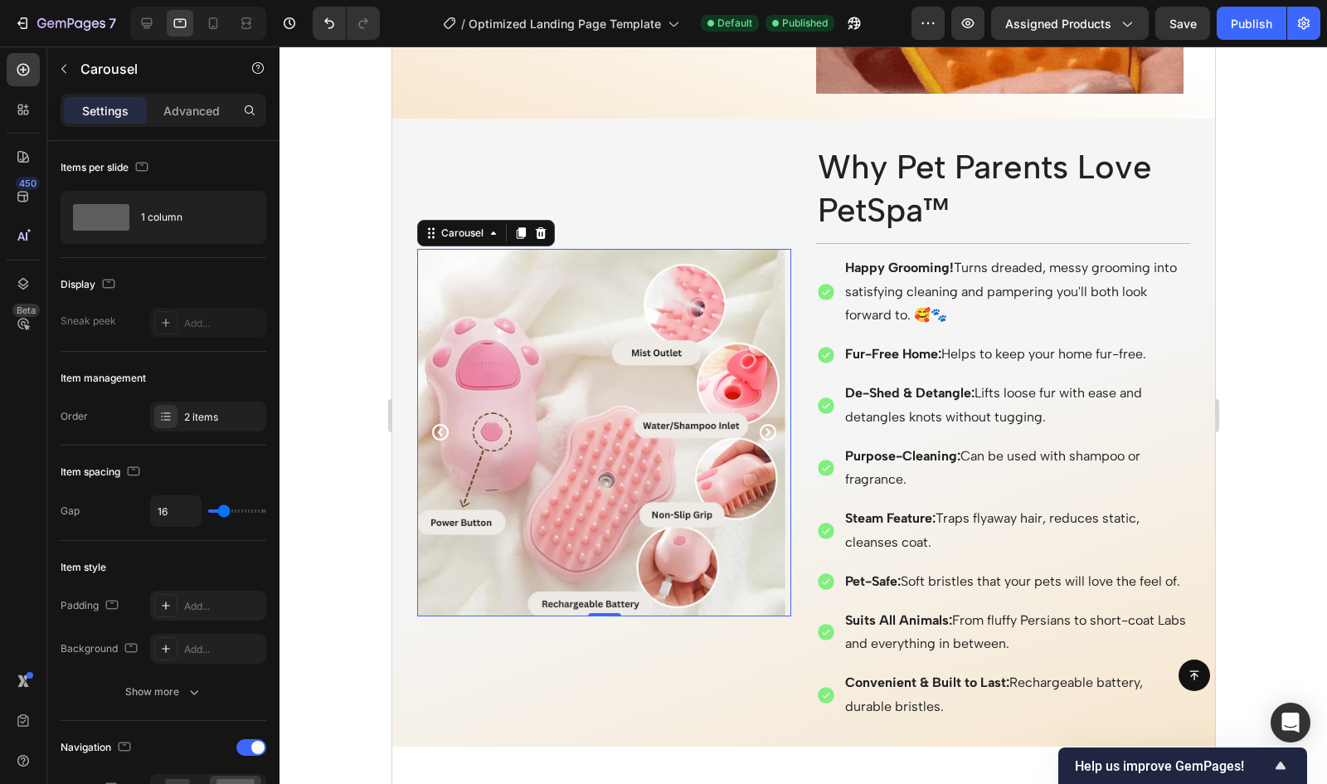
click at [758, 440] on icon "Carousel Next Arrow" at bounding box center [767, 432] width 20 height 20
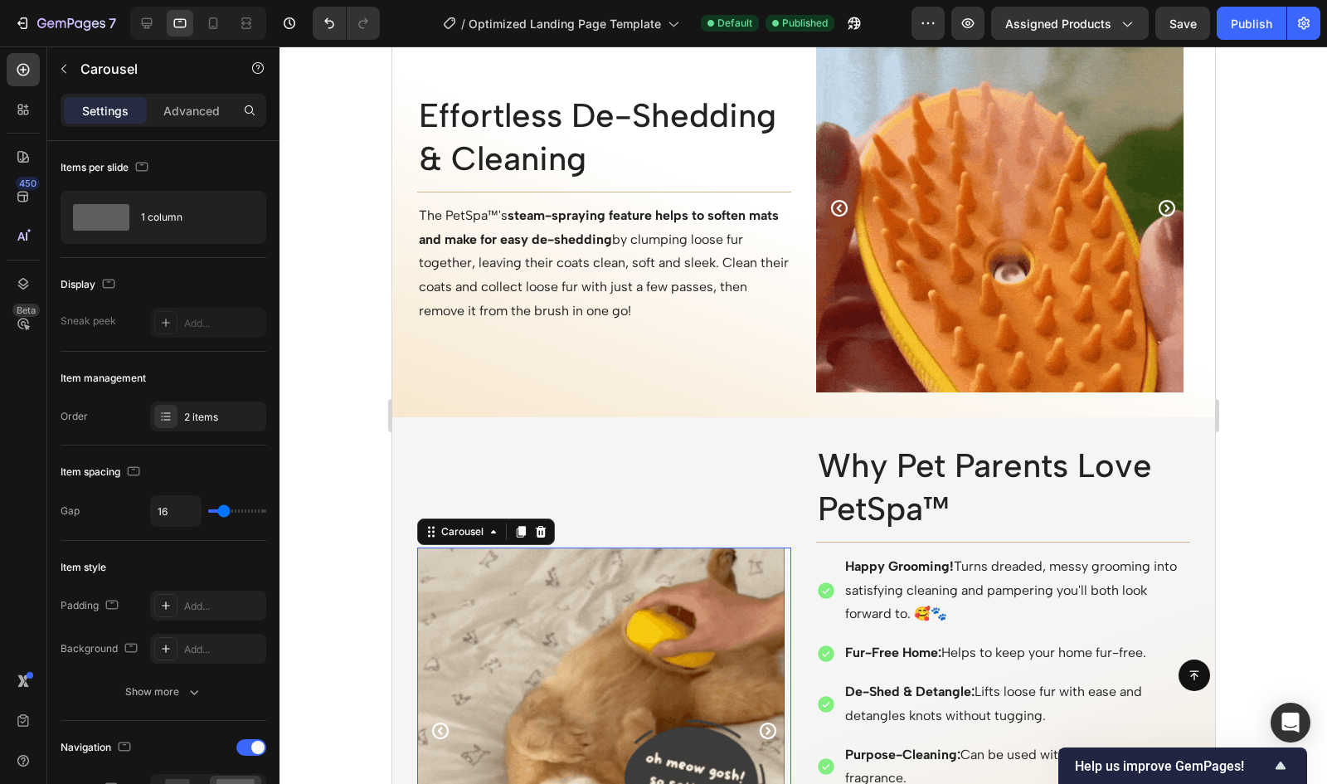
scroll to position [2918, 0]
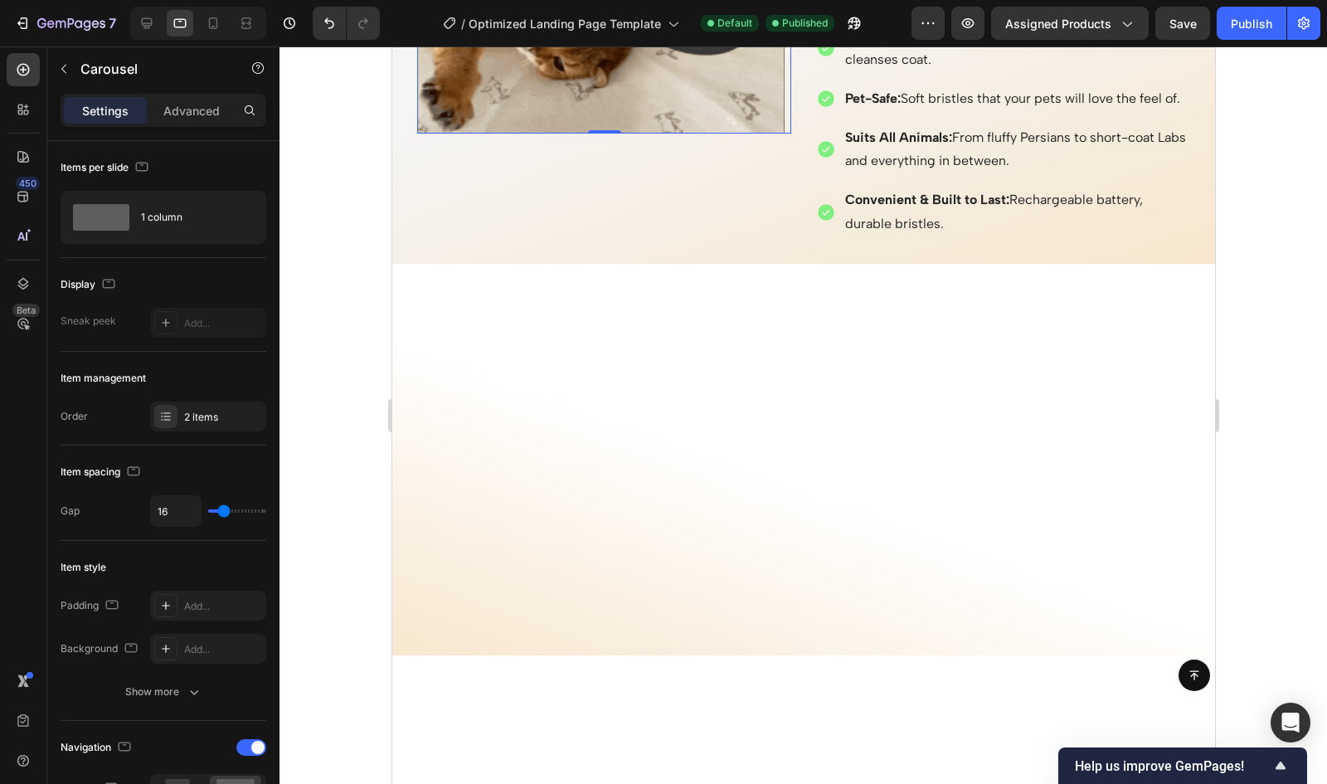
click at [1152, 418] on div at bounding box center [803, 473] width 823 height 366
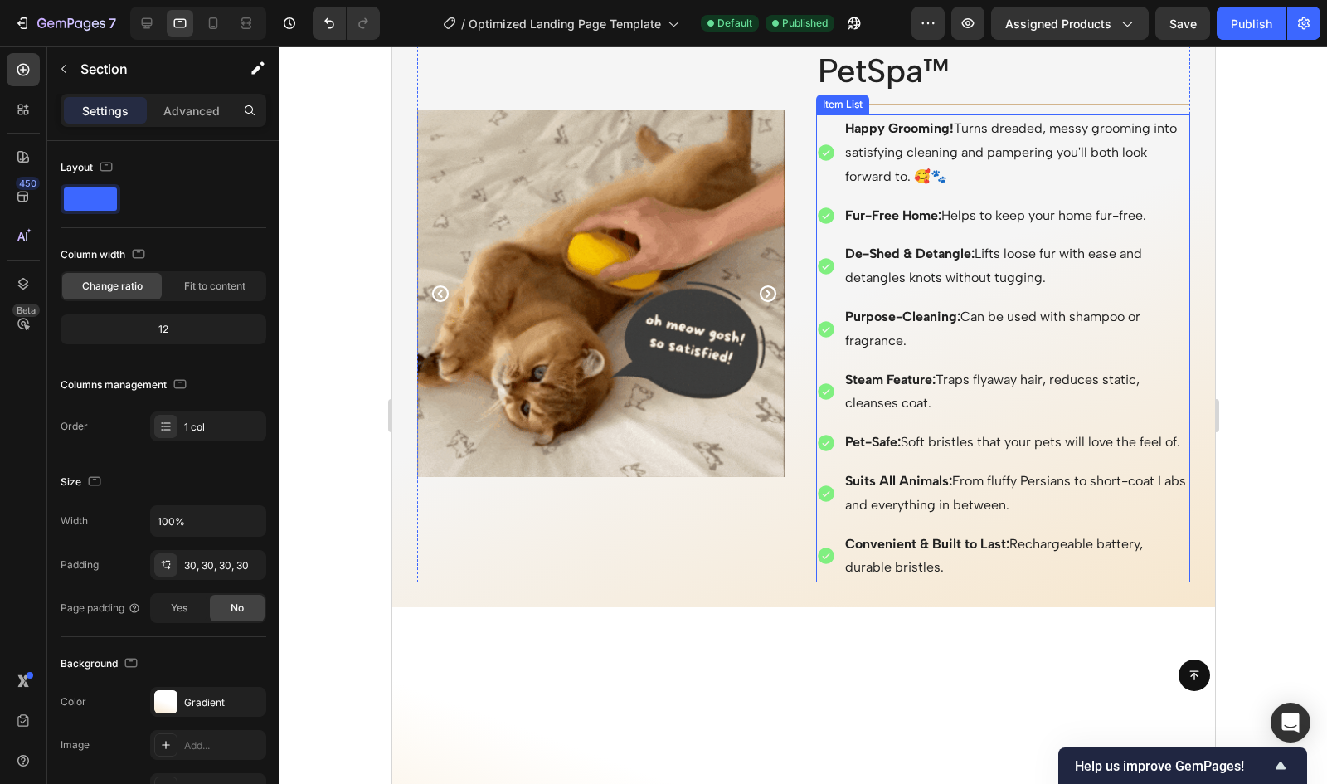
scroll to position [1933, 0]
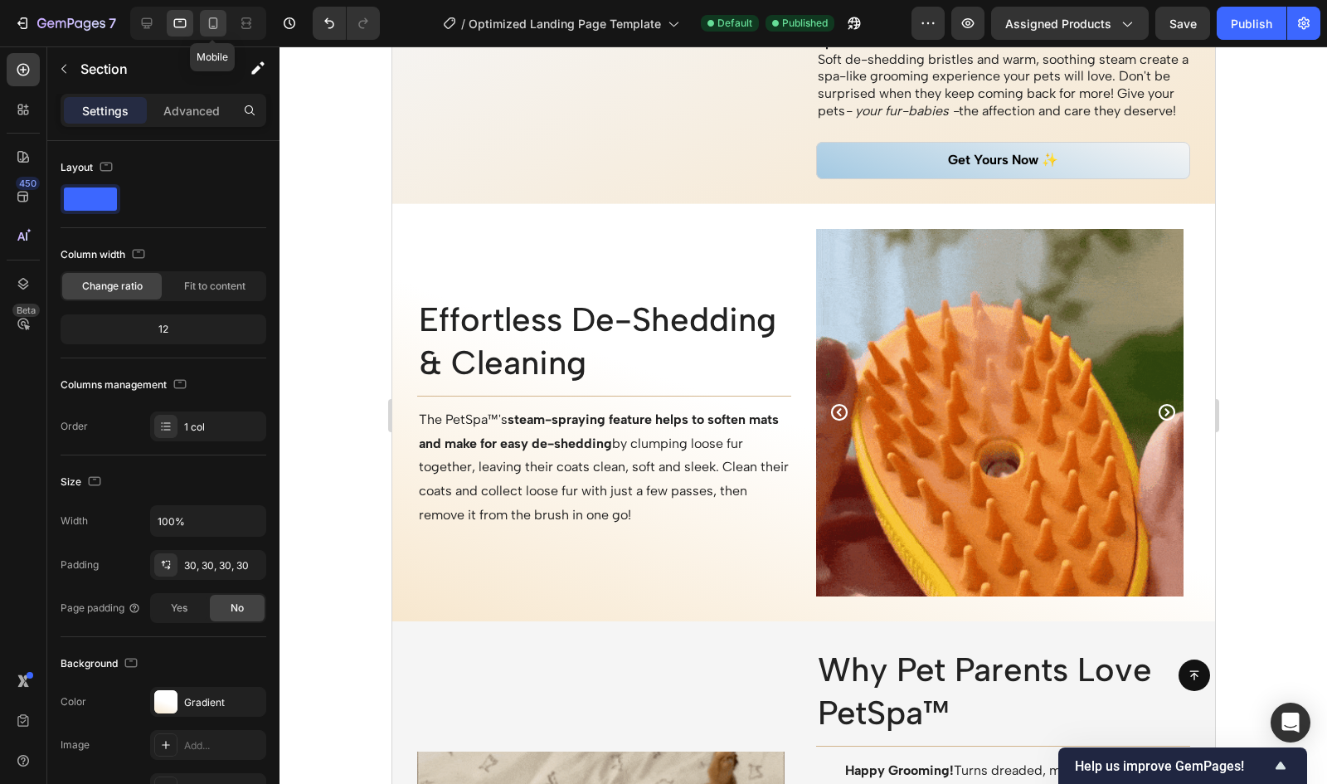
click at [215, 17] on icon at bounding box center [213, 23] width 17 height 17
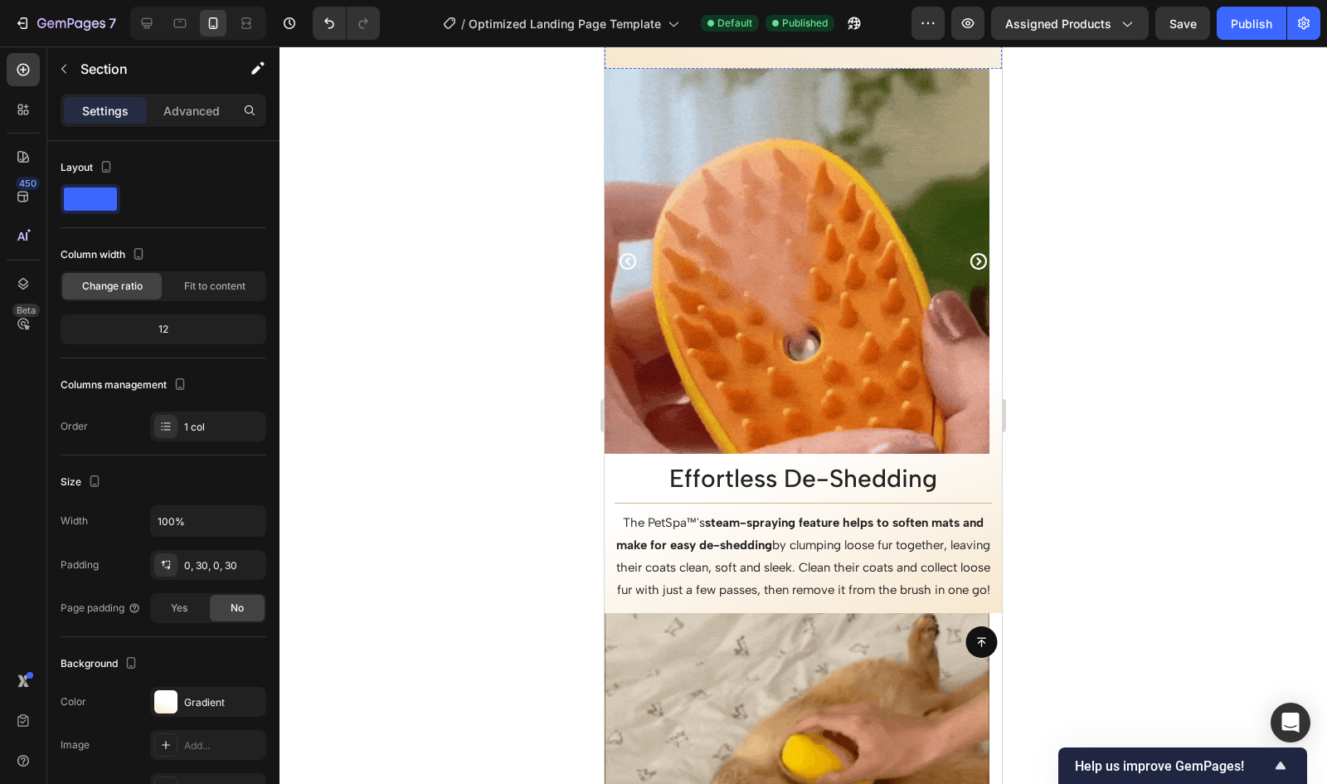
scroll to position [2490, 0]
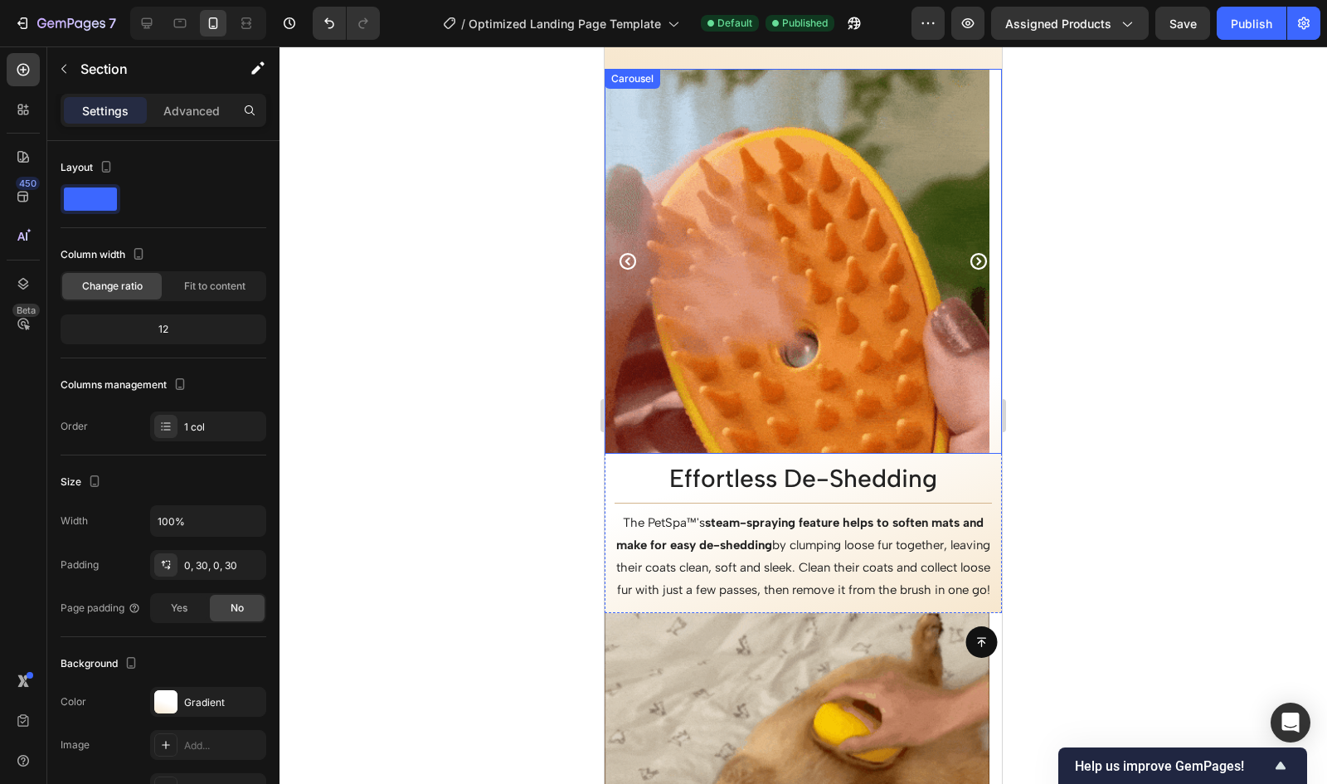
click at [970, 251] on icon "Carousel Next Arrow" at bounding box center [979, 261] width 20 height 20
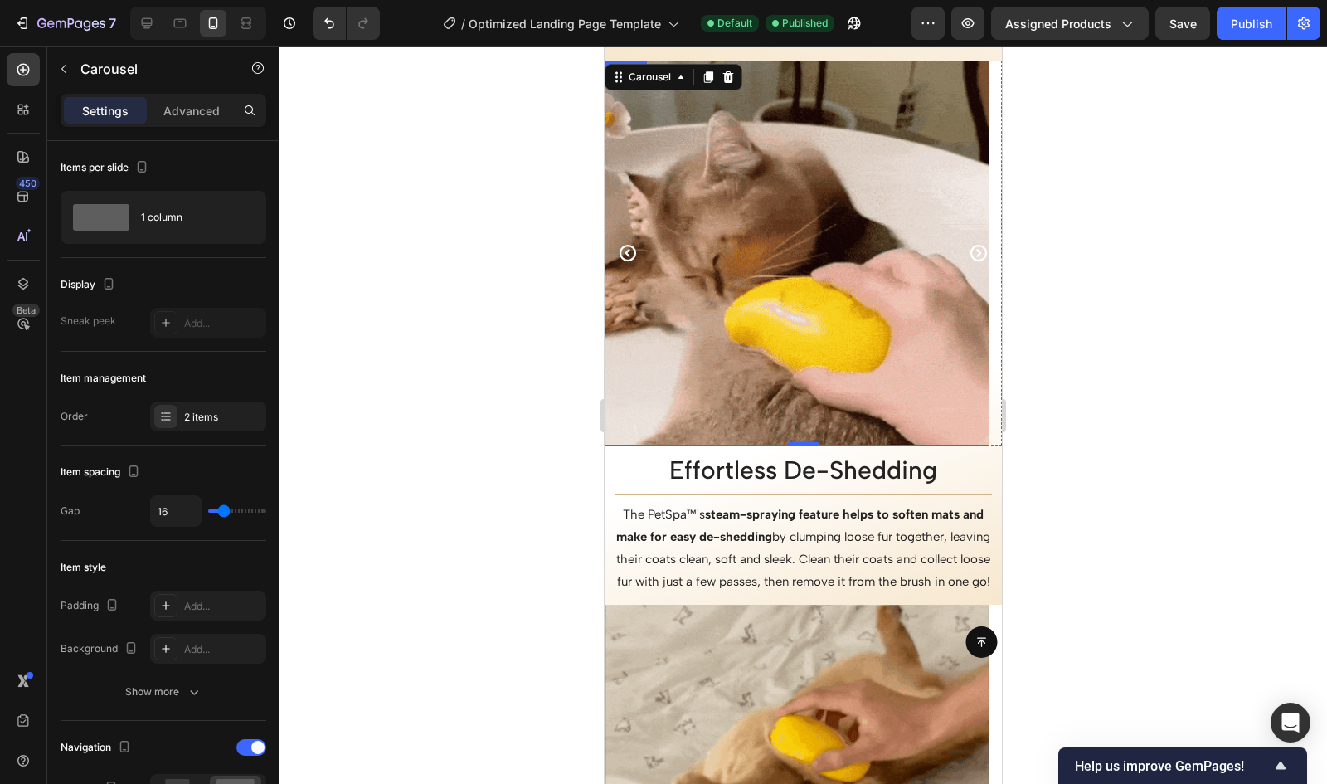
scroll to position [2500, 0]
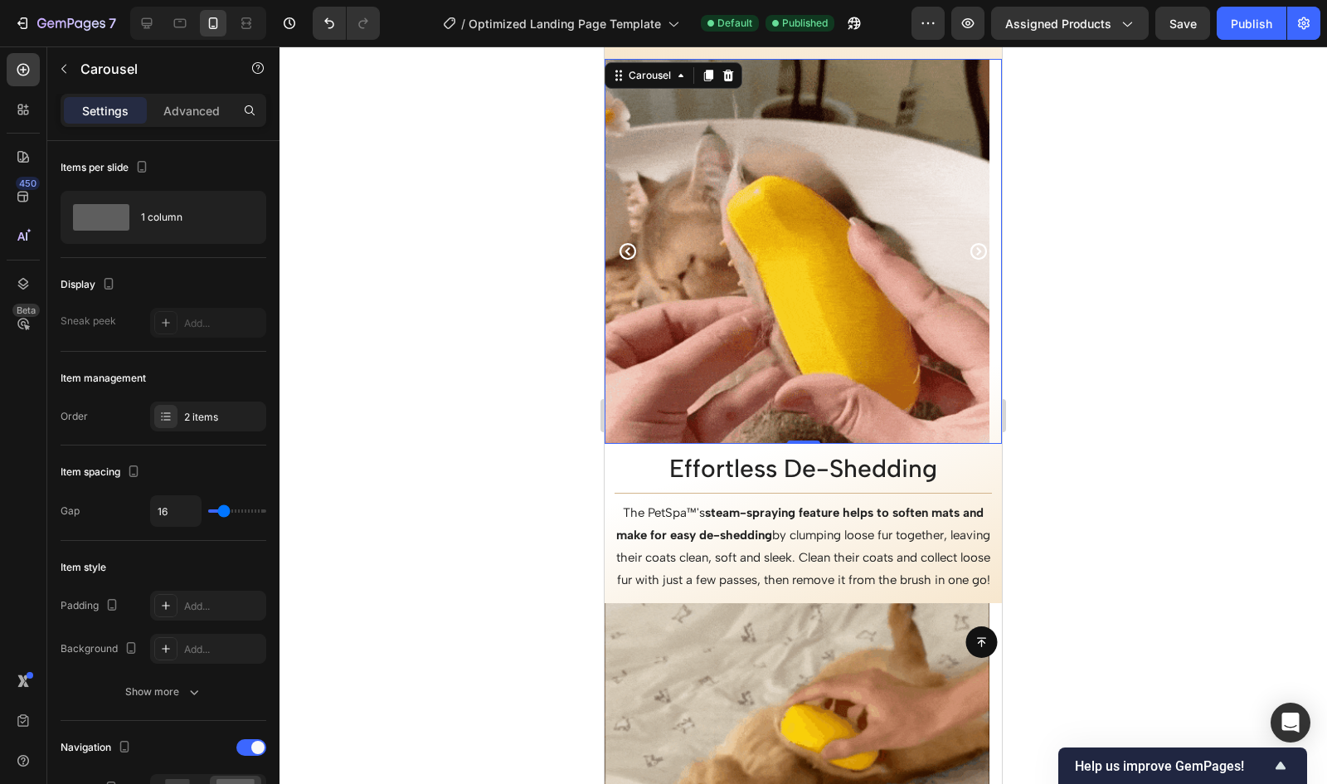
click at [971, 250] on icon "Carousel Next Arrow" at bounding box center [979, 251] width 17 height 17
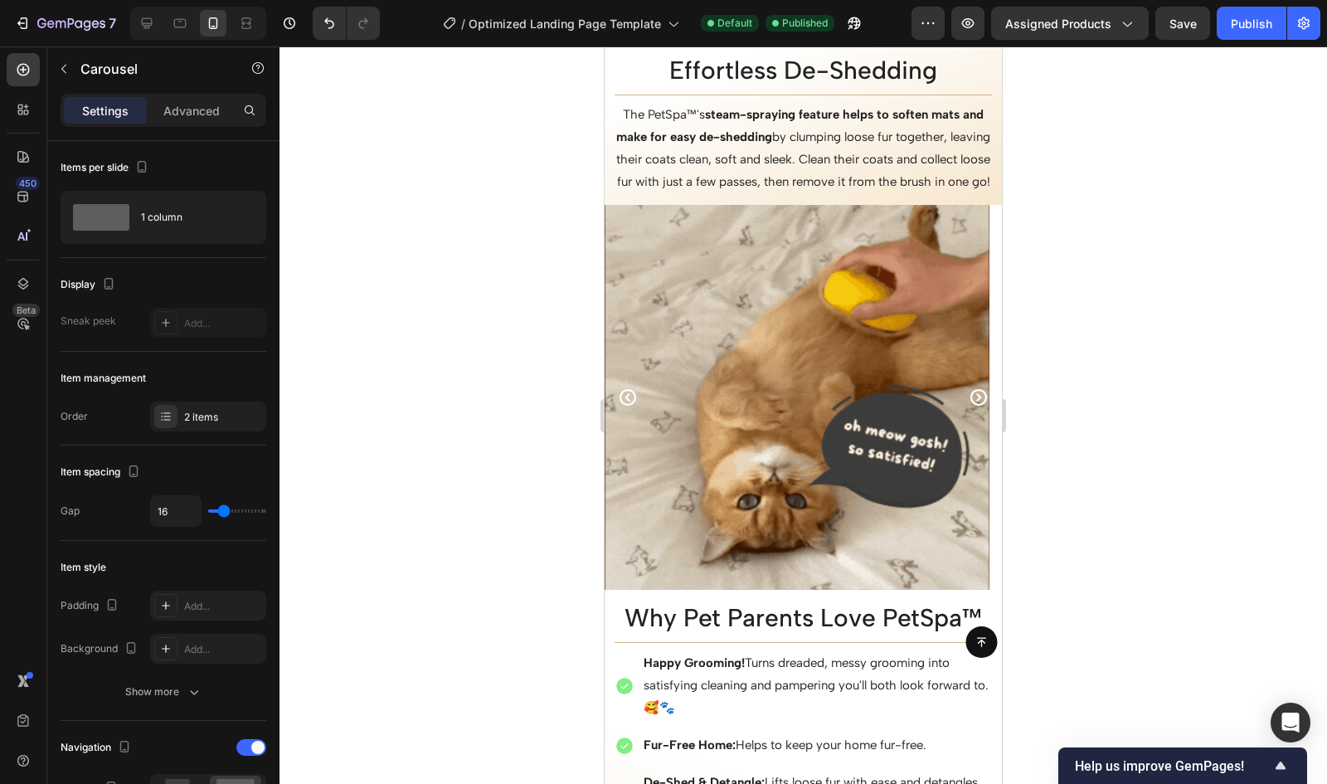
scroll to position [2897, 0]
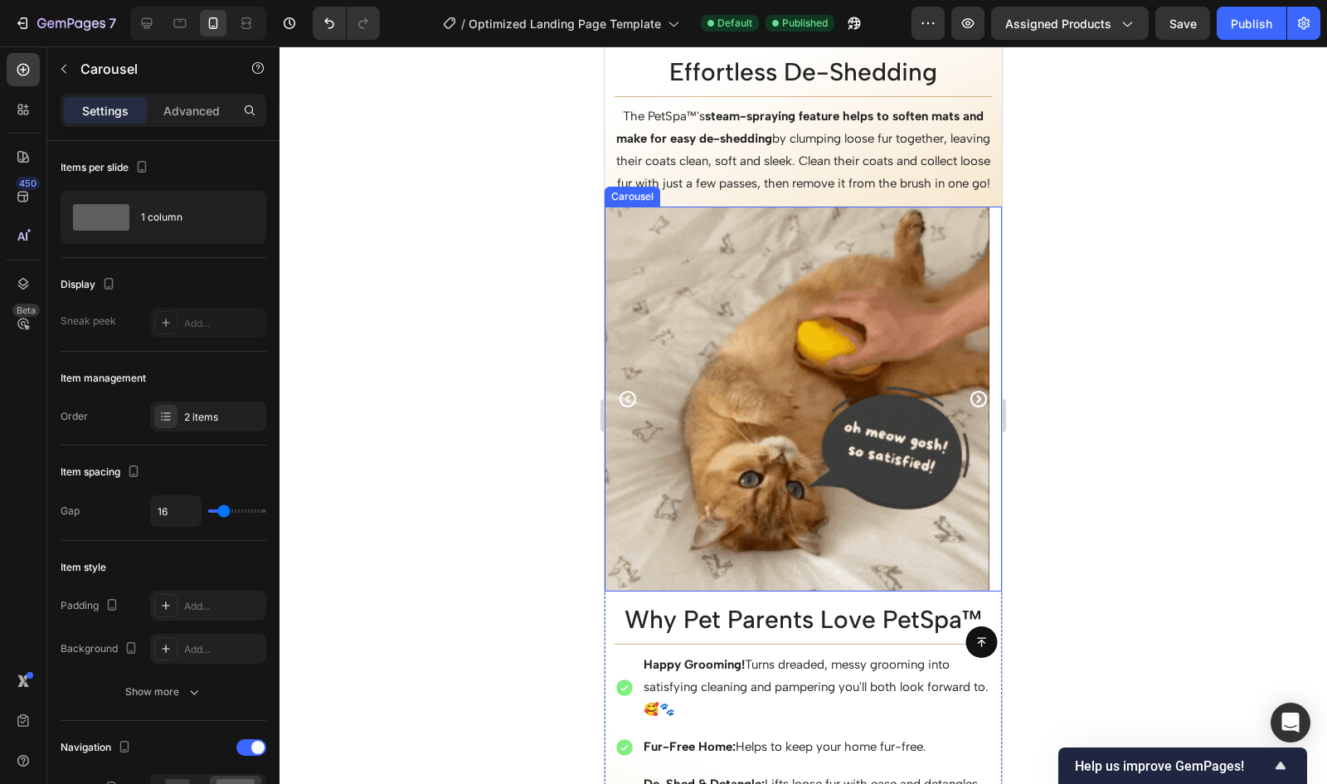
click at [969, 409] on icon "Carousel Next Arrow" at bounding box center [979, 399] width 20 height 20
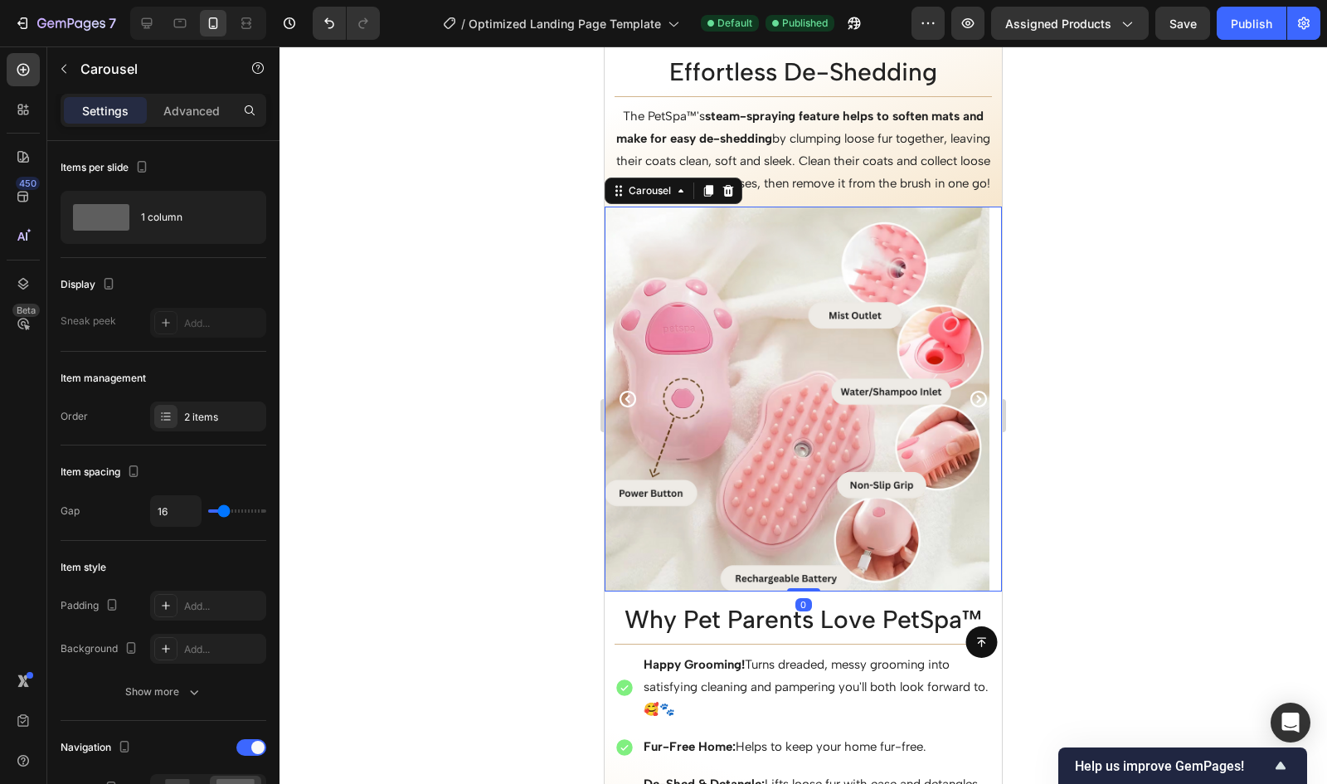
click at [971, 407] on icon "Carousel Next Arrow" at bounding box center [979, 399] width 17 height 17
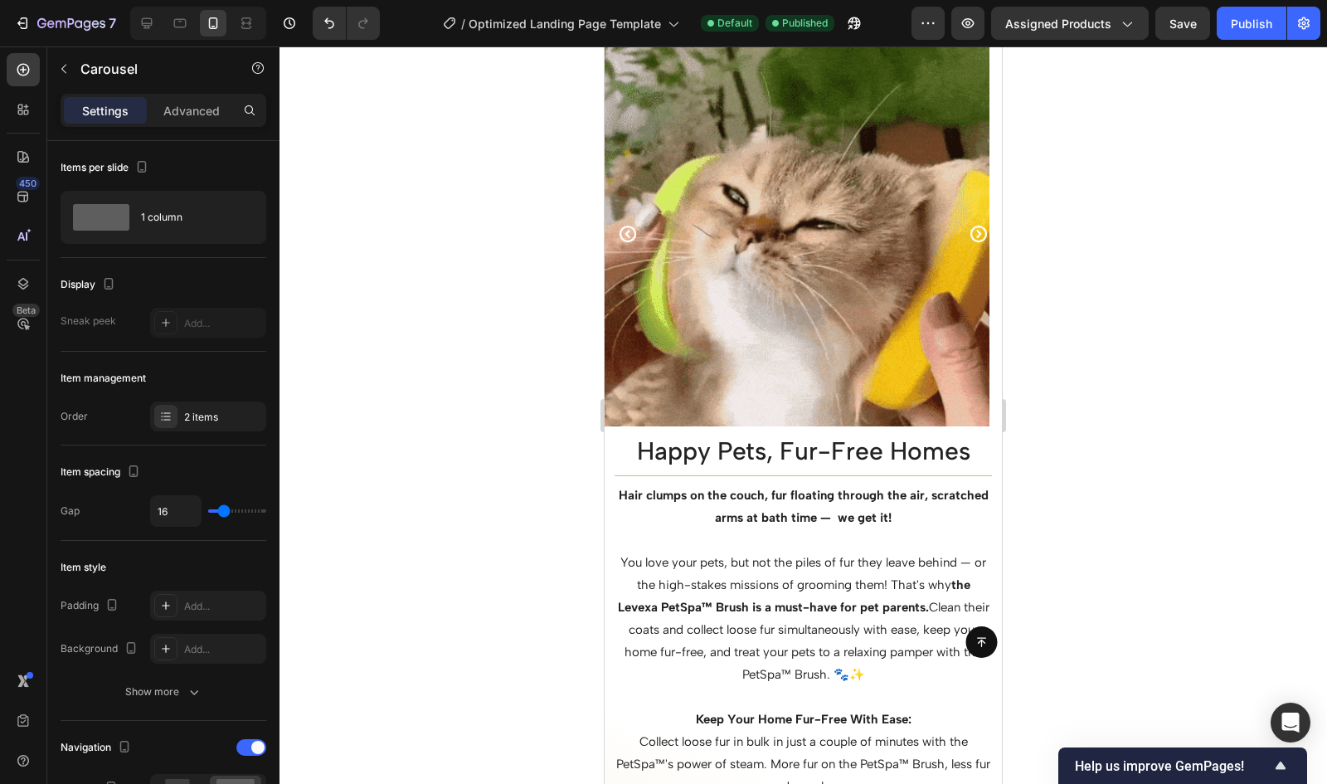
scroll to position [1181, 0]
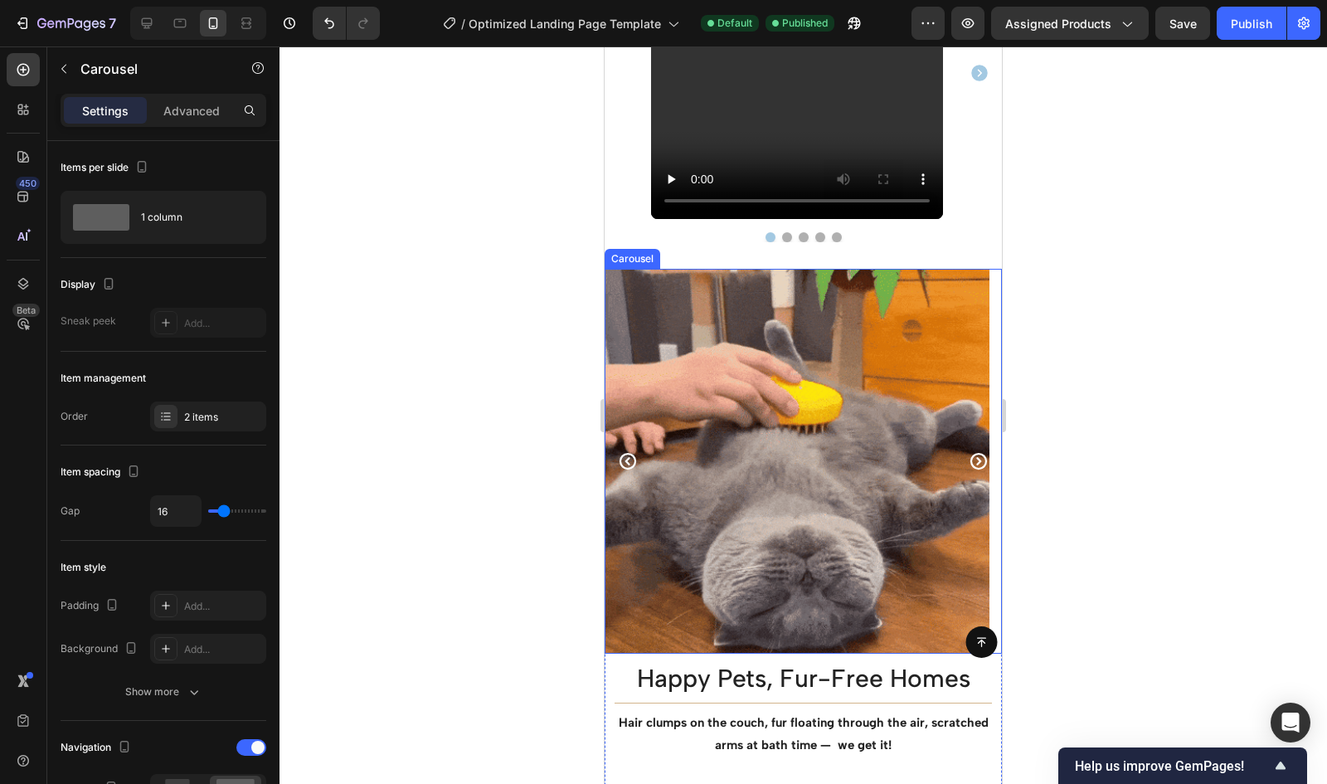
click at [971, 462] on icon "Carousel Next Arrow" at bounding box center [979, 461] width 17 height 17
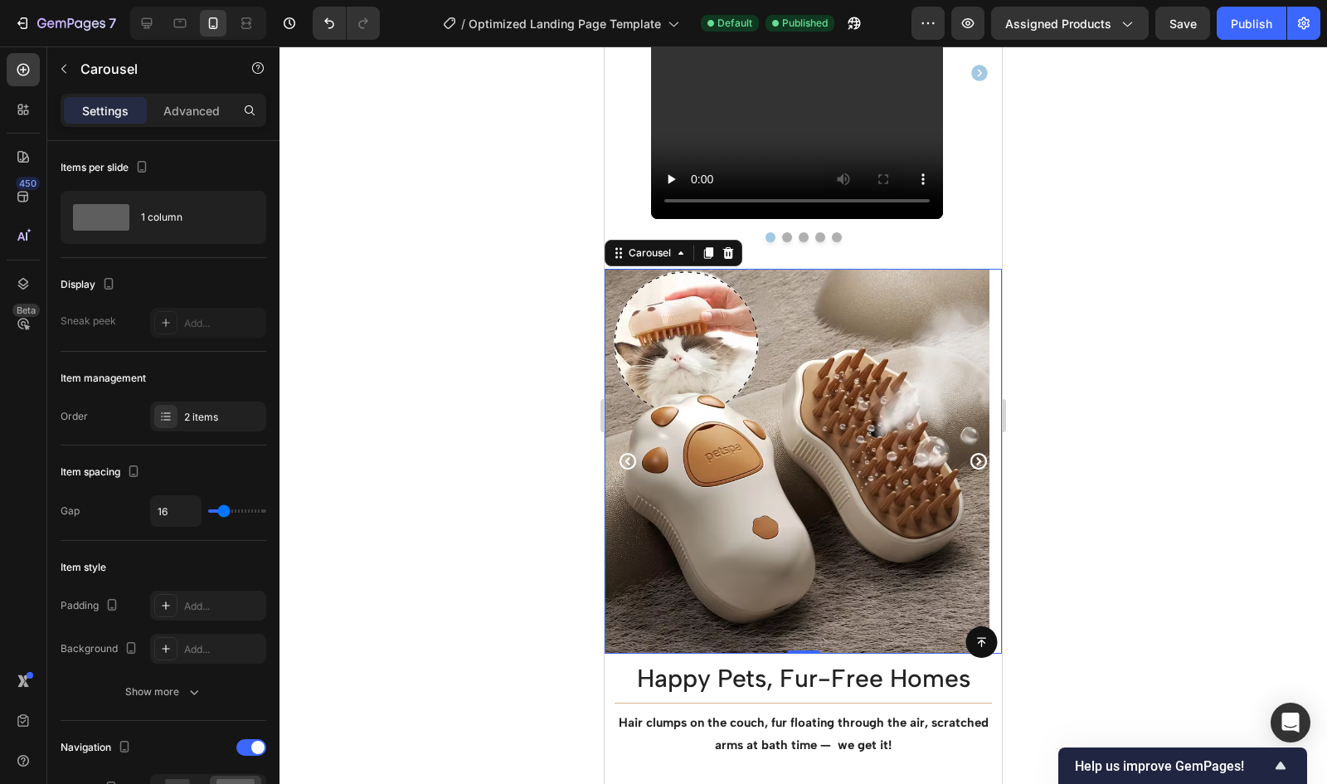
click at [974, 456] on icon "Carousel Next Arrow" at bounding box center [979, 461] width 20 height 20
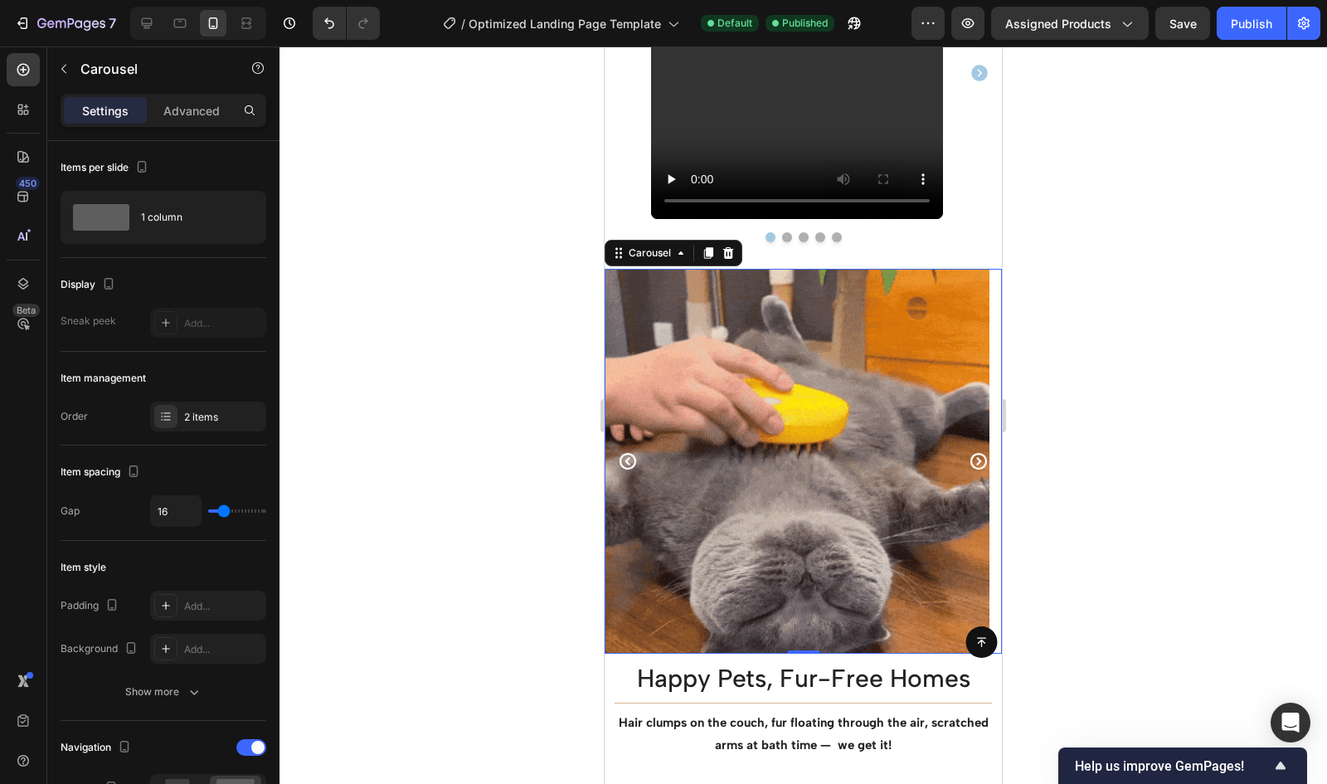
click at [387, 306] on div at bounding box center [804, 414] width 1048 height 737
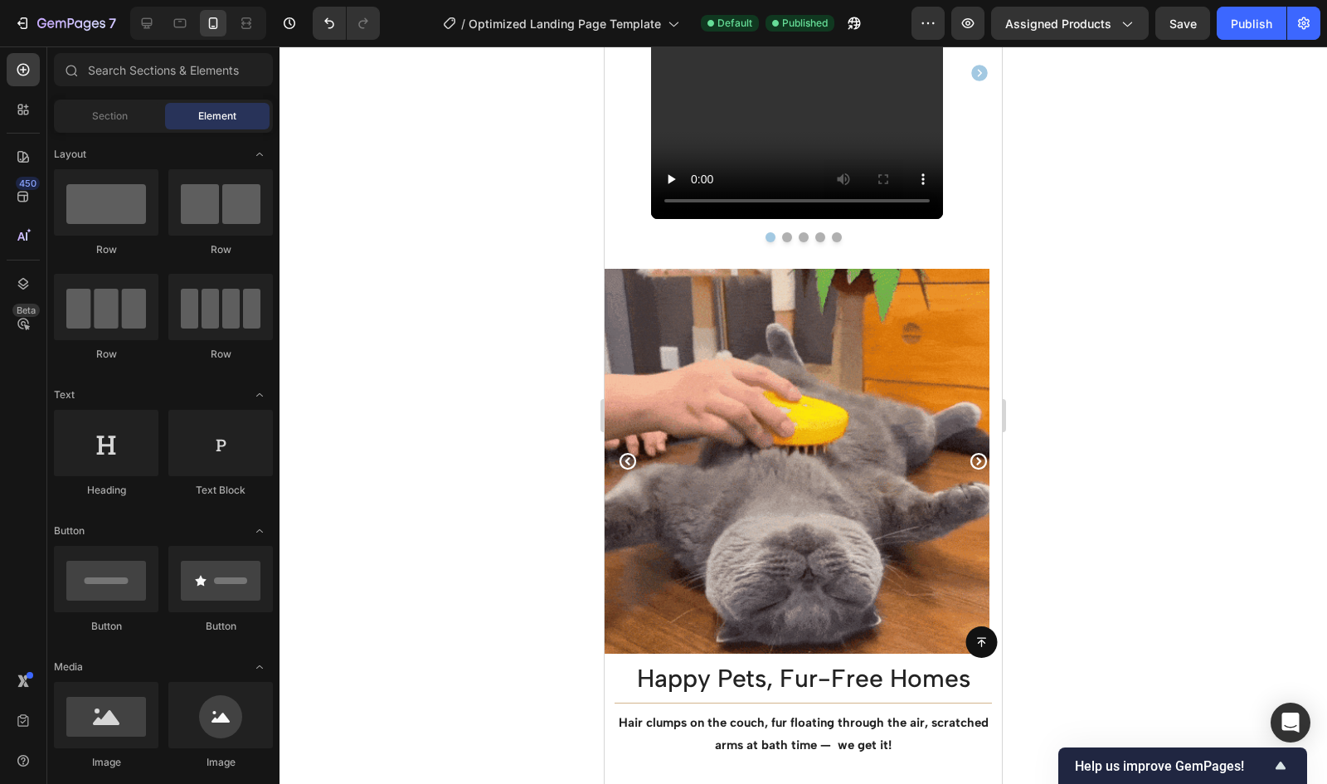
click at [465, 201] on div at bounding box center [804, 414] width 1048 height 737
